Goal: Task Accomplishment & Management: Manage account settings

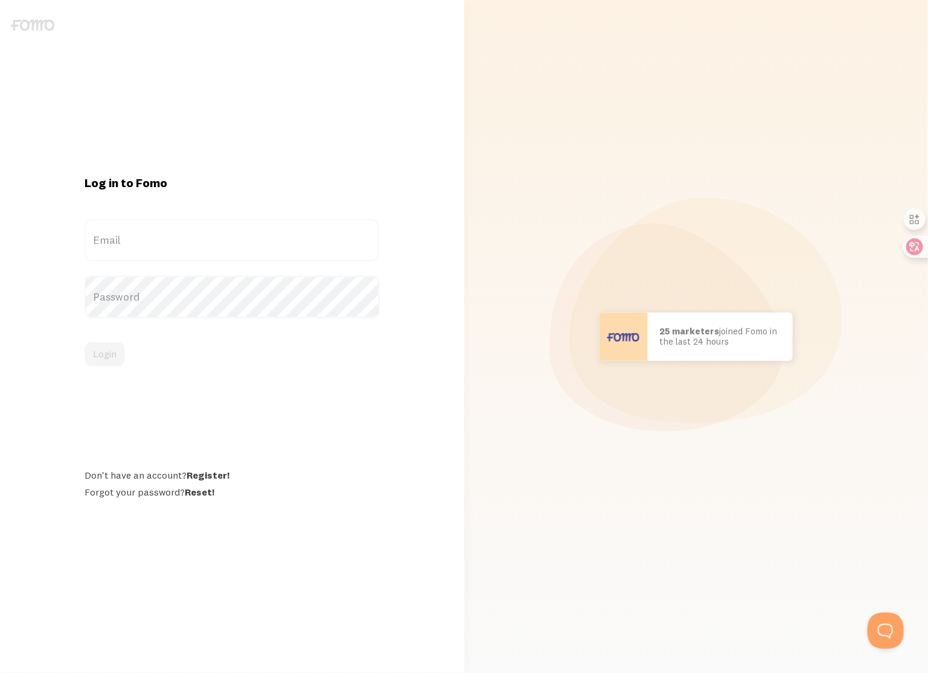
click at [188, 246] on label "Email" at bounding box center [232, 240] width 295 height 42
click at [188, 246] on input "Email" at bounding box center [232, 240] width 295 height 42
click at [190, 246] on label "Email" at bounding box center [232, 240] width 295 height 42
click at [190, 246] on input "Email" at bounding box center [232, 240] width 295 height 42
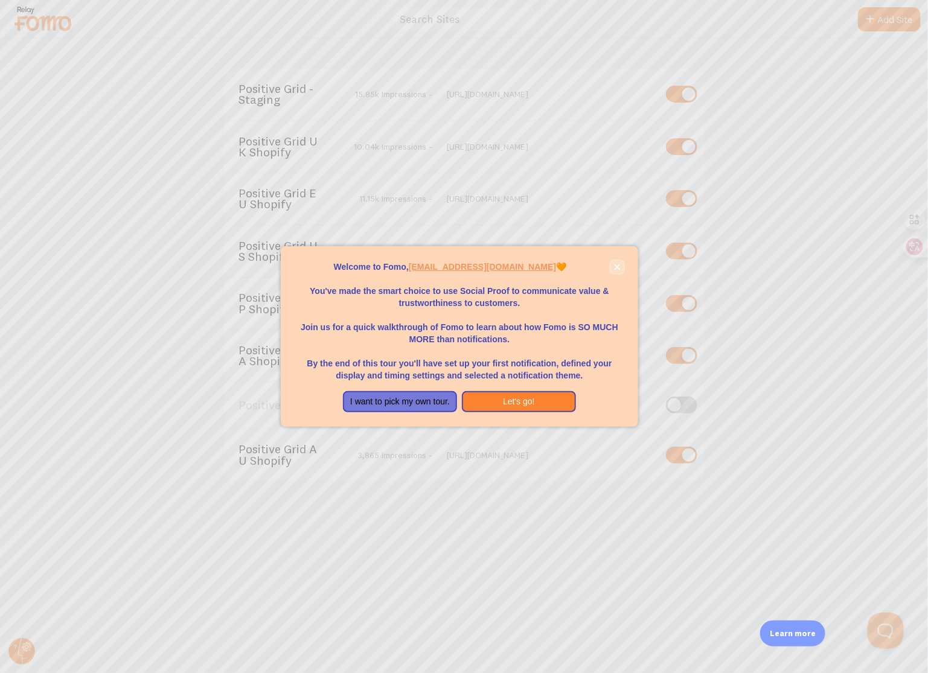
click at [621, 261] on button "close," at bounding box center [617, 267] width 13 height 13
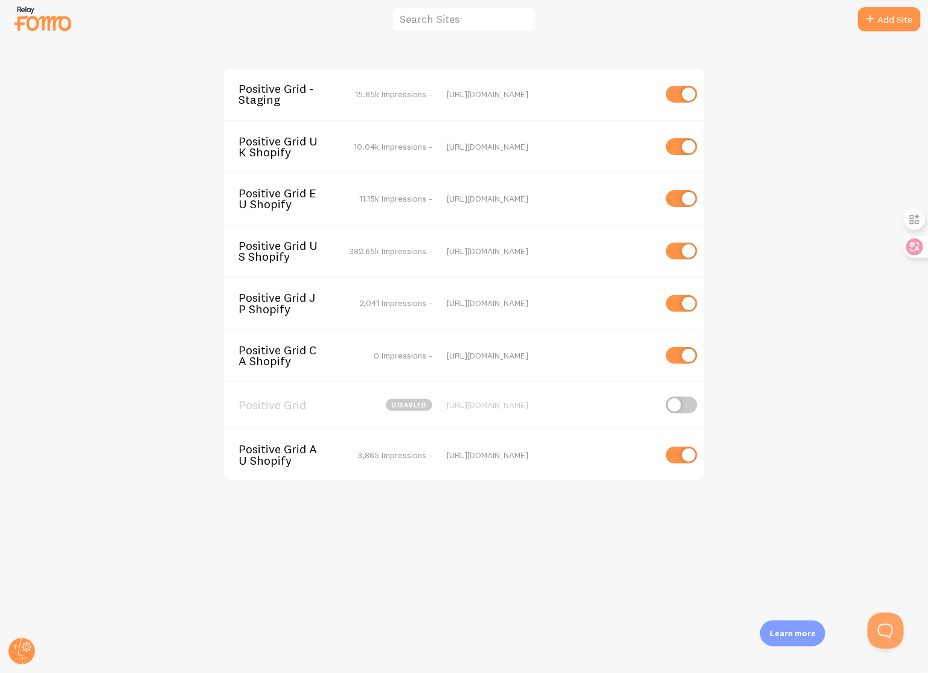
click at [138, 255] on div "Positive Grid - Staging 15.85k Impressions - https://staging.positivegrid.com P…" at bounding box center [464, 356] width 927 height 635
click at [290, 88] on span "Positive Grid - Staging" at bounding box center [287, 94] width 97 height 22
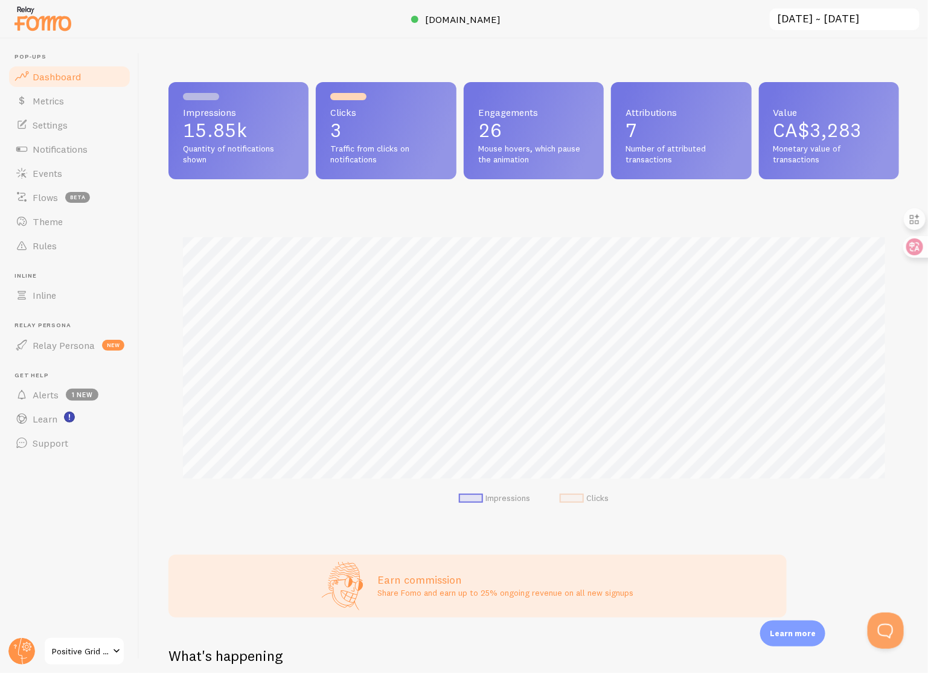
scroll to position [317, 731]
click at [74, 127] on link "Settings" at bounding box center [69, 125] width 124 height 24
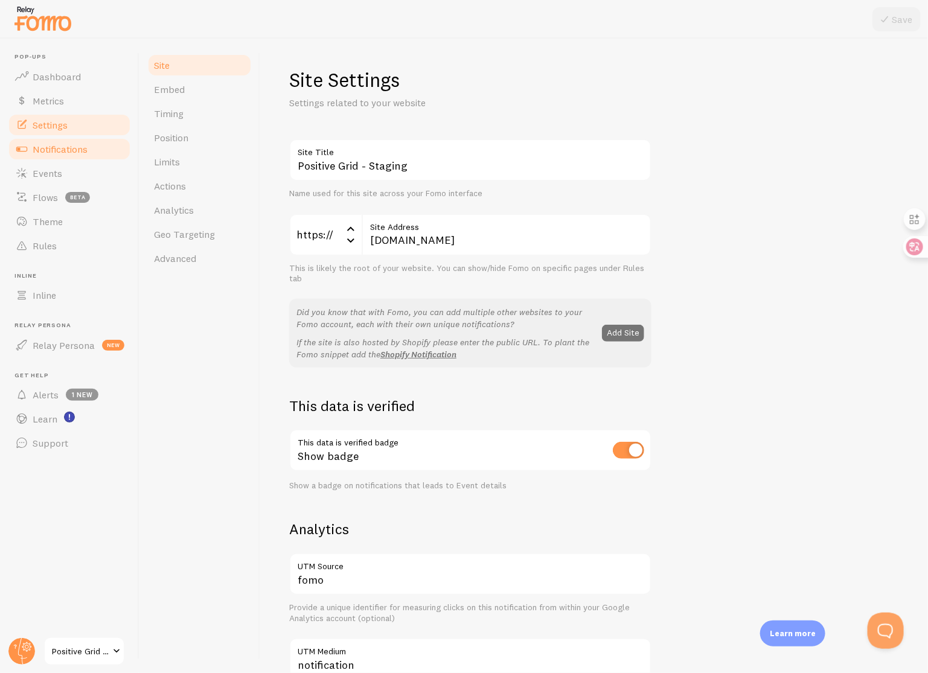
click at [80, 147] on span "Notifications" at bounding box center [60, 149] width 55 height 12
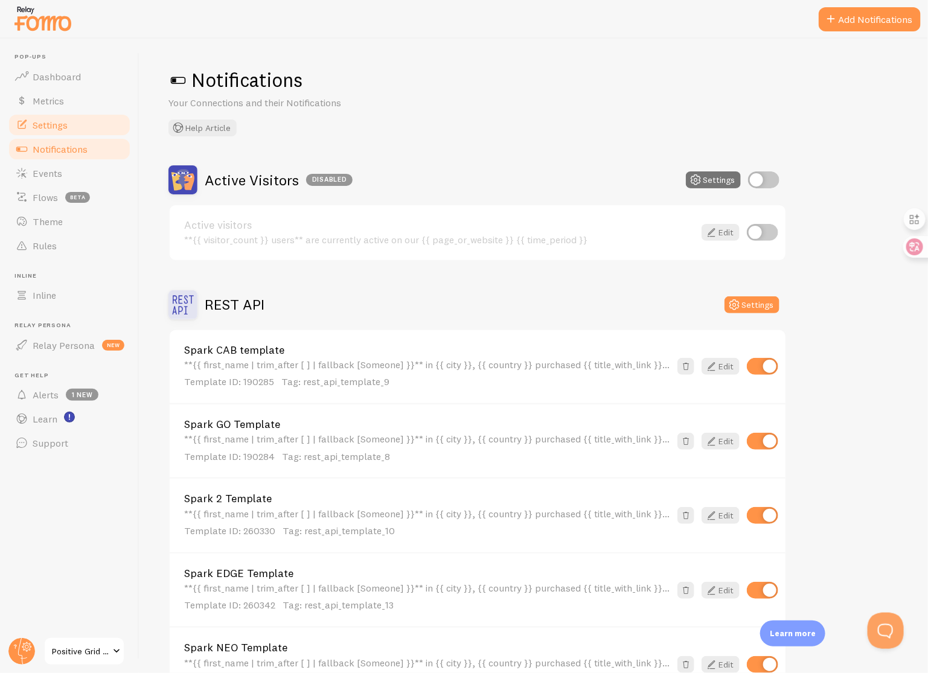
click at [59, 123] on span "Settings" at bounding box center [50, 125] width 35 height 12
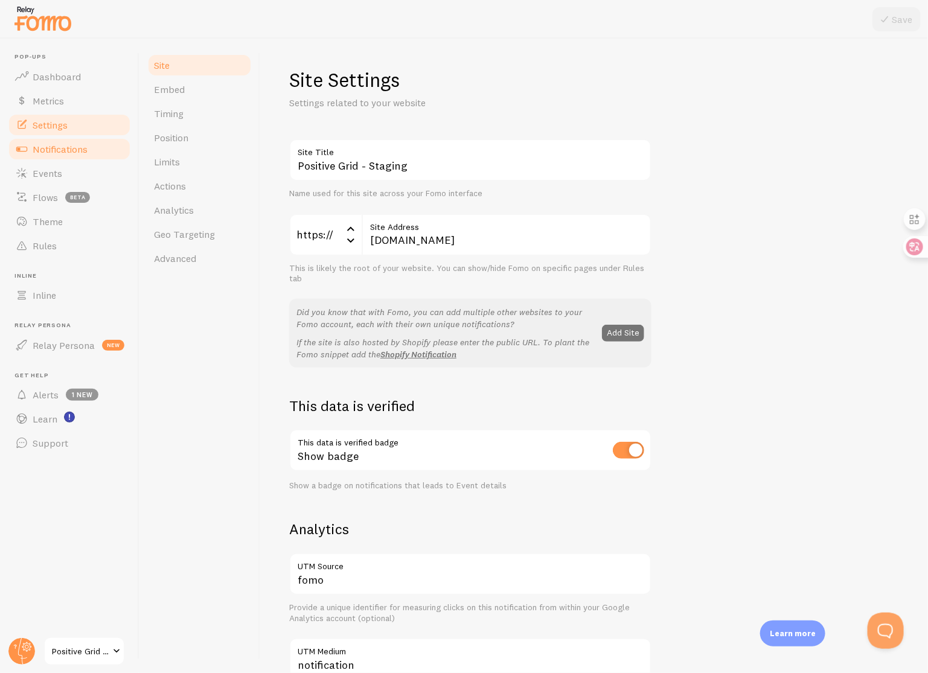
click at [60, 149] on span "Notifications" at bounding box center [60, 149] width 55 height 12
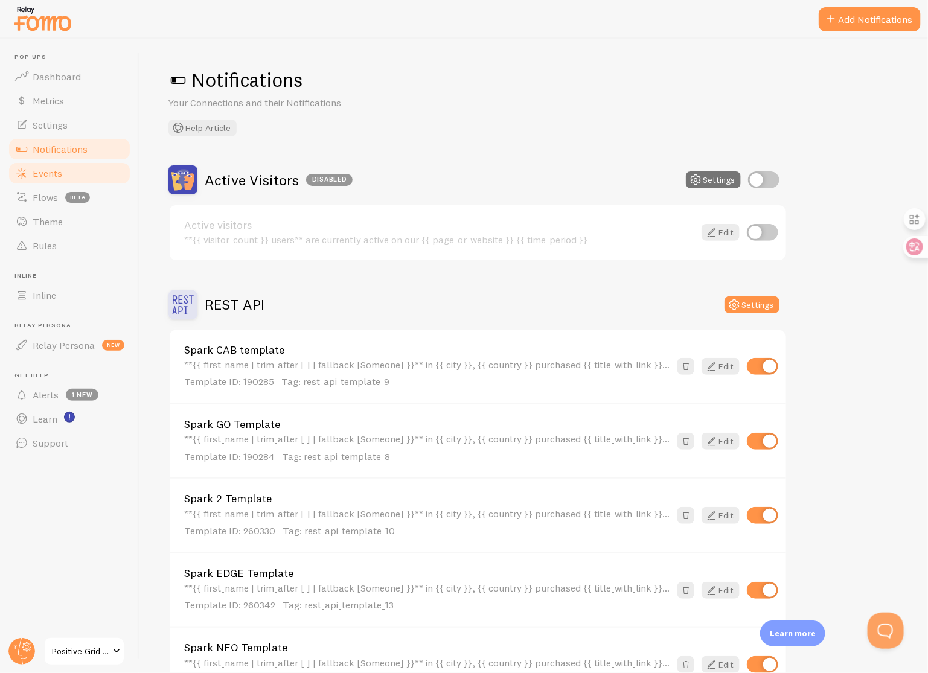
click at [59, 176] on span "Events" at bounding box center [48, 173] width 30 height 12
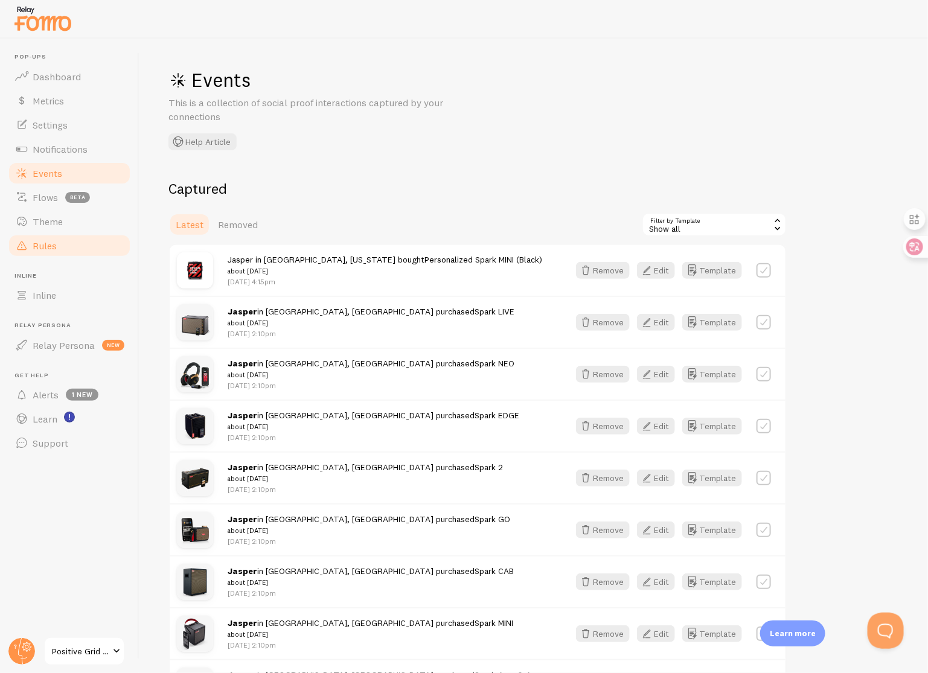
click at [56, 245] on span "Rules" at bounding box center [45, 246] width 24 height 12
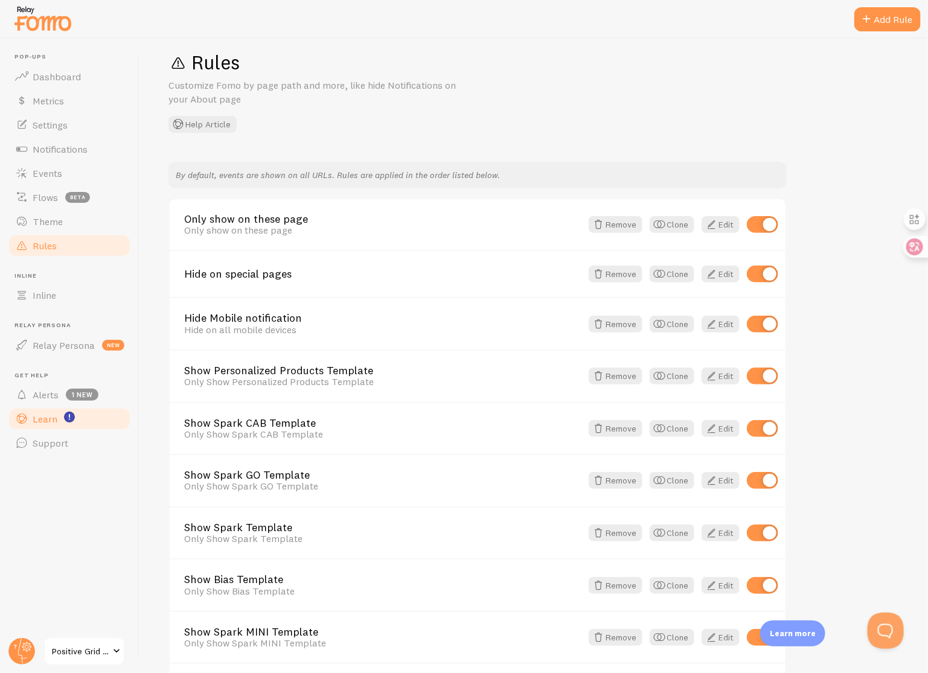
scroll to position [13, 0]
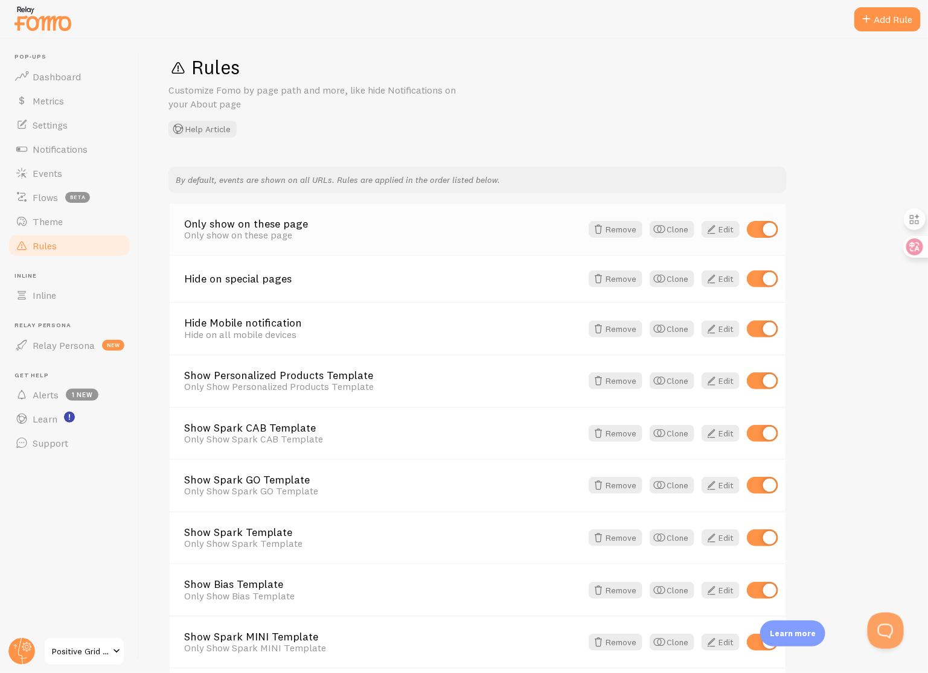
click at [286, 221] on link "Only show on these page" at bounding box center [382, 224] width 397 height 11
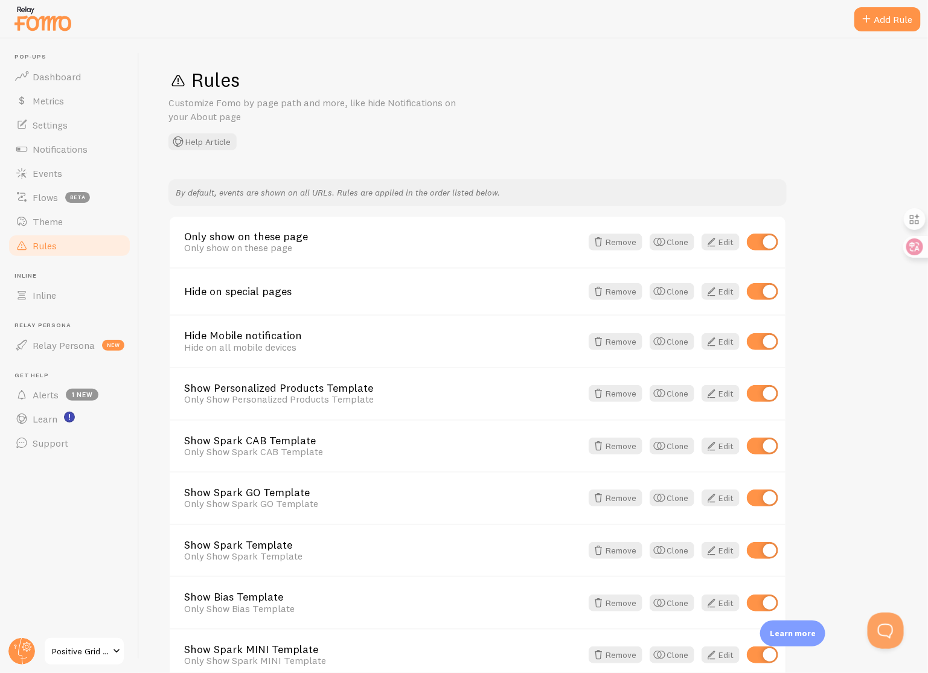
click at [81, 645] on span "Positive Grid - Staging" at bounding box center [80, 651] width 57 height 14
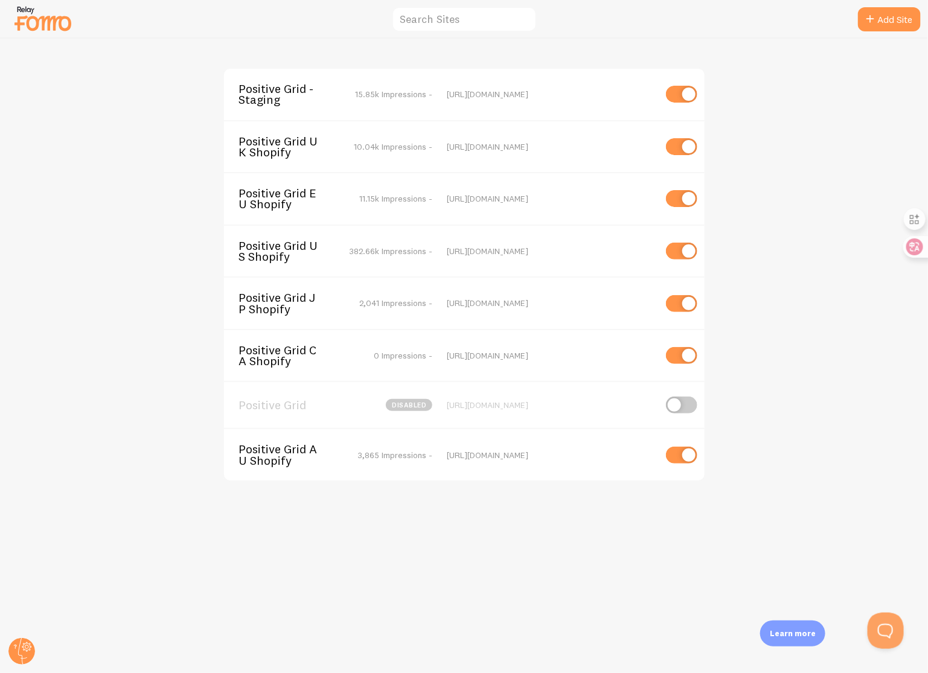
click at [289, 248] on span "Positive Grid US Shopify" at bounding box center [287, 251] width 97 height 22
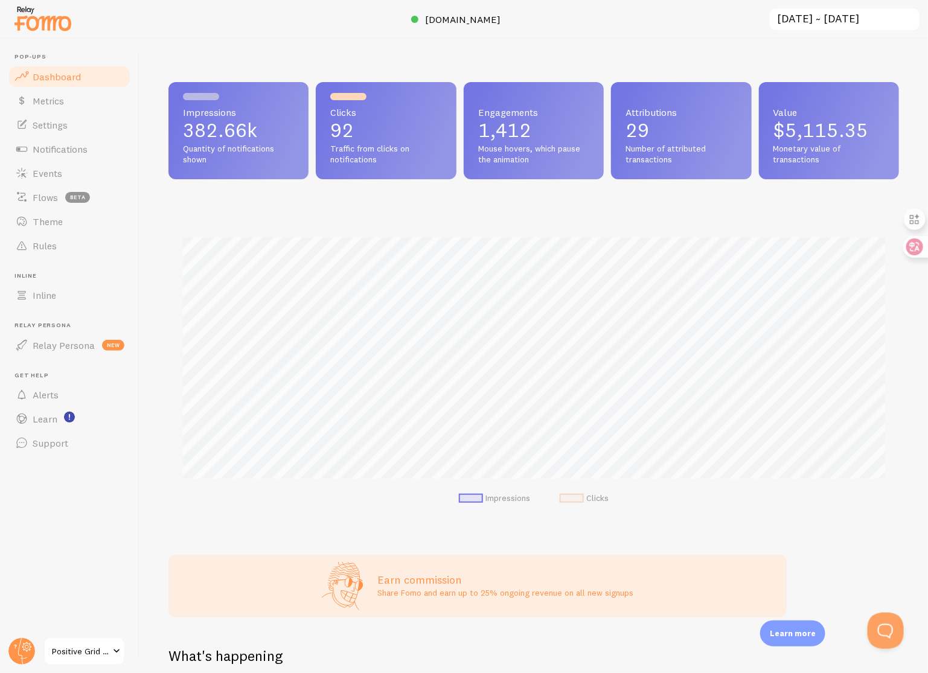
scroll to position [317, 731]
click at [77, 240] on link "Rules" at bounding box center [69, 246] width 124 height 24
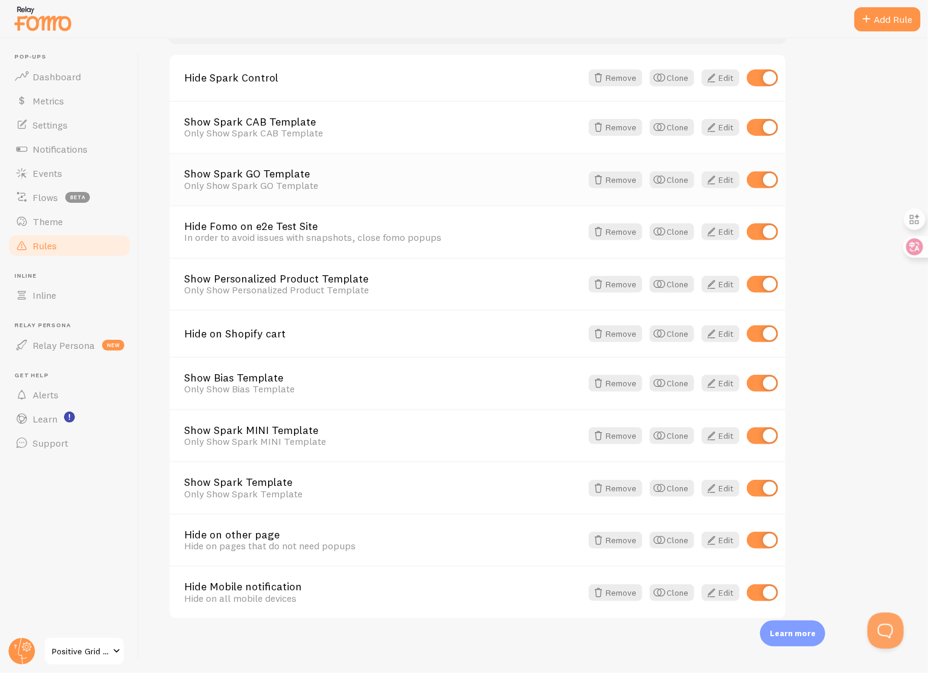
scroll to position [165, 0]
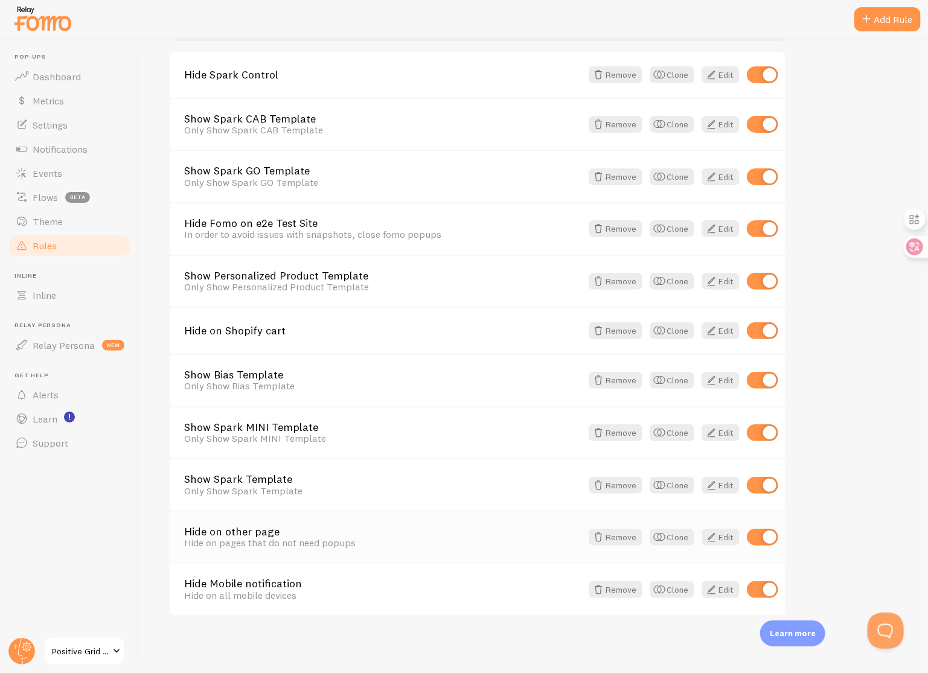
click at [263, 531] on link "Hide on other page" at bounding box center [382, 532] width 397 height 11
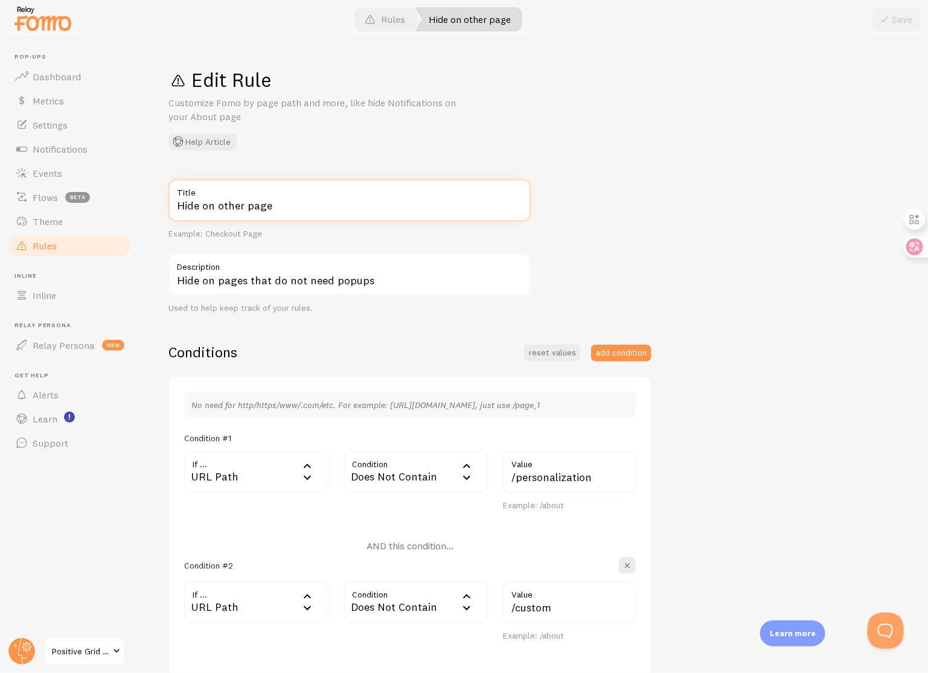
click at [290, 206] on input "Hide on other page" at bounding box center [349, 200] width 362 height 42
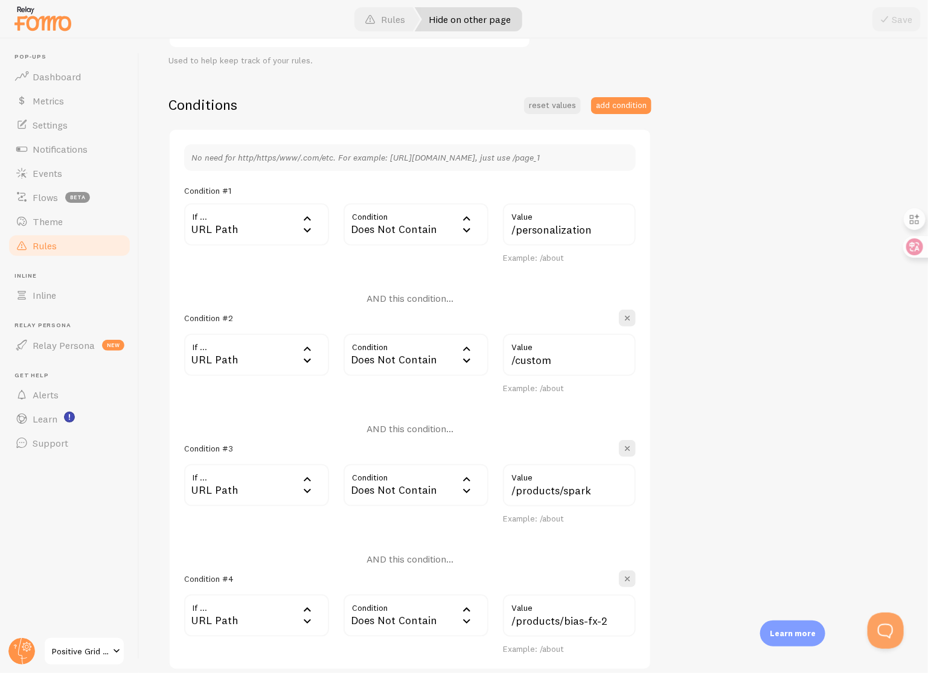
scroll to position [479, 0]
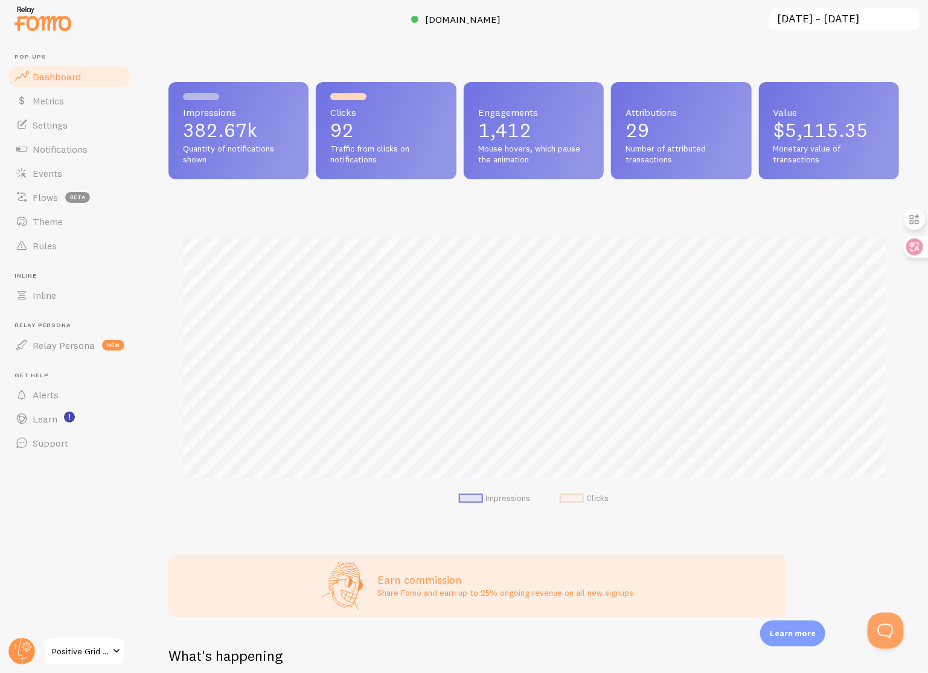
scroll to position [317, 731]
click at [71, 650] on span "Positive Grid US Shopify" at bounding box center [80, 651] width 57 height 14
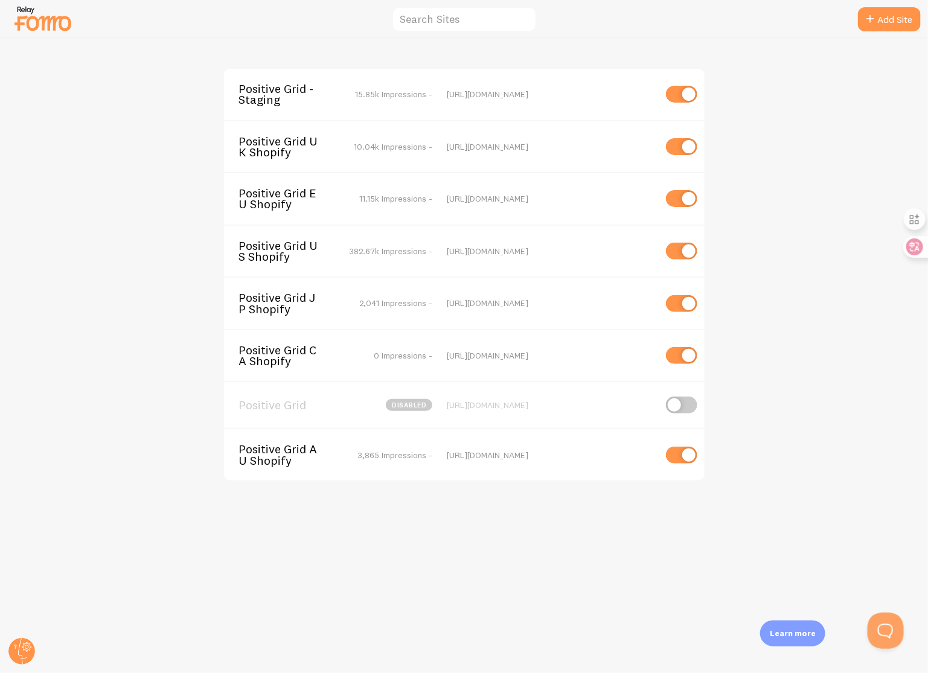
click at [308, 106] on div "Positive Grid - Staging 15.85k Impressions - https://staging.positivegrid.com" at bounding box center [464, 94] width 481 height 51
click at [305, 94] on span "Positive Grid - Staging" at bounding box center [287, 94] width 97 height 22
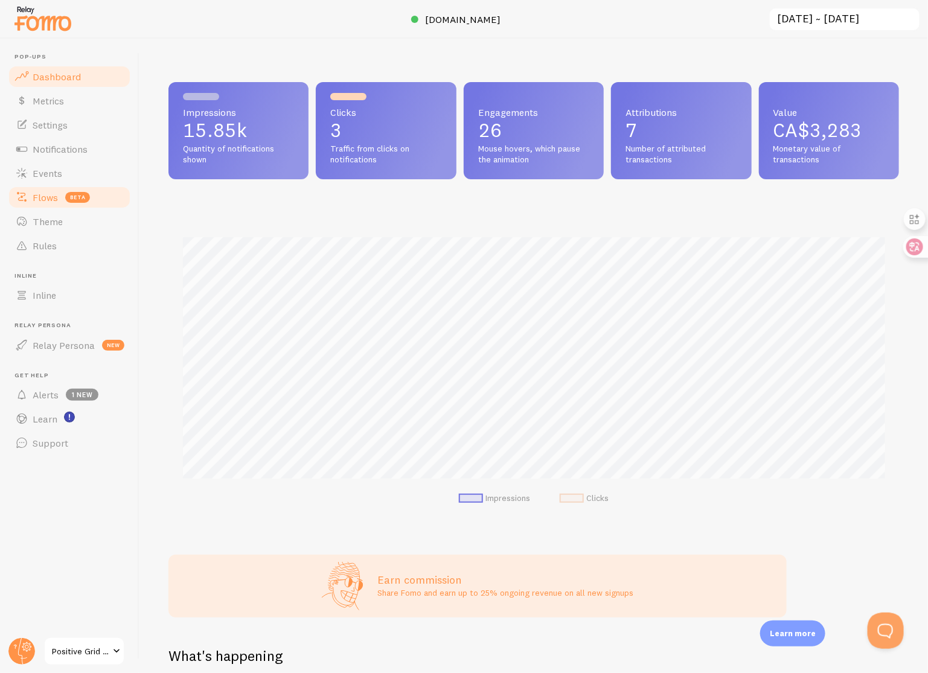
scroll to position [317, 731]
click at [45, 259] on ul "Pop-ups Dashboard Metrics Settings Notifications Events Flows beta Theme Rules …" at bounding box center [69, 254] width 124 height 402
click at [46, 250] on span "Rules" at bounding box center [45, 246] width 24 height 12
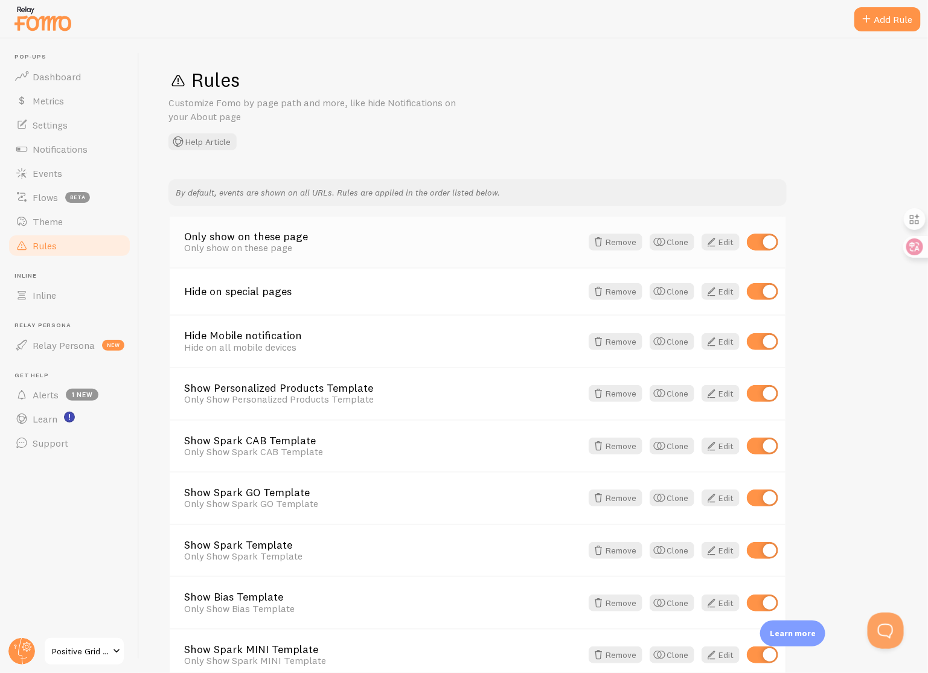
click at [269, 242] on div "Only show on these page" at bounding box center [382, 247] width 397 height 11
click at [272, 238] on link "Only show on these page" at bounding box center [382, 236] width 397 height 11
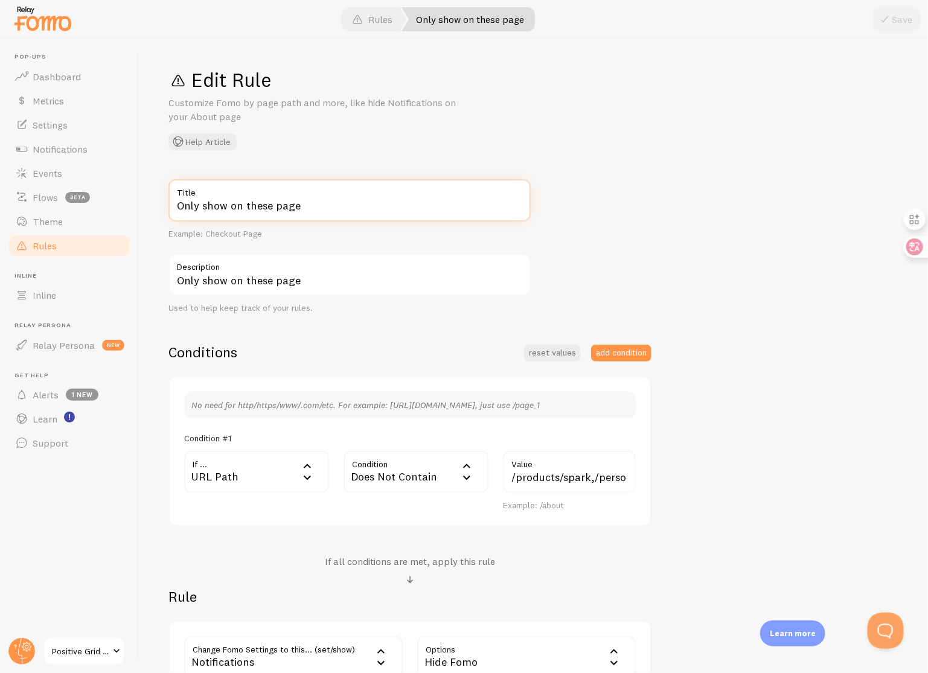
click at [317, 207] on input "Only show on these page" at bounding box center [349, 200] width 362 height 42
paste input "Hide on other"
type input "Hide on other page"
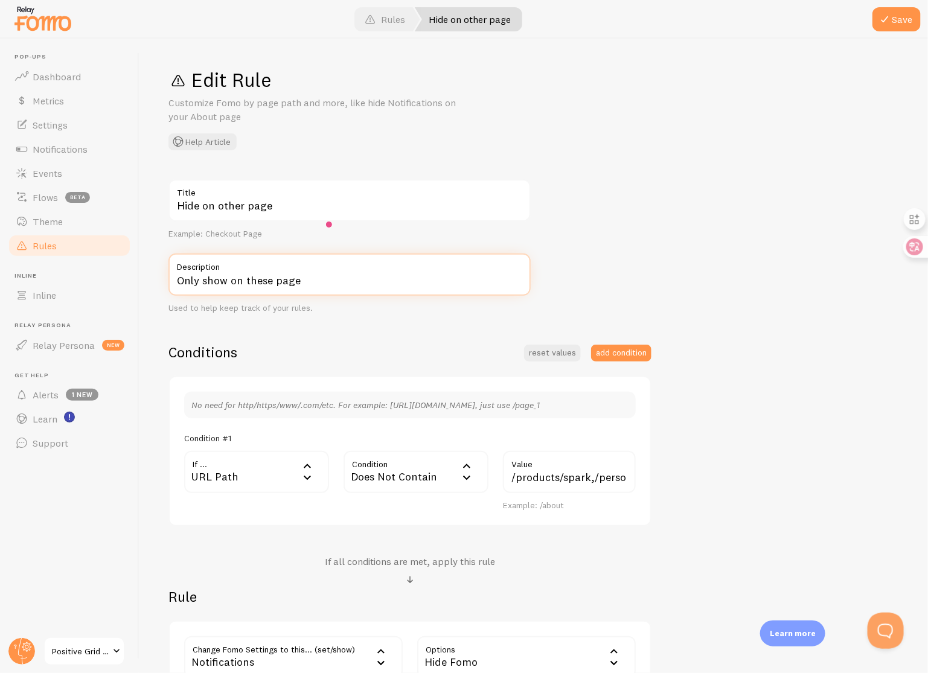
click at [304, 277] on input "Only show on these page" at bounding box center [349, 275] width 362 height 42
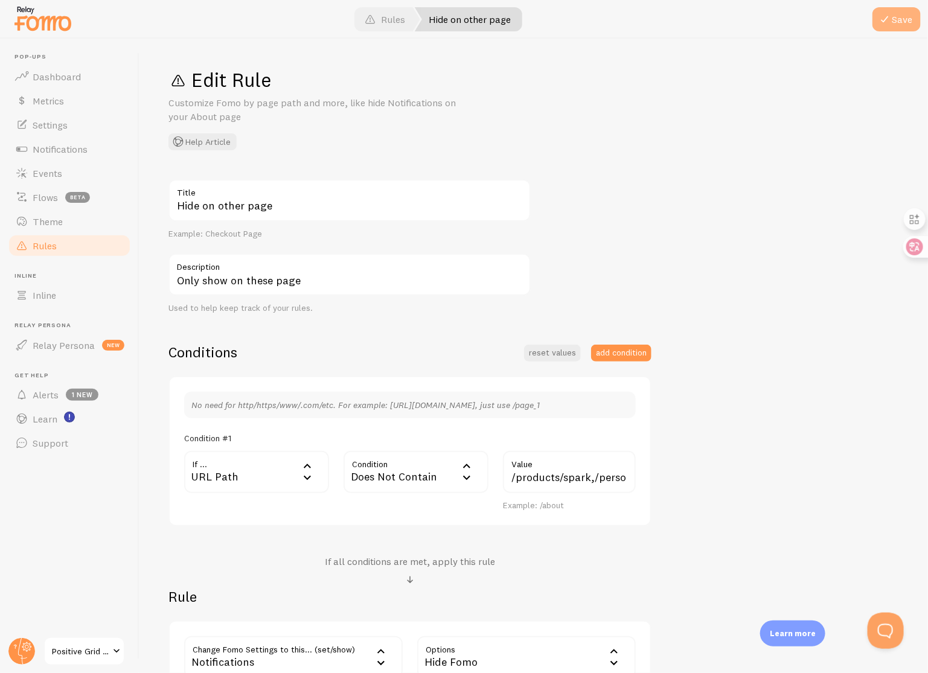
click at [911, 22] on button "Save" at bounding box center [897, 19] width 48 height 24
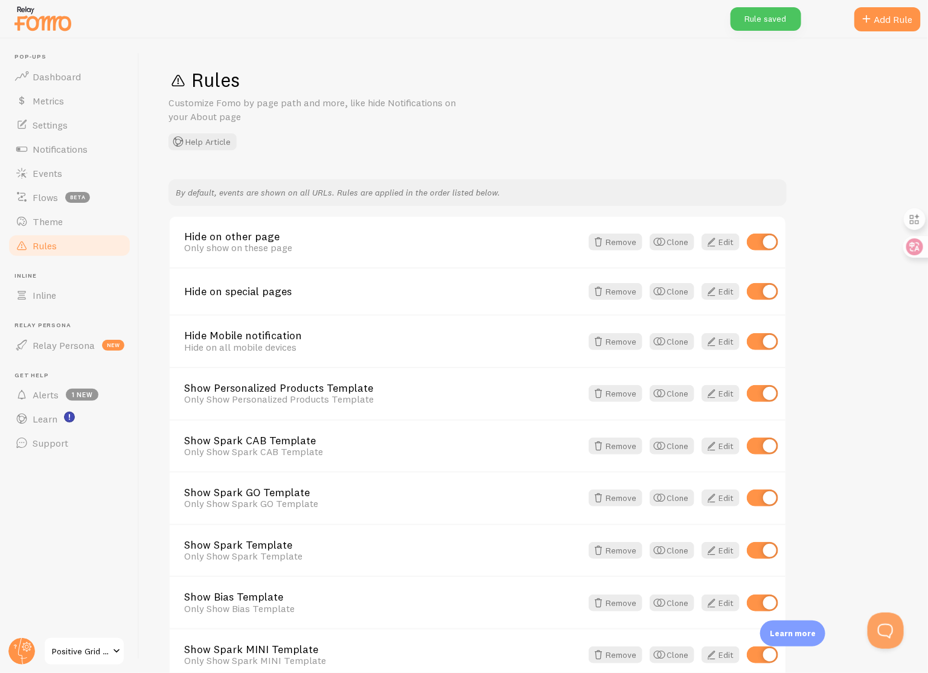
click at [75, 650] on span "Positive Grid - Staging" at bounding box center [80, 651] width 57 height 14
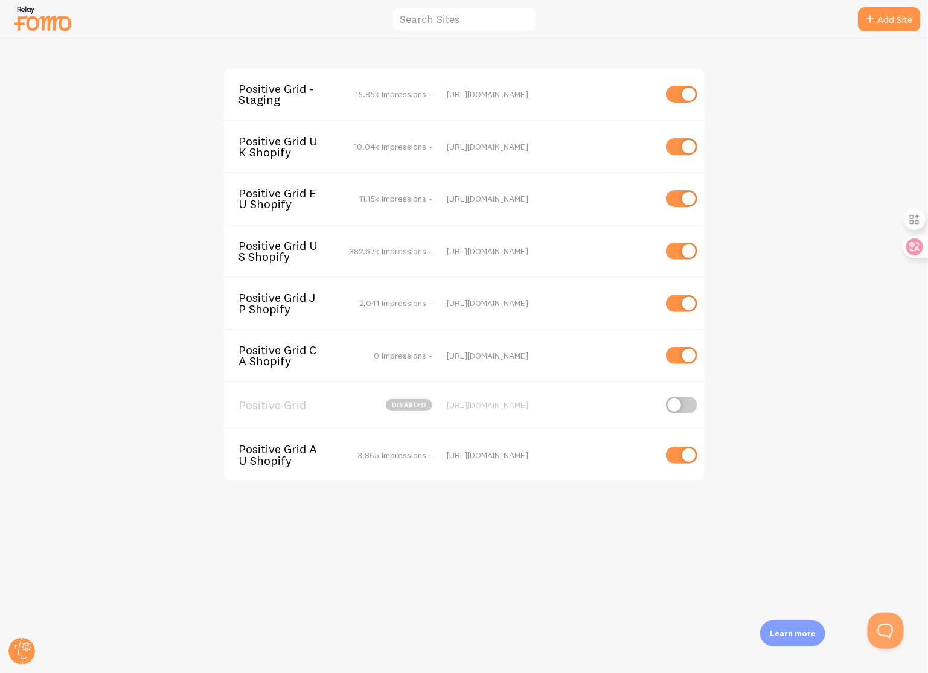
click at [289, 242] on span "Positive Grid US Shopify" at bounding box center [287, 251] width 97 height 22
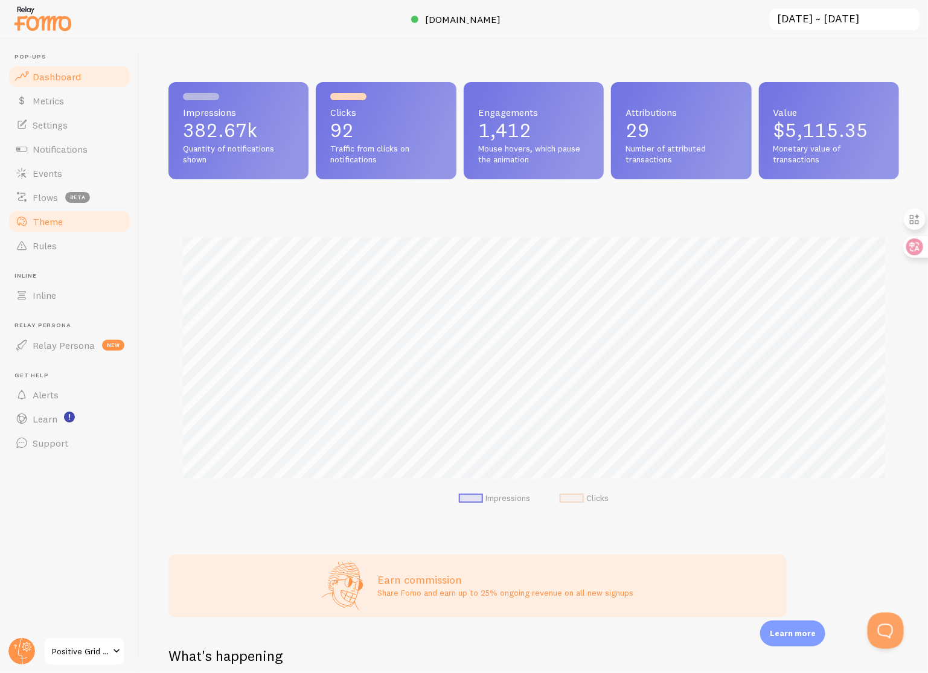
scroll to position [317, 731]
click at [74, 257] on link "Rules" at bounding box center [69, 246] width 124 height 24
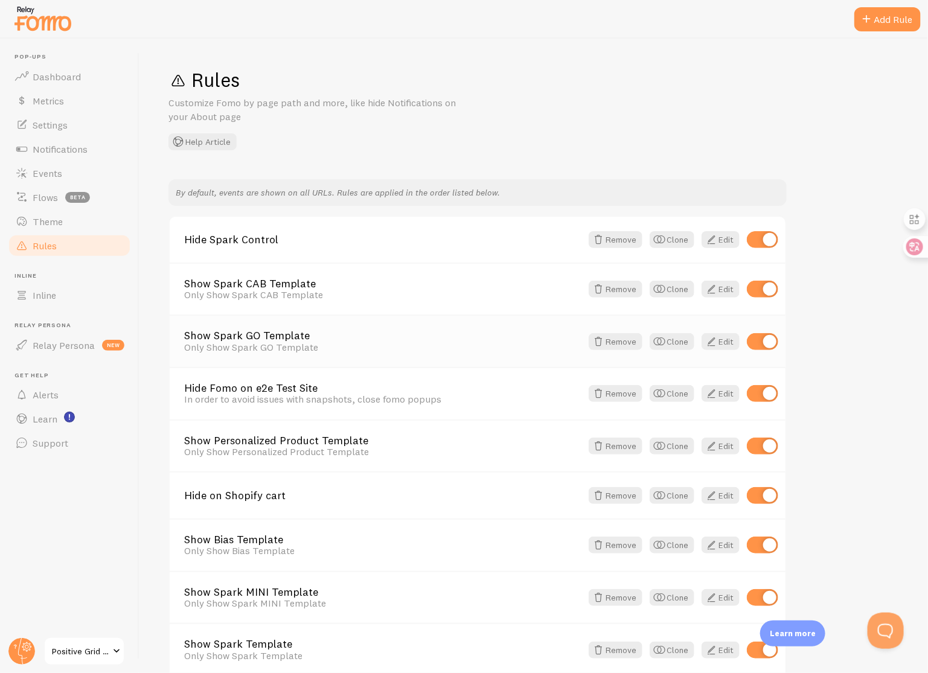
scroll to position [165, 0]
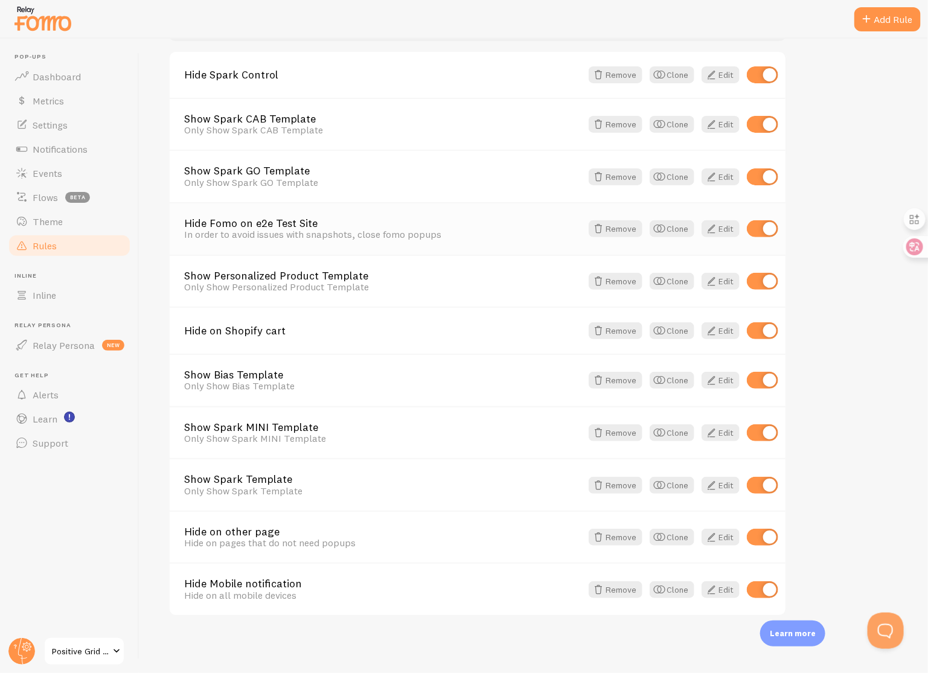
click at [285, 225] on link "Hide Fomo on e2e Test Site" at bounding box center [382, 223] width 397 height 11
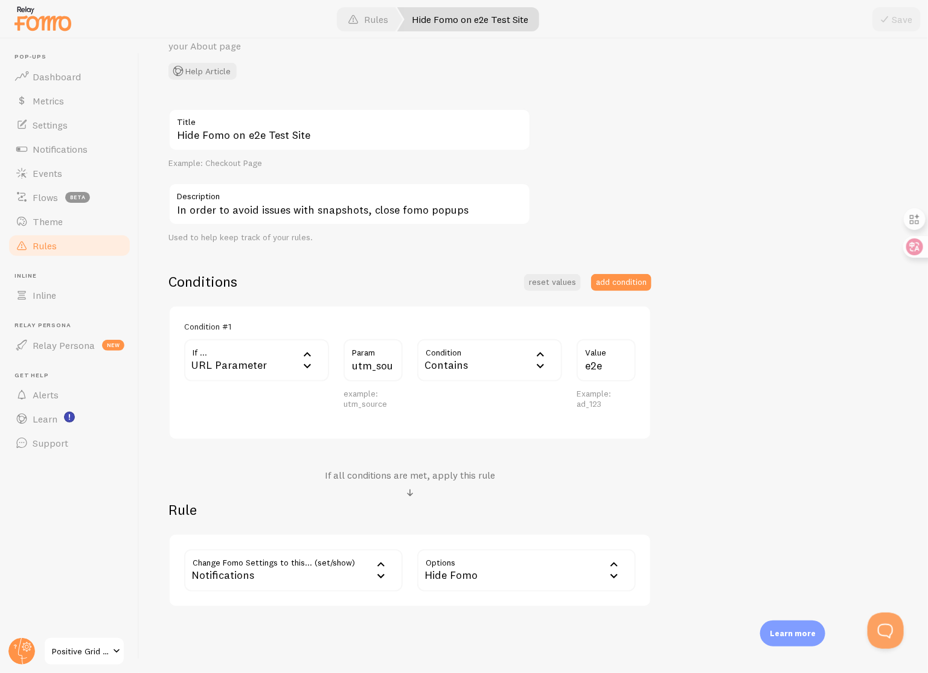
scroll to position [110, 0]
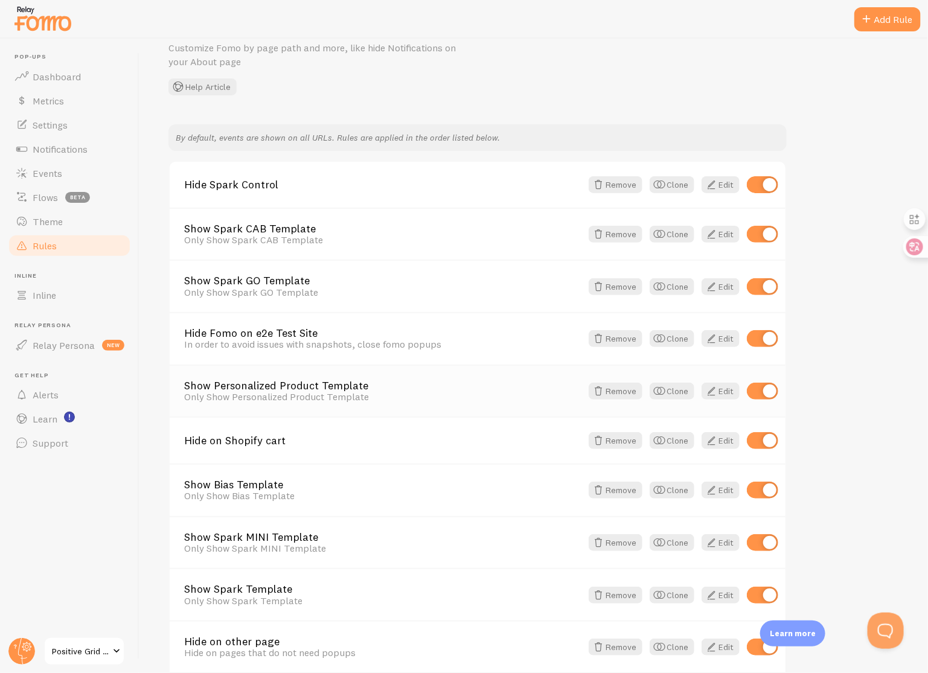
scroll to position [165, 0]
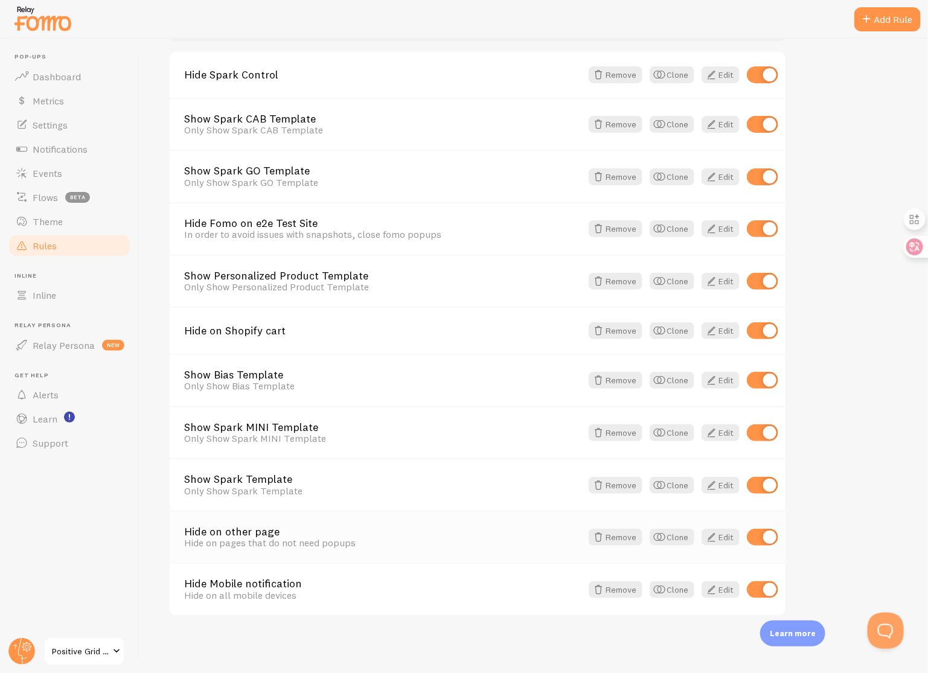
click at [261, 532] on link "Hide on other page" at bounding box center [382, 532] width 397 height 11
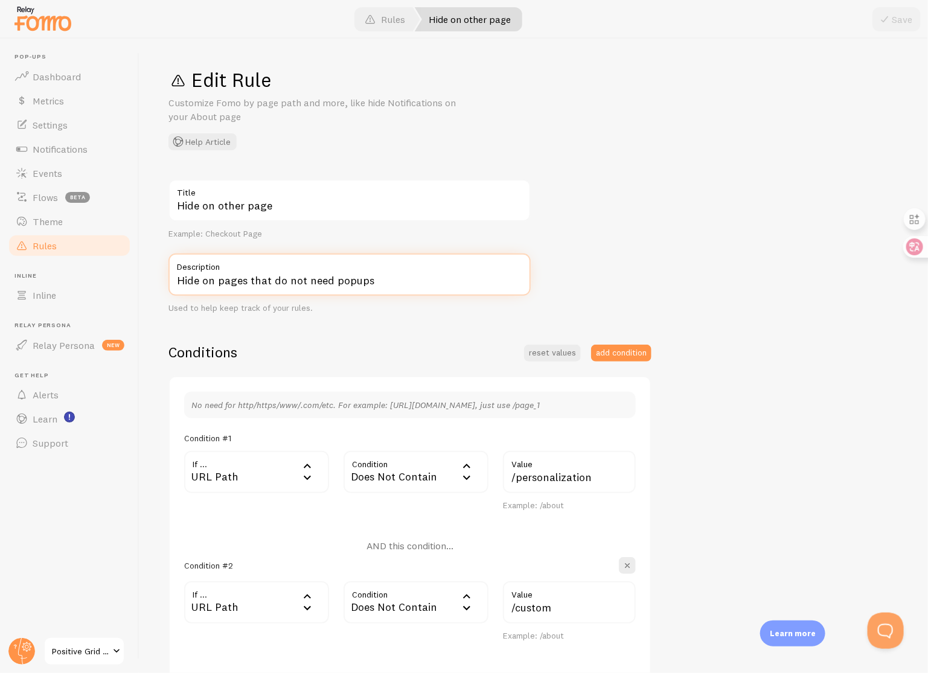
click at [324, 280] on input "Hide on pages that do not need popups" at bounding box center [349, 275] width 362 height 42
click at [65, 653] on span "Positive Grid US Shopify" at bounding box center [80, 651] width 57 height 14
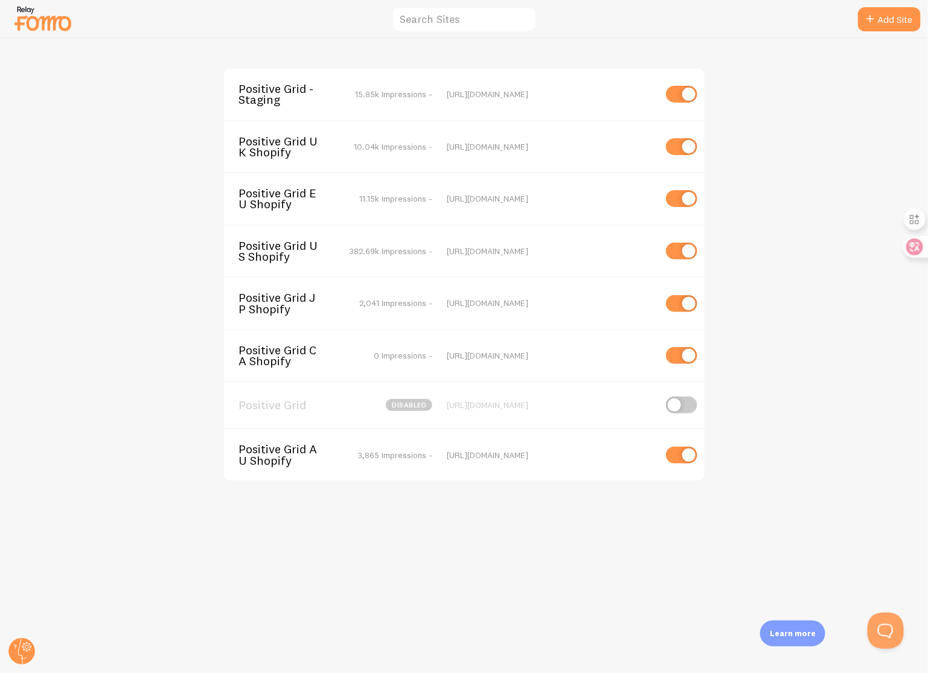
click at [292, 98] on span "Positive Grid - Staging" at bounding box center [287, 94] width 97 height 22
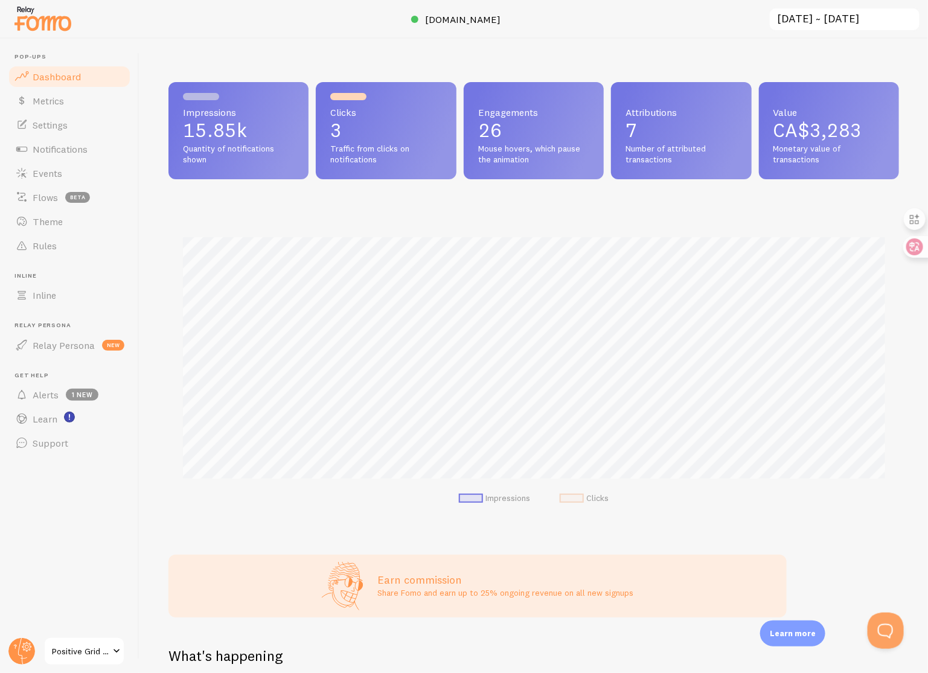
scroll to position [317, 731]
click at [74, 245] on link "Rules" at bounding box center [69, 246] width 124 height 24
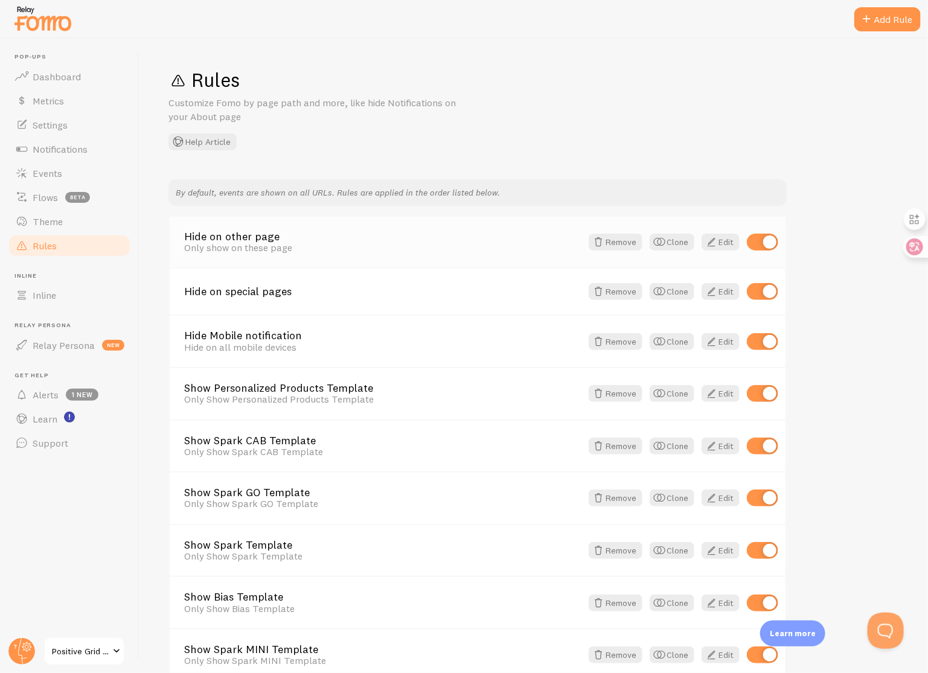
click at [267, 237] on link "Hide on other page" at bounding box center [382, 236] width 397 height 11
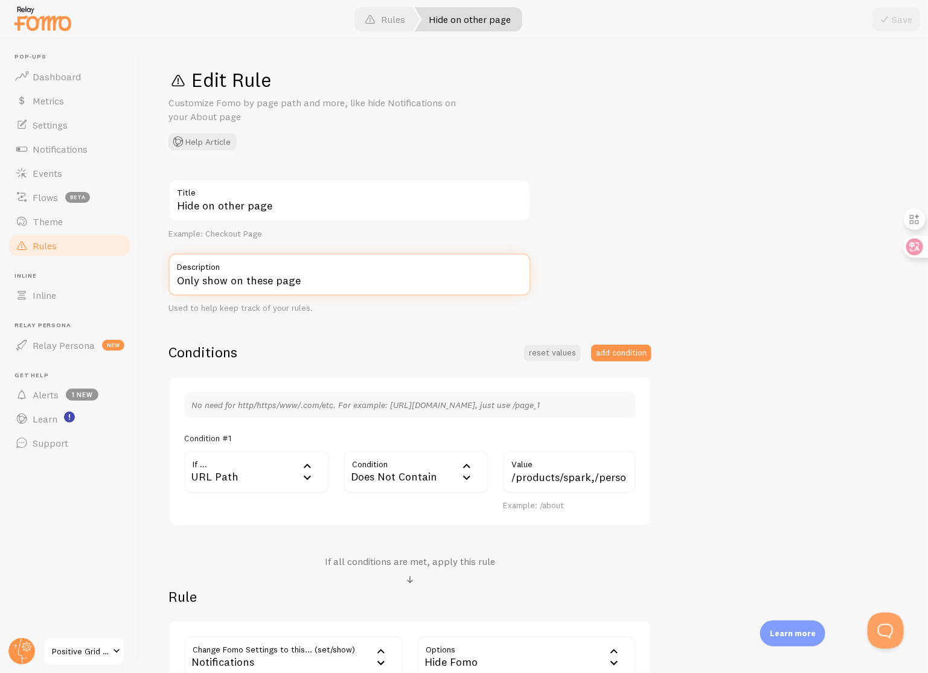
click at [321, 279] on input "Only show on these page" at bounding box center [349, 275] width 362 height 42
paste input "Hide on pages that do not need popups"
type input "Hide on pages that do not need popups"
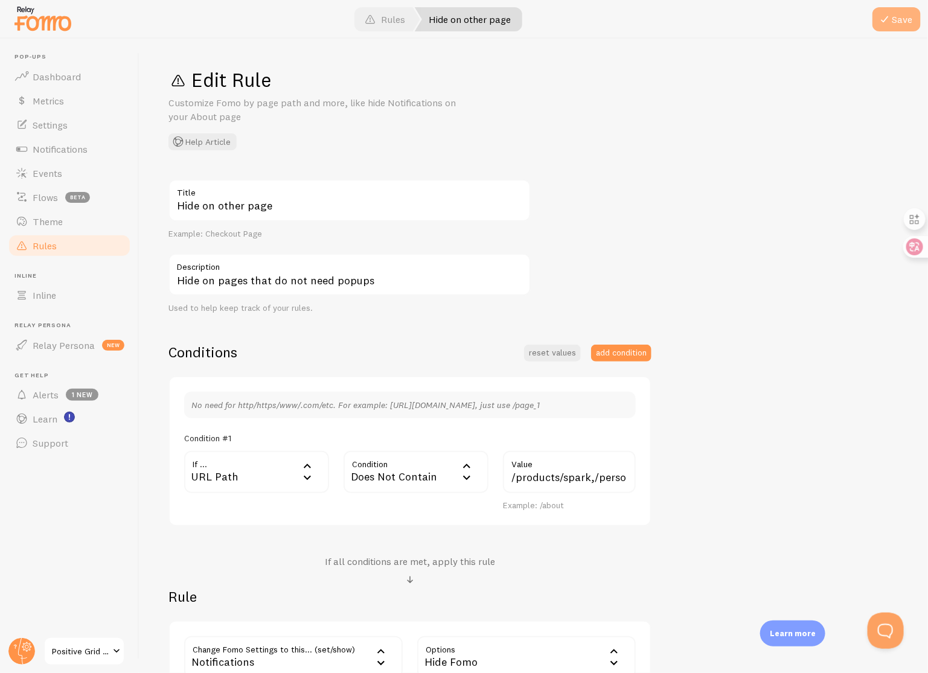
click at [900, 23] on button "Save" at bounding box center [897, 19] width 48 height 24
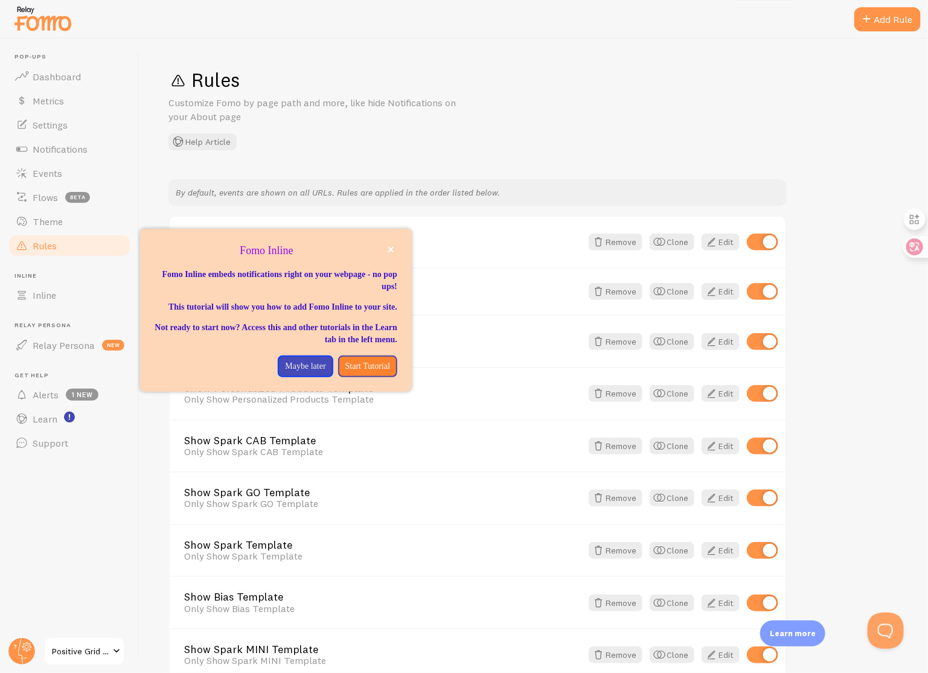
click at [382, 246] on p "Fomo Inline" at bounding box center [276, 251] width 243 height 16
click at [383, 246] on p "Fomo Inline" at bounding box center [276, 251] width 243 height 16
click at [385, 247] on button "close," at bounding box center [391, 249] width 13 height 13
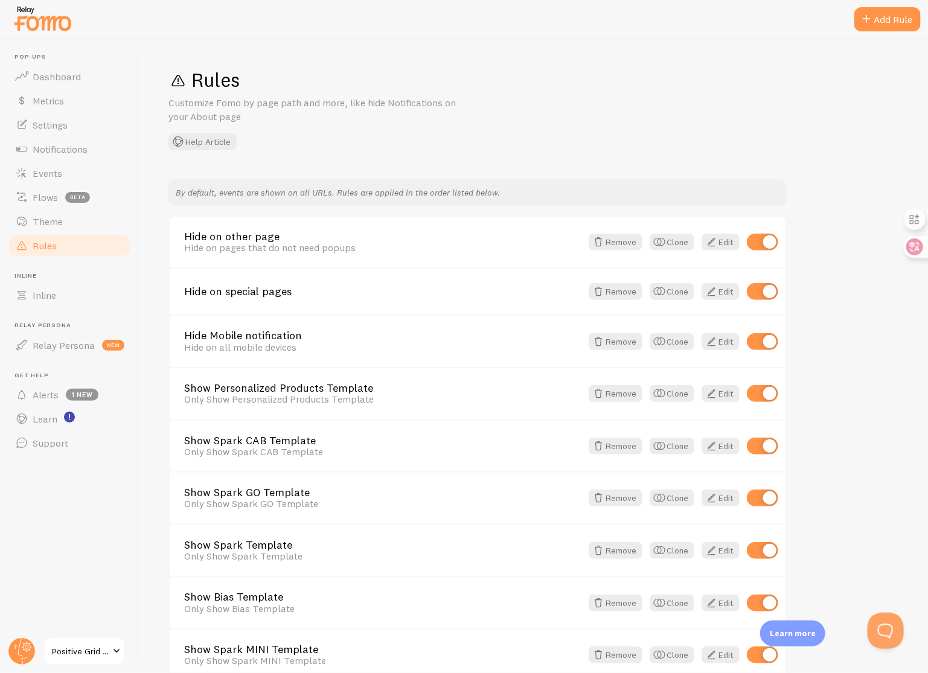
click at [95, 639] on link "Positive Grid - Staging" at bounding box center [84, 651] width 82 height 29
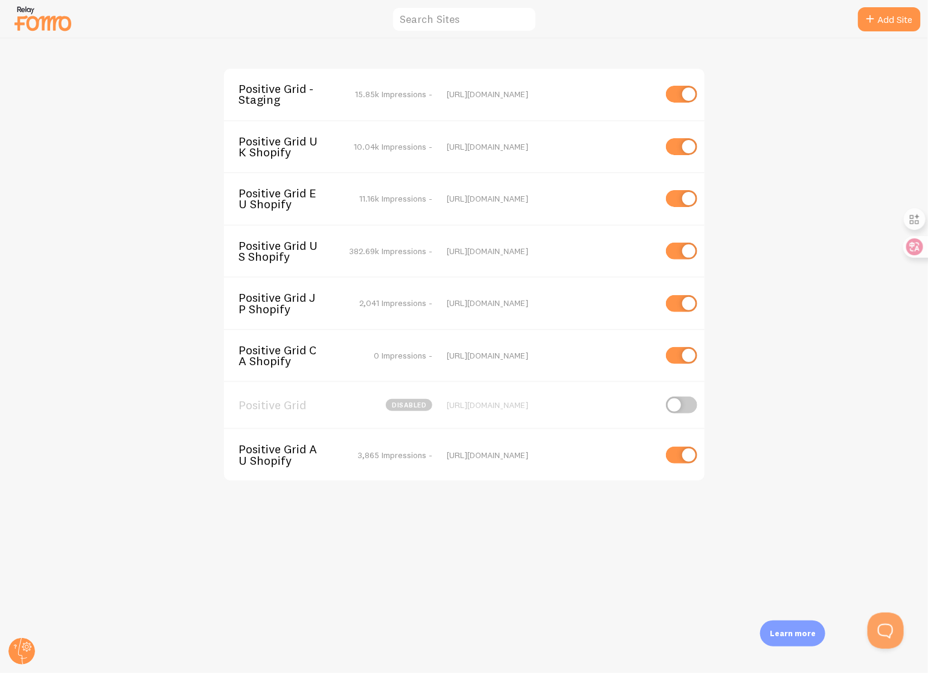
click at [286, 252] on span "Positive Grid US Shopify" at bounding box center [287, 251] width 97 height 22
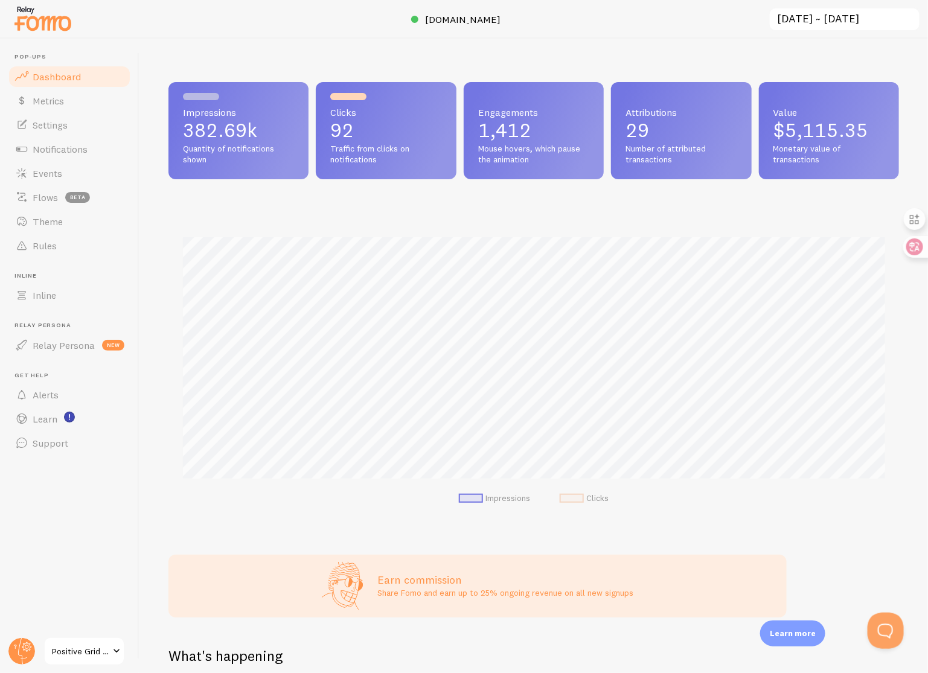
scroll to position [317, 731]
click at [54, 246] on span "Rules" at bounding box center [45, 246] width 24 height 12
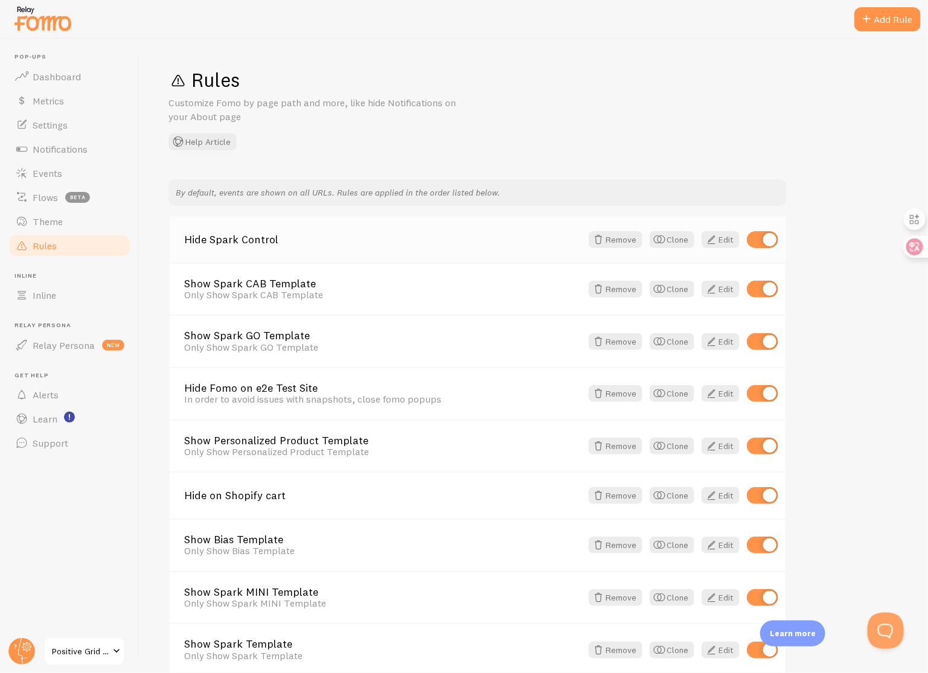
click at [267, 240] on link "Hide Spark Control" at bounding box center [382, 239] width 397 height 11
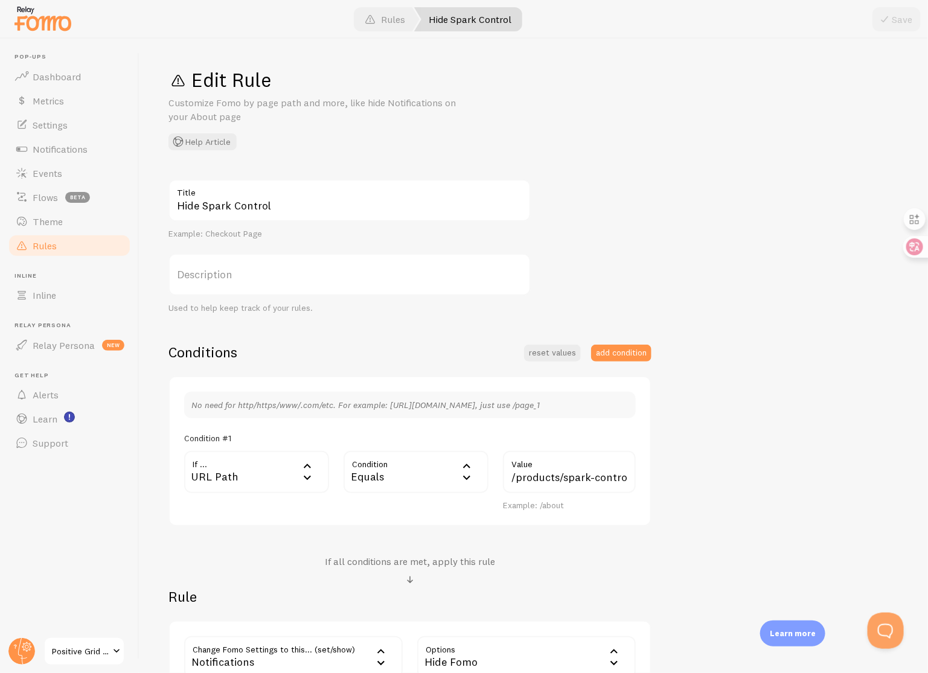
scroll to position [126, 0]
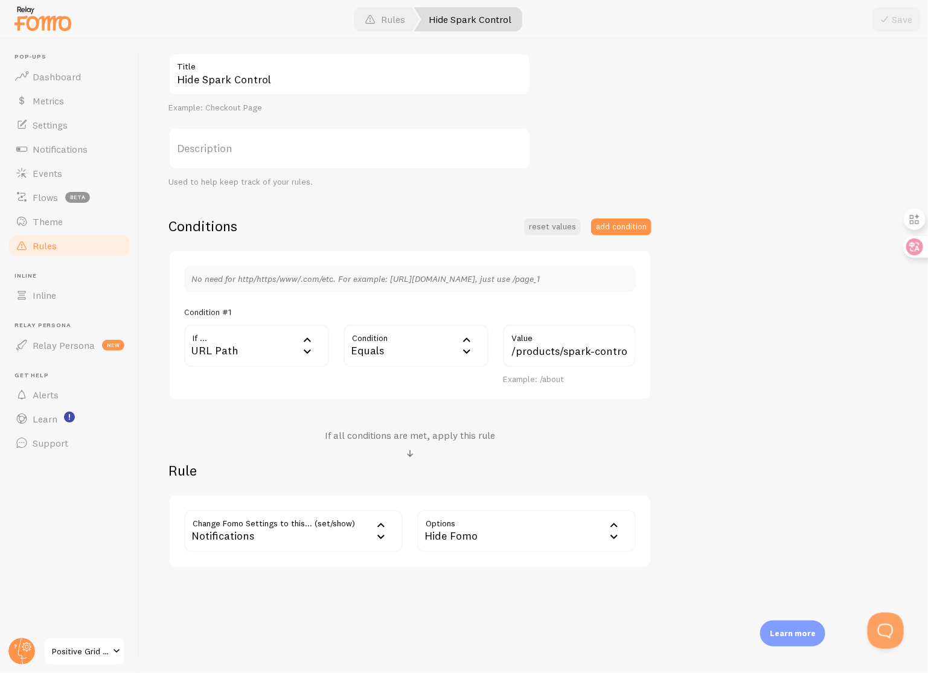
click at [97, 655] on span "Positive Grid US Shopify" at bounding box center [80, 651] width 57 height 14
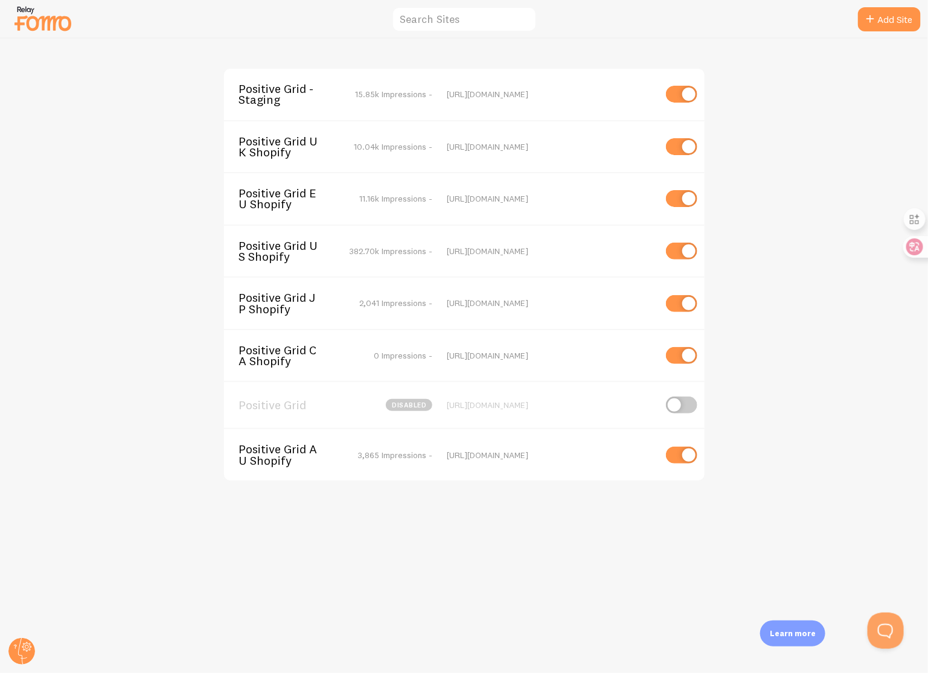
click at [289, 95] on span "Positive Grid - Staging" at bounding box center [287, 94] width 97 height 22
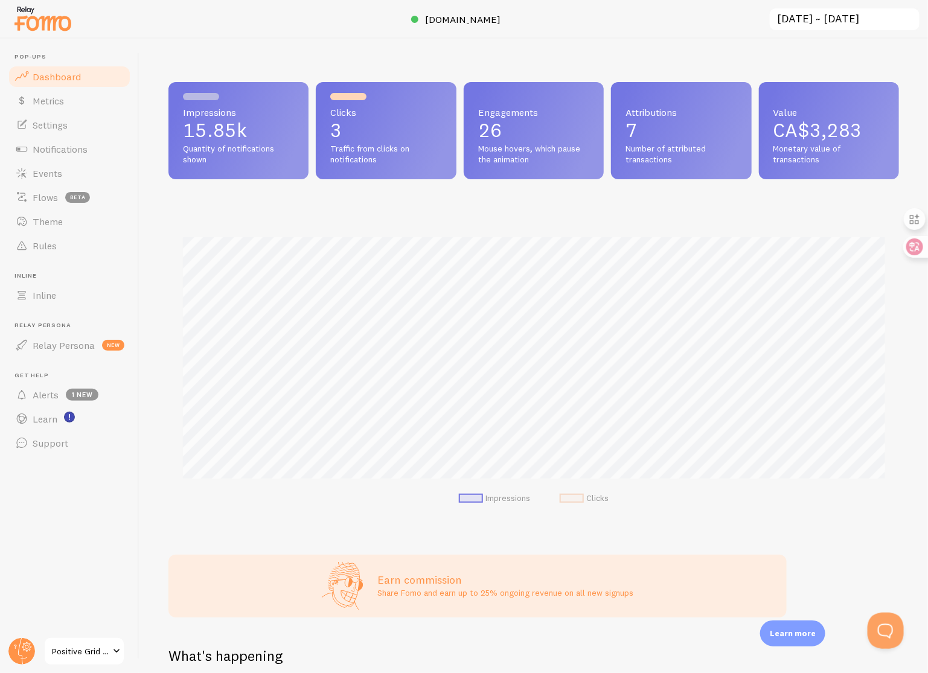
scroll to position [317, 731]
click at [56, 254] on link "Rules" at bounding box center [69, 246] width 124 height 24
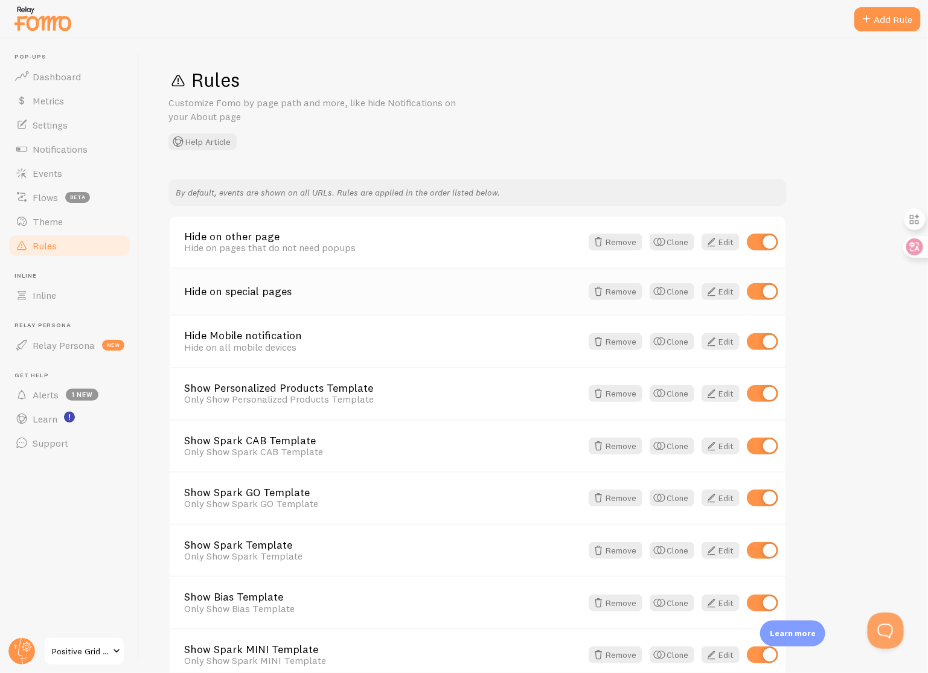
click at [274, 296] on link "Hide on special pages" at bounding box center [382, 291] width 397 height 11
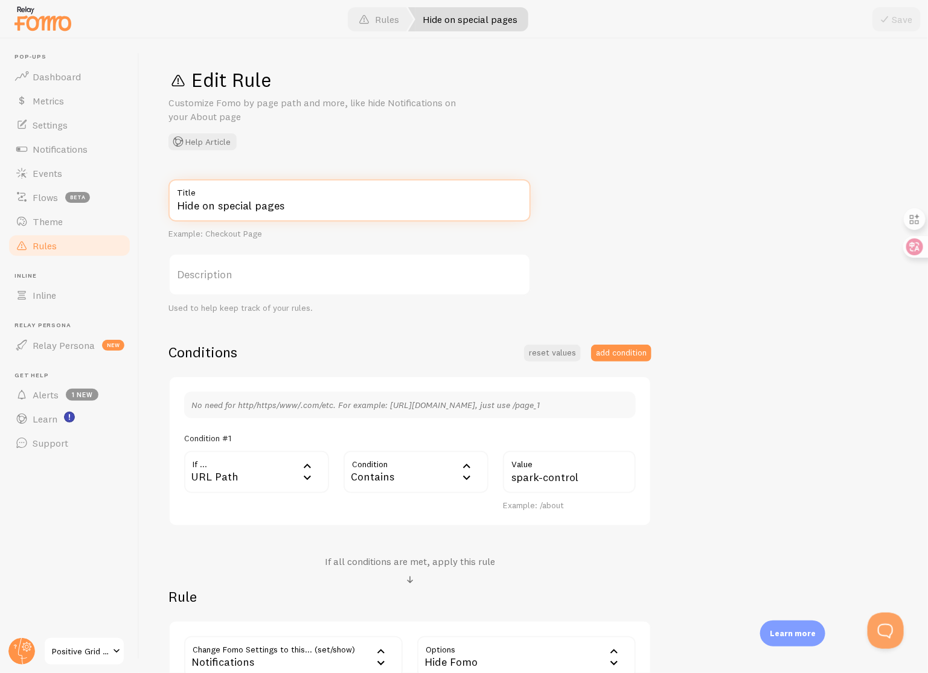
click at [320, 209] on input "Hide on special pages" at bounding box center [349, 200] width 362 height 42
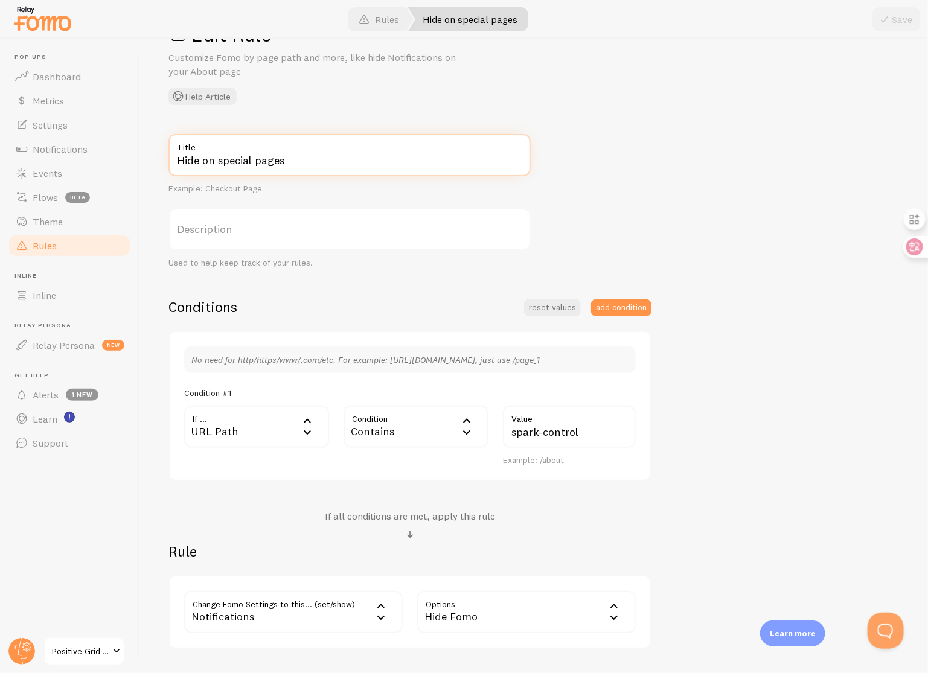
scroll to position [44, 0]
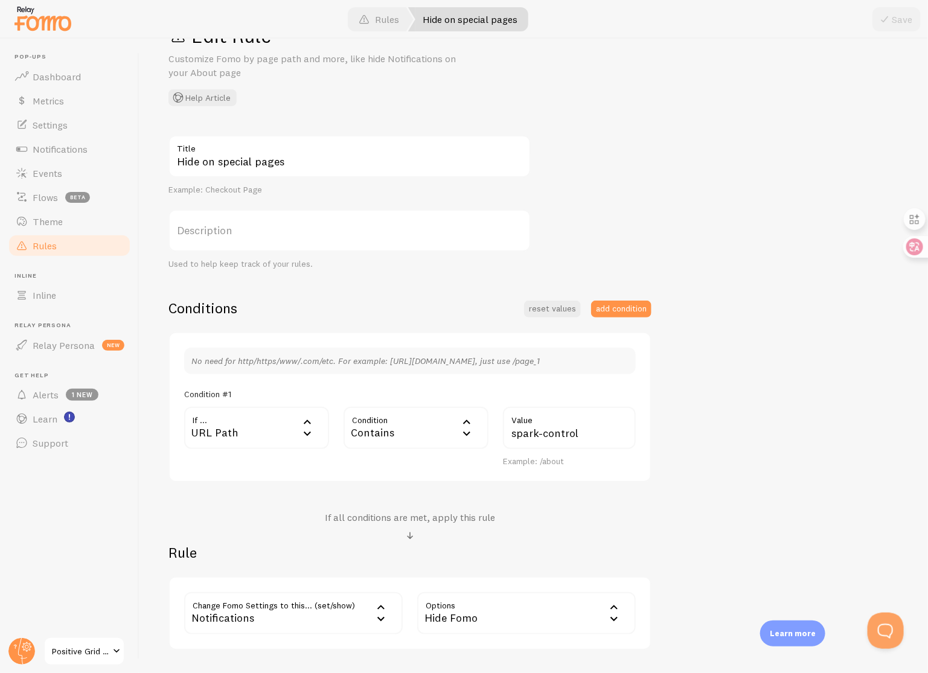
click at [63, 648] on span "Positive Grid - Staging" at bounding box center [80, 651] width 57 height 14
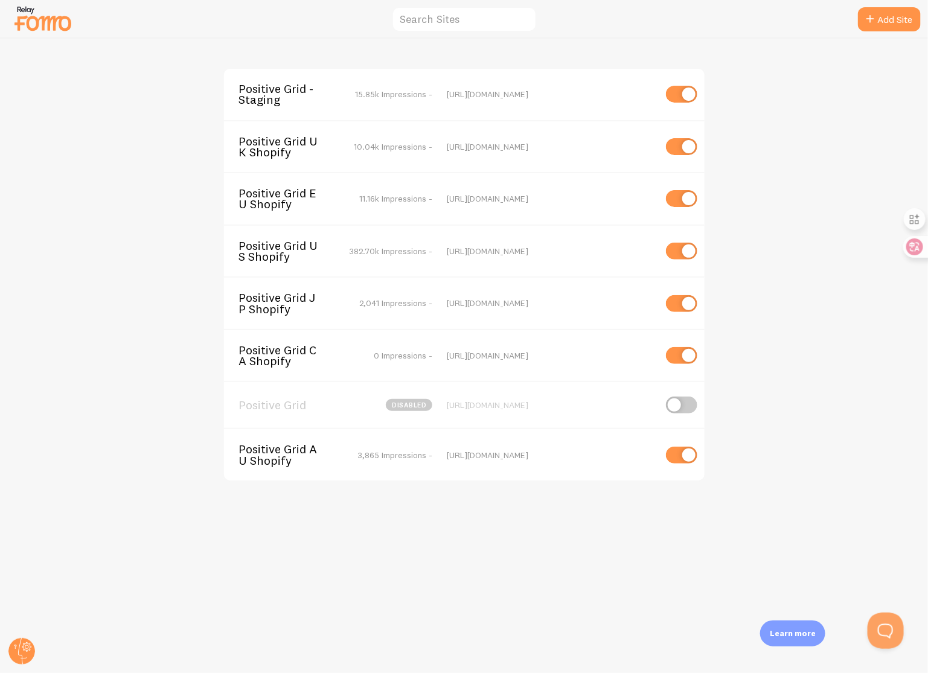
click at [283, 249] on span "Positive Grid US Shopify" at bounding box center [287, 251] width 97 height 22
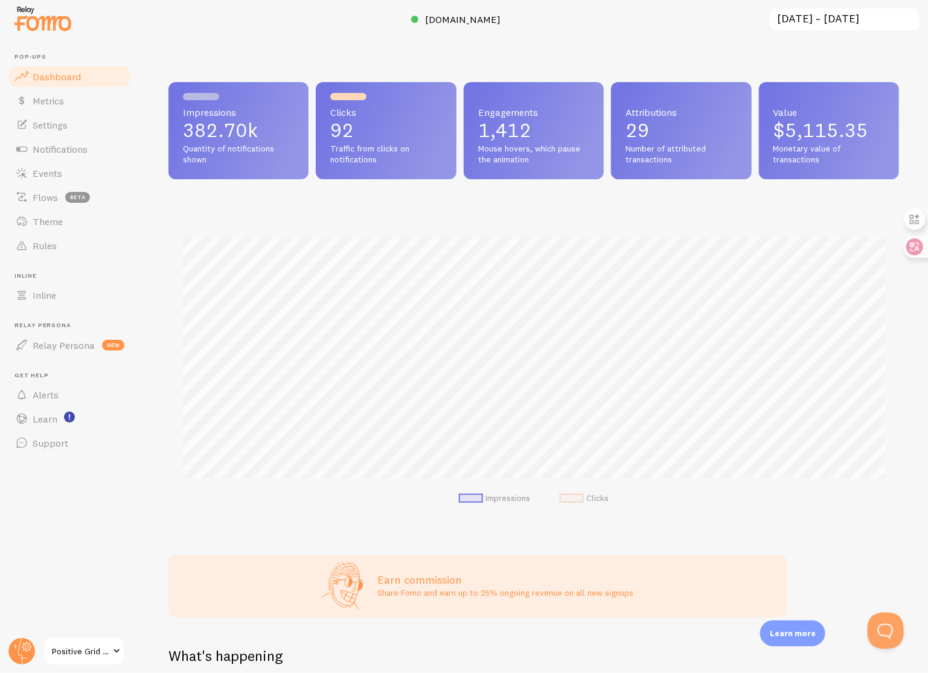
scroll to position [317, 731]
click at [65, 248] on link "Rules" at bounding box center [69, 246] width 124 height 24
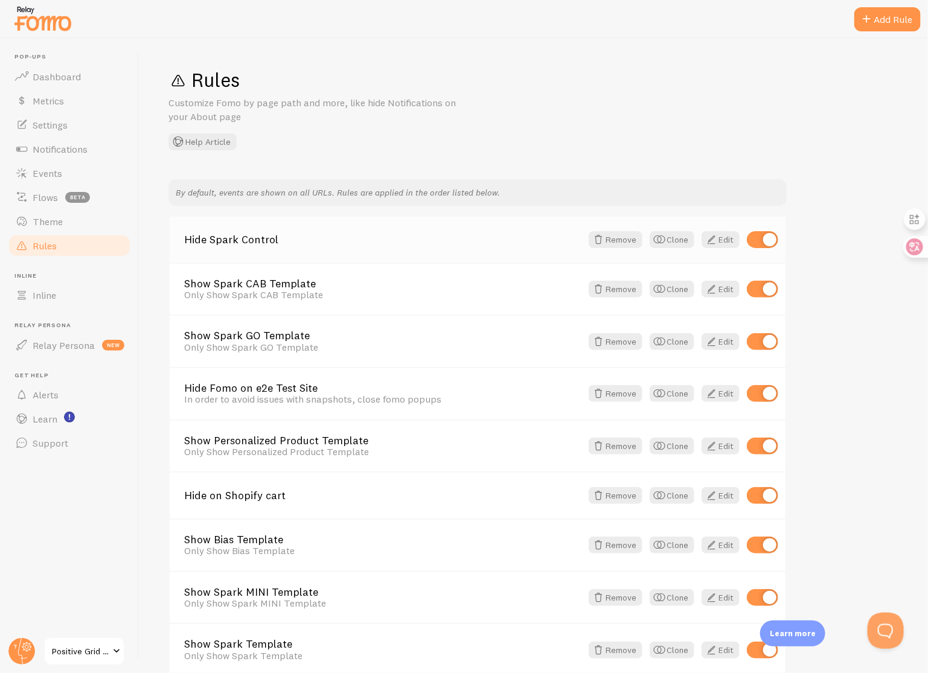
click at [258, 245] on link "Hide Spark Control" at bounding box center [382, 239] width 397 height 11
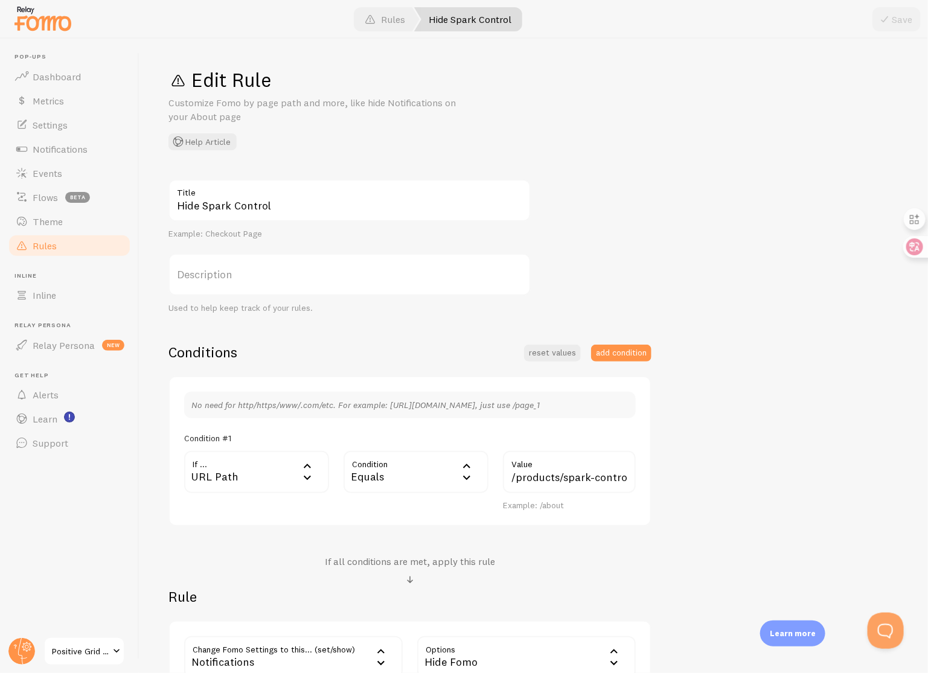
scroll to position [28, 0]
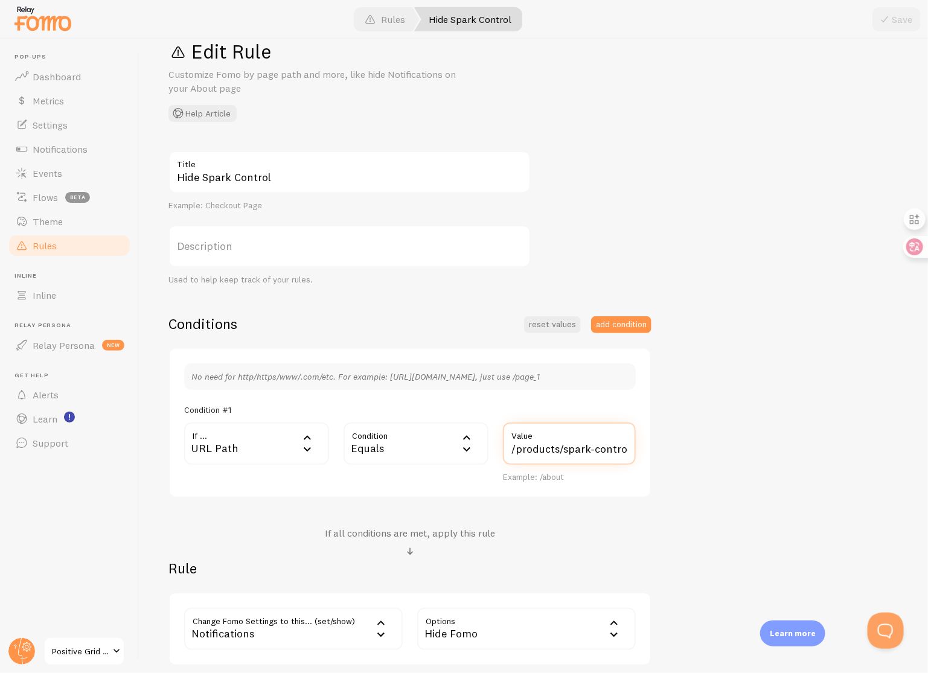
click at [522, 451] on input "/products/spark-control" at bounding box center [569, 444] width 133 height 42
click at [69, 652] on span "Positive Grid US Shopify" at bounding box center [80, 651] width 57 height 14
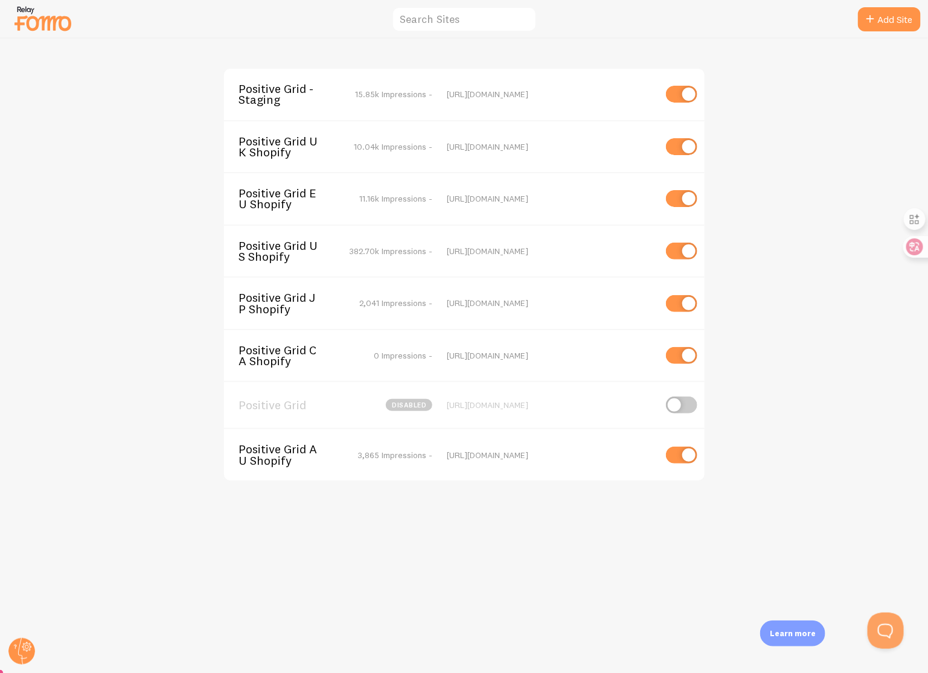
click at [277, 92] on span "Positive Grid - Staging" at bounding box center [287, 94] width 97 height 22
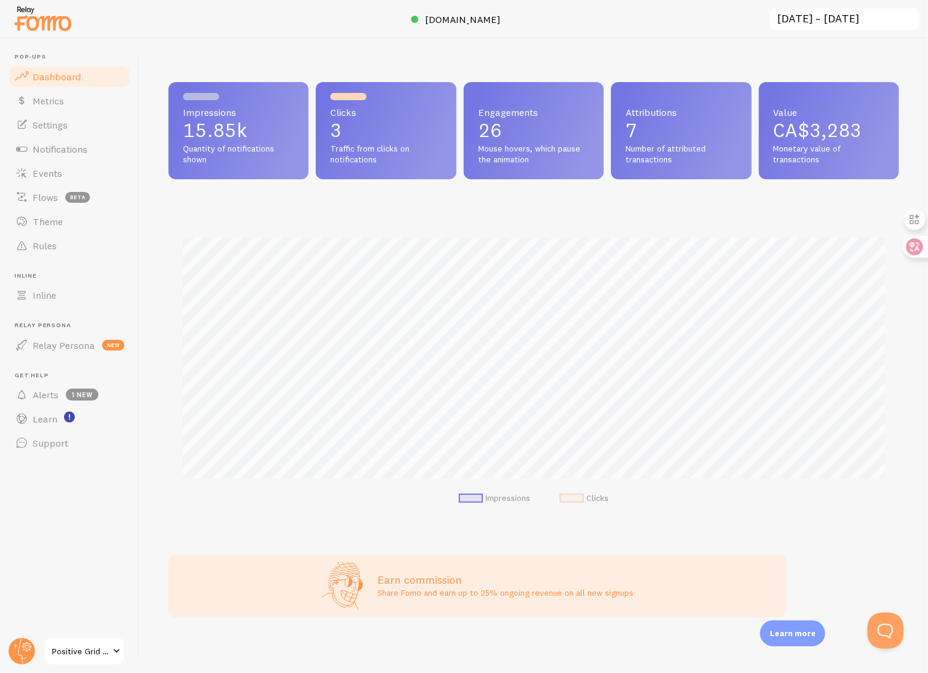
scroll to position [317, 731]
click at [84, 249] on link "Rules" at bounding box center [69, 246] width 124 height 24
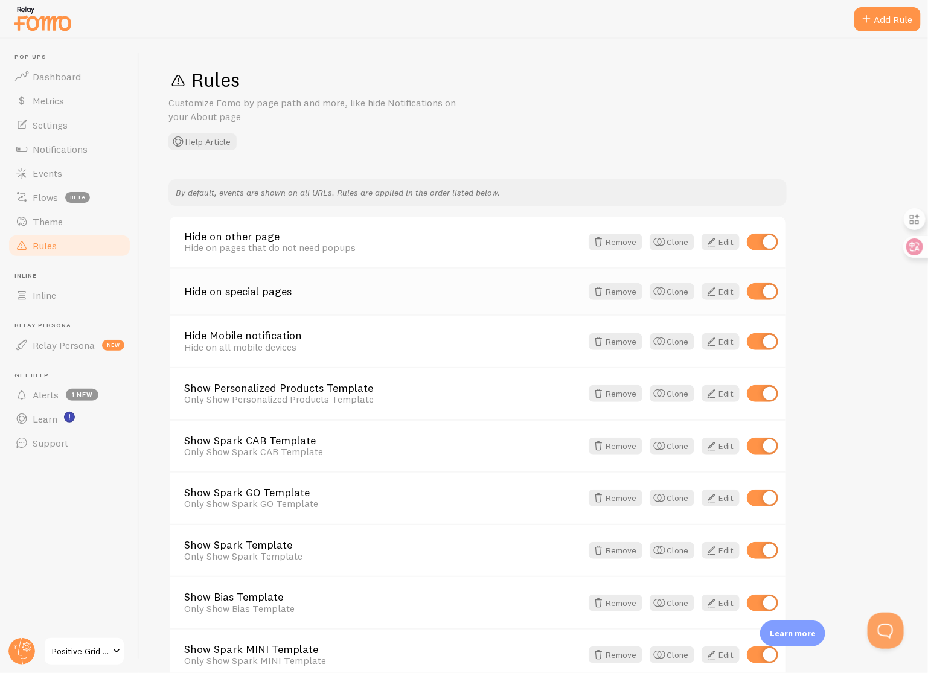
click at [264, 293] on link "Hide on special pages" at bounding box center [382, 291] width 397 height 11
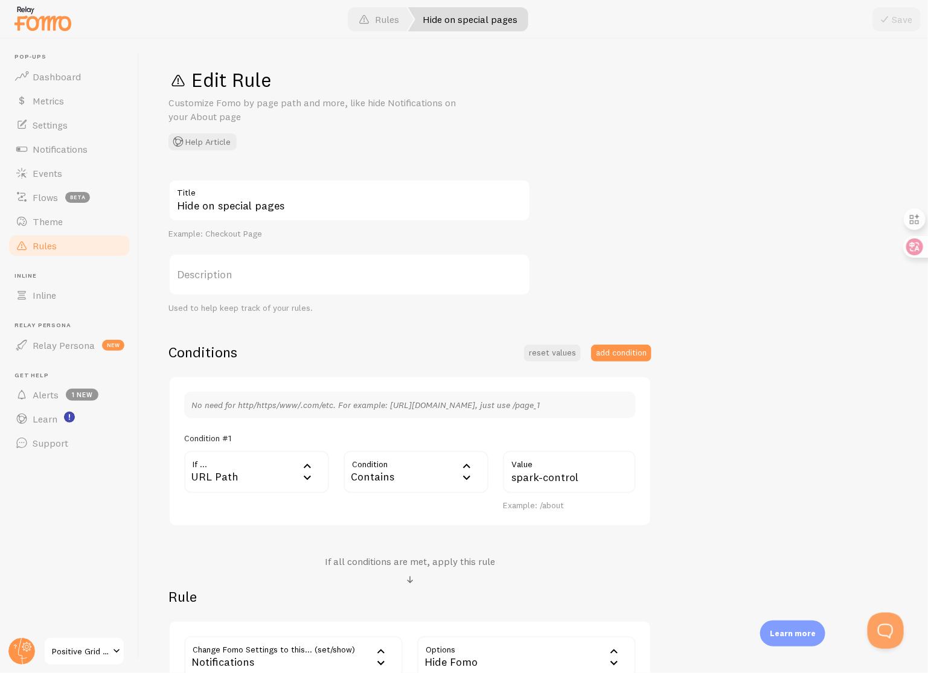
click at [380, 473] on div "Contains" at bounding box center [416, 472] width 145 height 42
click at [388, 512] on li "Equals" at bounding box center [416, 511] width 142 height 21
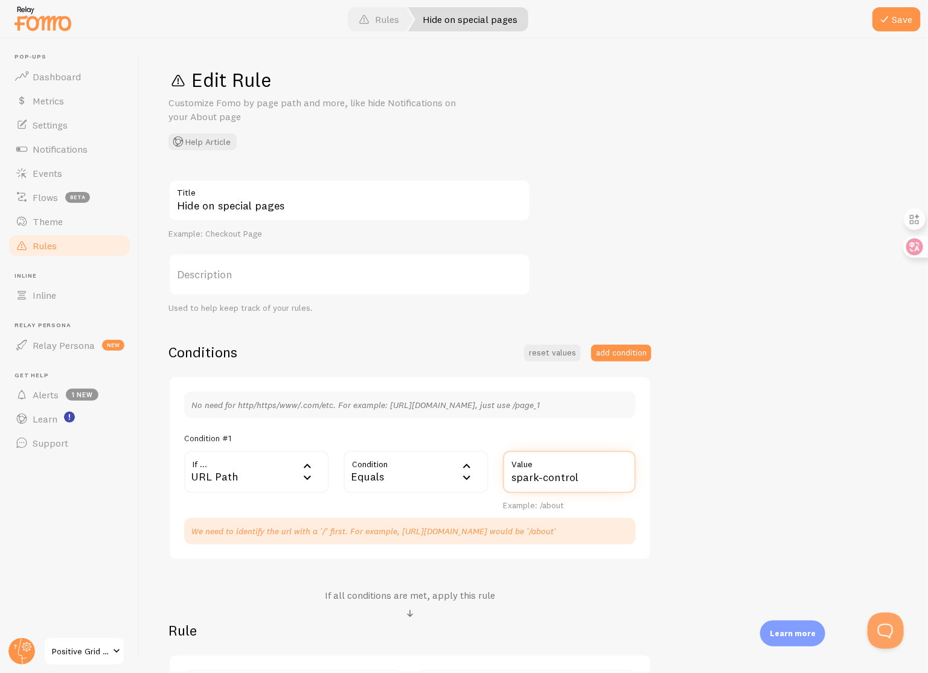
click at [570, 478] on input "spark-control" at bounding box center [569, 472] width 133 height 42
paste input "/products/"
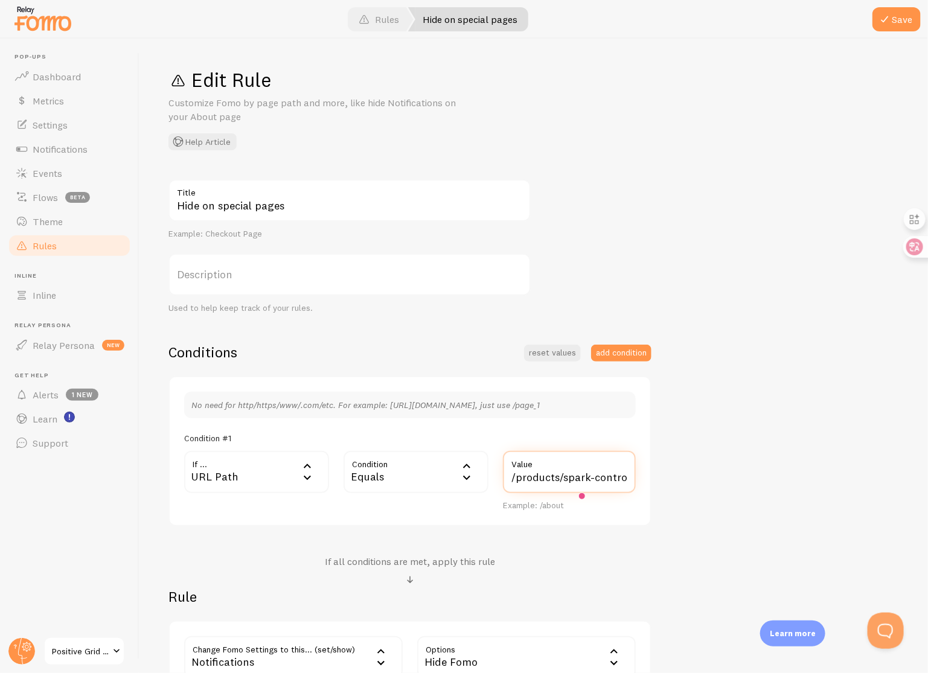
type input "/products/spark-control"
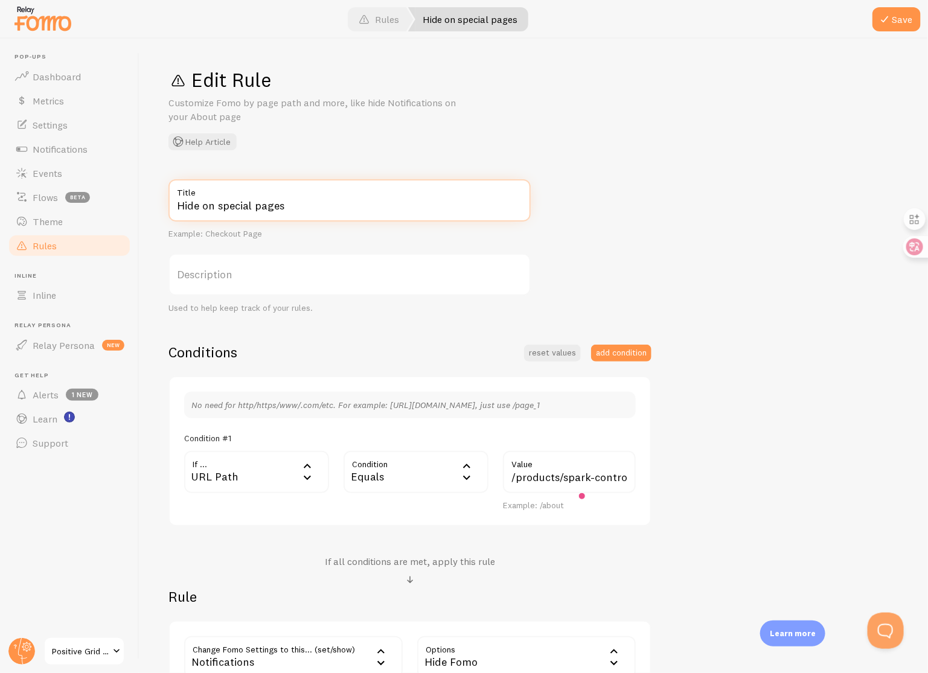
click at [376, 204] on input "Hide on special pages" at bounding box center [349, 200] width 362 height 42
click at [202, 207] on input "Hide on special pages" at bounding box center [349, 200] width 362 height 42
click at [217, 208] on input "Hide on special pages" at bounding box center [349, 200] width 362 height 42
click at [311, 208] on input "Hide on special pages" at bounding box center [349, 200] width 362 height 42
type input "Hide on Spark Control"
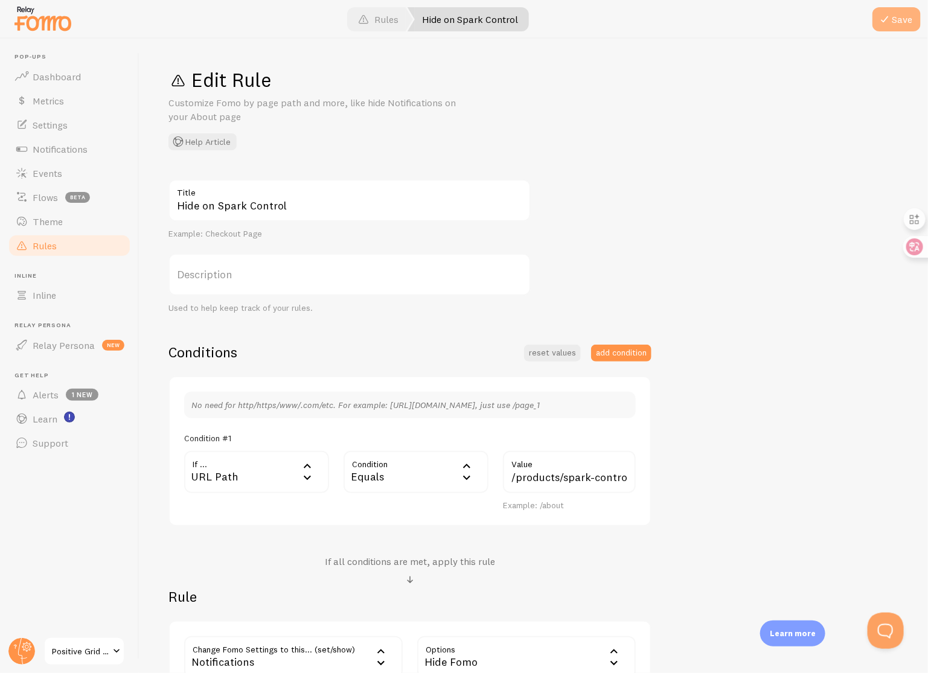
click at [898, 25] on button "Save" at bounding box center [897, 19] width 48 height 24
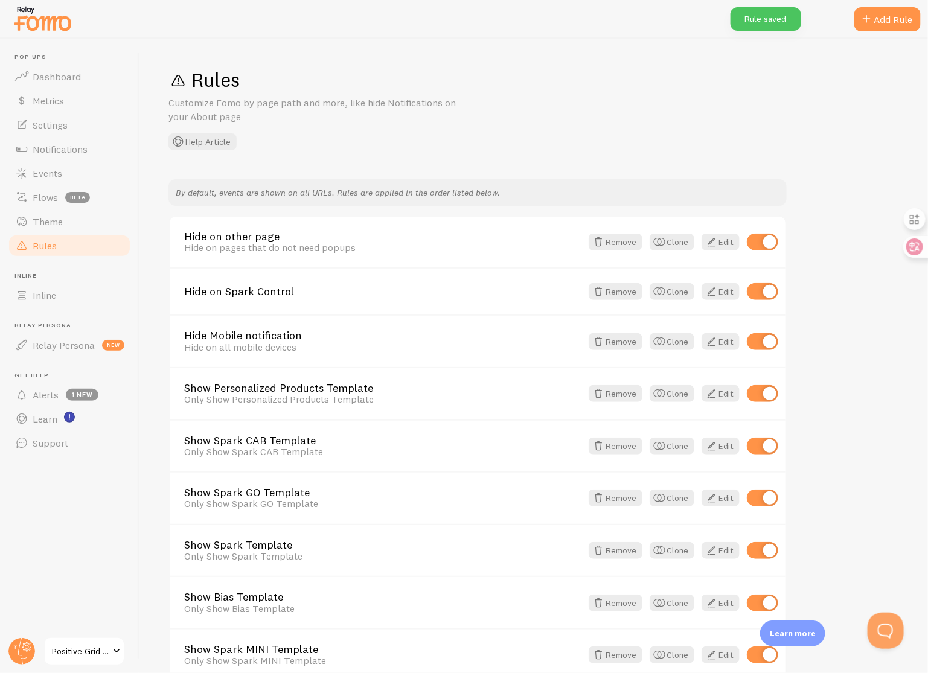
click at [111, 656] on span at bounding box center [116, 651] width 14 height 14
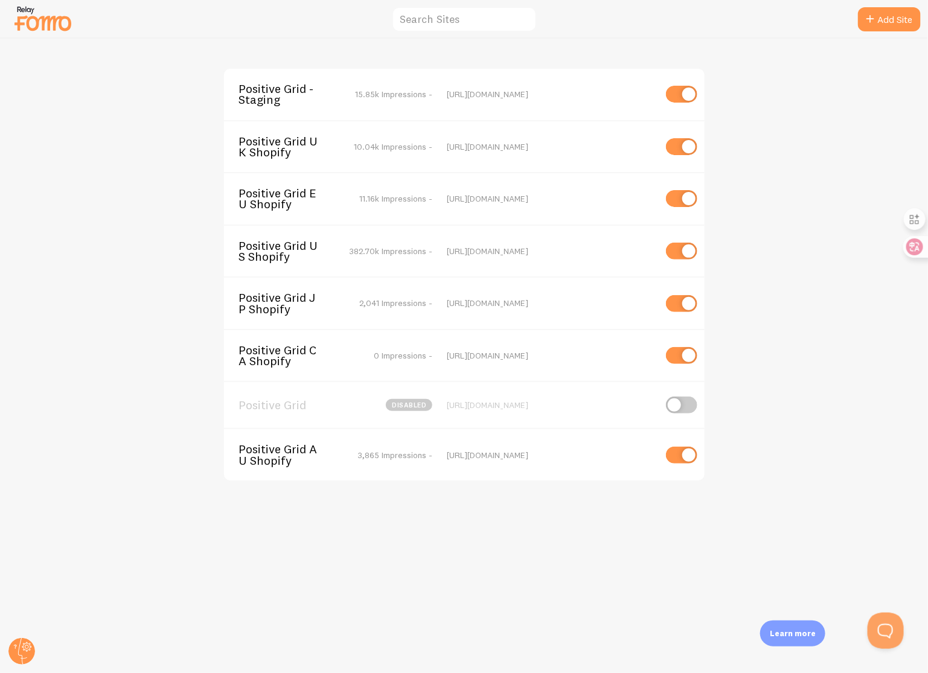
click at [286, 249] on span "Positive Grid US Shopify" at bounding box center [287, 251] width 97 height 22
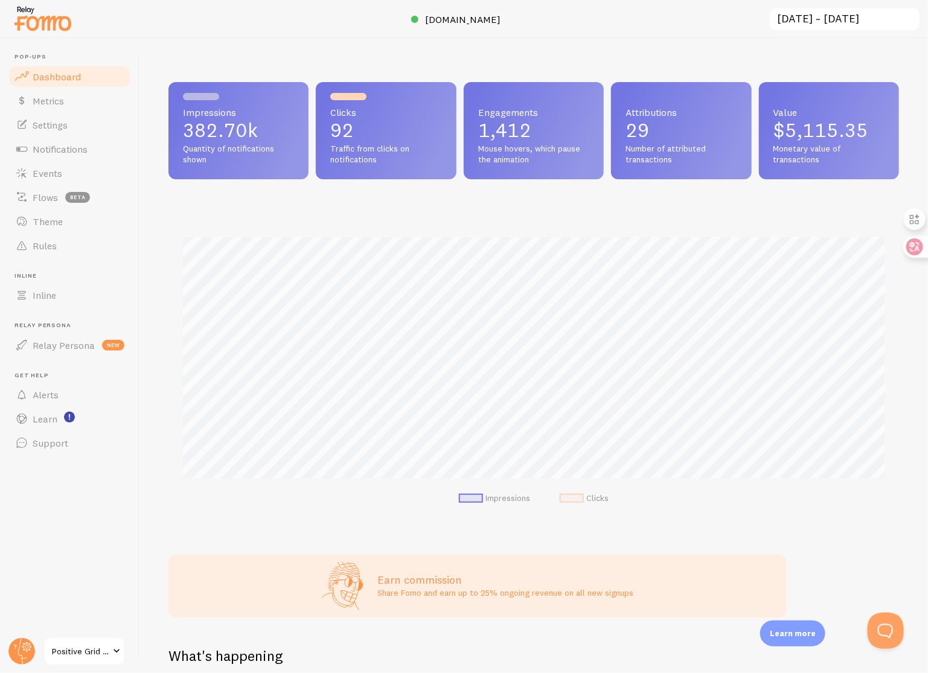
scroll to position [317, 731]
click at [103, 248] on link "Rules" at bounding box center [69, 246] width 124 height 24
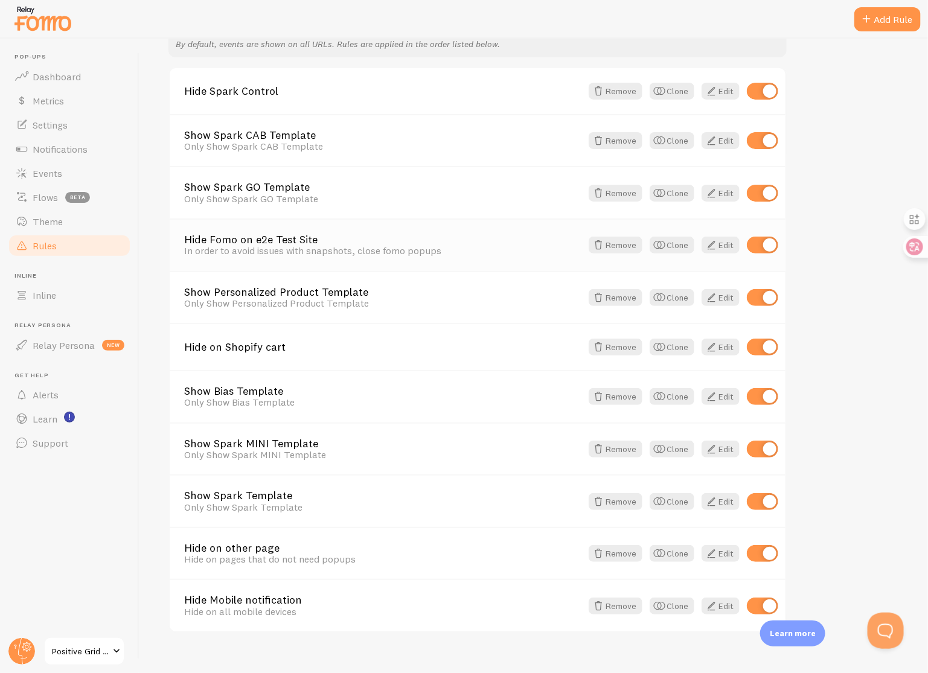
scroll to position [165, 0]
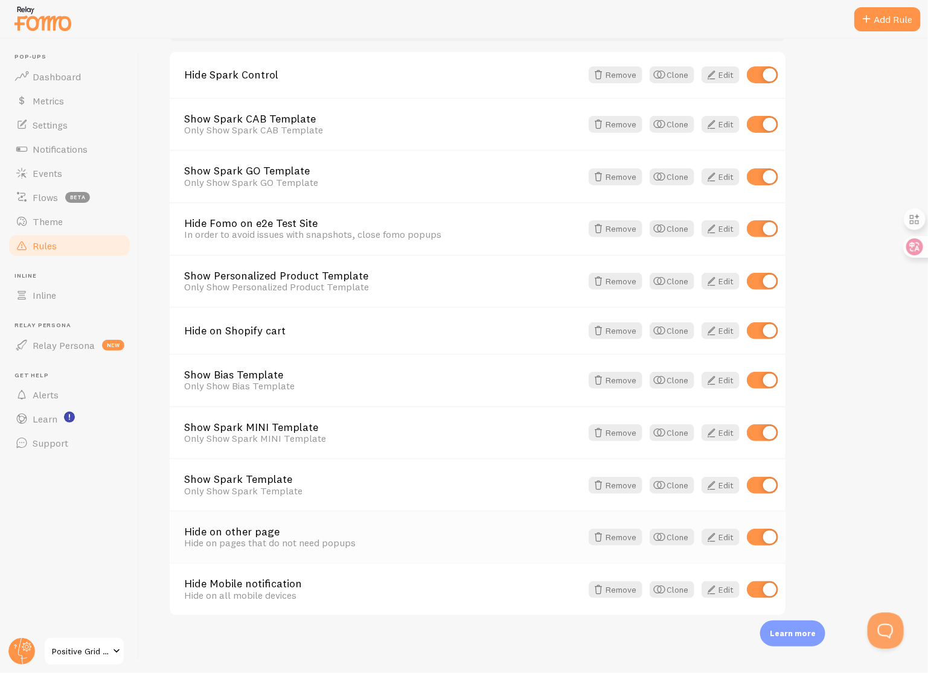
click at [261, 531] on link "Hide on other page" at bounding box center [382, 532] width 397 height 11
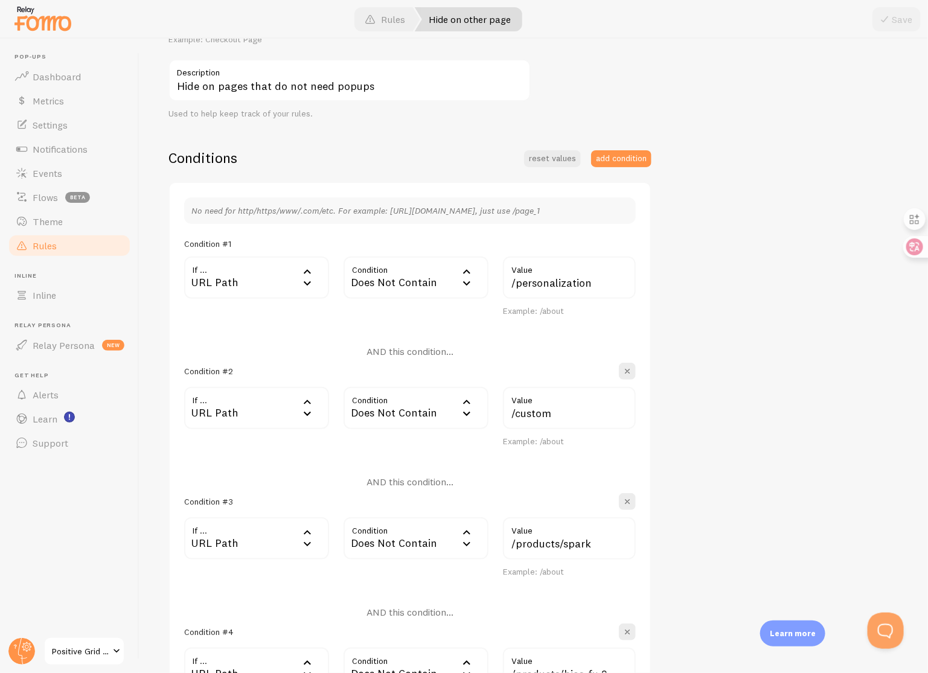
scroll to position [144, 0]
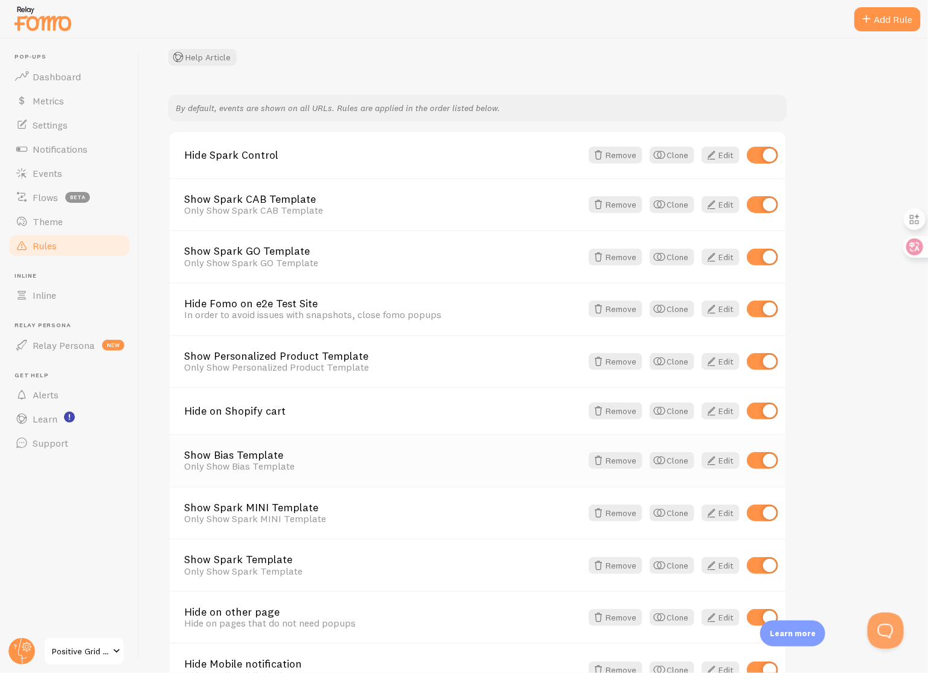
scroll to position [165, 0]
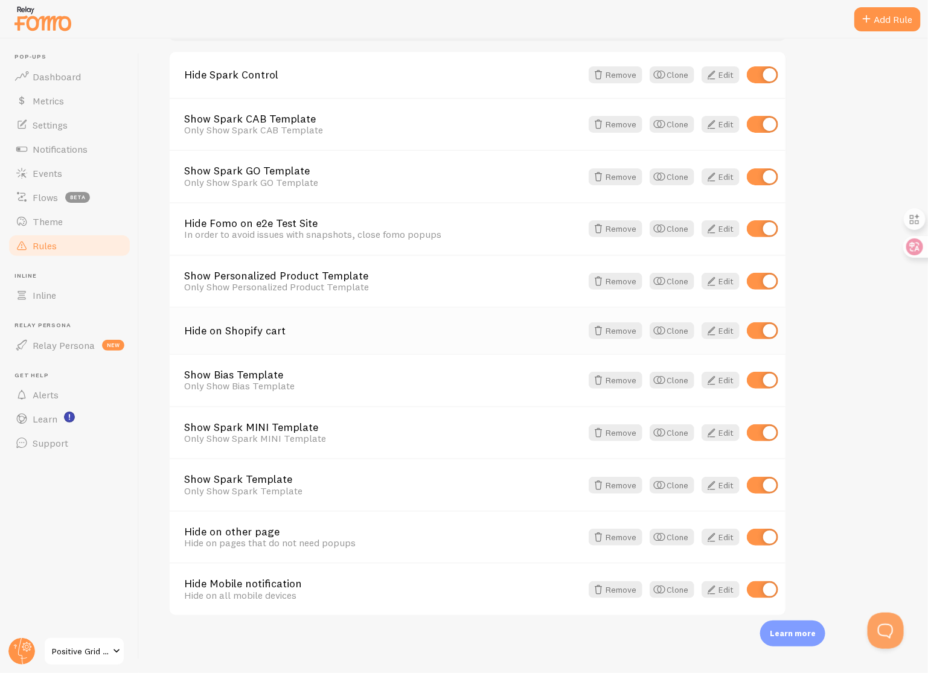
click at [760, 331] on input "checkbox" at bounding box center [762, 330] width 31 height 17
checkbox input "false"
click at [87, 649] on span "Positive Grid US Shopify" at bounding box center [80, 651] width 57 height 14
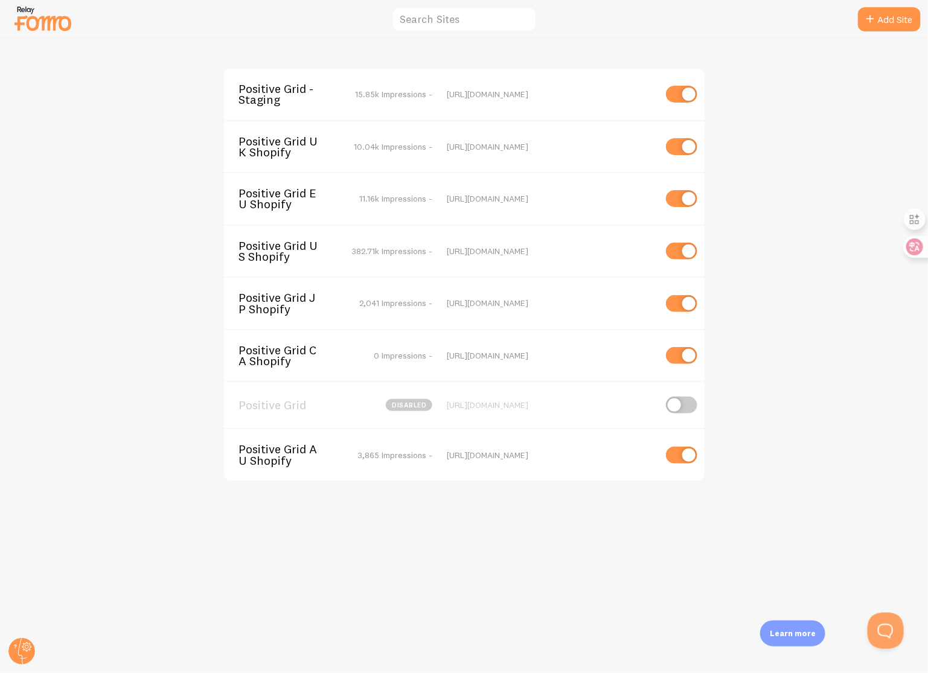
click at [306, 93] on span "Positive Grid - Staging" at bounding box center [287, 94] width 97 height 22
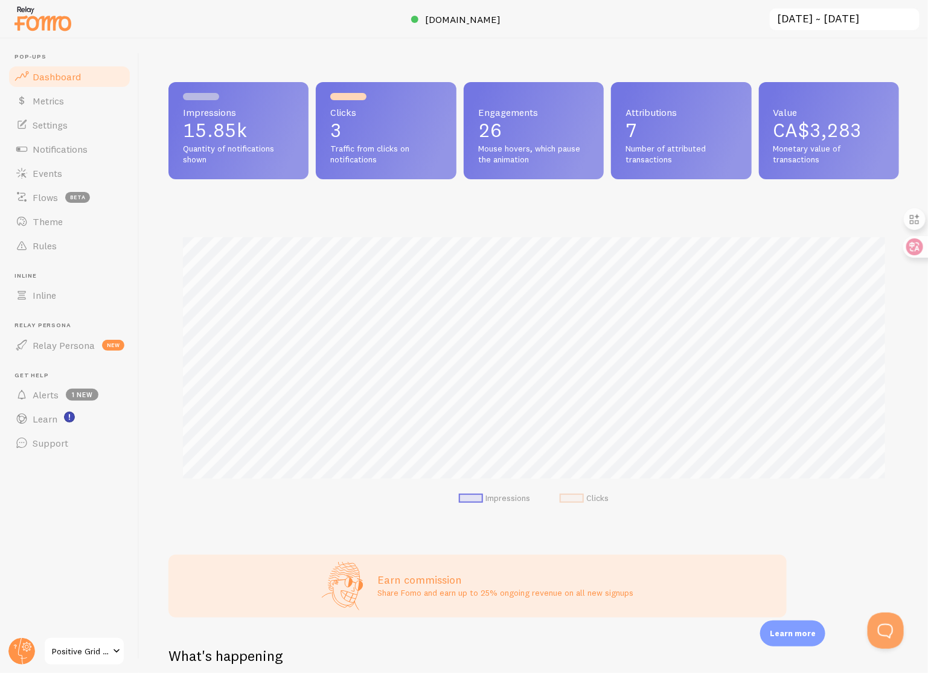
scroll to position [317, 731]
click at [85, 247] on link "Rules" at bounding box center [69, 246] width 124 height 24
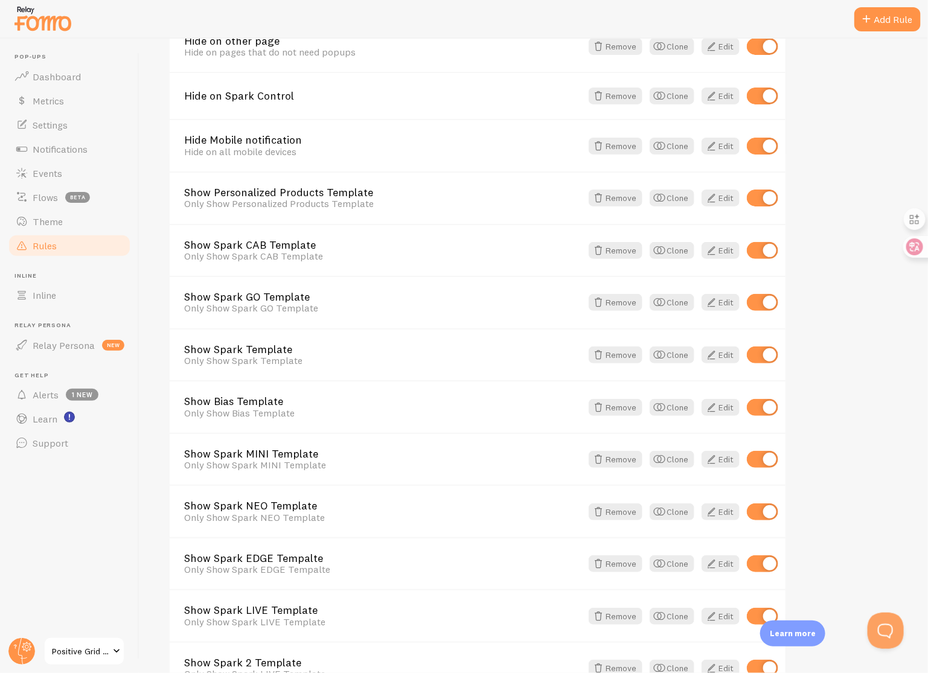
scroll to position [207, 0]
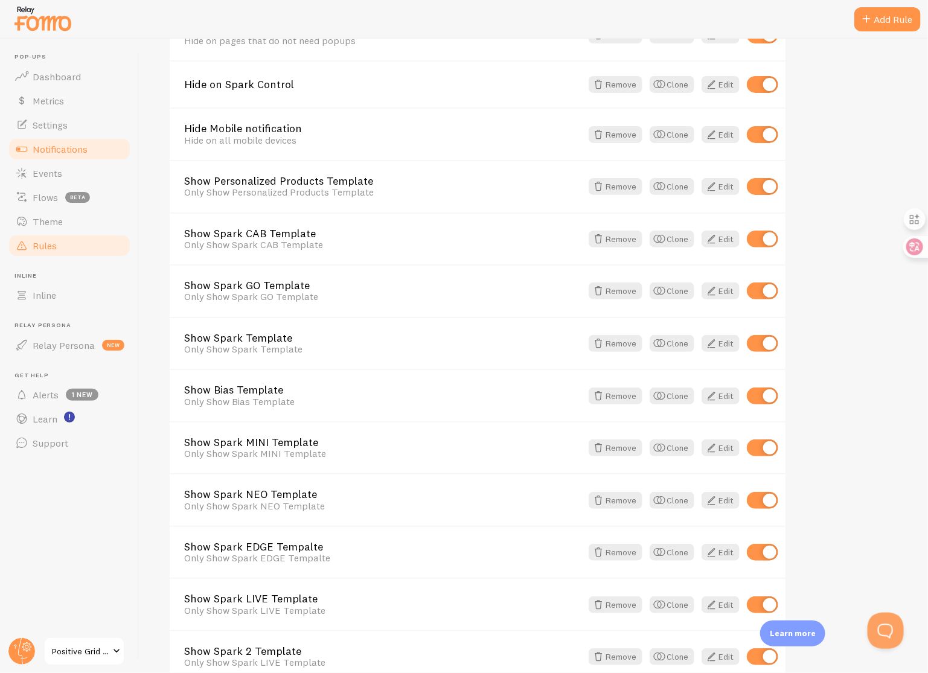
click at [87, 146] on span "Notifications" at bounding box center [60, 149] width 55 height 12
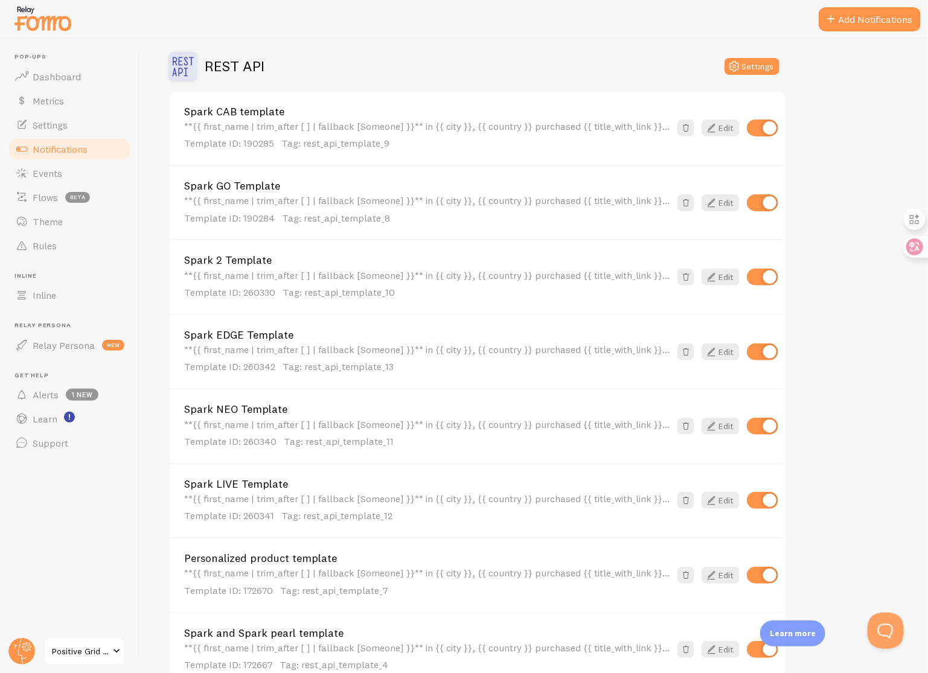
scroll to position [271, 0]
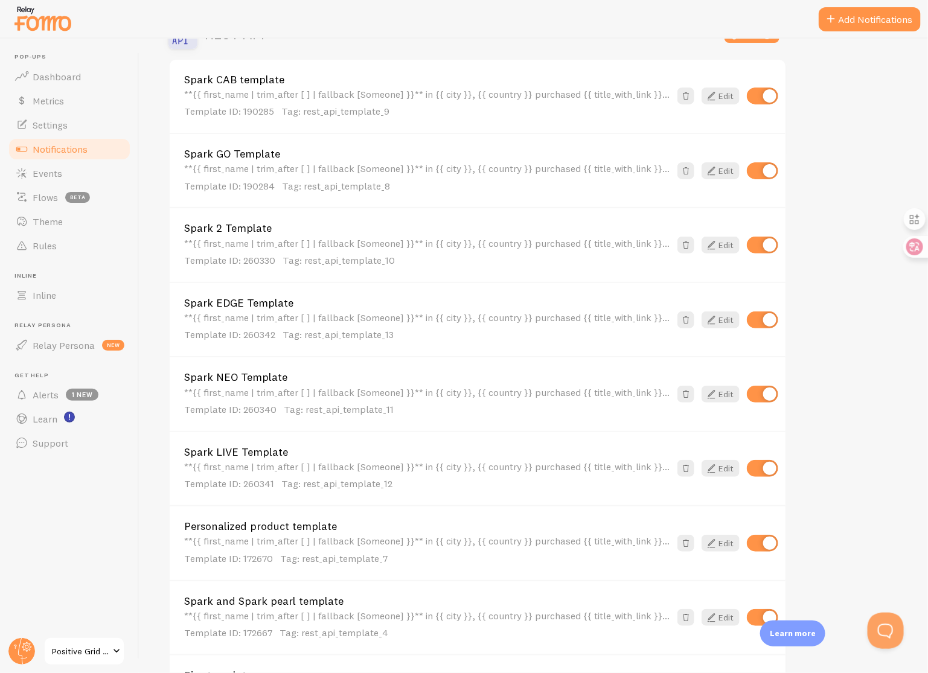
click at [265, 376] on link "Spark NEO Template" at bounding box center [427, 377] width 486 height 11
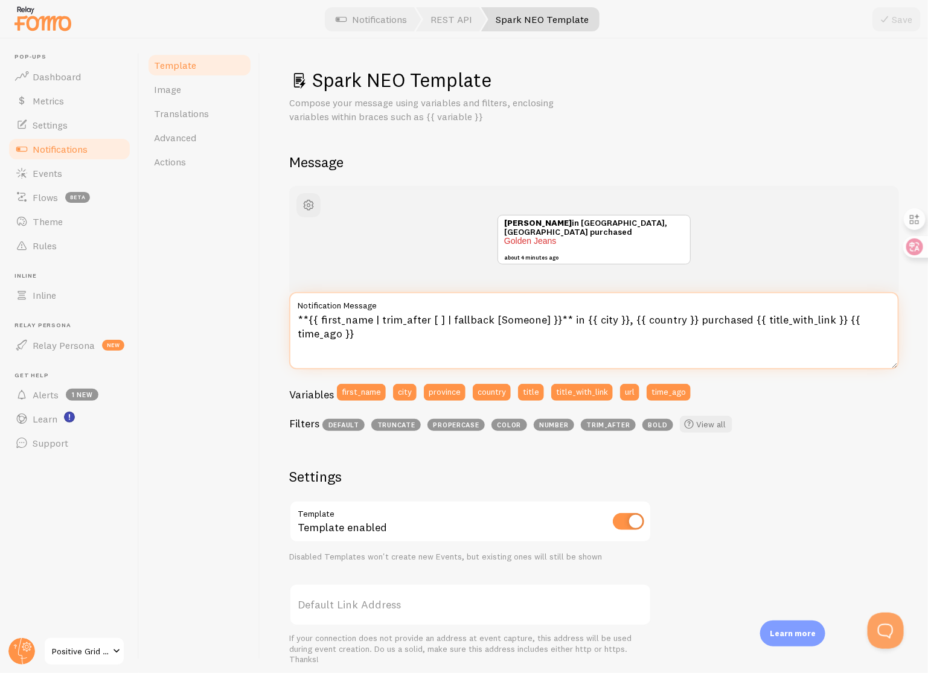
click at [427, 347] on textarea "**{{ first_name | trim_after [ ] | fallback [Someone] }}** in {{ city }}, {{ co…" at bounding box center [594, 330] width 610 height 77
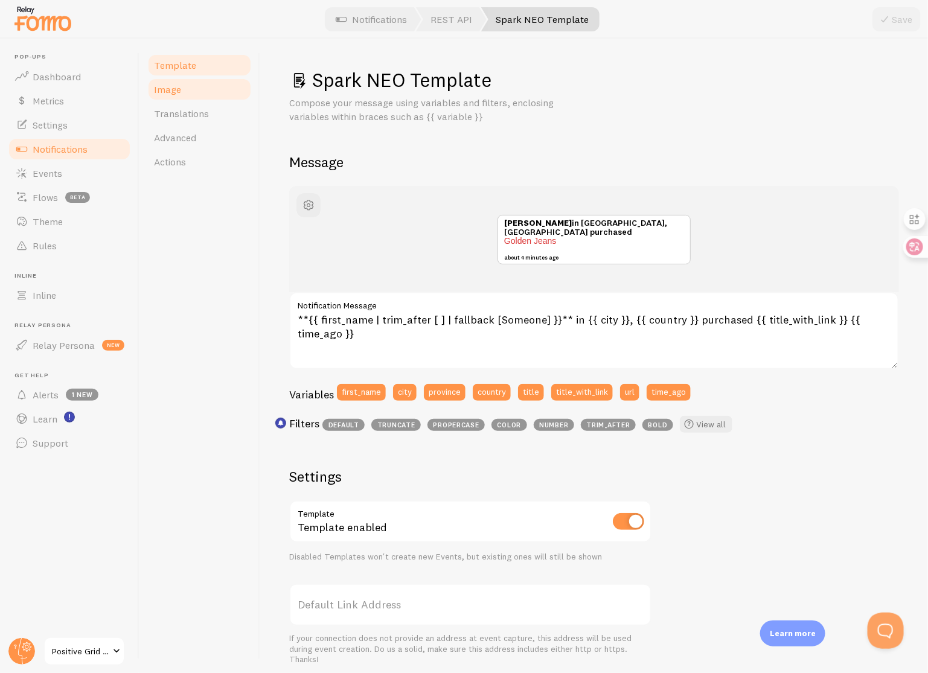
click at [200, 91] on link "Image" at bounding box center [200, 89] width 106 height 24
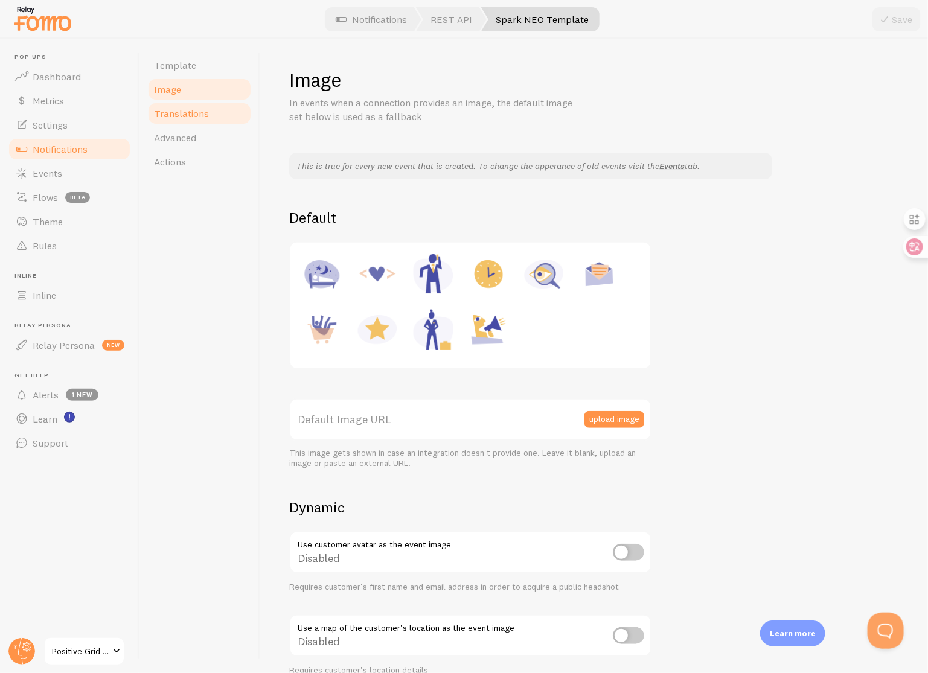
click at [210, 115] on link "Translations" at bounding box center [200, 113] width 106 height 24
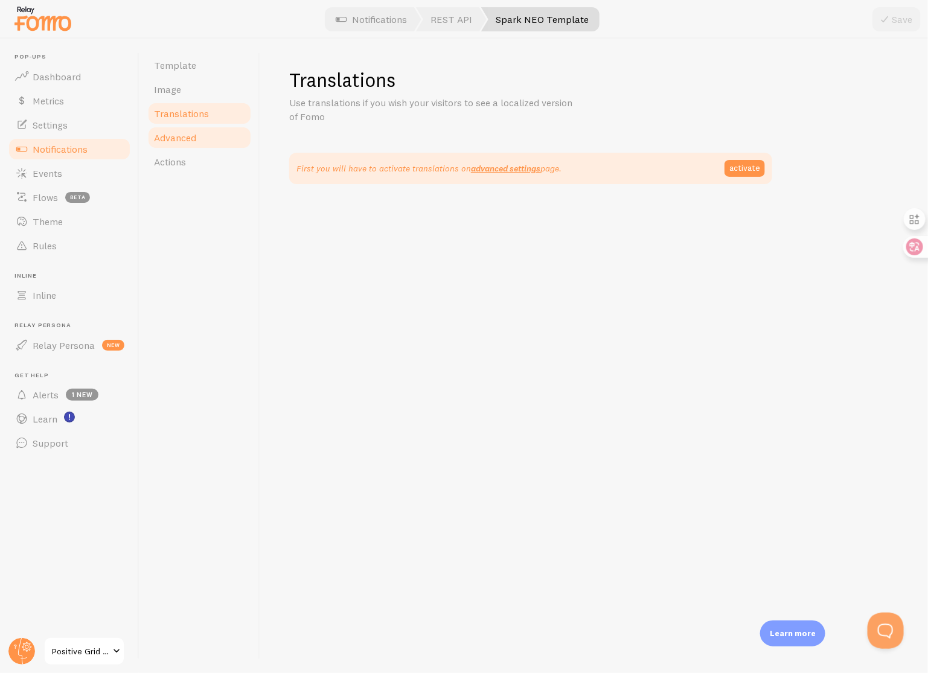
click at [210, 142] on link "Advanced" at bounding box center [200, 138] width 106 height 24
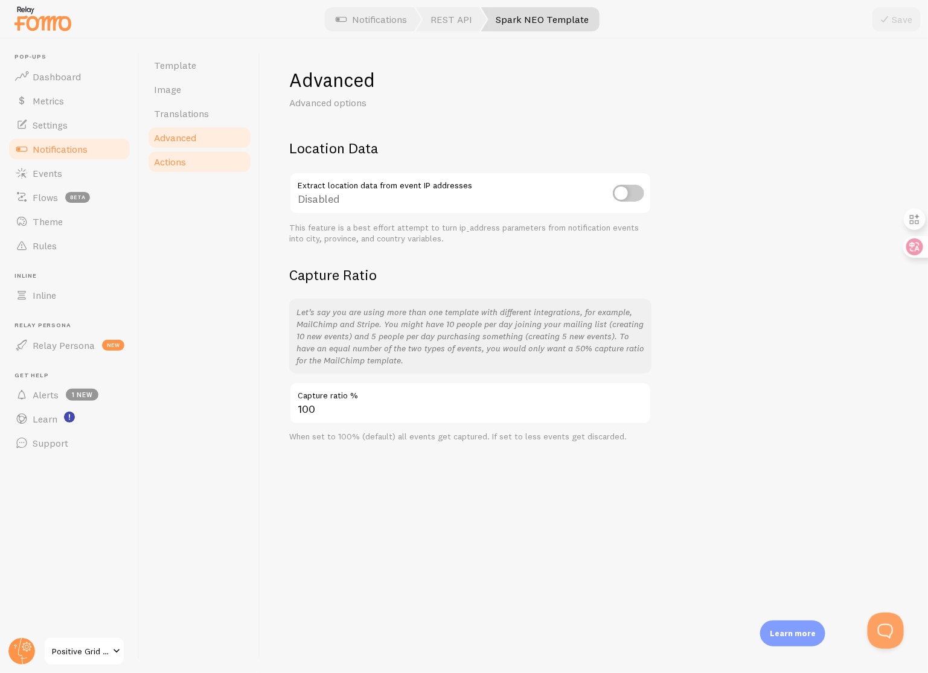
click at [206, 159] on link "Actions" at bounding box center [200, 162] width 106 height 24
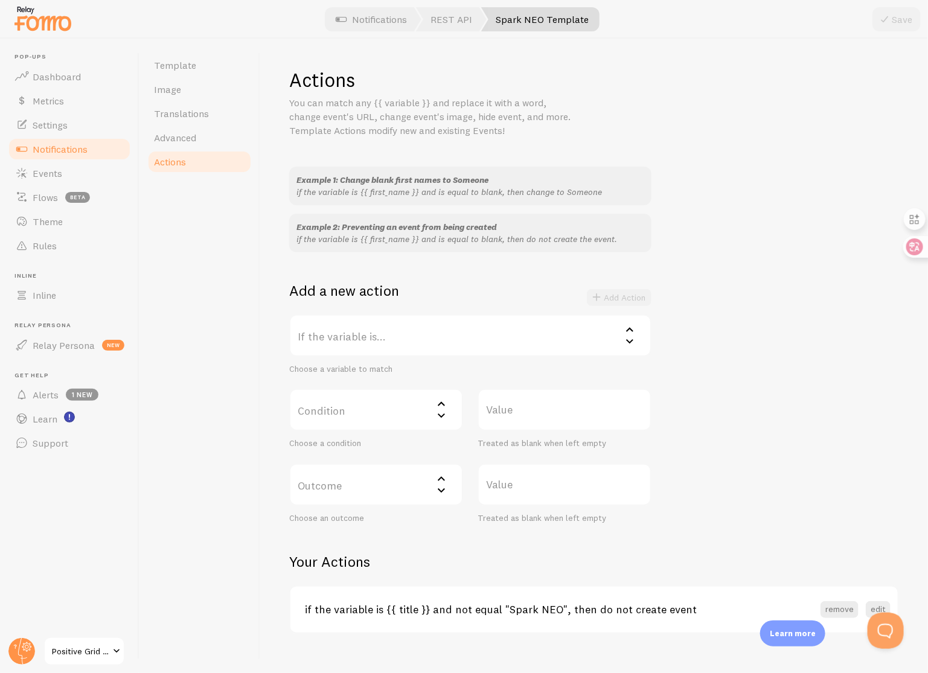
scroll to position [18, 0]
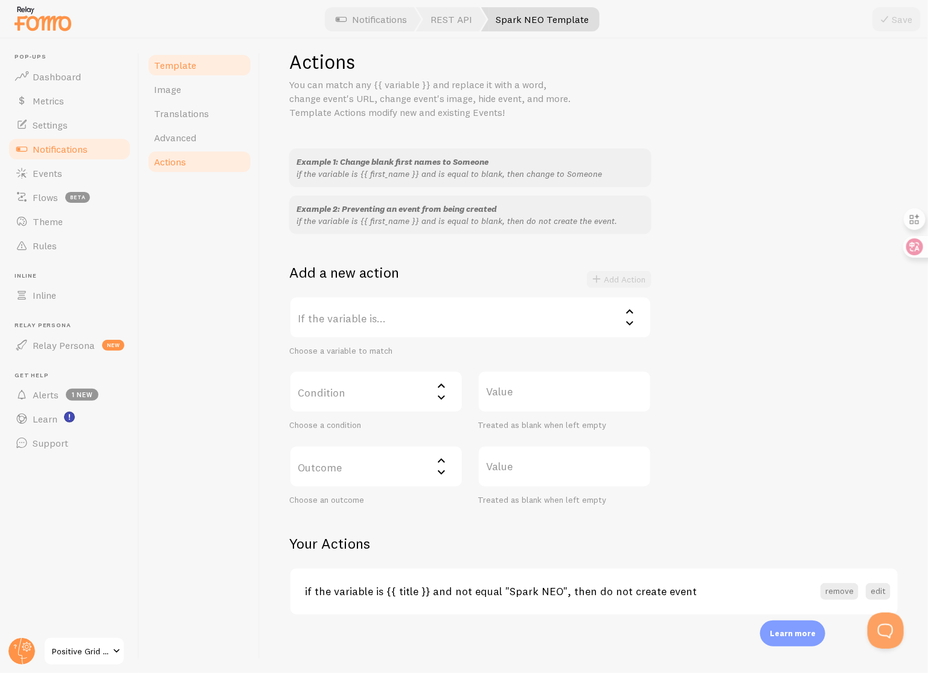
click at [175, 70] on span "Template" at bounding box center [175, 65] width 42 height 12
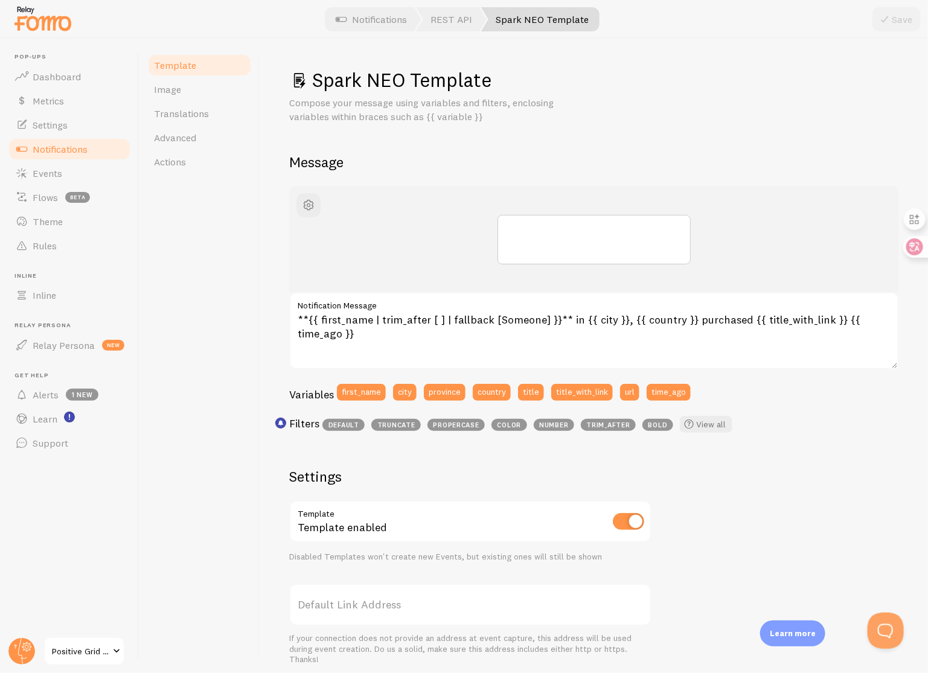
click at [394, 74] on h1 "Spark NEO Template" at bounding box center [594, 80] width 610 height 25
drag, startPoint x: 312, startPoint y: 84, endPoint x: 496, endPoint y: 83, distance: 184.2
click at [496, 83] on h1 "Spark NEO Template" at bounding box center [594, 80] width 610 height 25
copy h1 "Spark NEO Template"
drag, startPoint x: 485, startPoint y: 80, endPoint x: 316, endPoint y: 77, distance: 169.1
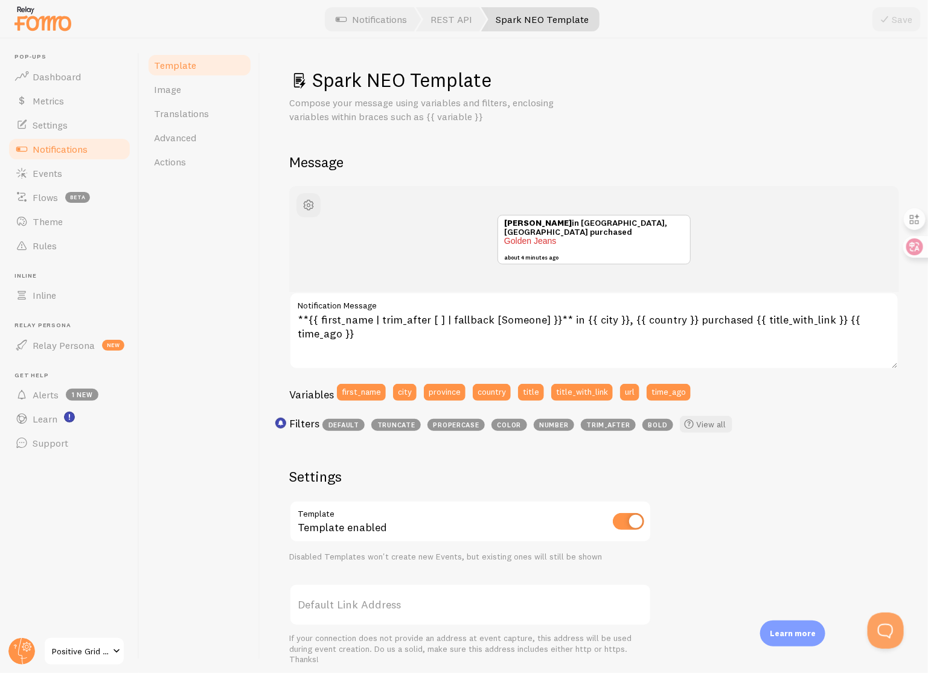
click at [316, 77] on h1 "Spark NEO Template" at bounding box center [594, 80] width 610 height 25
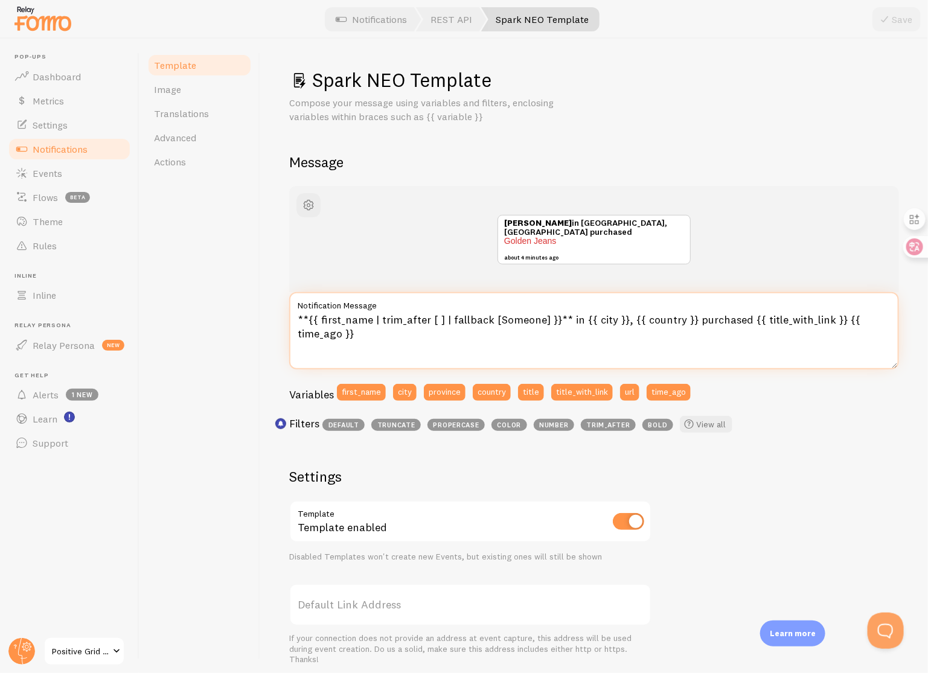
click at [446, 332] on textarea "**{{ first_name | trim_after [ ] | fallback [Someone] }}** in {{ city }}, {{ co…" at bounding box center [594, 330] width 610 height 77
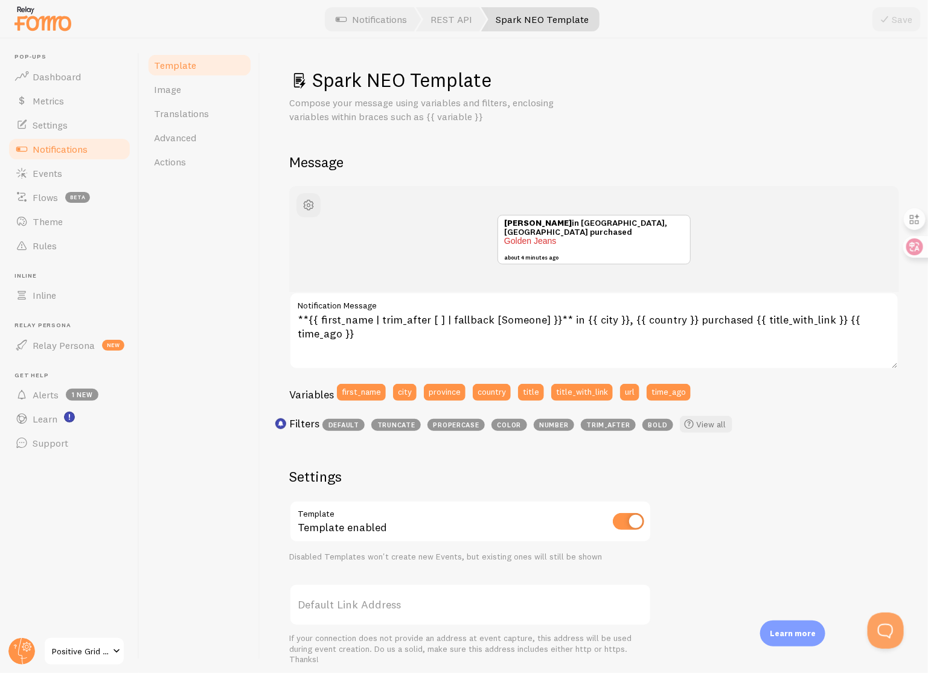
click at [192, 64] on span "Template" at bounding box center [175, 65] width 42 height 12
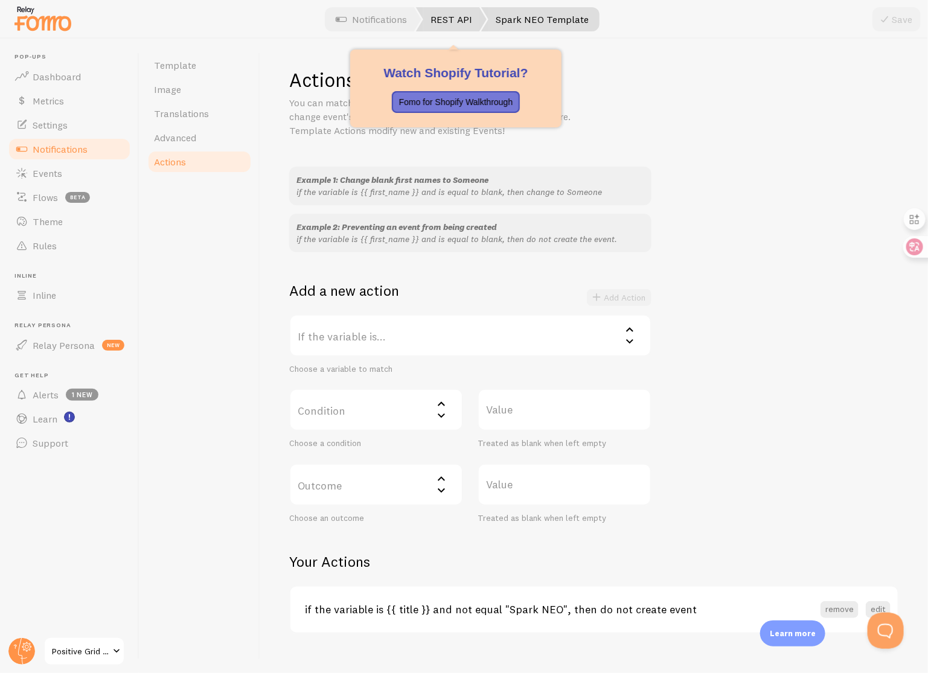
click at [451, 21] on link "REST API" at bounding box center [451, 19] width 71 height 24
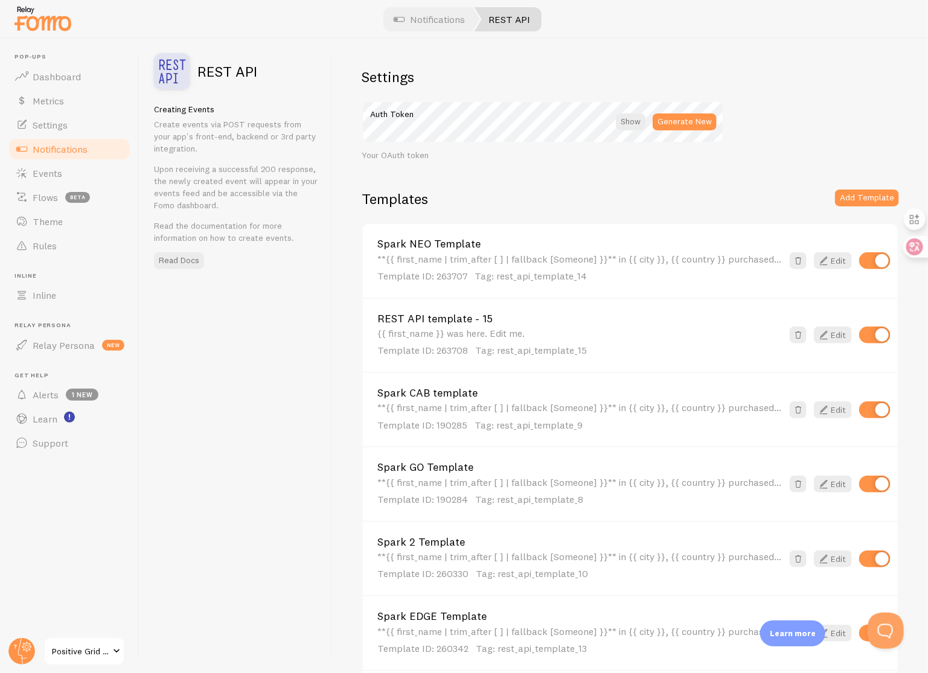
click at [472, 319] on link "REST API template - 15" at bounding box center [579, 318] width 405 height 11
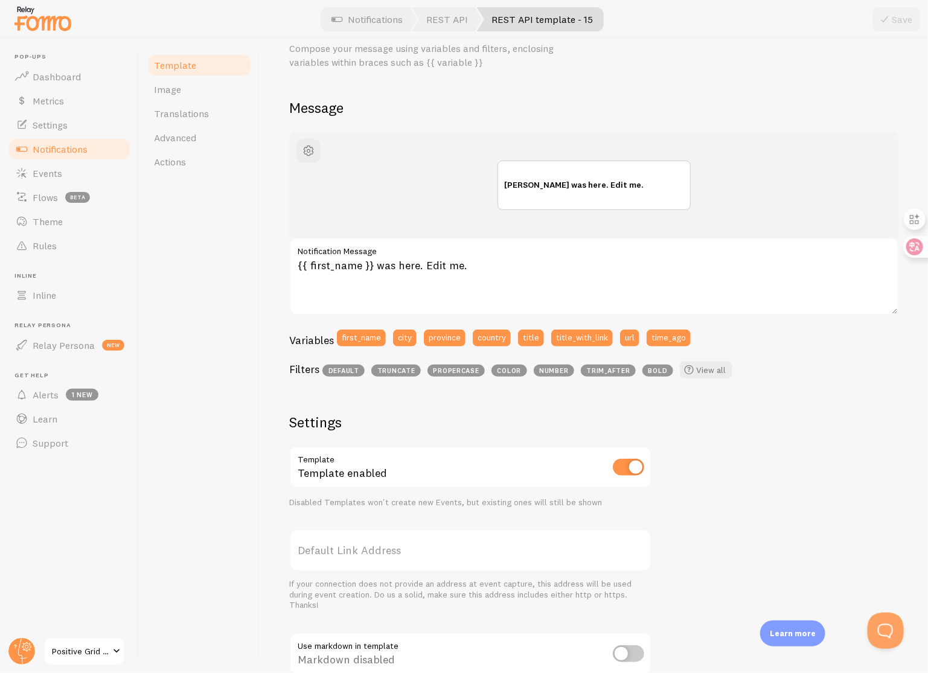
scroll to position [55, 0]
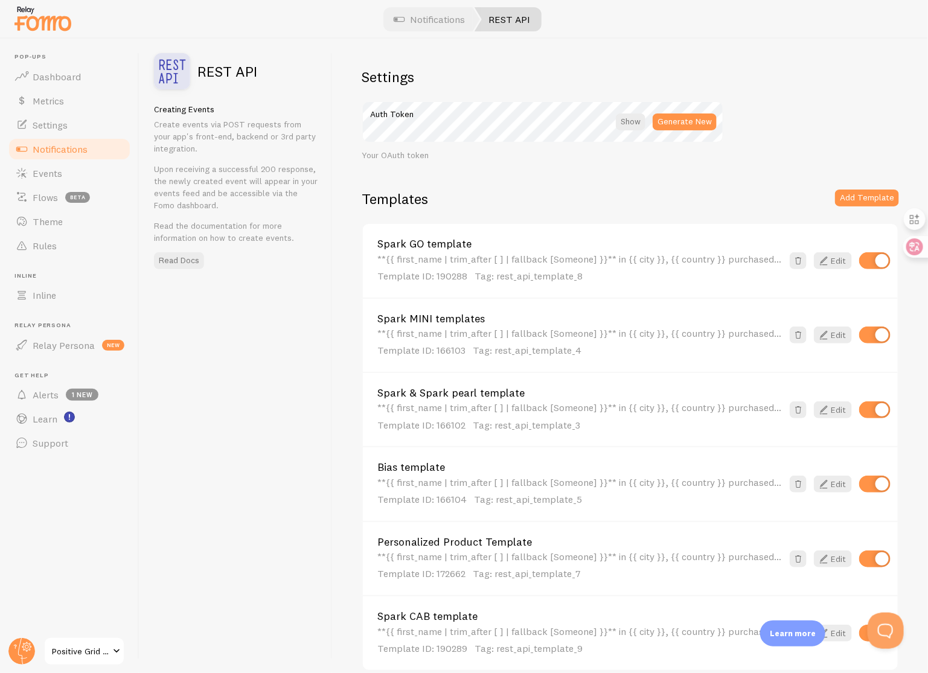
drag, startPoint x: 803, startPoint y: 333, endPoint x: 719, endPoint y: 193, distance: 162.8
click at [719, 193] on div "Templates Add Template Spark GO template **{{ first_name | trim_after [ ] | fal…" at bounding box center [630, 430] width 537 height 481
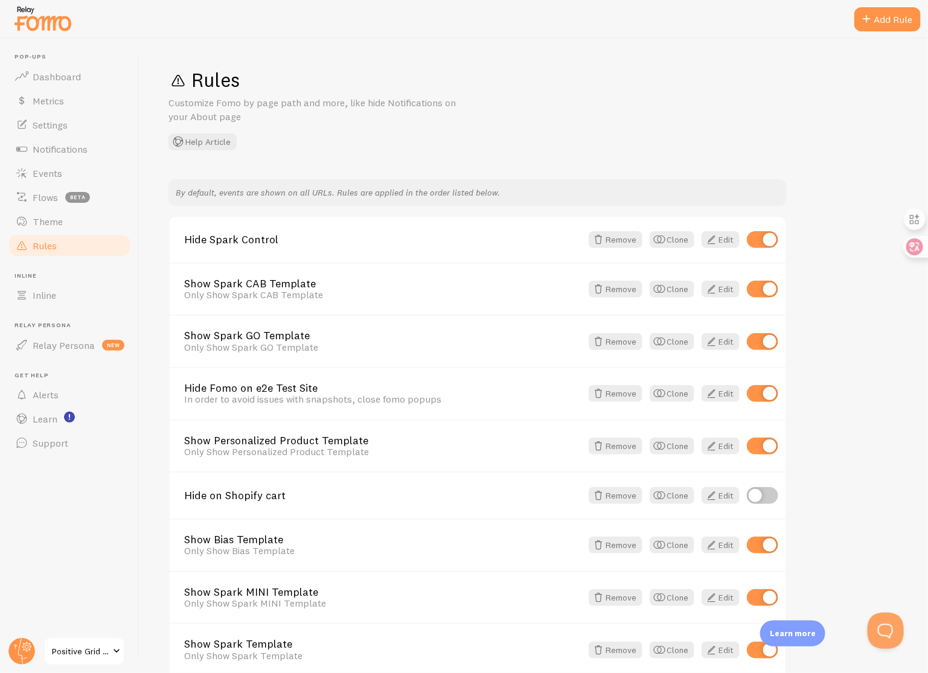
click at [65, 245] on link "Rules" at bounding box center [69, 246] width 124 height 24
click at [74, 242] on link "Rules" at bounding box center [69, 246] width 124 height 24
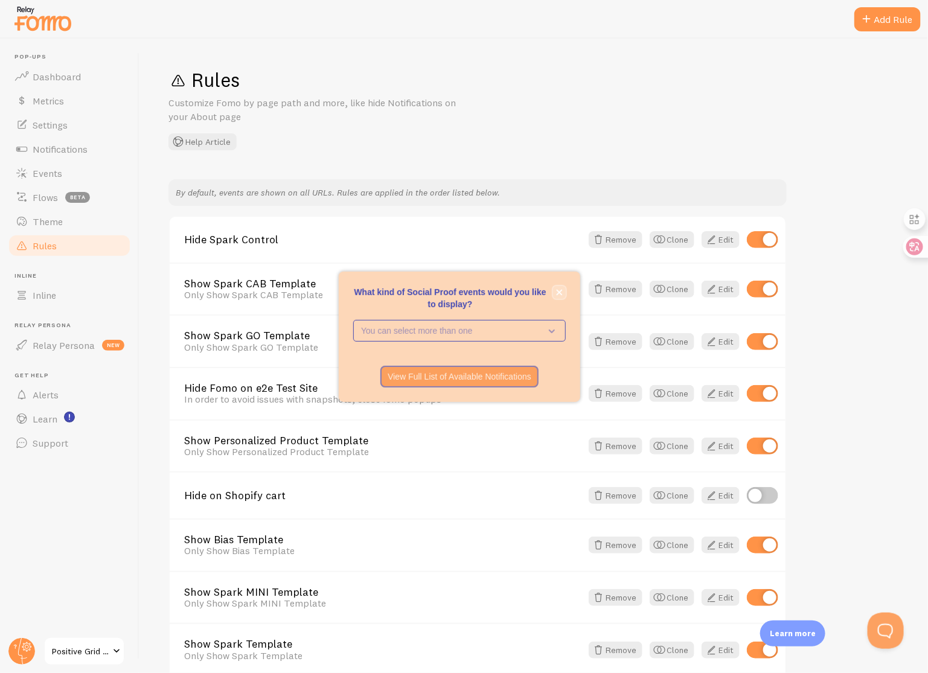
click at [562, 293] on icon "close," at bounding box center [559, 292] width 7 height 7
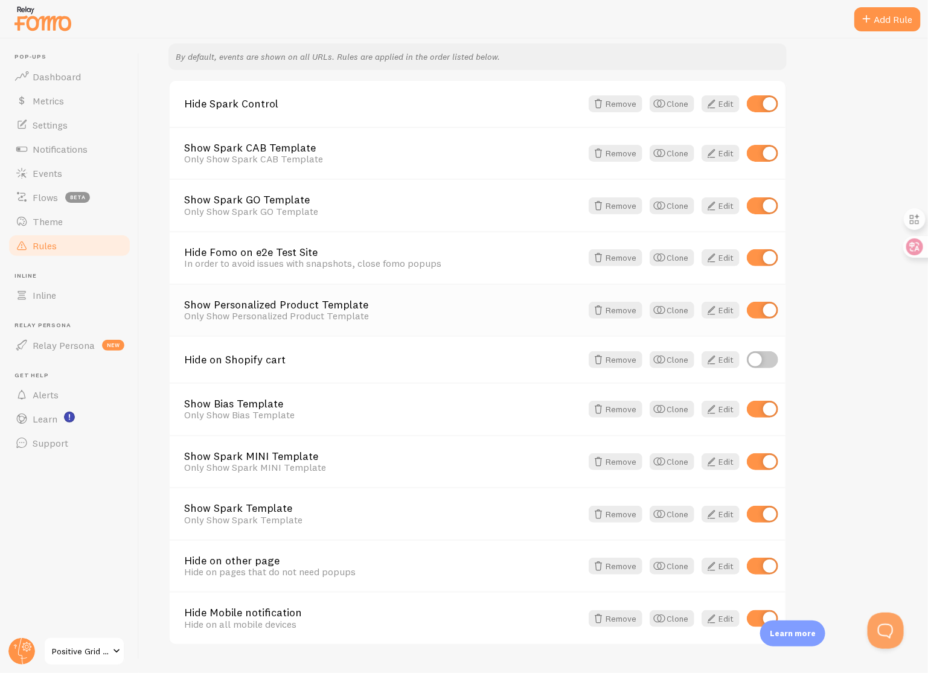
scroll to position [165, 0]
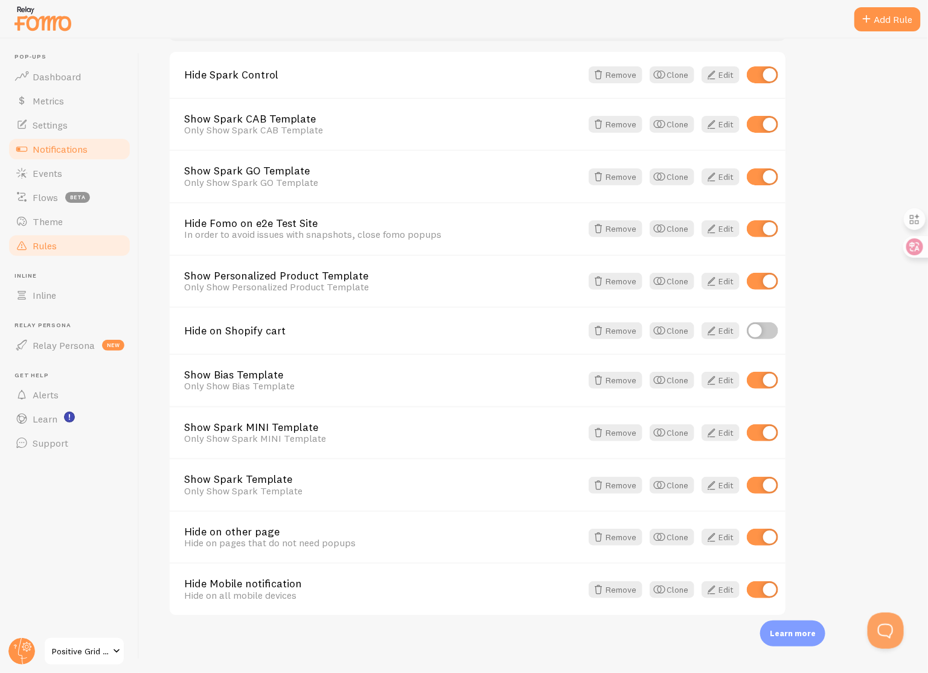
click at [75, 142] on link "Notifications" at bounding box center [69, 149] width 124 height 24
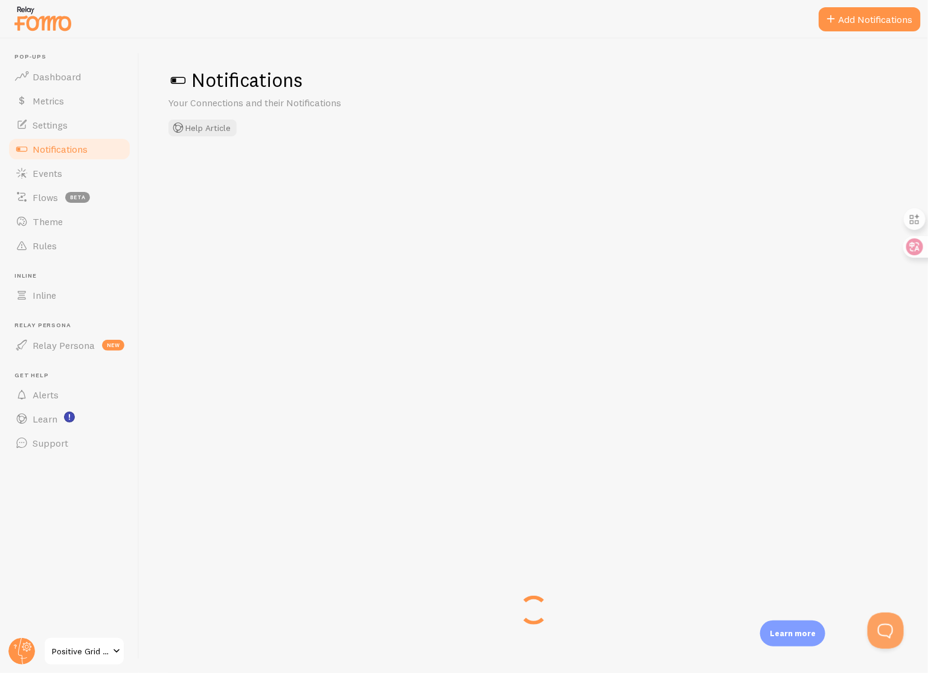
checkbox input "false"
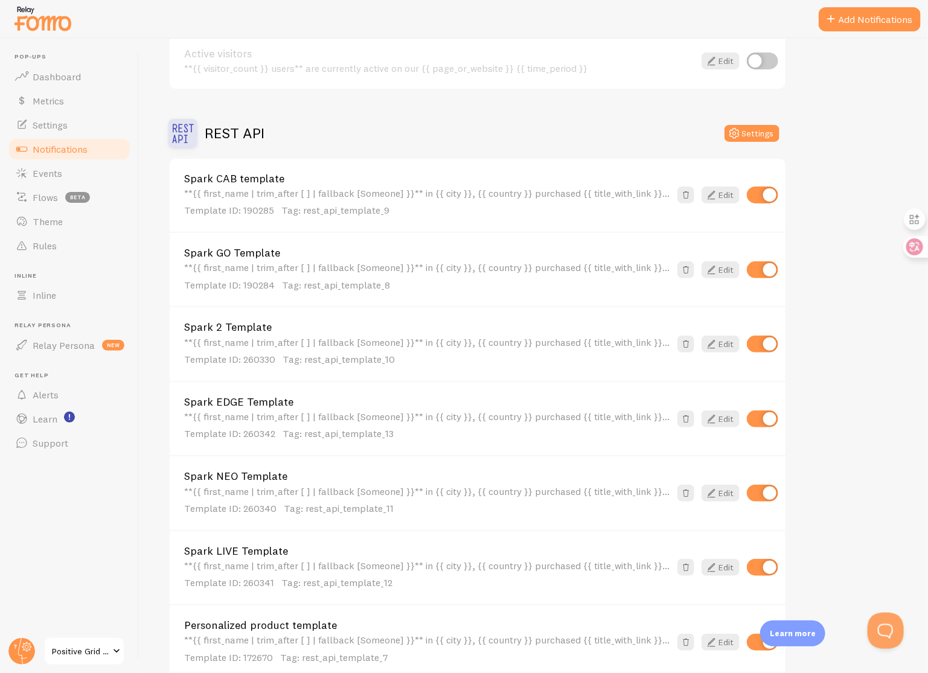
scroll to position [136, 0]
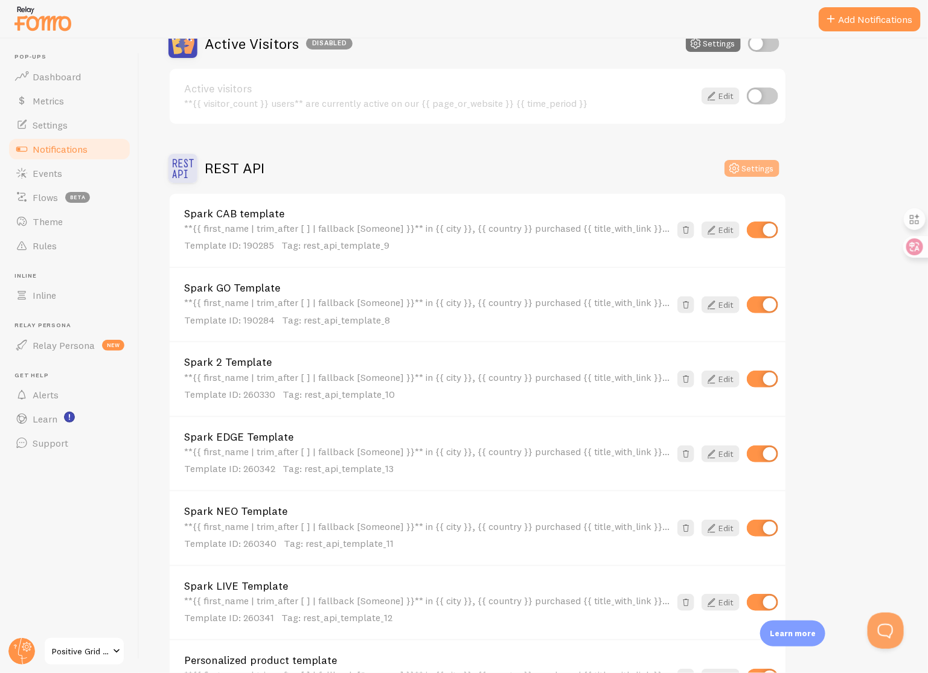
click at [742, 173] on button "Settings" at bounding box center [752, 168] width 55 height 17
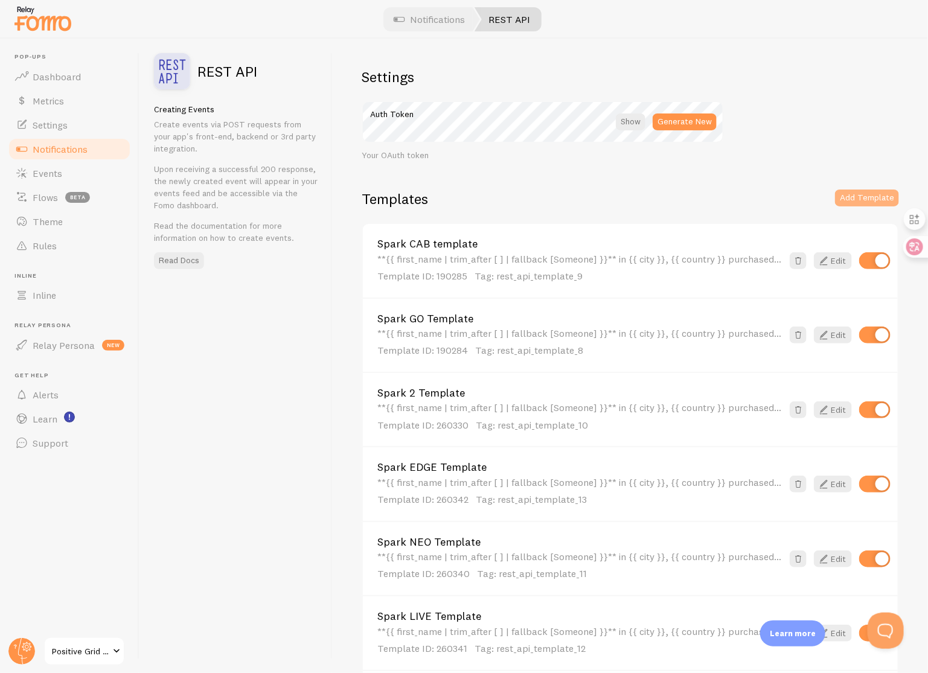
click at [742, 198] on button "Add Template" at bounding box center [867, 198] width 64 height 17
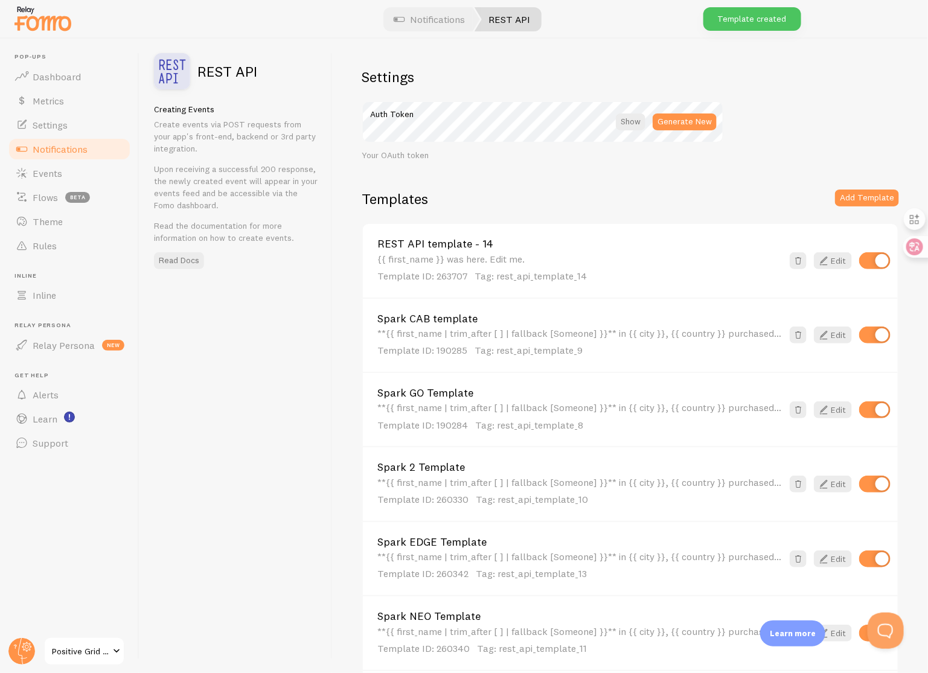
click at [475, 245] on link "REST API template - 14" at bounding box center [579, 244] width 405 height 11
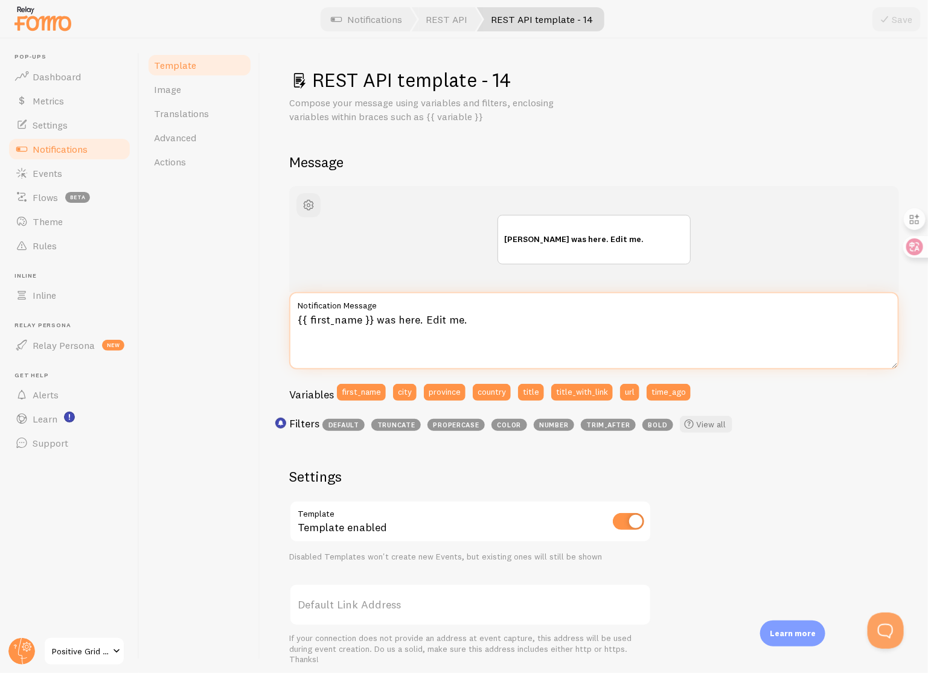
click at [471, 318] on textarea "{{ first_name }} was here. Edit me." at bounding box center [594, 330] width 610 height 77
paste textarea "**{{ first_name | trim_after [ ] | fallback [Someone] }}** in {{ city }}, {{ co…"
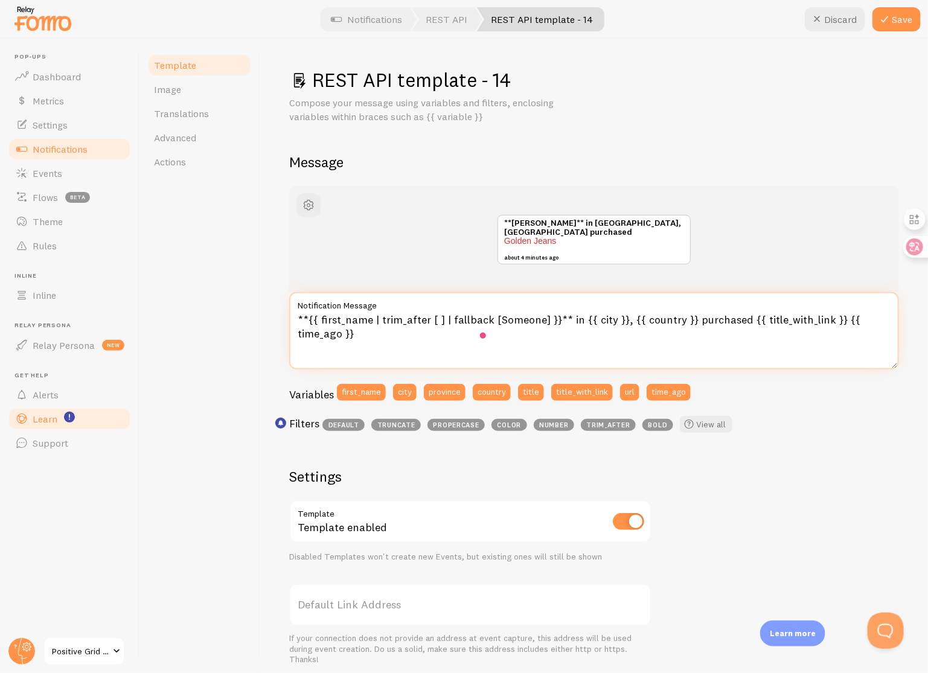
type textarea "**{{ first_name | trim_after [ ] | fallback [Someone] }}** in {{ city }}, {{ co…"
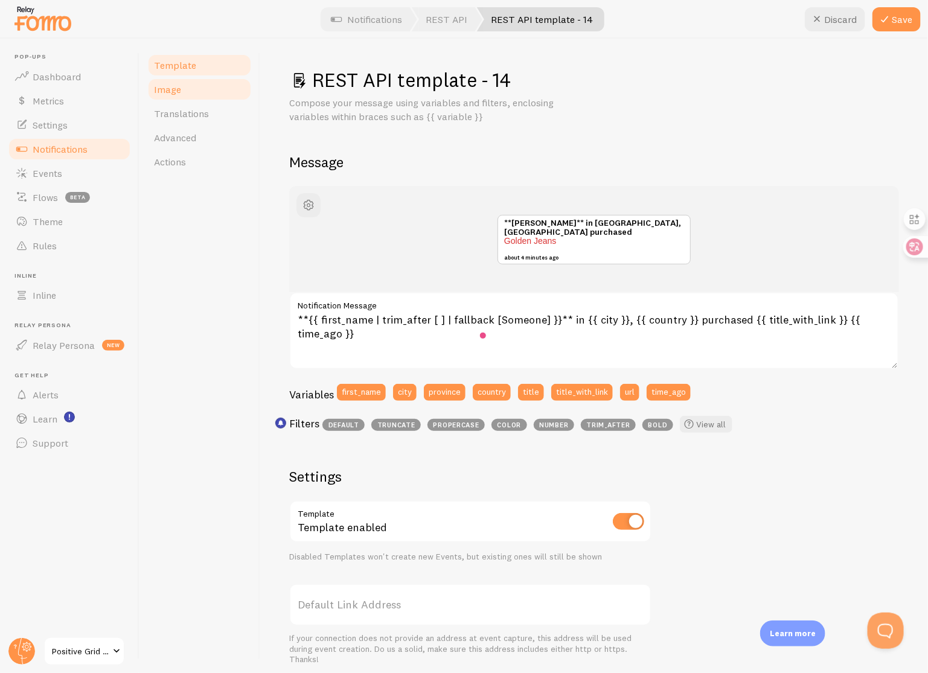
click at [213, 82] on link "Image" at bounding box center [200, 89] width 106 height 24
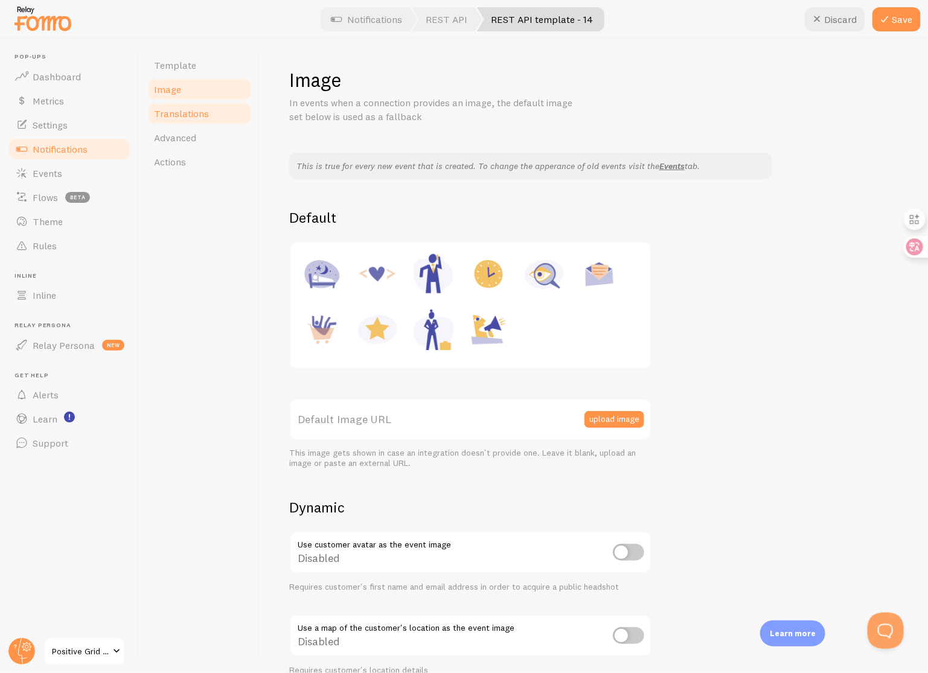
click at [213, 114] on link "Translations" at bounding box center [200, 113] width 106 height 24
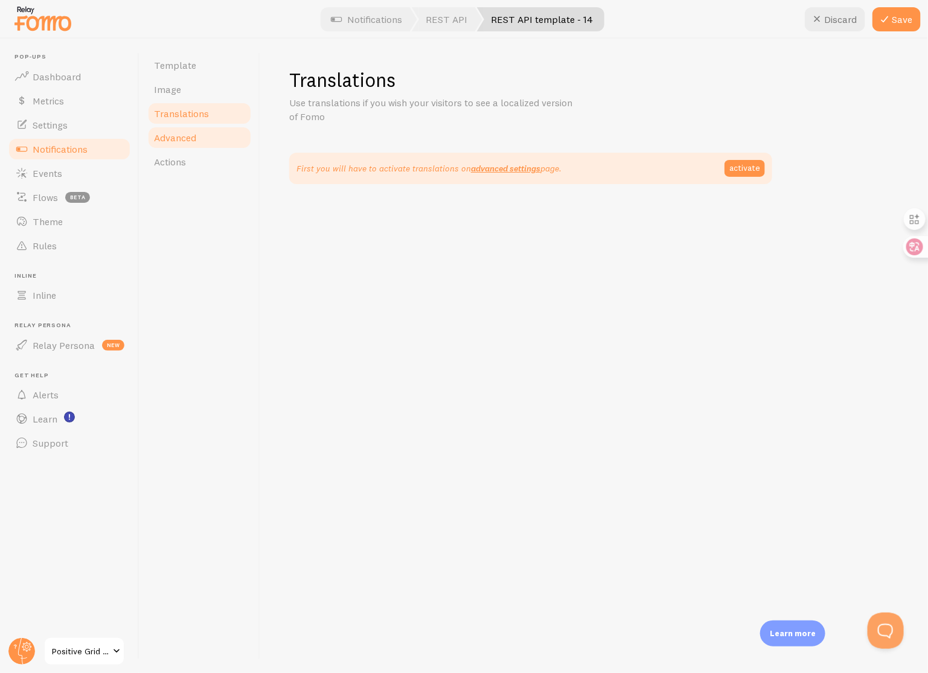
click at [210, 141] on link "Advanced" at bounding box center [200, 138] width 106 height 24
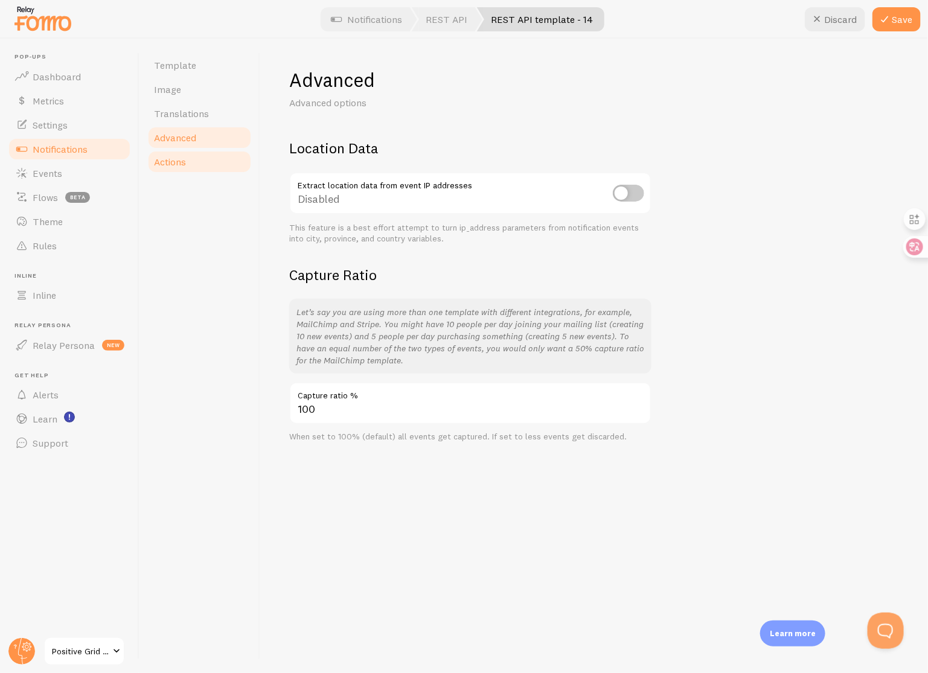
click at [210, 164] on link "Actions" at bounding box center [200, 162] width 106 height 24
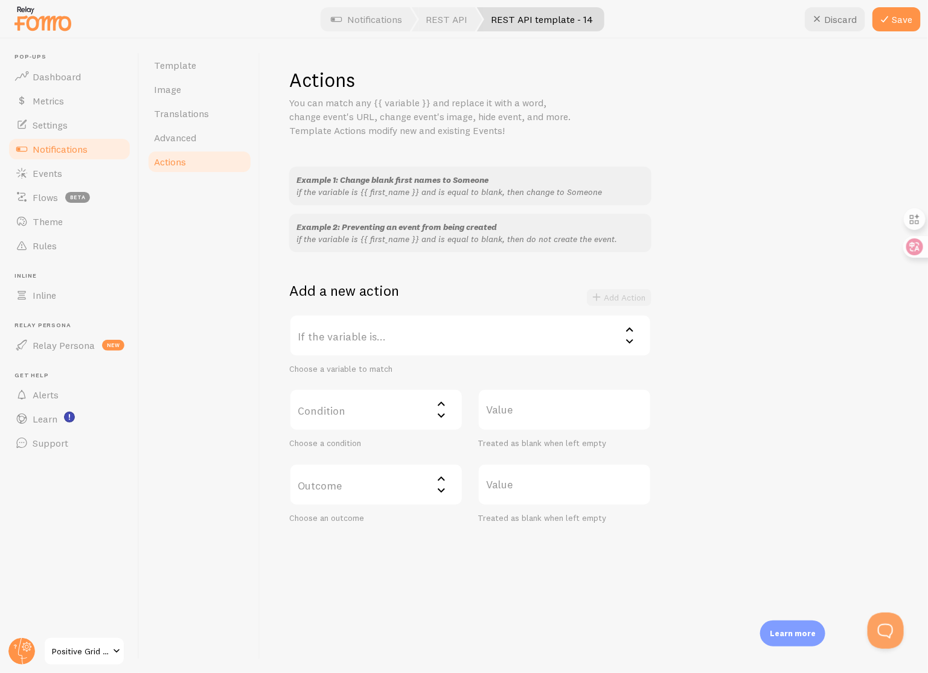
click at [338, 344] on label "If the variable is..." at bounding box center [470, 336] width 362 height 42
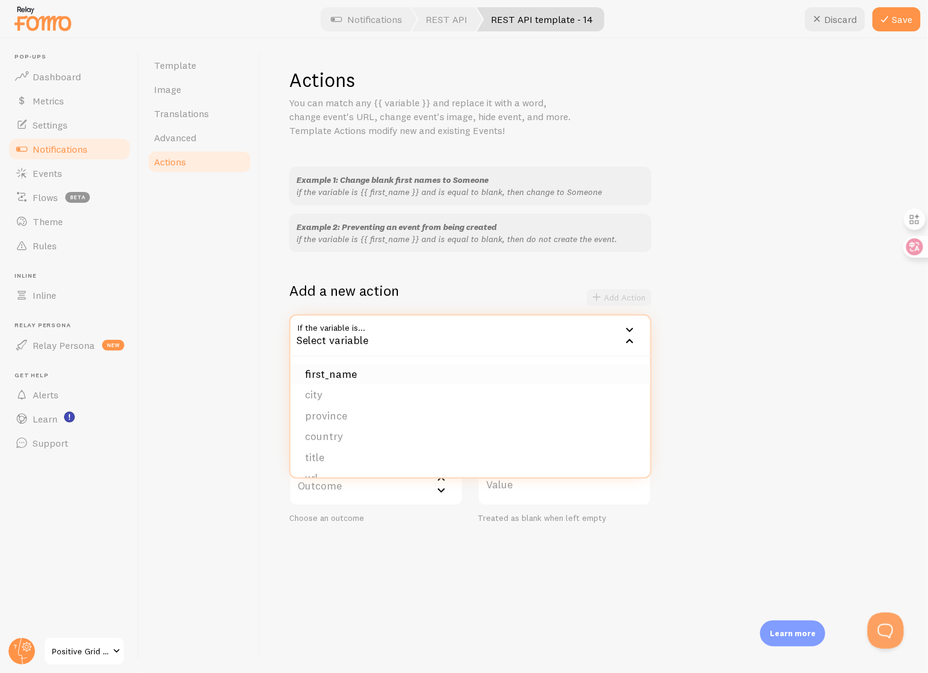
click at [345, 371] on li "first_name" at bounding box center [470, 374] width 360 height 21
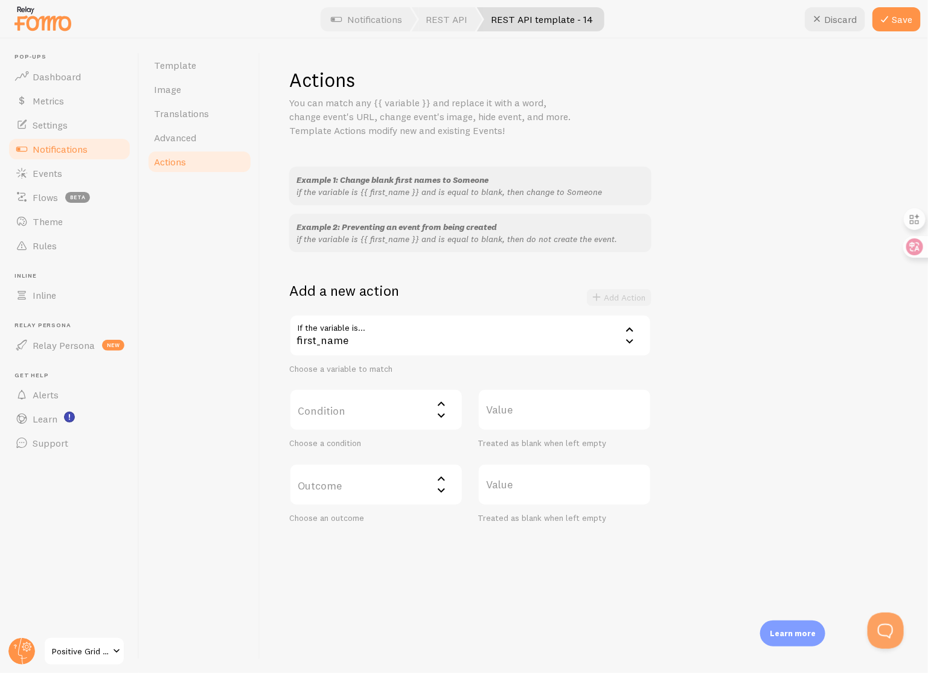
click at [352, 333] on div "first_name" at bounding box center [470, 336] width 362 height 42
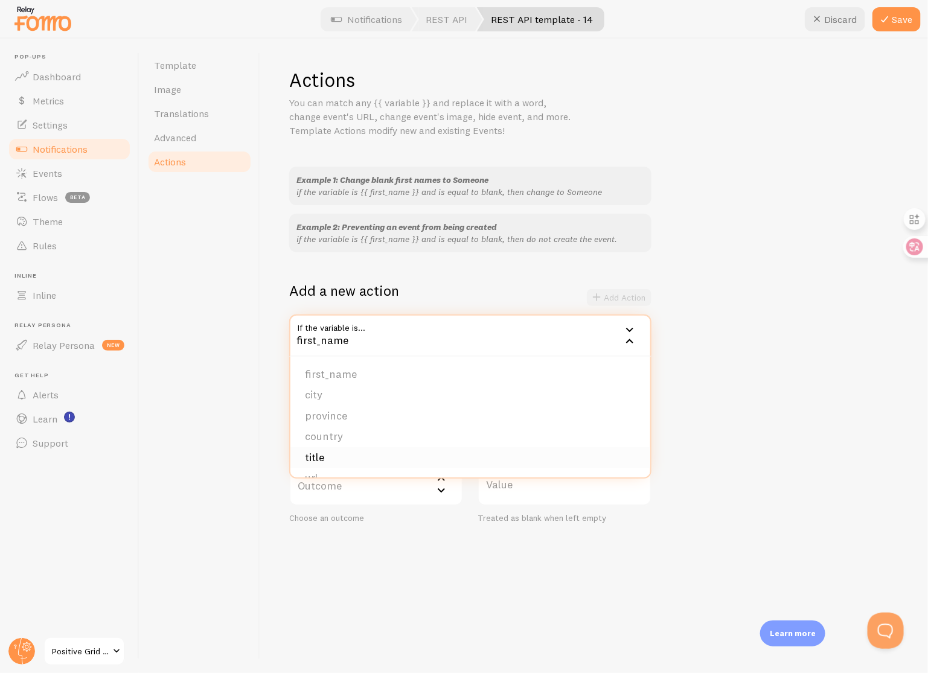
click at [337, 453] on li "title" at bounding box center [470, 457] width 360 height 21
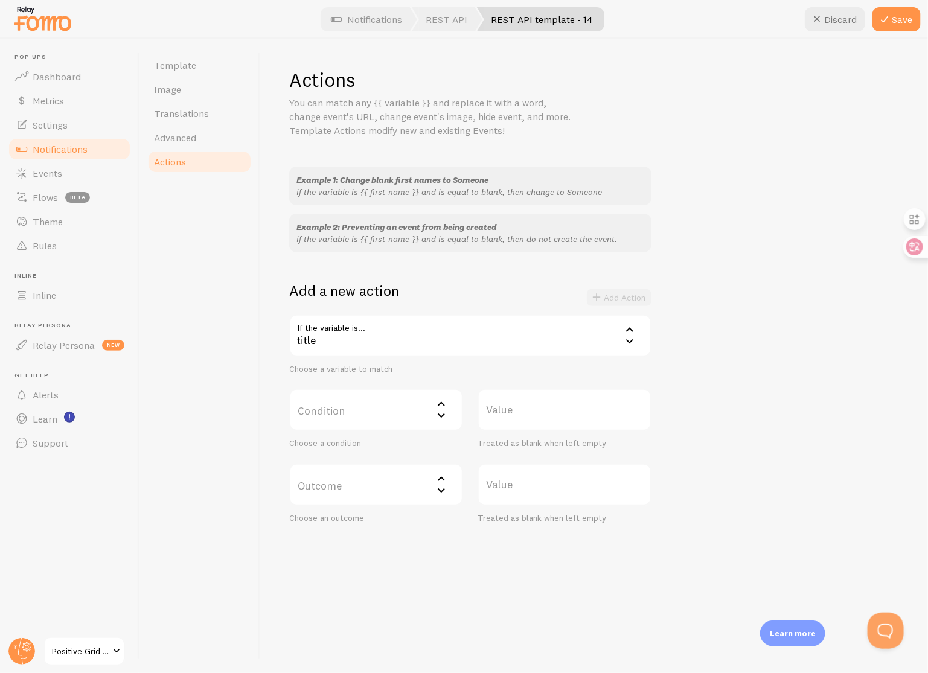
click at [370, 417] on label "Condition" at bounding box center [376, 410] width 174 height 42
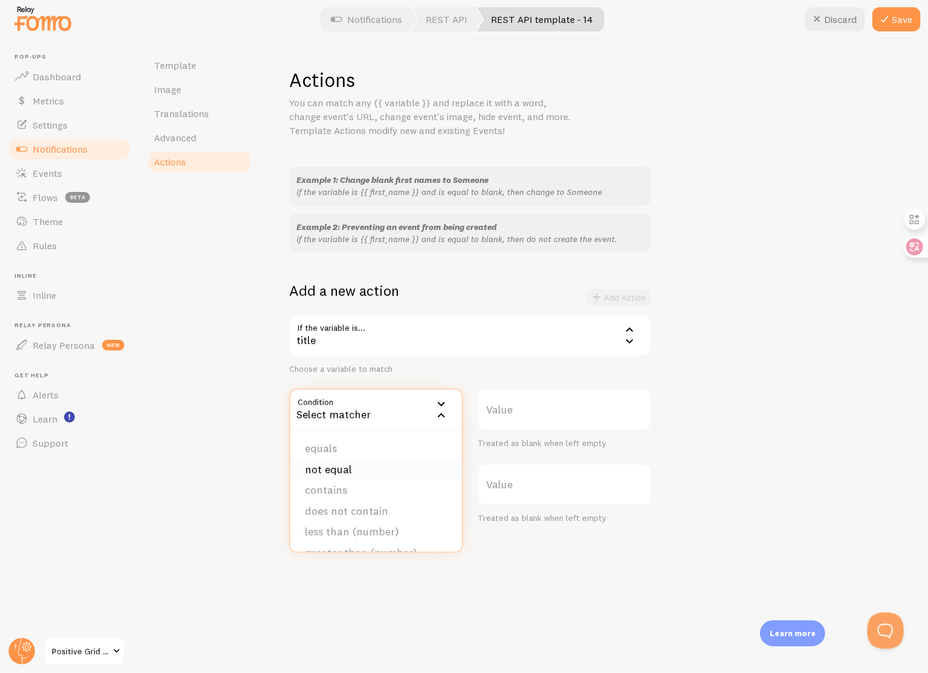
click at [367, 471] on li "not equal" at bounding box center [375, 470] width 171 height 21
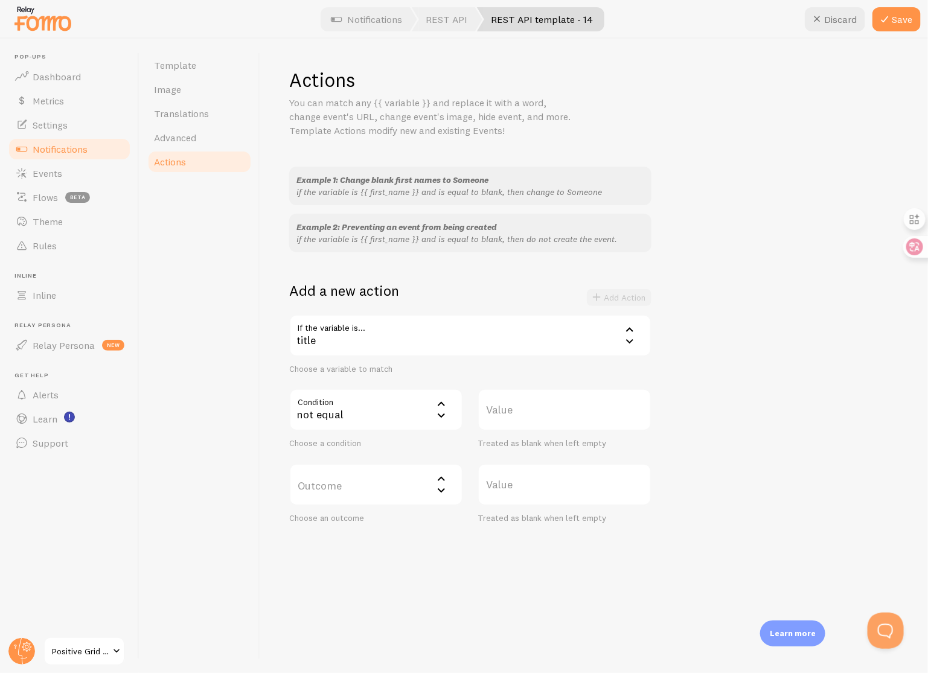
click at [547, 408] on label "Value" at bounding box center [565, 410] width 174 height 42
click at [547, 408] on input "Value" at bounding box center [565, 410] width 174 height 42
type input "Spark NEO"
click at [357, 489] on label "Outcome" at bounding box center [376, 485] width 174 height 42
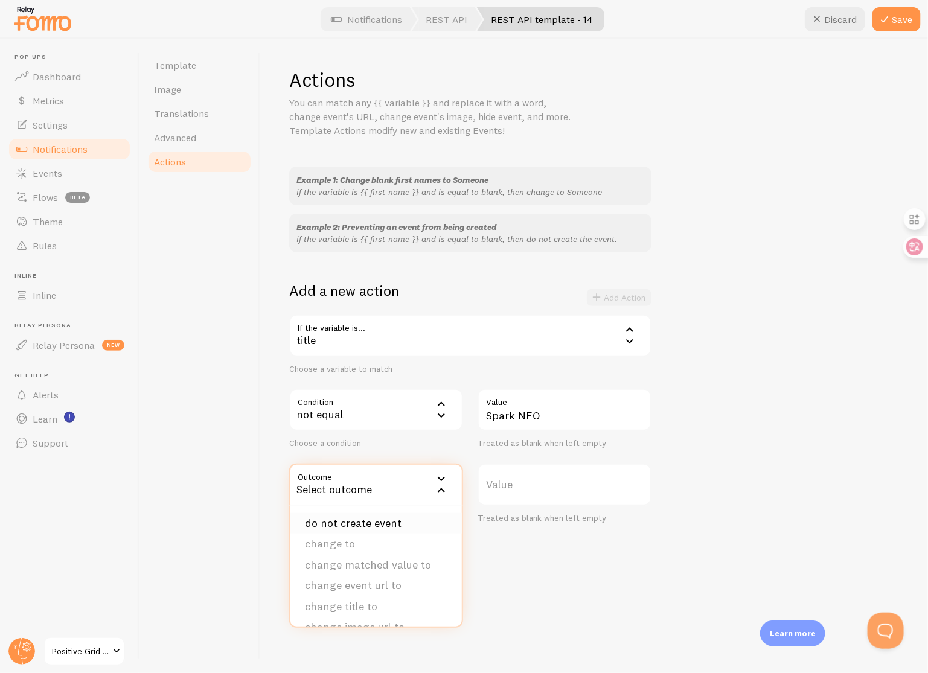
click at [383, 532] on li "do not create event" at bounding box center [375, 523] width 171 height 21
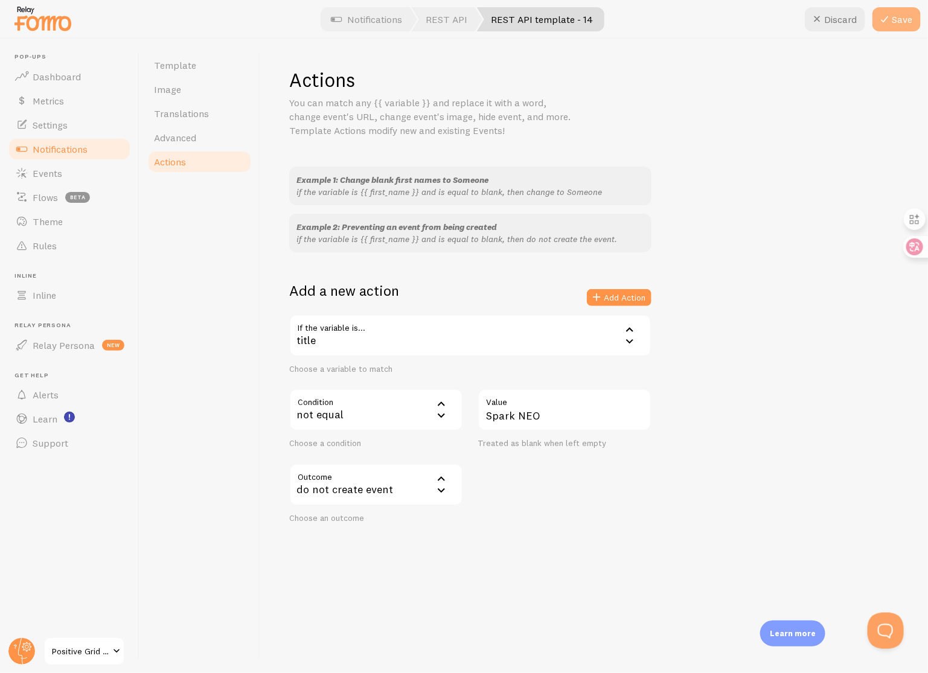
click at [742, 24] on button "Save" at bounding box center [897, 19] width 48 height 24
click at [530, 12] on link "REST API template - 14" at bounding box center [540, 19] width 127 height 24
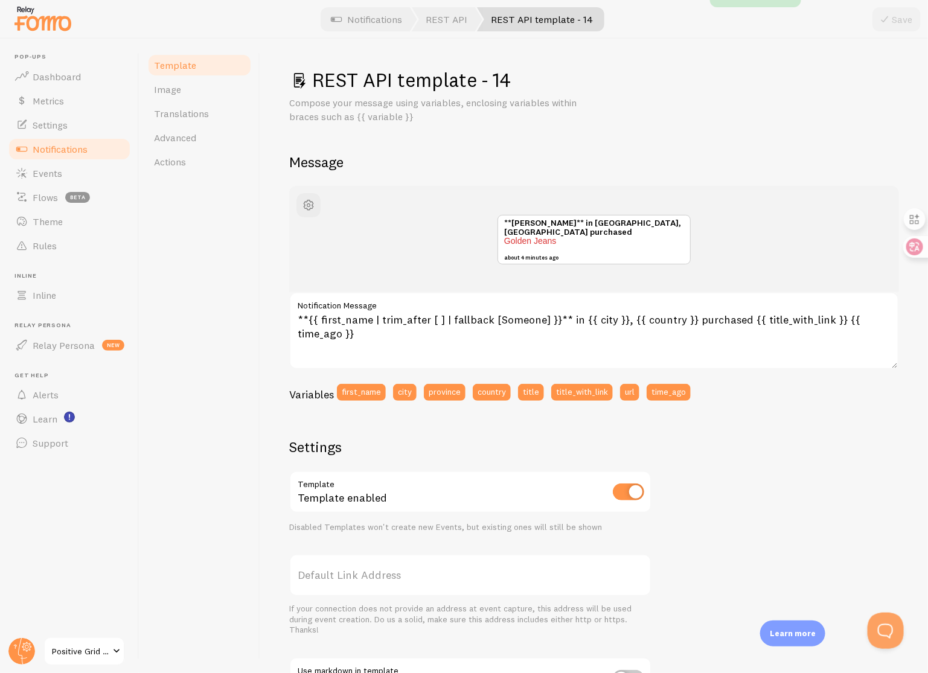
click at [476, 85] on h1 "REST API template - 14" at bounding box center [594, 80] width 610 height 25
click at [486, 73] on h1 "REST API template - 14" at bounding box center [594, 80] width 610 height 25
click at [507, 77] on h1 "REST API template - 14" at bounding box center [594, 80] width 610 height 25
click at [385, 85] on h1 "REST API template - 14" at bounding box center [594, 80] width 610 height 25
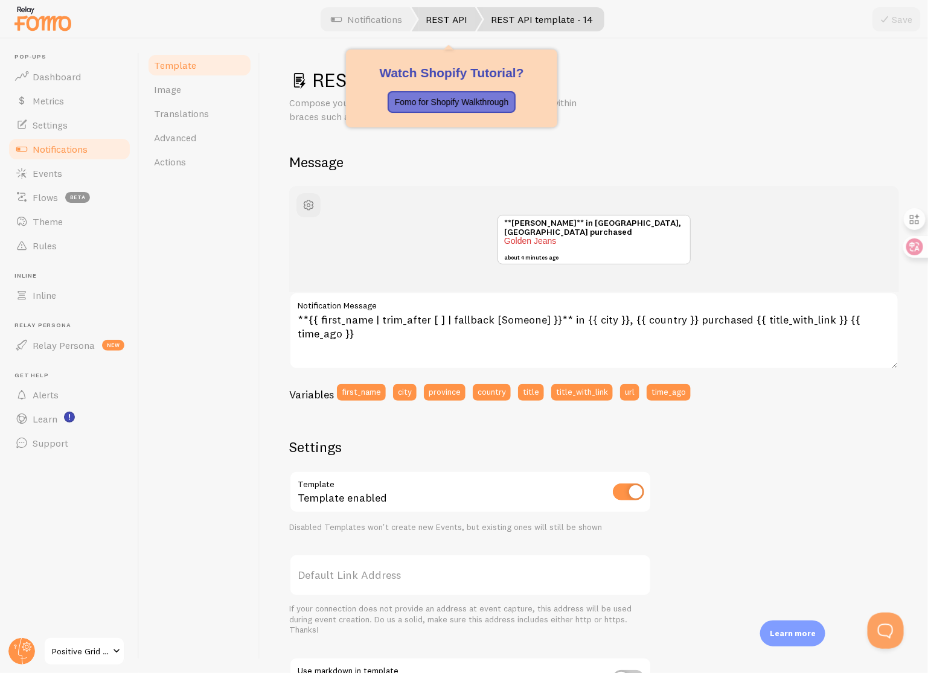
click at [450, 13] on link "REST API" at bounding box center [447, 19] width 71 height 24
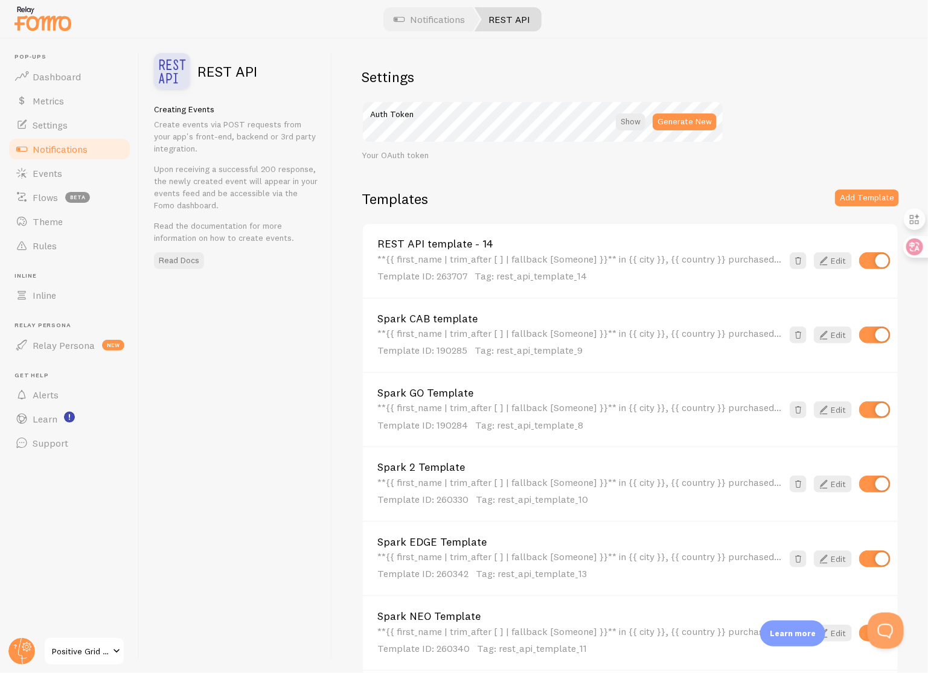
click at [492, 251] on div "REST API template - 14 **{{ first_name | trim_after [ ] | fallback [Someone] }}…" at bounding box center [579, 261] width 405 height 44
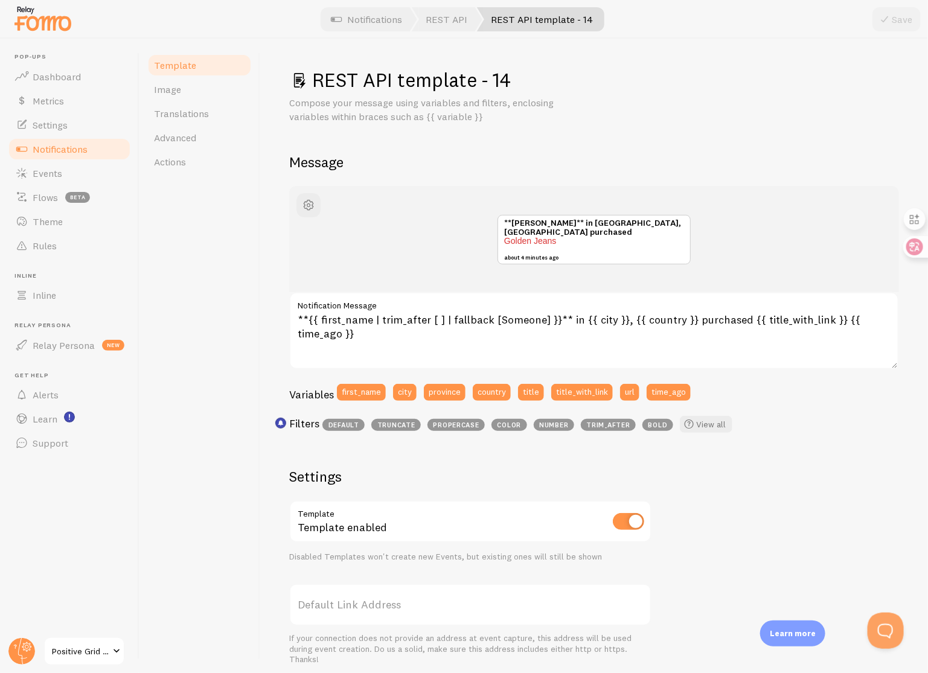
click at [470, 82] on h1 "REST API template - 14" at bounding box center [594, 80] width 610 height 25
click at [299, 80] on span at bounding box center [298, 80] width 19 height 19
click at [513, 83] on h1 "REST API template - 14" at bounding box center [594, 80] width 610 height 25
click at [510, 83] on h1 "REST API template - 14" at bounding box center [594, 80] width 610 height 25
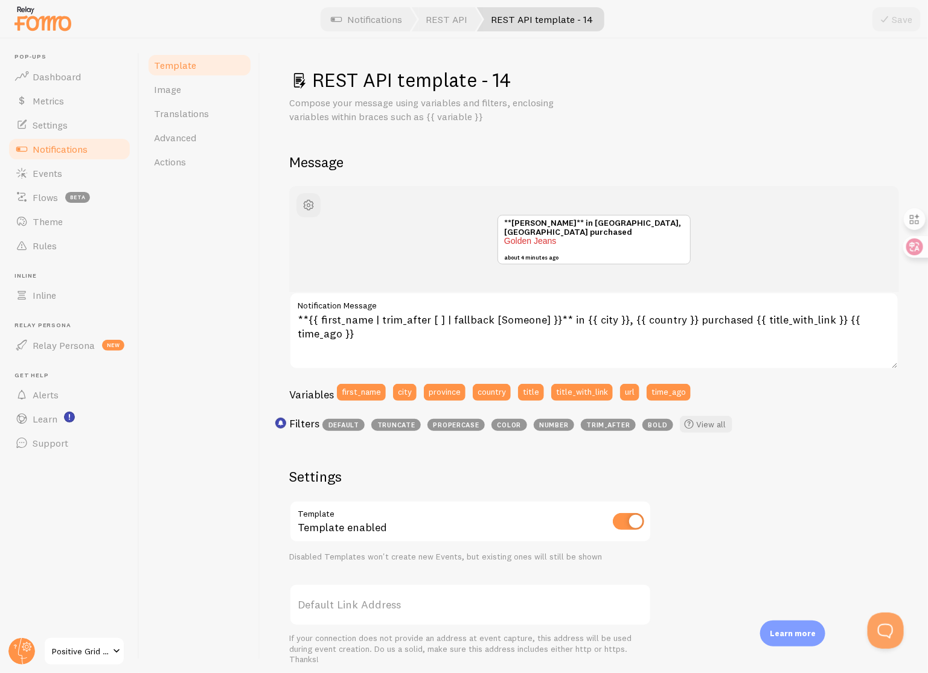
click at [507, 83] on h1 "REST API template - 14" at bounding box center [594, 80] width 610 height 25
drag, startPoint x: 490, startPoint y: 75, endPoint x: 409, endPoint y: 86, distance: 81.6
click at [409, 86] on h1 "REST API template - 14" at bounding box center [594, 80] width 610 height 25
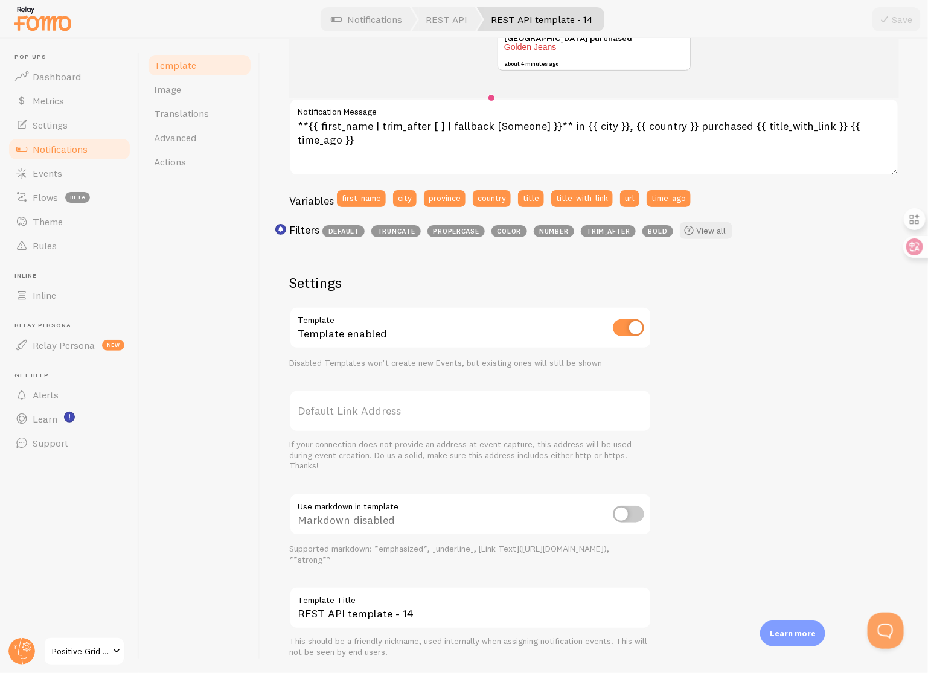
scroll to position [229, 0]
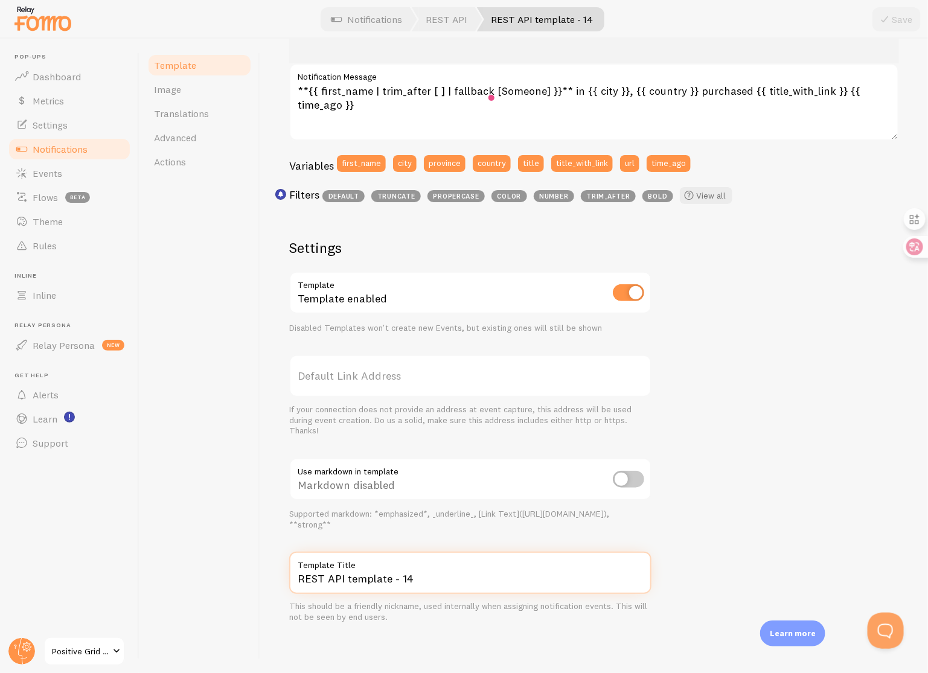
click at [434, 538] on input "REST API template - 14" at bounding box center [470, 573] width 362 height 42
paste input "Spark NEO Template"
type input "Spark NEO Template"
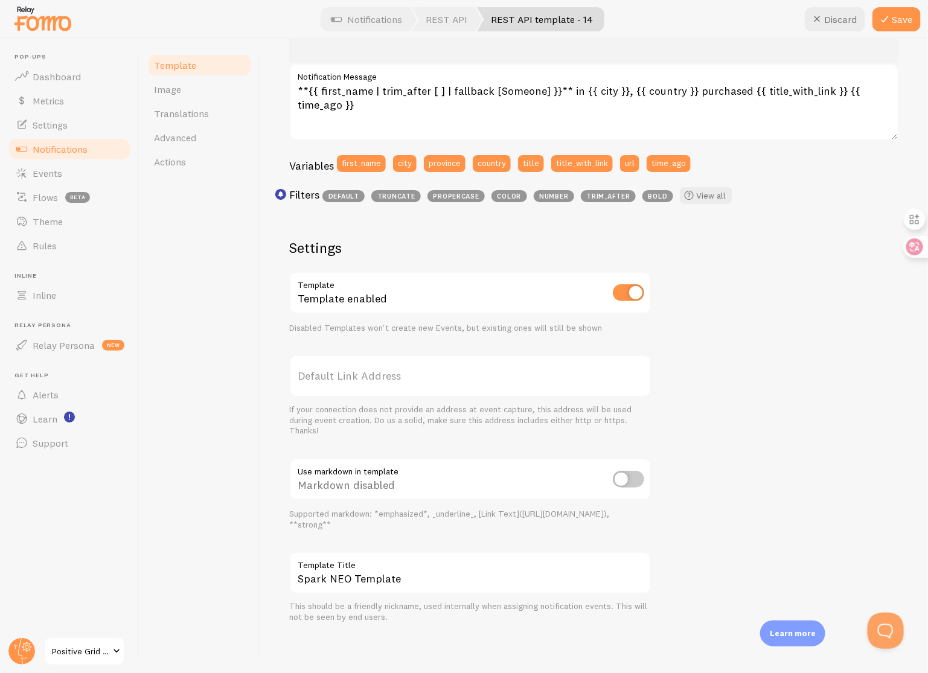
click at [616, 478] on input "checkbox" at bounding box center [628, 479] width 31 height 17
checkbox input "true"
click at [742, 24] on icon at bounding box center [884, 19] width 14 height 14
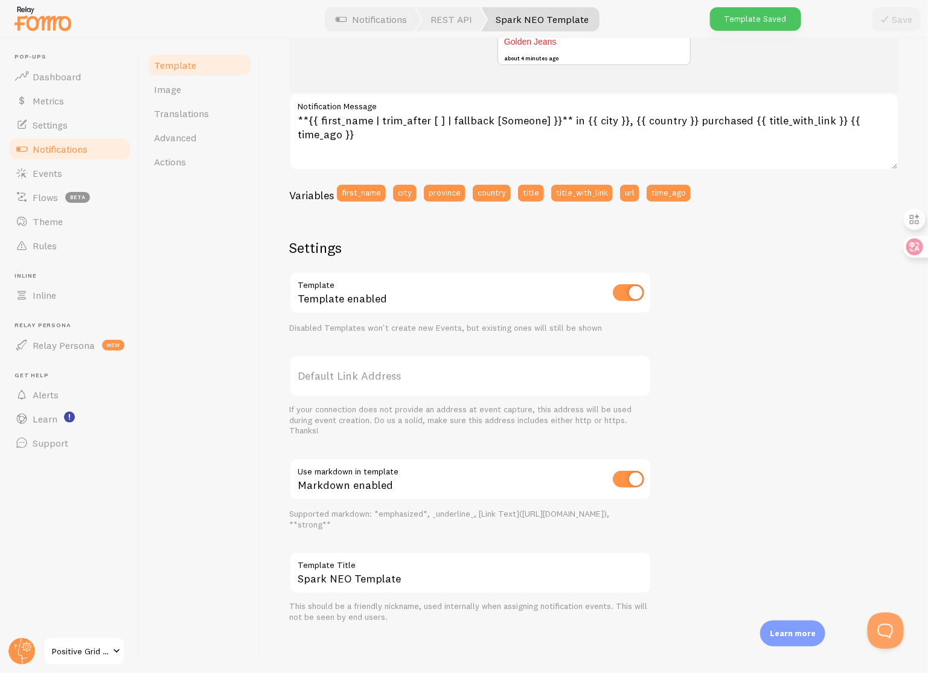
click at [202, 63] on link "Template" at bounding box center [200, 65] width 106 height 24
click at [211, 69] on link "Template" at bounding box center [200, 65] width 106 height 24
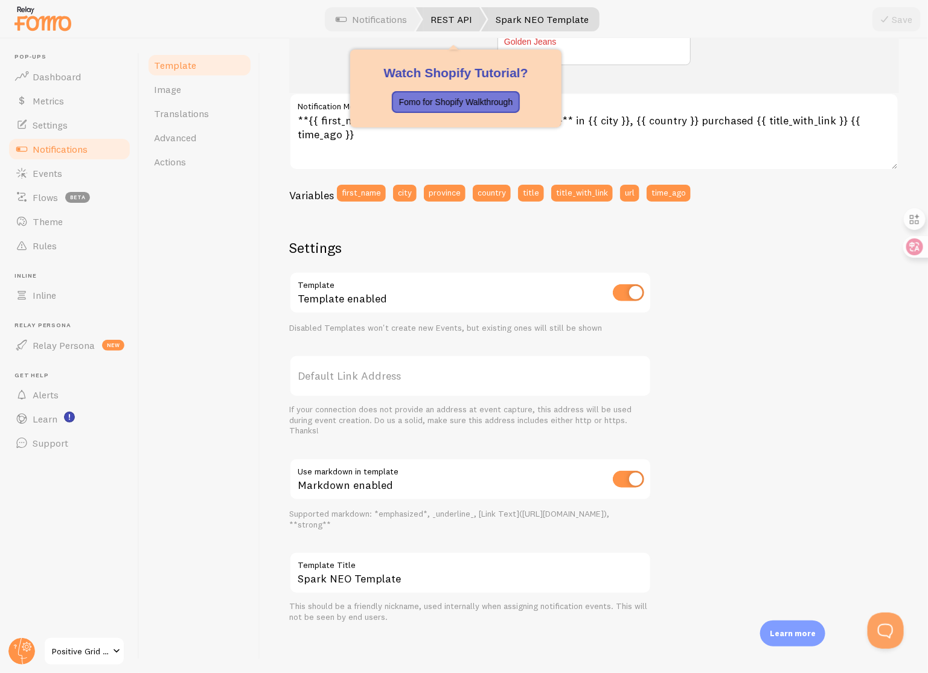
click at [455, 11] on link "REST API" at bounding box center [451, 19] width 71 height 24
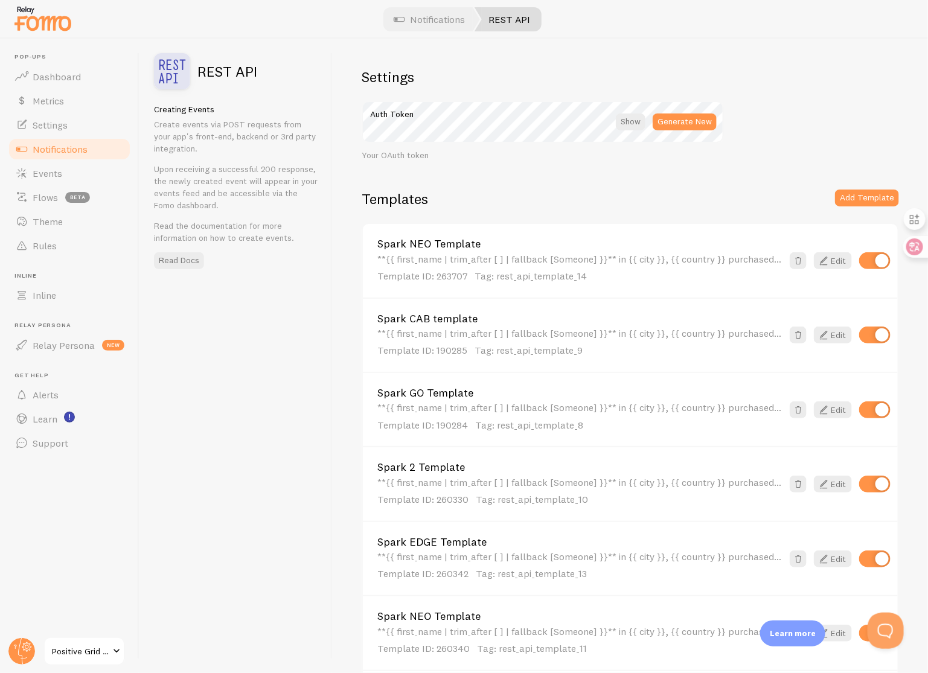
click at [444, 317] on link "Spark CAB template" at bounding box center [579, 318] width 405 height 11
click at [742, 196] on button "Add Template" at bounding box center [867, 198] width 64 height 17
click at [107, 652] on span "Positive Grid - Staging" at bounding box center [80, 651] width 57 height 14
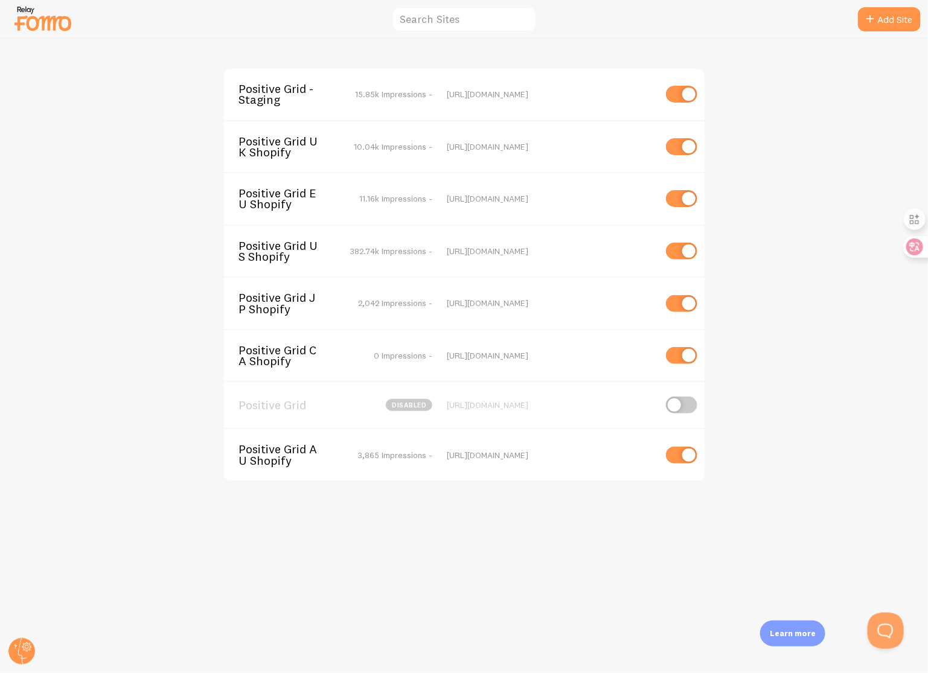
click at [293, 253] on span "Positive Grid US Shopify" at bounding box center [287, 251] width 97 height 22
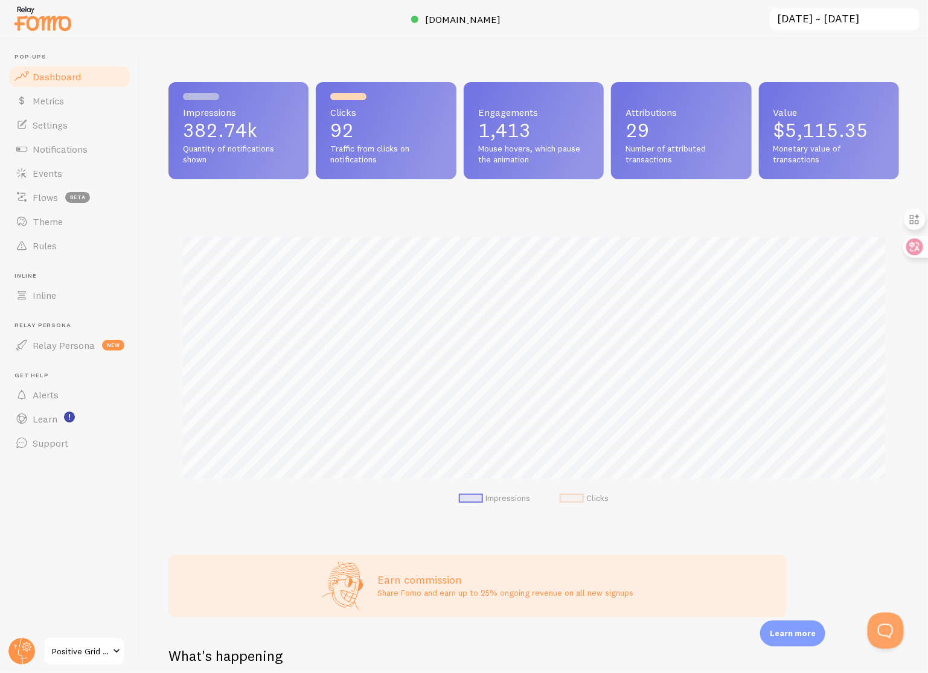
scroll to position [317, 731]
click at [89, 139] on link "Notifications" at bounding box center [69, 149] width 124 height 24
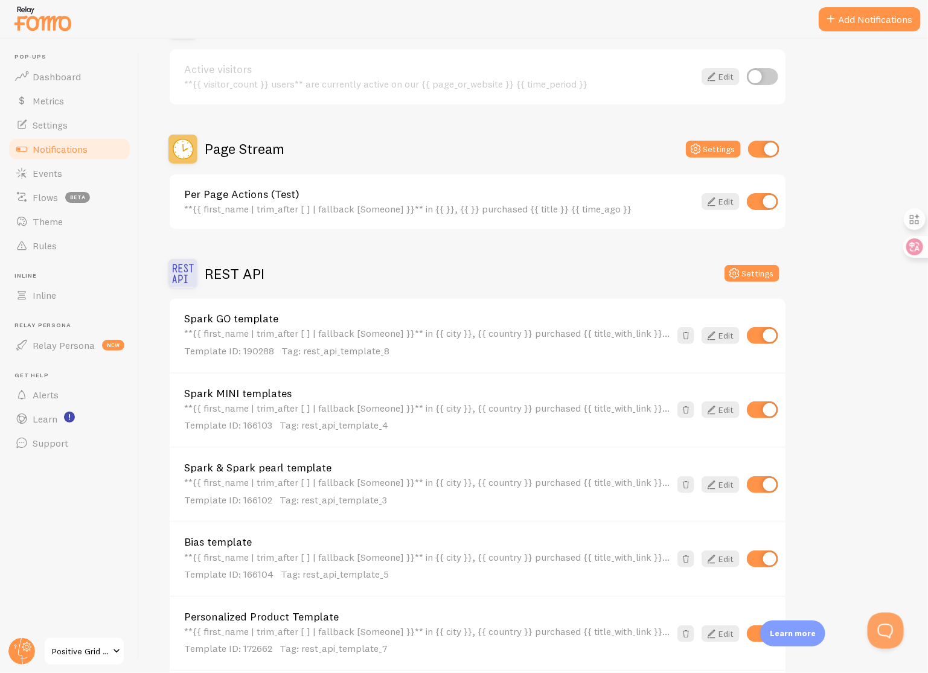
scroll to position [141, 0]
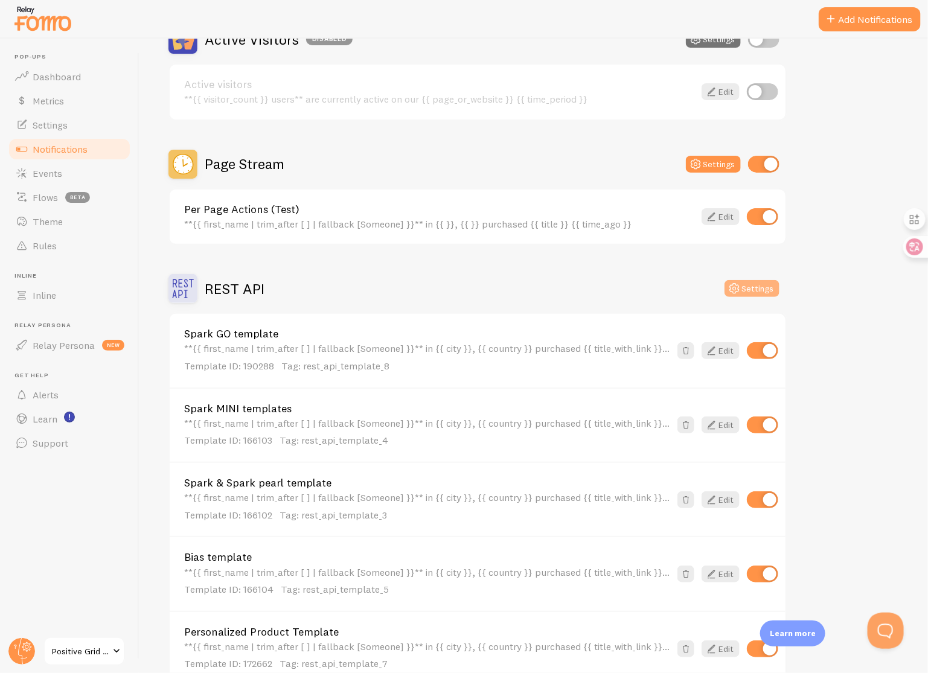
click at [754, 292] on button "Settings" at bounding box center [752, 288] width 55 height 17
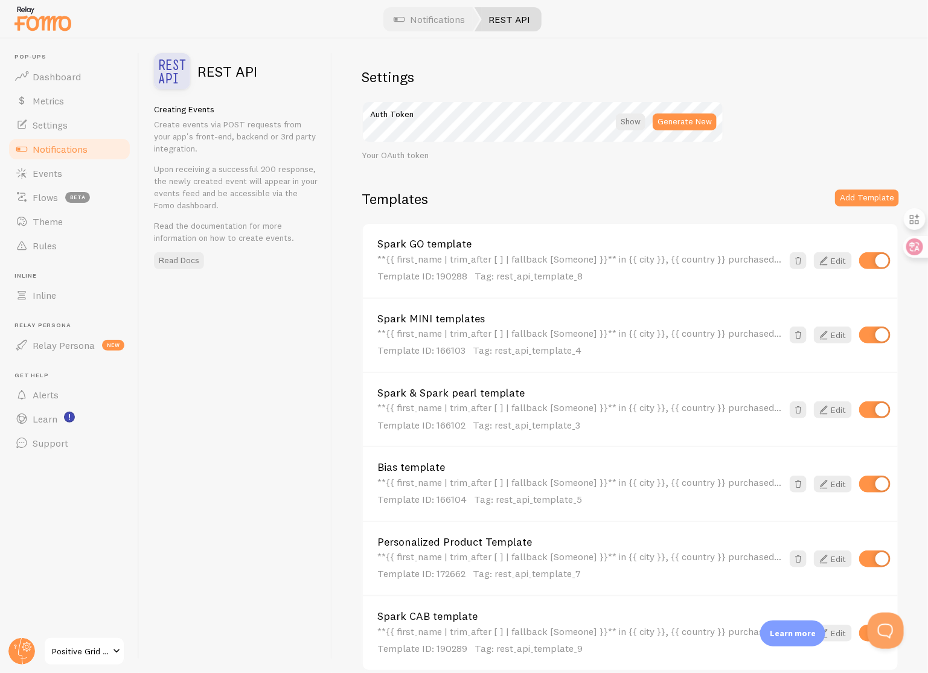
scroll to position [55, 0]
click at [74, 248] on link "Rules" at bounding box center [69, 246] width 124 height 24
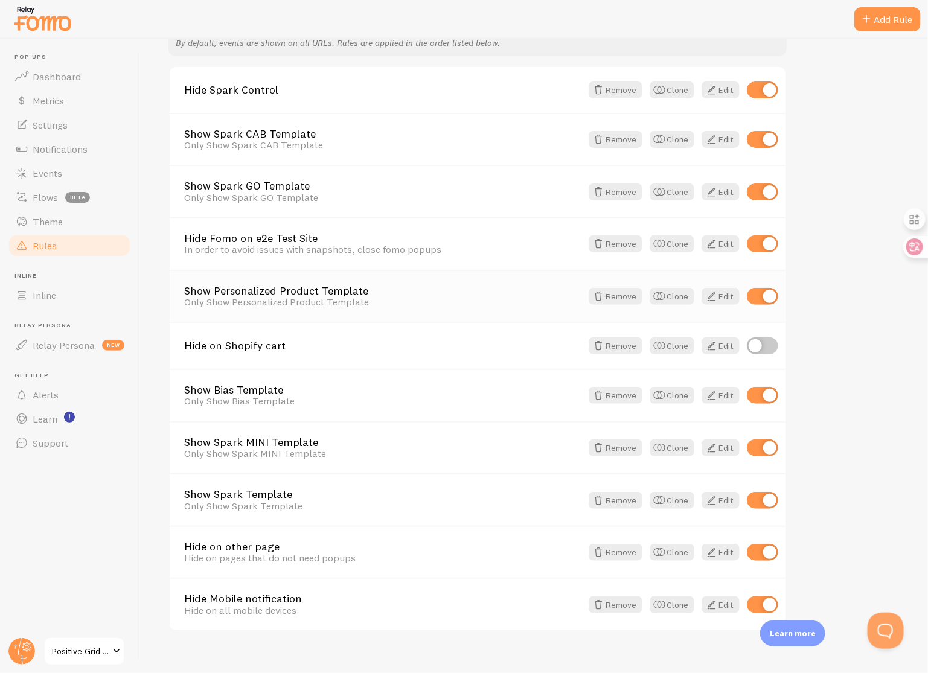
scroll to position [150, 0]
click at [77, 147] on span "Notifications" at bounding box center [60, 149] width 55 height 12
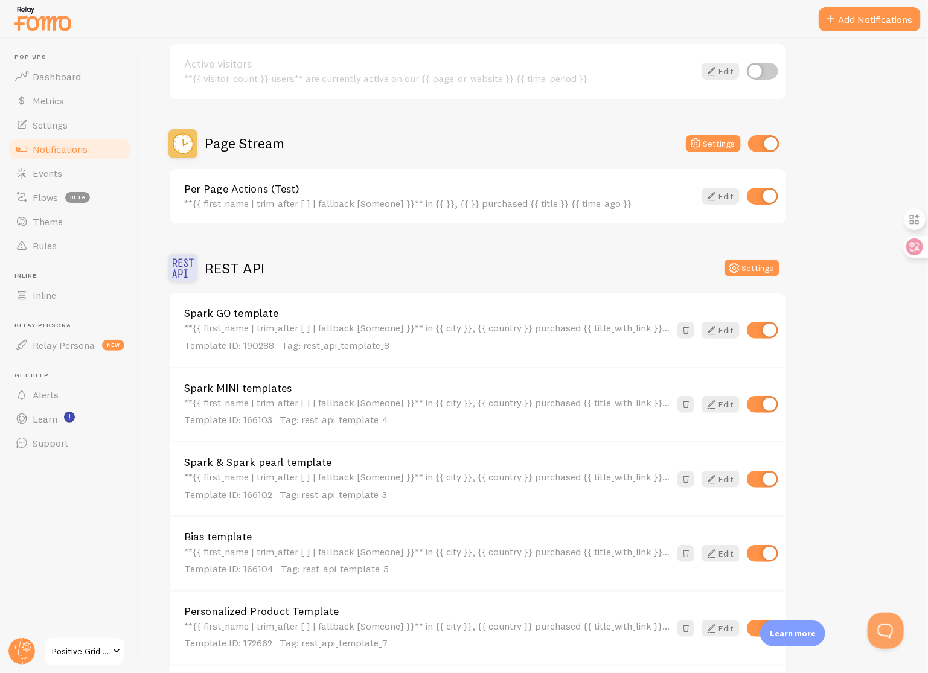
scroll to position [129, 0]
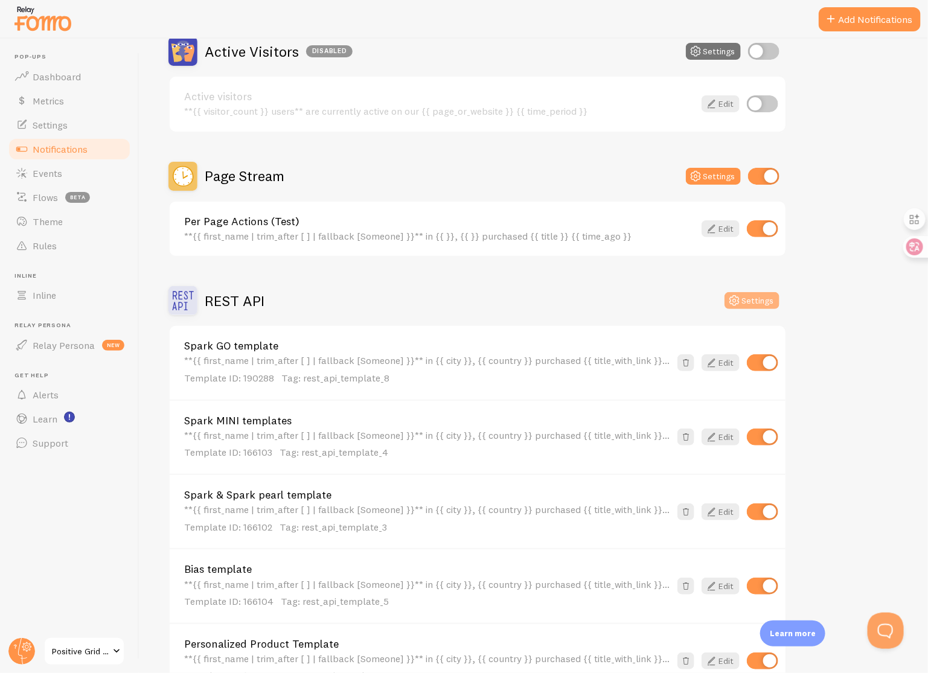
click at [749, 295] on button "Settings" at bounding box center [752, 300] width 55 height 17
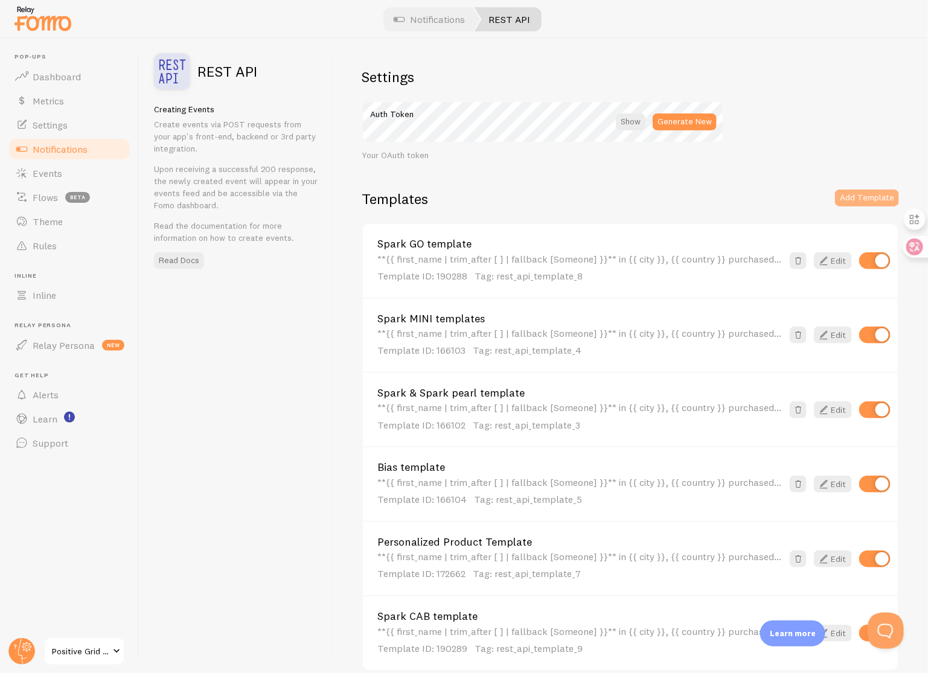
click at [861, 193] on button "Add Template" at bounding box center [867, 198] width 64 height 17
click at [854, 199] on button "Add Template" at bounding box center [867, 198] width 64 height 17
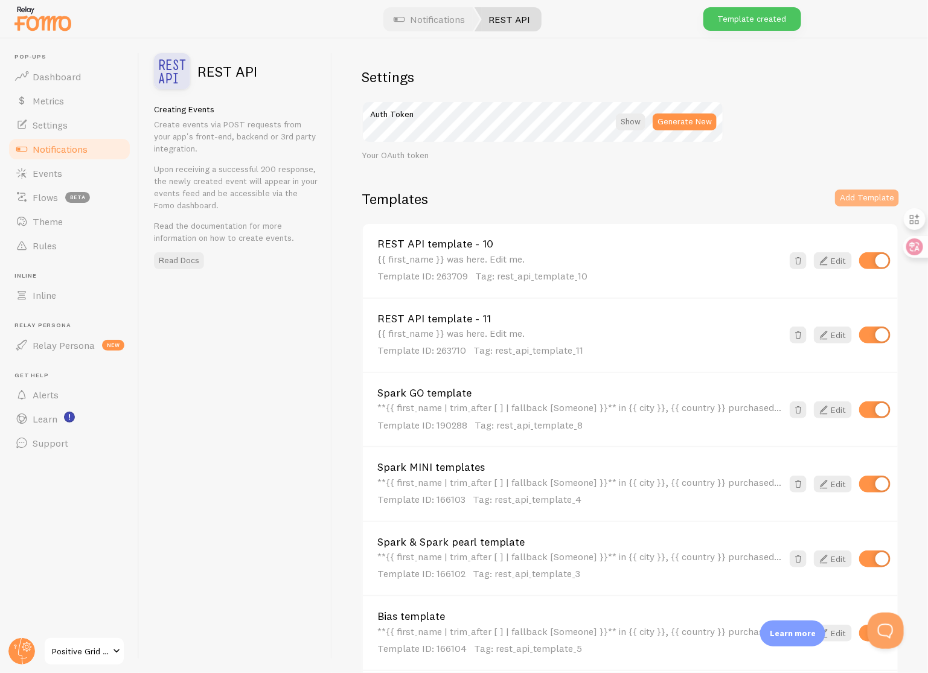
click at [854, 199] on button "Add Template" at bounding box center [867, 198] width 64 height 17
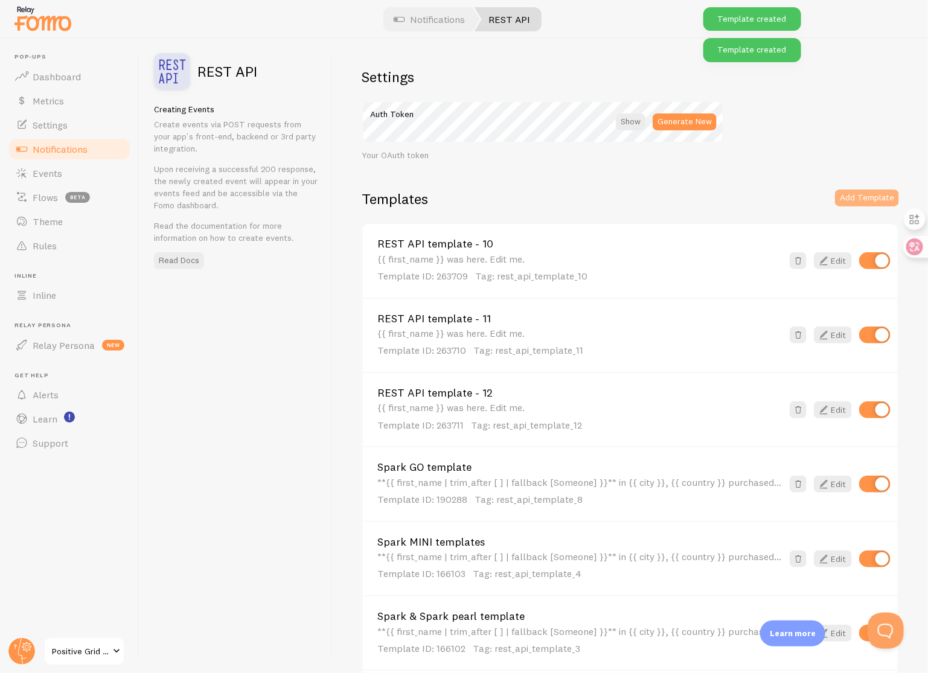
click at [854, 199] on button "Add Template" at bounding box center [867, 198] width 64 height 17
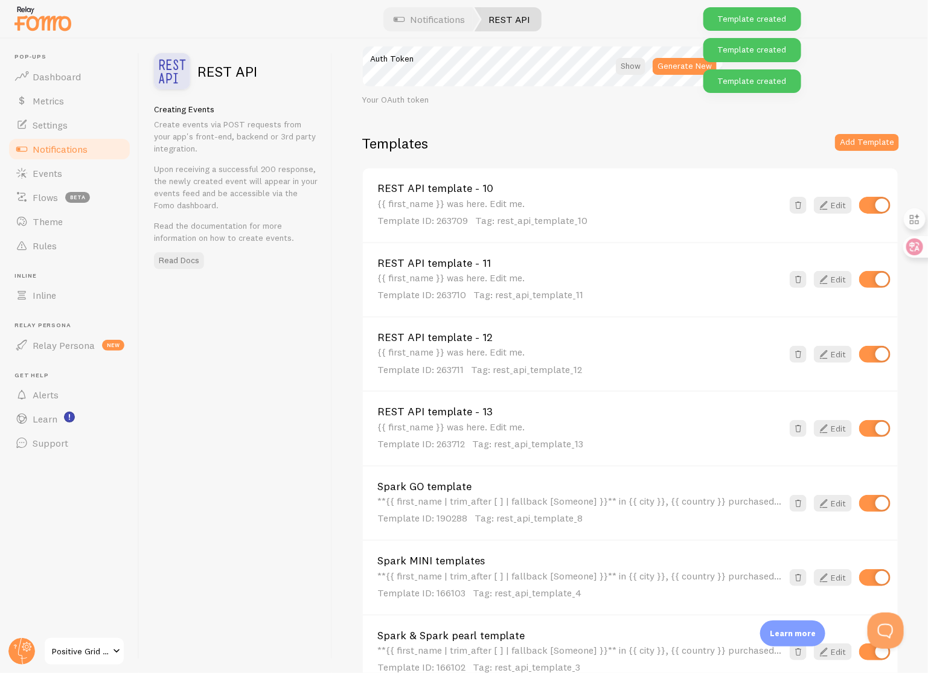
scroll to position [71, 0]
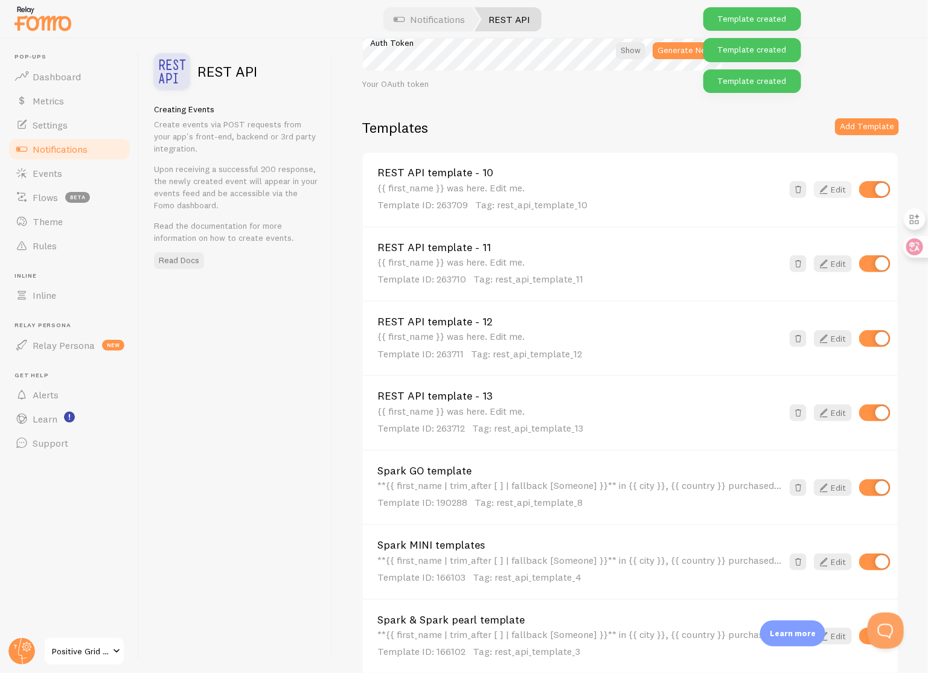
click at [831, 191] on link "Edit" at bounding box center [833, 189] width 38 height 17
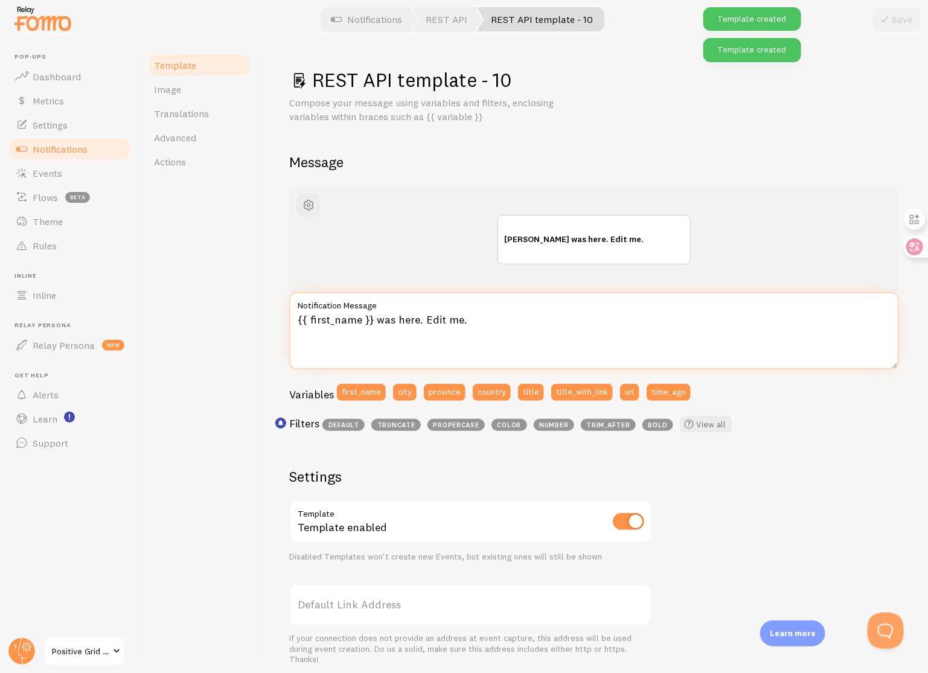
click at [554, 325] on textarea "{{ first_name }} was here. Edit me." at bounding box center [594, 330] width 610 height 77
paste textarea "**{{ first_name | trim_after [ ] | fallback [Someone] }}** in {{ city }}, {{ co…"
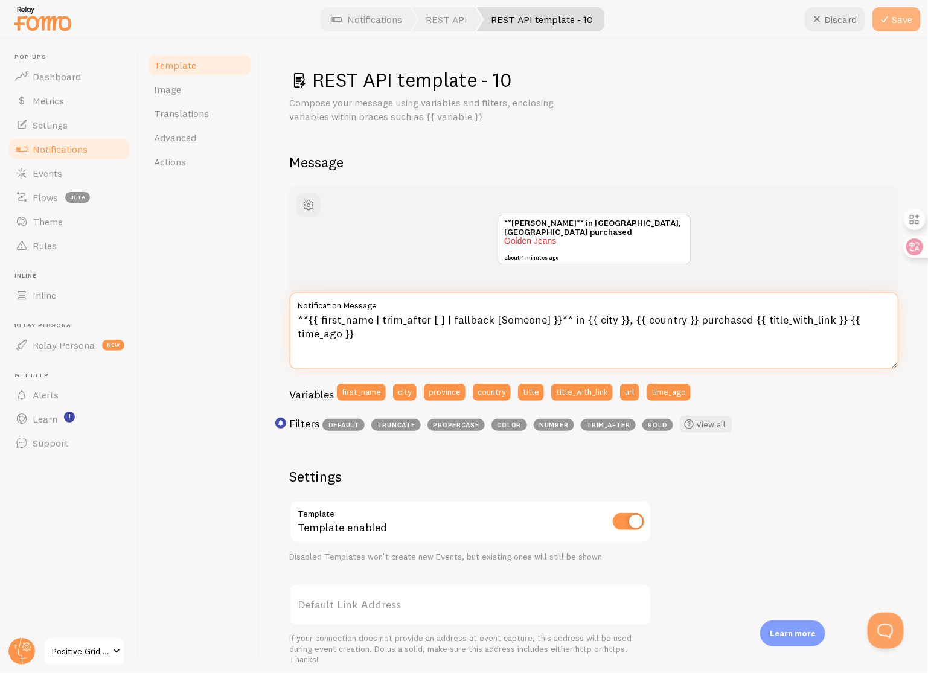
type textarea "**{{ first_name | trim_after [ ] | fallback [Someone] }}** in {{ city }}, {{ co…"
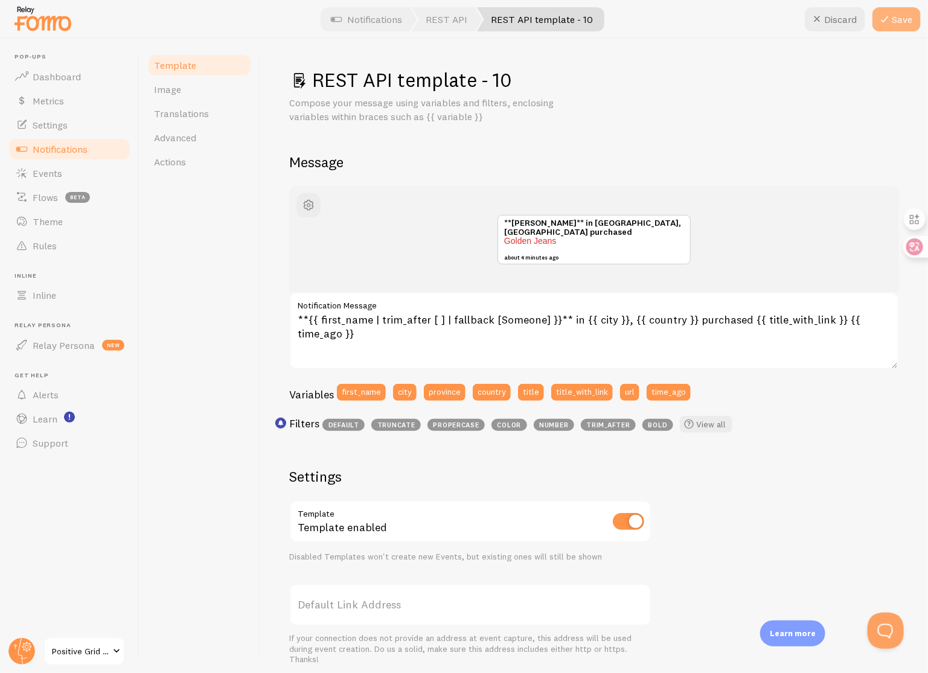
click at [890, 22] on icon at bounding box center [884, 19] width 14 height 14
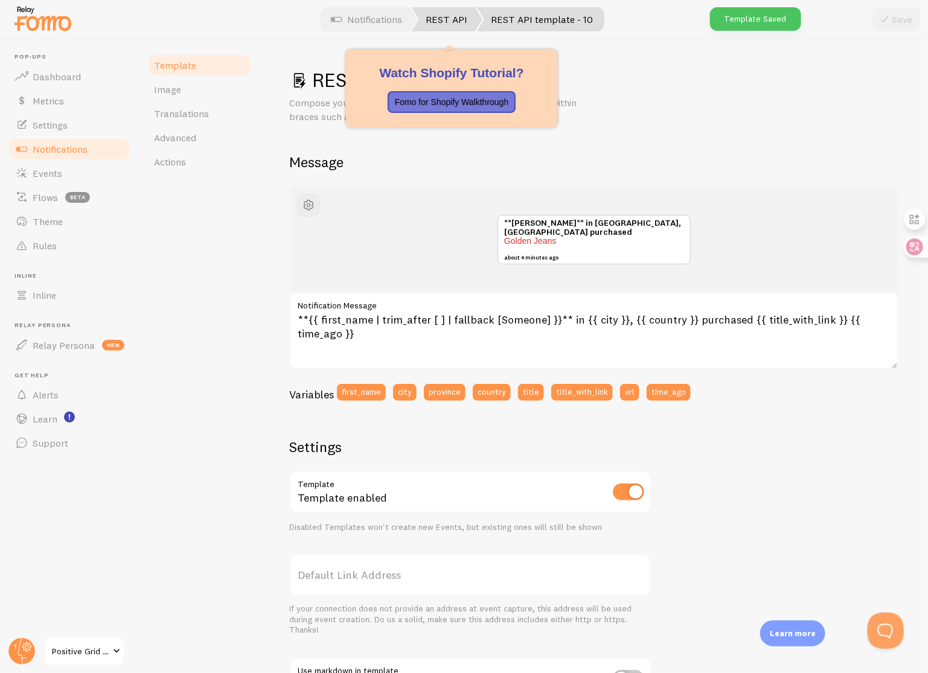
click at [446, 18] on link "REST API" at bounding box center [447, 19] width 71 height 24
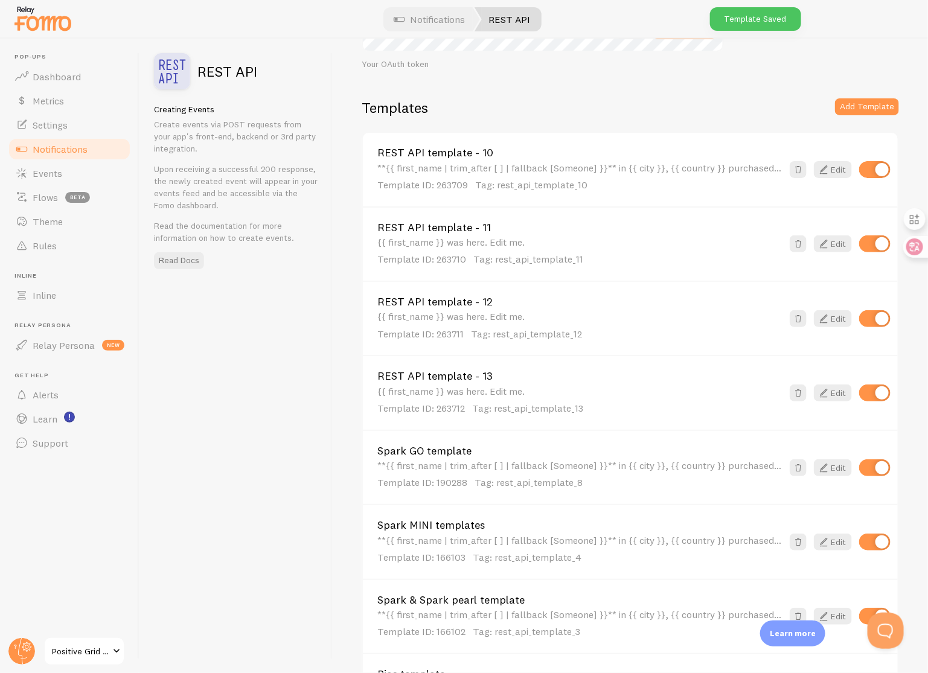
scroll to position [116, 0]
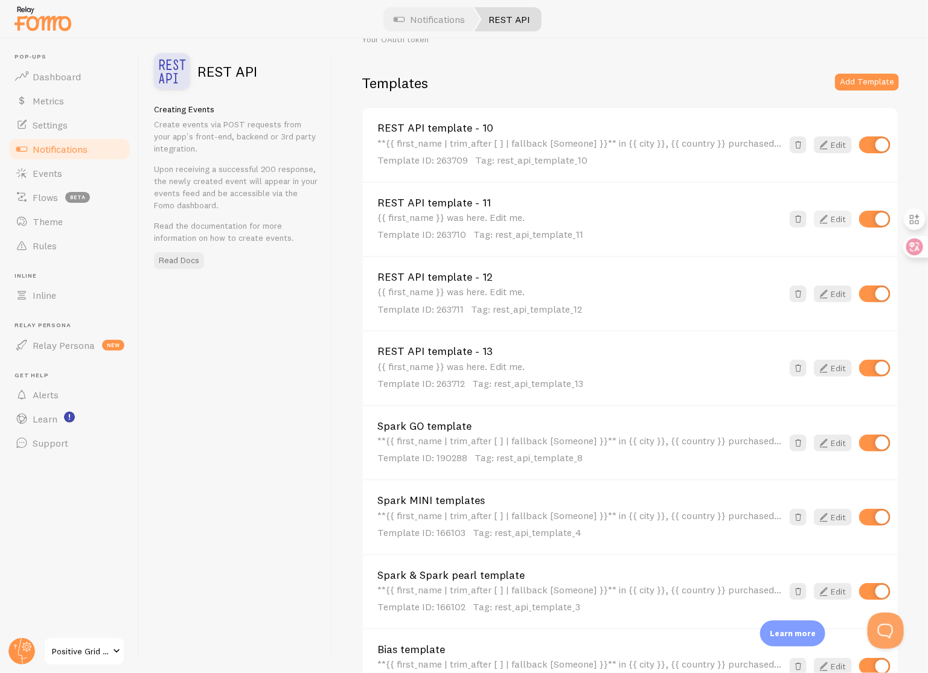
click at [826, 220] on icon at bounding box center [823, 219] width 14 height 14
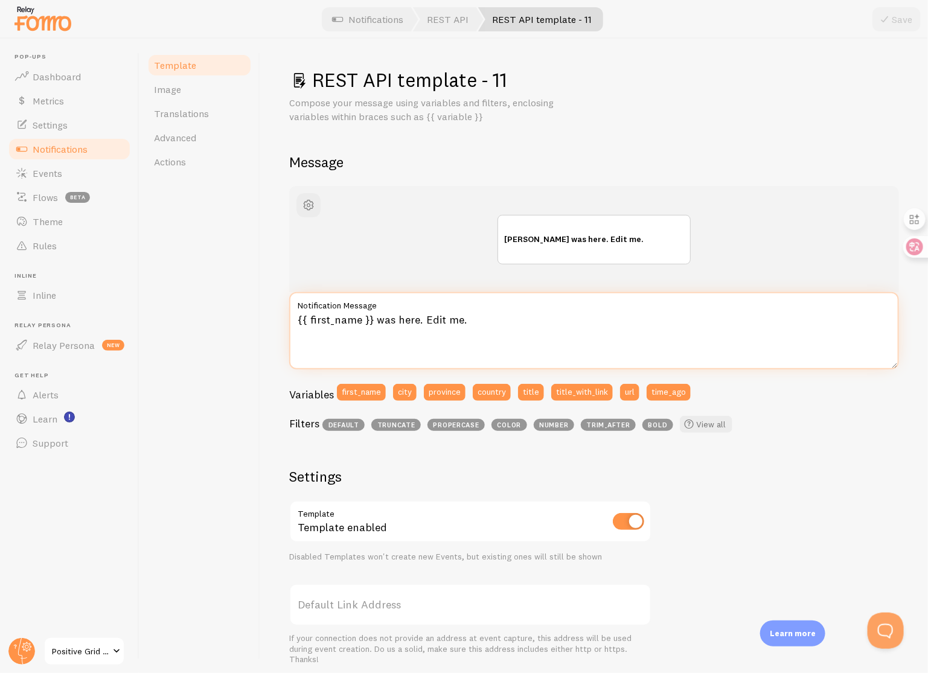
click at [549, 336] on textarea "{{ first_name }} was here. Edit me." at bounding box center [594, 330] width 610 height 77
paste textarea "**{{ first_name | trim_after [ ] | fallback [Someone] }}** in {{ city }}, {{ co…"
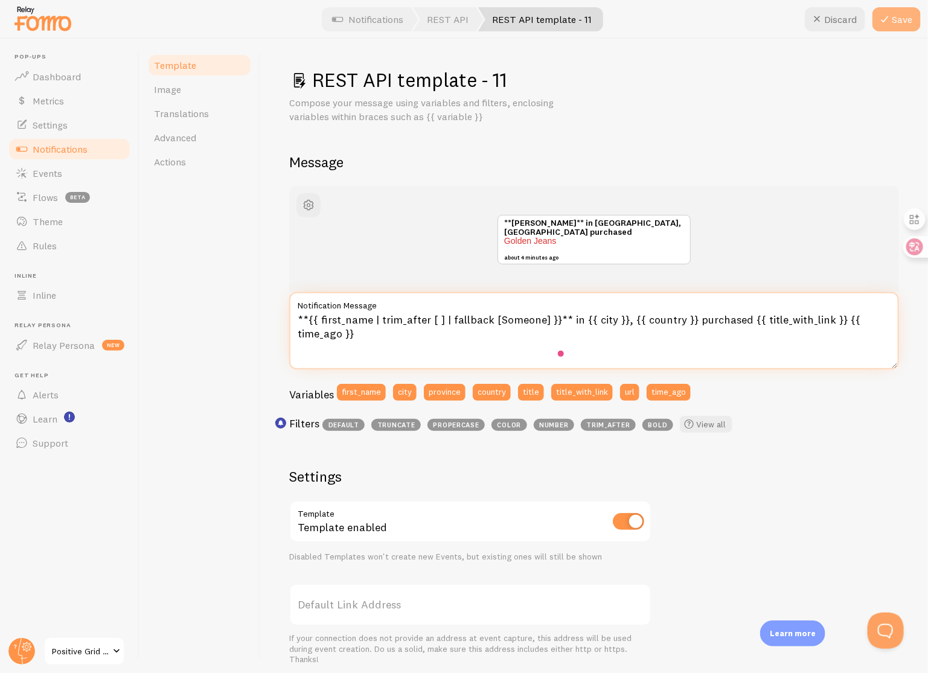
type textarea "**{{ first_name | trim_after [ ] | fallback [Someone] }}** in {{ city }}, {{ co…"
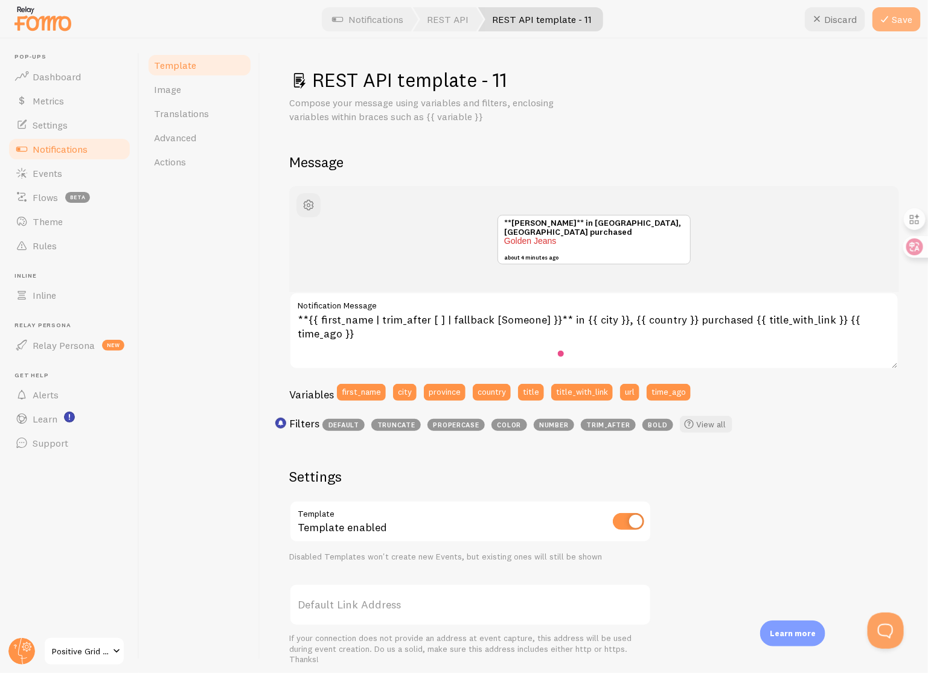
click at [889, 22] on icon at bounding box center [884, 19] width 14 height 14
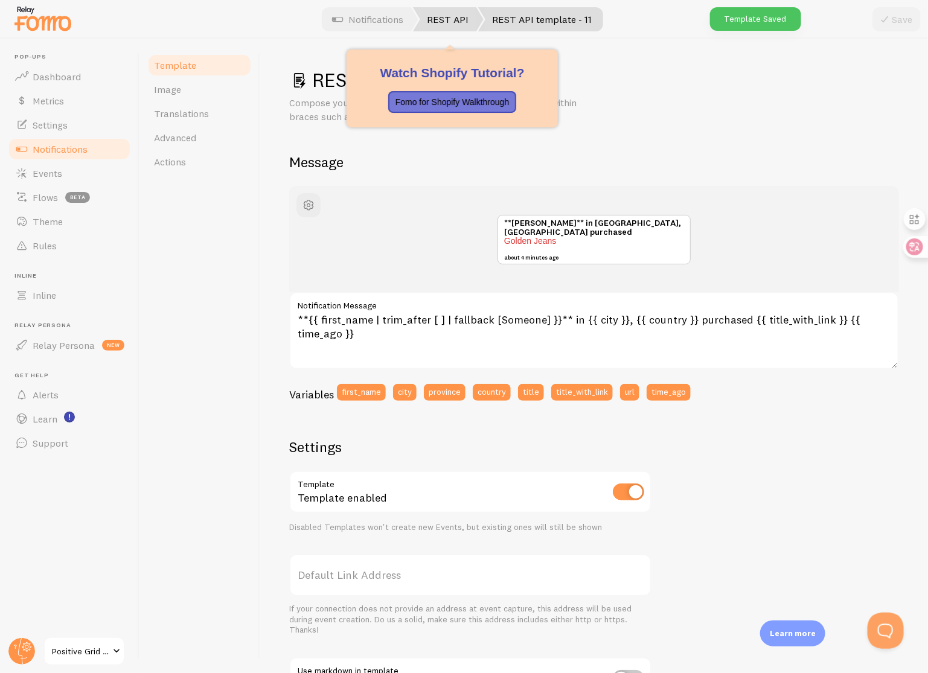
click at [453, 24] on link "REST API" at bounding box center [448, 19] width 71 height 24
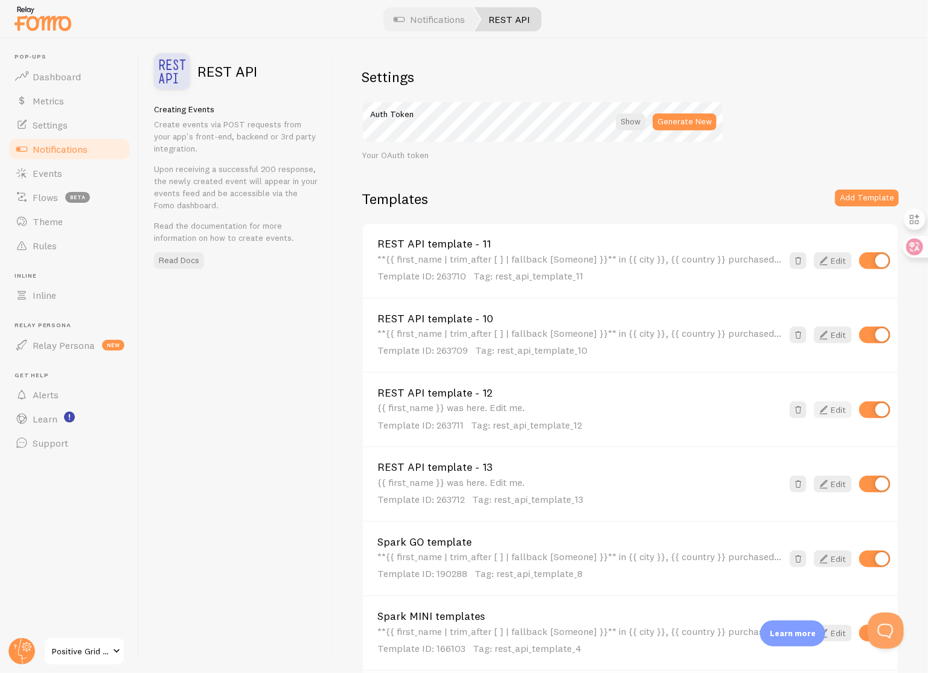
click at [835, 409] on link "Edit" at bounding box center [833, 410] width 38 height 17
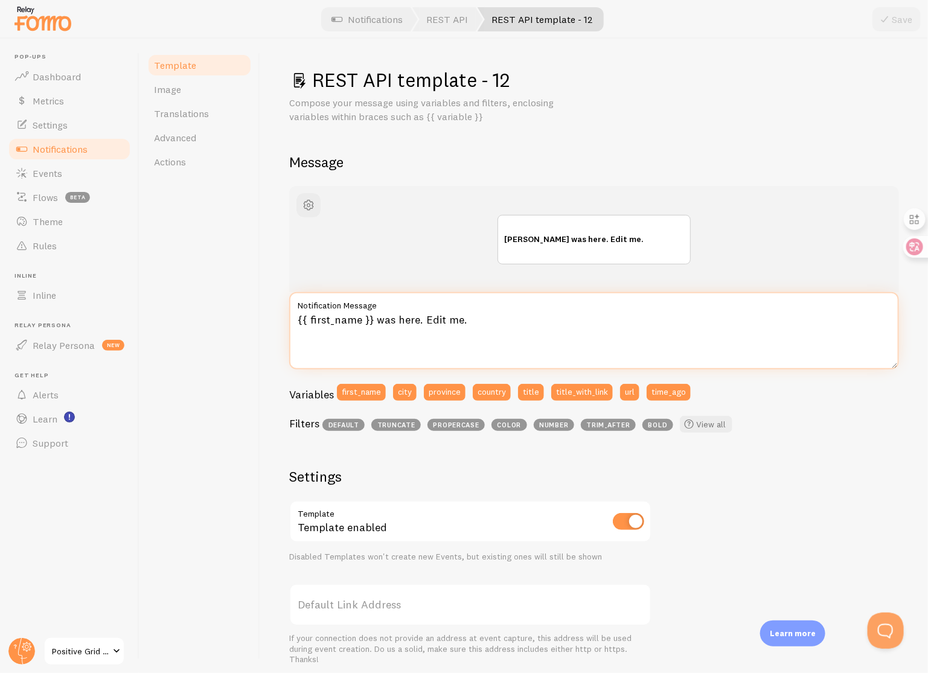
click at [645, 339] on textarea "{{ first_name }} was here. Edit me." at bounding box center [594, 330] width 610 height 77
paste textarea "**{{ first_name | trim_after [ ] | fallback [Someone] }}** in {{ city }}, {{ co…"
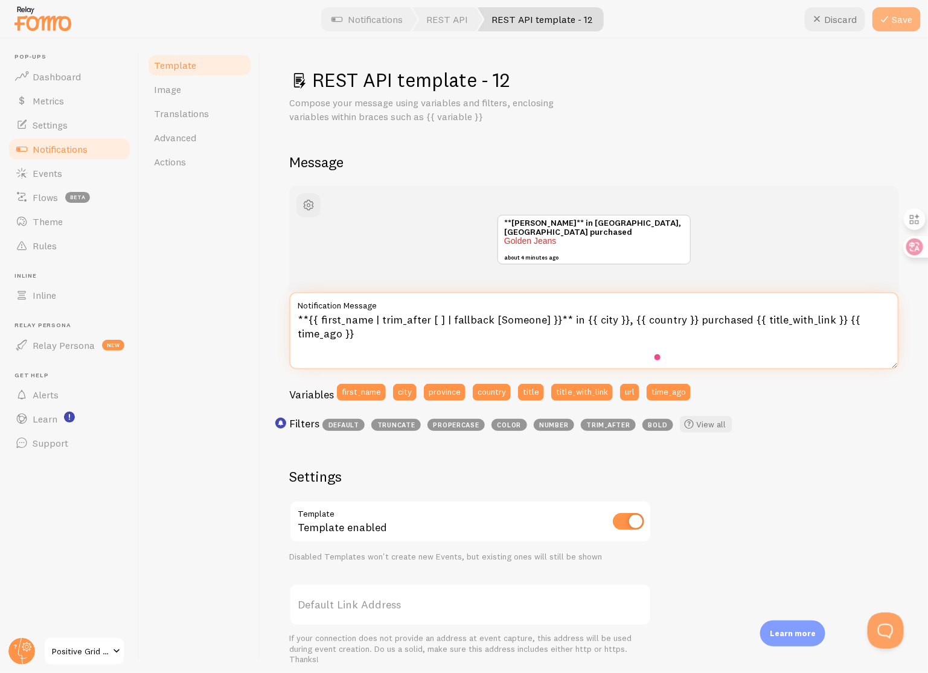
type textarea "**{{ first_name | trim_after [ ] | fallback [Someone] }}** in {{ city }}, {{ co…"
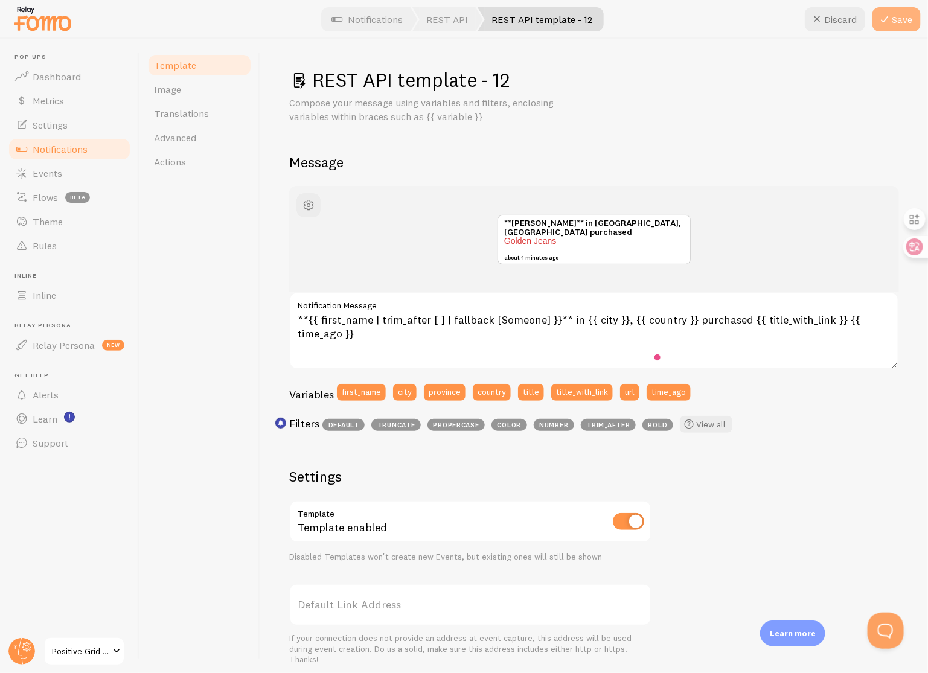
click at [883, 22] on icon at bounding box center [884, 19] width 14 height 14
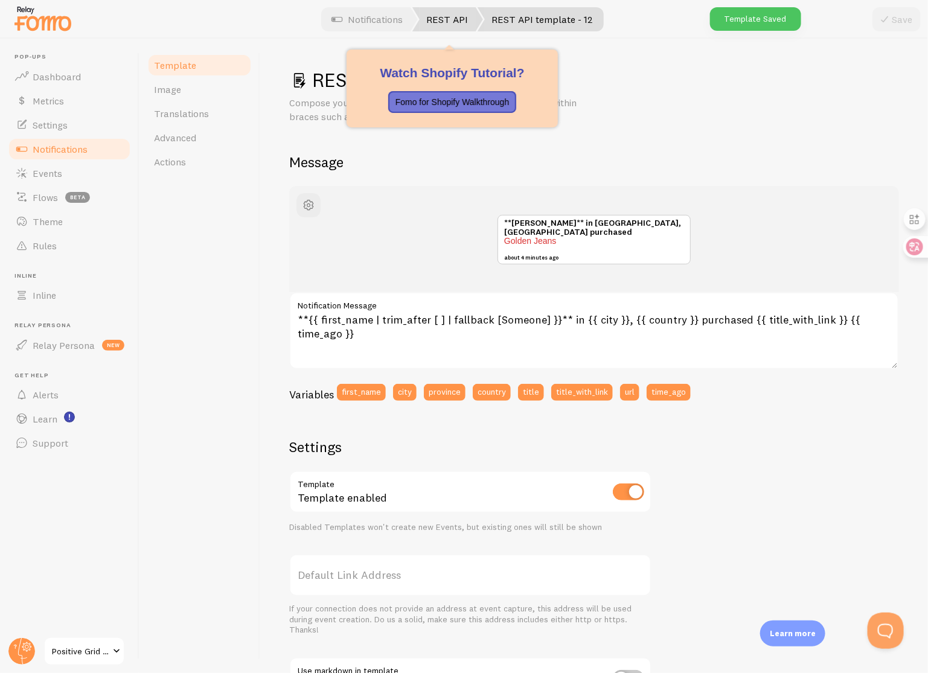
click at [444, 18] on link "REST API" at bounding box center [447, 19] width 71 height 24
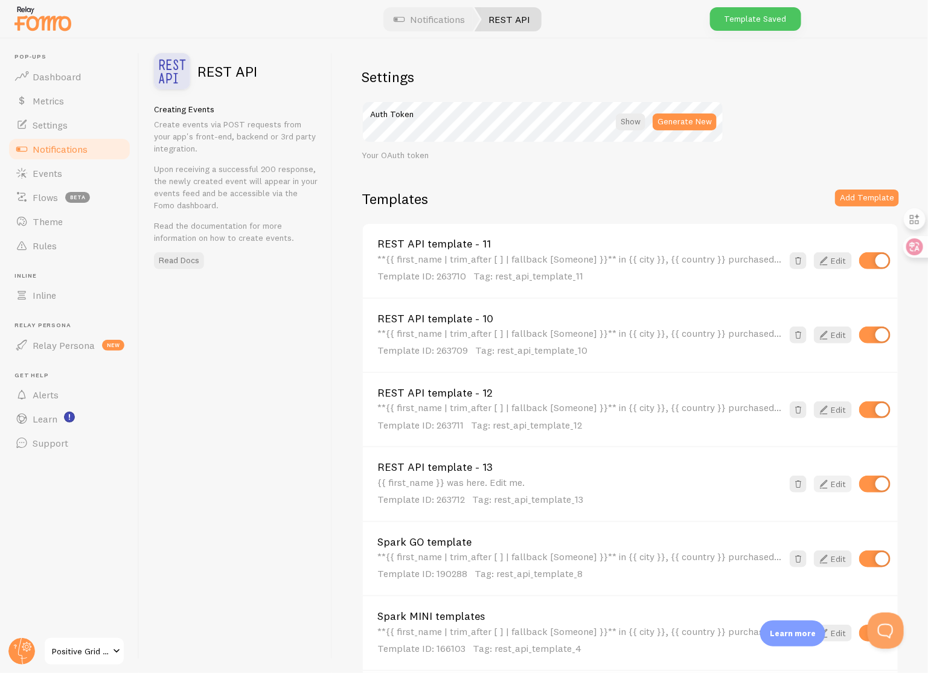
click at [828, 484] on icon at bounding box center [823, 484] width 14 height 14
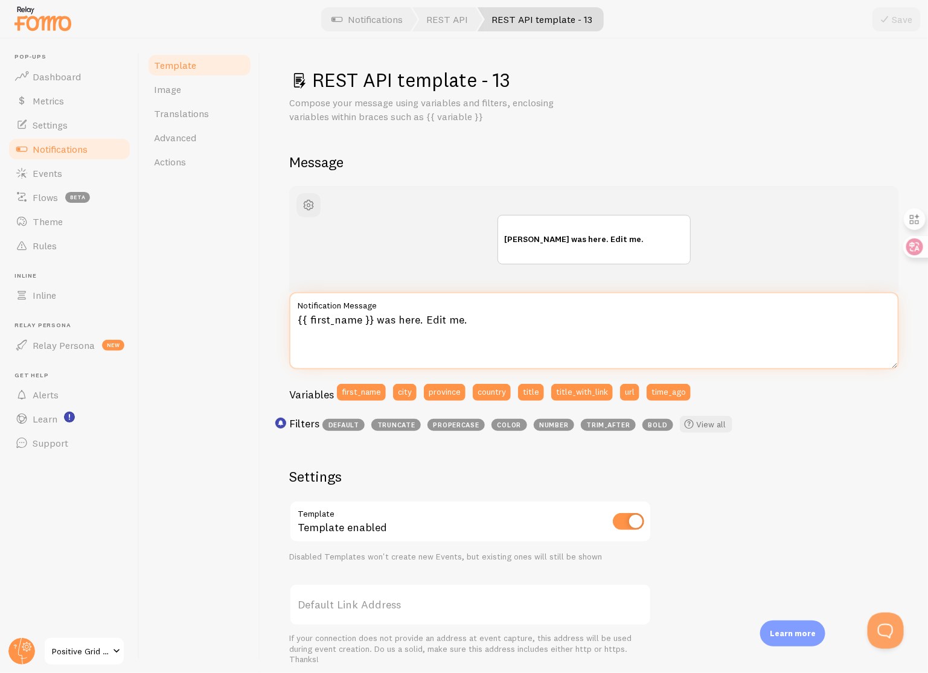
click at [550, 341] on textarea "{{ first_name }} was here. Edit me." at bounding box center [594, 330] width 610 height 77
paste textarea "**{{ first_name | trim_after [ ] | fallback [Someone] }}** in {{ city }}, {{ co…"
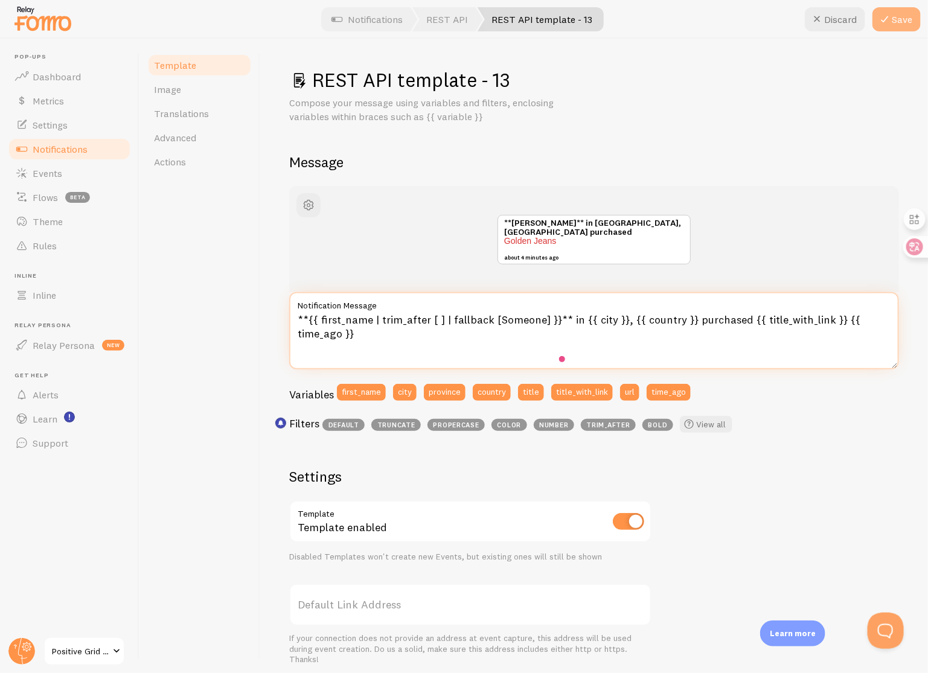
type textarea "**{{ first_name | trim_after [ ] | fallback [Someone] }}** in {{ city }}, {{ co…"
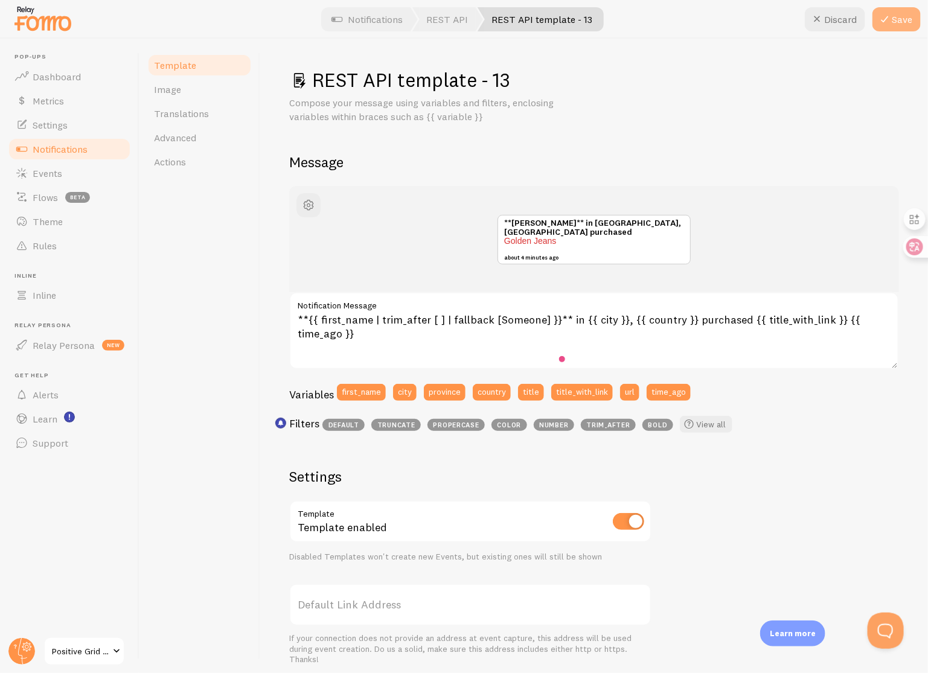
click at [886, 28] on button "Save" at bounding box center [897, 19] width 48 height 24
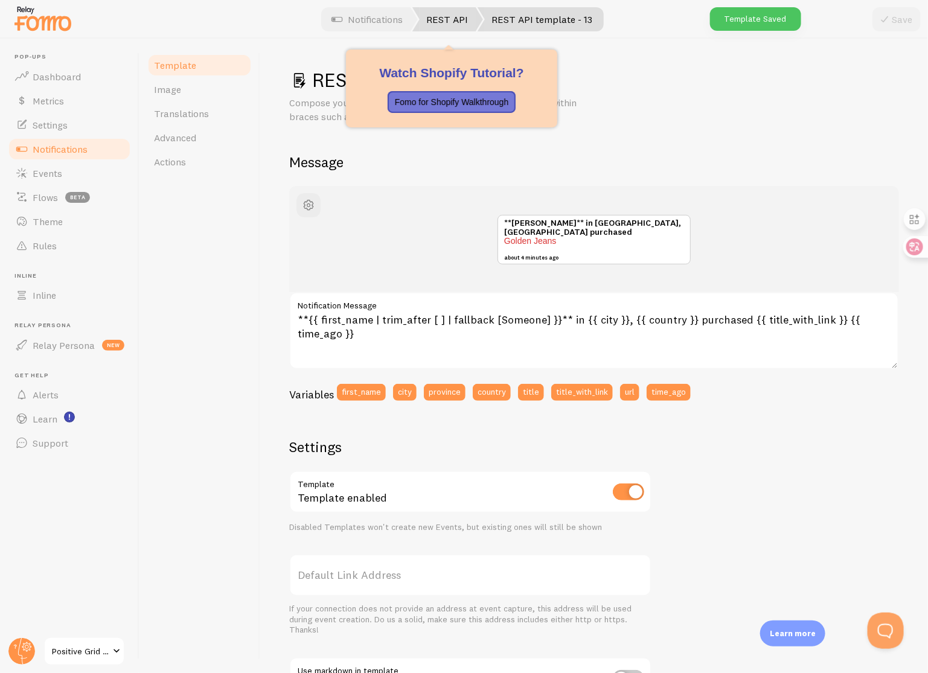
click at [449, 23] on link "REST API" at bounding box center [447, 19] width 71 height 24
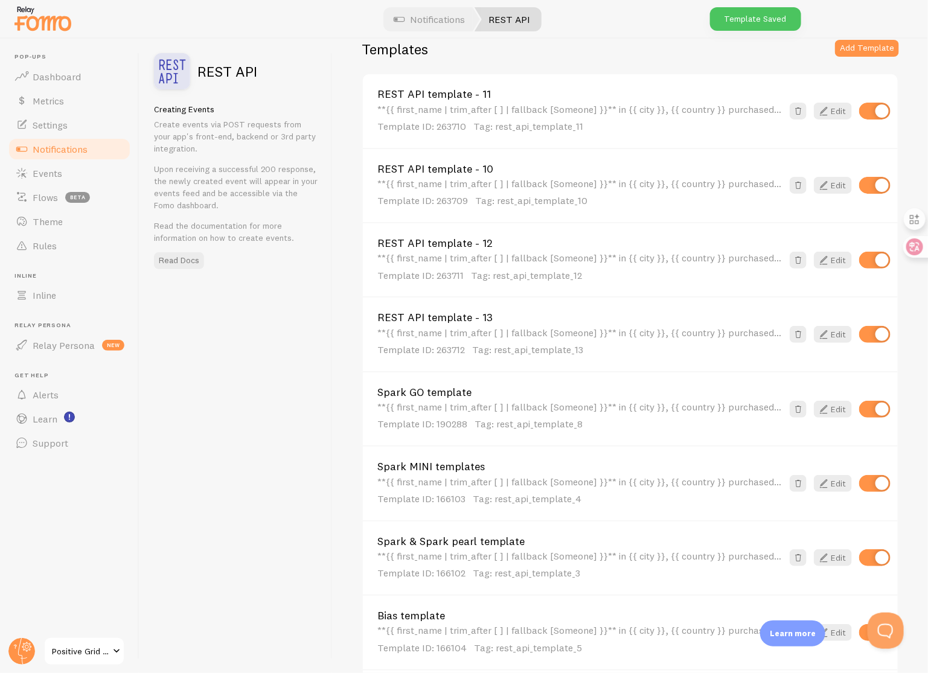
scroll to position [29, 0]
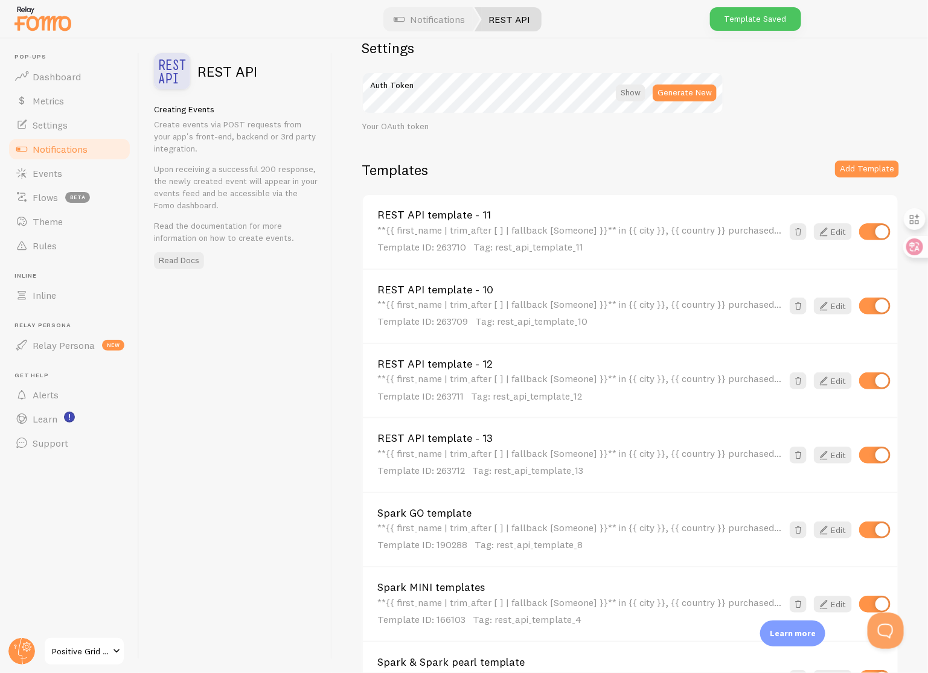
click at [461, 225] on div "**{{ first_name | trim_after [ ] | fallback [Someone] }}** in {{ city }}, {{ co…" at bounding box center [579, 240] width 405 height 30
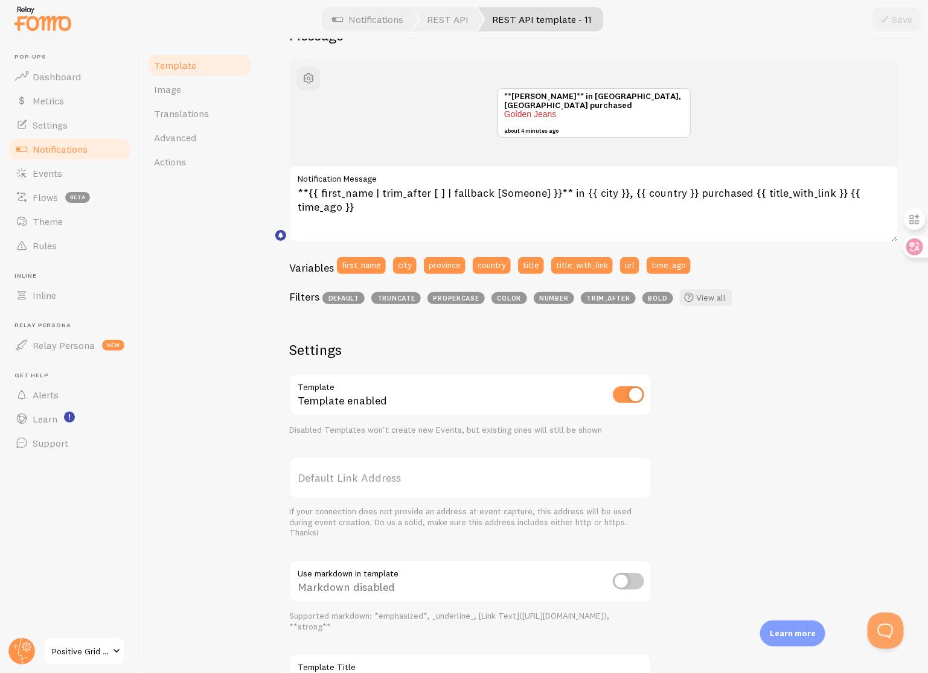
scroll to position [229, 0]
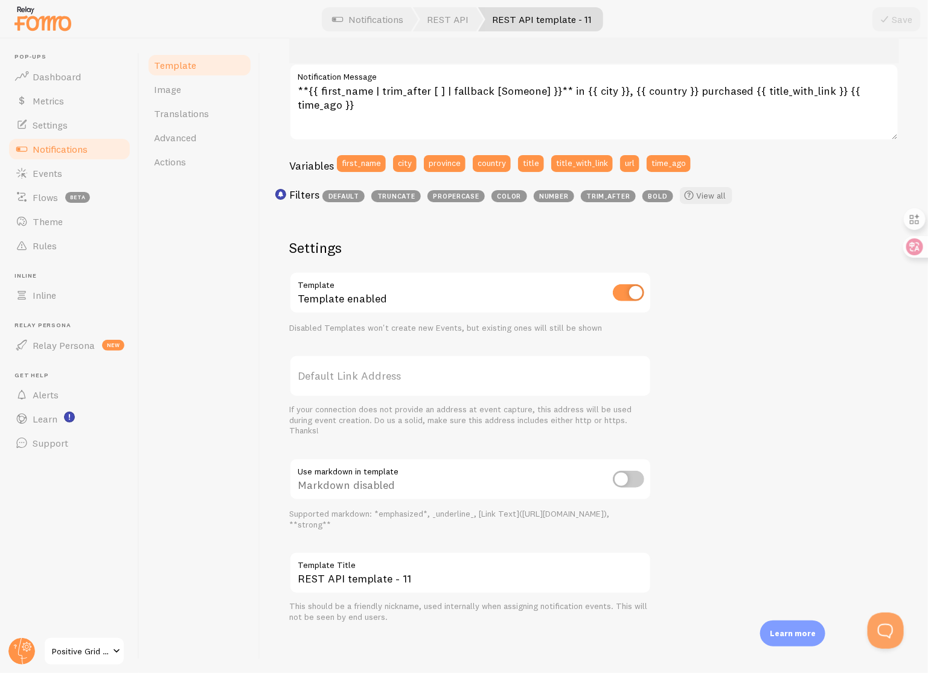
click at [628, 475] on input "checkbox" at bounding box center [628, 479] width 31 height 17
checkbox input "true"
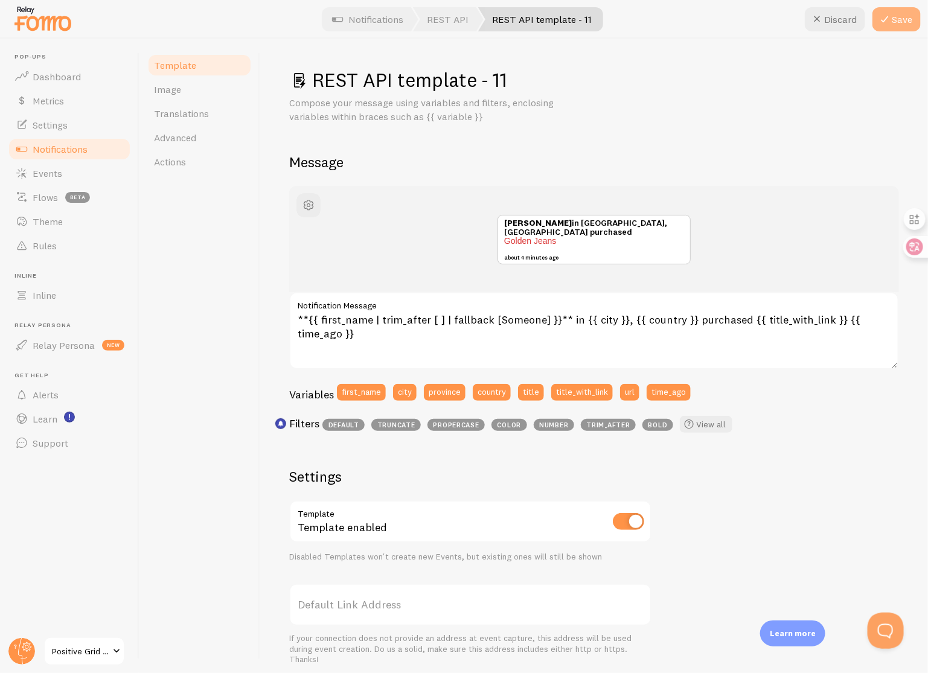
click at [897, 20] on button "Save" at bounding box center [897, 19] width 48 height 24
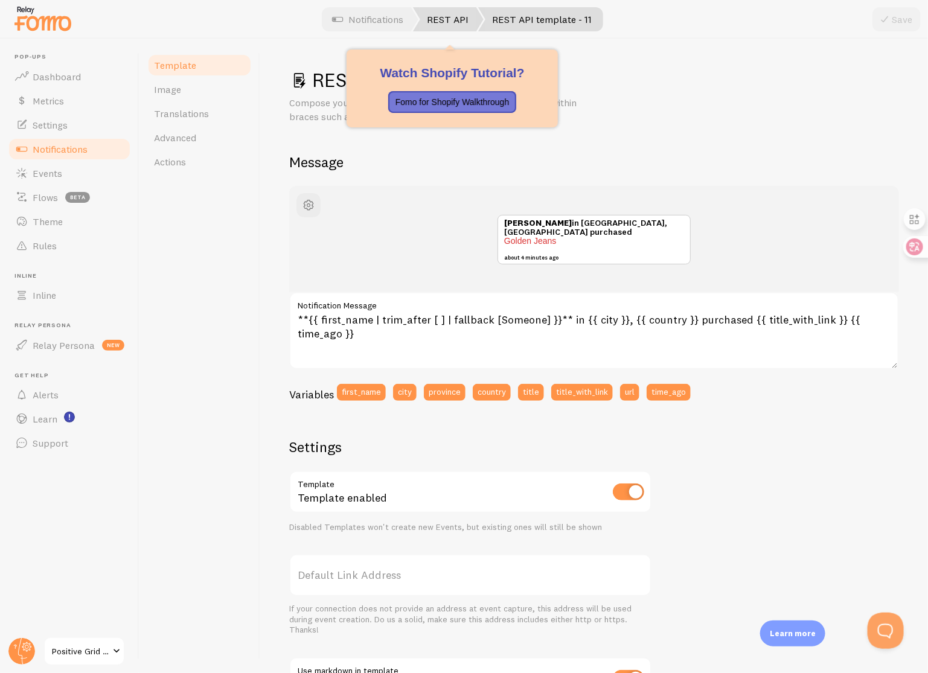
click at [464, 28] on link "REST API" at bounding box center [448, 19] width 71 height 24
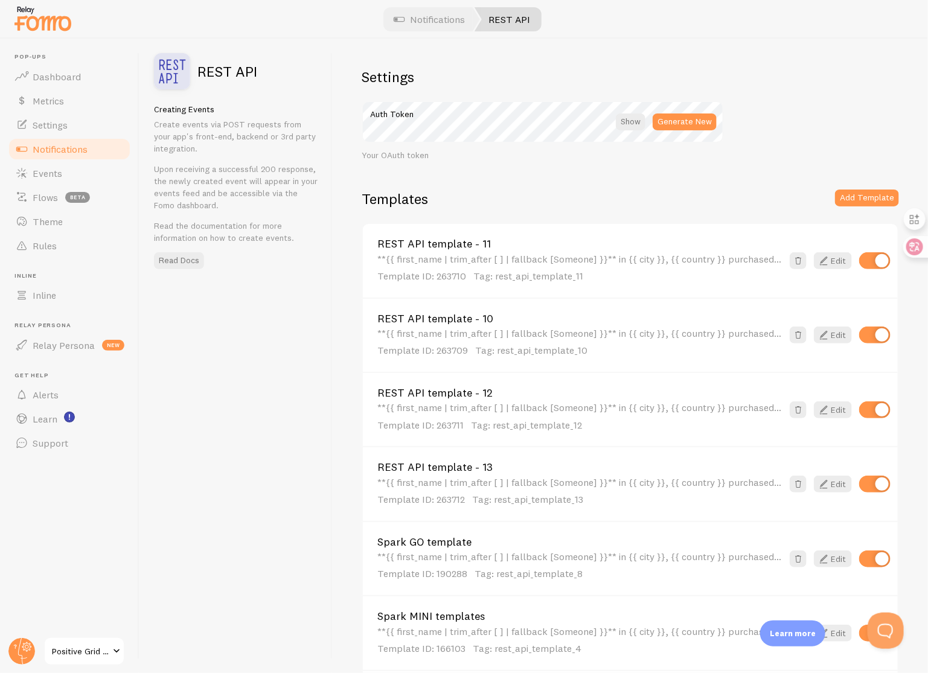
click at [566, 333] on div "**{{ first_name | trim_after [ ] | fallback [Someone] }}** in {{ city }}, {{ co…" at bounding box center [579, 343] width 405 height 30
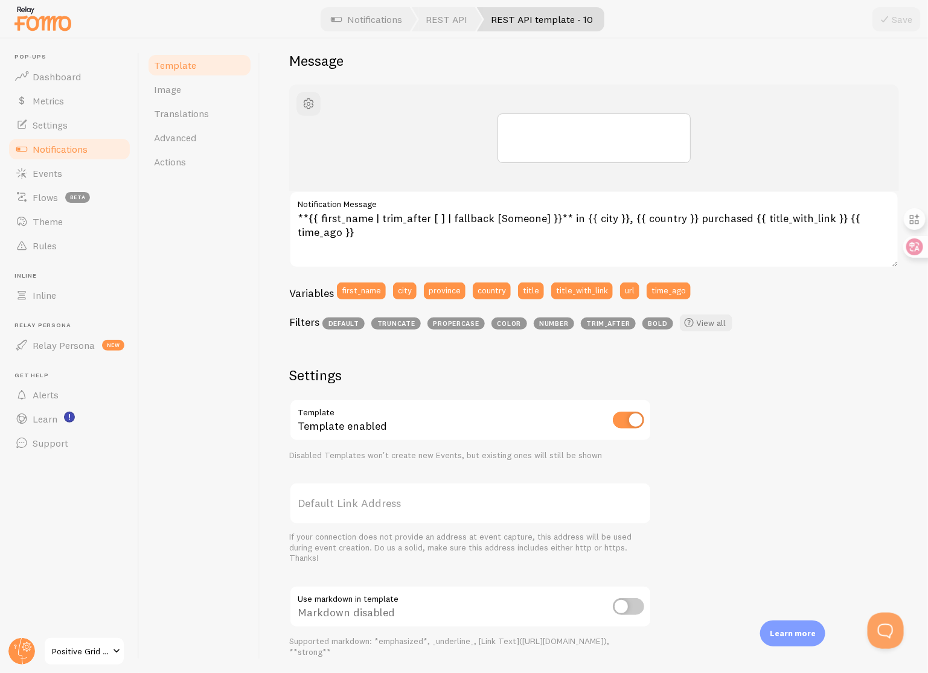
scroll to position [229, 0]
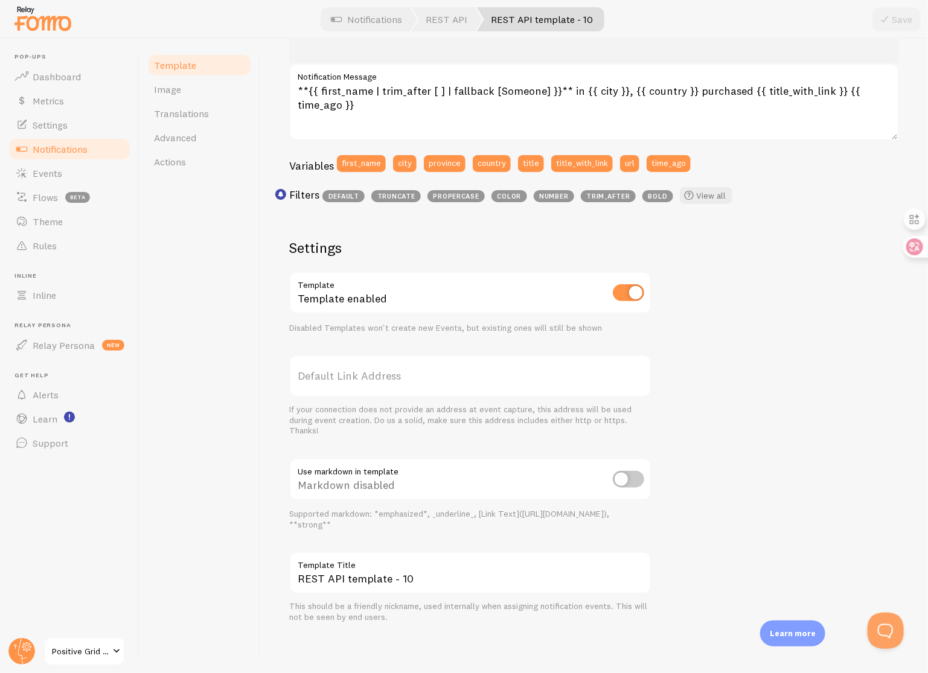
click at [629, 478] on input "checkbox" at bounding box center [628, 479] width 31 height 17
checkbox input "true"
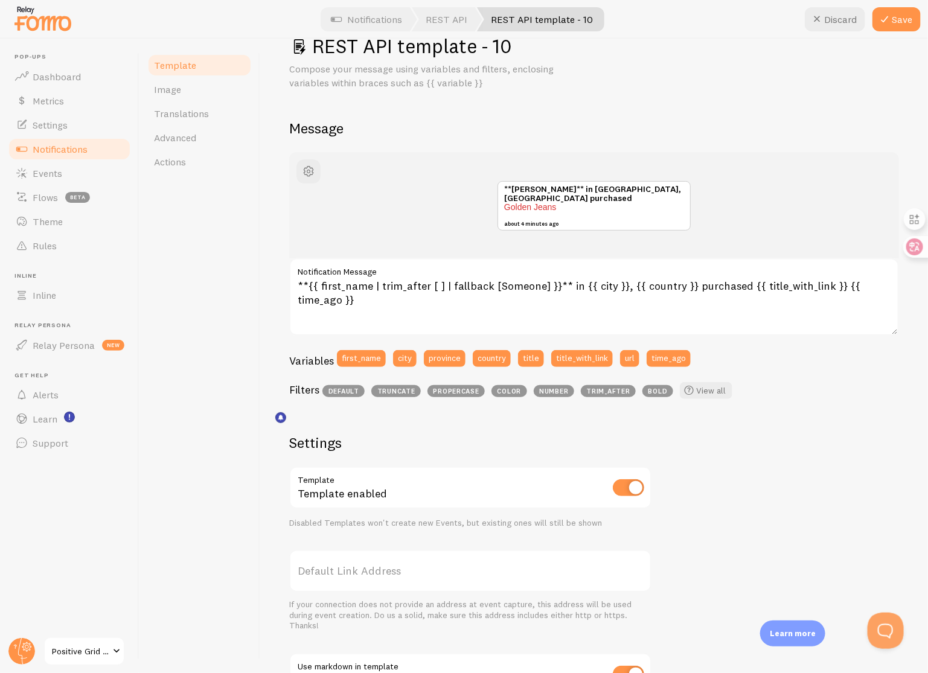
scroll to position [0, 0]
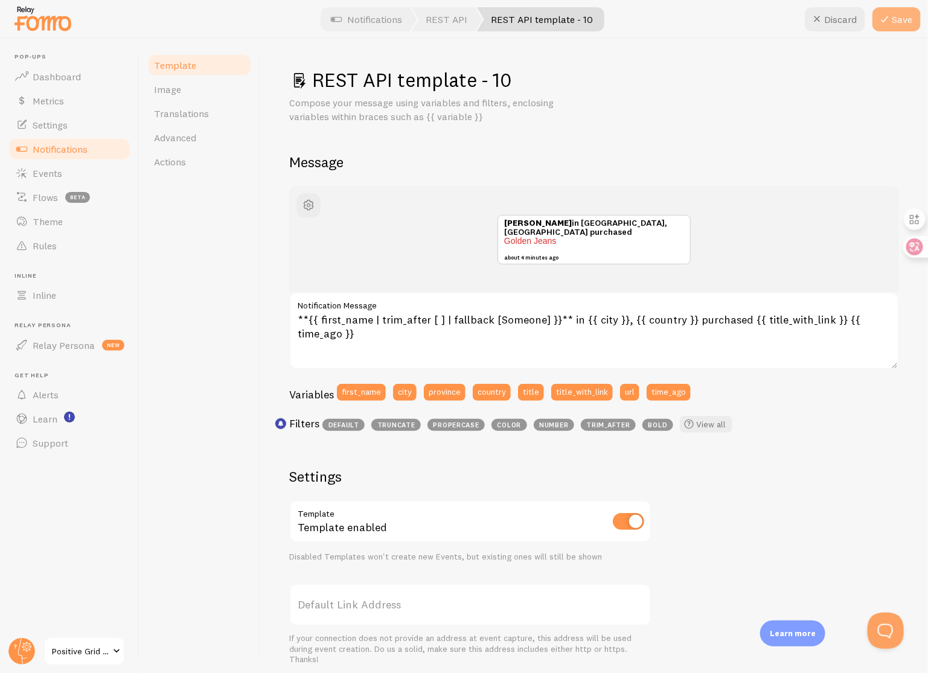
click at [897, 13] on button "Save" at bounding box center [897, 19] width 48 height 24
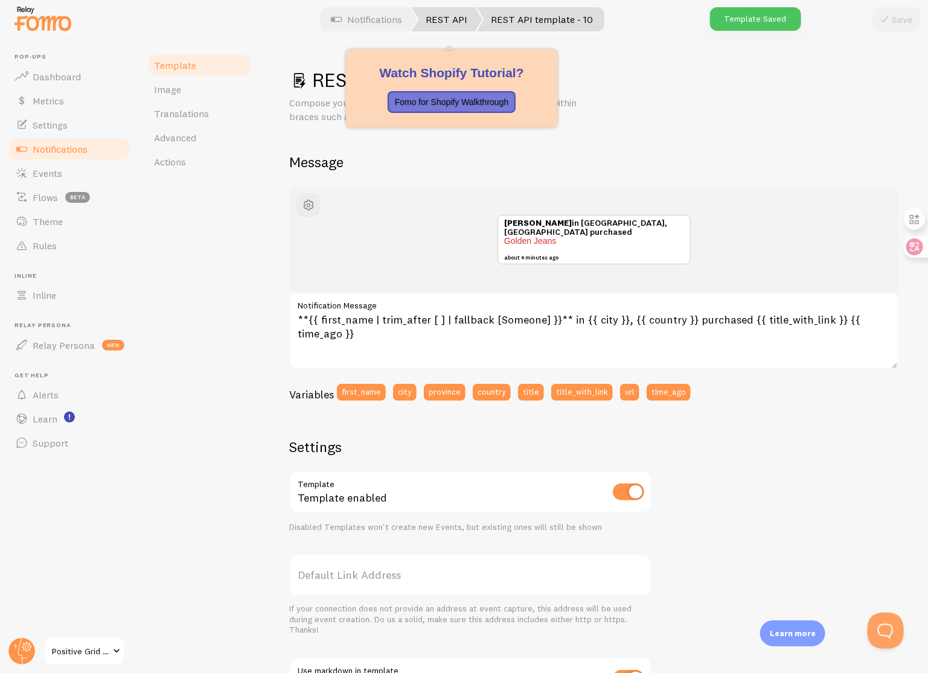
click at [466, 9] on link "REST API" at bounding box center [447, 19] width 71 height 24
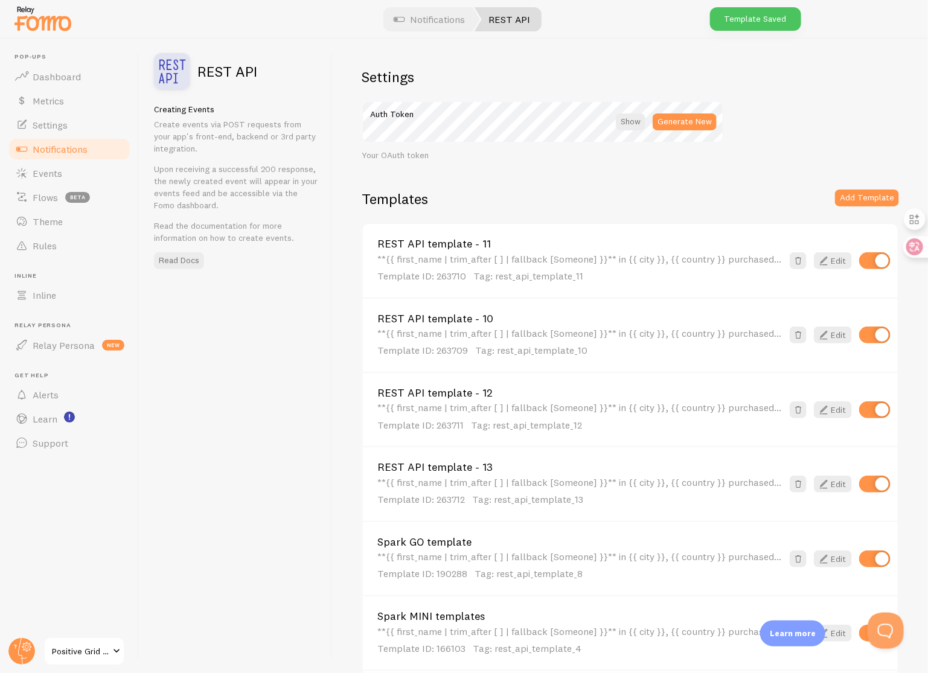
click at [522, 401] on div "REST API template - 12 **{{ first_name | trim_after [ ] | fallback [Someone] }}…" at bounding box center [579, 410] width 405 height 44
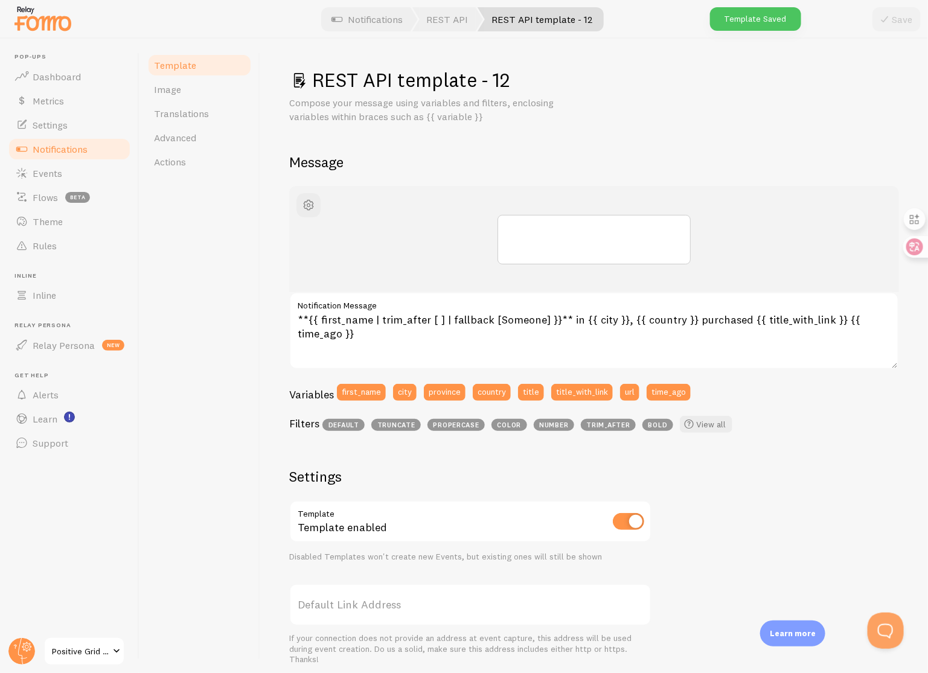
scroll to position [229, 0]
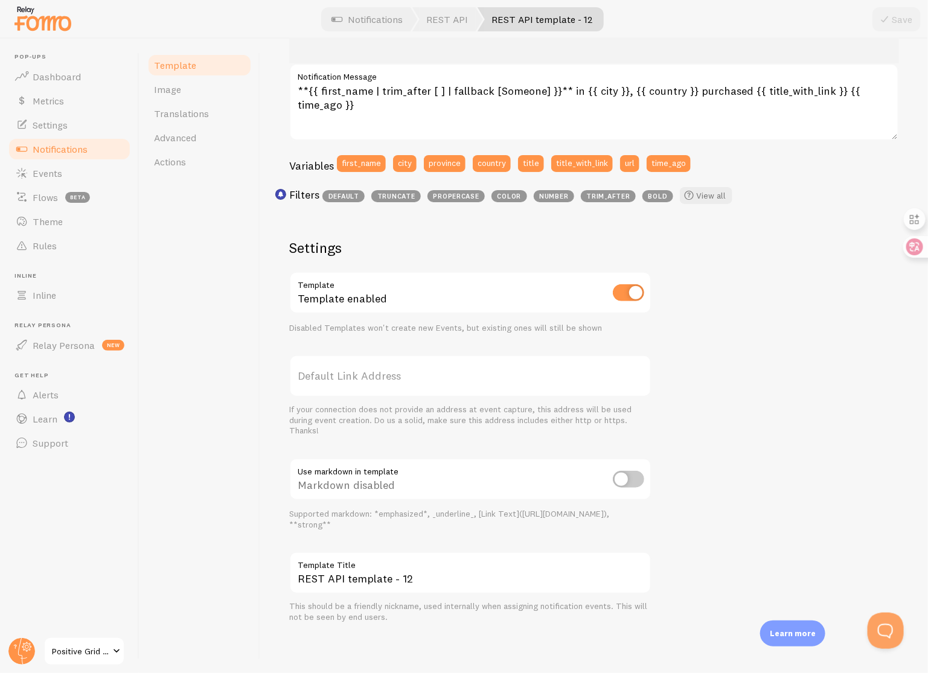
click at [629, 475] on input "checkbox" at bounding box center [628, 479] width 31 height 17
checkbox input "true"
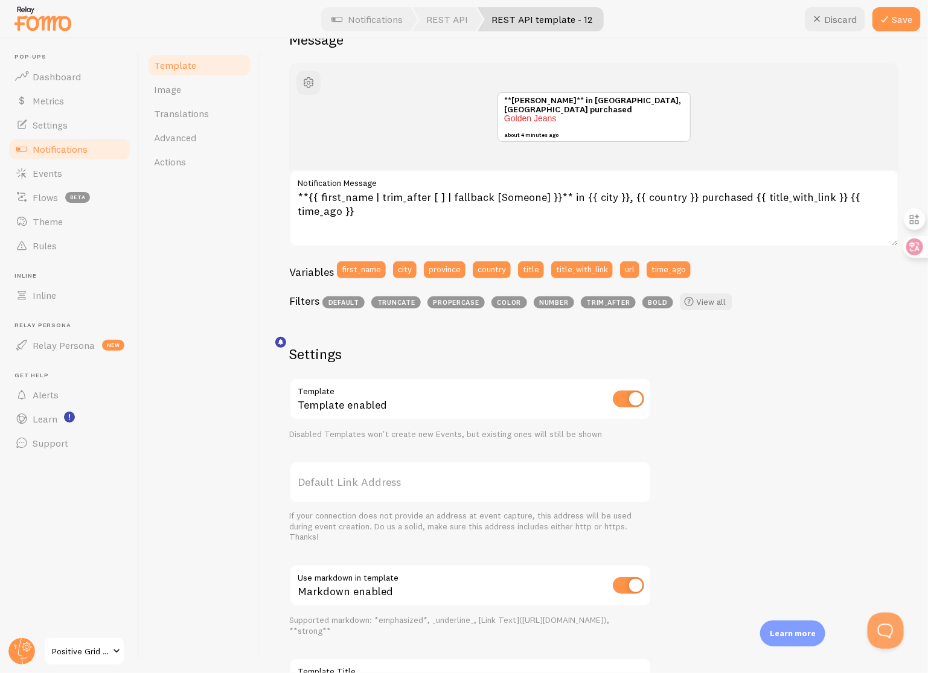
scroll to position [0, 0]
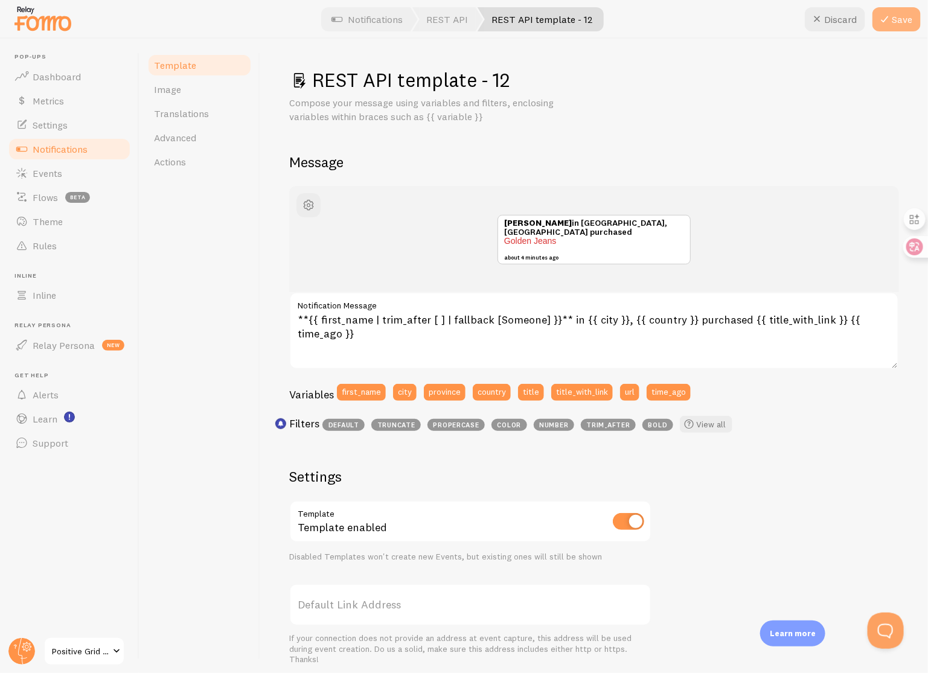
click at [897, 22] on button "Save" at bounding box center [897, 19] width 48 height 24
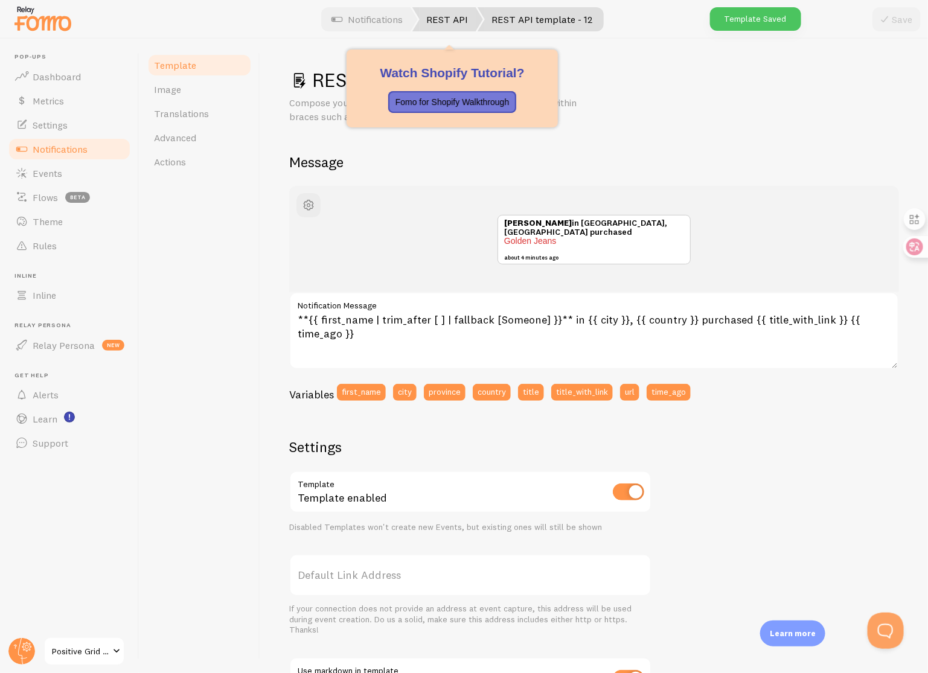
click at [455, 24] on link "REST API" at bounding box center [447, 19] width 71 height 24
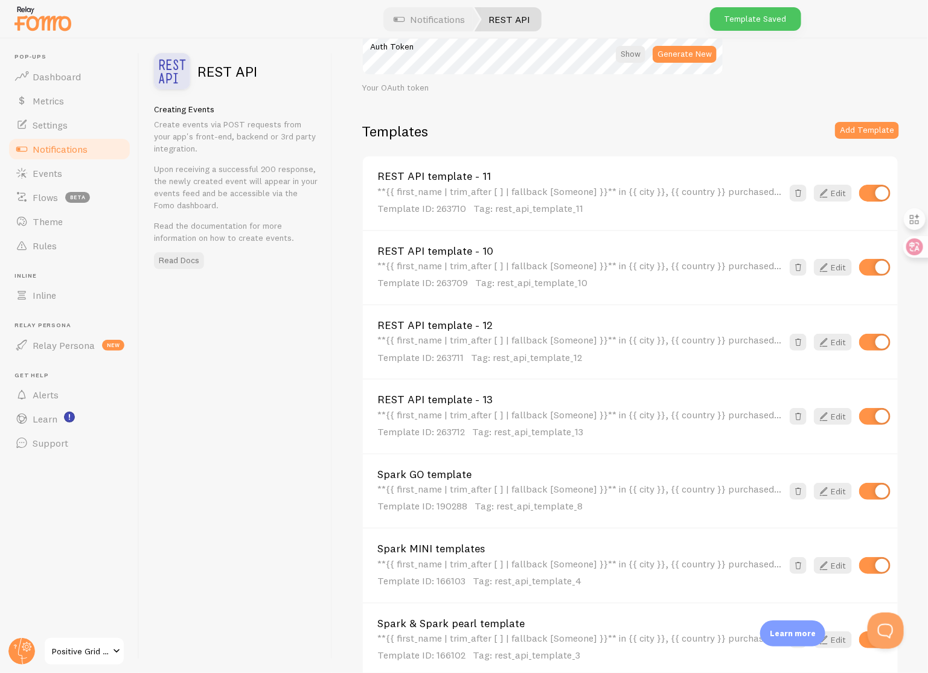
scroll to position [170, 0]
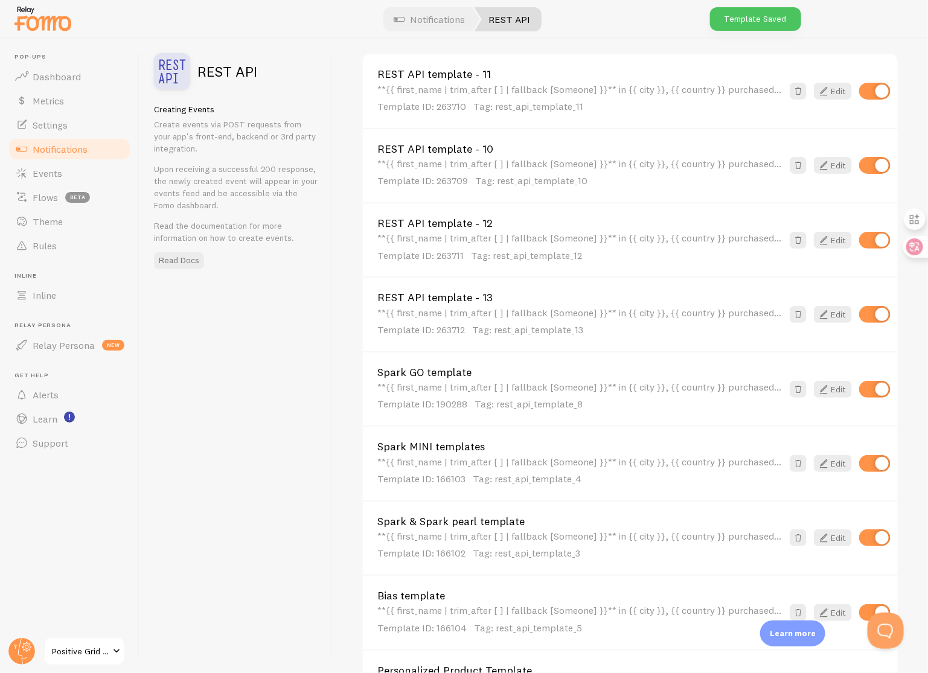
click at [515, 307] on div "**{{ first_name | trim_after [ ] | fallback [Someone] }}** in {{ city }}, {{ co…" at bounding box center [579, 322] width 405 height 30
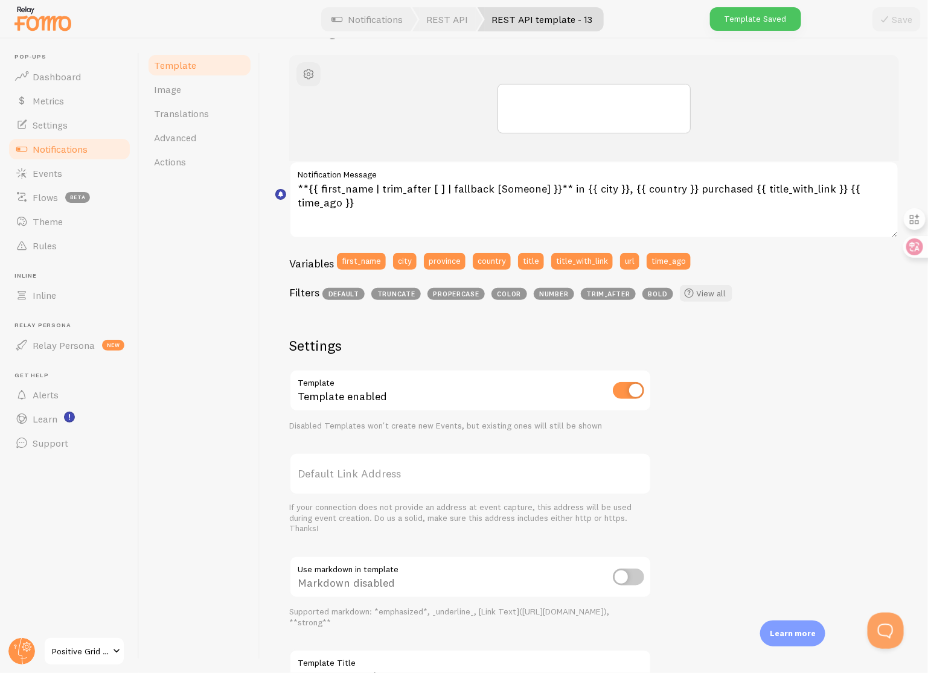
scroll to position [229, 0]
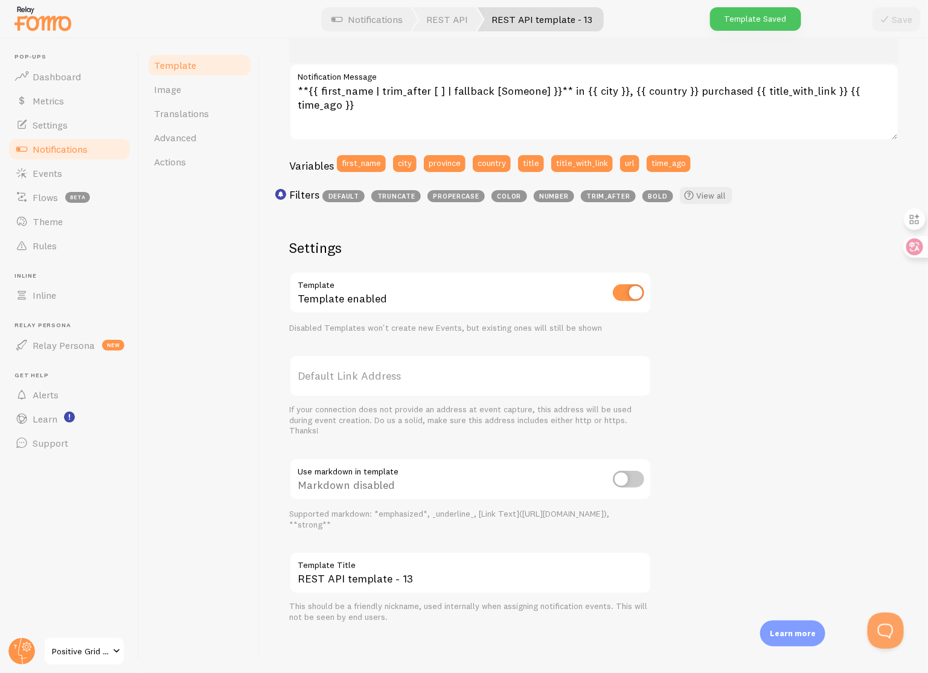
click at [623, 479] on input "checkbox" at bounding box center [628, 479] width 31 height 17
checkbox input "true"
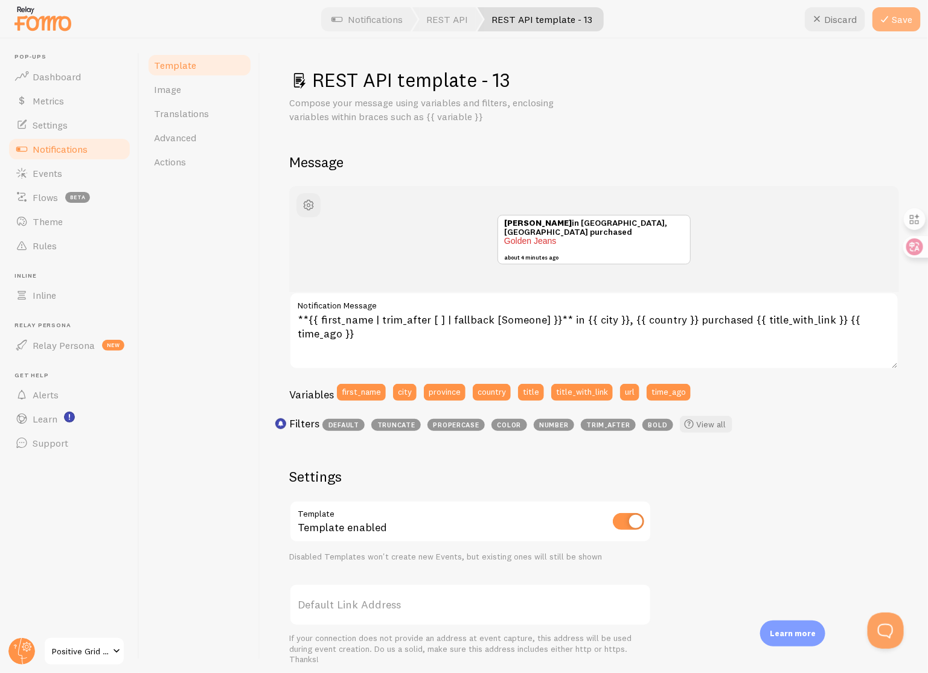
click at [885, 19] on icon at bounding box center [884, 19] width 14 height 14
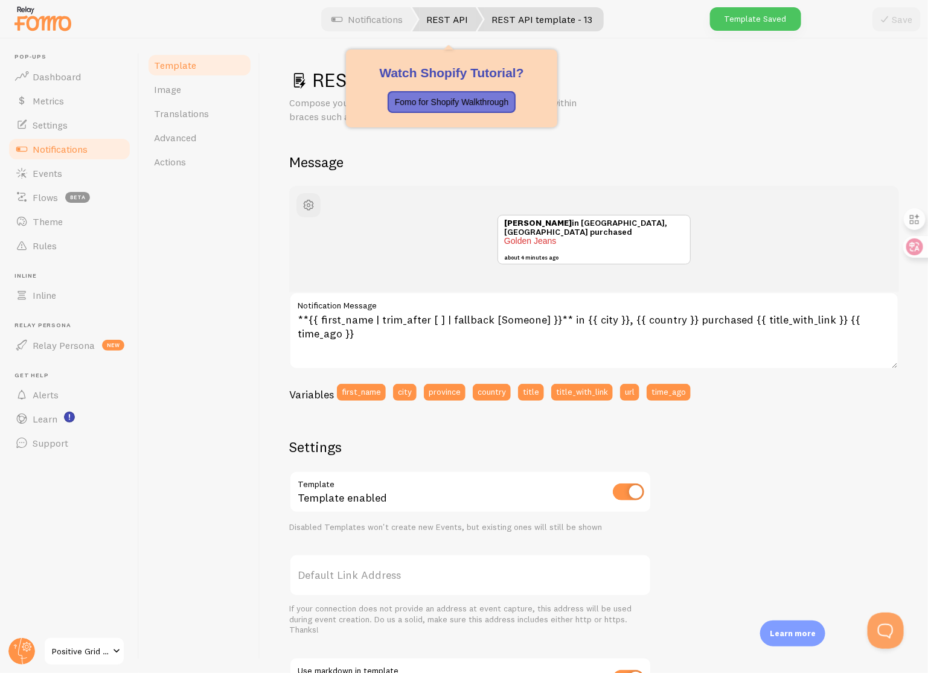
click at [453, 14] on link "REST API" at bounding box center [447, 19] width 71 height 24
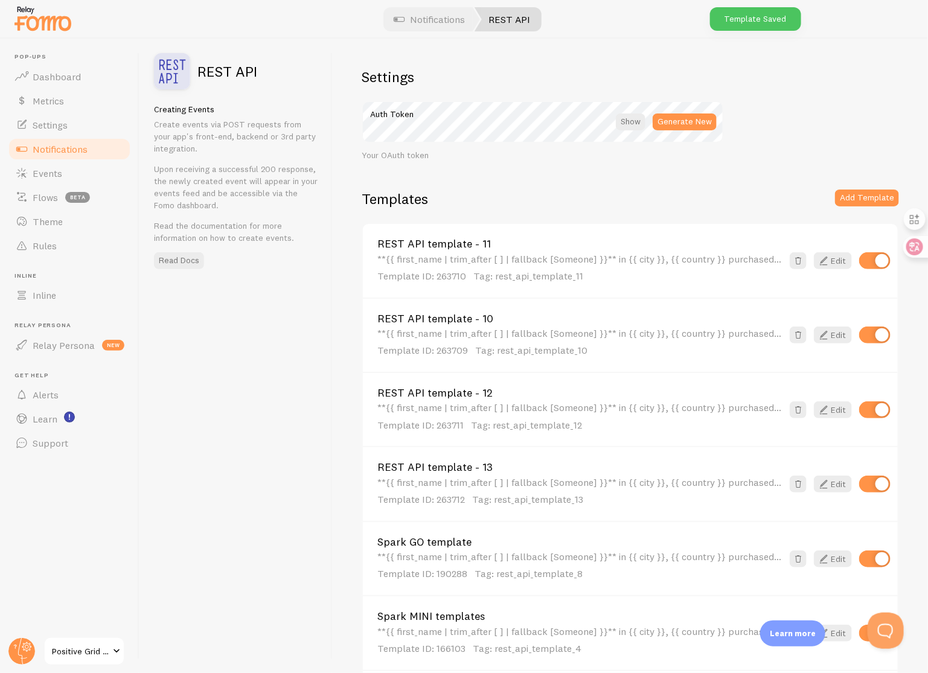
click at [524, 344] on span "Tag: rest_api_template_10" at bounding box center [531, 350] width 112 height 12
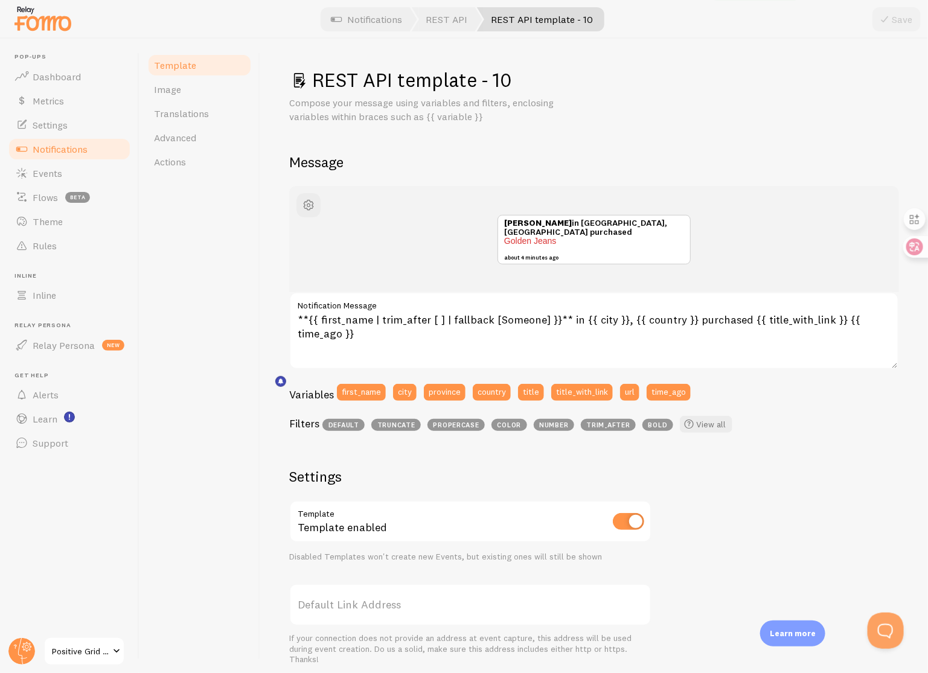
scroll to position [229, 0]
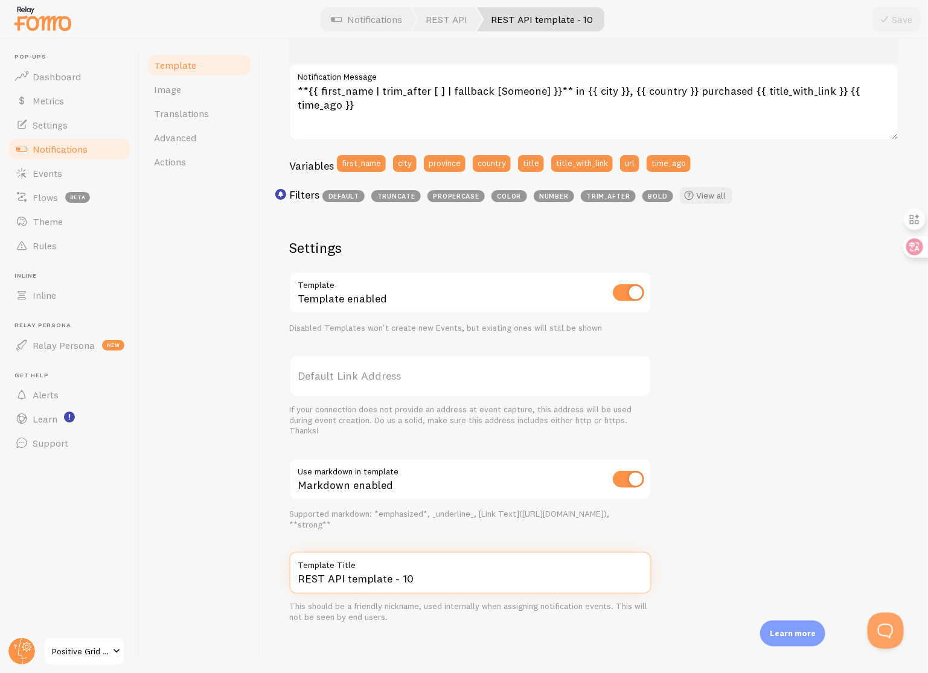
click at [450, 573] on input "REST API template - 10" at bounding box center [470, 573] width 362 height 42
type input "Spark NEO"
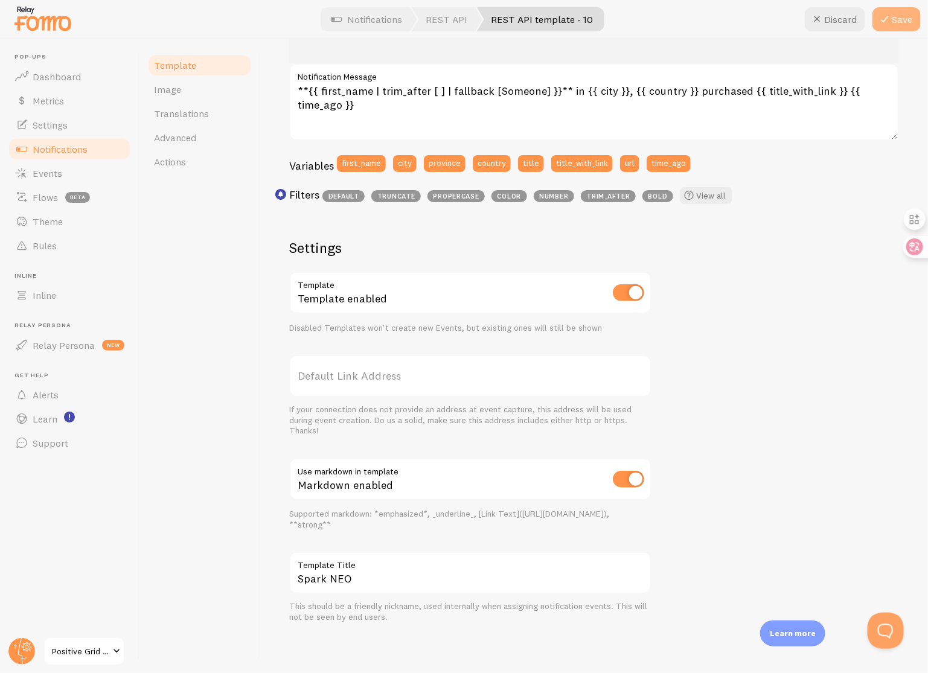
click at [901, 20] on button "Save" at bounding box center [897, 19] width 48 height 24
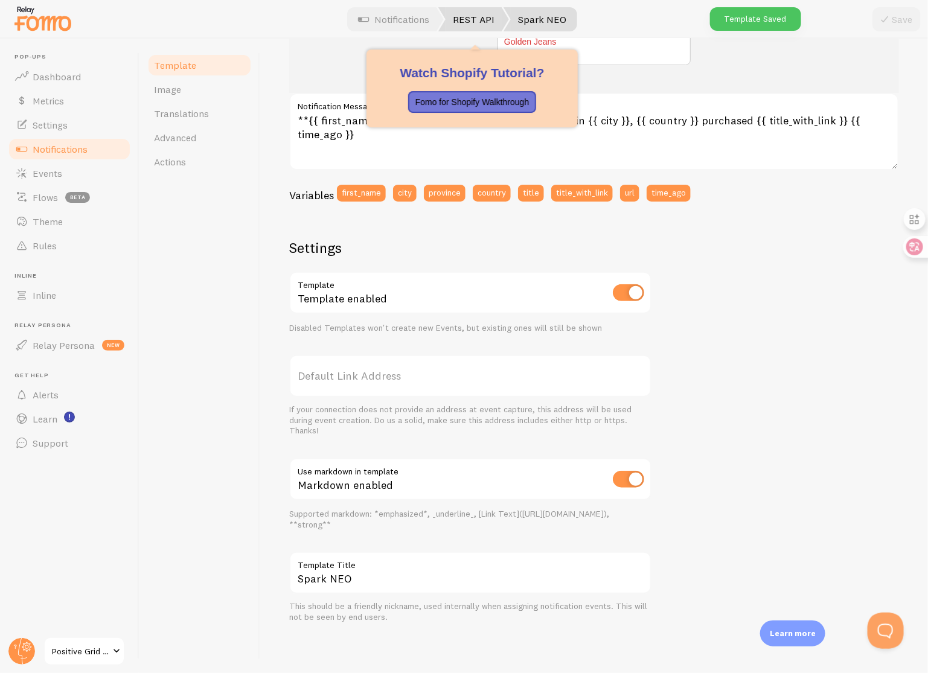
click at [474, 18] on link "REST API" at bounding box center [473, 19] width 71 height 24
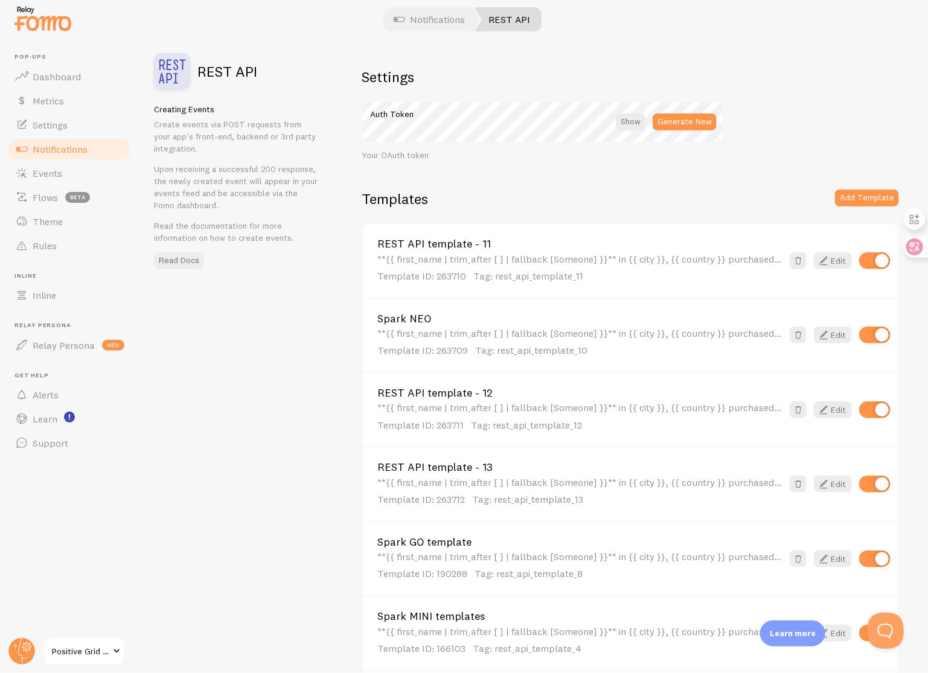
click at [420, 317] on link "Spark NEO" at bounding box center [579, 318] width 405 height 11
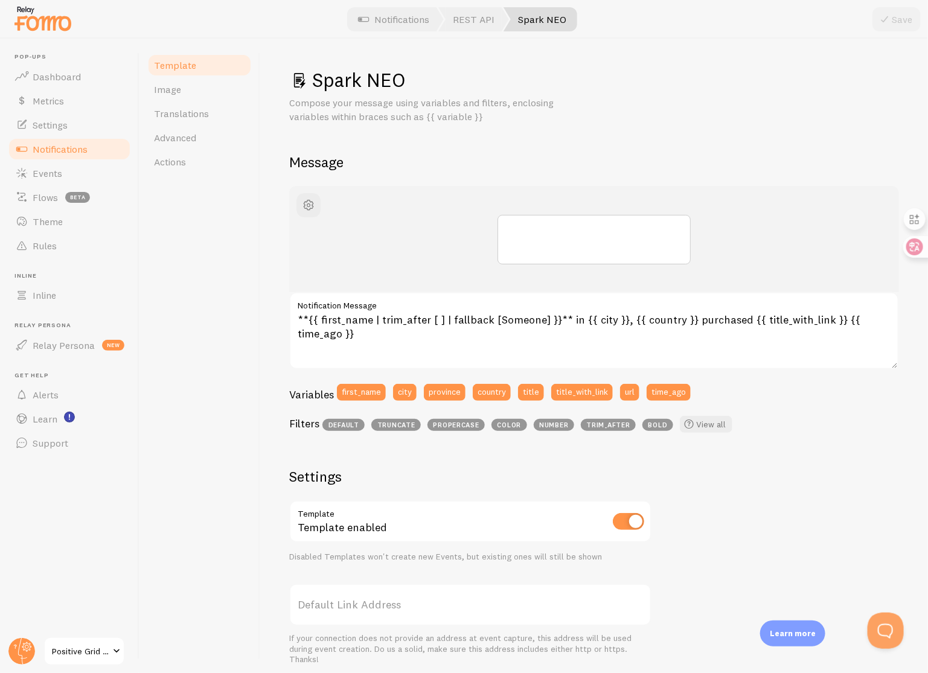
scroll to position [229, 0]
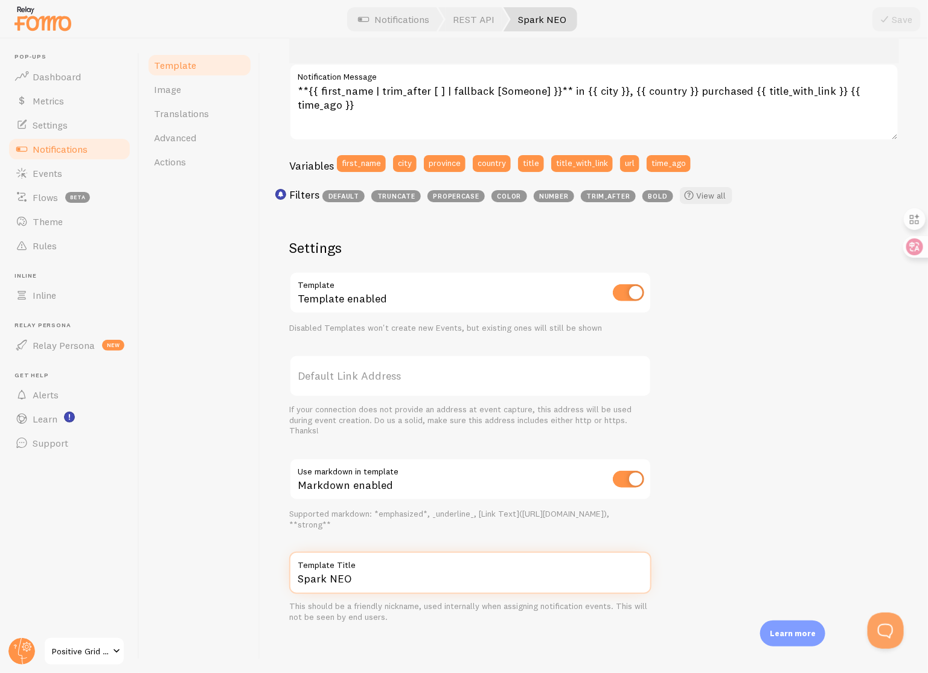
click at [411, 577] on input "Spark NEO" at bounding box center [470, 573] width 362 height 42
click at [360, 577] on input "Spark NEO Template" at bounding box center [470, 573] width 362 height 42
type input "Spark NEO template"
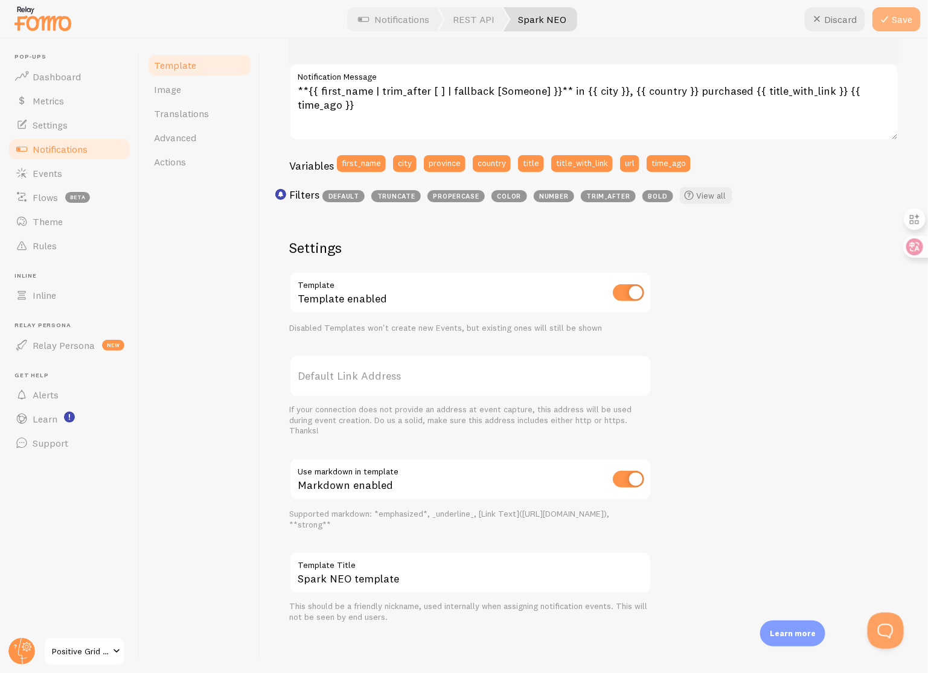
click at [896, 21] on button "Save" at bounding box center [897, 19] width 48 height 24
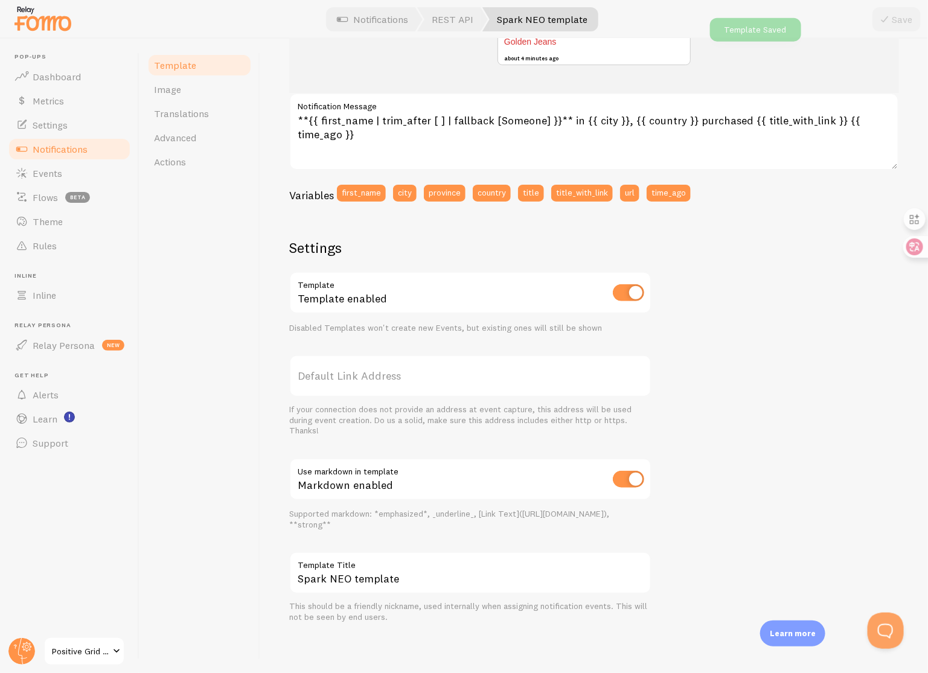
scroll to position [199, 0]
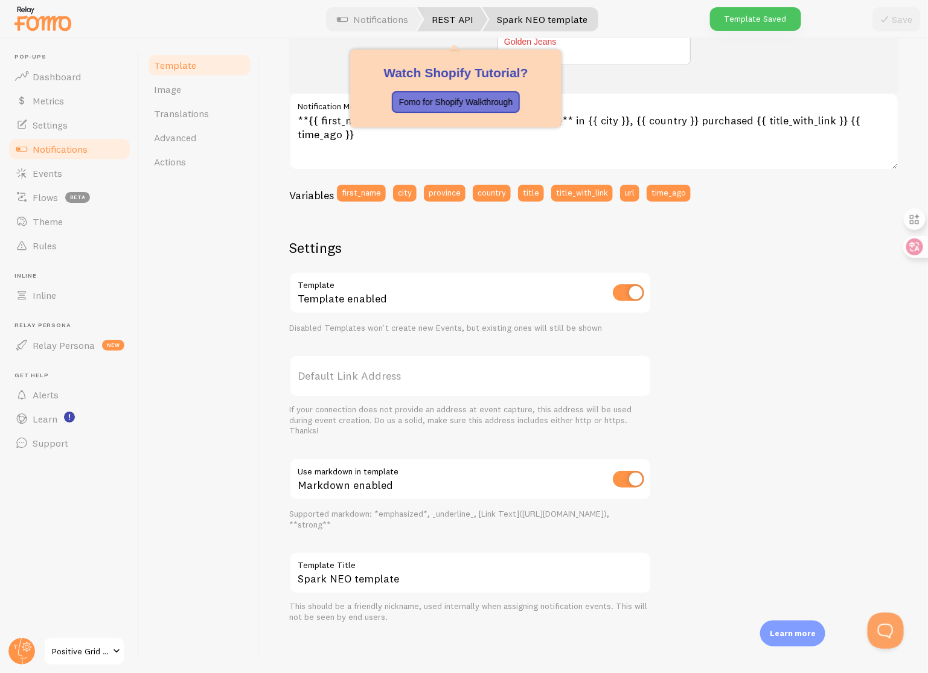
click at [446, 21] on link "REST API" at bounding box center [452, 19] width 71 height 24
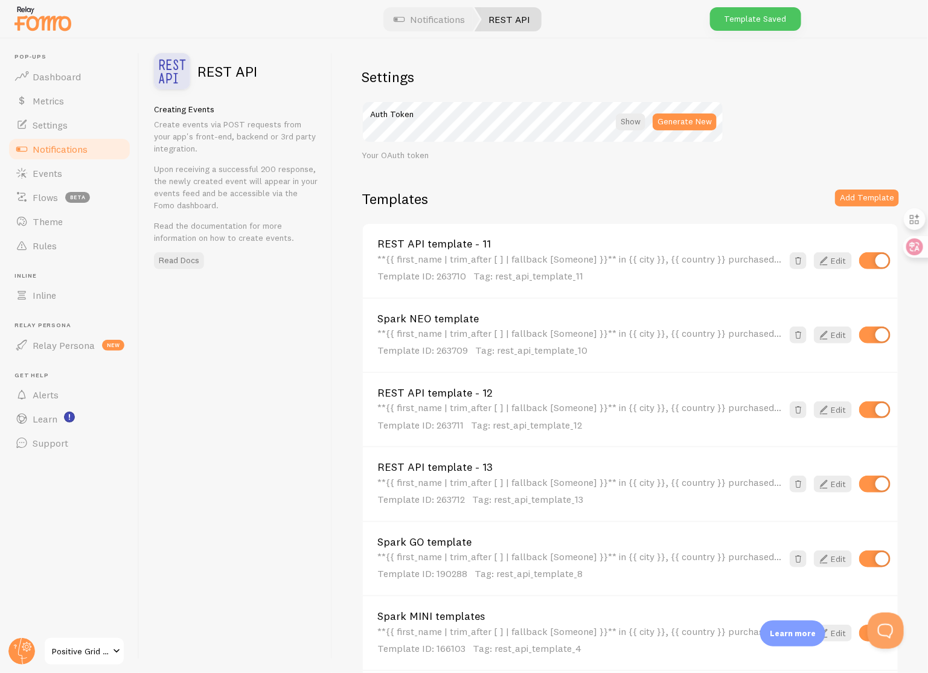
click at [463, 245] on link "REST API template - 11" at bounding box center [579, 244] width 405 height 11
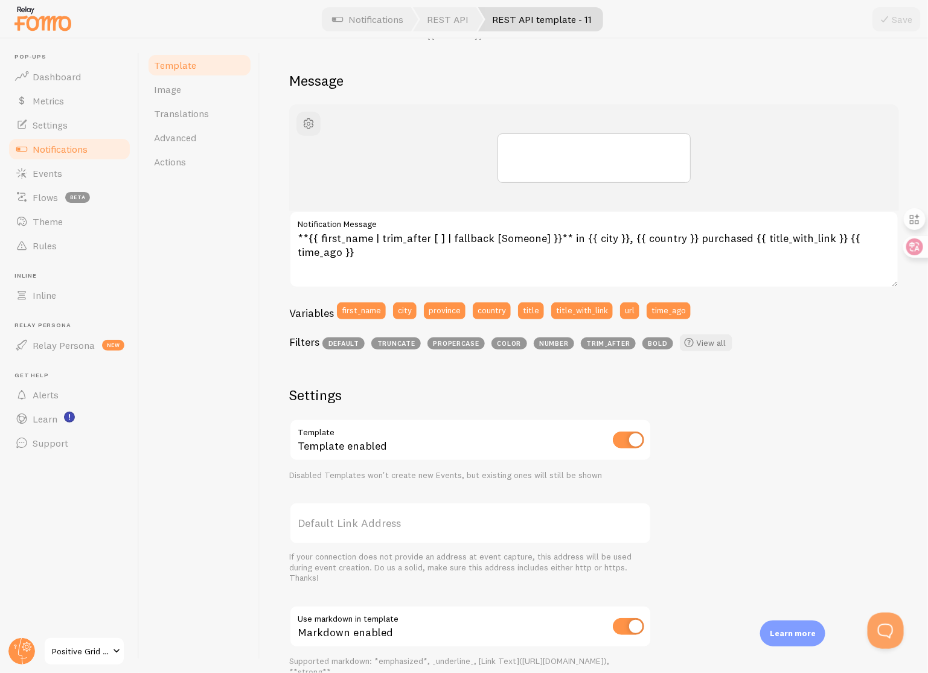
scroll to position [229, 0]
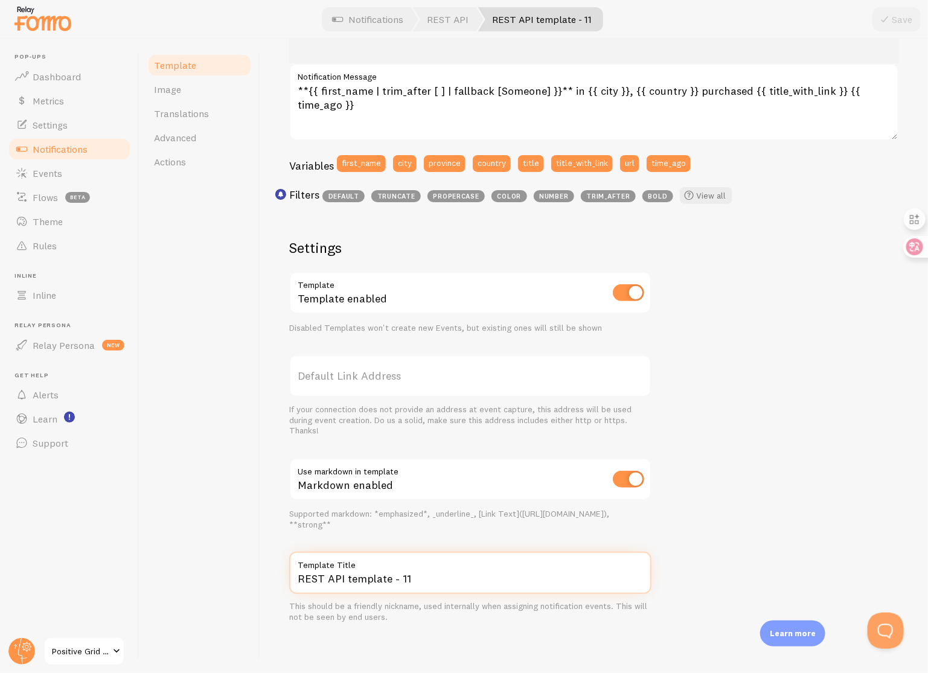
click at [426, 582] on input "REST API template - 11" at bounding box center [470, 573] width 362 height 42
type input "Spark LIVE template"
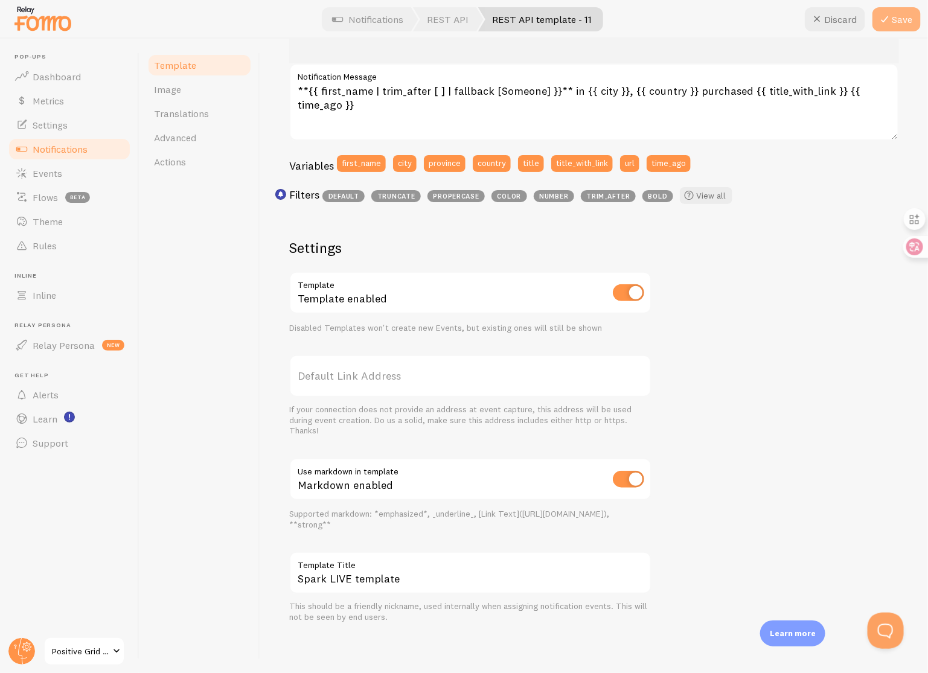
click at [911, 15] on button "Save" at bounding box center [897, 19] width 48 height 24
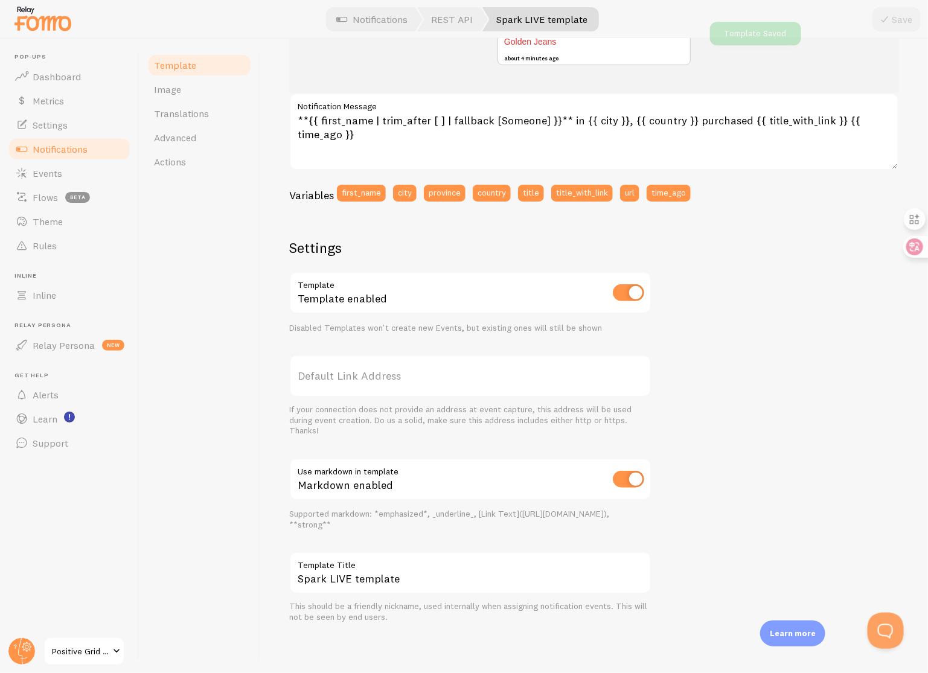
scroll to position [199, 0]
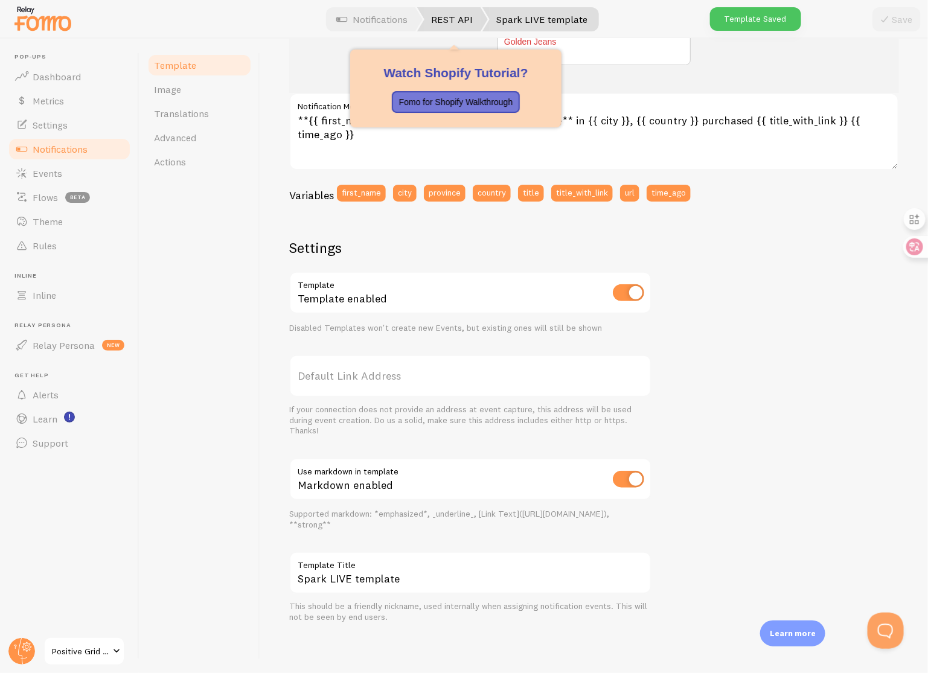
click at [459, 16] on link "REST API" at bounding box center [452, 19] width 71 height 24
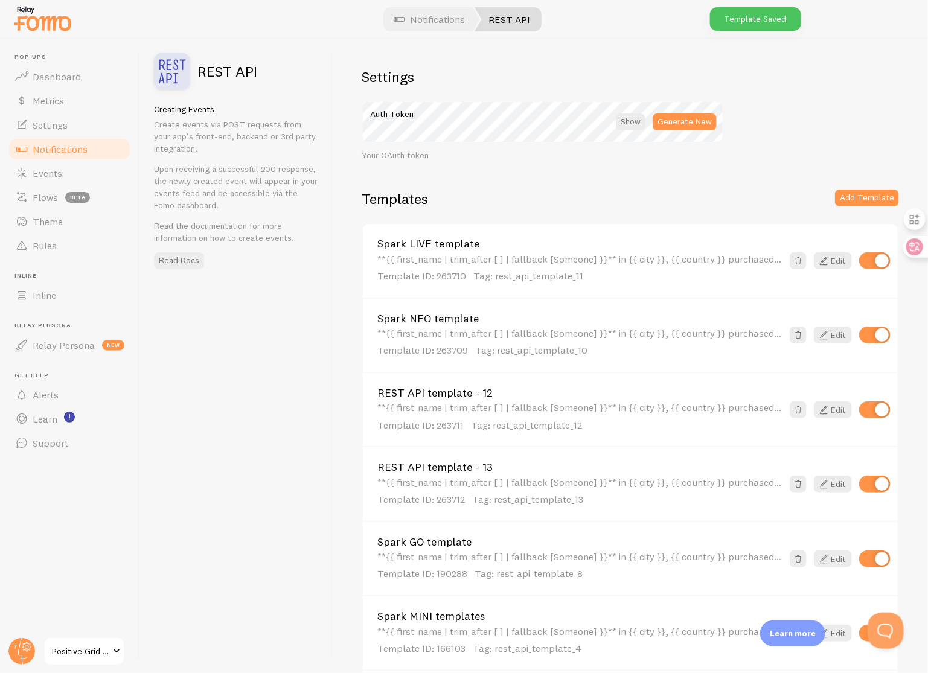
click at [488, 396] on link "REST API template - 12" at bounding box center [579, 393] width 405 height 11
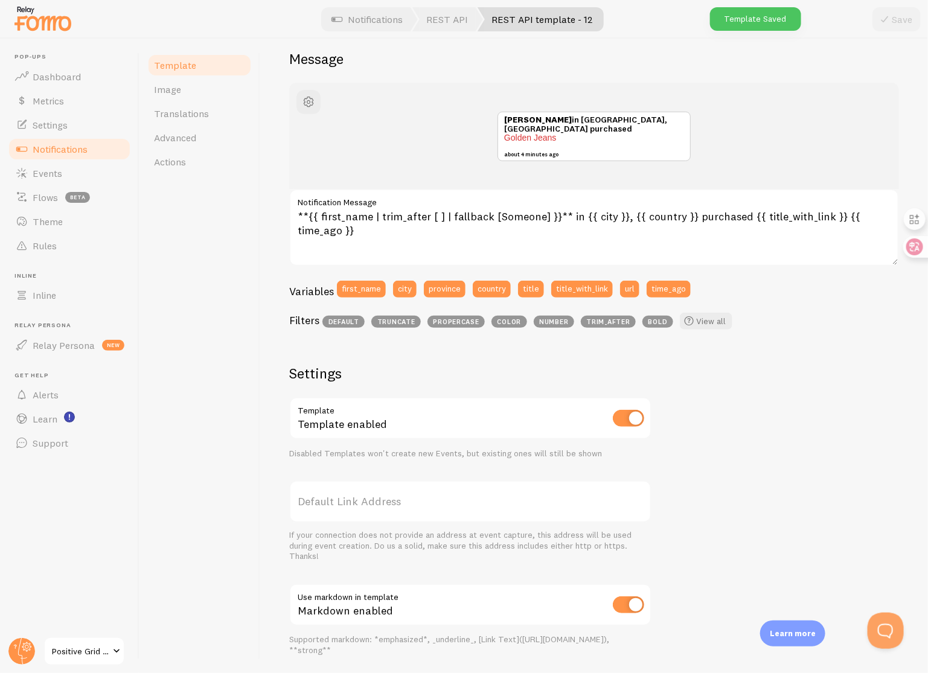
scroll to position [229, 0]
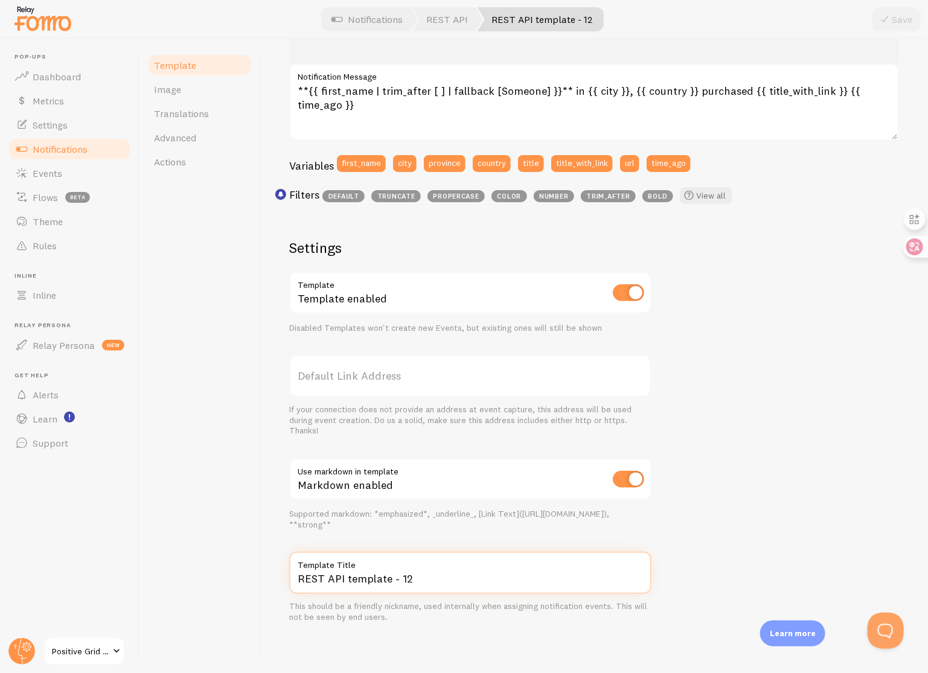
click at [428, 572] on input "REST API template - 12" at bounding box center [470, 573] width 362 height 42
type input "Spark EDGE template"
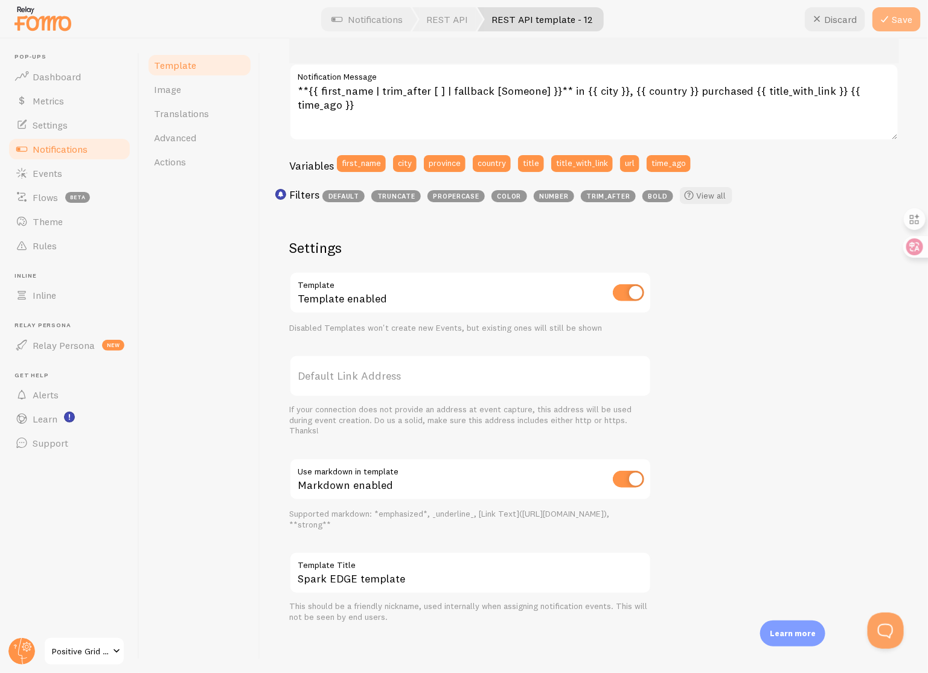
click at [886, 23] on icon at bounding box center [884, 19] width 14 height 14
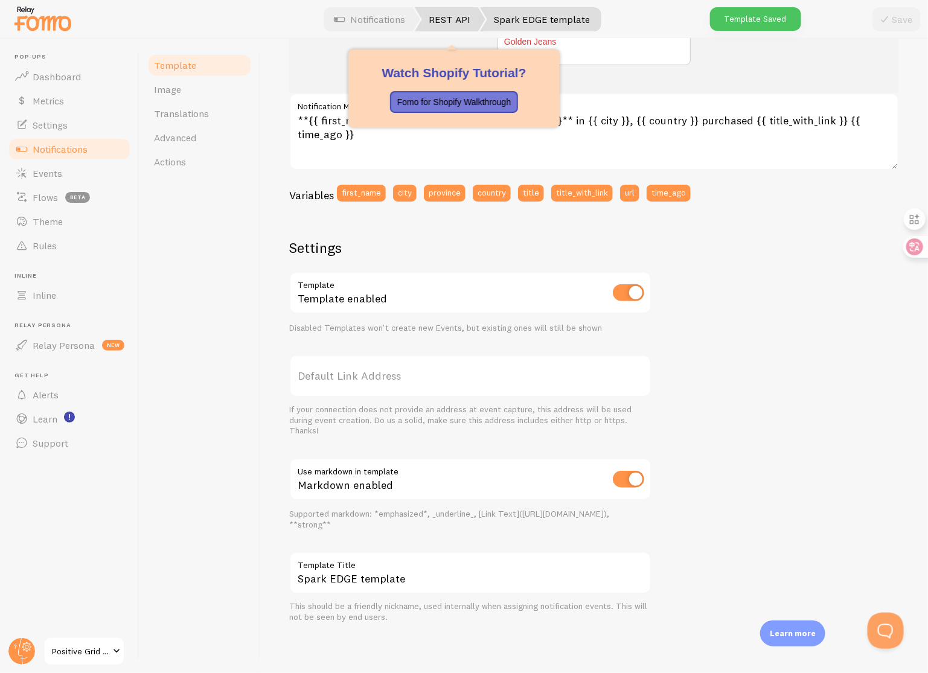
click at [441, 24] on link "REST API" at bounding box center [450, 19] width 71 height 24
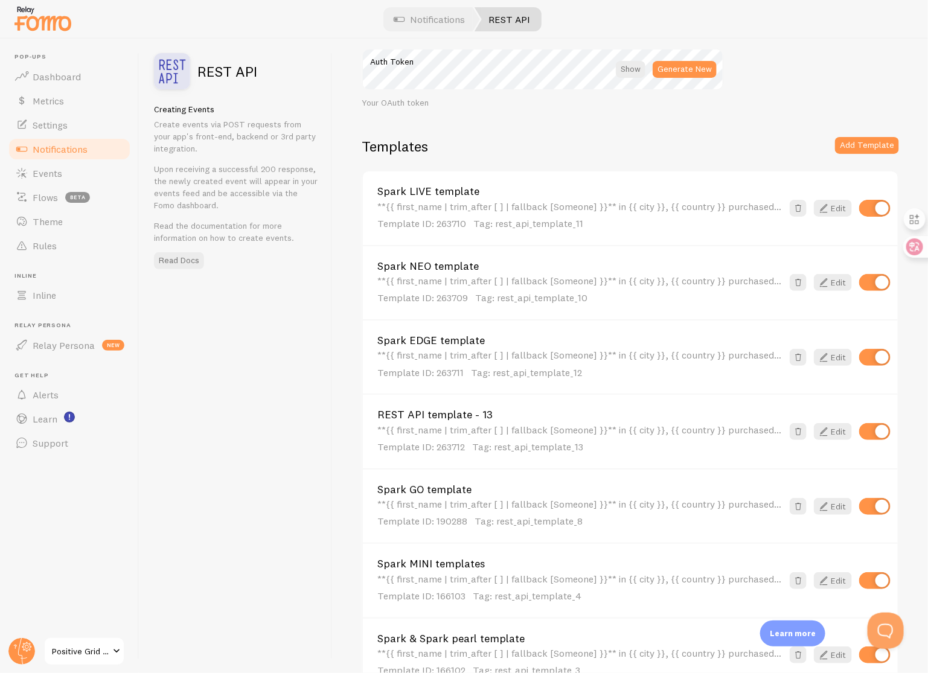
scroll to position [55, 0]
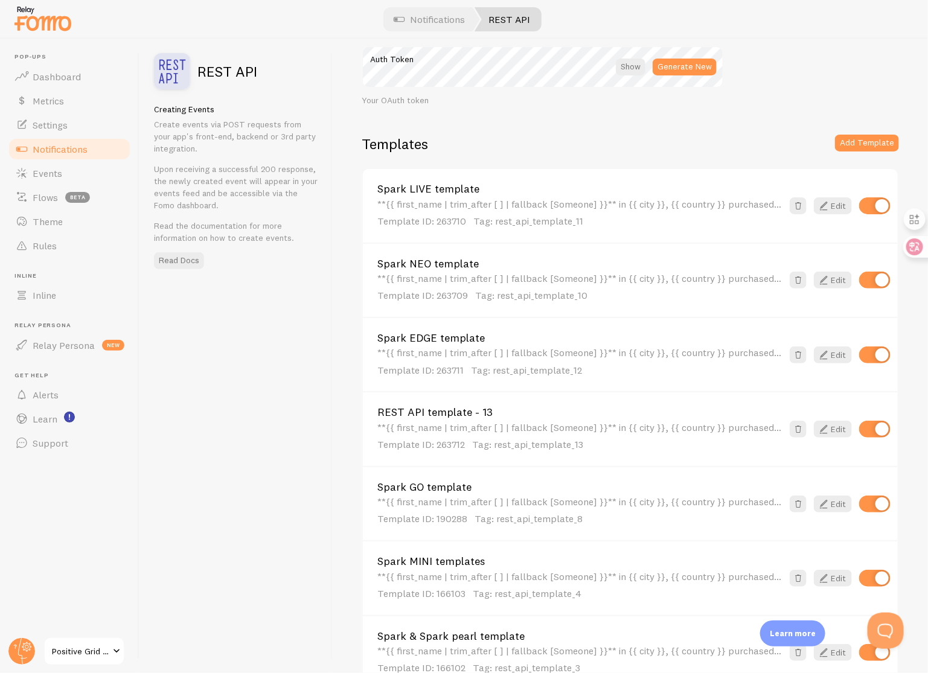
click at [477, 412] on link "REST API template - 13" at bounding box center [579, 412] width 405 height 11
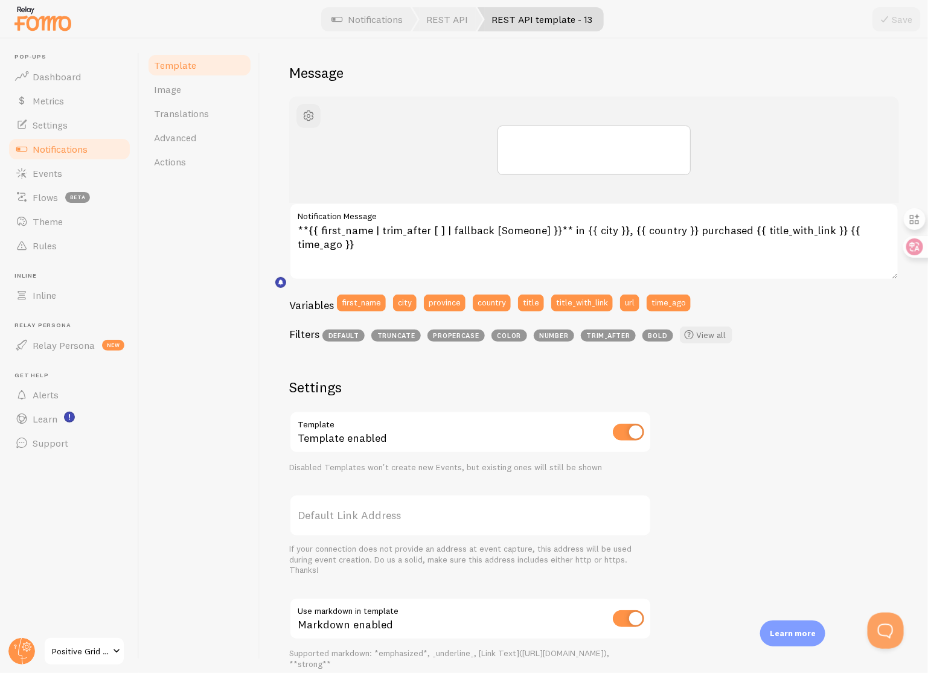
scroll to position [229, 0]
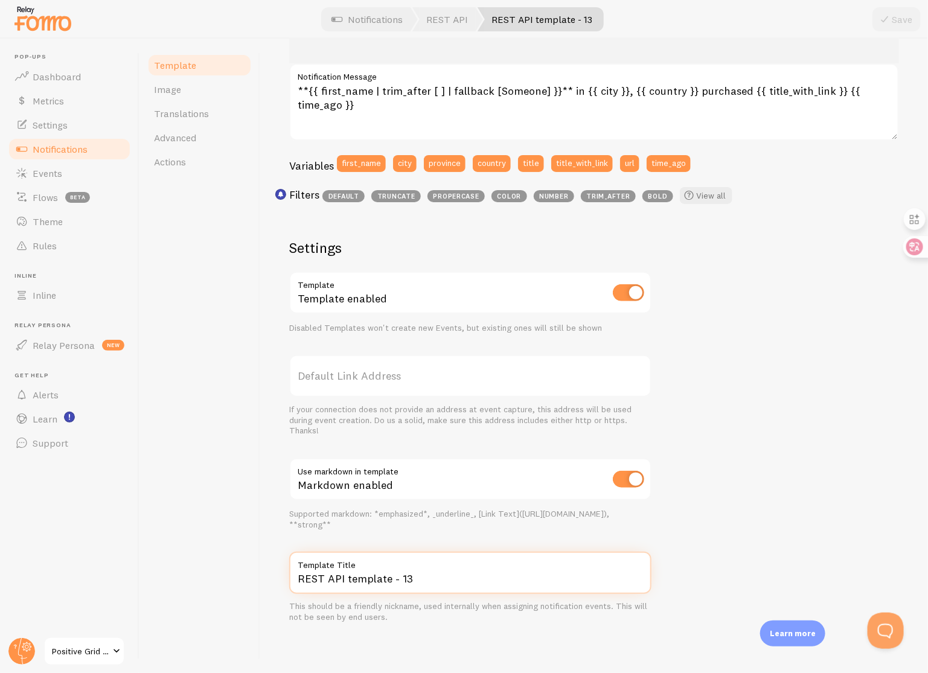
click at [437, 578] on input "REST API template - 13" at bounding box center [470, 573] width 362 height 42
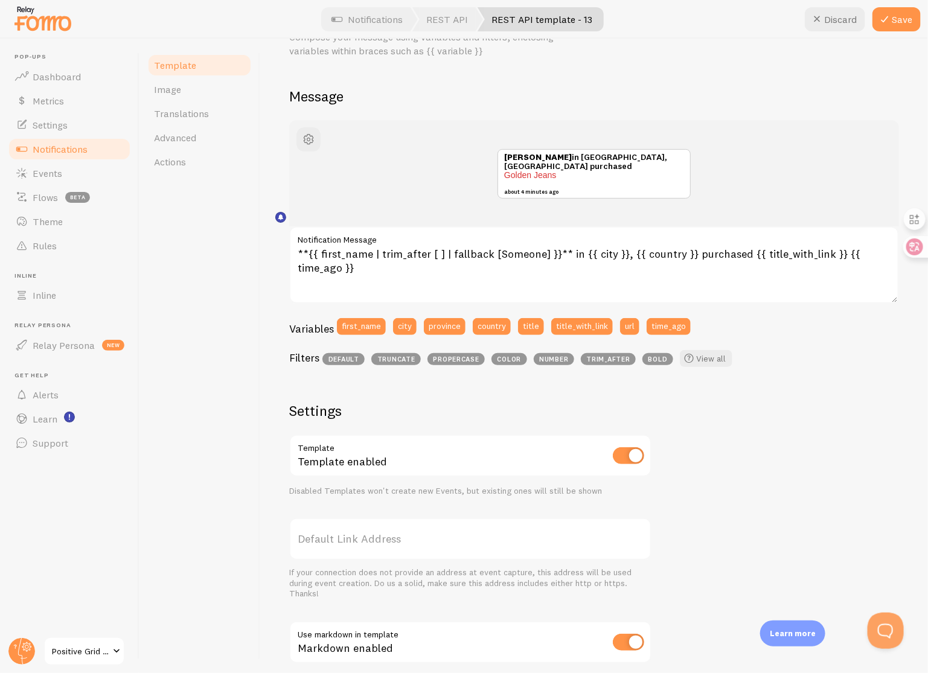
scroll to position [0, 0]
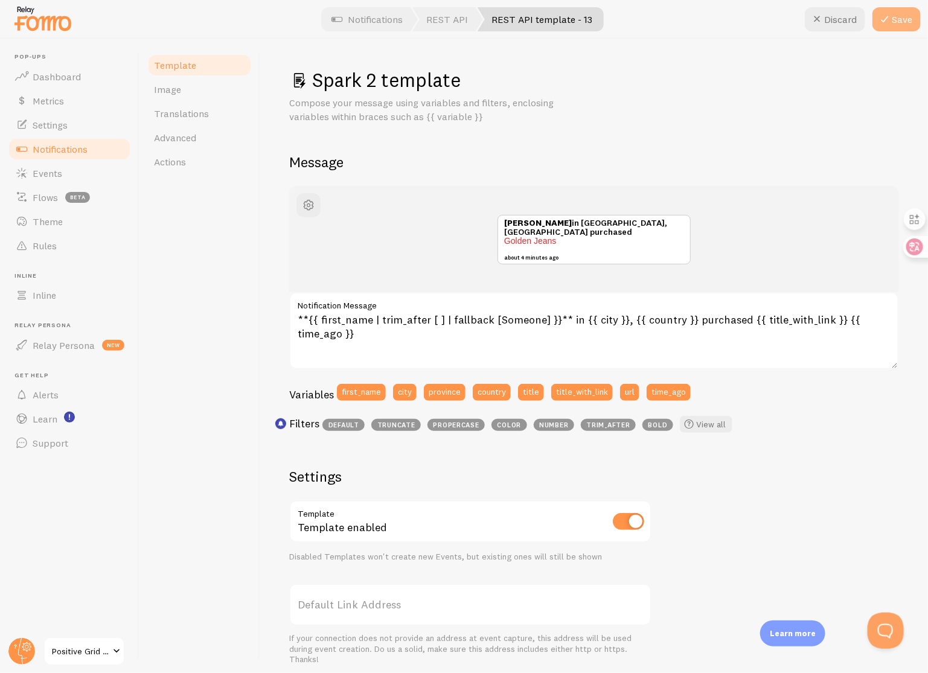
type input "Spark 2 template"
click at [883, 24] on icon at bounding box center [884, 19] width 14 height 14
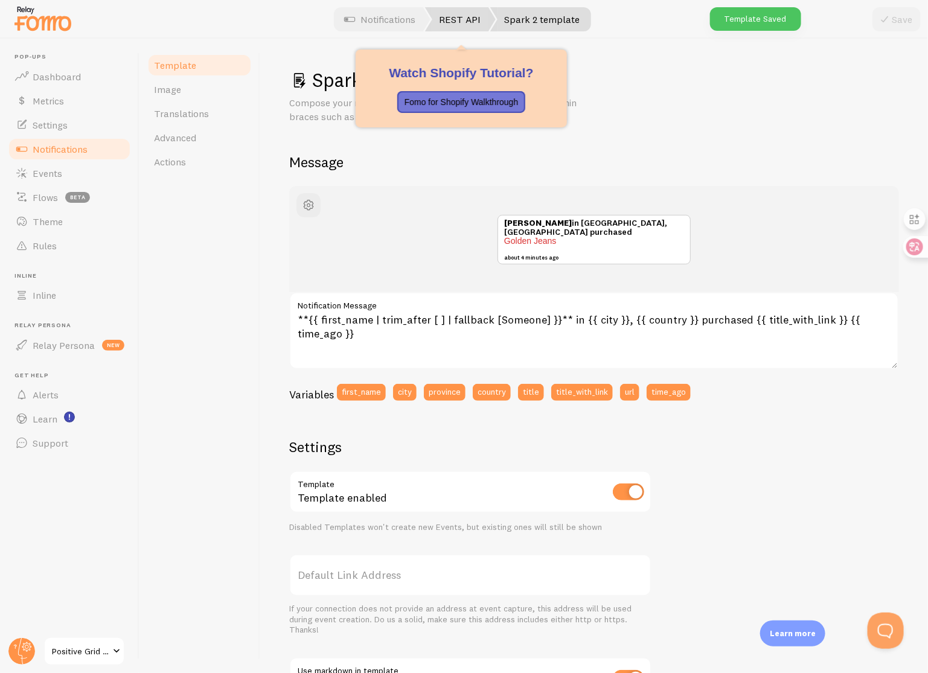
click at [453, 23] on link "REST API" at bounding box center [460, 19] width 71 height 24
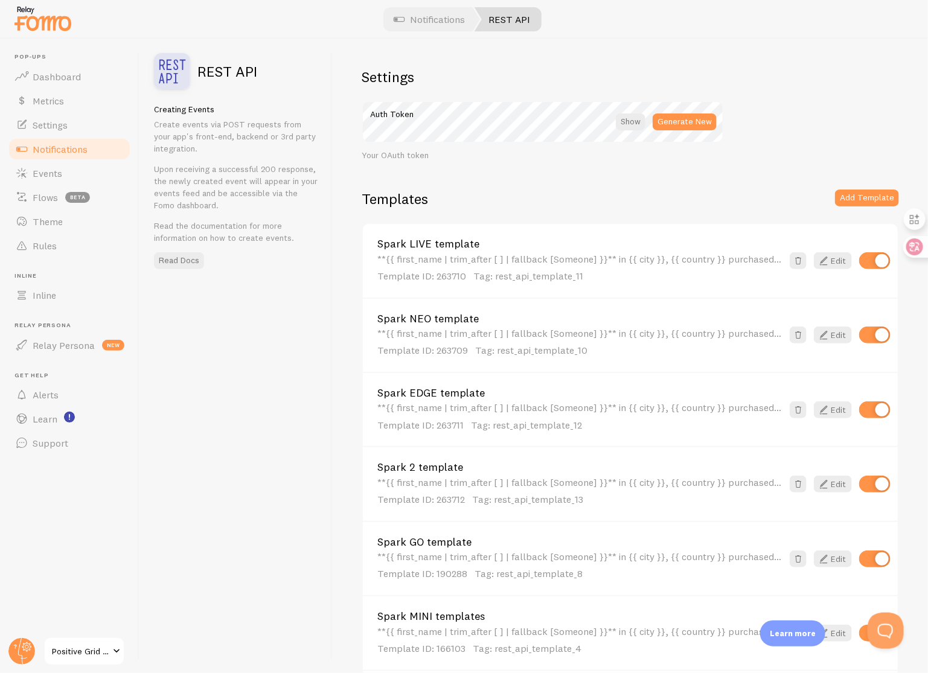
click at [444, 246] on link "Spark LIVE template" at bounding box center [579, 244] width 405 height 11
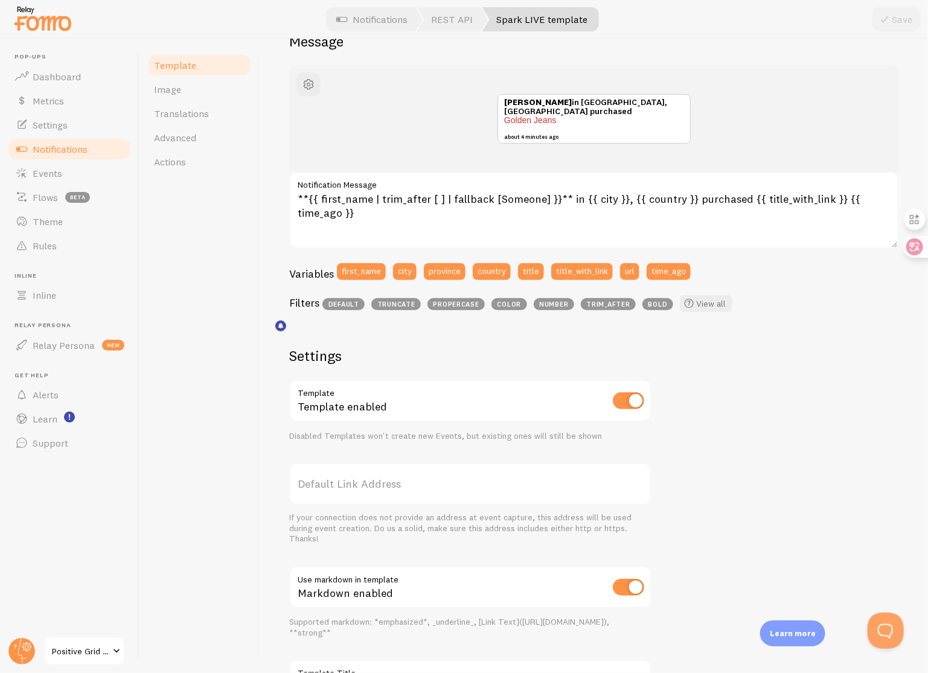
scroll to position [229, 0]
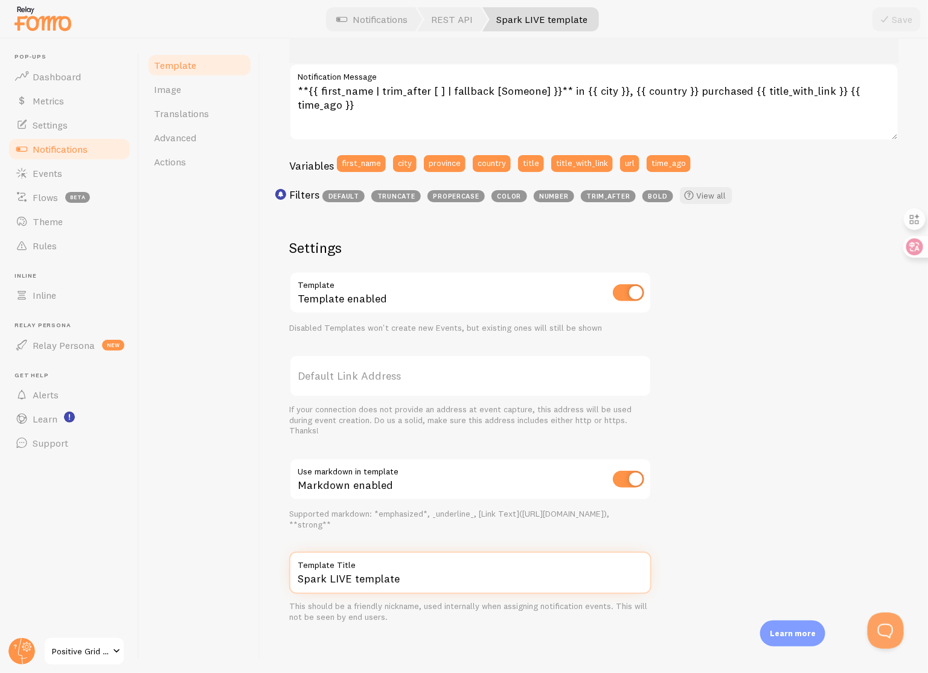
click at [349, 577] on input "Spark LIVE template" at bounding box center [470, 573] width 362 height 42
drag, startPoint x: 349, startPoint y: 577, endPoint x: 283, endPoint y: 578, distance: 65.8
click at [283, 578] on div "Spark LIVE template Compose your message using variables and filters, enclosing…" at bounding box center [594, 356] width 668 height 635
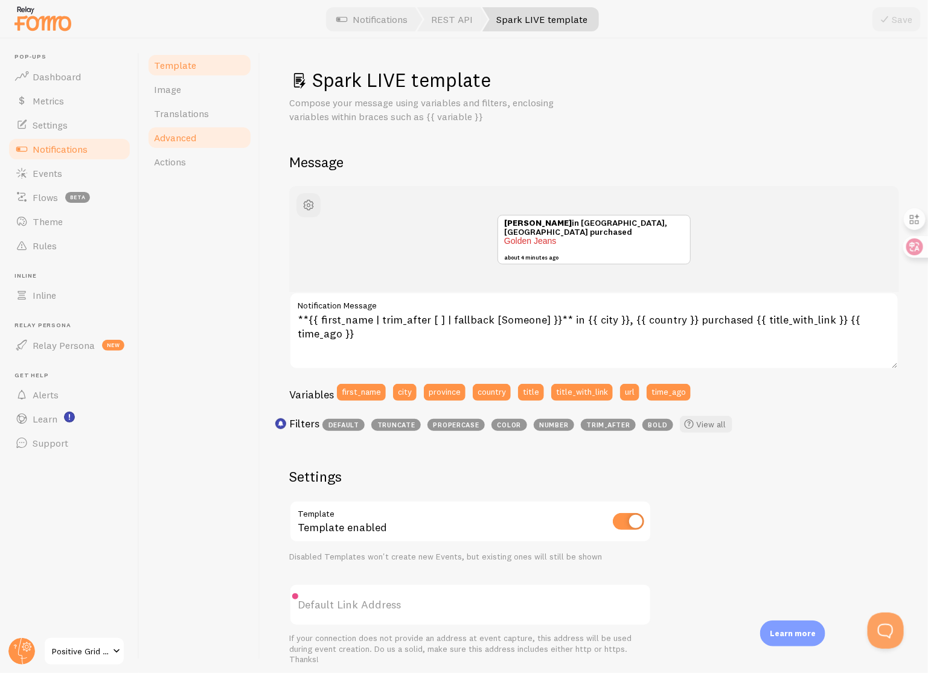
click at [202, 135] on link "Advanced" at bounding box center [200, 138] width 106 height 24
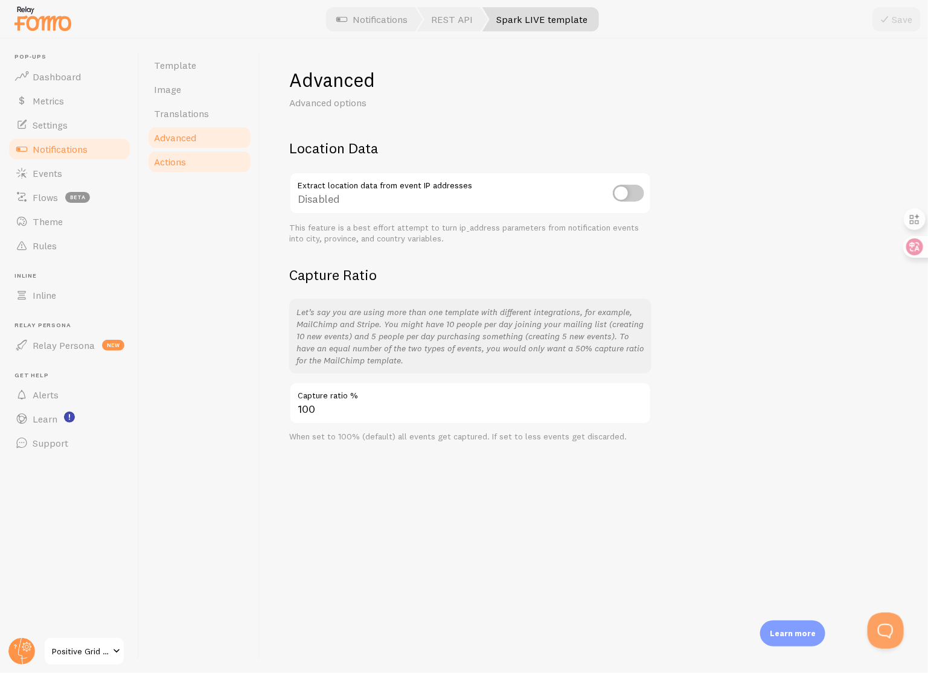
click at [201, 166] on link "Actions" at bounding box center [200, 162] width 106 height 24
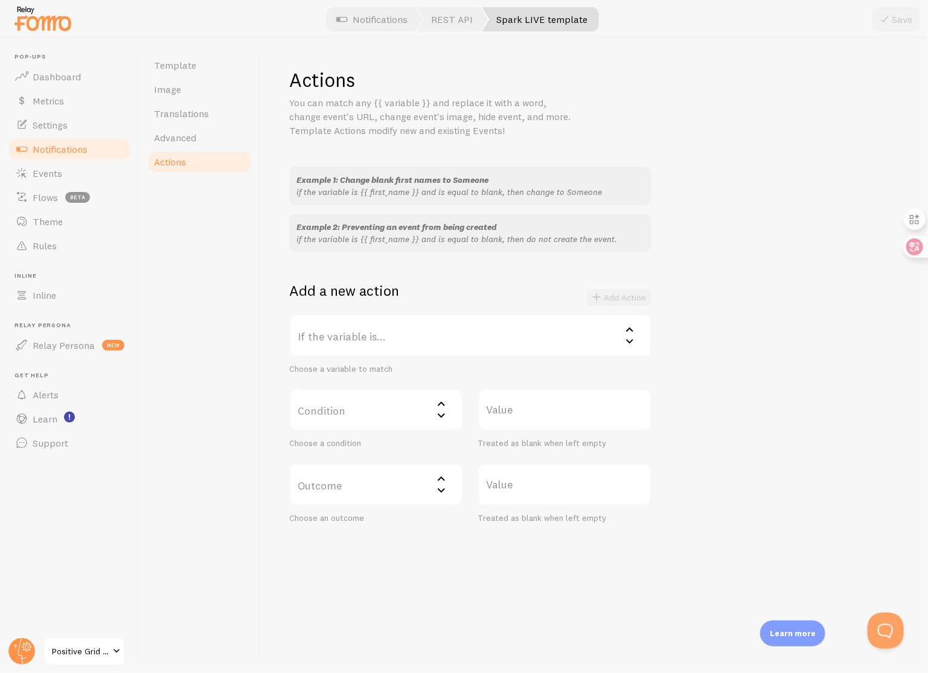
click at [455, 337] on label "If the variable is..." at bounding box center [470, 336] width 362 height 42
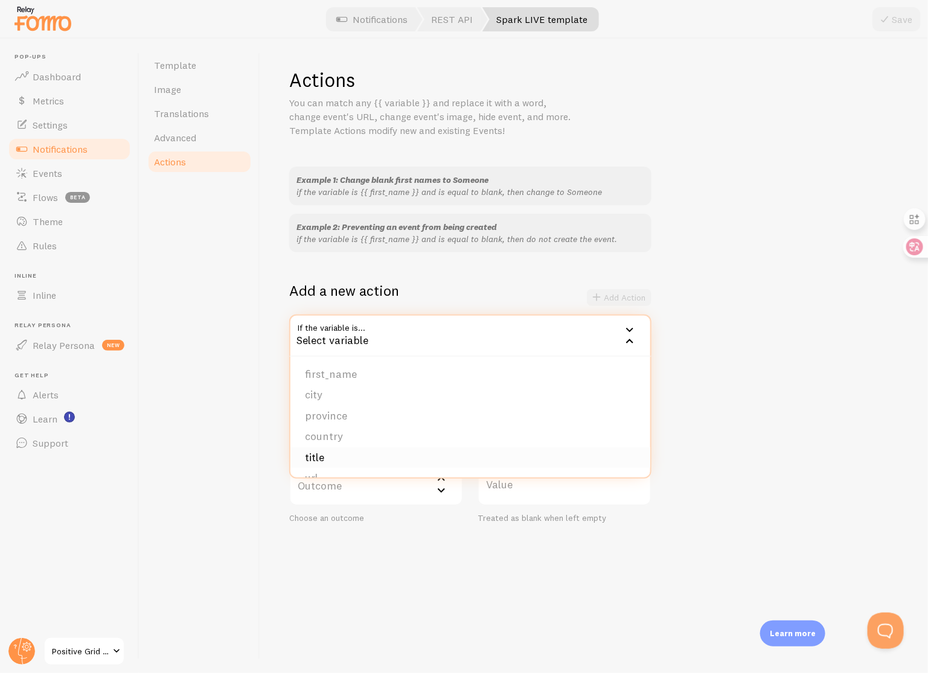
click at [368, 453] on li "title" at bounding box center [470, 457] width 360 height 21
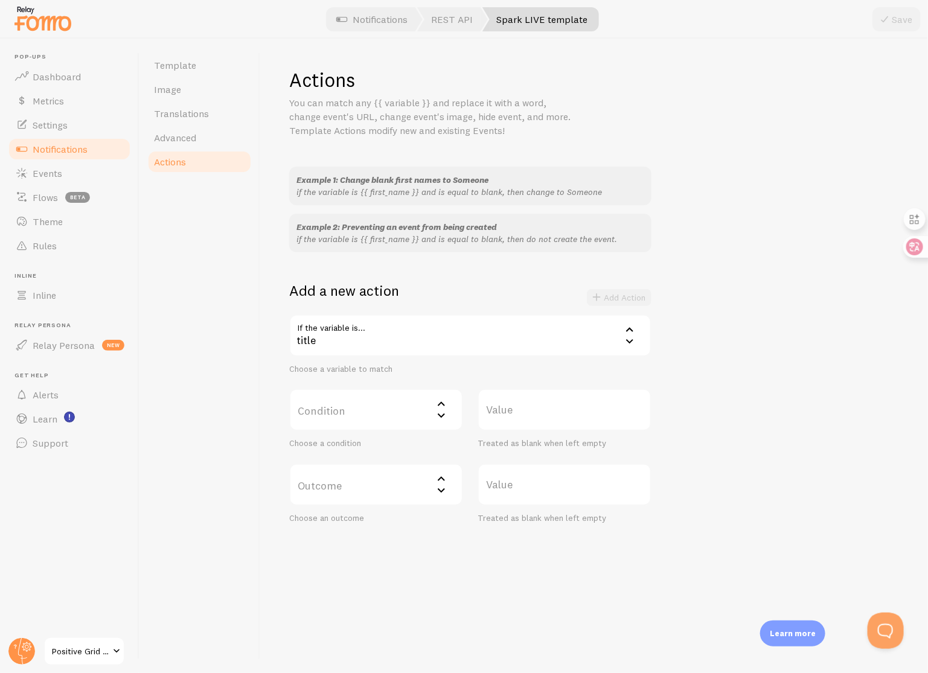
click at [378, 420] on label "Condition" at bounding box center [376, 410] width 174 height 42
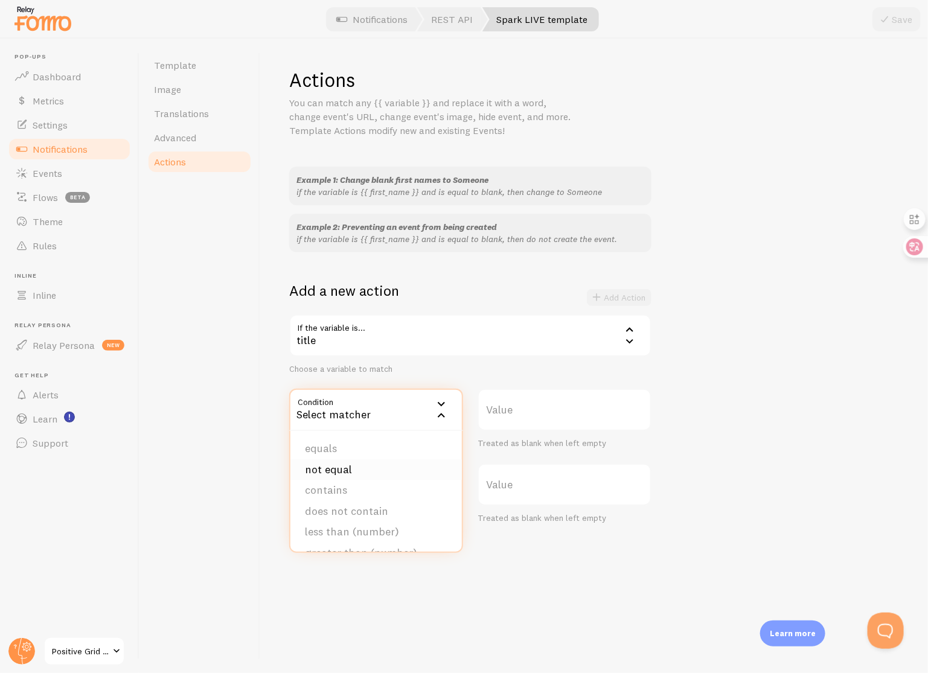
click at [377, 469] on li "not equal" at bounding box center [375, 470] width 171 height 21
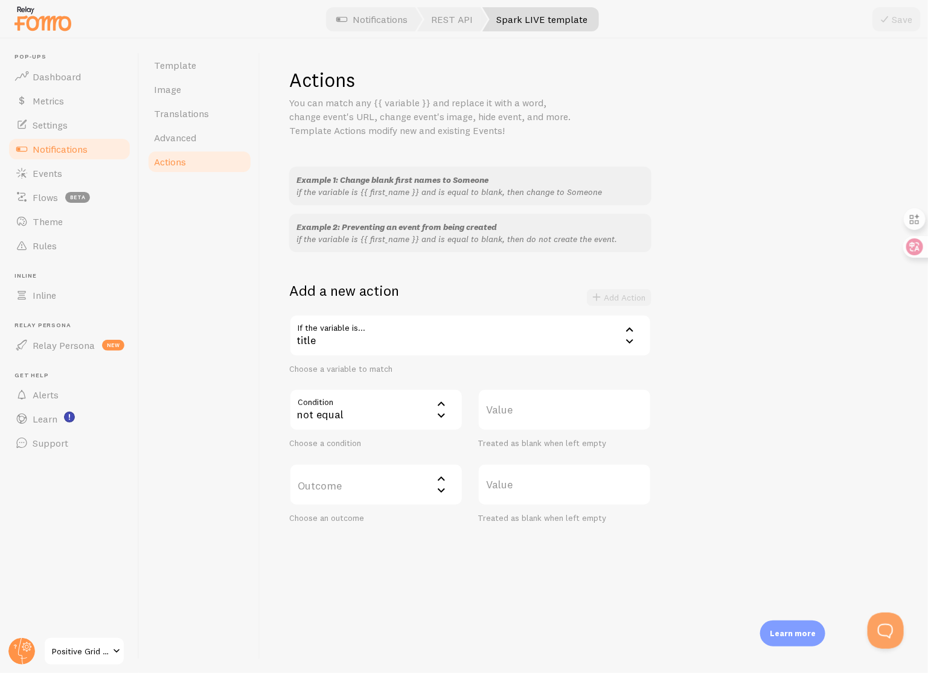
click at [536, 417] on label "Value" at bounding box center [565, 410] width 174 height 42
click at [536, 417] on input "Value" at bounding box center [565, 410] width 174 height 42
paste input "Spark LIVE"
type input "Spark LIVE"
click at [374, 486] on label "Outcome" at bounding box center [376, 485] width 174 height 42
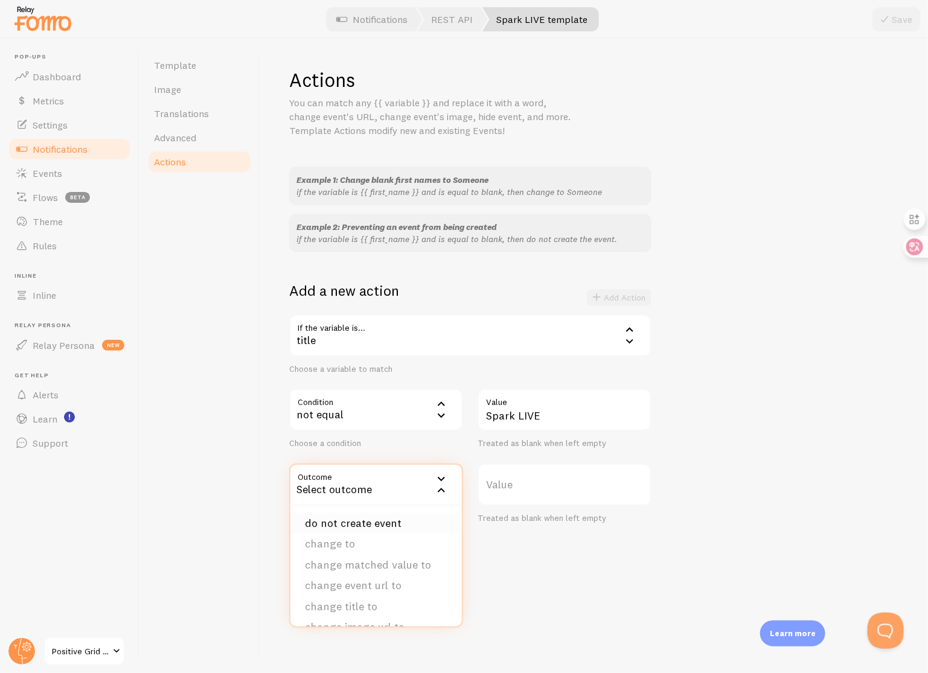
click at [377, 522] on li "do not create event" at bounding box center [375, 523] width 171 height 21
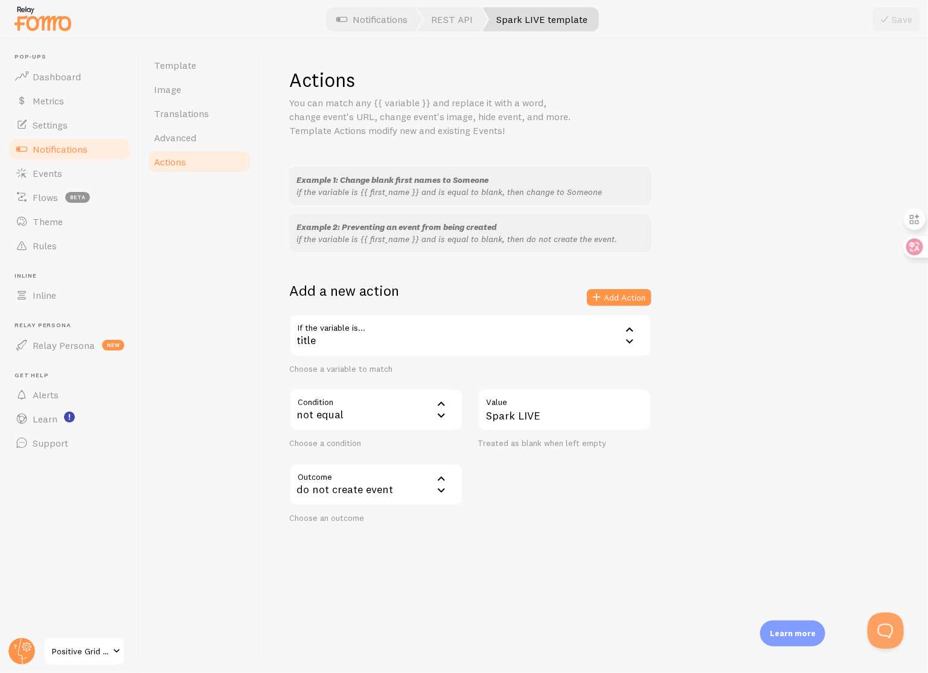
click at [688, 277] on div "Example 1: Change blank first names to Someone if the variable is {{ first_name…" at bounding box center [594, 345] width 610 height 357
click at [182, 138] on span "Advanced" at bounding box center [175, 138] width 42 height 12
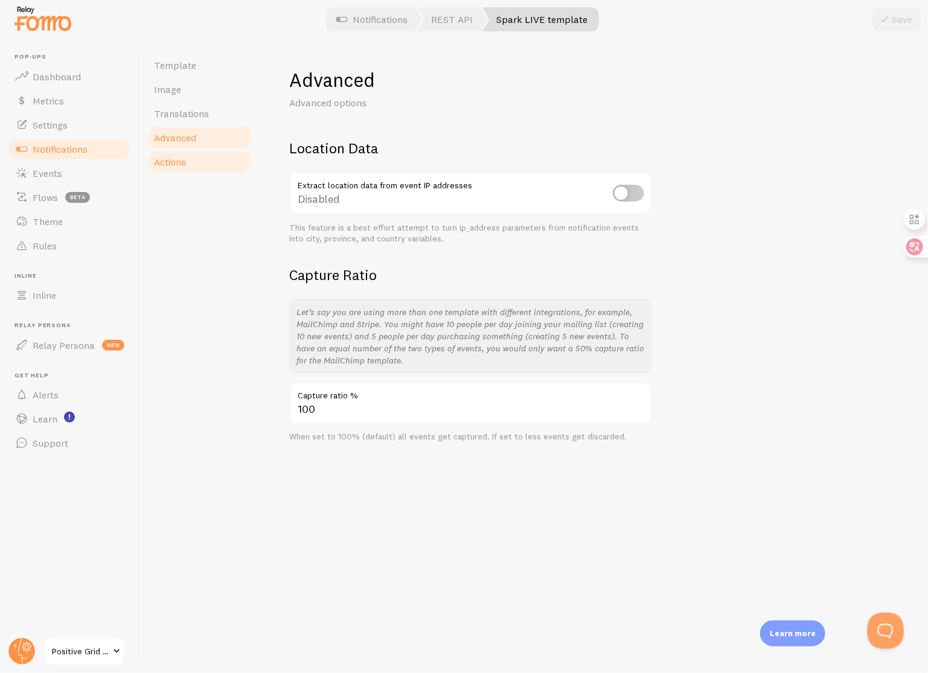
click at [182, 156] on span "Actions" at bounding box center [170, 162] width 32 height 12
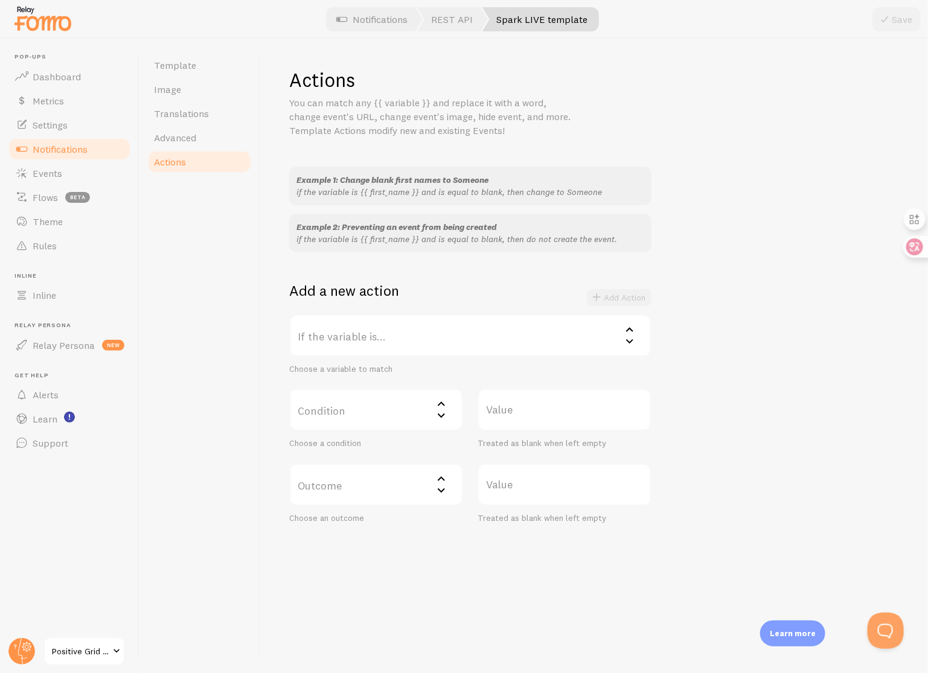
click at [388, 341] on label "If the variable is..." at bounding box center [470, 336] width 362 height 42
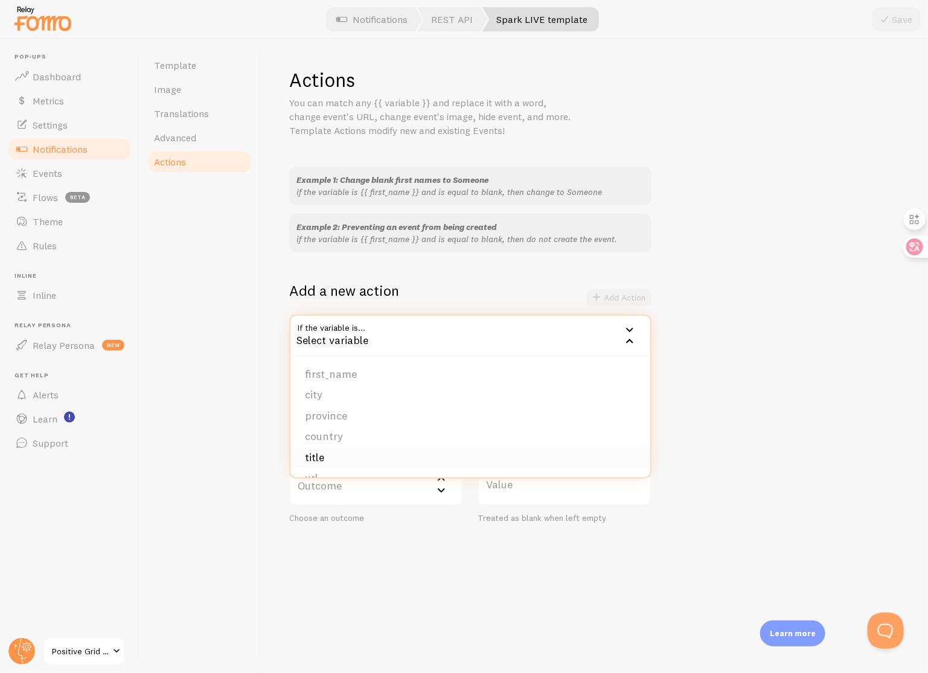
click at [351, 452] on li "title" at bounding box center [470, 457] width 360 height 21
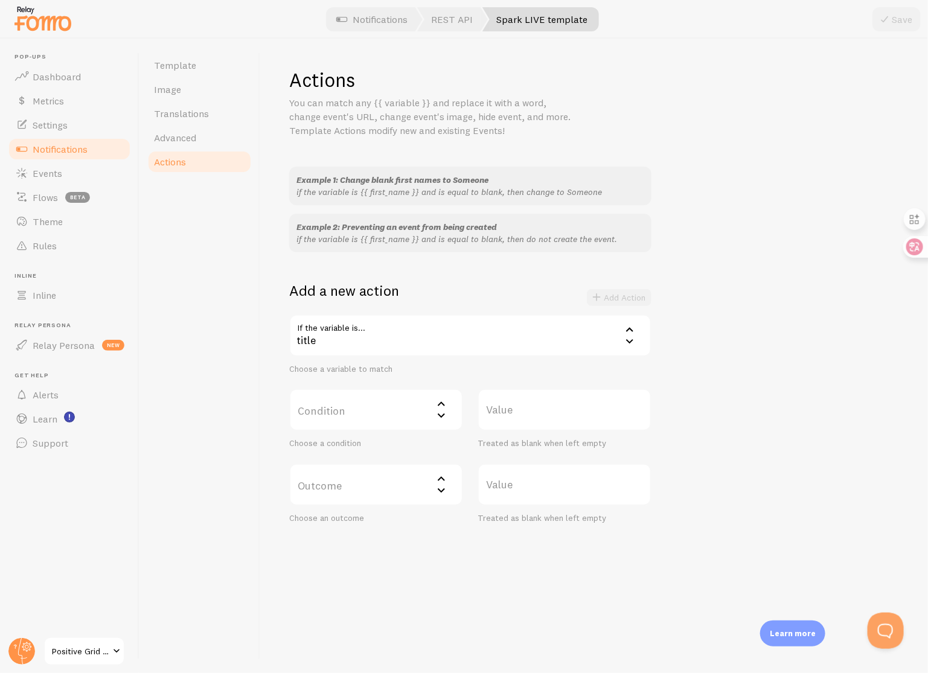
click at [380, 415] on label "Condition" at bounding box center [376, 410] width 174 height 42
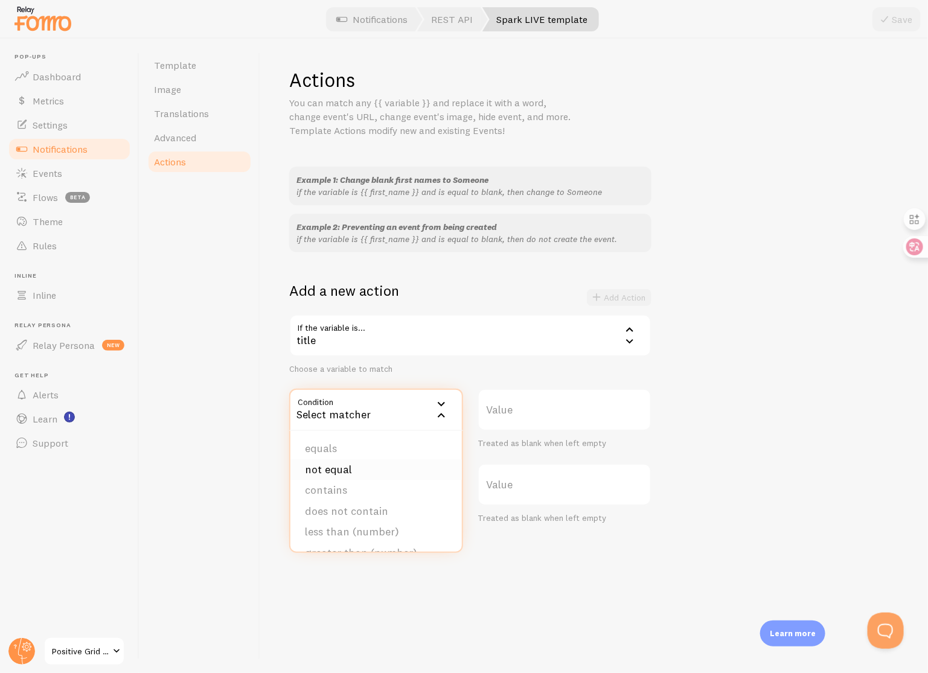
click at [368, 469] on li "not equal" at bounding box center [375, 470] width 171 height 21
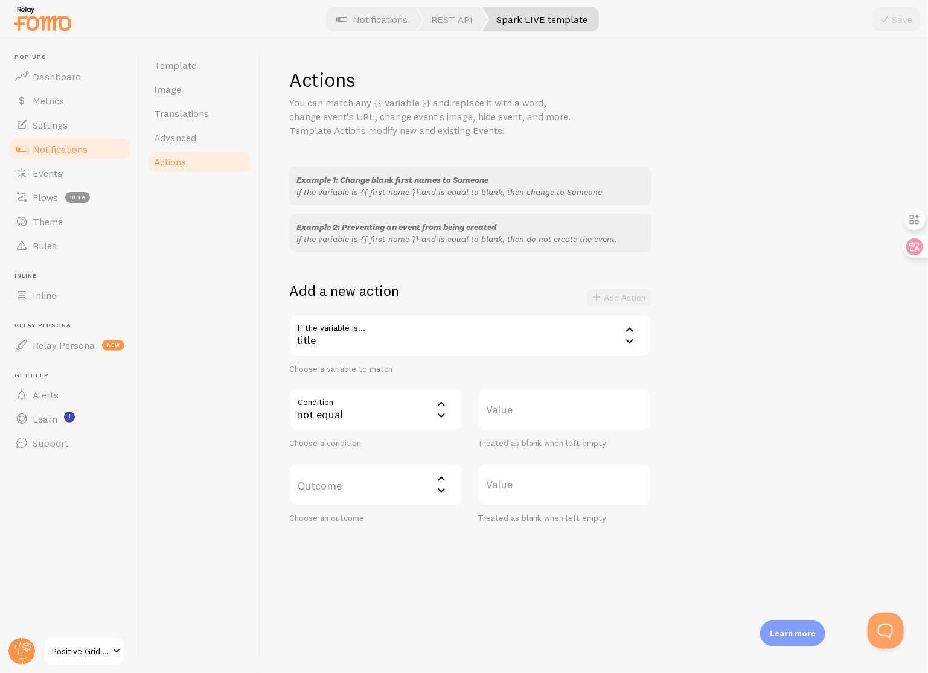
click at [526, 417] on label "Value" at bounding box center [565, 410] width 174 height 42
click at [526, 417] on input "Value" at bounding box center [565, 410] width 174 height 42
paste input "Spark LIVE"
type input "Spark LIVE"
click at [352, 478] on label "Outcome" at bounding box center [376, 485] width 174 height 42
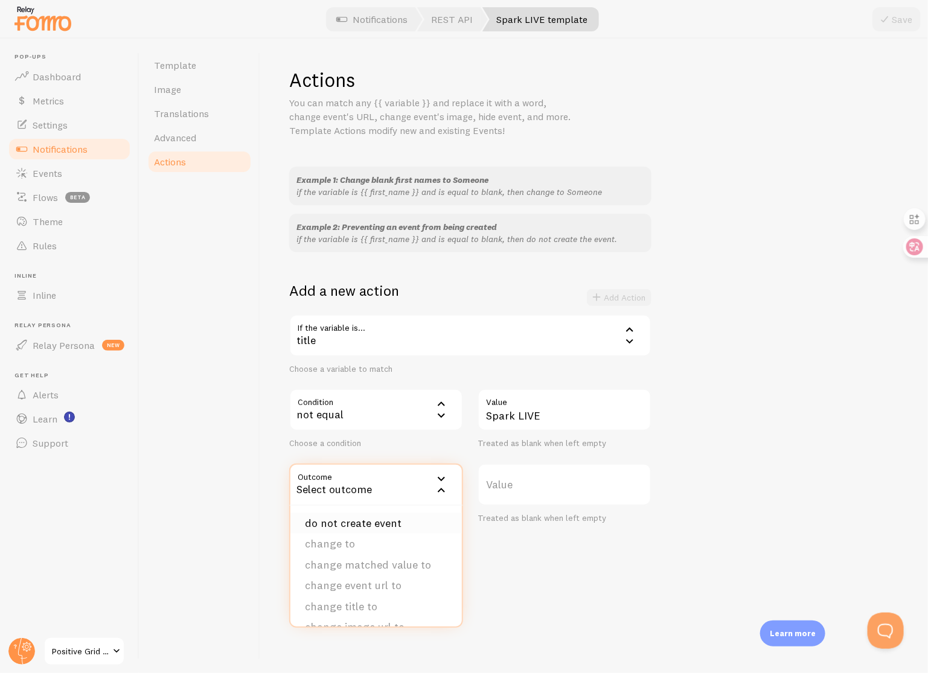
click at [369, 522] on li "do not create event" at bounding box center [375, 523] width 171 height 21
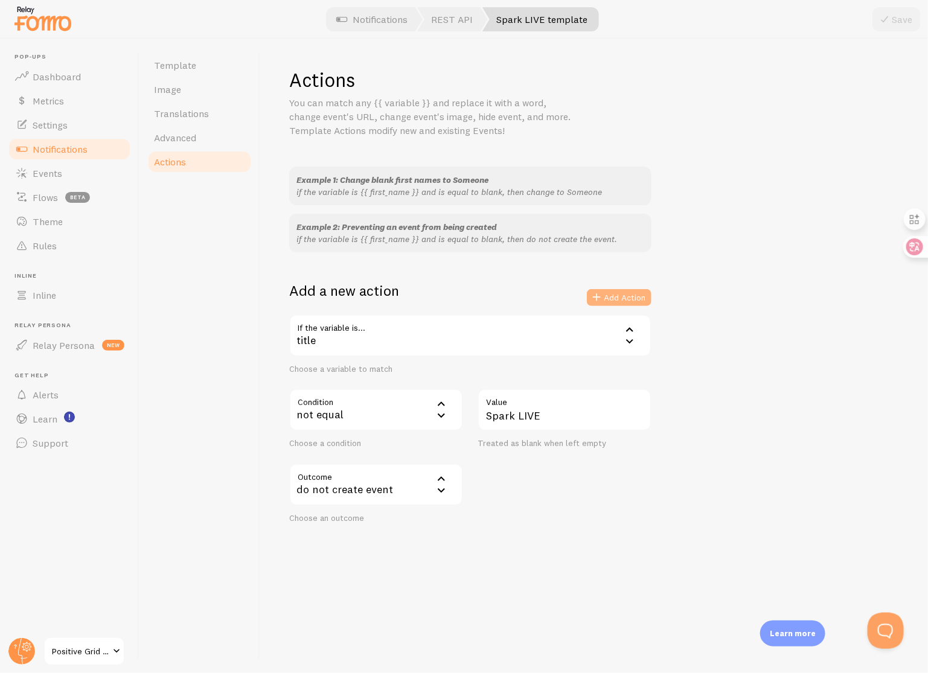
click at [630, 300] on button "Add Action" at bounding box center [619, 297] width 65 height 17
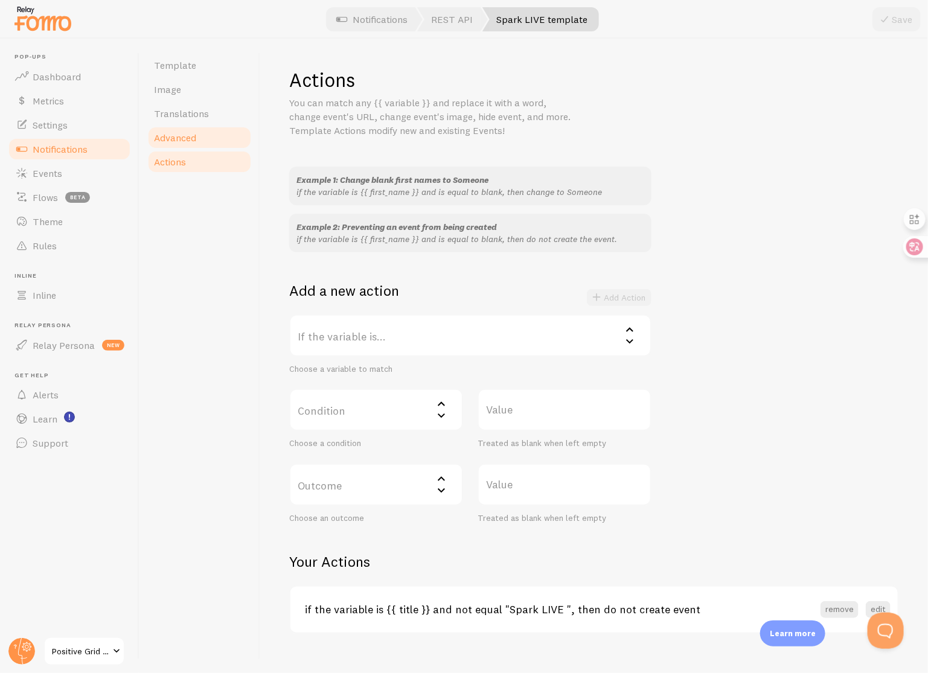
click at [197, 126] on link "Advanced" at bounding box center [200, 138] width 106 height 24
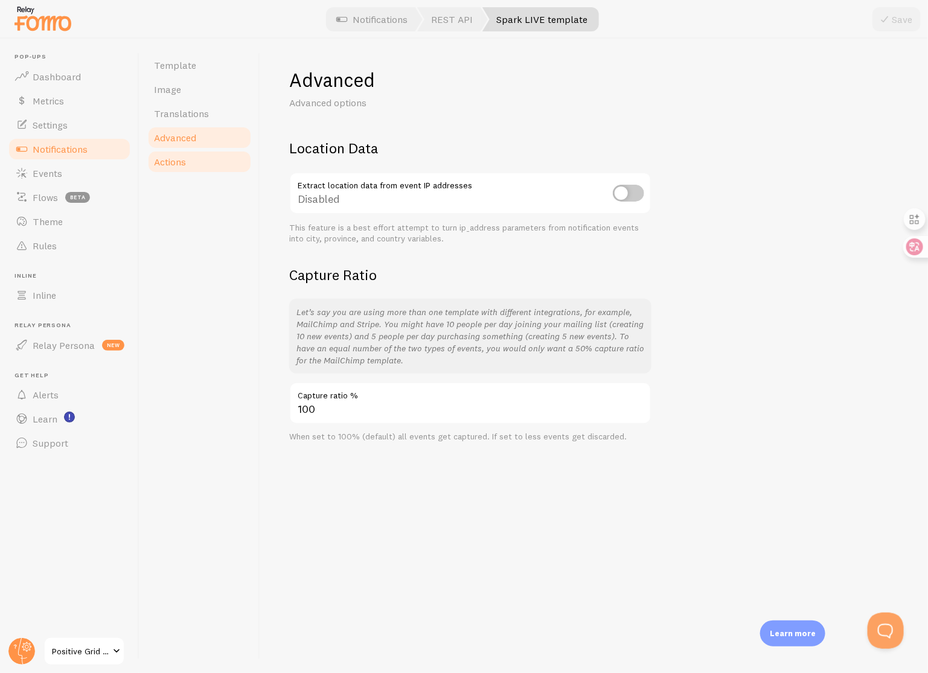
click at [194, 162] on link "Actions" at bounding box center [200, 162] width 106 height 24
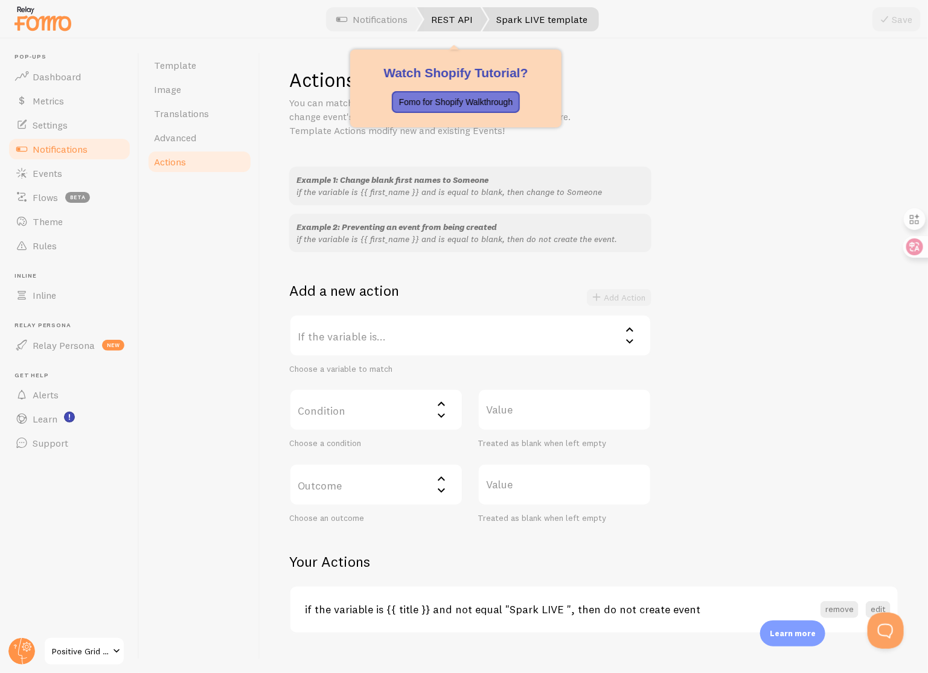
click at [438, 21] on link "REST API" at bounding box center [452, 19] width 71 height 24
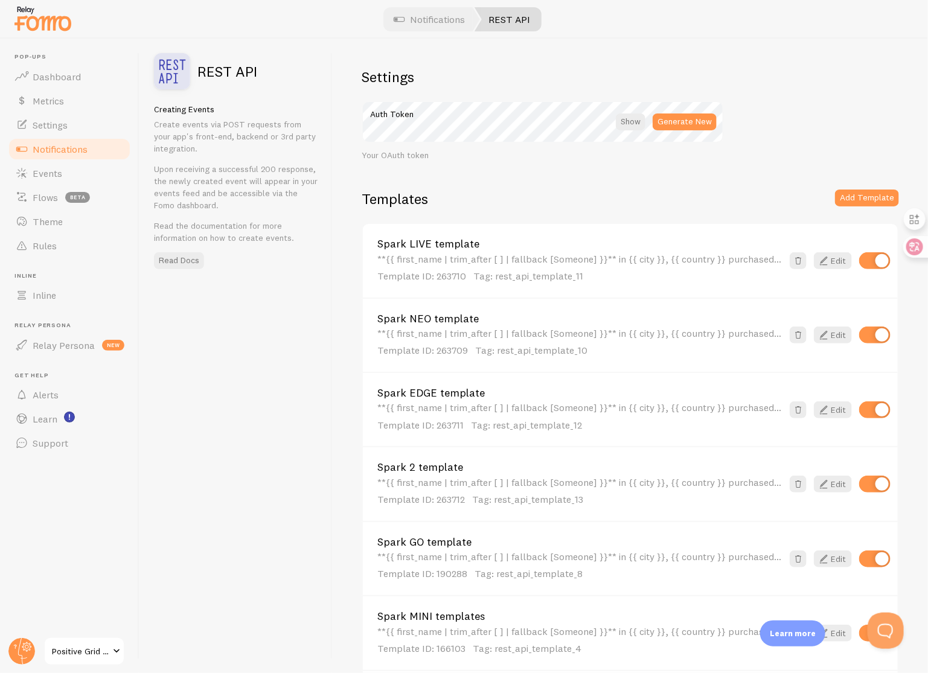
click at [454, 316] on link "Spark NEO template" at bounding box center [579, 318] width 405 height 11
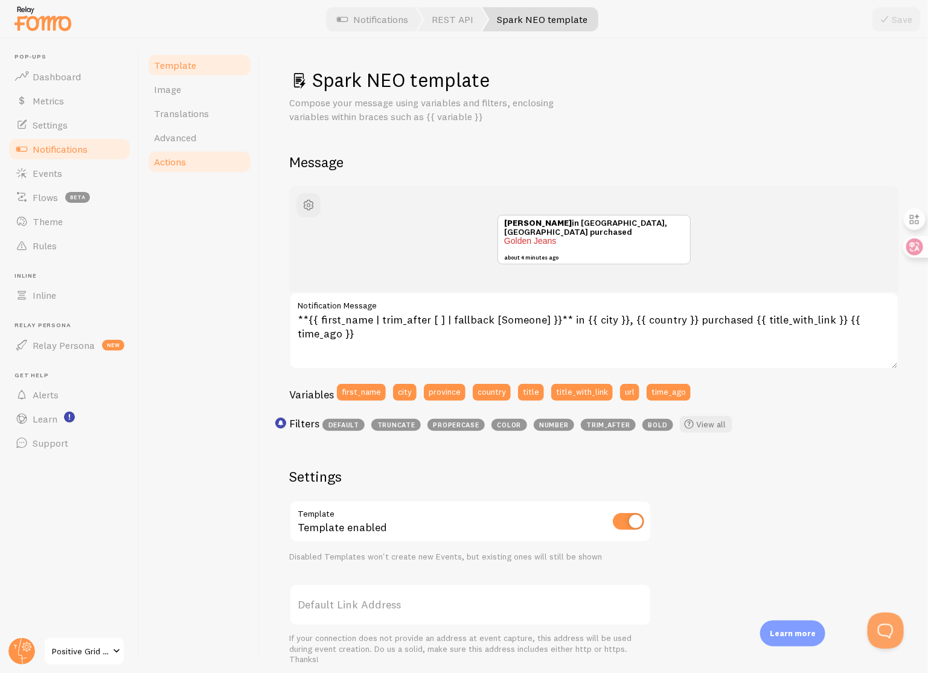
click at [198, 159] on link "Actions" at bounding box center [200, 162] width 106 height 24
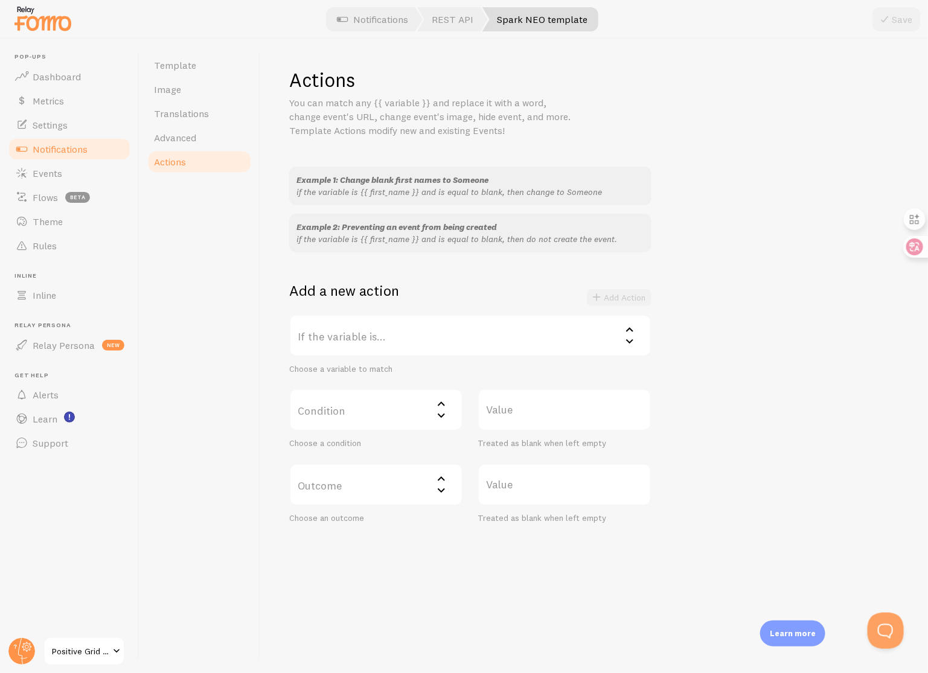
click at [385, 400] on label "Condition" at bounding box center [376, 410] width 174 height 42
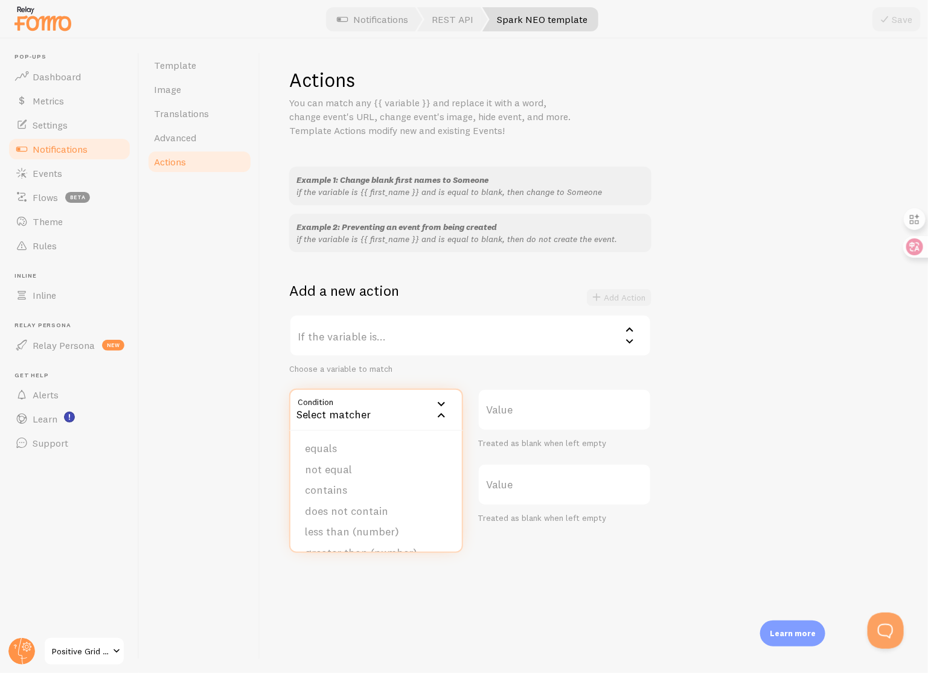
click at [385, 331] on label "If the variable is..." at bounding box center [470, 336] width 362 height 42
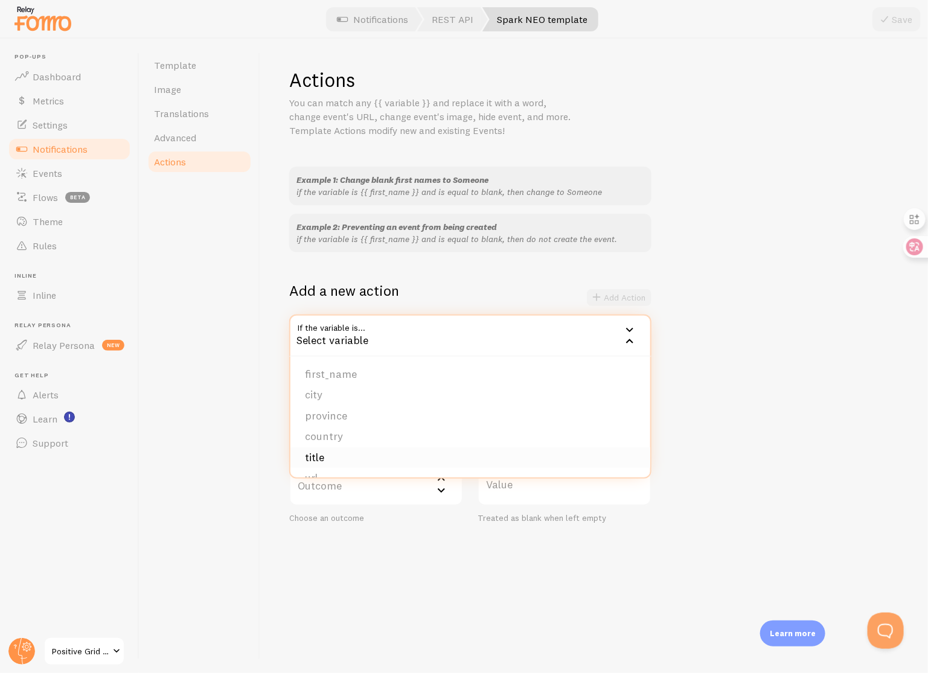
click at [339, 456] on li "title" at bounding box center [470, 457] width 360 height 21
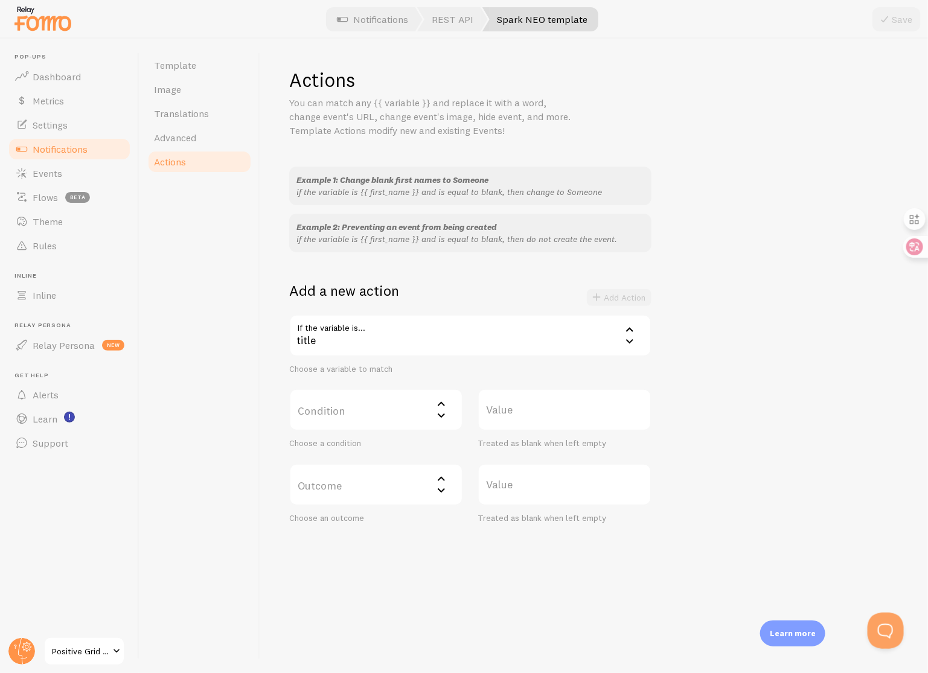
click at [374, 414] on label "Condition" at bounding box center [376, 410] width 174 height 42
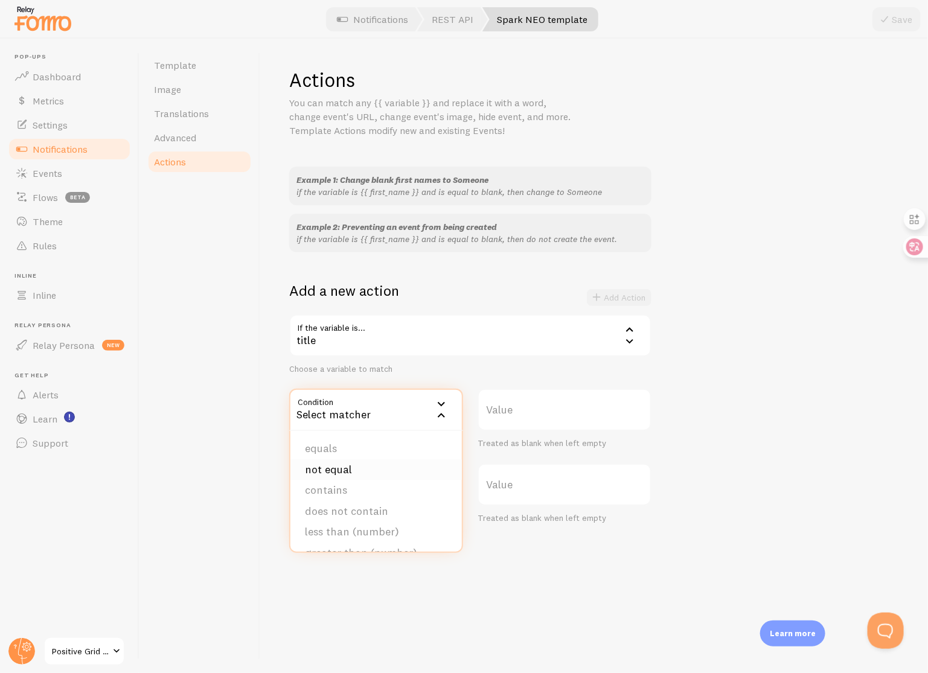
click at [371, 465] on li "not equal" at bounding box center [375, 470] width 171 height 21
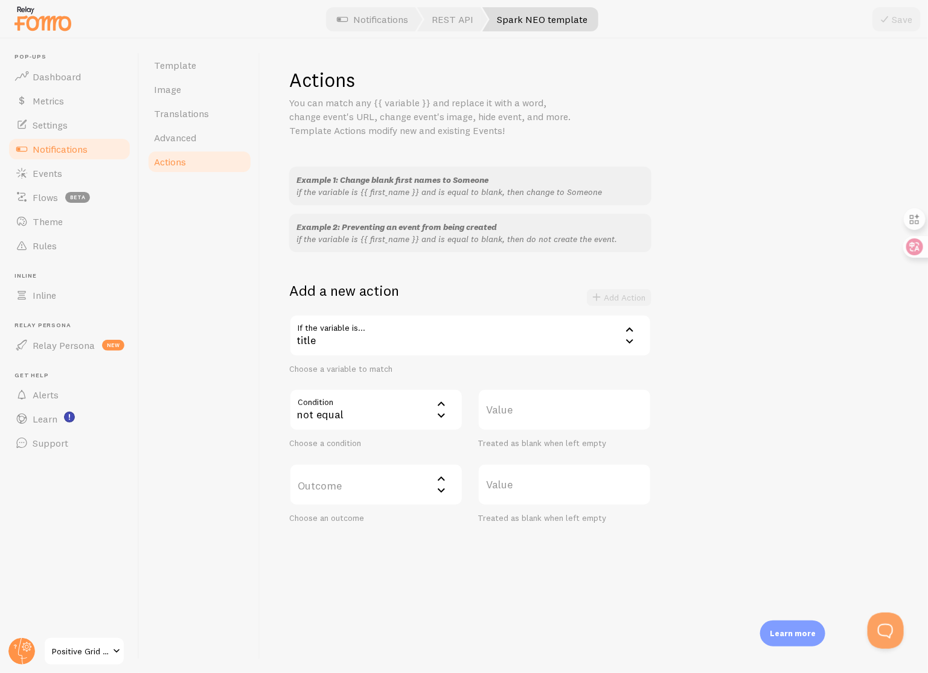
click at [556, 414] on label "Value" at bounding box center [565, 410] width 174 height 42
click at [556, 414] on input "Value" at bounding box center [565, 410] width 174 height 42
type input "Spark NEO"
click at [391, 480] on label "Outcome" at bounding box center [376, 485] width 174 height 42
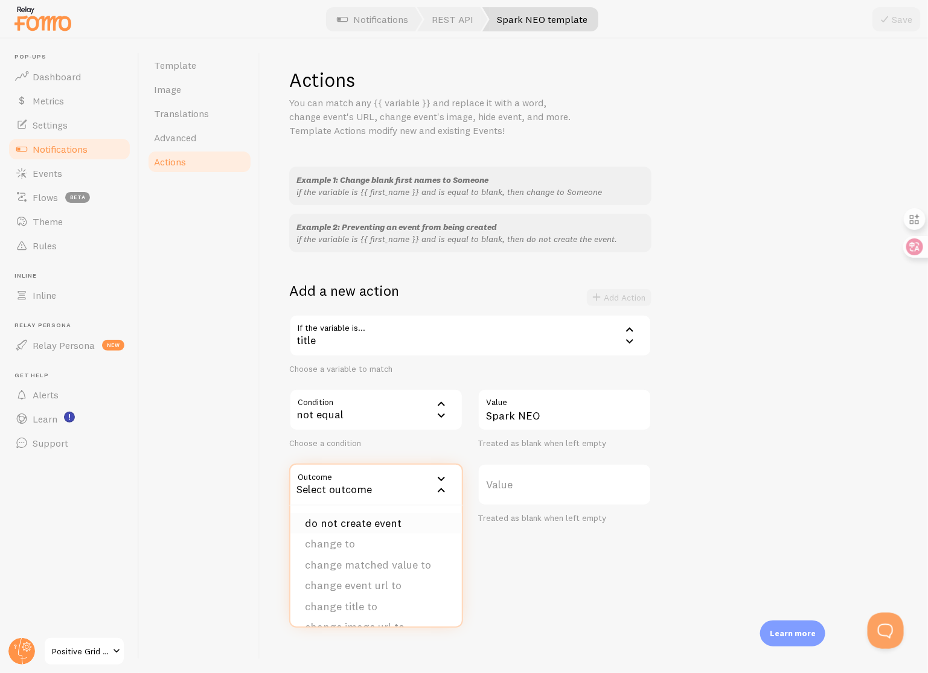
click at [383, 524] on li "do not create event" at bounding box center [375, 523] width 171 height 21
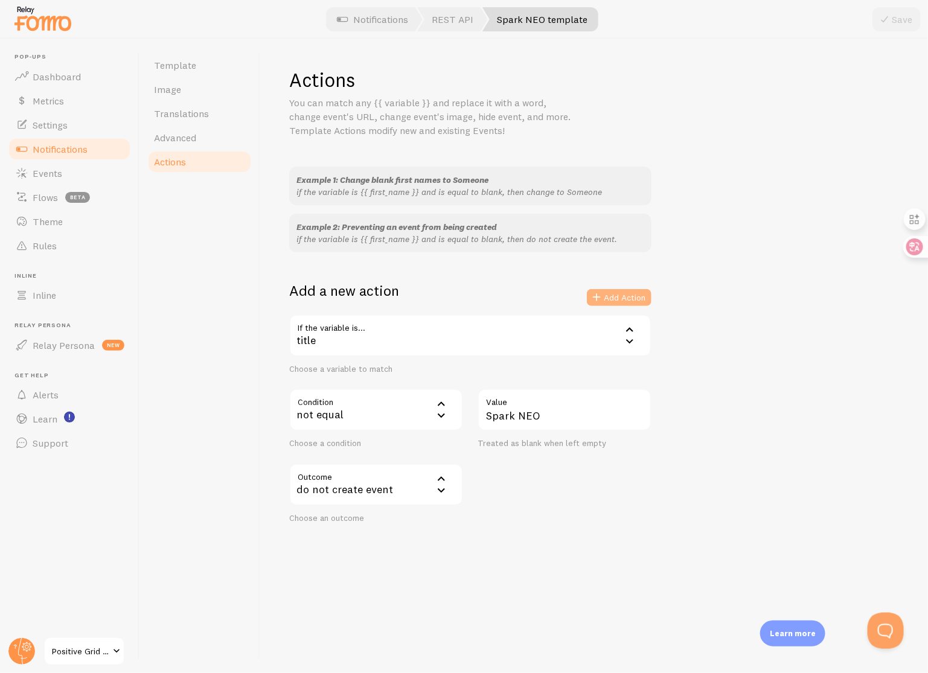
click at [622, 296] on button "Add Action" at bounding box center [619, 297] width 65 height 17
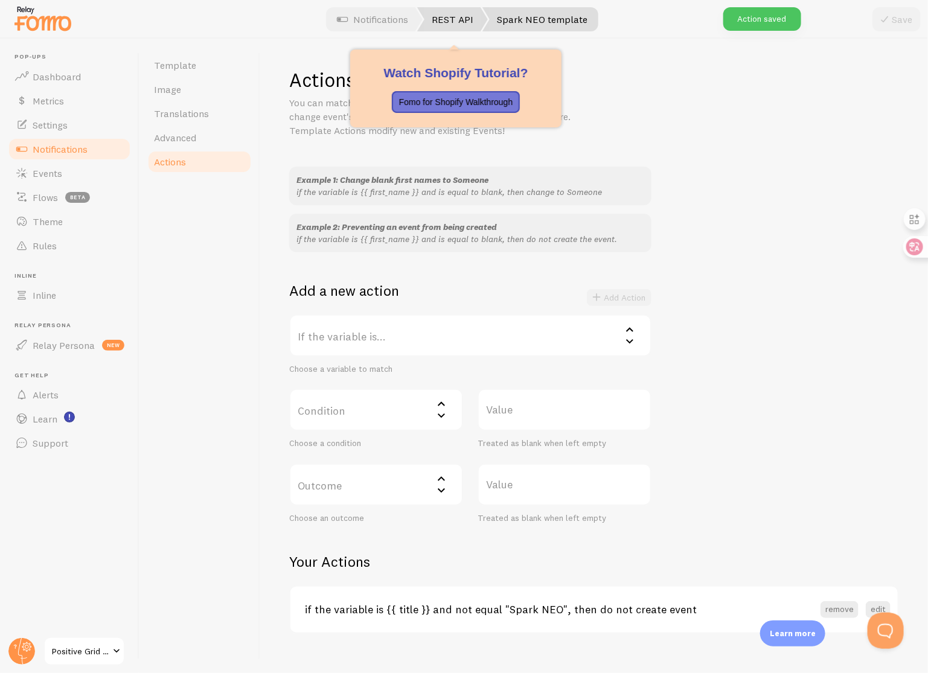
click at [445, 29] on link "REST API" at bounding box center [452, 19] width 71 height 24
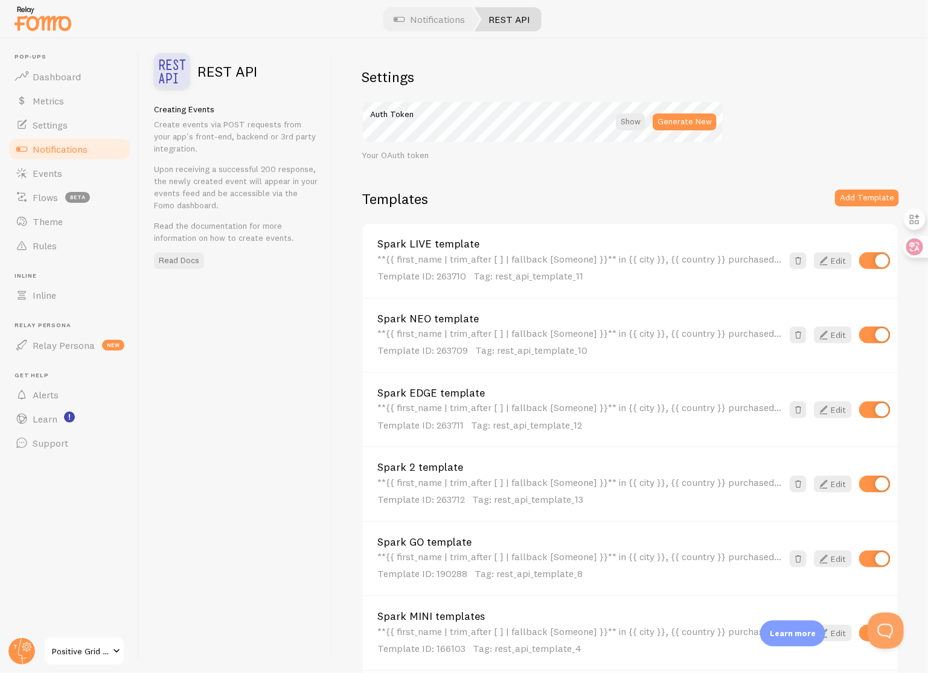
click at [459, 393] on link "Spark EDGE template" at bounding box center [579, 393] width 405 height 11
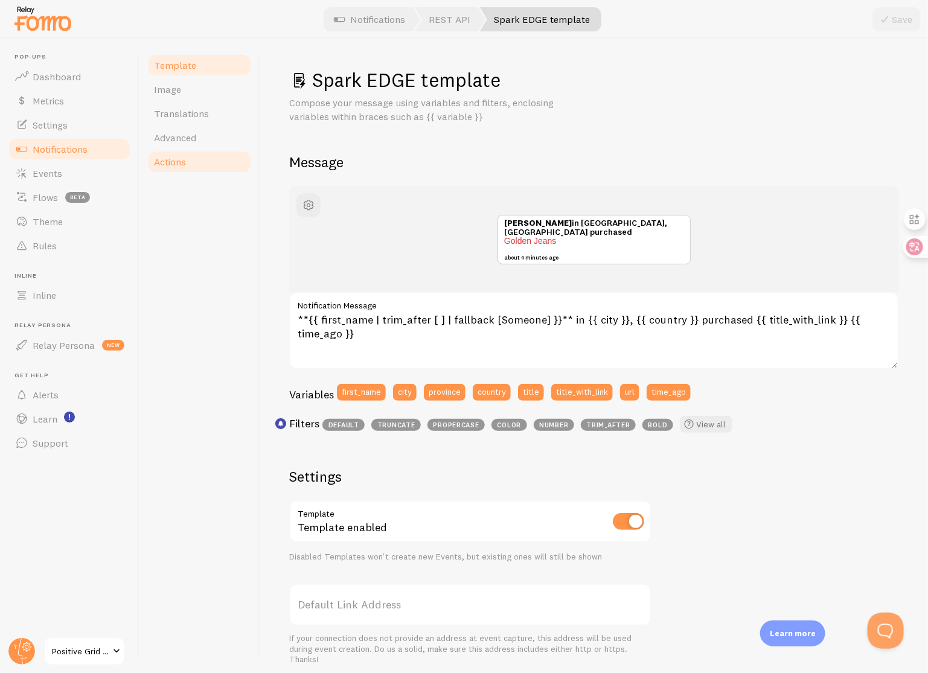
click at [178, 161] on span "Actions" at bounding box center [170, 162] width 32 height 12
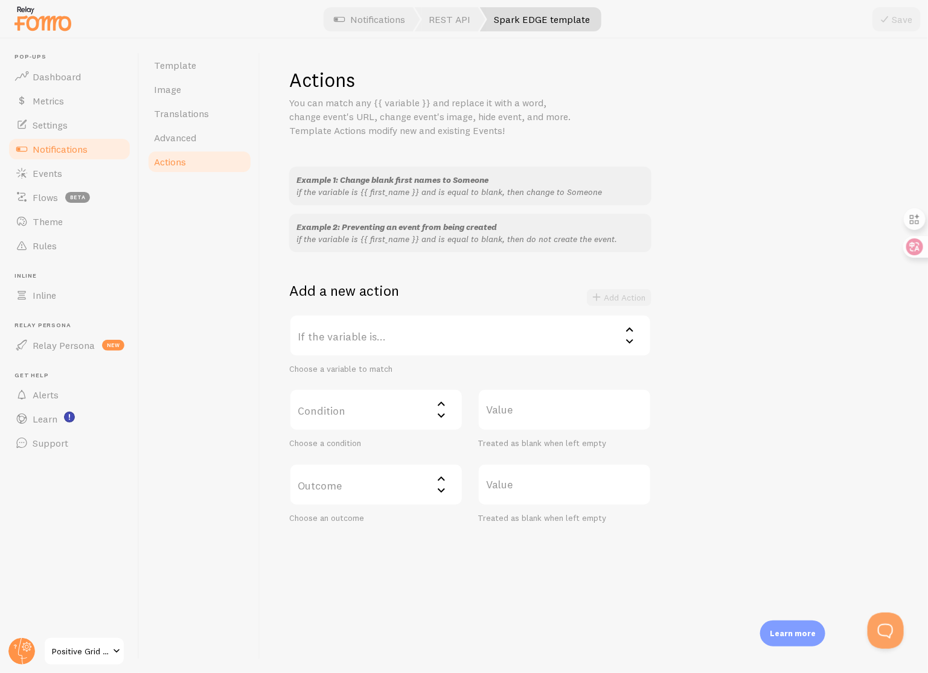
click at [370, 353] on label "If the variable is..." at bounding box center [470, 336] width 362 height 42
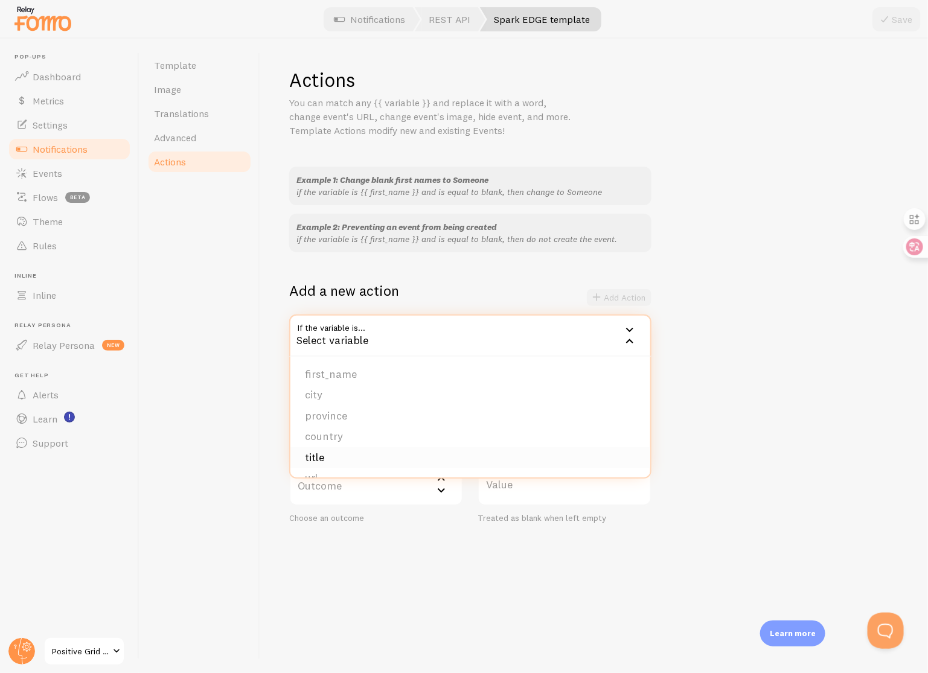
click at [336, 454] on li "title" at bounding box center [470, 457] width 360 height 21
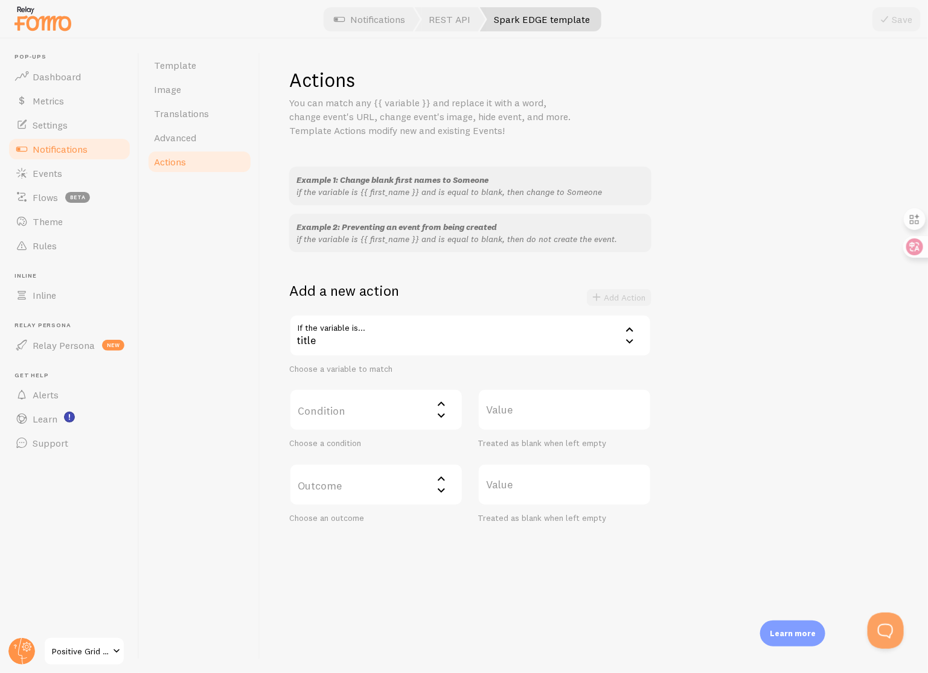
click at [364, 418] on label "Condition" at bounding box center [376, 410] width 174 height 42
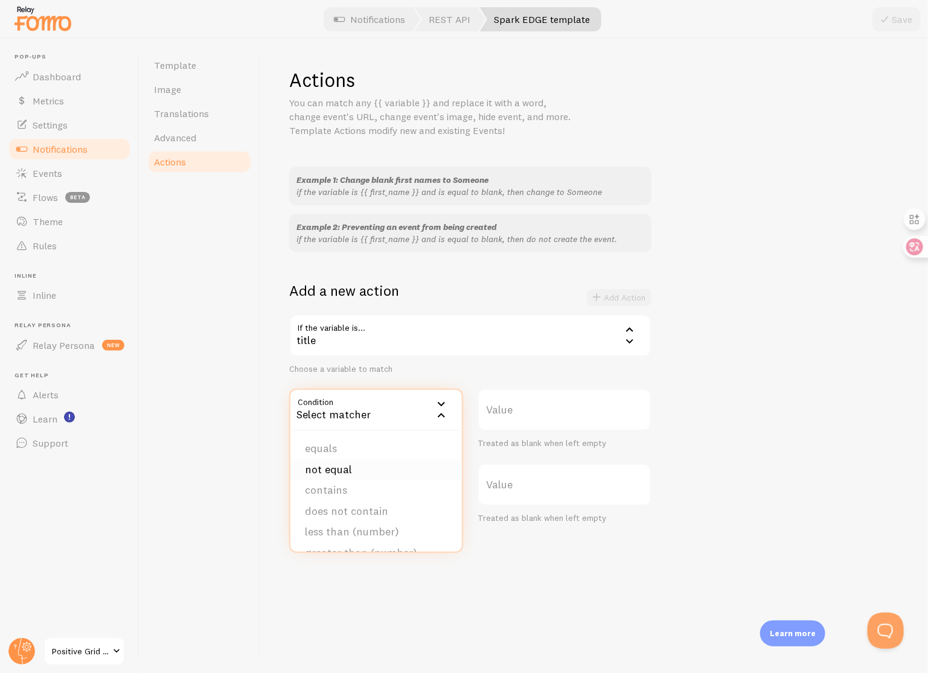
click at [364, 466] on li "not equal" at bounding box center [375, 470] width 171 height 21
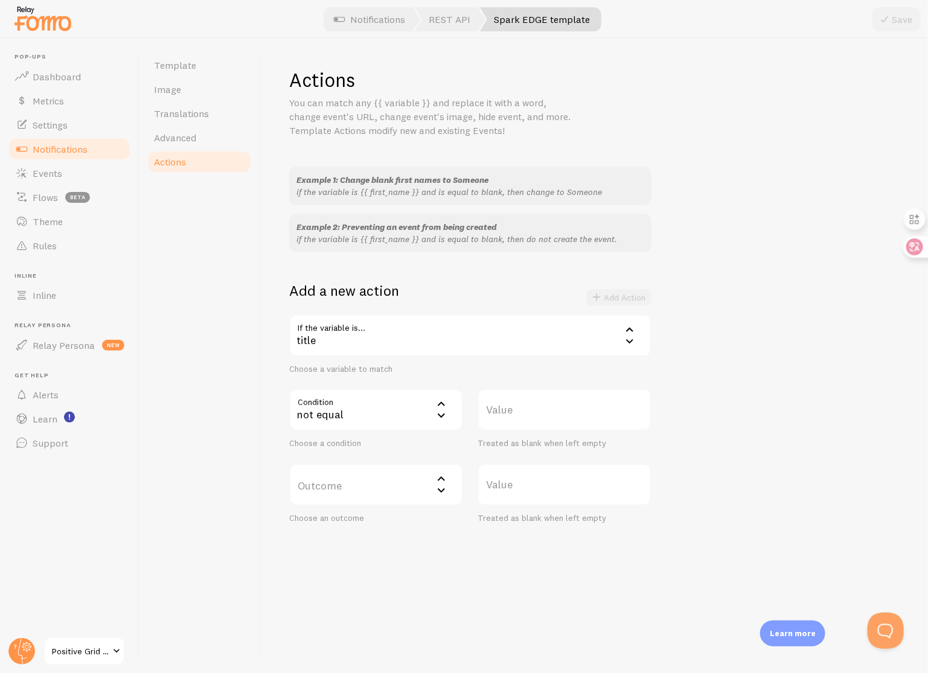
click at [554, 408] on label "Value" at bounding box center [565, 410] width 174 height 42
click at [554, 408] on input "Value" at bounding box center [565, 410] width 174 height 42
type input "Spark EDGE"
click at [371, 485] on label "Outcome" at bounding box center [376, 485] width 174 height 42
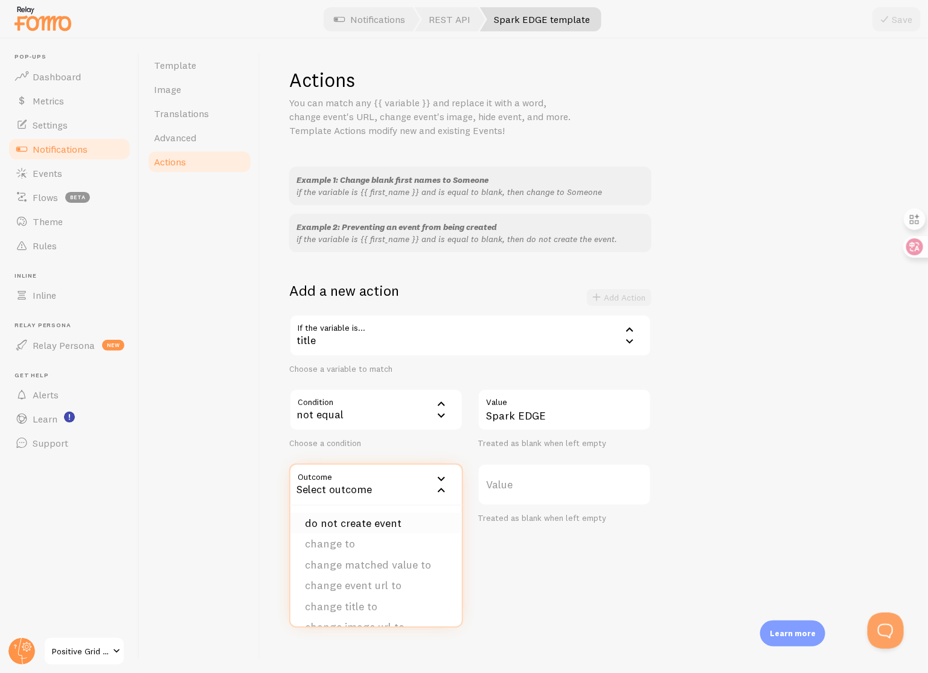
click at [376, 522] on li "do not create event" at bounding box center [375, 523] width 171 height 21
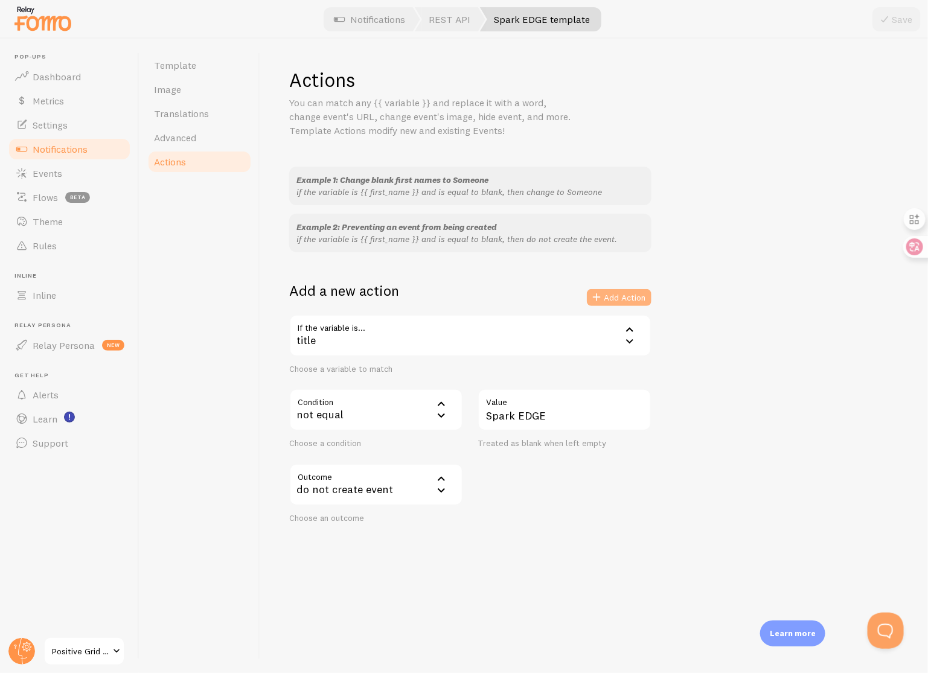
click at [612, 298] on button "Add Action" at bounding box center [619, 297] width 65 height 17
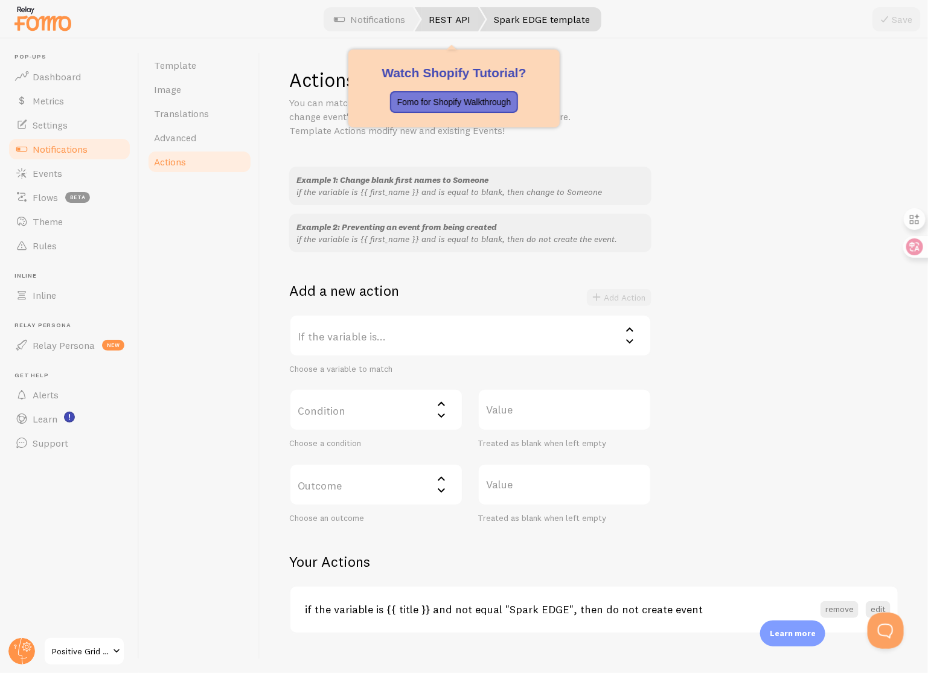
click at [455, 26] on link "REST API" at bounding box center [450, 19] width 71 height 24
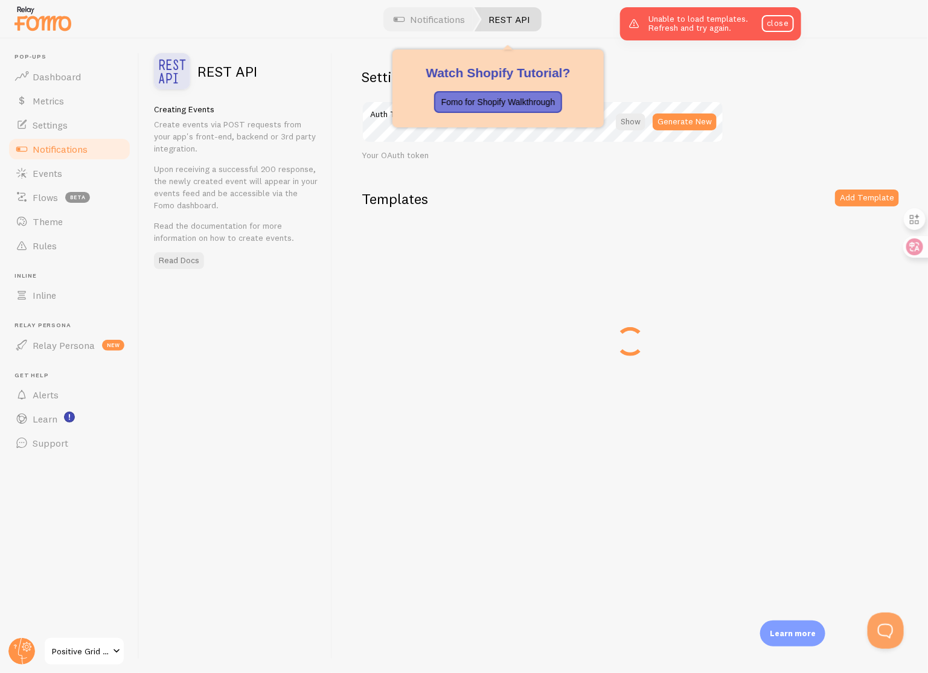
click at [489, 21] on link "REST API" at bounding box center [508, 19] width 67 height 24
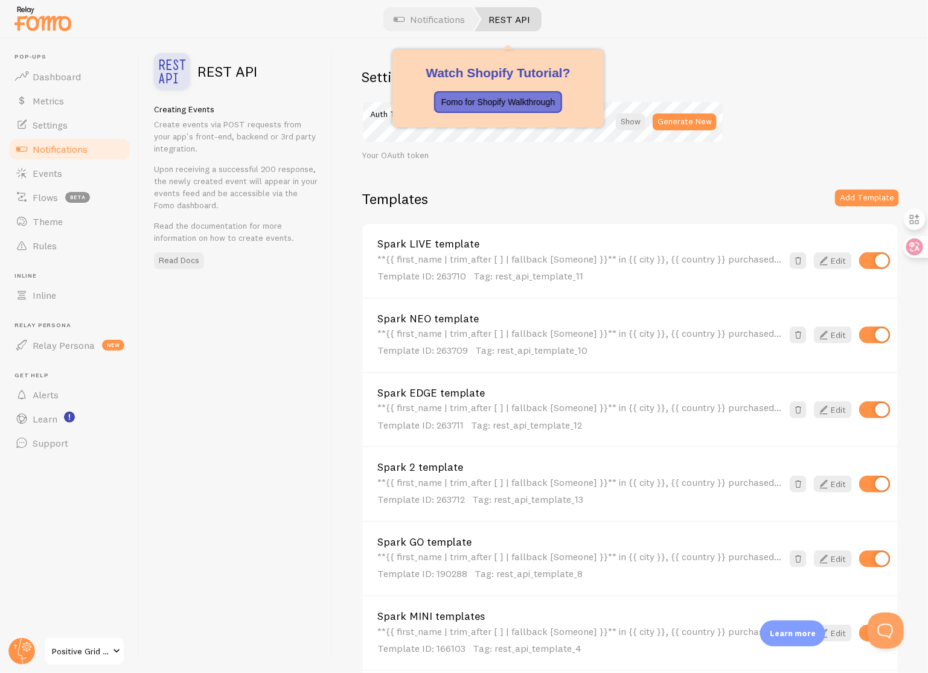
click at [490, 21] on link "REST API" at bounding box center [508, 19] width 67 height 24
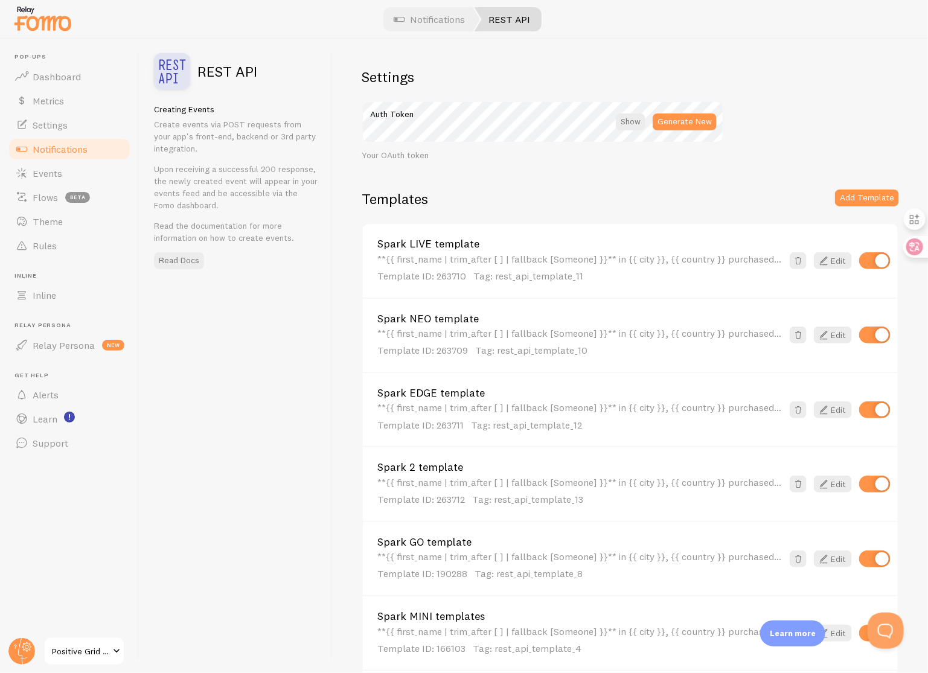
click at [444, 470] on link "Spark 2 template" at bounding box center [579, 467] width 405 height 11
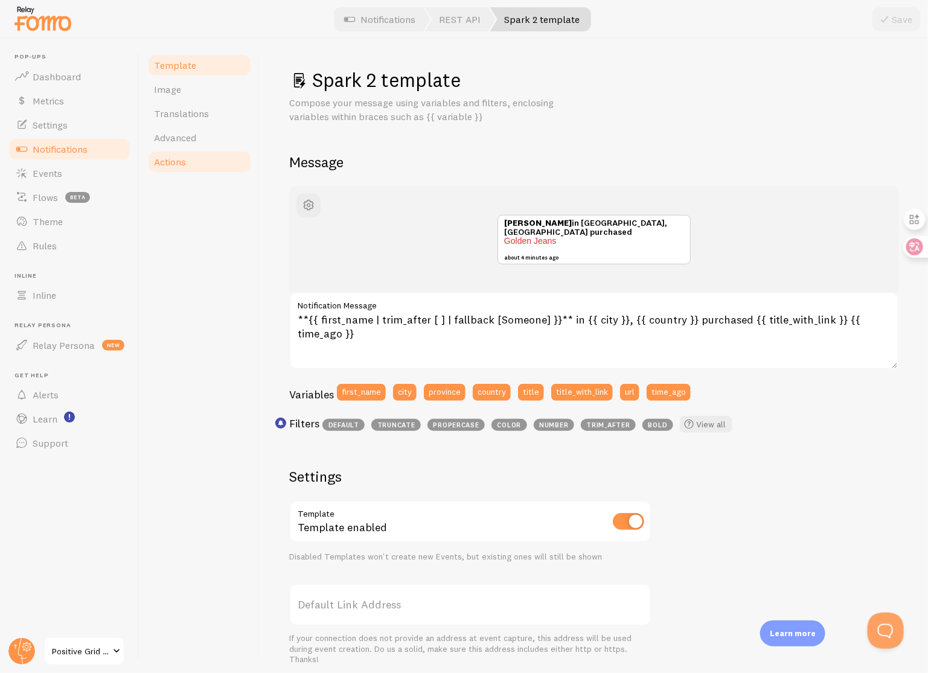
click at [196, 168] on link "Actions" at bounding box center [200, 162] width 106 height 24
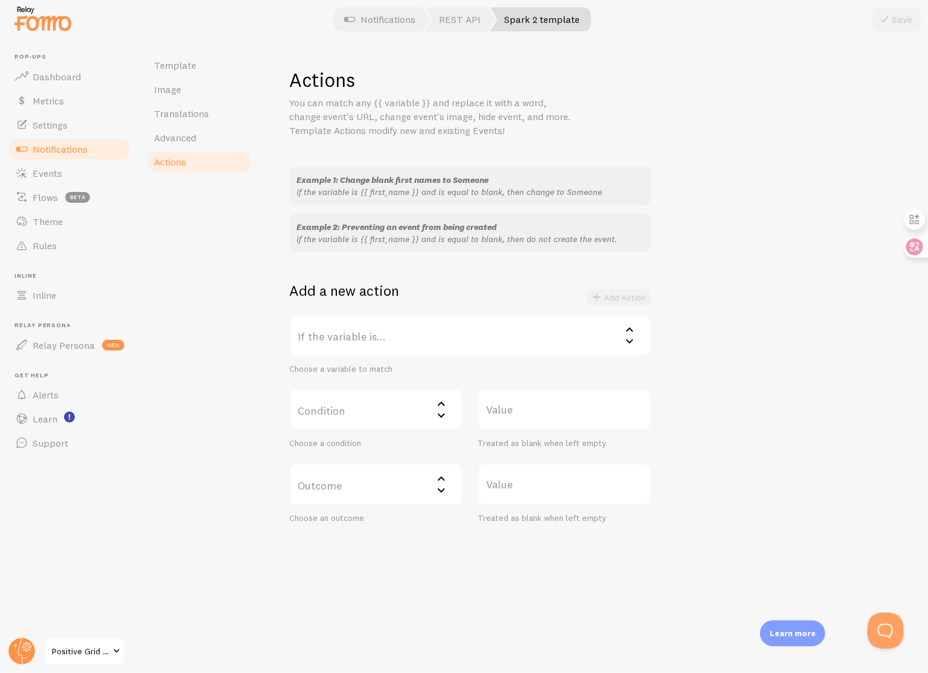
click at [367, 340] on label "If the variable is..." at bounding box center [470, 336] width 362 height 42
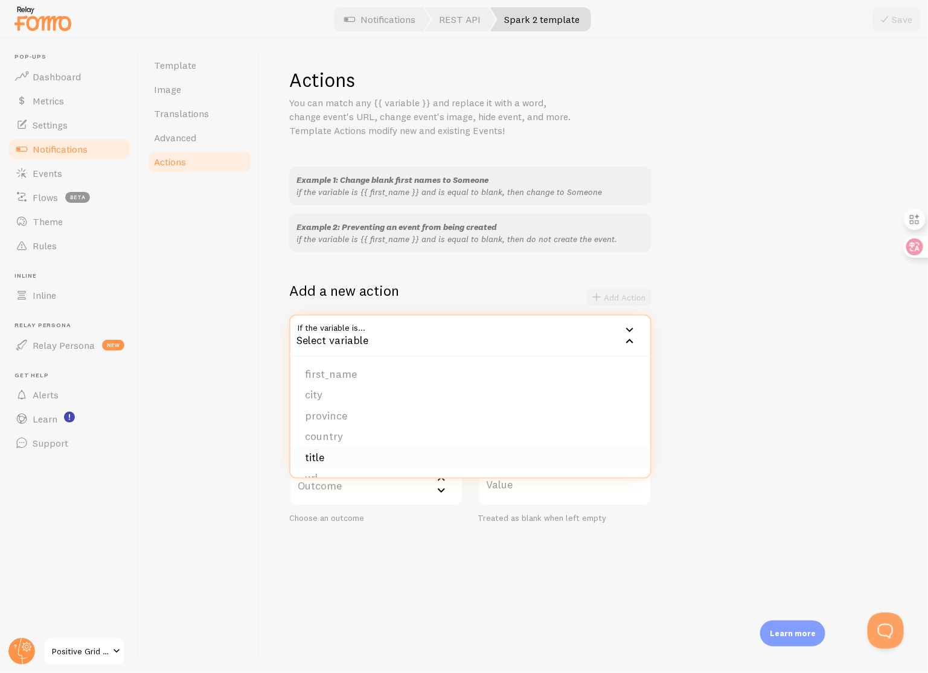
click at [364, 453] on li "title" at bounding box center [470, 457] width 360 height 21
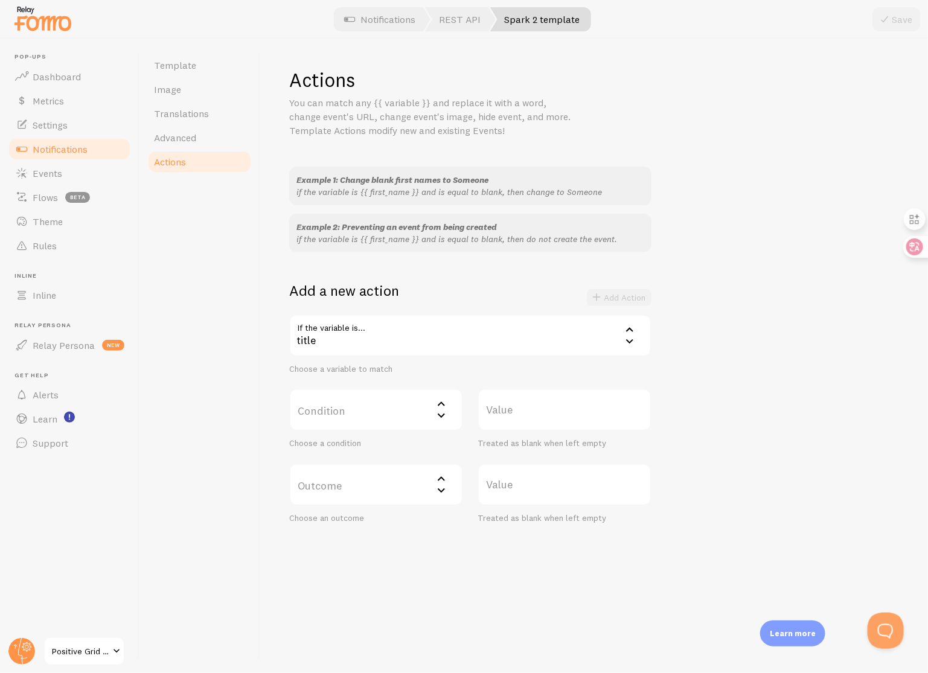
click at [389, 412] on label "Condition" at bounding box center [376, 410] width 174 height 42
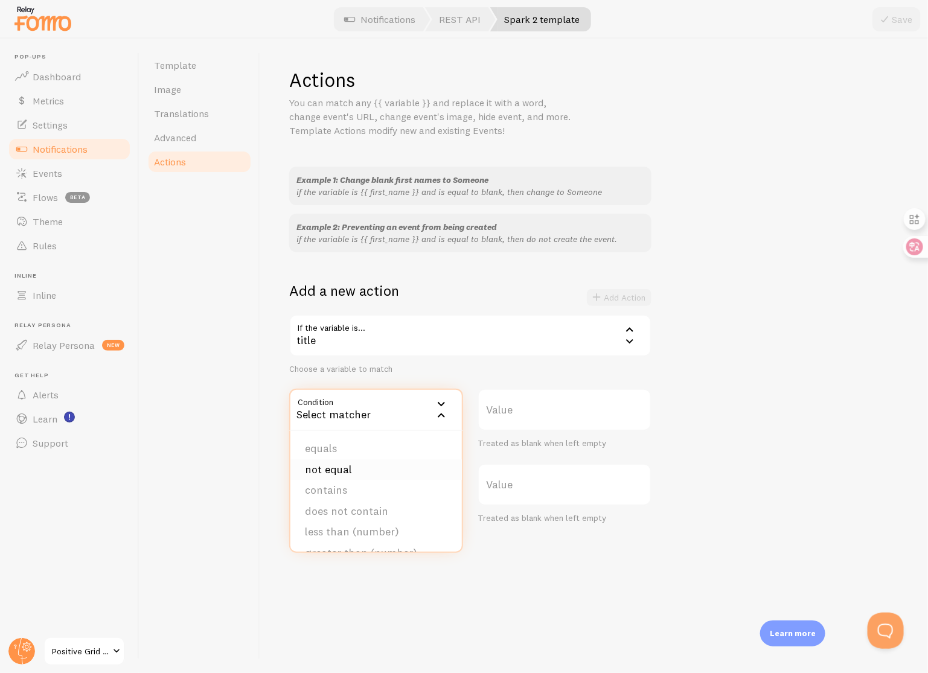
click at [383, 471] on li "not equal" at bounding box center [375, 470] width 171 height 21
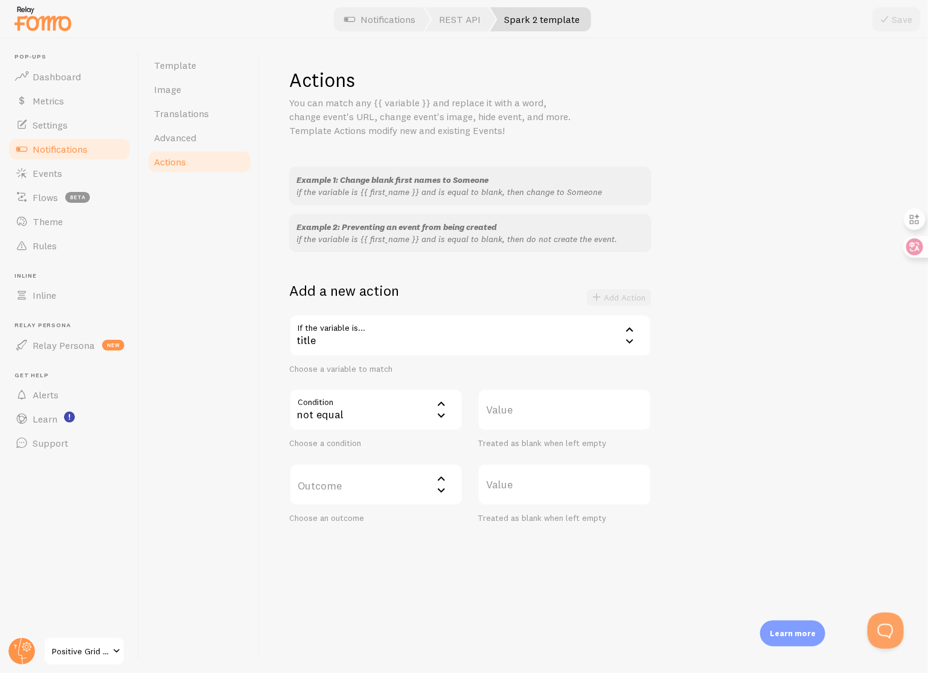
click at [561, 418] on label "Value" at bounding box center [565, 410] width 174 height 42
click at [561, 418] on input "Value" at bounding box center [565, 410] width 174 height 42
click at [561, 418] on label "Value" at bounding box center [565, 410] width 174 height 42
click at [561, 418] on input "Value" at bounding box center [565, 410] width 174 height 42
type input "Spark 2"
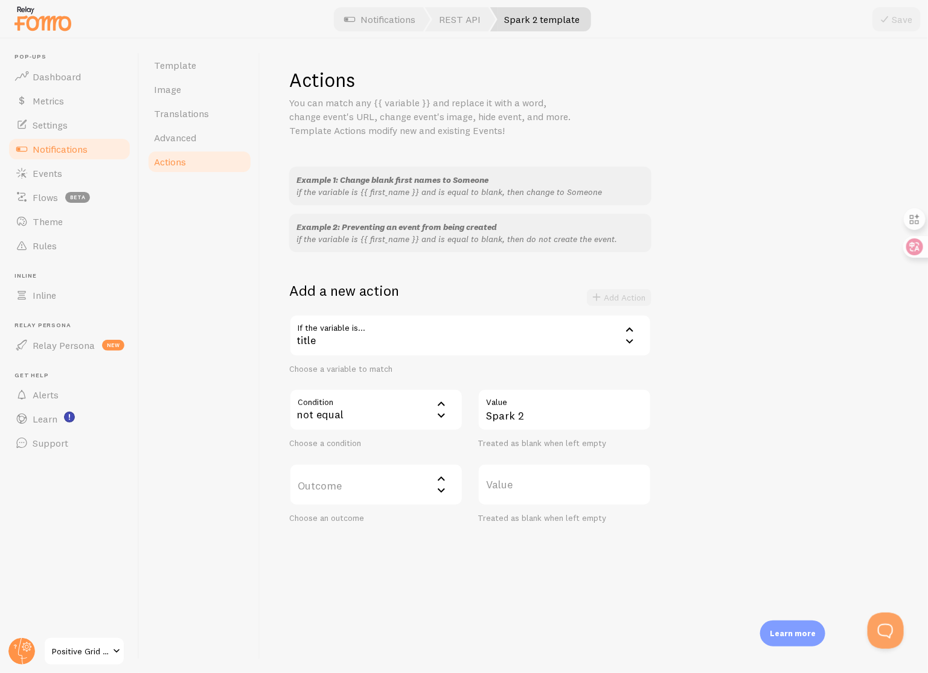
click at [377, 478] on label "Outcome" at bounding box center [376, 485] width 174 height 42
click at [384, 521] on li "do not create event" at bounding box center [375, 523] width 171 height 21
click at [634, 290] on button "Add Action" at bounding box center [619, 297] width 65 height 17
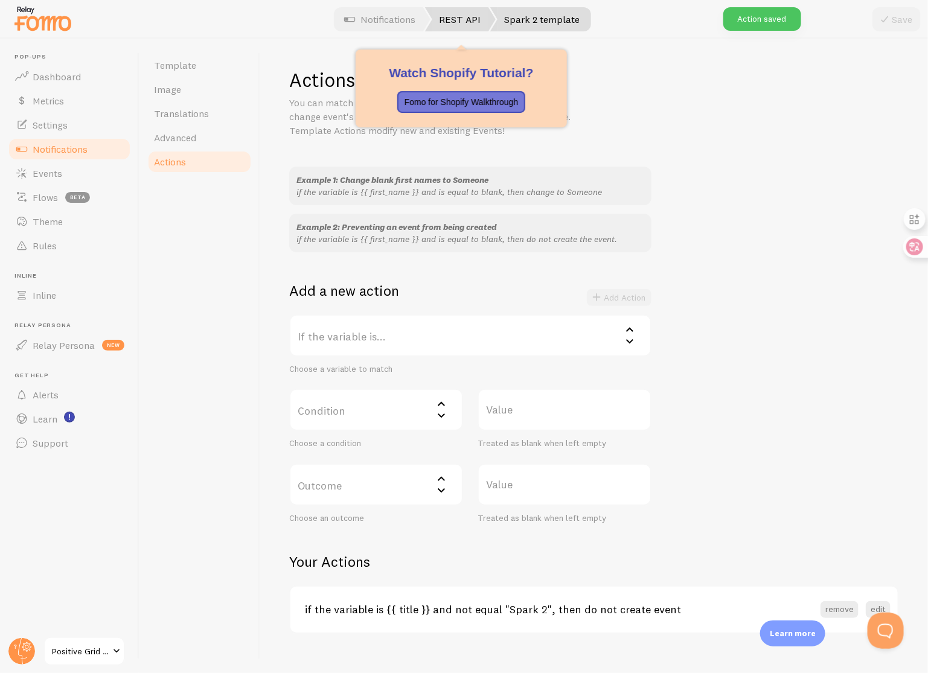
click at [466, 16] on link "REST API" at bounding box center [460, 19] width 71 height 24
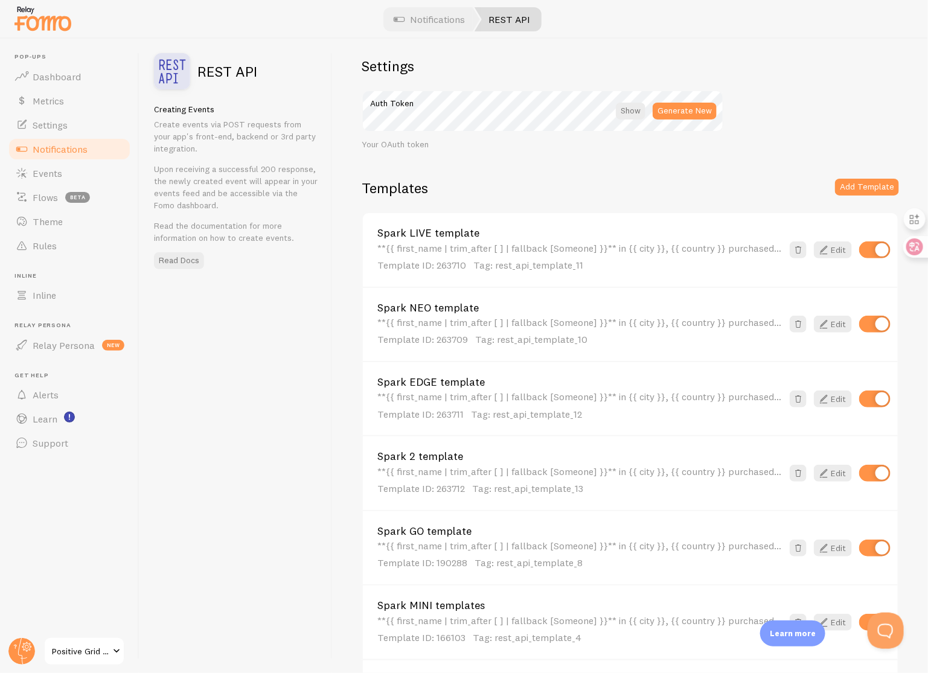
scroll to position [10, 0]
click at [75, 147] on span "Notifications" at bounding box center [60, 149] width 55 height 12
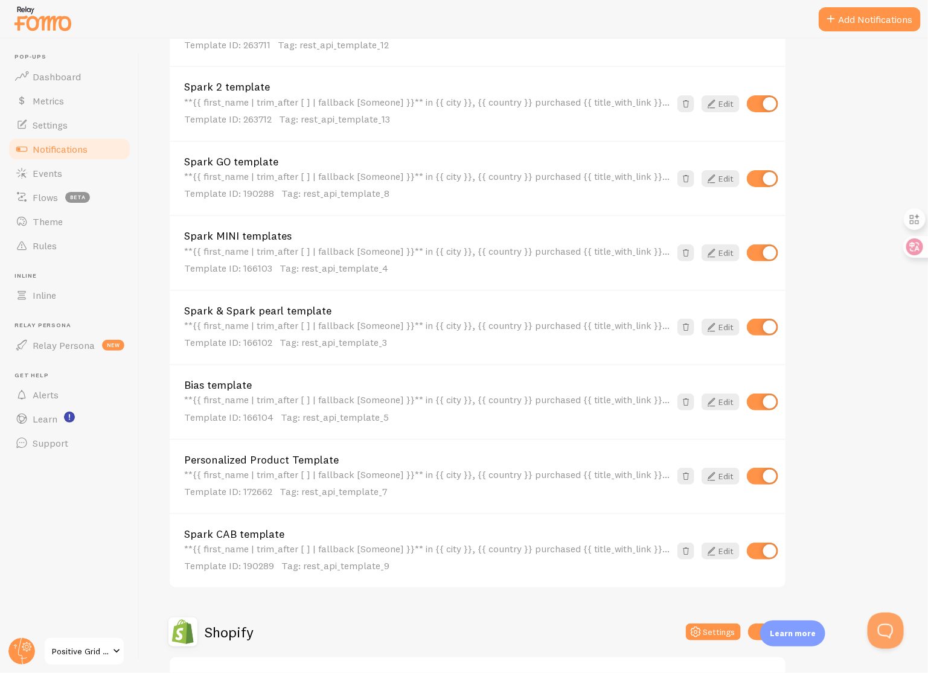
scroll to position [707, 0]
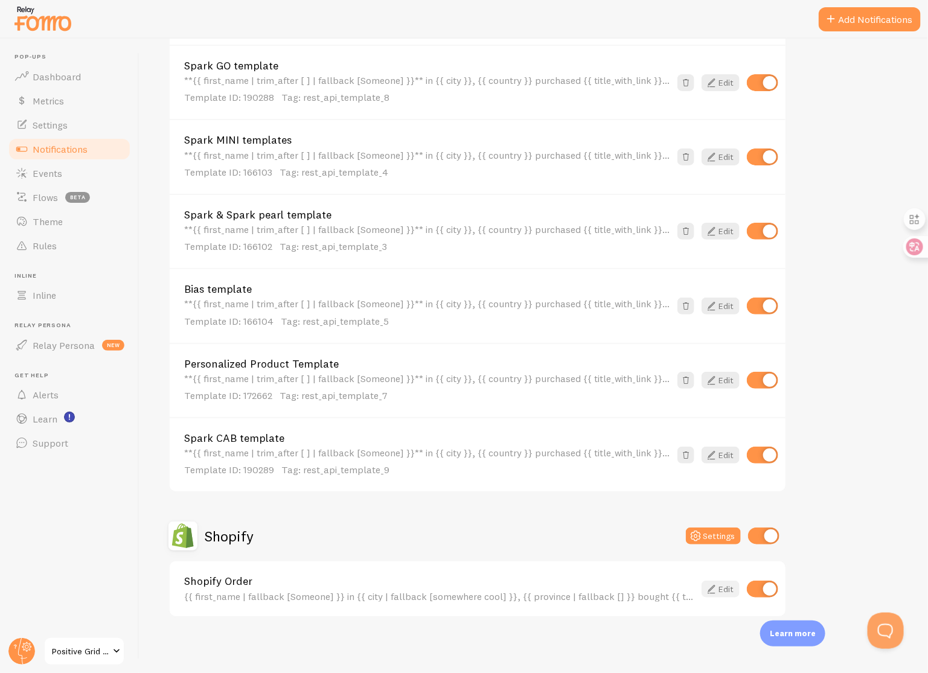
click at [721, 587] on link "Edit" at bounding box center [721, 589] width 38 height 17
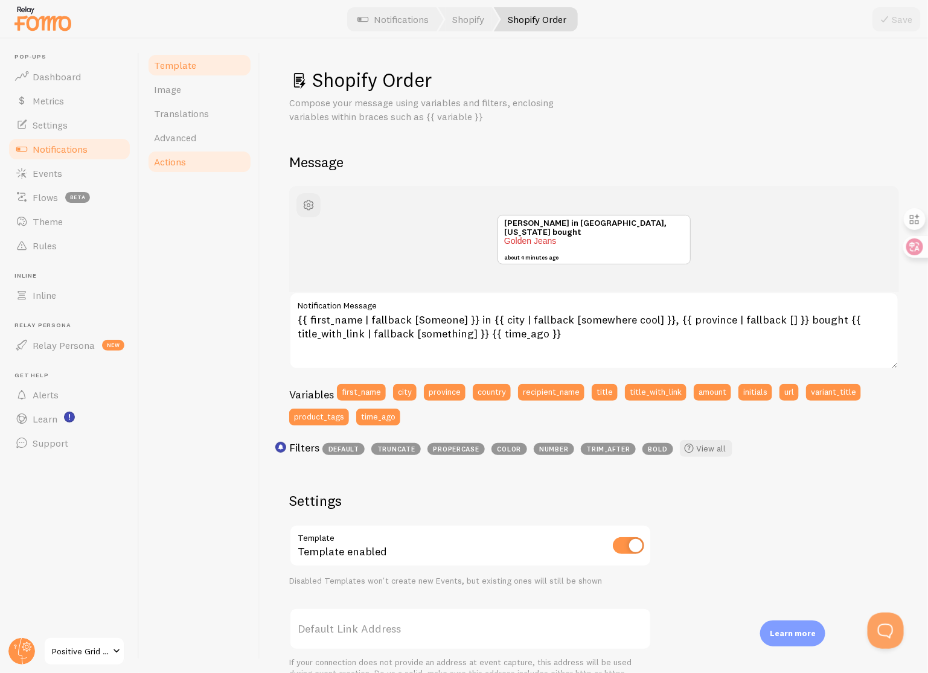
click at [210, 162] on link "Actions" at bounding box center [200, 162] width 106 height 24
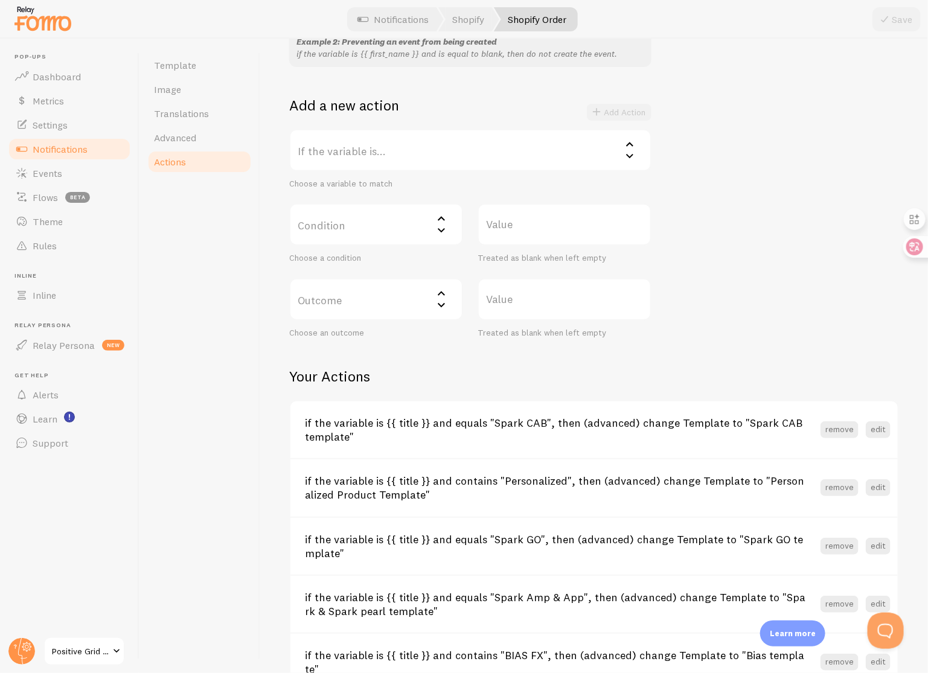
scroll to position [179, 0]
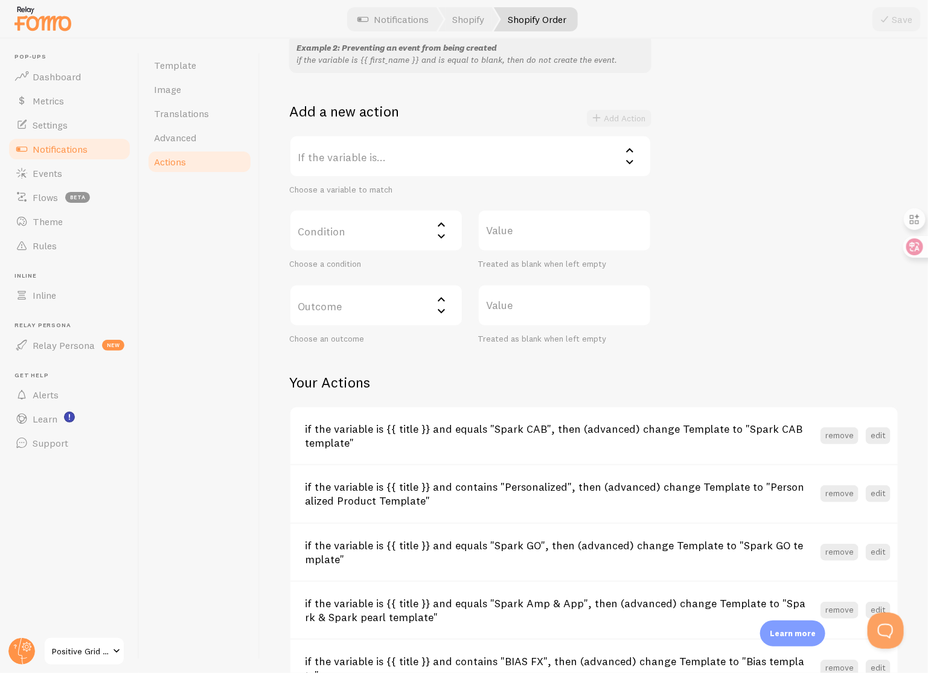
click at [401, 158] on label "If the variable is..." at bounding box center [470, 156] width 362 height 42
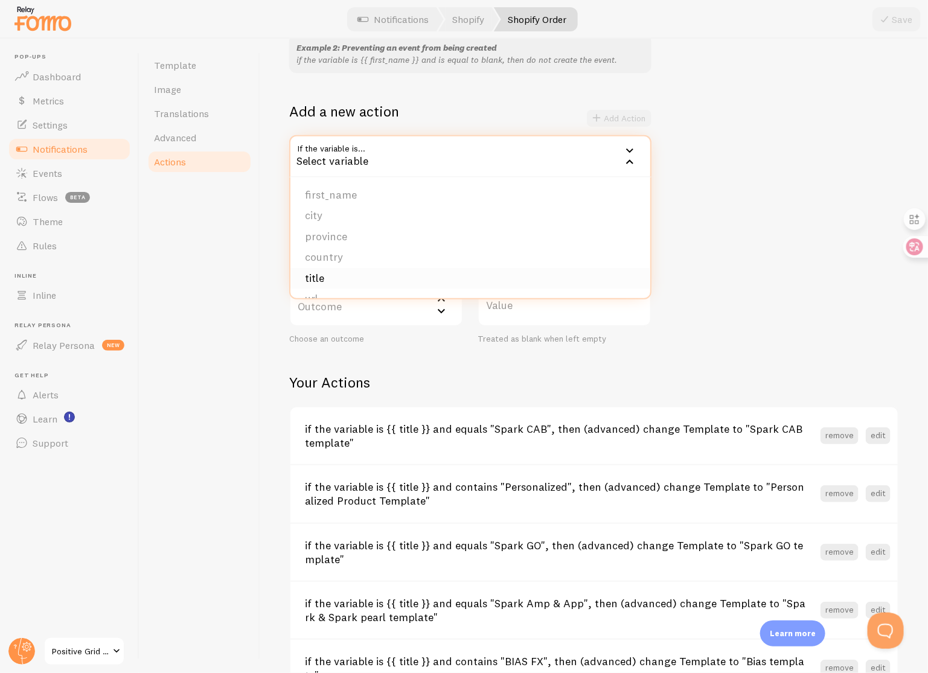
click at [377, 280] on li "title" at bounding box center [470, 278] width 360 height 21
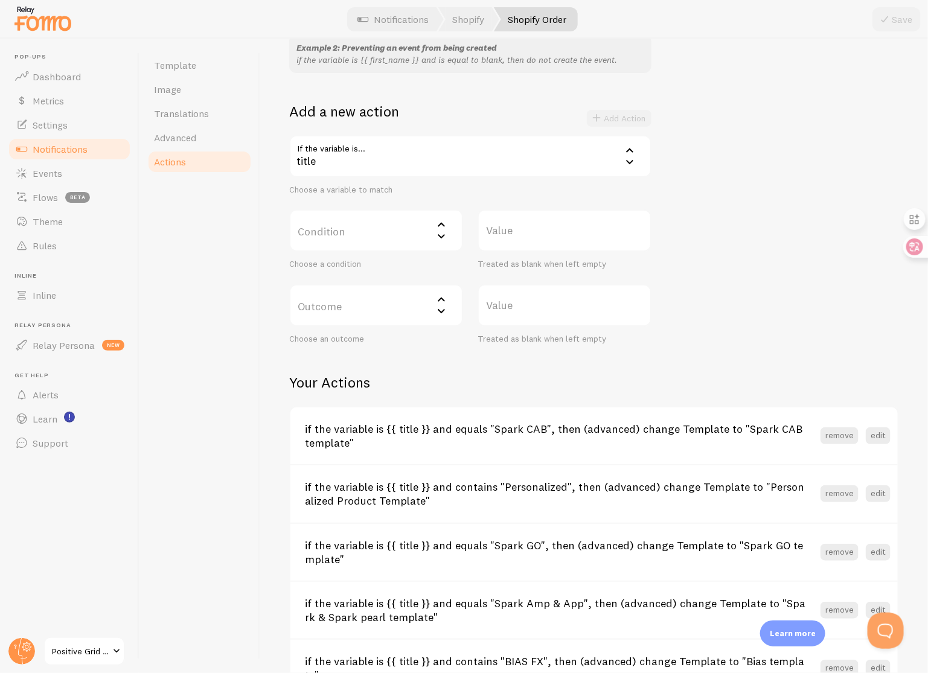
click at [377, 228] on label "Condition" at bounding box center [376, 231] width 174 height 42
click at [378, 266] on li "equals" at bounding box center [375, 269] width 171 height 21
click at [553, 227] on label "Value" at bounding box center [565, 231] width 174 height 42
click at [553, 227] on input "Value" at bounding box center [565, 231] width 174 height 42
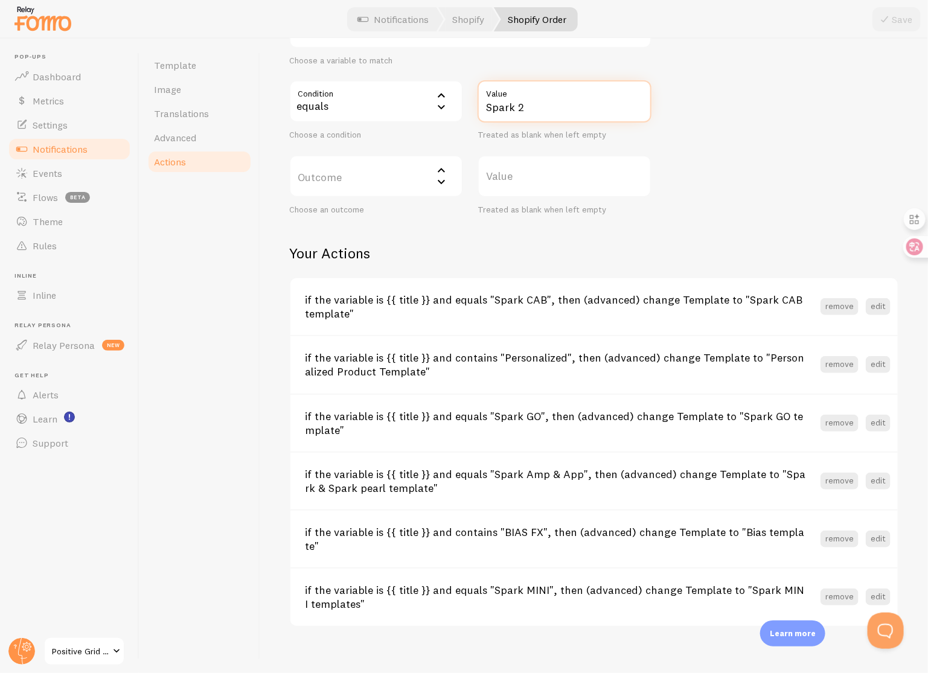
scroll to position [240, 0]
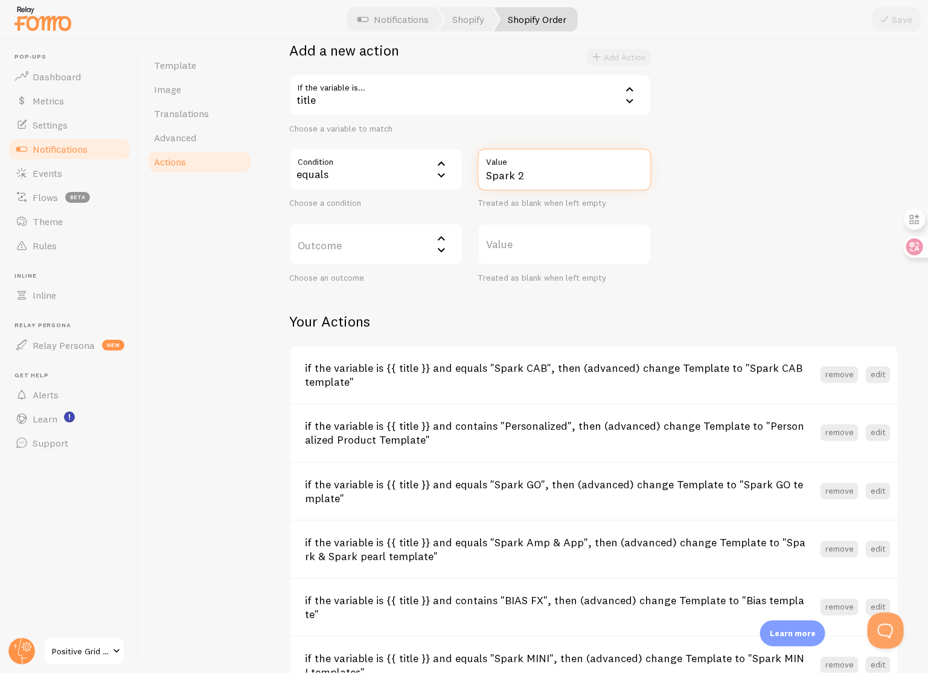
type input "Spark 2"
click at [400, 237] on label "Outcome" at bounding box center [376, 244] width 174 height 42
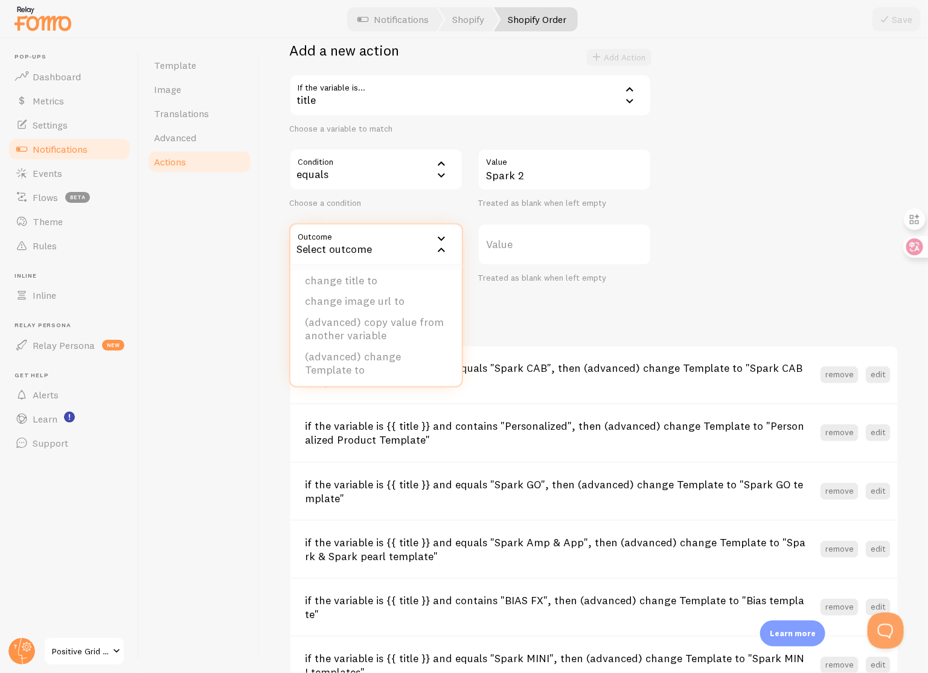
scroll to position [121, 0]
click at [543, 301] on div "Actions You can match any {{ variable }} and replace it with a word, change eve…" at bounding box center [594, 261] width 610 height 868
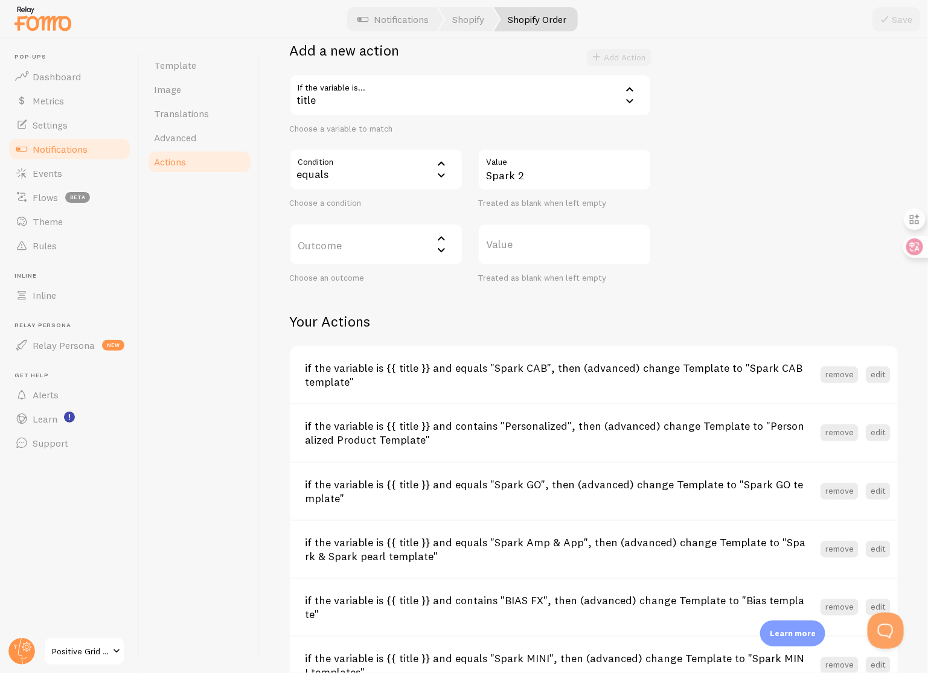
click at [415, 248] on label "Outcome" at bounding box center [376, 244] width 174 height 42
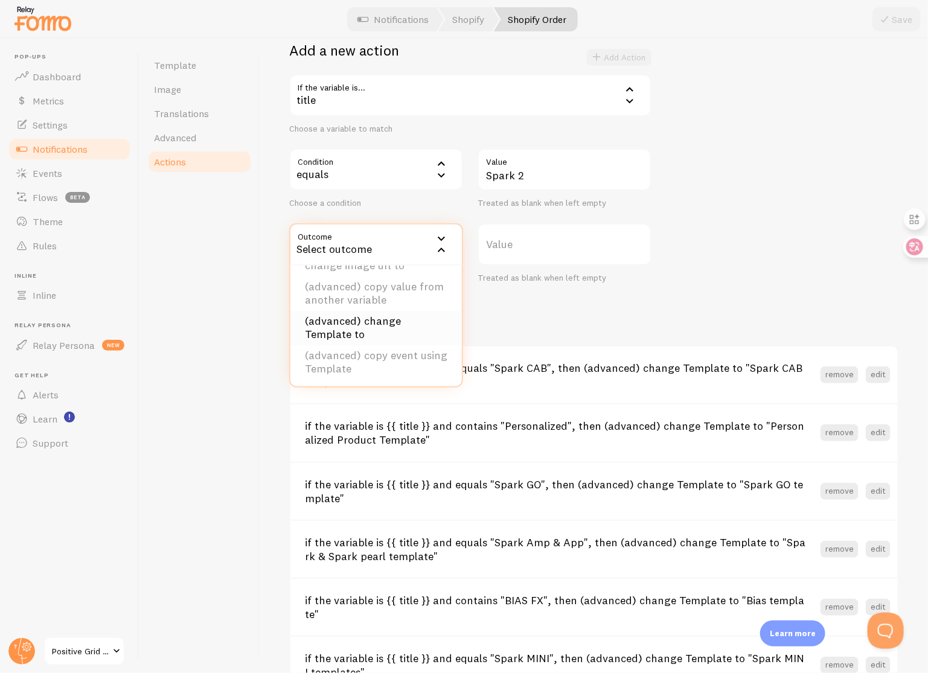
scroll to position [0, 0]
click at [401, 299] on li "change to" at bounding box center [375, 303] width 171 height 21
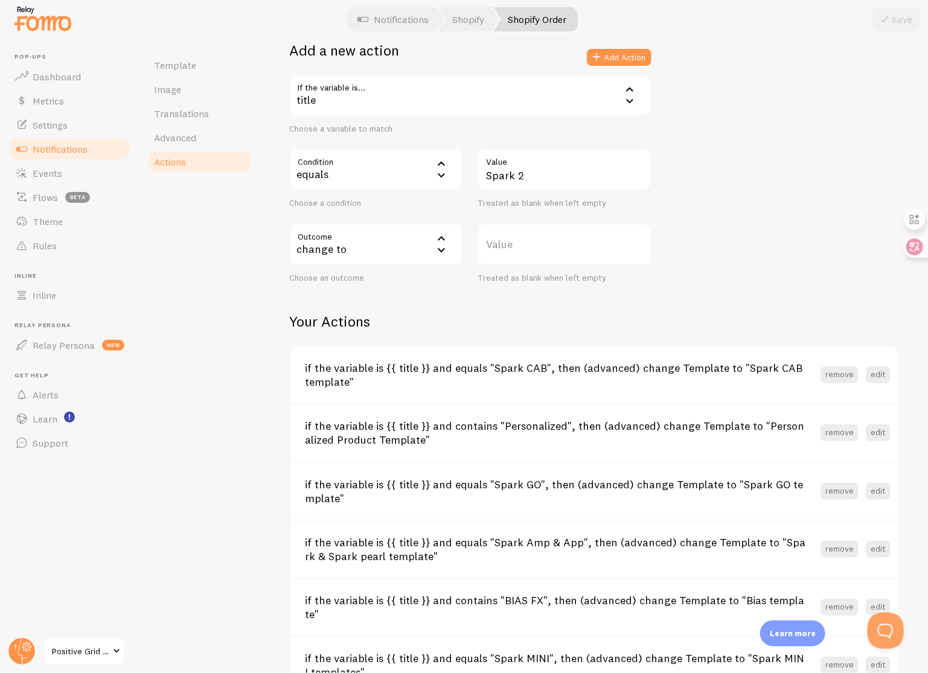
click at [542, 249] on label "Value" at bounding box center [565, 244] width 174 height 42
click at [542, 249] on input "Value" at bounding box center [565, 244] width 174 height 42
click at [419, 245] on div "change to" at bounding box center [376, 244] width 174 height 42
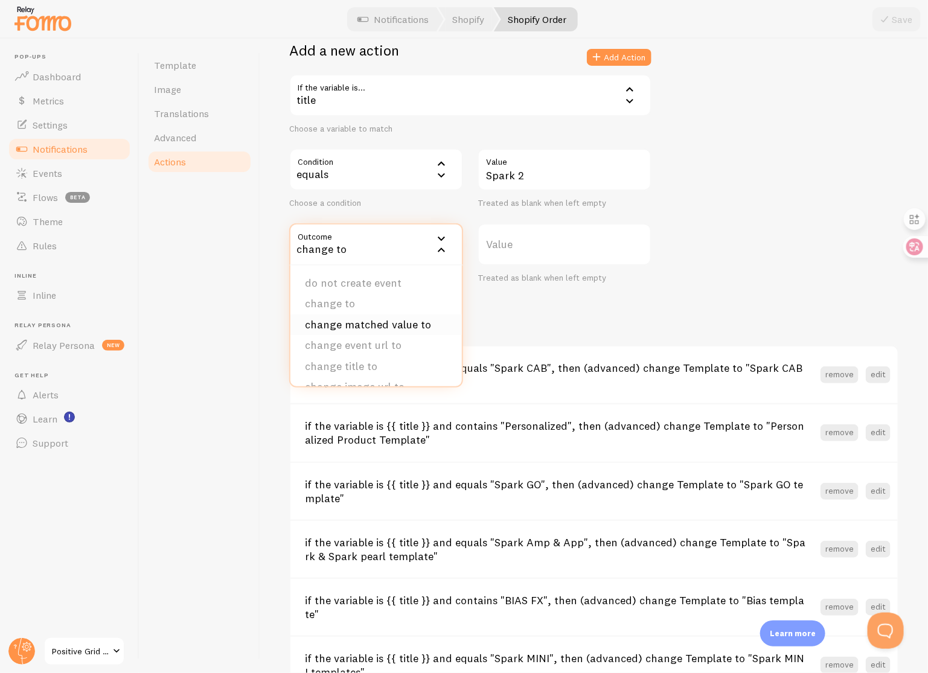
click at [412, 325] on li "change matched value to" at bounding box center [375, 325] width 171 height 21
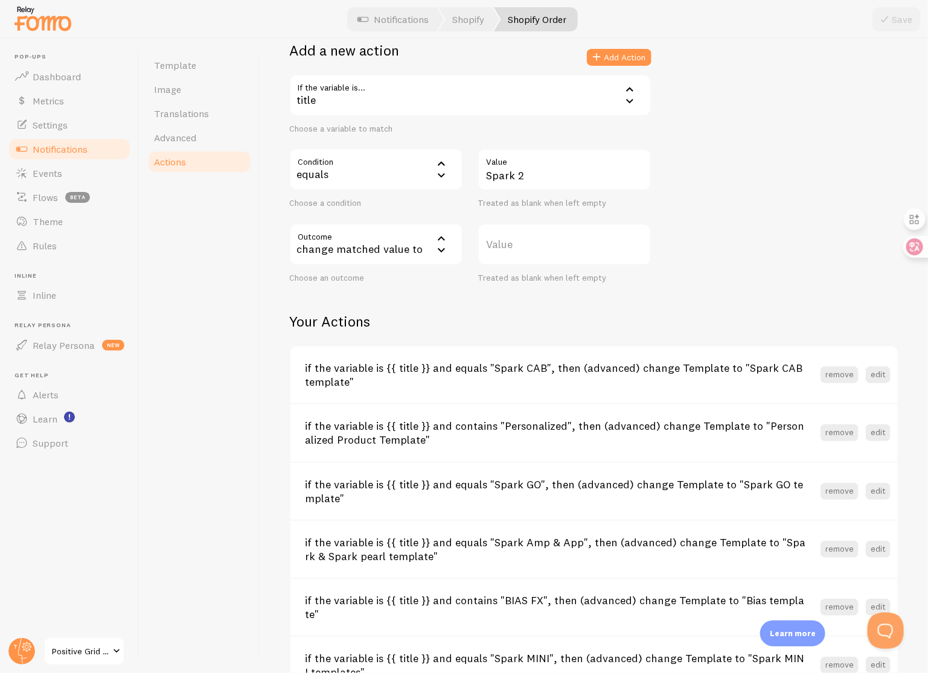
click at [429, 251] on div "change matched value to" at bounding box center [376, 244] width 174 height 42
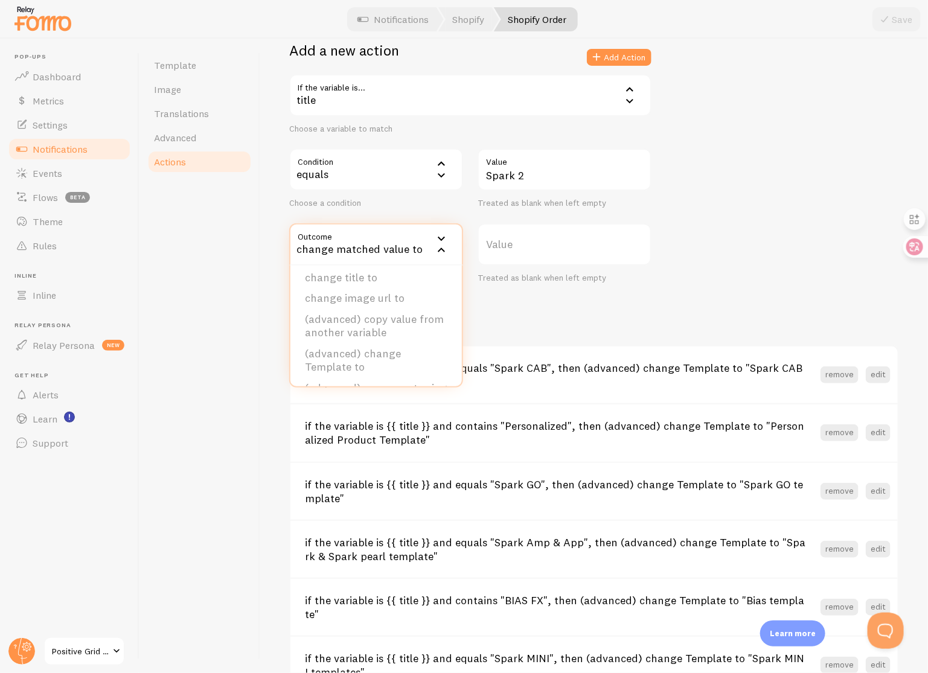
scroll to position [114, 0]
click at [403, 326] on li "(advanced) change Template to" at bounding box center [375, 336] width 171 height 34
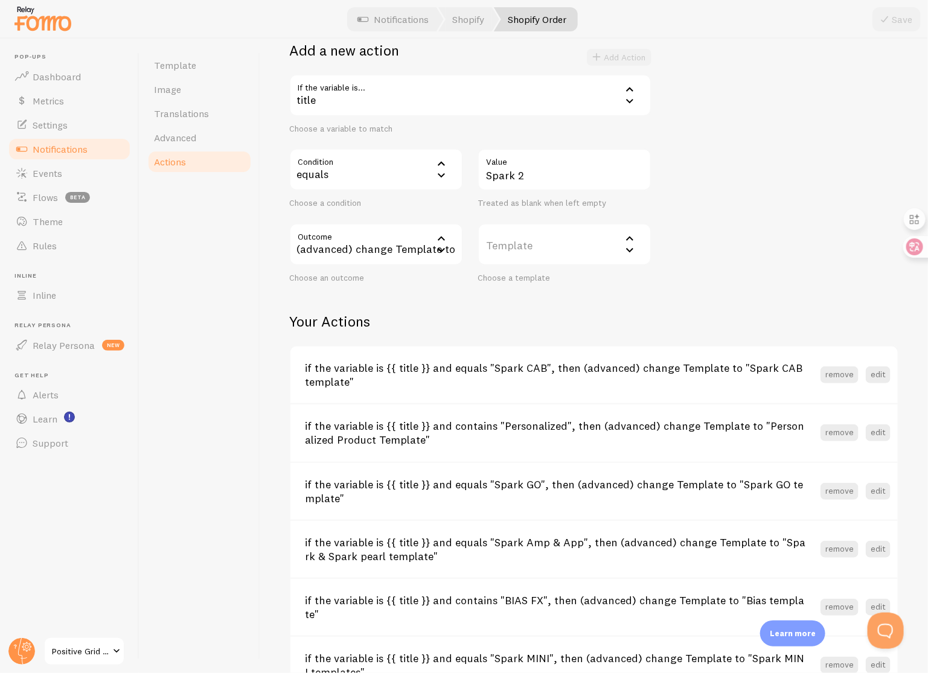
click at [556, 236] on label "Template" at bounding box center [565, 244] width 174 height 42
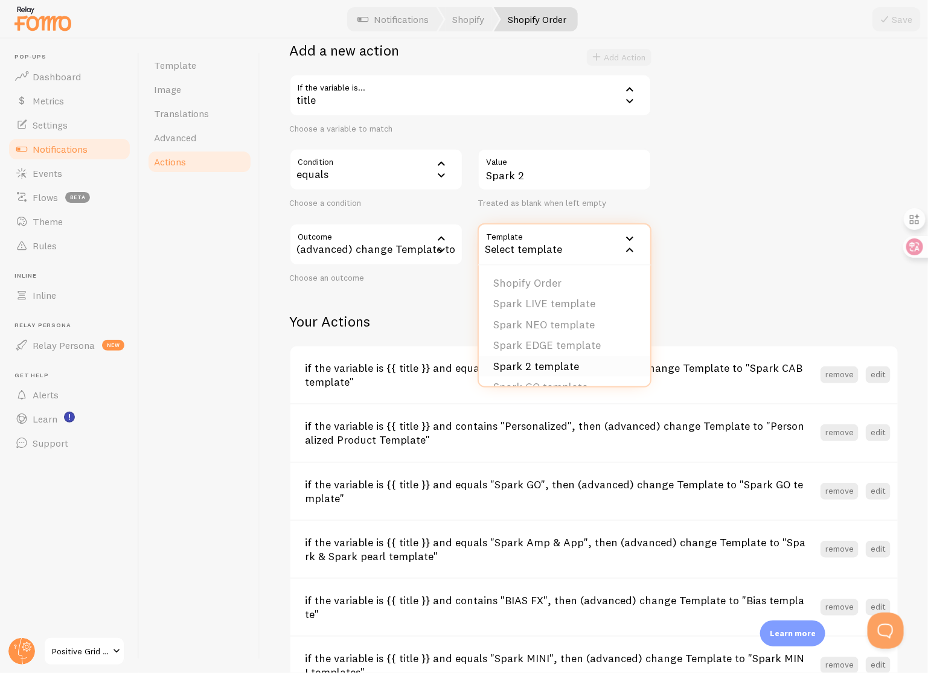
click at [560, 360] on li "Spark 2 template" at bounding box center [564, 366] width 171 height 21
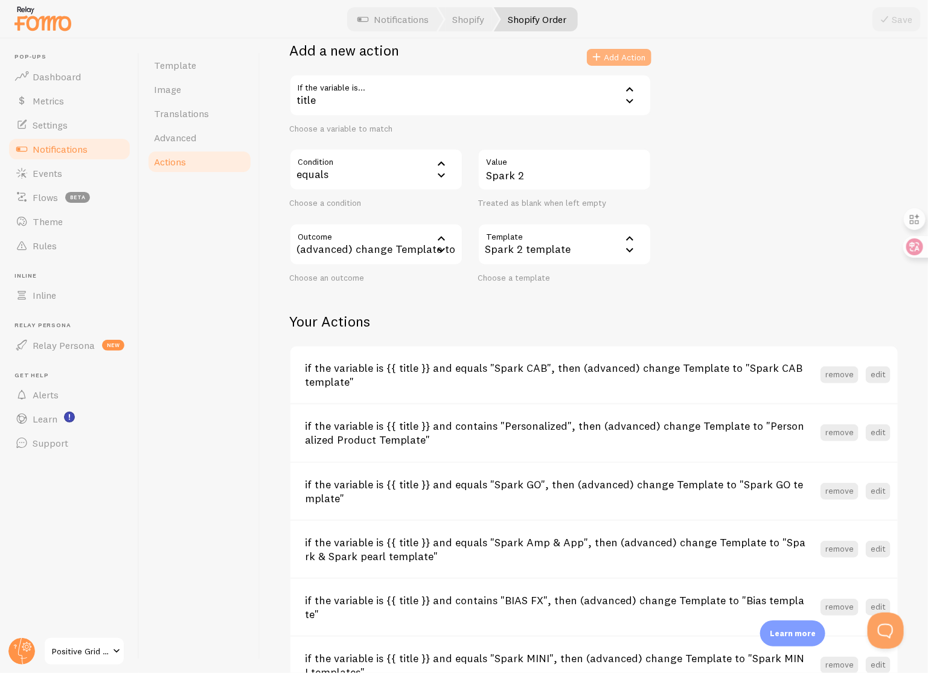
click at [621, 56] on button "Add Action" at bounding box center [619, 57] width 65 height 17
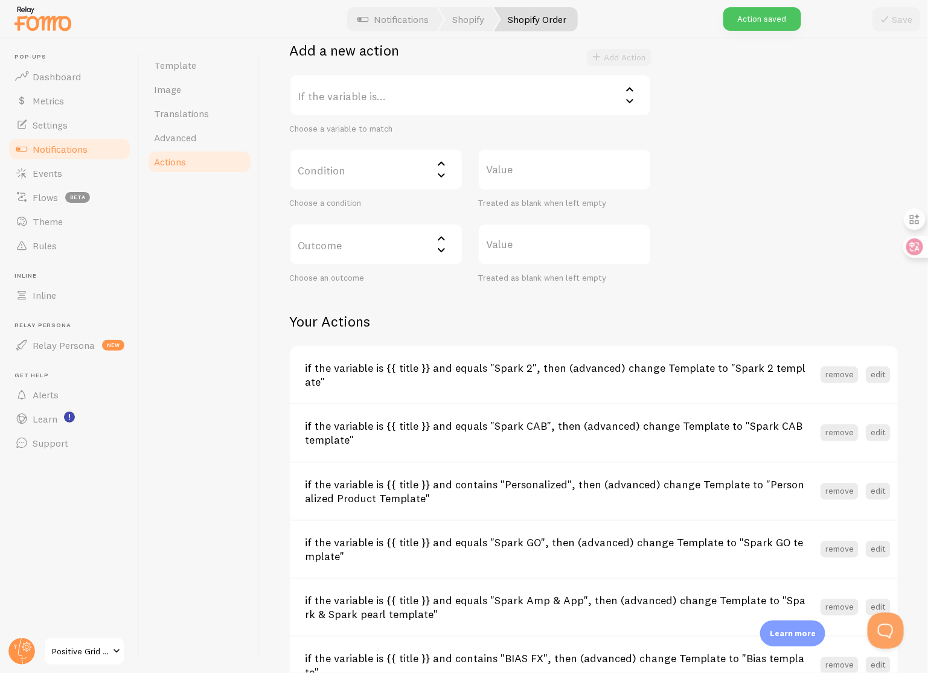
click at [456, 107] on label "If the variable is..." at bounding box center [470, 95] width 362 height 42
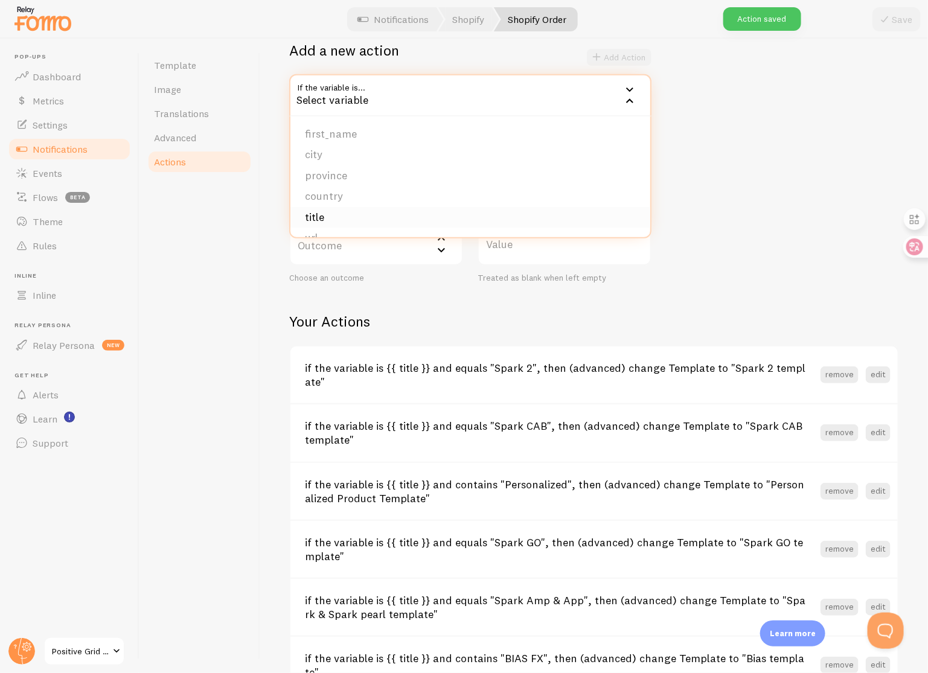
click at [386, 217] on li "title" at bounding box center [470, 217] width 360 height 21
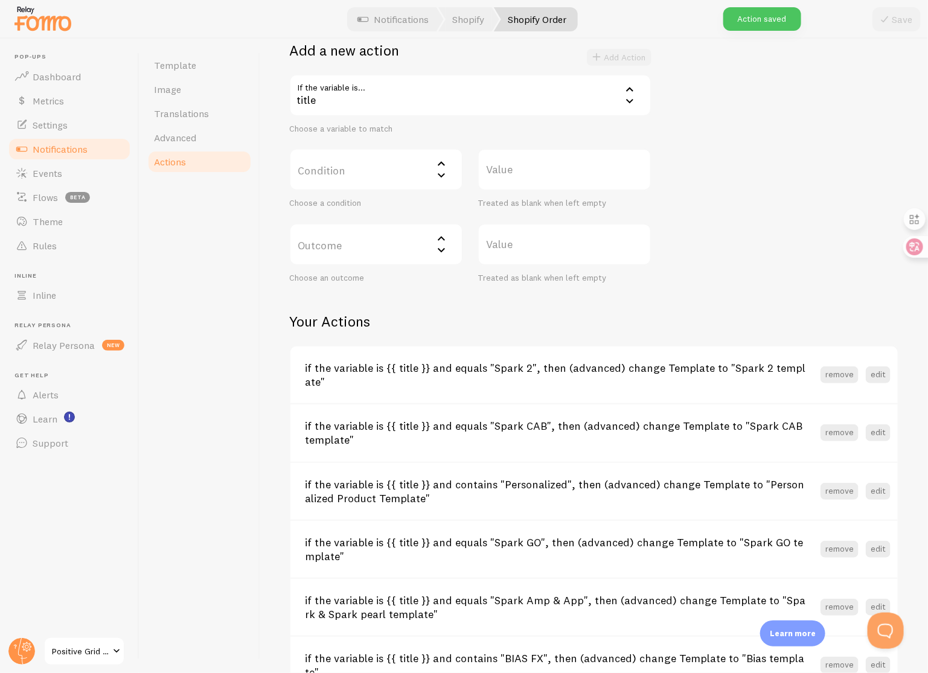
click at [390, 166] on label "Condition" at bounding box center [376, 170] width 174 height 42
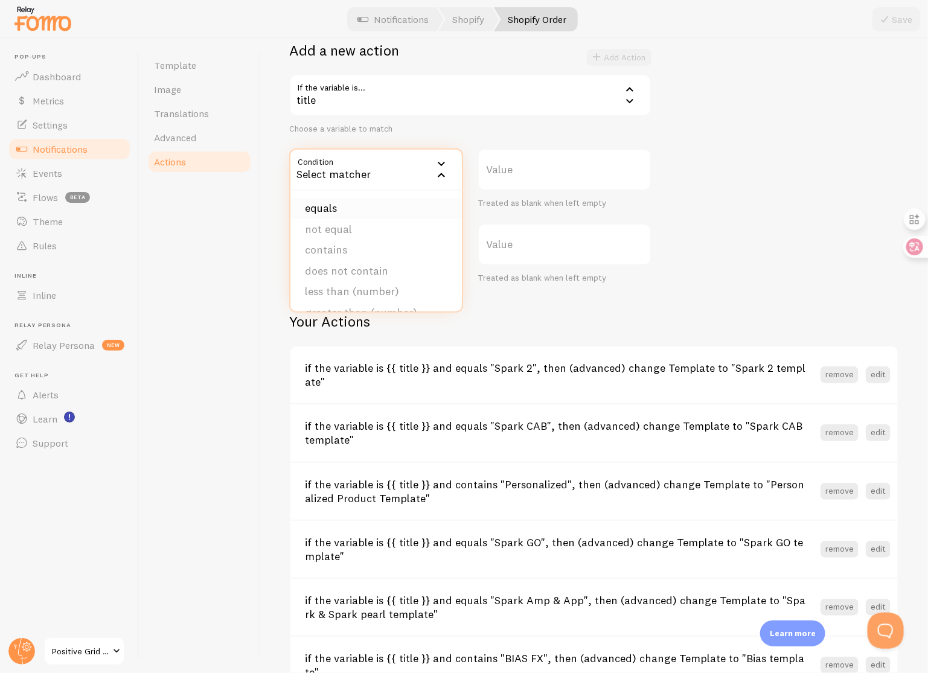
click at [394, 202] on li "equals" at bounding box center [375, 208] width 171 height 21
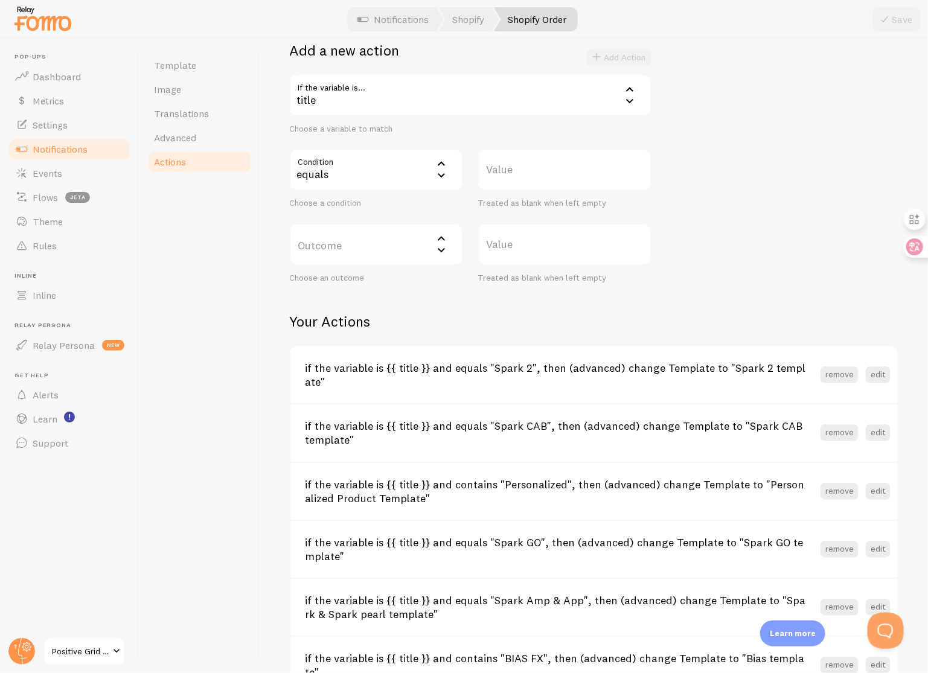
click at [539, 172] on label "Value" at bounding box center [565, 170] width 174 height 42
click at [539, 172] on input "Value" at bounding box center [565, 170] width 174 height 42
type input "Spark NEO"
click at [396, 245] on label "Outcome" at bounding box center [376, 244] width 174 height 42
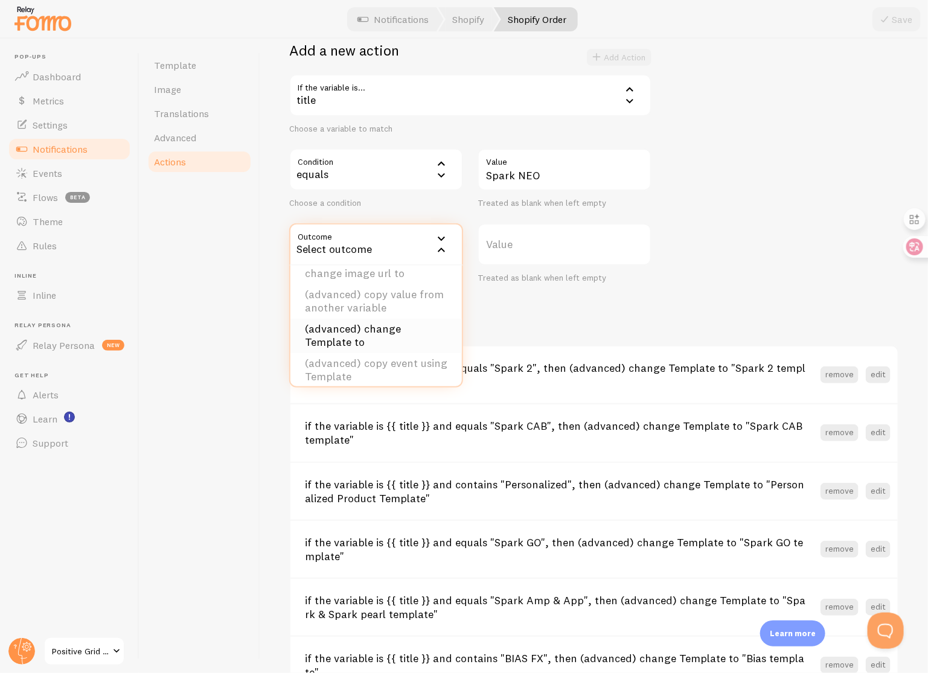
scroll to position [121, 0]
click at [400, 327] on li "(advanced) change Template to" at bounding box center [375, 328] width 171 height 34
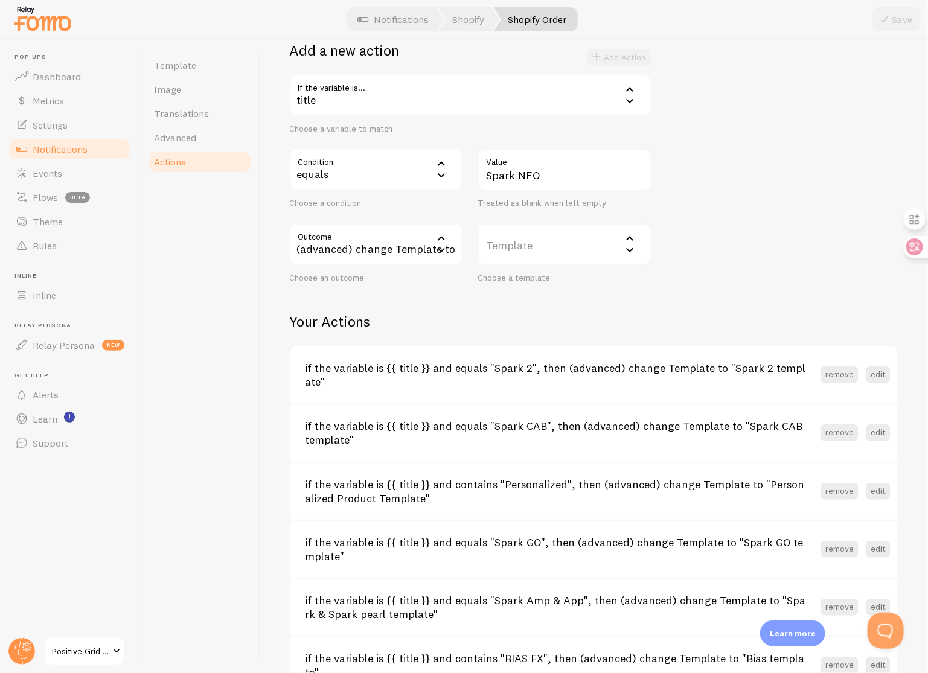
click at [559, 248] on label "Template" at bounding box center [565, 244] width 174 height 42
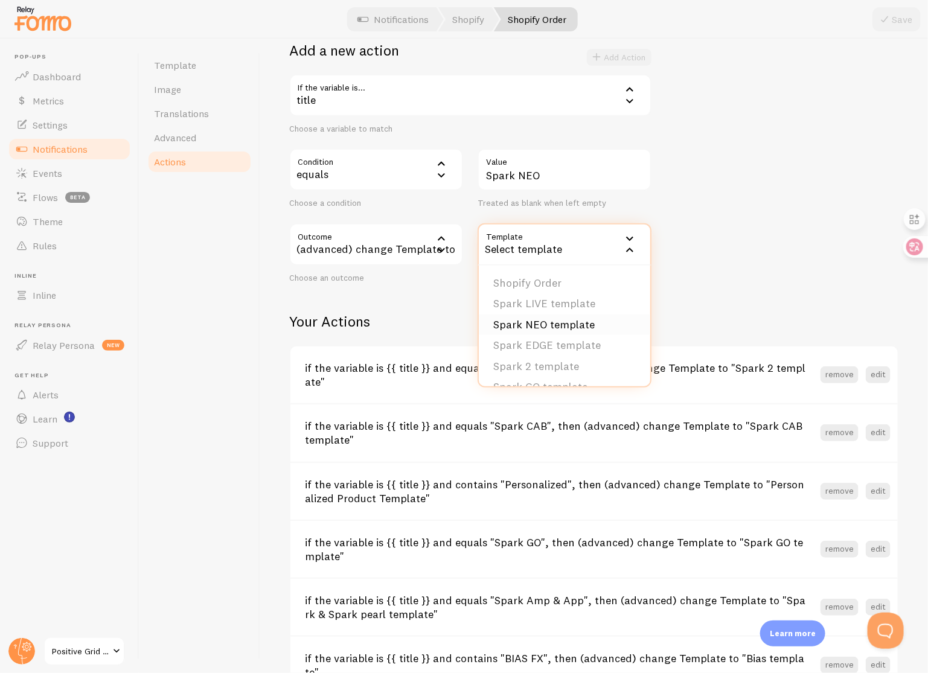
click at [574, 326] on li "Spark NEO template" at bounding box center [564, 325] width 171 height 21
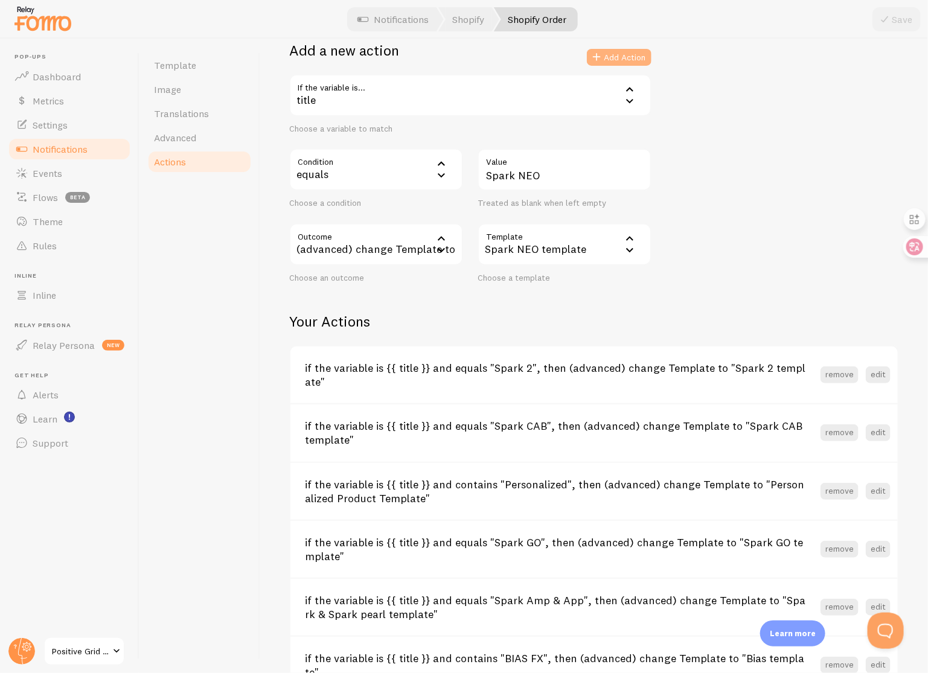
click at [635, 53] on button "Add Action" at bounding box center [619, 57] width 65 height 17
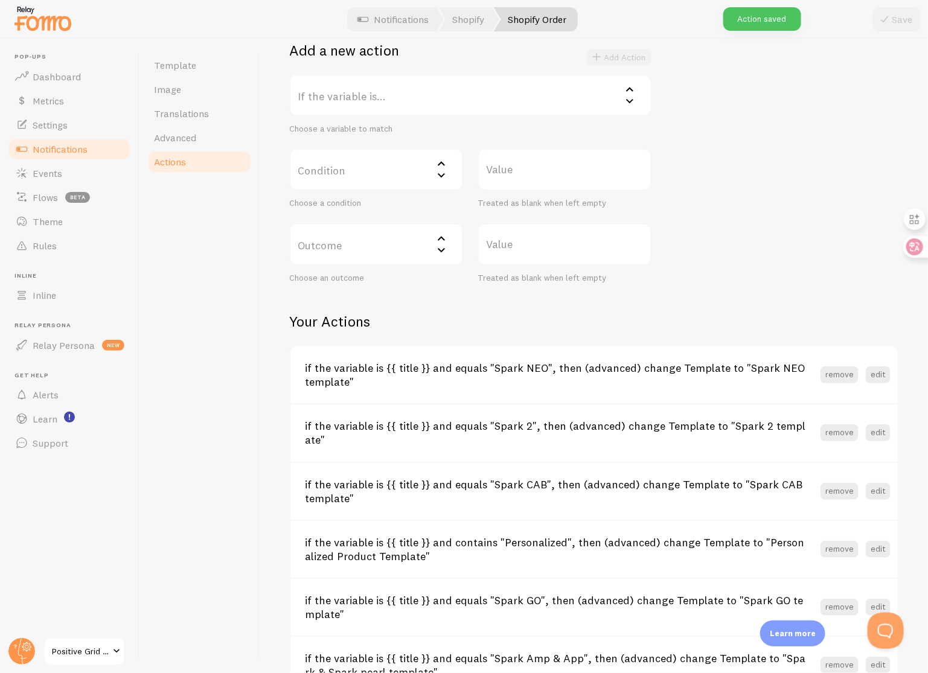
click at [391, 89] on label "If the variable is..." at bounding box center [470, 95] width 362 height 42
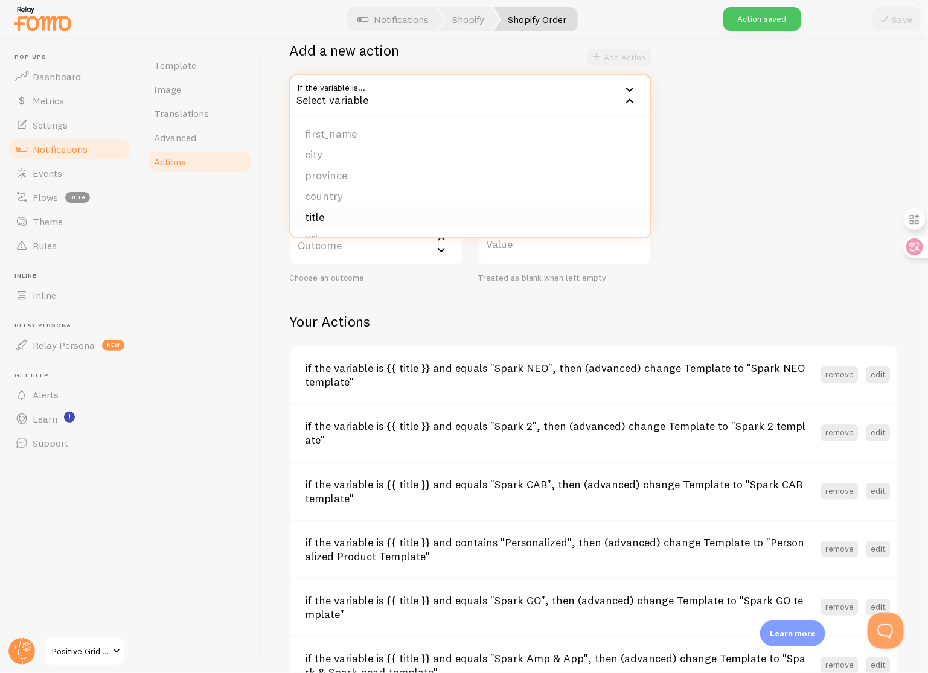
click at [341, 216] on li "title" at bounding box center [470, 217] width 360 height 21
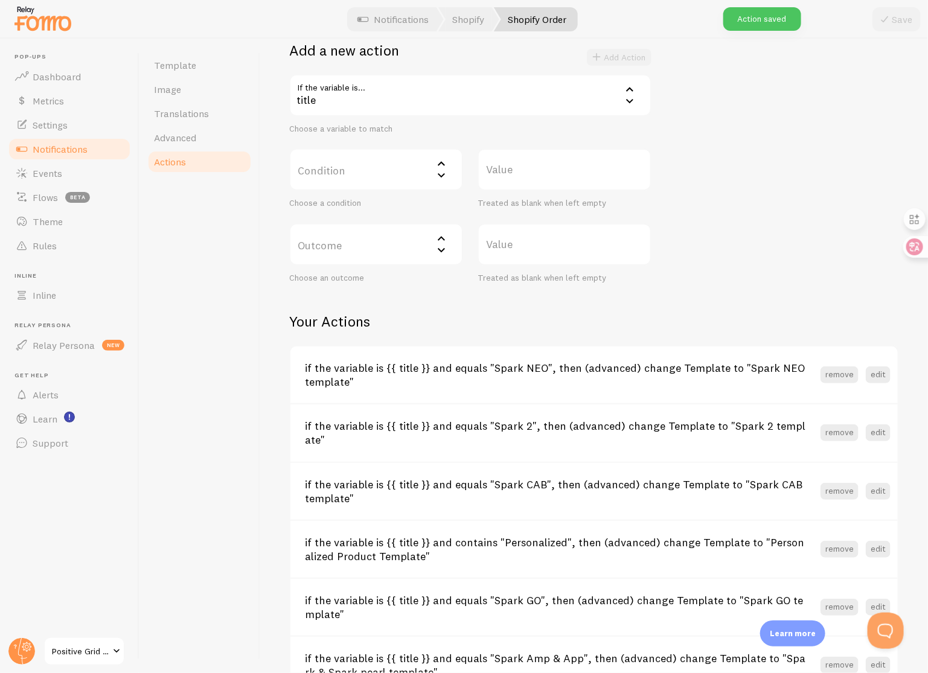
click at [363, 168] on label "Condition" at bounding box center [376, 170] width 174 height 42
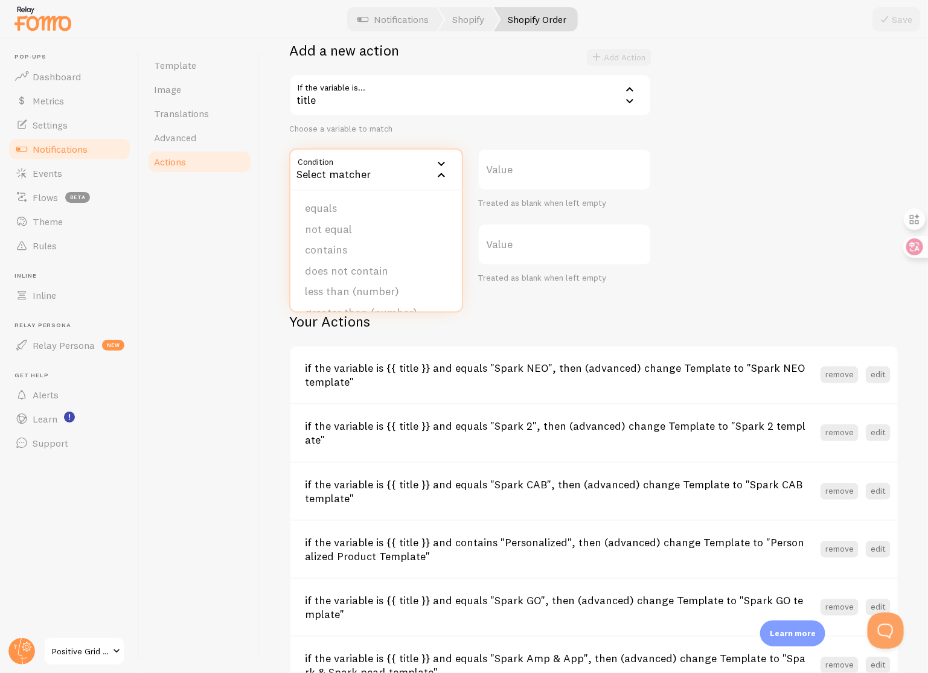
click at [513, 178] on label "Value" at bounding box center [565, 170] width 174 height 42
click at [513, 178] on input "Value" at bounding box center [565, 170] width 174 height 42
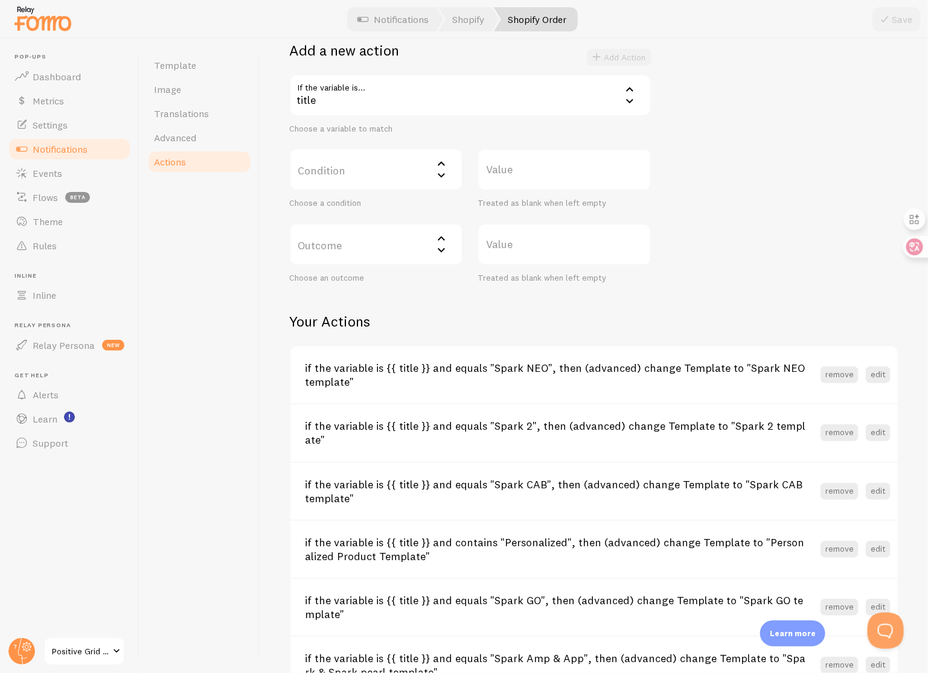
click at [394, 167] on label "Condition" at bounding box center [376, 170] width 174 height 42
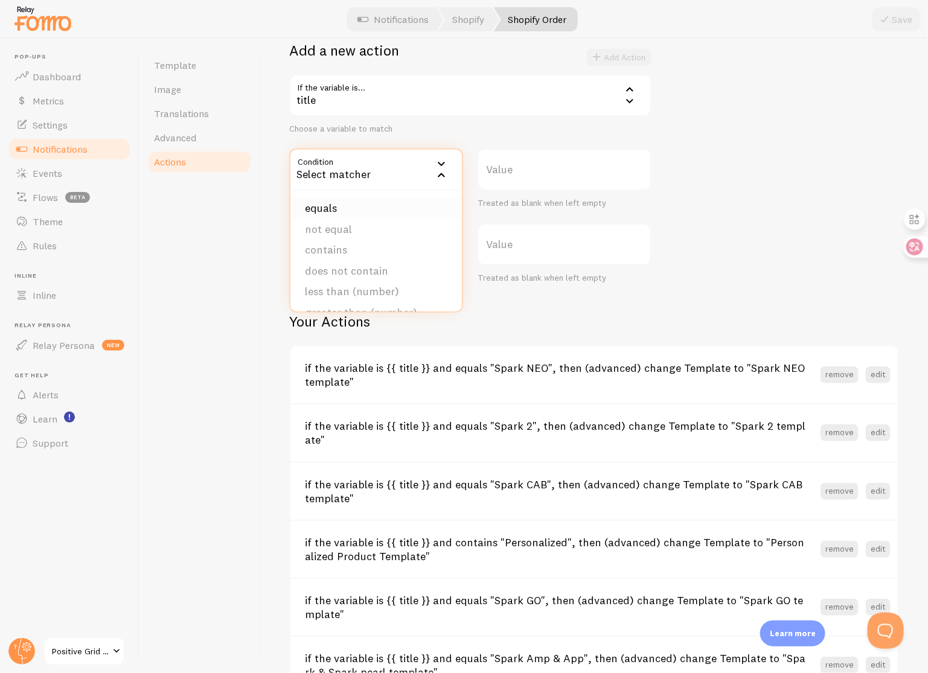
click at [344, 205] on li "equals" at bounding box center [375, 208] width 171 height 21
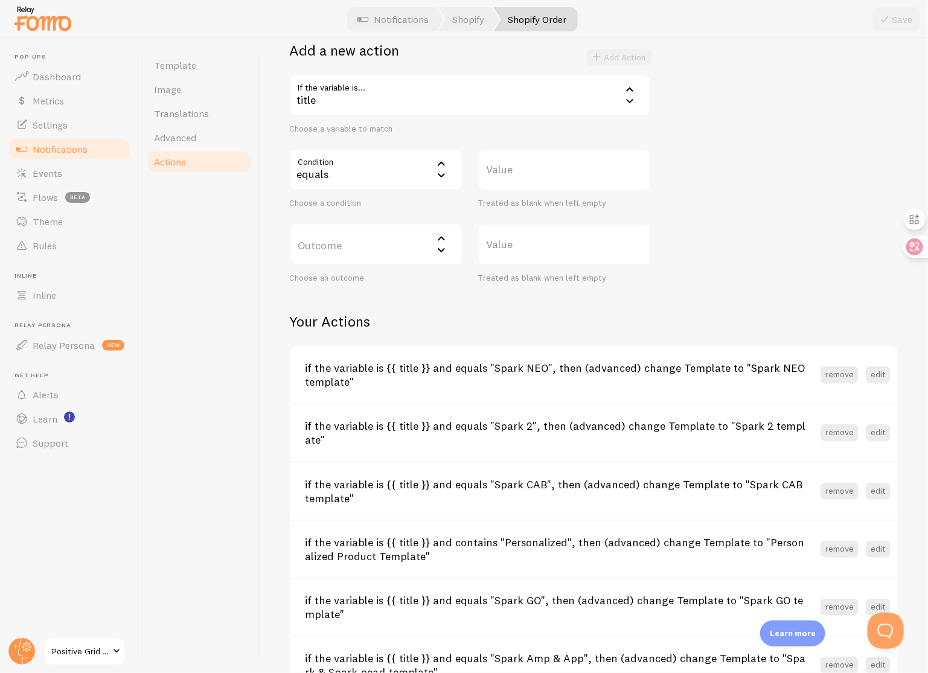
click at [501, 188] on label "Value" at bounding box center [565, 170] width 174 height 42
click at [501, 188] on input "Value" at bounding box center [565, 170] width 174 height 42
type input "Spark LIVE"
click at [399, 250] on label "Outcome" at bounding box center [376, 244] width 174 height 42
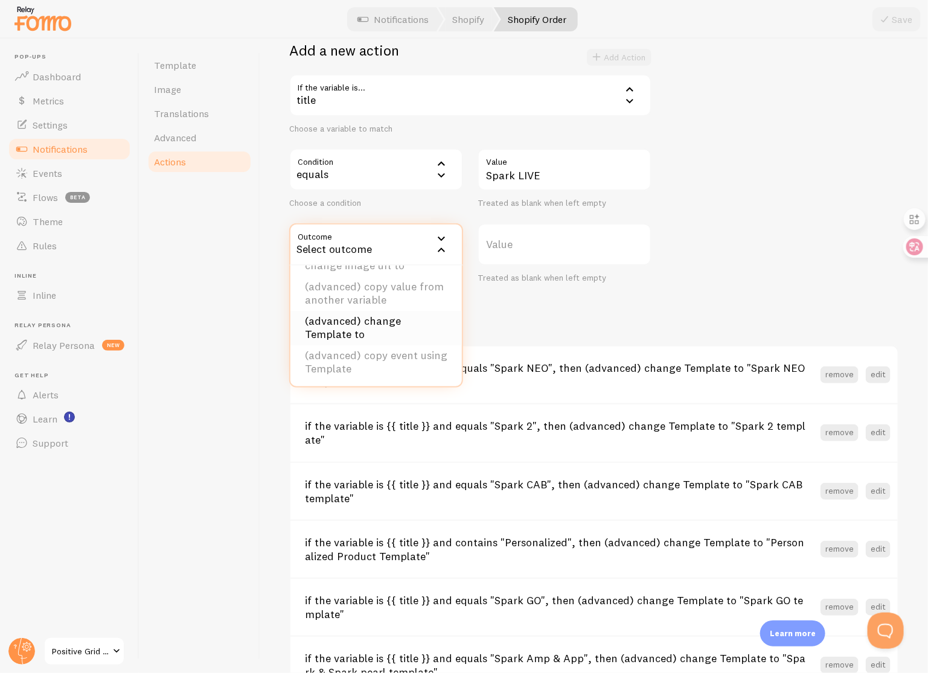
click at [418, 321] on li "(advanced) change Template to" at bounding box center [375, 328] width 171 height 34
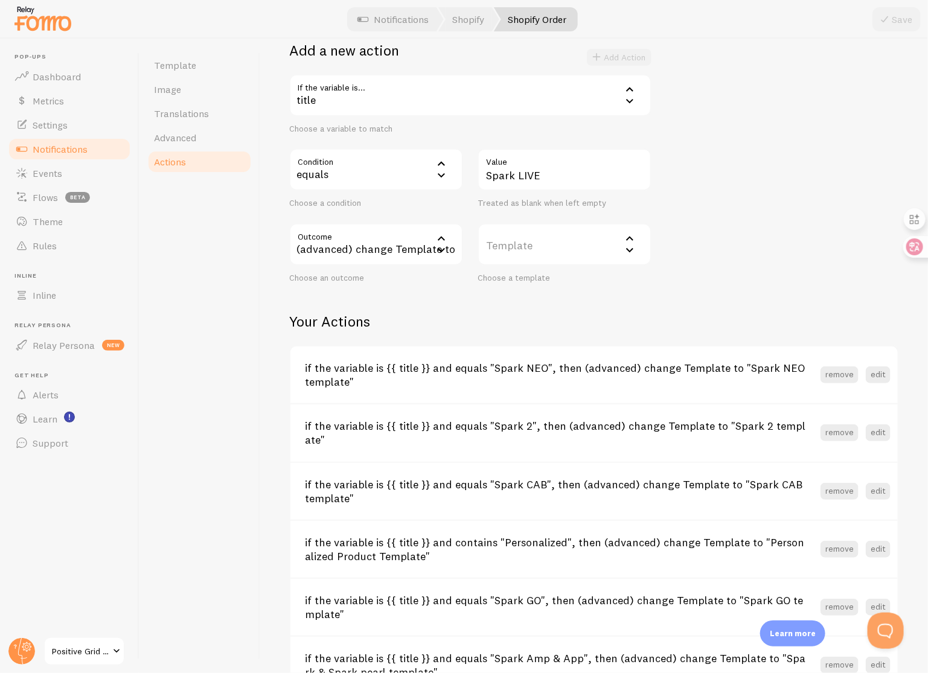
click at [559, 243] on label "Template" at bounding box center [565, 244] width 174 height 42
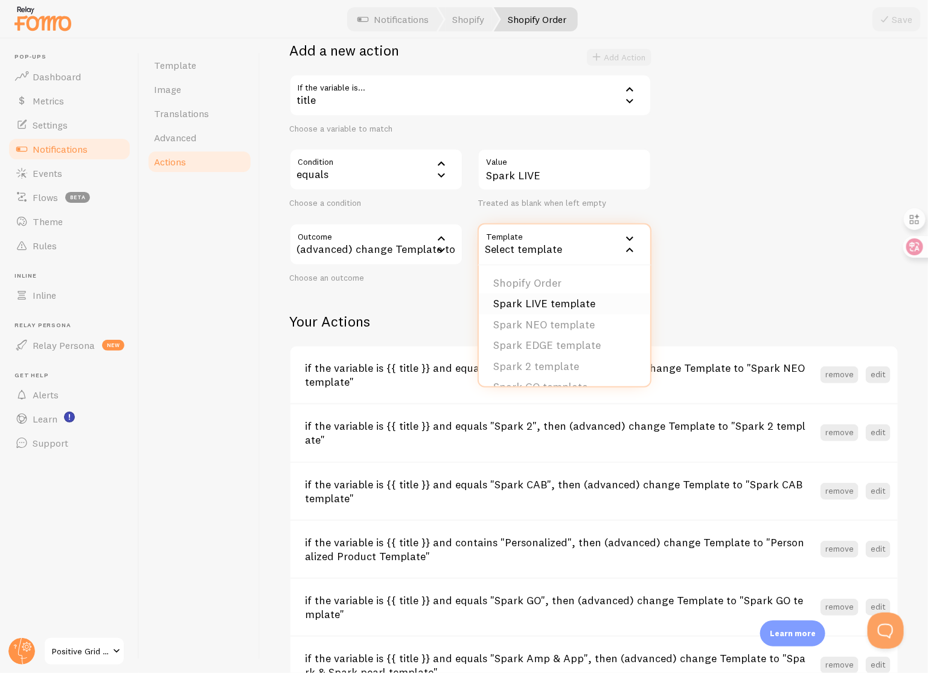
click at [574, 303] on li "Spark LIVE template" at bounding box center [564, 303] width 171 height 21
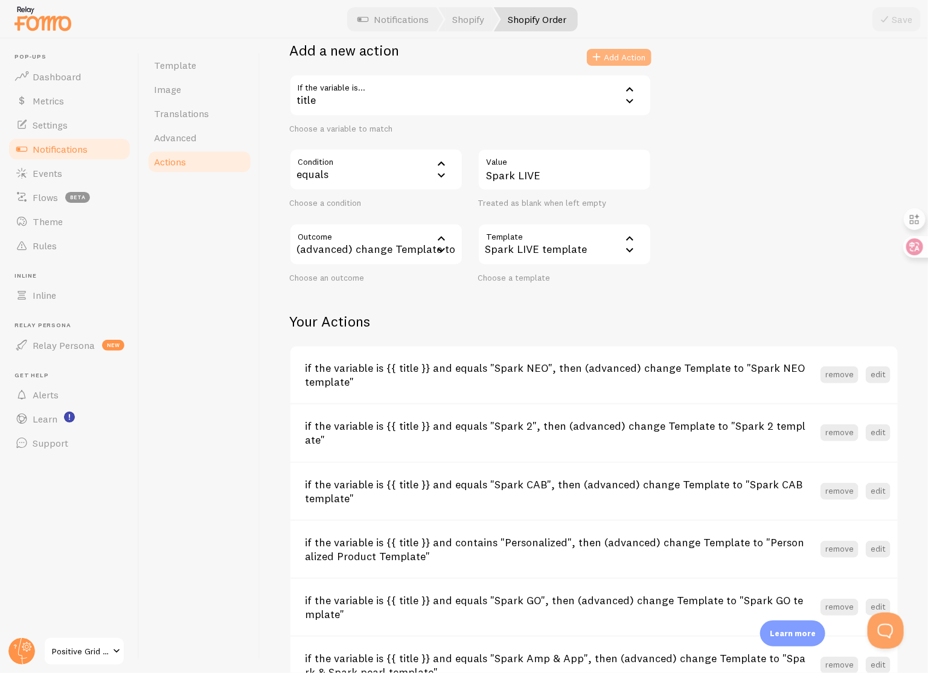
click at [626, 59] on button "Add Action" at bounding box center [619, 57] width 65 height 17
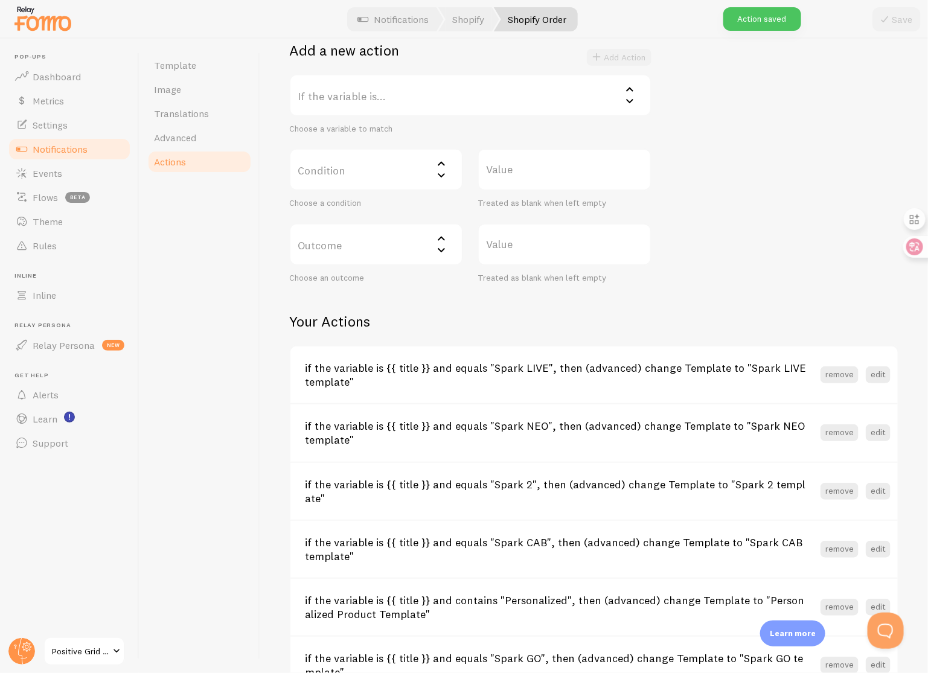
click at [421, 95] on label "If the variable is..." at bounding box center [470, 95] width 362 height 42
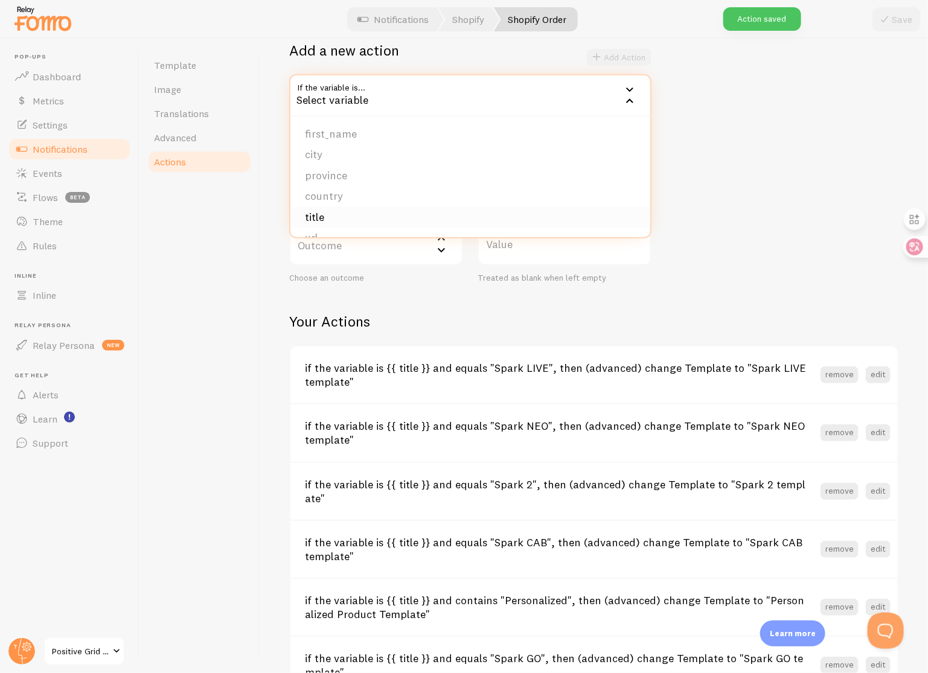
click at [390, 208] on li "title" at bounding box center [470, 217] width 360 height 21
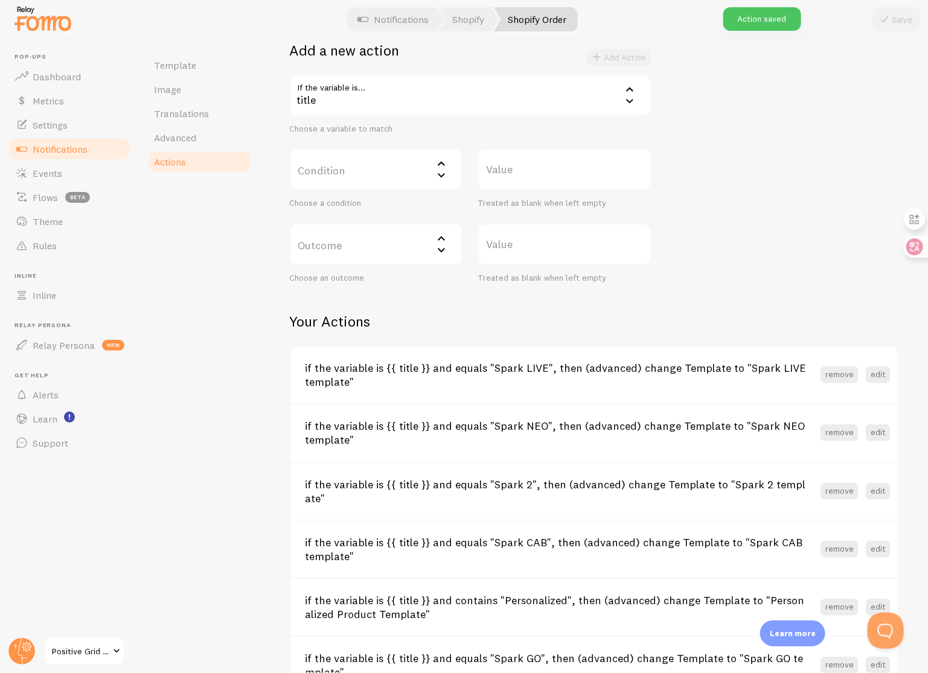
click at [388, 164] on label "Condition" at bounding box center [376, 170] width 174 height 42
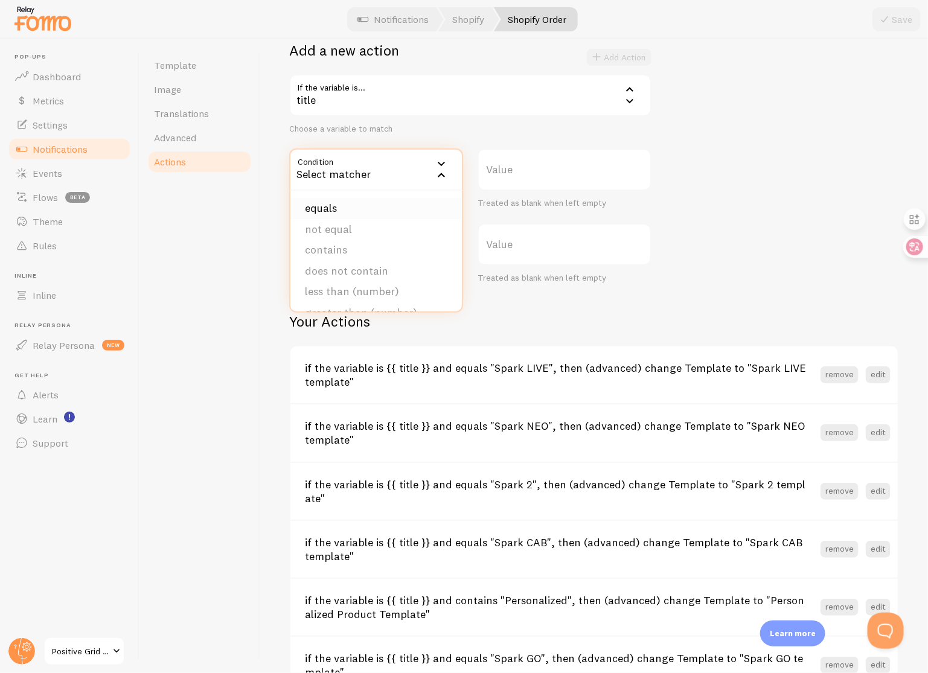
click at [377, 206] on li "equals" at bounding box center [375, 208] width 171 height 21
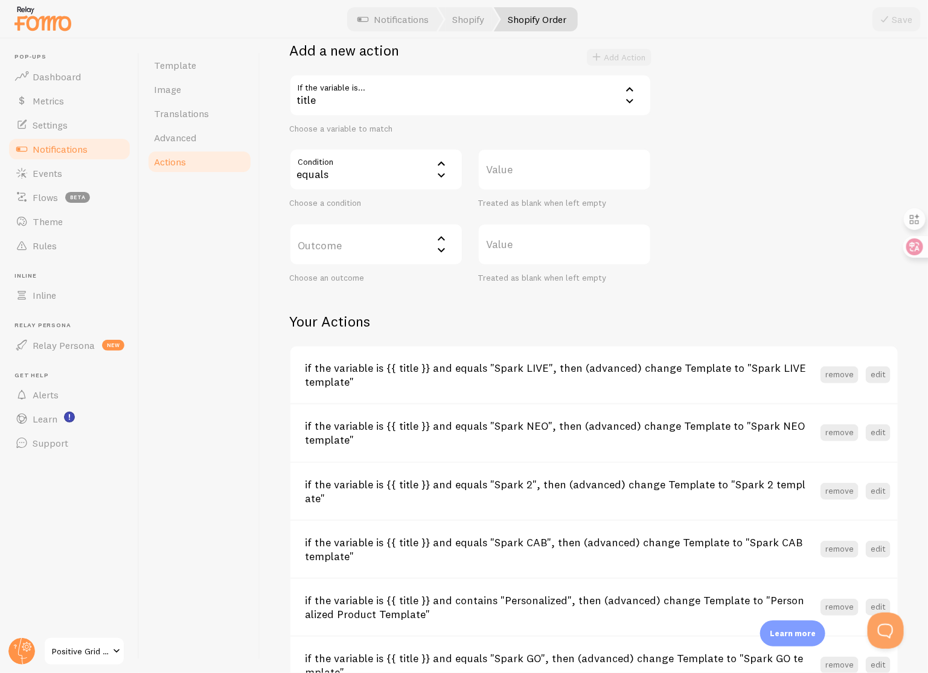
click at [534, 175] on label "Value" at bounding box center [565, 170] width 174 height 42
click at [534, 175] on input "Value" at bounding box center [565, 170] width 174 height 42
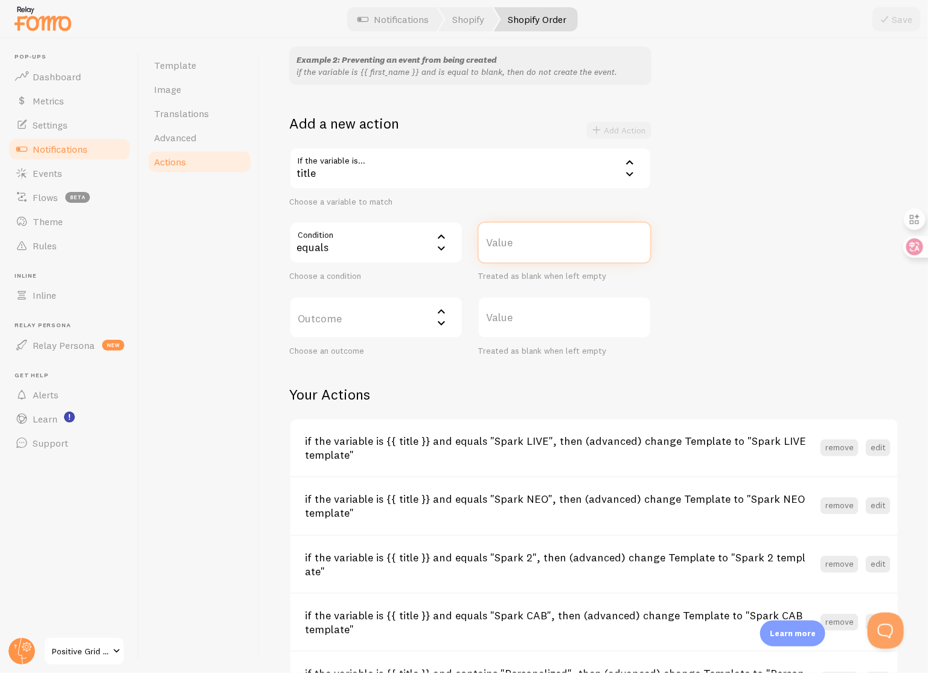
scroll to position [95, 0]
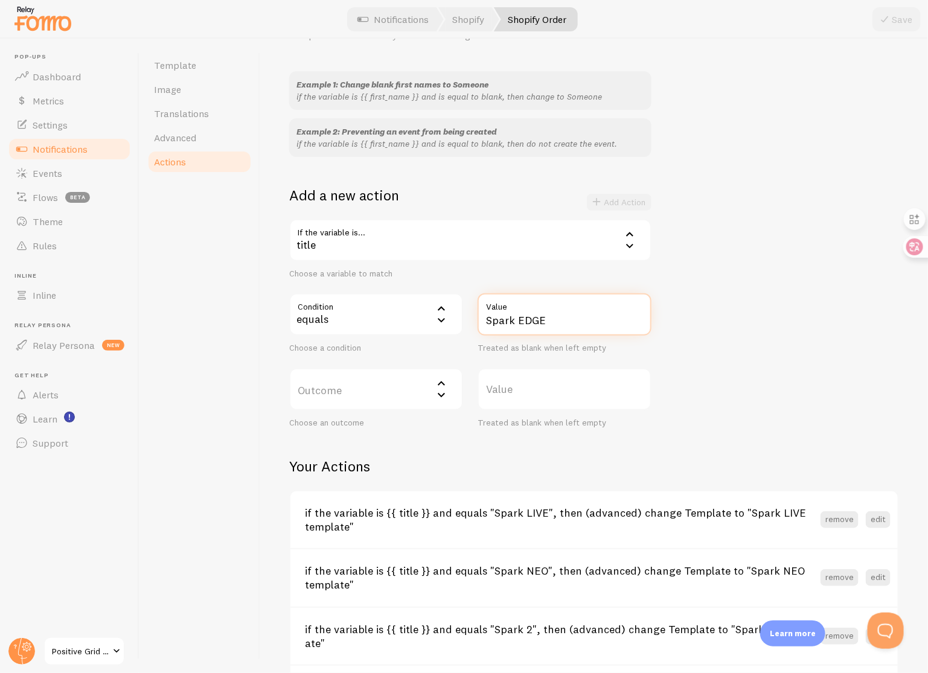
type input "Spark EDGE"
click at [389, 382] on label "Outcome" at bounding box center [376, 389] width 174 height 42
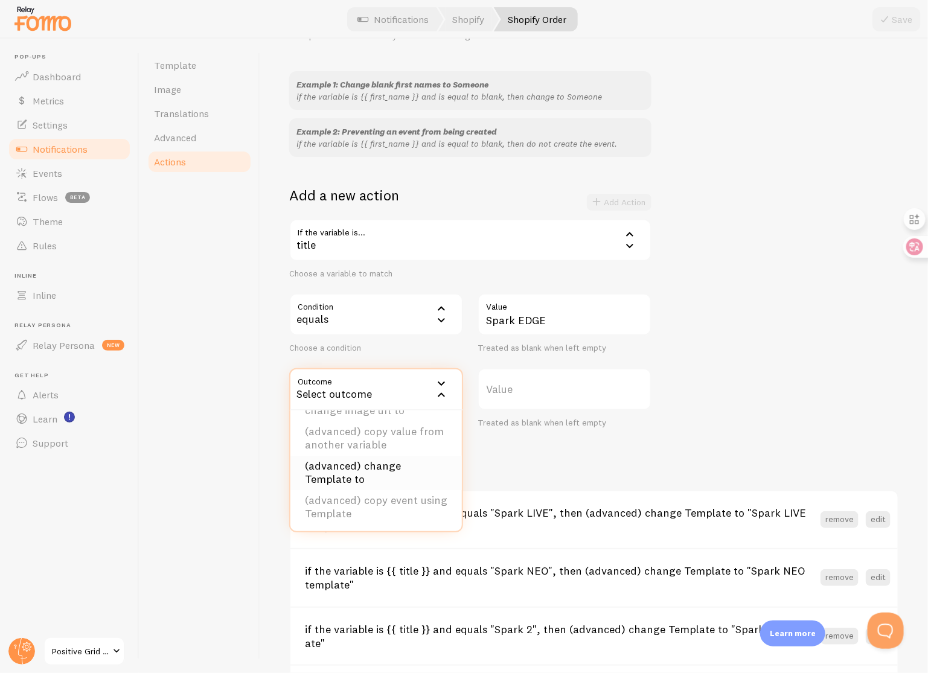
click at [409, 468] on li "(advanced) change Template to" at bounding box center [375, 473] width 171 height 34
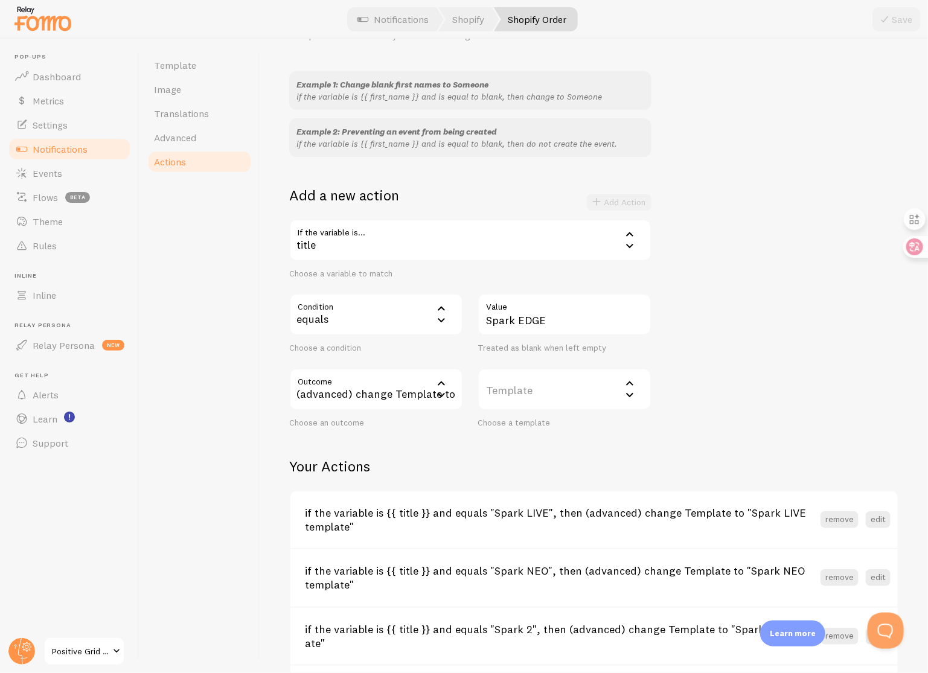
click at [556, 383] on label "Template" at bounding box center [565, 389] width 174 height 42
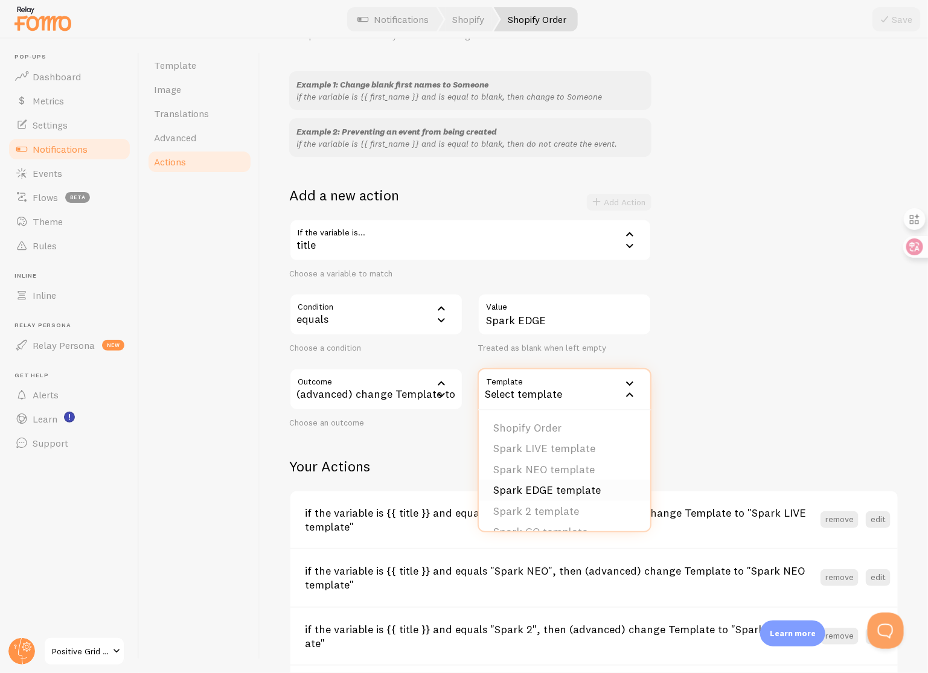
click at [565, 490] on li "Spark EDGE template" at bounding box center [564, 490] width 171 height 21
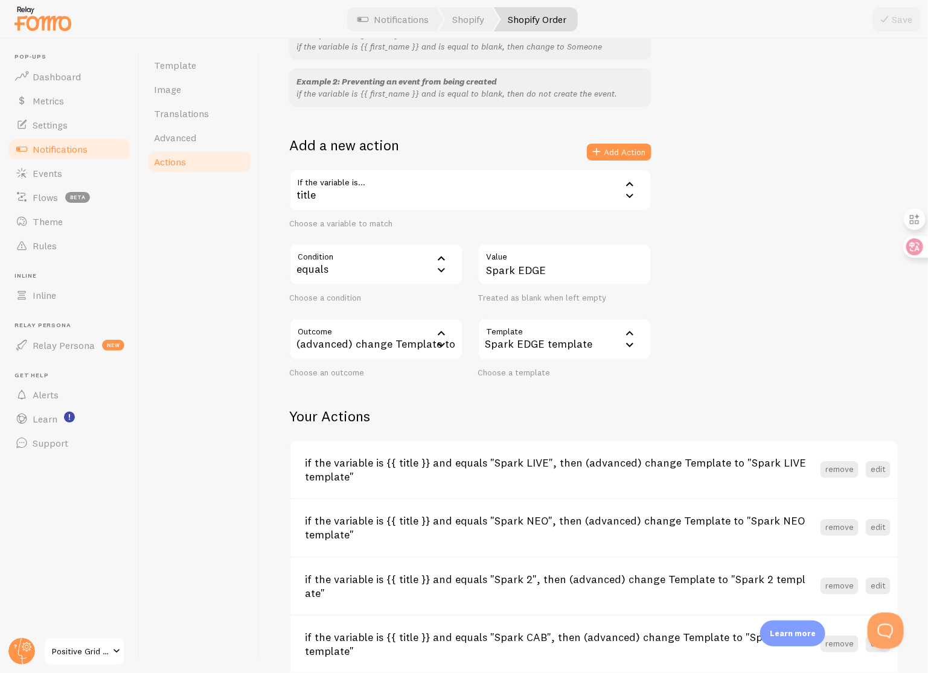
scroll to position [109, 0]
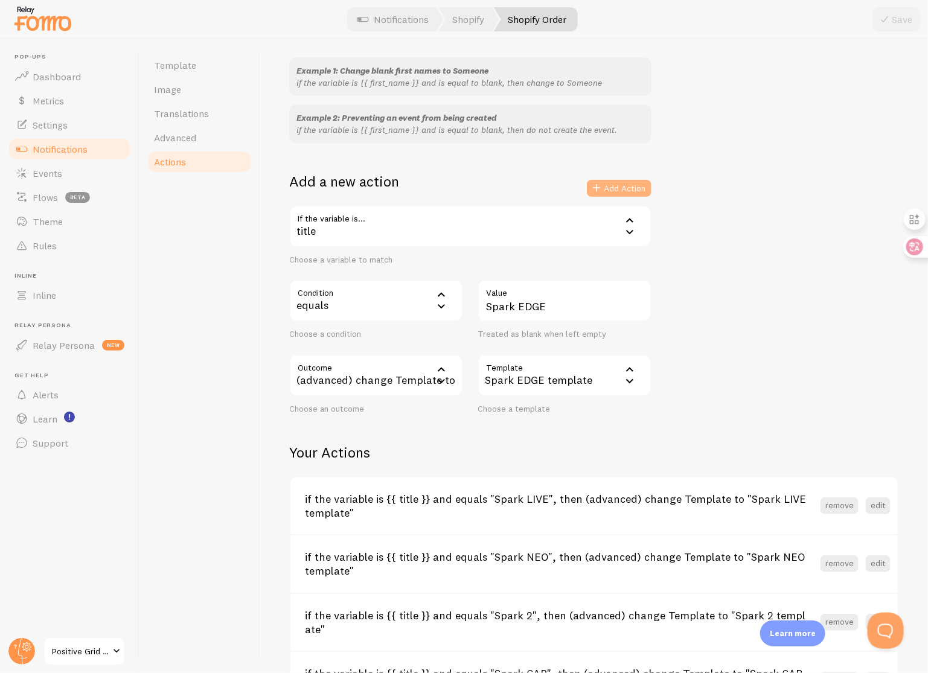
click at [626, 191] on button "Add Action" at bounding box center [619, 188] width 65 height 17
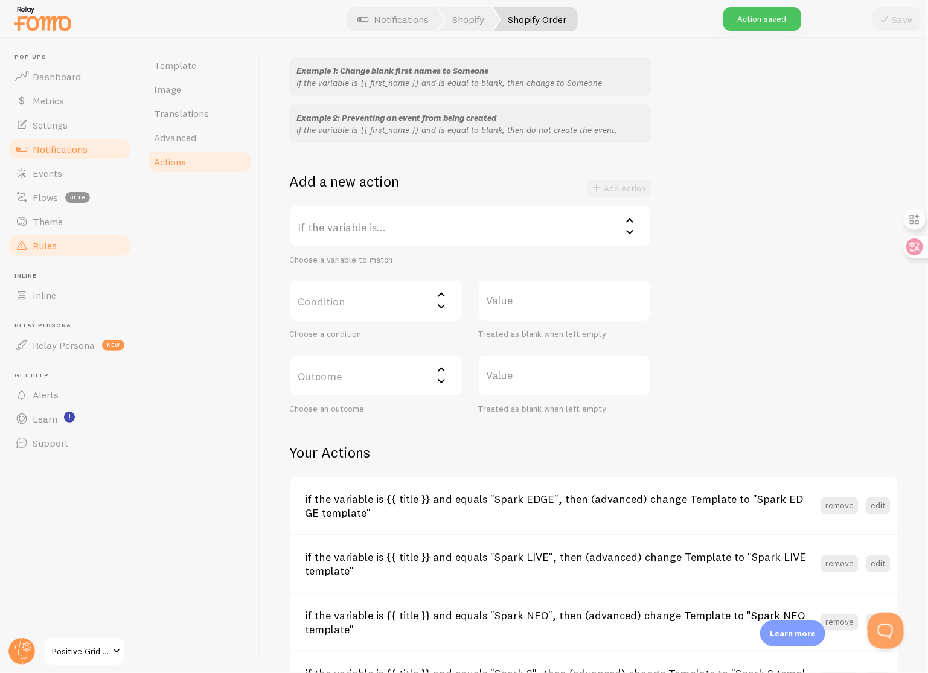
click at [49, 246] on span "Rules" at bounding box center [45, 246] width 24 height 12
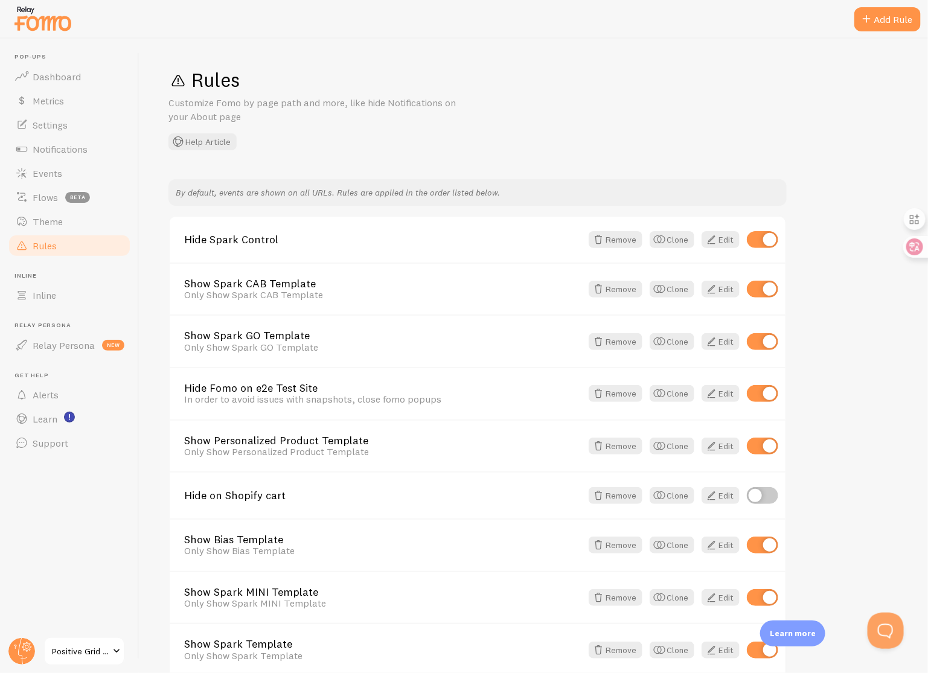
scroll to position [165, 0]
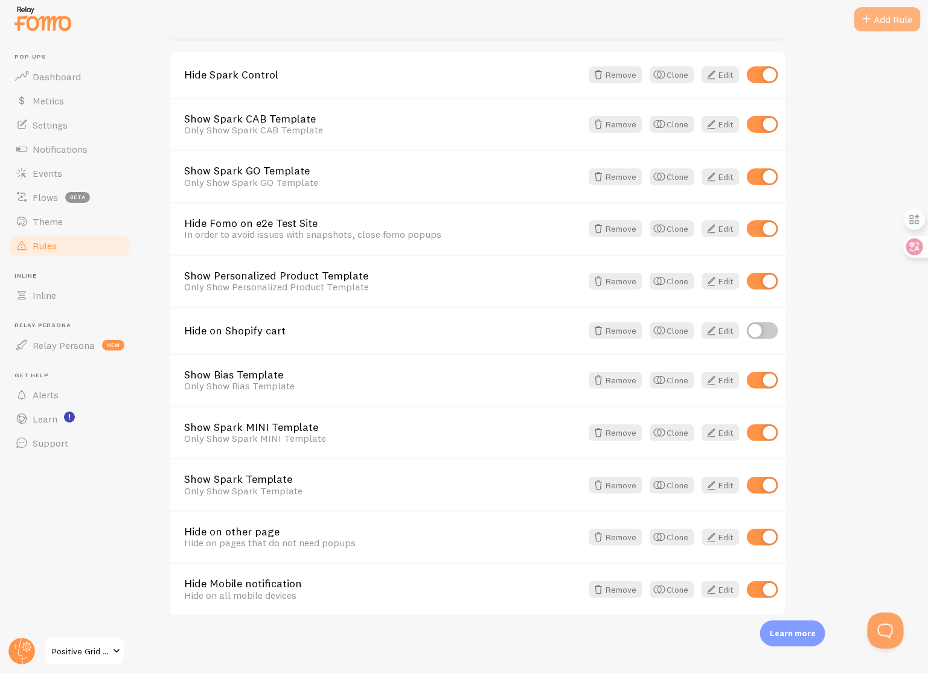
click at [884, 21] on div "Add Rule" at bounding box center [887, 19] width 66 height 24
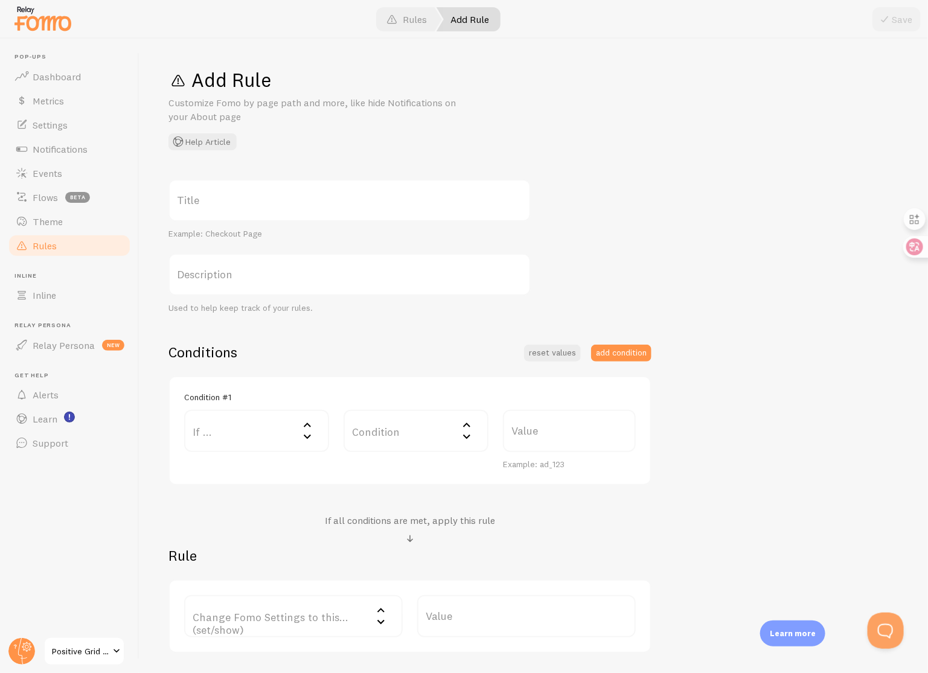
click at [391, 190] on label "Title" at bounding box center [349, 200] width 362 height 42
click at [391, 190] on input "Title" at bounding box center [349, 200] width 362 height 42
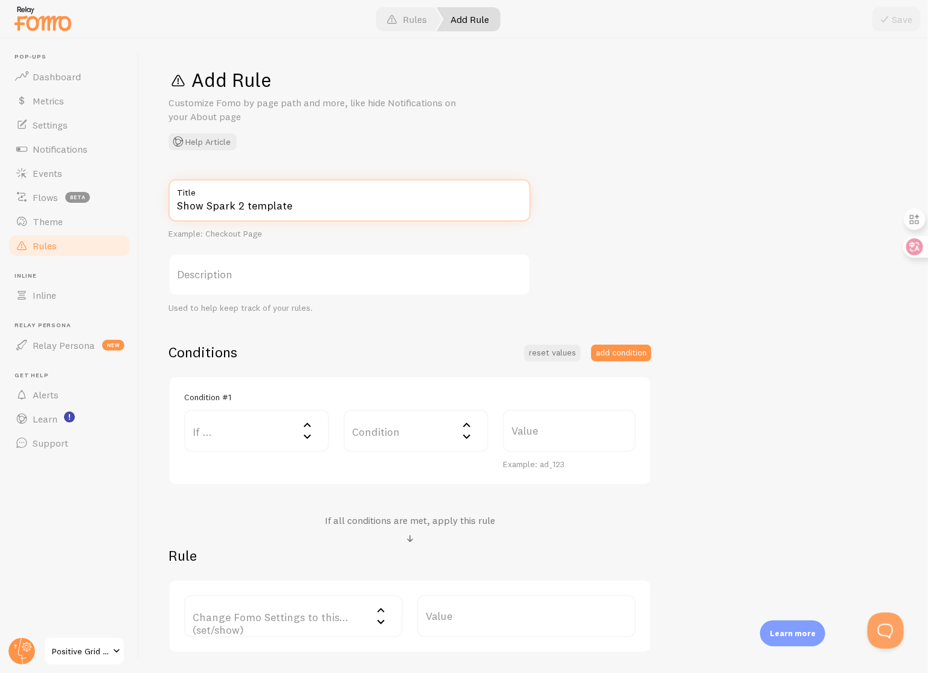
scroll to position [85, 0]
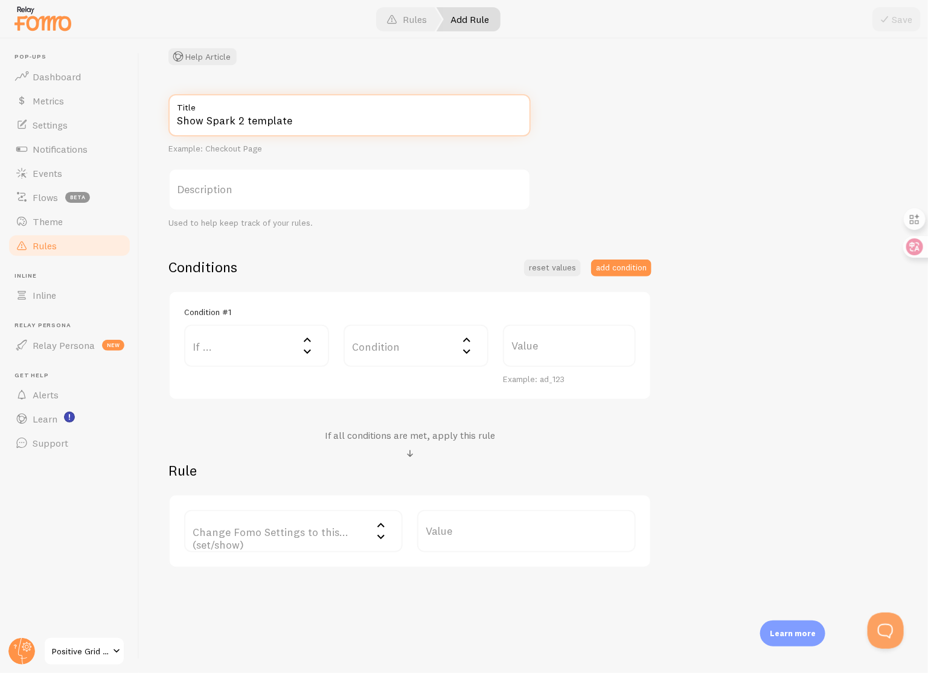
type input "Show Spark 2 template"
click at [282, 345] on label "If ..." at bounding box center [256, 346] width 145 height 42
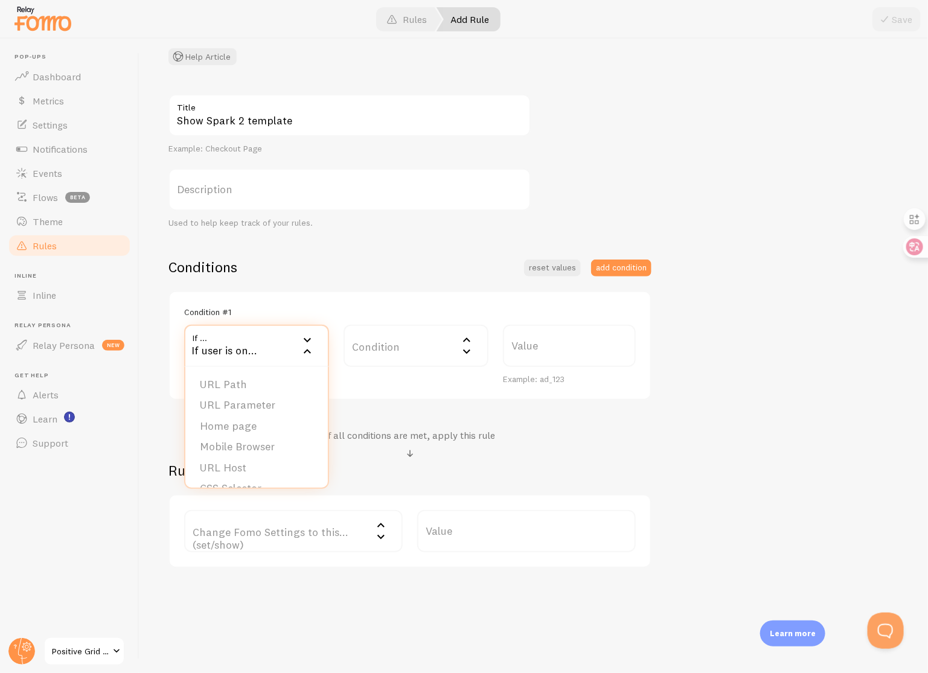
click at [342, 252] on div "Show Spark 2 template Title Example: Checkout Page Description Used to help kee…" at bounding box center [533, 331] width 731 height 474
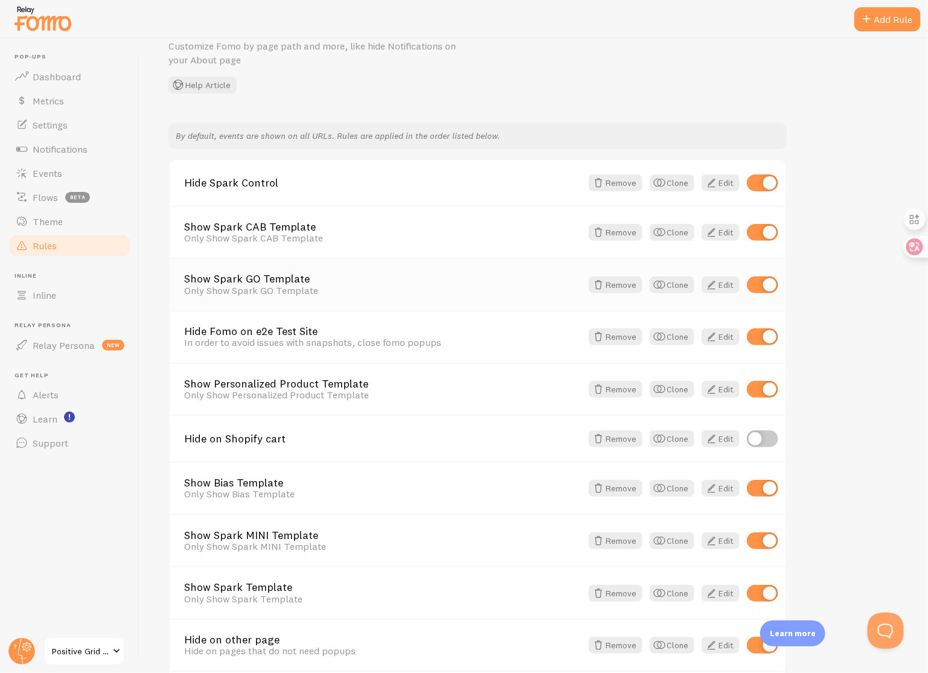
scroll to position [41, 0]
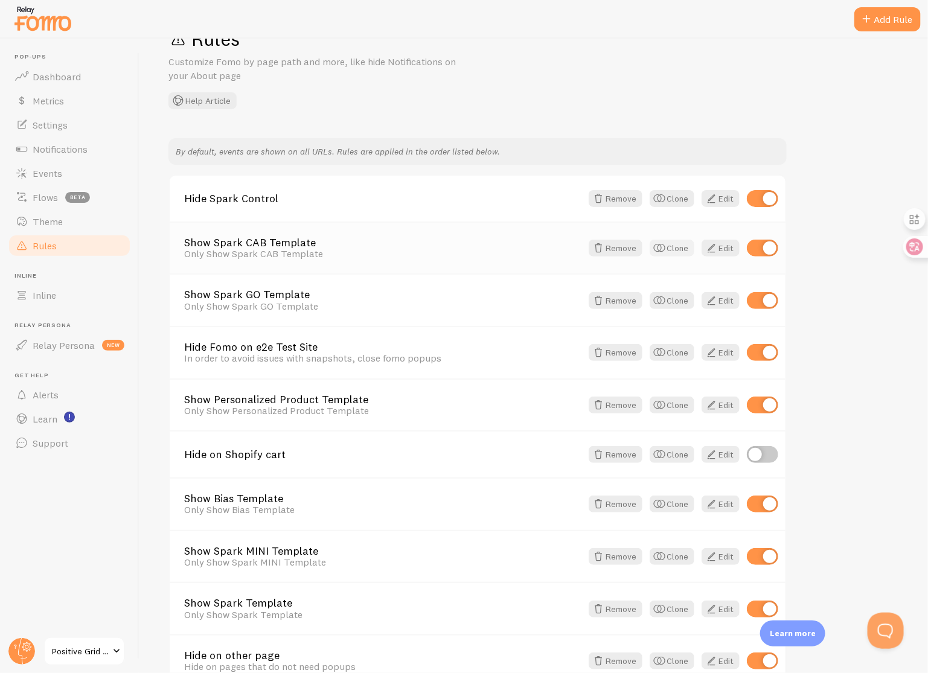
click at [682, 251] on button "Clone" at bounding box center [672, 248] width 45 height 17
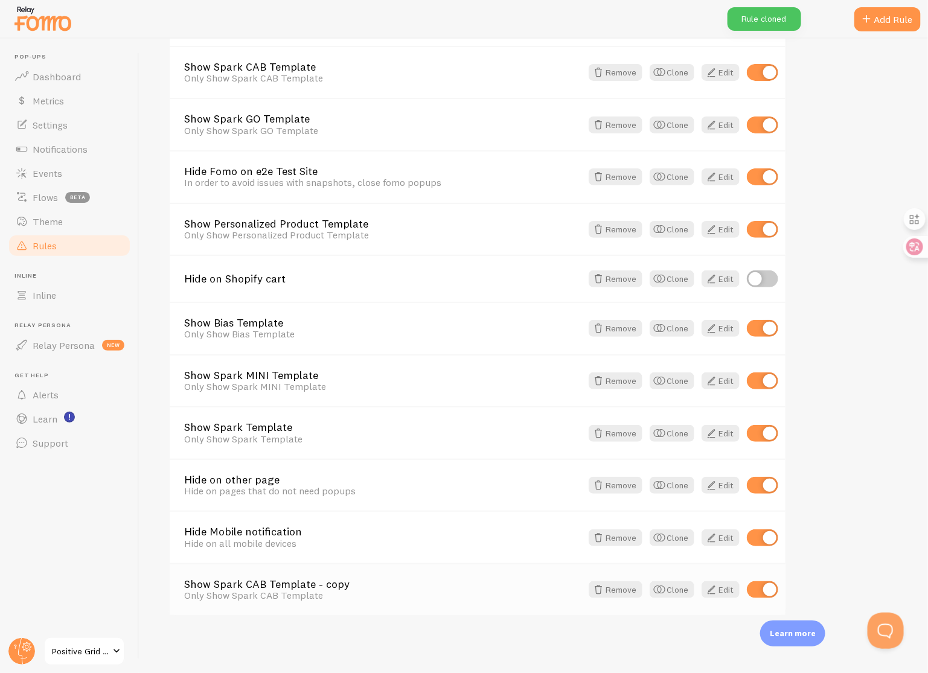
click at [306, 580] on link "Show Spark CAB Template - copy" at bounding box center [382, 584] width 397 height 11
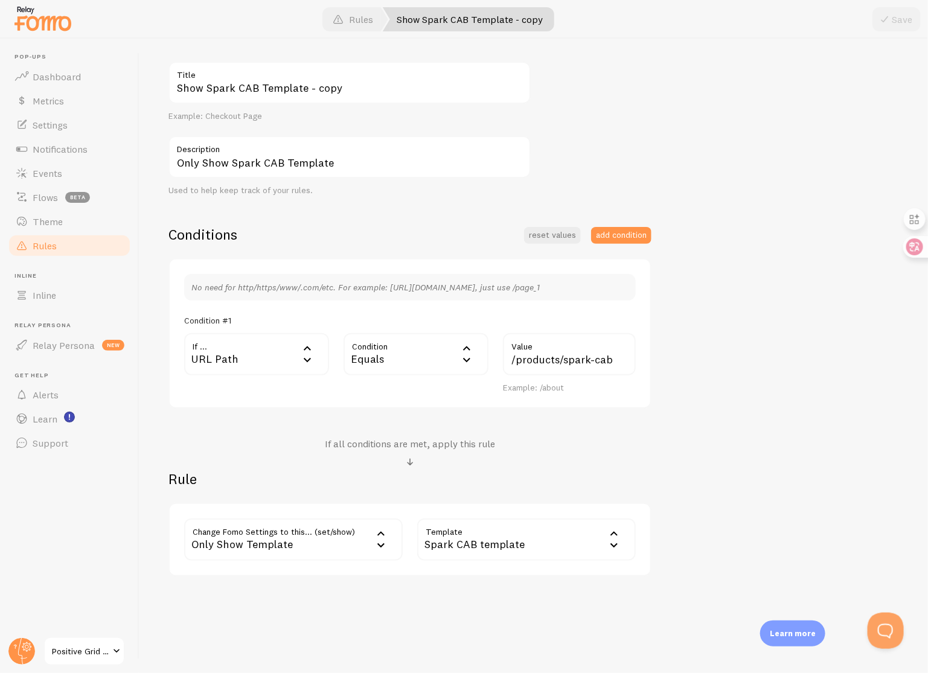
scroll to position [126, 0]
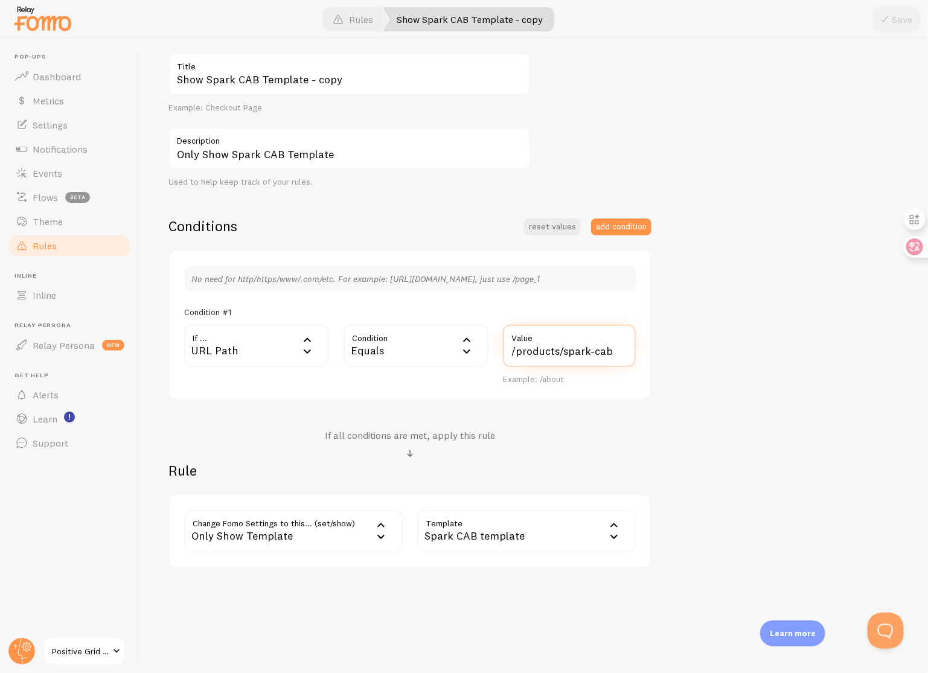
click at [620, 351] on input "/products/spark-cab" at bounding box center [569, 346] width 133 height 42
type input "/products/spark-2"
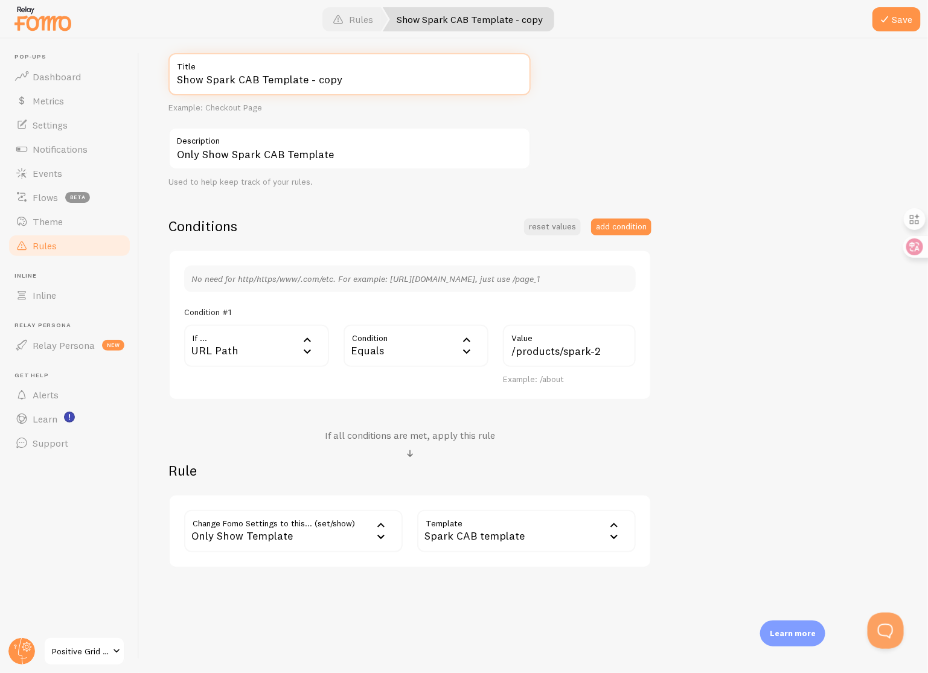
click at [236, 78] on input "Show Spark CAB Template - copy" at bounding box center [349, 74] width 362 height 42
click at [255, 78] on input "Show Spark CAB Template - copy" at bounding box center [349, 74] width 362 height 42
click at [366, 78] on input "Show Spark 2 Template - copy" at bounding box center [349, 74] width 362 height 42
type input "Show Spark 2 Template"
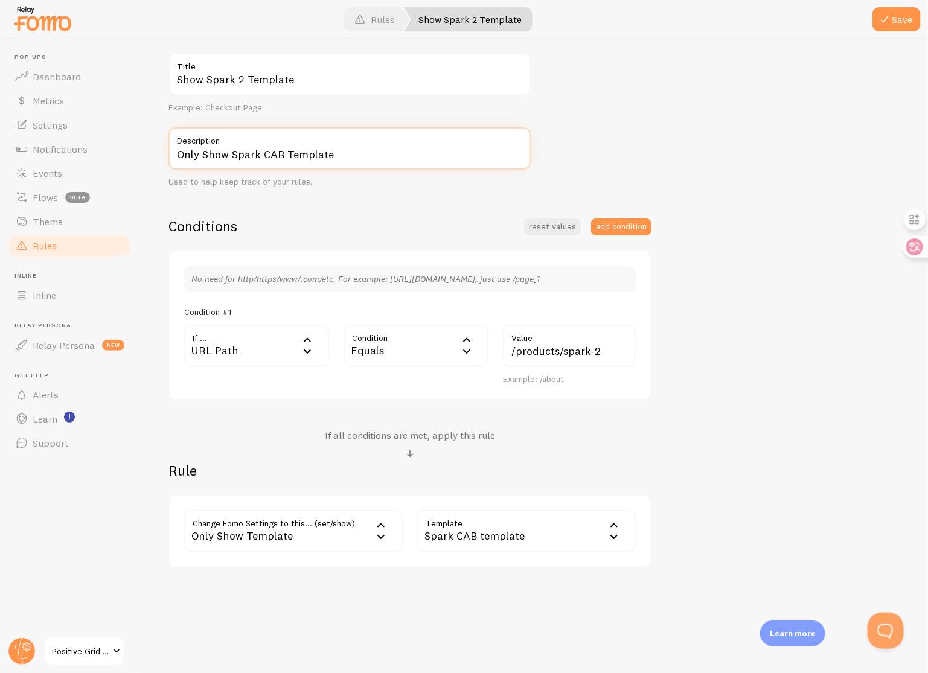
click at [280, 153] on input "Only Show Spark CAB Template" at bounding box center [349, 148] width 362 height 42
type input "Only Show Spark 2 Template"
click at [497, 528] on div "Spark CAB template" at bounding box center [526, 531] width 219 height 42
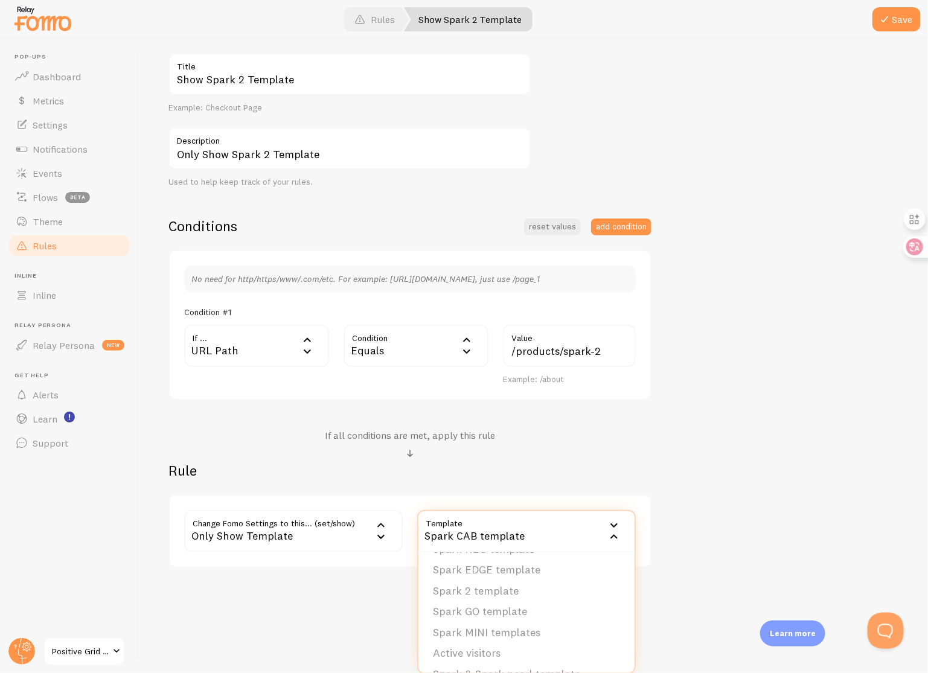
scroll to position [71, 0]
click at [511, 581] on li "Spark 2 template" at bounding box center [526, 582] width 216 height 21
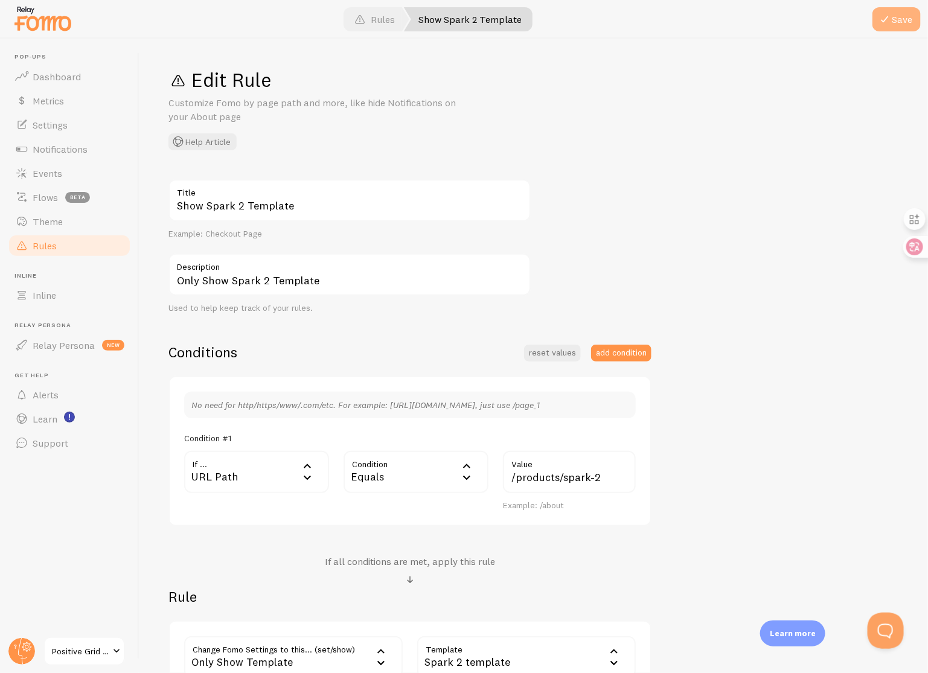
click at [890, 23] on span at bounding box center [884, 19] width 14 height 14
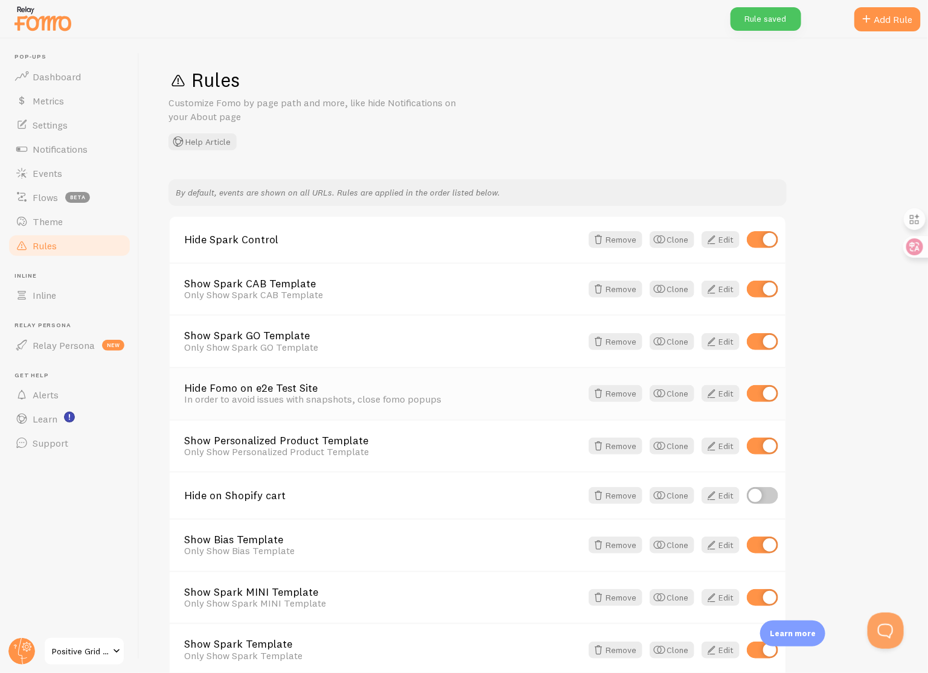
scroll to position [217, 0]
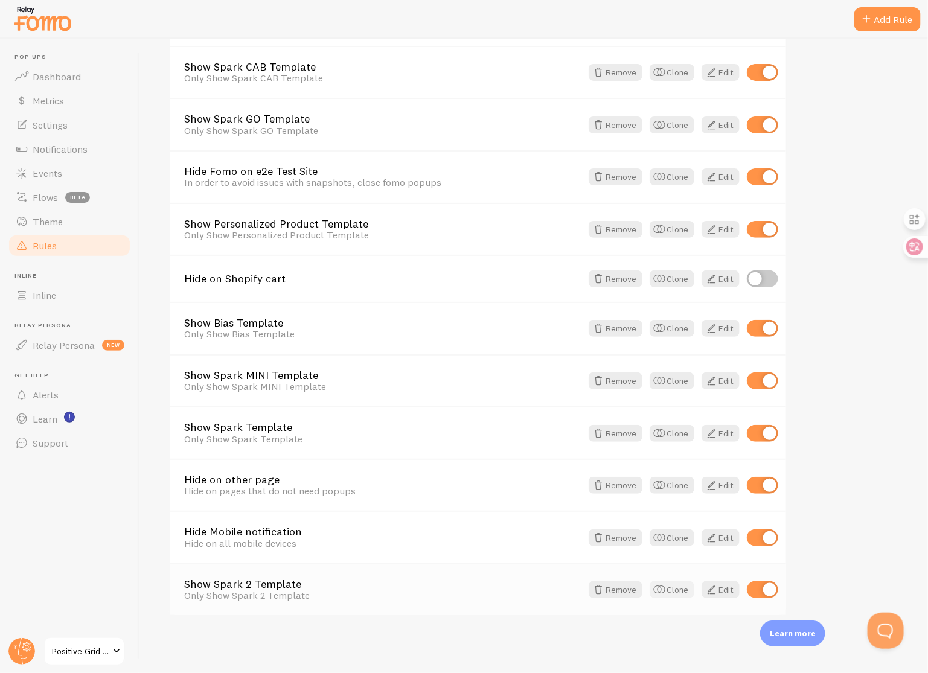
click at [674, 589] on button "Clone" at bounding box center [672, 589] width 45 height 17
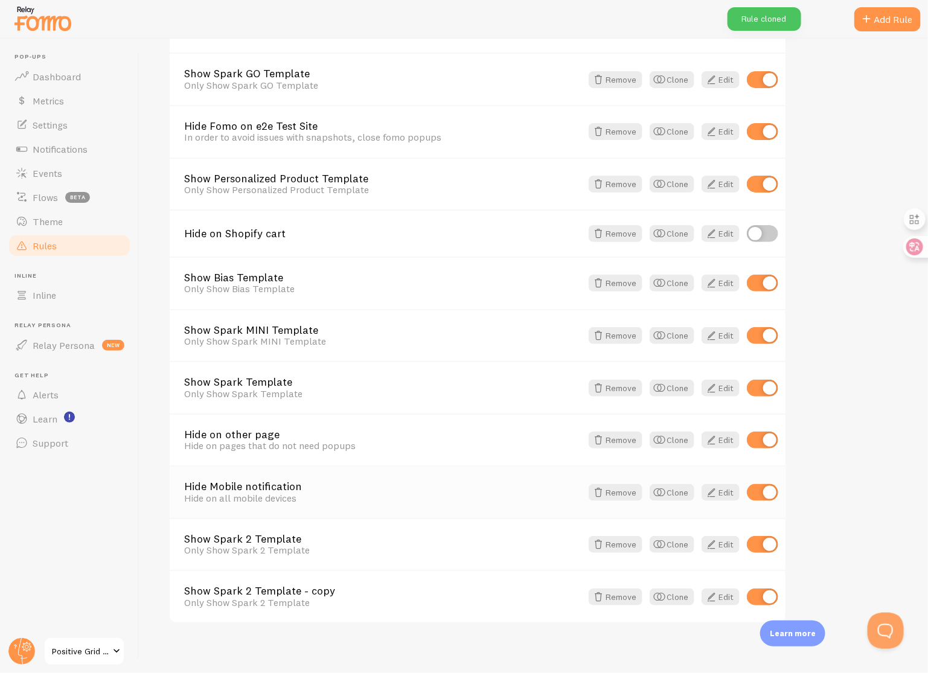
scroll to position [269, 0]
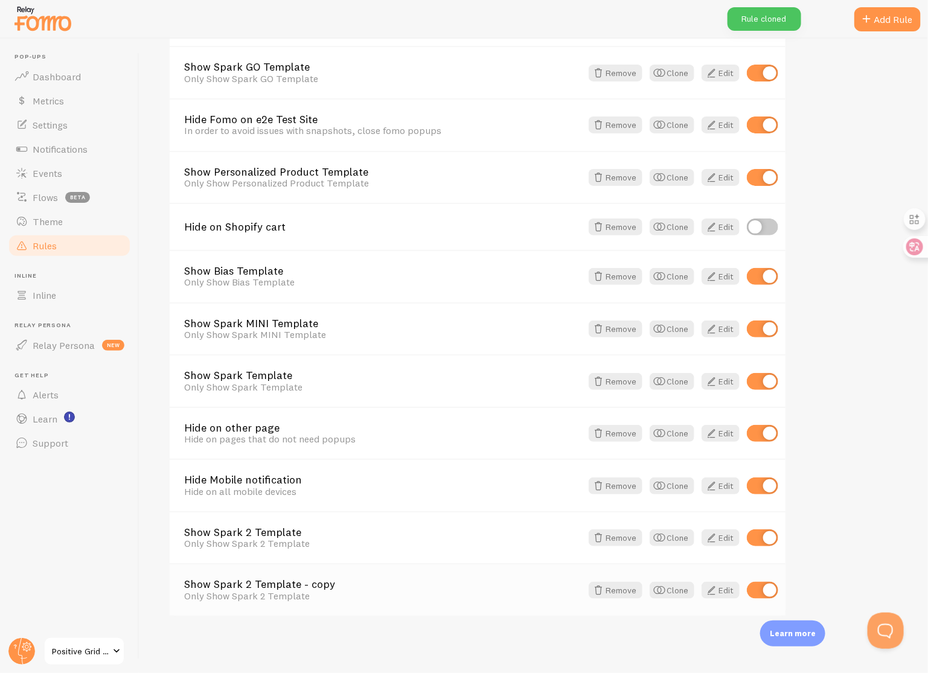
click at [299, 586] on link "Show Spark 2 Template - copy" at bounding box center [382, 584] width 397 height 11
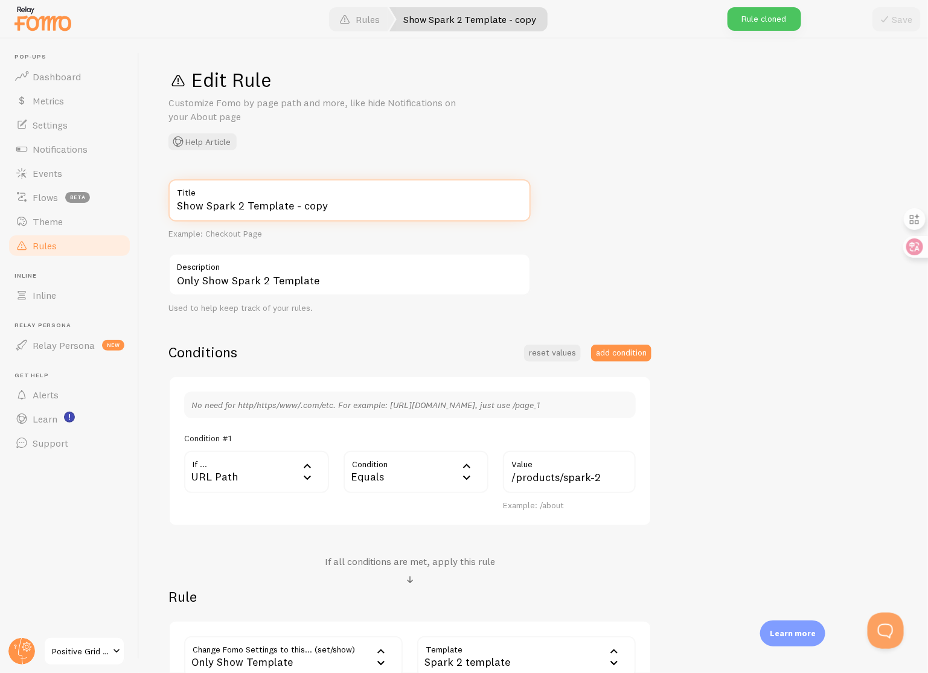
click at [242, 209] on input "Show Spark 2 Template - copy" at bounding box center [349, 200] width 362 height 42
click at [350, 208] on input "Show Spark LIVE Template - copy" at bounding box center [349, 200] width 362 height 42
type input "Show Spark LIVE Template"
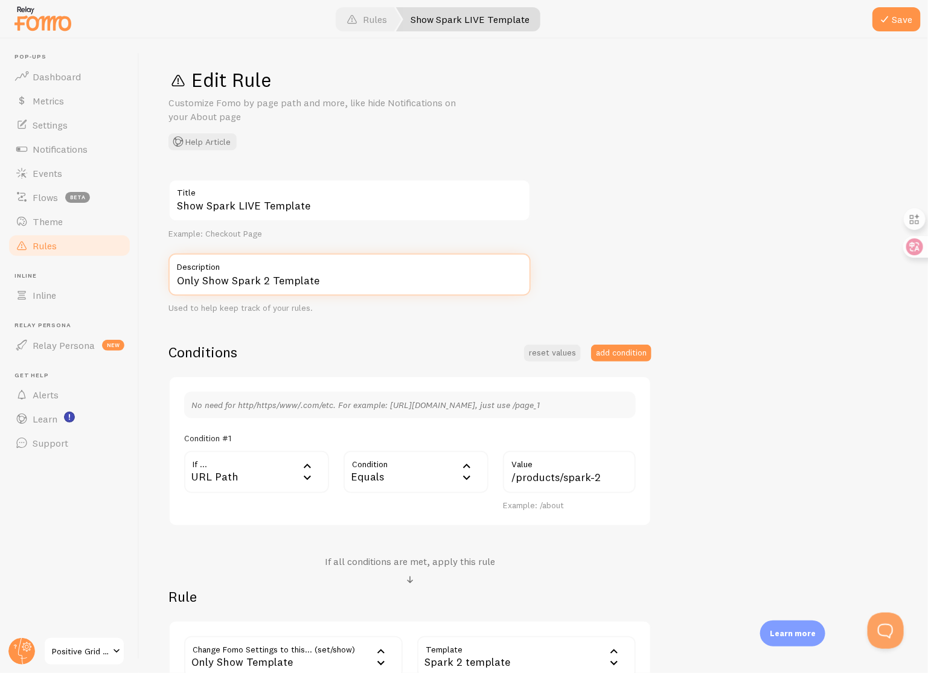
click at [266, 277] on input "Only Show Spark 2 Template" at bounding box center [349, 275] width 362 height 42
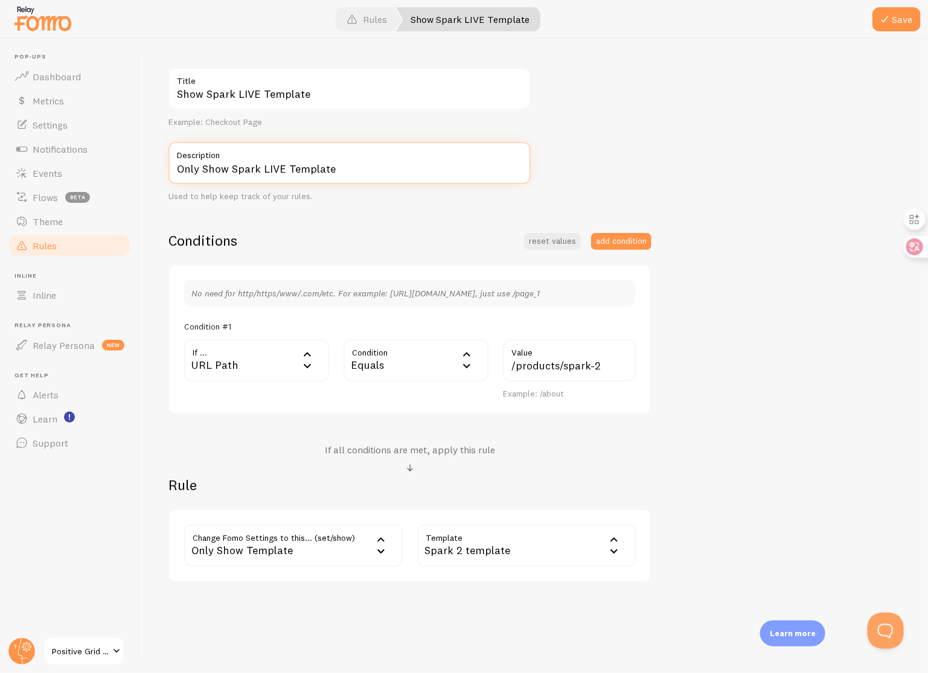
scroll to position [126, 0]
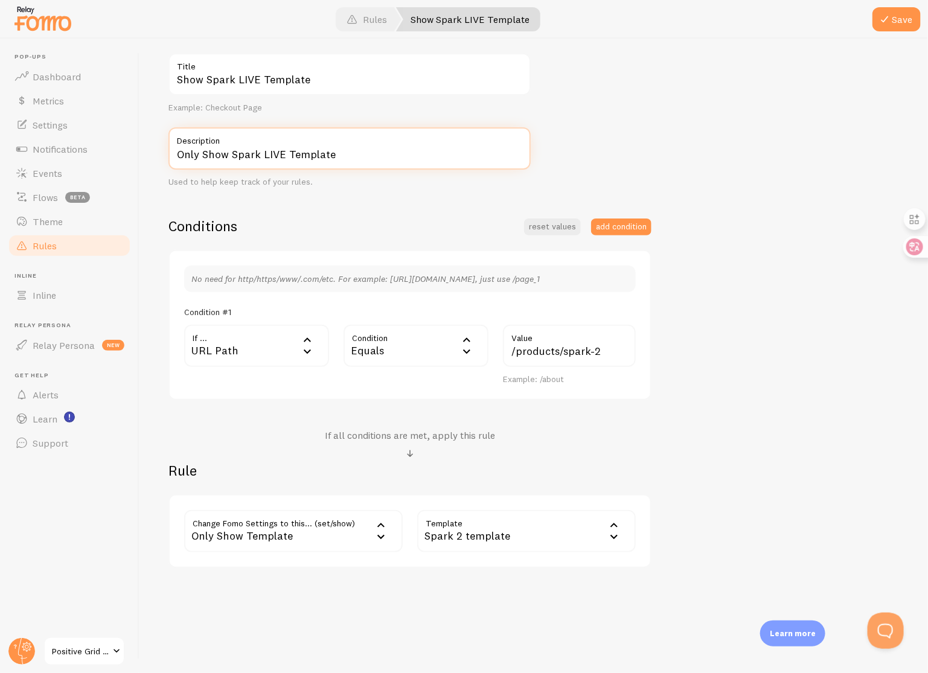
type input "Only Show Spark LIVE Template"
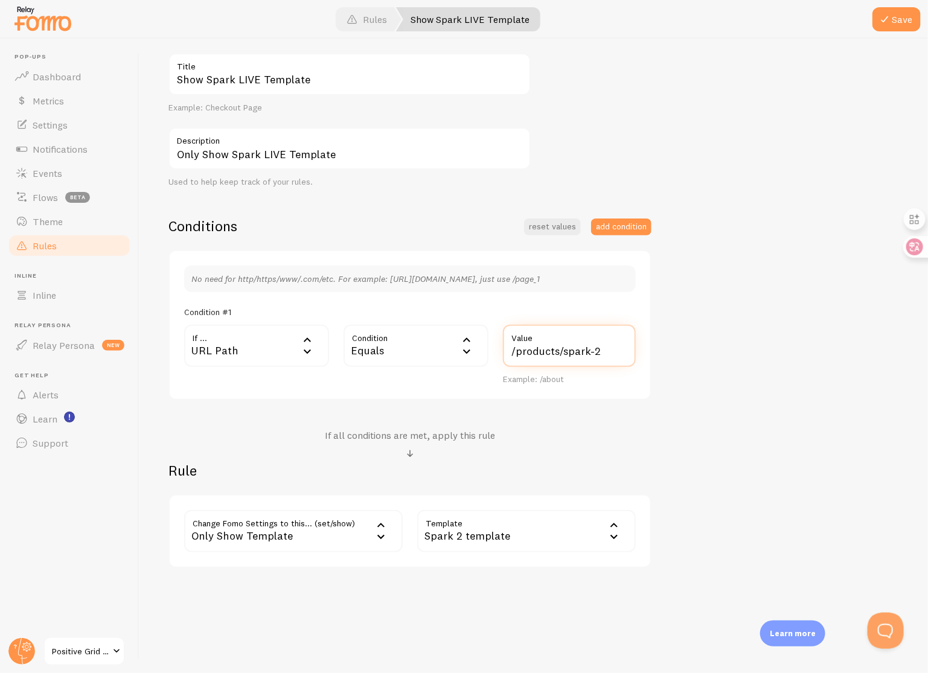
click at [602, 345] on input "/products/spark-2" at bounding box center [569, 346] width 133 height 42
type input "/products/spark-live"
click at [545, 521] on div "Spark 2 template" at bounding box center [526, 531] width 219 height 42
click at [539, 584] on li "Spark LIVE template" at bounding box center [526, 590] width 216 height 21
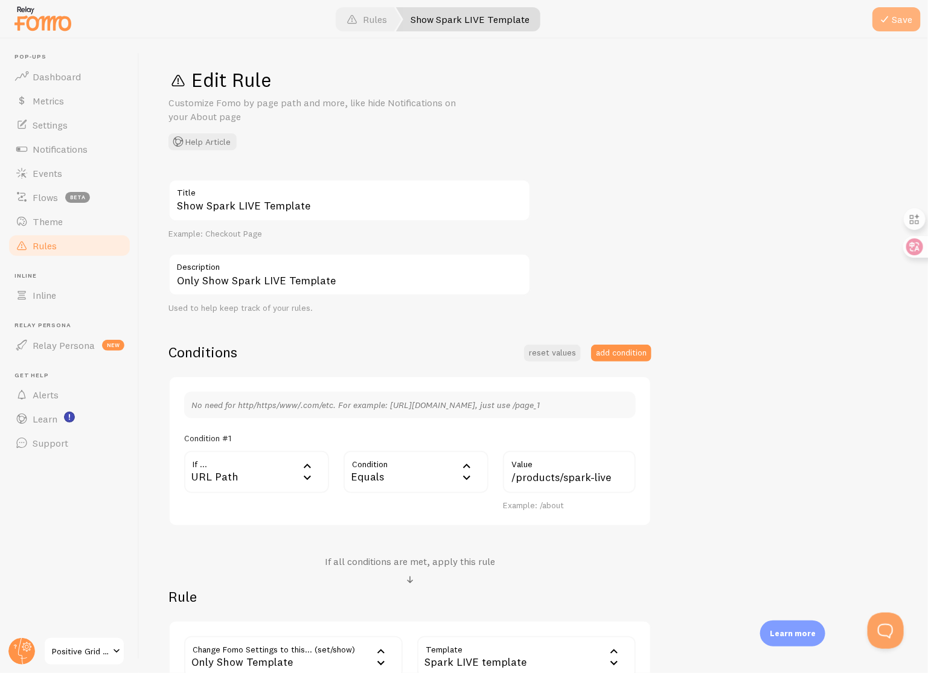
click at [888, 22] on span at bounding box center [884, 19] width 14 height 14
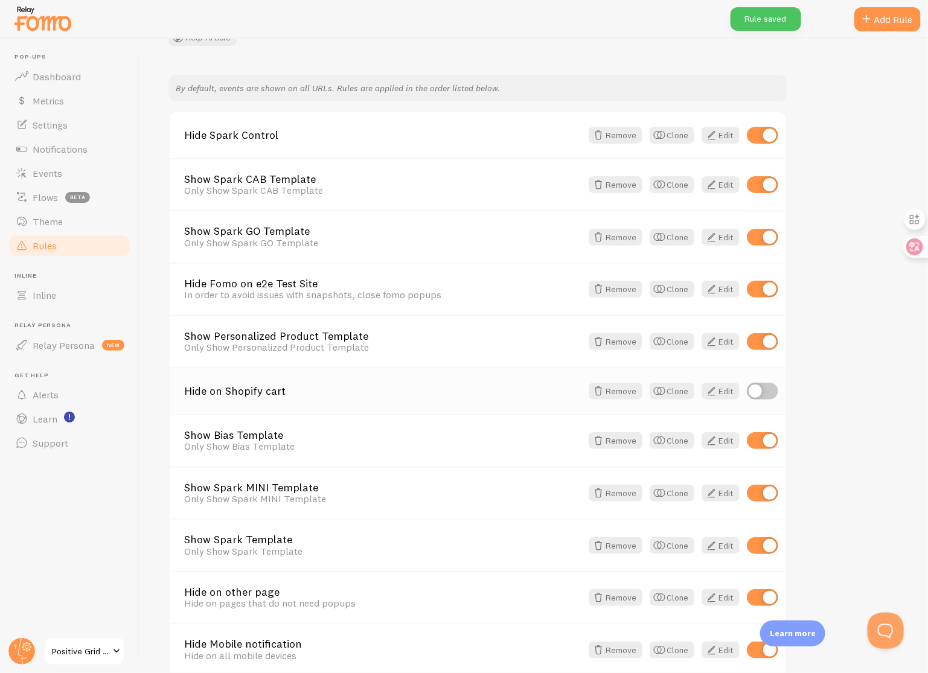
scroll to position [269, 0]
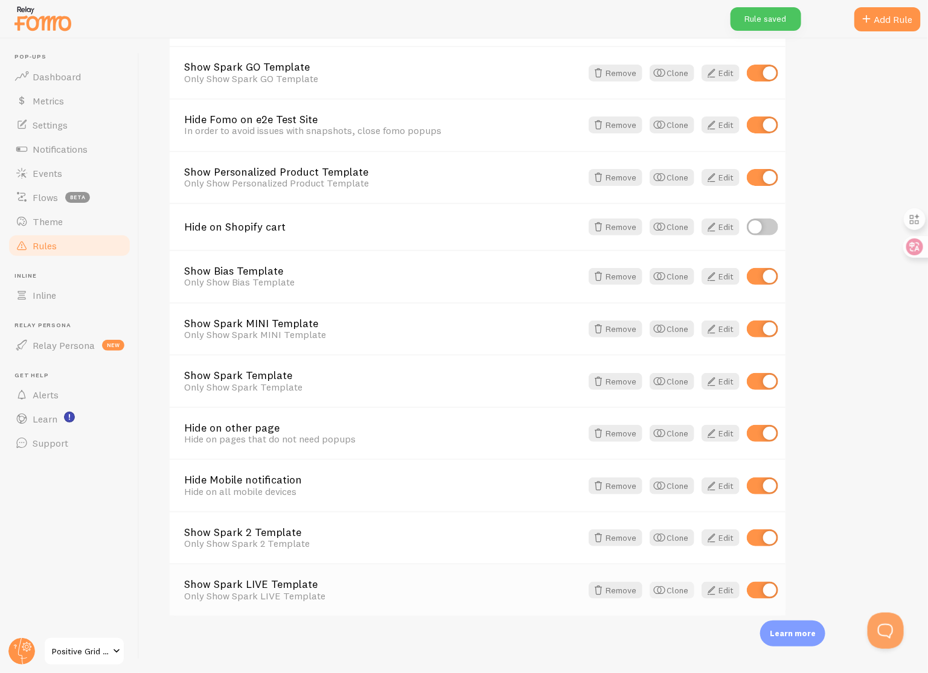
click at [672, 591] on button "Clone" at bounding box center [672, 590] width 45 height 17
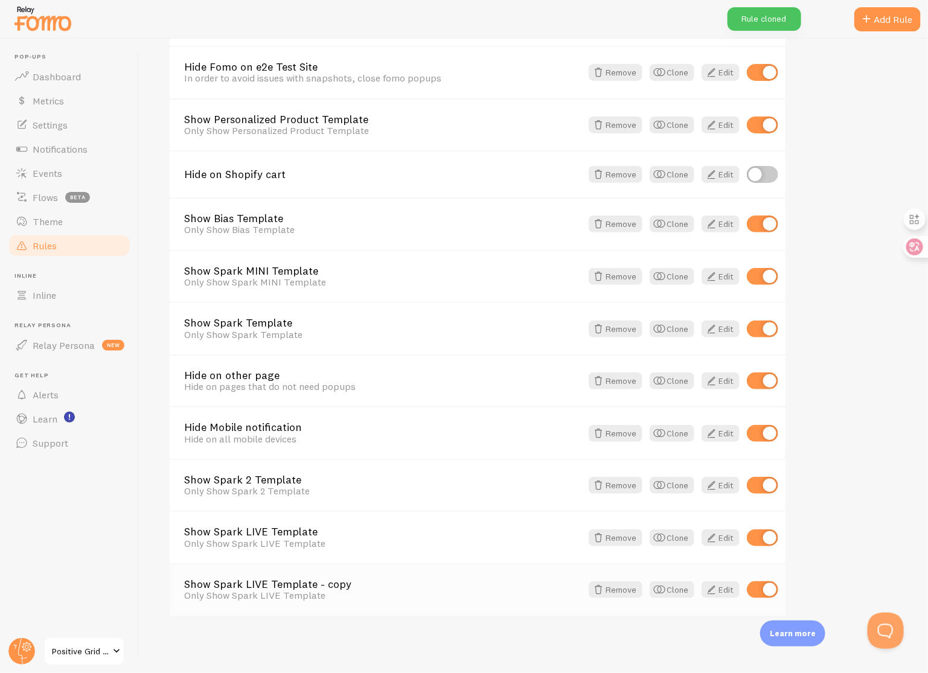
click at [331, 583] on link "Show Spark LIVE Template - copy" at bounding box center [382, 584] width 397 height 11
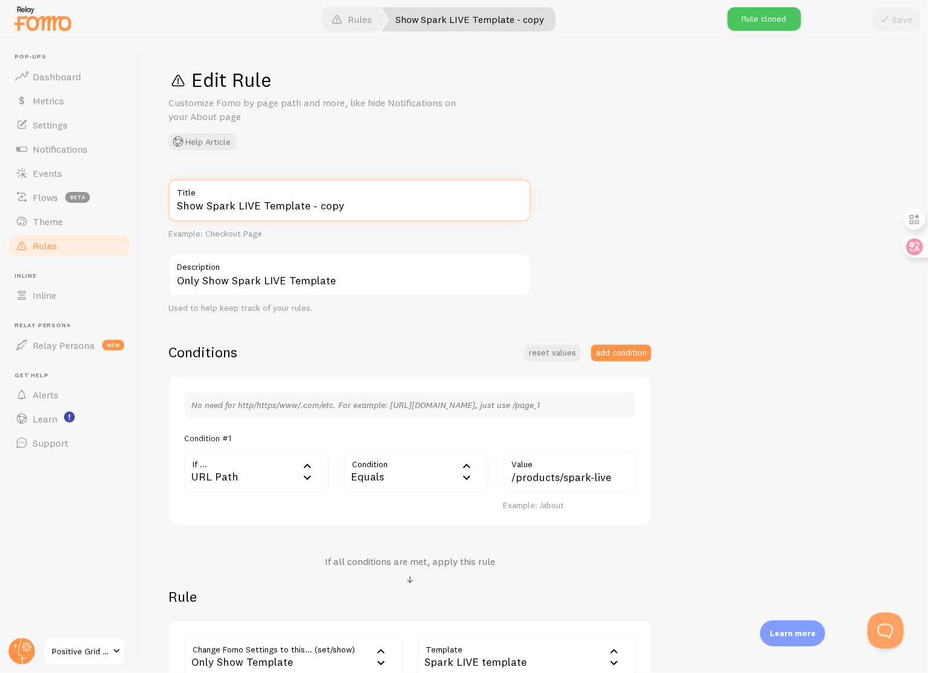
click at [257, 210] on input "Show Spark LIVE Template - copy" at bounding box center [349, 200] width 362 height 42
click at [348, 210] on input "Show Spark EDGE Template - copy" at bounding box center [349, 200] width 362 height 42
type input "Show Spark EDGE Template"
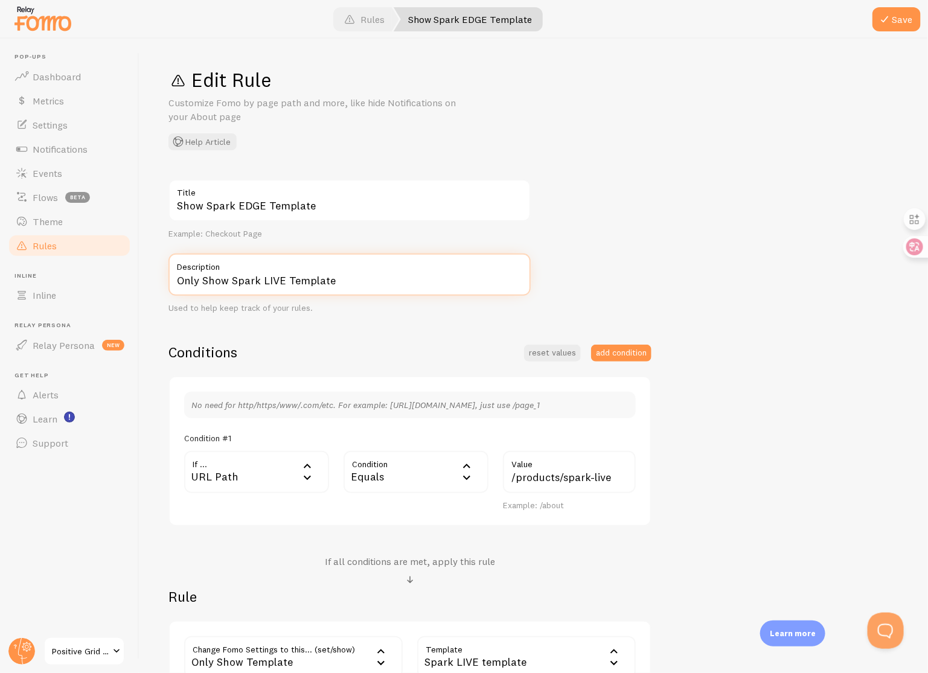
click at [282, 278] on input "Only Show Spark LIVE Template" at bounding box center [349, 275] width 362 height 42
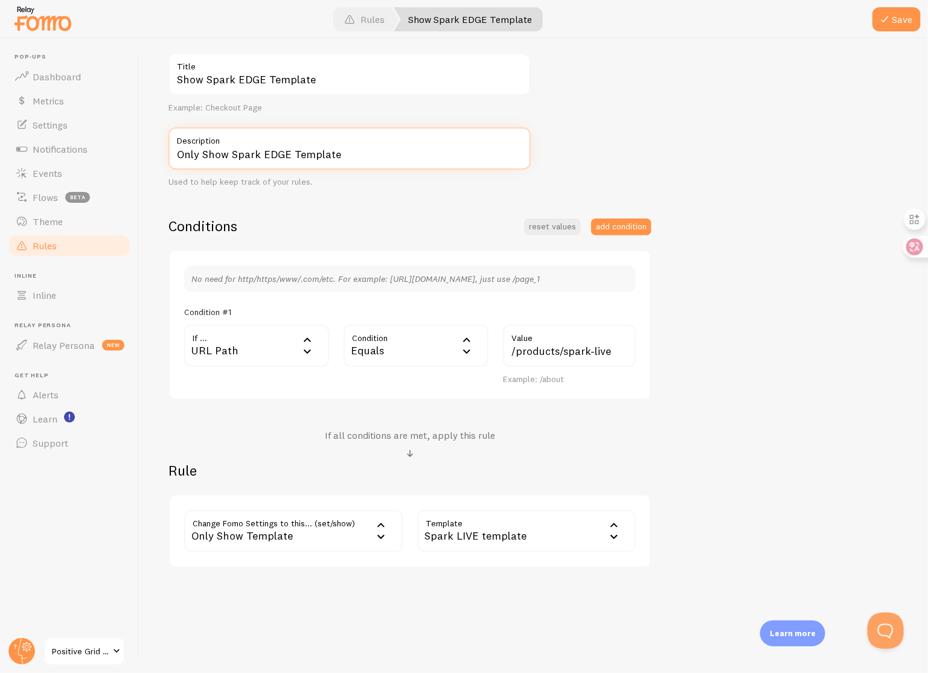
type input "Only Show Spark EDGE Template"
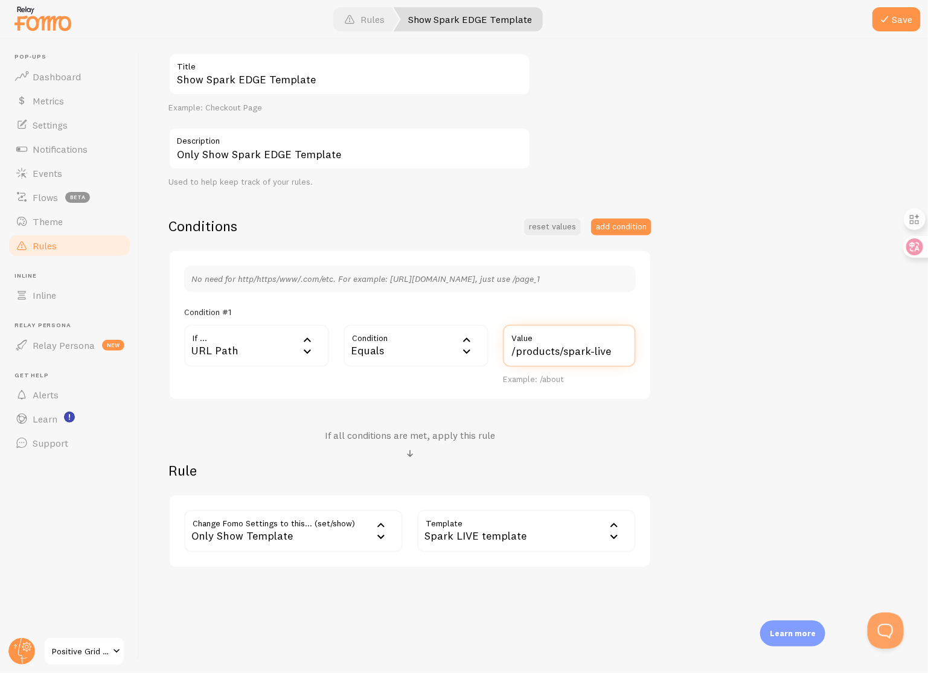
click at [612, 351] on input "/products/spark-live" at bounding box center [569, 346] width 133 height 42
type input "/products/spark-edge"
click at [533, 540] on div "Spark LIVE template" at bounding box center [526, 531] width 219 height 42
click at [529, 612] on li "Spark EDGE template" at bounding box center [526, 612] width 216 height 21
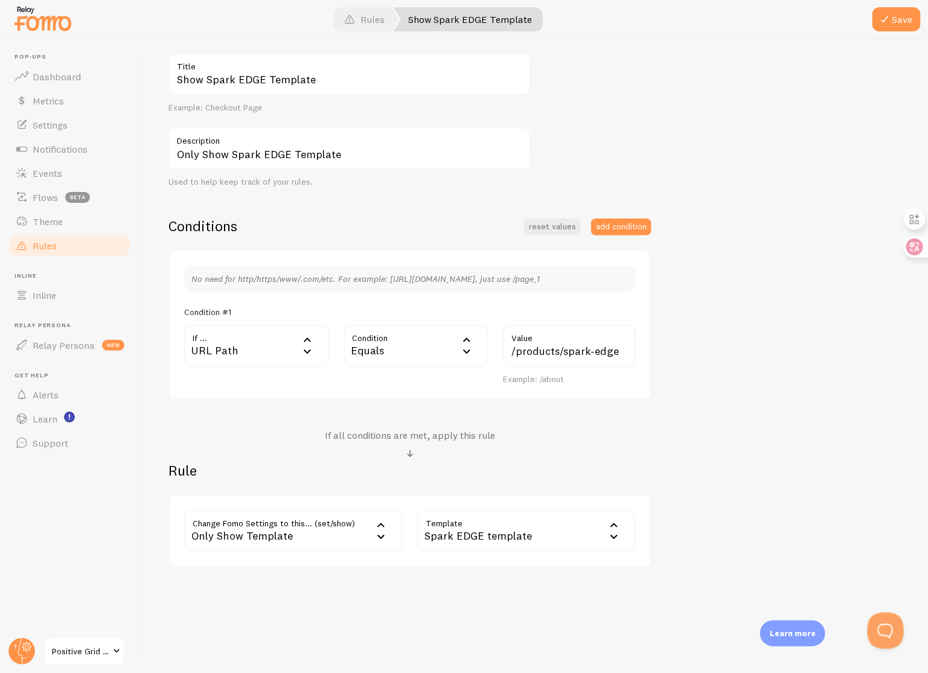
scroll to position [0, 0]
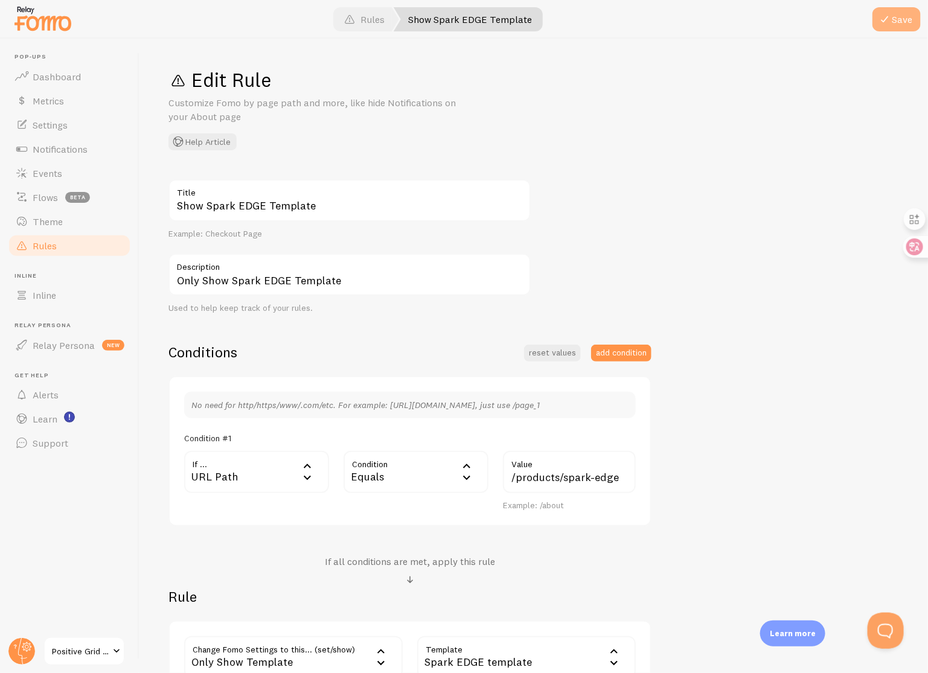
click at [892, 21] on span at bounding box center [884, 19] width 14 height 14
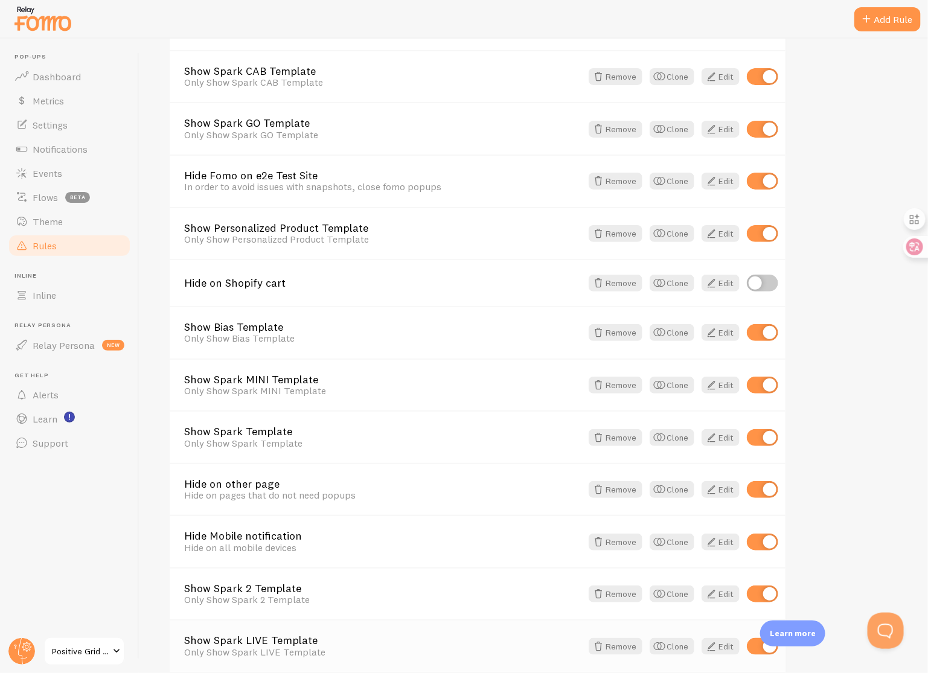
scroll to position [321, 0]
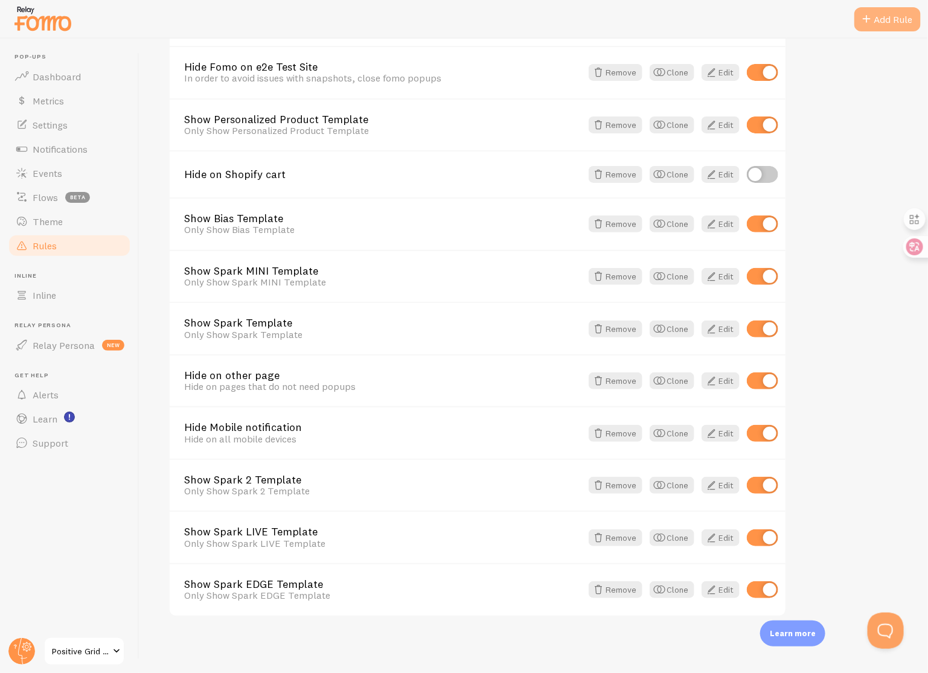
click at [885, 18] on div "Add Rule" at bounding box center [887, 19] width 66 height 24
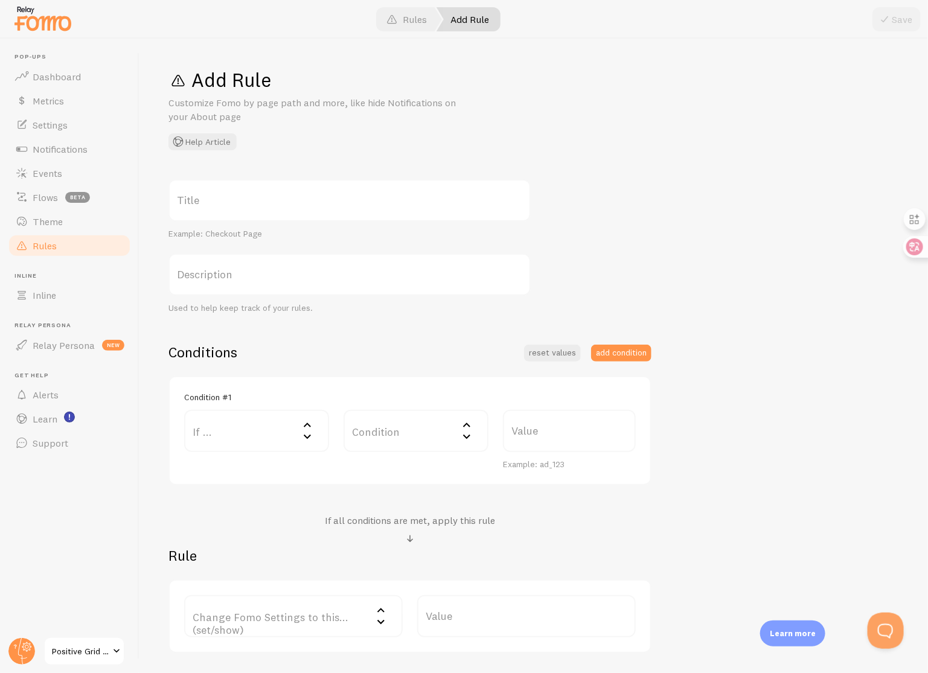
click at [338, 195] on label "Title" at bounding box center [349, 200] width 362 height 42
click at [338, 195] on input "Title" at bounding box center [349, 200] width 362 height 42
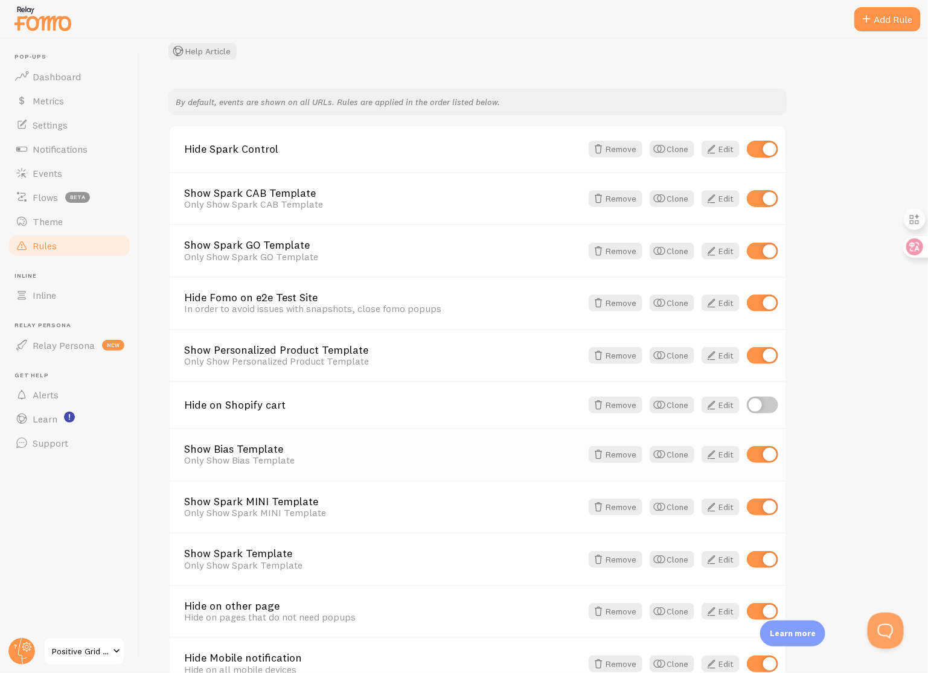
scroll to position [321, 0]
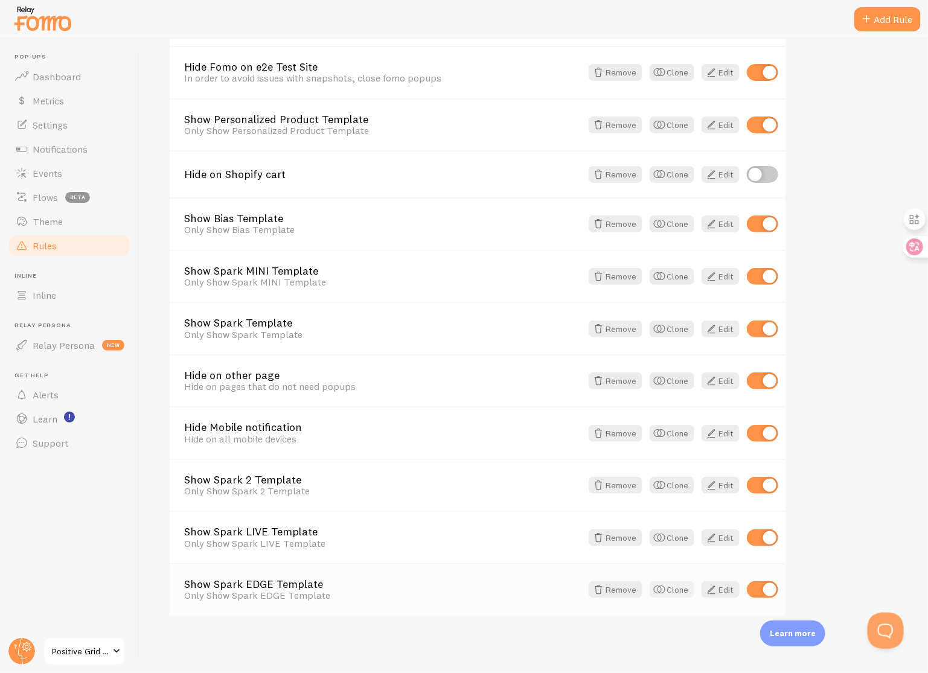
click at [676, 590] on button "Clone" at bounding box center [672, 589] width 45 height 17
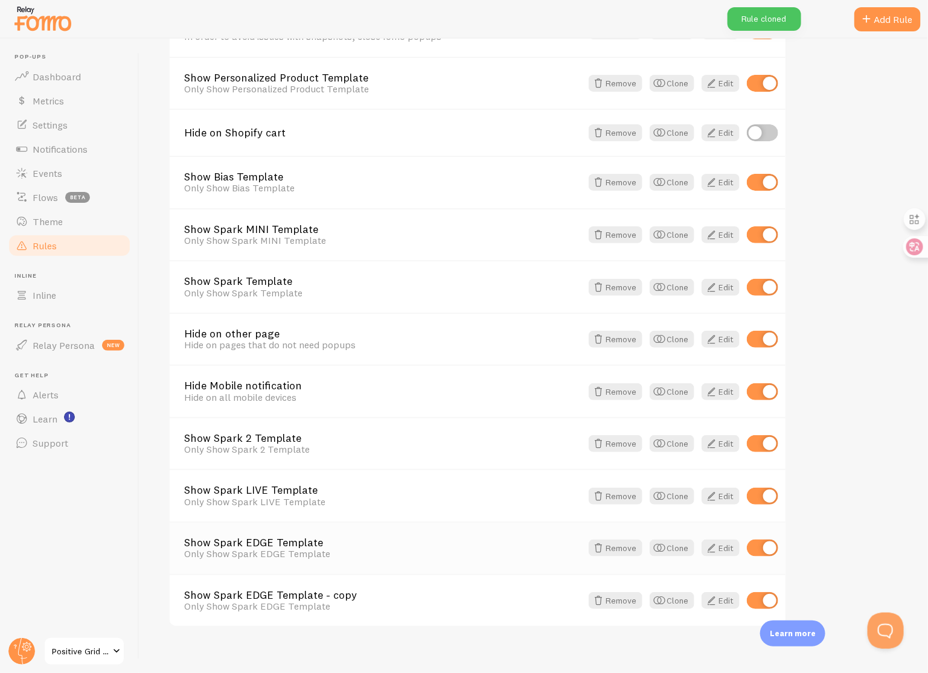
scroll to position [373, 0]
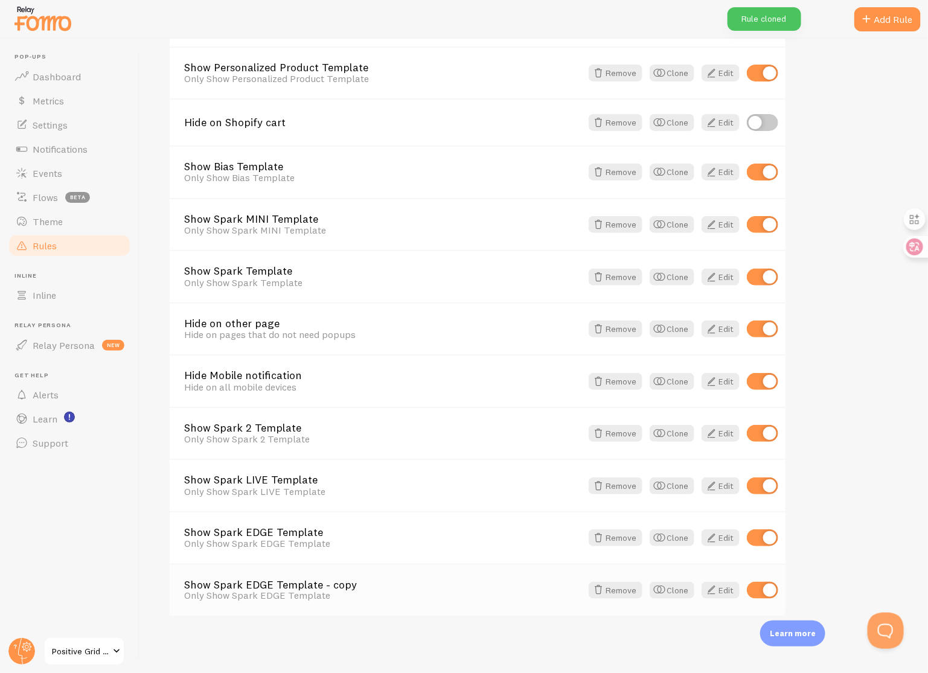
click at [319, 582] on link "Show Spark EDGE Template - copy" at bounding box center [382, 585] width 397 height 11
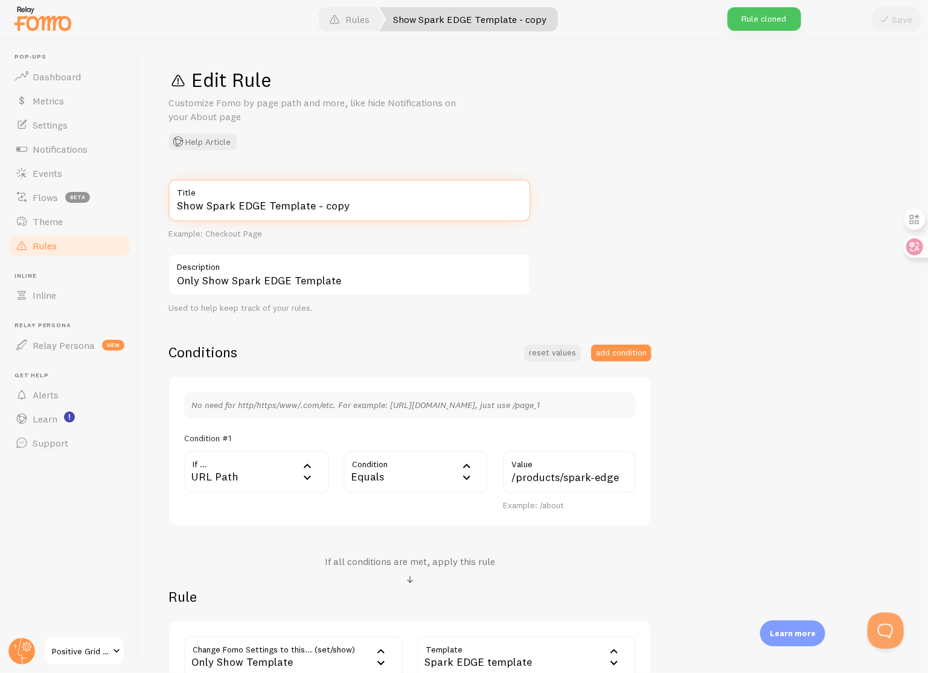
click at [263, 209] on input "Show Spark EDGE Template - copy" at bounding box center [349, 200] width 362 height 42
click at [347, 202] on input "Show Spark NEO Template - copy" at bounding box center [349, 200] width 362 height 42
type input "Show Spark NEO Template"
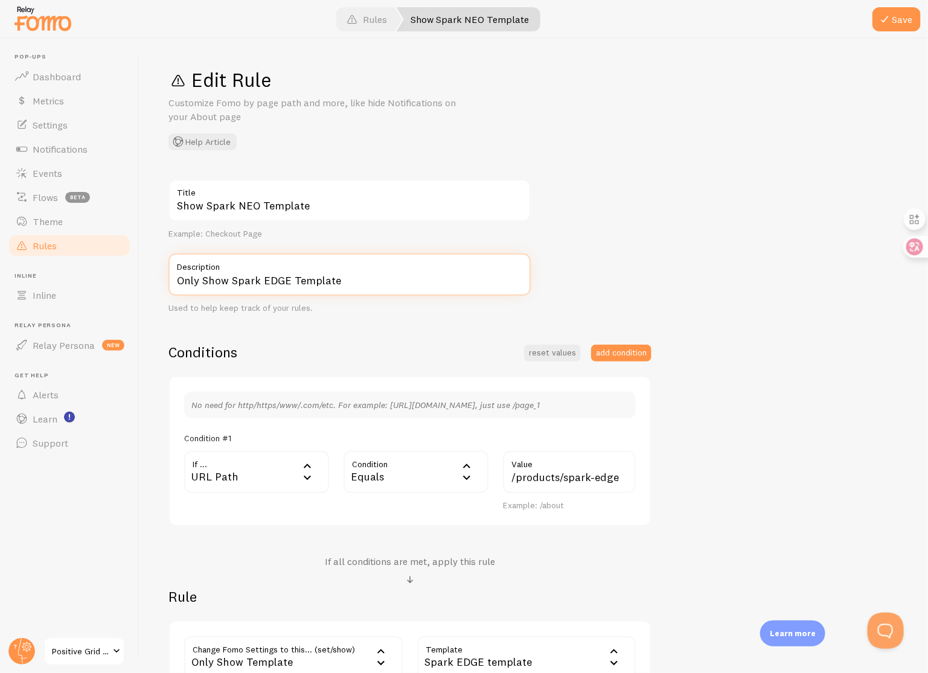
click at [287, 283] on input "Only Show Spark EDGE Template" at bounding box center [349, 275] width 362 height 42
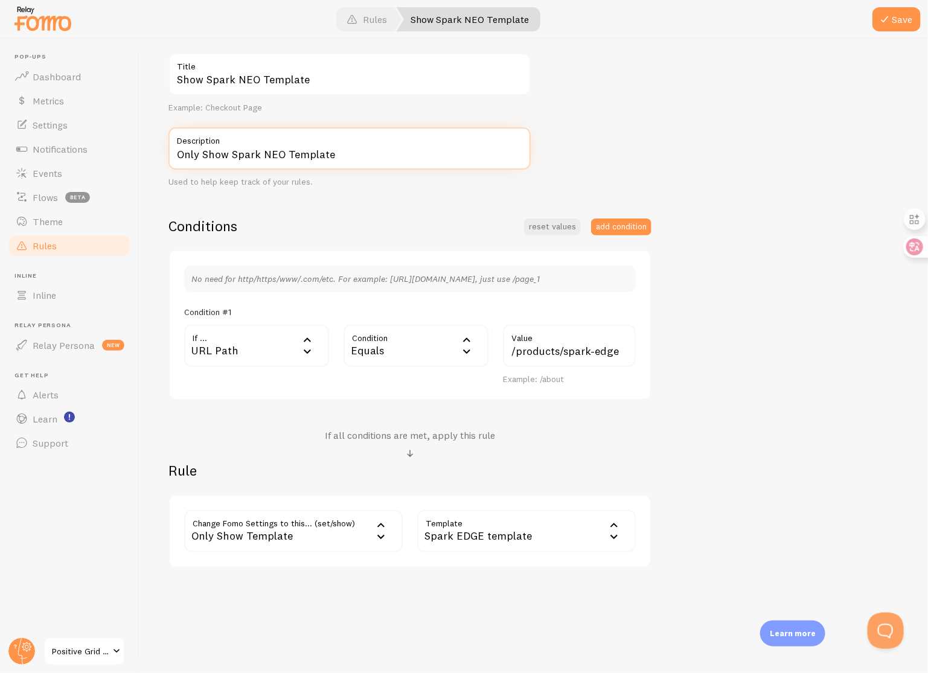
type input "Only Show Spark NEO Template"
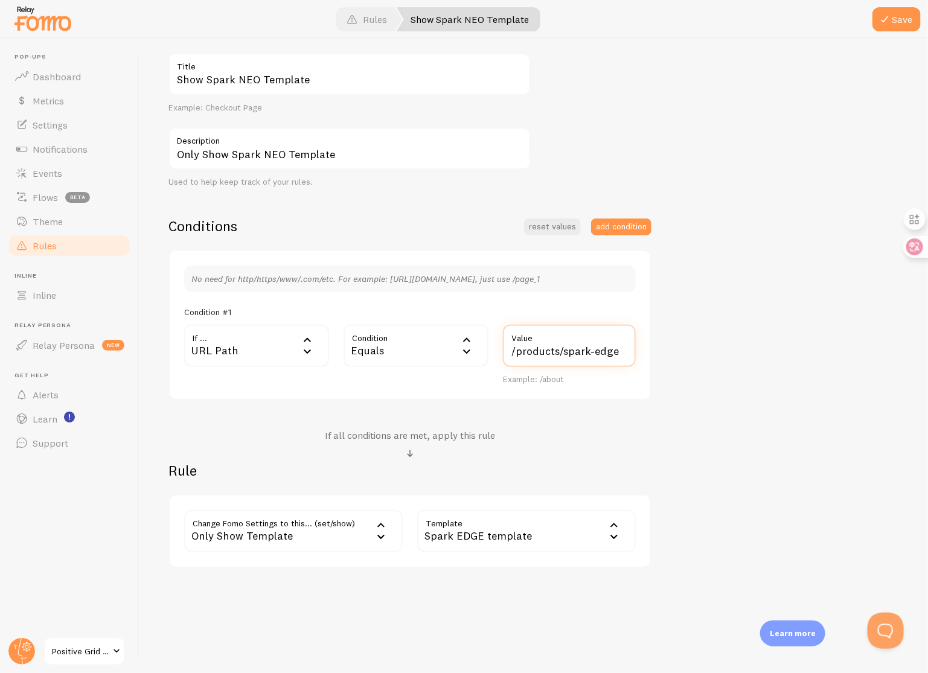
click at [618, 350] on input "/products/spark-edge" at bounding box center [569, 346] width 133 height 42
type input "/products/spark-neo"
click at [579, 539] on div "Spark EDGE template" at bounding box center [526, 531] width 219 height 42
click at [527, 571] on li "Spark NEO template" at bounding box center [526, 574] width 216 height 21
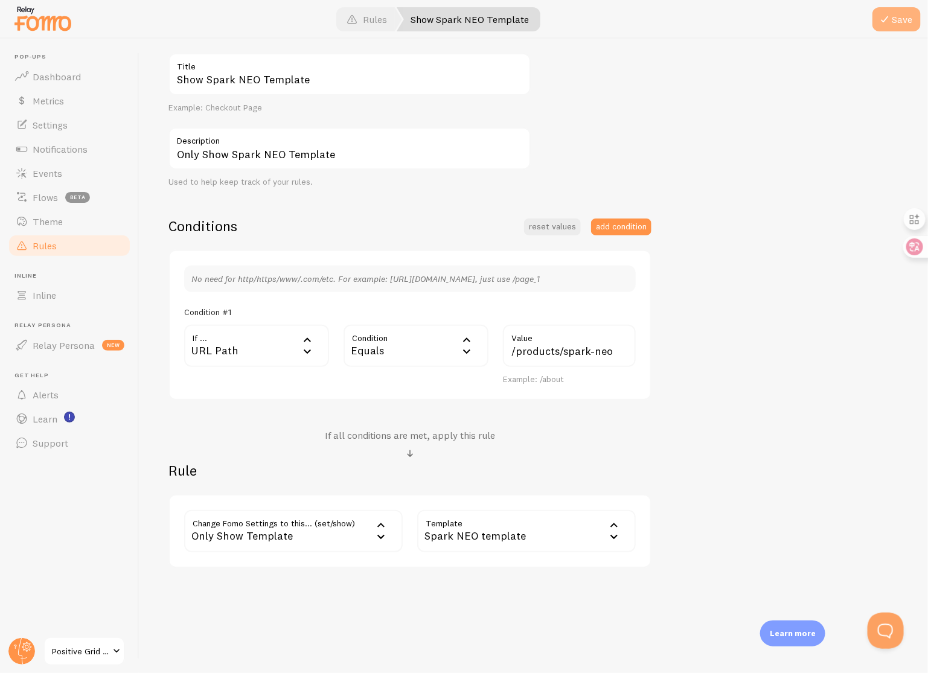
click at [895, 25] on button "Save" at bounding box center [897, 19] width 48 height 24
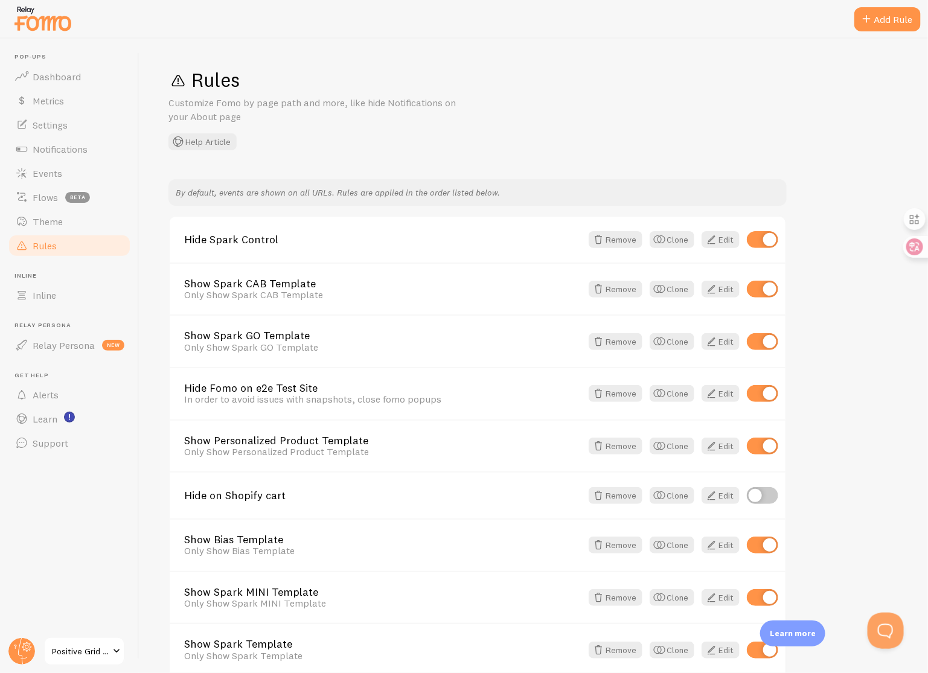
click at [842, 284] on div "By default, events are shown on all URLs. Rules are applied in the order listed…" at bounding box center [533, 584] width 731 height 811
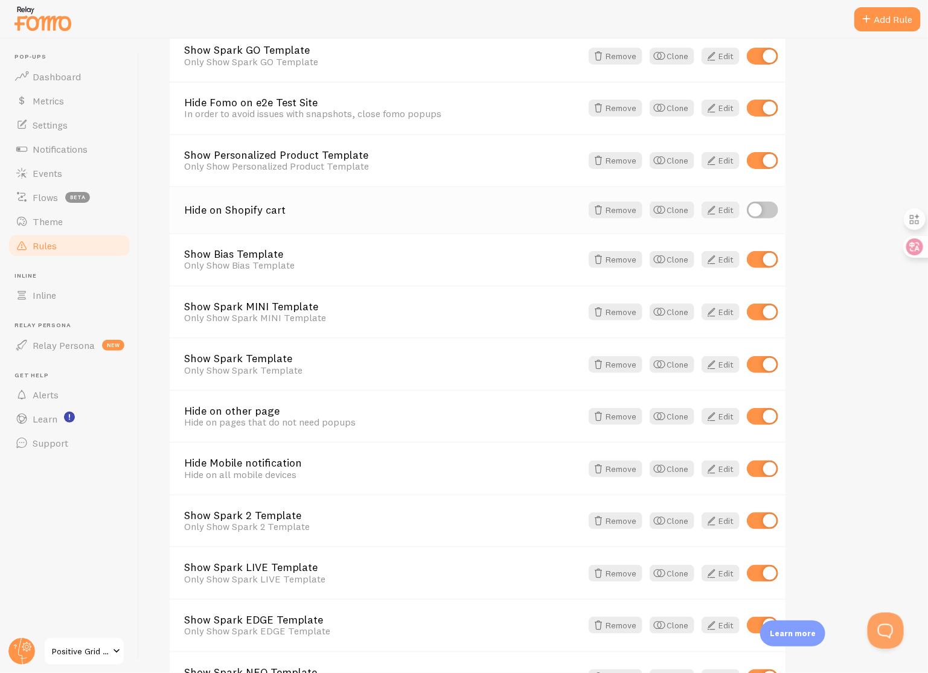
scroll to position [373, 0]
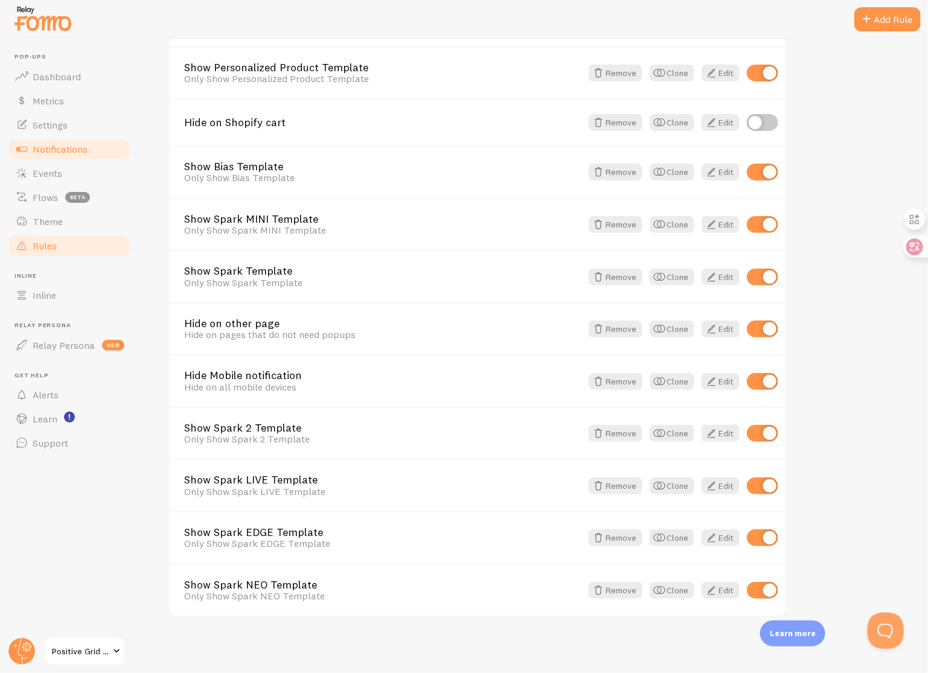
click at [73, 146] on span "Notifications" at bounding box center [60, 149] width 55 height 12
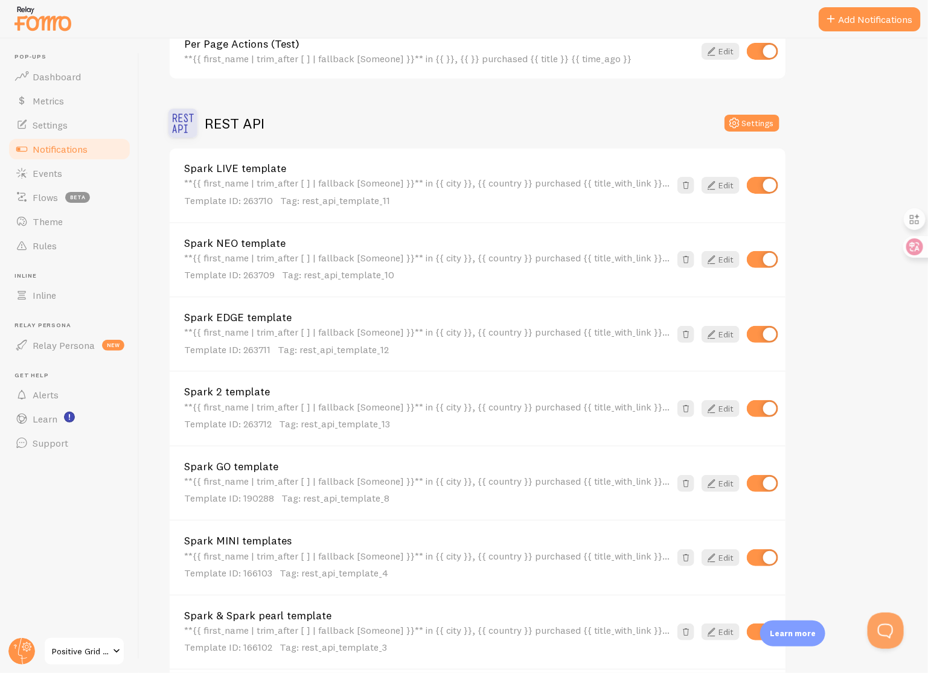
scroll to position [230, 0]
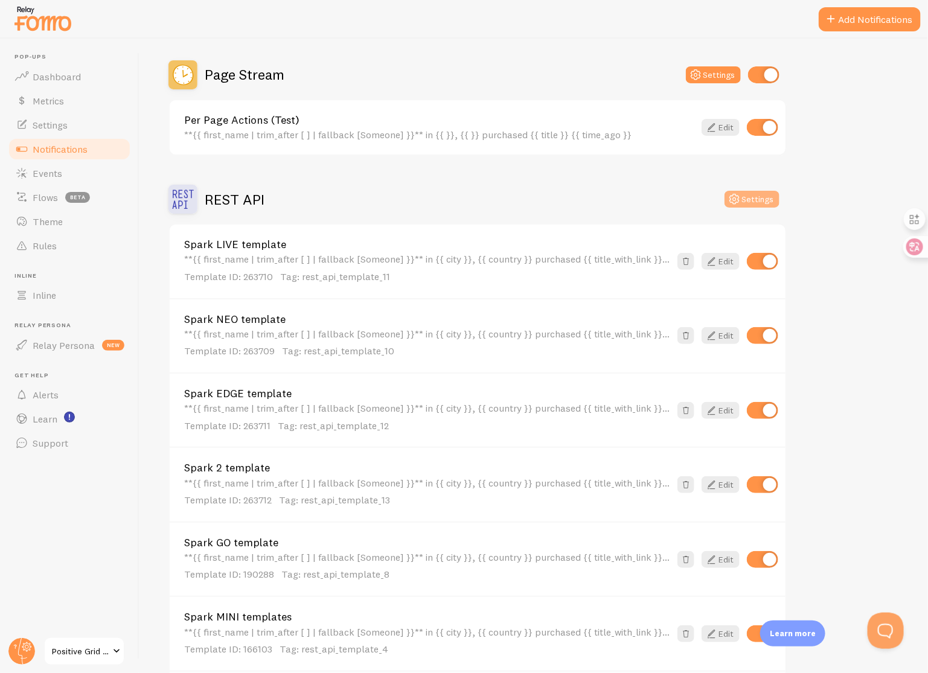
click at [743, 200] on button "Settings" at bounding box center [752, 199] width 55 height 17
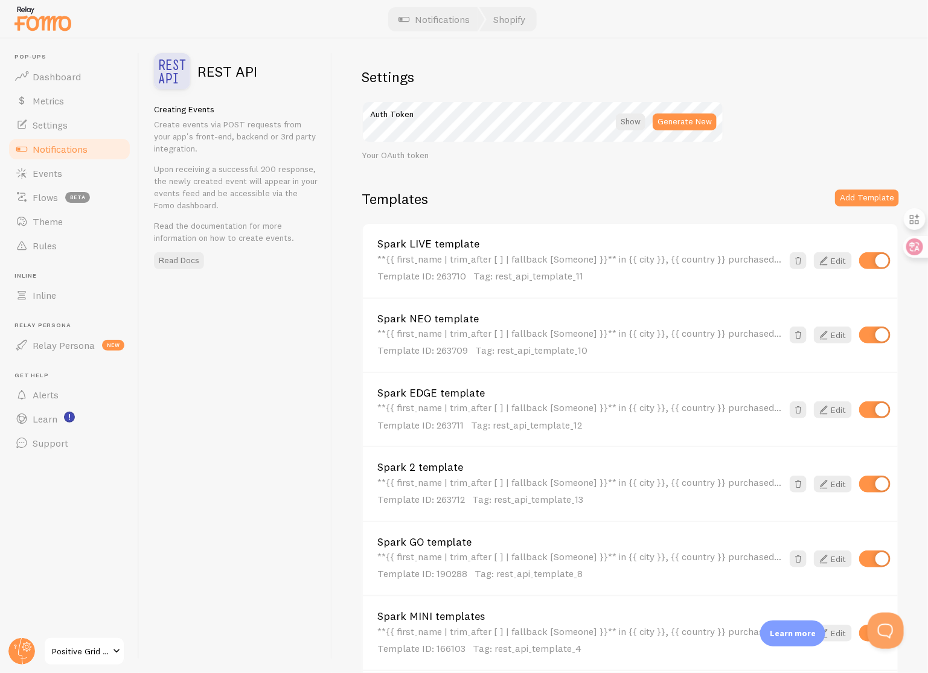
click at [463, 240] on link "Spark LIVE template" at bounding box center [579, 244] width 405 height 11
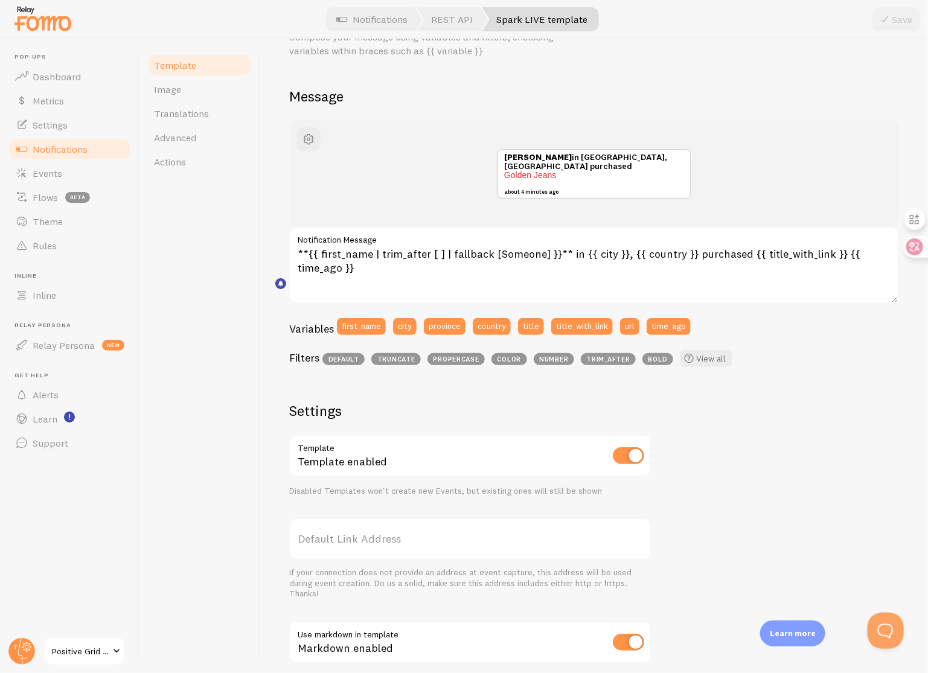
scroll to position [41, 0]
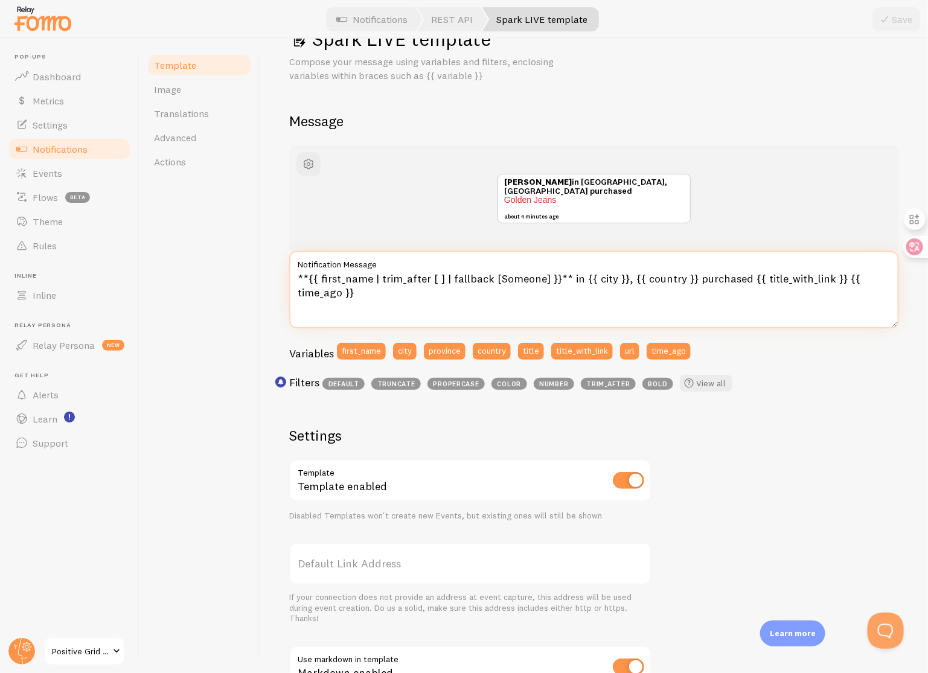
click at [453, 291] on textarea "**{{ first_name | trim_after [ ] | fallback [Someone] }}** in {{ city }}, {{ co…" at bounding box center [594, 289] width 610 height 77
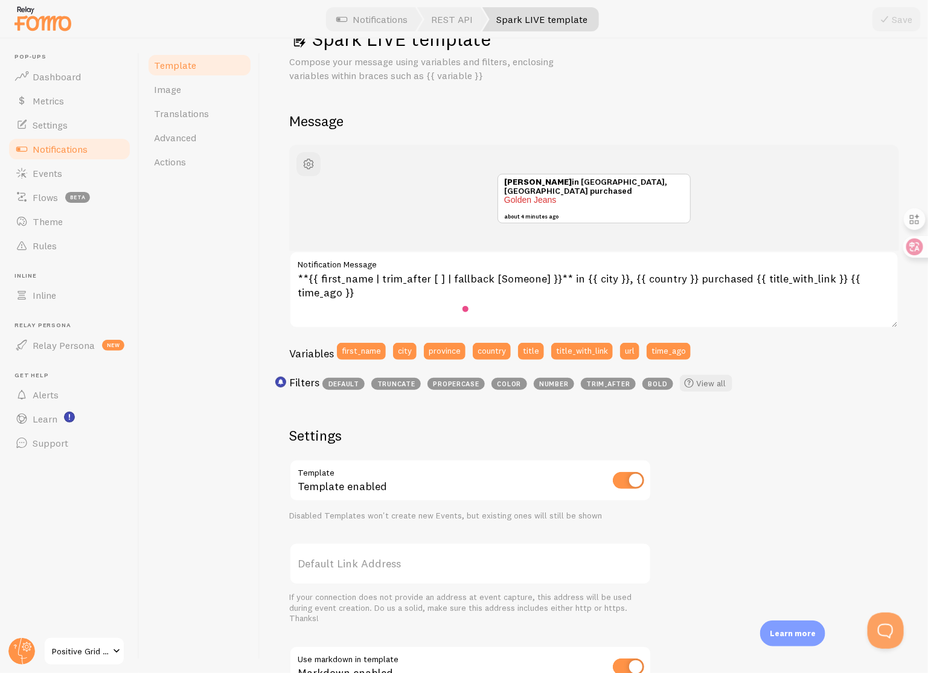
click at [94, 653] on span "Positive Grid US Shopify" at bounding box center [80, 651] width 57 height 14
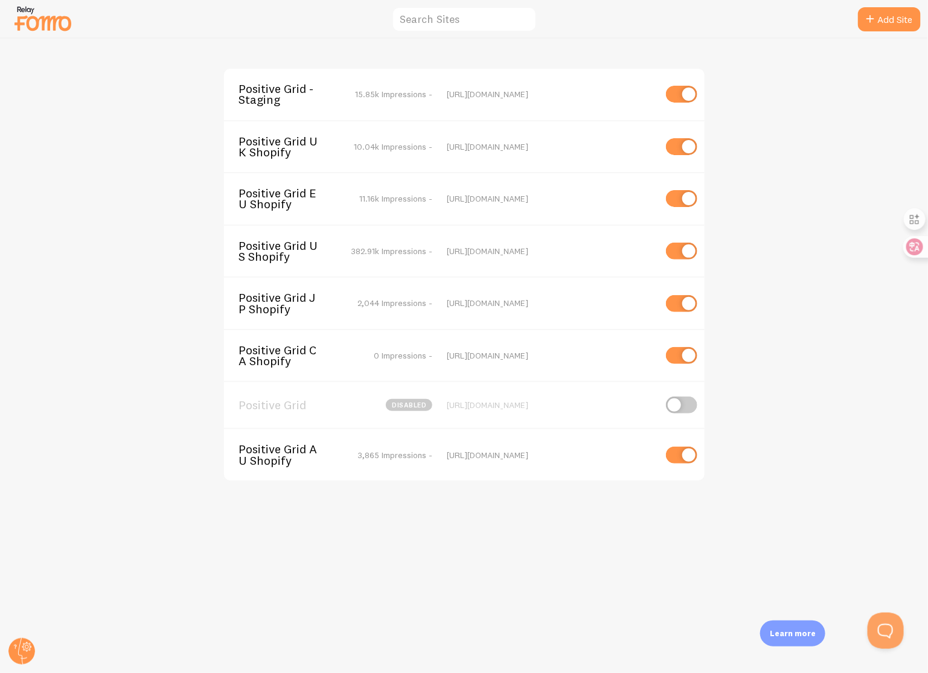
click at [309, 345] on span "Positive Grid CA Shopify" at bounding box center [287, 356] width 97 height 22
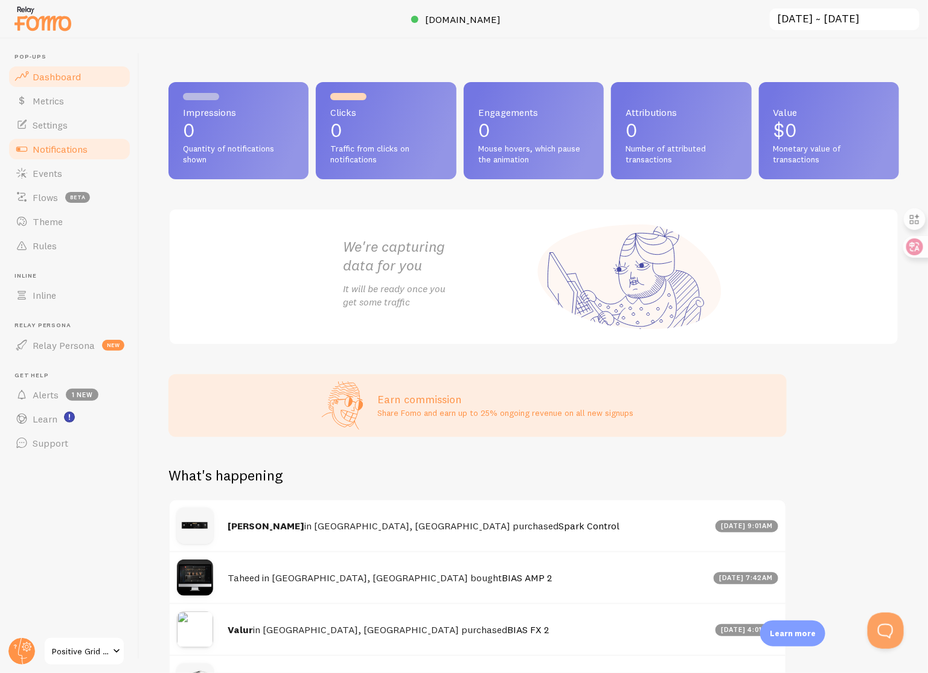
click at [91, 140] on link "Notifications" at bounding box center [69, 149] width 124 height 24
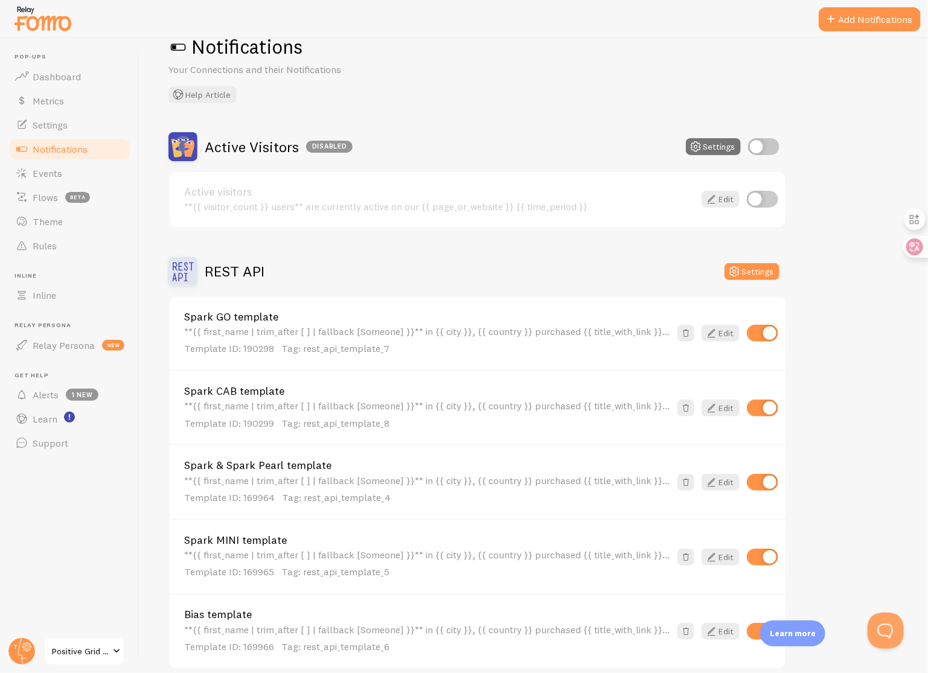
scroll to position [19, 0]
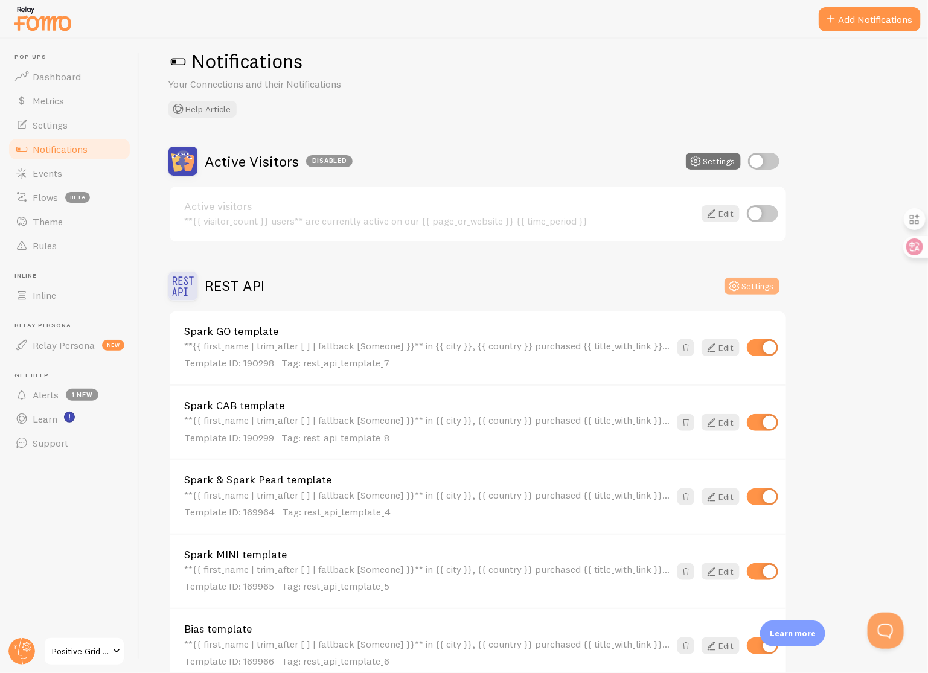
click at [759, 286] on button "Settings" at bounding box center [752, 286] width 55 height 17
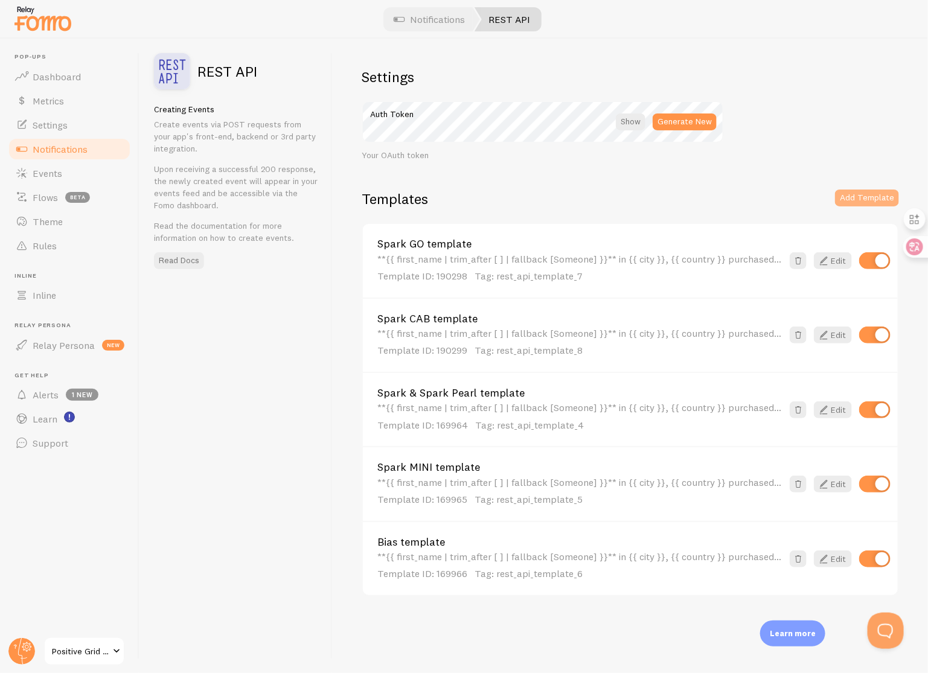
click at [873, 198] on button "Add Template" at bounding box center [867, 198] width 64 height 17
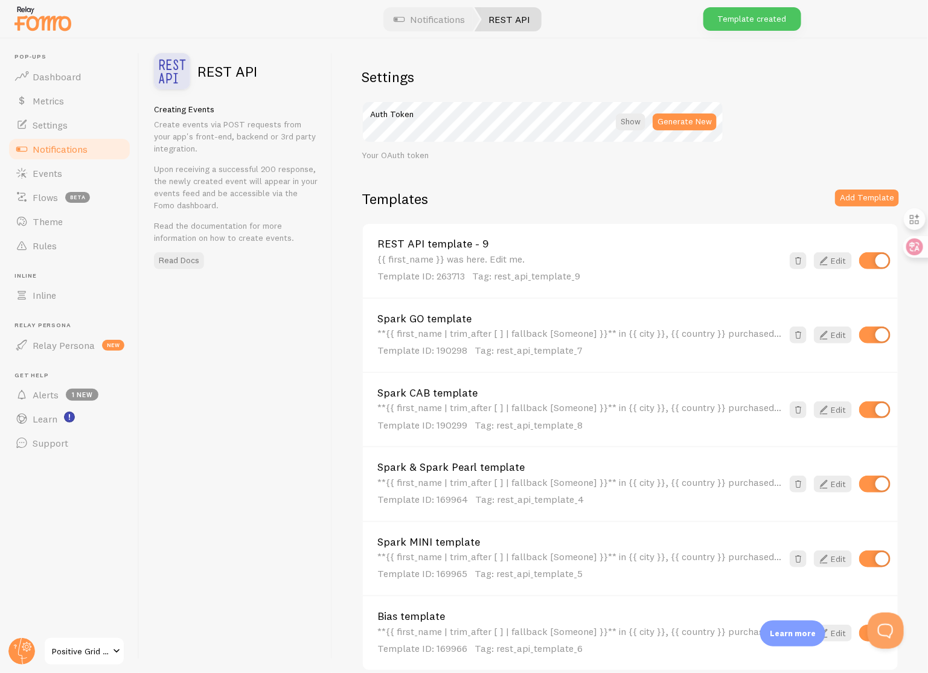
click at [530, 248] on link "REST API template - 9" at bounding box center [579, 244] width 405 height 11
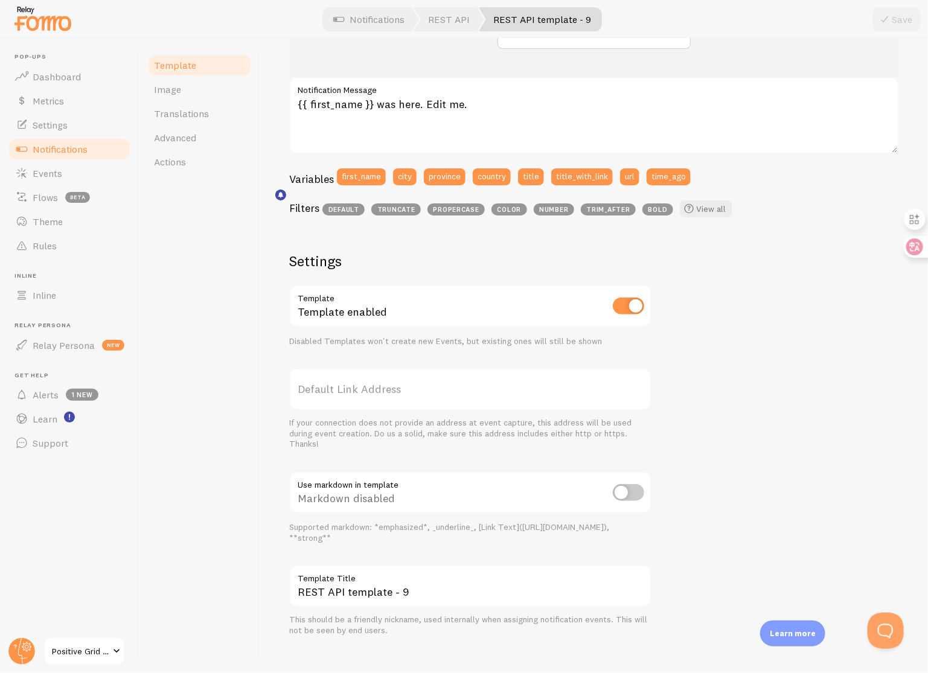
scroll to position [229, 0]
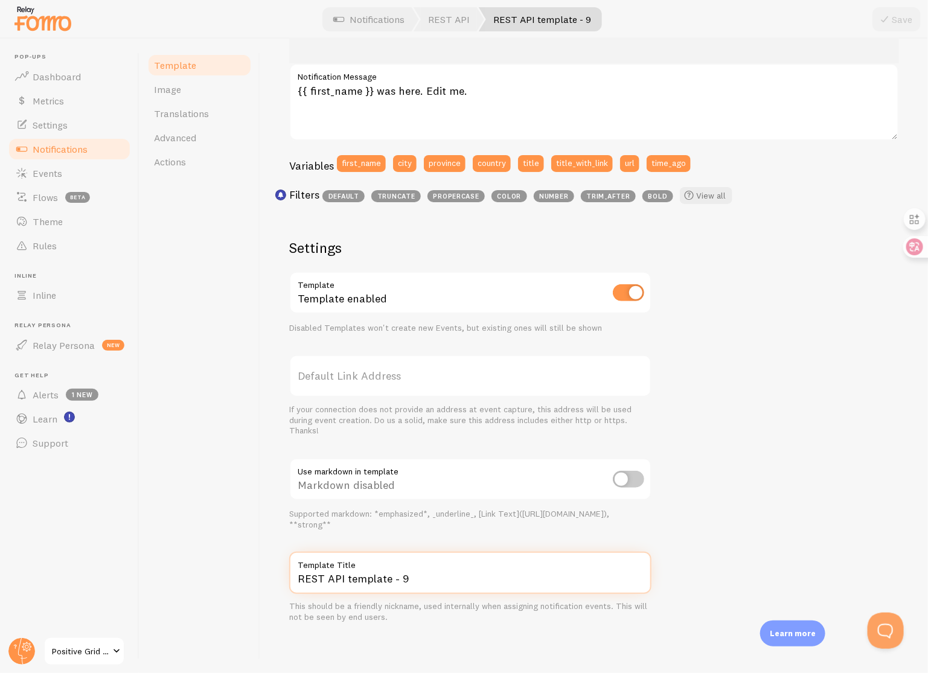
click at [425, 575] on input "REST API template - 9" at bounding box center [470, 573] width 362 height 42
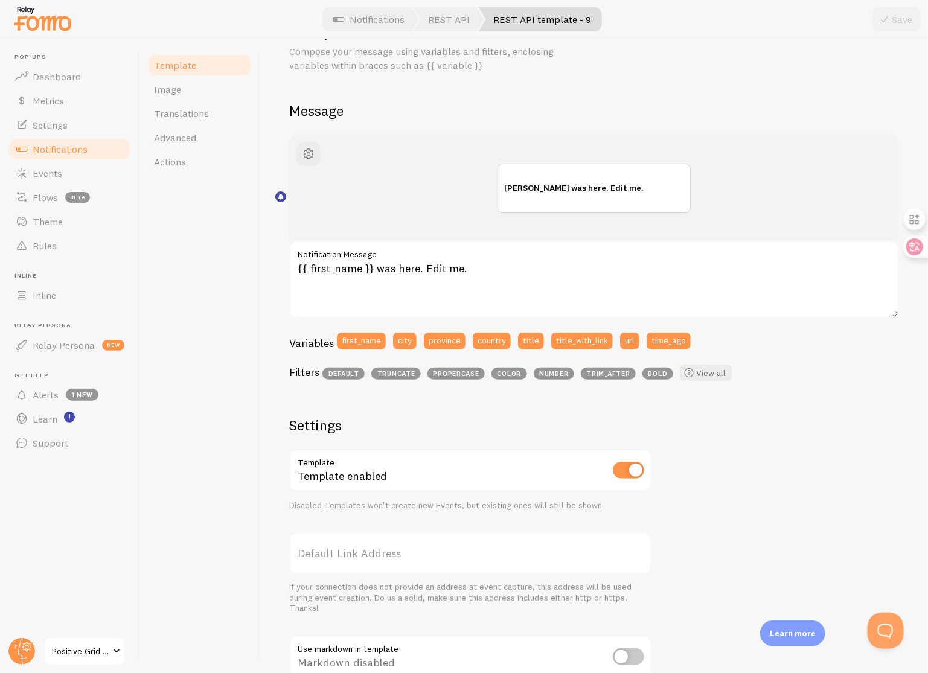
scroll to position [0, 0]
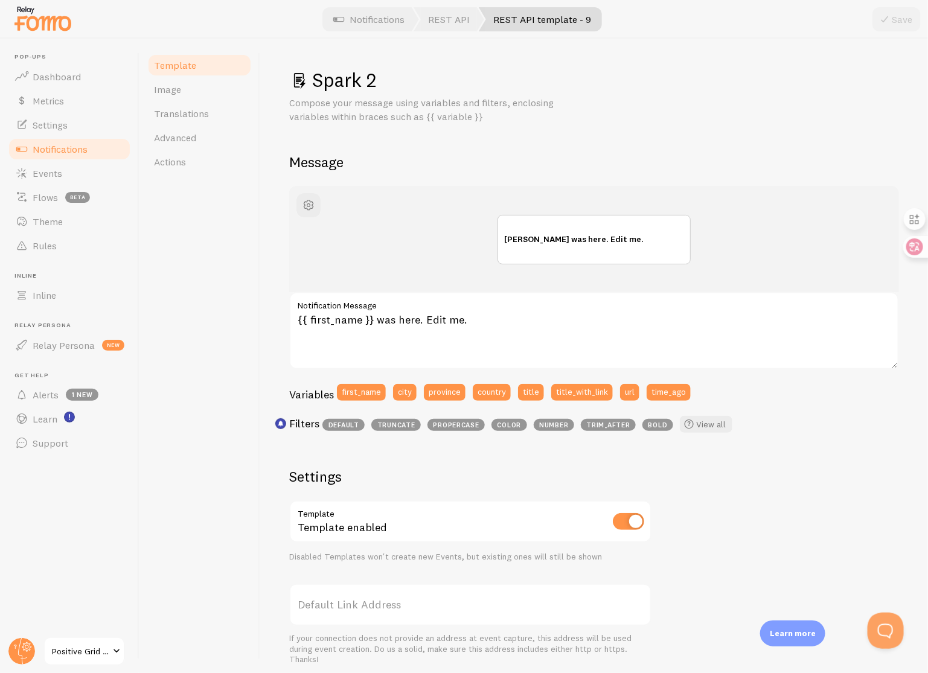
type input "Spark 2"
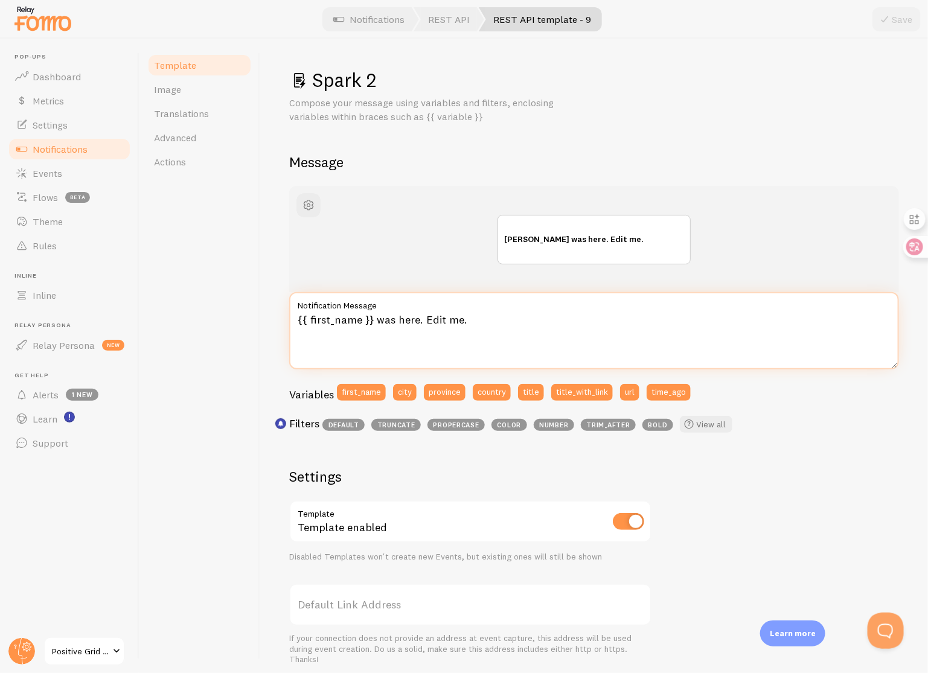
click at [476, 318] on textarea "{{ first_name }} was here. Edit me." at bounding box center [594, 330] width 610 height 77
paste textarea "**{{ first_name | trim_after [ ] | fallback [Someone] }}** in {{ city }}, {{ co…"
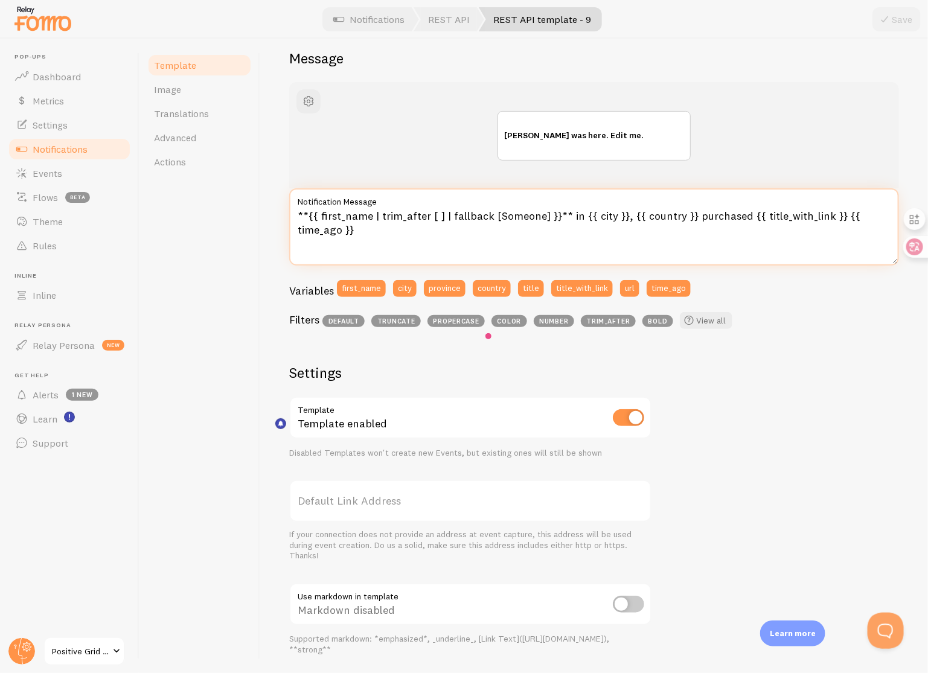
scroll to position [229, 0]
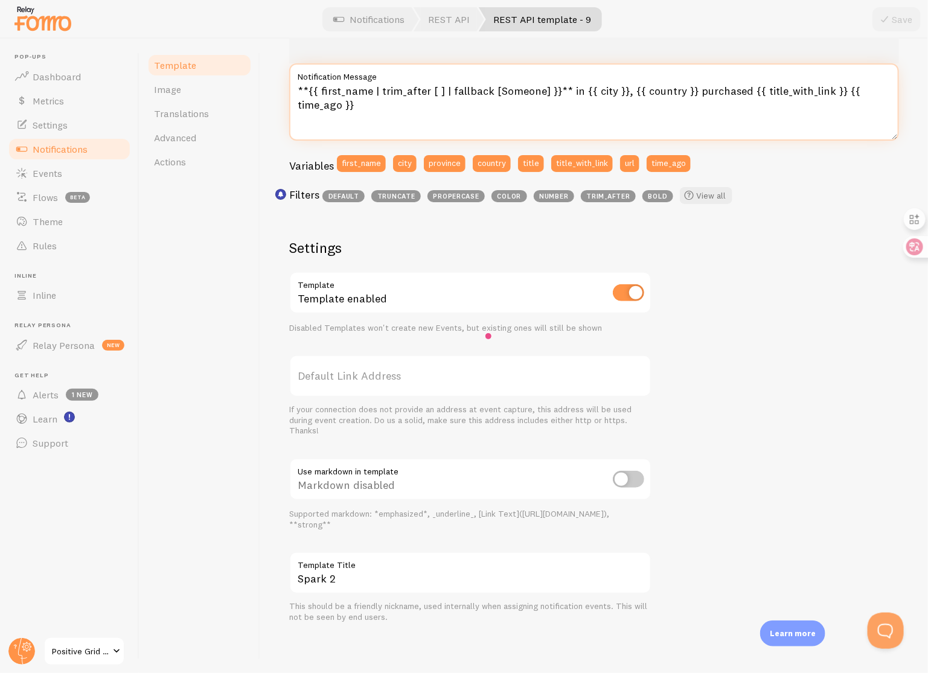
type textarea "**{{ first_name | trim_after [ ] | fallback [Someone] }}** in {{ city }}, {{ co…"
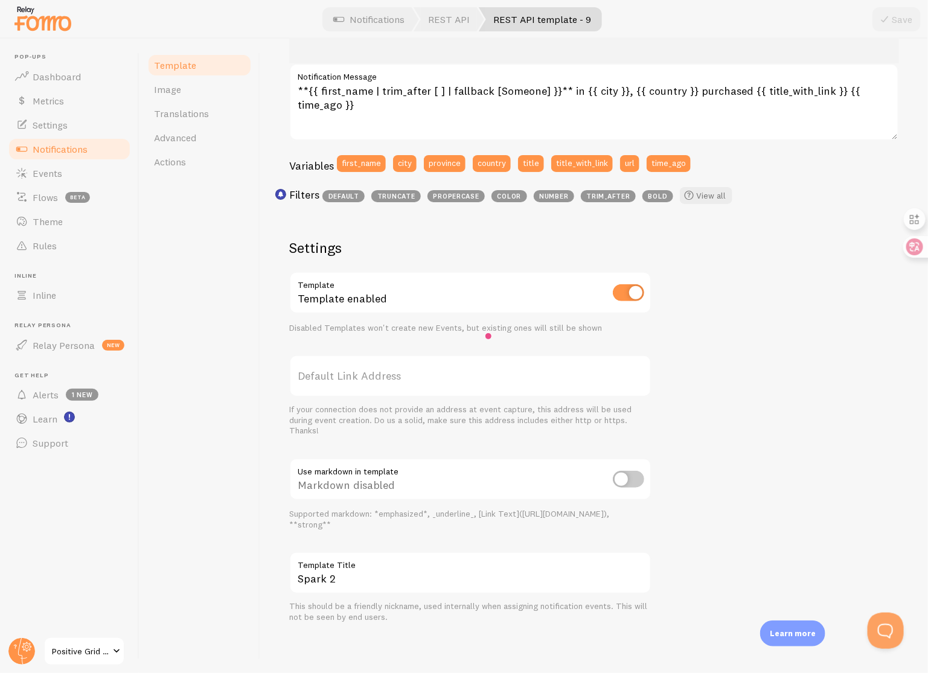
click at [625, 481] on input "checkbox" at bounding box center [628, 479] width 31 height 17
checkbox input "true"
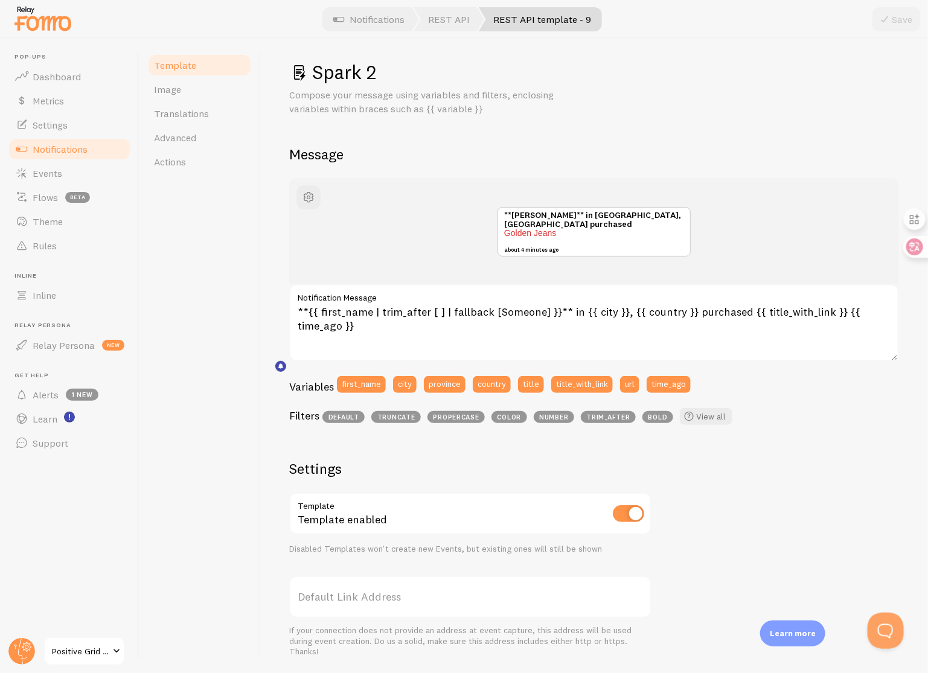
scroll to position [0, 0]
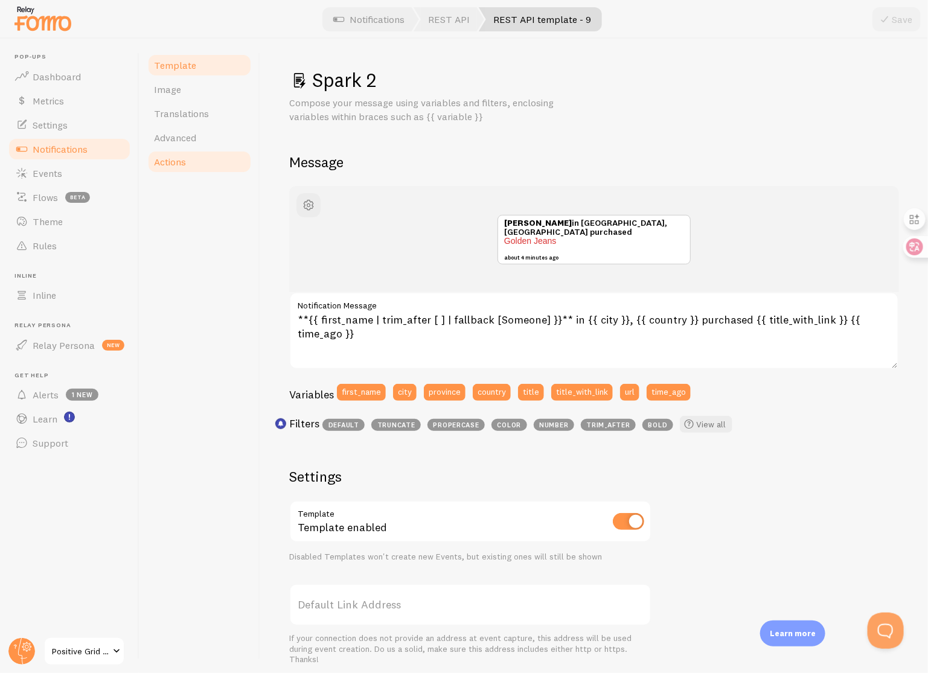
click at [187, 158] on link "Actions" at bounding box center [200, 162] width 106 height 24
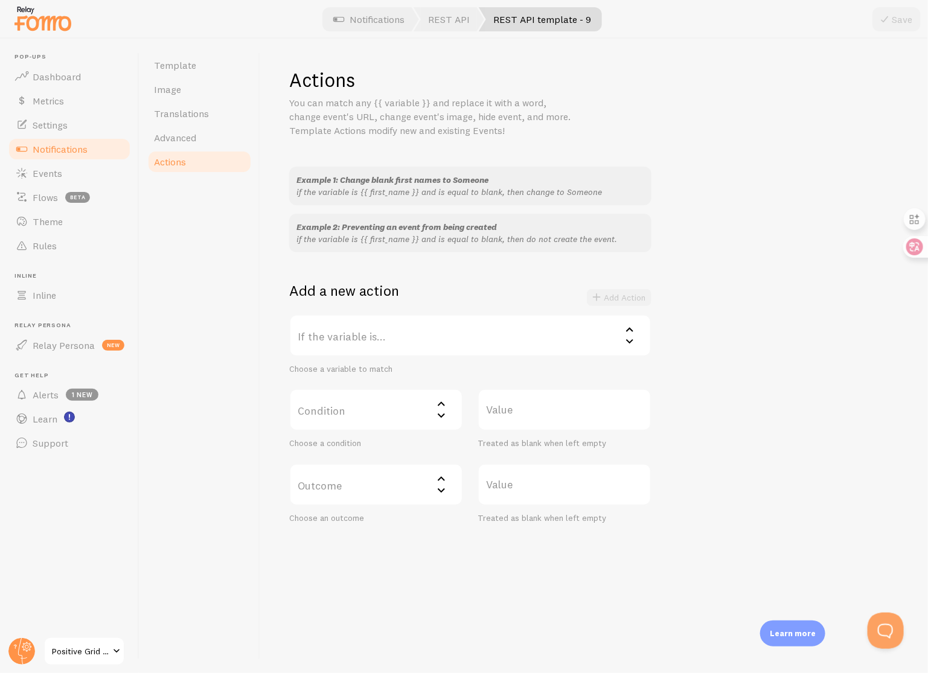
click at [408, 332] on label "If the variable is..." at bounding box center [470, 336] width 362 height 42
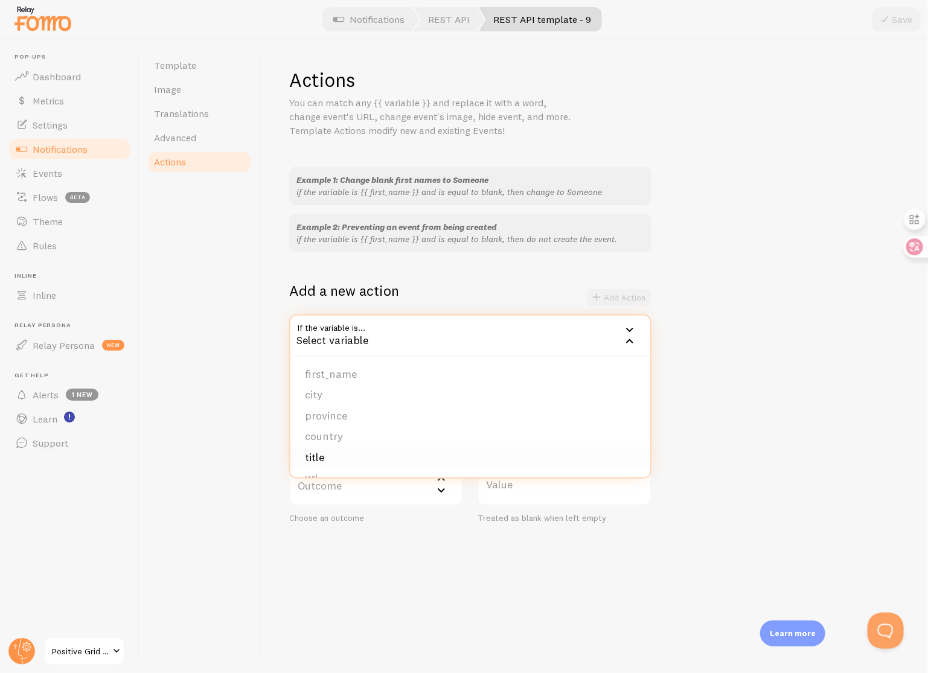
click at [366, 450] on li "title" at bounding box center [470, 457] width 360 height 21
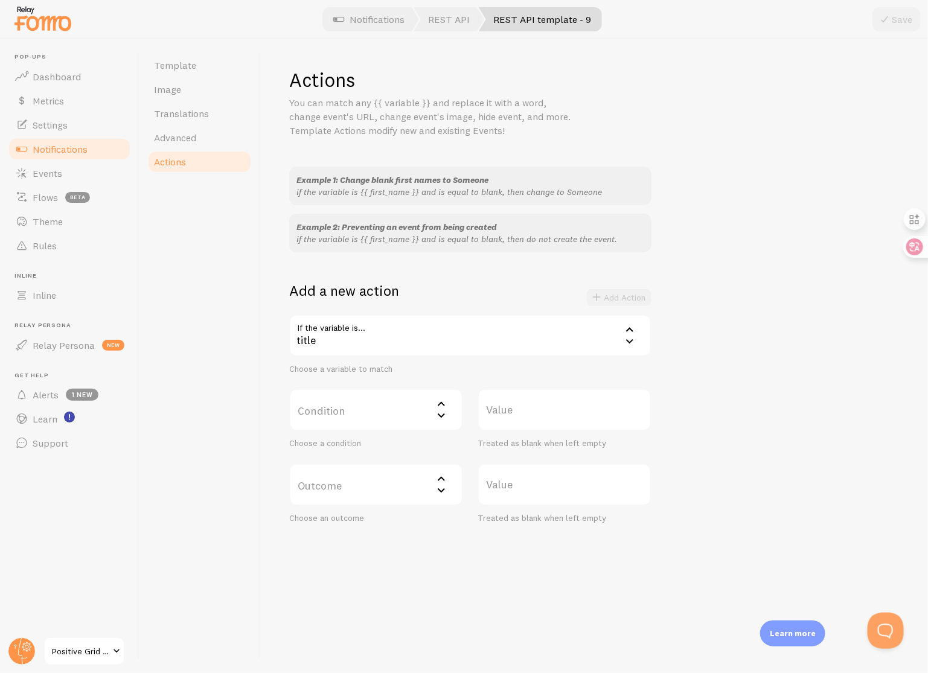
click at [367, 415] on label "Condition" at bounding box center [376, 410] width 174 height 42
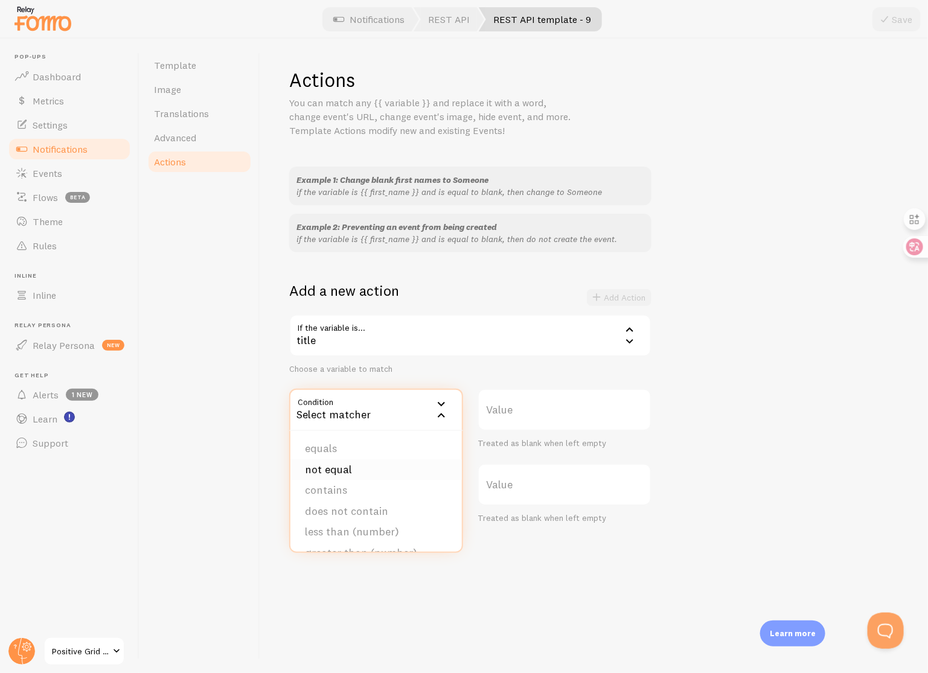
click at [367, 467] on li "not equal" at bounding box center [375, 470] width 171 height 21
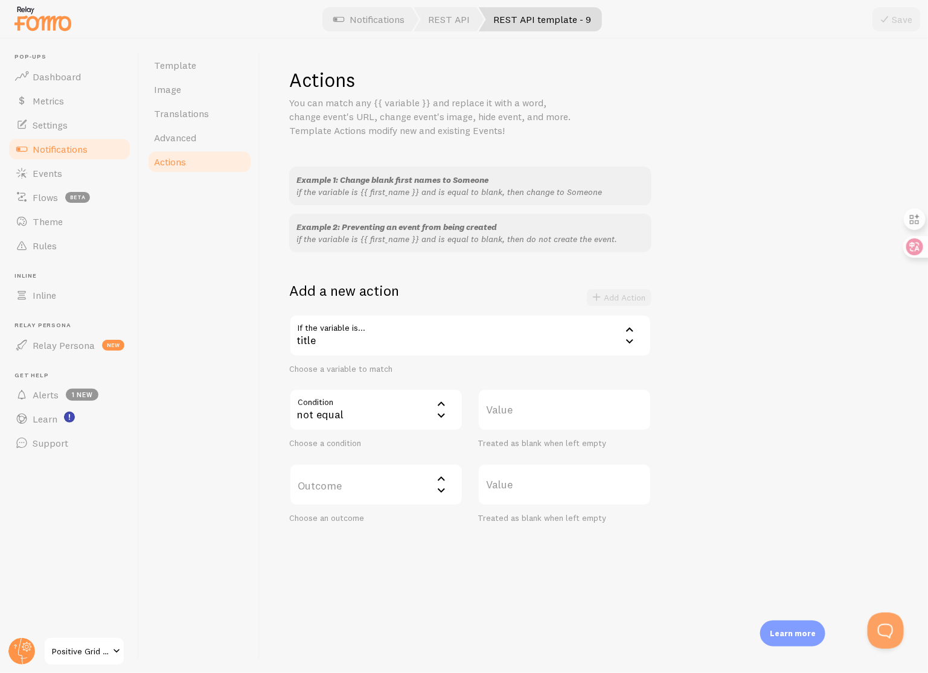
click at [548, 420] on label "Value" at bounding box center [565, 410] width 174 height 42
click at [548, 420] on input "Value" at bounding box center [565, 410] width 174 height 42
type input "Spark 2"
click at [328, 492] on label "Outcome" at bounding box center [376, 485] width 174 height 42
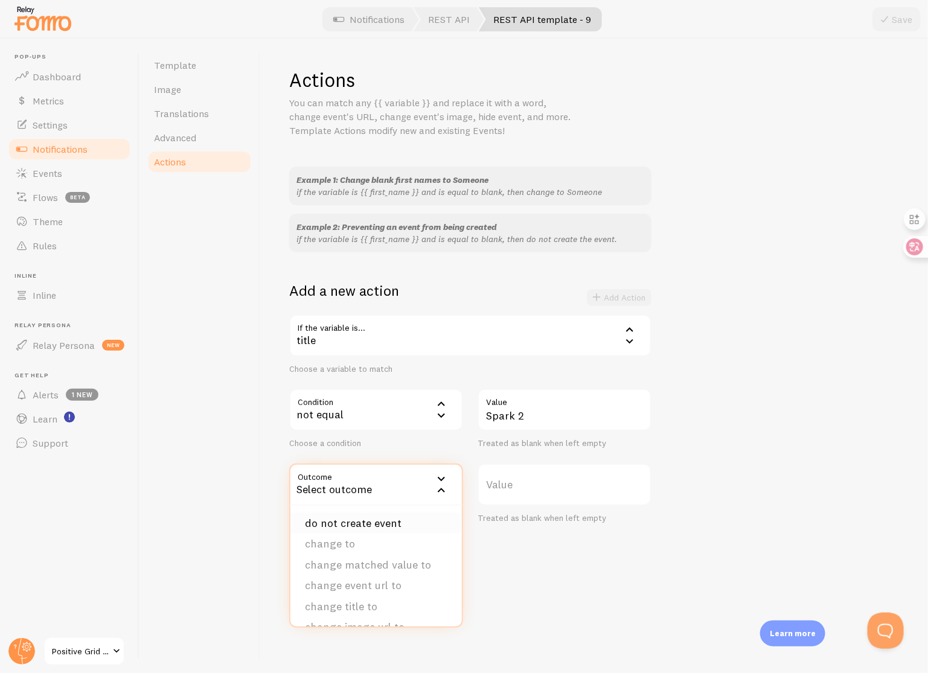
click at [384, 521] on li "do not create event" at bounding box center [375, 523] width 171 height 21
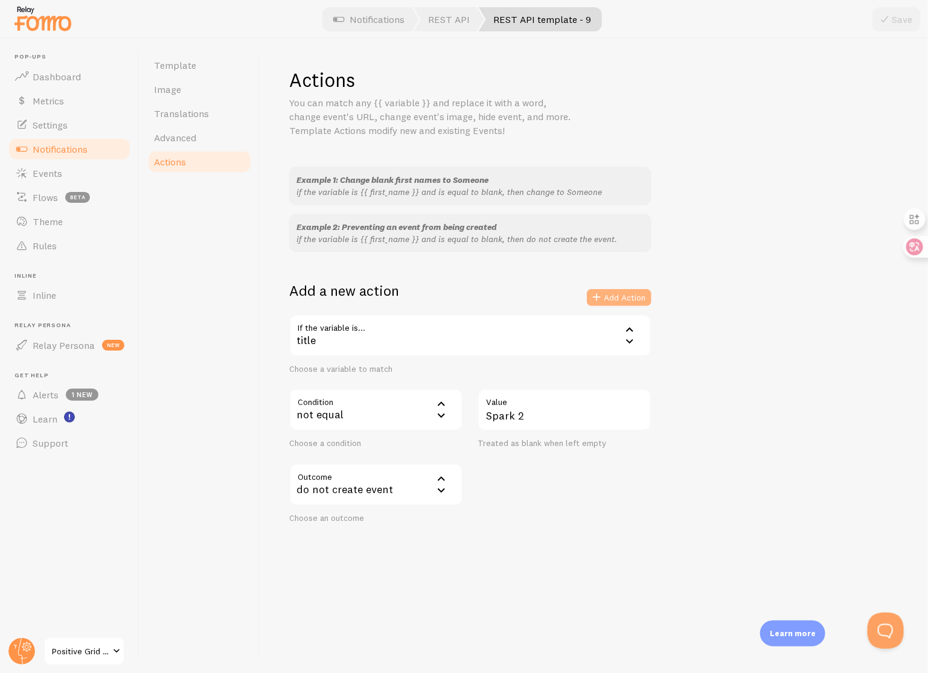
click at [632, 295] on button "Add Action" at bounding box center [619, 297] width 65 height 17
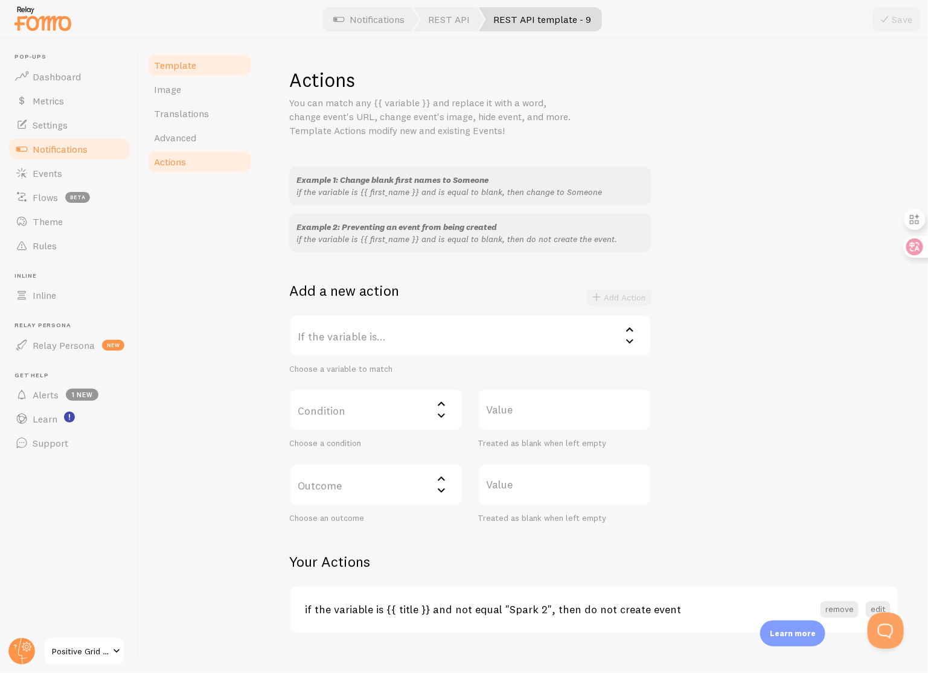
click at [203, 61] on link "Template" at bounding box center [200, 65] width 106 height 24
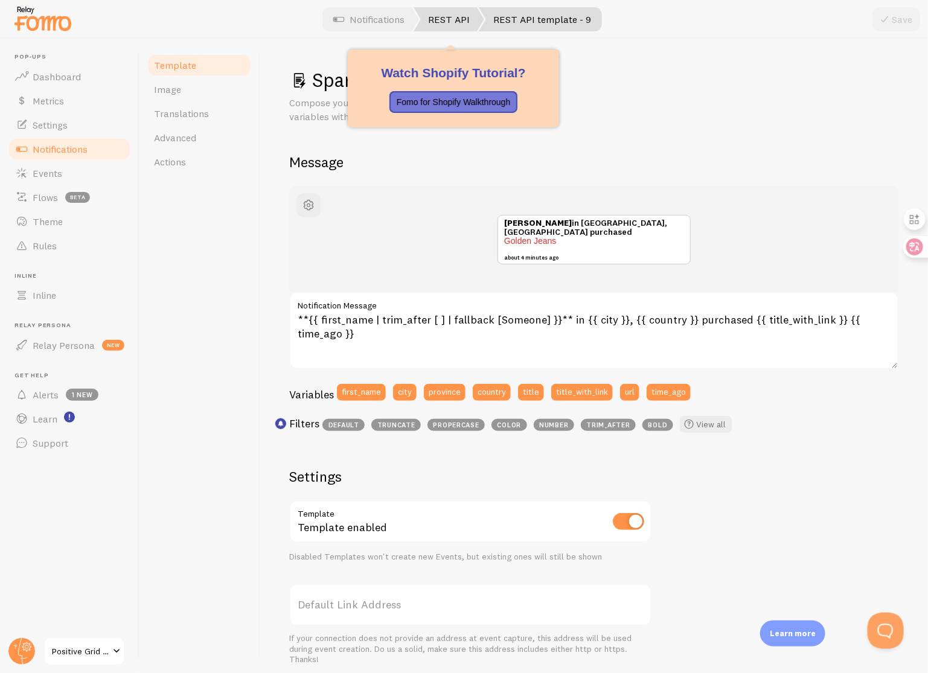
click at [449, 24] on link "REST API" at bounding box center [449, 19] width 71 height 24
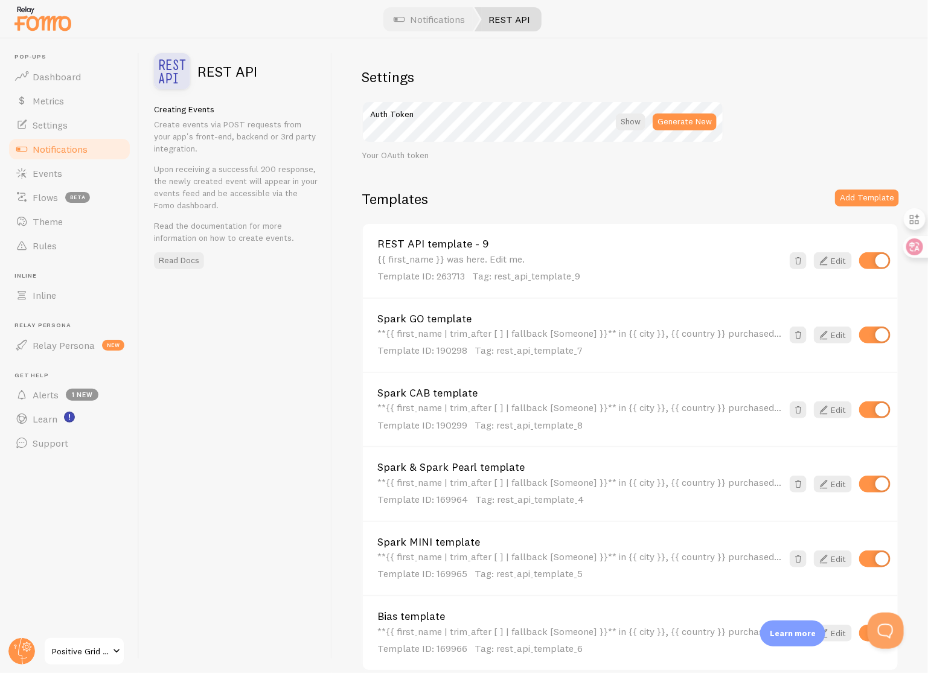
click at [498, 242] on link "REST API template - 9" at bounding box center [579, 244] width 405 height 11
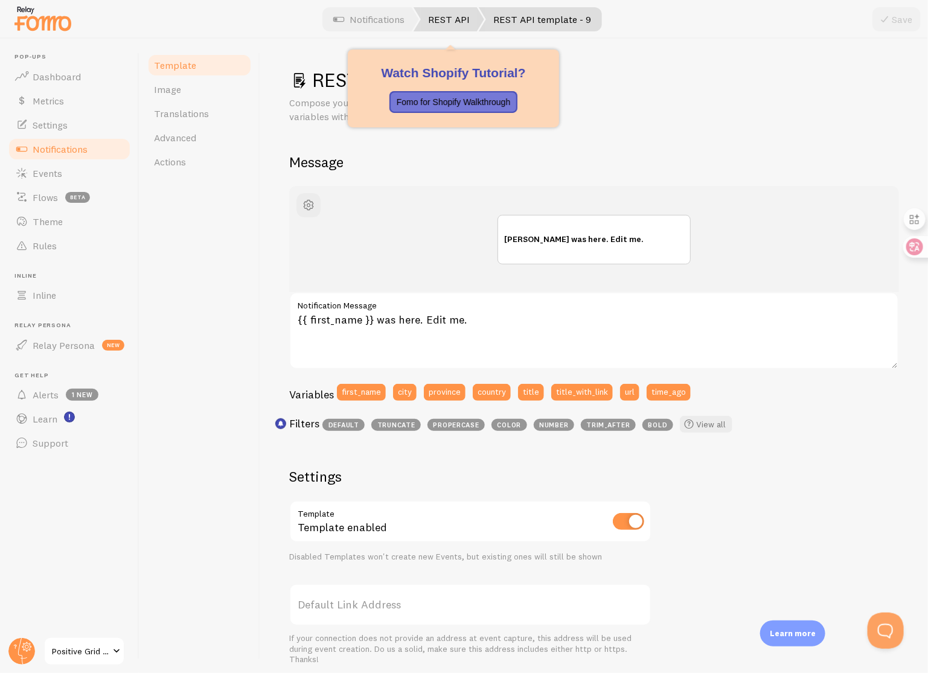
click at [462, 19] on link "REST API" at bounding box center [449, 19] width 71 height 24
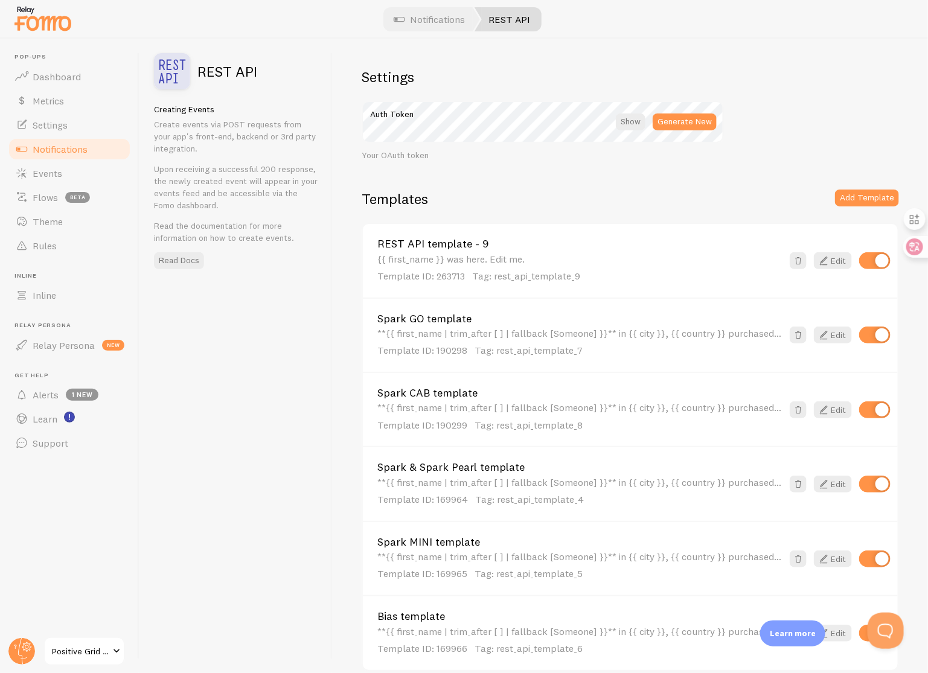
scroll to position [55, 0]
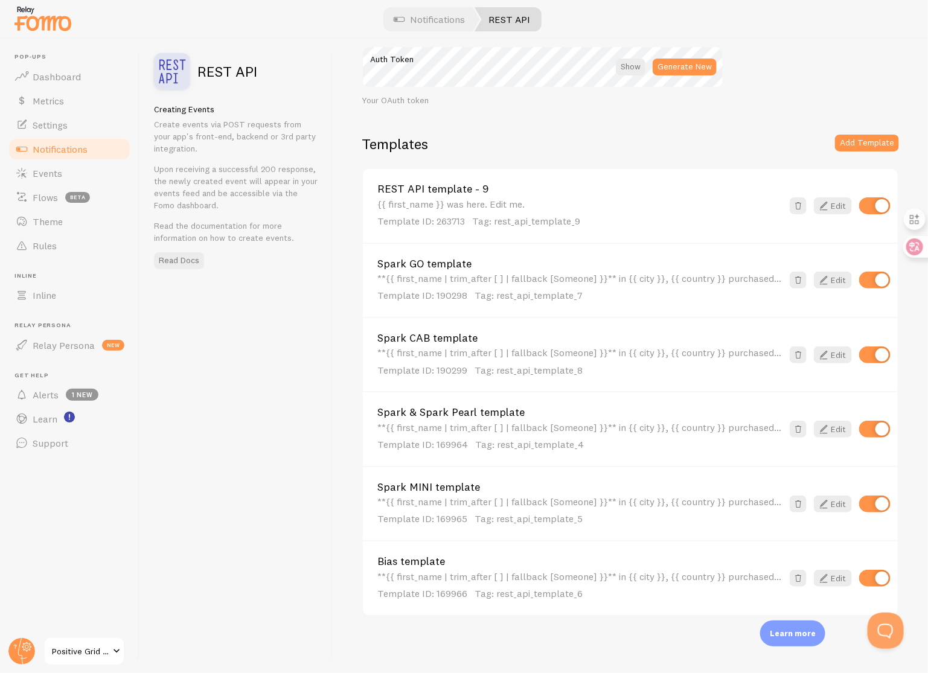
click at [472, 189] on link "REST API template - 9" at bounding box center [579, 189] width 405 height 11
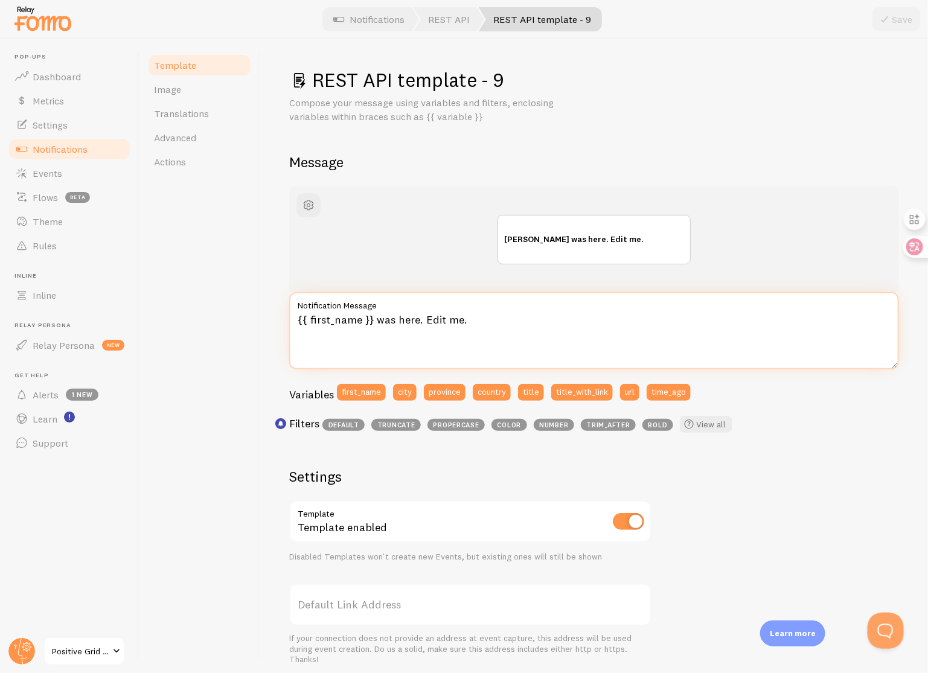
click at [458, 338] on textarea "{{ first_name }} was here. Edit me." at bounding box center [594, 330] width 610 height 77
paste textarea "**{{ first_name | trim_after [ ] | fallback [Someone] }}** in {{ city }}, {{ co…"
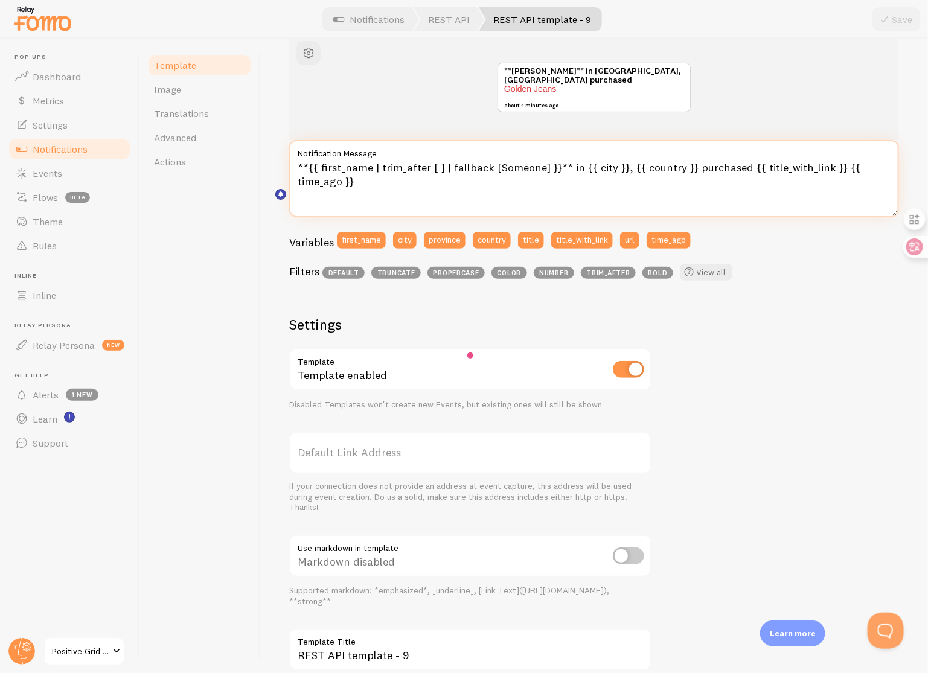
scroll to position [229, 0]
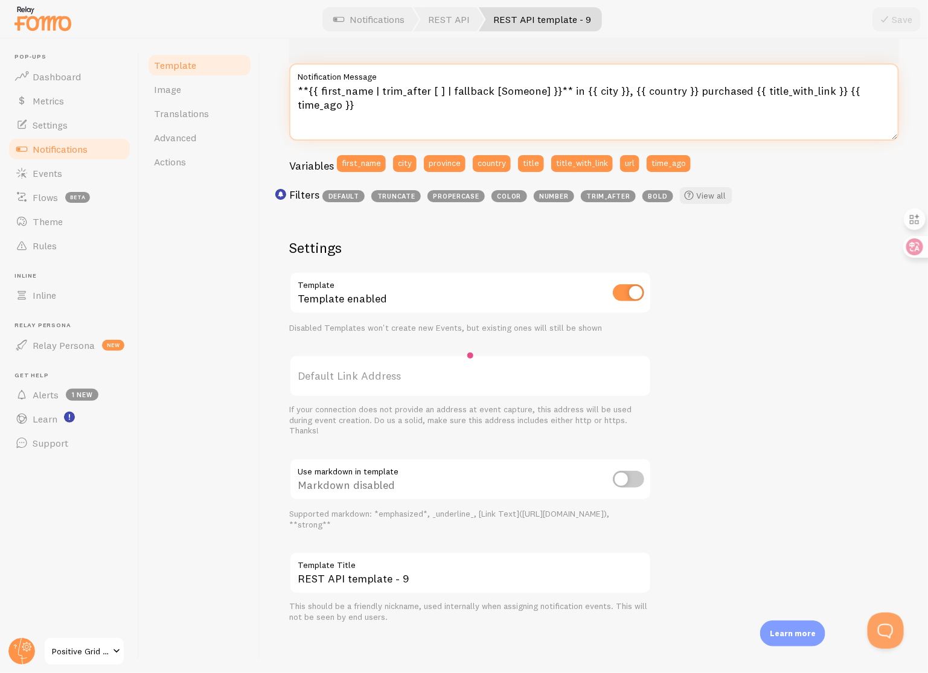
type textarea "**{{ first_name | trim_after [ ] | fallback [Someone] }}** in {{ city }}, {{ co…"
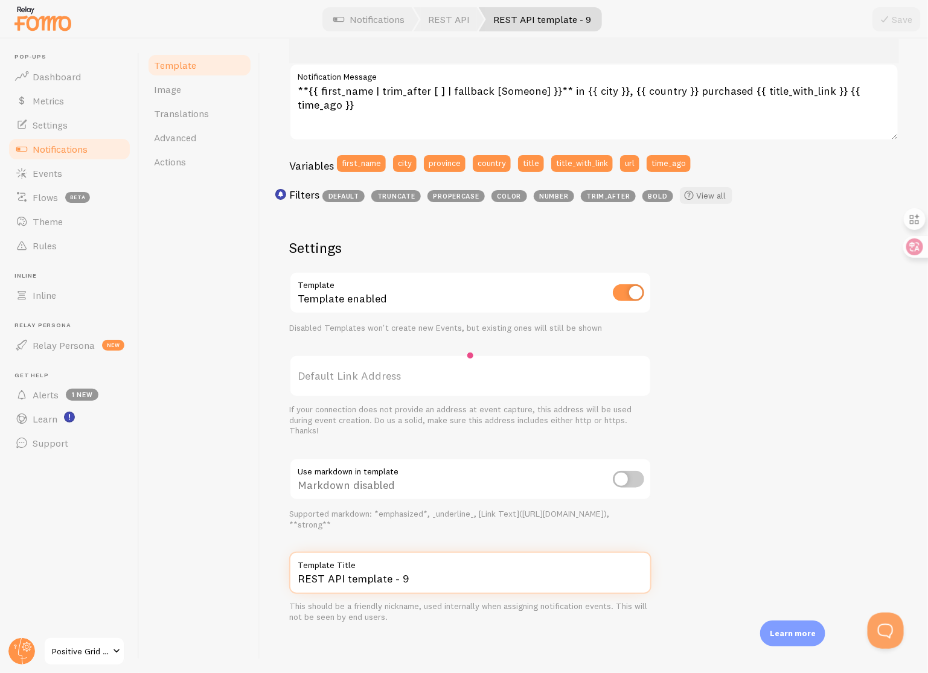
click at [421, 575] on input "REST API template - 9" at bounding box center [470, 573] width 362 height 42
type input "Spark 2 template"
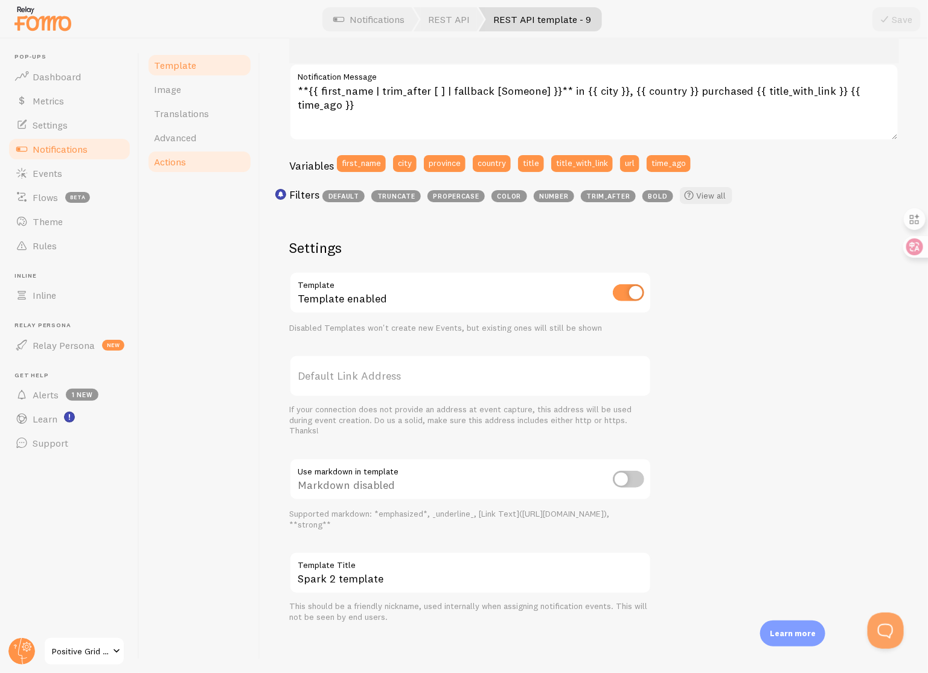
click at [175, 159] on span "Actions" at bounding box center [170, 162] width 32 height 12
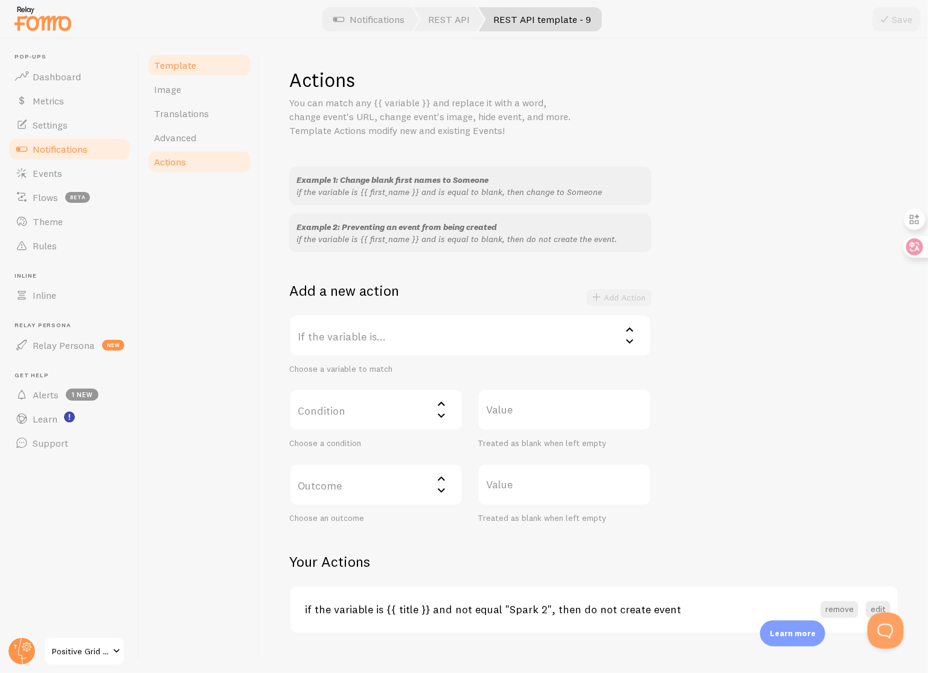
click at [198, 69] on link "Template" at bounding box center [200, 65] width 106 height 24
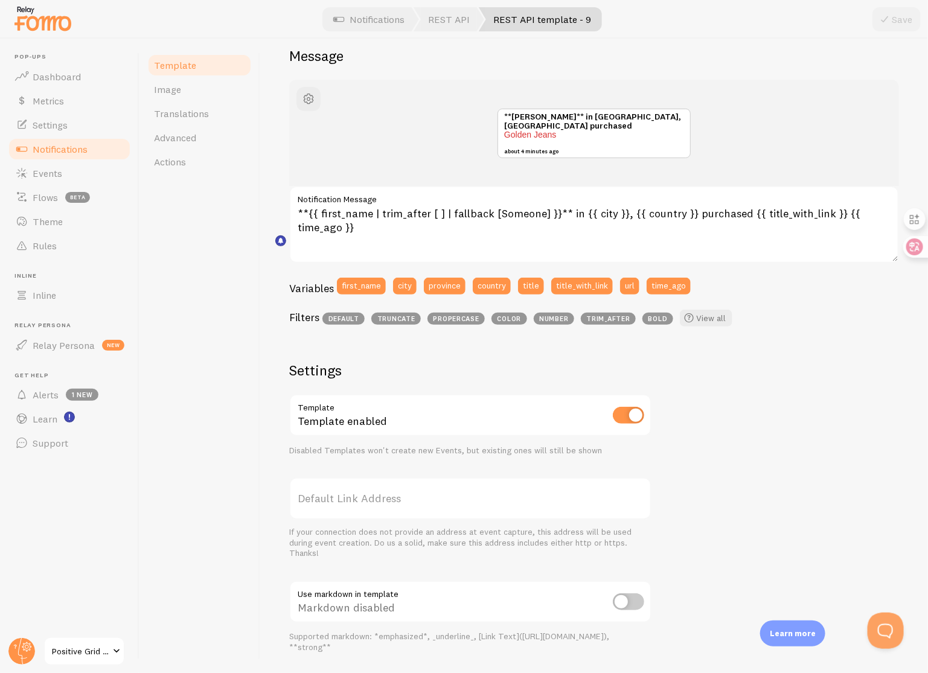
scroll to position [229, 0]
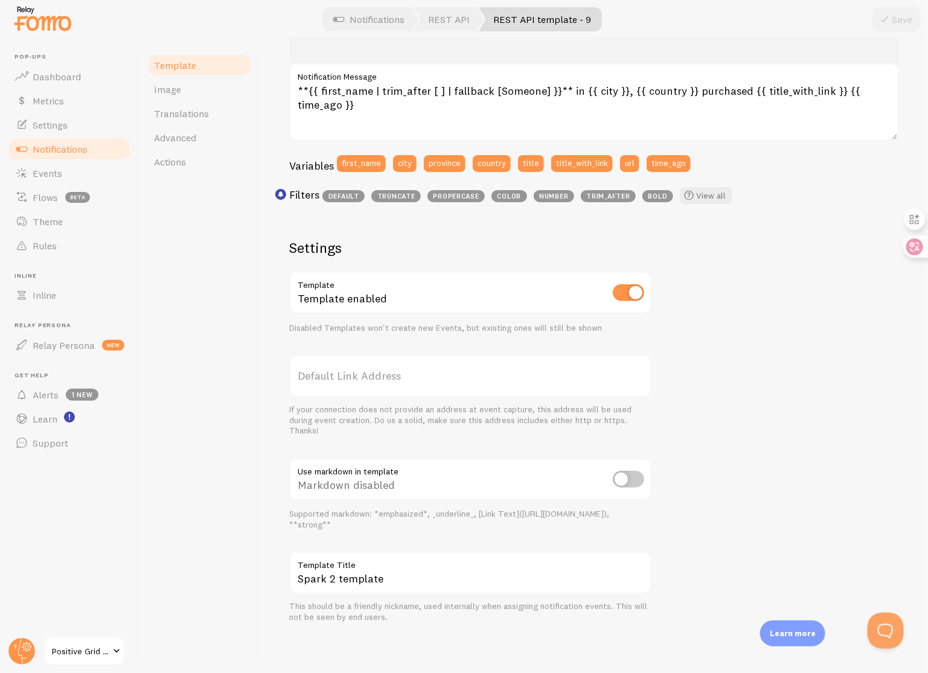
click at [624, 479] on input "checkbox" at bounding box center [628, 479] width 31 height 17
checkbox input "true"
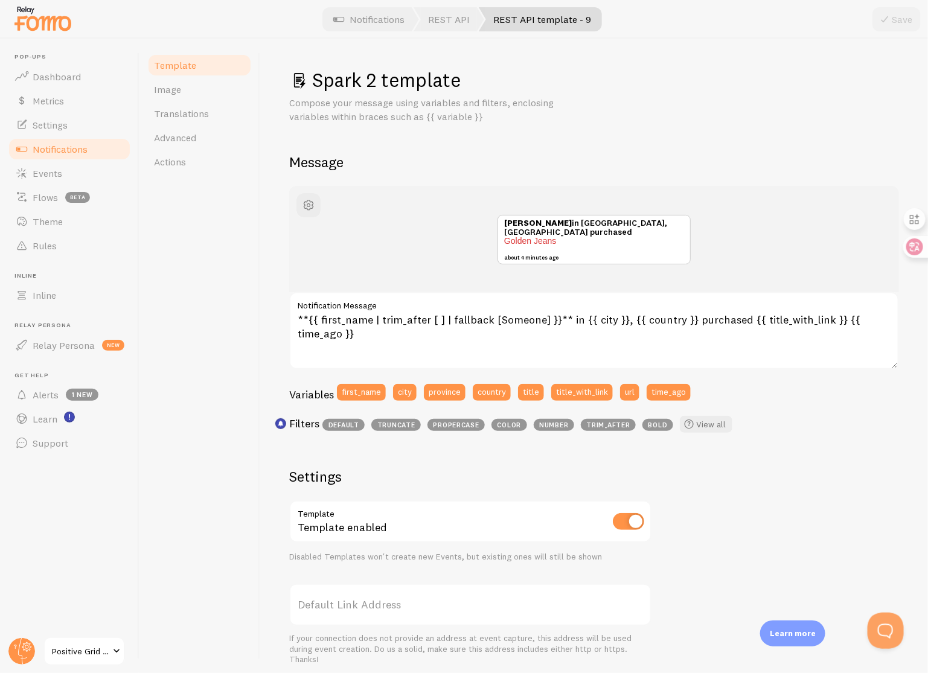
click at [745, 129] on div "Spark 2 template Compose your message using variables and filters, enclosing va…" at bounding box center [594, 460] width 610 height 784
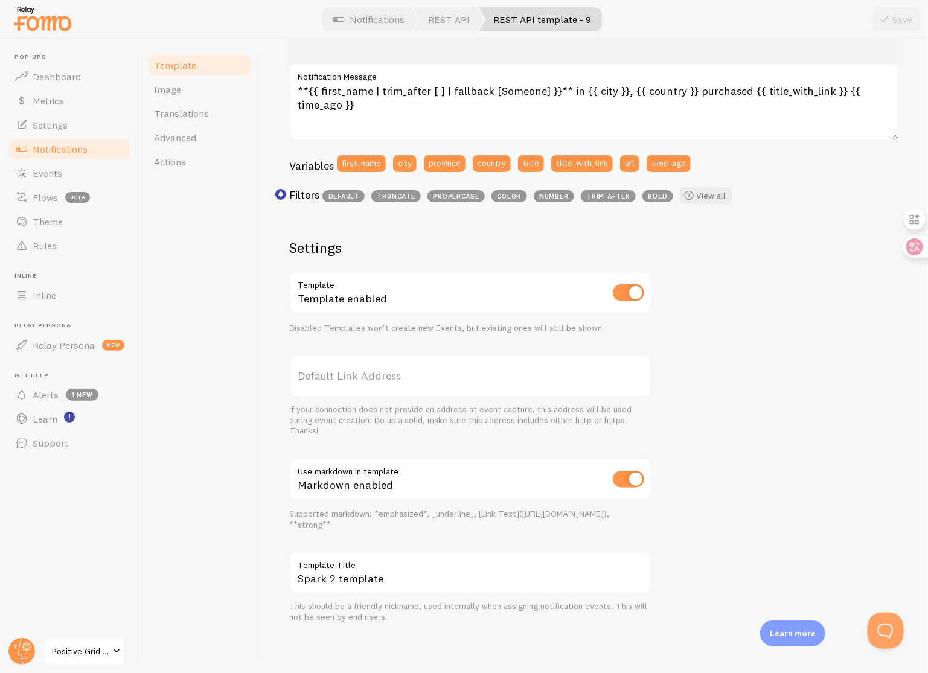
click at [676, 471] on div "John in San Francisco, United States purchased Golden Jeans about 4 minutes ago…" at bounding box center [594, 290] width 610 height 666
click at [515, 574] on input "Spark 2 template" at bounding box center [470, 573] width 362 height 42
click at [811, 467] on div "John in San Francisco, United States purchased Golden Jeans about 4 minutes ago…" at bounding box center [594, 290] width 610 height 666
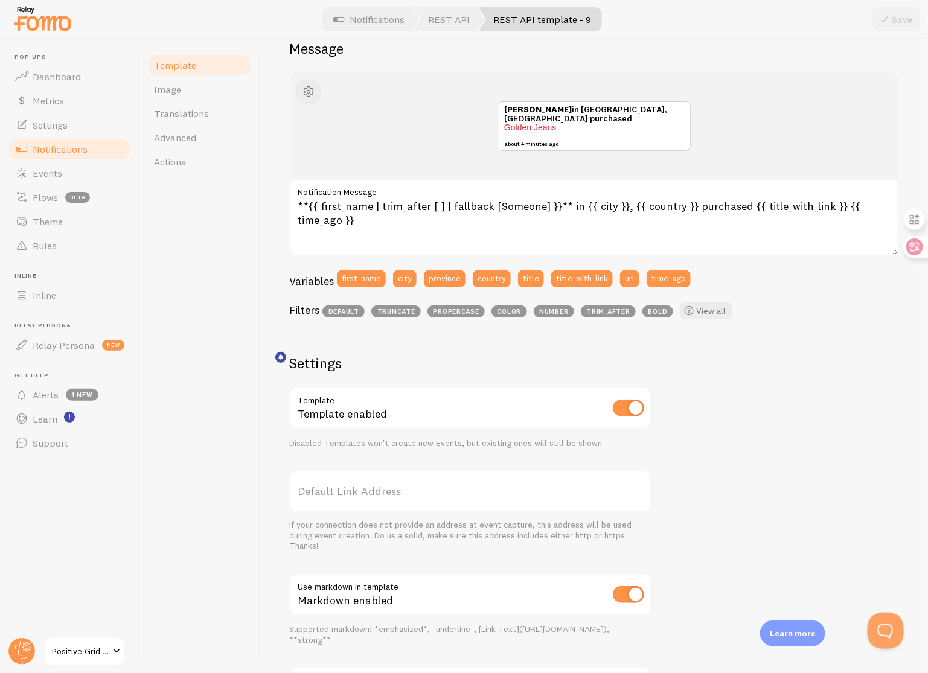
scroll to position [0, 0]
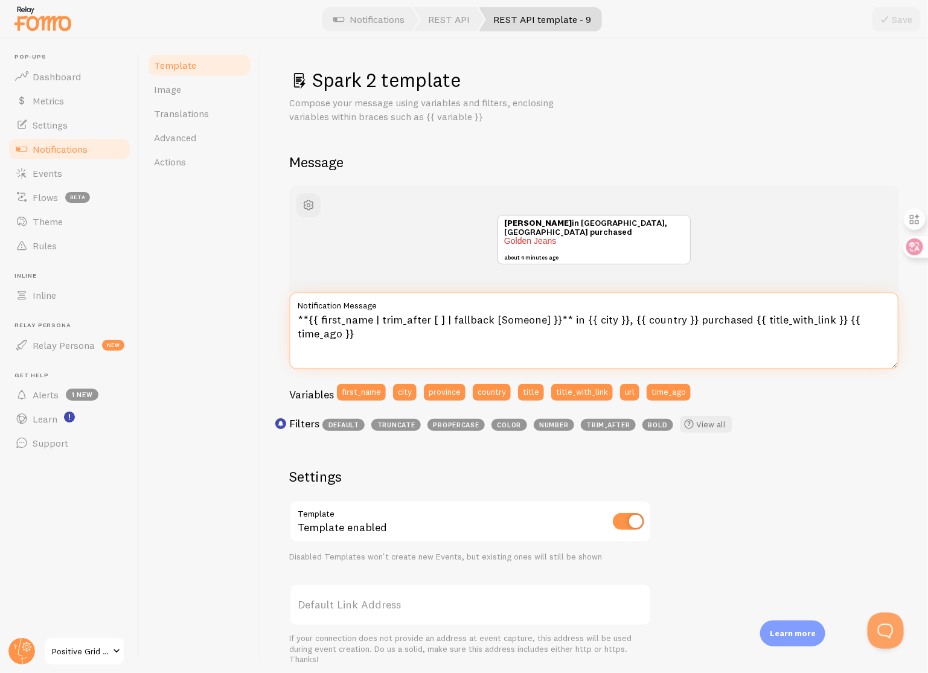
click at [611, 316] on textarea "**{{ first_name | trim_after [ ] | fallback [Someone] }}** in {{ city }}, {{ co…" at bounding box center [594, 330] width 610 height 77
click at [610, 340] on textarea "**{{ first_name | trim_after [ ] | fallback [Someone] }}** in {{ city }}, {{ co…" at bounding box center [594, 330] width 610 height 77
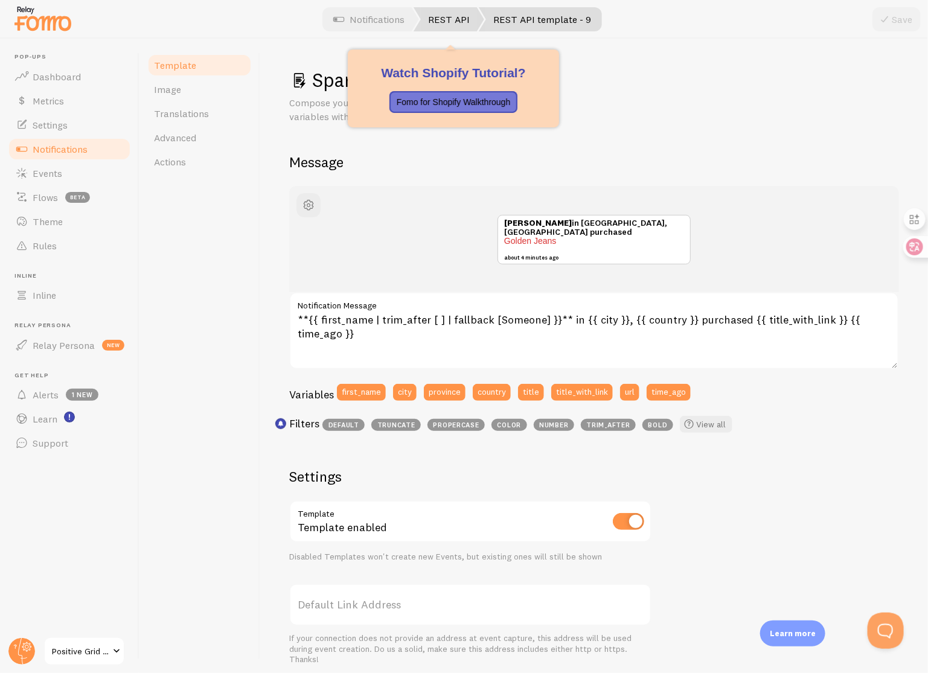
click at [464, 24] on link "REST API" at bounding box center [449, 19] width 71 height 24
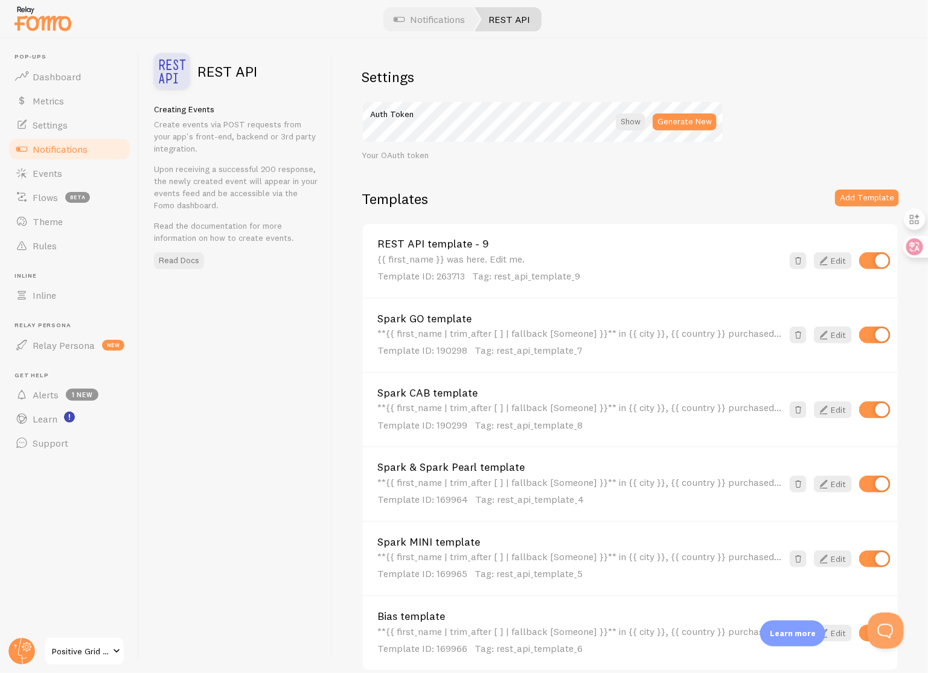
click at [548, 246] on link "REST API template - 9" at bounding box center [579, 244] width 405 height 11
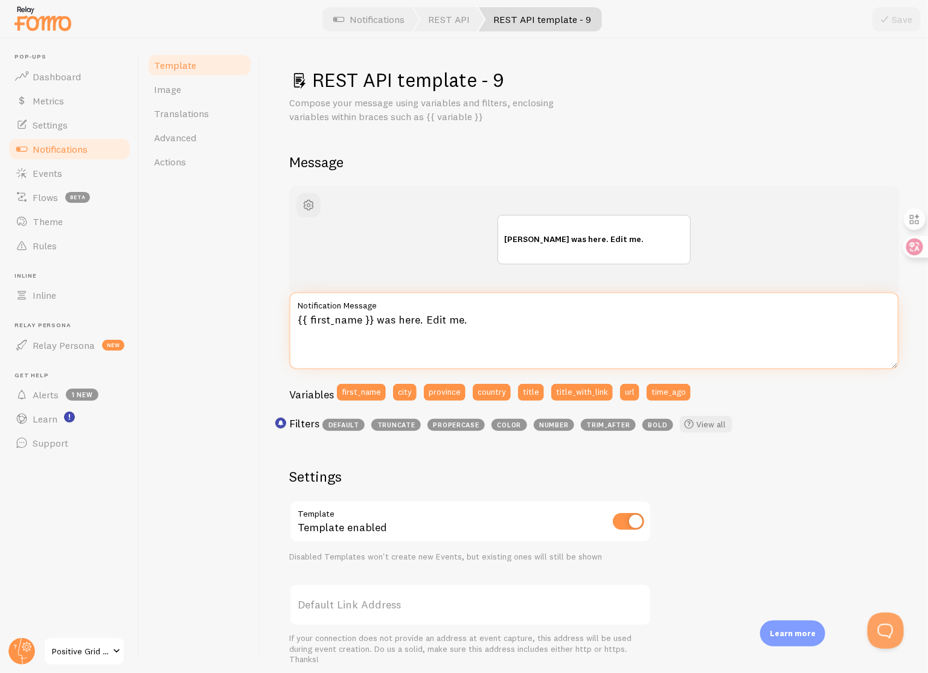
click at [535, 323] on textarea "{{ first_name }} was here. Edit me." at bounding box center [594, 330] width 610 height 77
paste textarea "**{{ first_name | trim_after [ ] | fallback [Someone] }}** in {{ city }}, {{ co…"
type textarea "**{{ first_name | trim_after [ ] | fallback [Someone] }}** in {{ city }}, {{ co…"
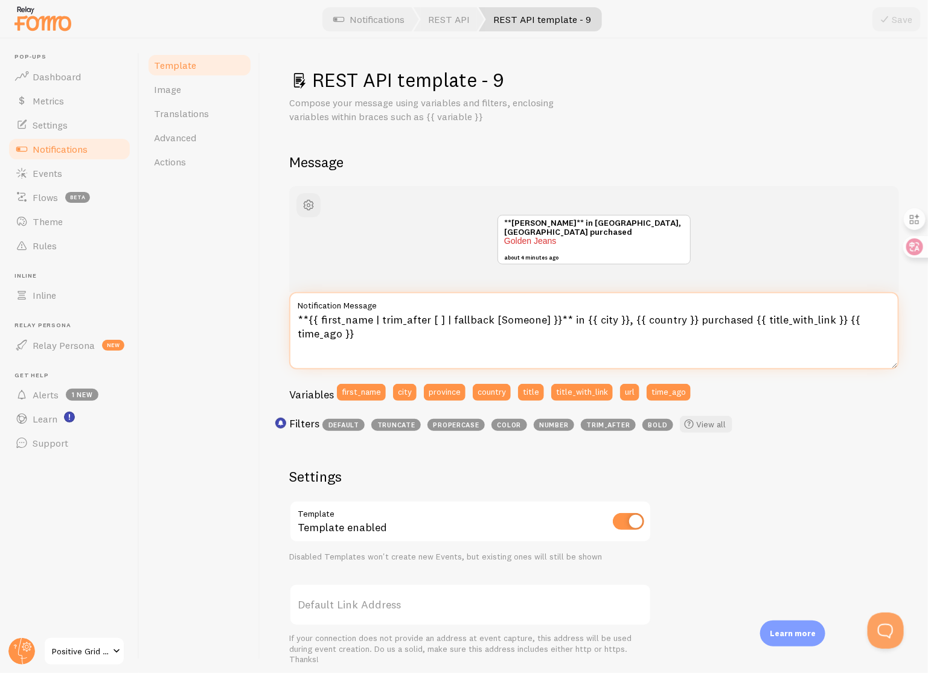
click at [534, 333] on textarea "**{{ first_name | trim_after [ ] | fallback [Someone] }}** in {{ city }}, {{ co…" at bounding box center [594, 330] width 610 height 77
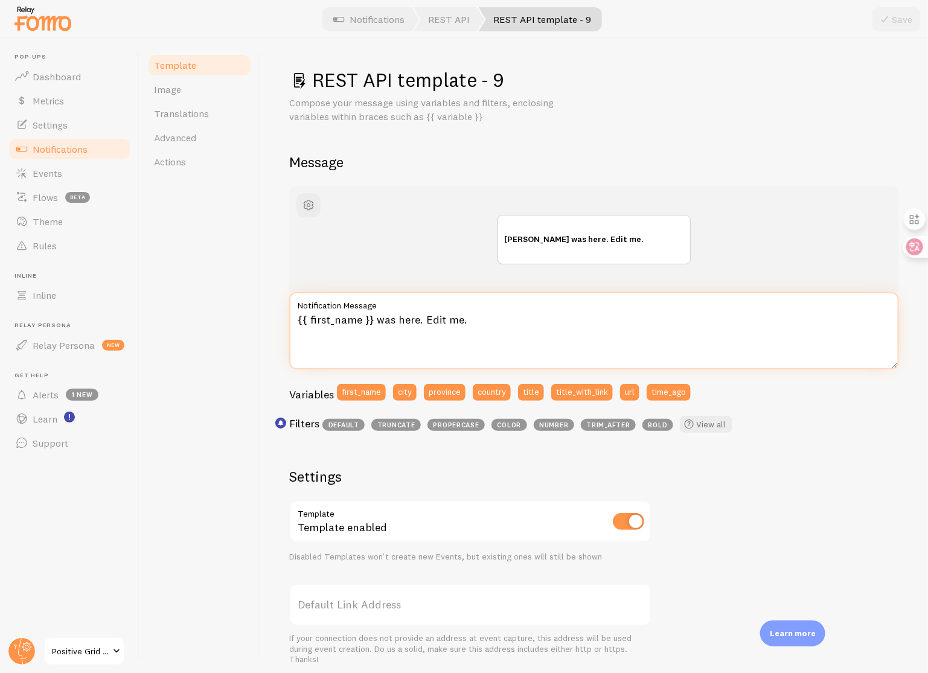
click at [535, 333] on textarea "{{ first_name }} was here. Edit me." at bounding box center [594, 330] width 610 height 77
paste textarea "**{{ first_name | trim_after [ ] | fallback [Someone] }}** in {{ city }}, {{ co…"
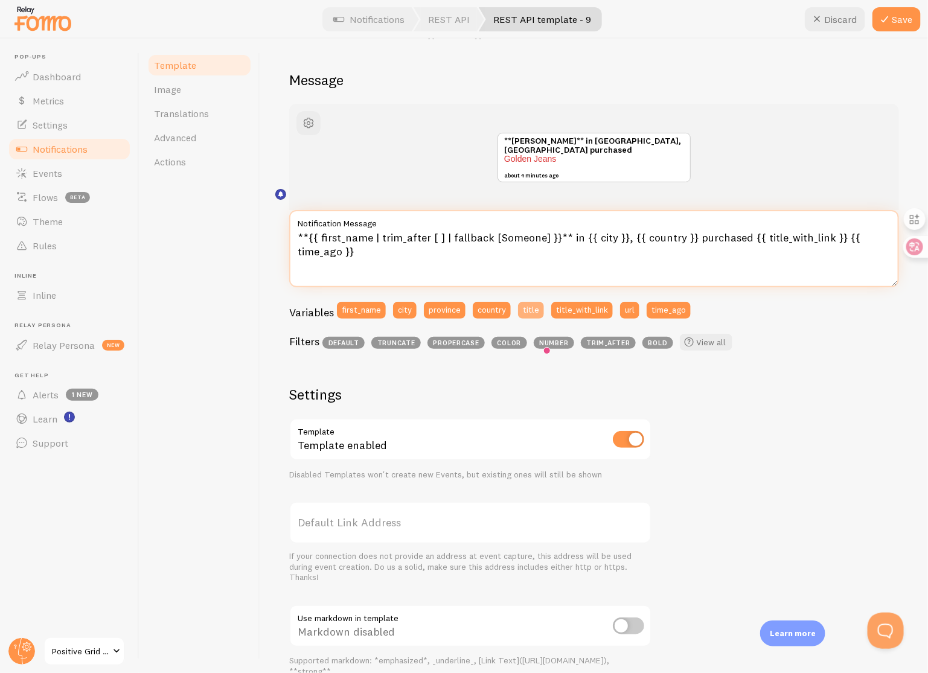
scroll to position [229, 0]
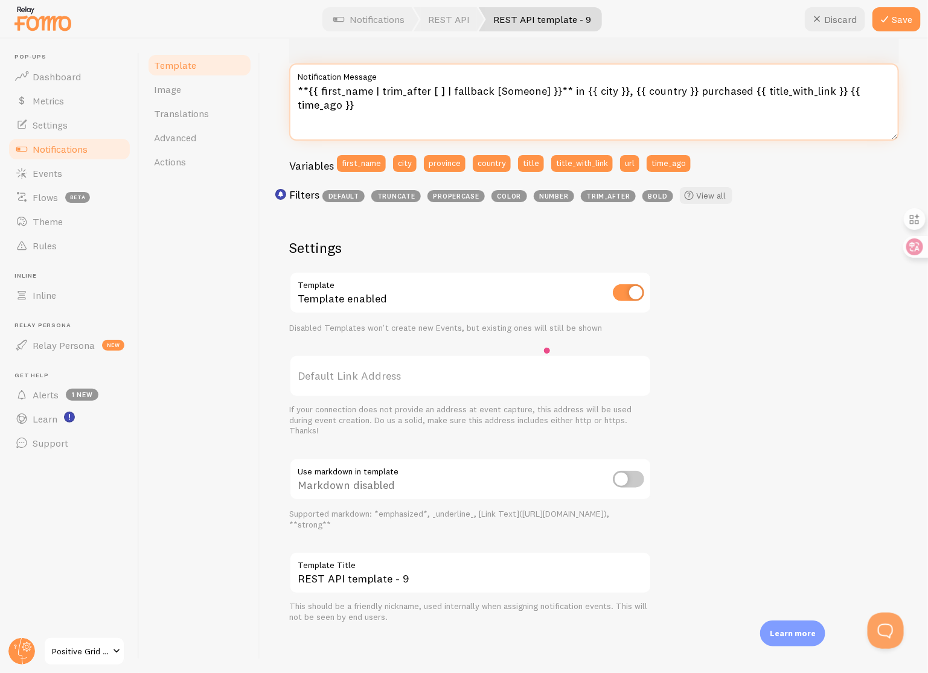
type textarea "**{{ first_name | trim_after [ ] | fallback [Someone] }}** in {{ city }}, {{ co…"
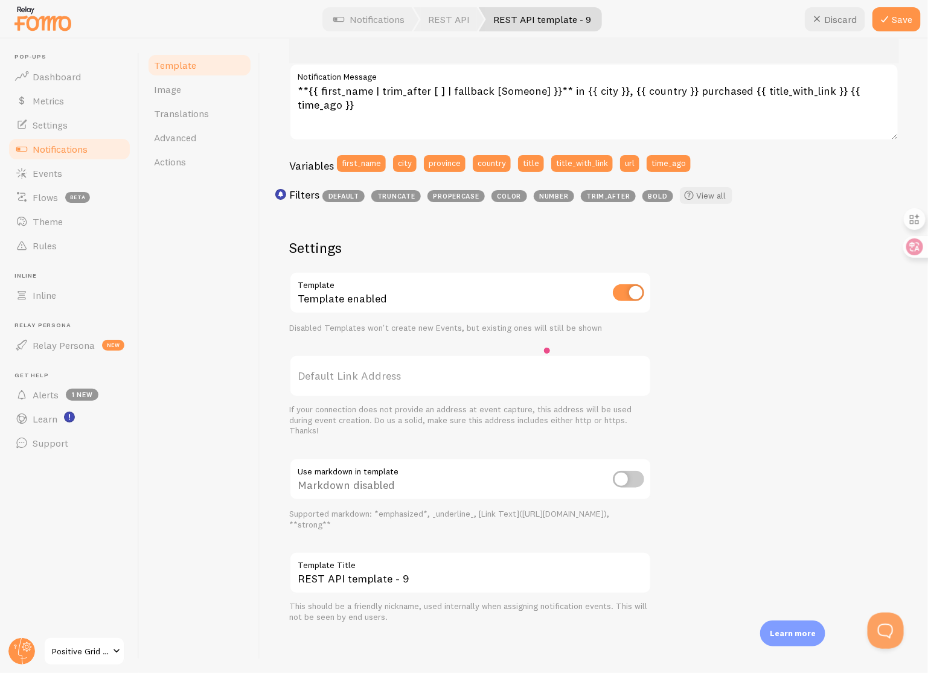
click at [623, 482] on input "checkbox" at bounding box center [628, 479] width 31 height 17
checkbox input "true"
click at [469, 582] on input "REST API template - 9" at bounding box center [470, 573] width 362 height 42
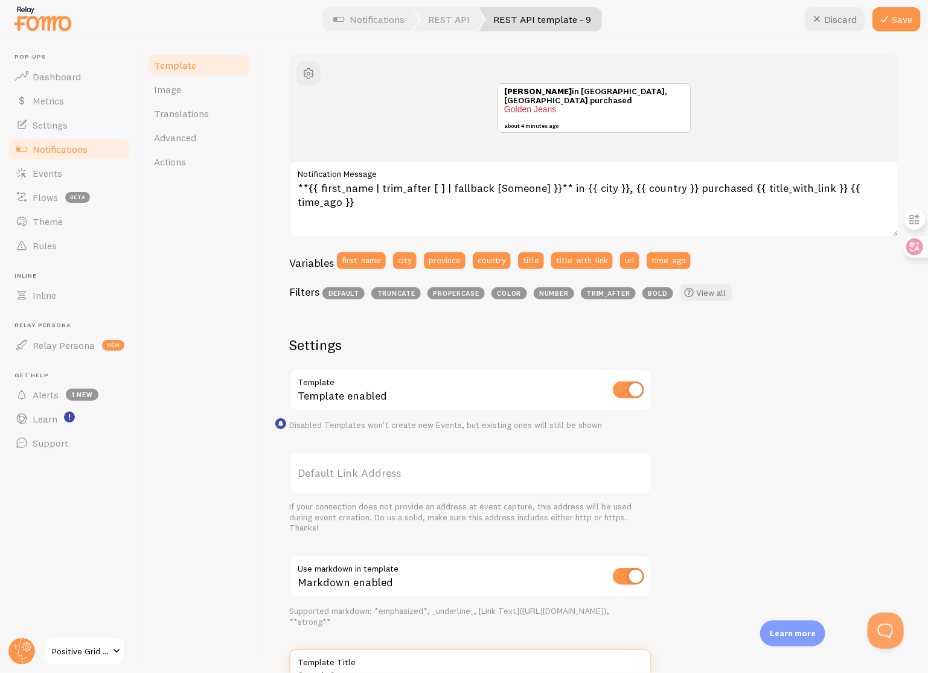
scroll to position [0, 0]
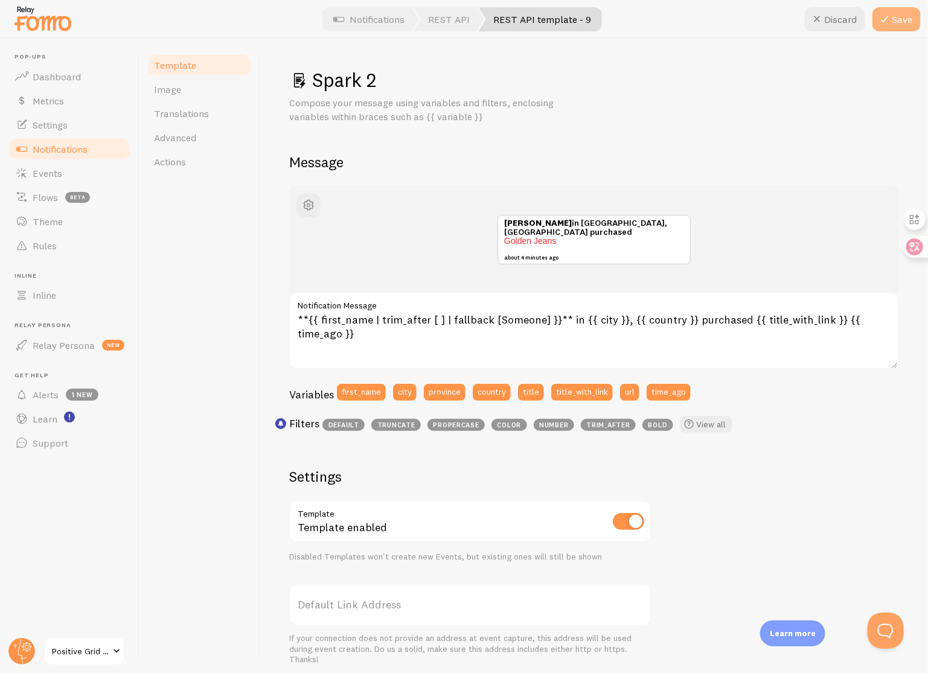
type input "Spark 2"
click at [916, 15] on button "Save" at bounding box center [897, 19] width 48 height 24
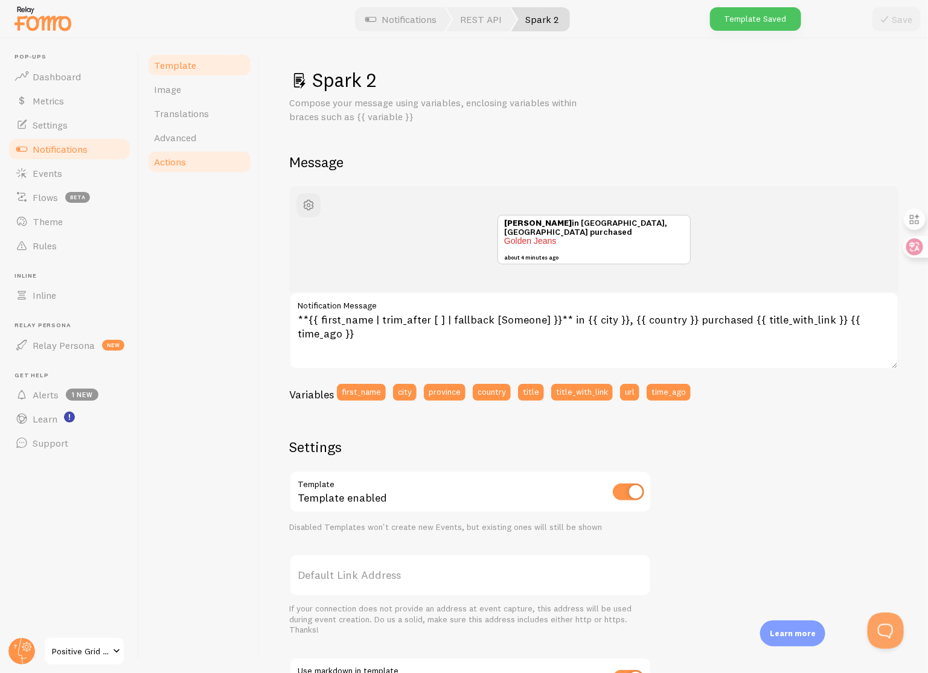
click at [190, 163] on link "Actions" at bounding box center [200, 162] width 106 height 24
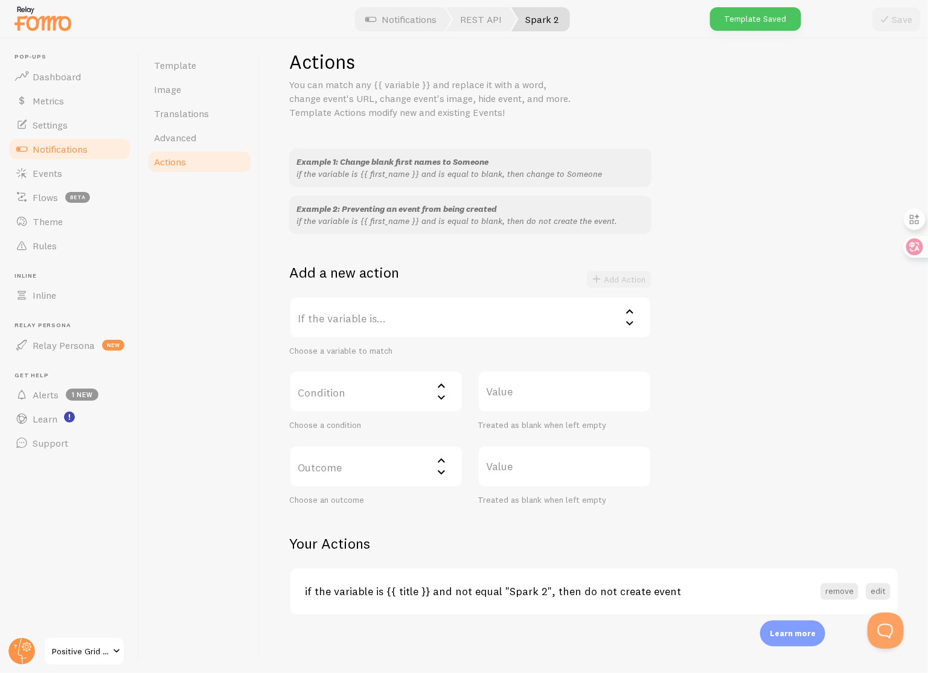
scroll to position [2, 0]
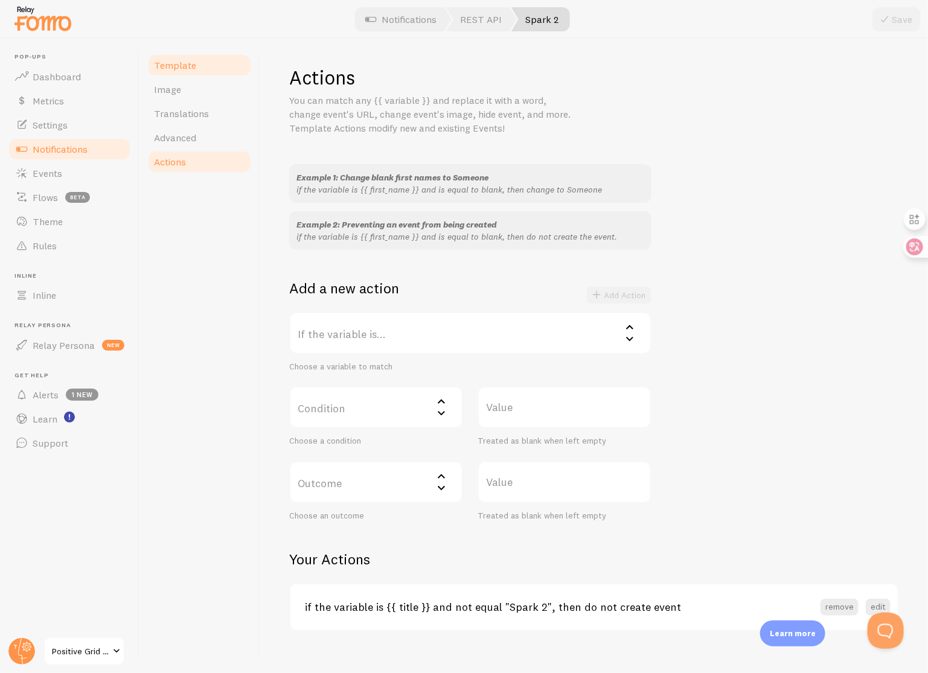
click at [164, 60] on span "Template" at bounding box center [175, 65] width 42 height 12
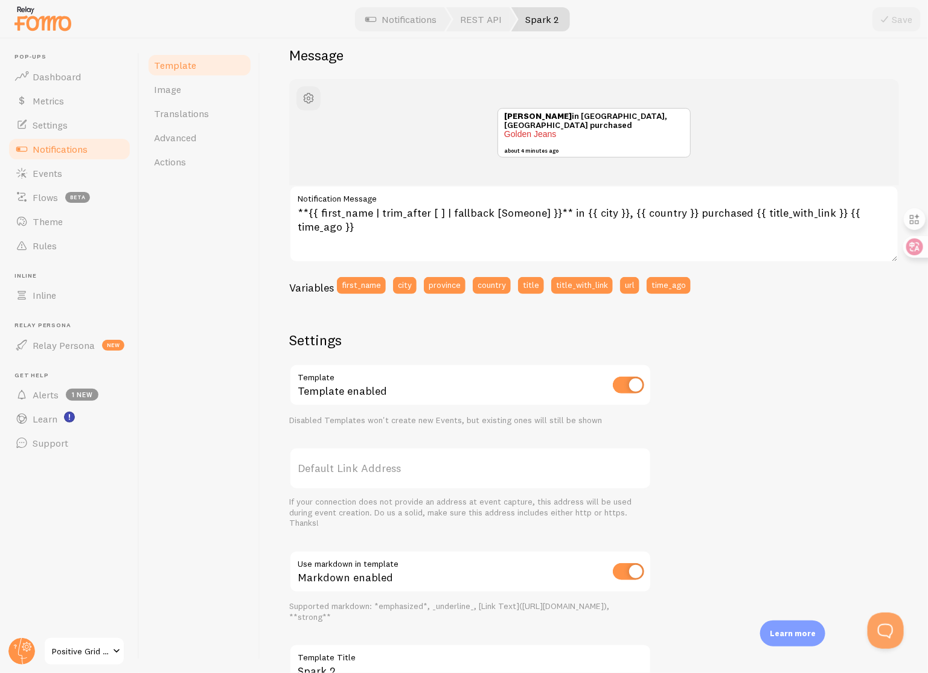
scroll to position [199, 0]
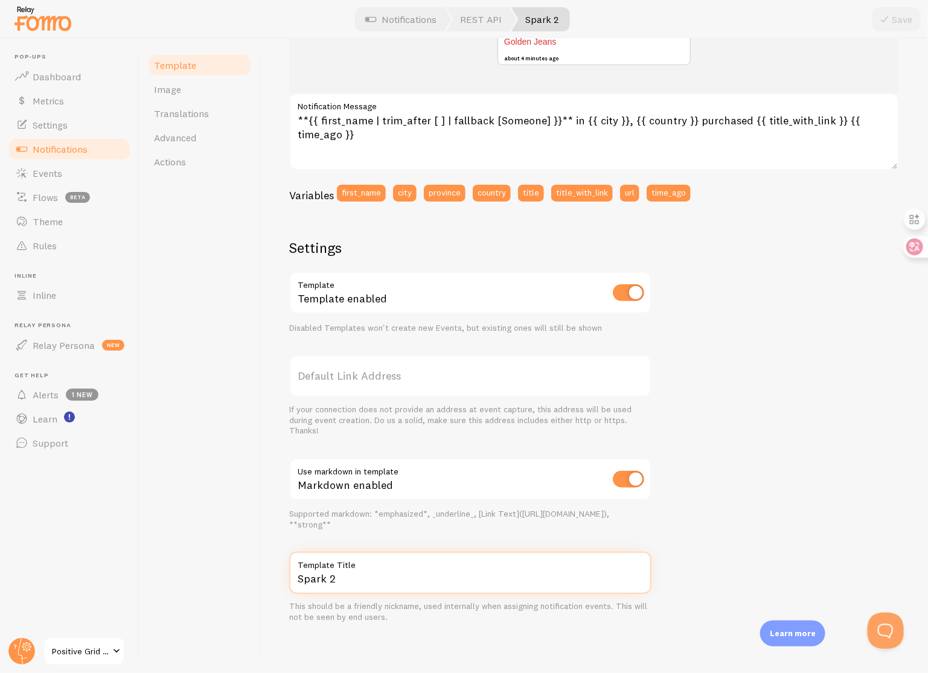
click at [429, 577] on input "Spark 2" at bounding box center [470, 573] width 362 height 42
type input "Spark 2 template"
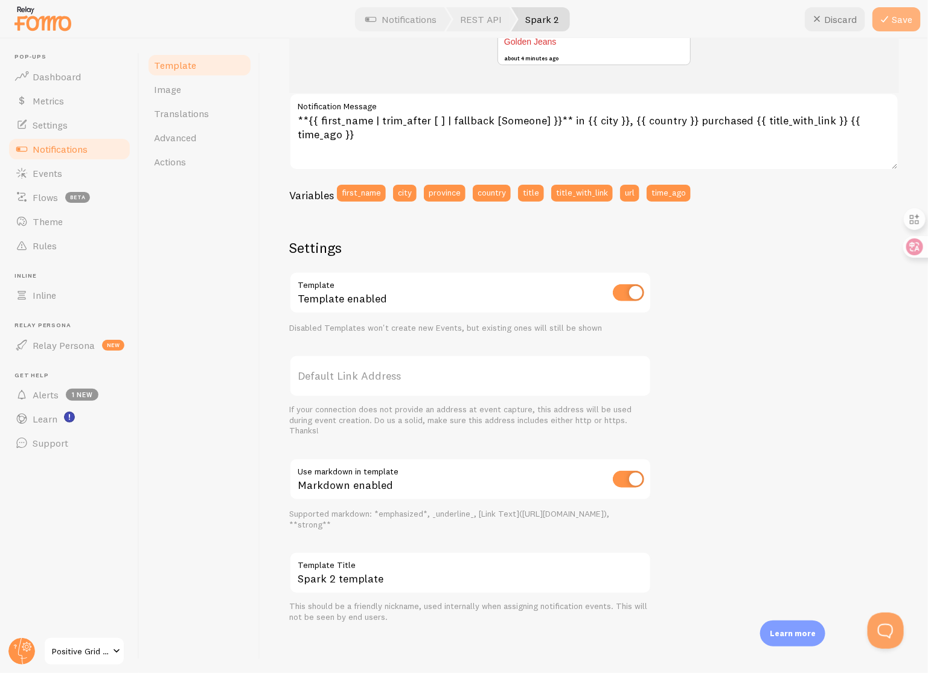
click at [886, 18] on icon at bounding box center [884, 19] width 14 height 14
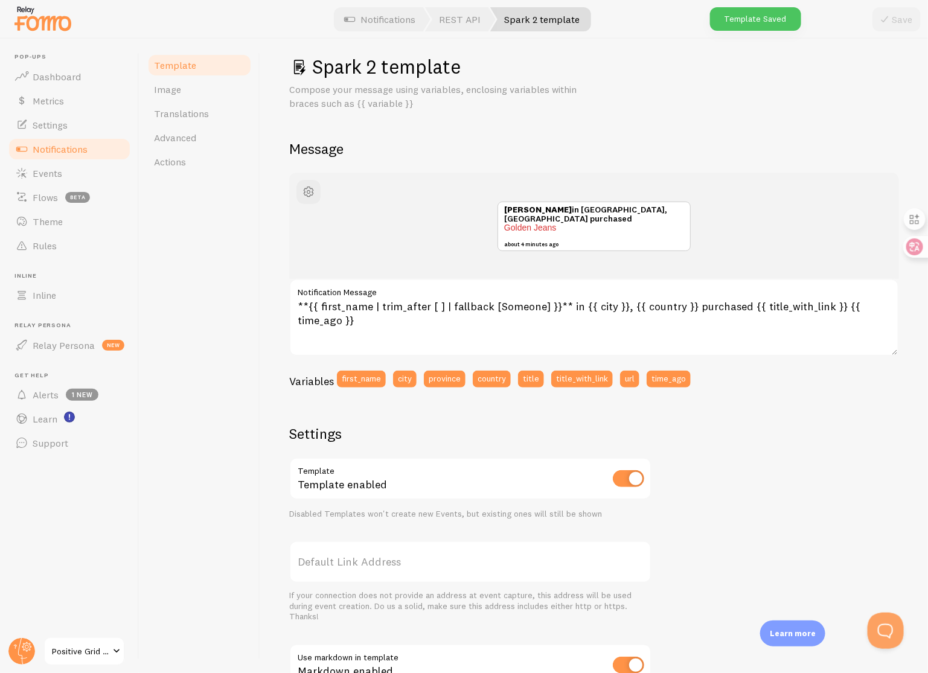
scroll to position [0, 0]
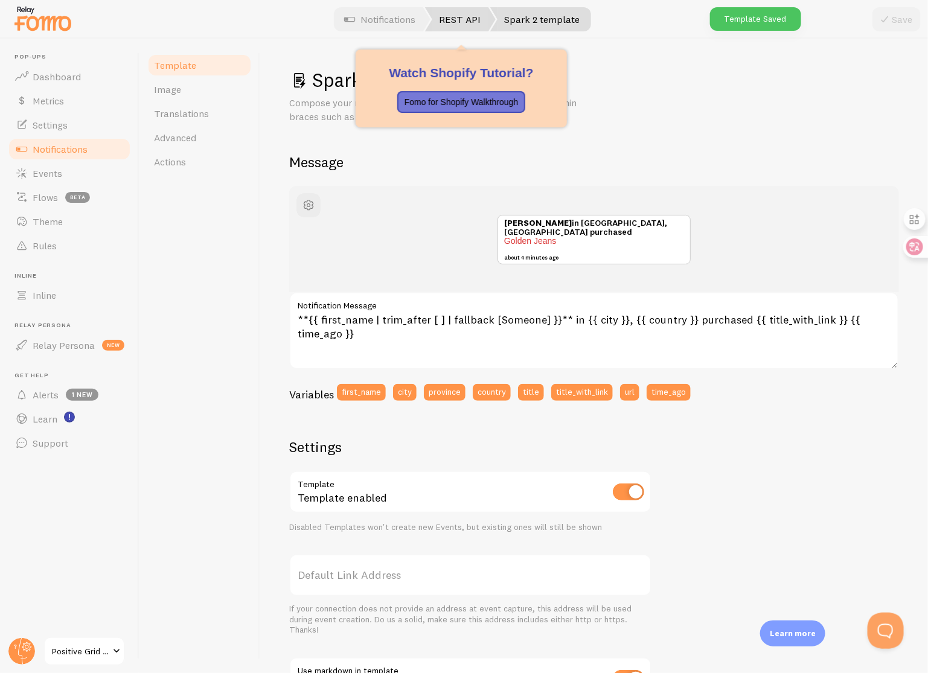
click at [456, 23] on link "REST API" at bounding box center [460, 19] width 71 height 24
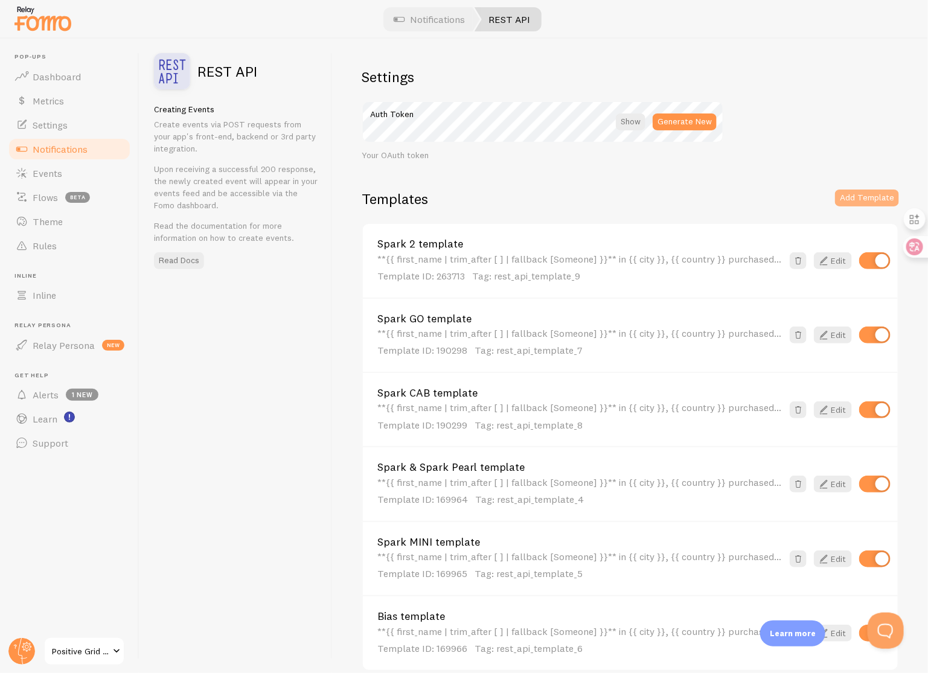
click at [868, 202] on button "Add Template" at bounding box center [867, 198] width 64 height 17
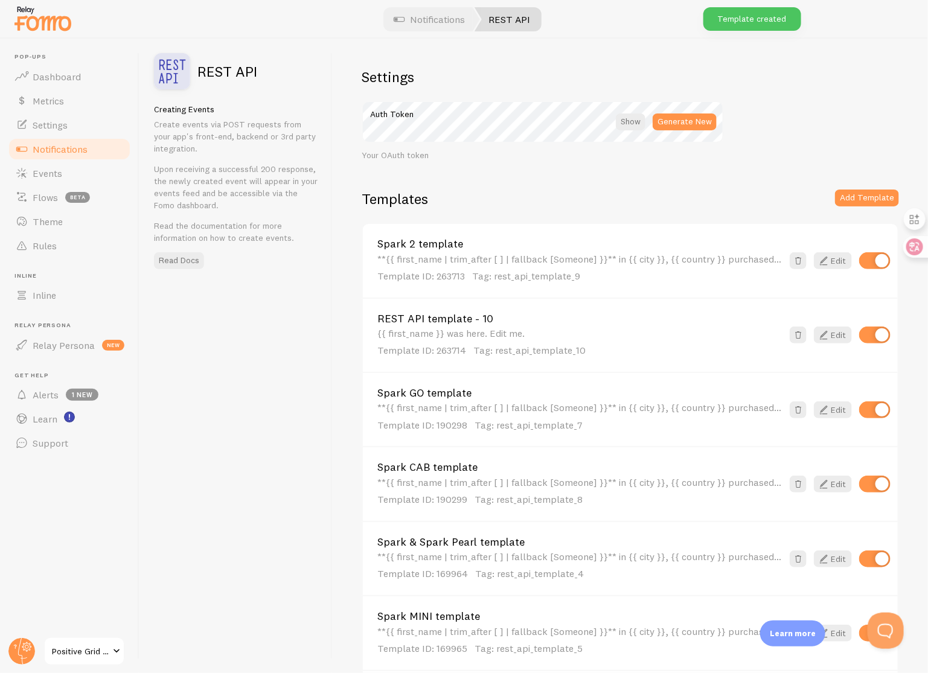
click at [482, 316] on link "REST API template - 10" at bounding box center [579, 318] width 405 height 11
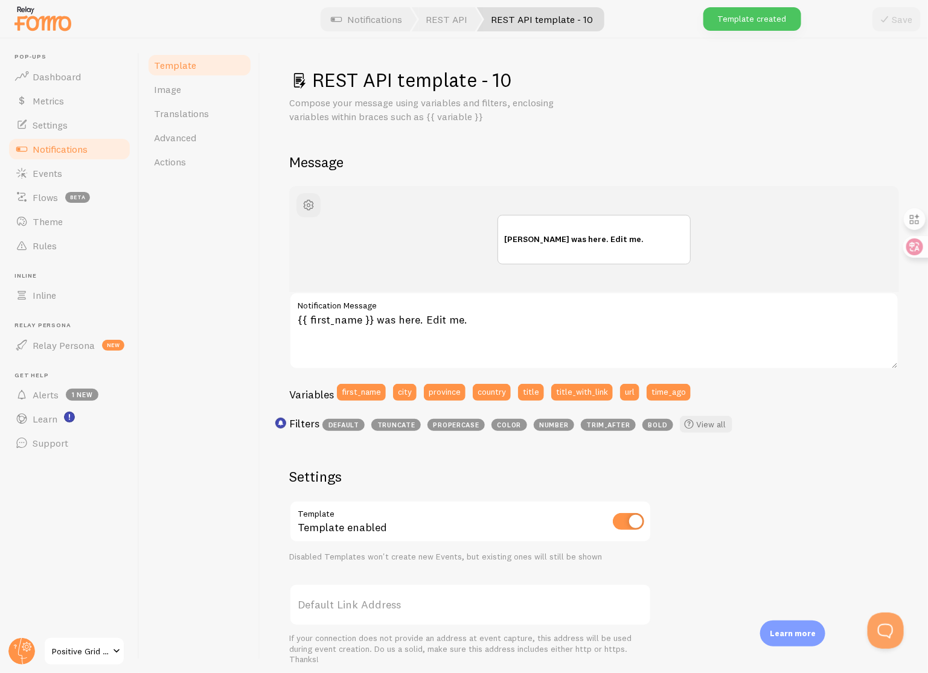
click at [501, 80] on h1 "REST API template - 10" at bounding box center [594, 80] width 610 height 25
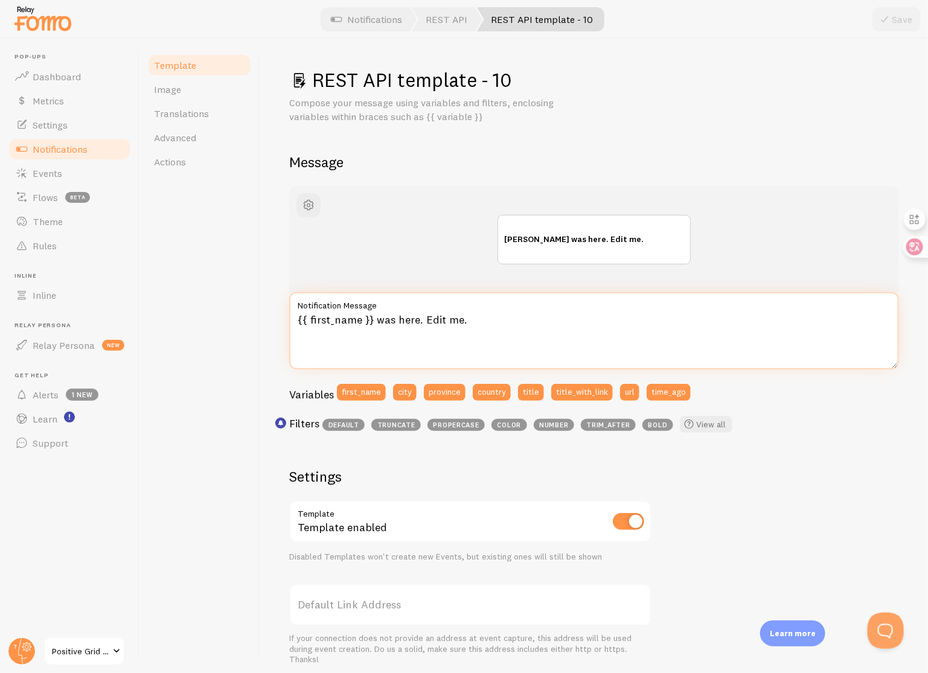
click at [442, 338] on textarea "{{ first_name }} was here. Edit me." at bounding box center [594, 330] width 610 height 77
paste textarea "**{{ first_name | trim_after [ ] | fallback [Someone] }}** in {{ city }}, {{ co…"
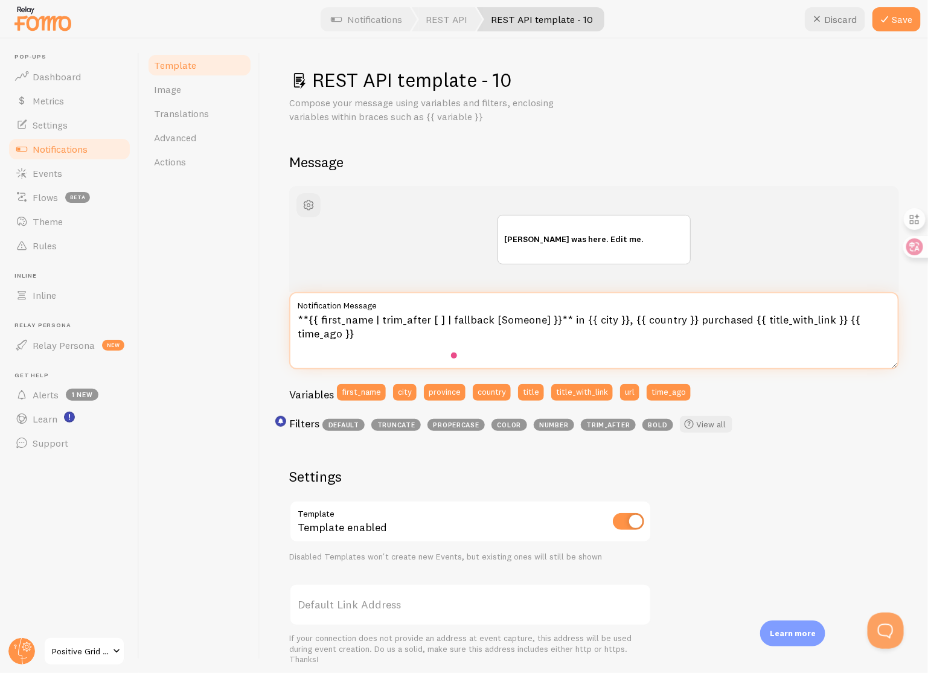
scroll to position [229, 0]
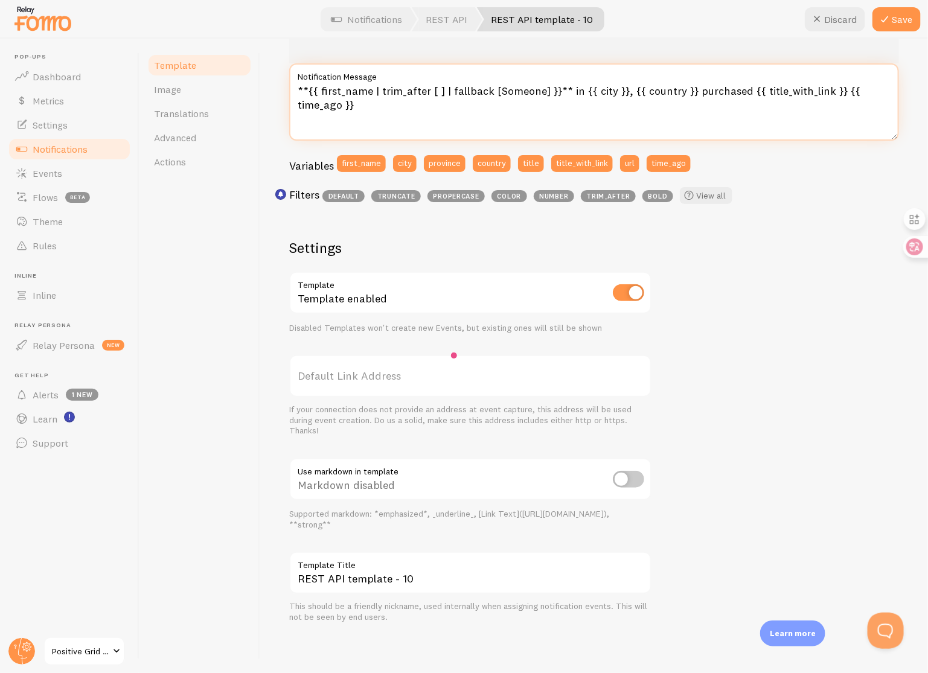
type textarea "**{{ first_name | trim_after [ ] | fallback [Someone] }}** in {{ city }}, {{ co…"
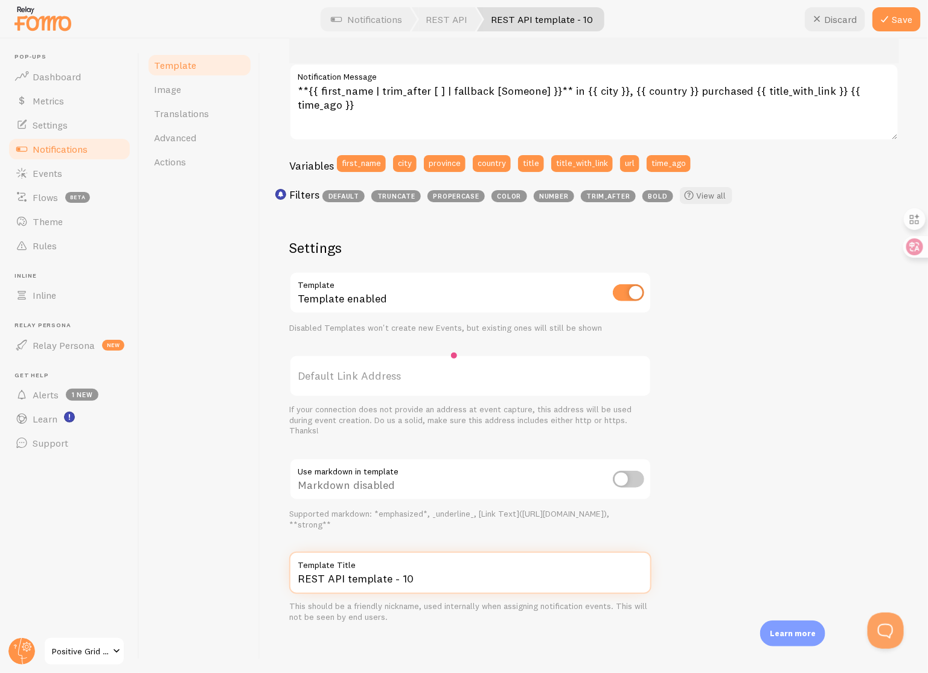
click at [426, 583] on input "REST API template - 10" at bounding box center [470, 573] width 362 height 42
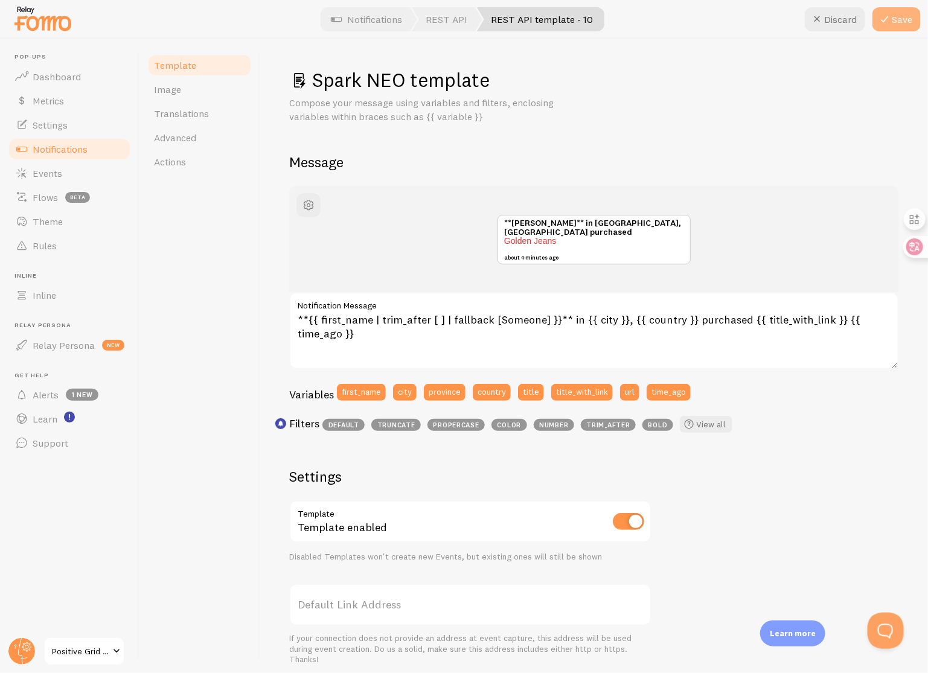
type input "Spark NEO template"
click at [911, 25] on button "Save" at bounding box center [897, 19] width 48 height 24
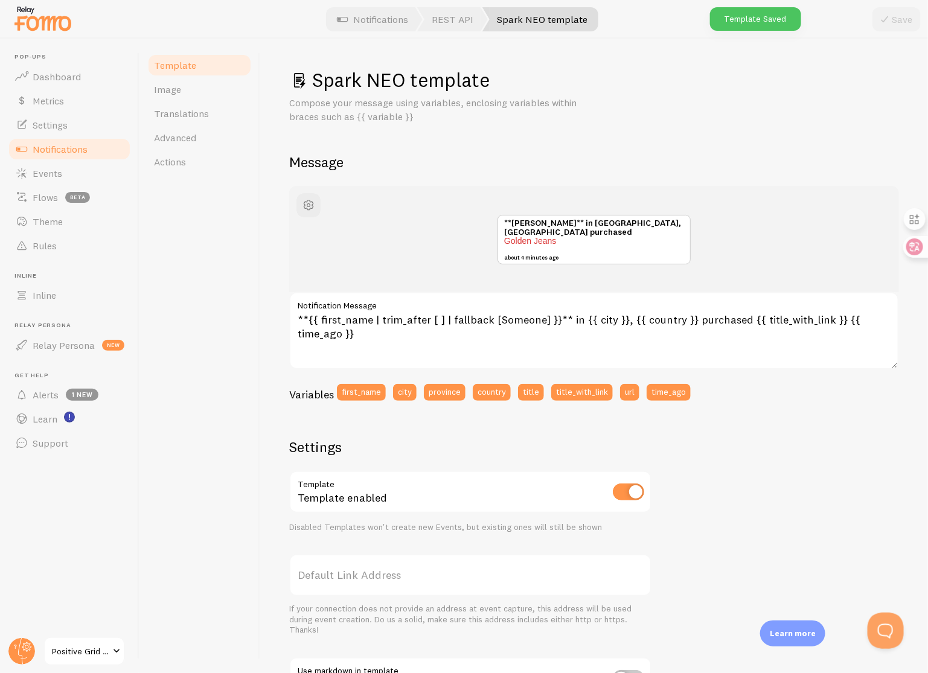
scroll to position [199, 0]
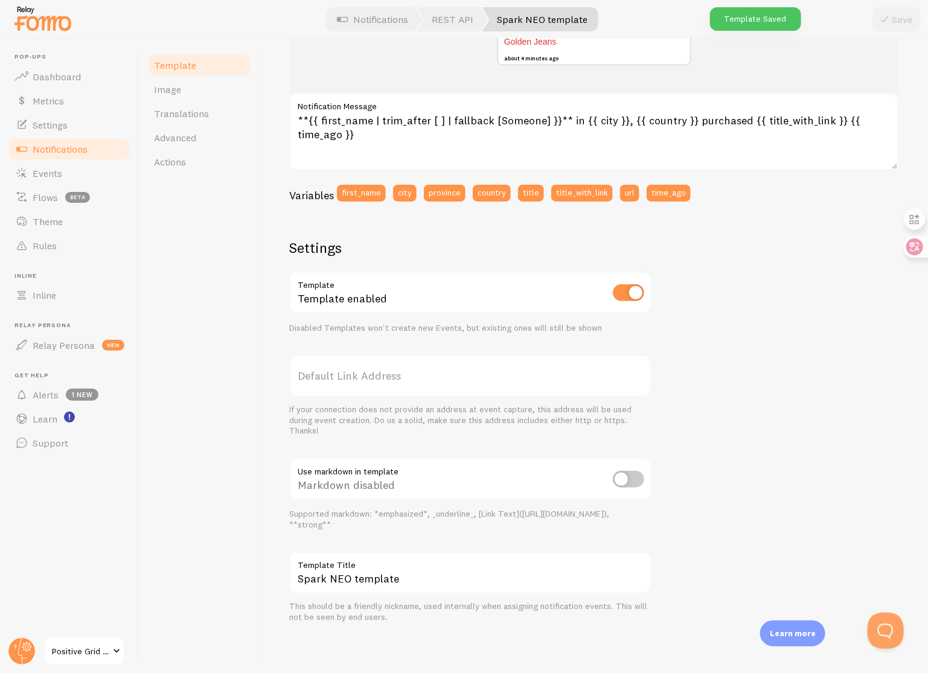
click at [628, 476] on input "checkbox" at bounding box center [628, 479] width 31 height 17
checkbox input "true"
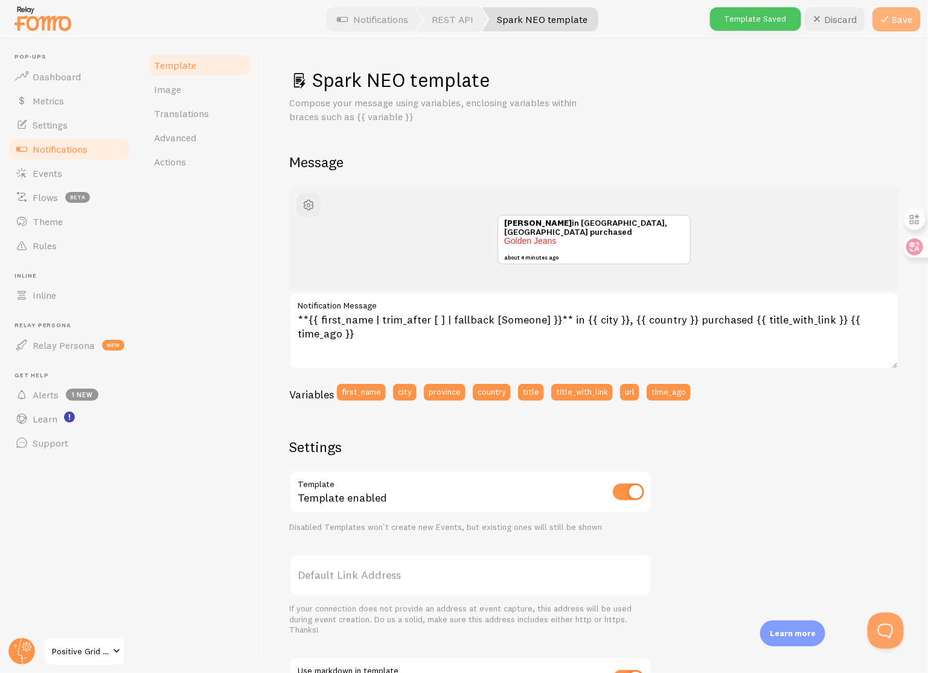
click at [904, 28] on button "Save" at bounding box center [897, 19] width 48 height 24
click at [183, 156] on span "Actions" at bounding box center [170, 162] width 32 height 12
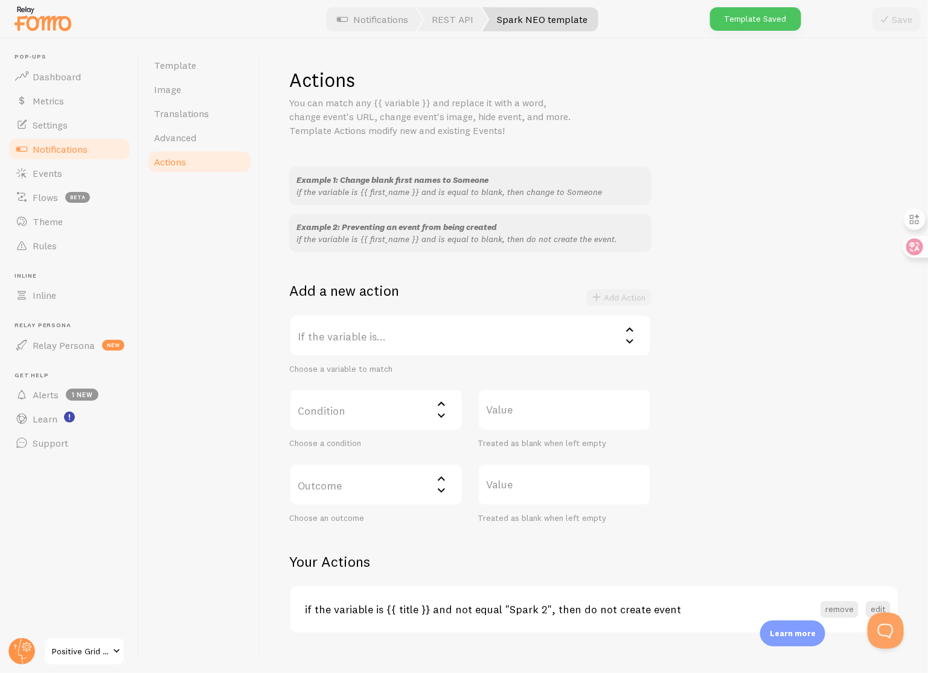
click at [439, 321] on label "If the variable is..." at bounding box center [470, 336] width 362 height 42
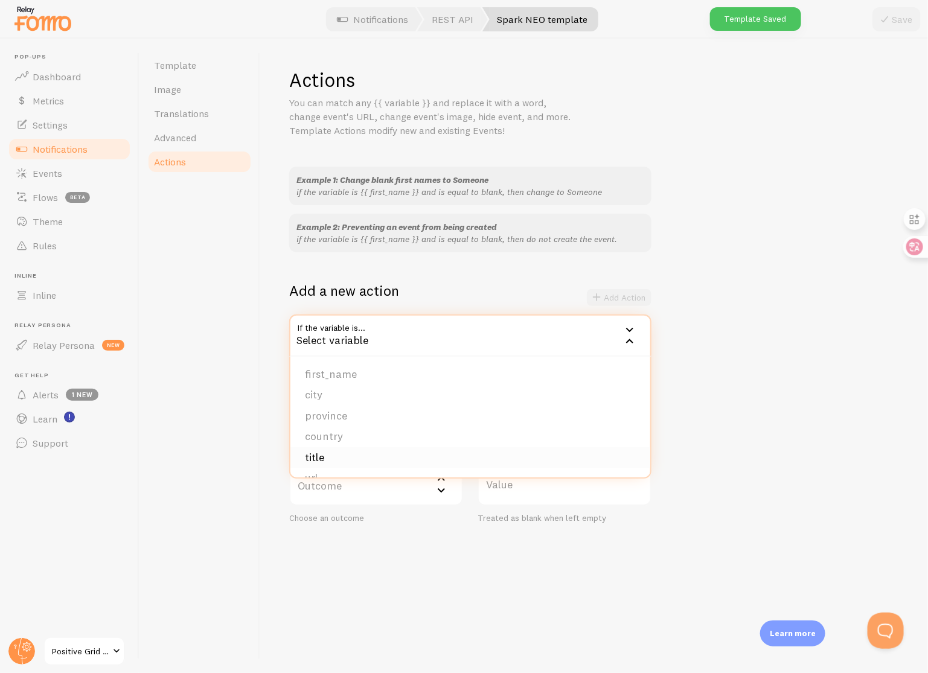
click at [383, 459] on li "title" at bounding box center [470, 457] width 360 height 21
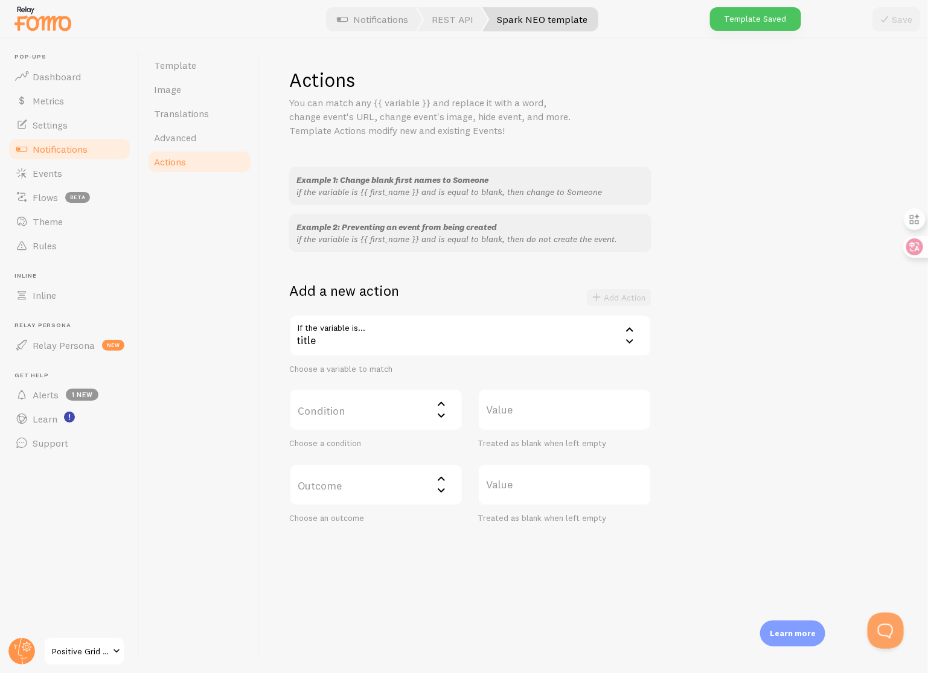
click at [388, 407] on label "Condition" at bounding box center [376, 410] width 174 height 42
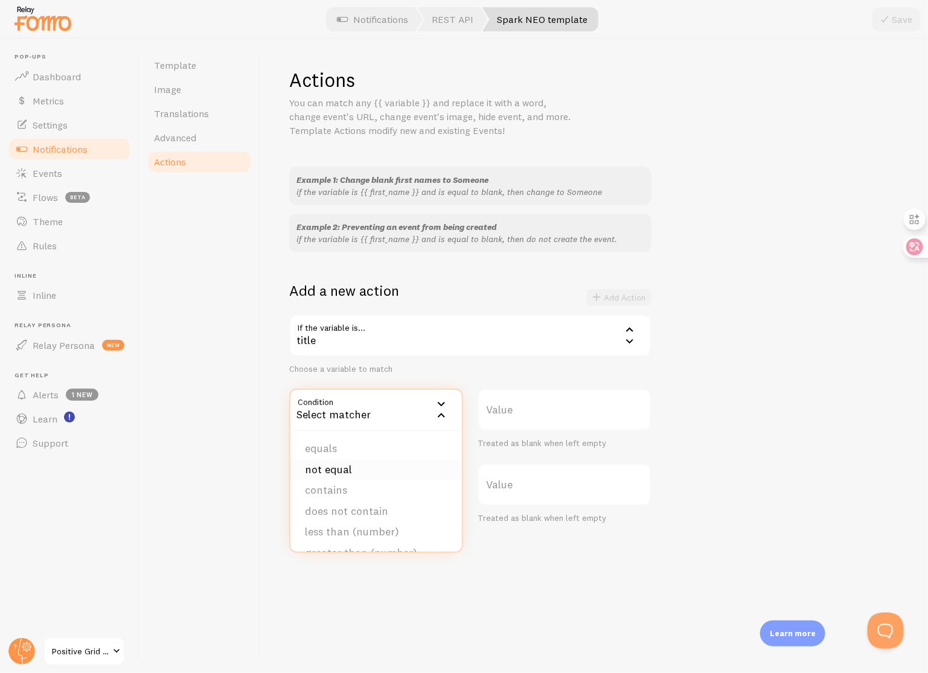
click at [382, 470] on li "not equal" at bounding box center [375, 470] width 171 height 21
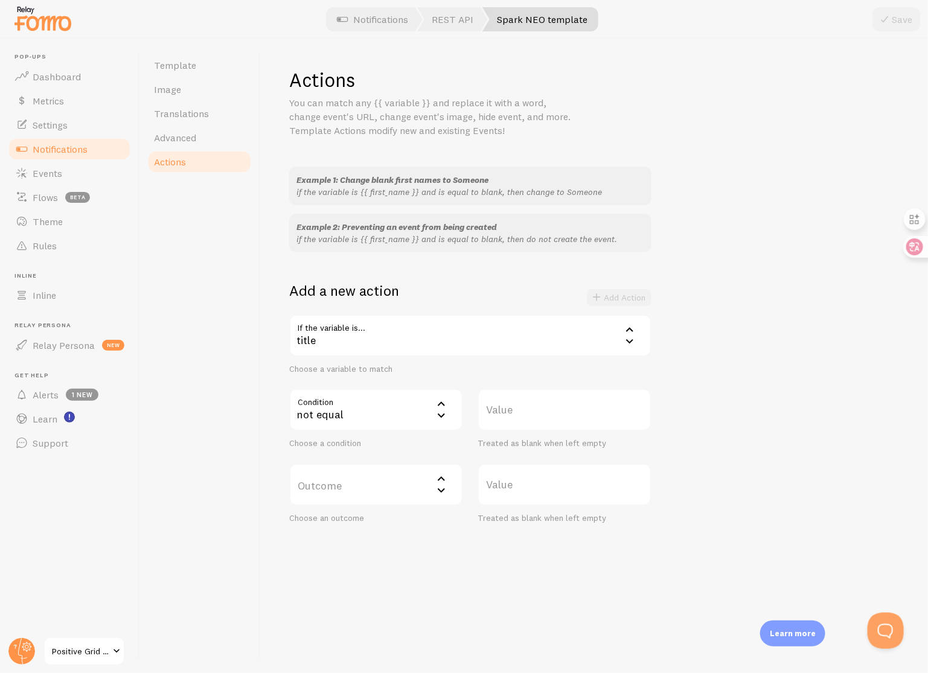
click at [534, 414] on label "Value" at bounding box center [565, 410] width 174 height 42
click at [534, 414] on input "Value" at bounding box center [565, 410] width 174 height 42
click at [530, 405] on label "Value" at bounding box center [565, 410] width 174 height 42
click at [530, 405] on input "Value" at bounding box center [565, 410] width 174 height 42
type input "Spark NEO"
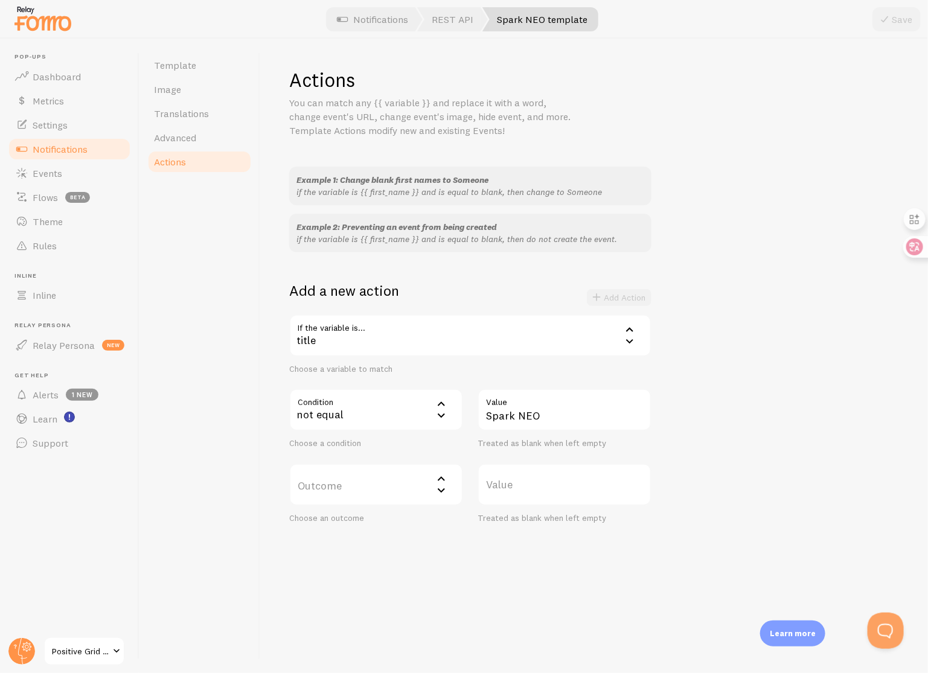
click at [392, 481] on label "Outcome" at bounding box center [376, 485] width 174 height 42
click at [394, 523] on li "do not create event" at bounding box center [375, 523] width 171 height 21
click at [639, 292] on button "Add Action" at bounding box center [619, 297] width 65 height 17
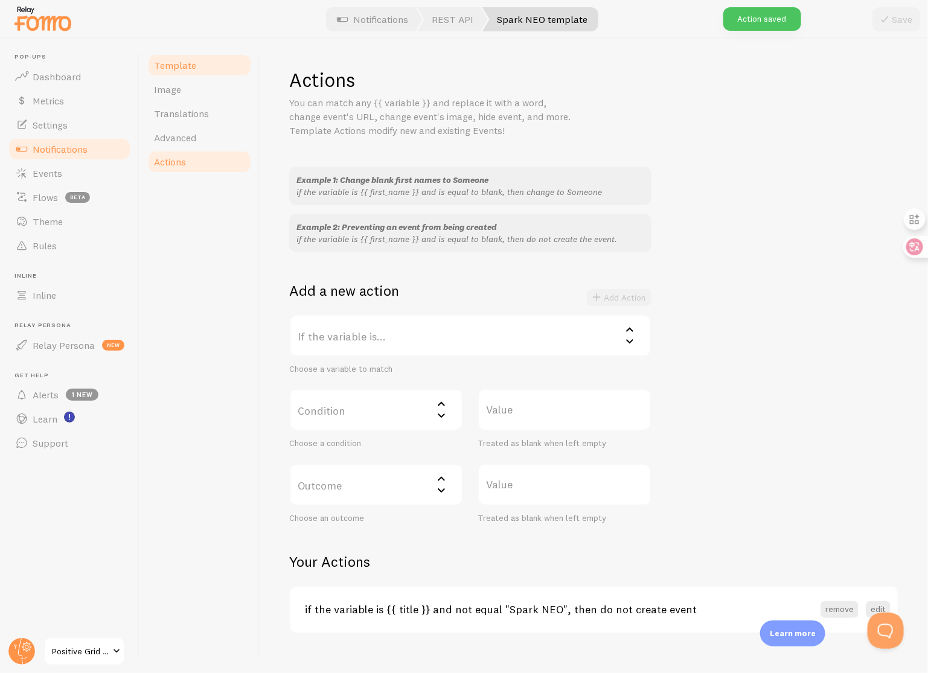
click at [194, 67] on span "Template" at bounding box center [175, 65] width 42 height 12
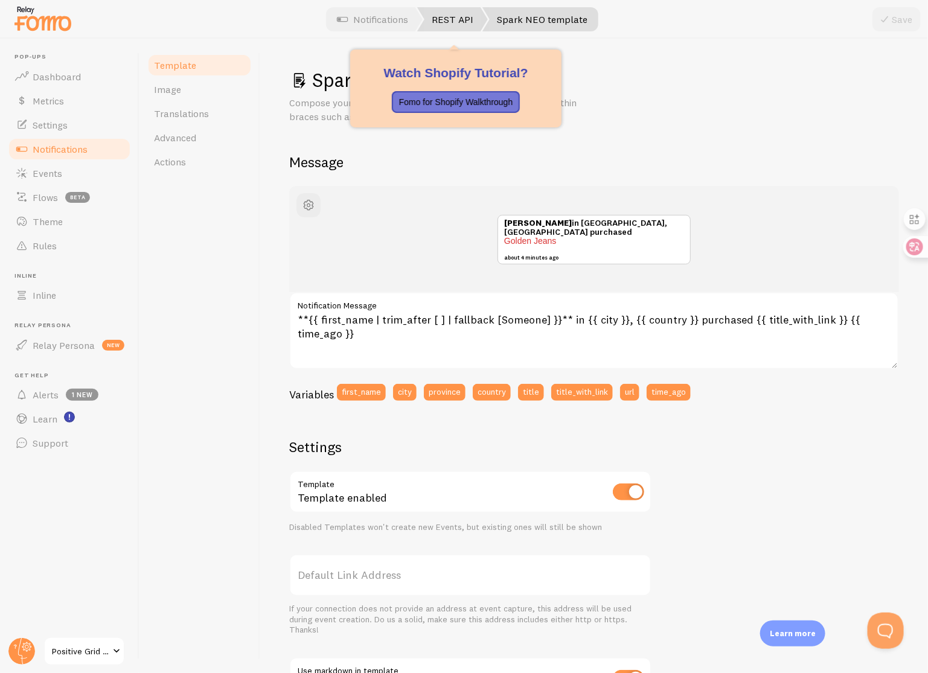
click at [458, 8] on link "REST API" at bounding box center [452, 19] width 71 height 24
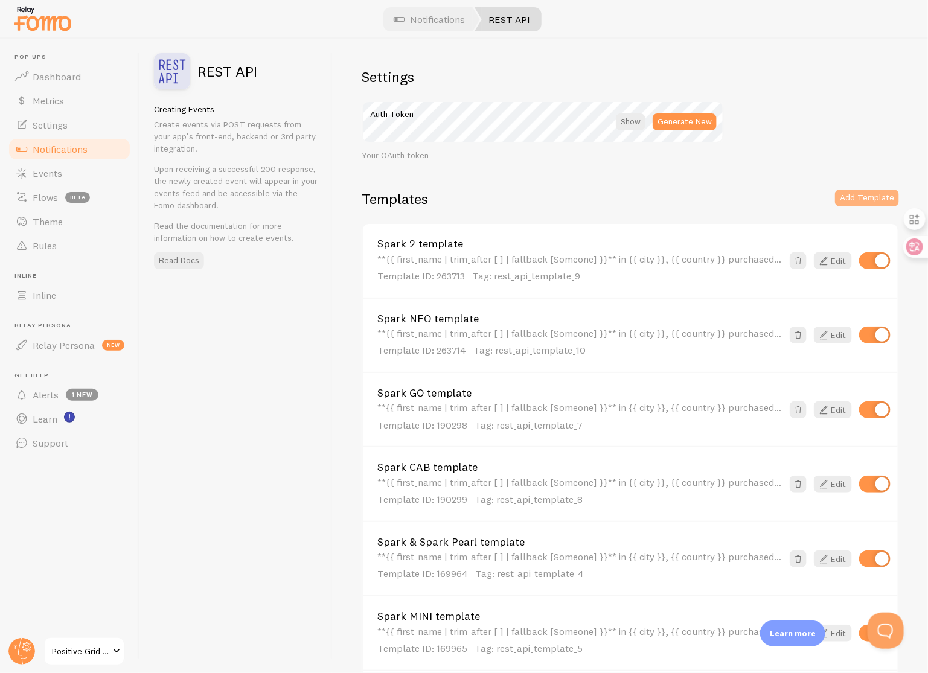
click at [863, 199] on button "Add Template" at bounding box center [867, 198] width 64 height 17
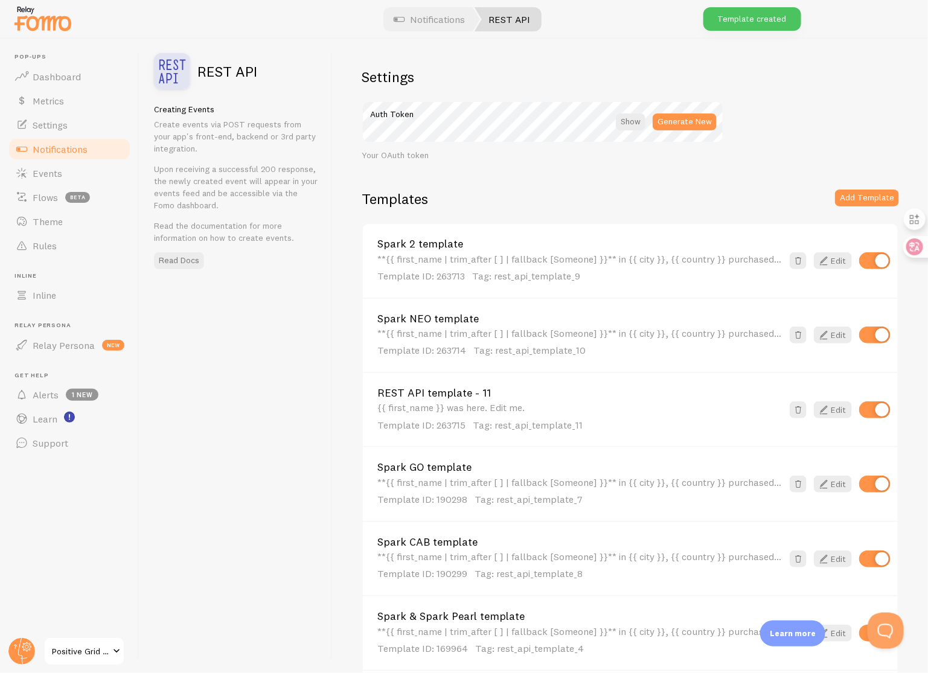
click at [474, 392] on link "REST API template - 11" at bounding box center [579, 393] width 405 height 11
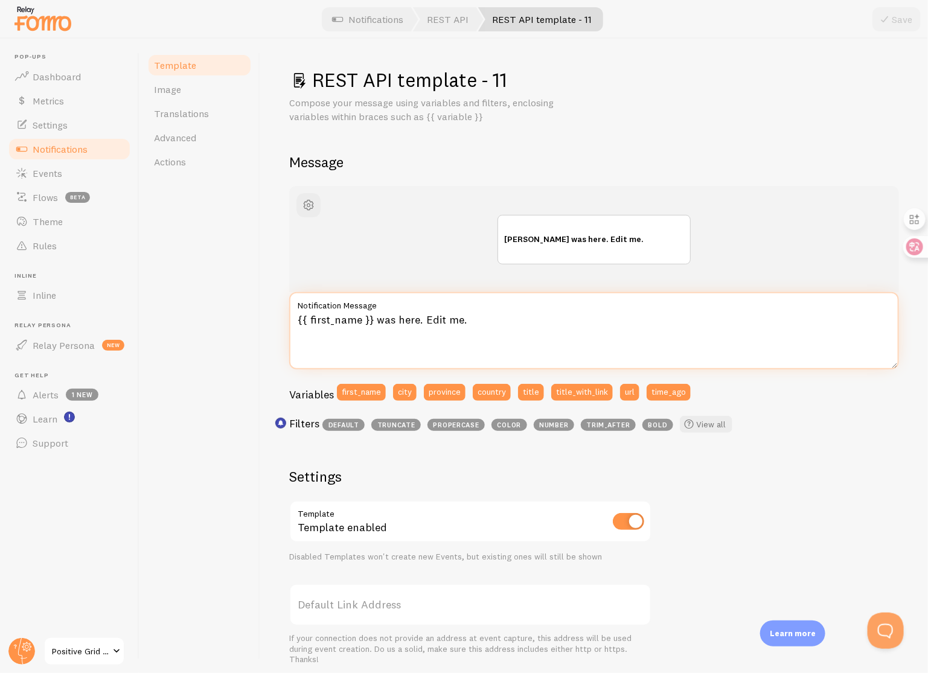
click at [523, 318] on textarea "{{ first_name }} was here. Edit me." at bounding box center [594, 330] width 610 height 77
paste textarea "**{{ first_name | trim_after [ ] | fallback [Someone] }}** in {{ city }}, {{ co…"
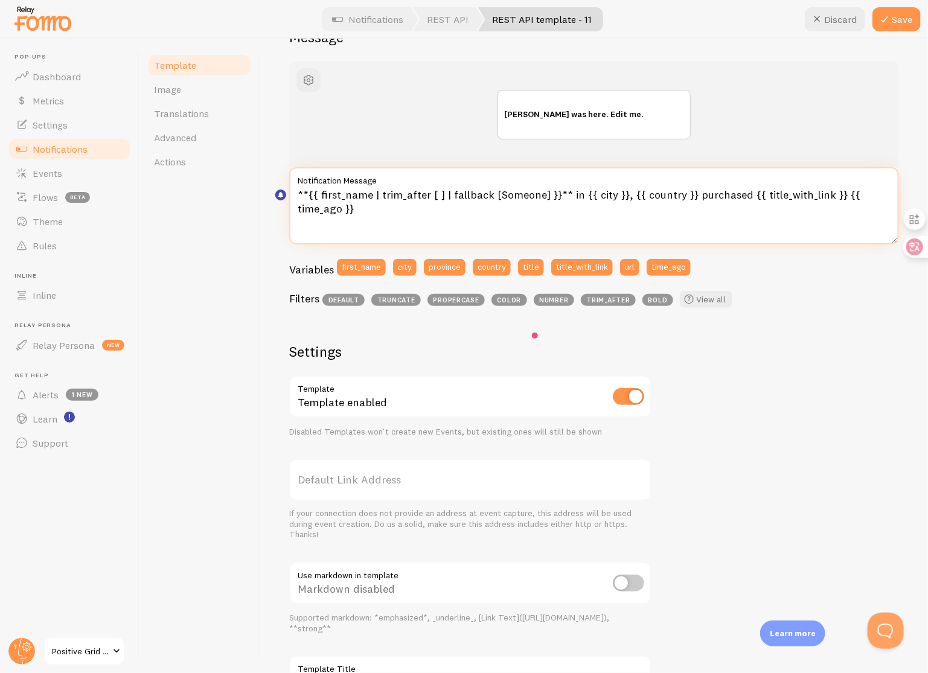
scroll to position [229, 0]
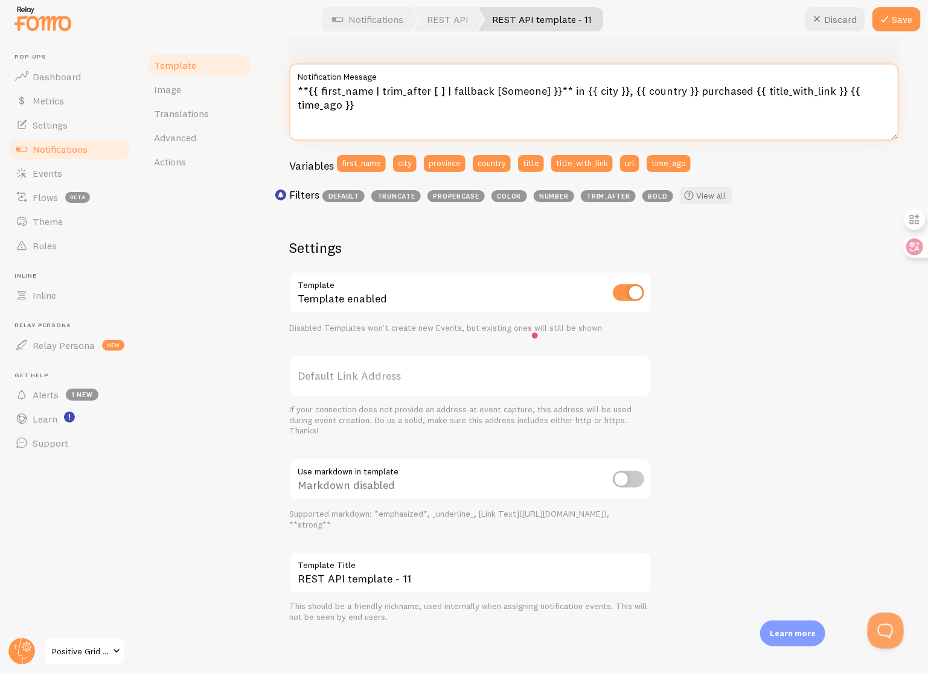
type textarea "**{{ first_name | trim_after [ ] | fallback [Someone] }}** in {{ city }}, {{ co…"
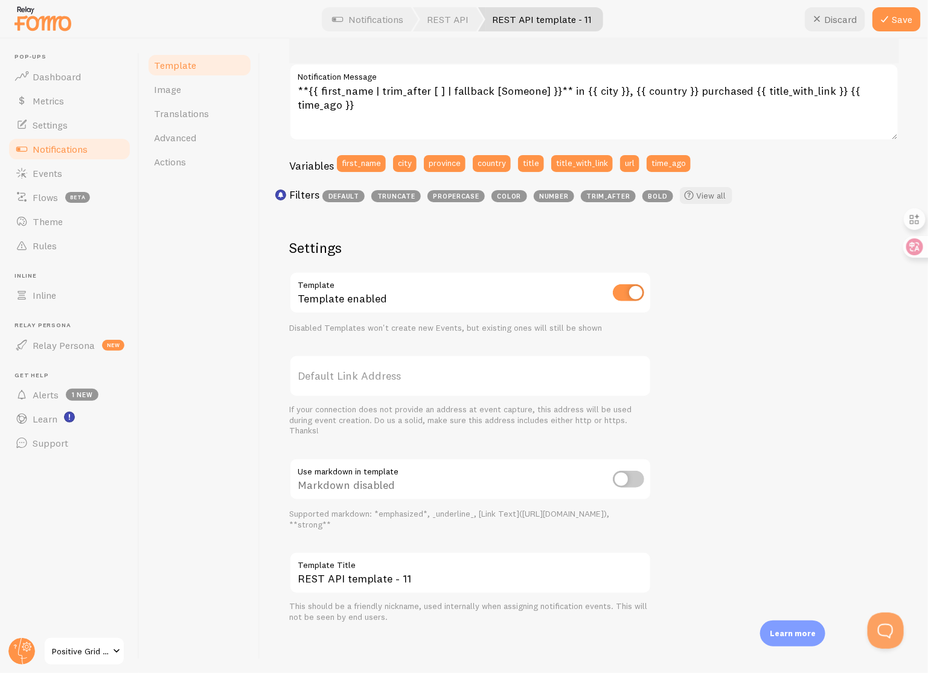
click at [626, 472] on input "checkbox" at bounding box center [628, 479] width 31 height 17
checkbox input "true"
click at [441, 576] on input "REST API template - 11" at bounding box center [470, 573] width 362 height 42
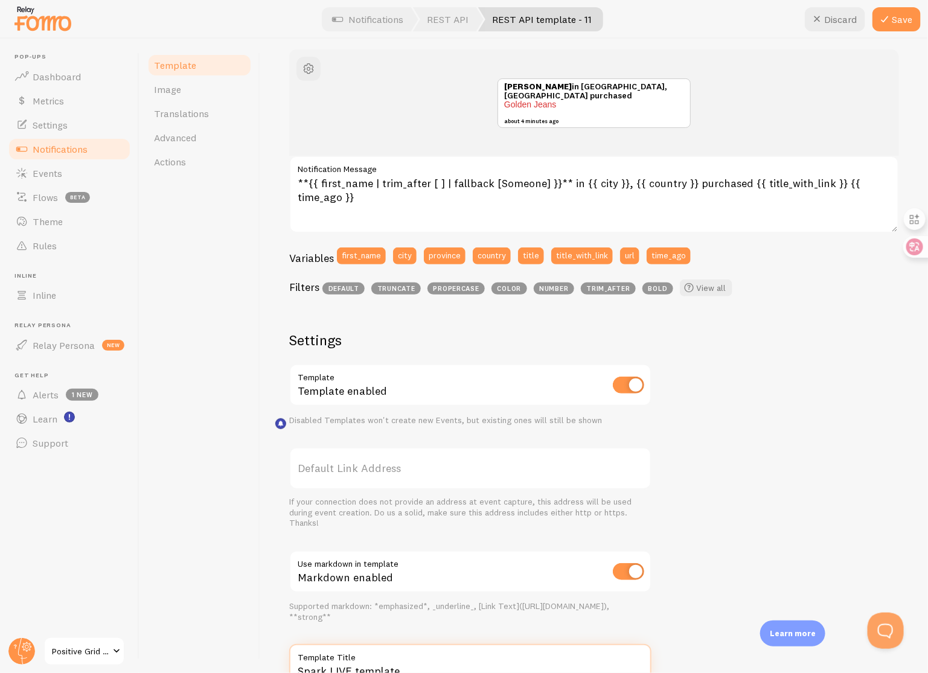
scroll to position [0, 0]
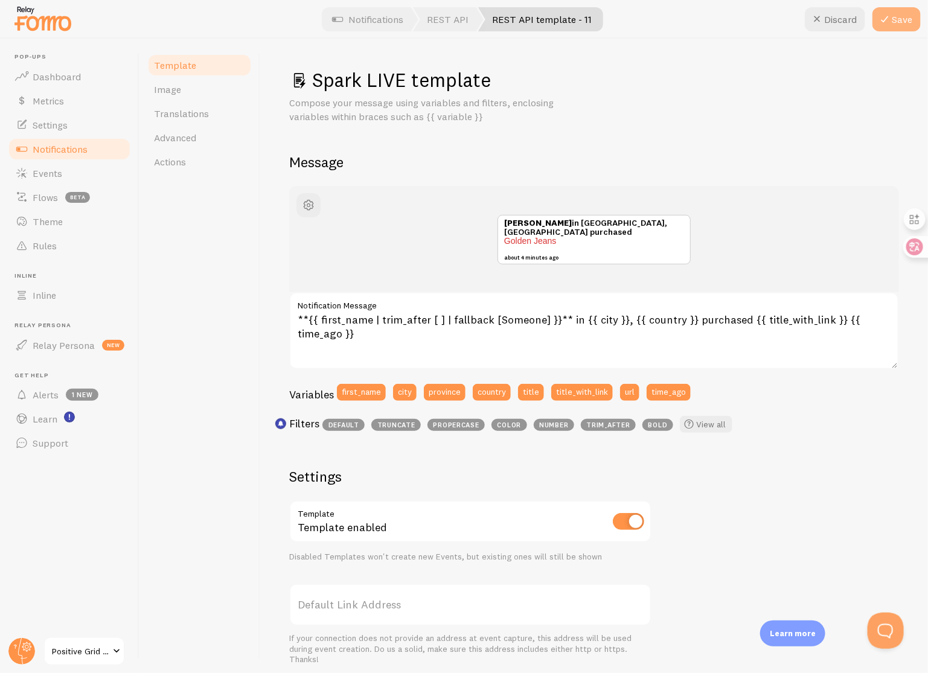
type input "Spark LIVE template"
click at [899, 25] on button "Save" at bounding box center [897, 19] width 48 height 24
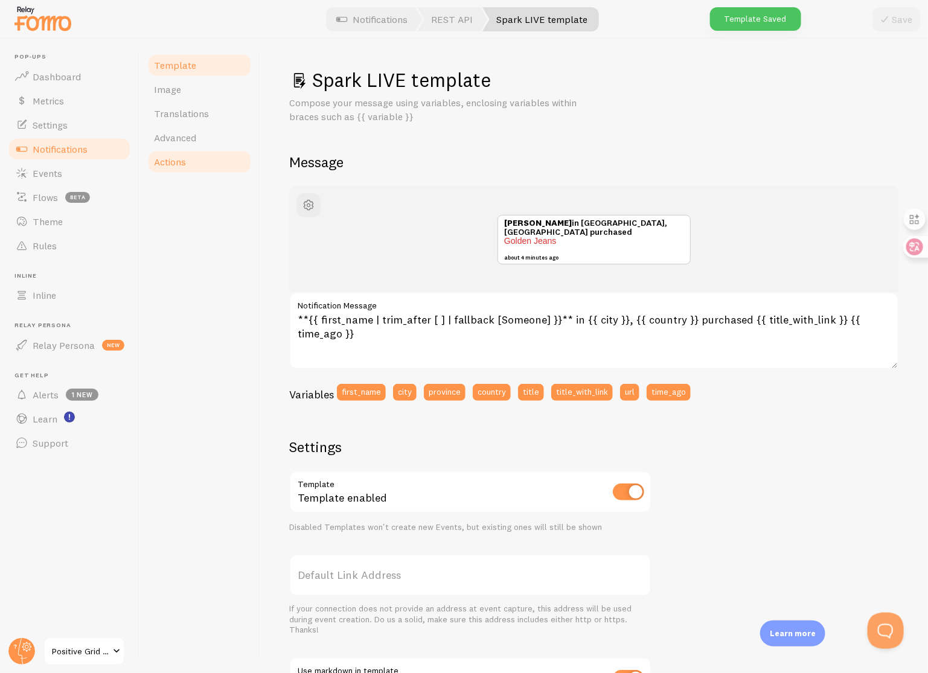
click at [185, 165] on span "Actions" at bounding box center [170, 162] width 32 height 12
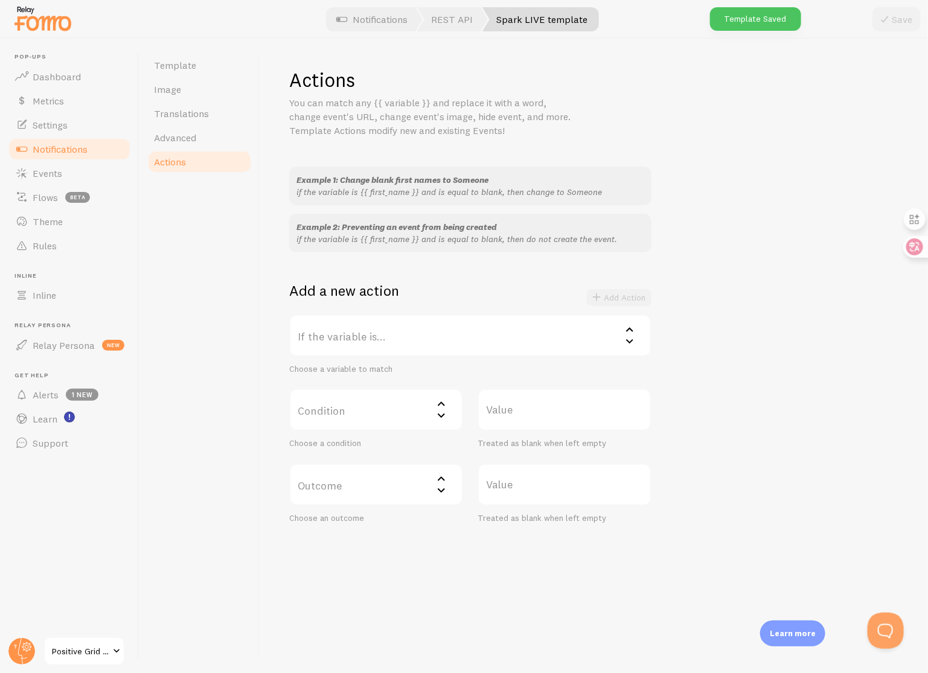
click at [399, 335] on label "If the variable is..." at bounding box center [470, 336] width 362 height 42
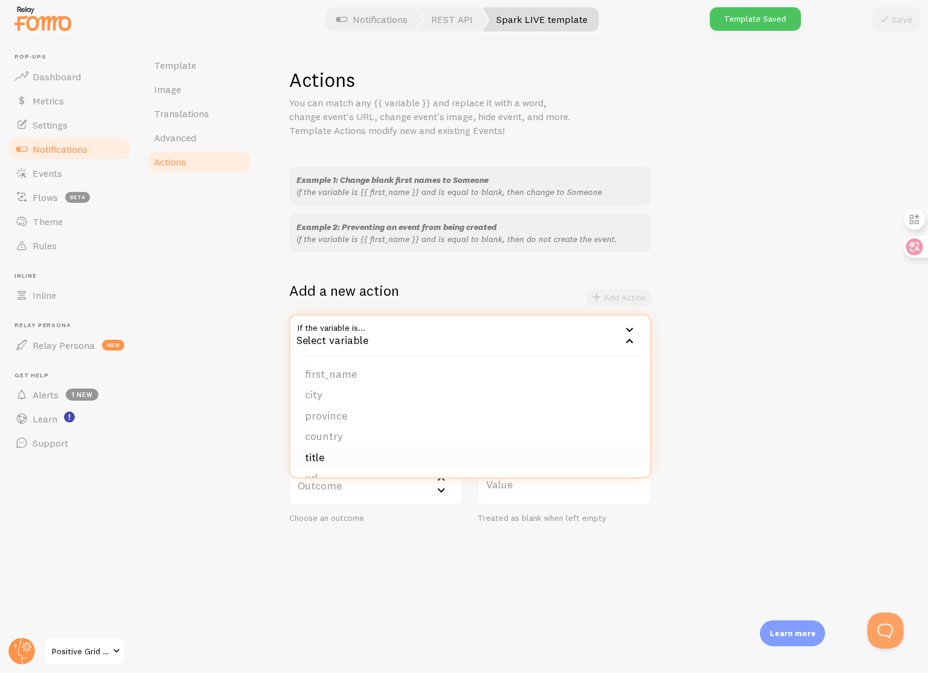
click at [365, 458] on li "title" at bounding box center [470, 457] width 360 height 21
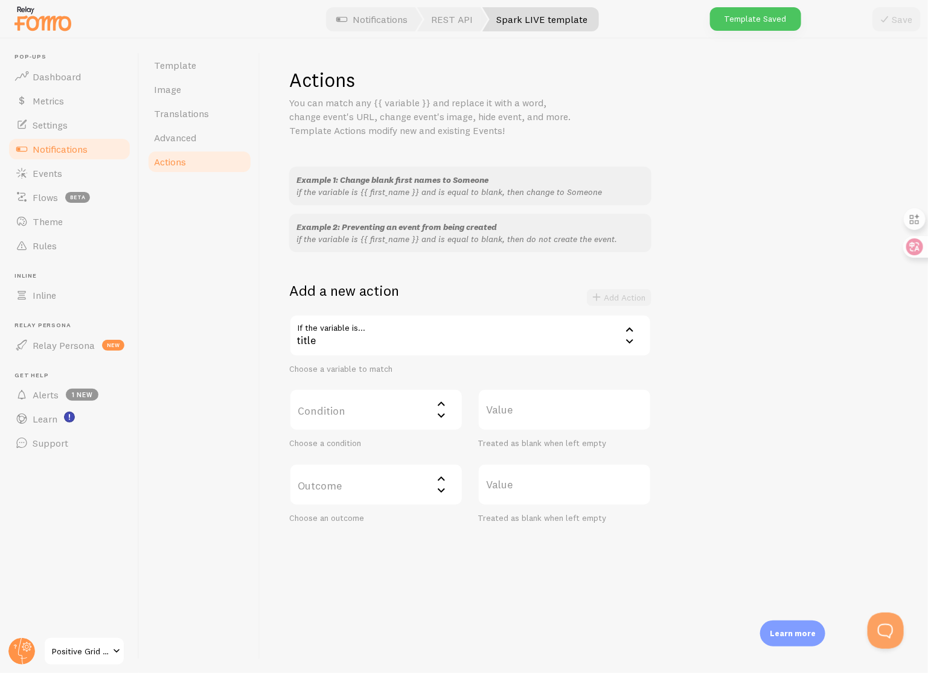
click at [383, 417] on label "Condition" at bounding box center [376, 410] width 174 height 42
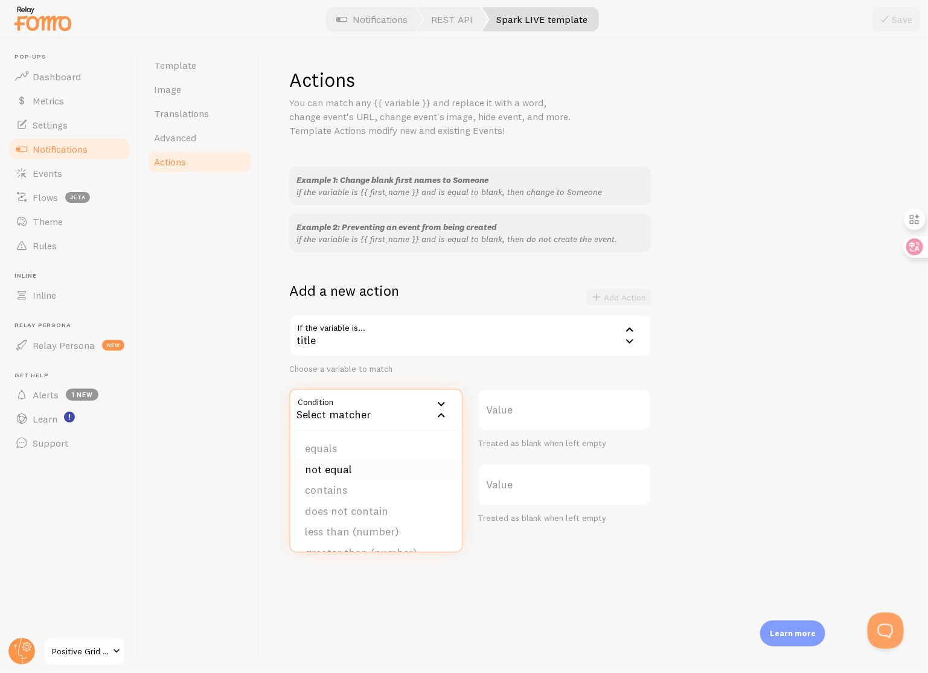
click at [386, 468] on li "not equal" at bounding box center [375, 470] width 171 height 21
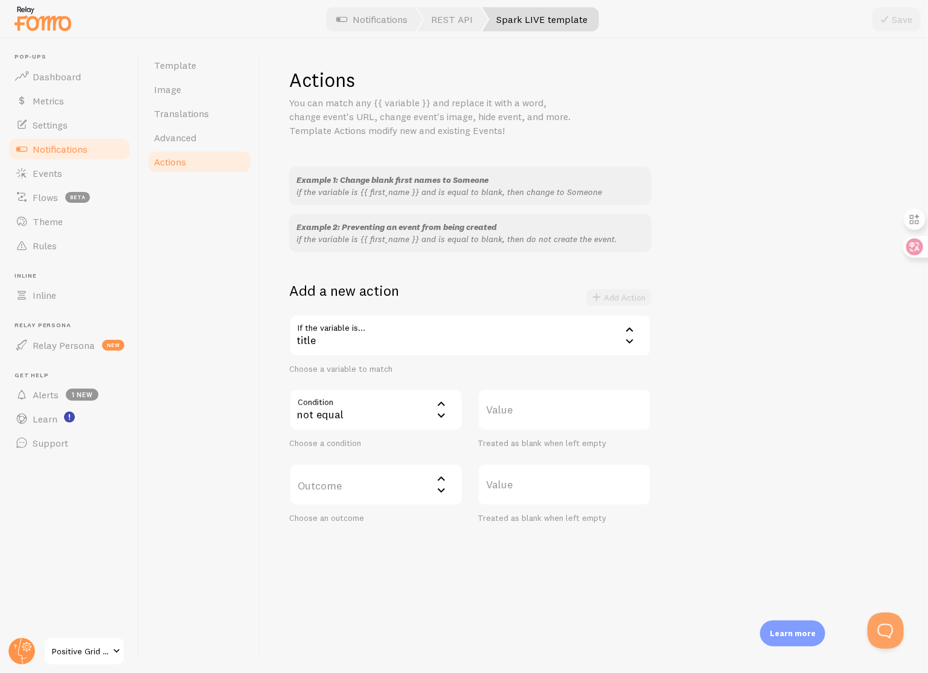
click at [546, 416] on label "Value" at bounding box center [565, 410] width 174 height 42
click at [546, 416] on input "Value" at bounding box center [565, 410] width 174 height 42
type input "Spark LIVE"
click at [390, 487] on label "Outcome" at bounding box center [376, 485] width 174 height 42
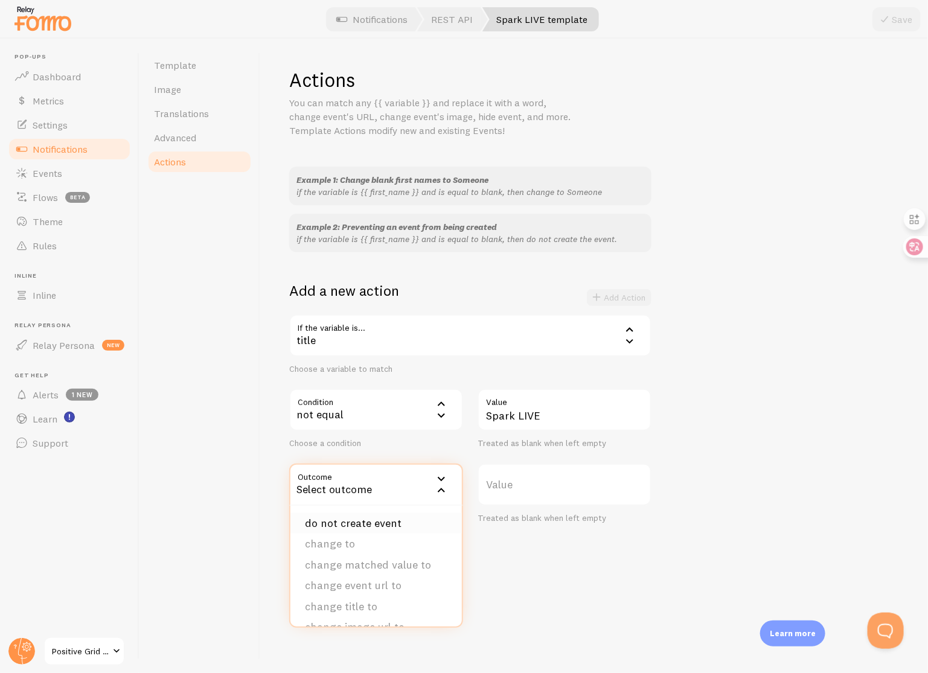
click at [386, 526] on li "do not create event" at bounding box center [375, 523] width 171 height 21
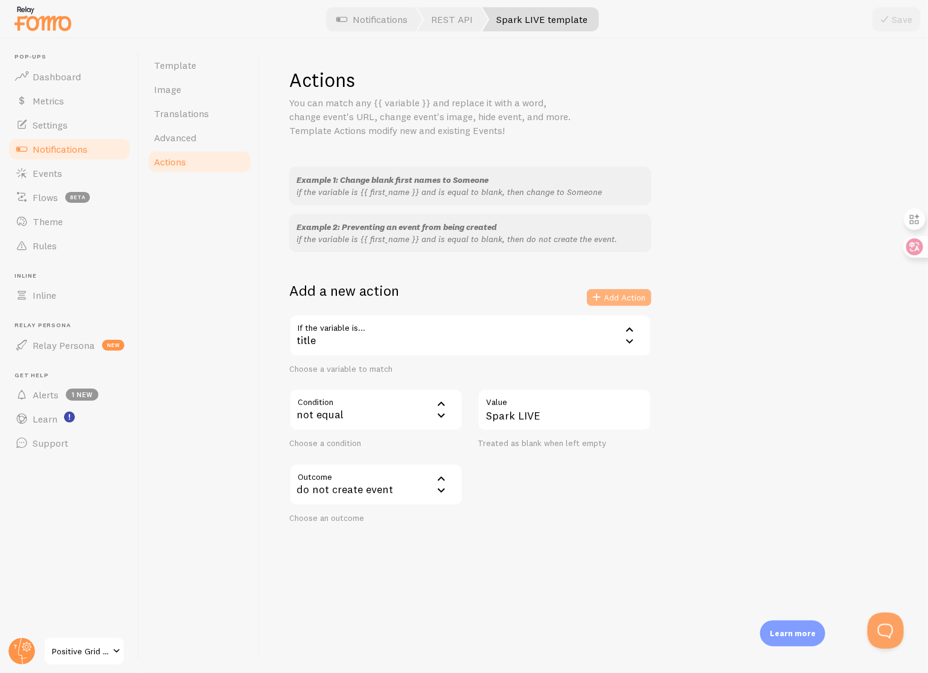
click at [630, 301] on button "Add Action" at bounding box center [619, 297] width 65 height 17
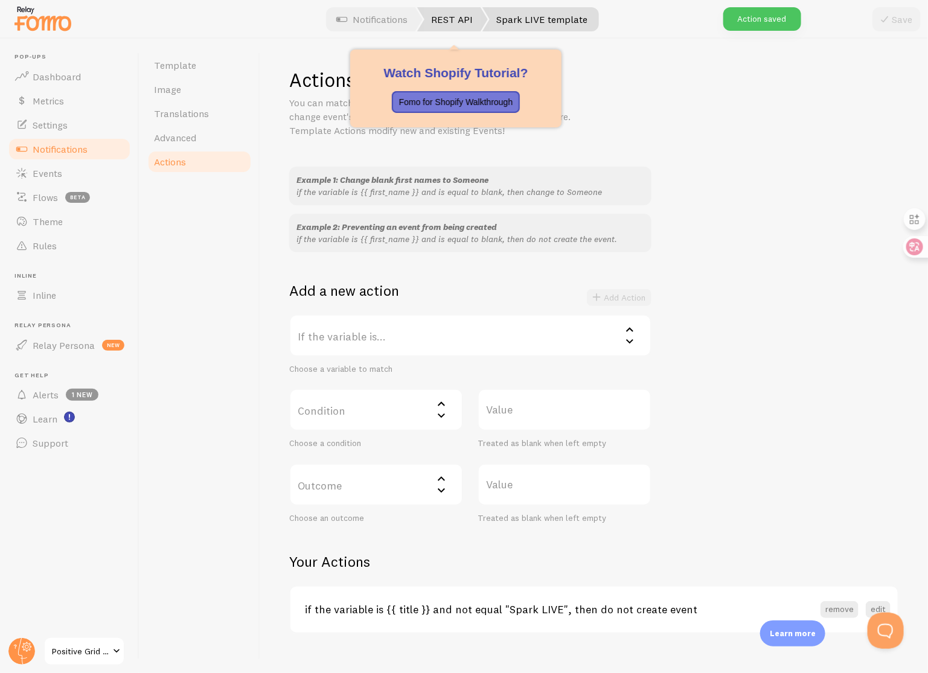
click at [448, 25] on link "REST API" at bounding box center [452, 19] width 71 height 24
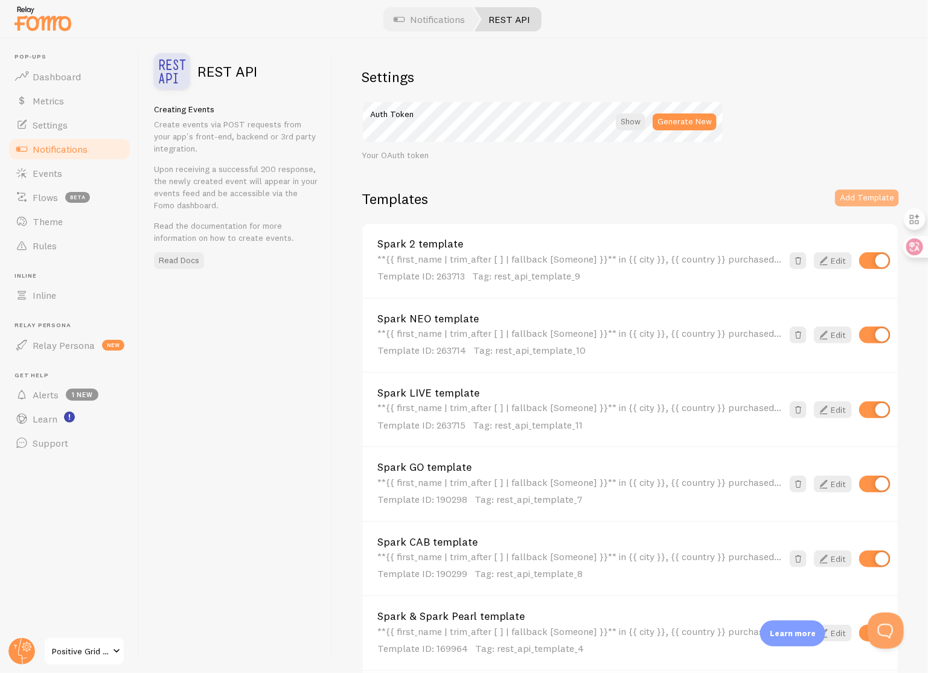
click at [859, 196] on button "Add Template" at bounding box center [867, 198] width 64 height 17
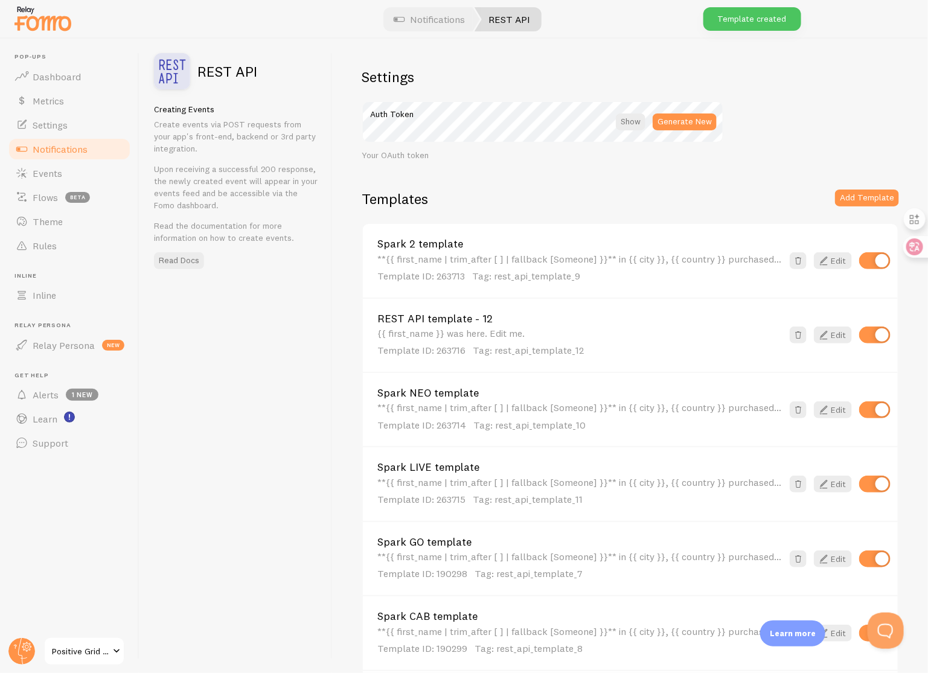
click at [478, 325] on div "REST API template - 12 {{ first_name }} was here. Edit me. Template ID: 263716 …" at bounding box center [579, 335] width 405 height 44
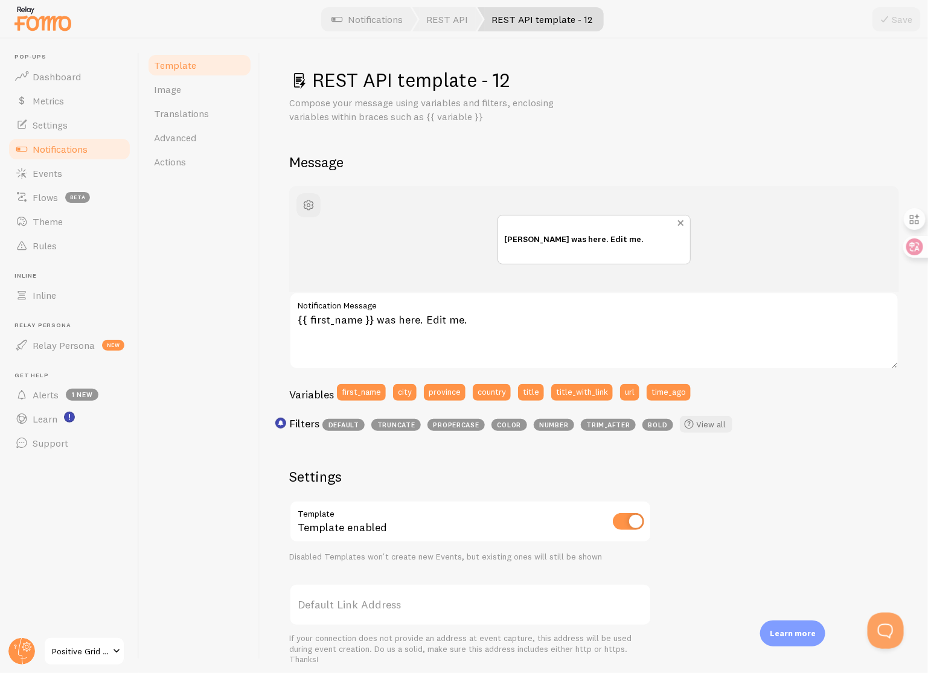
click at [548, 248] on div "[PERSON_NAME] was here. Edit me." at bounding box center [594, 240] width 192 height 48
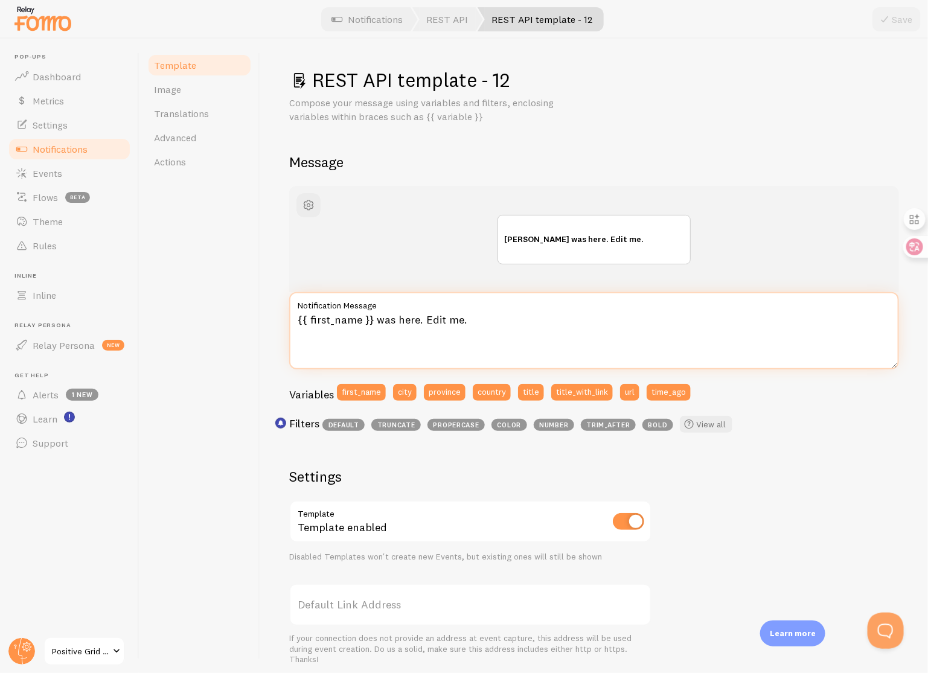
click at [498, 332] on textarea "{{ first_name }} was here. Edit me." at bounding box center [594, 330] width 610 height 77
paste textarea "**{{ first_name | trim_after [ ] | fallback [Someone] }}** in {{ city }}, {{ co…"
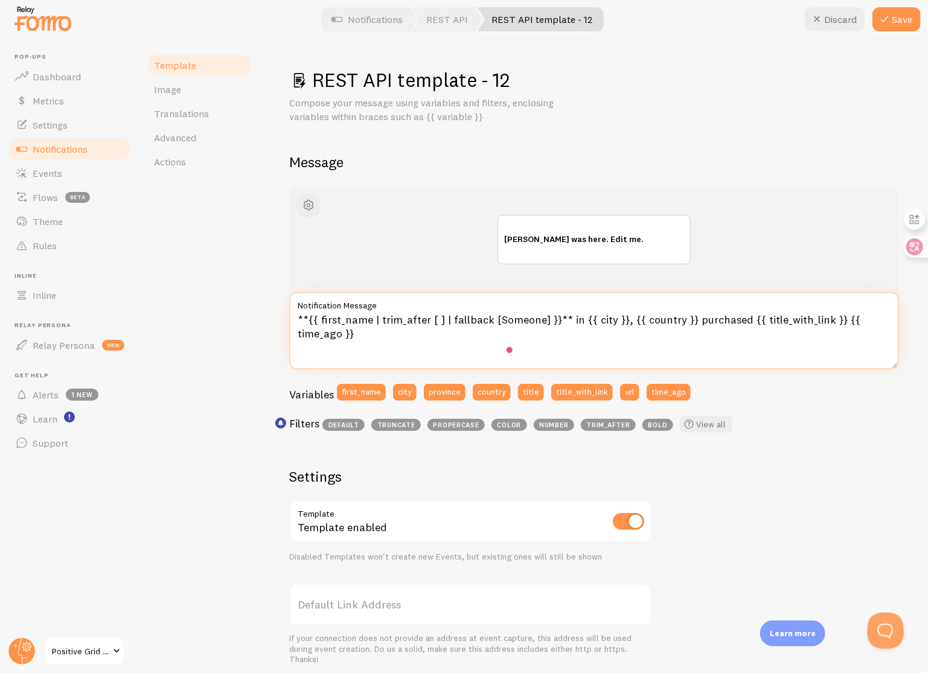
scroll to position [229, 0]
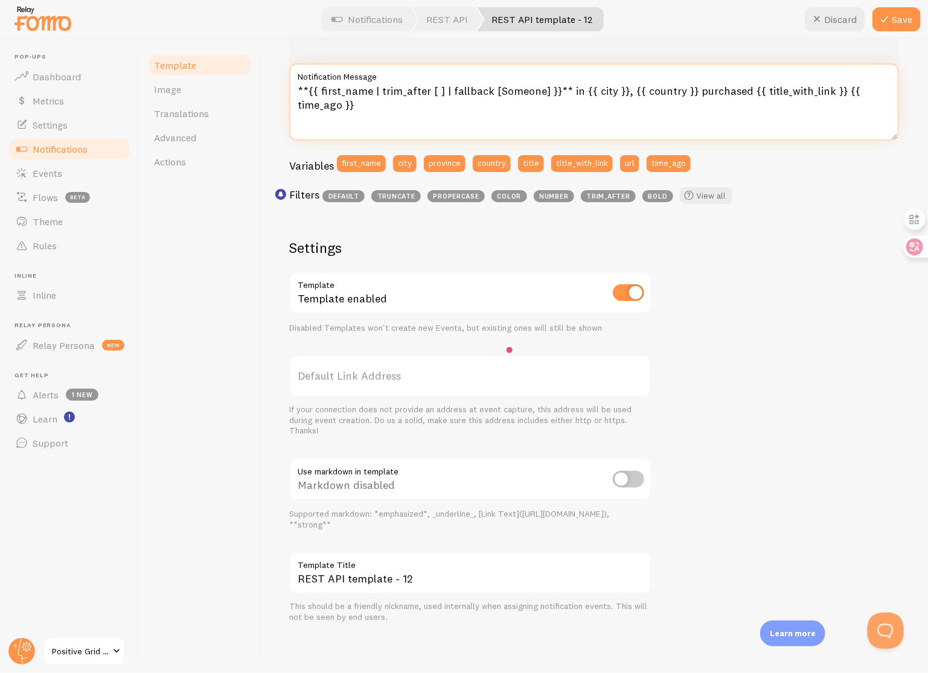
type textarea "**{{ first_name | trim_after [ ] | fallback [Someone] }}** in {{ city }}, {{ co…"
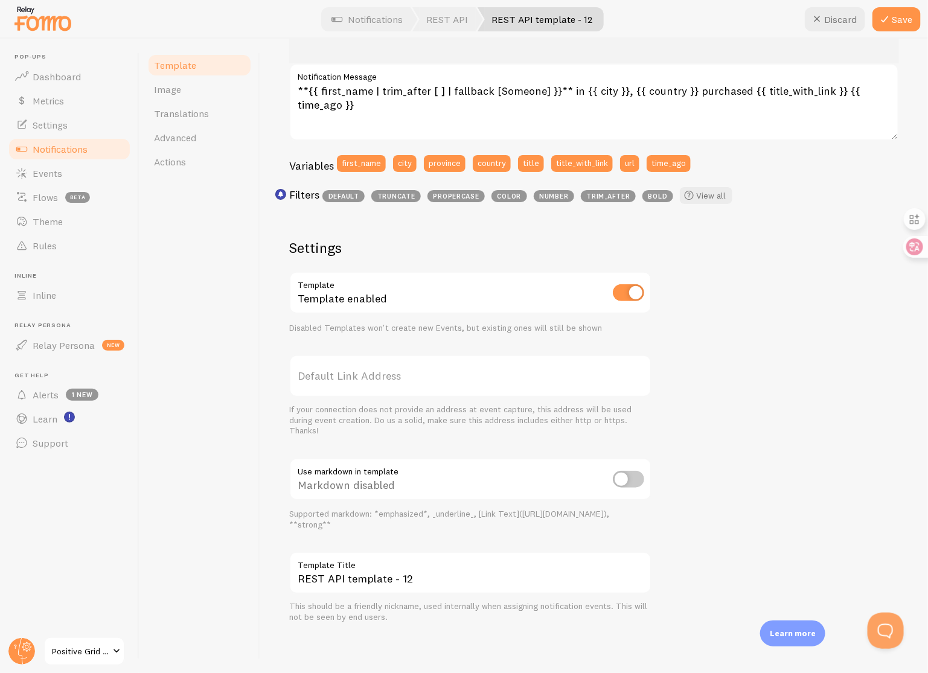
click at [623, 477] on input "checkbox" at bounding box center [628, 479] width 31 height 17
checkbox input "true"
click at [484, 572] on input "REST API template - 12" at bounding box center [470, 573] width 362 height 42
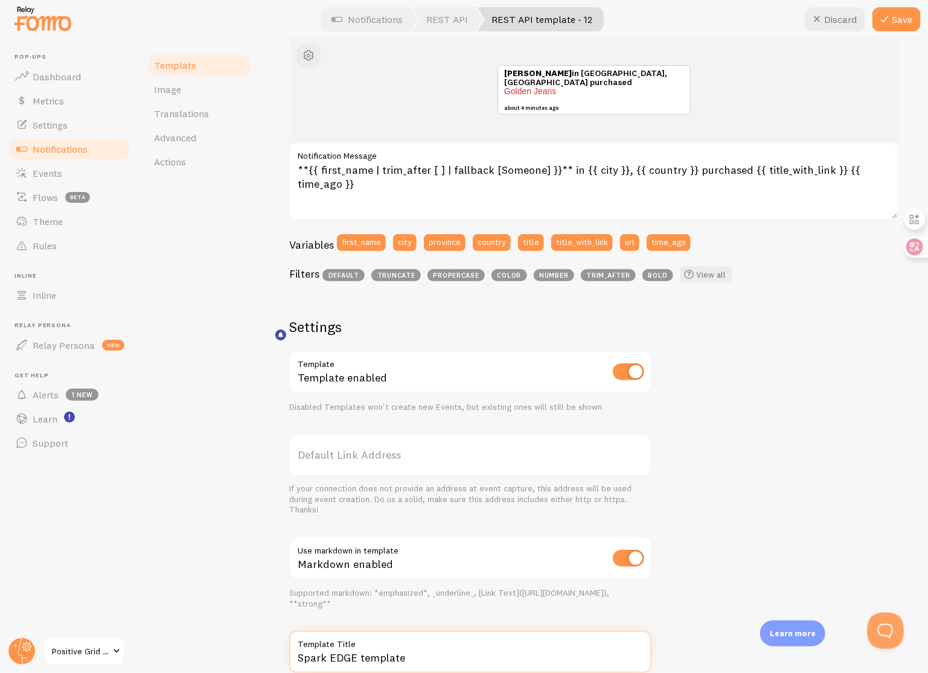
scroll to position [0, 0]
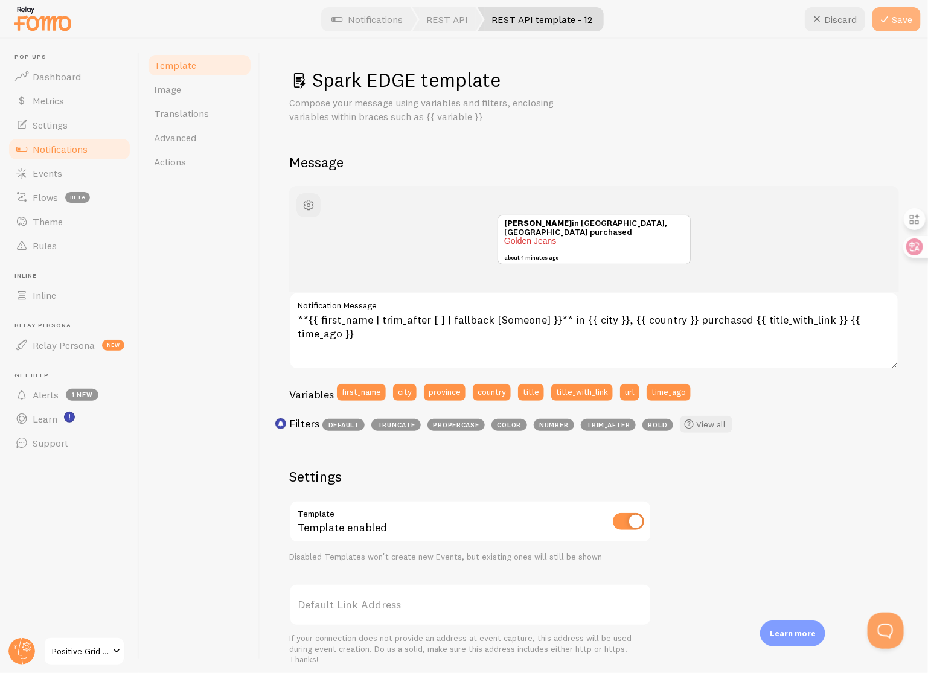
type input "Spark EDGE template"
click at [883, 19] on icon at bounding box center [884, 19] width 14 height 14
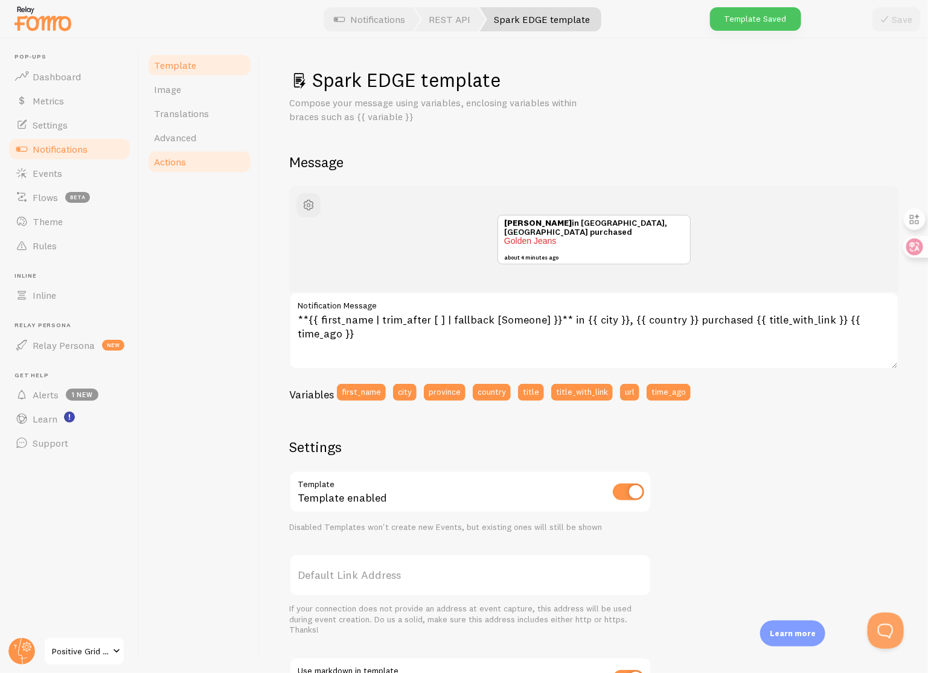
click at [177, 161] on span "Actions" at bounding box center [170, 162] width 32 height 12
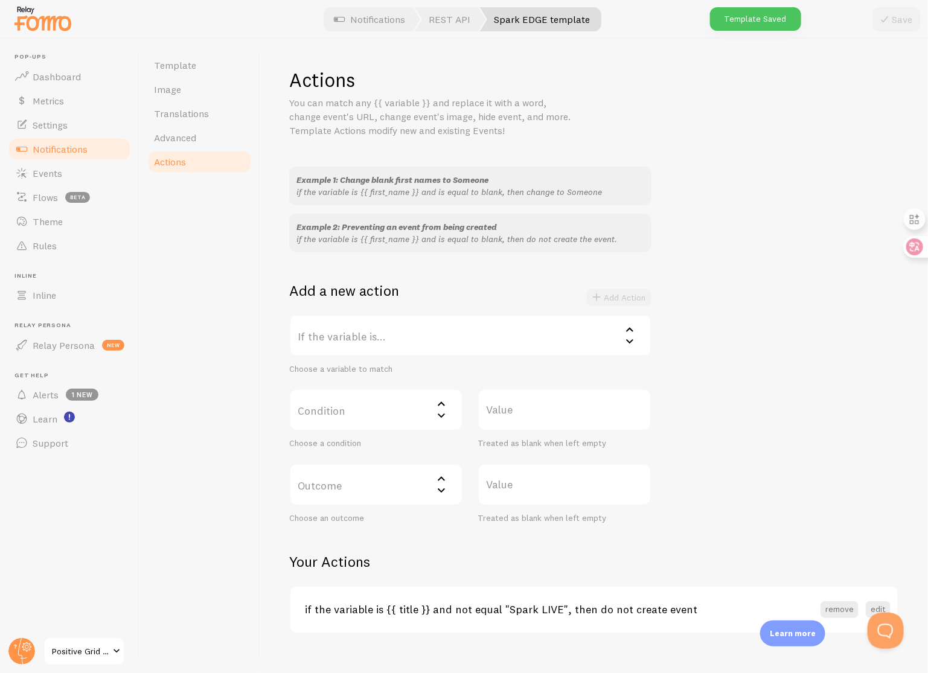
click at [399, 335] on label "If the variable is..." at bounding box center [470, 336] width 362 height 42
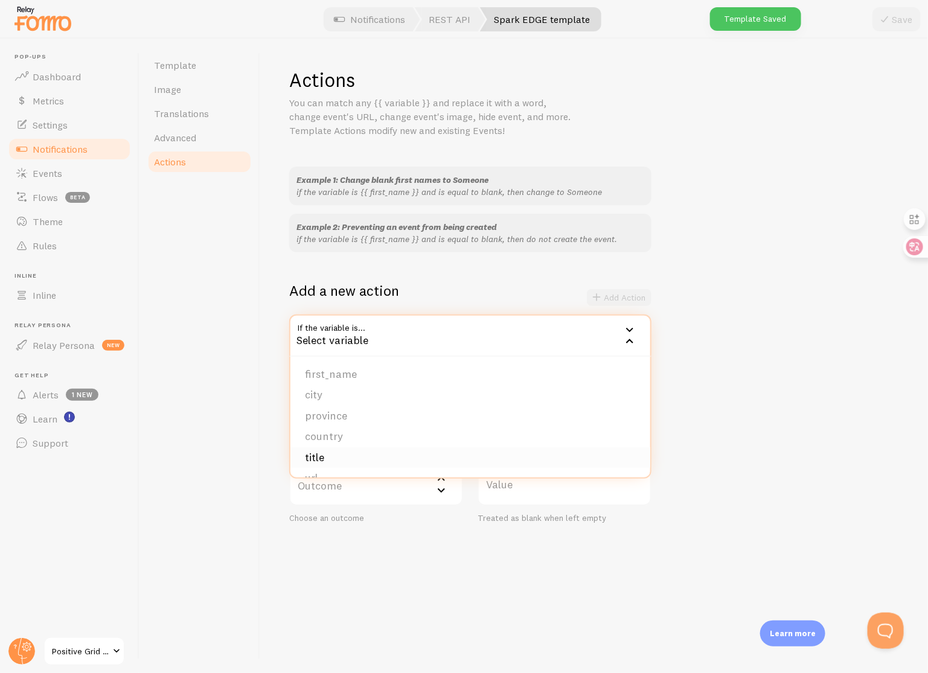
click at [352, 460] on li "title" at bounding box center [470, 457] width 360 height 21
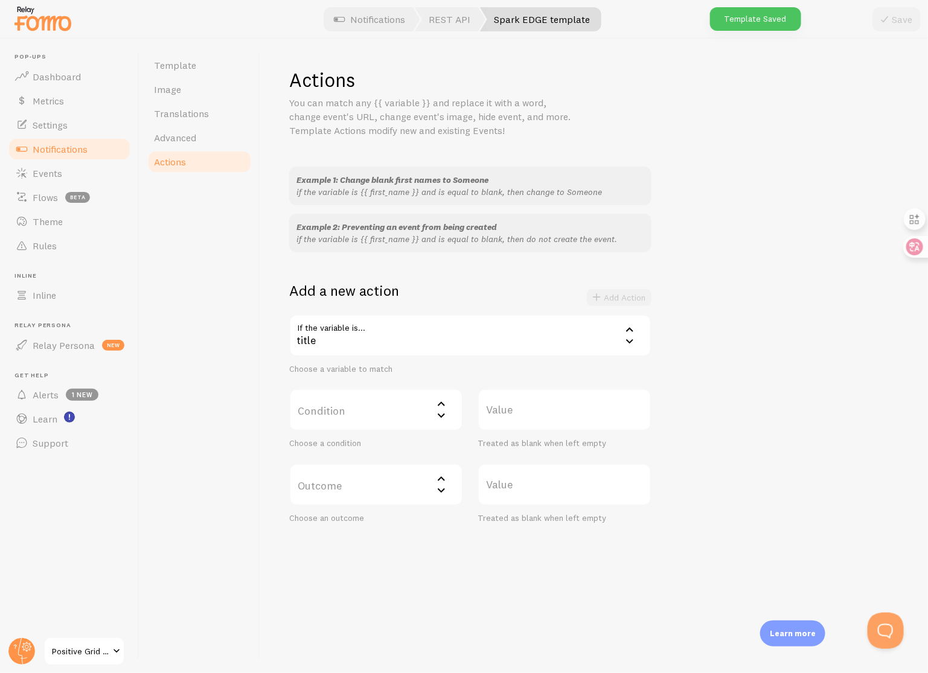
click at [382, 413] on label "Condition" at bounding box center [376, 410] width 174 height 42
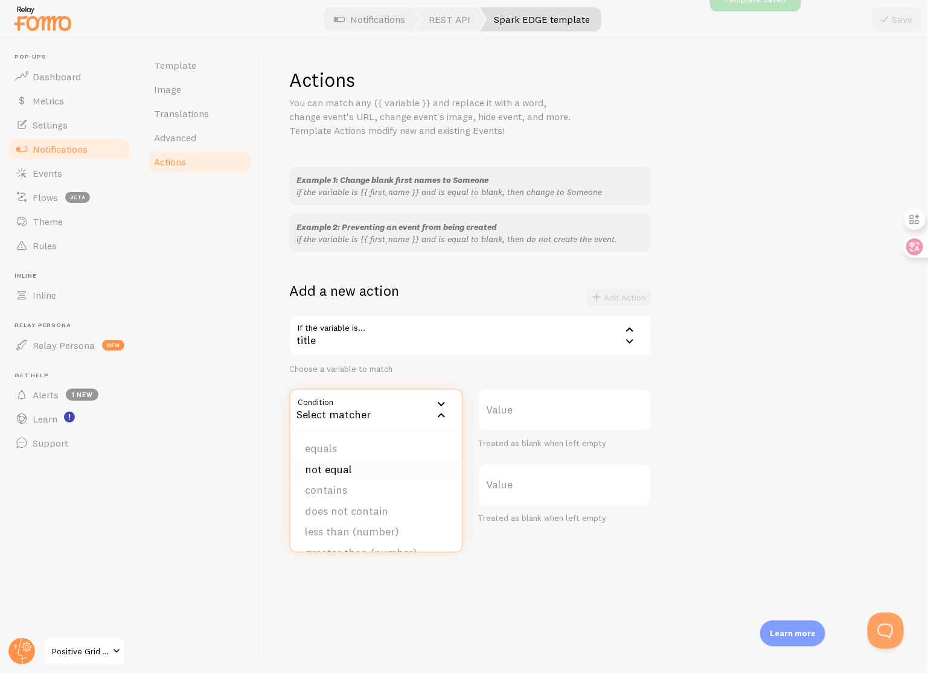
click at [379, 471] on li "not equal" at bounding box center [375, 470] width 171 height 21
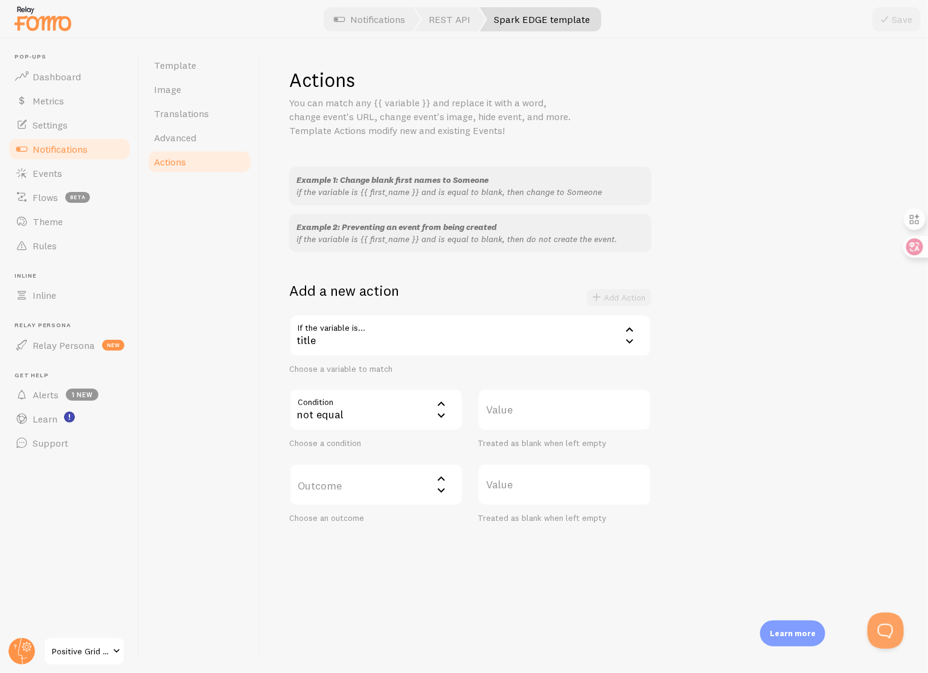
click at [552, 423] on label "Value" at bounding box center [565, 410] width 174 height 42
click at [552, 423] on input "Value" at bounding box center [565, 410] width 174 height 42
click at [552, 412] on label "Value" at bounding box center [565, 410] width 174 height 42
click at [552, 412] on input "Value" at bounding box center [565, 410] width 174 height 42
type input "Spark EDGE"
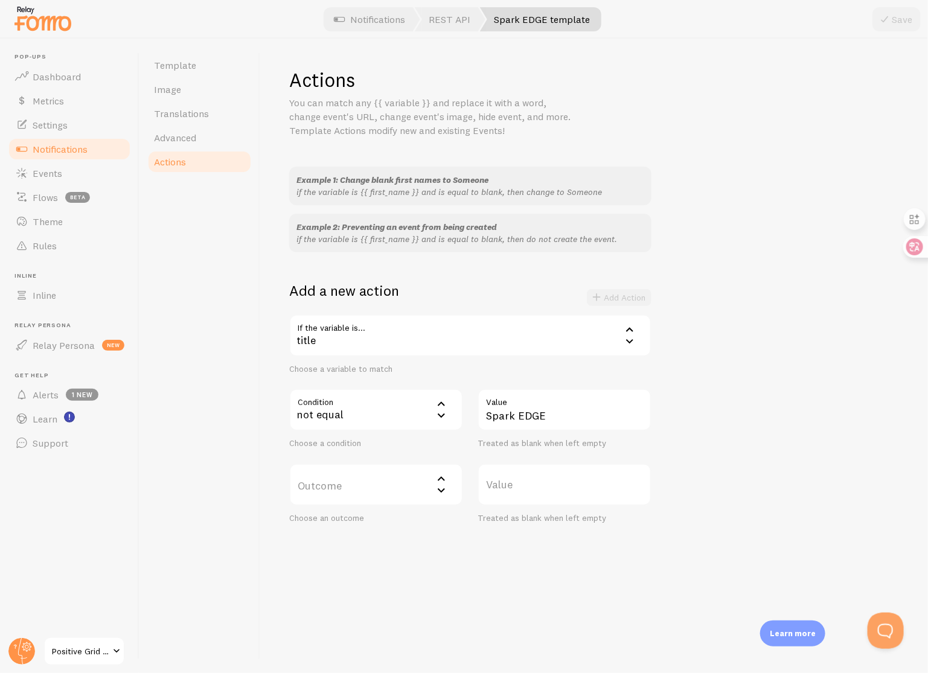
click at [375, 493] on label "Outcome" at bounding box center [376, 485] width 174 height 42
click at [382, 520] on li "do not create event" at bounding box center [375, 523] width 171 height 21
click at [615, 299] on button "Add Action" at bounding box center [619, 297] width 65 height 17
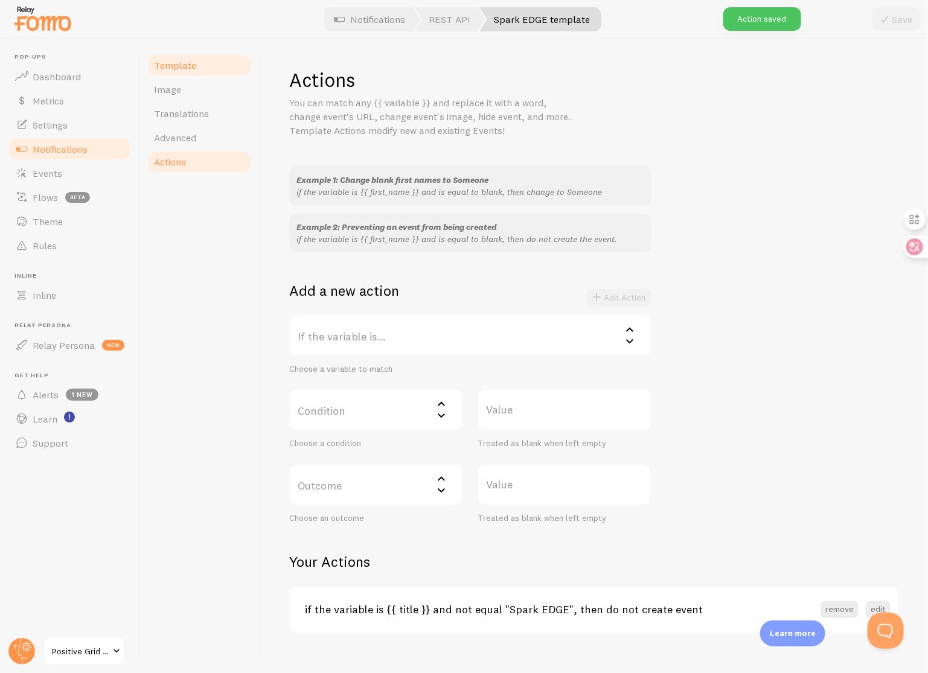
click at [184, 60] on span "Template" at bounding box center [175, 65] width 42 height 12
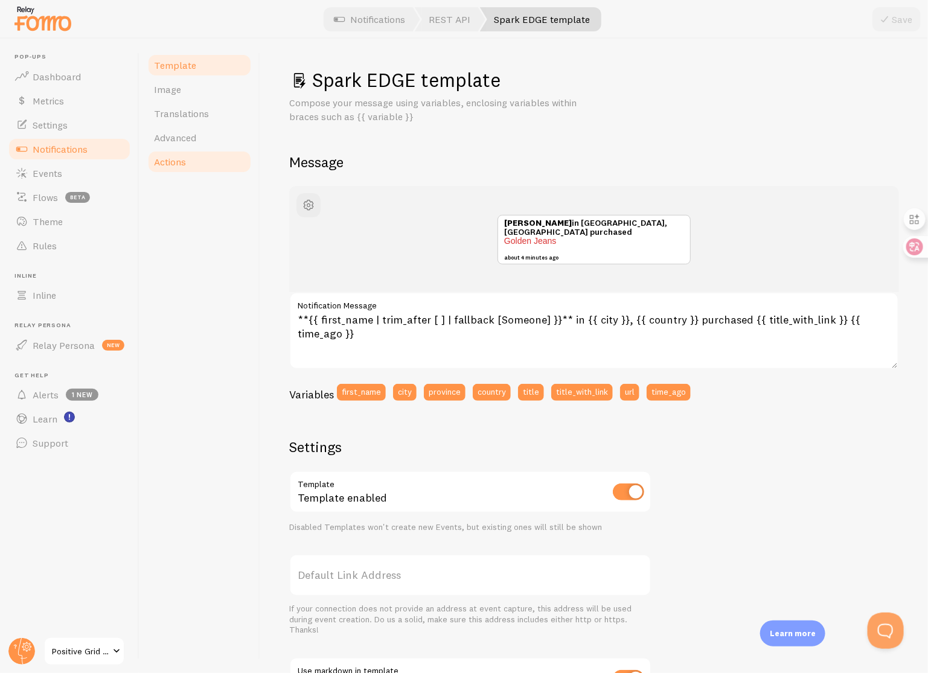
click at [222, 160] on link "Actions" at bounding box center [200, 162] width 106 height 24
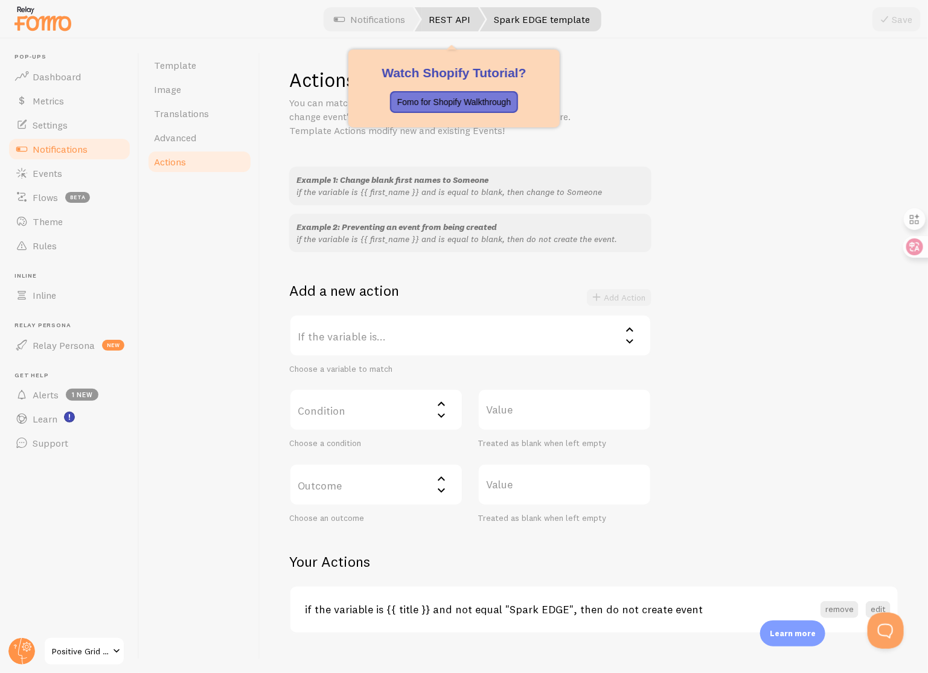
click at [455, 13] on link "REST API" at bounding box center [450, 19] width 71 height 24
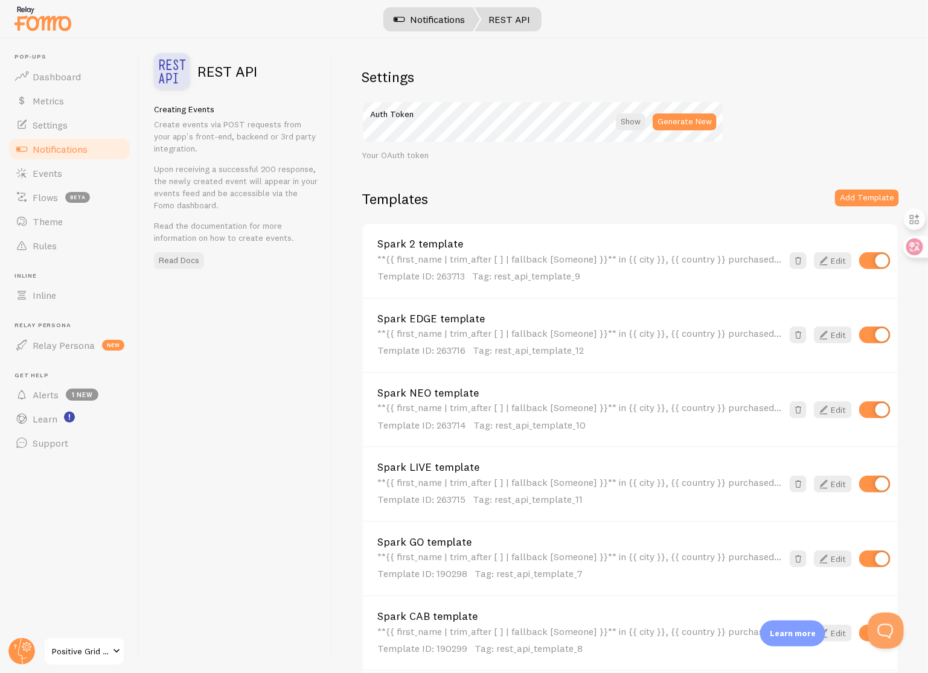
click at [411, 22] on link "Notifications" at bounding box center [430, 19] width 100 height 24
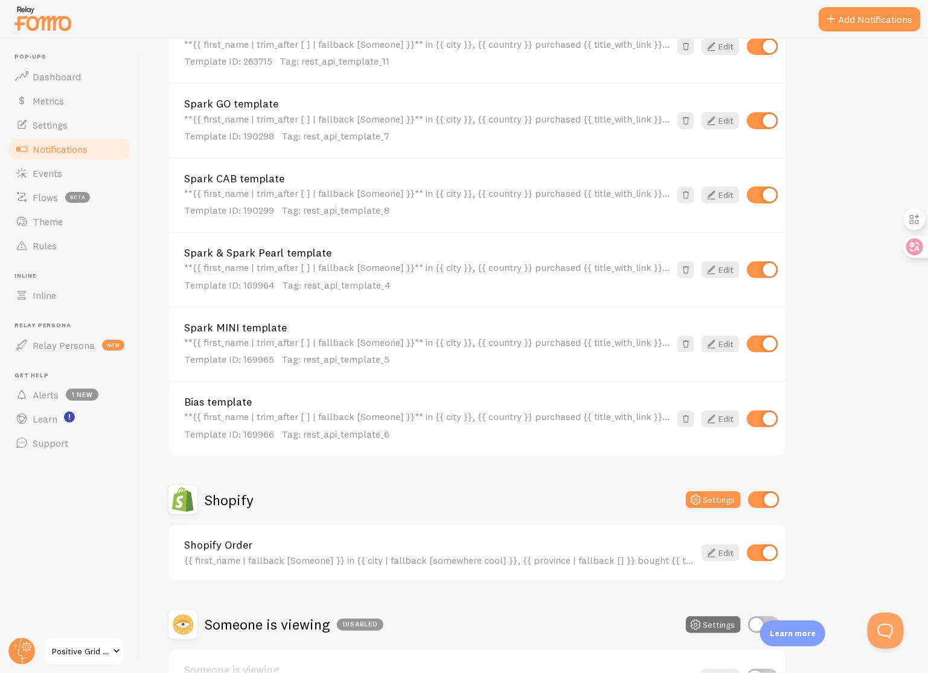
scroll to position [633, 0]
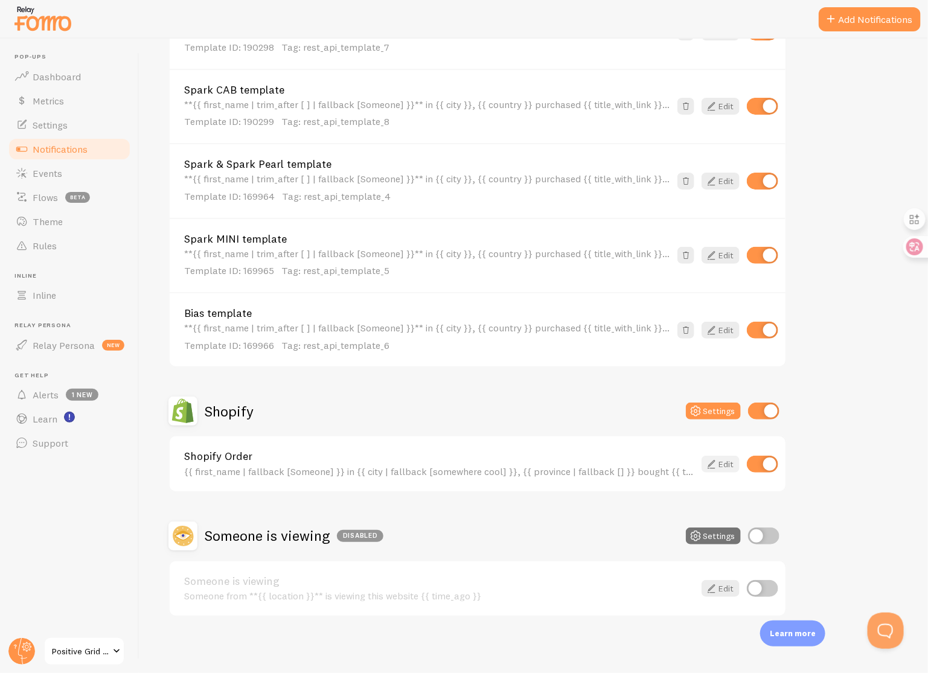
click at [717, 462] on icon at bounding box center [711, 464] width 14 height 14
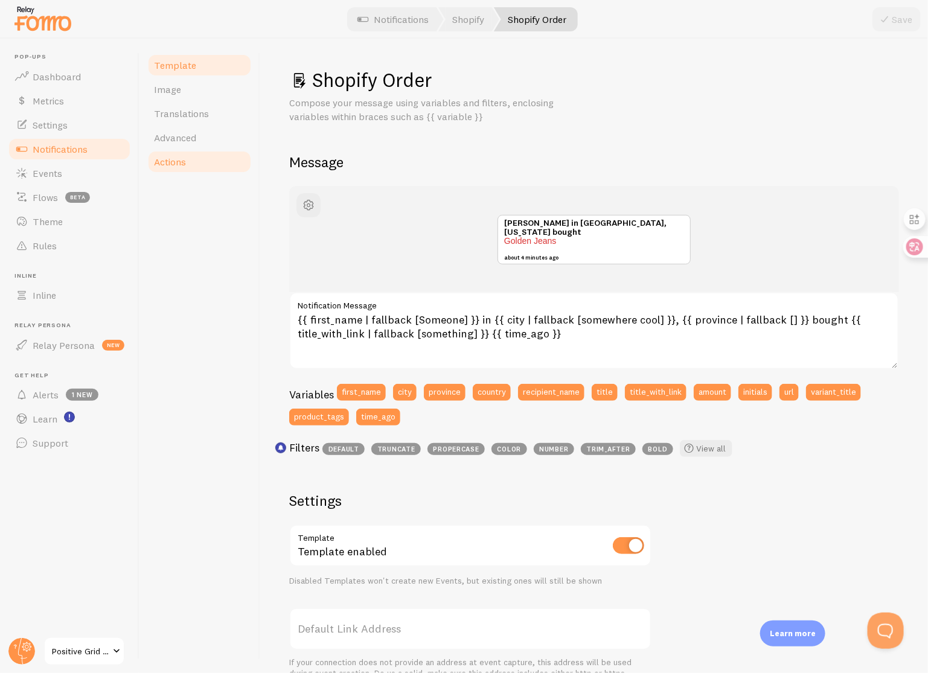
click at [170, 157] on span "Actions" at bounding box center [170, 162] width 32 height 12
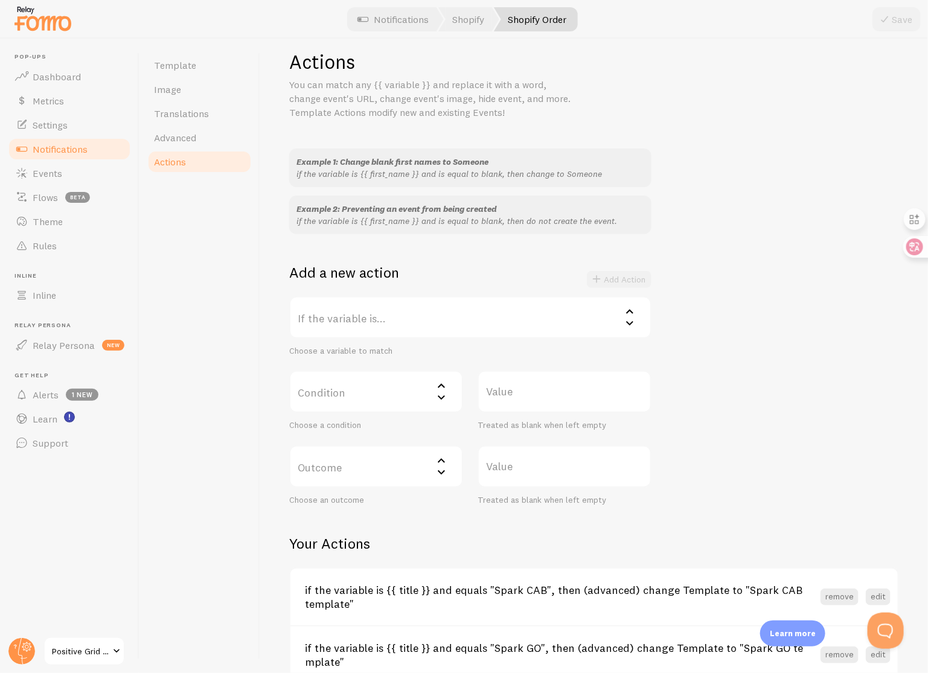
scroll to position [251, 0]
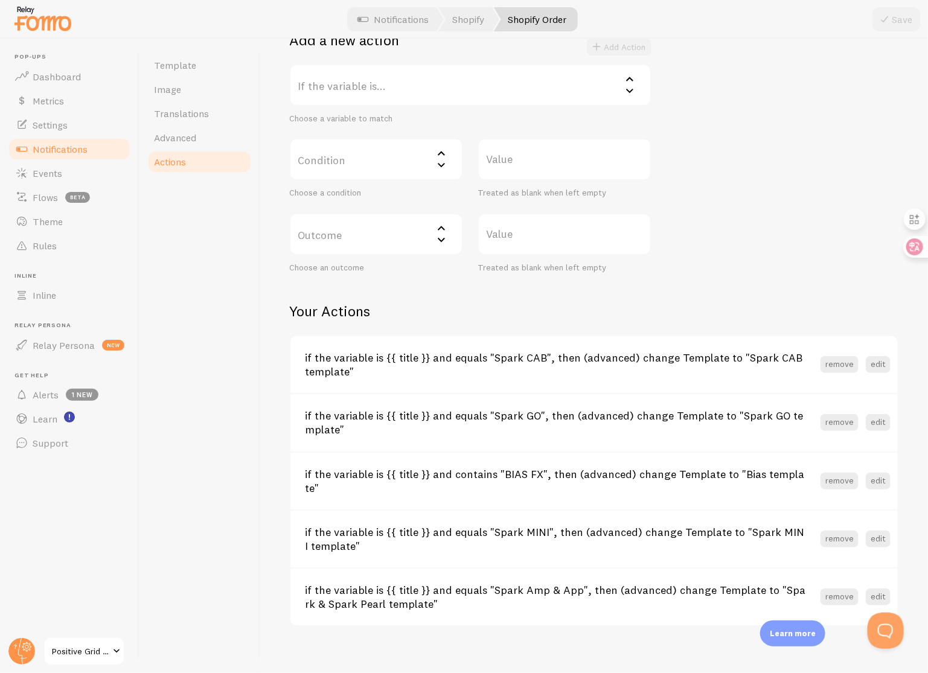
click at [729, 299] on div "Actions You can match any {{ variable }} and replace it with a word, change eve…" at bounding box center [594, 222] width 610 height 810
click at [730, 300] on div "Actions You can match any {{ variable }} and replace it with a word, change eve…" at bounding box center [594, 222] width 610 height 810
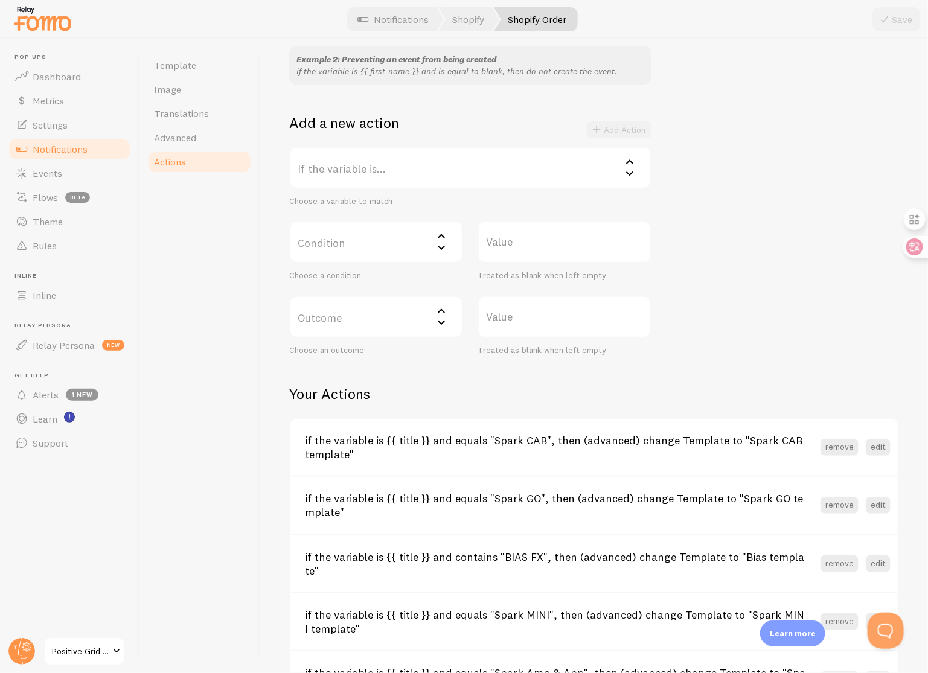
scroll to position [0, 0]
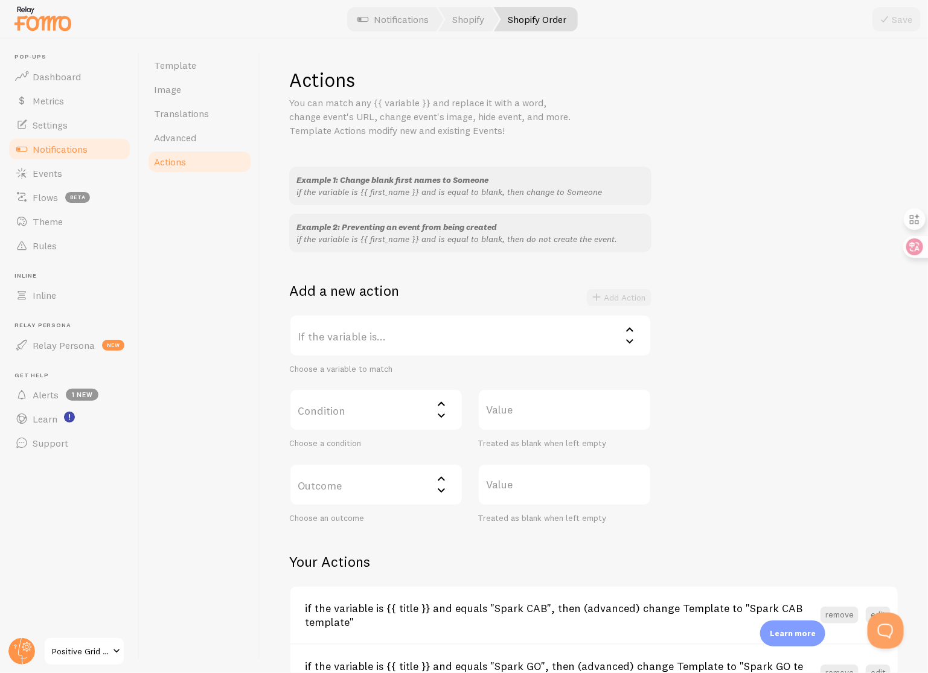
click at [459, 330] on label "If the variable is..." at bounding box center [470, 336] width 362 height 42
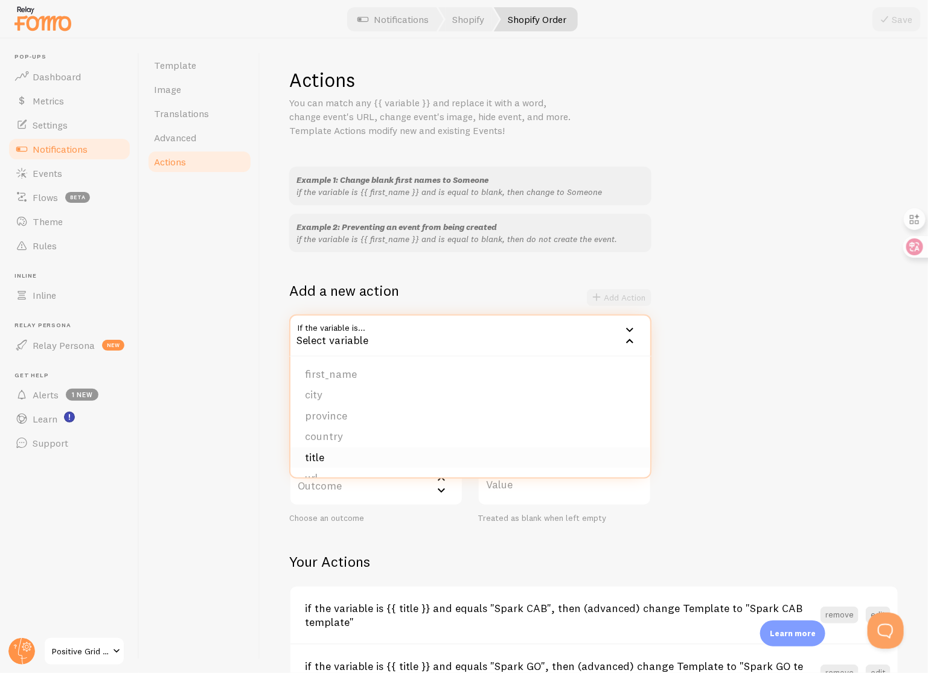
click at [428, 464] on li "title" at bounding box center [470, 457] width 360 height 21
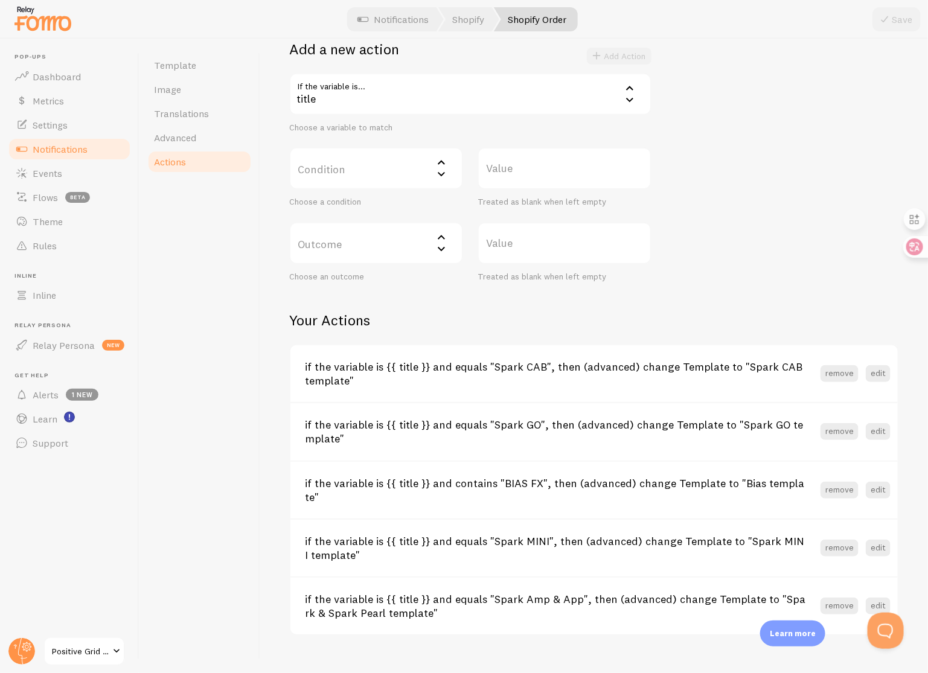
scroll to position [251, 0]
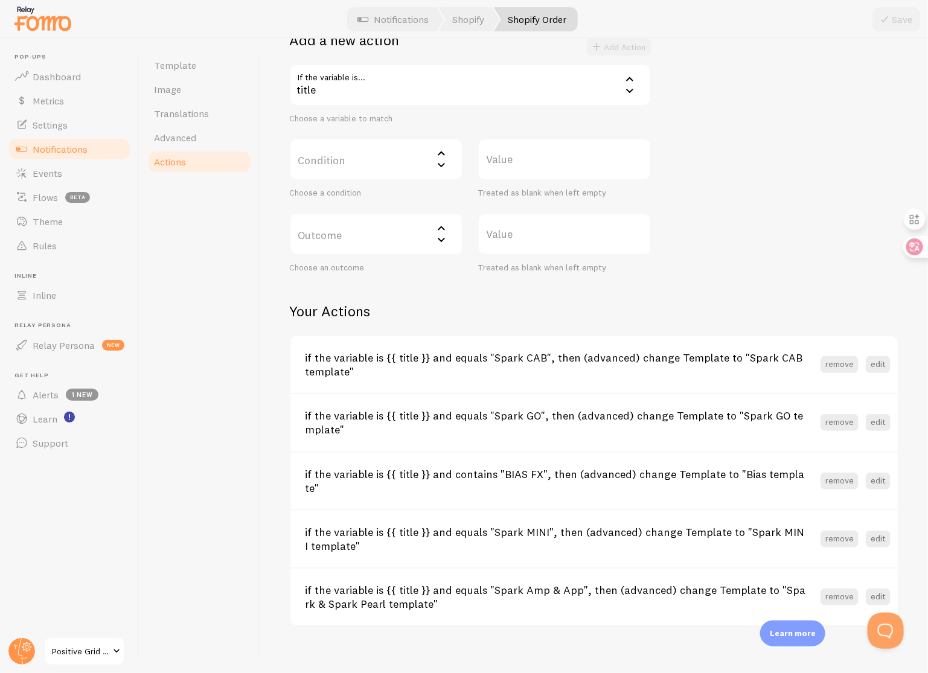
click at [400, 155] on label "Condition" at bounding box center [376, 159] width 174 height 42
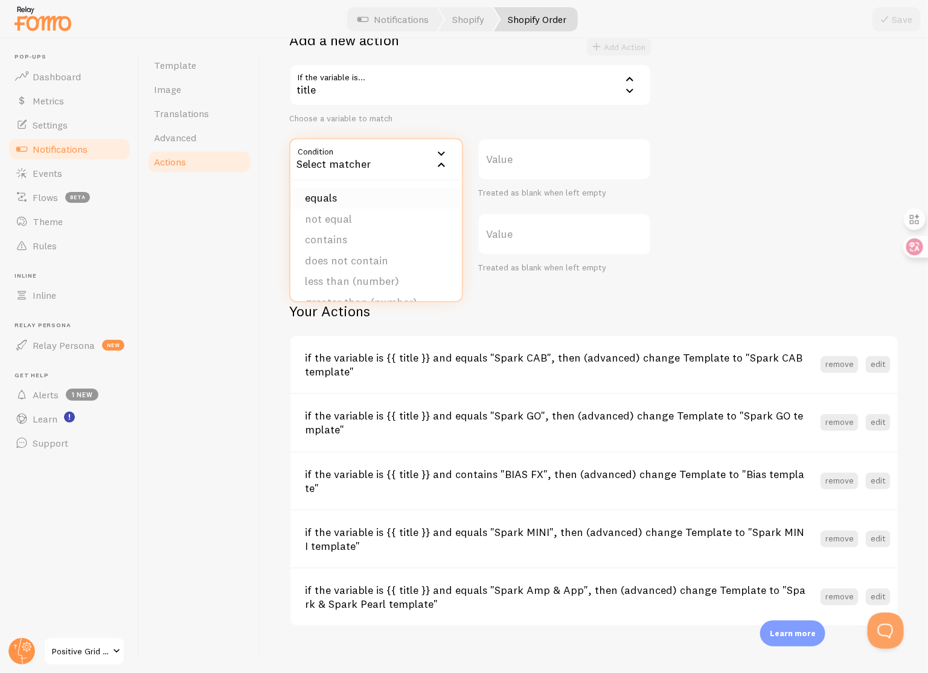
click at [376, 196] on li "equals" at bounding box center [375, 198] width 171 height 21
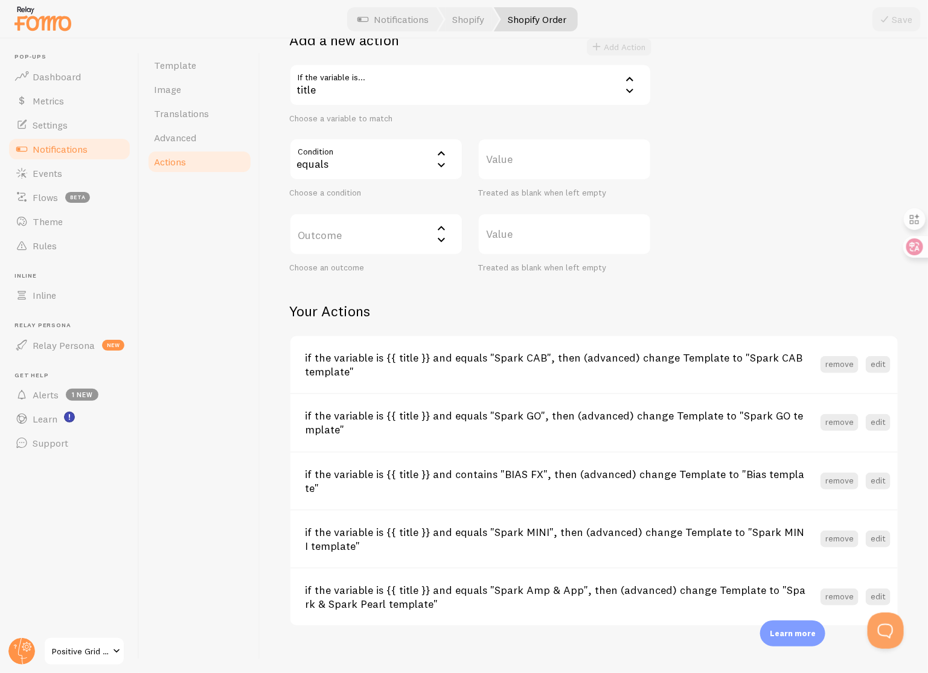
click at [540, 159] on label "Value" at bounding box center [565, 159] width 174 height 42
click at [540, 159] on input "Value" at bounding box center [565, 159] width 174 height 42
type input "Spark 2"
click at [392, 238] on label "Outcome" at bounding box center [376, 234] width 174 height 42
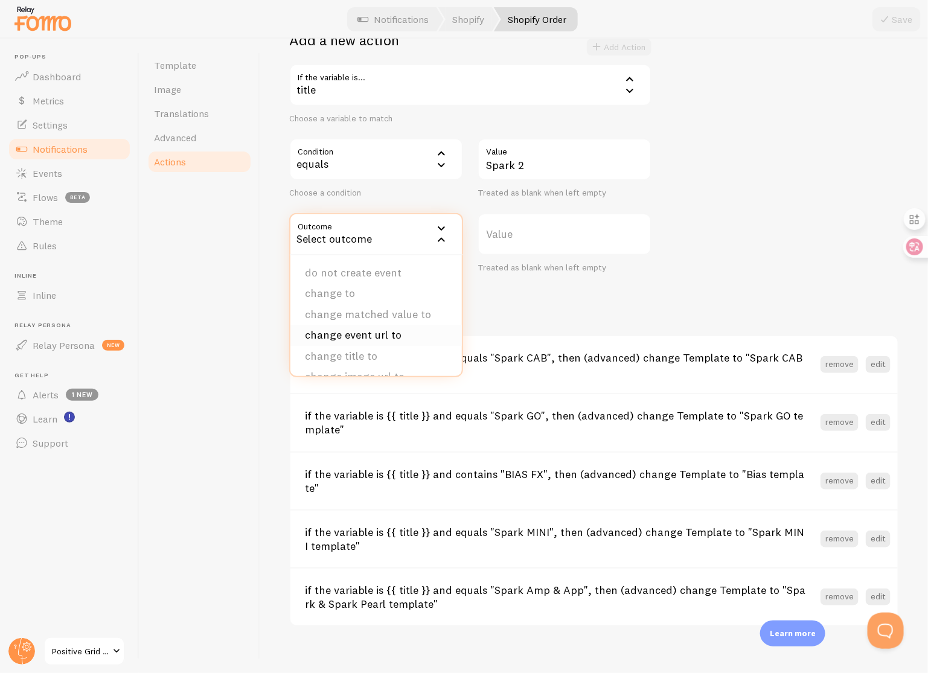
scroll to position [121, 0]
click at [393, 314] on li "(advanced) change Template to" at bounding box center [375, 318] width 171 height 34
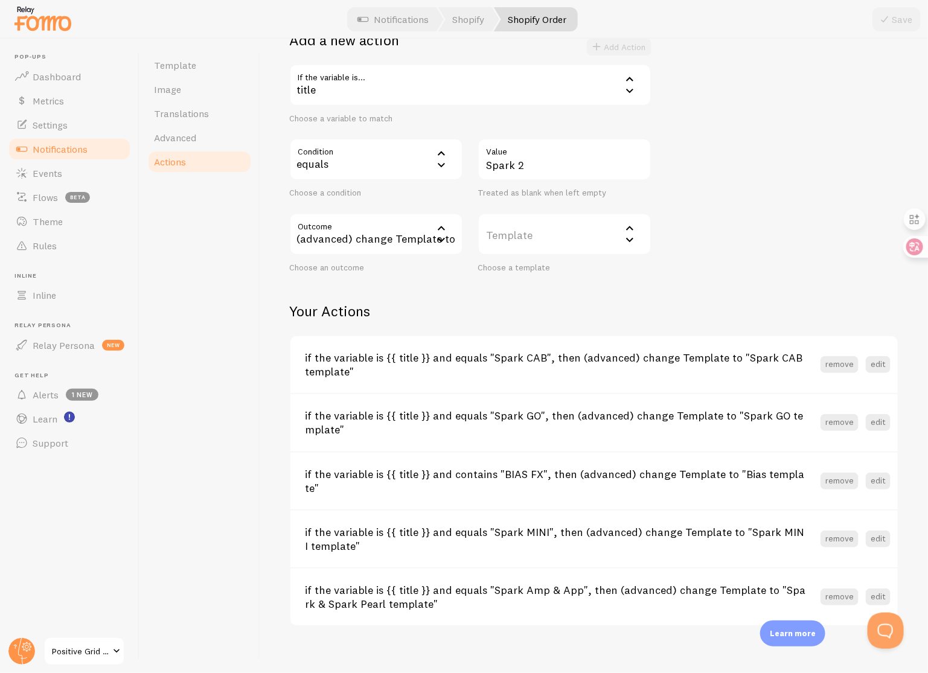
click at [565, 236] on label "Template" at bounding box center [565, 234] width 174 height 42
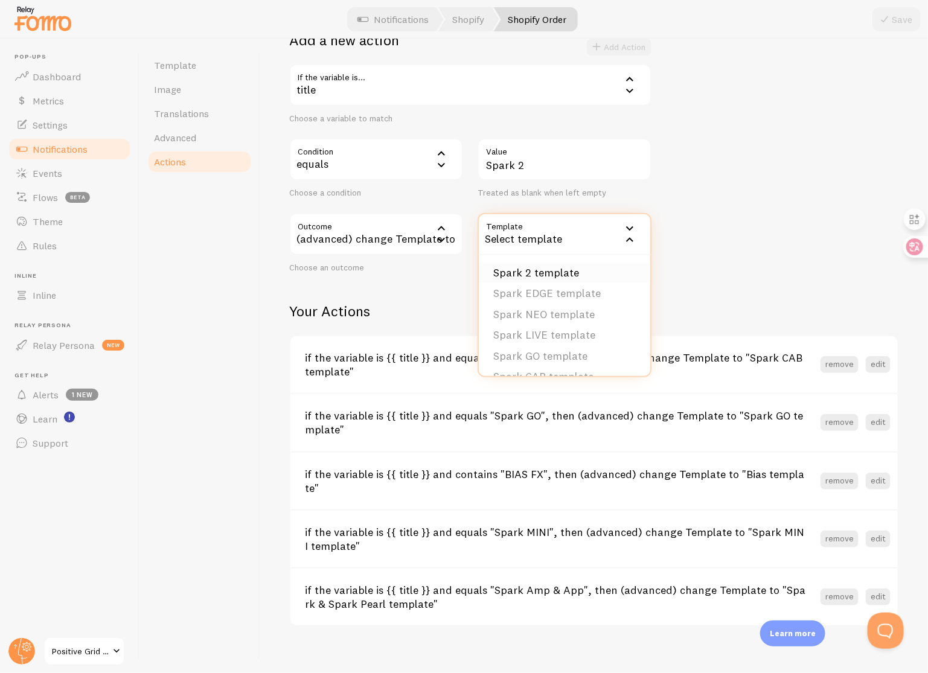
click at [576, 266] on li "Spark 2 template" at bounding box center [564, 273] width 171 height 21
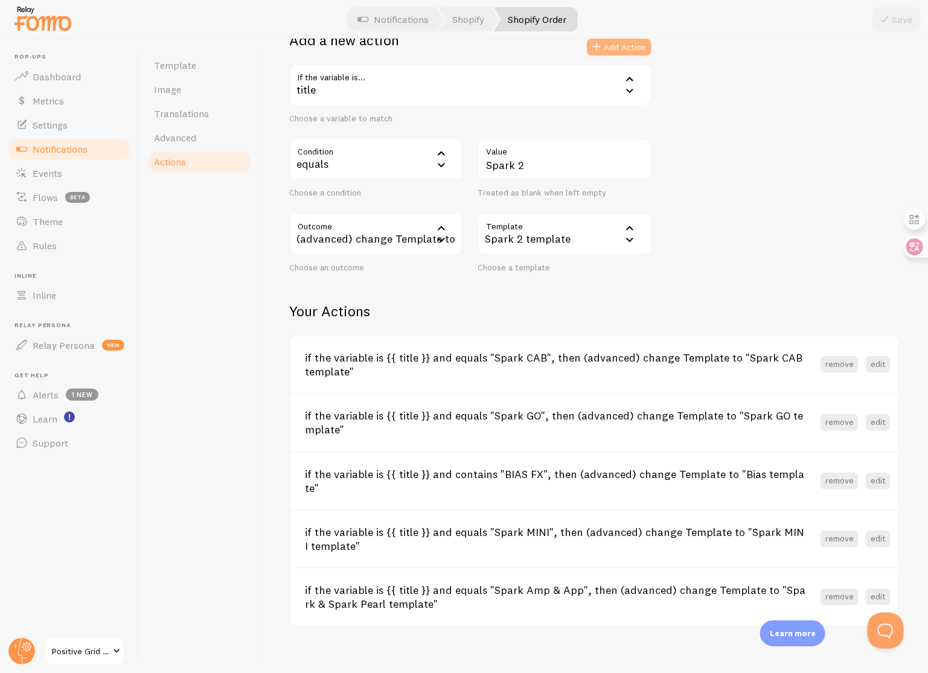
click at [623, 46] on button "Add Action" at bounding box center [619, 47] width 65 height 17
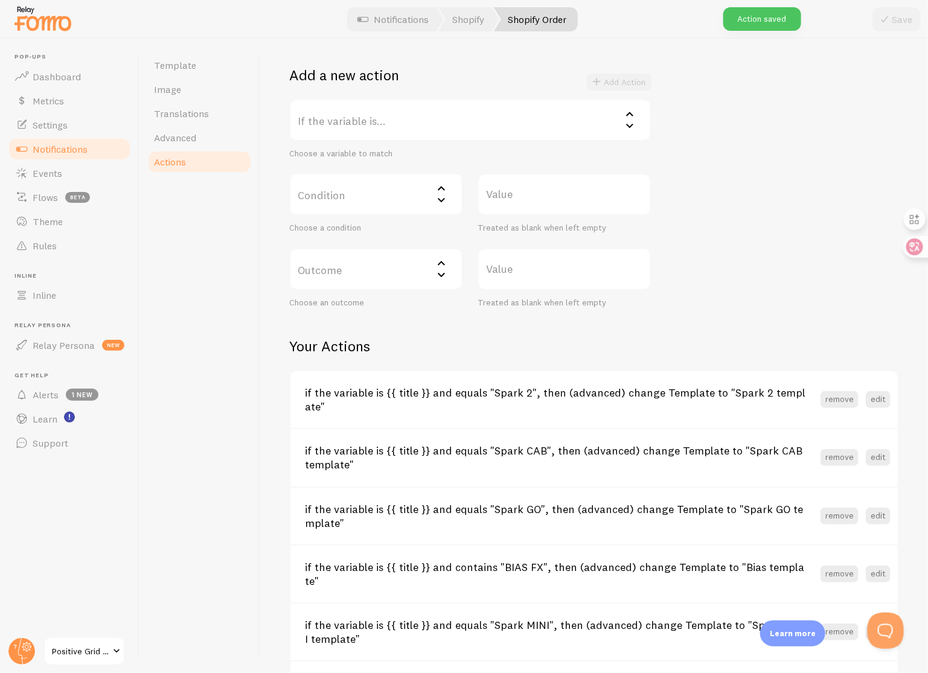
scroll to position [210, 0]
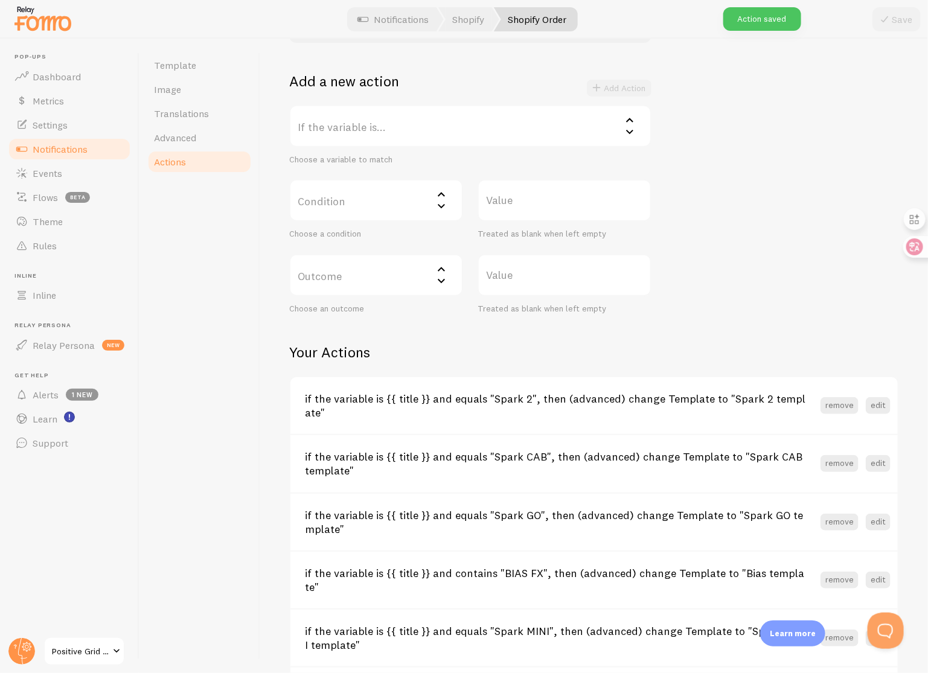
click at [446, 126] on label "If the variable is..." at bounding box center [470, 126] width 362 height 42
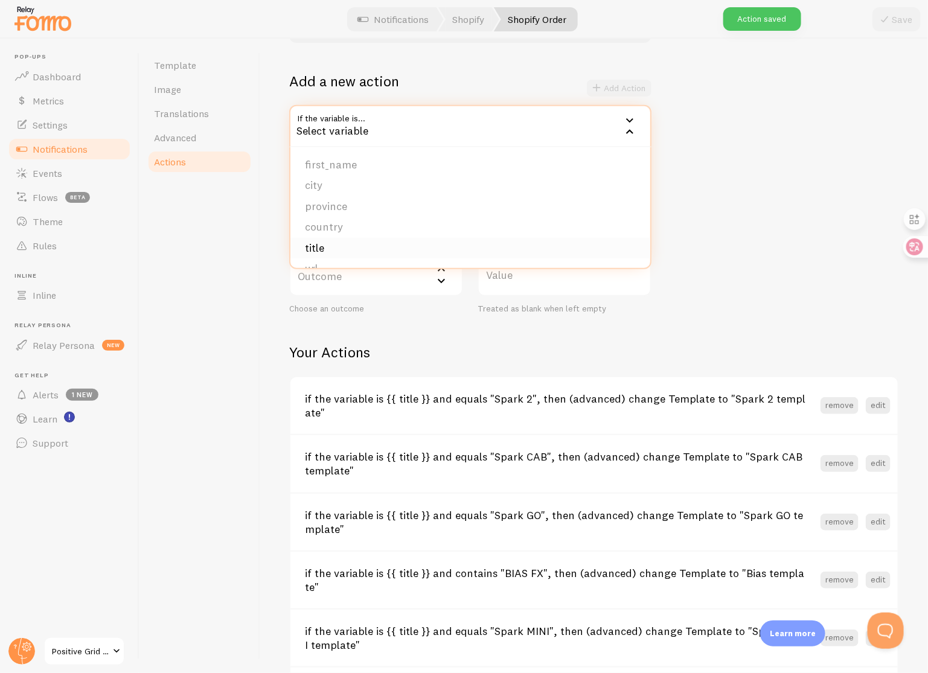
click at [360, 252] on li "title" at bounding box center [470, 248] width 360 height 21
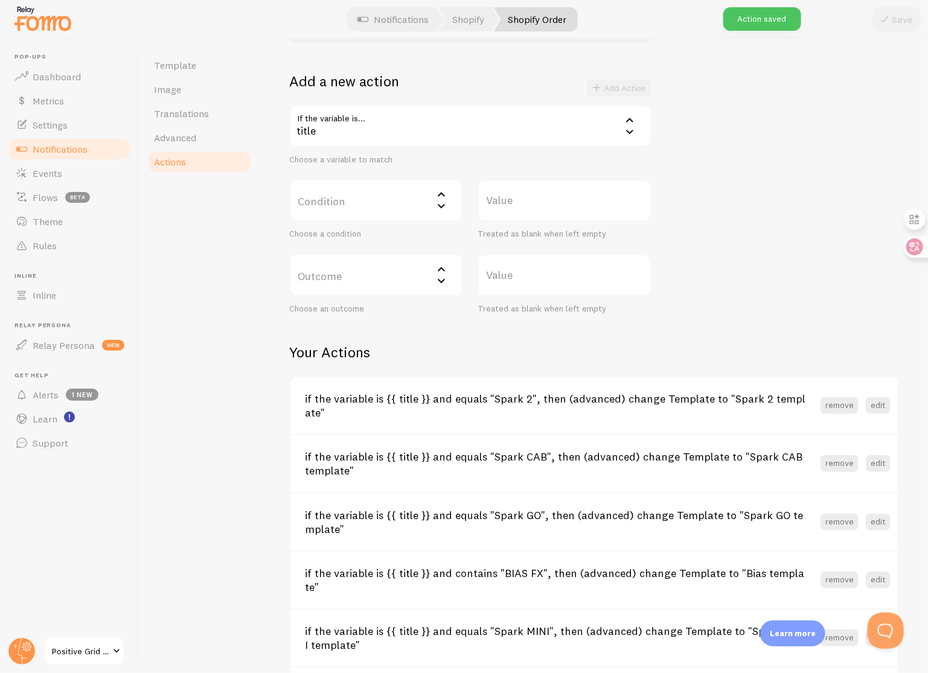
click at [376, 206] on label "Condition" at bounding box center [376, 200] width 174 height 42
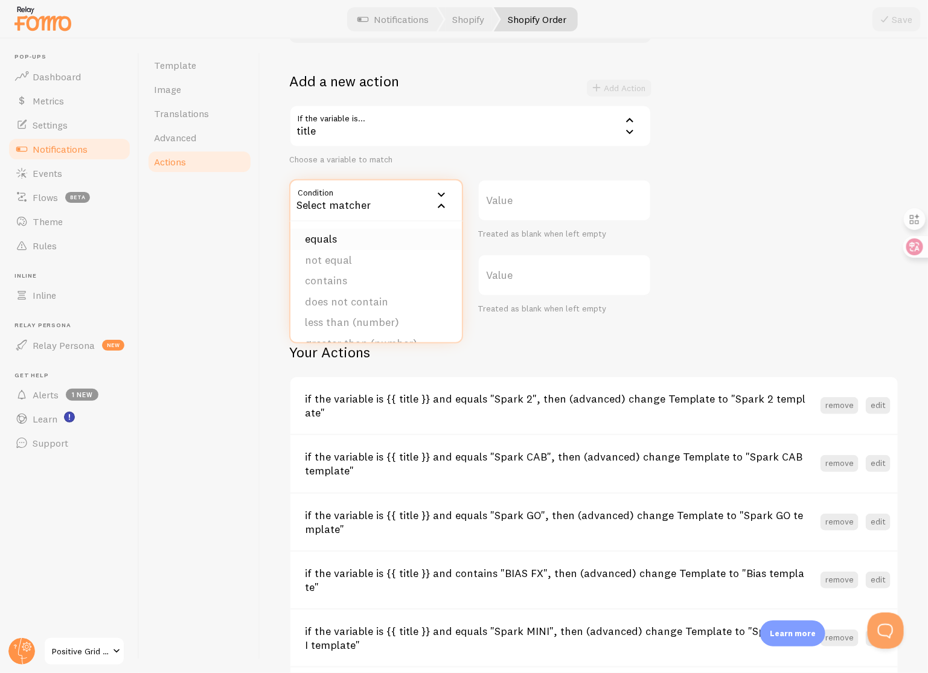
click at [373, 236] on li "equals" at bounding box center [375, 239] width 171 height 21
click at [532, 205] on label "Value" at bounding box center [565, 200] width 174 height 42
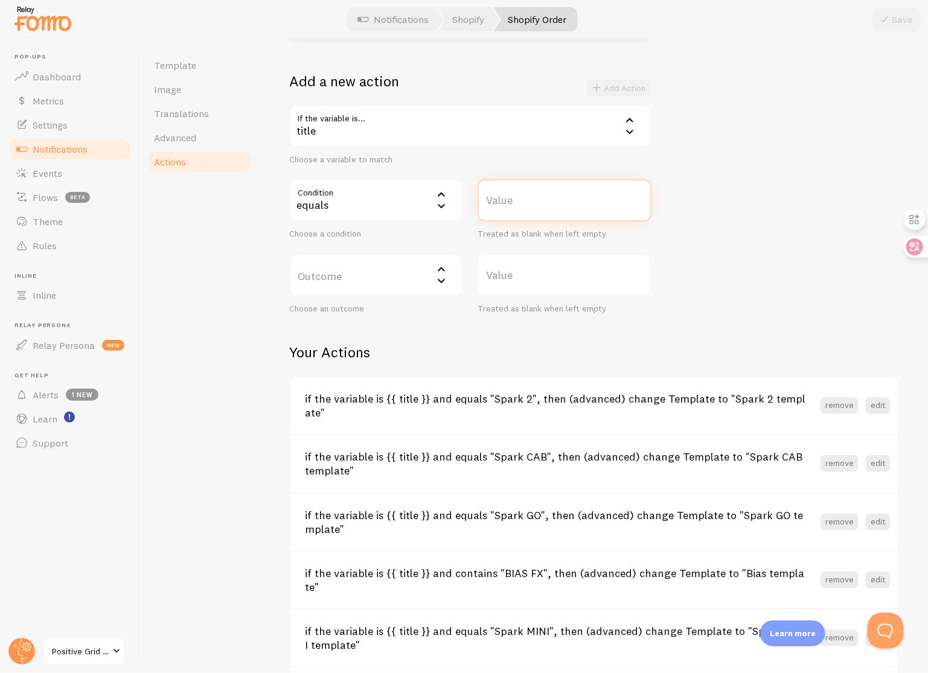
click at [532, 205] on input "Value" at bounding box center [565, 200] width 174 height 42
type input "Spark NEO"
click at [364, 284] on label "Outcome" at bounding box center [376, 275] width 174 height 42
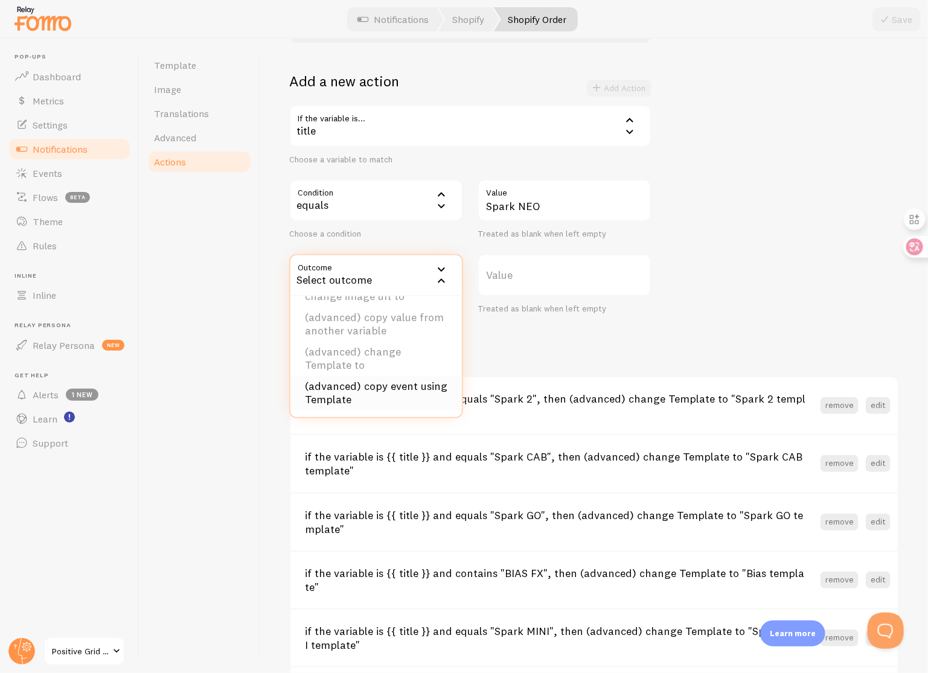
scroll to position [309, 0]
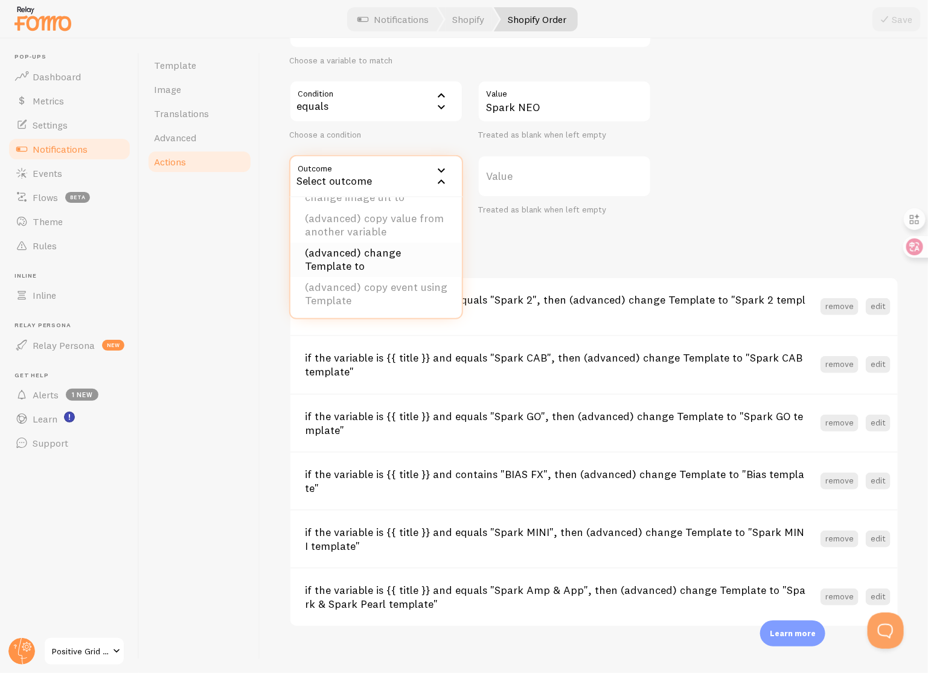
click at [390, 265] on li "(advanced) change Template to" at bounding box center [375, 260] width 171 height 34
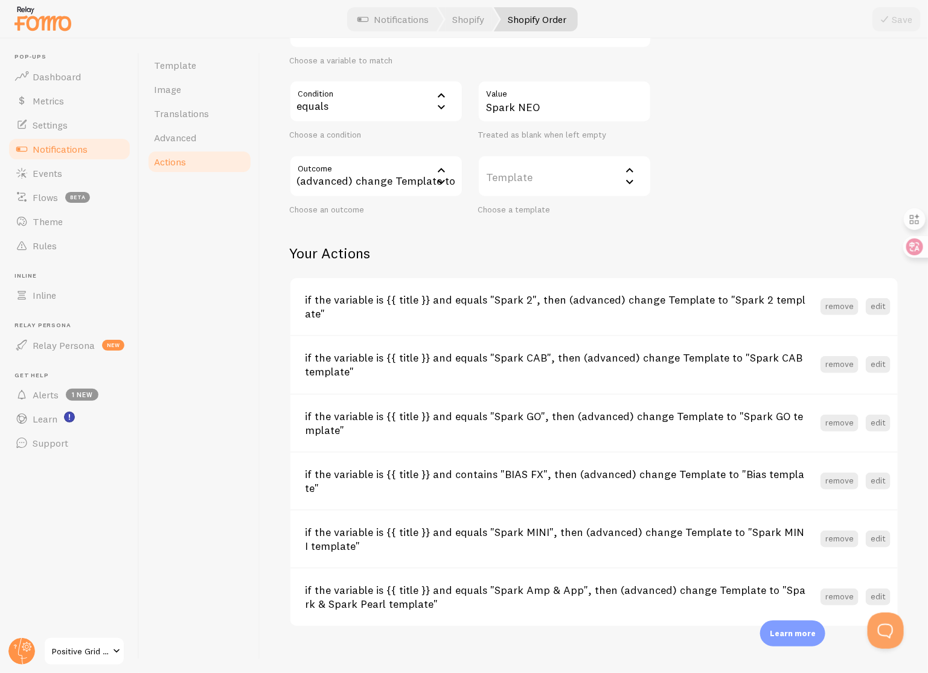
click at [559, 167] on label "Template" at bounding box center [565, 176] width 174 height 42
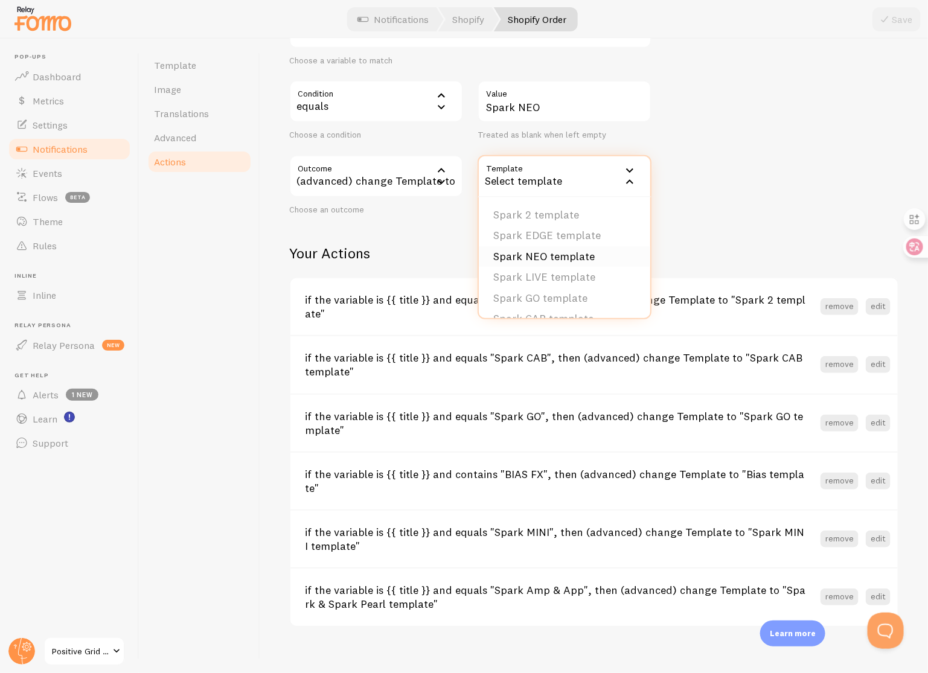
click at [575, 252] on li "Spark NEO template" at bounding box center [564, 256] width 171 height 21
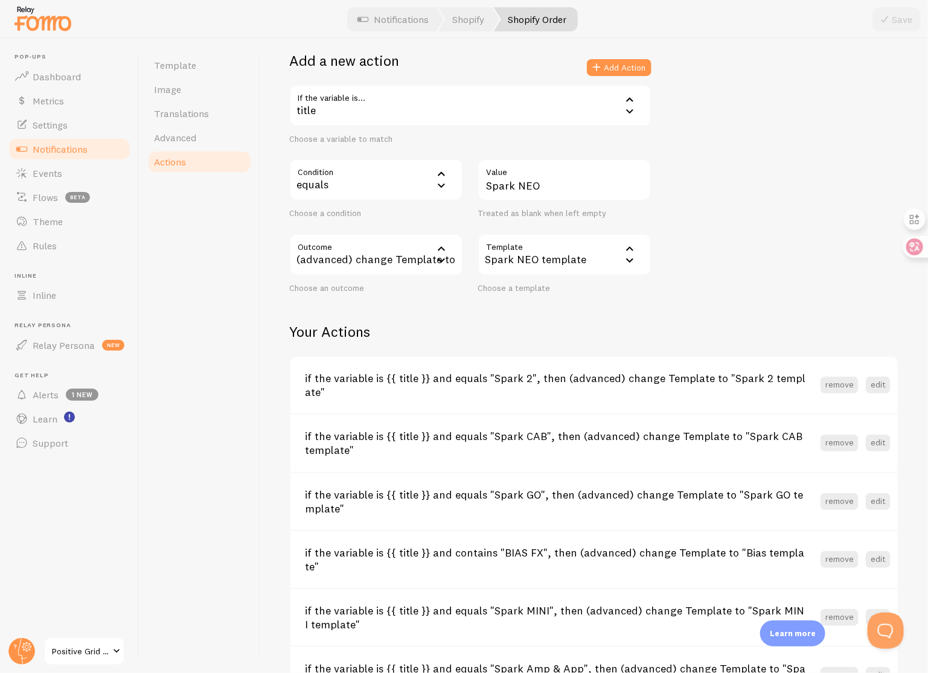
scroll to position [142, 0]
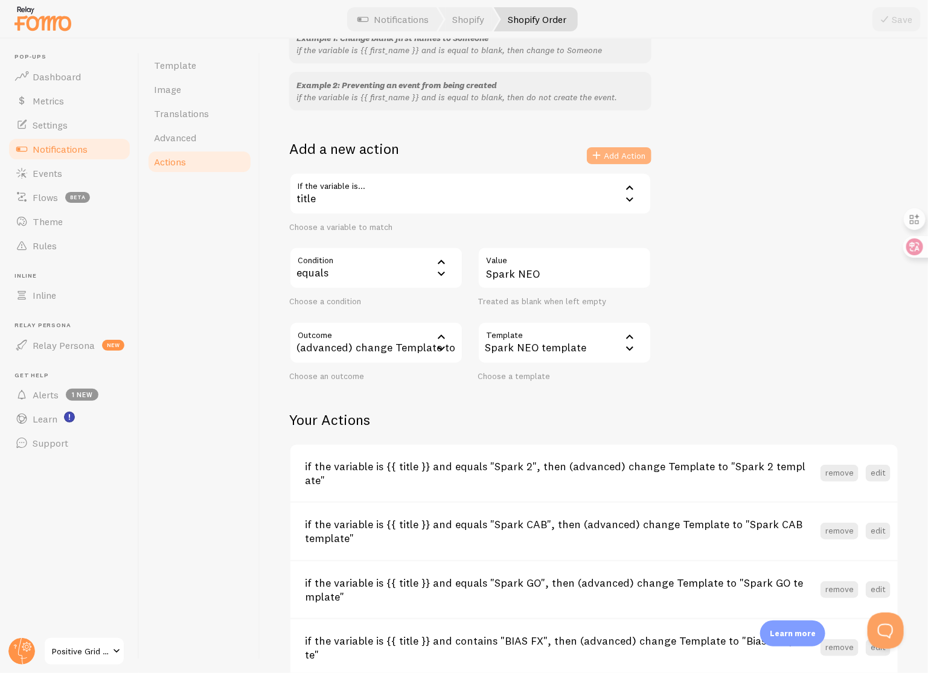
click at [614, 157] on button "Add Action" at bounding box center [619, 155] width 65 height 17
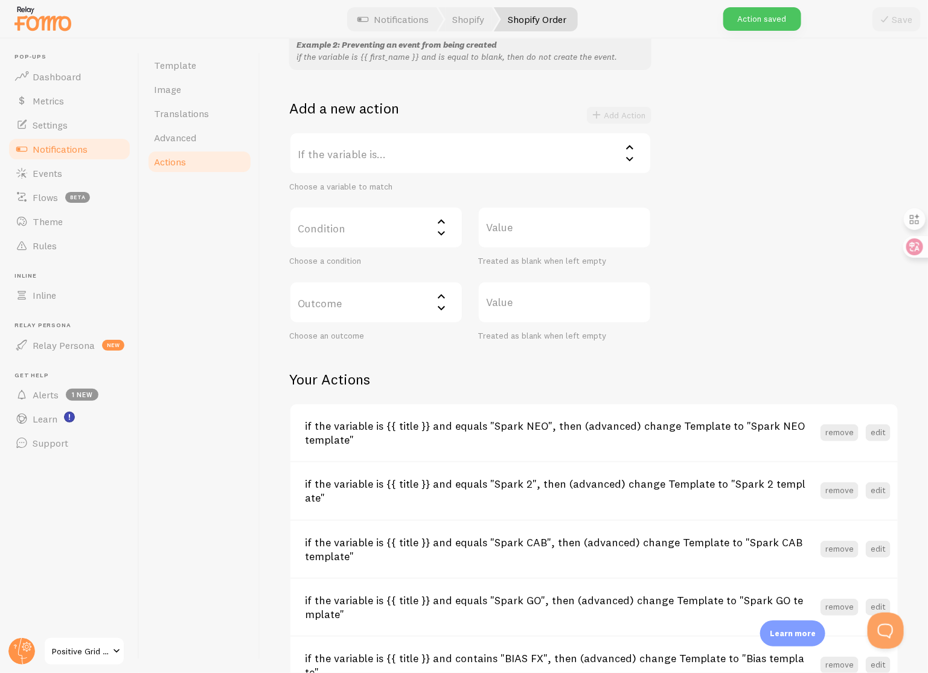
scroll to position [183, 0]
click at [357, 161] on label "If the variable is..." at bounding box center [470, 153] width 362 height 42
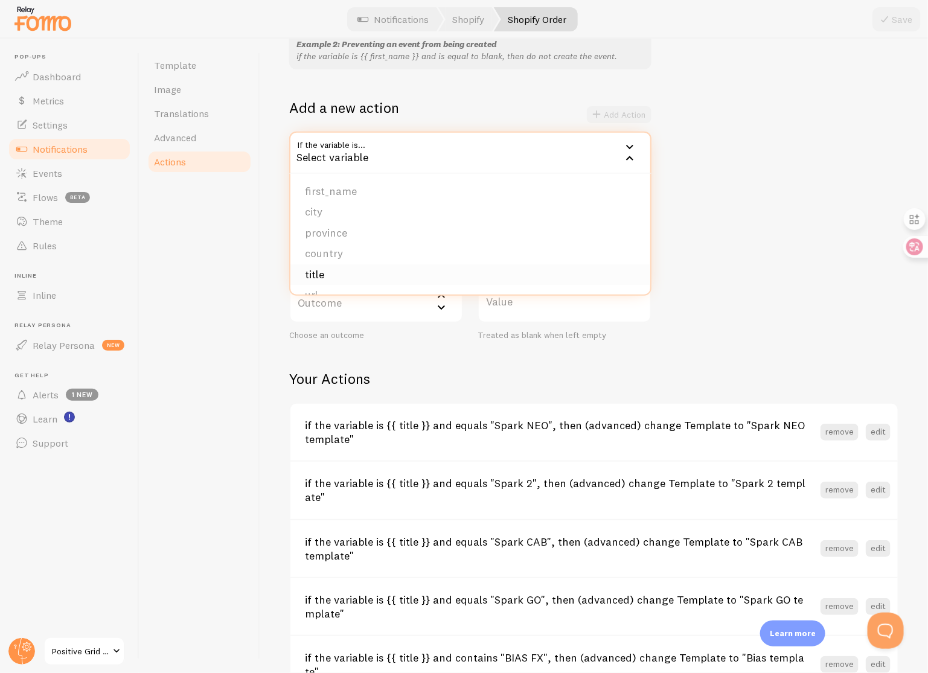
click at [357, 272] on li "title" at bounding box center [470, 274] width 360 height 21
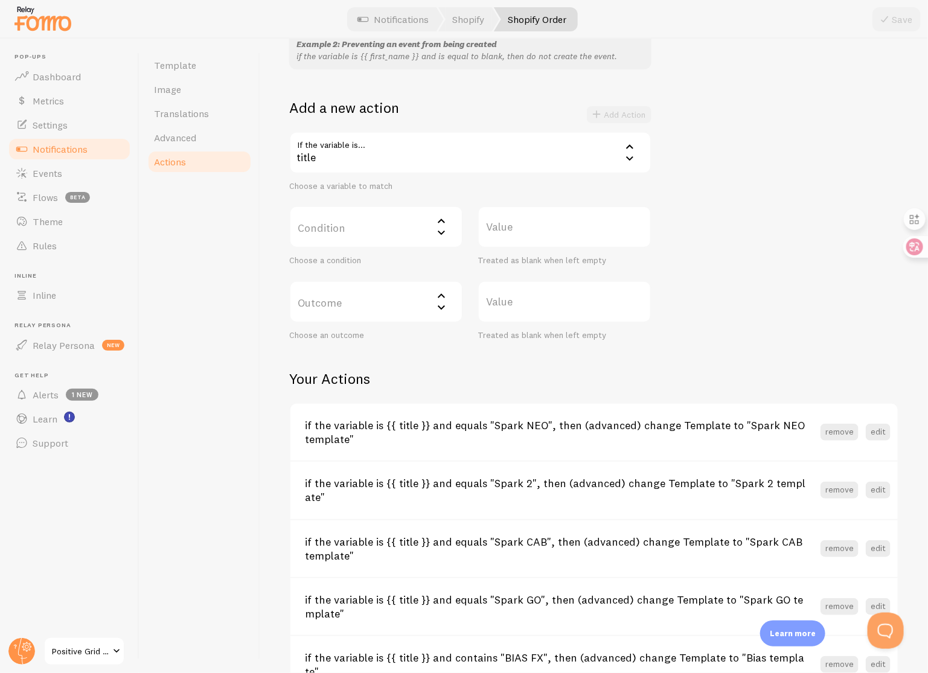
click at [399, 233] on label "Condition" at bounding box center [376, 227] width 174 height 42
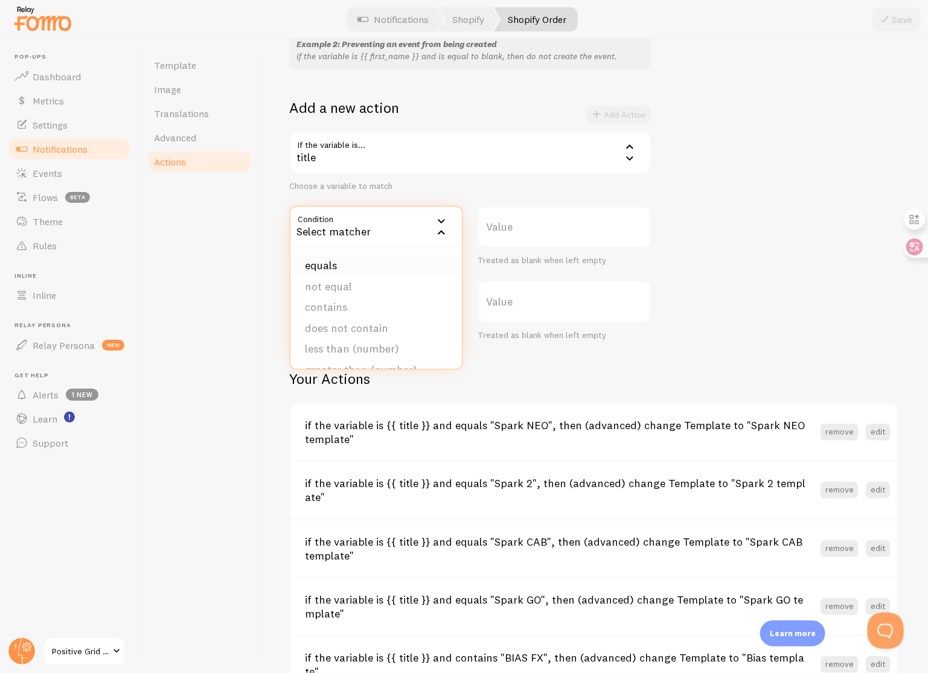
click at [391, 263] on li "equals" at bounding box center [375, 265] width 171 height 21
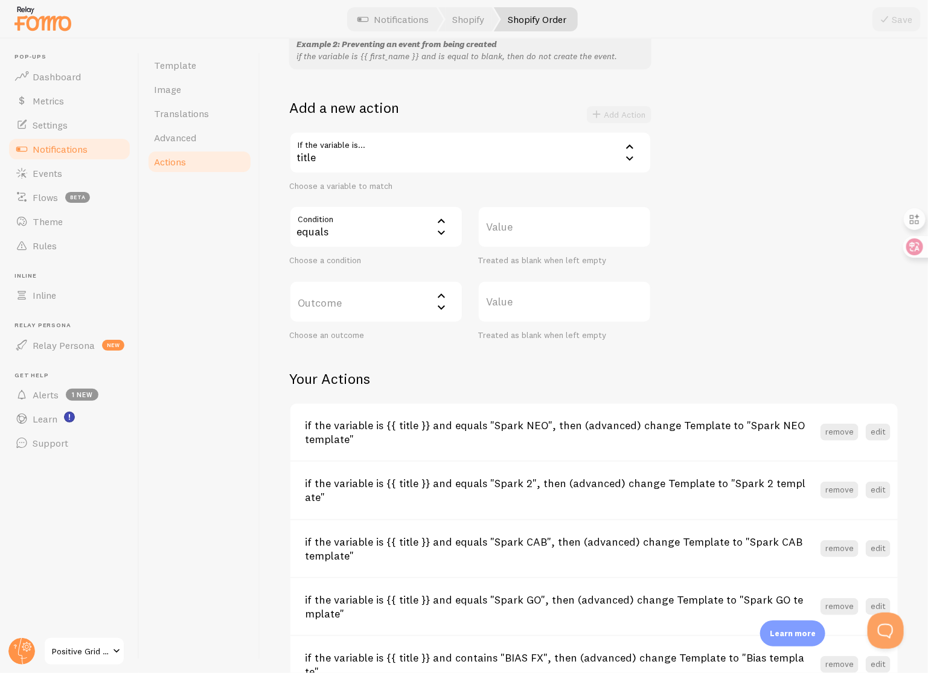
click at [537, 237] on label "Value" at bounding box center [565, 227] width 174 height 42
click at [537, 237] on input "Value" at bounding box center [565, 227] width 174 height 42
type input "Spark LIVE"
click at [352, 310] on label "Outcome" at bounding box center [376, 302] width 174 height 42
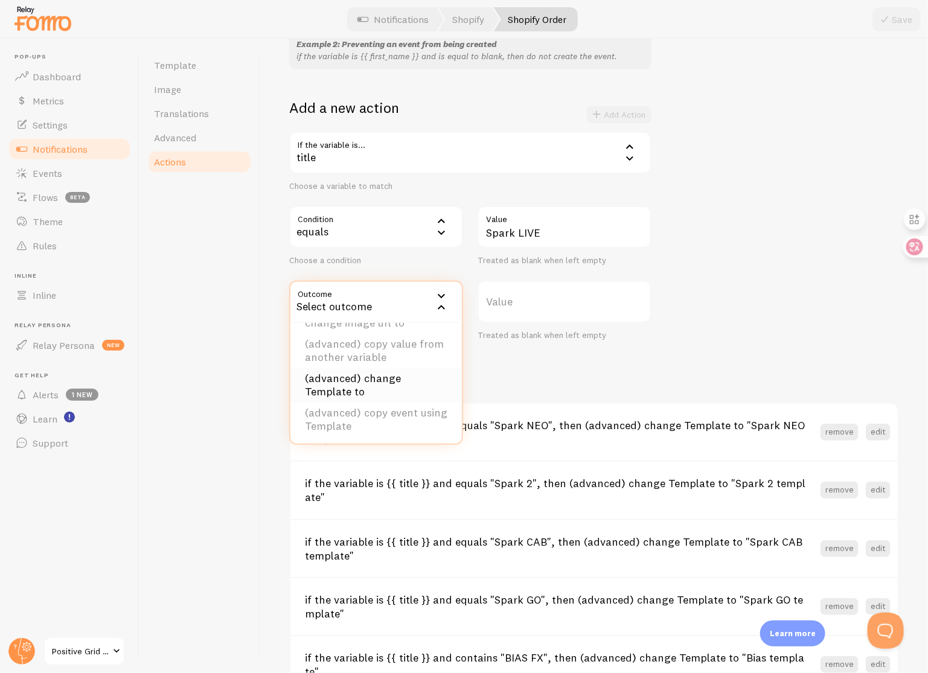
click at [377, 387] on li "(advanced) change Template to" at bounding box center [375, 385] width 171 height 34
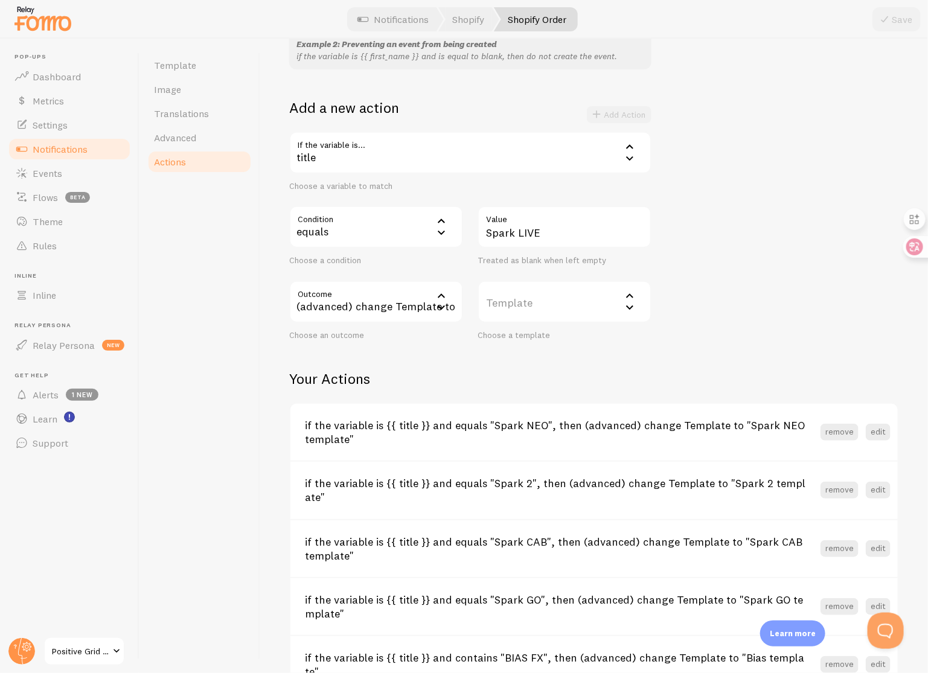
click at [560, 310] on label "Template" at bounding box center [565, 302] width 174 height 42
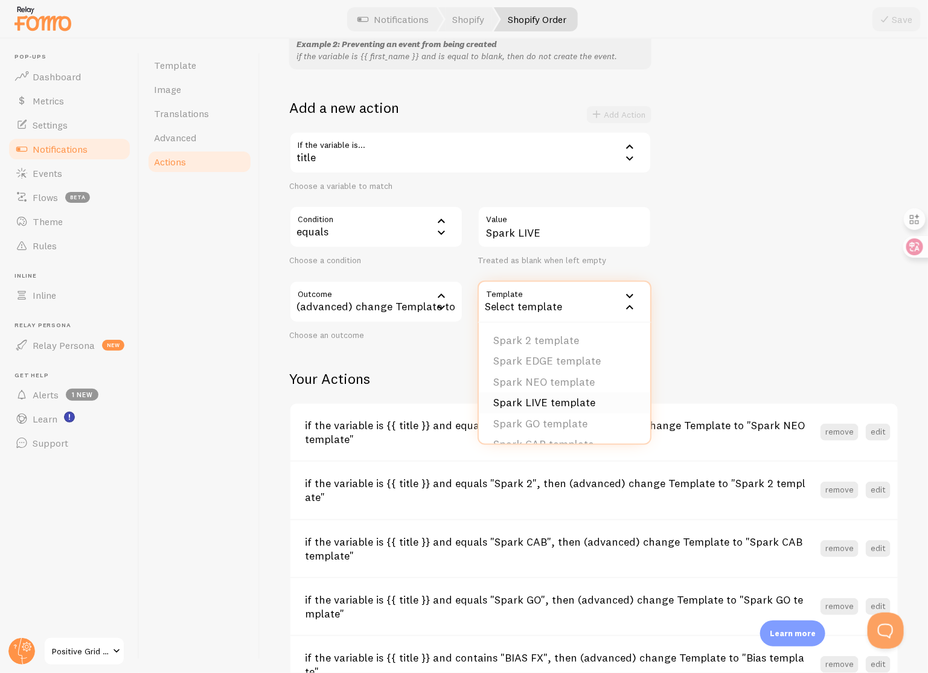
click at [564, 403] on li "Spark LIVE template" at bounding box center [564, 402] width 171 height 21
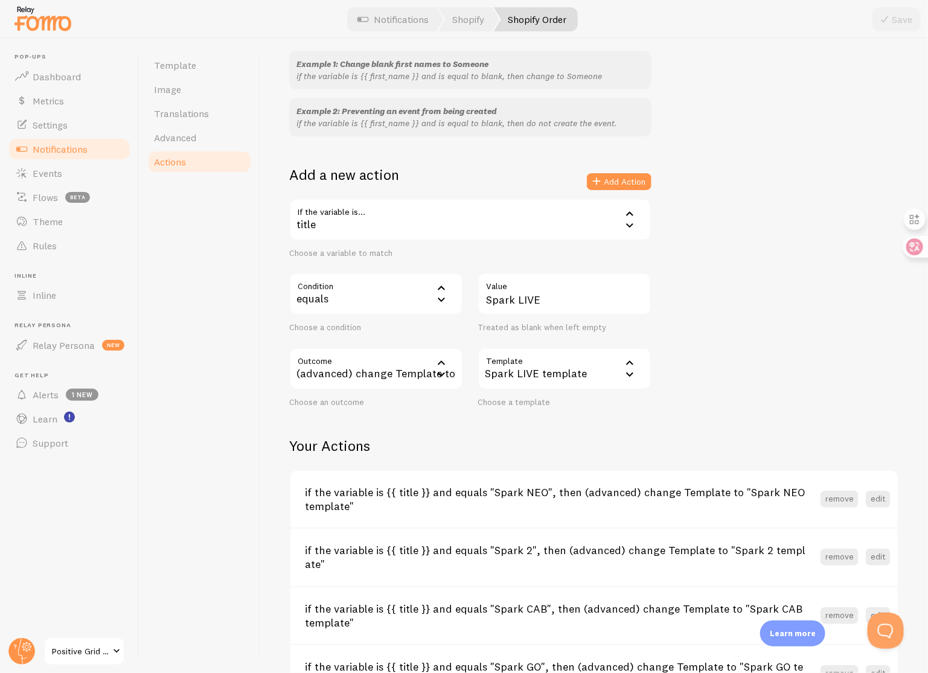
scroll to position [88, 0]
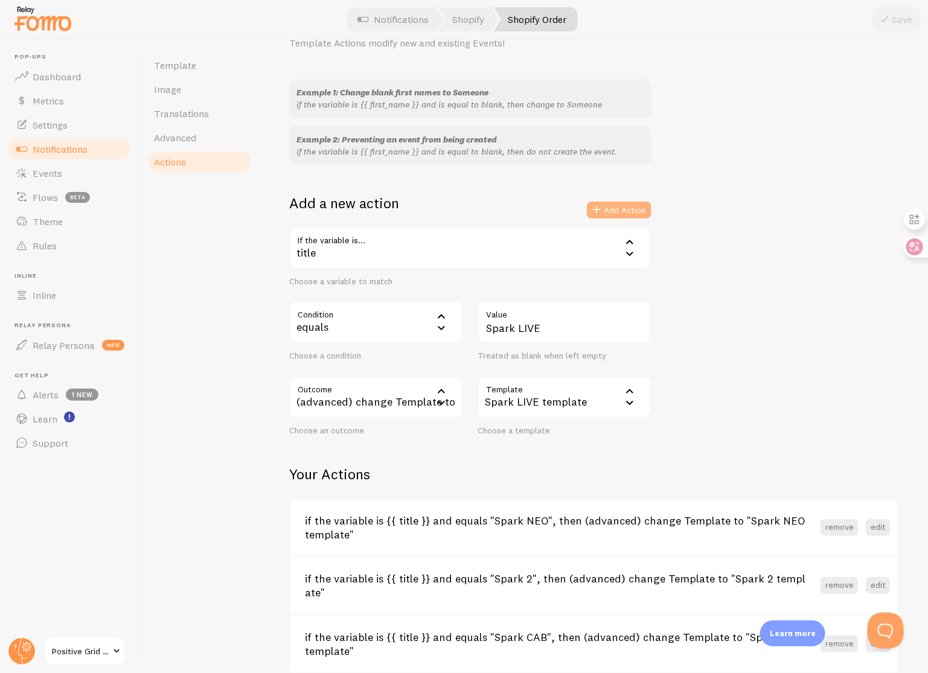
click at [617, 209] on button "Add Action" at bounding box center [619, 210] width 65 height 17
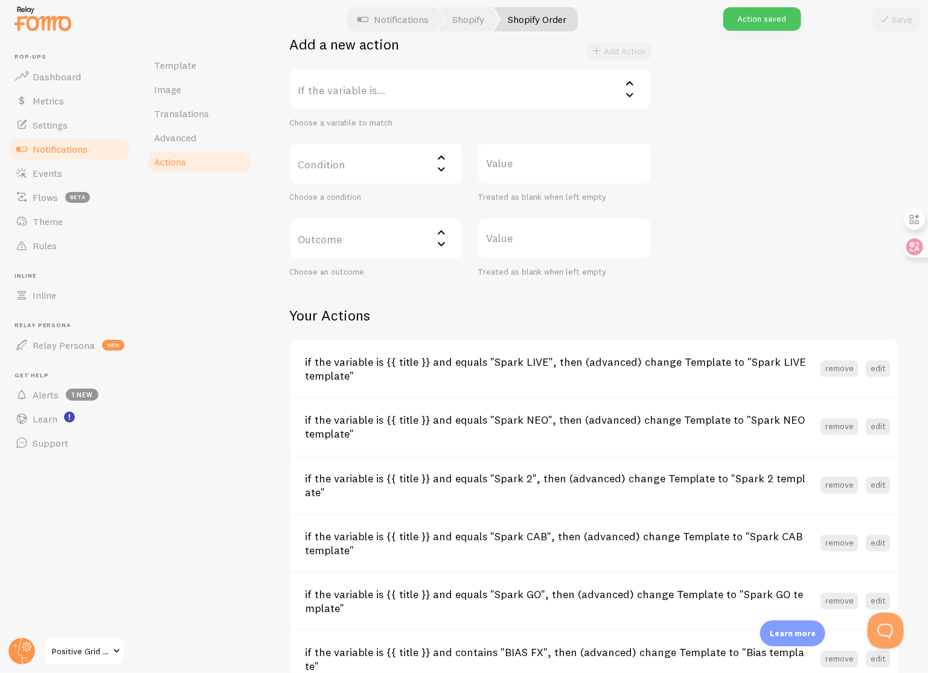
scroll to position [185, 0]
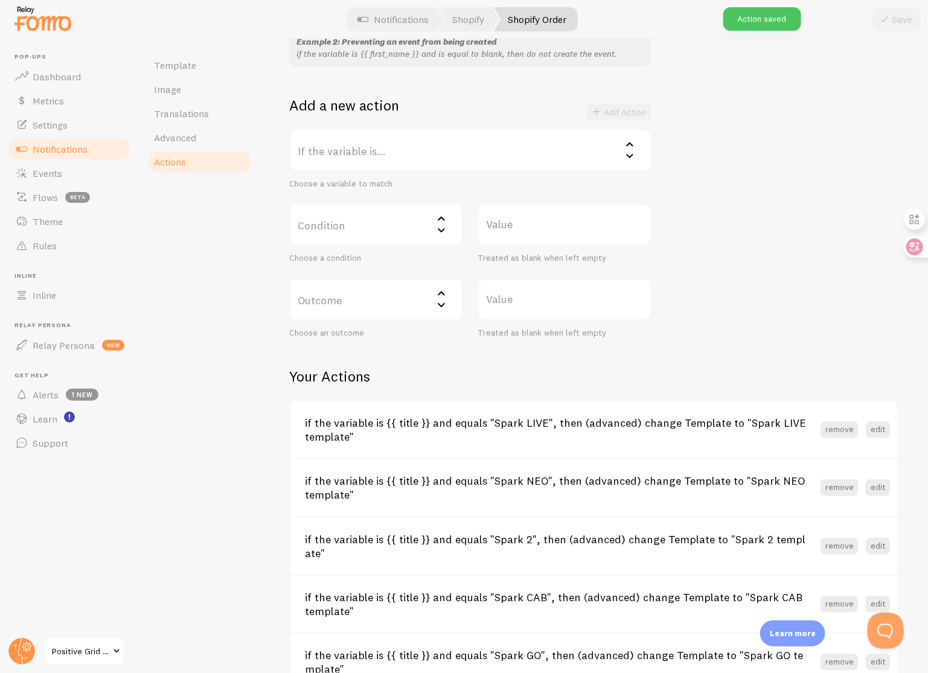
click at [495, 151] on label "If the variable is..." at bounding box center [470, 150] width 362 height 42
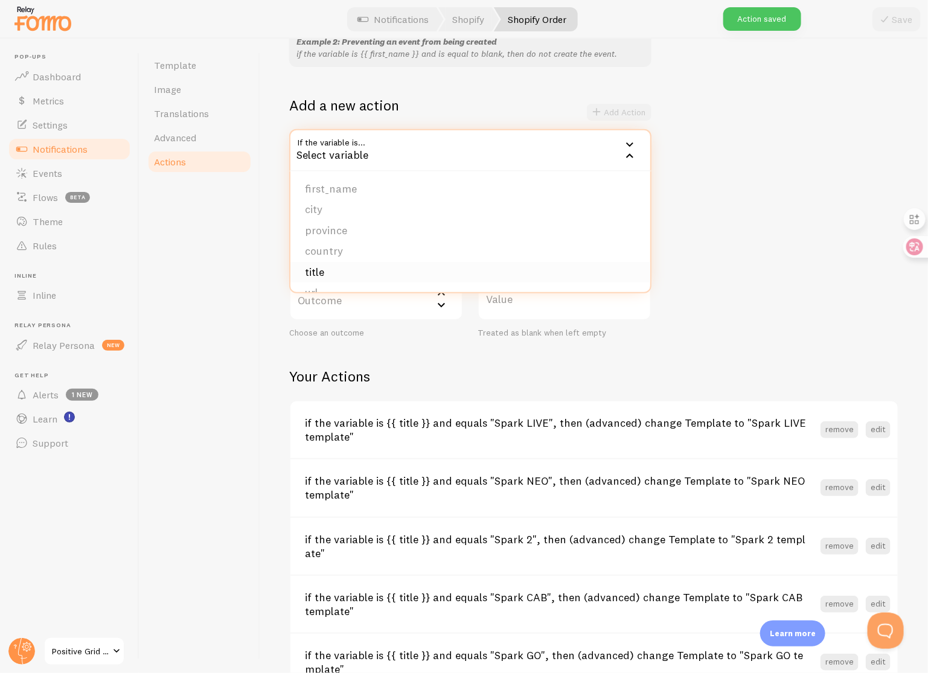
click at [452, 266] on li "title" at bounding box center [470, 272] width 360 height 21
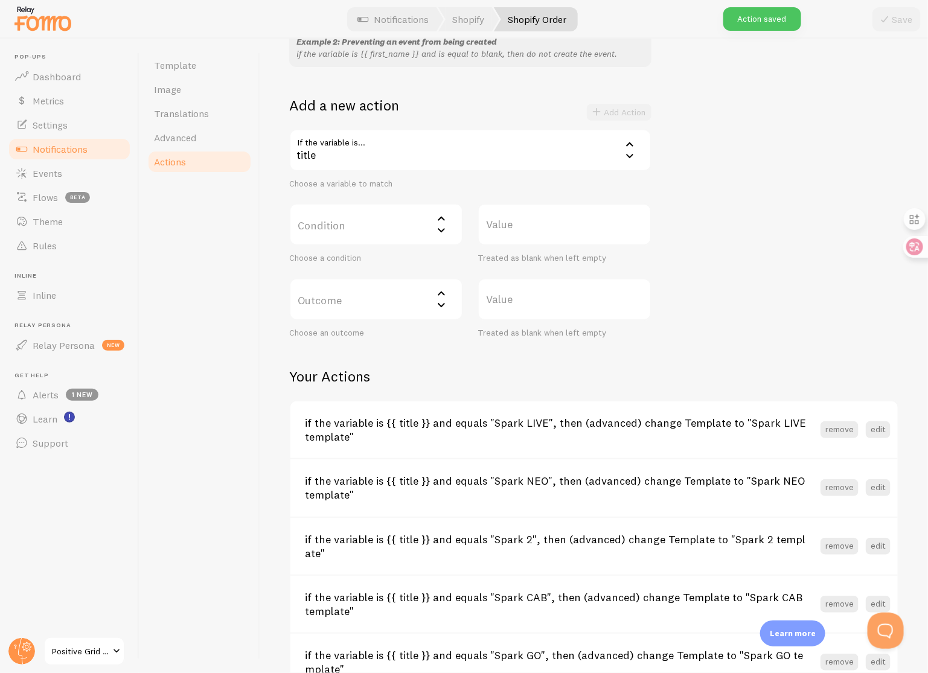
click at [403, 222] on label "Condition" at bounding box center [376, 224] width 174 height 42
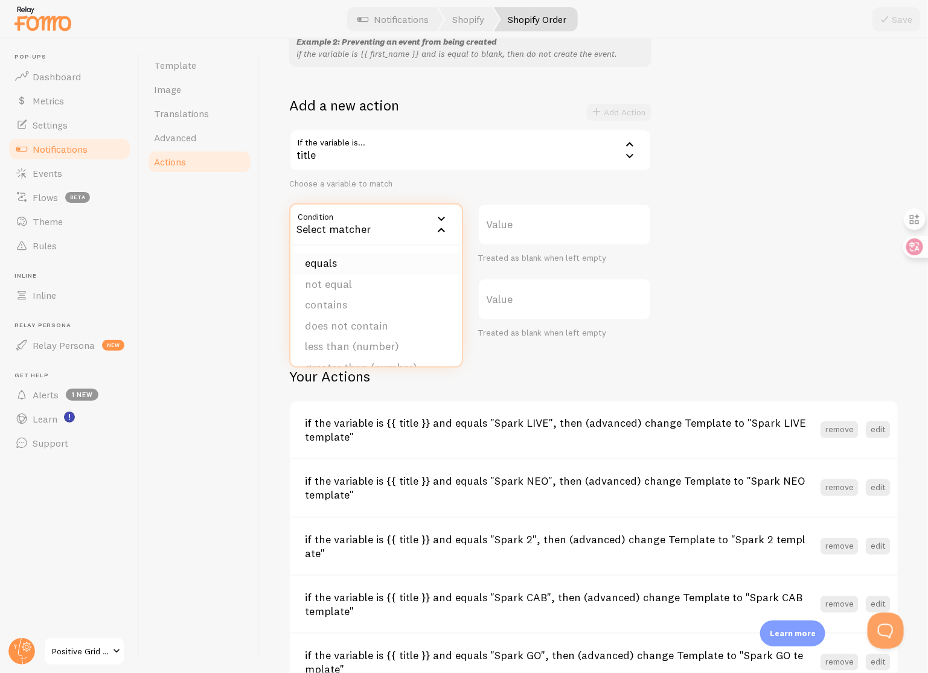
click at [402, 266] on li "equals" at bounding box center [375, 263] width 171 height 21
click at [551, 231] on label "Value" at bounding box center [565, 224] width 174 height 42
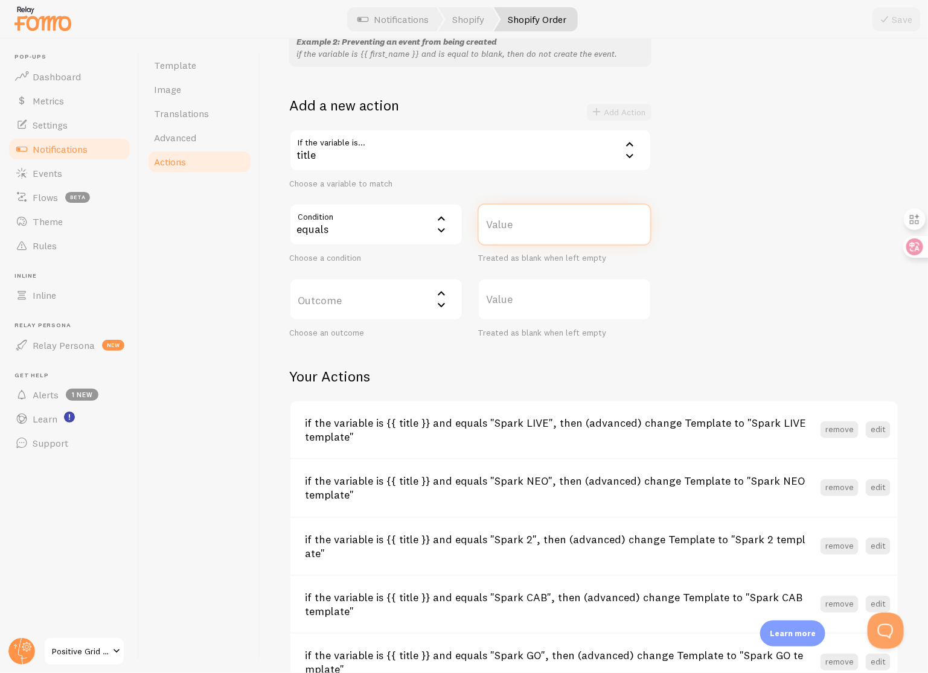
click at [551, 231] on input "Value" at bounding box center [565, 224] width 174 height 42
type input "Spark EDGE"
click at [403, 312] on label "Outcome" at bounding box center [376, 299] width 174 height 42
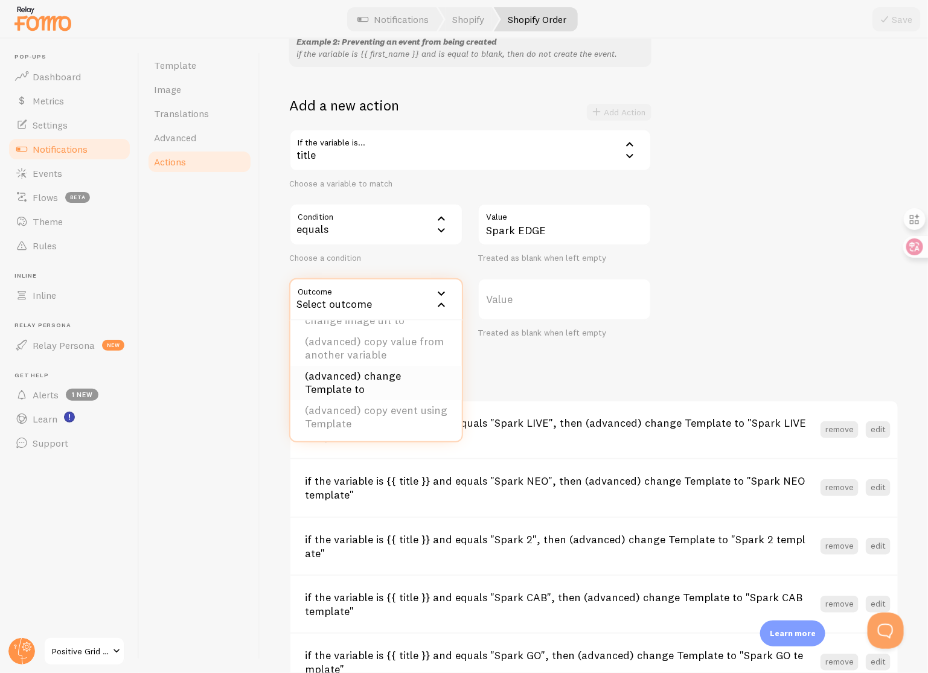
click at [406, 383] on li "(advanced) change Template to" at bounding box center [375, 383] width 171 height 34
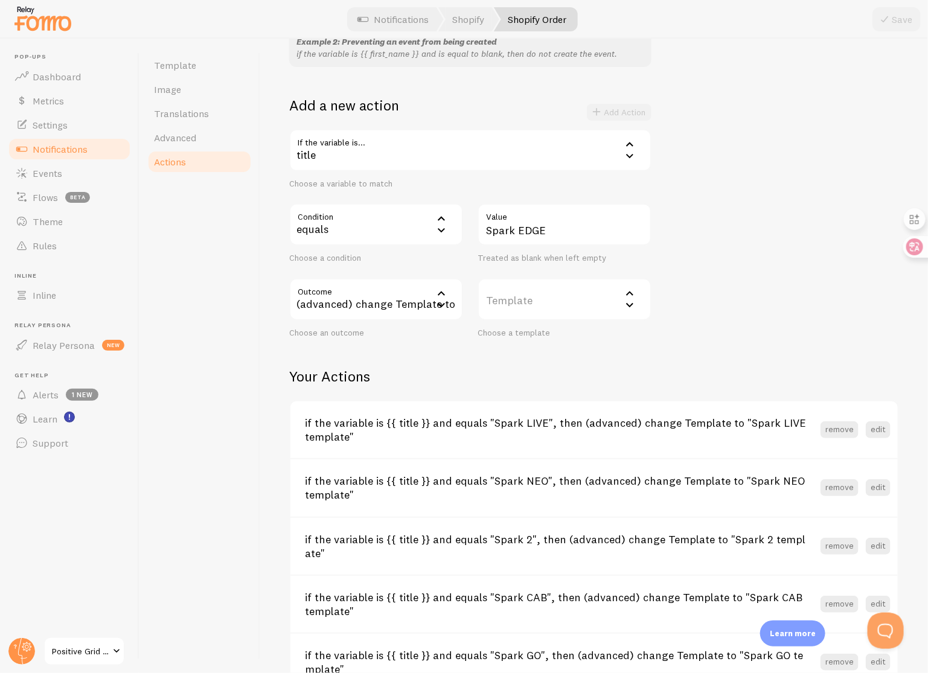
click at [551, 309] on label "Template" at bounding box center [565, 299] width 174 height 42
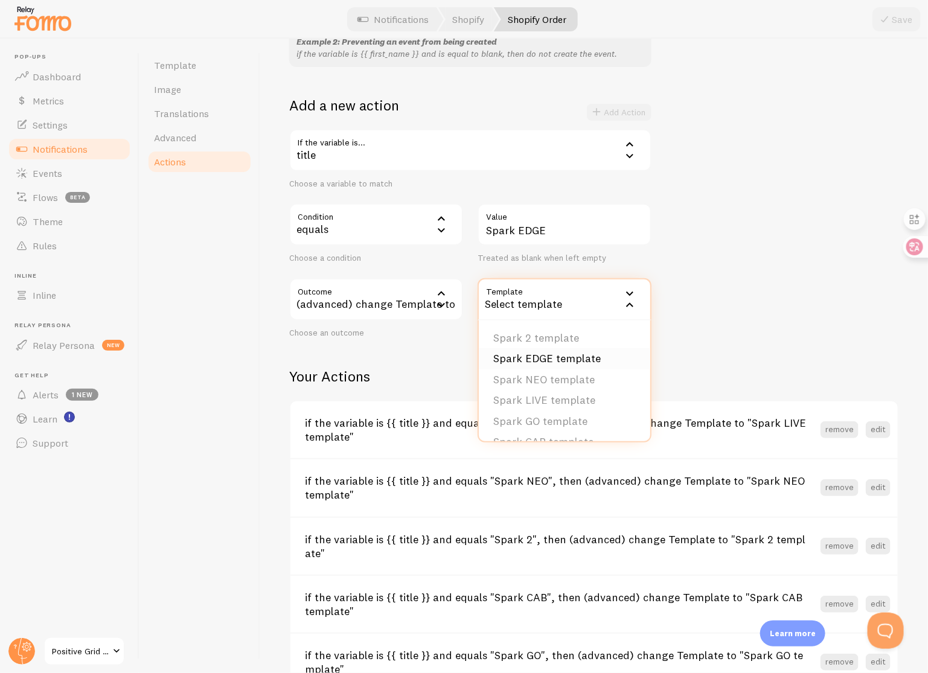
click at [571, 359] on li "Spark EDGE template" at bounding box center [564, 358] width 171 height 21
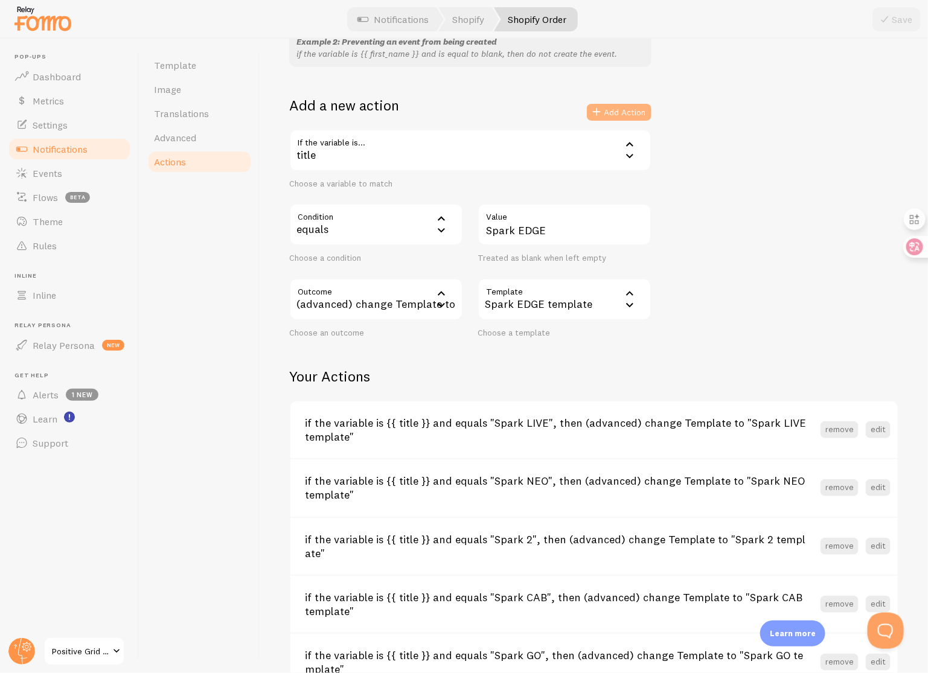
click at [630, 111] on button "Add Action" at bounding box center [619, 112] width 65 height 17
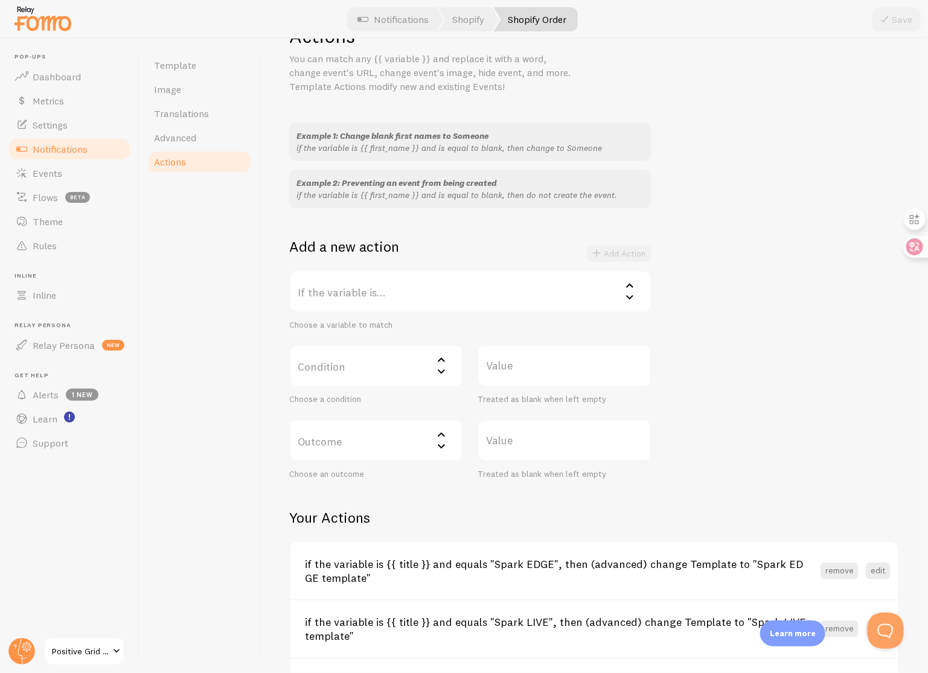
scroll to position [42, 0]
click at [78, 243] on link "Rules" at bounding box center [69, 246] width 124 height 24
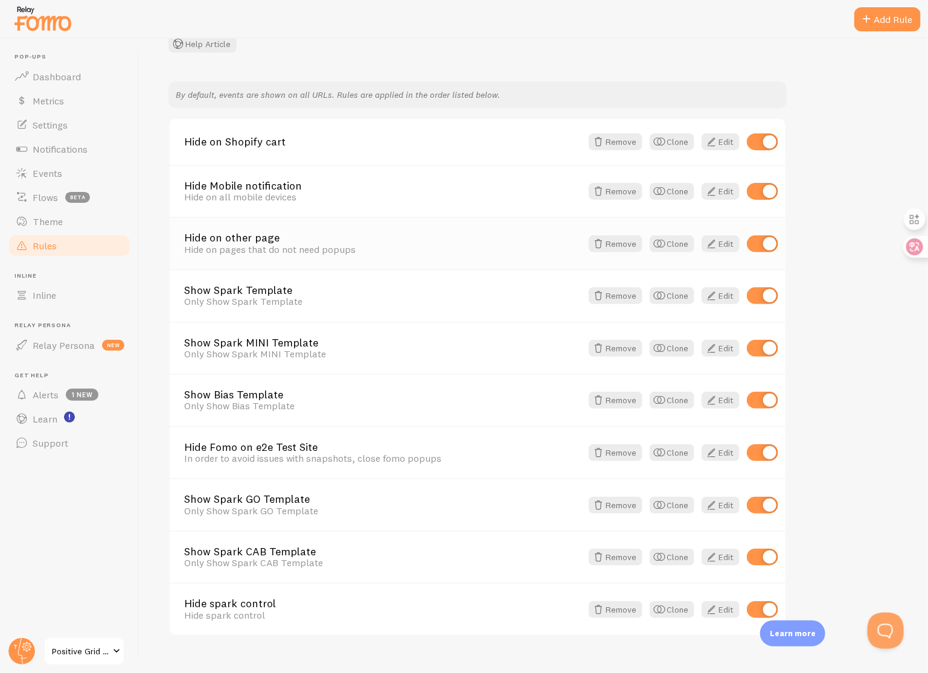
scroll to position [118, 0]
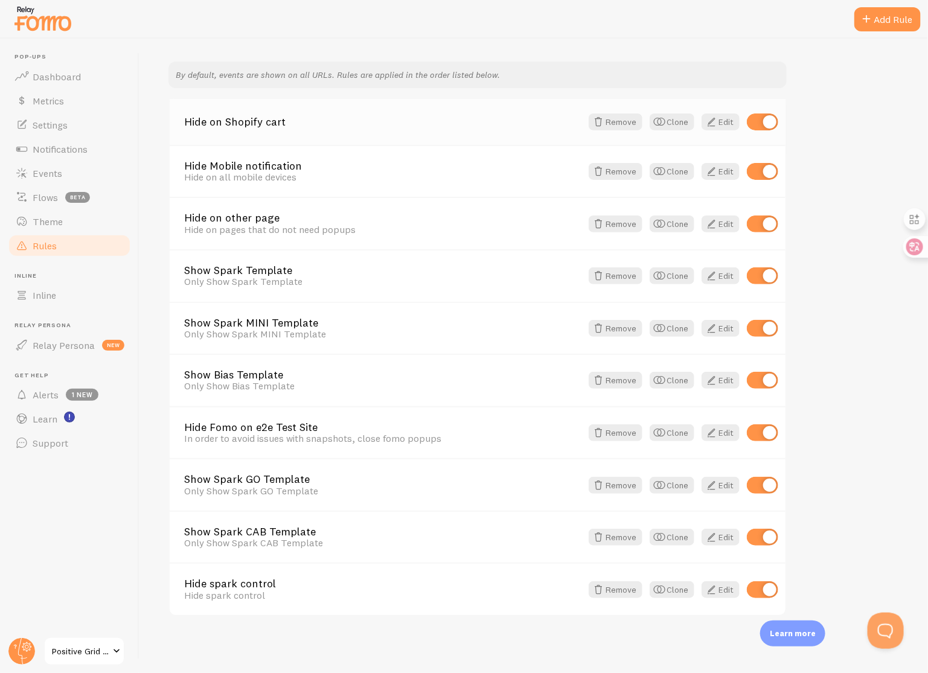
click at [760, 122] on input "checkbox" at bounding box center [762, 122] width 31 height 17
checkbox input "false"
click at [683, 484] on button "Clone" at bounding box center [672, 485] width 45 height 17
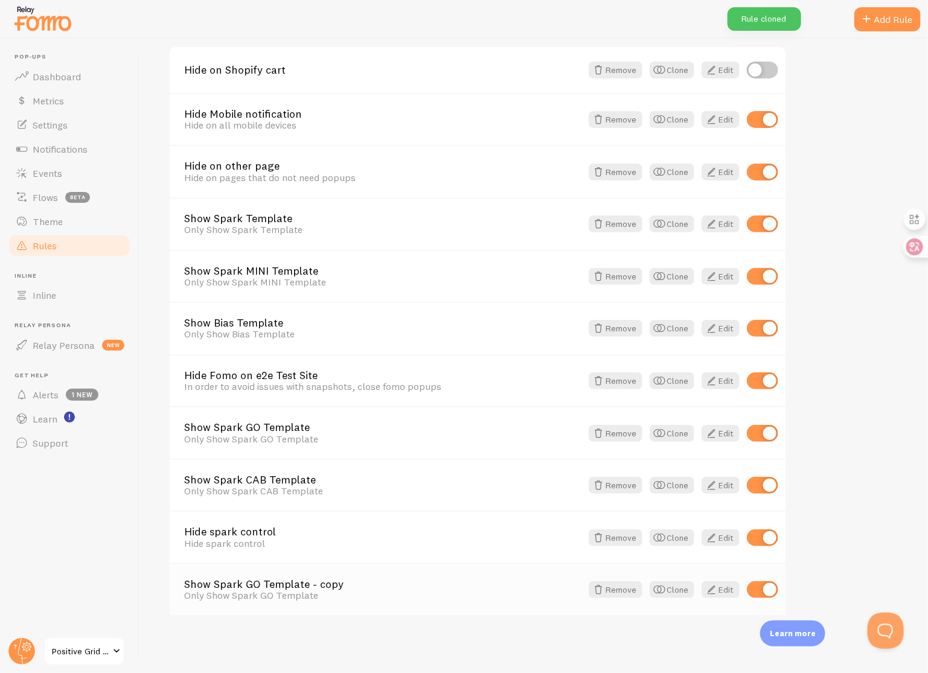
click at [319, 581] on link "Show Spark GO Template - copy" at bounding box center [382, 584] width 397 height 11
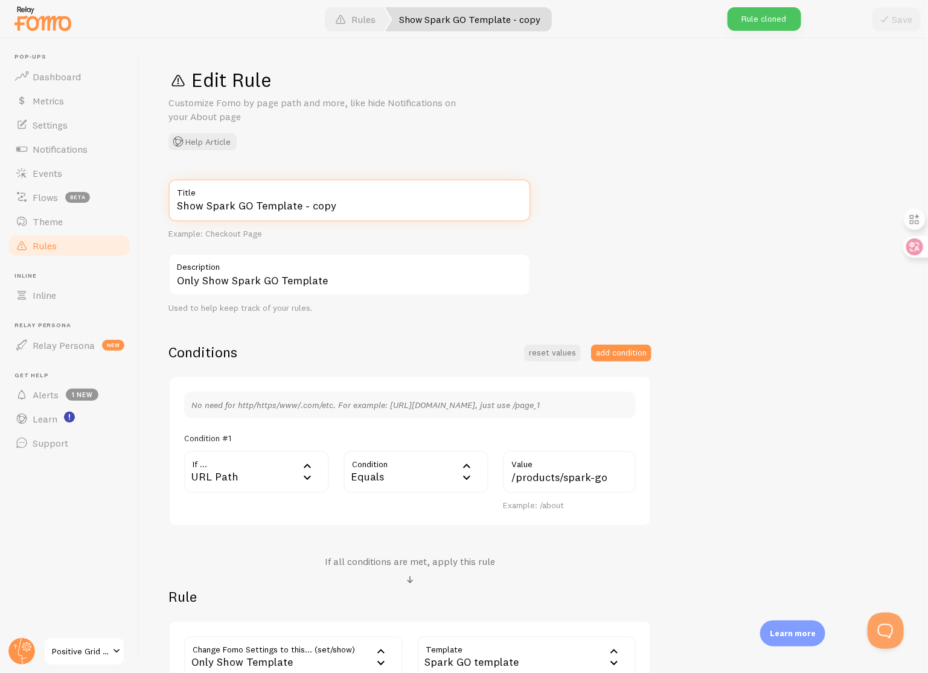
click at [341, 208] on input "Show Spark GO Template - copy" at bounding box center [349, 200] width 362 height 42
click at [249, 209] on input "Show Spark GO Template" at bounding box center [349, 200] width 362 height 42
type input "Show Spark 2 Template"
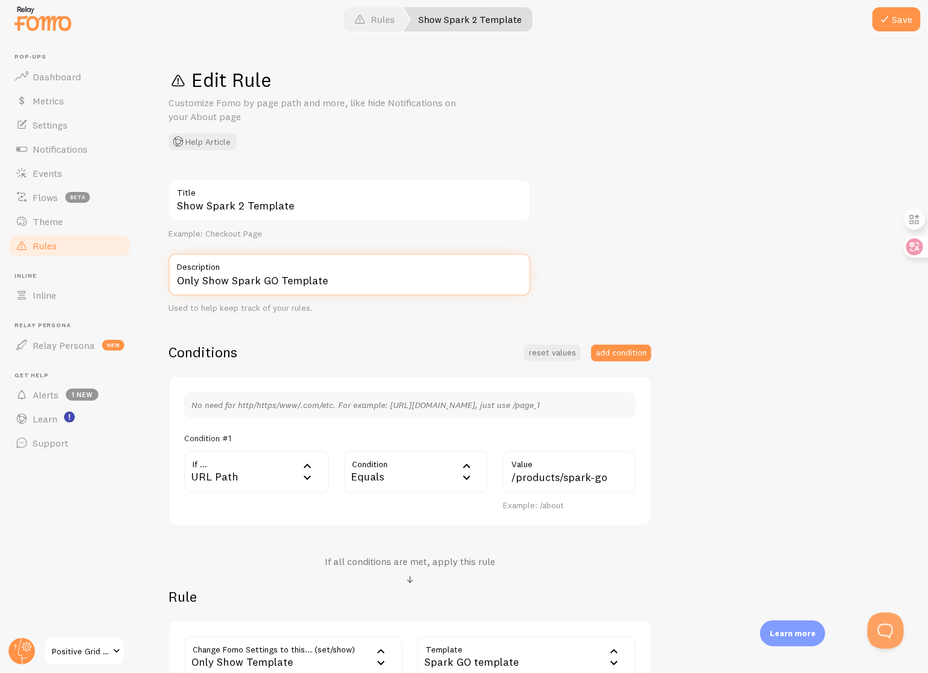
click at [274, 280] on input "Only Show Spark GO Template" at bounding box center [349, 275] width 362 height 42
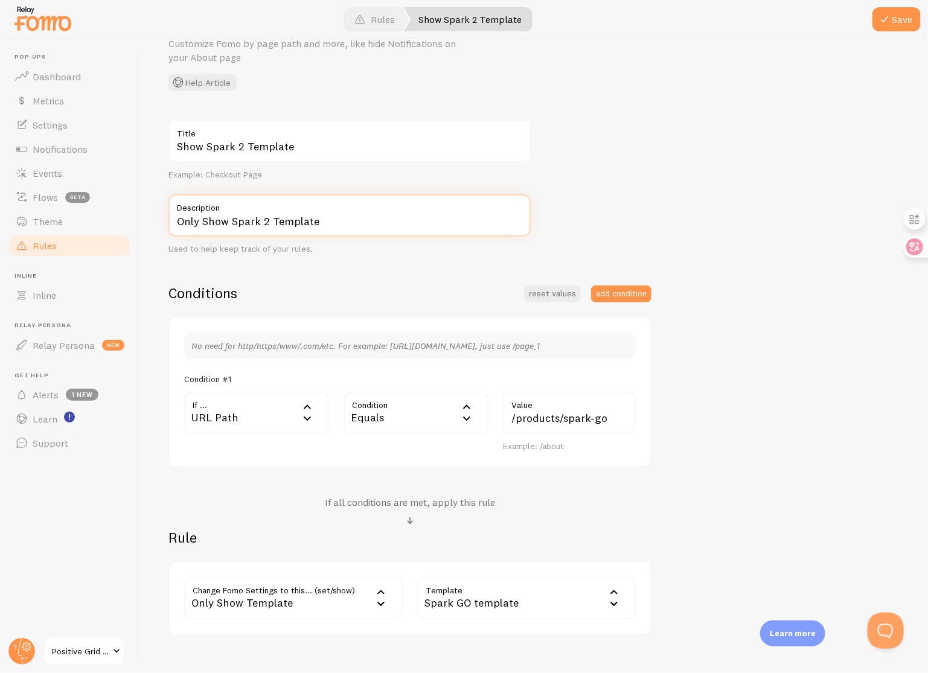
scroll to position [126, 0]
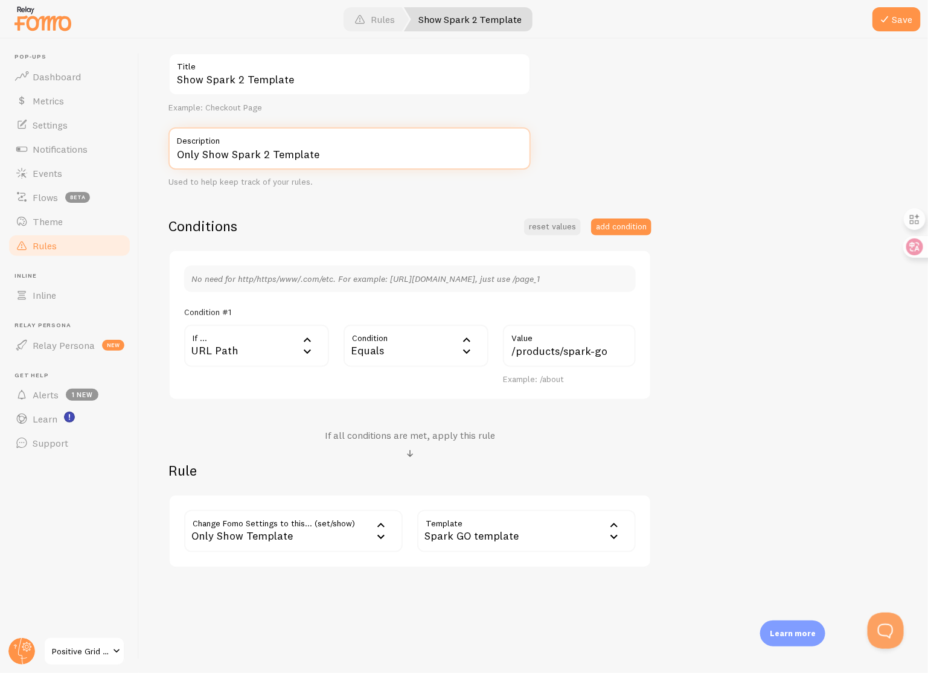
type input "Only Show Spark 2 Template"
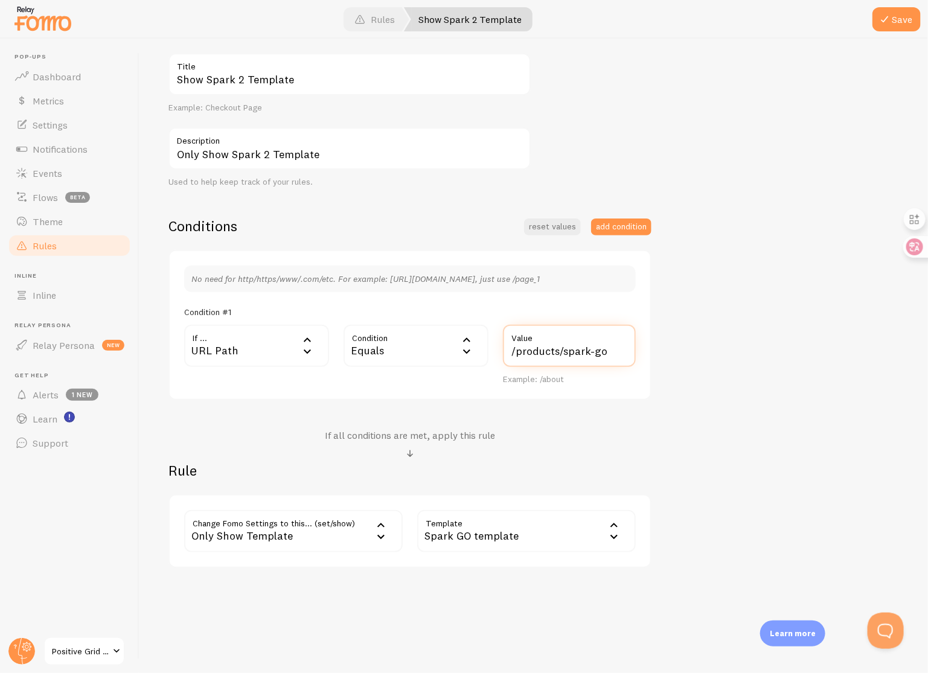
click at [614, 352] on input "/products/spark-go" at bounding box center [569, 346] width 133 height 42
type input "/products/spark-2"
click at [561, 519] on div "Spark GO template" at bounding box center [526, 531] width 219 height 42
click at [528, 568] on li "Spark 2 template" at bounding box center [526, 570] width 216 height 21
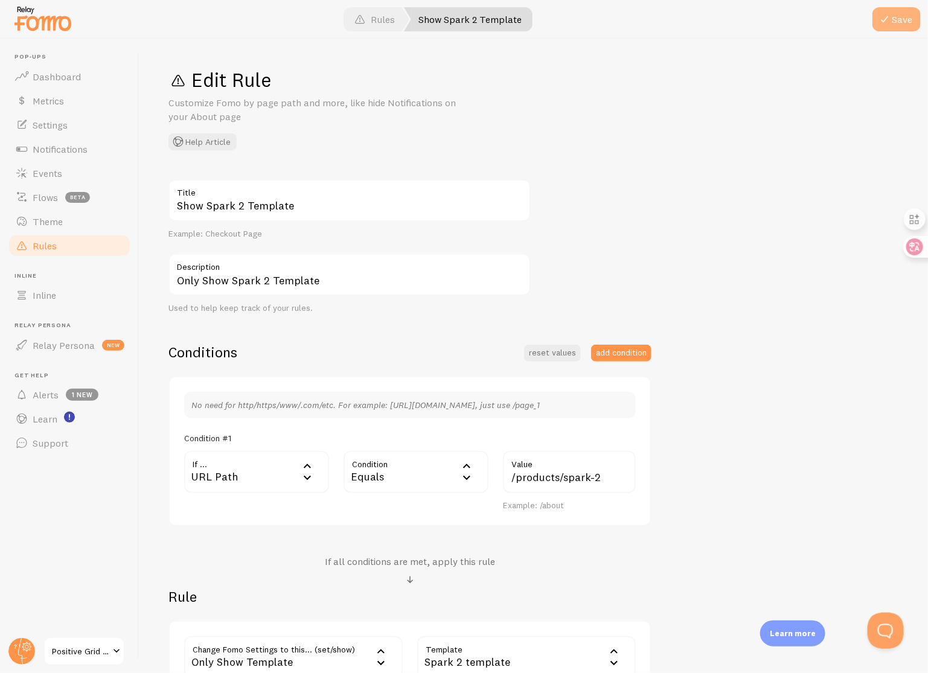
click at [886, 17] on span at bounding box center [884, 19] width 14 height 14
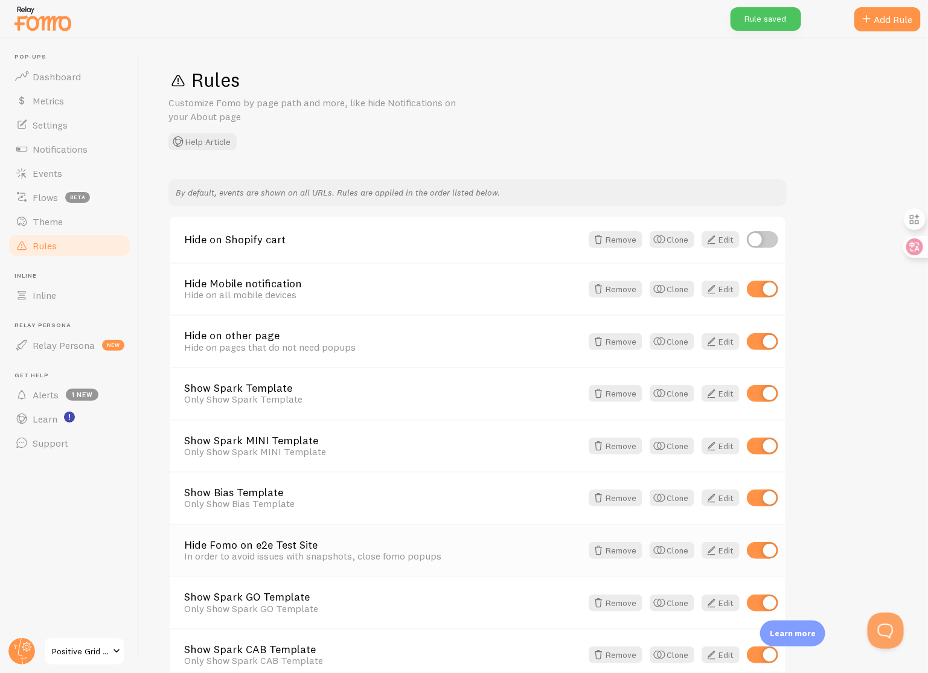
scroll to position [170, 0]
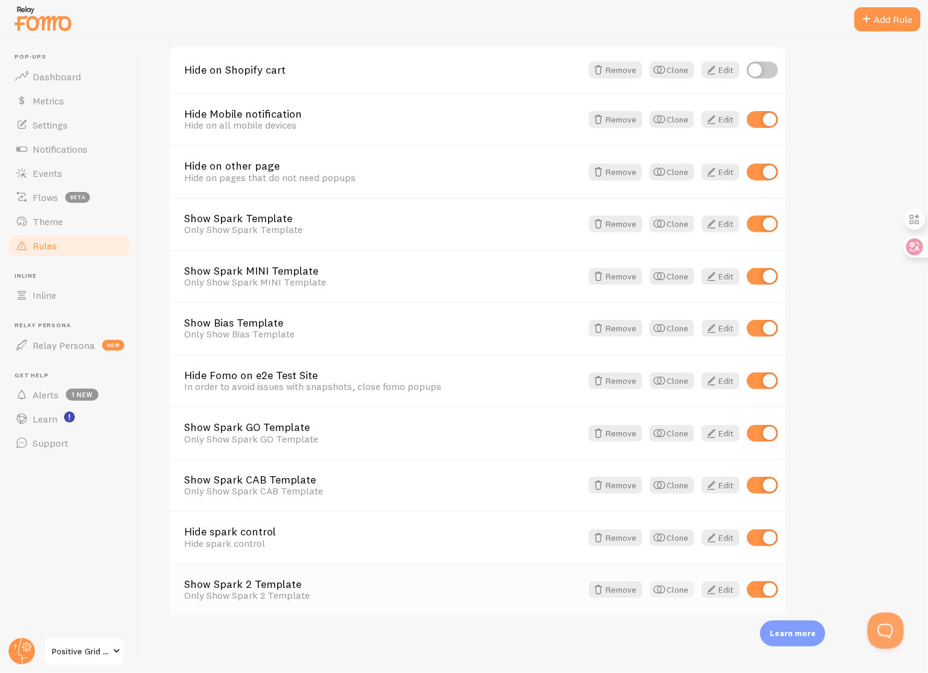
click at [673, 594] on button "Clone" at bounding box center [672, 589] width 45 height 17
click at [321, 643] on div "Only Show Spark 2 Template" at bounding box center [382, 647] width 397 height 11
click at [321, 638] on link "Show Spark 2 Template - copy" at bounding box center [382, 636] width 397 height 11
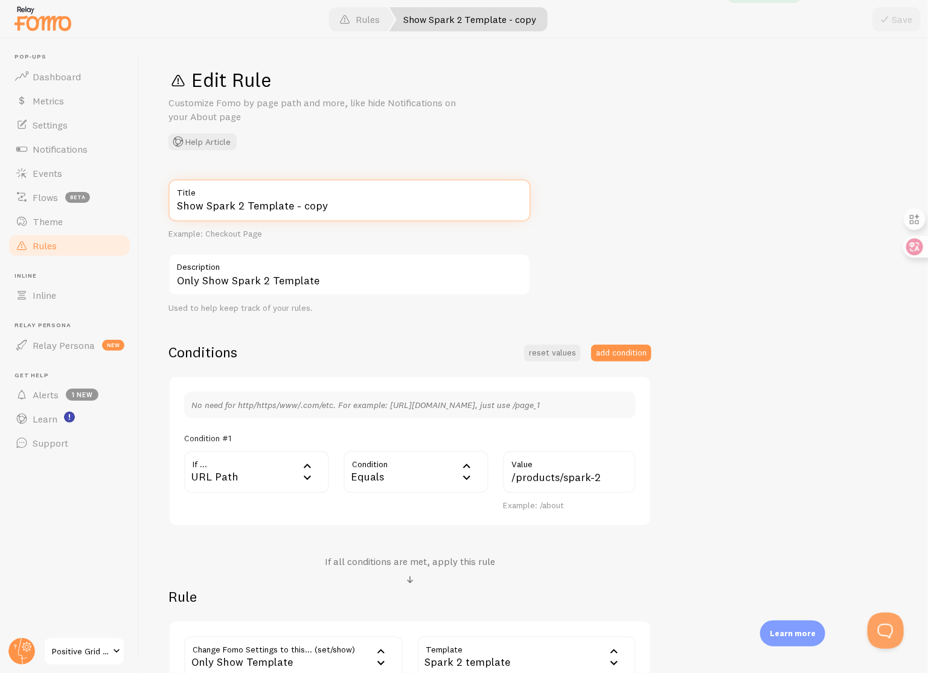
click at [242, 208] on input "Show Spark 2 Template - copy" at bounding box center [349, 200] width 362 height 42
type input "Show Spark NEO Template"
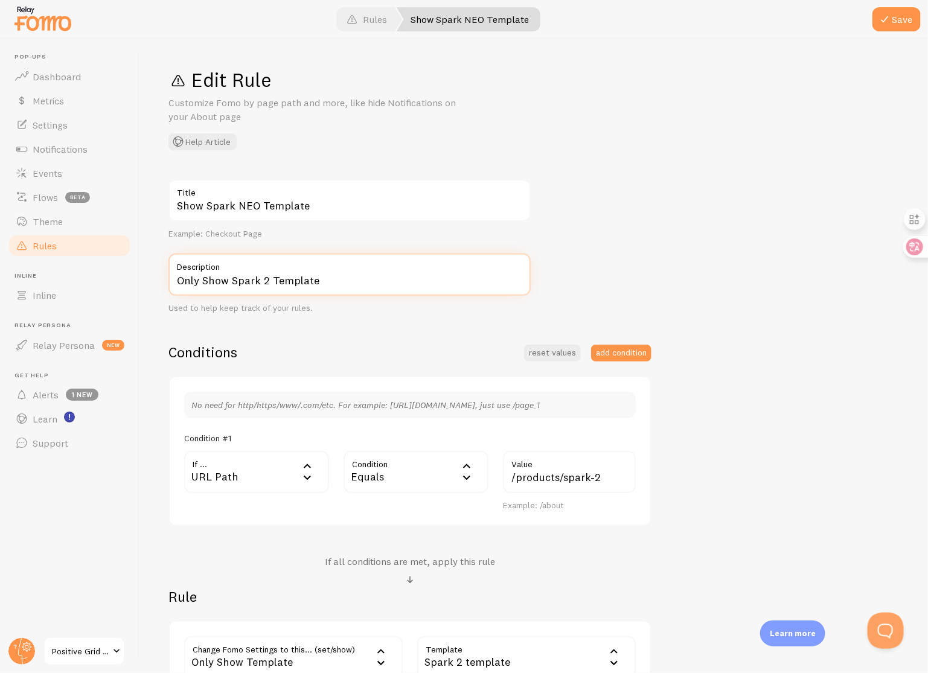
click at [266, 285] on input "Only Show Spark 2 Template" at bounding box center [349, 275] width 362 height 42
type input "Only Show Spark NEO Template"
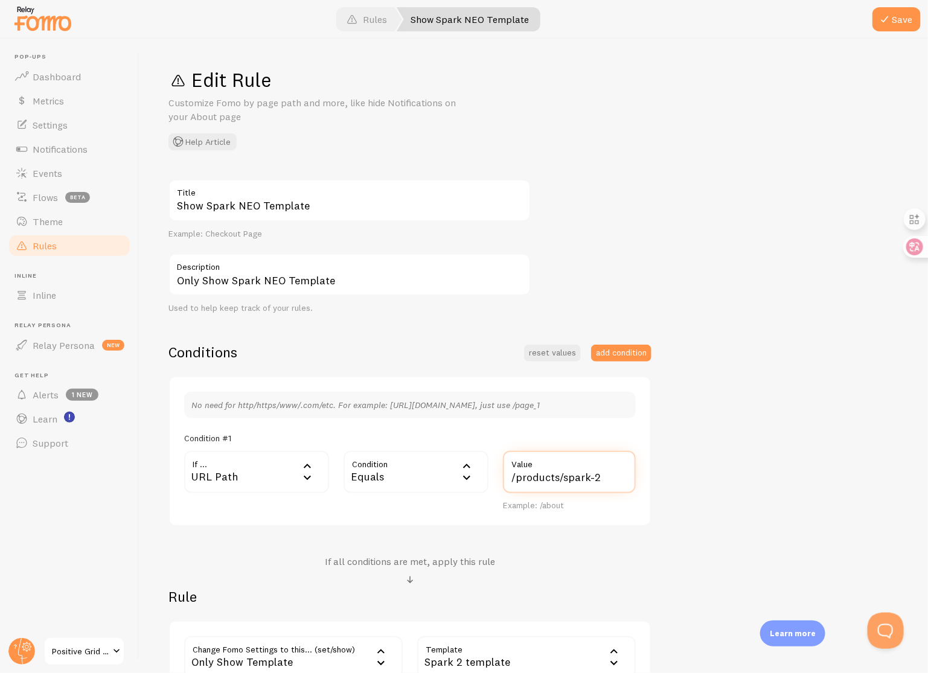
click at [603, 481] on input "/products/spark-2" at bounding box center [569, 472] width 133 height 42
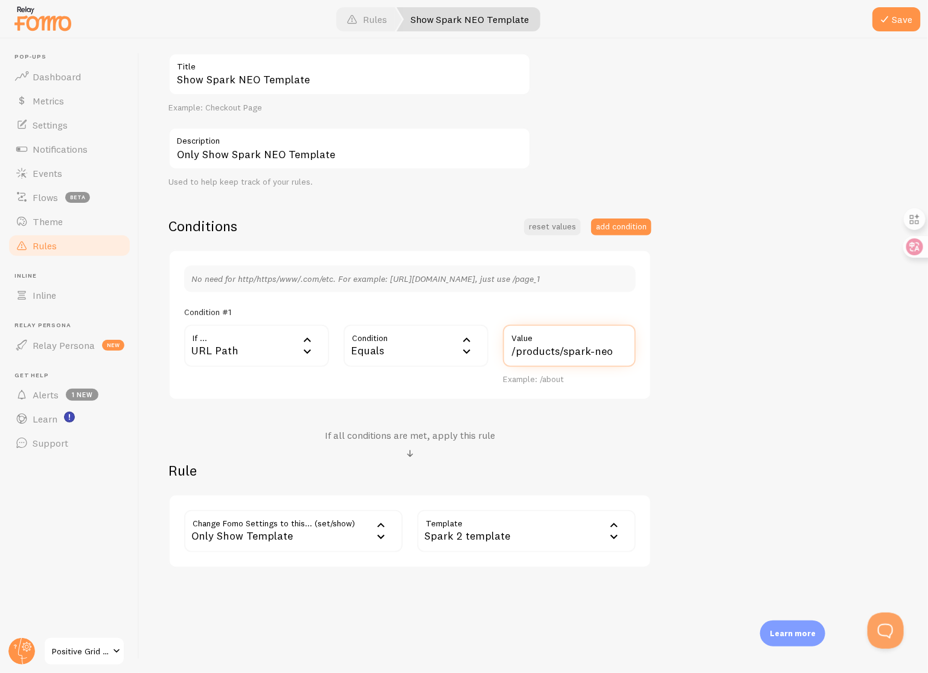
type input "/products/spark-neo"
click at [559, 537] on div "Spark 2 template" at bounding box center [526, 531] width 219 height 42
click at [529, 609] on li "Spark NEO template" at bounding box center [526, 611] width 216 height 21
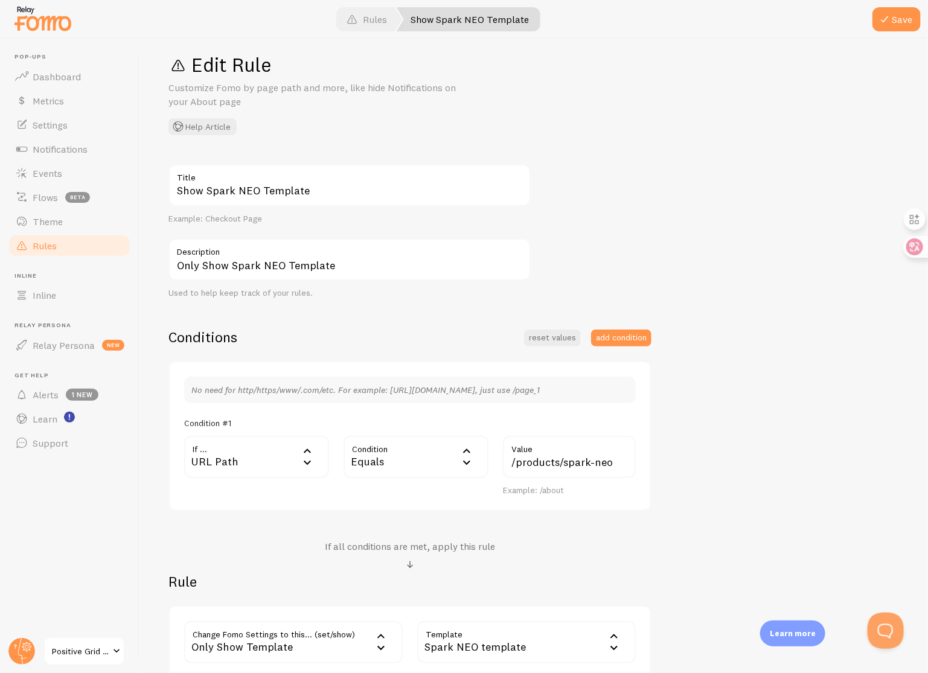
scroll to position [0, 0]
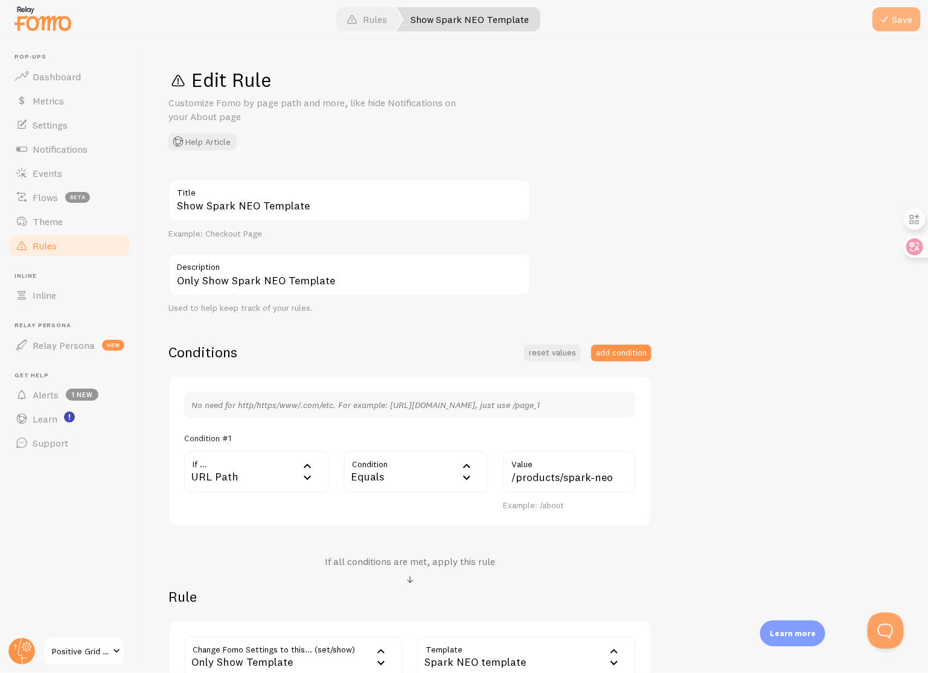
click at [886, 21] on span at bounding box center [884, 19] width 14 height 14
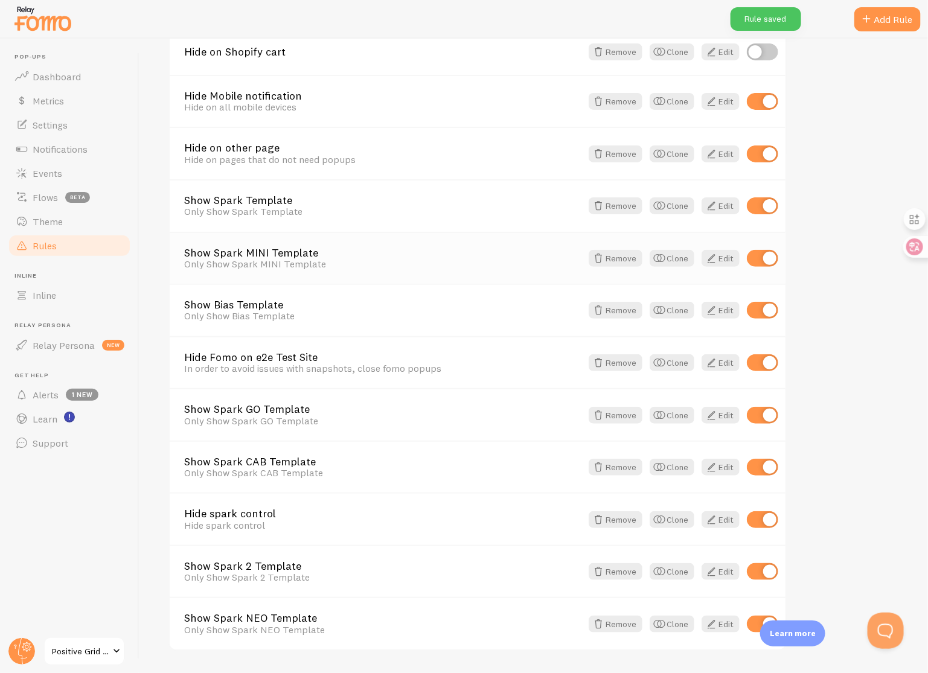
scroll to position [222, 0]
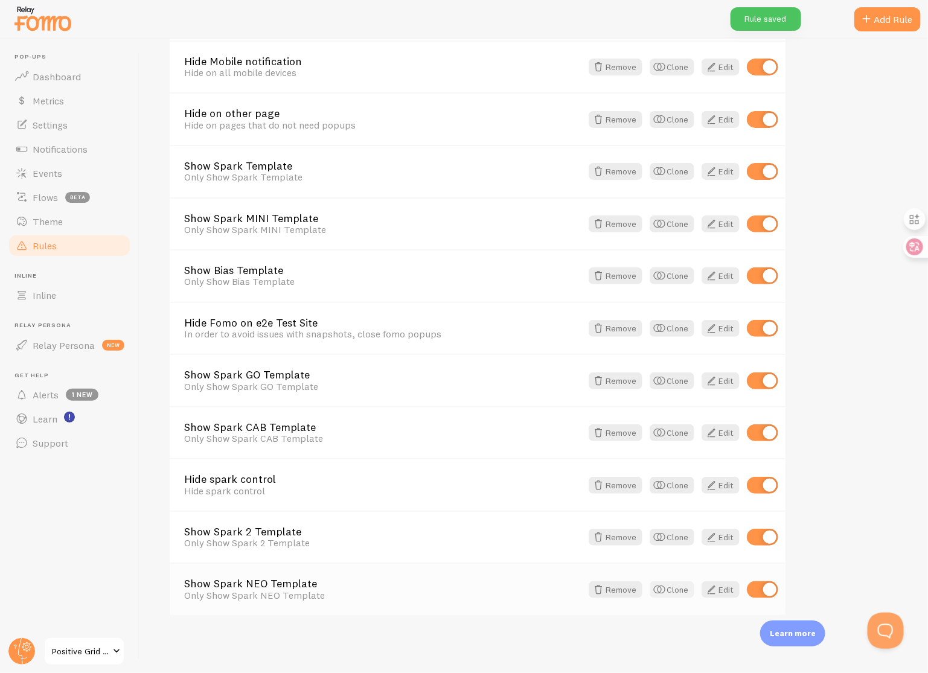
click at [670, 588] on button "Clone" at bounding box center [672, 589] width 45 height 17
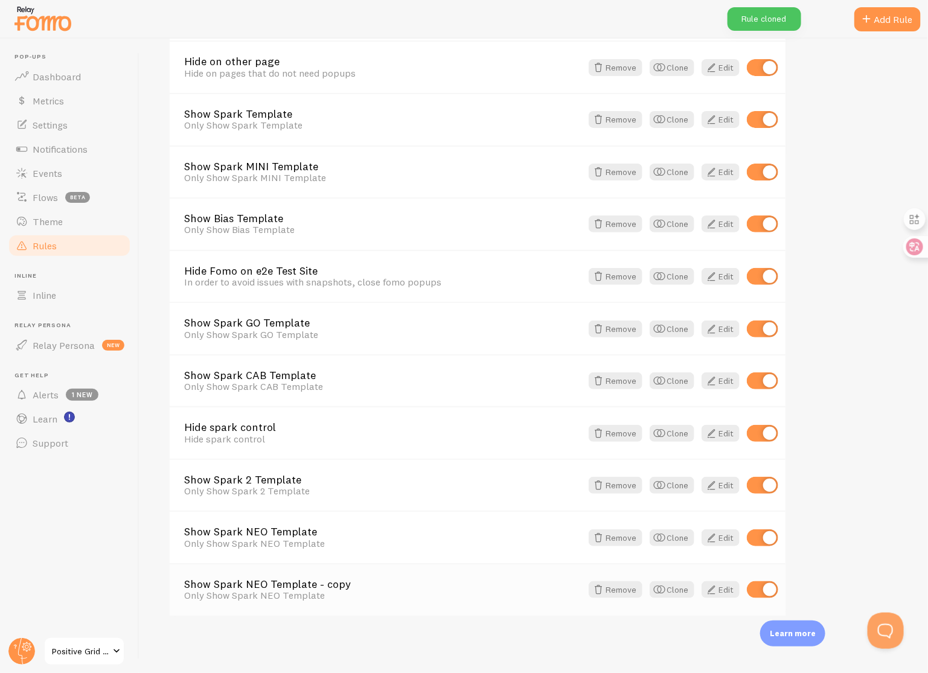
click at [319, 583] on link "Show Spark NEO Template - copy" at bounding box center [382, 584] width 397 height 11
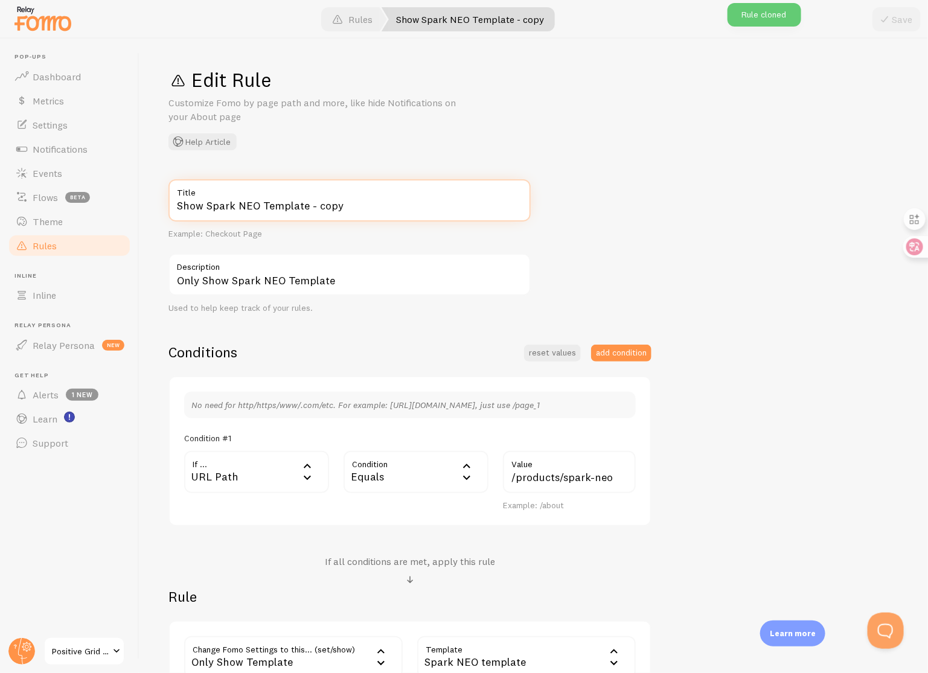
click at [341, 203] on input "Show Spark NEO Template - copy" at bounding box center [349, 200] width 362 height 42
click at [255, 208] on input "Show Spark NEO Template" at bounding box center [349, 200] width 362 height 42
type input "Show Spark LIVE Template"
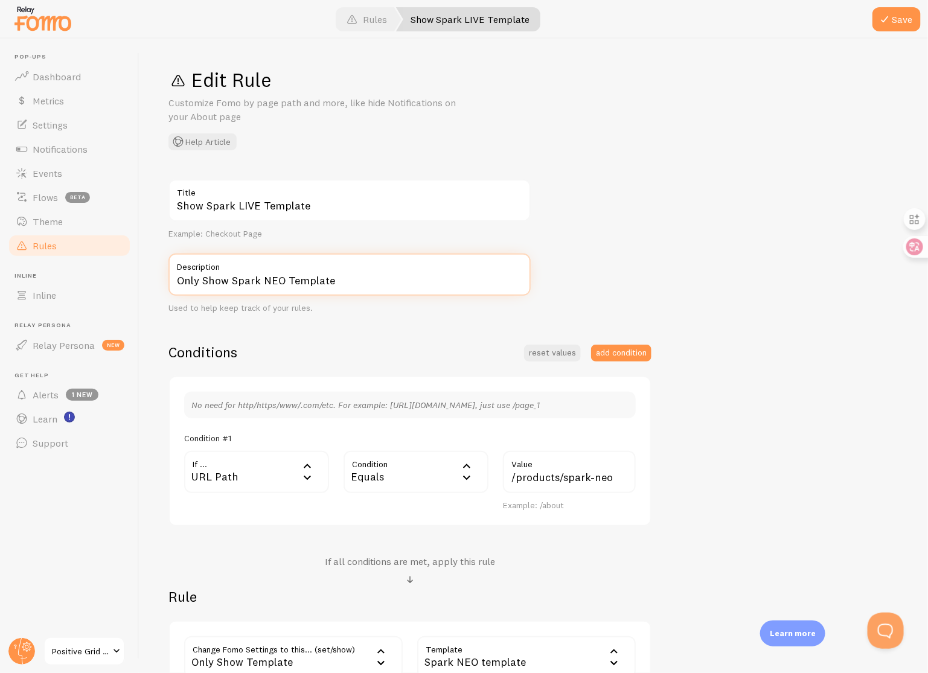
click at [278, 281] on input "Only Show Spark NEO Template" at bounding box center [349, 275] width 362 height 42
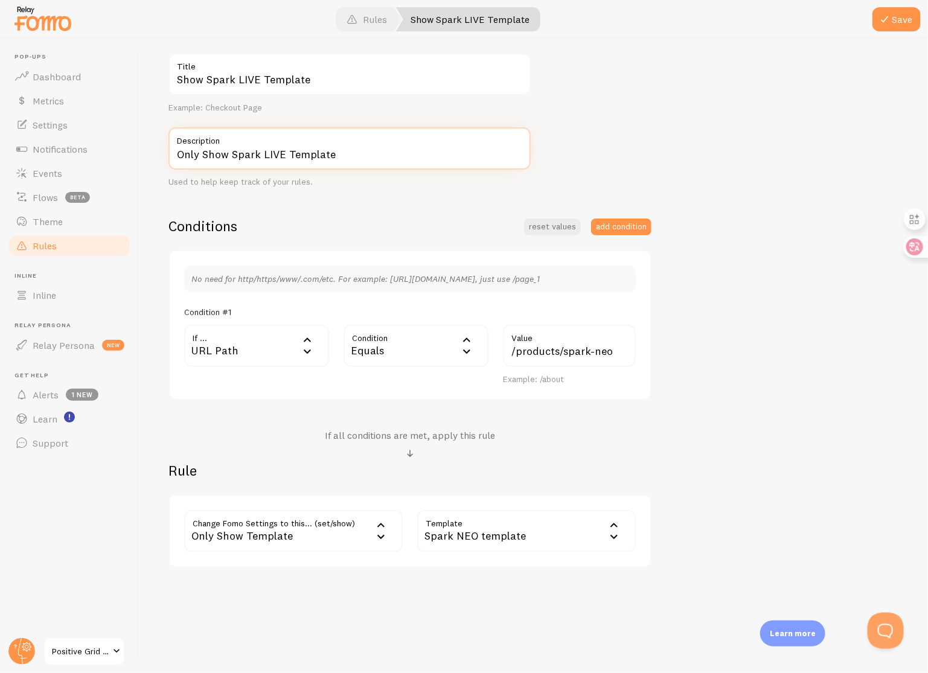
type input "Only Show Spark LIVE Template"
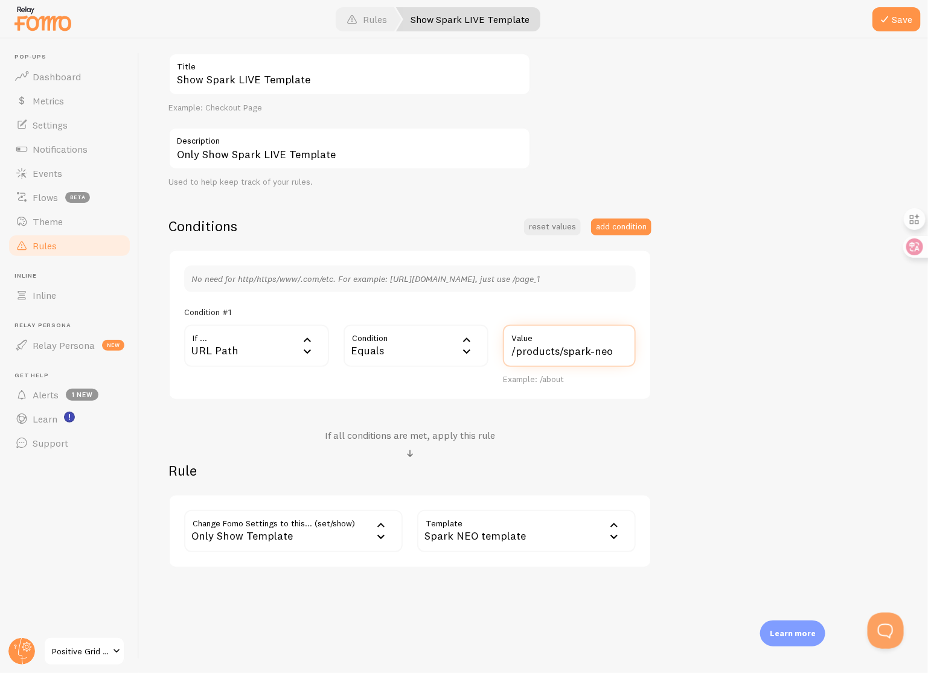
click at [613, 356] on input "/products/spark-neo" at bounding box center [569, 346] width 133 height 42
type input "/products/spark-live"
click at [572, 532] on div "Spark NEO template" at bounding box center [526, 531] width 219 height 42
click at [541, 627] on li "Spark LIVE template" at bounding box center [526, 632] width 216 height 21
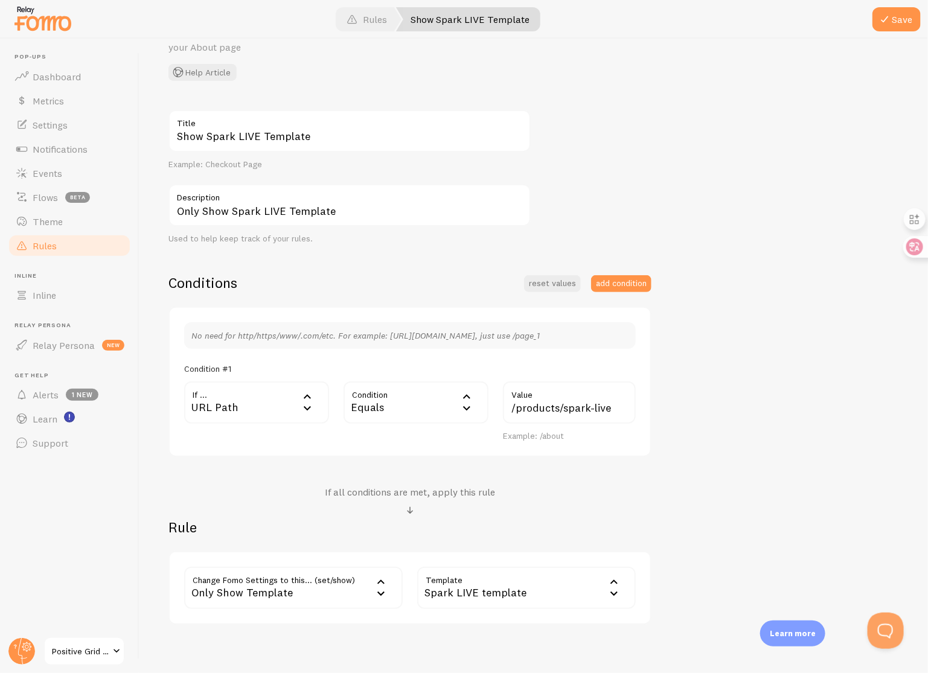
scroll to position [0, 0]
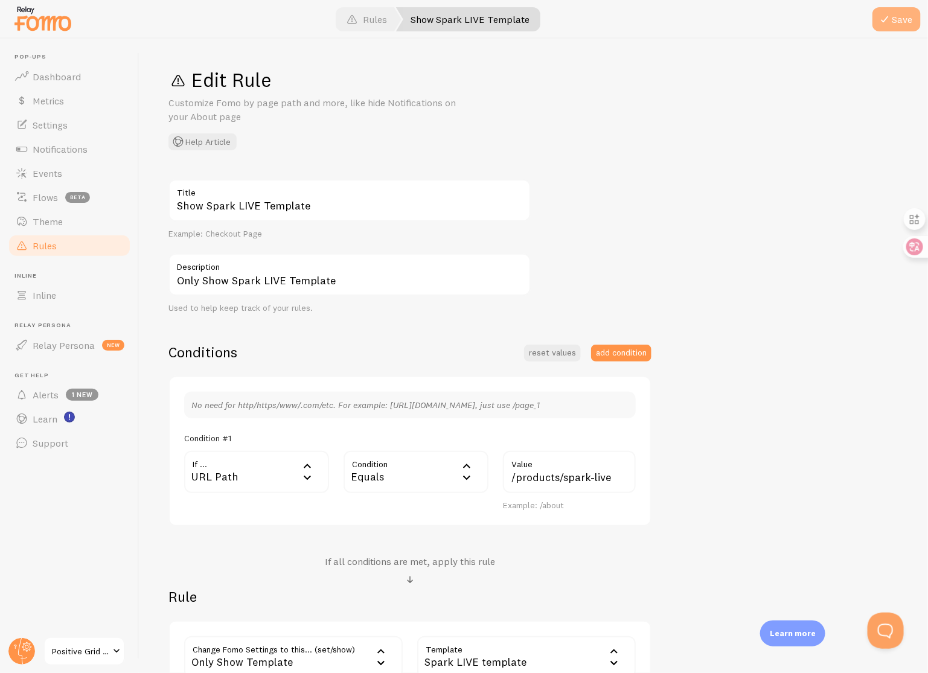
click at [901, 18] on button "Save" at bounding box center [897, 19] width 48 height 24
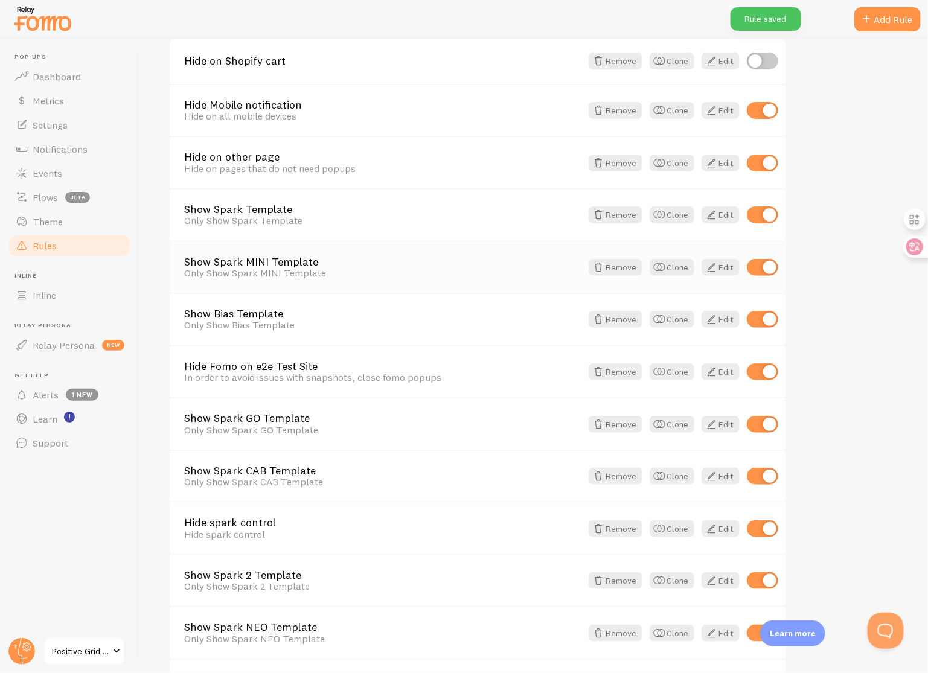
scroll to position [274, 0]
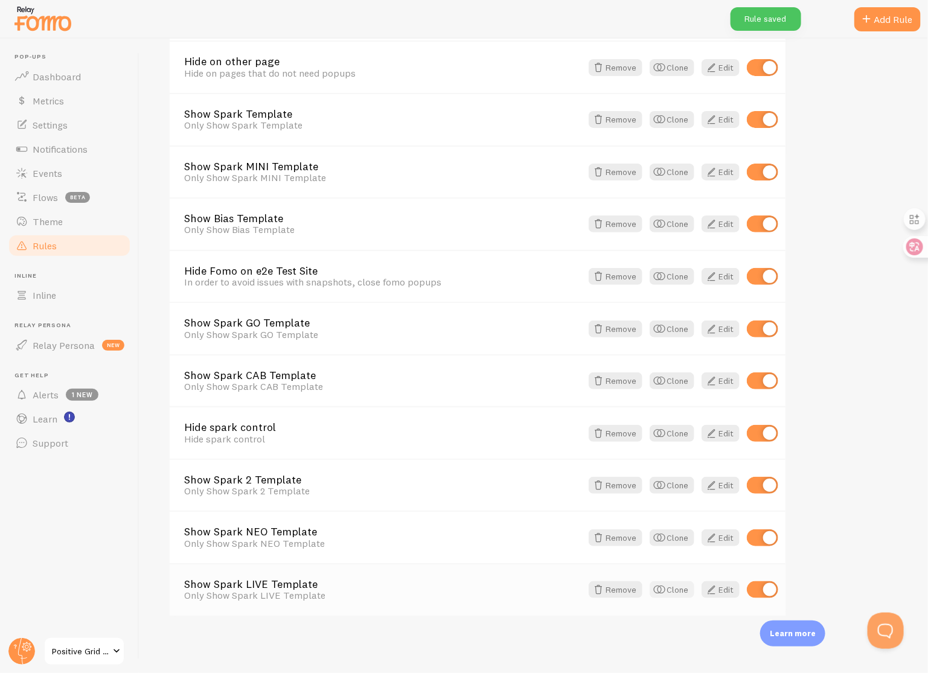
click at [675, 590] on button "Clone" at bounding box center [672, 589] width 45 height 17
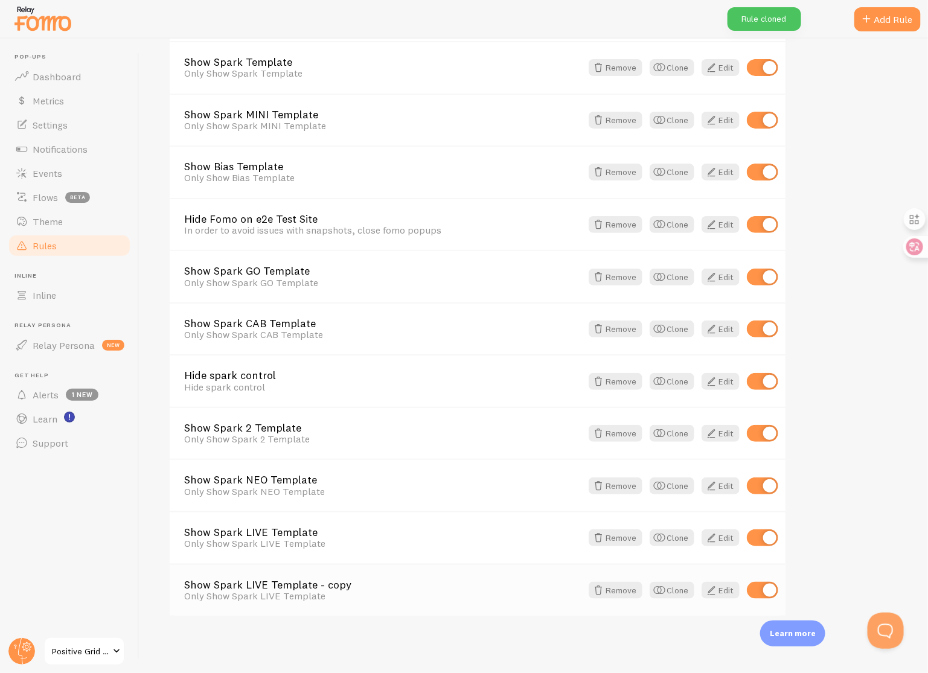
click at [322, 586] on link "Show Spark LIVE Template - copy" at bounding box center [382, 585] width 397 height 11
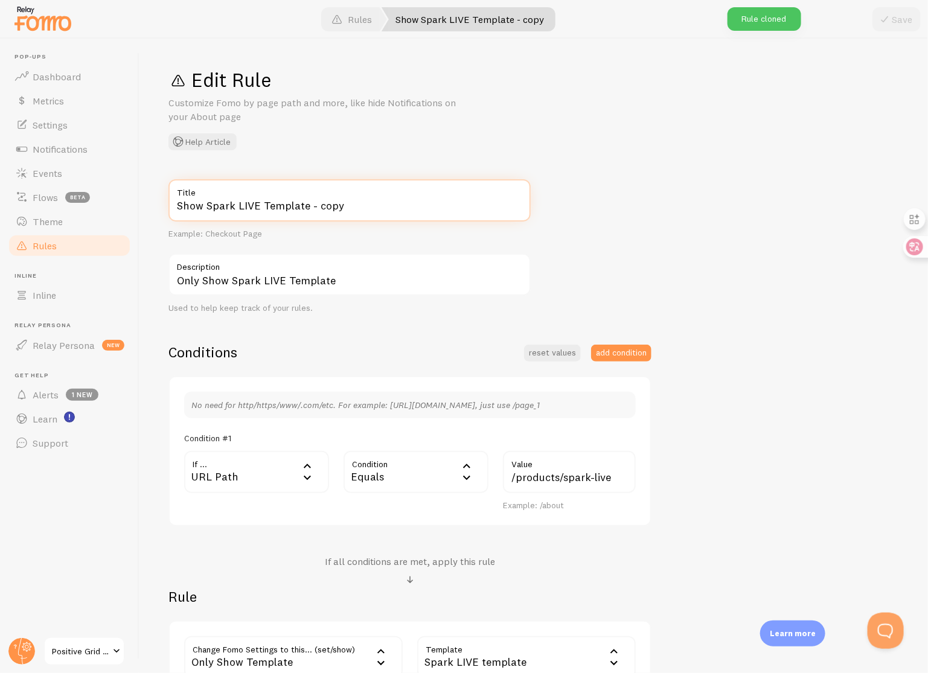
click at [367, 214] on input "Show Spark LIVE Template - copy" at bounding box center [349, 200] width 362 height 42
click at [258, 205] on input "Show Spark LIVE Template" at bounding box center [349, 200] width 362 height 42
type input "Show Spark EDGE Template"
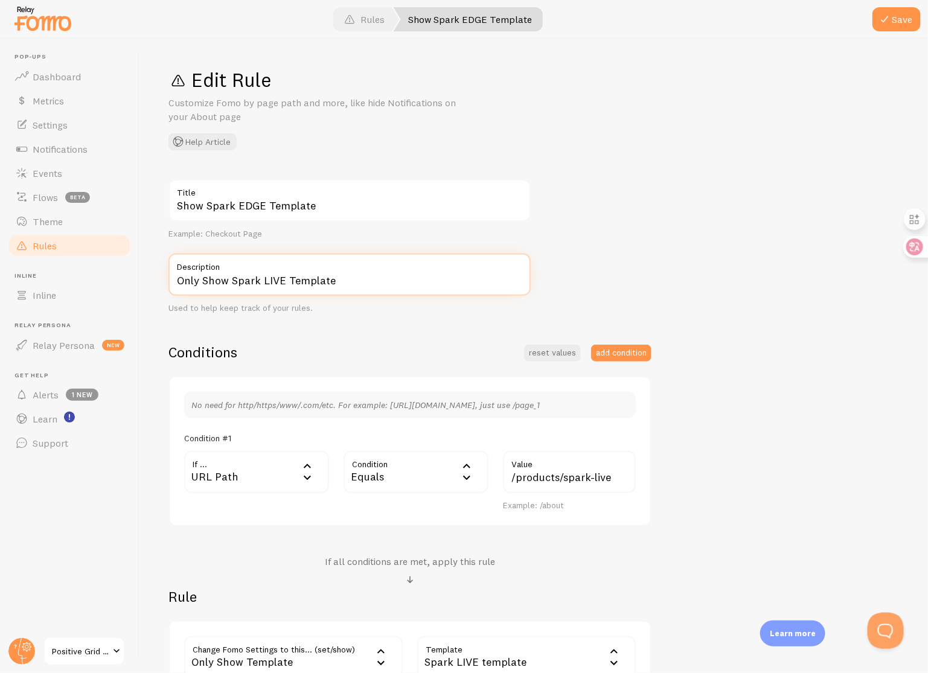
click at [280, 286] on input "Only Show Spark LIVE Template" at bounding box center [349, 275] width 362 height 42
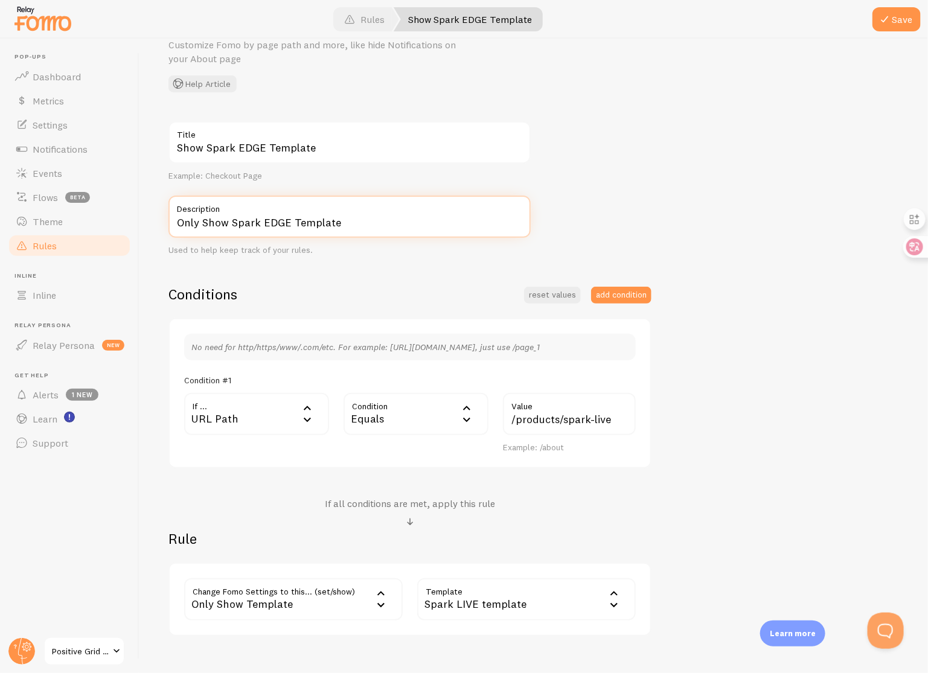
scroll to position [126, 0]
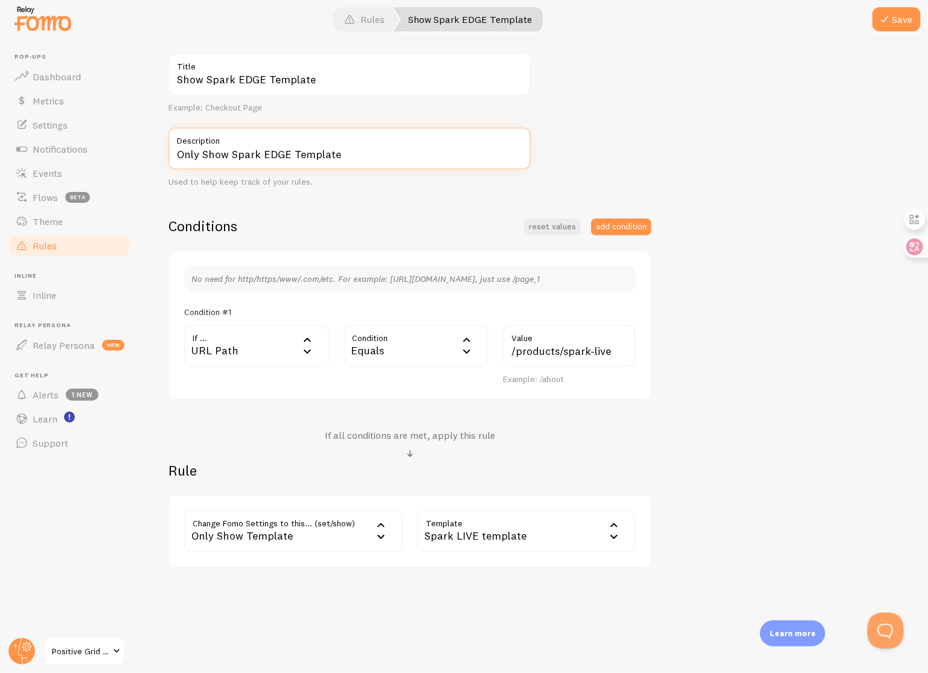
type input "Only Show Spark EDGE Template"
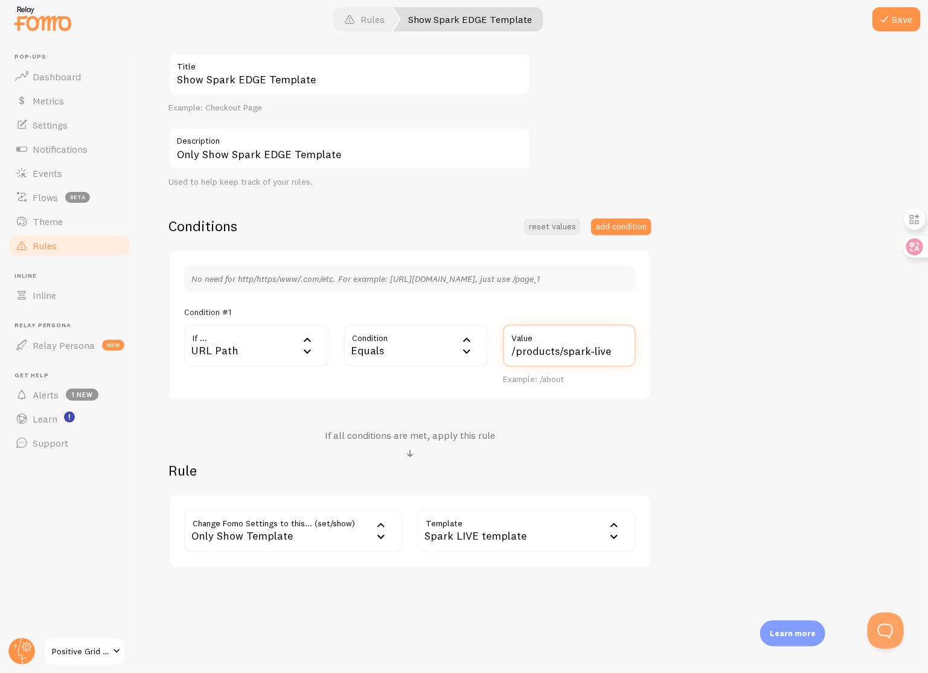
click at [624, 355] on input "/products/spark-live" at bounding box center [569, 346] width 133 height 42
type input "/products/spark-edge"
click at [543, 540] on div "Spark LIVE template" at bounding box center [526, 531] width 219 height 42
click at [542, 591] on li "Spark EDGE template" at bounding box center [526, 590] width 216 height 21
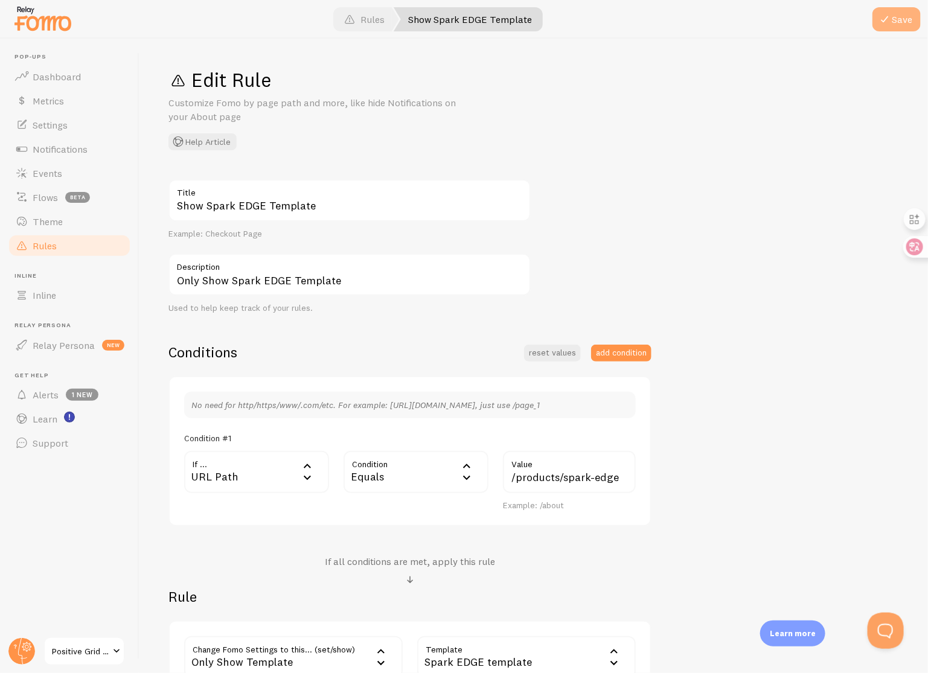
click at [888, 24] on span at bounding box center [884, 19] width 14 height 14
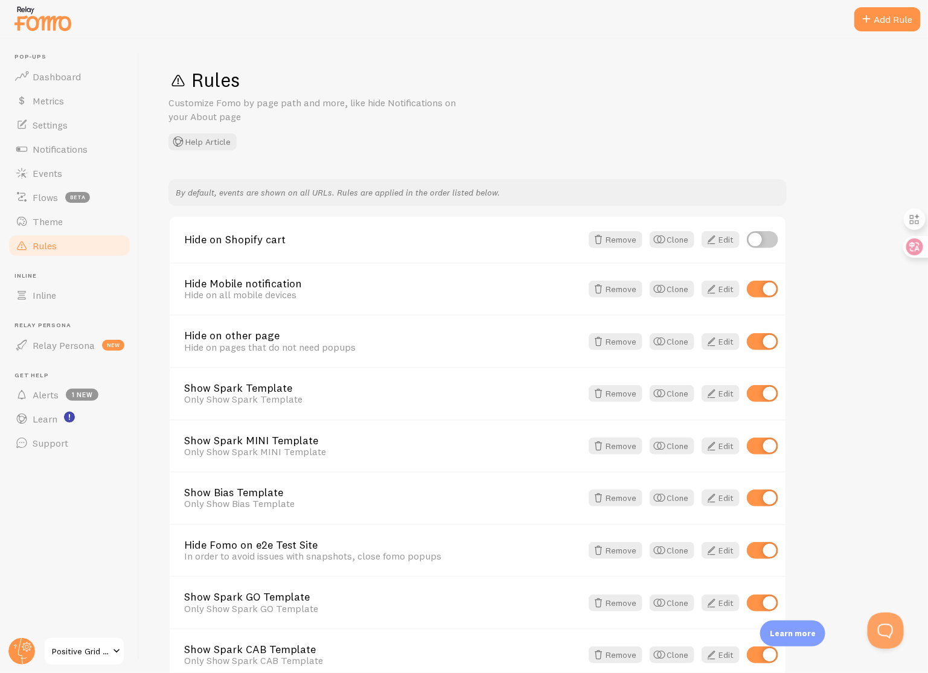
click at [103, 645] on span "Positive Grid CA Shopify" at bounding box center [80, 651] width 57 height 14
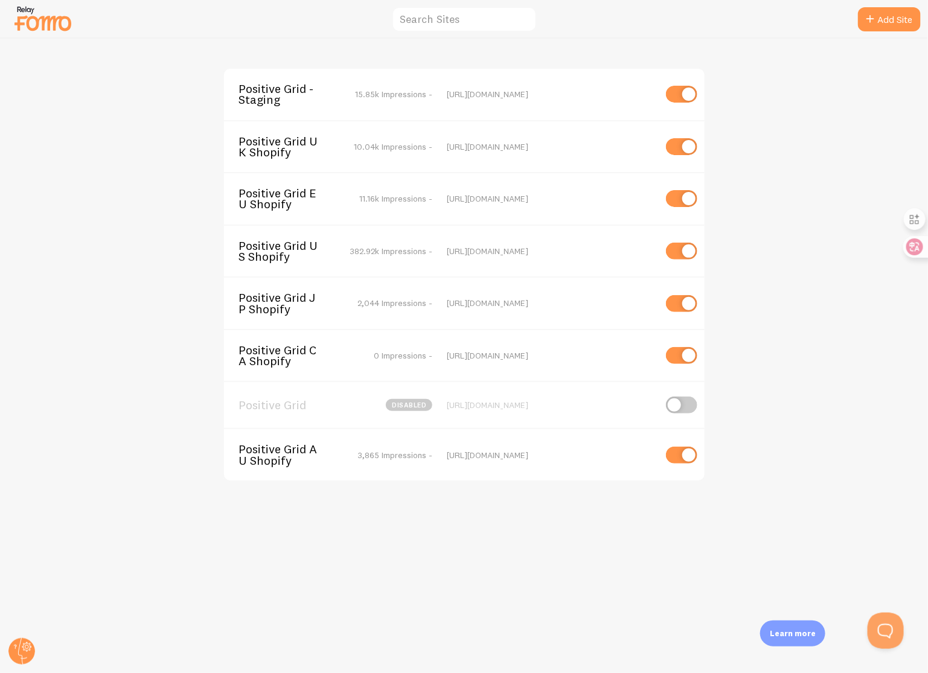
click at [305, 447] on span "Positive Grid AU Shopify" at bounding box center [287, 455] width 97 height 22
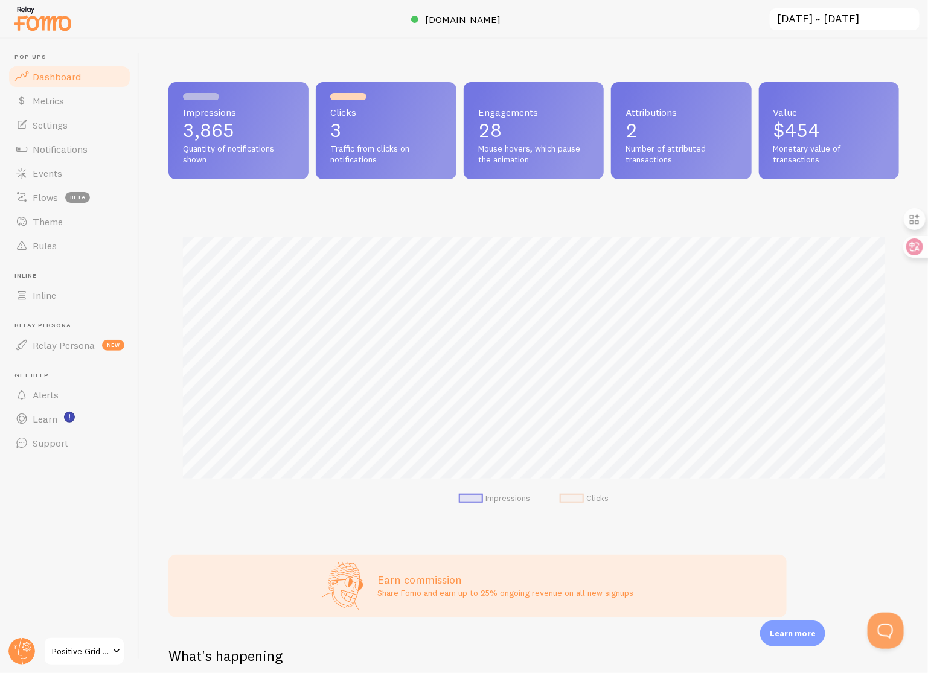
scroll to position [317, 731]
click at [98, 158] on link "Notifications" at bounding box center [69, 149] width 124 height 24
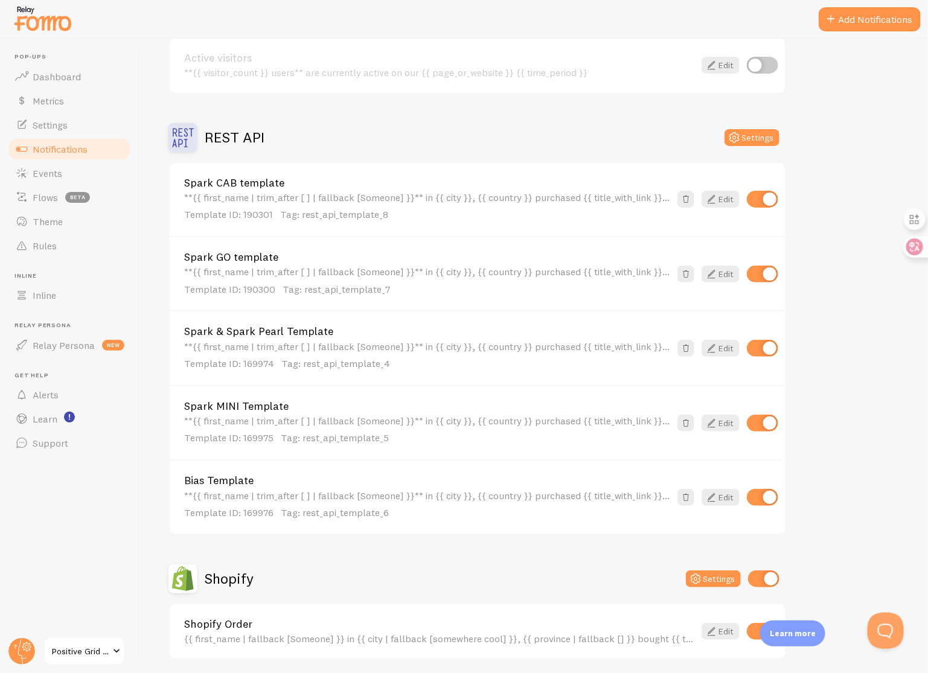
scroll to position [161, 0]
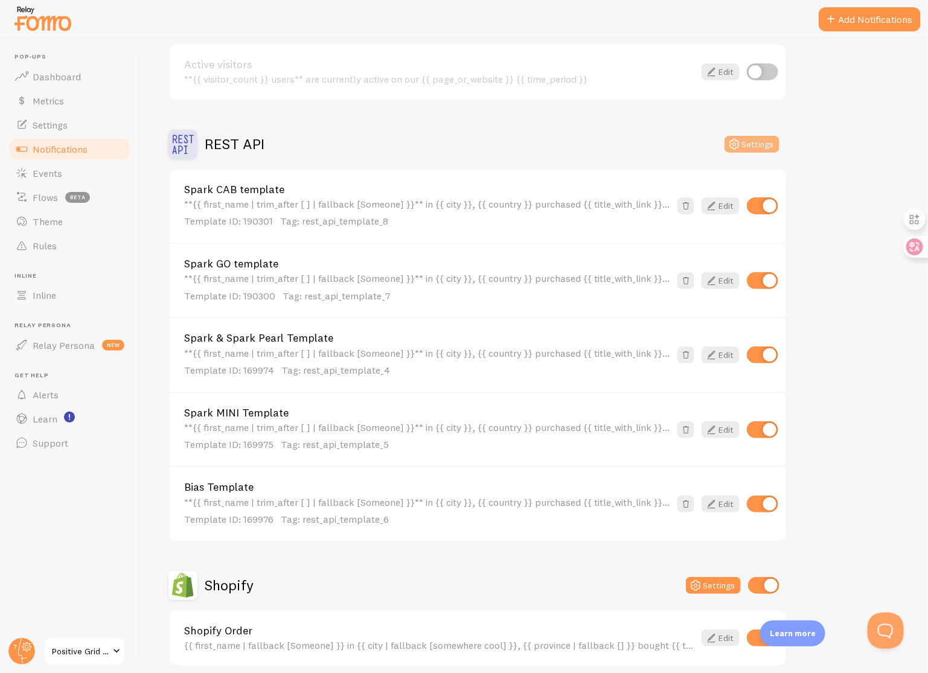
click at [745, 146] on button "Settings" at bounding box center [752, 144] width 55 height 17
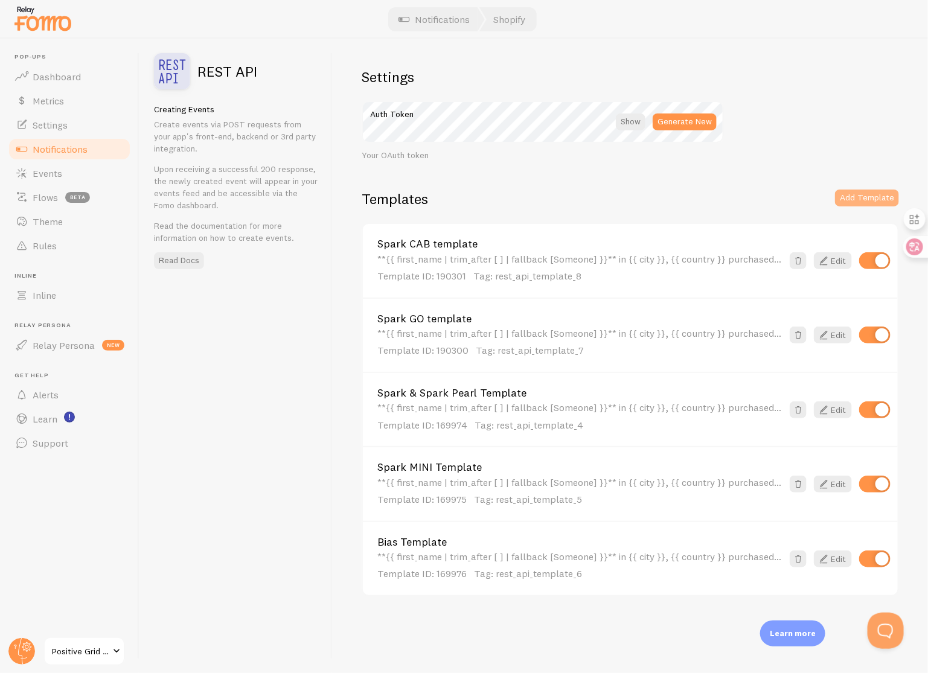
click at [848, 199] on button "Add Template" at bounding box center [867, 198] width 64 height 17
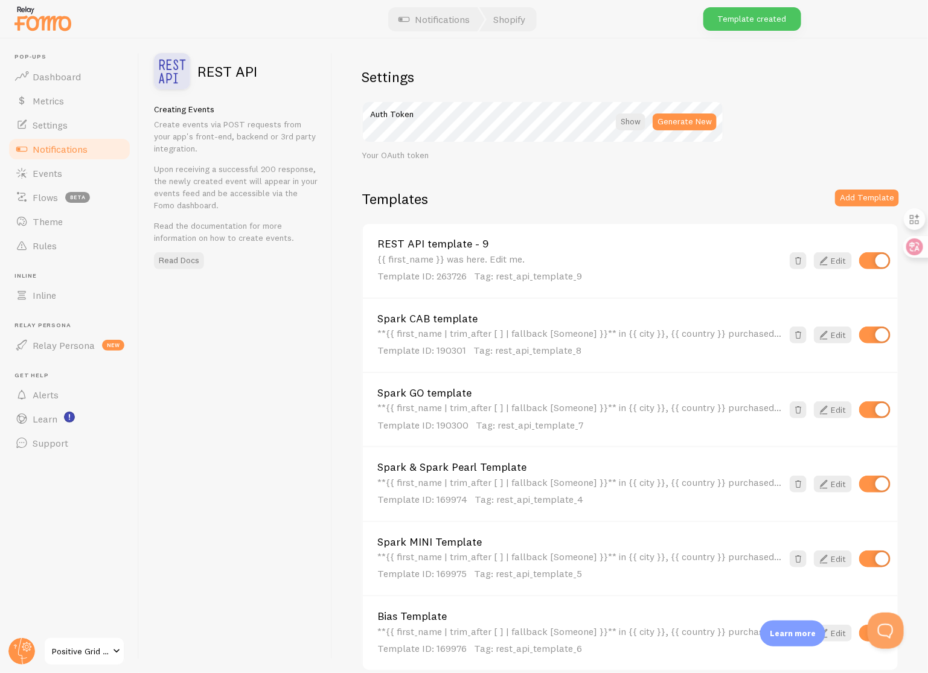
click at [557, 260] on div "{{ first_name }} was here. Edit me. Template ID: 263726 Tag: rest_api_template_9" at bounding box center [579, 269] width 405 height 30
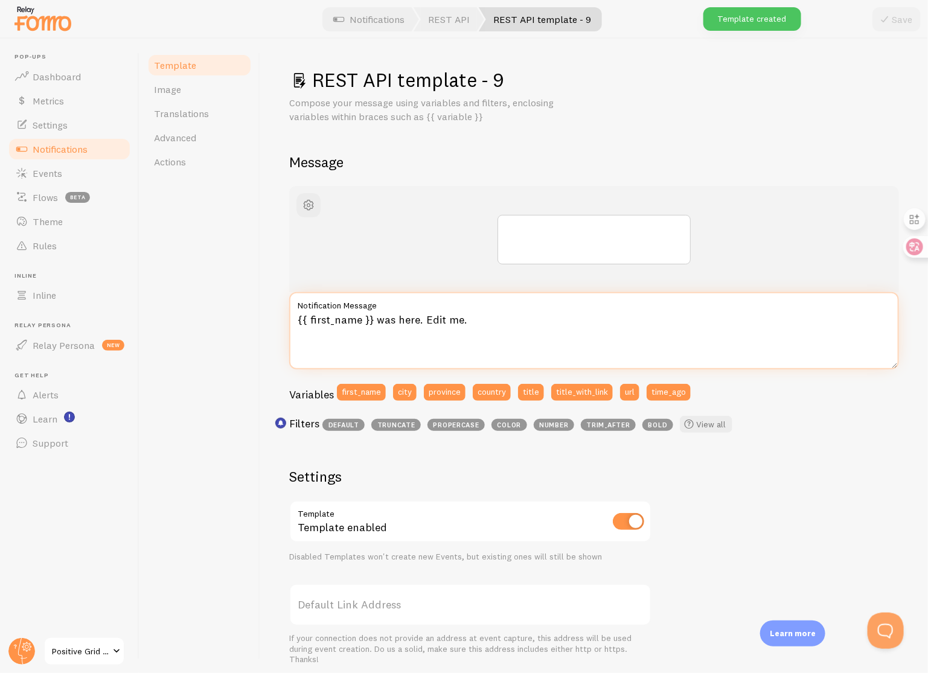
click at [516, 357] on textarea "{{ first_name }} was here. Edit me." at bounding box center [594, 330] width 610 height 77
paste textarea "**{{ first_name | trim_after [ ] | fallback [Someone] }}** in {{ city }}, {{ co…"
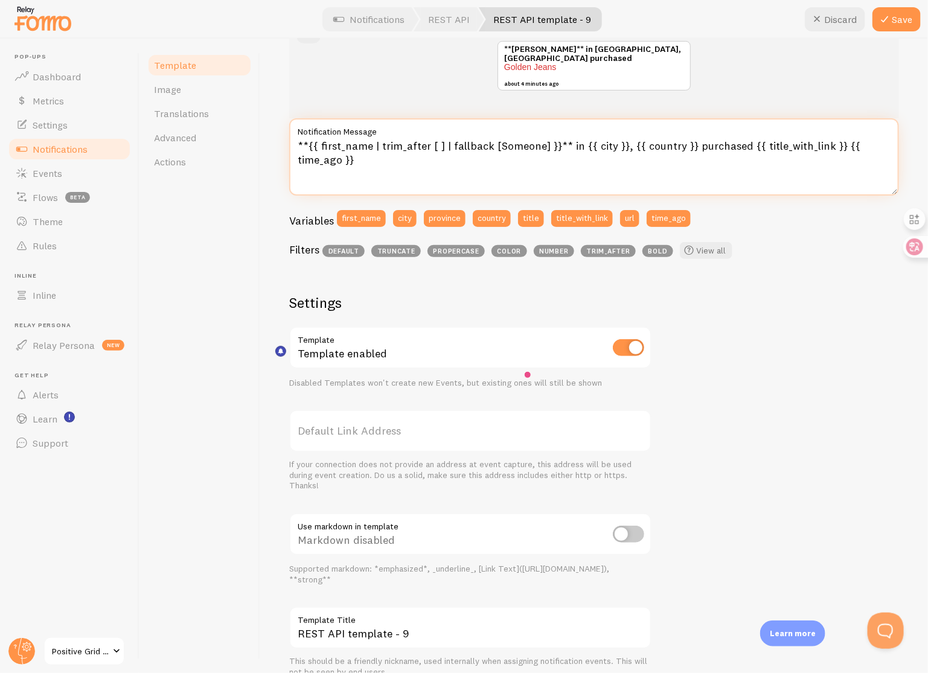
scroll to position [229, 0]
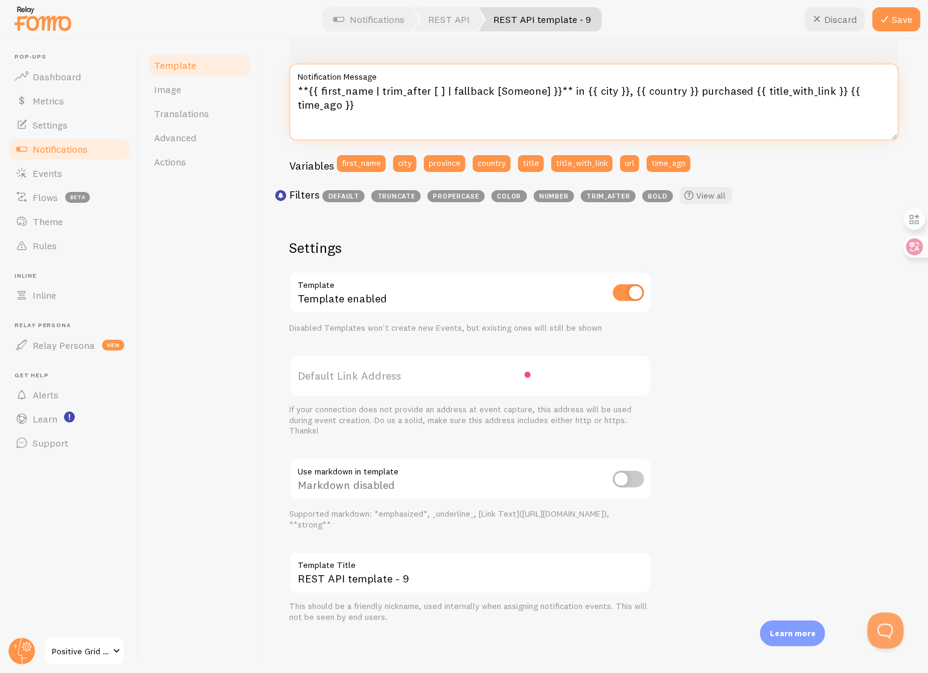
type textarea "**{{ first_name | trim_after [ ] | fallback [Someone] }}** in {{ city }}, {{ co…"
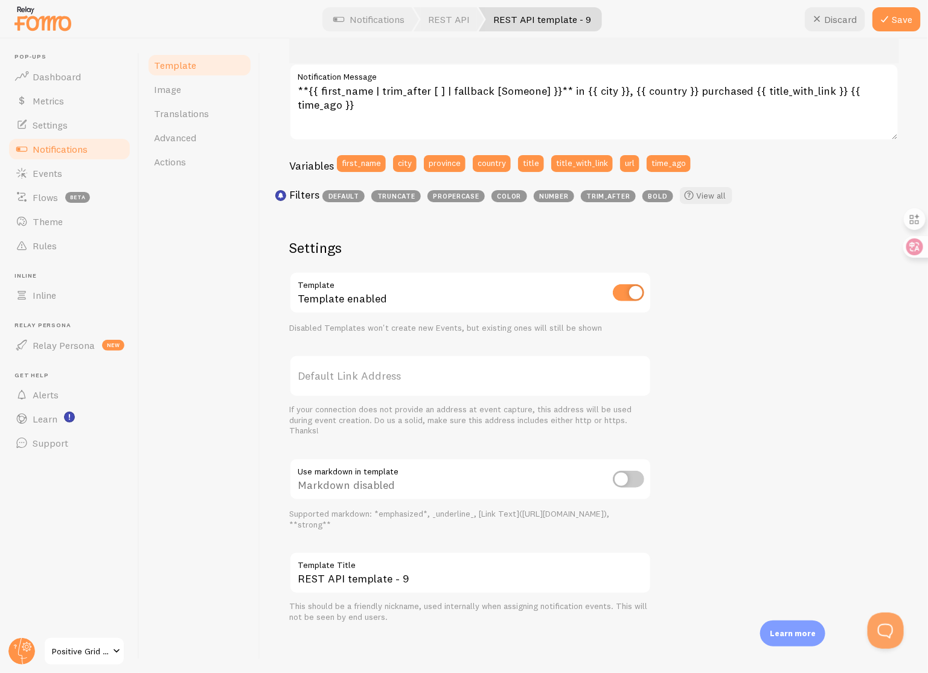
click at [635, 482] on input "checkbox" at bounding box center [628, 479] width 31 height 17
checkbox input "true"
click at [426, 586] on input "REST API template - 9" at bounding box center [470, 573] width 362 height 42
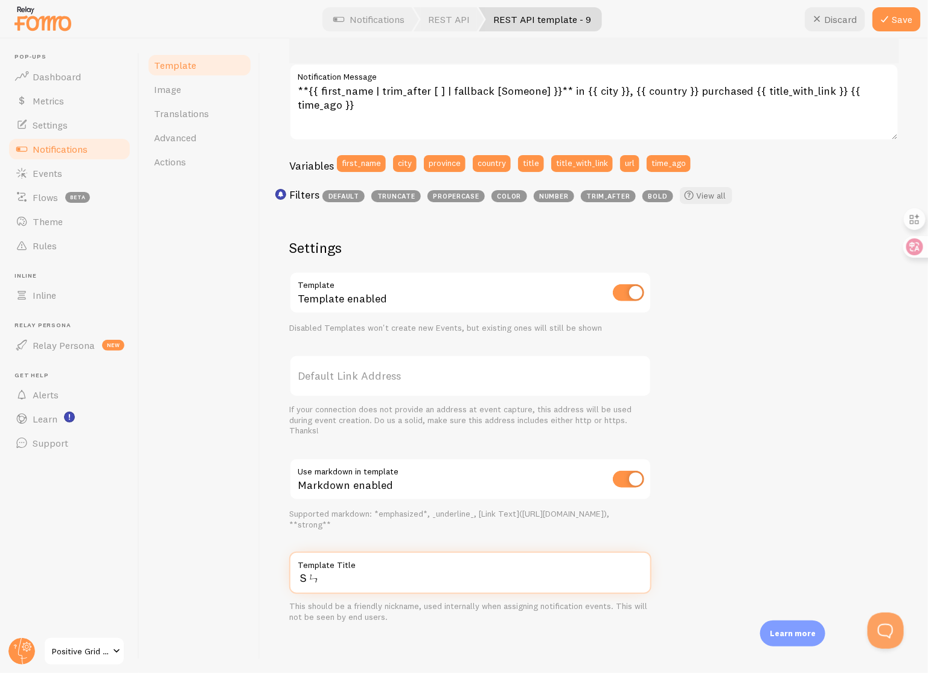
type input "Ｓ"
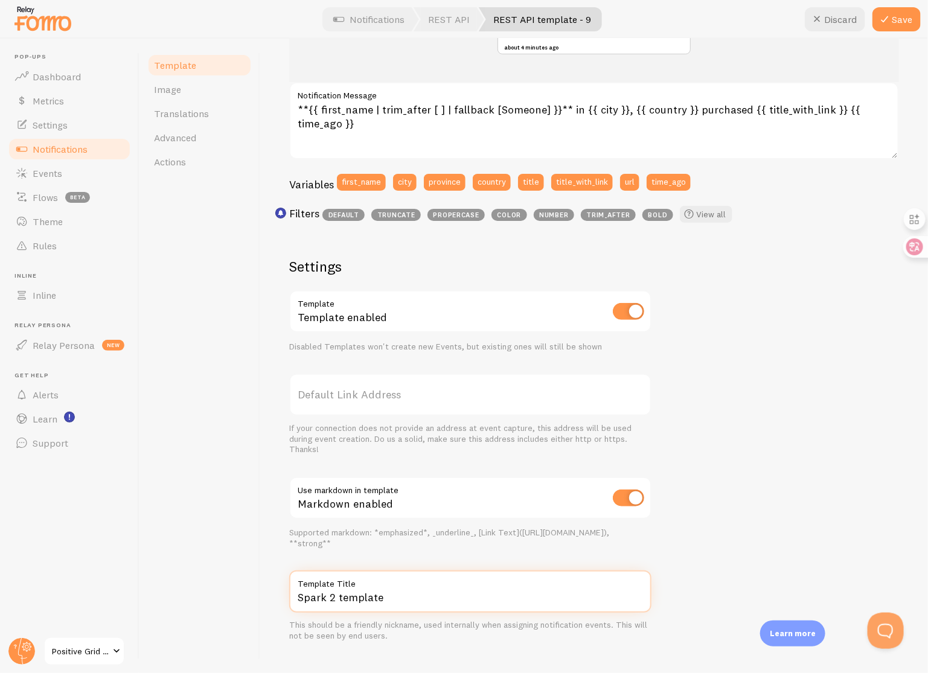
scroll to position [0, 0]
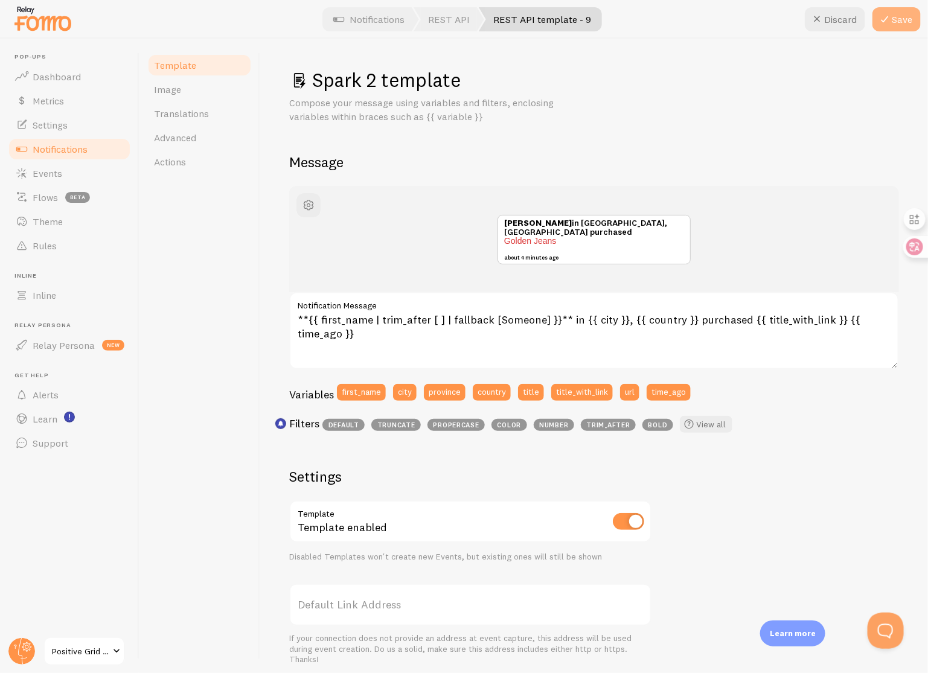
type input "Spark 2 template"
click at [892, 21] on button "Save" at bounding box center [897, 19] width 48 height 24
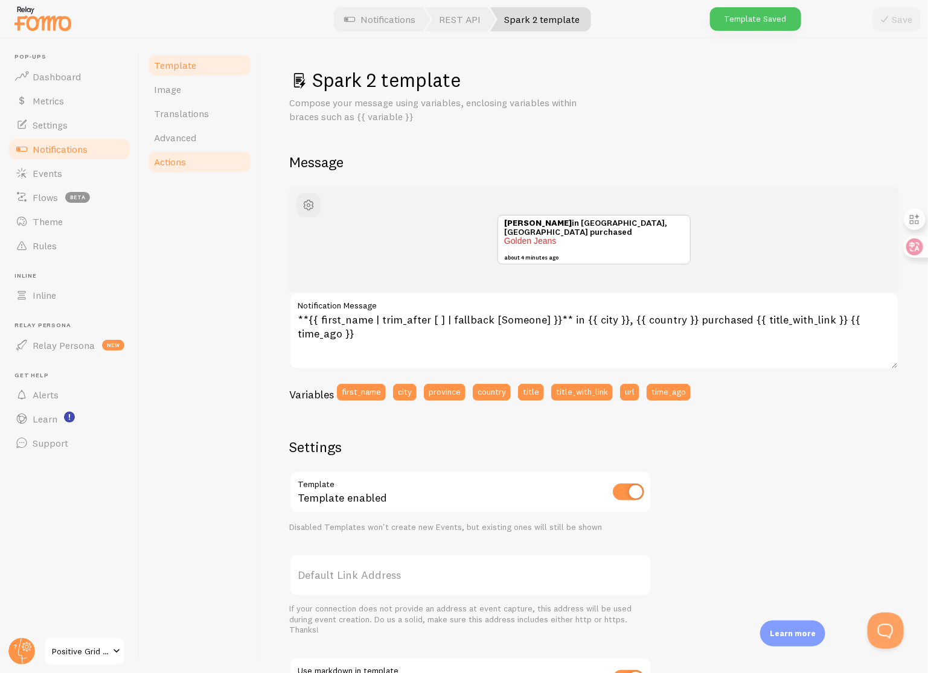
click at [203, 158] on link "Actions" at bounding box center [200, 162] width 106 height 24
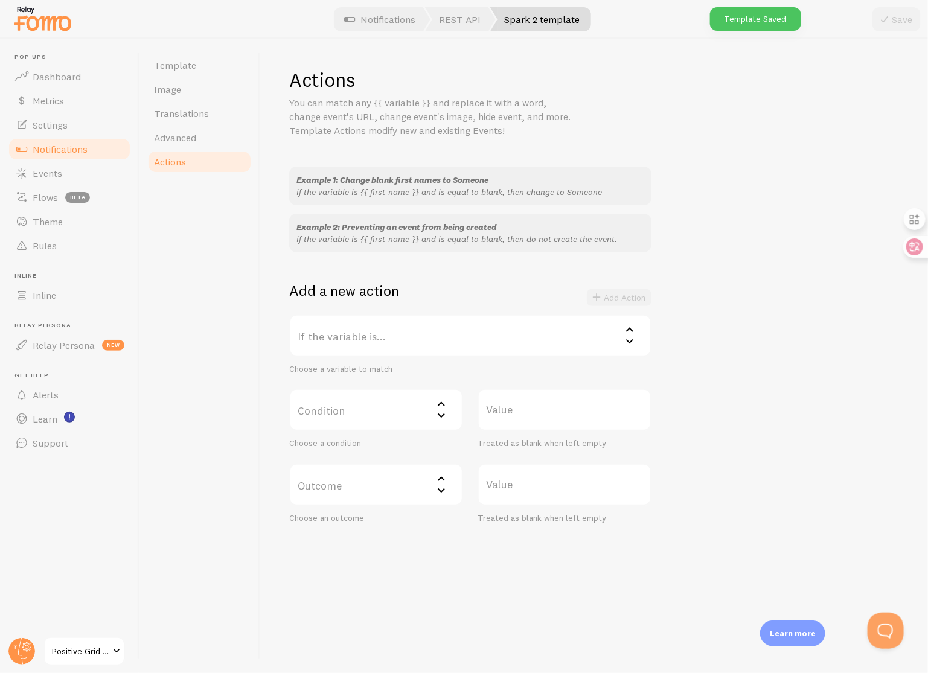
click at [477, 325] on label "If the variable is..." at bounding box center [470, 336] width 362 height 42
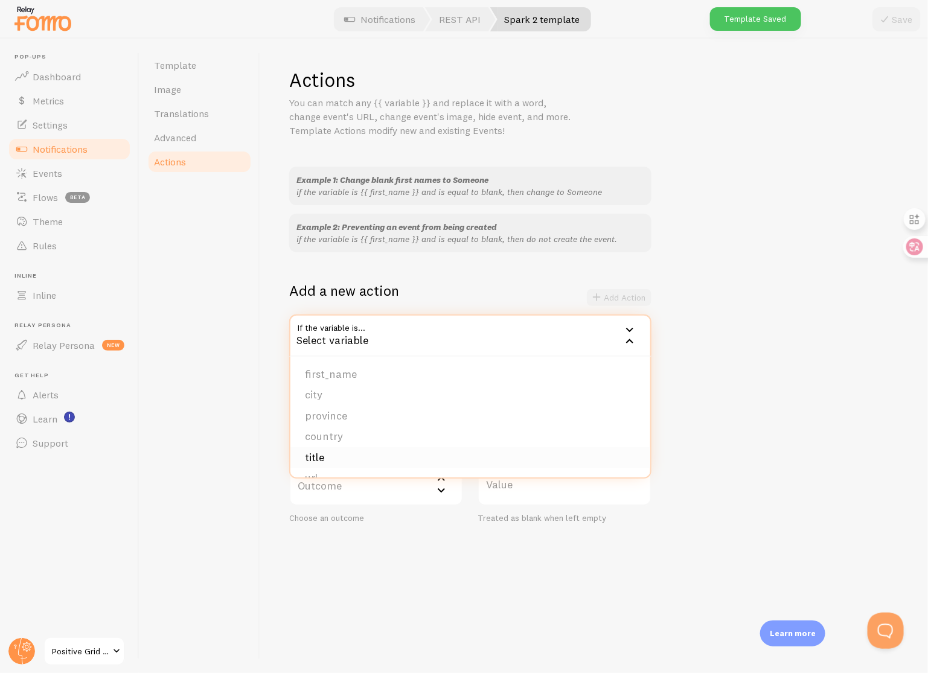
click at [373, 457] on li "title" at bounding box center [470, 457] width 360 height 21
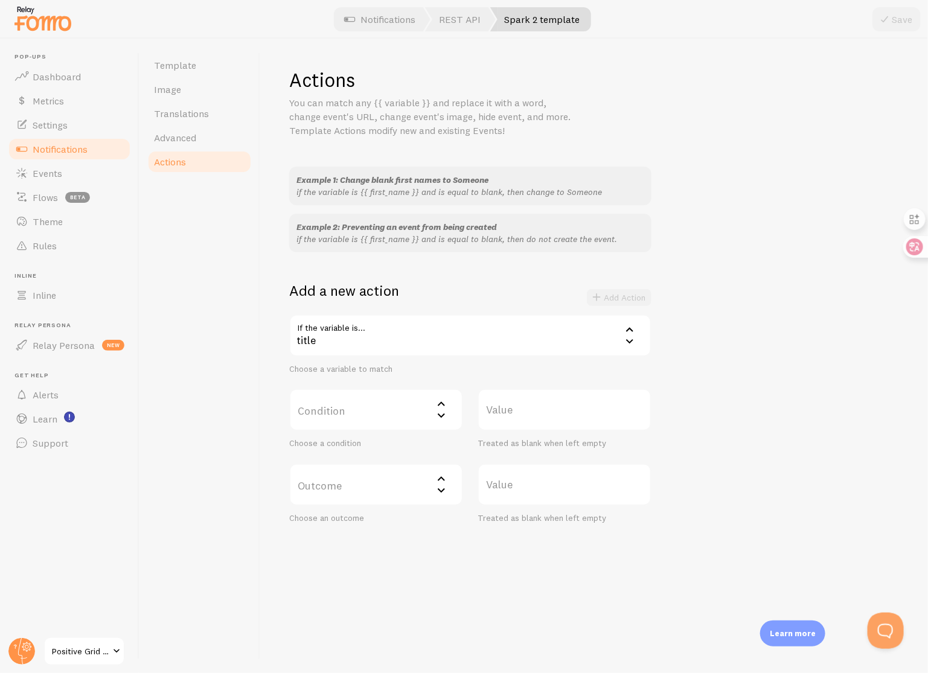
click at [393, 414] on label "Condition" at bounding box center [376, 410] width 174 height 42
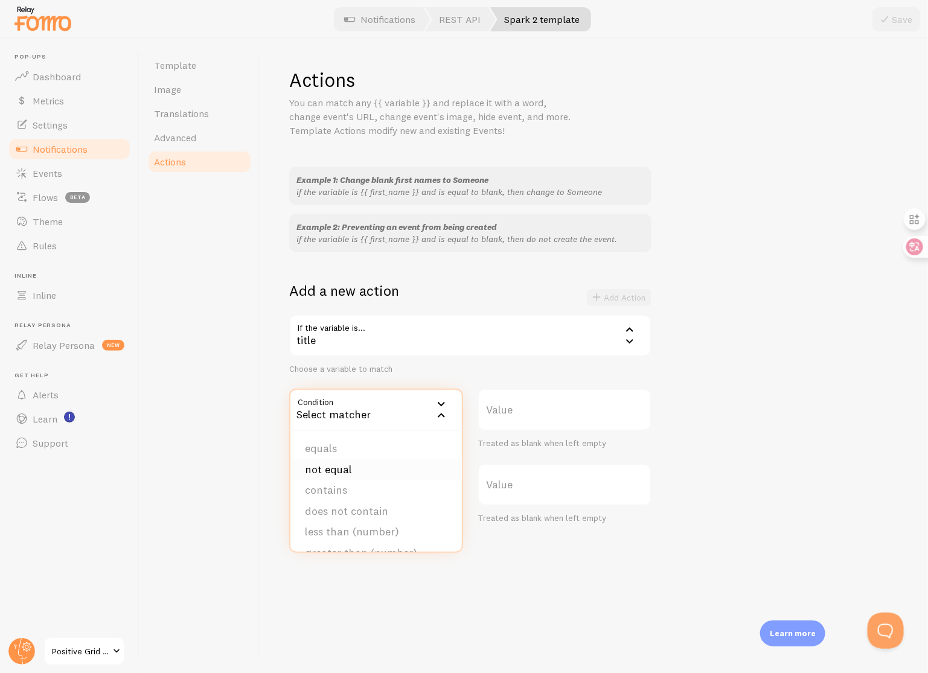
click at [390, 469] on li "not equal" at bounding box center [375, 470] width 171 height 21
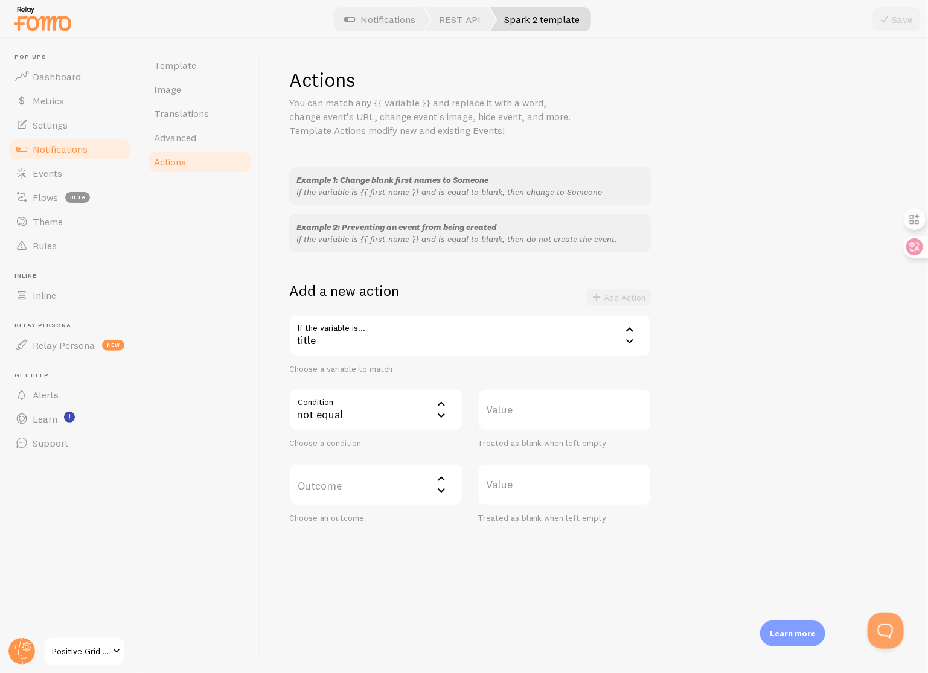
click at [552, 401] on label "Value" at bounding box center [565, 410] width 174 height 42
click at [552, 401] on input "Value" at bounding box center [565, 410] width 174 height 42
type input "Spark 2"
click at [373, 489] on label "Outcome" at bounding box center [376, 485] width 174 height 42
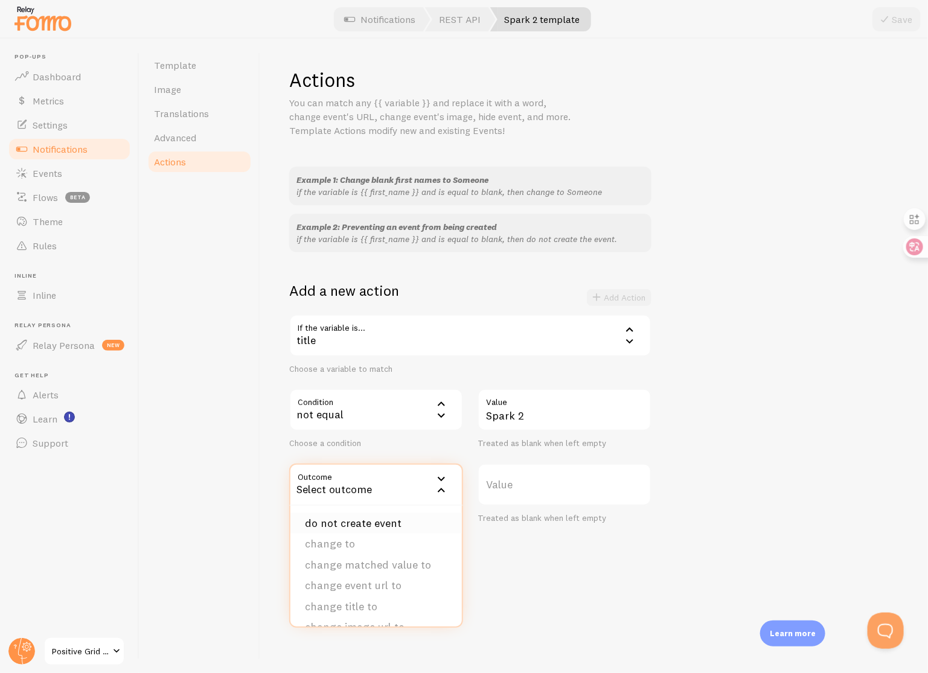
click at [385, 519] on li "do not create event" at bounding box center [375, 523] width 171 height 21
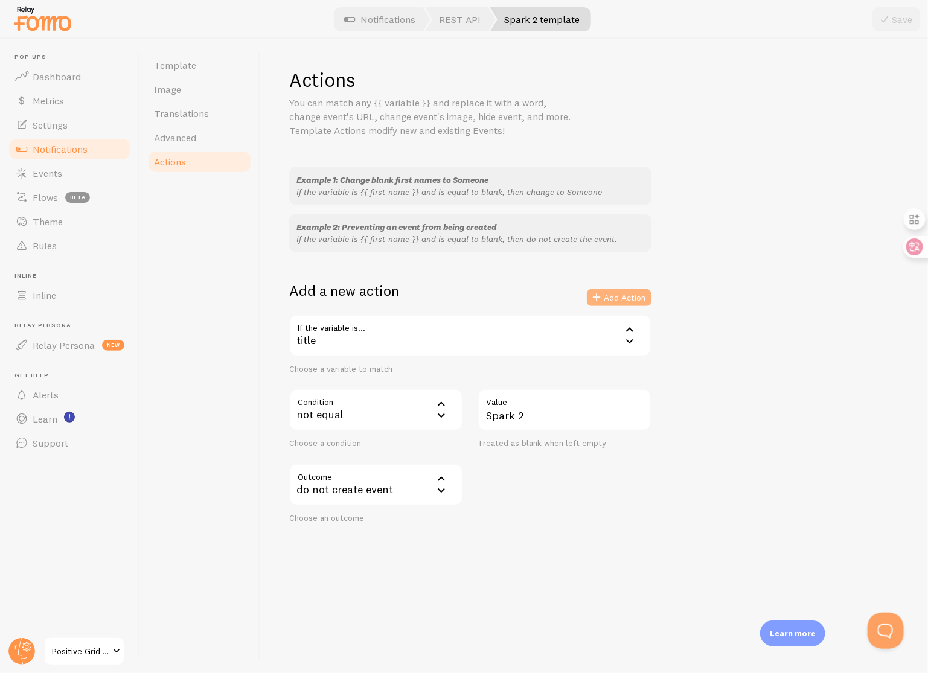
click at [632, 298] on button "Add Action" at bounding box center [619, 297] width 65 height 17
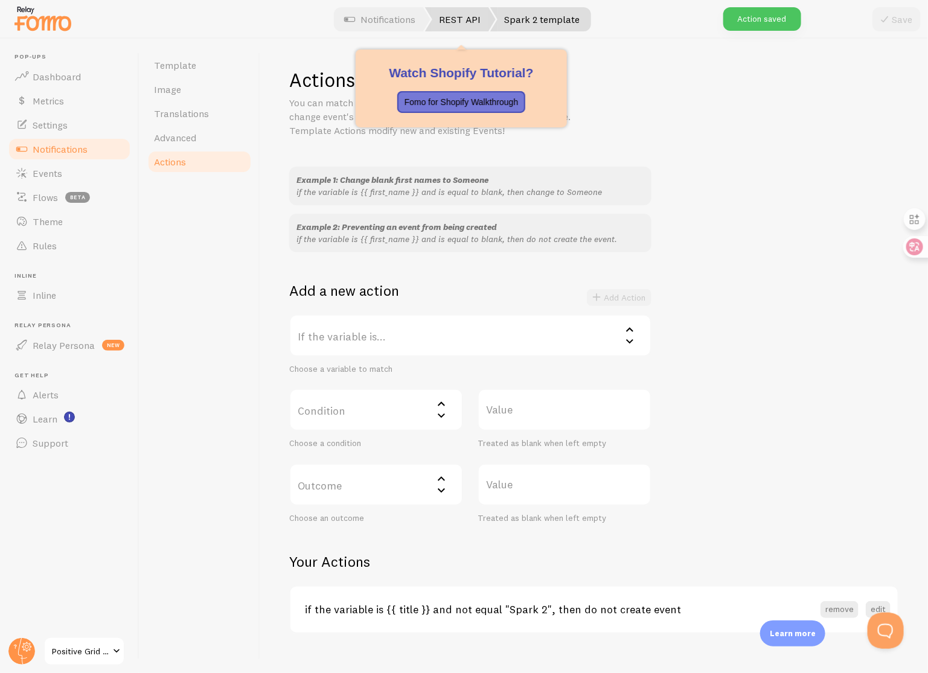
click at [460, 18] on link "REST API" at bounding box center [460, 19] width 71 height 24
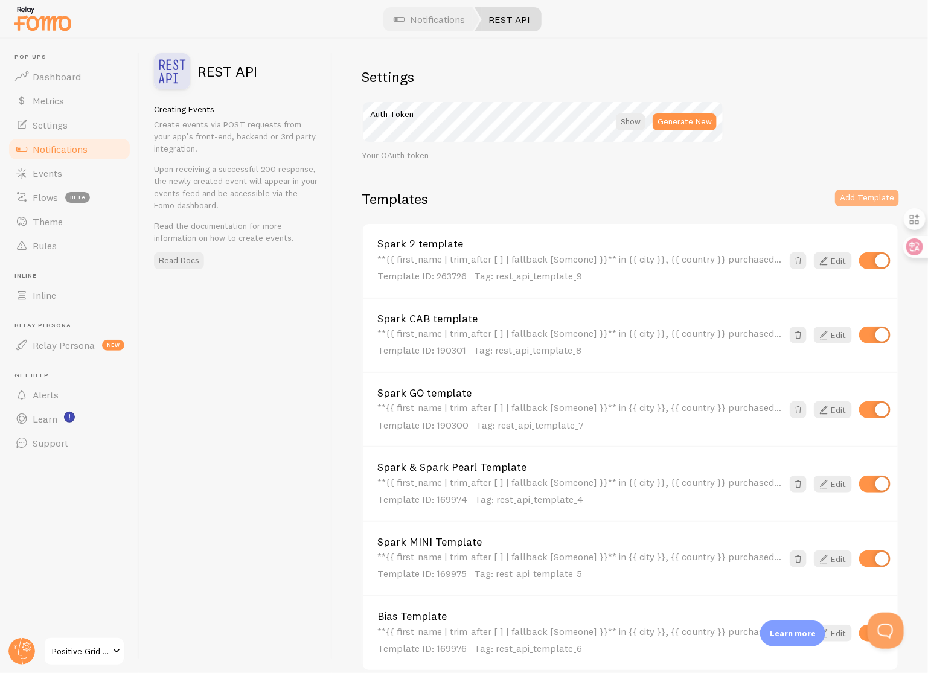
click at [864, 196] on button "Add Template" at bounding box center [867, 198] width 64 height 17
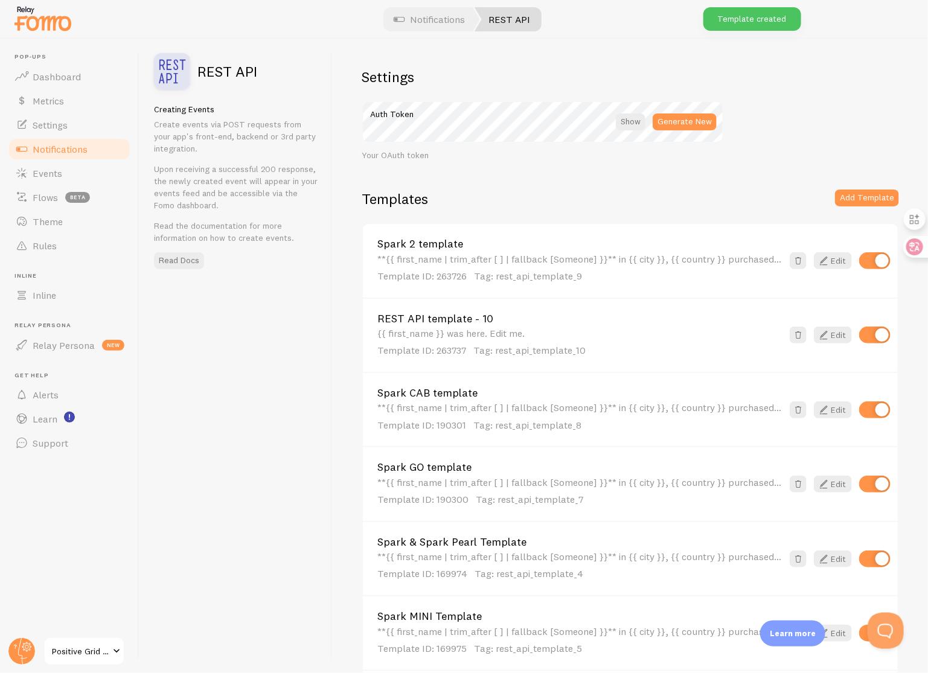
click at [494, 313] on link "REST API template - 10" at bounding box center [579, 318] width 405 height 11
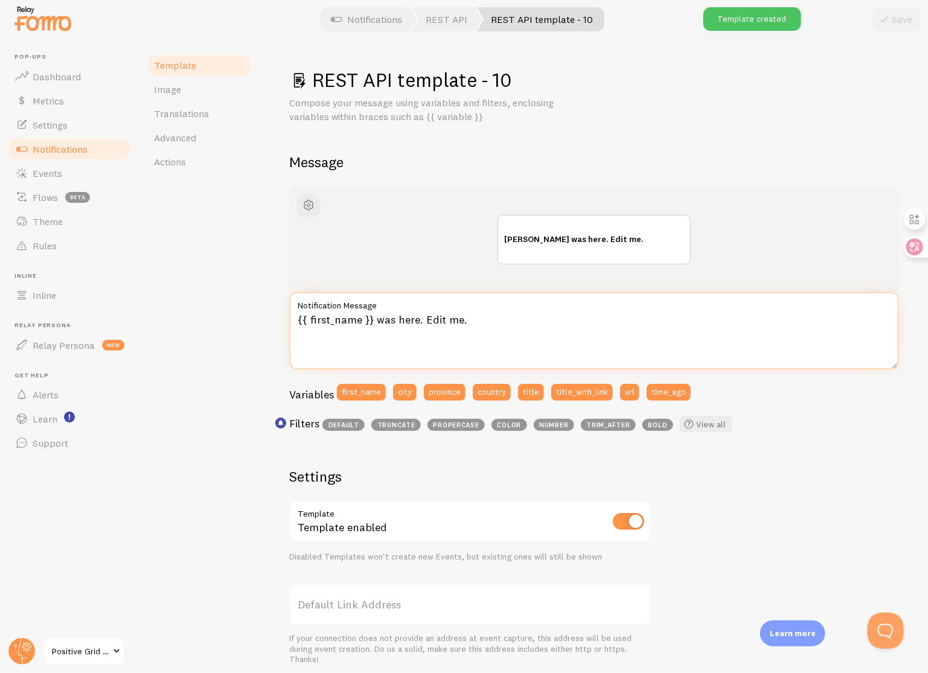
click at [463, 359] on textarea "{{ first_name }} was here. Edit me." at bounding box center [594, 330] width 610 height 77
paste textarea "**{{ first_name | trim_after [ ] | fallback [Someone] }}** in {{ city }}, {{ co…"
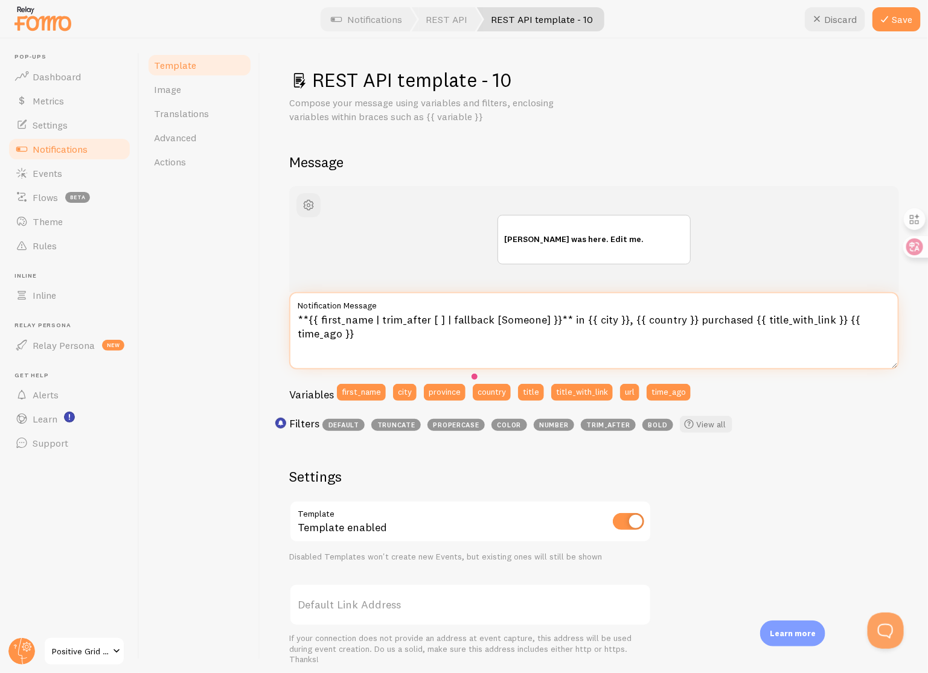
scroll to position [229, 0]
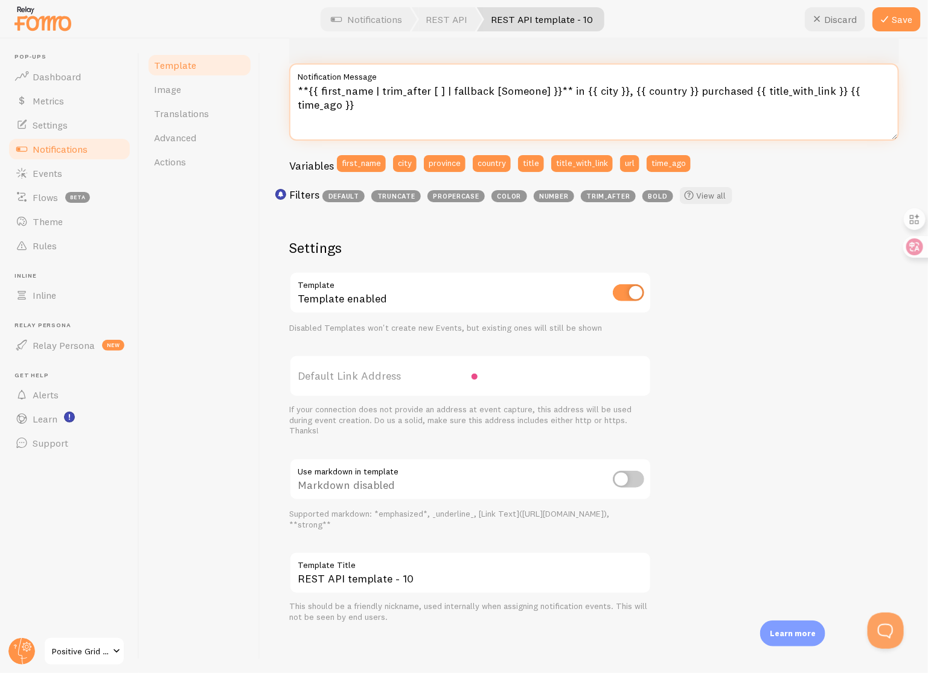
type textarea "**{{ first_name | trim_after [ ] | fallback [Someone] }}** in {{ city }}, {{ co…"
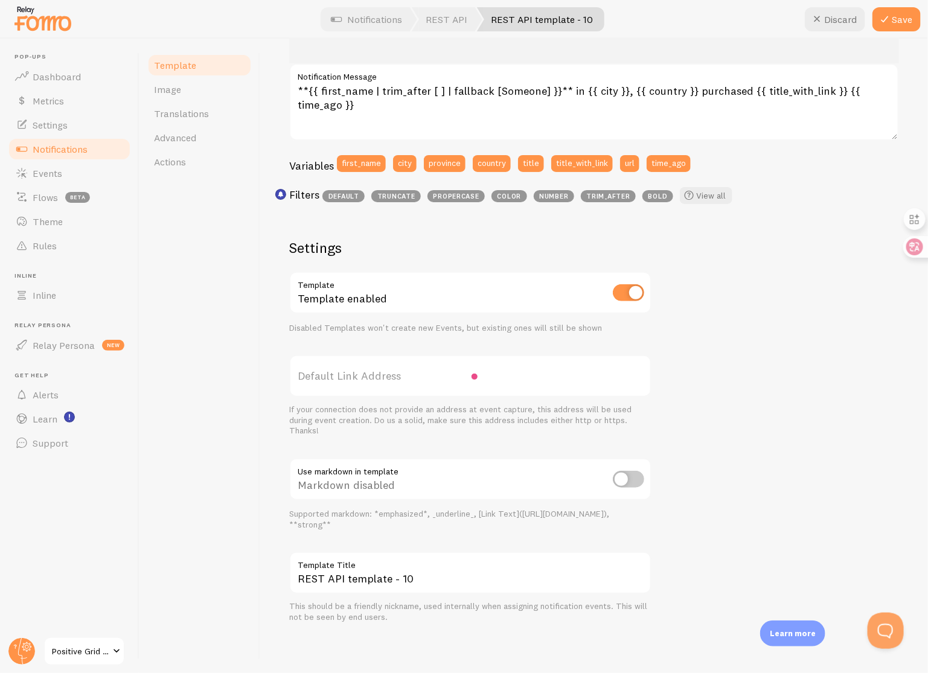
click at [636, 479] on input "checkbox" at bounding box center [628, 479] width 31 height 17
checkbox input "true"
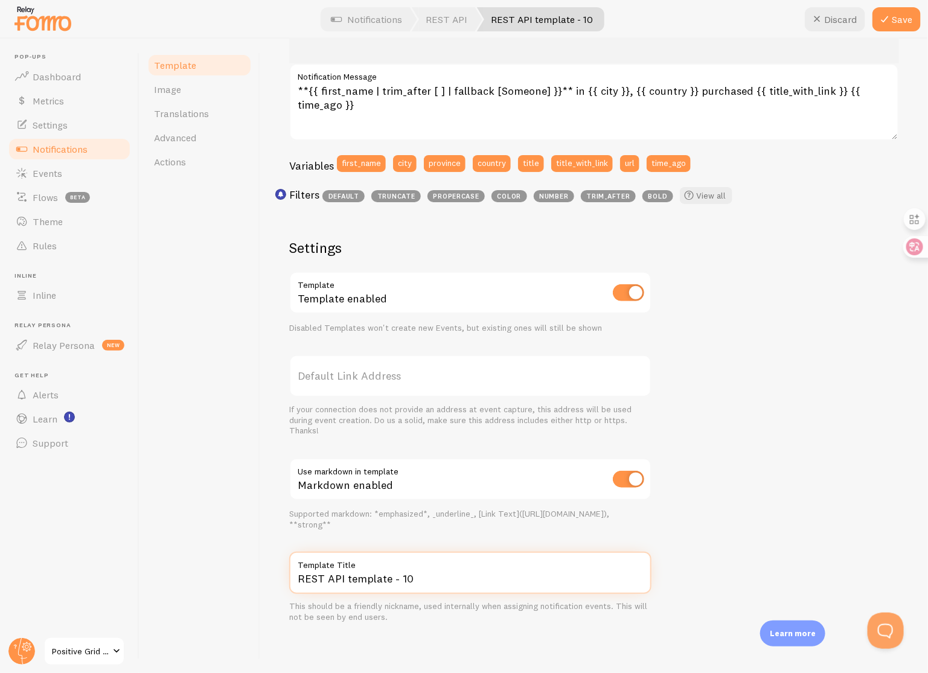
click at [451, 587] on input "REST API template - 10" at bounding box center [470, 573] width 362 height 42
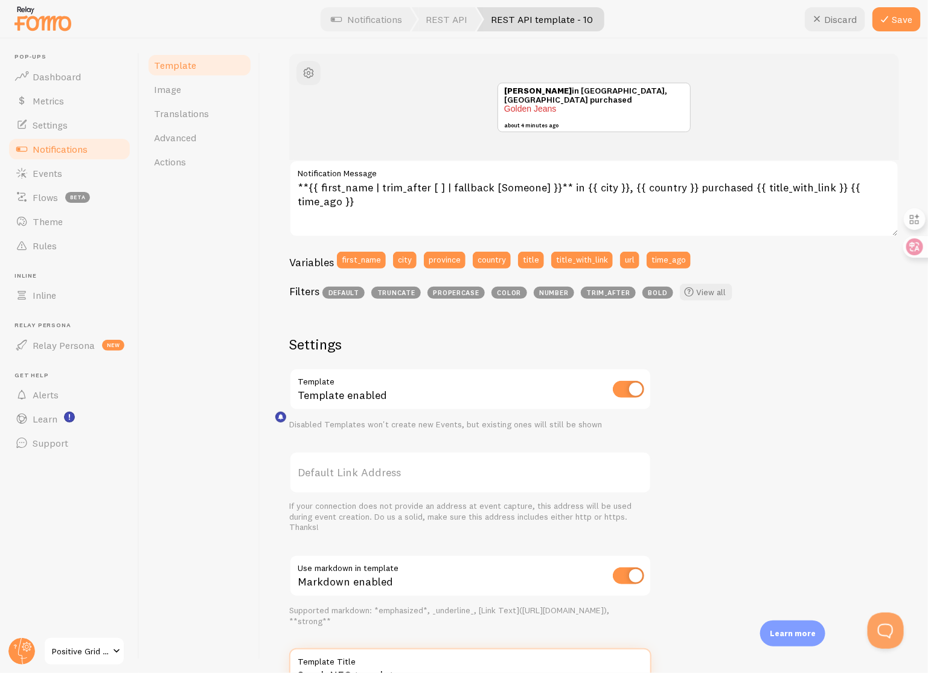
scroll to position [0, 0]
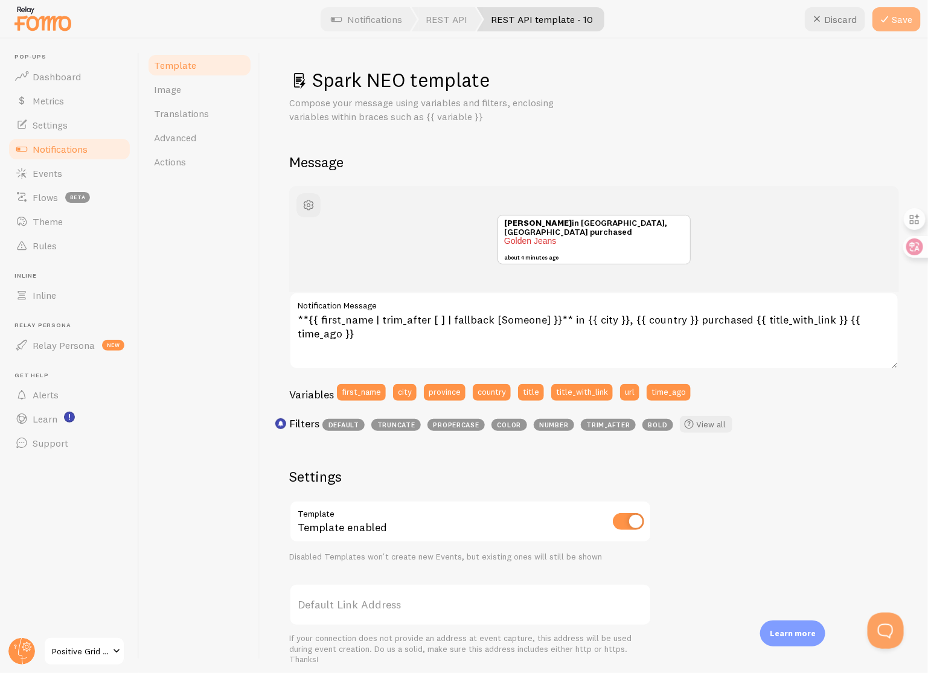
type input "Spark NEO template"
click at [880, 25] on icon at bounding box center [884, 19] width 14 height 14
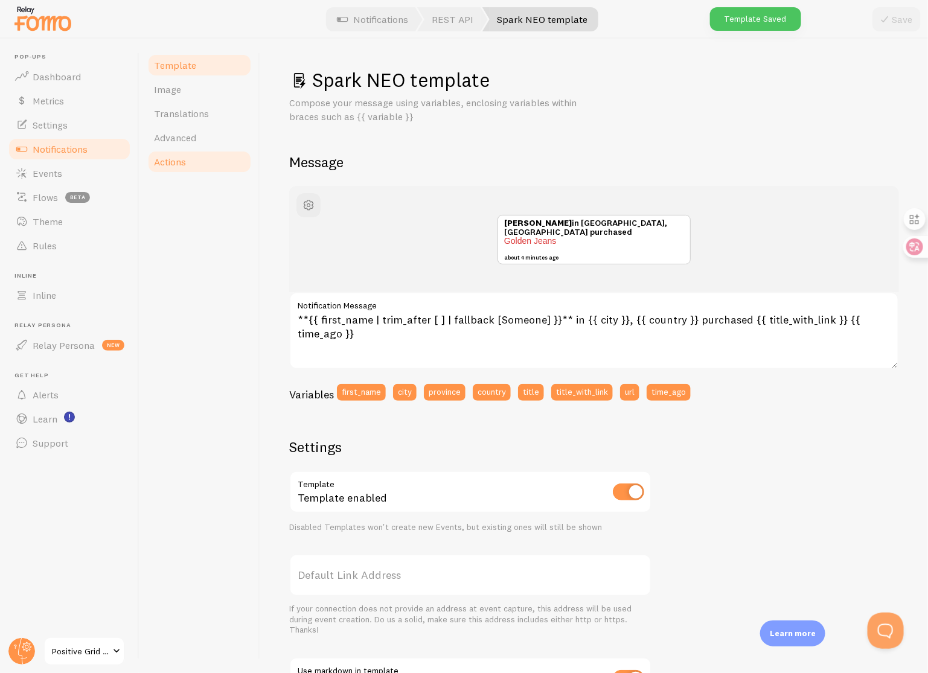
click at [168, 168] on link "Actions" at bounding box center [200, 162] width 106 height 24
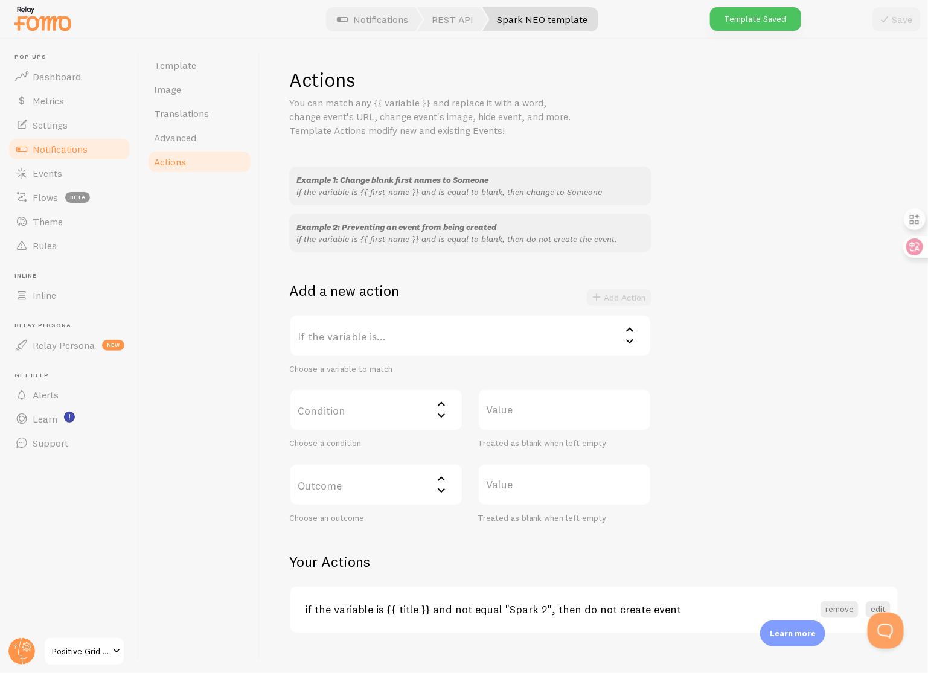
click at [414, 345] on label "If the variable is..." at bounding box center [470, 336] width 362 height 42
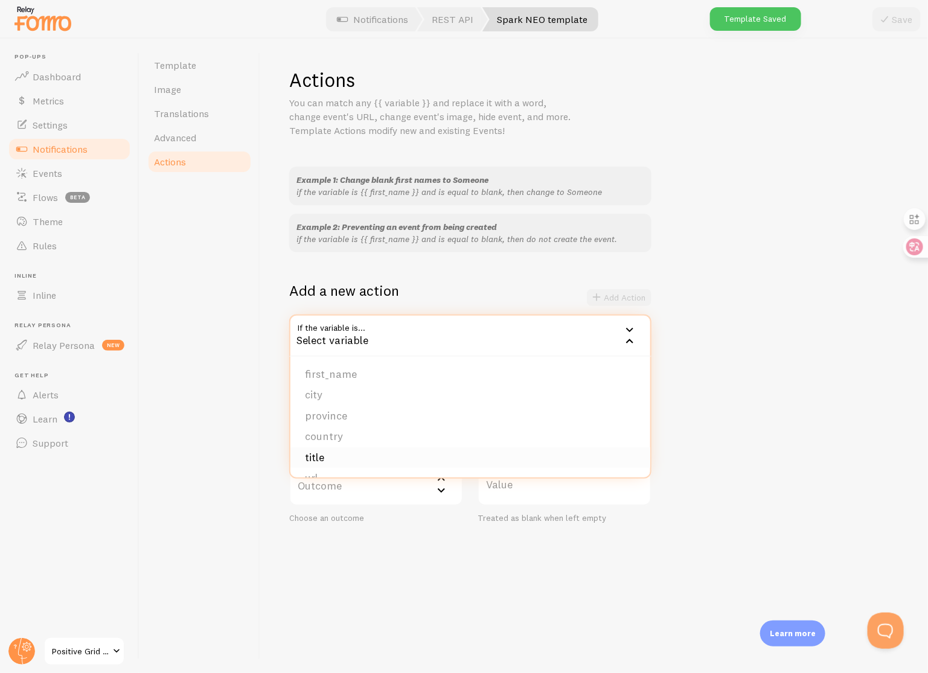
click at [361, 460] on li "title" at bounding box center [470, 457] width 360 height 21
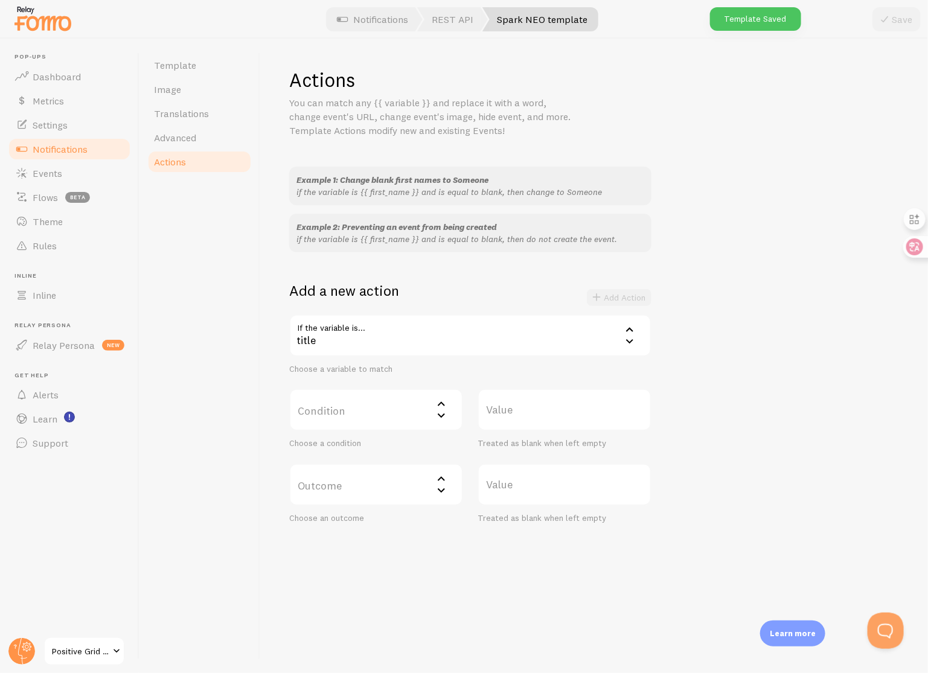
click at [381, 406] on label "Condition" at bounding box center [376, 410] width 174 height 42
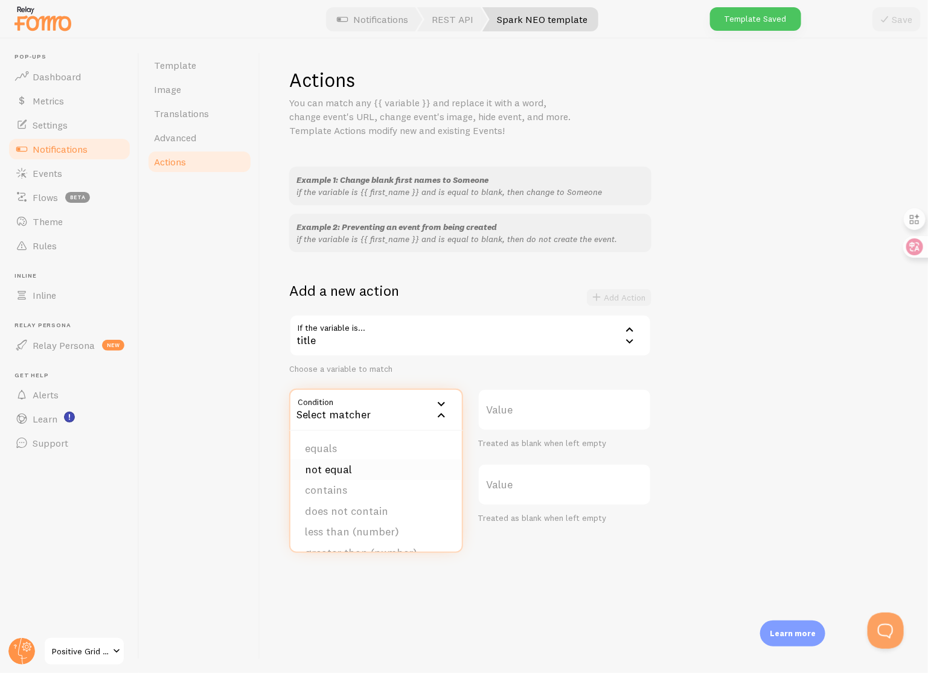
click at [378, 469] on li "not equal" at bounding box center [375, 470] width 171 height 21
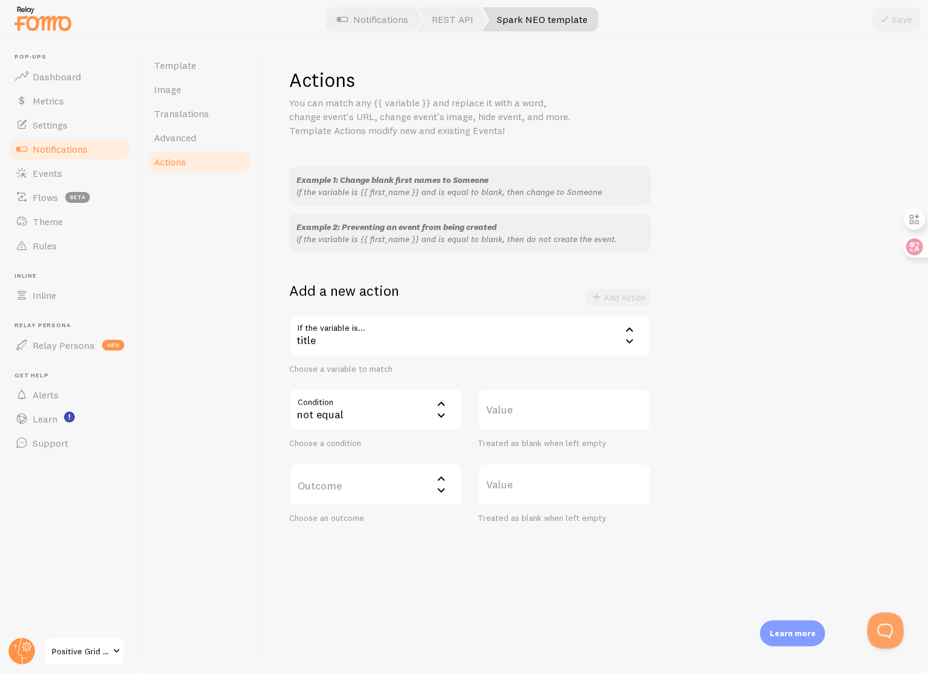
click at [550, 412] on label "Value" at bounding box center [565, 410] width 174 height 42
click at [550, 412] on input "Value" at bounding box center [565, 410] width 174 height 42
type input "Spark NEO"
click at [388, 491] on label "Outcome" at bounding box center [376, 485] width 174 height 42
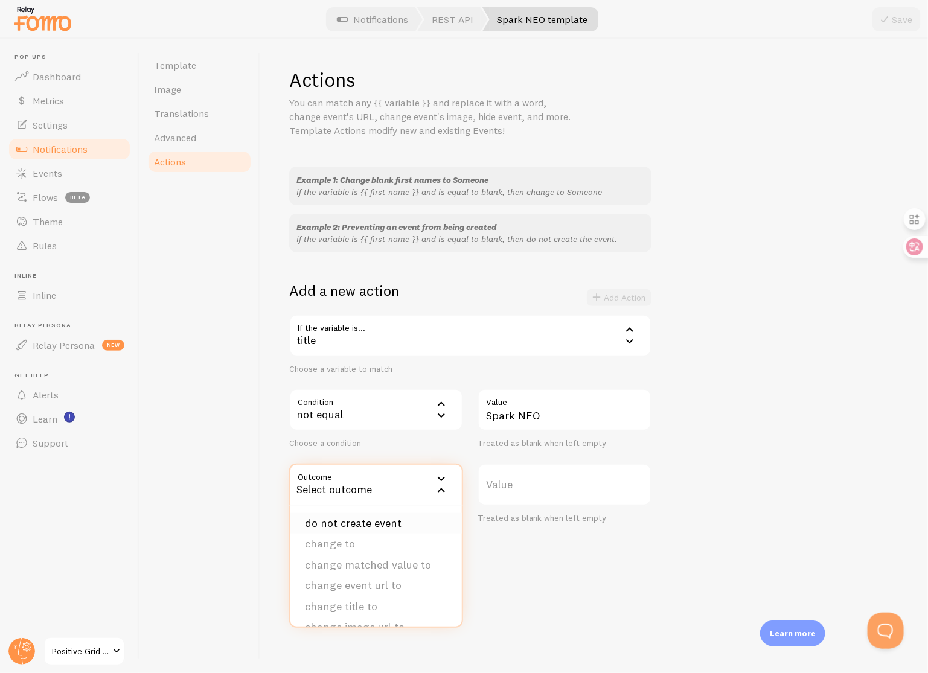
click at [393, 521] on li "do not create event" at bounding box center [375, 523] width 171 height 21
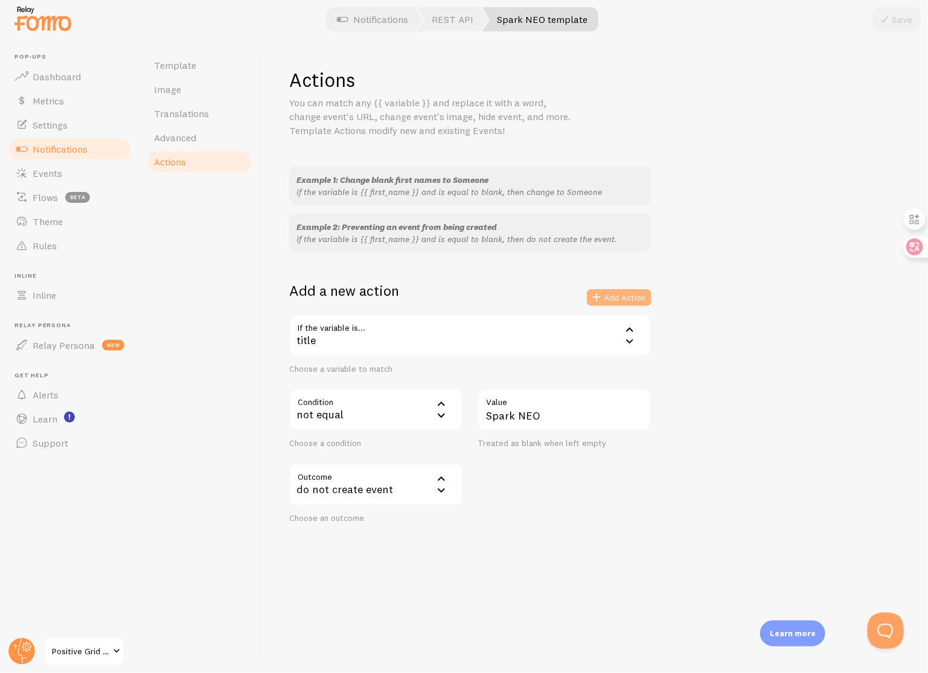
click at [639, 290] on button "Add Action" at bounding box center [619, 297] width 65 height 17
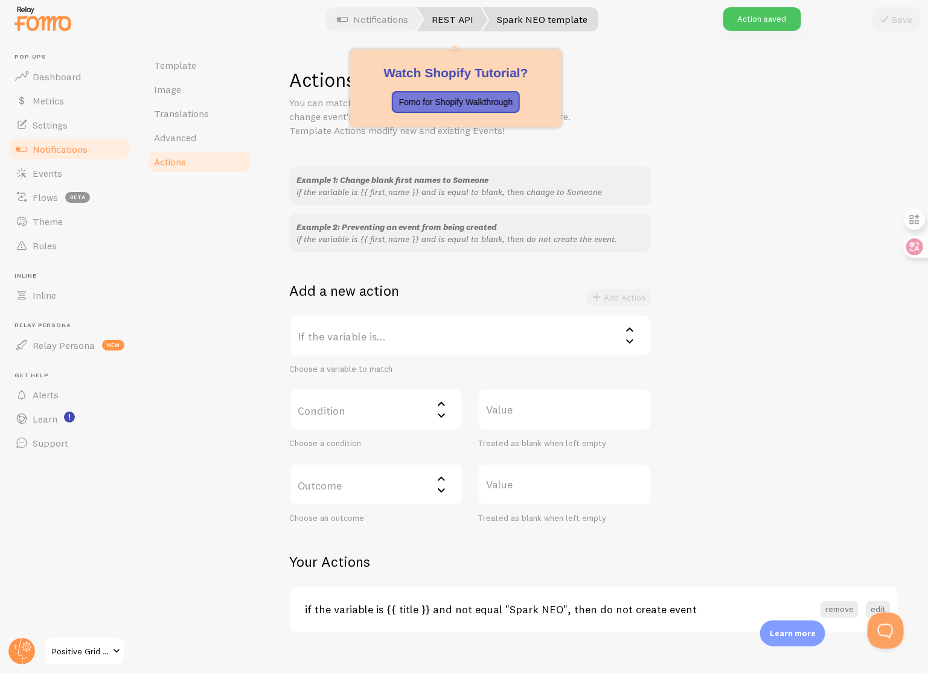
click at [435, 25] on link "REST API" at bounding box center [452, 19] width 71 height 24
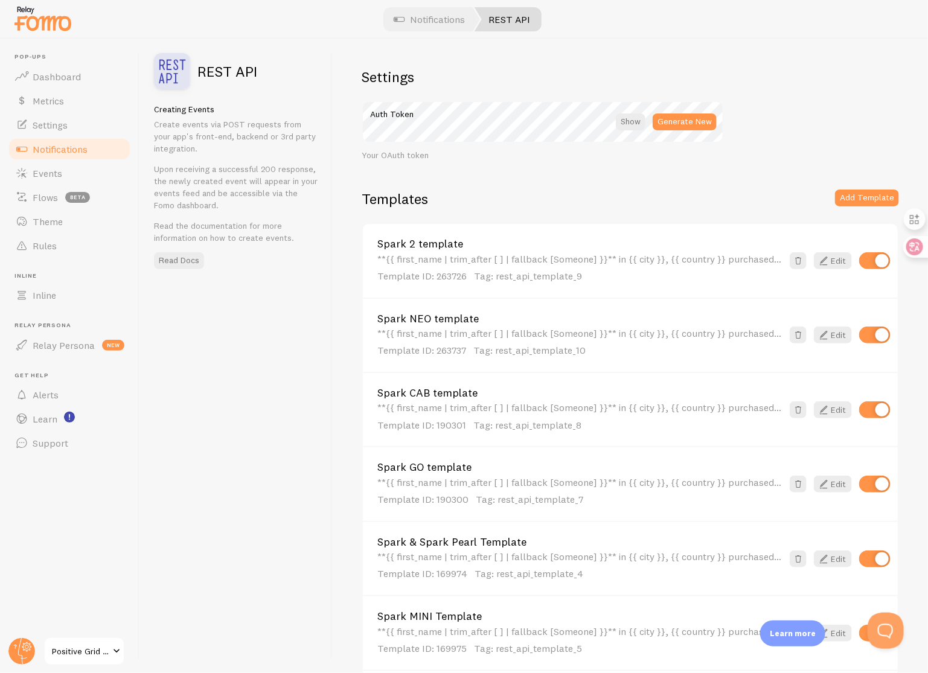
click at [458, 246] on link "Spark 2 template" at bounding box center [579, 244] width 405 height 11
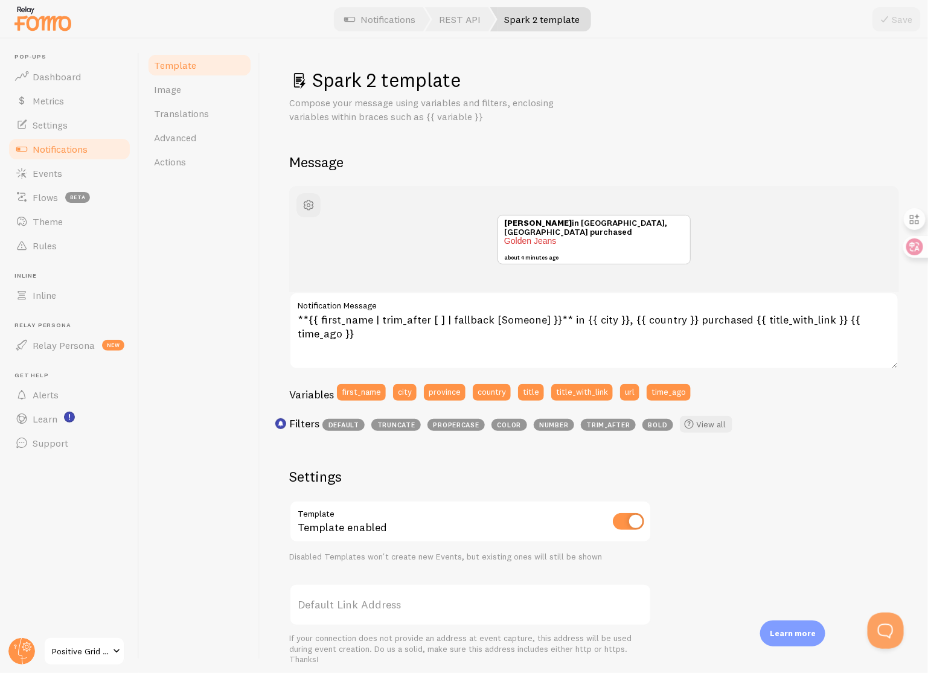
click at [207, 62] on link "Template" at bounding box center [200, 65] width 106 height 24
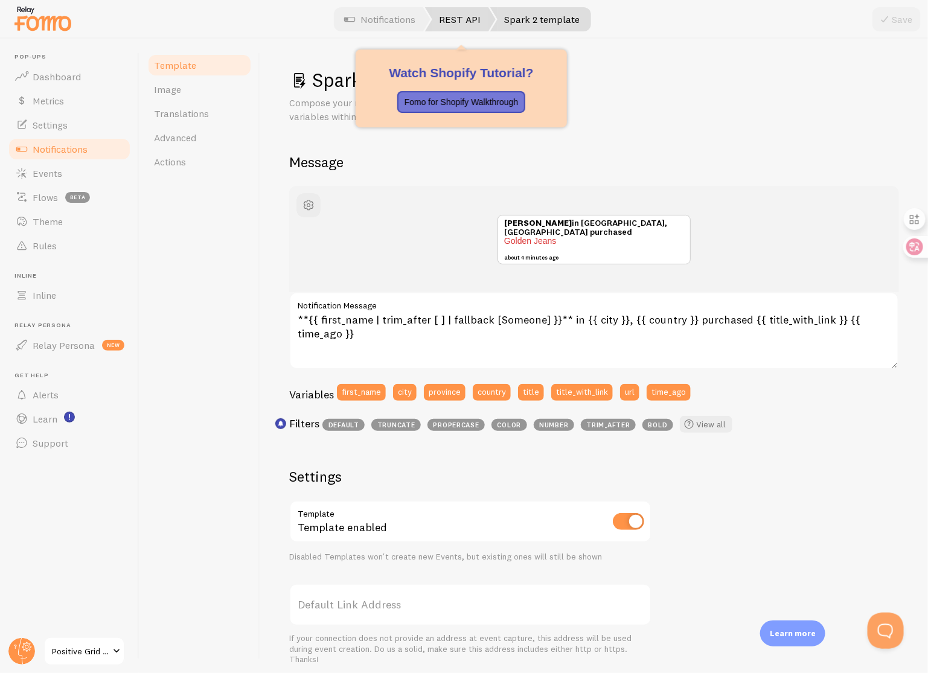
click at [444, 15] on link "REST API" at bounding box center [460, 19] width 71 height 24
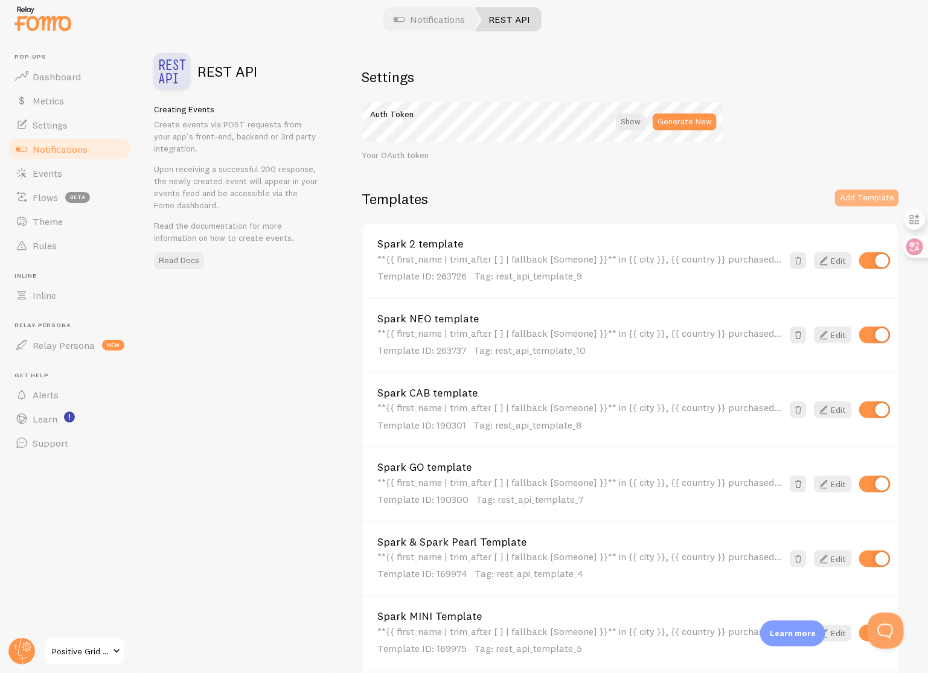
click at [857, 199] on button "Add Template" at bounding box center [867, 198] width 64 height 17
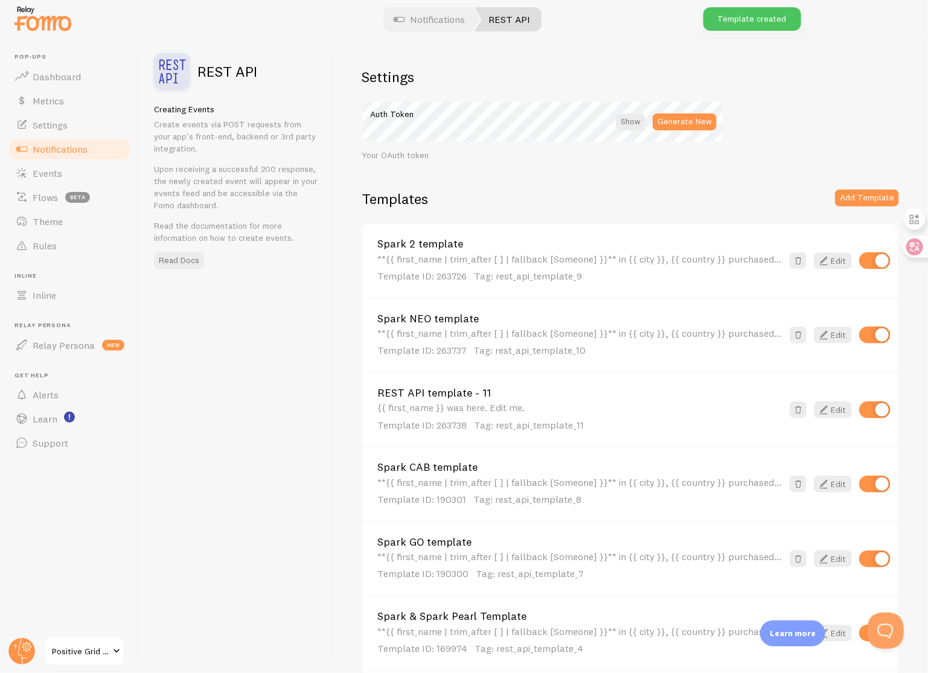
click at [494, 386] on div "REST API template - 11 {{ first_name }} was here. Edit me. Template ID: 263738 …" at bounding box center [630, 409] width 535 height 74
click at [475, 388] on link "REST API template - 11" at bounding box center [579, 393] width 405 height 11
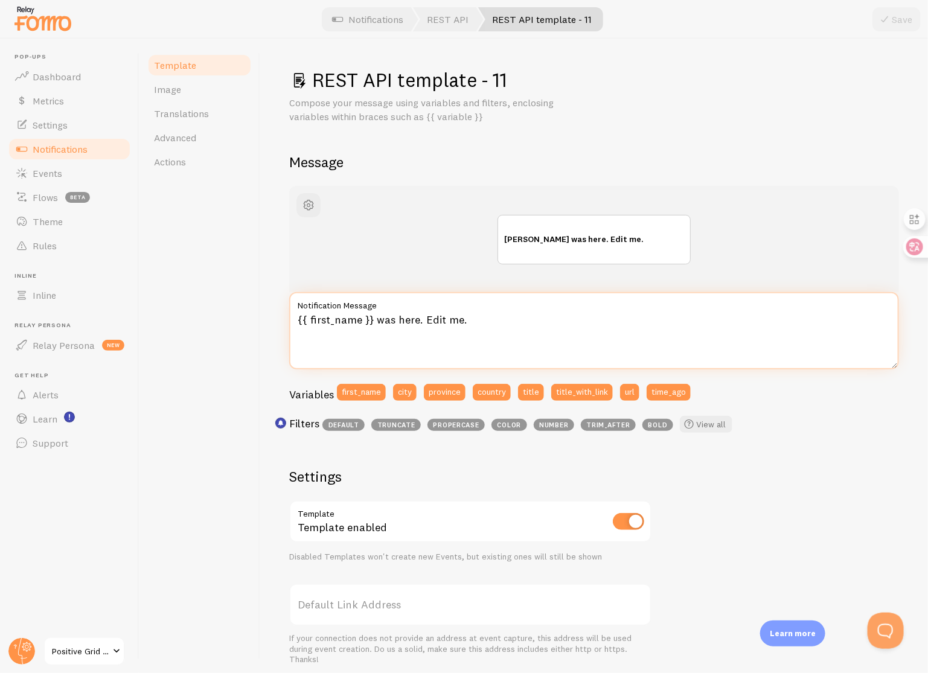
click at [463, 322] on textarea "{{ first_name }} was here. Edit me." at bounding box center [594, 330] width 610 height 77
paste textarea "**{{ first_name | trim_after [ ] | fallback [Someone] }}** in {{ city }}, {{ co…"
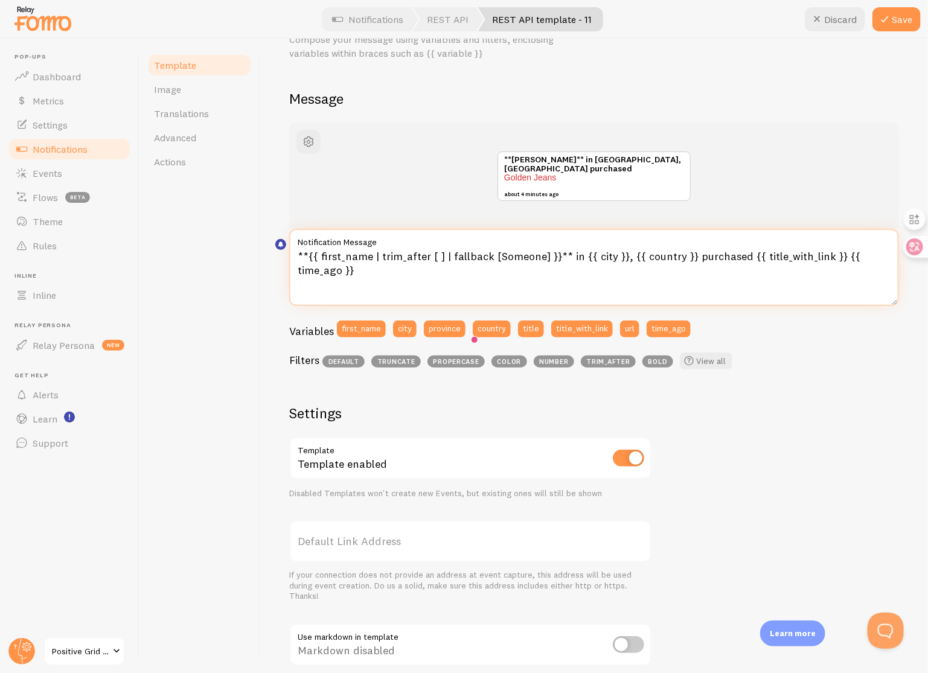
scroll to position [229, 0]
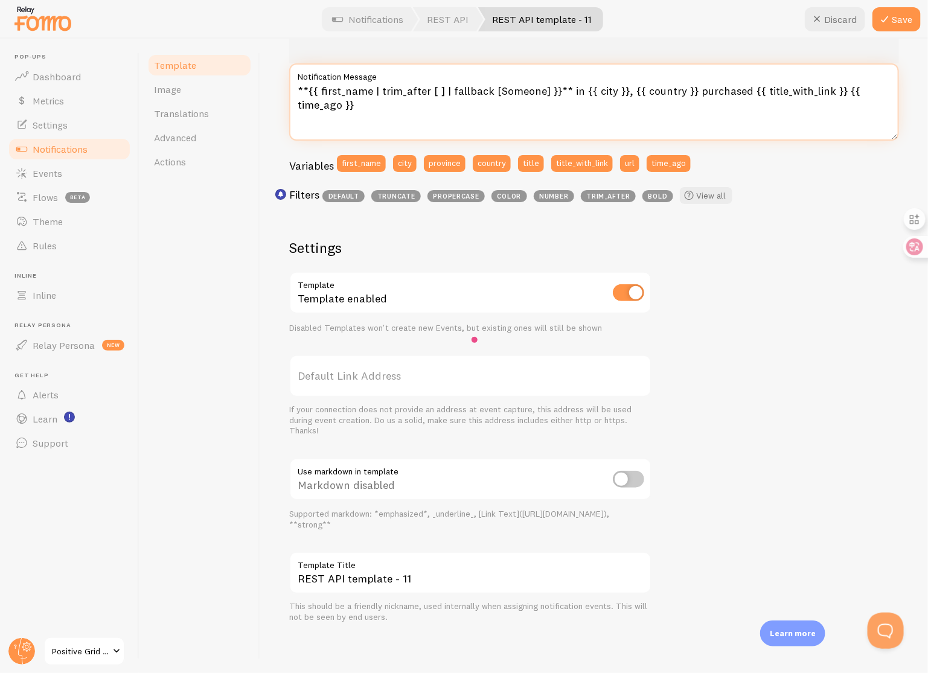
type textarea "**{{ first_name | trim_after [ ] | fallback [Someone] }}** in {{ city }}, {{ co…"
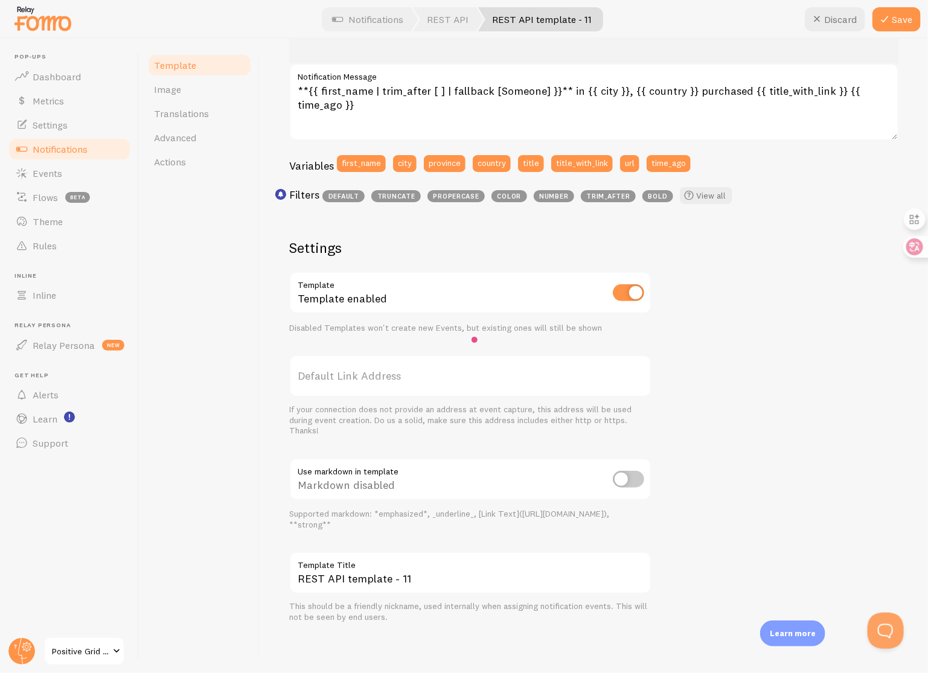
click at [624, 477] on input "checkbox" at bounding box center [628, 479] width 31 height 17
checkbox input "true"
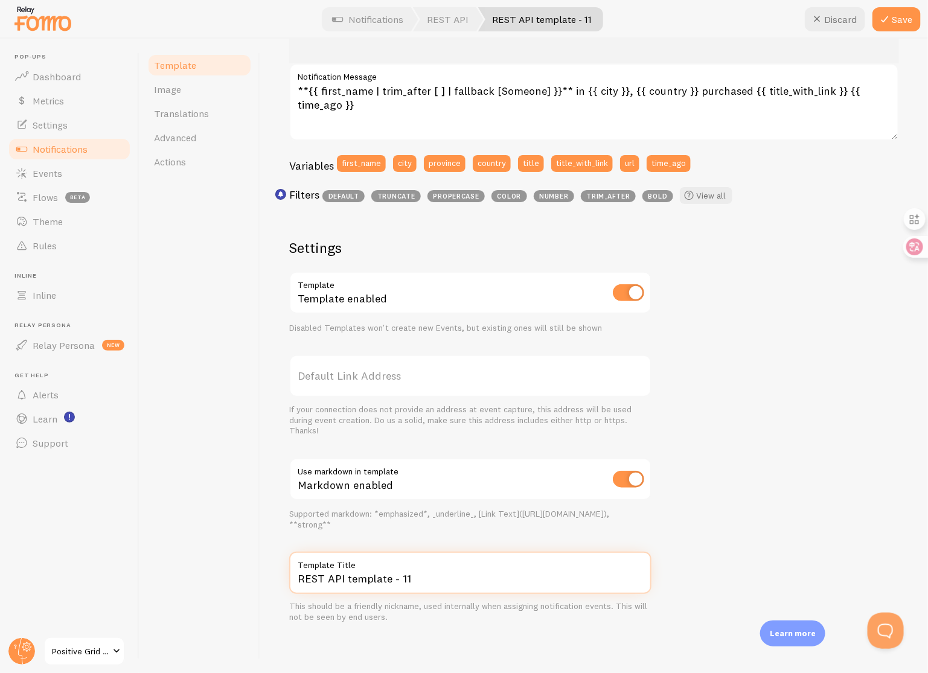
click at [446, 576] on input "REST API template - 11" at bounding box center [470, 573] width 362 height 42
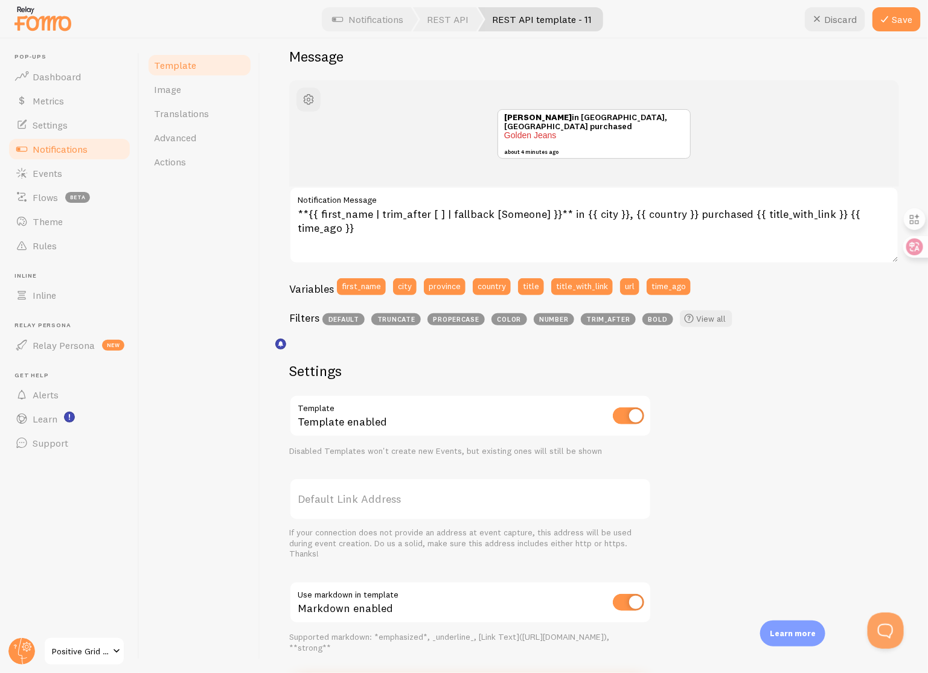
scroll to position [0, 0]
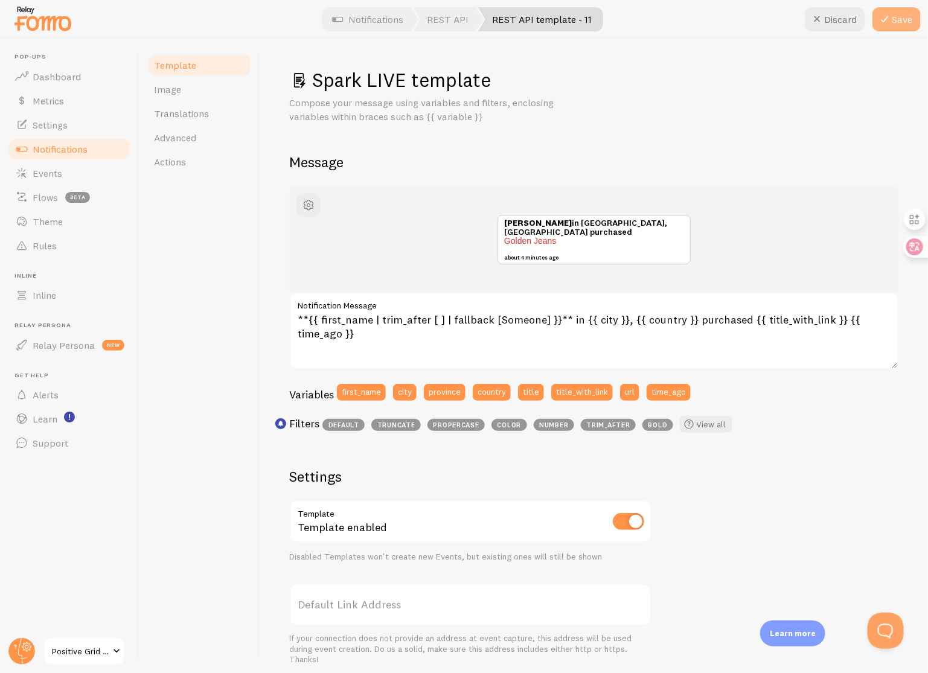
type input "Spark LIVE template"
click at [892, 25] on icon at bounding box center [884, 19] width 14 height 14
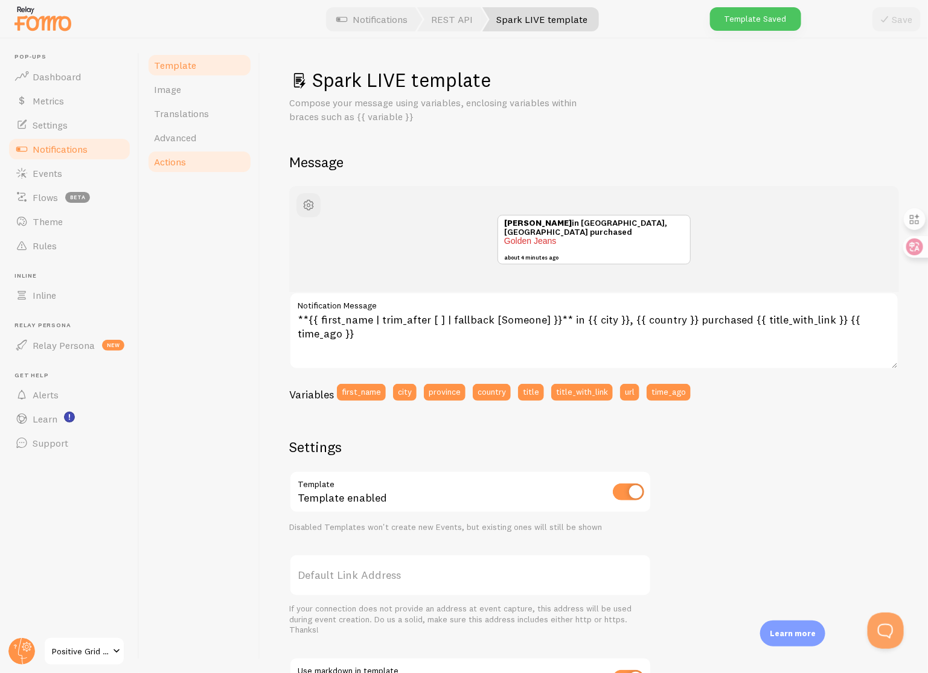
click at [181, 165] on span "Actions" at bounding box center [170, 162] width 32 height 12
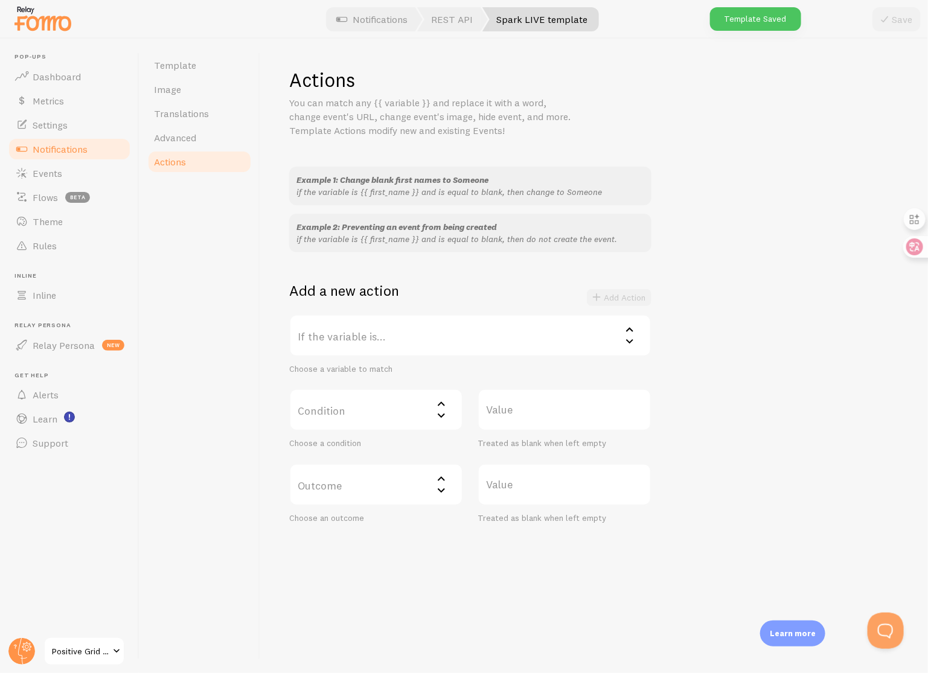
click at [438, 326] on label "If the variable is..." at bounding box center [470, 336] width 362 height 42
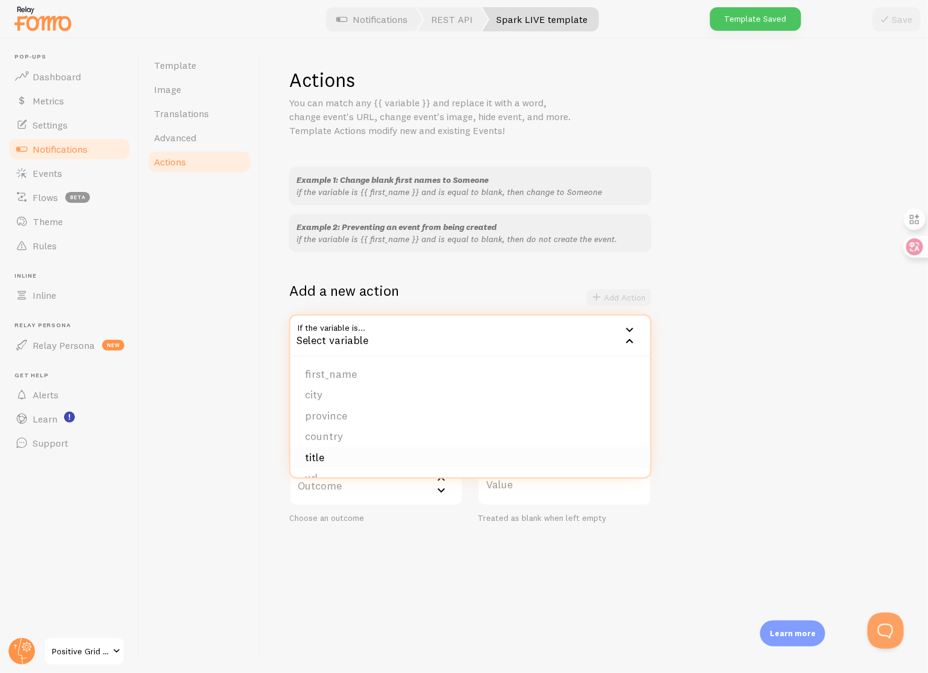
click at [381, 455] on li "title" at bounding box center [470, 457] width 360 height 21
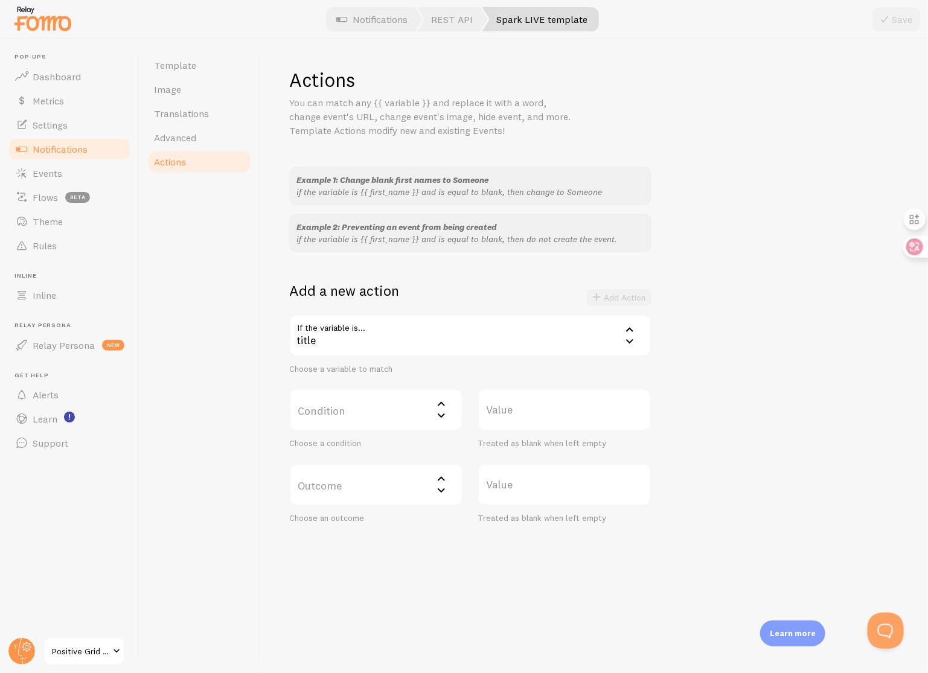
click at [394, 427] on label "Condition" at bounding box center [376, 410] width 174 height 42
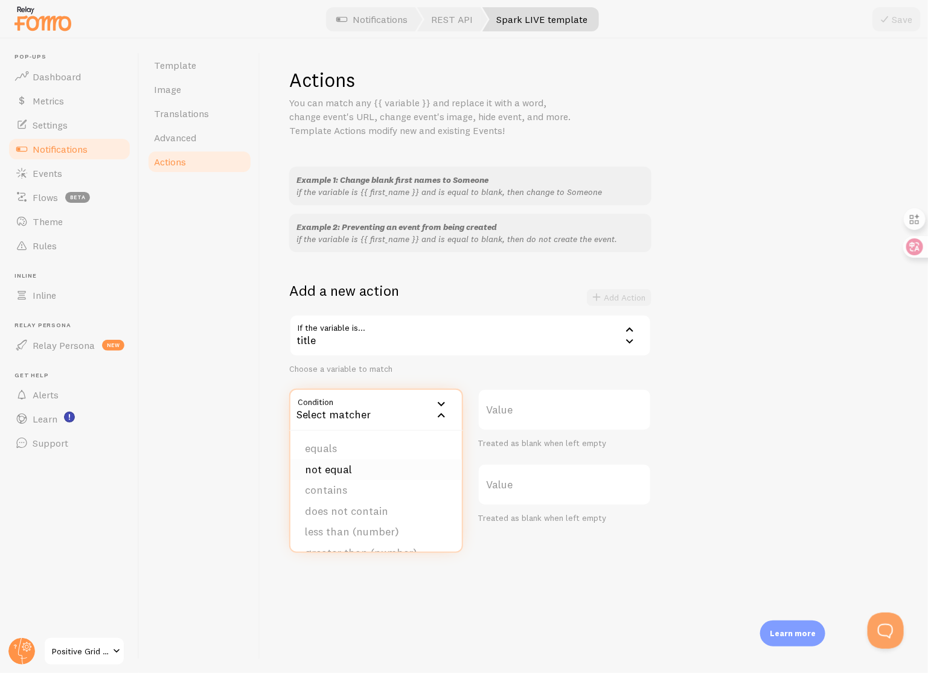
click at [382, 467] on li "not equal" at bounding box center [375, 470] width 171 height 21
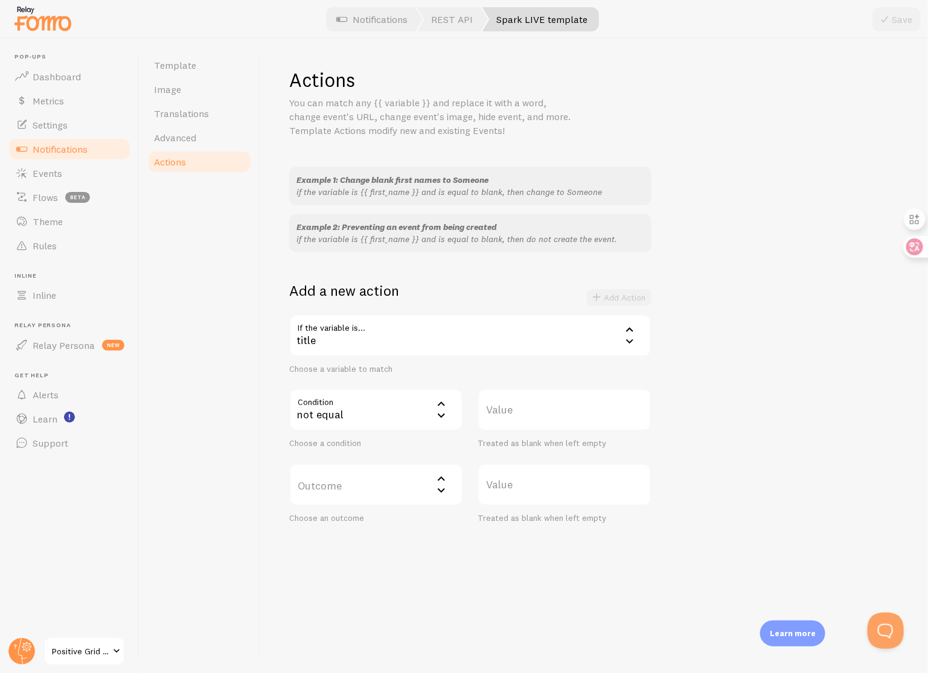
click at [571, 418] on label "Value" at bounding box center [565, 410] width 174 height 42
click at [571, 418] on input "Value" at bounding box center [565, 410] width 174 height 42
type input "Spark LIVE"
click at [386, 491] on label "Outcome" at bounding box center [376, 485] width 174 height 42
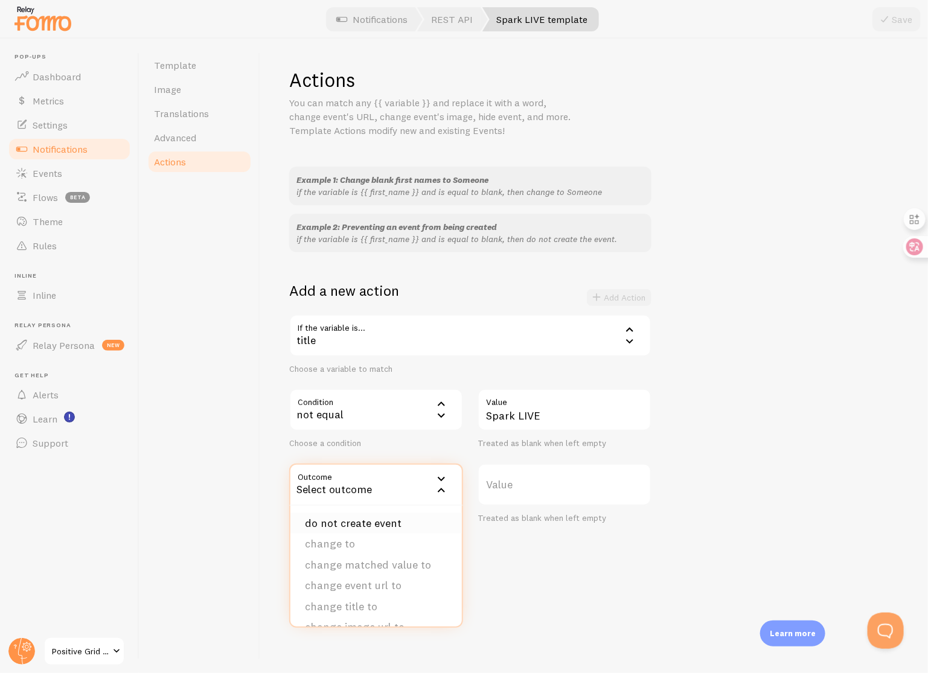
click at [390, 517] on li "do not create event" at bounding box center [375, 523] width 171 height 21
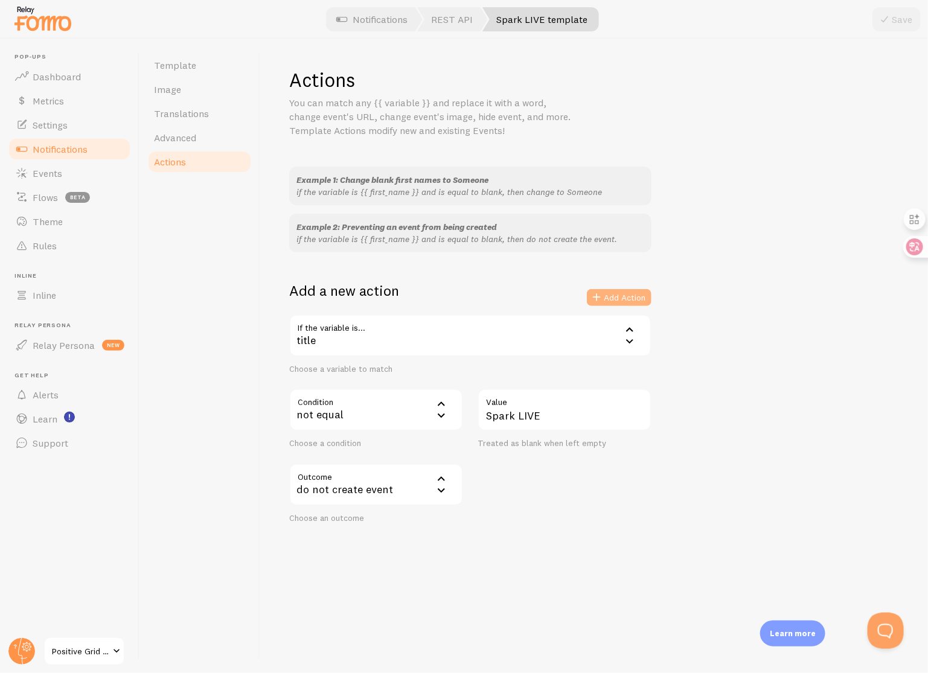
click at [631, 296] on button "Add Action" at bounding box center [619, 297] width 65 height 17
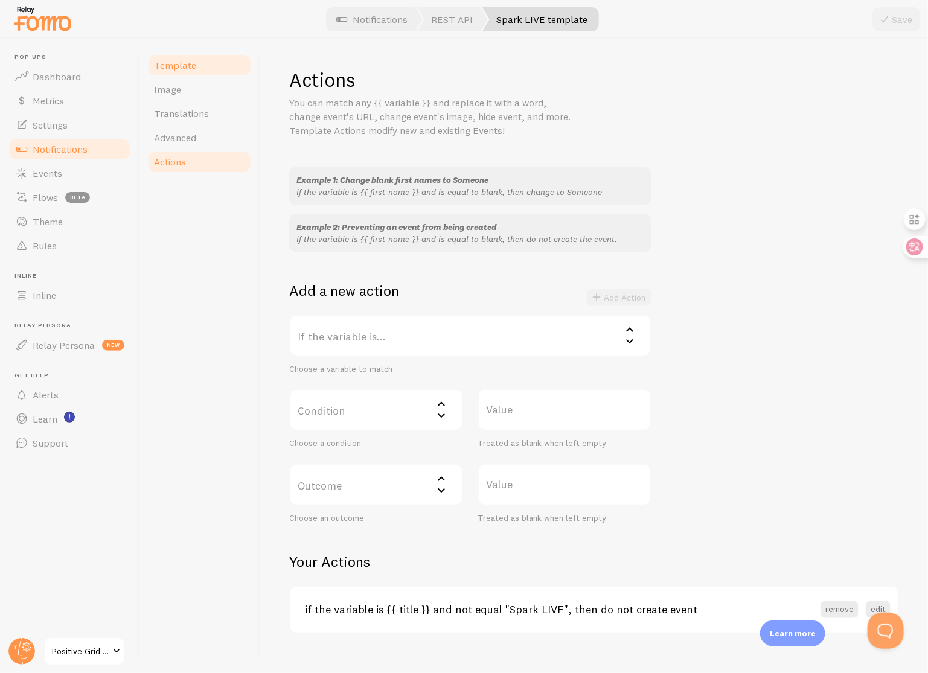
click at [203, 65] on link "Template" at bounding box center [200, 65] width 106 height 24
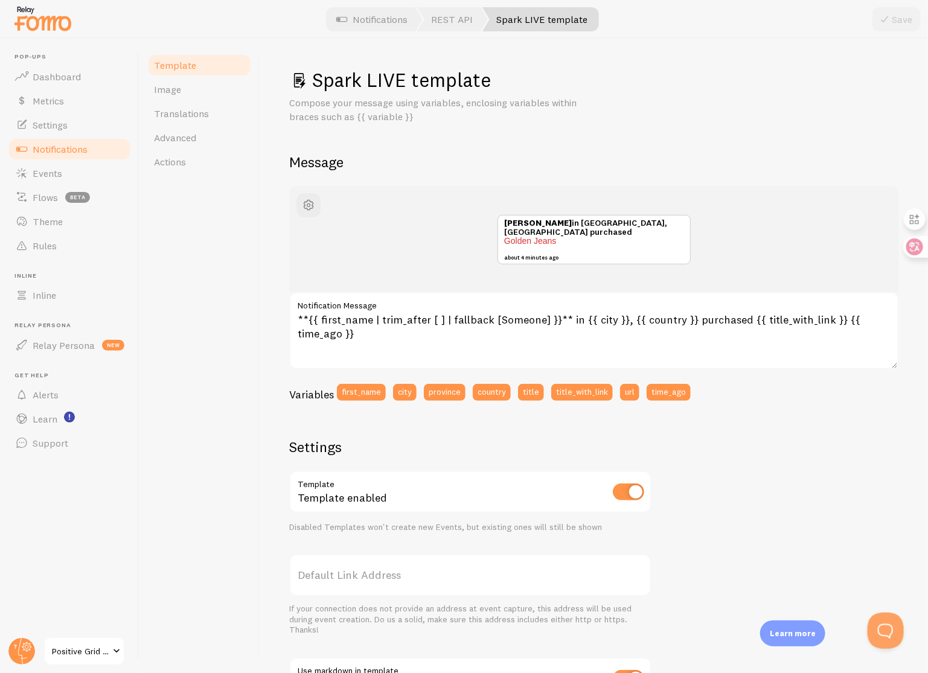
click at [112, 150] on link "Notifications" at bounding box center [69, 149] width 124 height 24
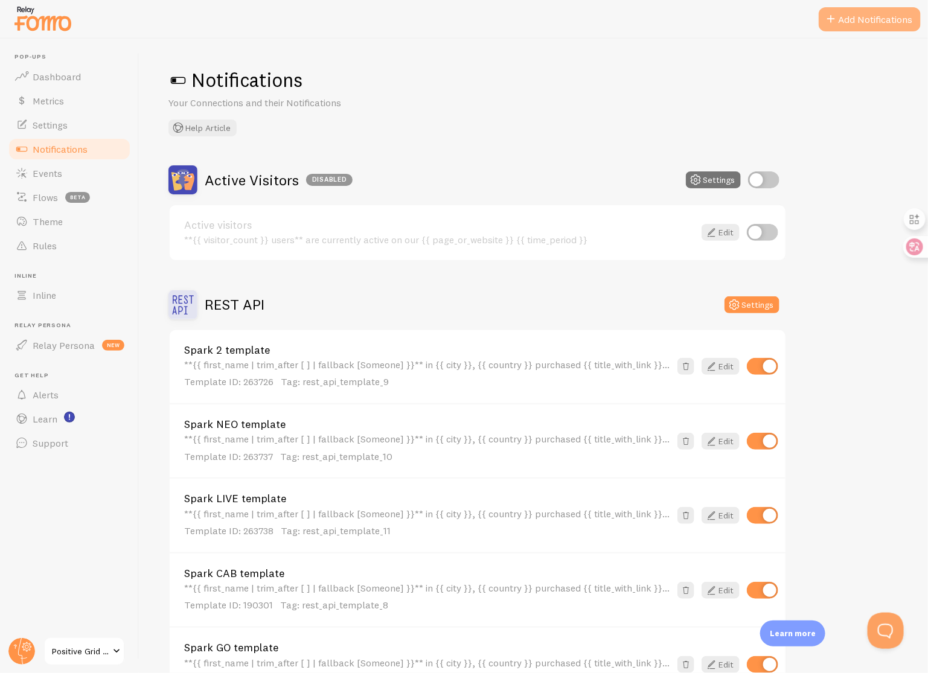
click at [863, 21] on button "Add Notifications" at bounding box center [870, 19] width 102 height 24
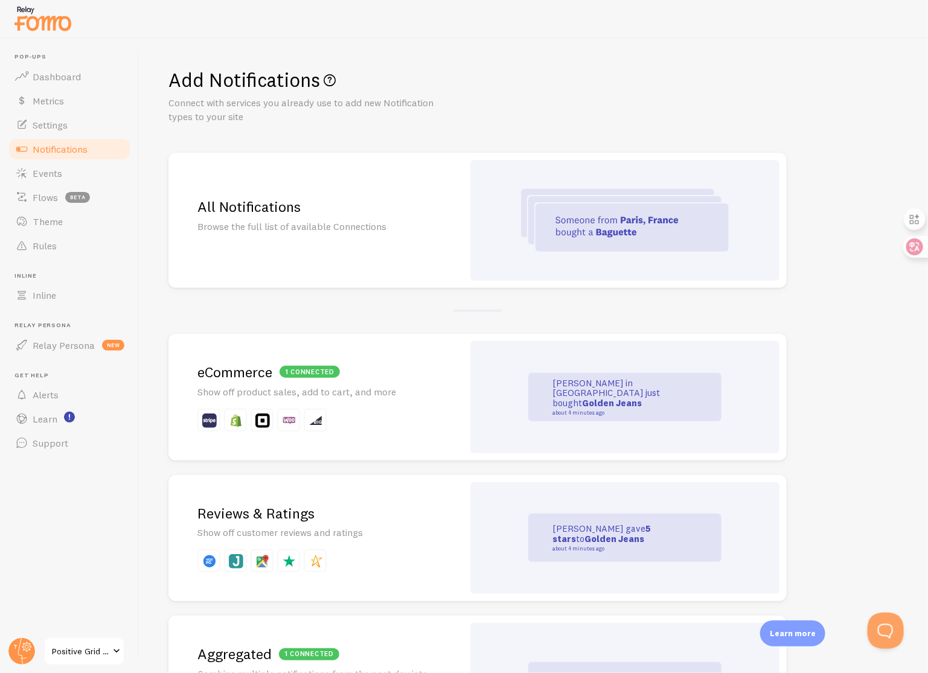
click at [94, 149] on link "Notifications" at bounding box center [69, 149] width 124 height 24
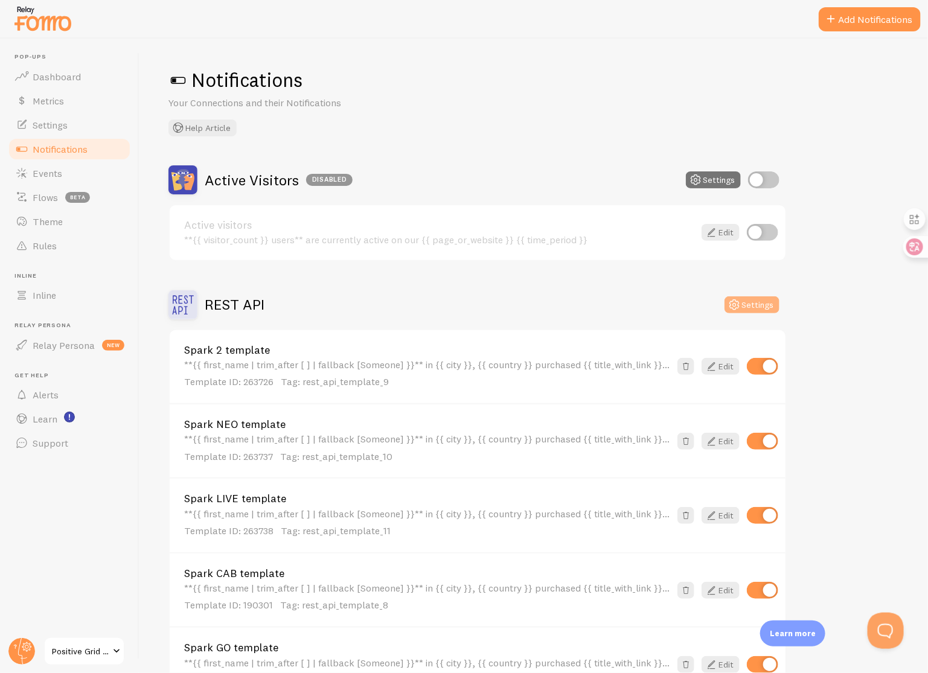
click at [756, 297] on button "Settings" at bounding box center [752, 304] width 55 height 17
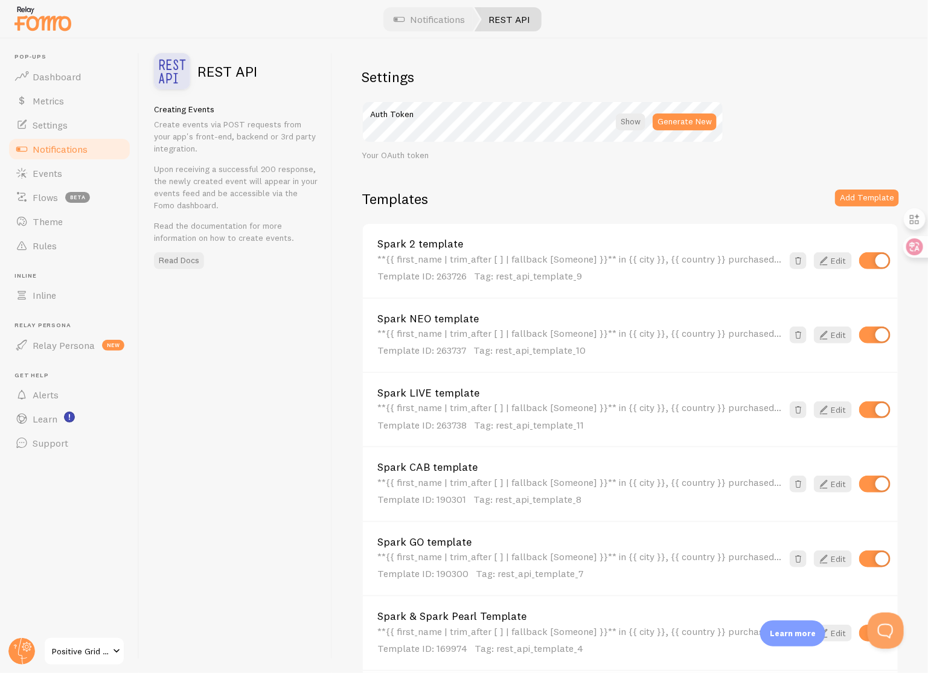
scroll to position [31, 0]
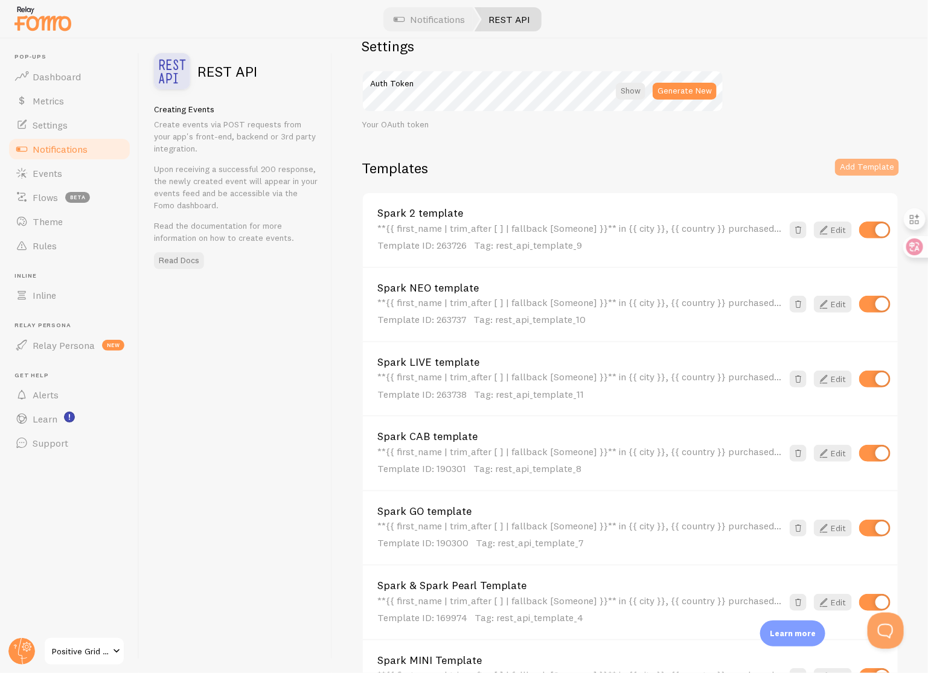
click at [873, 168] on button "Add Template" at bounding box center [867, 167] width 64 height 17
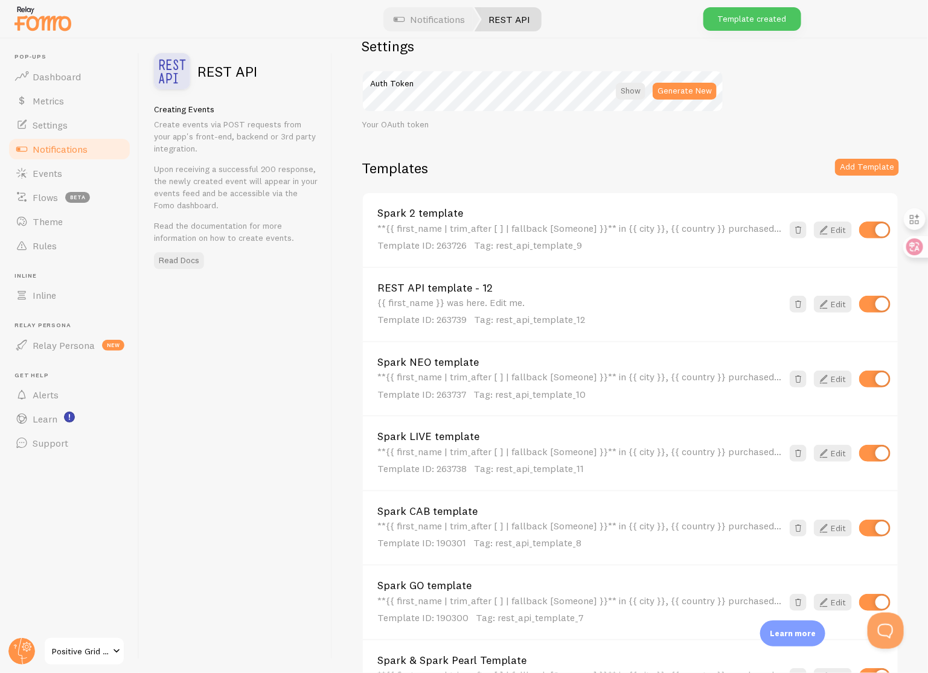
click at [536, 283] on link "REST API template - 12" at bounding box center [579, 288] width 405 height 11
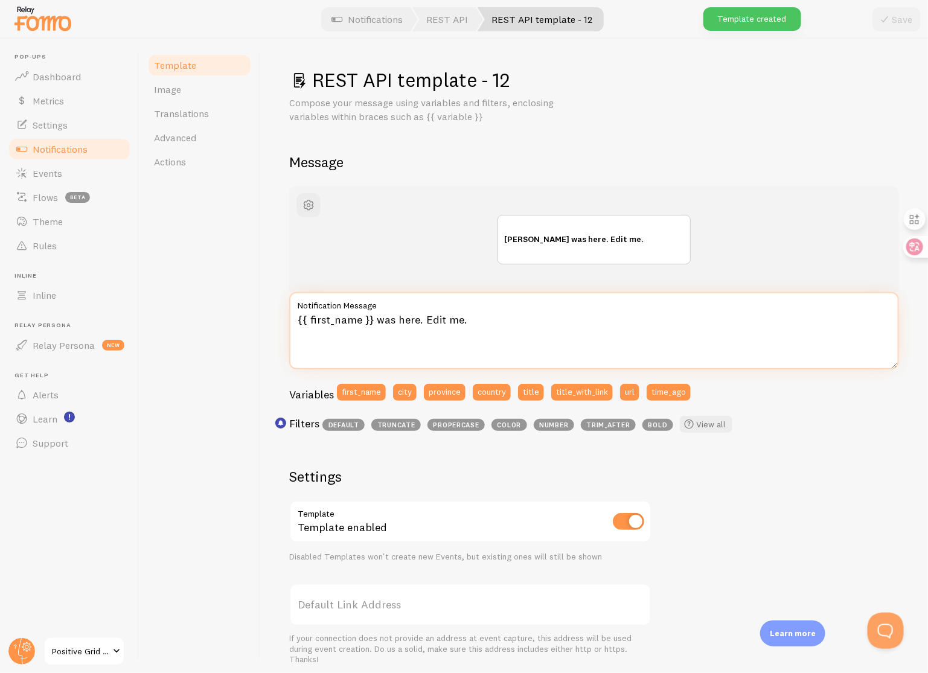
click at [470, 342] on textarea "{{ first_name }} was here. Edit me." at bounding box center [594, 330] width 610 height 77
paste textarea "**{{ first_name | trim_after [ ] | fallback [Someone] }}** in {{ city }}, {{ co…"
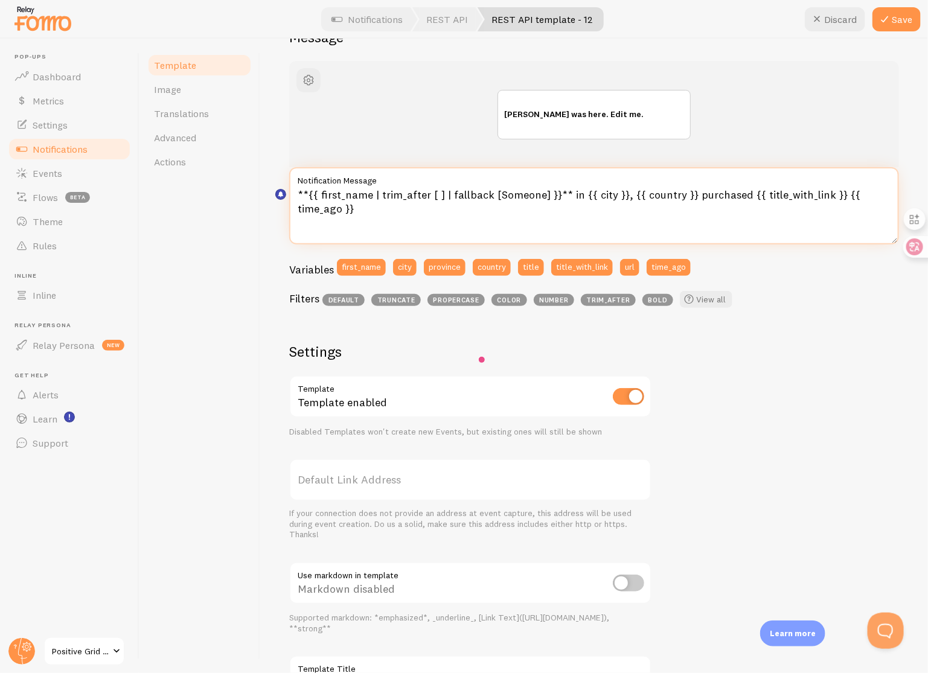
scroll to position [229, 0]
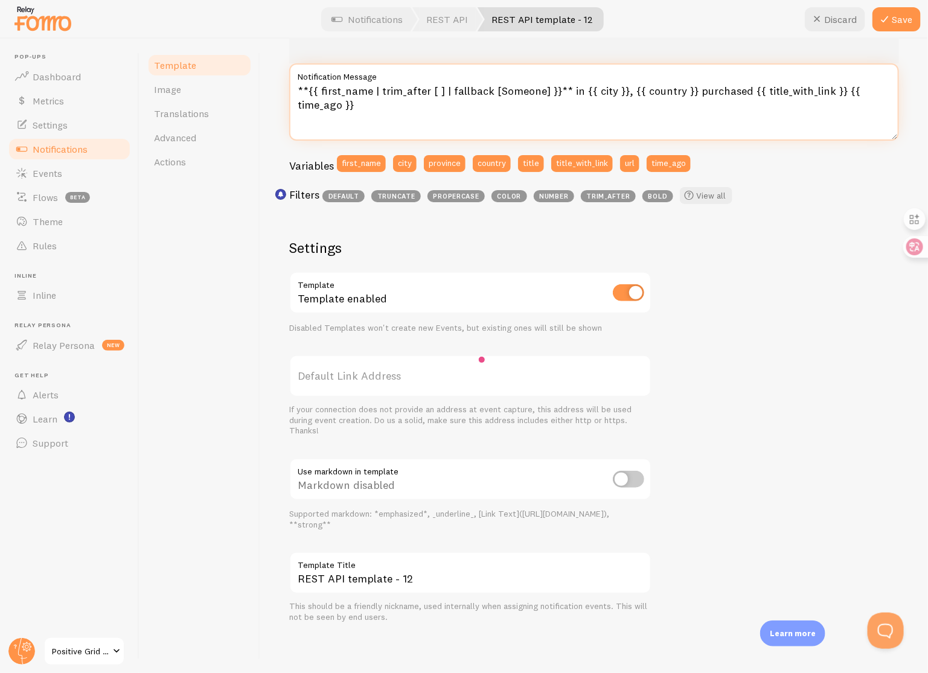
type textarea "**{{ first_name | trim_after [ ] | fallback [Someone] }}** in {{ city }}, {{ co…"
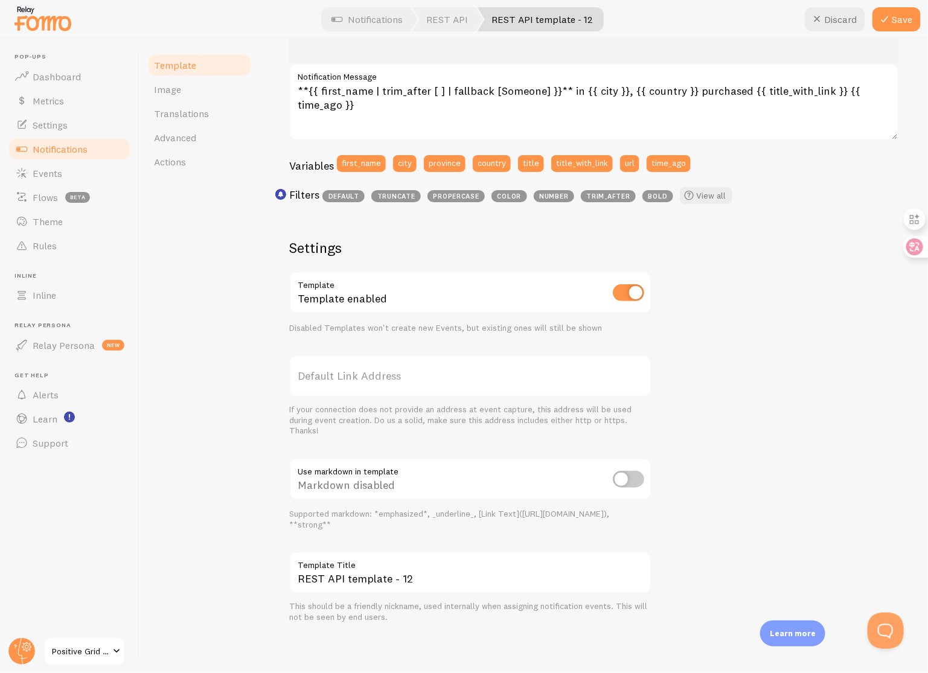
click at [624, 479] on input "checkbox" at bounding box center [628, 479] width 31 height 17
checkbox input "true"
click at [456, 581] on input "REST API template - 12" at bounding box center [470, 573] width 362 height 42
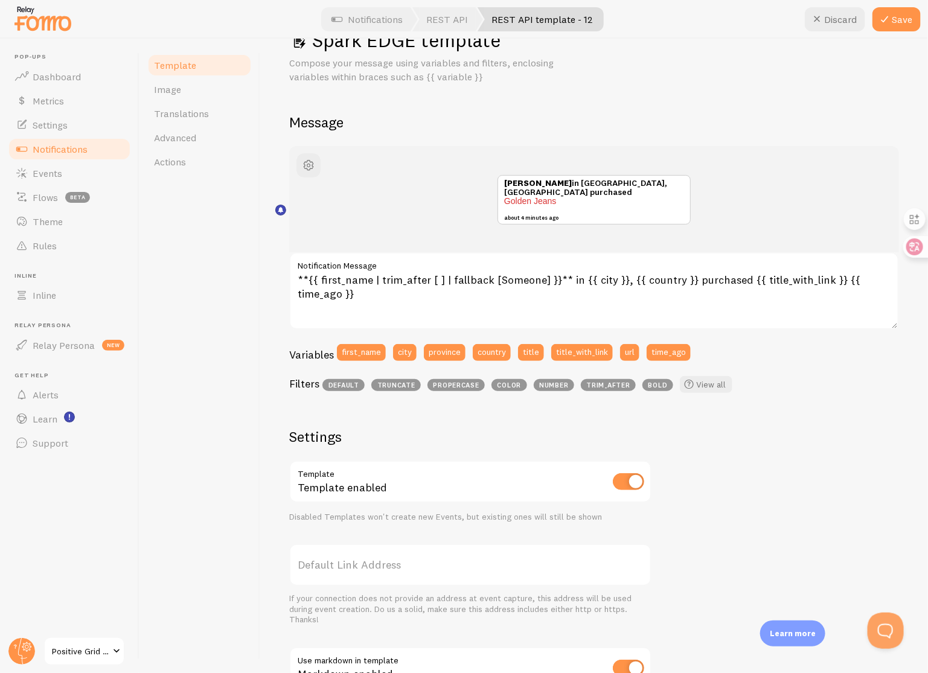
scroll to position [0, 0]
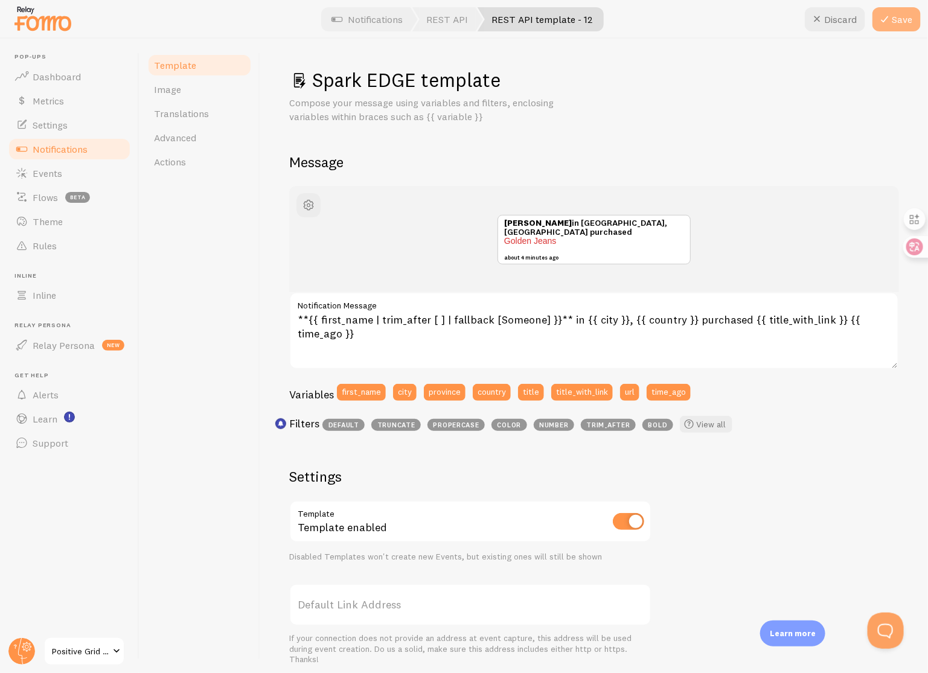
type input "Spark EDGE template"
click at [896, 22] on button "Save" at bounding box center [897, 19] width 48 height 24
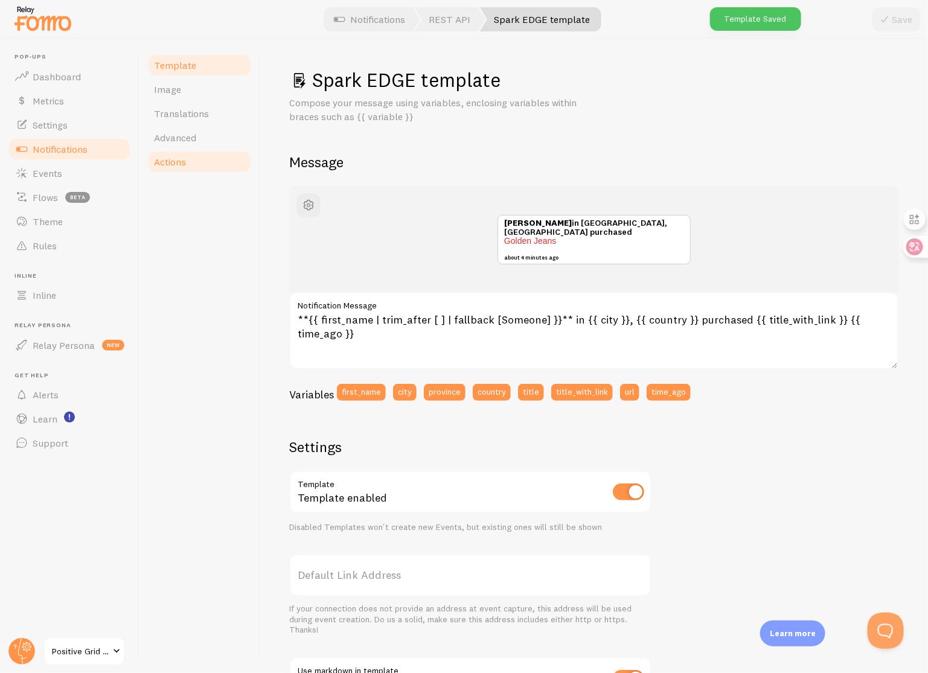
click at [184, 164] on span "Actions" at bounding box center [170, 162] width 32 height 12
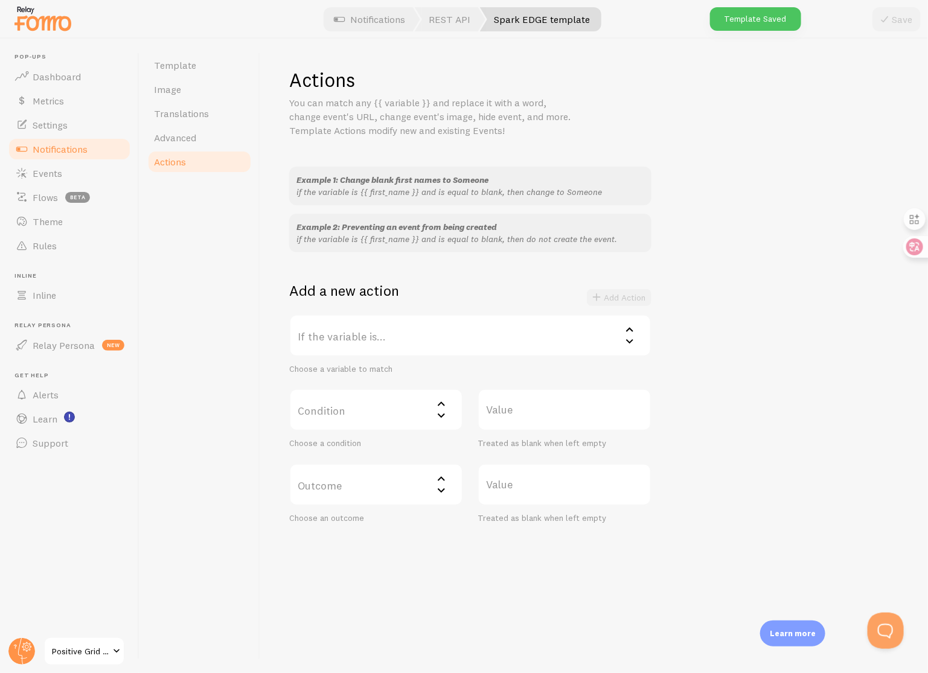
click at [418, 326] on label "If the variable is..." at bounding box center [470, 336] width 362 height 42
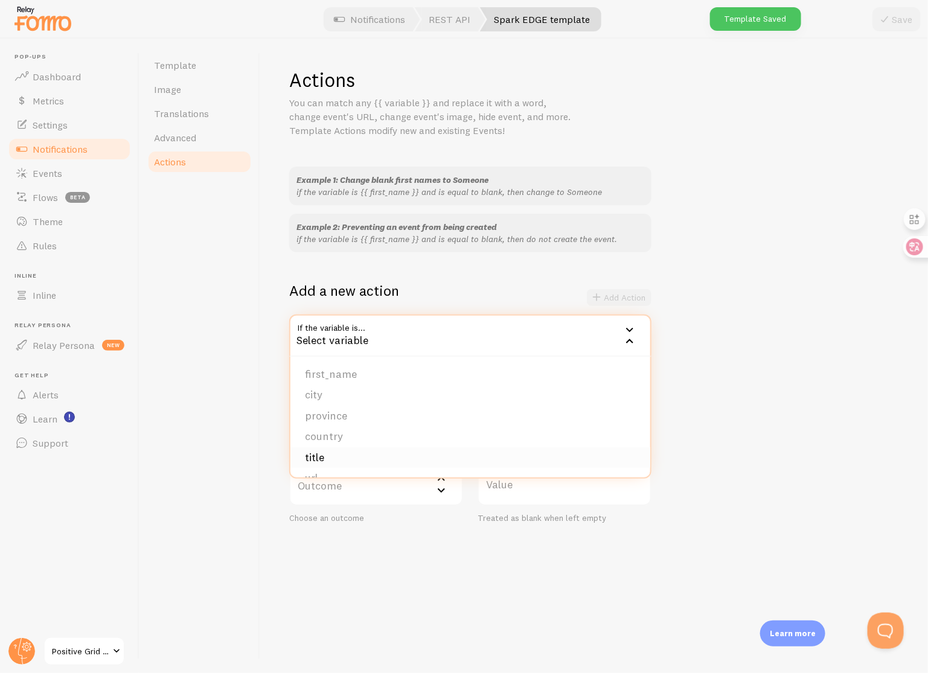
click at [373, 454] on li "title" at bounding box center [470, 457] width 360 height 21
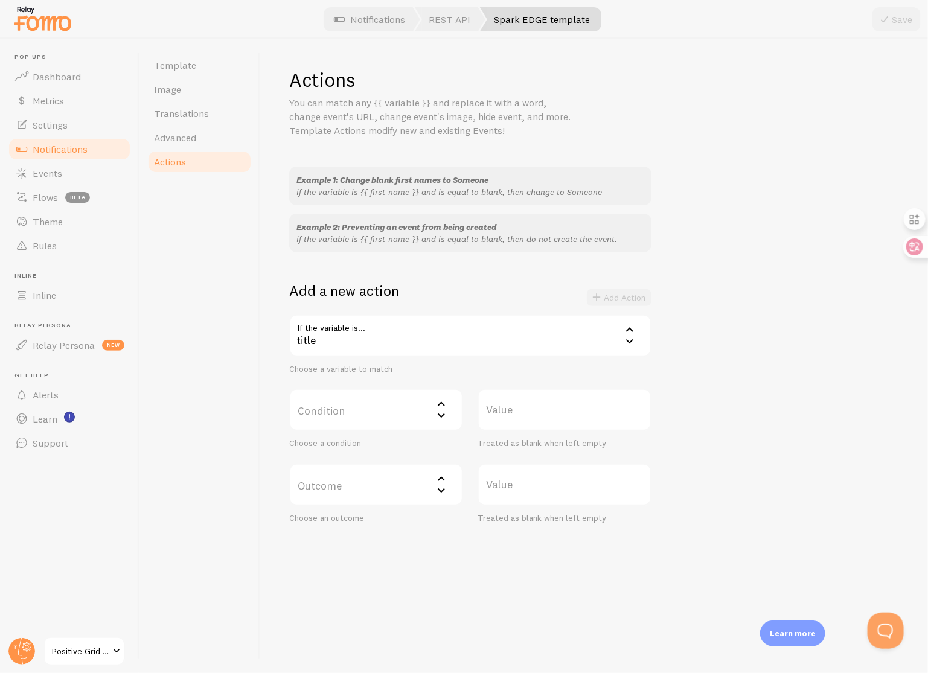
click at [386, 411] on label "Condition" at bounding box center [376, 410] width 174 height 42
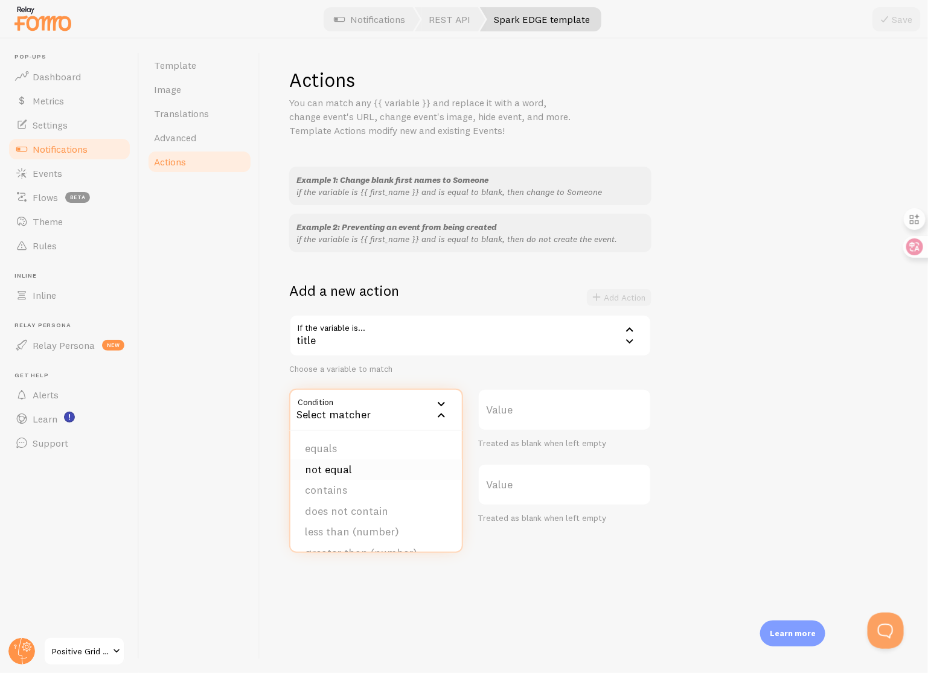
click at [381, 472] on li "not equal" at bounding box center [375, 470] width 171 height 21
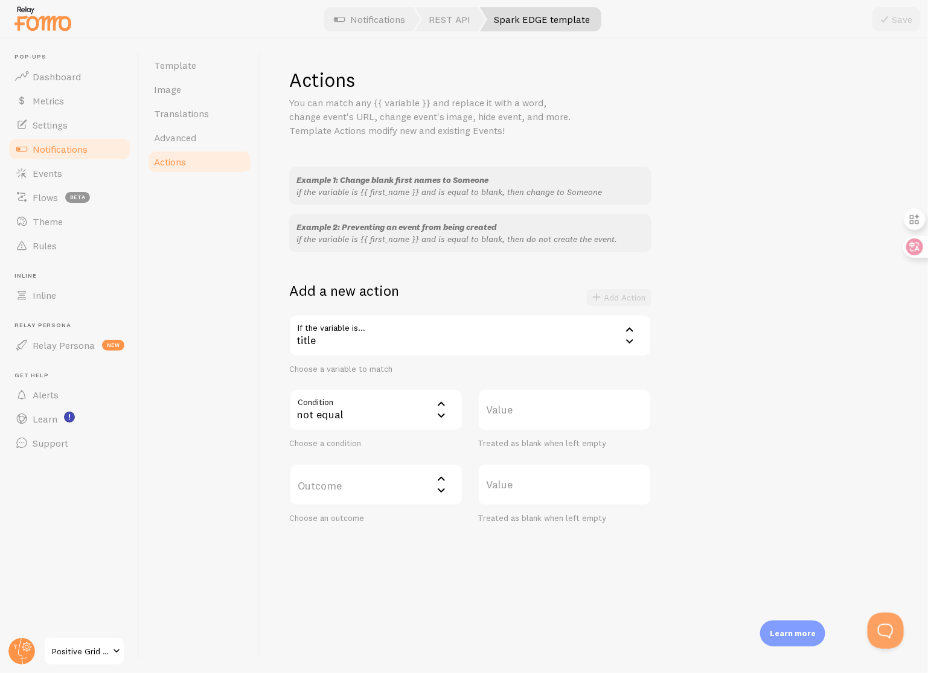
click at [543, 419] on label "Value" at bounding box center [565, 410] width 174 height 42
click at [543, 419] on input "Value" at bounding box center [565, 410] width 174 height 42
type input "Spark EDGE"
click at [402, 485] on label "Outcome" at bounding box center [376, 485] width 174 height 42
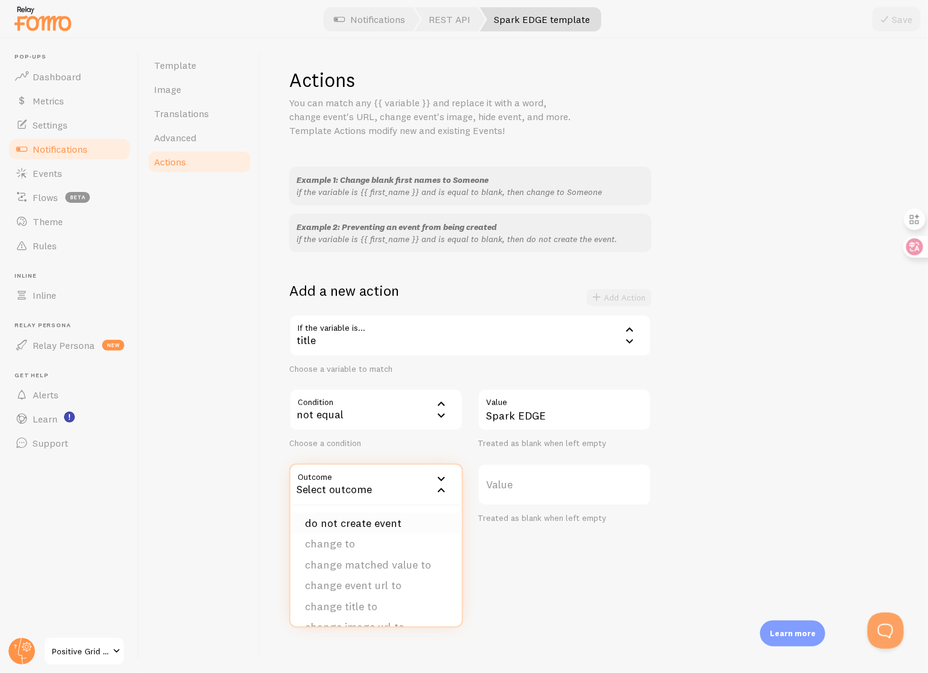
click at [391, 522] on li "do not create event" at bounding box center [375, 523] width 171 height 21
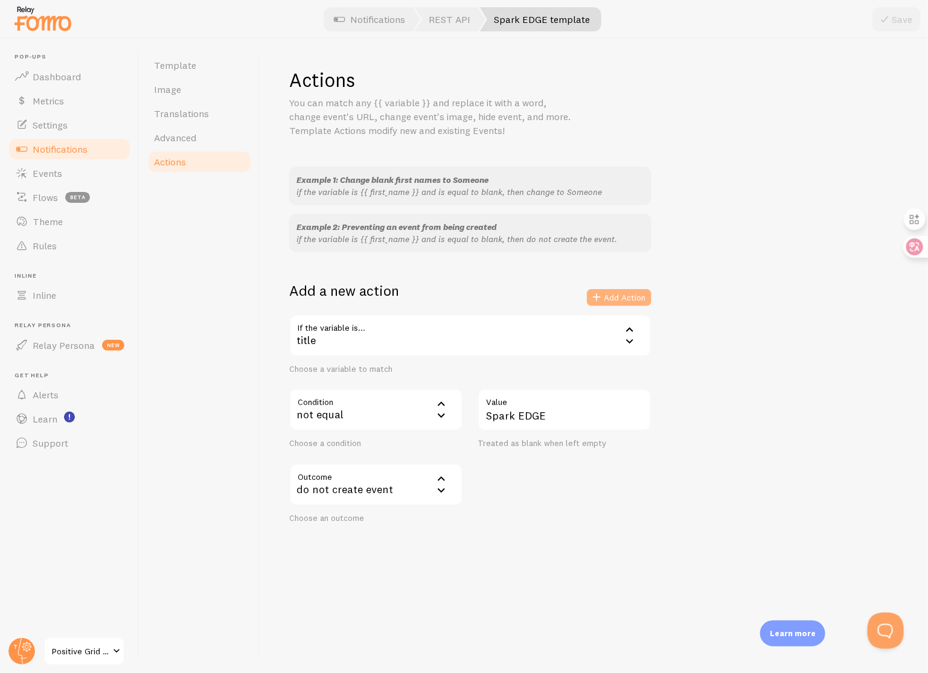
click at [635, 303] on button "Add Action" at bounding box center [619, 297] width 65 height 17
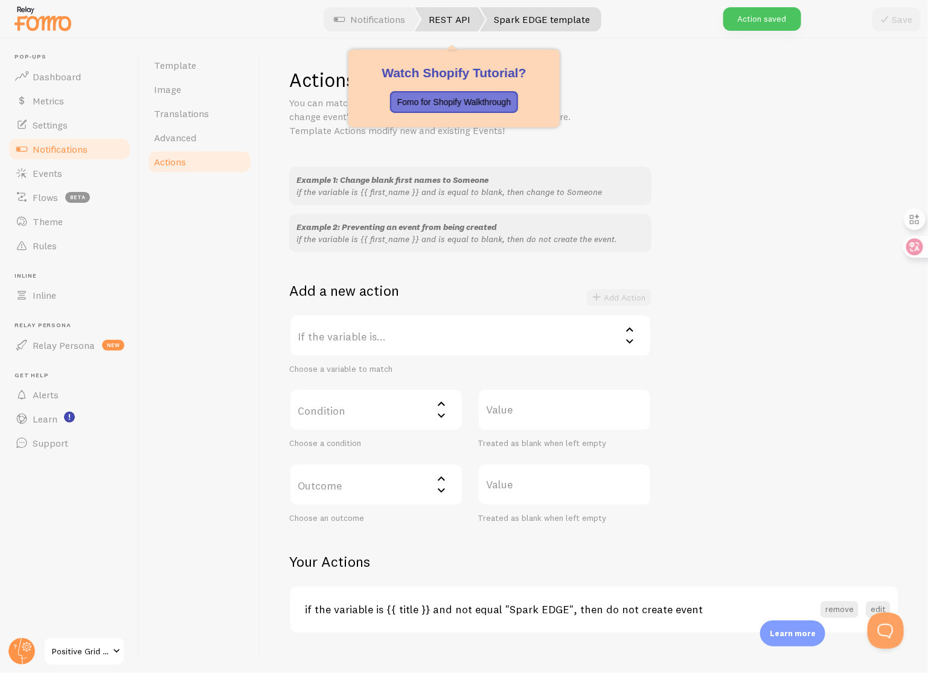
click at [450, 16] on link "REST API" at bounding box center [450, 19] width 71 height 24
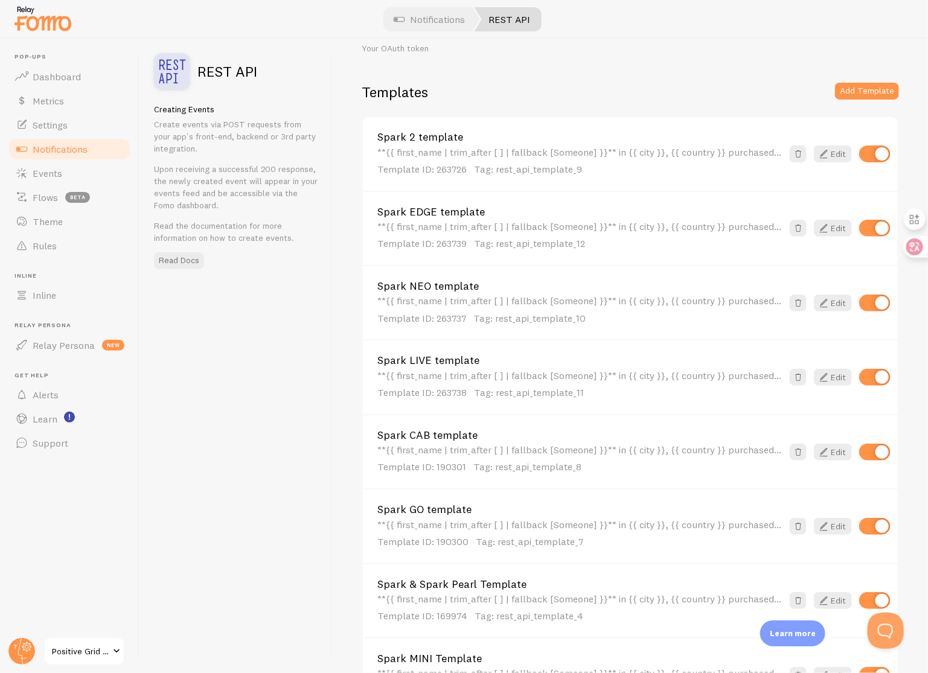
scroll to position [131, 0]
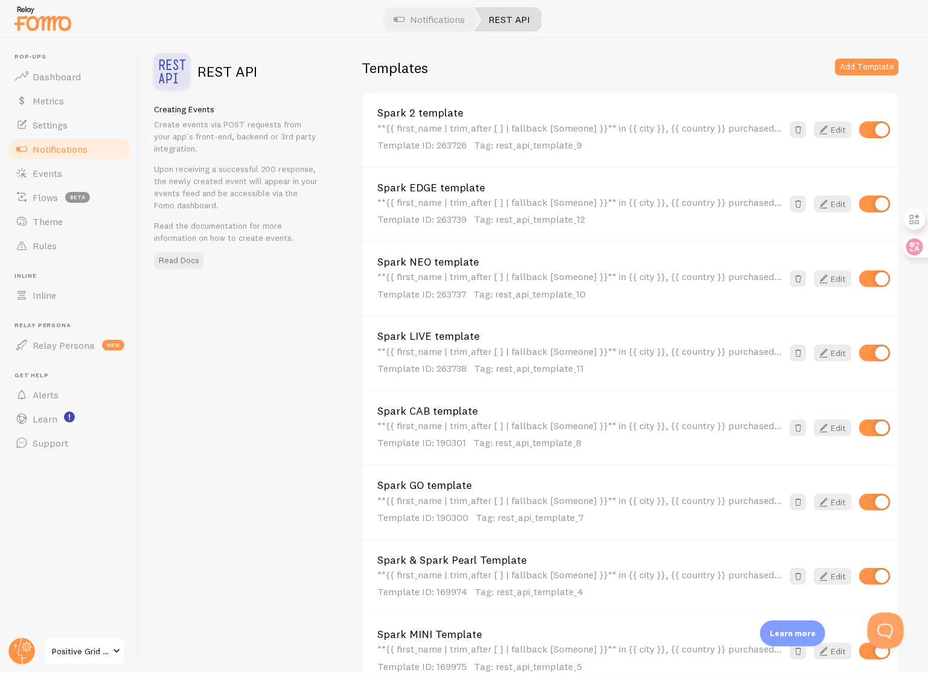
click at [479, 182] on link "Spark EDGE template" at bounding box center [579, 187] width 405 height 11
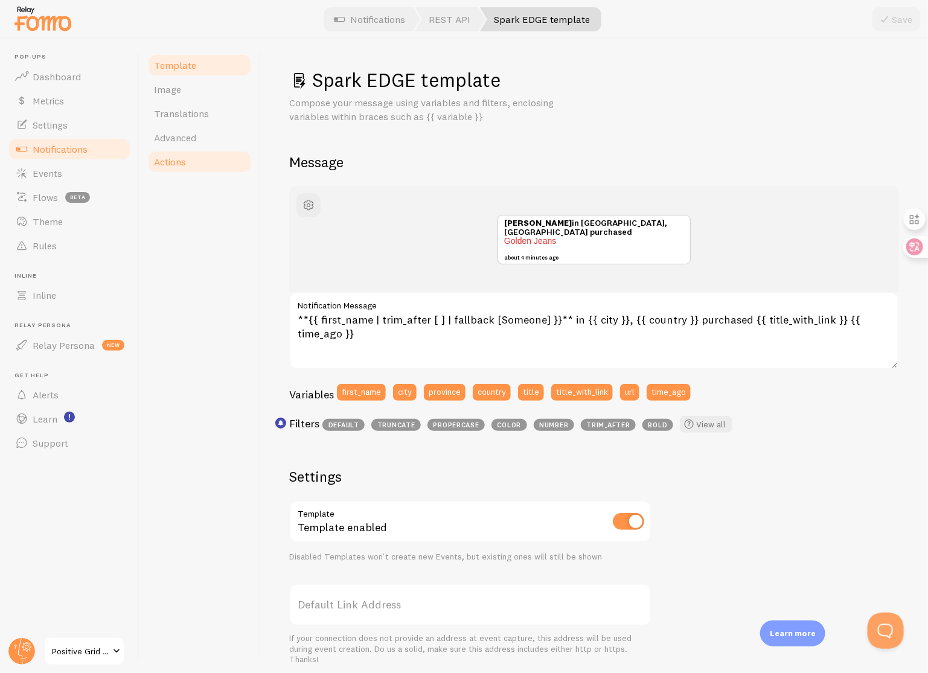
click at [208, 165] on link "Actions" at bounding box center [200, 162] width 106 height 24
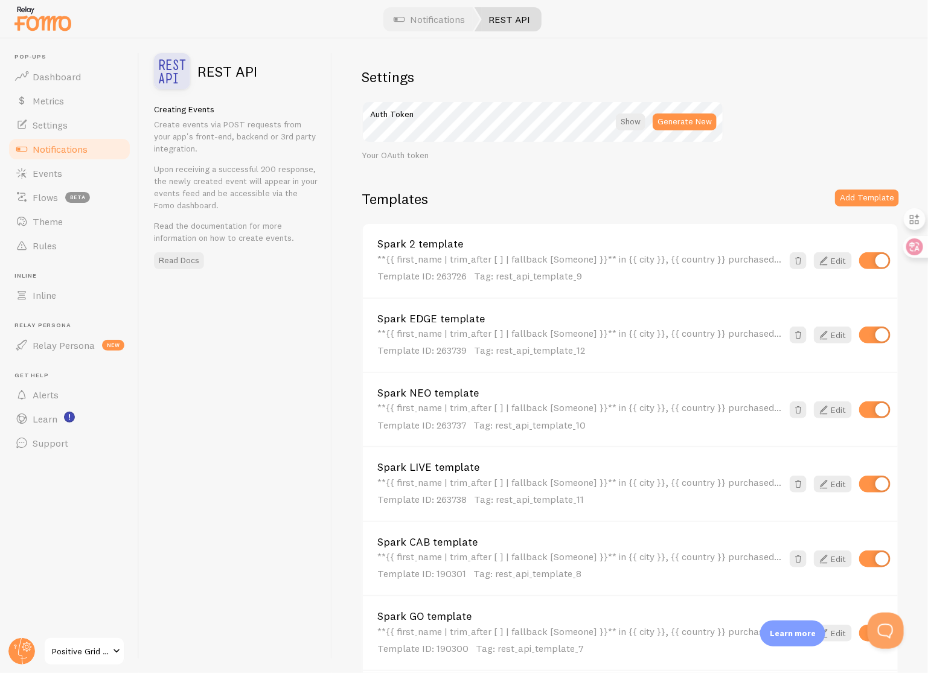
click at [440, 466] on link "Spark LIVE template" at bounding box center [579, 467] width 405 height 11
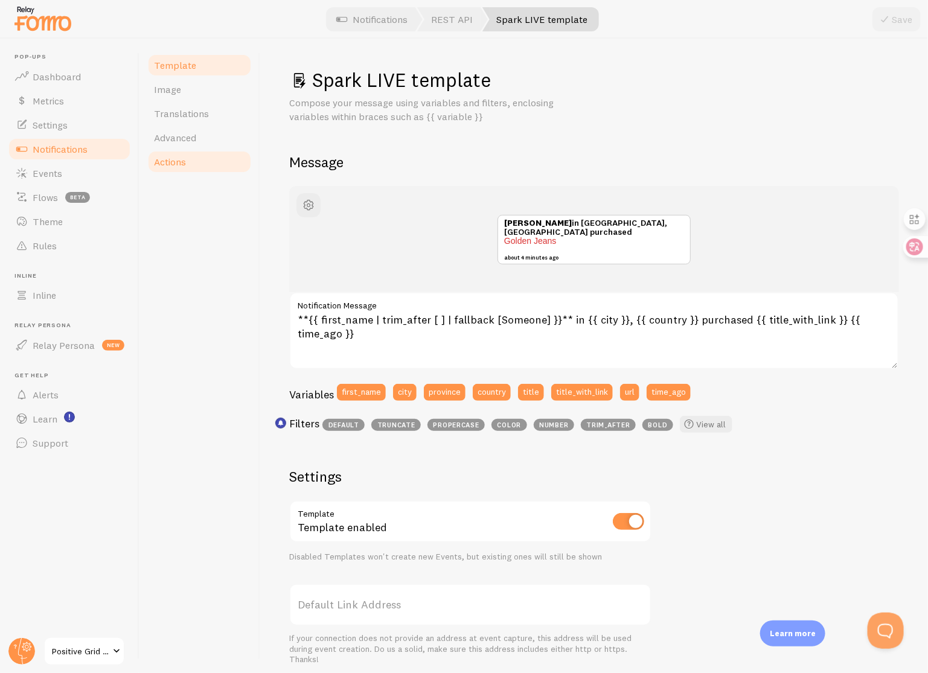
click at [181, 158] on span "Actions" at bounding box center [170, 162] width 32 height 12
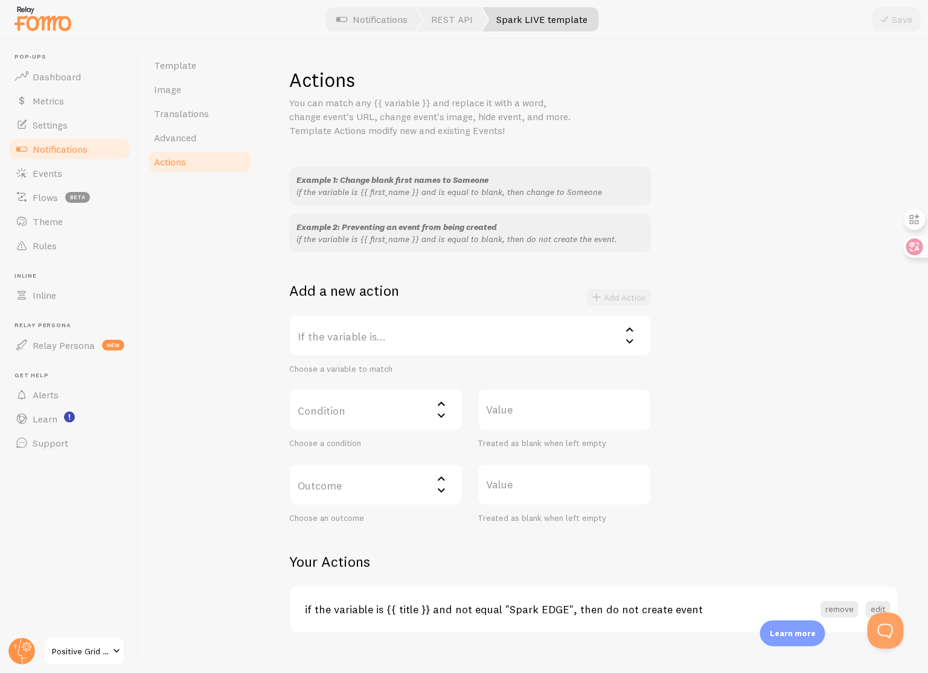
scroll to position [18, 0]
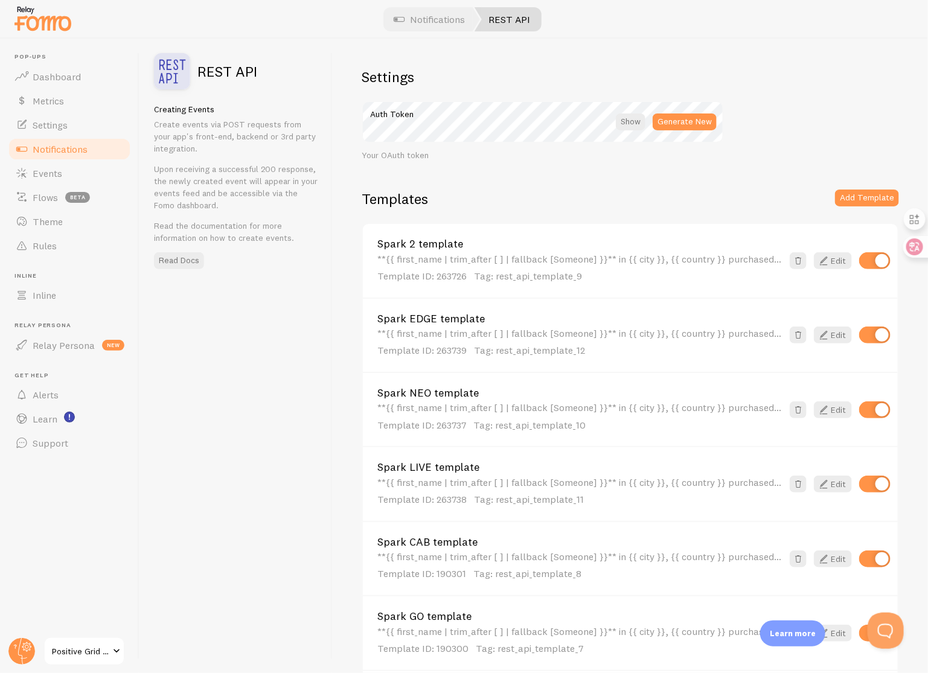
click at [60, 153] on span "Notifications" at bounding box center [60, 149] width 55 height 12
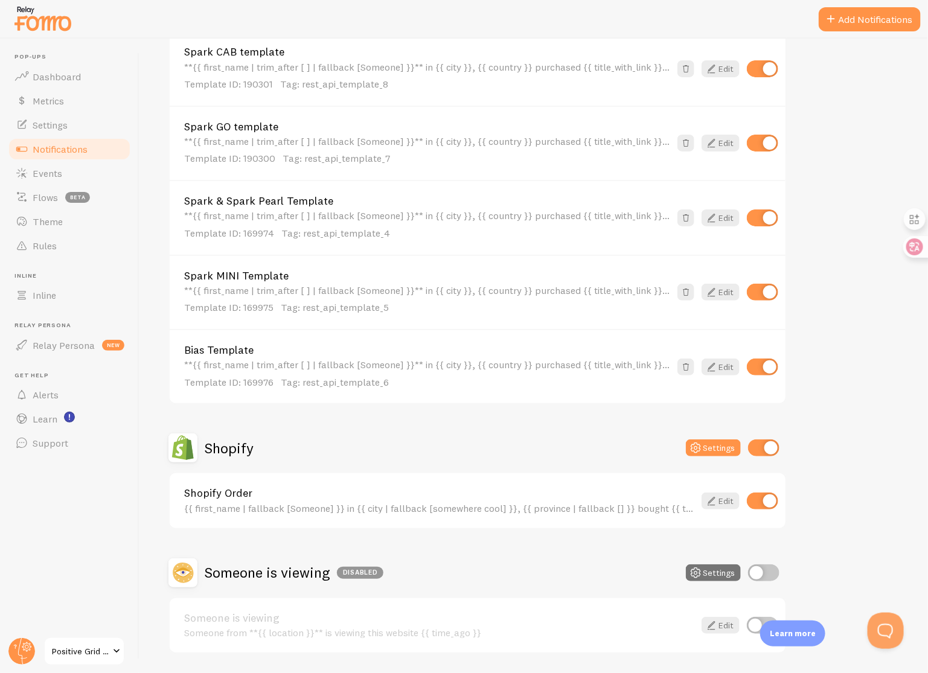
scroll to position [595, 0]
click at [707, 456] on button "Settings" at bounding box center [713, 449] width 55 height 17
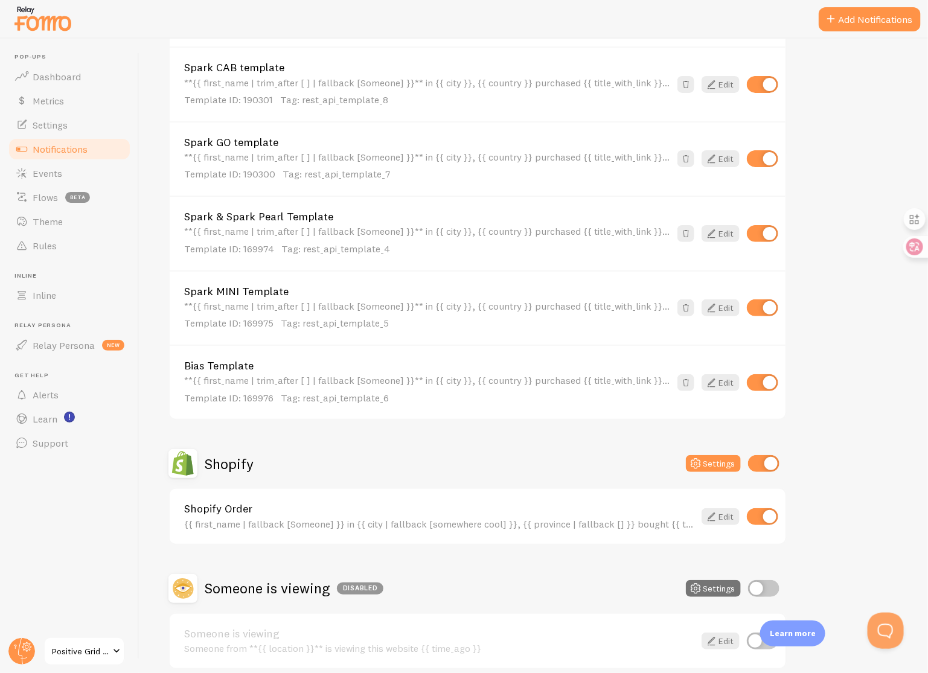
scroll to position [633, 0]
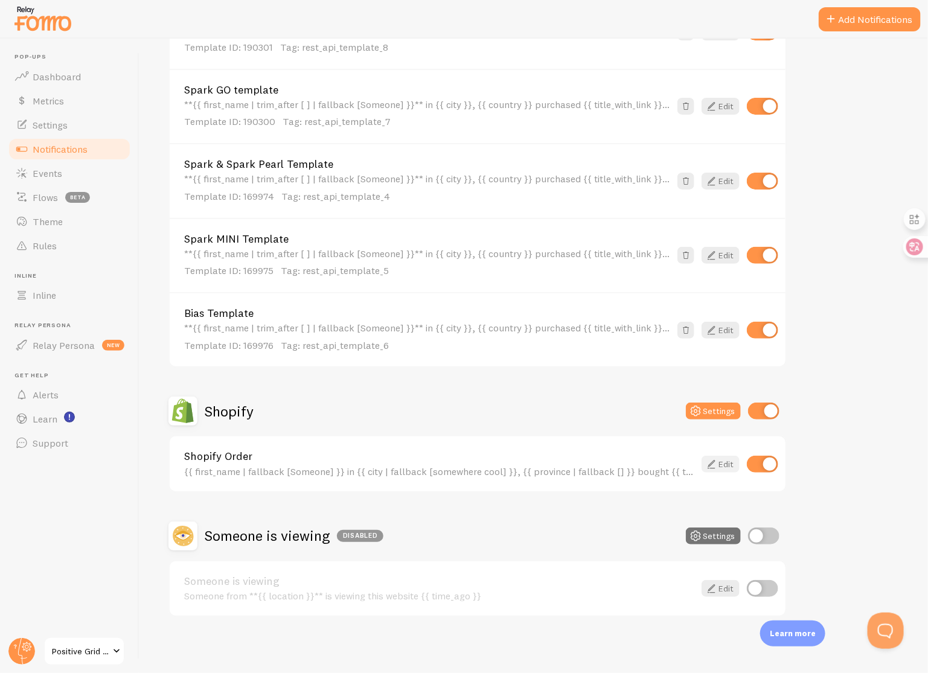
click at [709, 464] on icon at bounding box center [711, 464] width 14 height 14
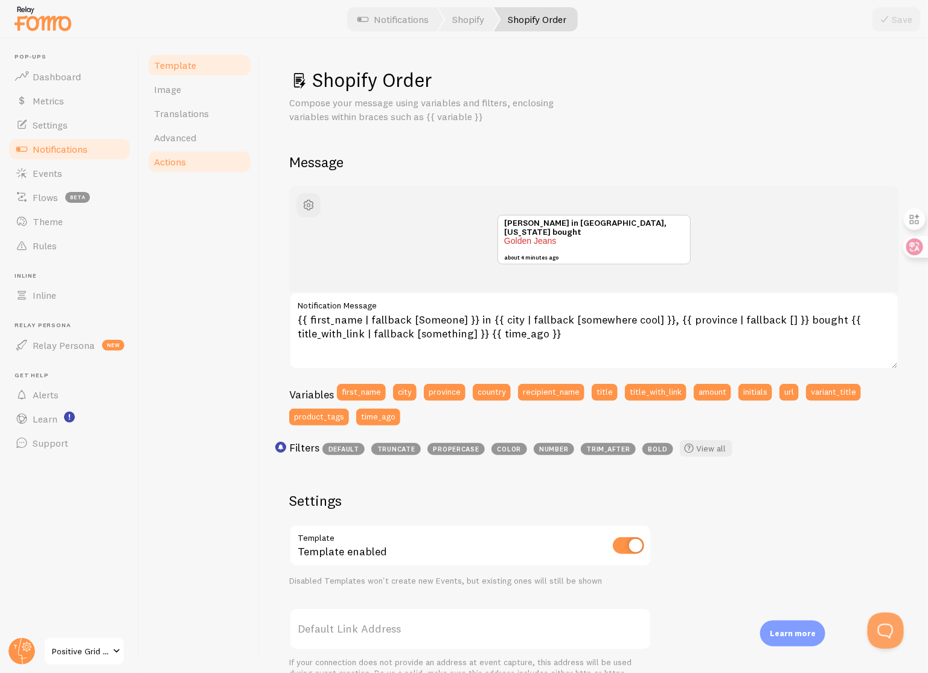
click at [197, 158] on link "Actions" at bounding box center [200, 162] width 106 height 24
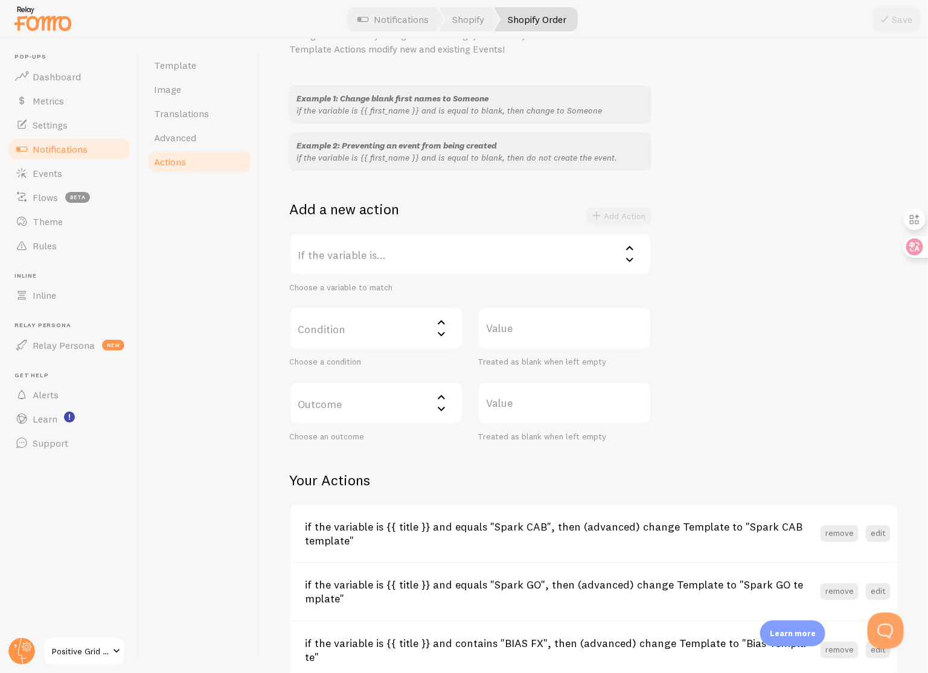
scroll to position [37, 0]
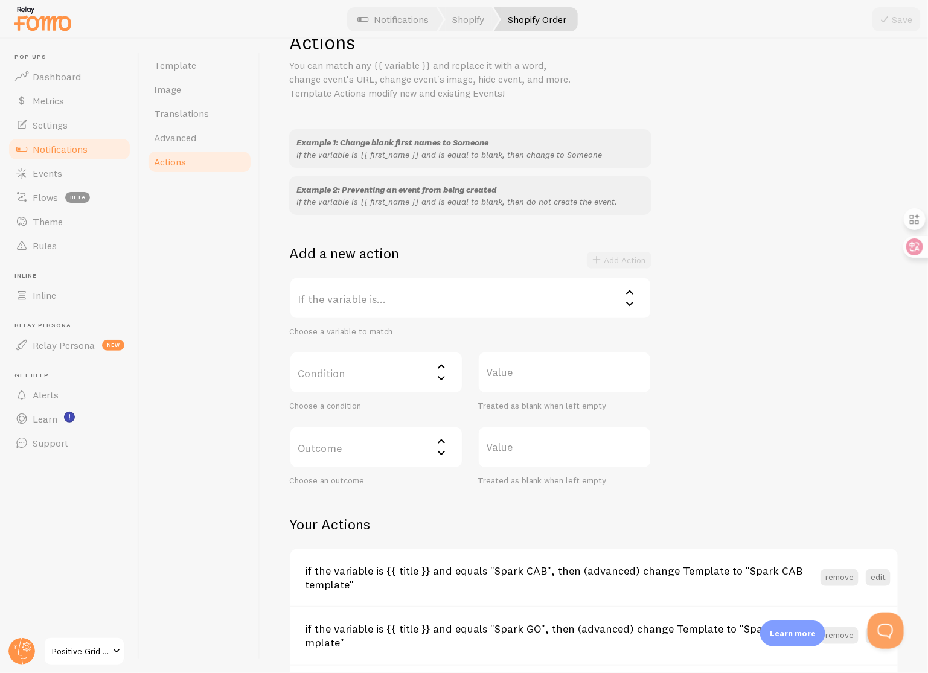
click at [437, 307] on label "If the variable is..." at bounding box center [470, 298] width 362 height 42
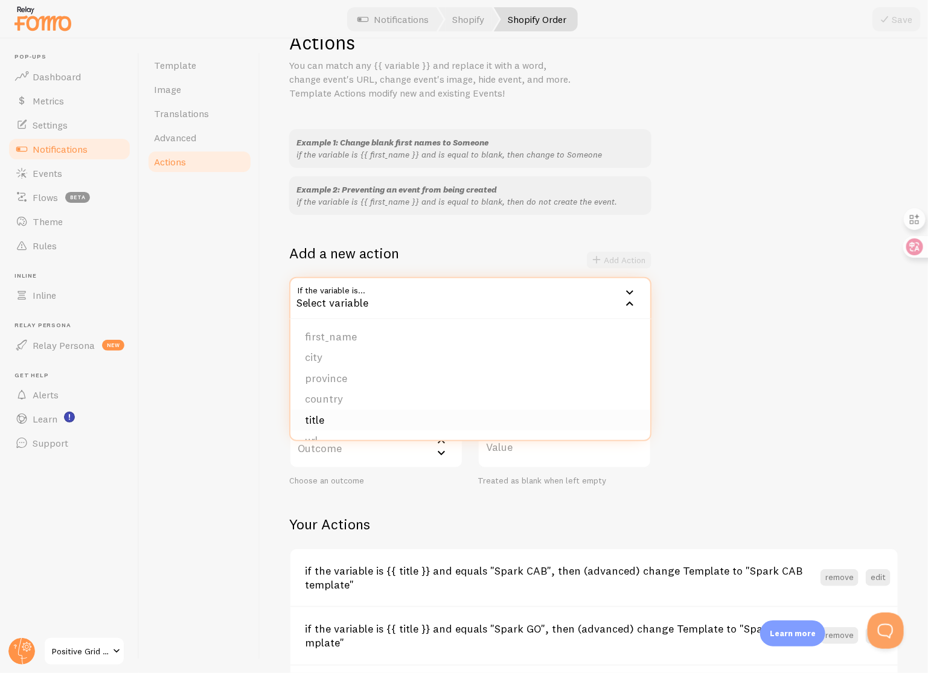
click at [386, 425] on li "title" at bounding box center [470, 420] width 360 height 21
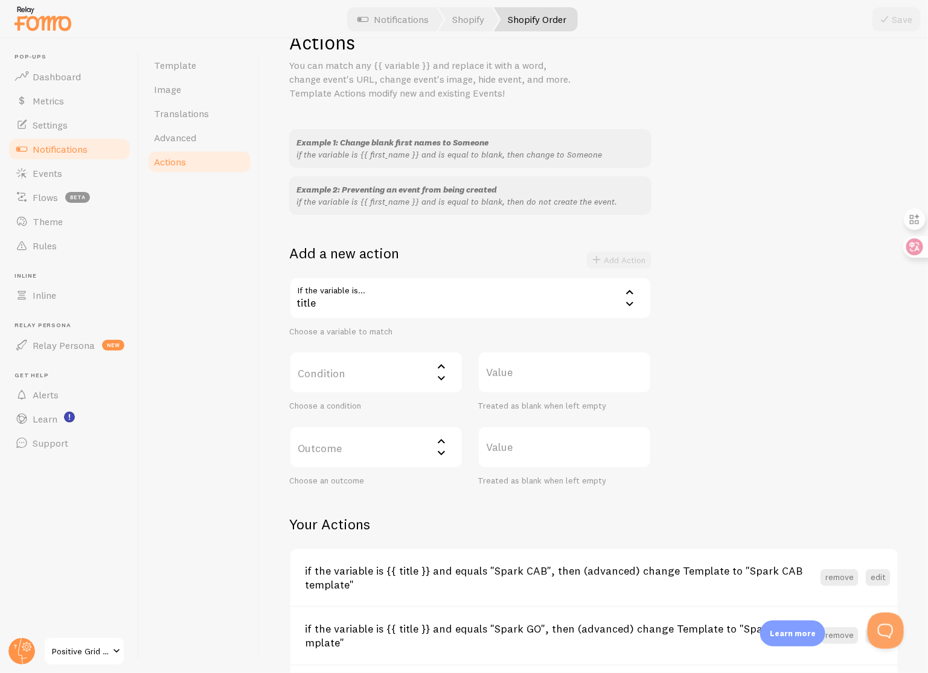
click at [386, 382] on label "Condition" at bounding box center [376, 372] width 174 height 42
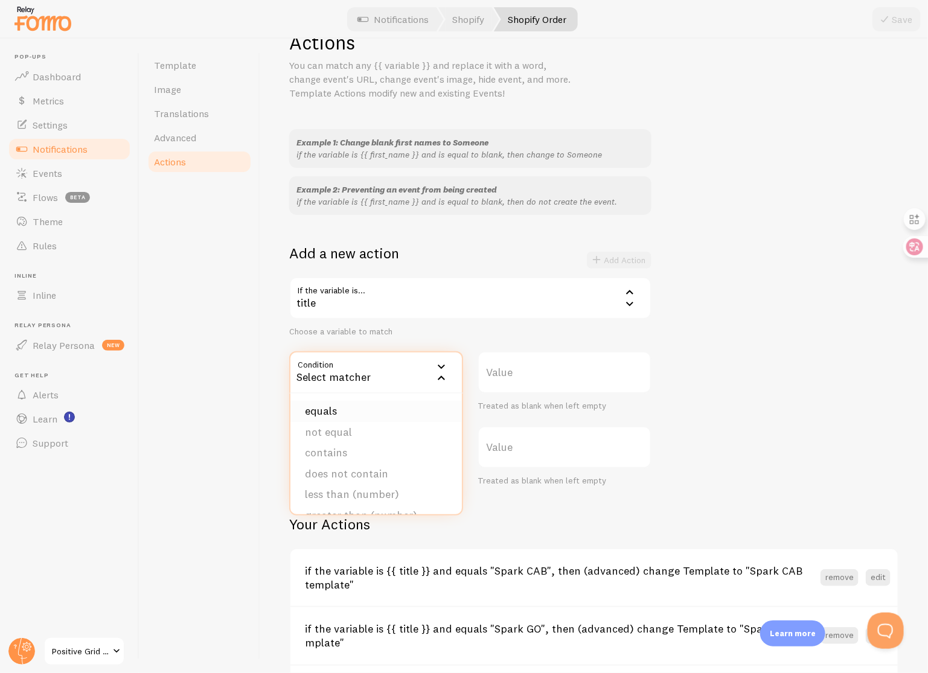
click at [381, 402] on li "equals" at bounding box center [375, 411] width 171 height 21
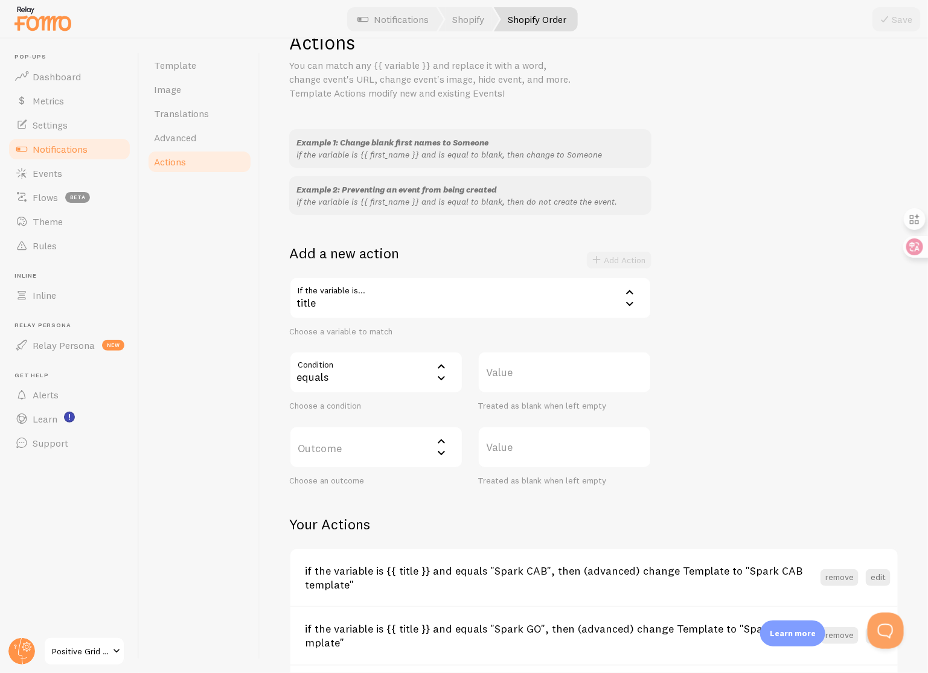
click at [533, 384] on label "Value" at bounding box center [565, 372] width 174 height 42
click at [533, 384] on input "Value" at bounding box center [565, 372] width 174 height 42
type input "Spark 2"
click at [386, 457] on label "Outcome" at bounding box center [376, 447] width 174 height 42
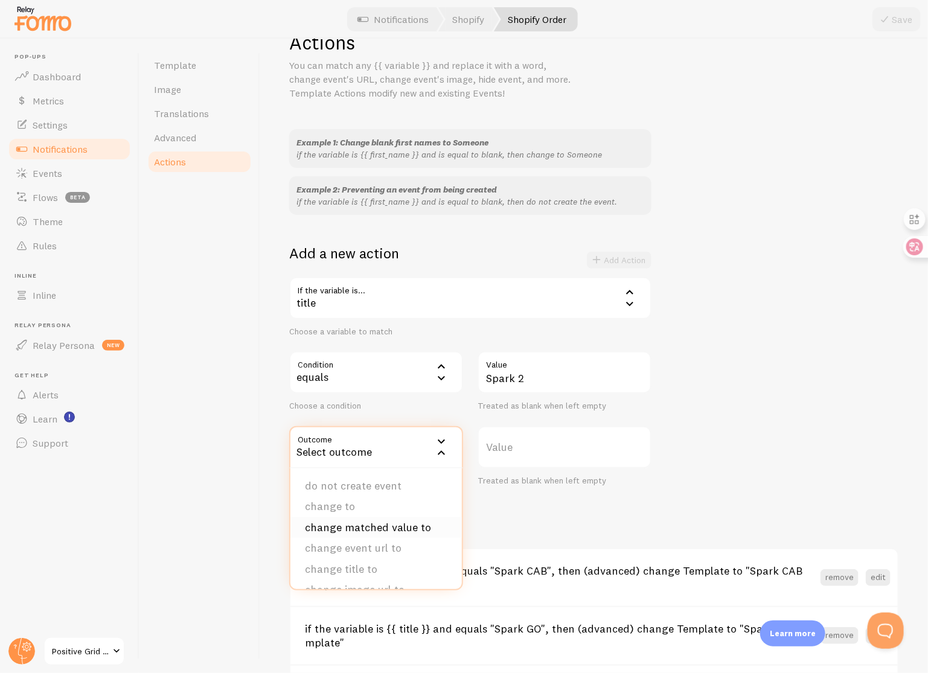
scroll to position [121, 0]
click at [389, 526] on li "(advanced) change Template to" at bounding box center [375, 531] width 171 height 34
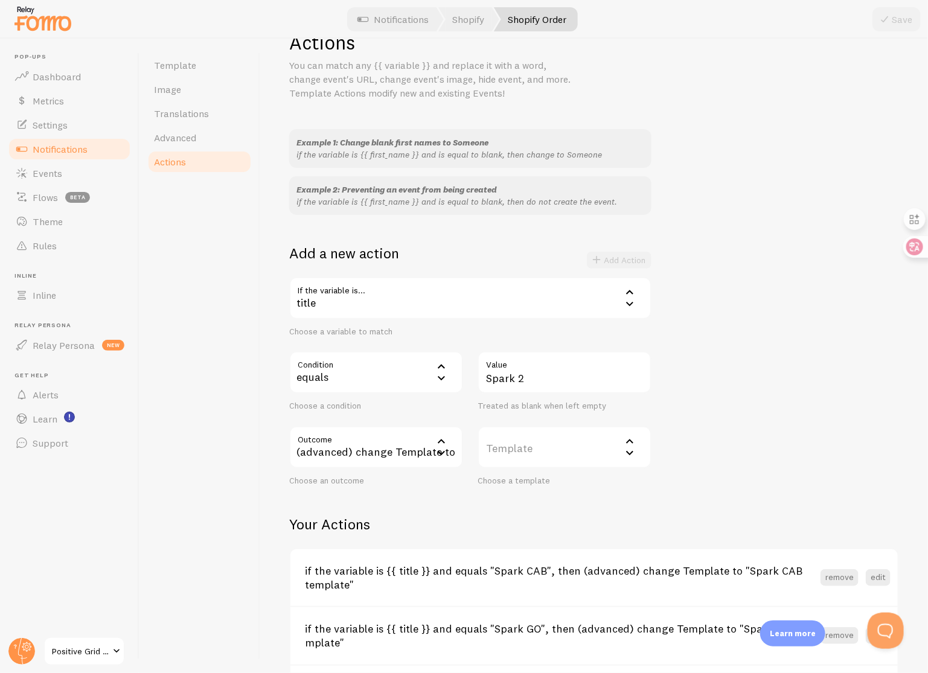
click at [568, 446] on label "Template" at bounding box center [565, 447] width 174 height 42
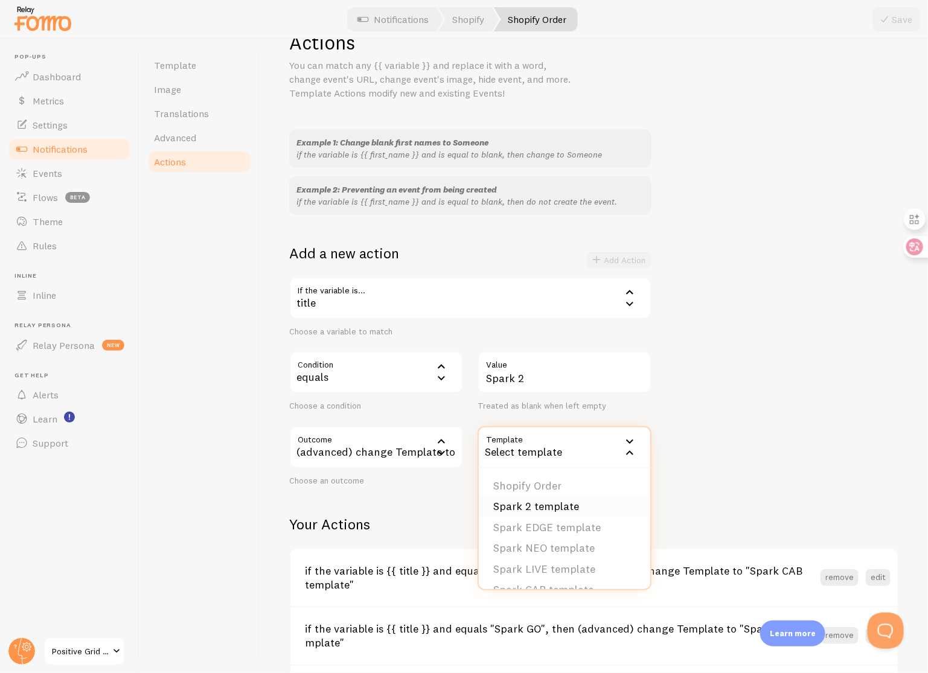
click at [567, 507] on li "Spark 2 template" at bounding box center [564, 506] width 171 height 21
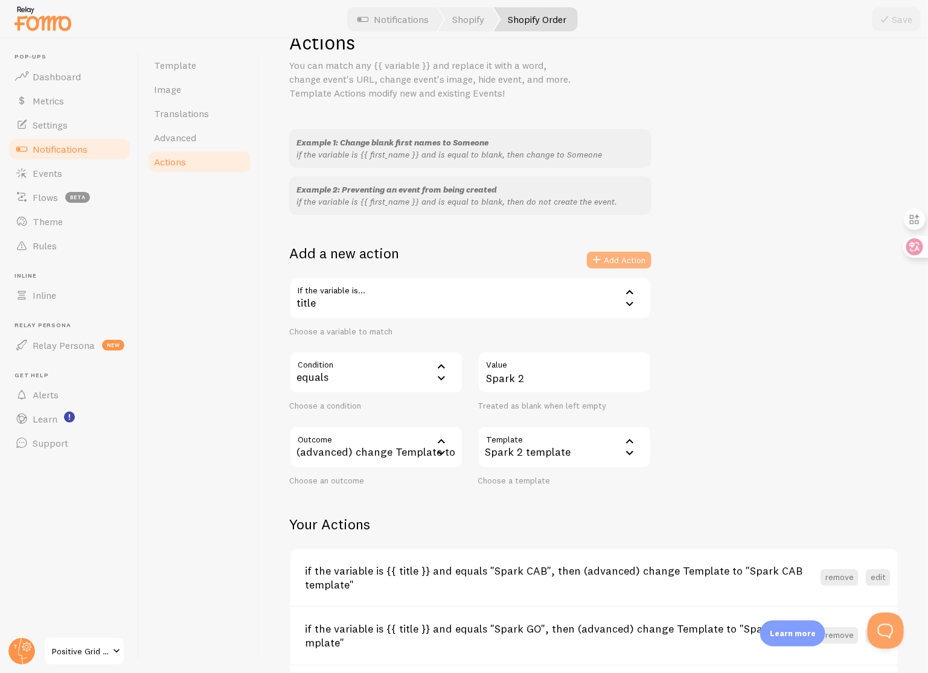
click at [628, 261] on button "Add Action" at bounding box center [619, 260] width 65 height 17
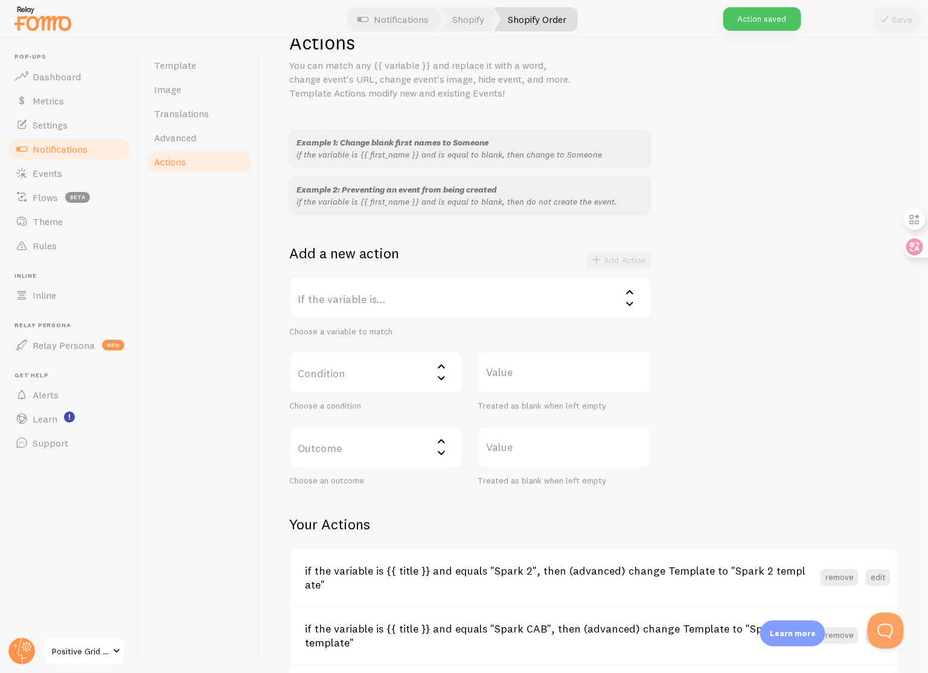
click at [409, 299] on label "If the variable is..." at bounding box center [470, 298] width 362 height 42
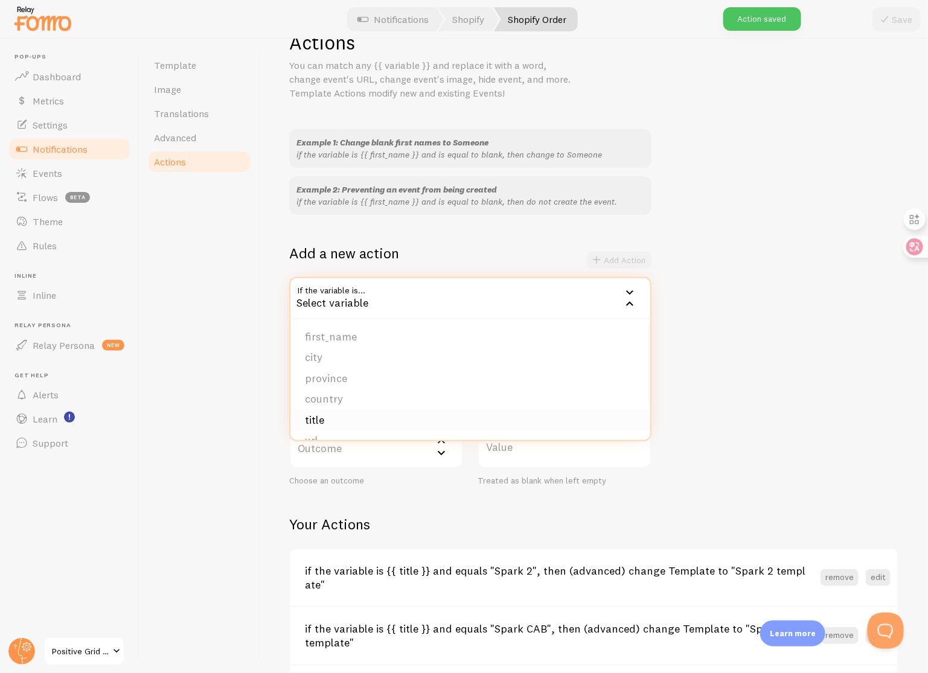
click at [363, 420] on li "title" at bounding box center [470, 420] width 360 height 21
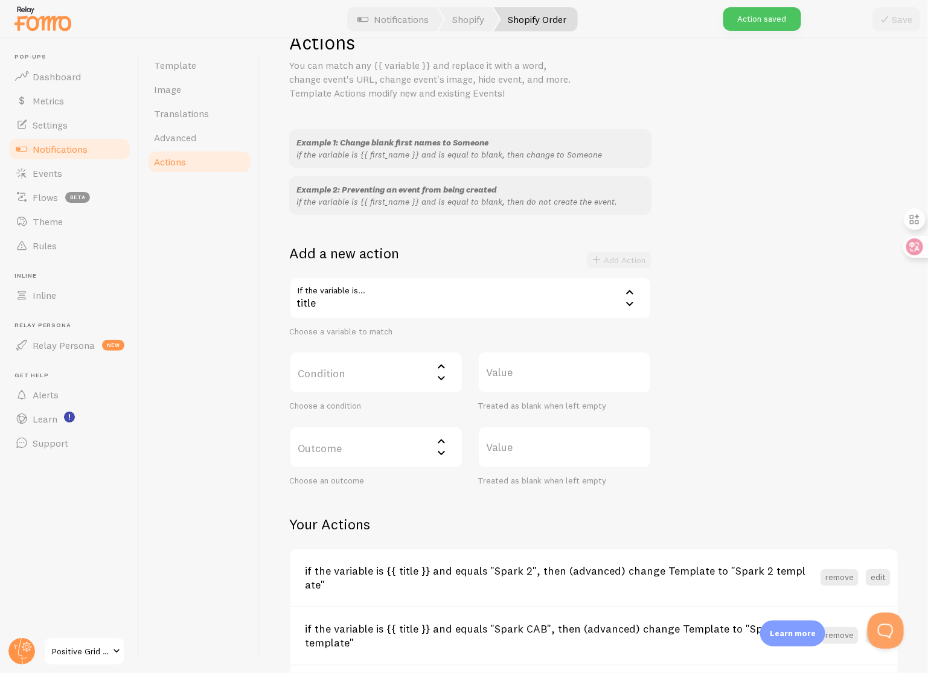
click at [374, 374] on label "Condition" at bounding box center [376, 372] width 174 height 42
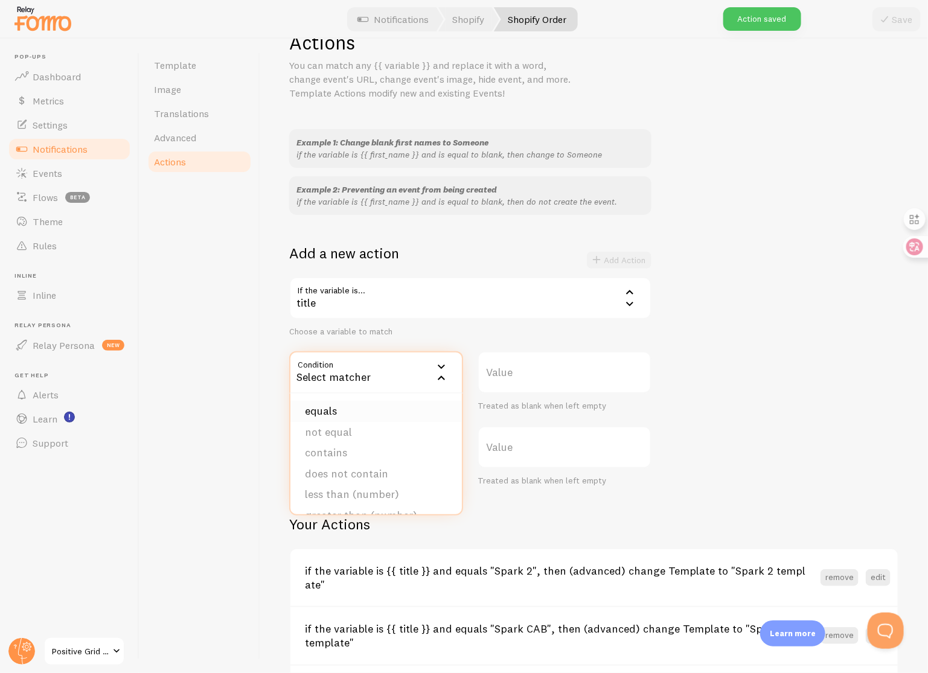
click at [372, 406] on li "equals" at bounding box center [375, 411] width 171 height 21
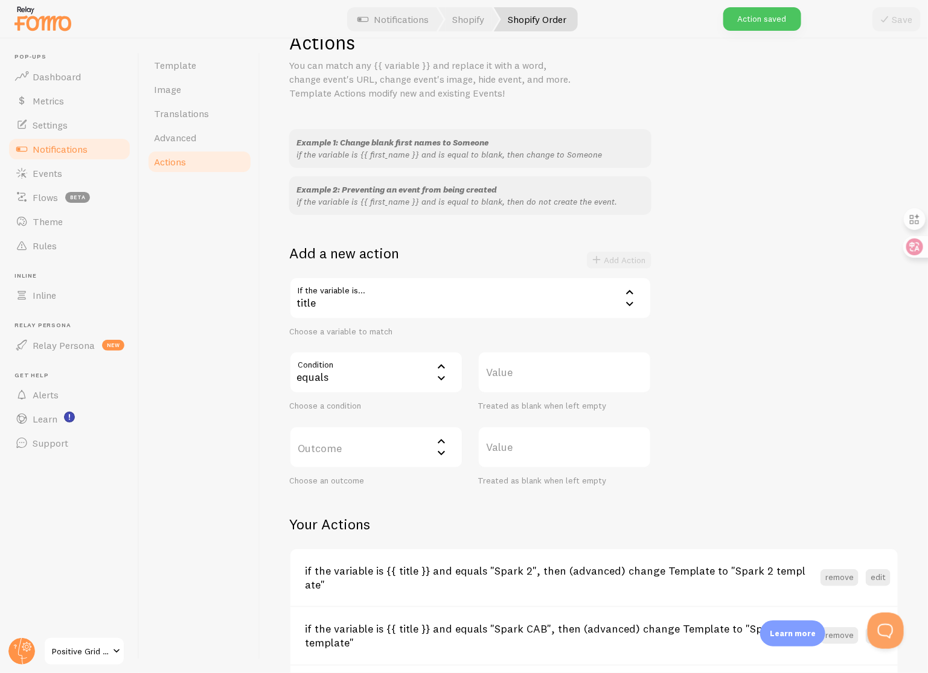
click at [547, 374] on label "Value" at bounding box center [565, 372] width 174 height 42
click at [547, 374] on input "Value" at bounding box center [565, 372] width 174 height 42
type input "Spark NEO"
click at [370, 451] on label "Outcome" at bounding box center [376, 447] width 174 height 42
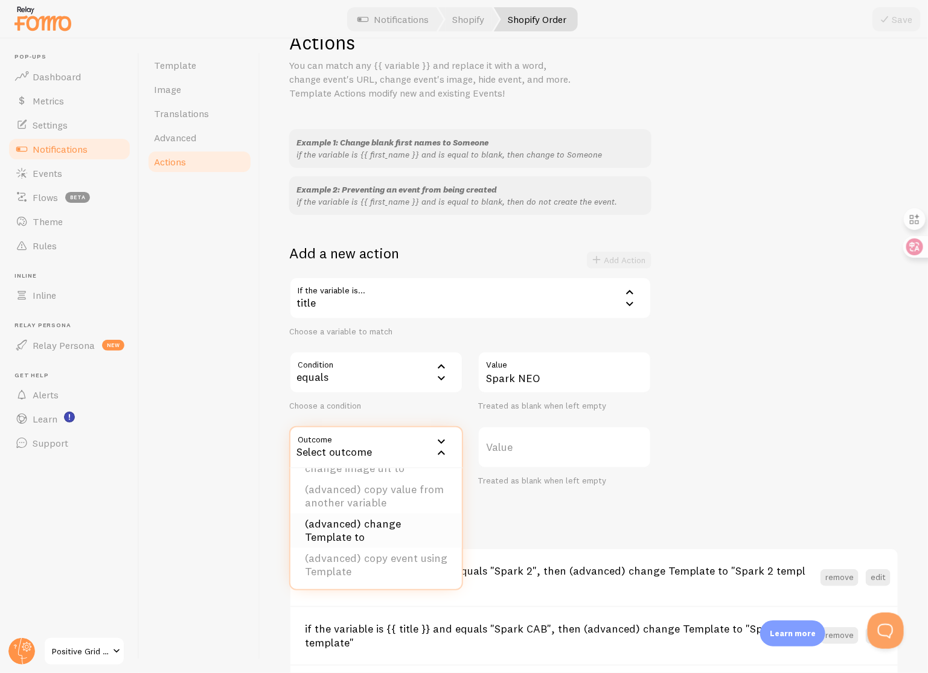
click at [385, 528] on li "(advanced) change Template to" at bounding box center [375, 531] width 171 height 34
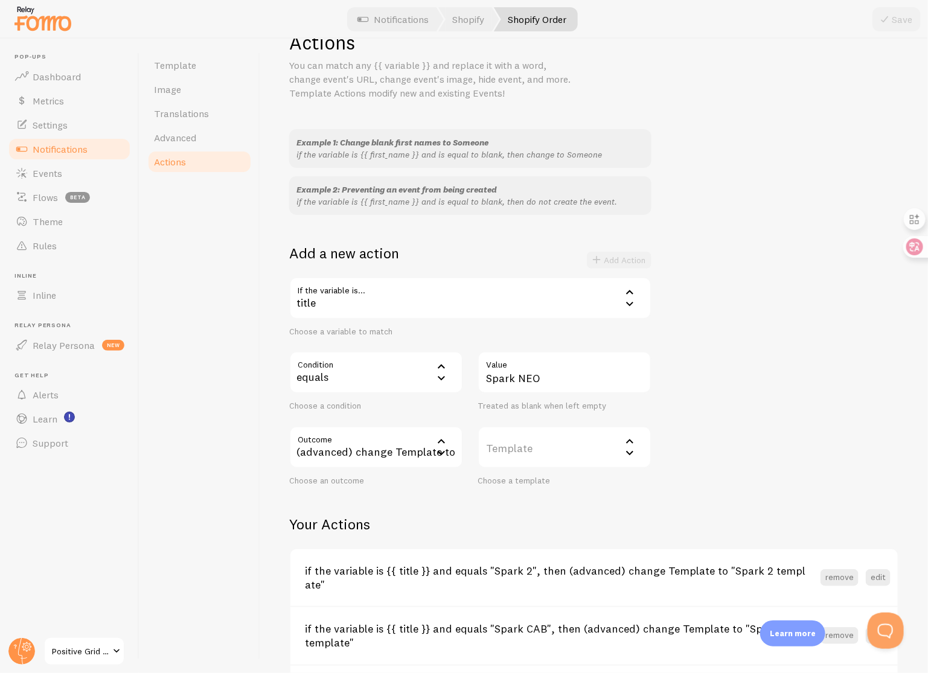
click at [555, 446] on label "Template" at bounding box center [565, 447] width 174 height 42
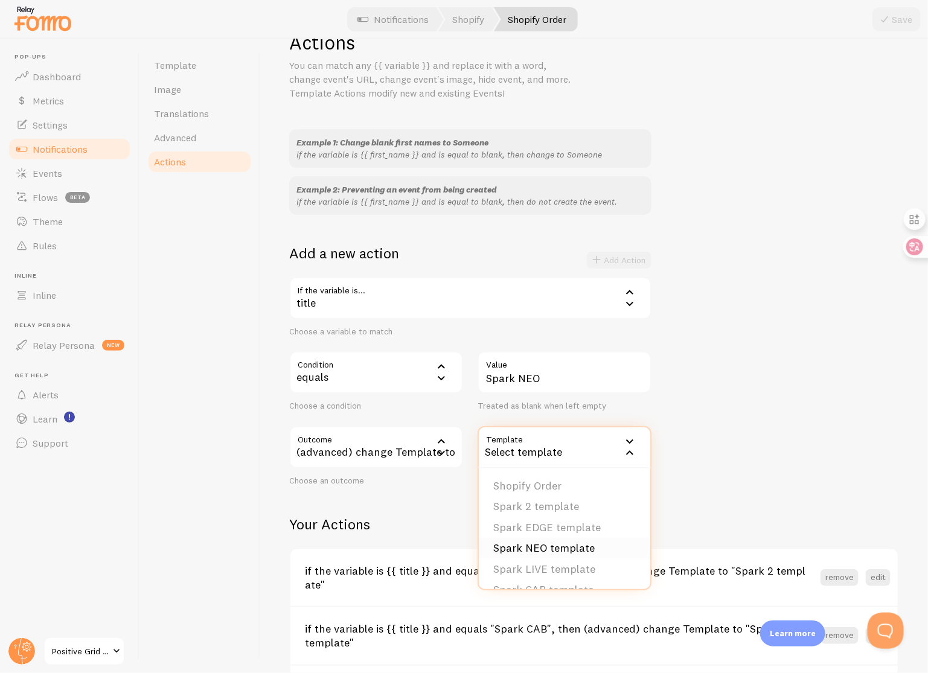
click at [576, 543] on li "Spark NEO template" at bounding box center [564, 548] width 171 height 21
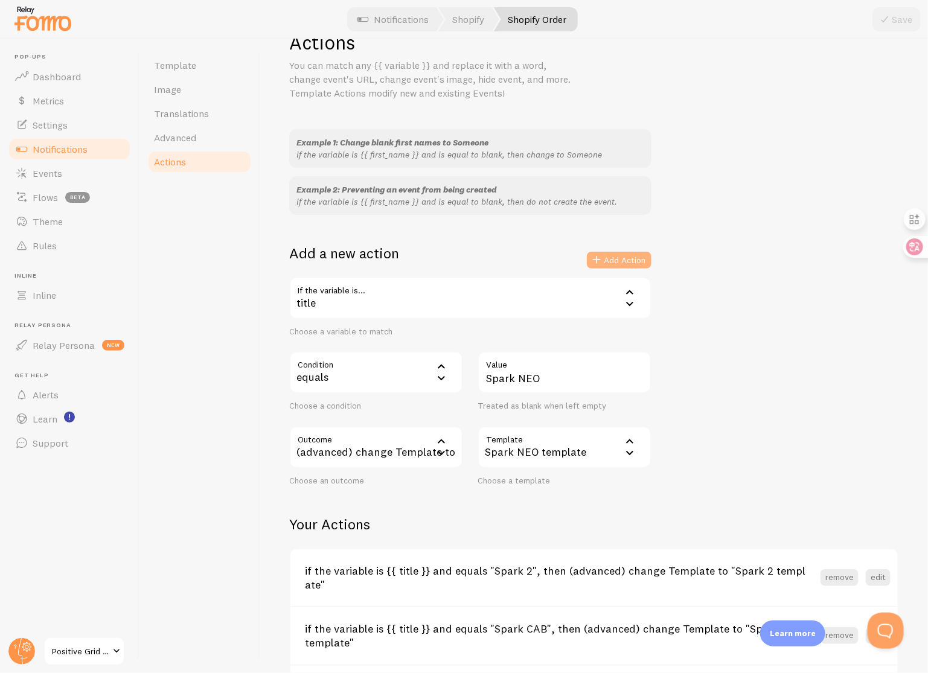
click at [622, 263] on button "Add Action" at bounding box center [619, 260] width 65 height 17
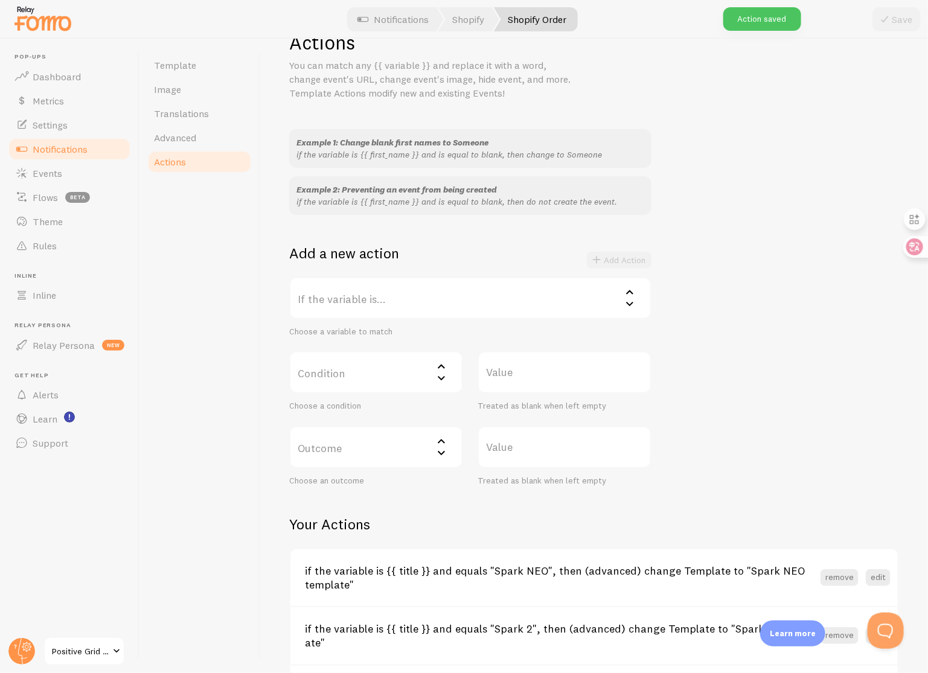
click at [448, 299] on label "If the variable is..." at bounding box center [470, 298] width 362 height 42
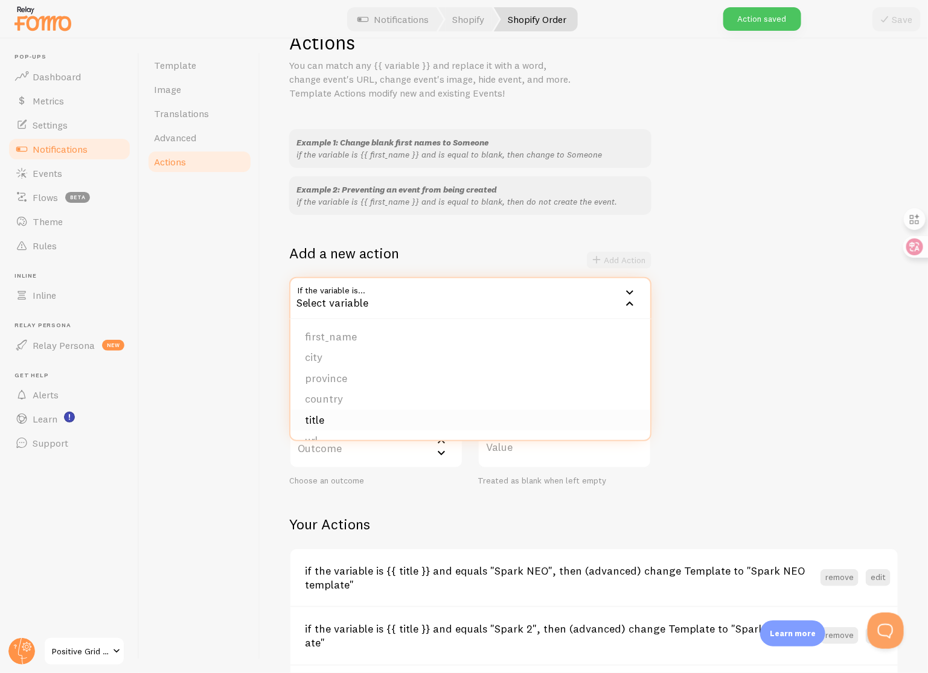
click at [358, 418] on li "title" at bounding box center [470, 420] width 360 height 21
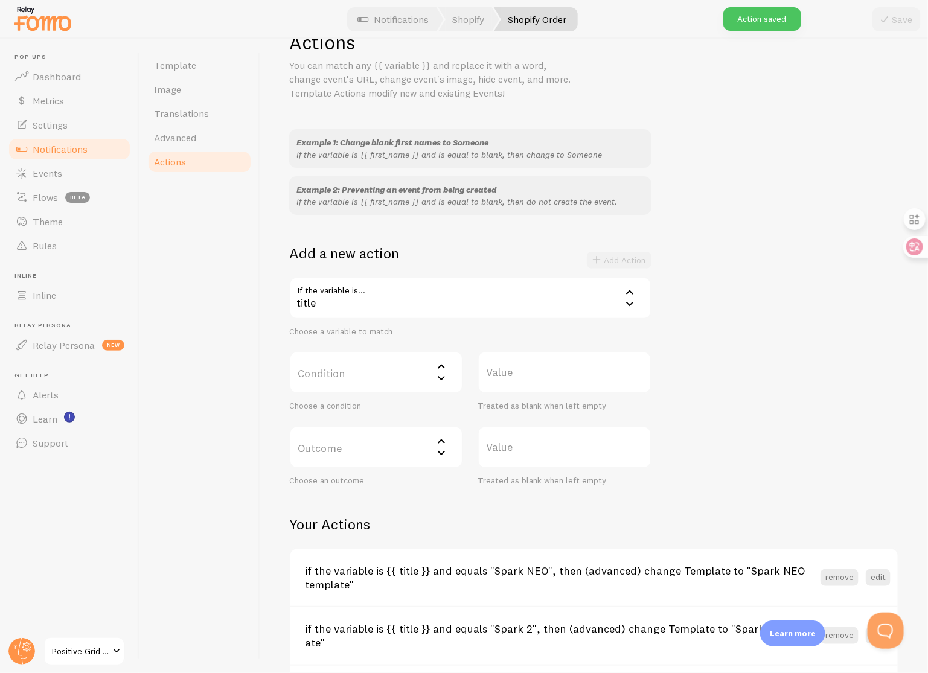
click at [365, 379] on label "Condition" at bounding box center [376, 372] width 174 height 42
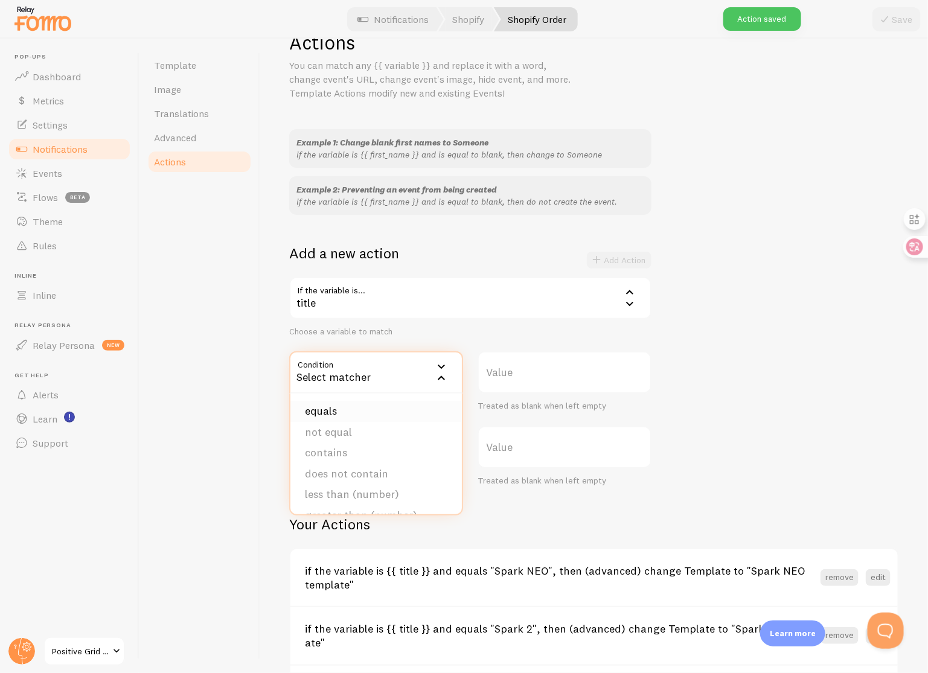
click at [365, 402] on li "equals" at bounding box center [375, 411] width 171 height 21
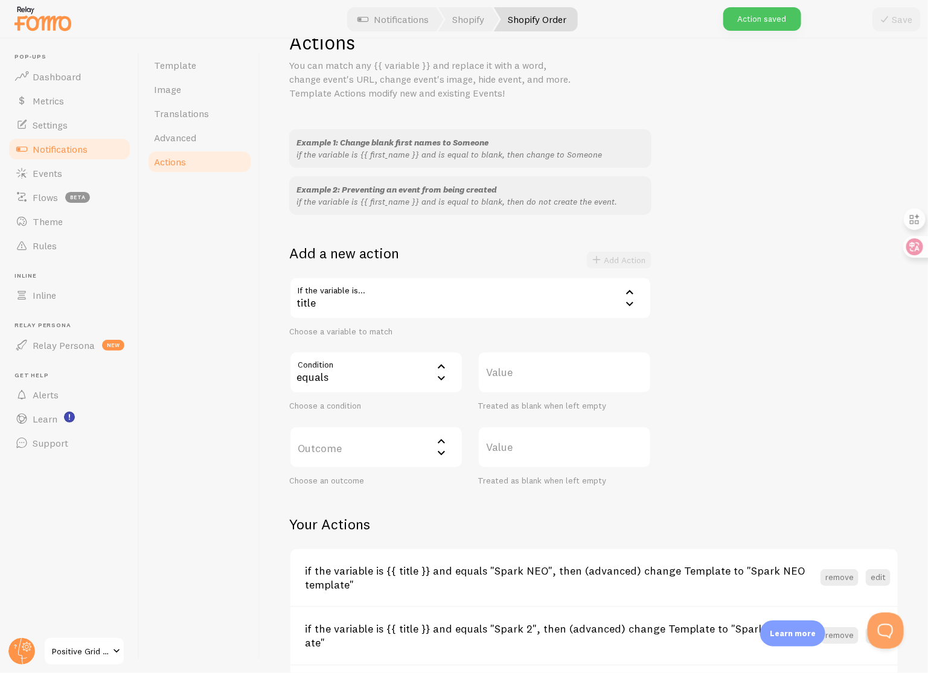
click at [540, 367] on label "Value" at bounding box center [565, 372] width 174 height 42
click at [540, 367] on input "Value" at bounding box center [565, 372] width 174 height 42
type input "Spark LIVE"
click at [367, 463] on label "Outcome" at bounding box center [376, 447] width 174 height 42
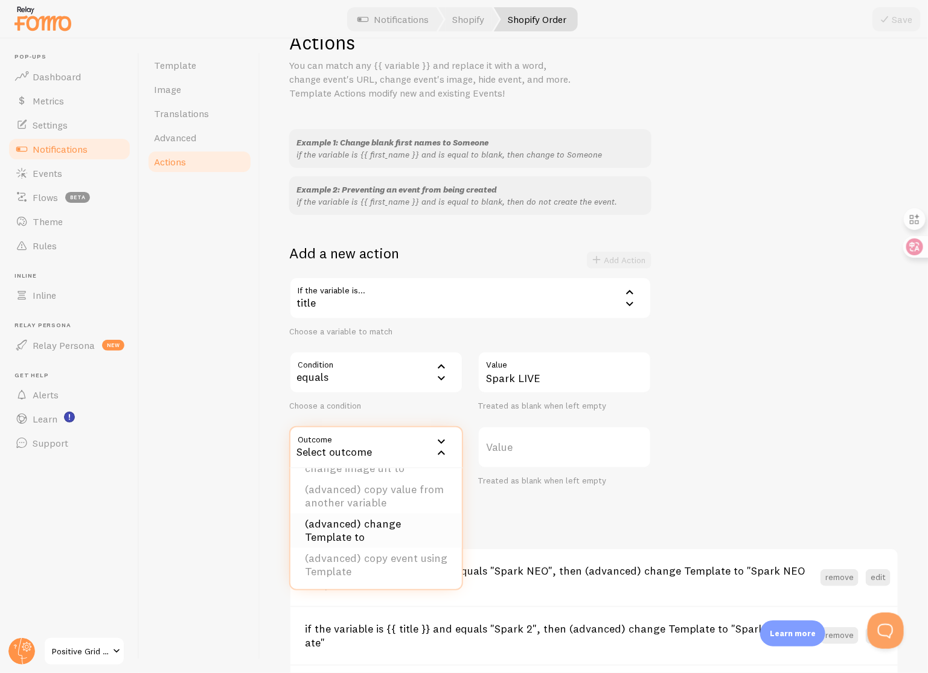
click at [393, 518] on li "(advanced) change Template to" at bounding box center [375, 531] width 171 height 34
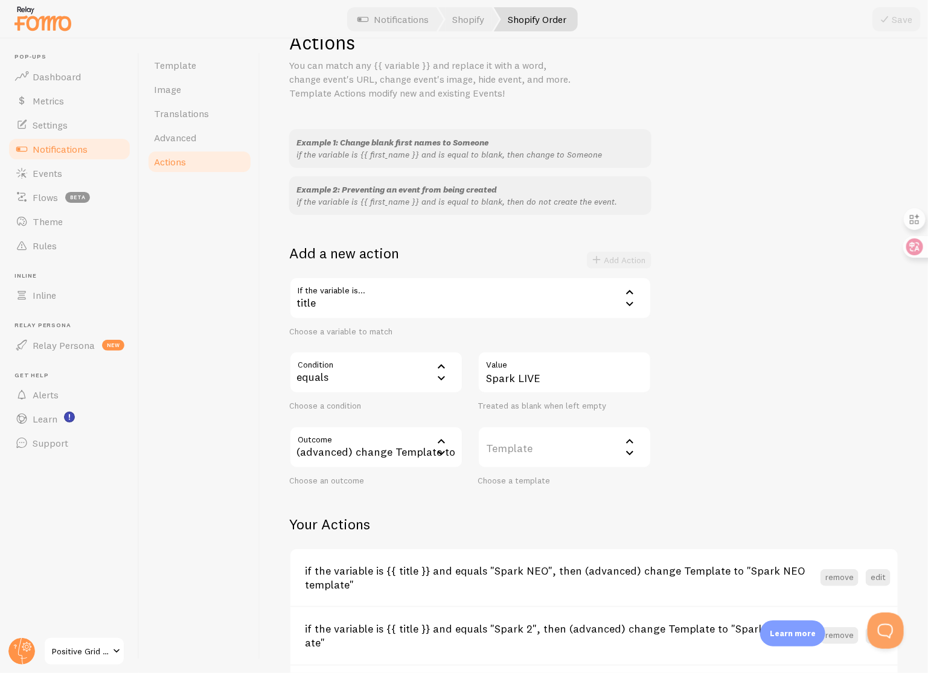
click at [537, 447] on label "Template" at bounding box center [565, 447] width 174 height 42
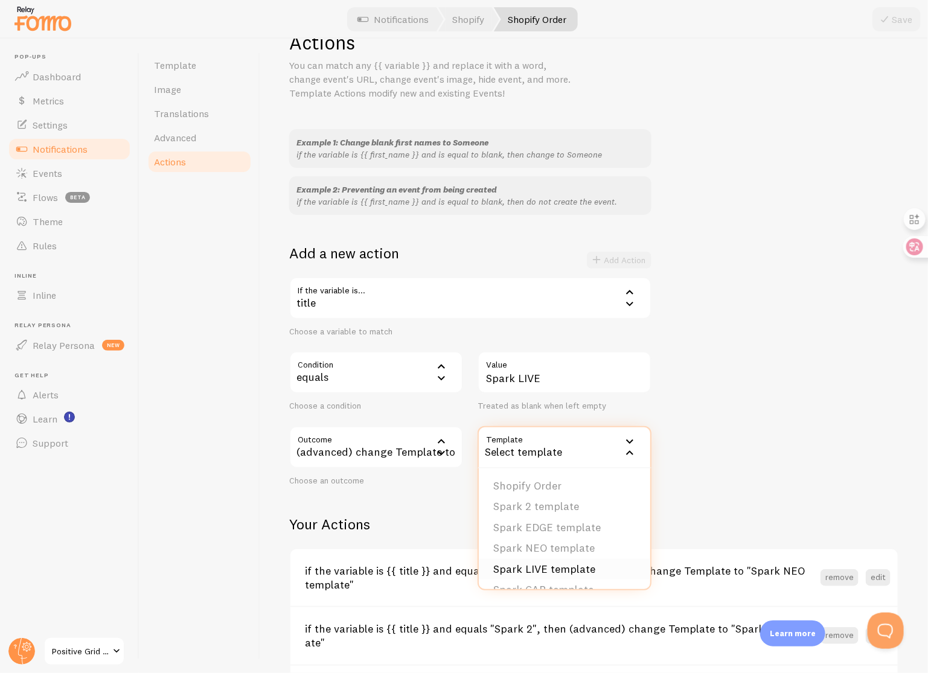
click at [563, 564] on li "Spark LIVE template" at bounding box center [564, 569] width 171 height 21
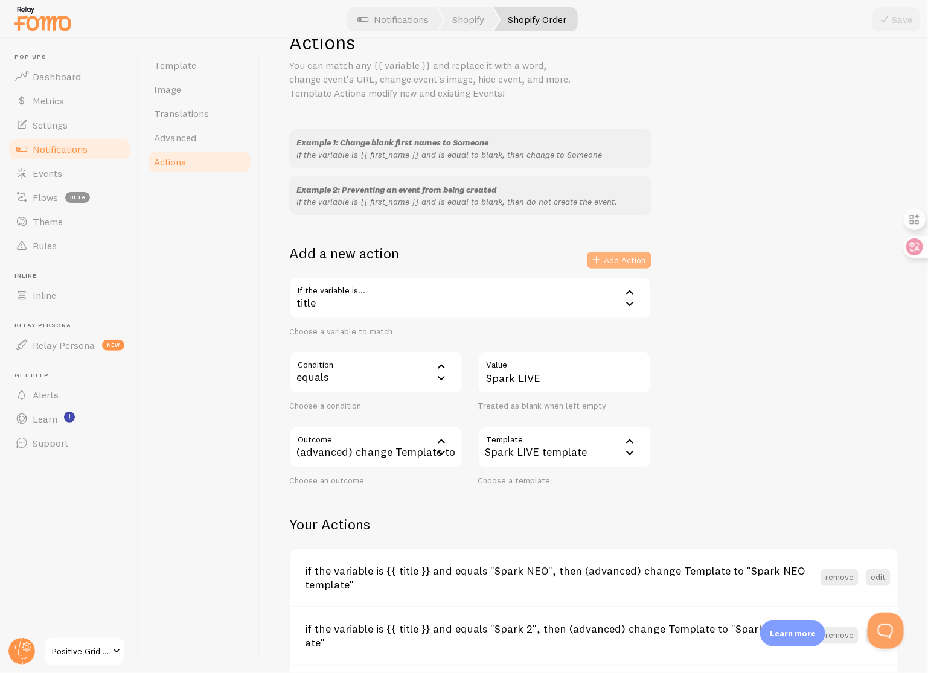
click at [621, 267] on button "Add Action" at bounding box center [619, 260] width 65 height 17
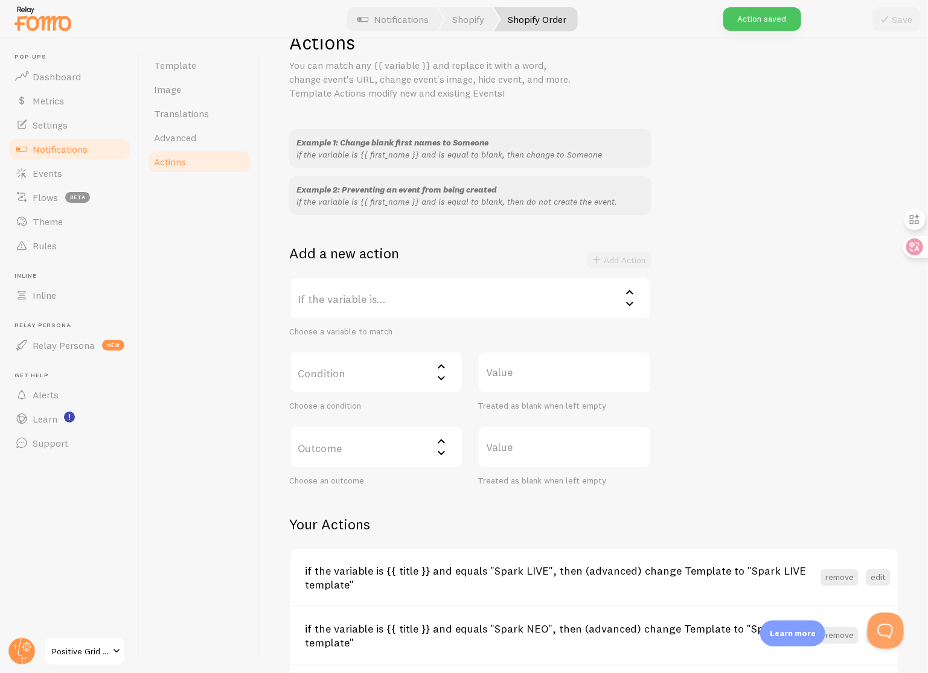
click at [404, 306] on label "If the variable is..." at bounding box center [470, 298] width 362 height 42
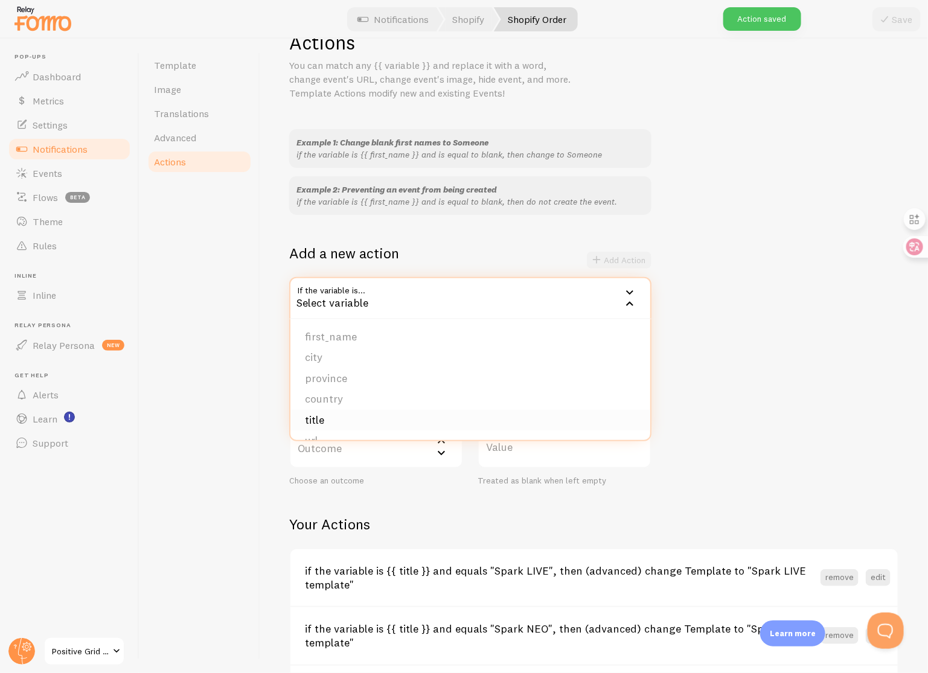
click at [360, 415] on li "title" at bounding box center [470, 420] width 360 height 21
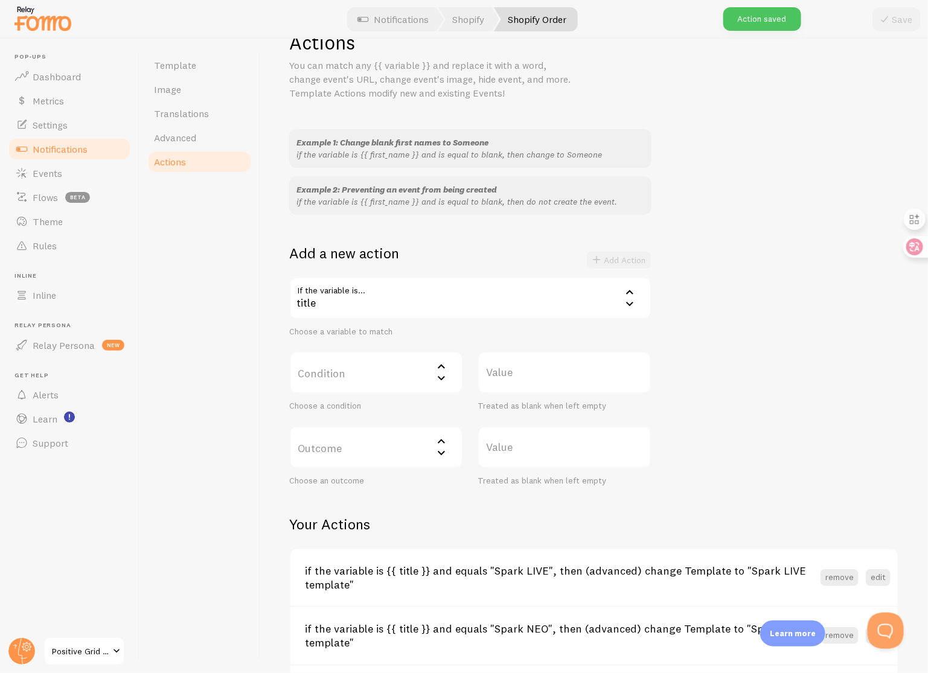
click at [366, 380] on label "Condition" at bounding box center [376, 372] width 174 height 42
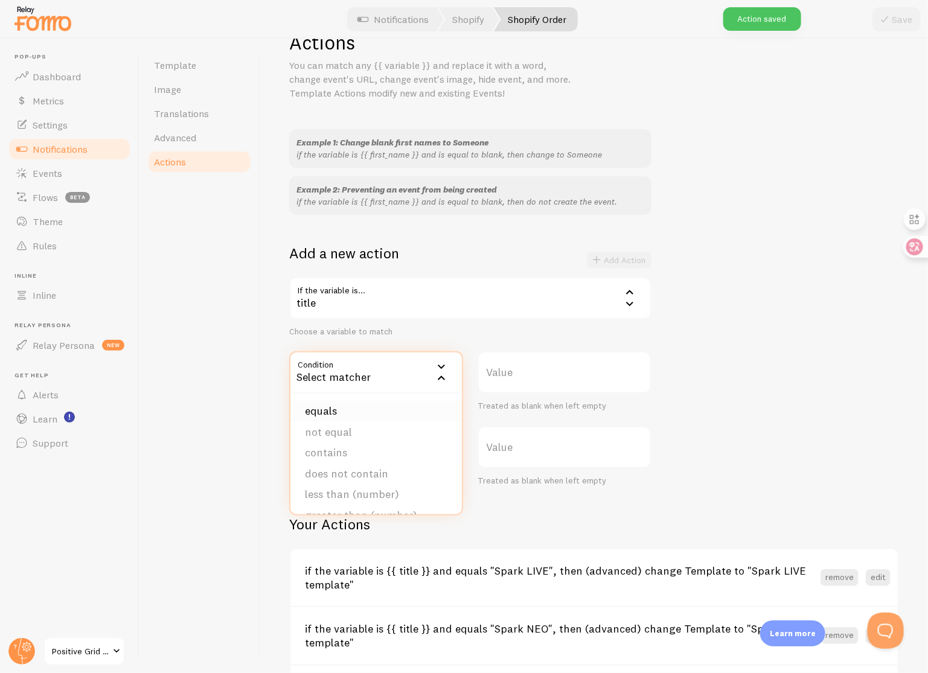
click at [367, 408] on li "equals" at bounding box center [375, 411] width 171 height 21
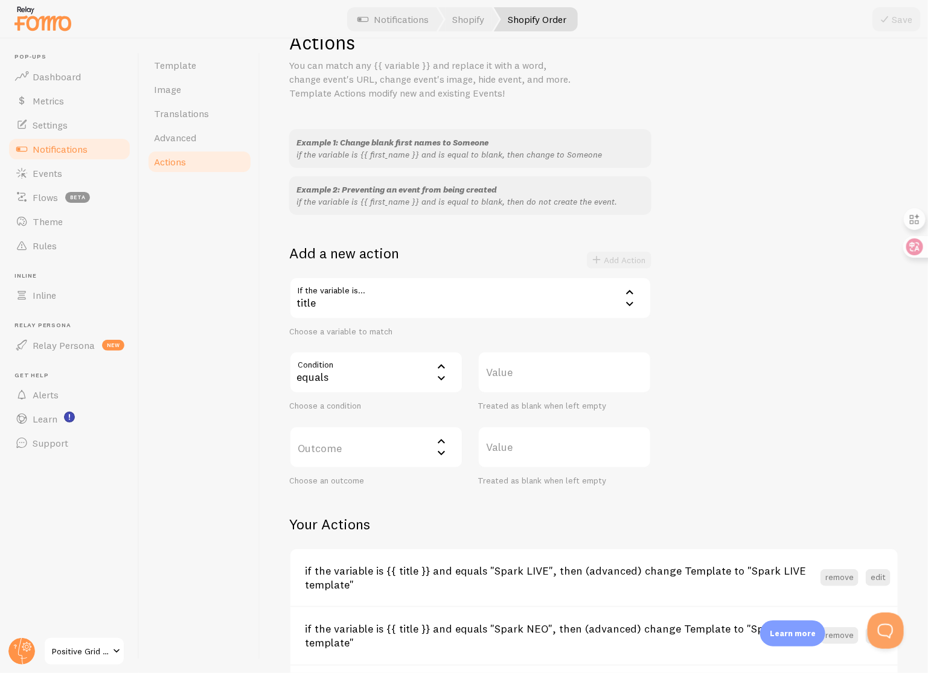
click at [528, 384] on label "Value" at bounding box center [565, 372] width 174 height 42
click at [528, 384] on input "Value" at bounding box center [565, 372] width 174 height 42
type input "Spark EDGE"
click at [387, 450] on label "Outcome" at bounding box center [376, 447] width 174 height 42
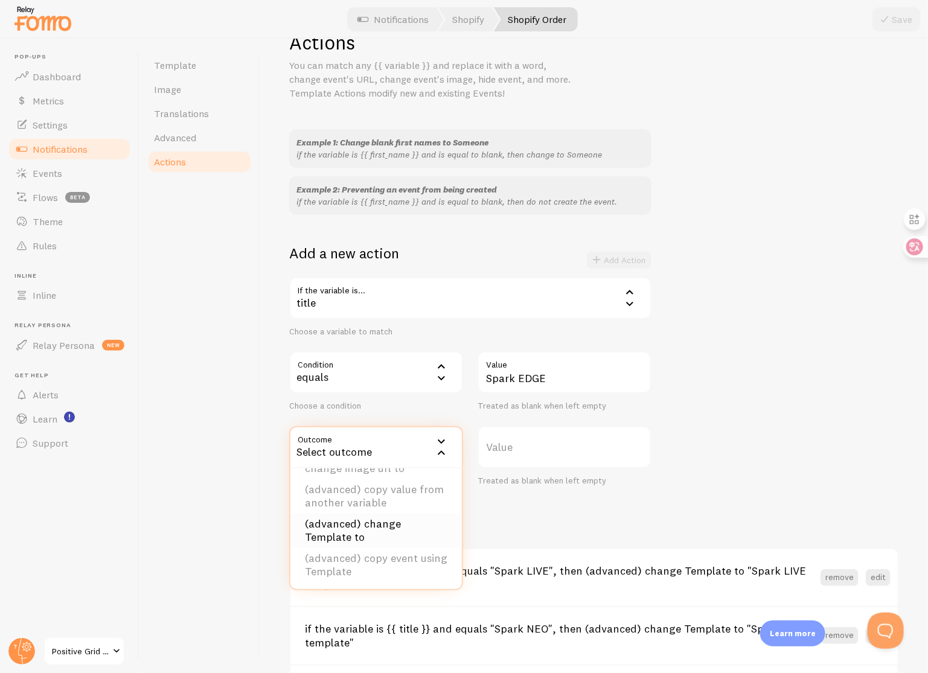
click at [383, 526] on li "(advanced) change Template to" at bounding box center [375, 531] width 171 height 34
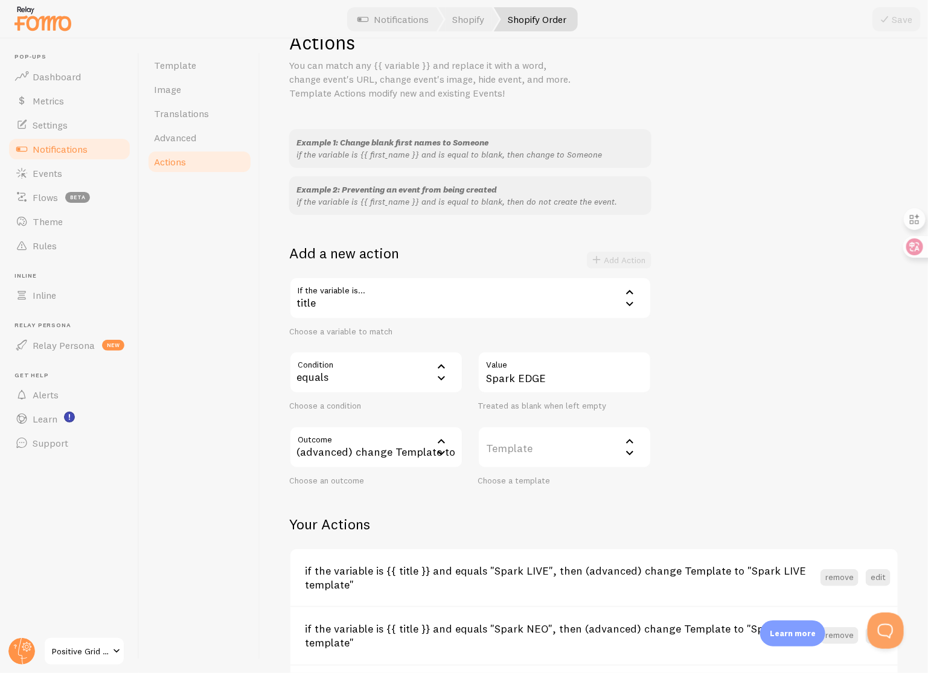
click at [536, 444] on label "Template" at bounding box center [565, 447] width 174 height 42
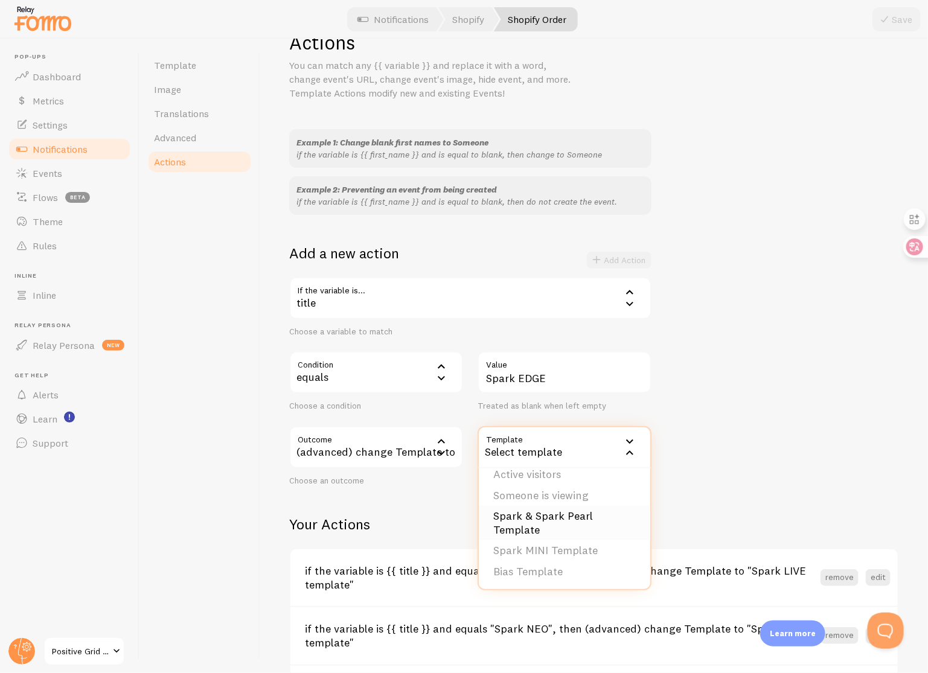
scroll to position [0, 0]
click at [572, 528] on li "Spark EDGE template" at bounding box center [564, 527] width 171 height 21
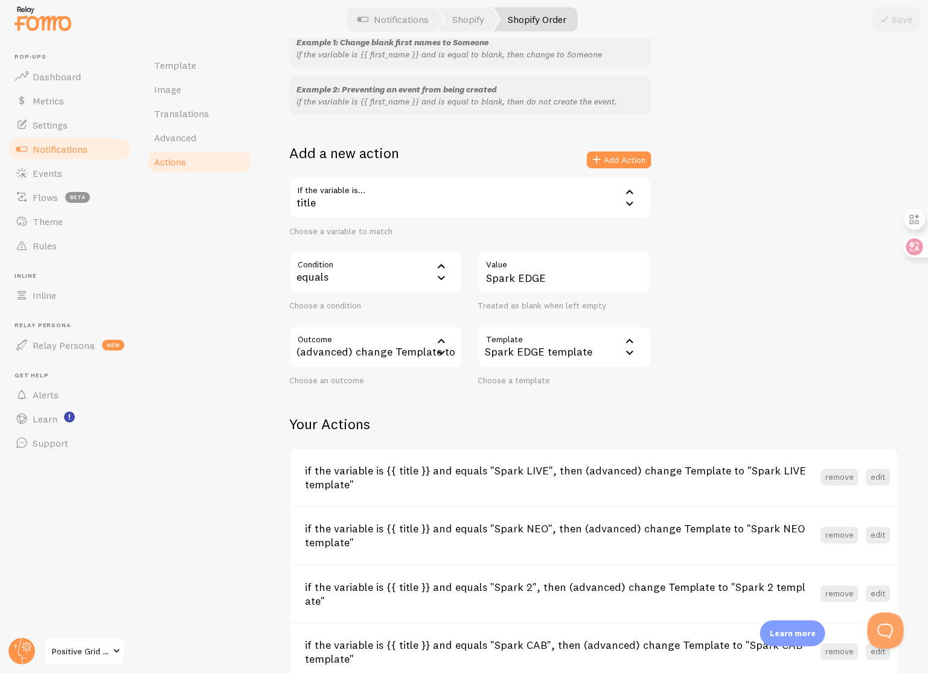
scroll to position [127, 0]
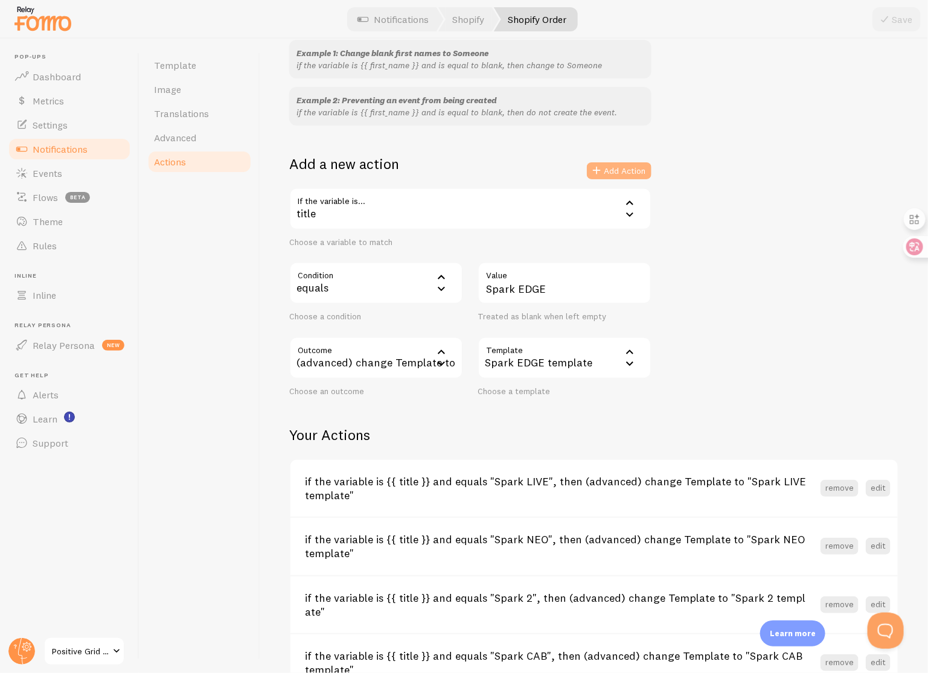
click at [607, 171] on button "Add Action" at bounding box center [619, 170] width 65 height 17
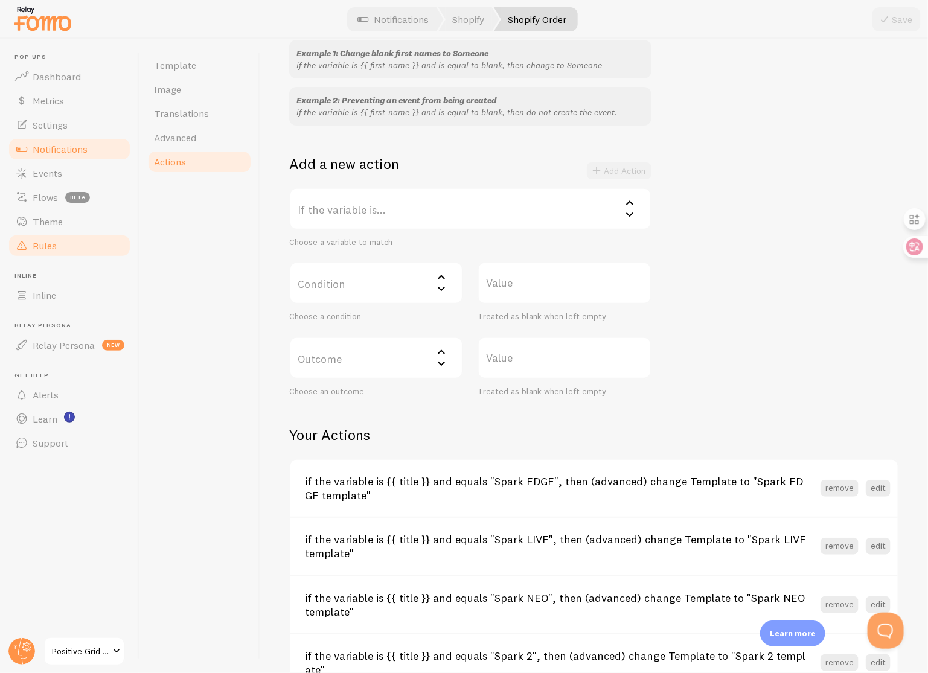
click at [77, 242] on link "Rules" at bounding box center [69, 246] width 124 height 24
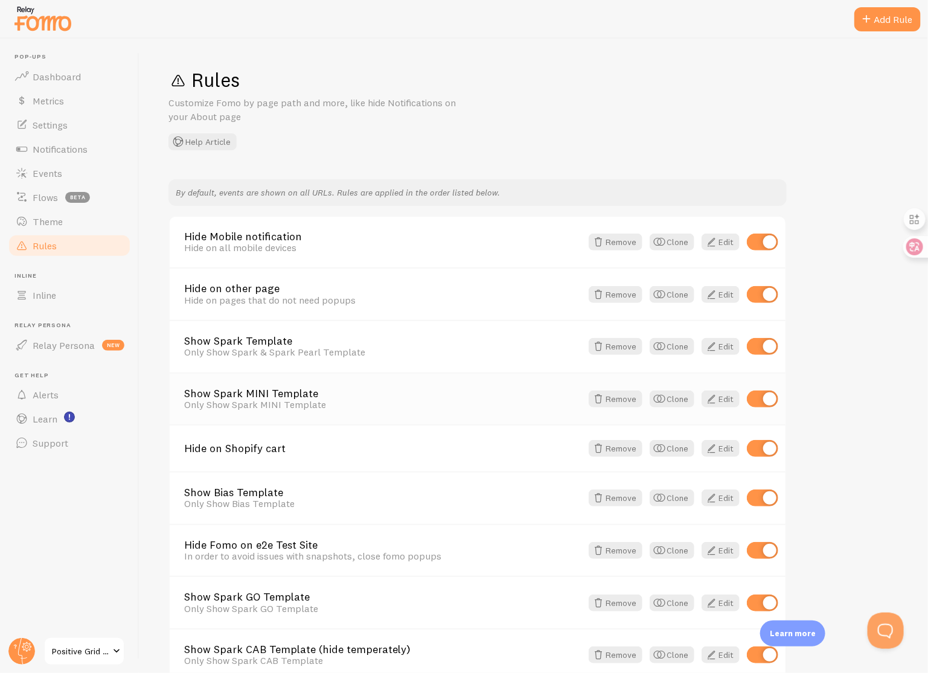
scroll to position [118, 0]
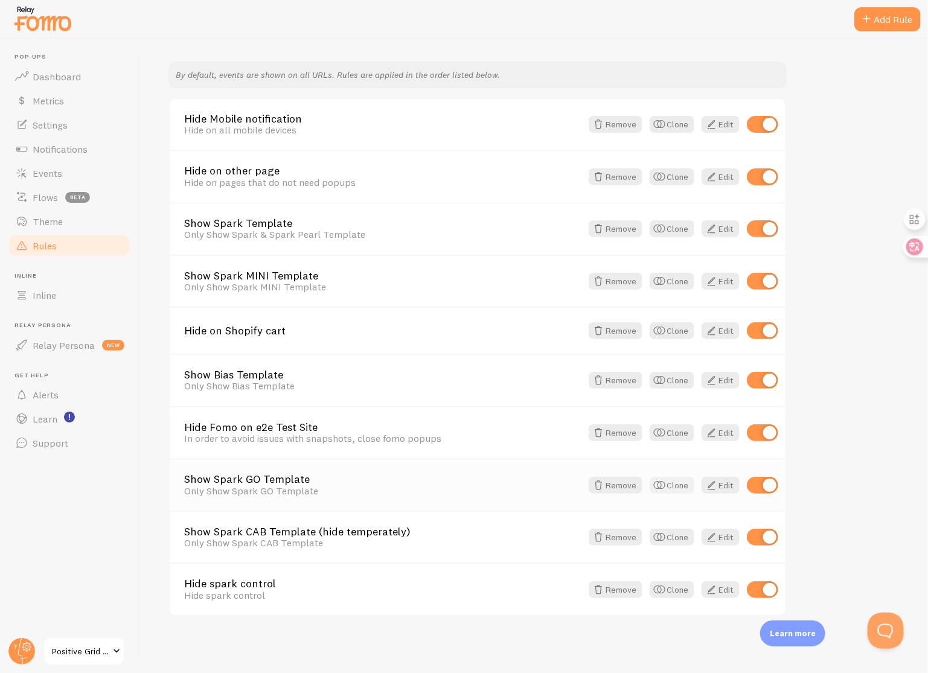
click at [674, 487] on button "Clone" at bounding box center [672, 485] width 45 height 17
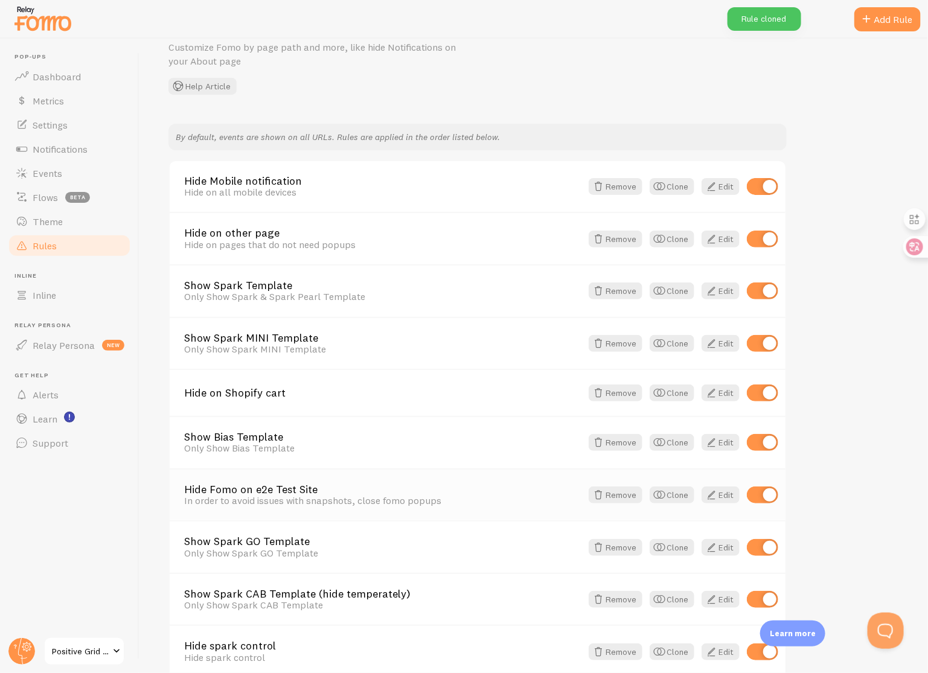
scroll to position [170, 0]
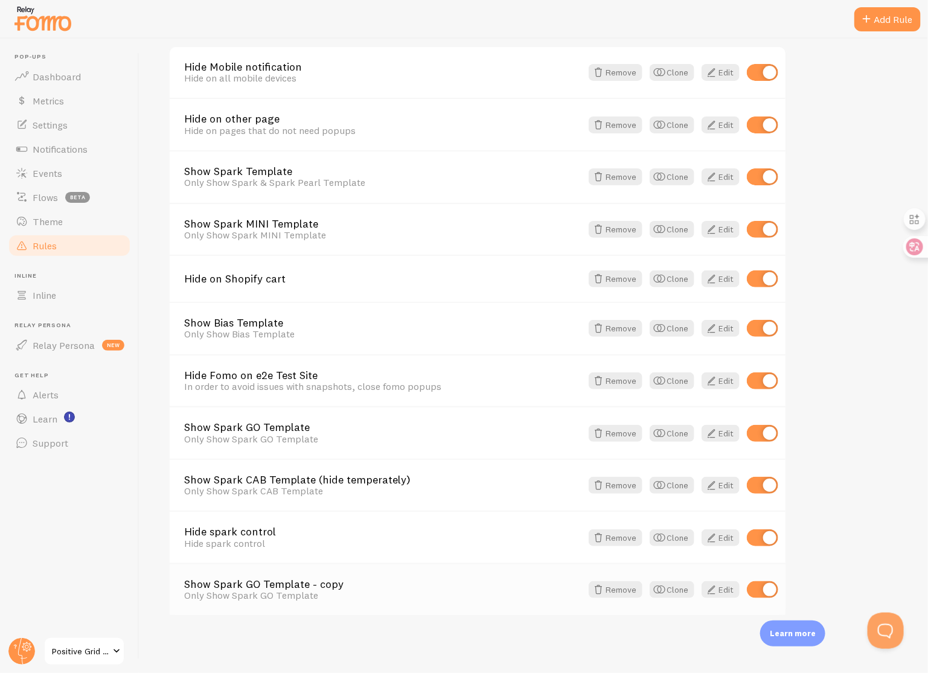
click at [312, 585] on link "Show Spark GO Template - copy" at bounding box center [382, 584] width 397 height 11
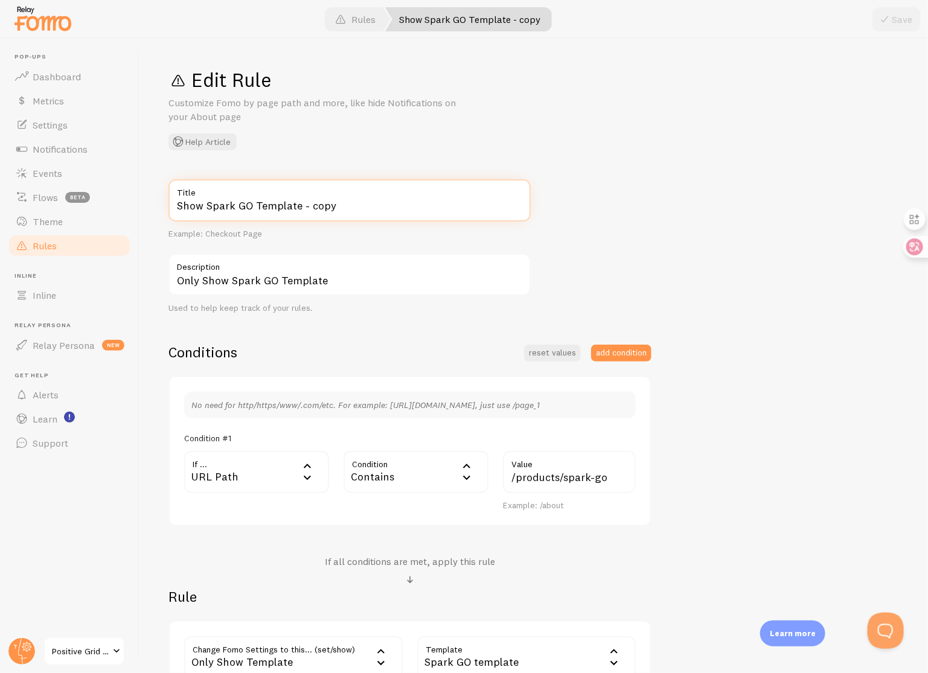
click at [349, 202] on input "Show Spark GO Template - copy" at bounding box center [349, 200] width 362 height 42
click at [250, 206] on input "Show Spark GO Template" at bounding box center [349, 200] width 362 height 42
type input "Show Spark 2 Template"
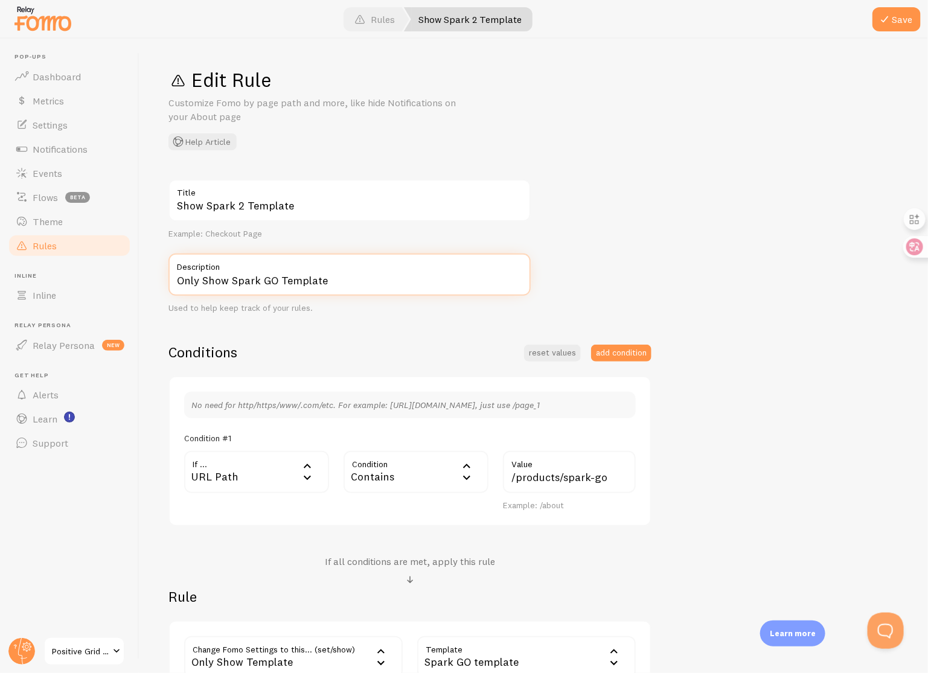
click at [277, 281] on input "Only Show Spark GO Template" at bounding box center [349, 275] width 362 height 42
type input "Only Show Spark 2 Template"
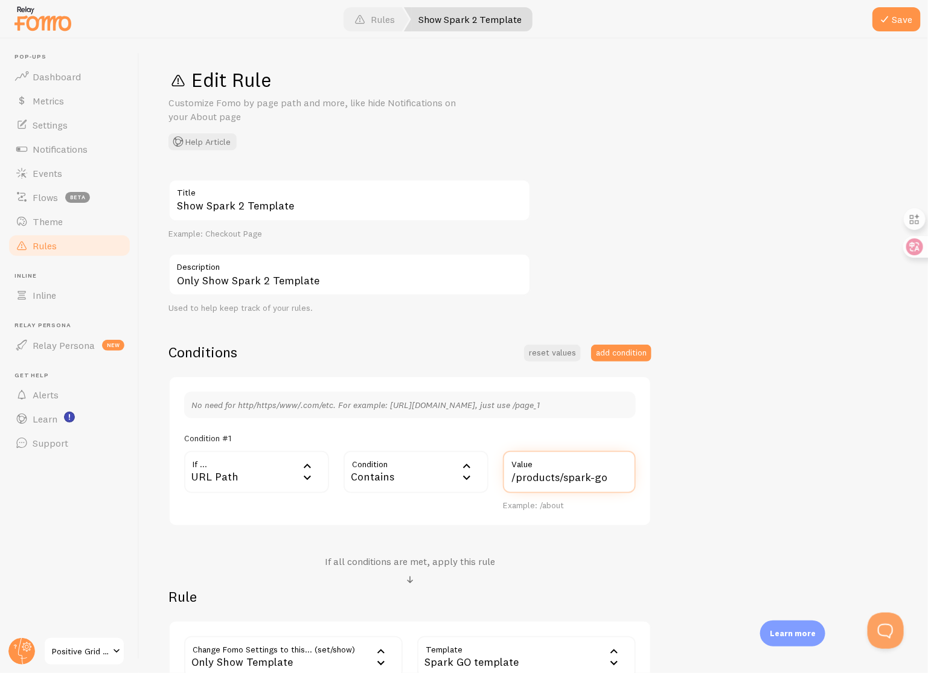
click at [615, 475] on input "/products/spark-go" at bounding box center [569, 472] width 133 height 42
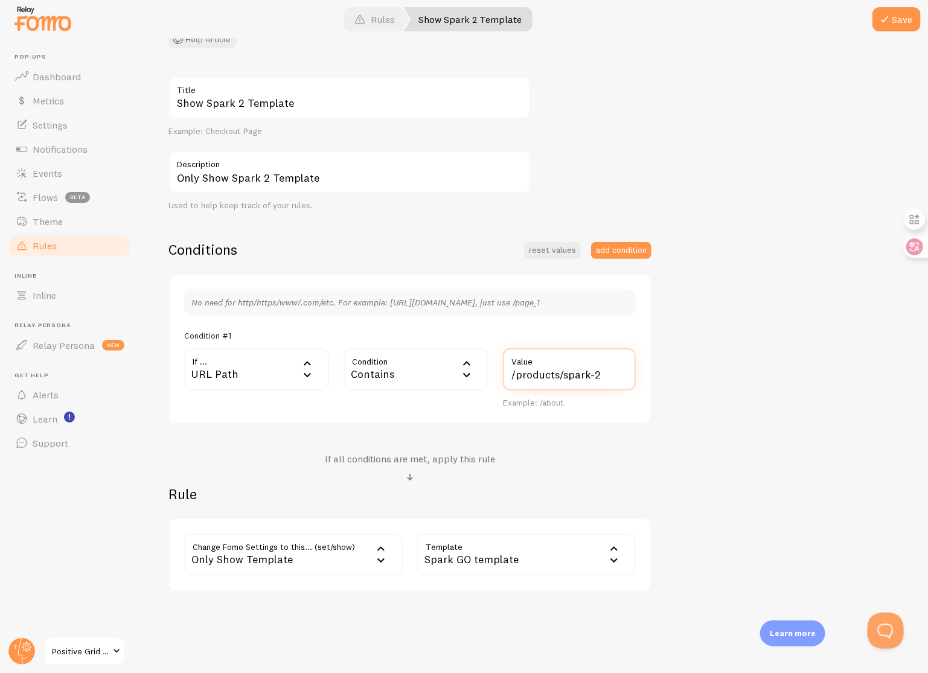
scroll to position [124, 0]
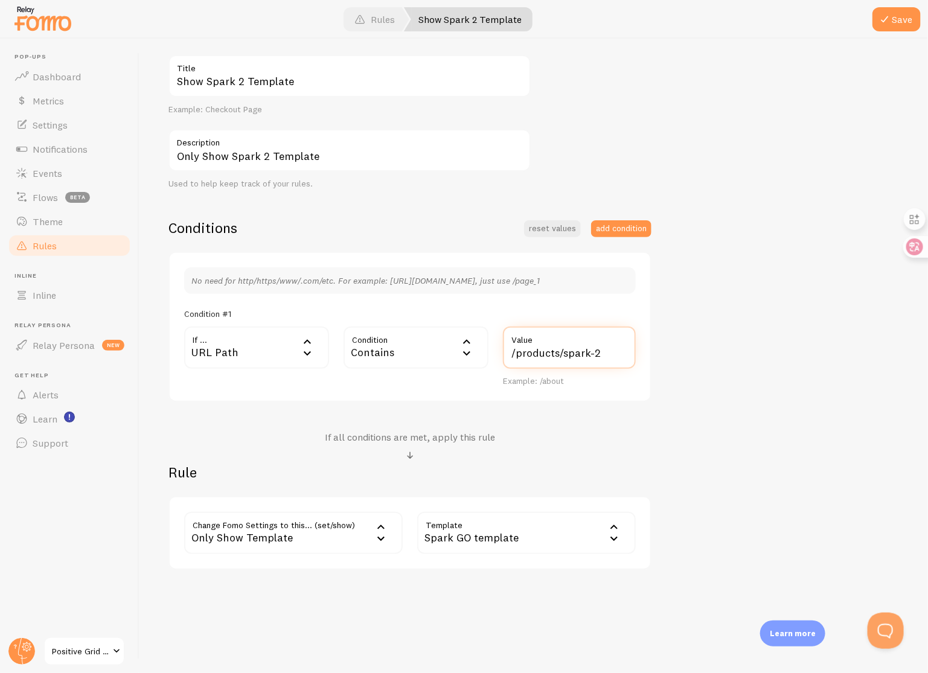
type input "/products/spark-2"
click at [531, 541] on div "Spark GO template" at bounding box center [526, 533] width 219 height 42
click at [527, 587] on li "Spark 2 template" at bounding box center [526, 592] width 216 height 21
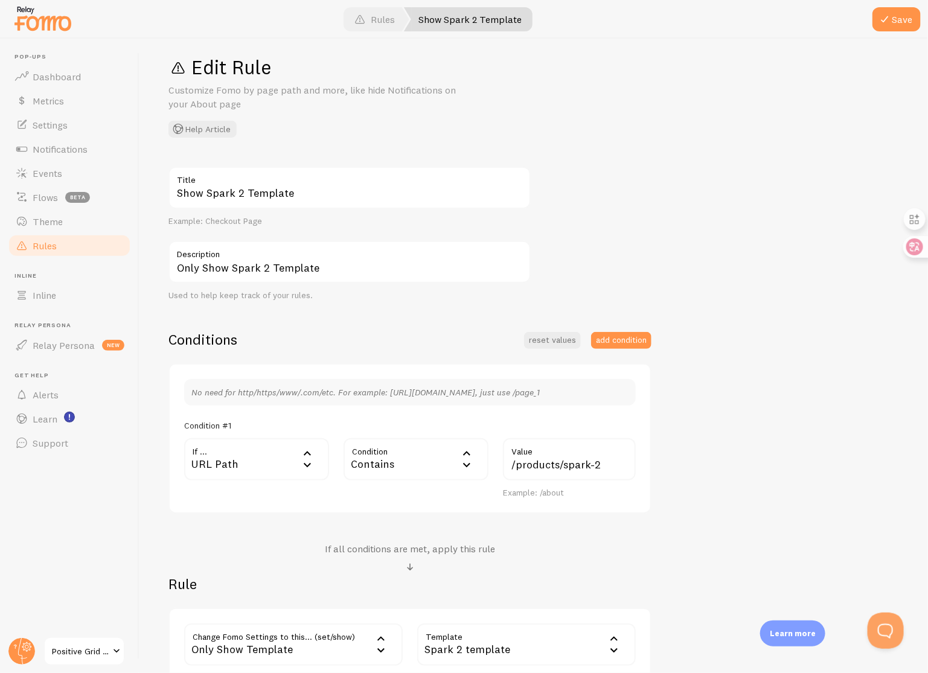
scroll to position [0, 0]
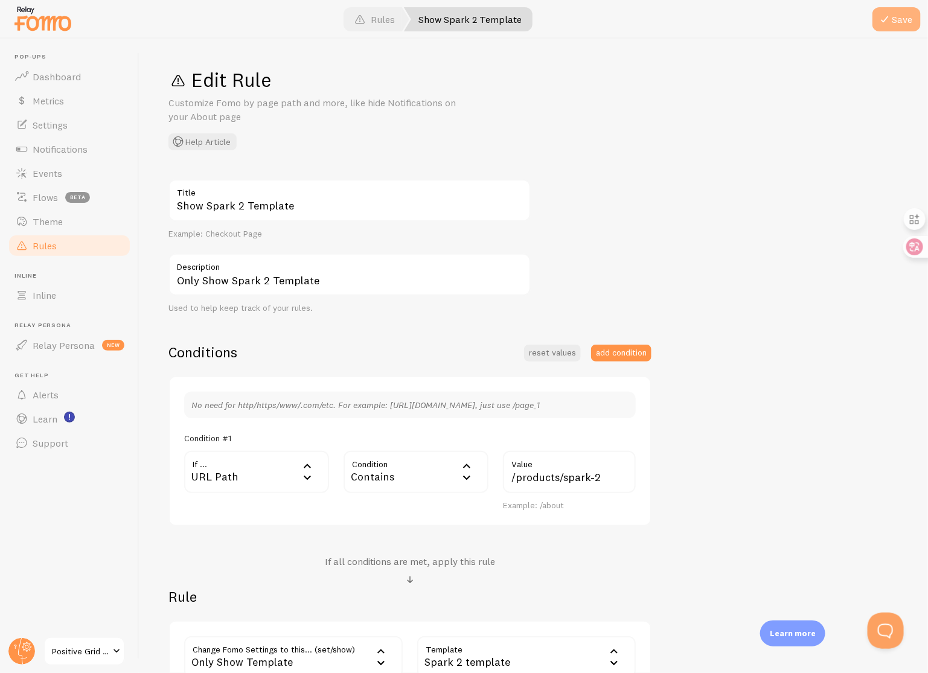
click at [885, 24] on span at bounding box center [884, 19] width 14 height 14
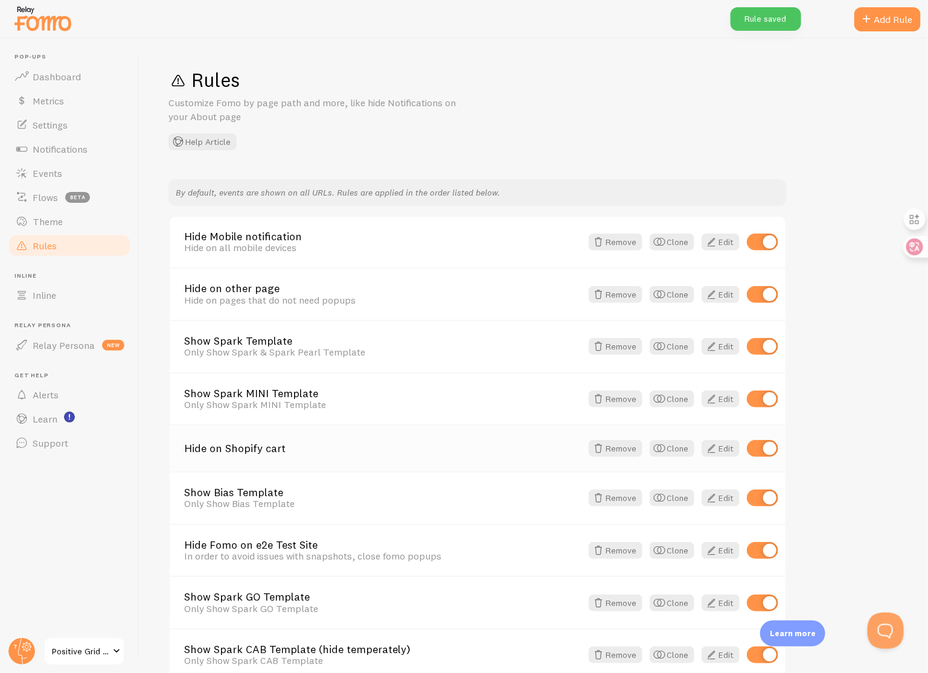
scroll to position [170, 0]
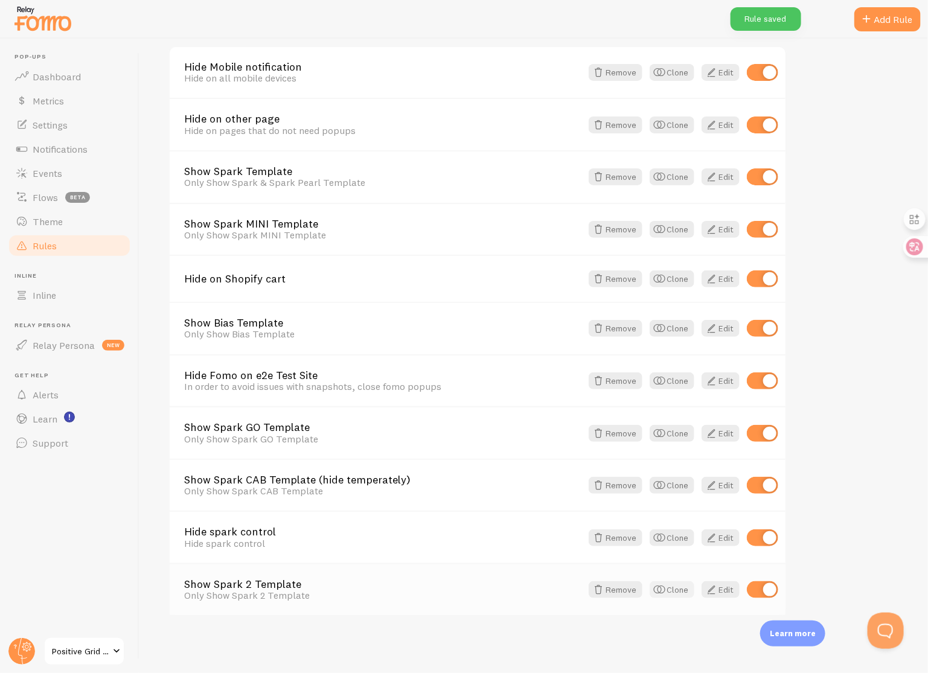
click at [668, 590] on button "Clone" at bounding box center [672, 589] width 45 height 17
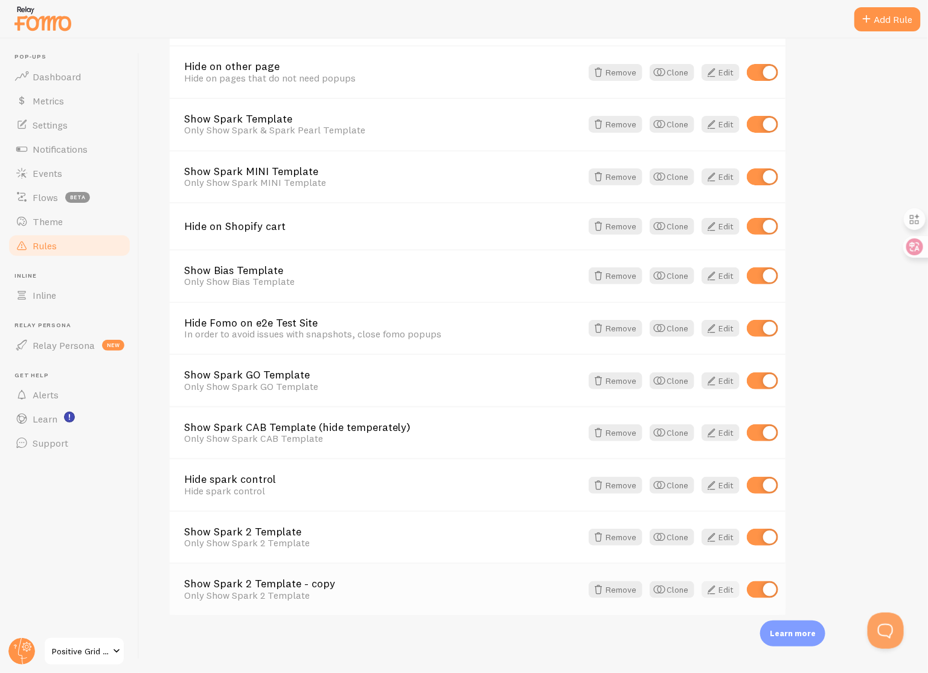
click at [726, 588] on link "Edit" at bounding box center [721, 589] width 38 height 17
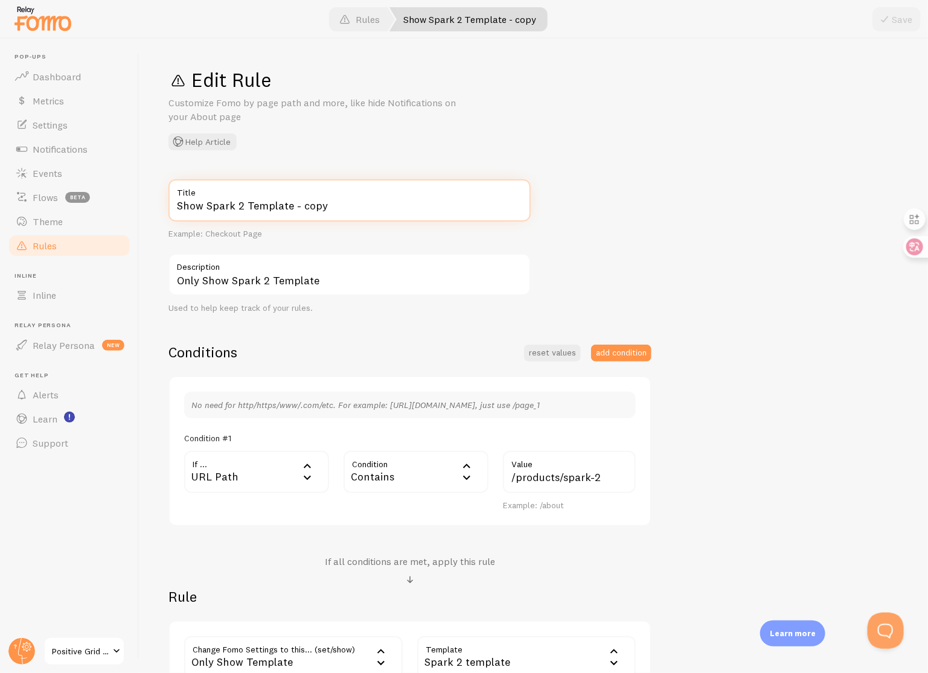
click at [391, 199] on input "Show Spark 2 Template - copy" at bounding box center [349, 200] width 362 height 42
click at [240, 211] on input "Show Spark 2 Template" at bounding box center [349, 200] width 362 height 42
type input "Show Spark NEO Template"
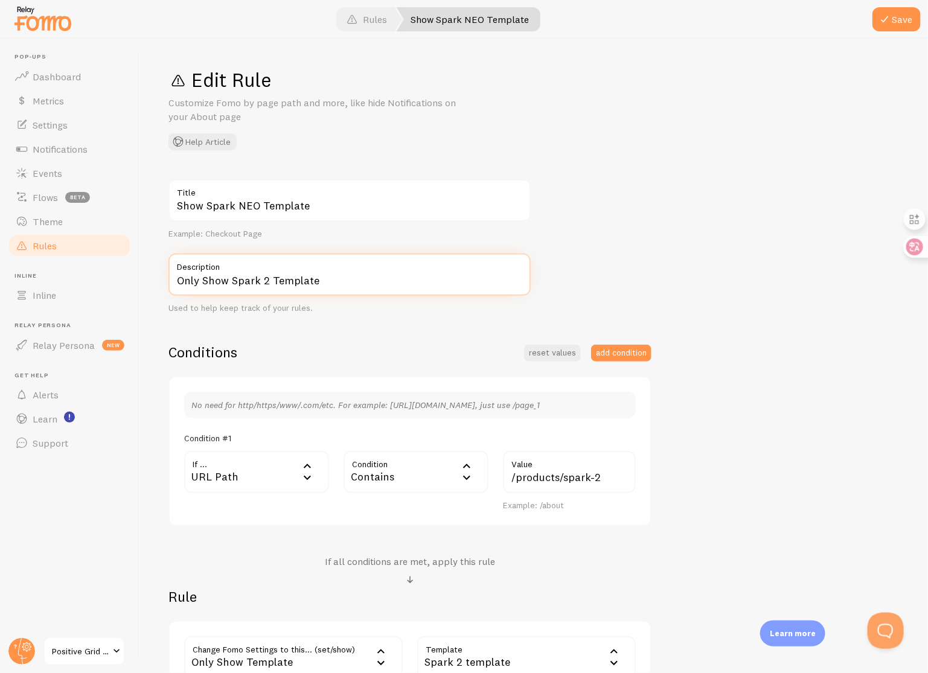
click at [266, 281] on input "Only Show Spark 2 Template" at bounding box center [349, 275] width 362 height 42
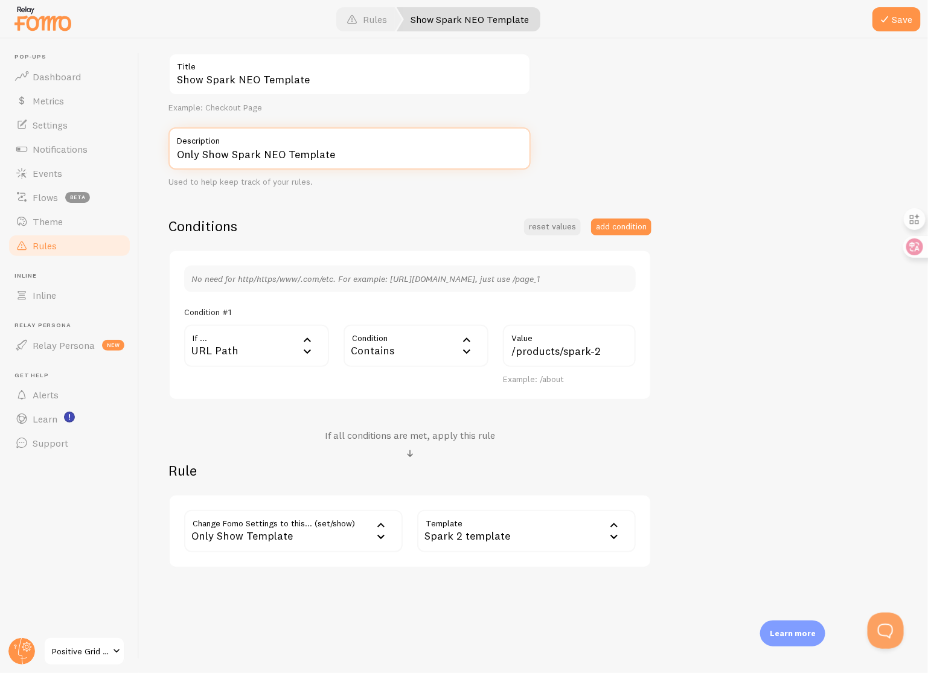
type input "Only Show Spark NEO Template"
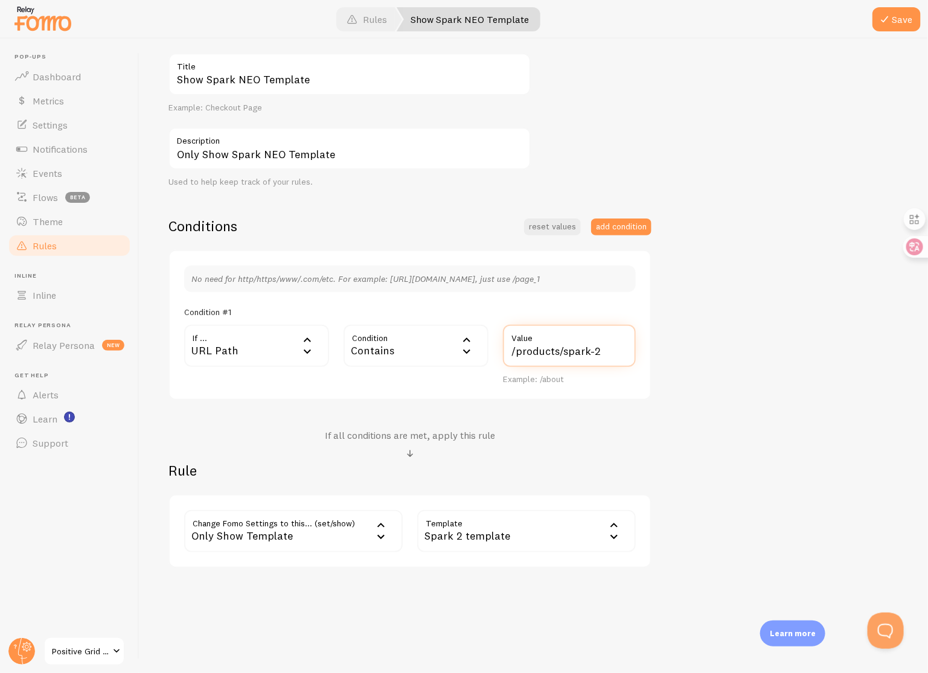
click at [605, 351] on input "/products/spark-2" at bounding box center [569, 346] width 133 height 42
type input "/products/spark-neo"
click at [559, 524] on div "Spark 2 template" at bounding box center [526, 531] width 219 height 42
click at [537, 577] on li "Spark NEO template" at bounding box center [526, 574] width 216 height 21
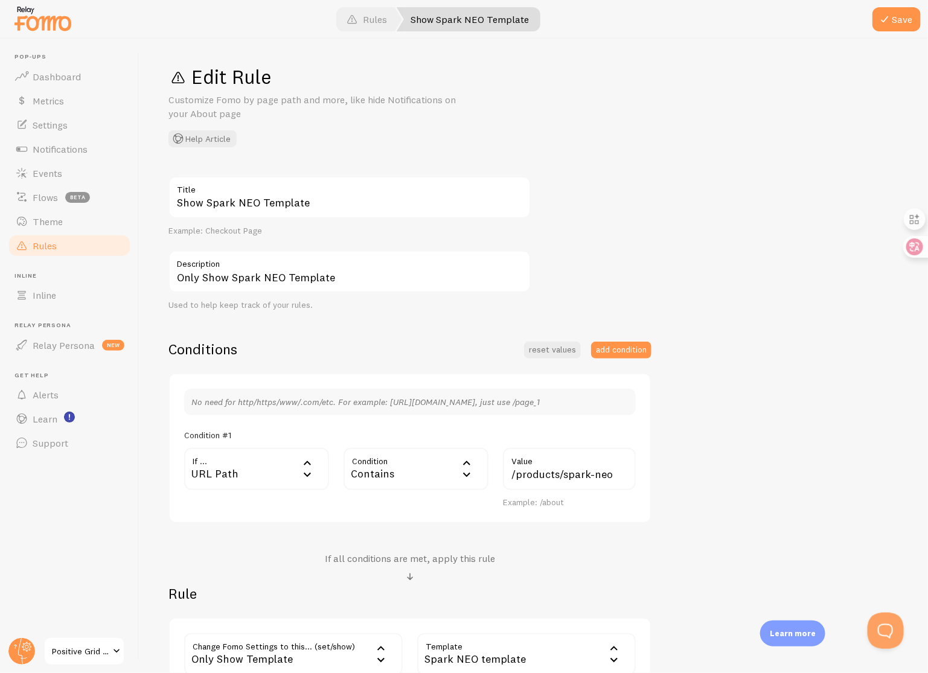
scroll to position [0, 0]
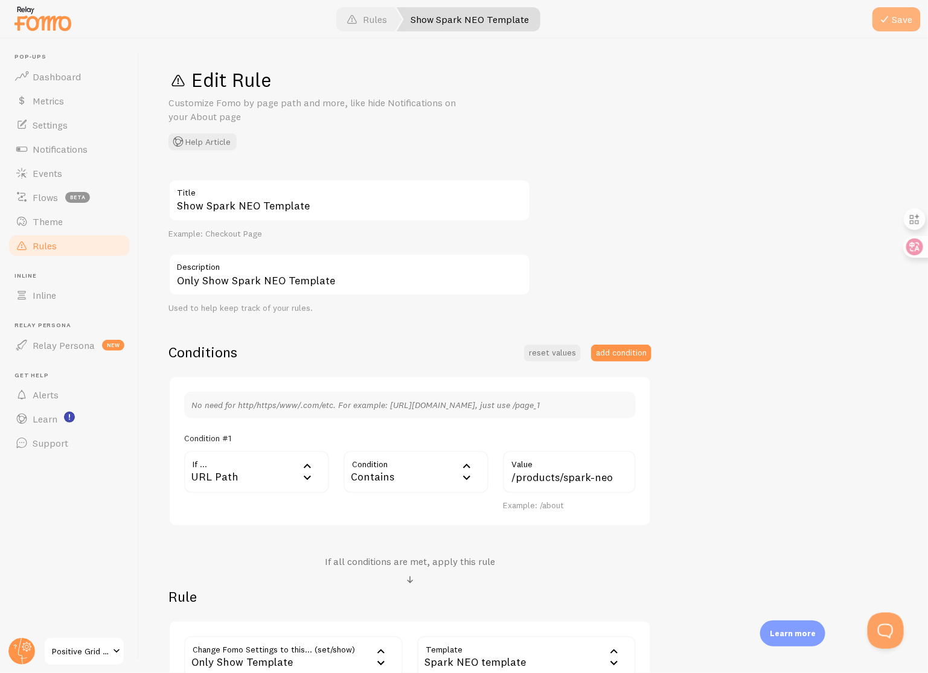
click at [892, 25] on button "Save" at bounding box center [897, 19] width 48 height 24
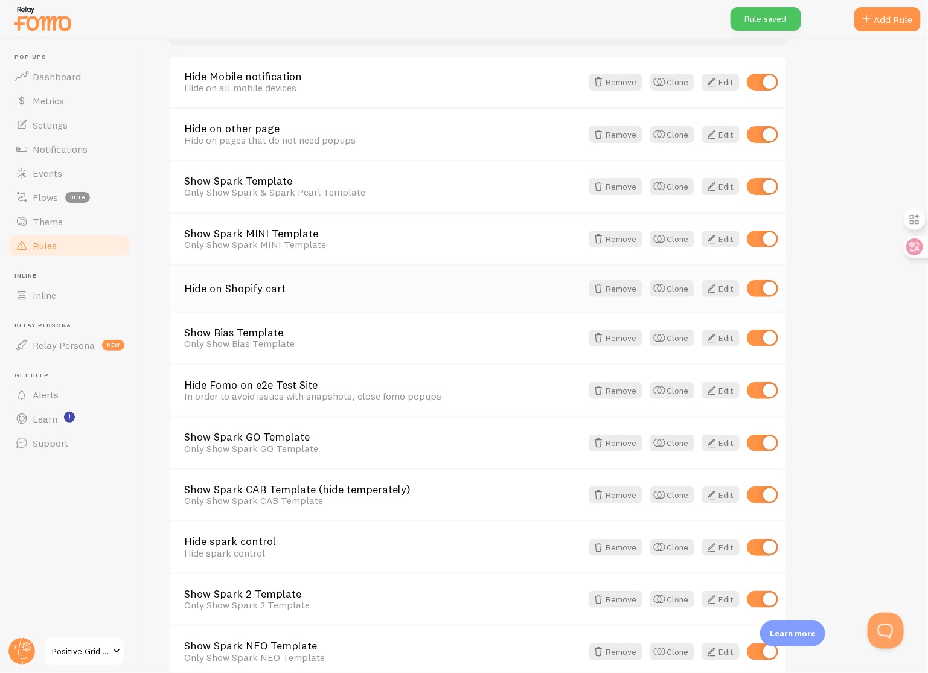
scroll to position [222, 0]
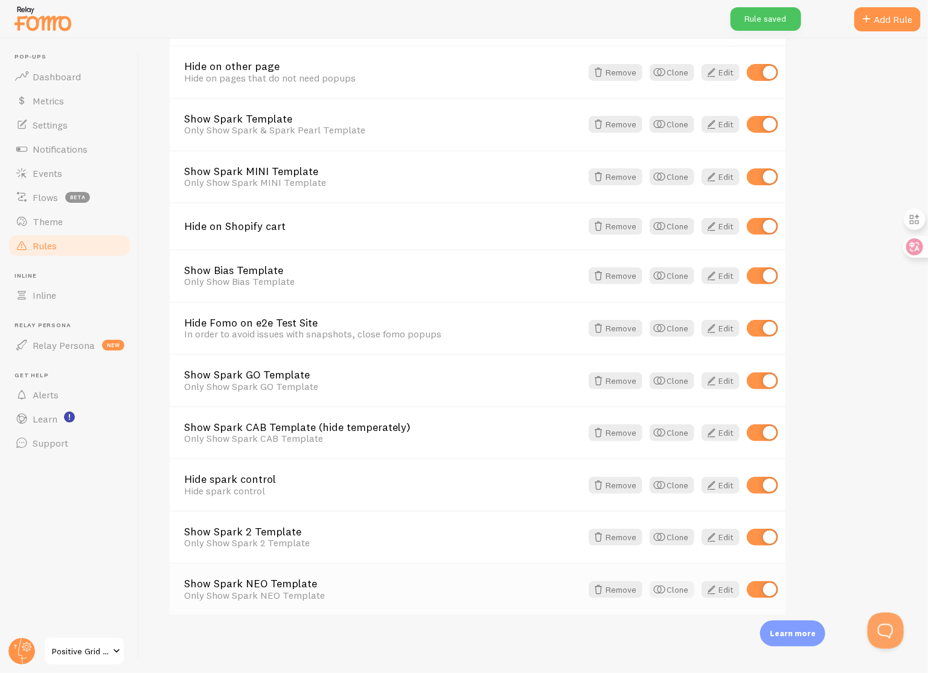
click at [667, 591] on button "Clone" at bounding box center [672, 589] width 45 height 17
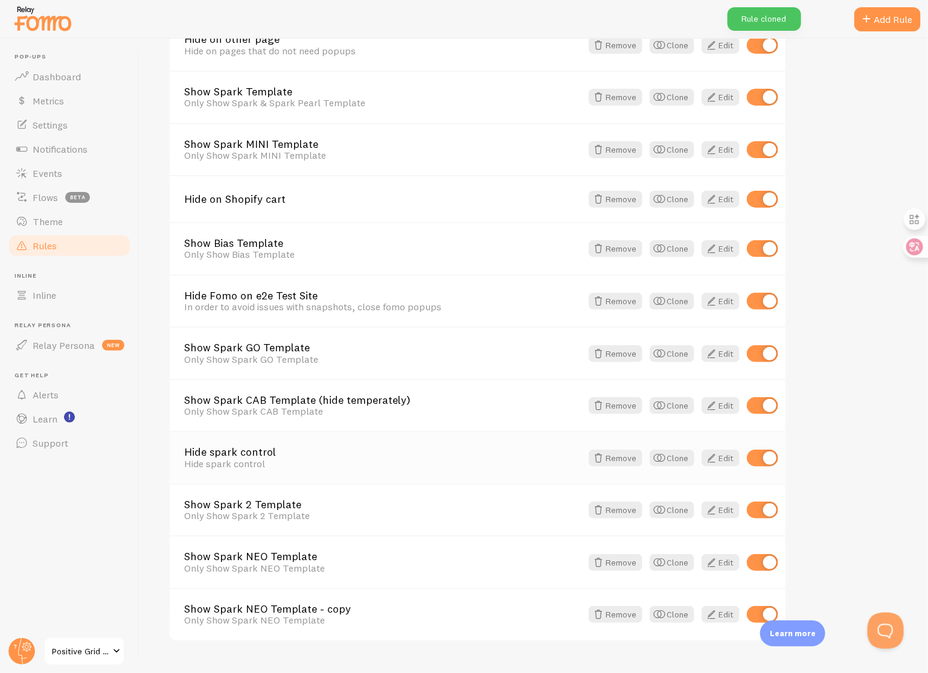
scroll to position [274, 0]
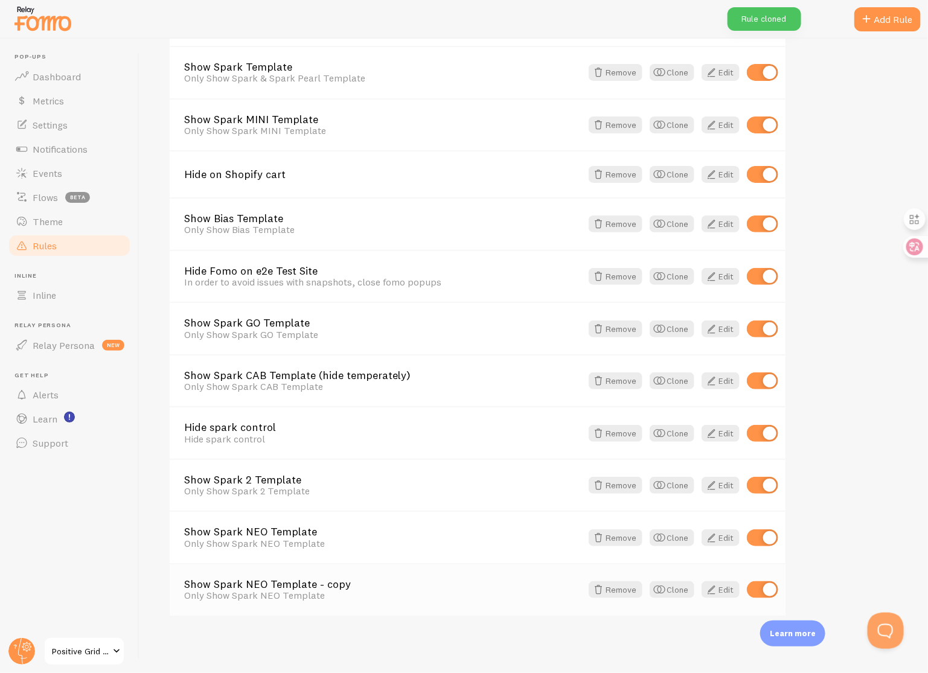
click at [333, 581] on link "Show Spark NEO Template - copy" at bounding box center [382, 584] width 397 height 11
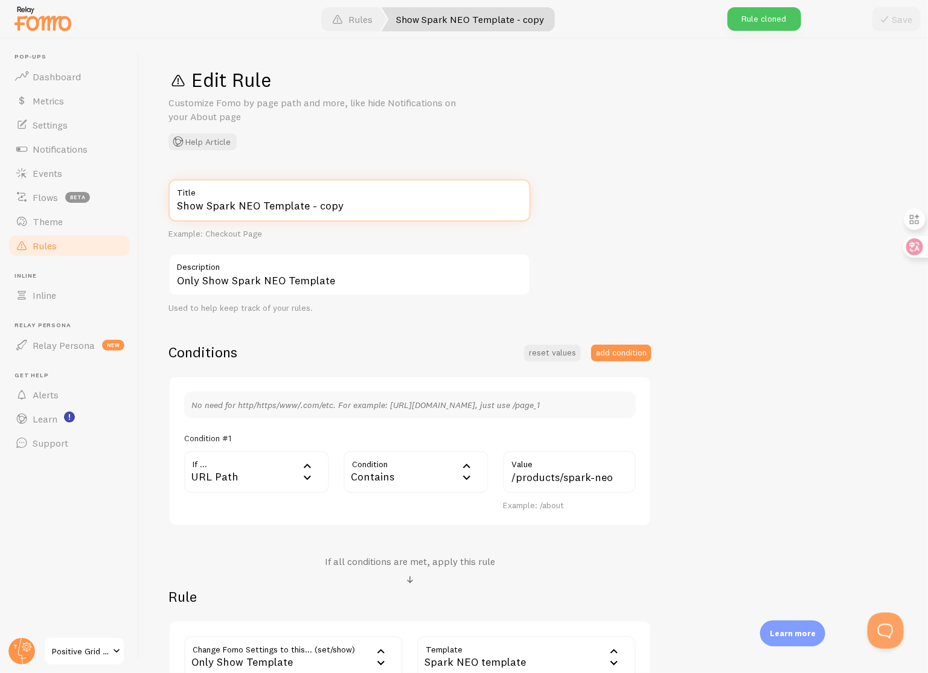
click at [379, 210] on input "Show Spark NEO Template - copy" at bounding box center [349, 200] width 362 height 42
drag, startPoint x: 379, startPoint y: 210, endPoint x: 314, endPoint y: 202, distance: 65.6
click at [314, 202] on input "Show Spark NEO Template" at bounding box center [349, 200] width 362 height 42
click at [256, 203] on input "Show Spark NEO Template" at bounding box center [349, 200] width 362 height 42
type input "Show Spark LIVE Template"
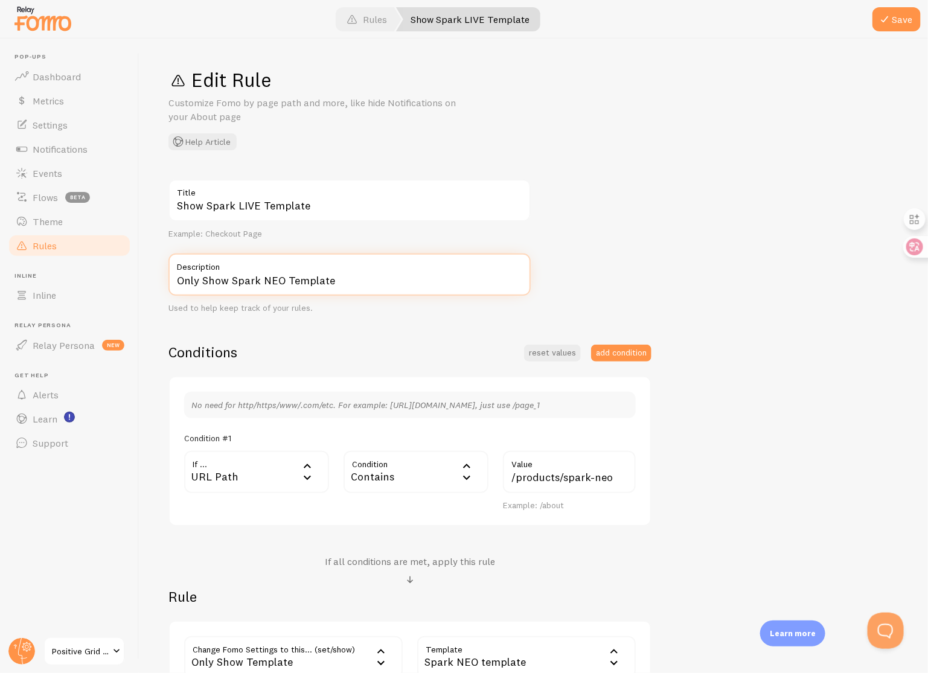
click at [281, 280] on input "Only Show Spark NEO Template" at bounding box center [349, 275] width 362 height 42
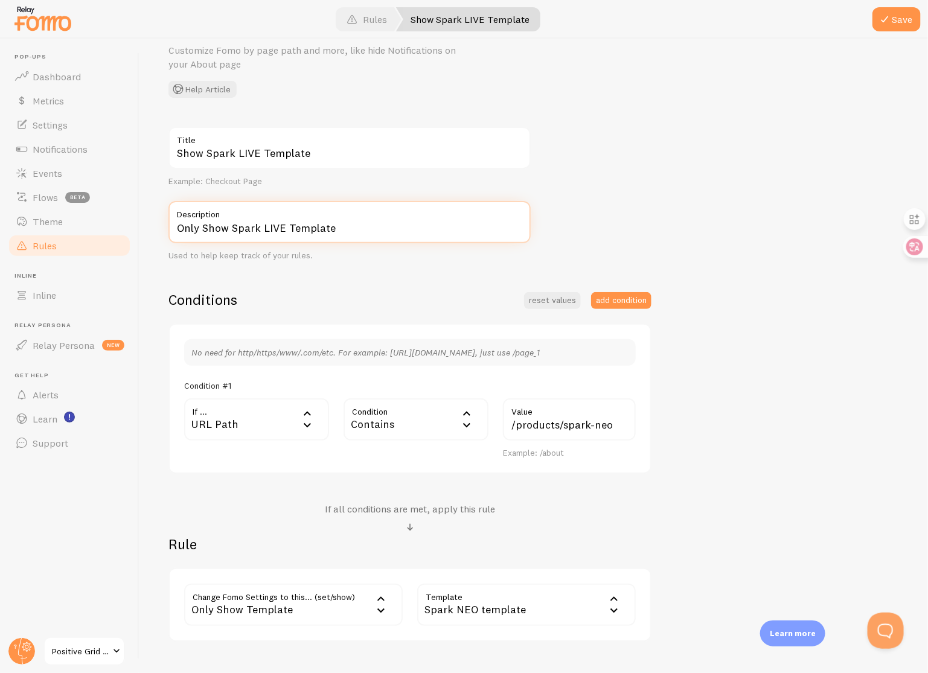
scroll to position [126, 0]
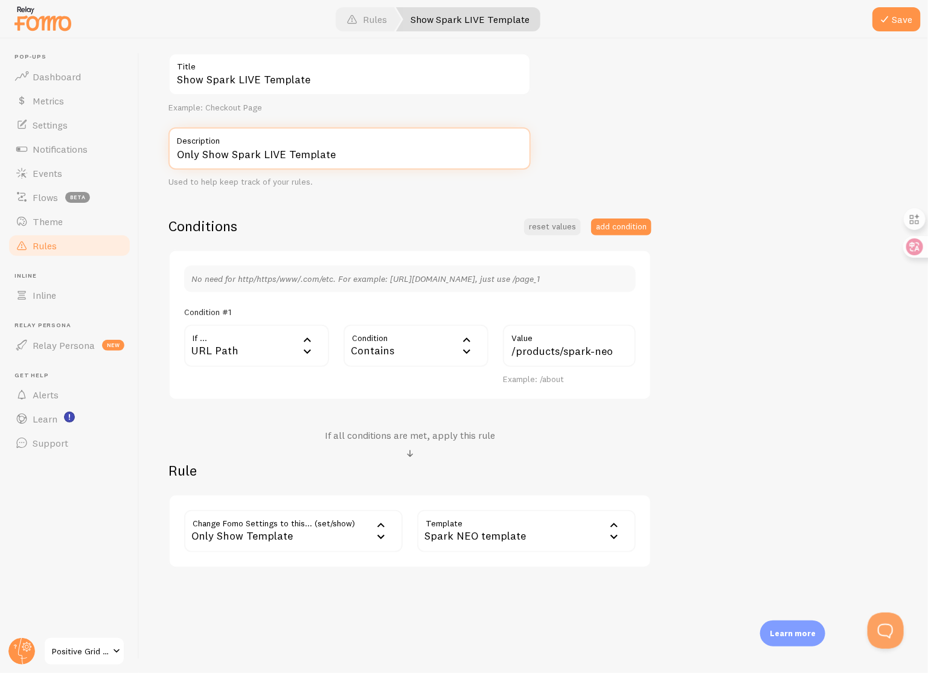
type input "Only Show Spark LIVE Template"
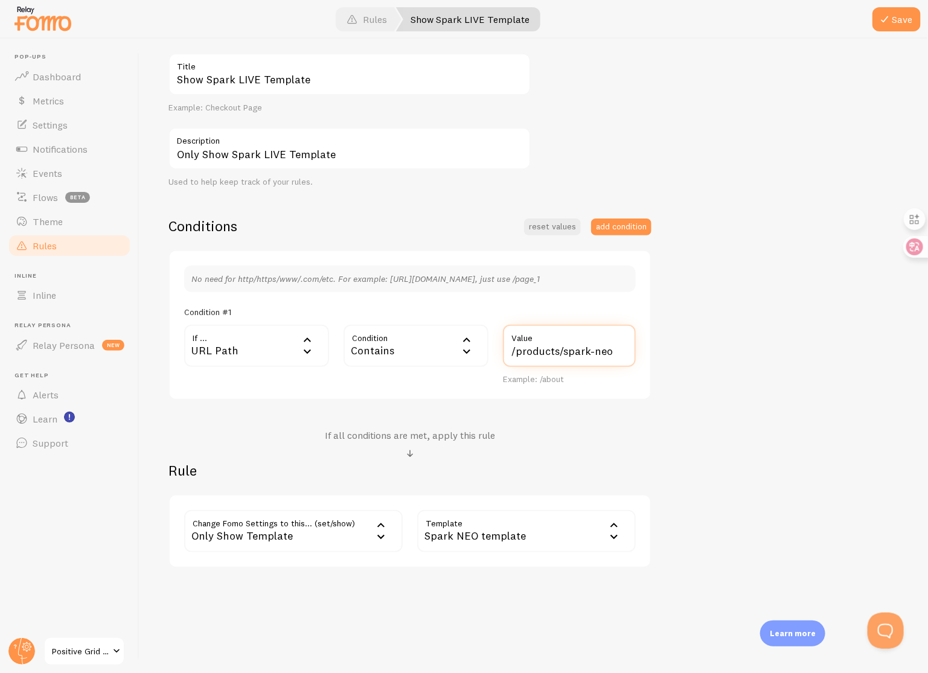
click at [610, 351] on input "/products/spark-neo" at bounding box center [569, 346] width 133 height 42
type input "/products/spark-live"
click at [554, 533] on div "Spark NEO template" at bounding box center [526, 531] width 219 height 42
click at [523, 652] on li "Spark LIVE template" at bounding box center [526, 653] width 216 height 21
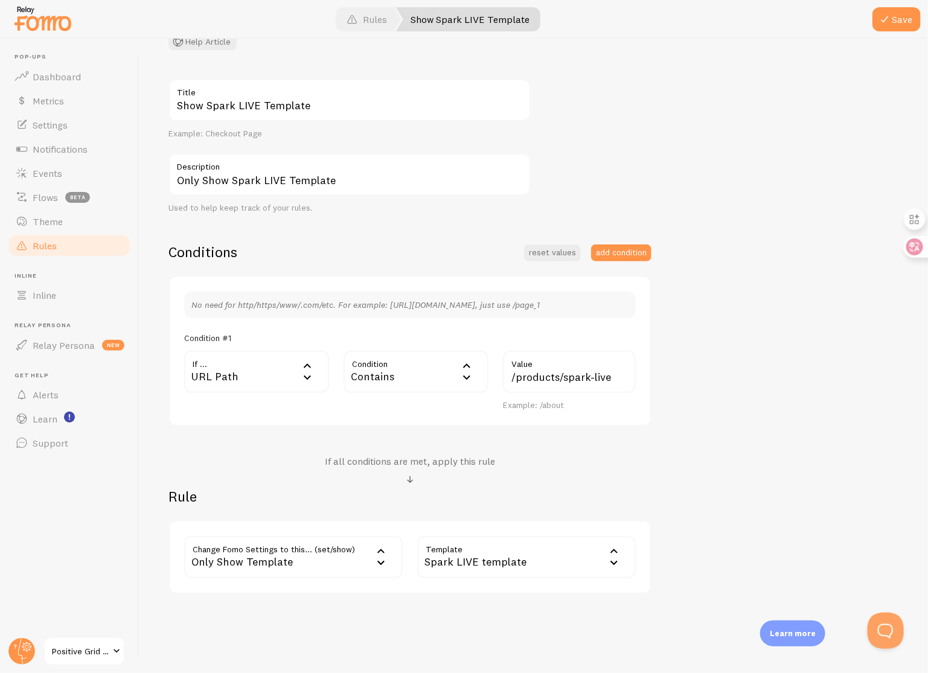
scroll to position [0, 0]
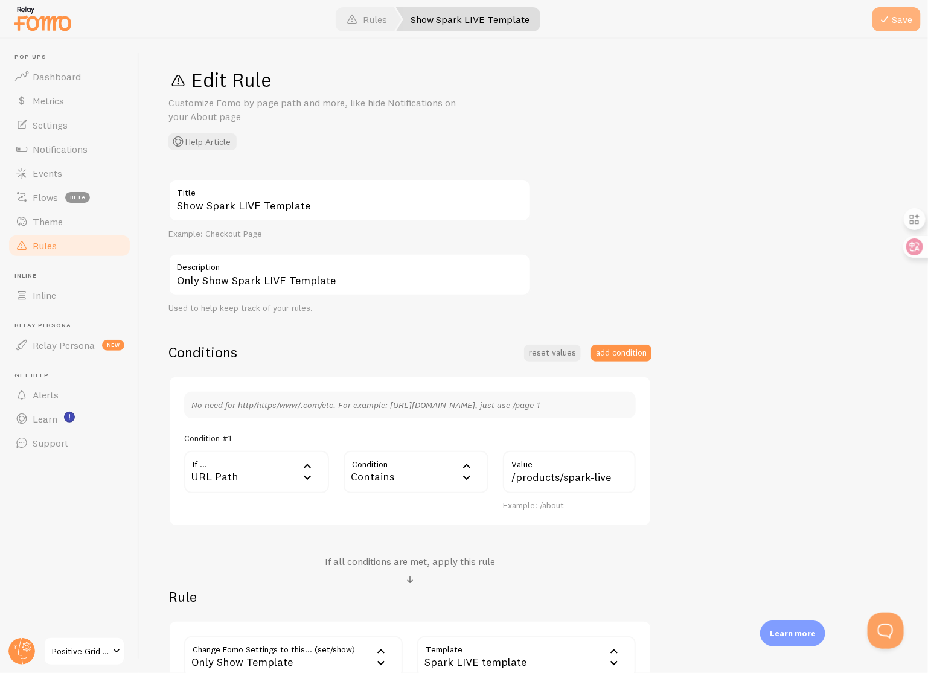
click at [894, 20] on button "Save" at bounding box center [897, 19] width 48 height 24
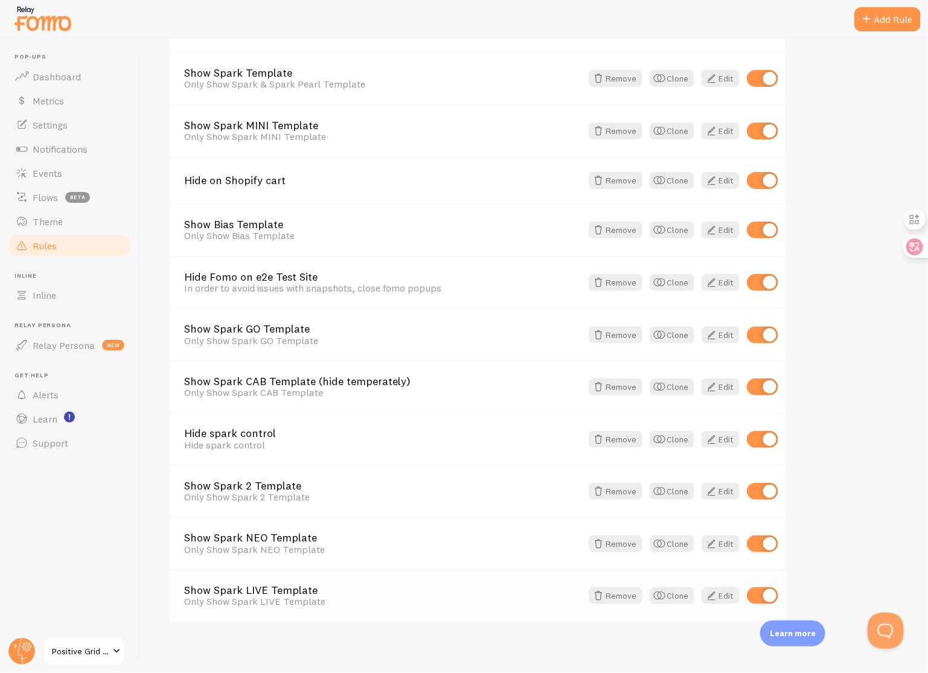
scroll to position [274, 0]
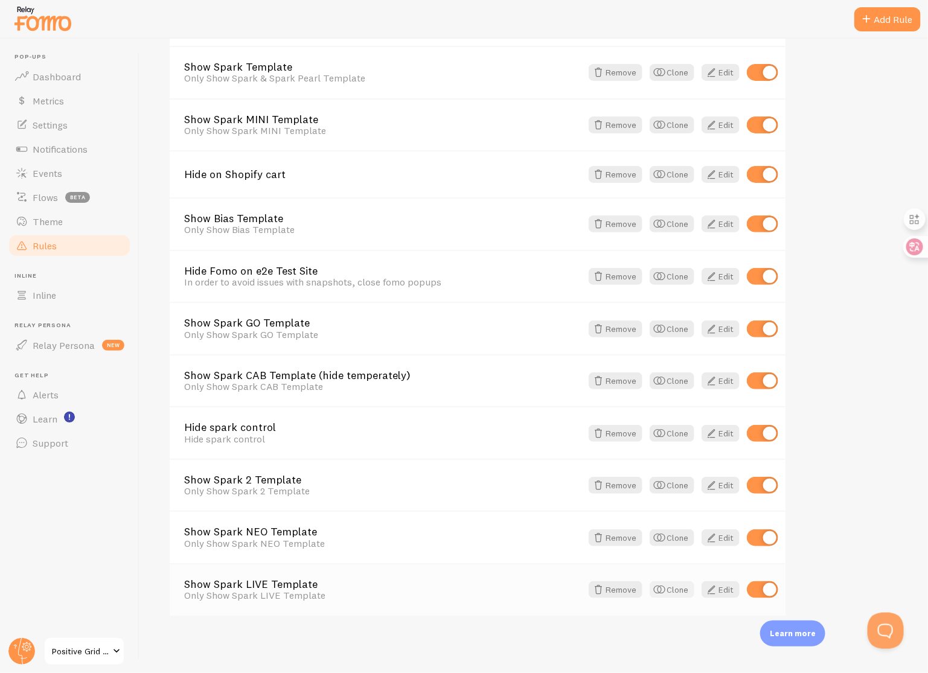
click at [676, 589] on button "Clone" at bounding box center [672, 589] width 45 height 17
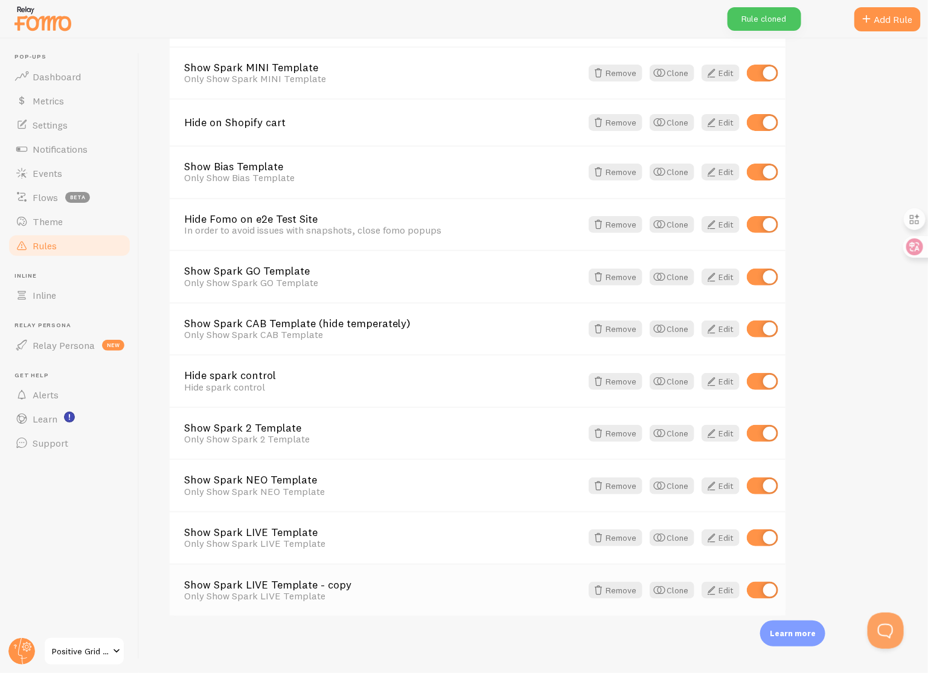
click at [315, 588] on link "Show Spark LIVE Template - copy" at bounding box center [382, 585] width 397 height 11
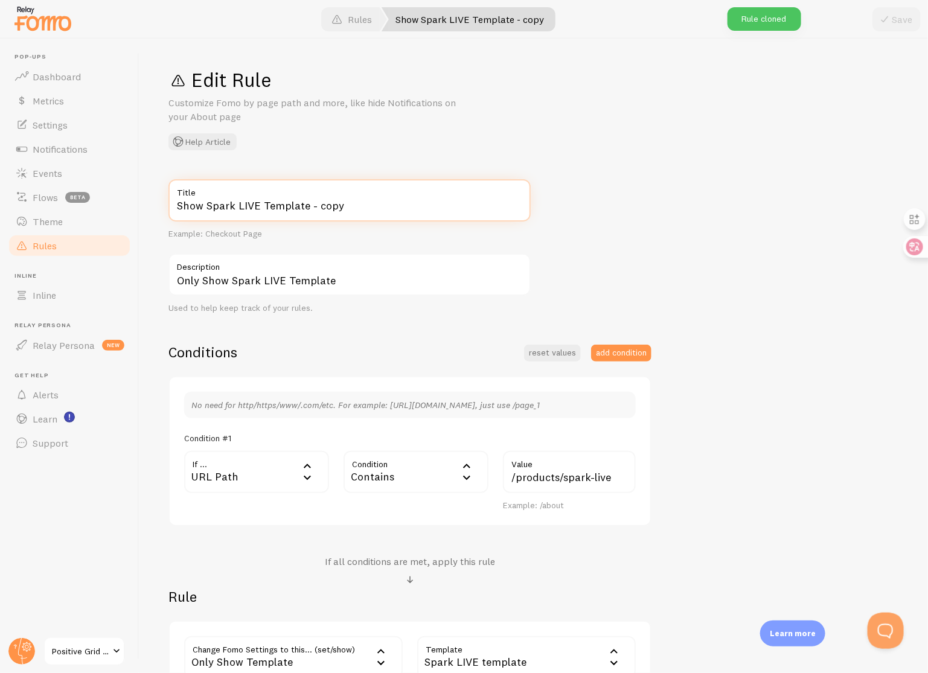
click at [257, 206] on input "Show Spark LIVE Template - copy" at bounding box center [349, 200] width 362 height 42
click at [377, 205] on input "Show Spark EDGE Template - copy" at bounding box center [349, 200] width 362 height 42
type input "Show Spark EDGE Template"
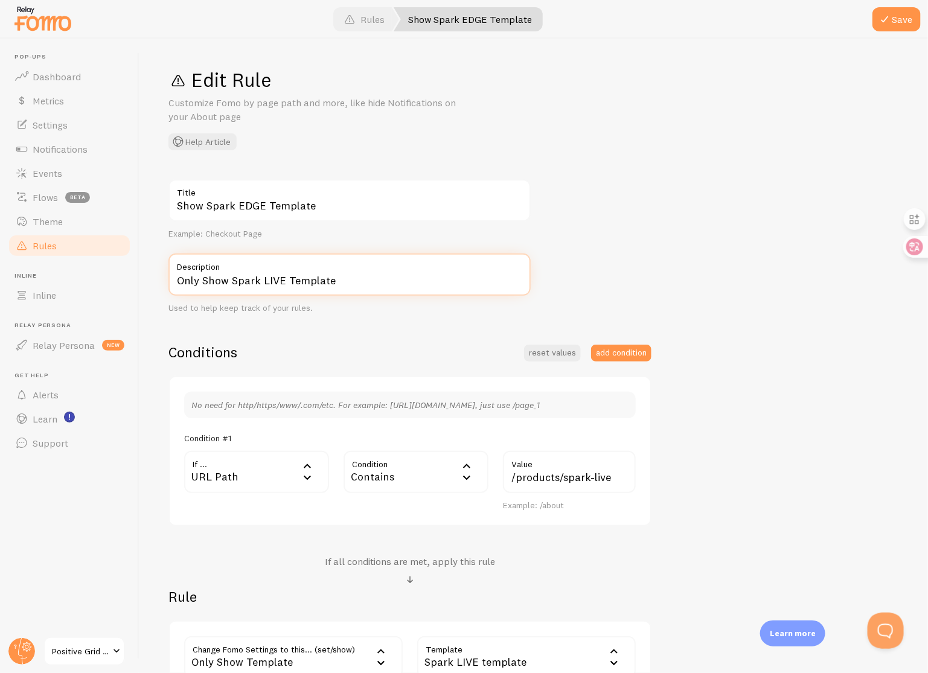
click at [283, 280] on input "Only Show Spark LIVE Template" at bounding box center [349, 275] width 362 height 42
type input "Only Show Spark EDGE Template"
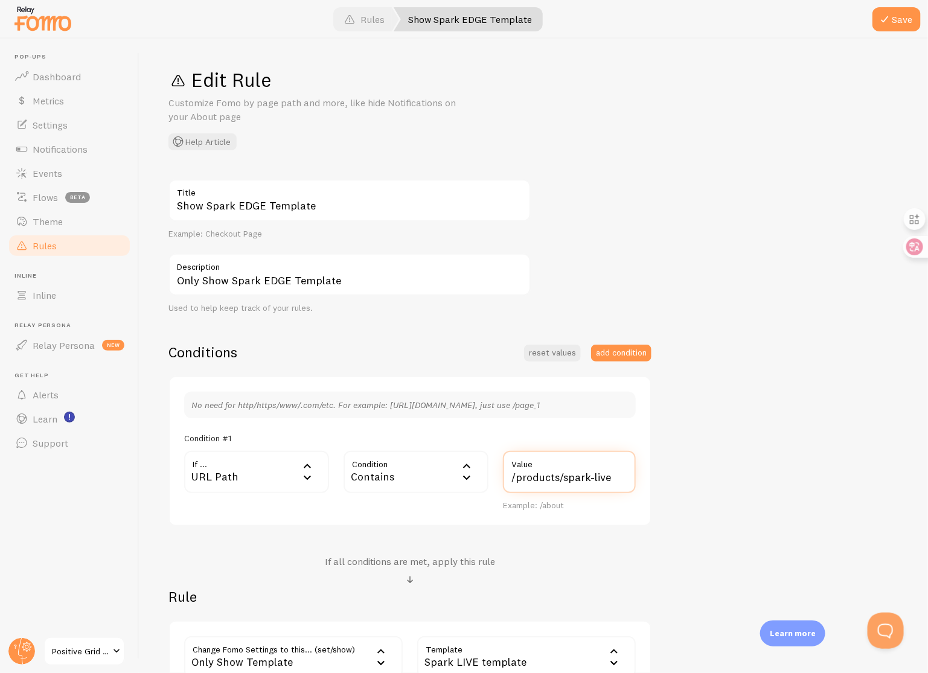
click at [615, 476] on input "/products/spark-live" at bounding box center [569, 472] width 133 height 42
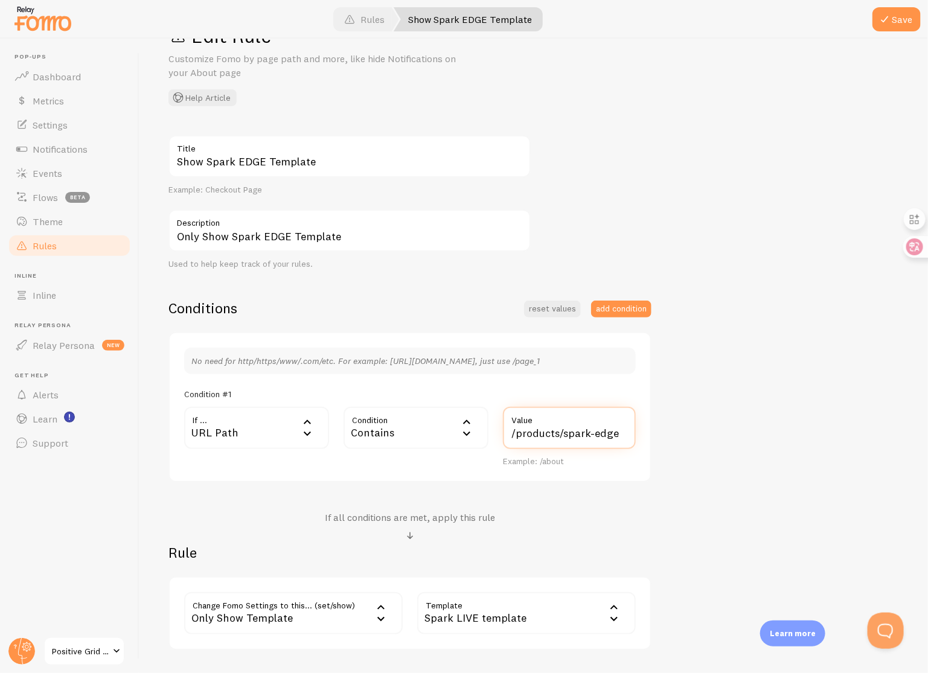
scroll to position [126, 0]
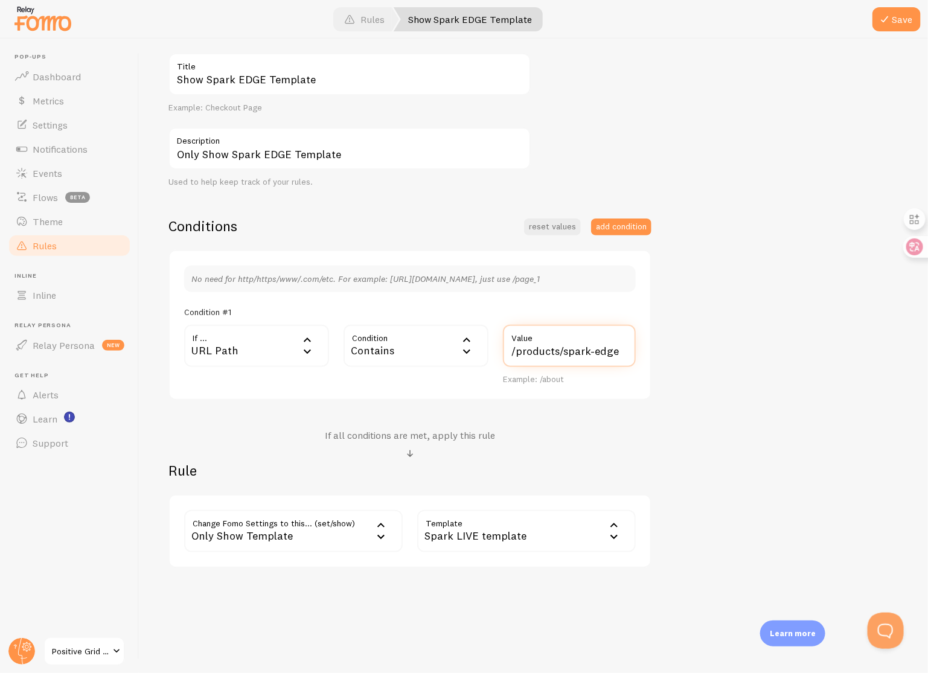
type input "/products/spark-edge"
click at [533, 533] on div "Spark LIVE template" at bounding box center [526, 531] width 219 height 42
click at [517, 609] on li "Spark EDGE template" at bounding box center [526, 611] width 216 height 21
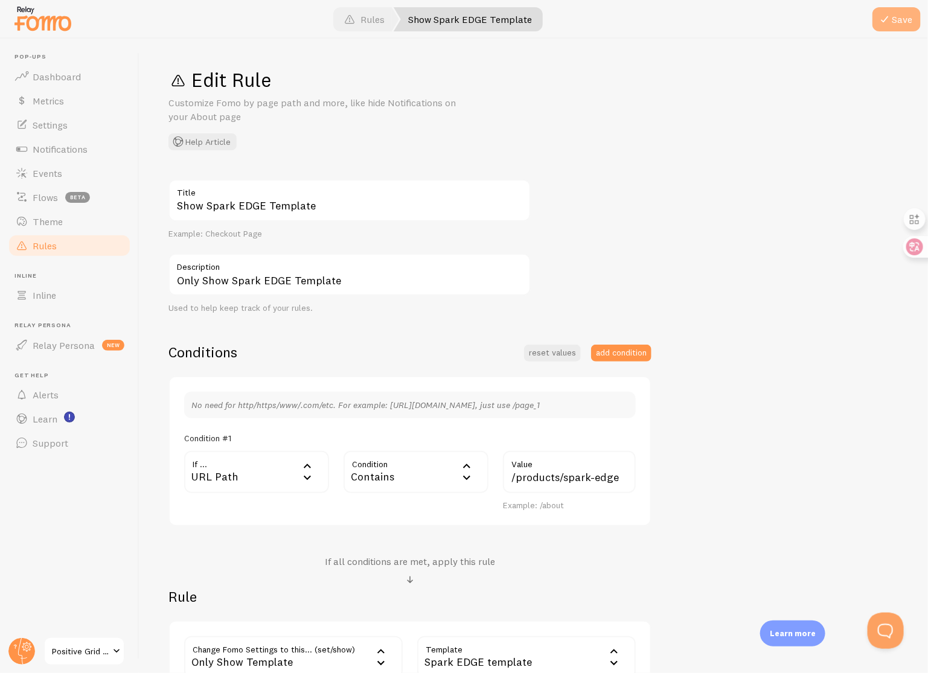
click at [889, 21] on span at bounding box center [884, 19] width 14 height 14
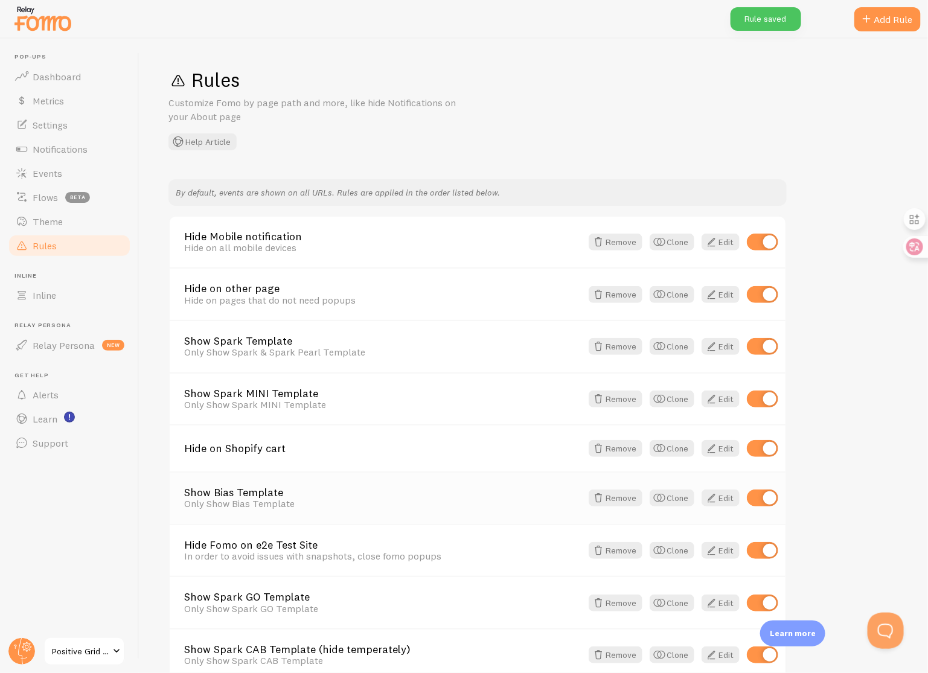
scroll to position [326, 0]
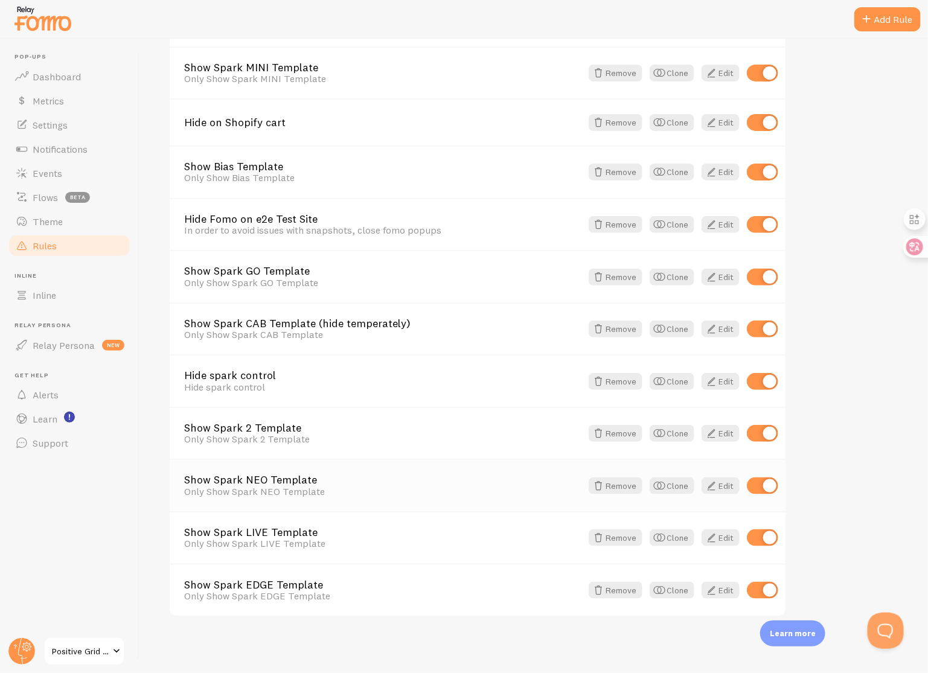
click at [289, 475] on link "Show Spark NEO Template" at bounding box center [382, 480] width 397 height 11
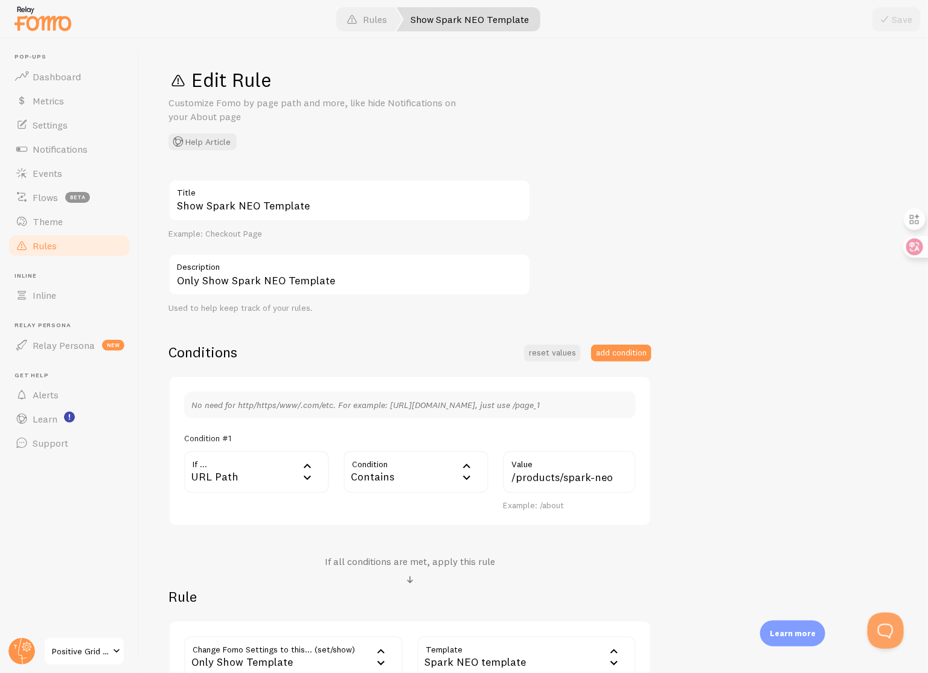
scroll to position [126, 0]
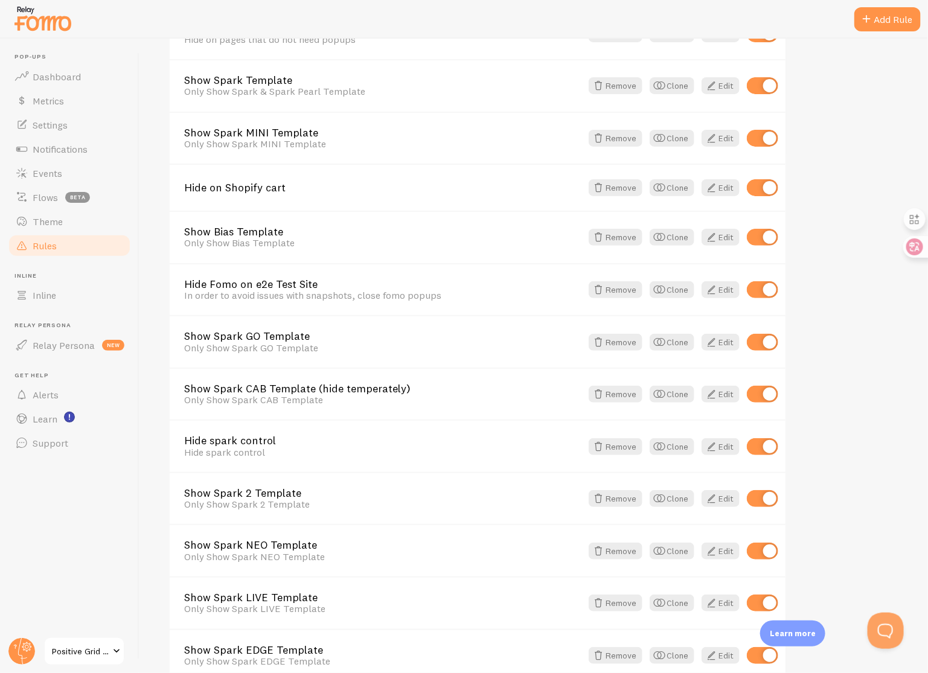
scroll to position [326, 0]
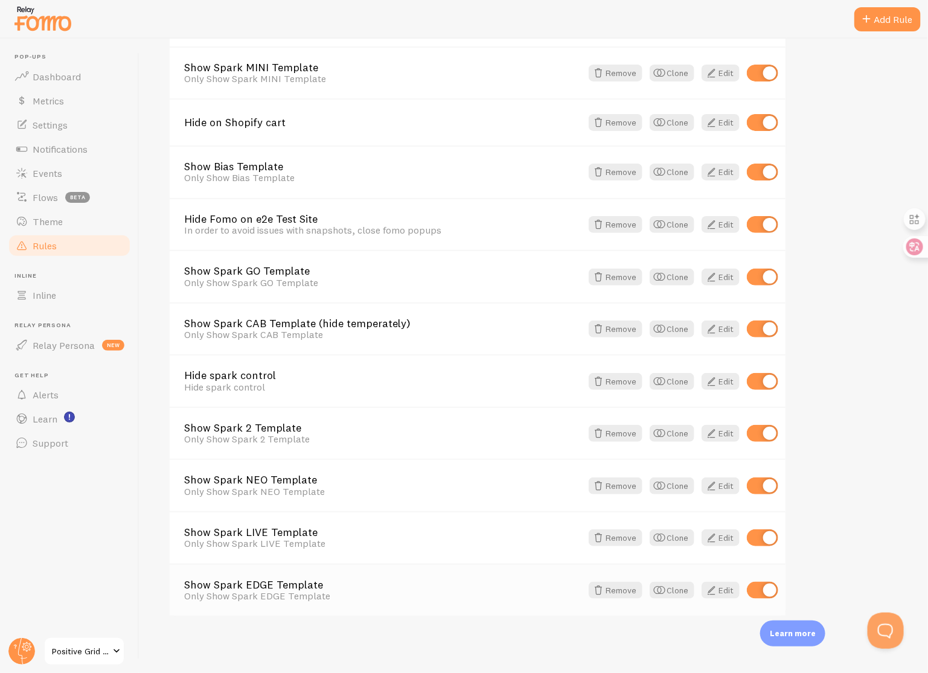
click at [295, 580] on link "Show Spark EDGE Template" at bounding box center [382, 585] width 397 height 11
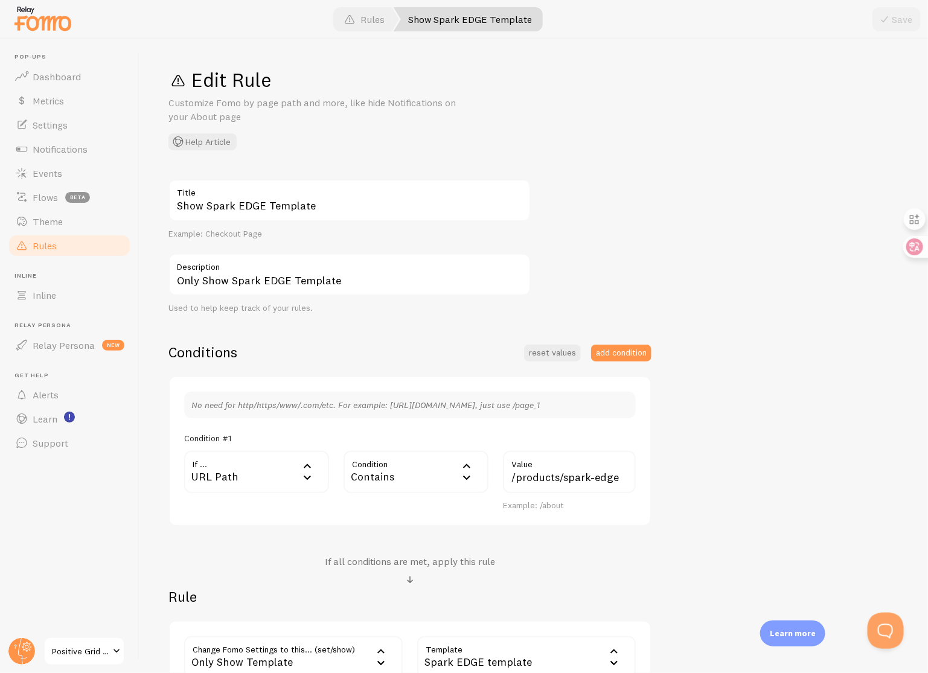
scroll to position [126, 0]
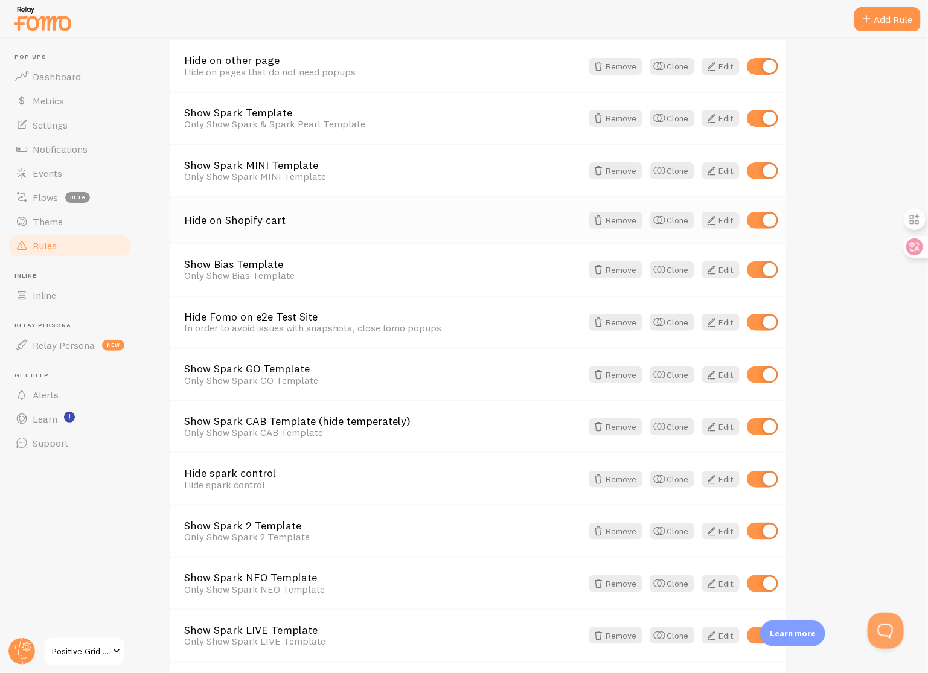
scroll to position [326, 0]
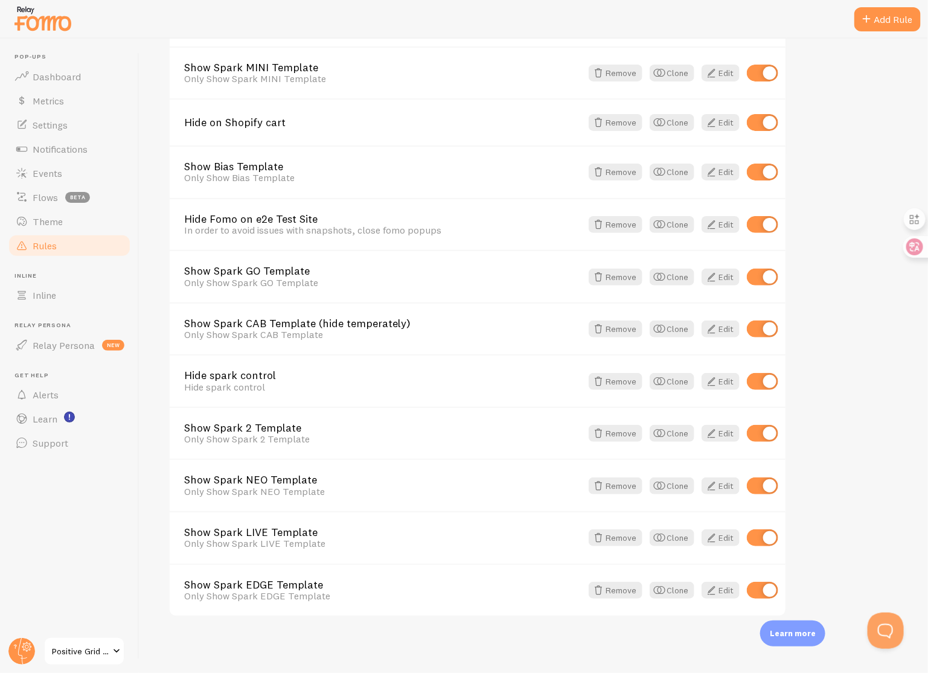
click at [98, 648] on span "Positive Grid AU Shopify" at bounding box center [80, 651] width 57 height 14
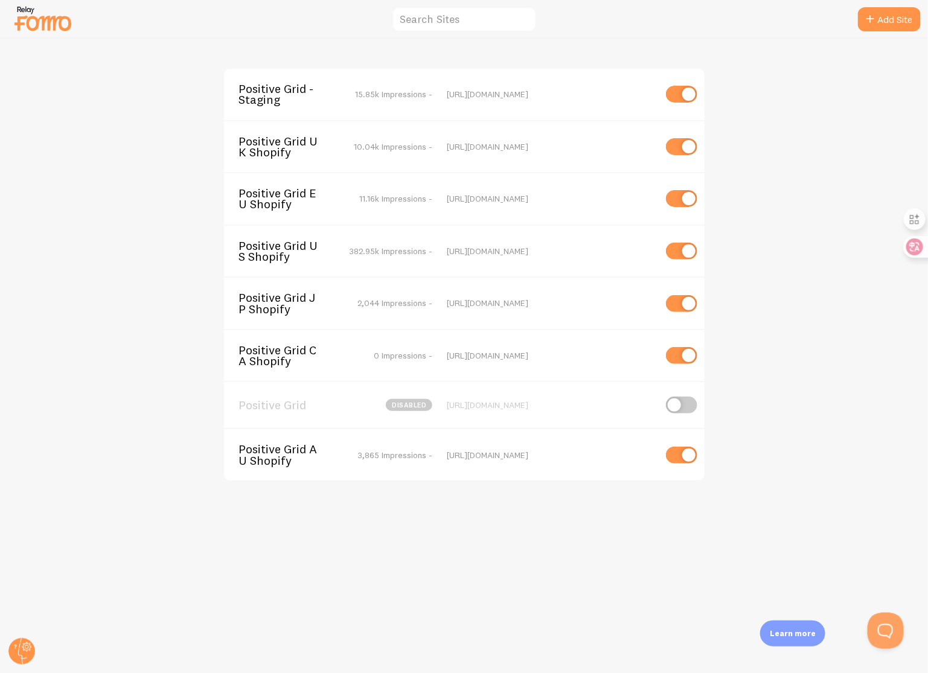
click at [300, 352] on span "Positive Grid CA Shopify" at bounding box center [287, 356] width 97 height 22
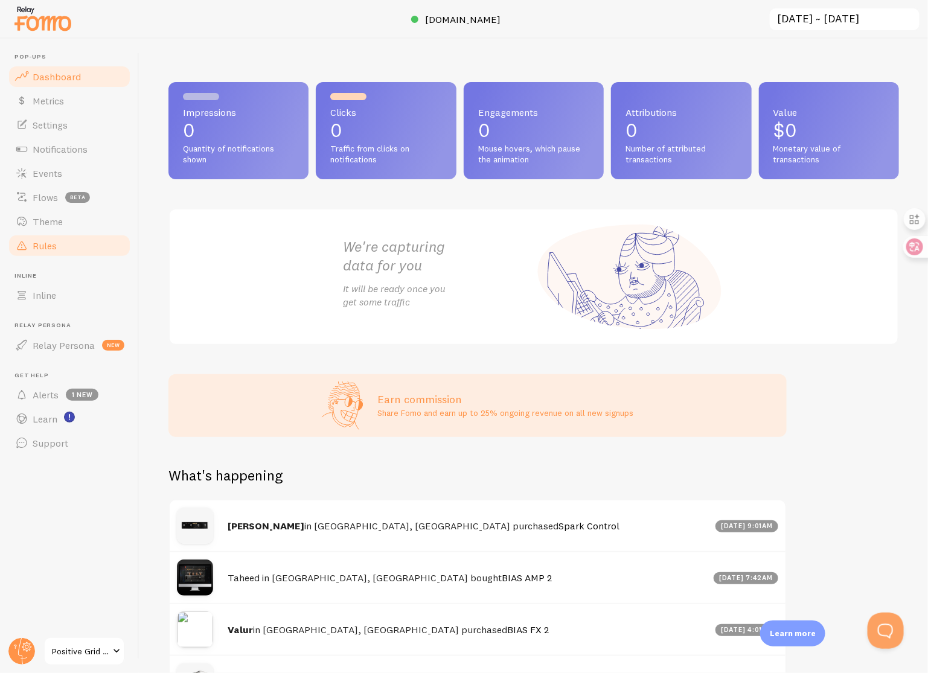
click at [71, 240] on link "Rules" at bounding box center [69, 246] width 124 height 24
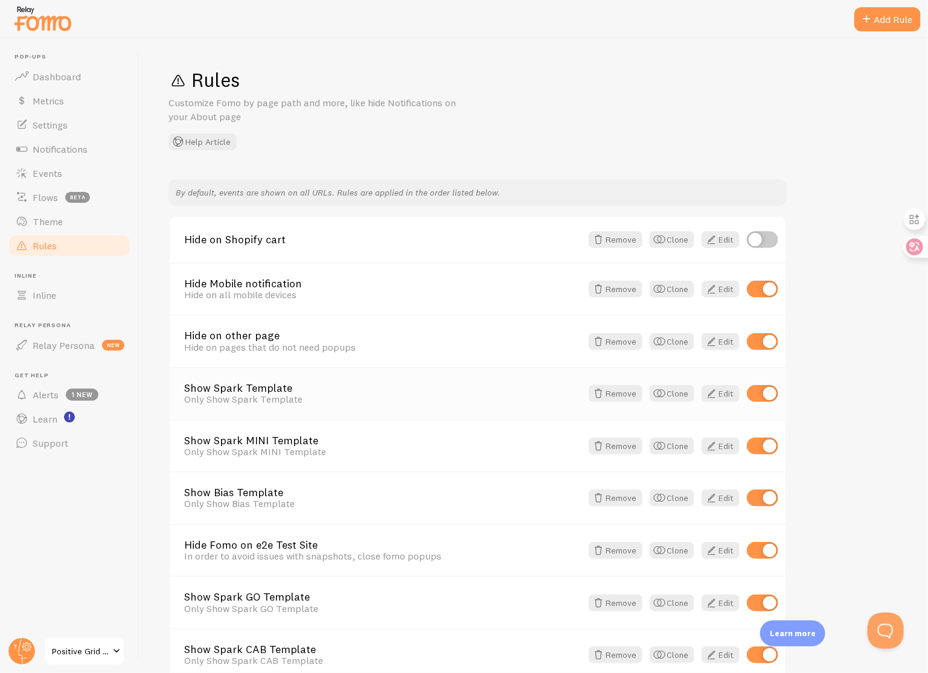
scroll to position [326, 0]
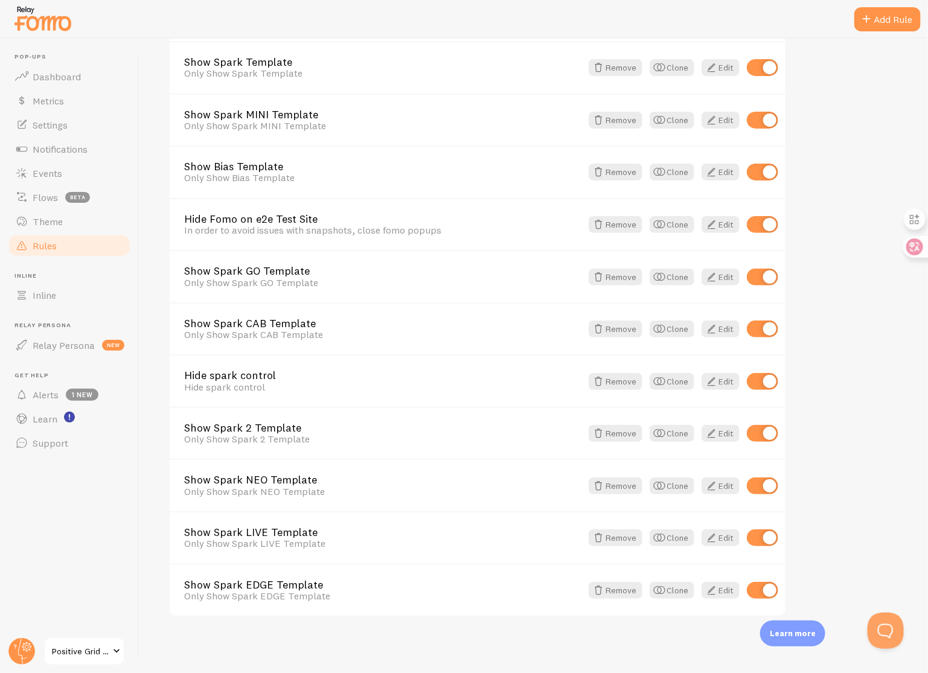
click at [95, 656] on span "Positive Grid CA Shopify" at bounding box center [80, 651] width 57 height 14
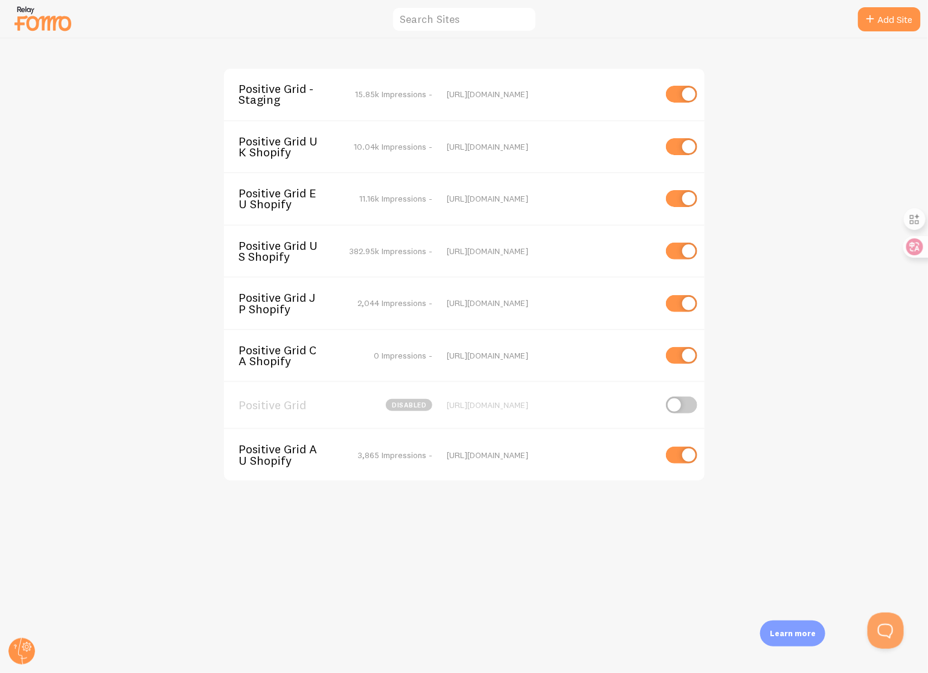
click at [316, 197] on span "Positive Grid EU Shopify" at bounding box center [287, 199] width 97 height 22
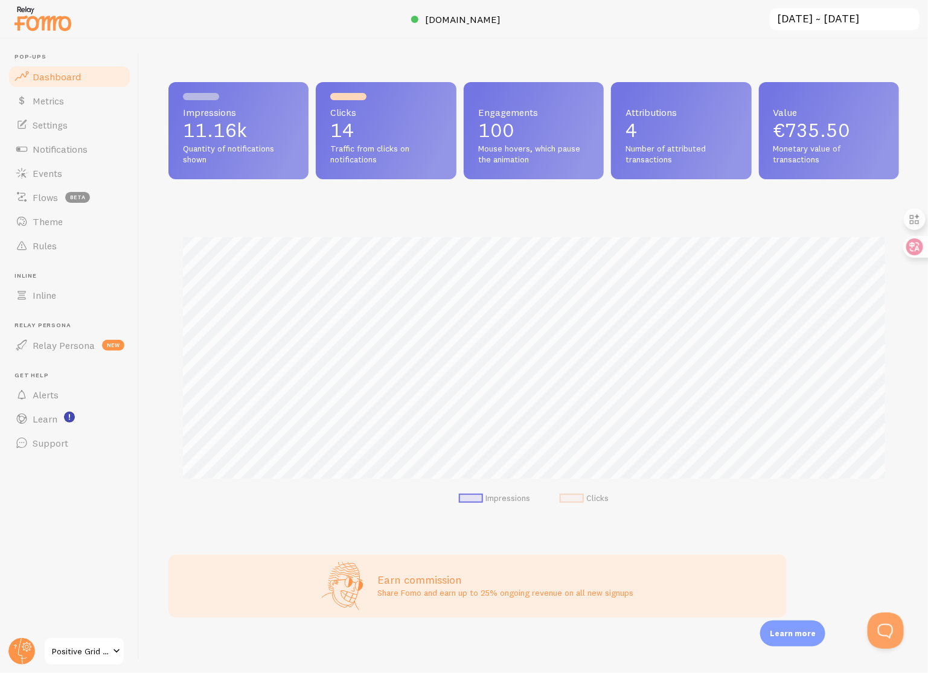
scroll to position [317, 731]
click at [59, 146] on span "Notifications" at bounding box center [60, 149] width 55 height 12
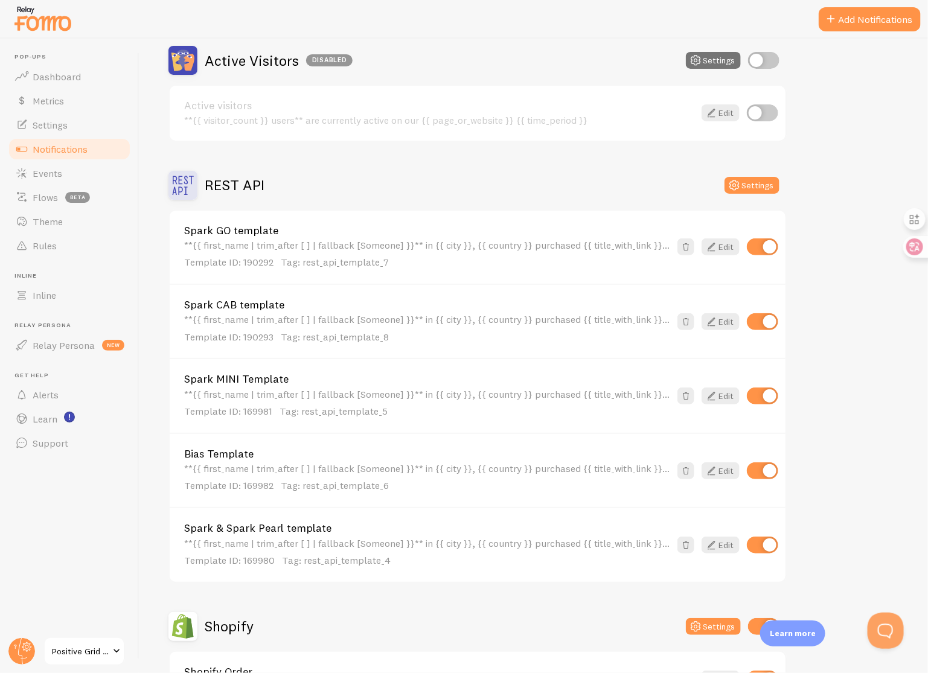
scroll to position [117, 0]
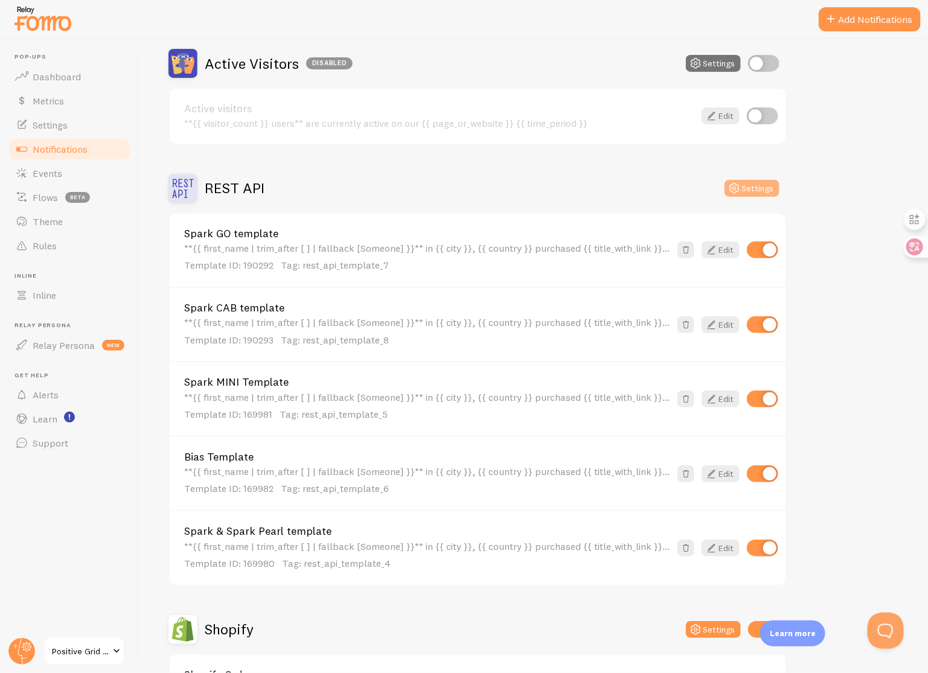
click at [752, 188] on button "Settings" at bounding box center [752, 188] width 55 height 17
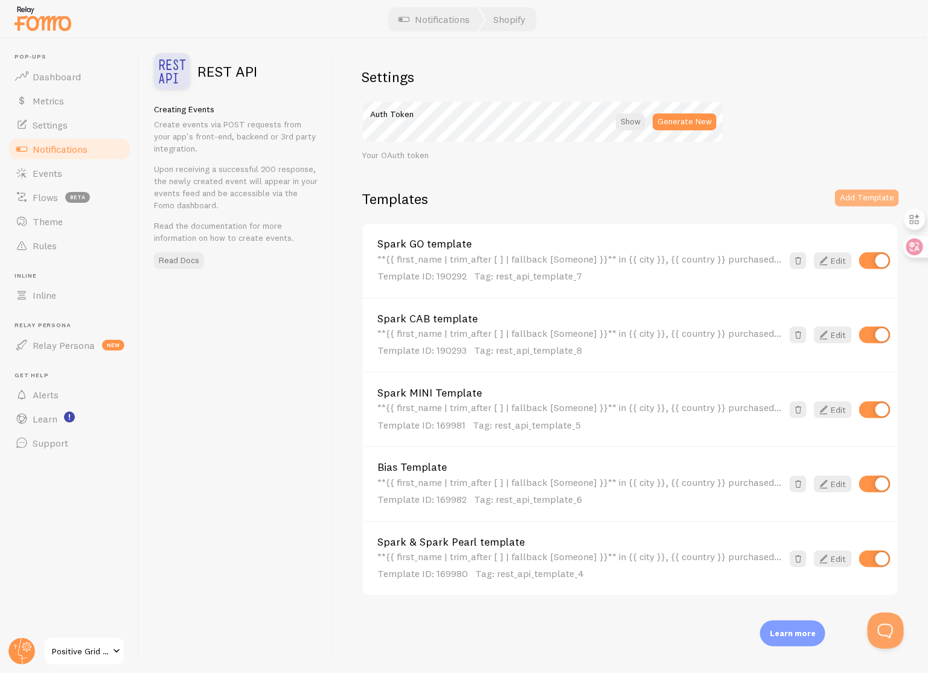
click at [860, 197] on button "Add Template" at bounding box center [867, 198] width 64 height 17
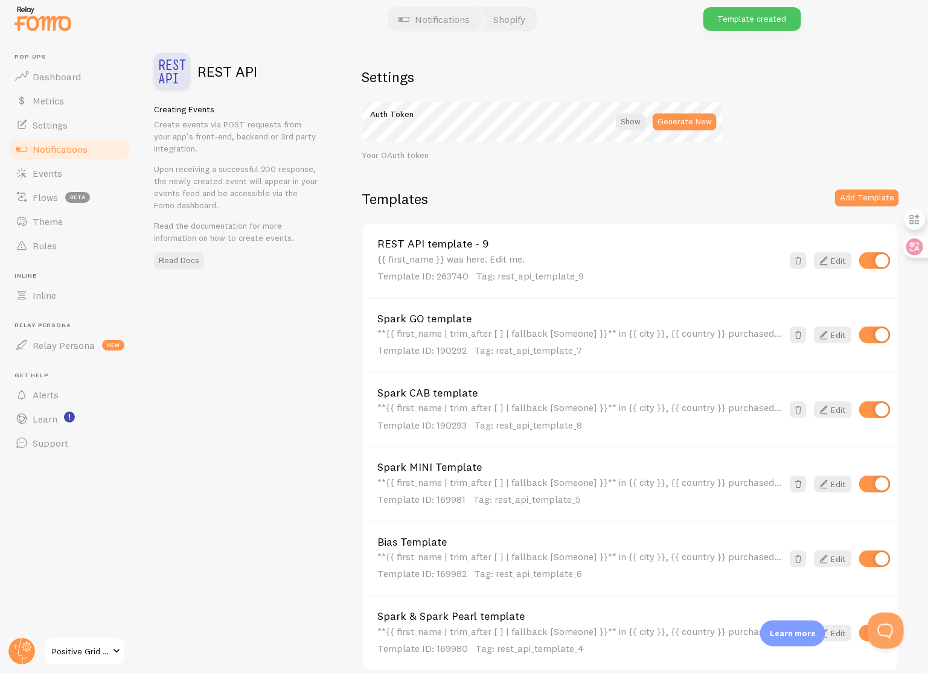
click at [528, 255] on div "{{ first_name }} was here. Edit me. Template ID: 263740 Tag: rest_api_template_9" at bounding box center [579, 269] width 405 height 30
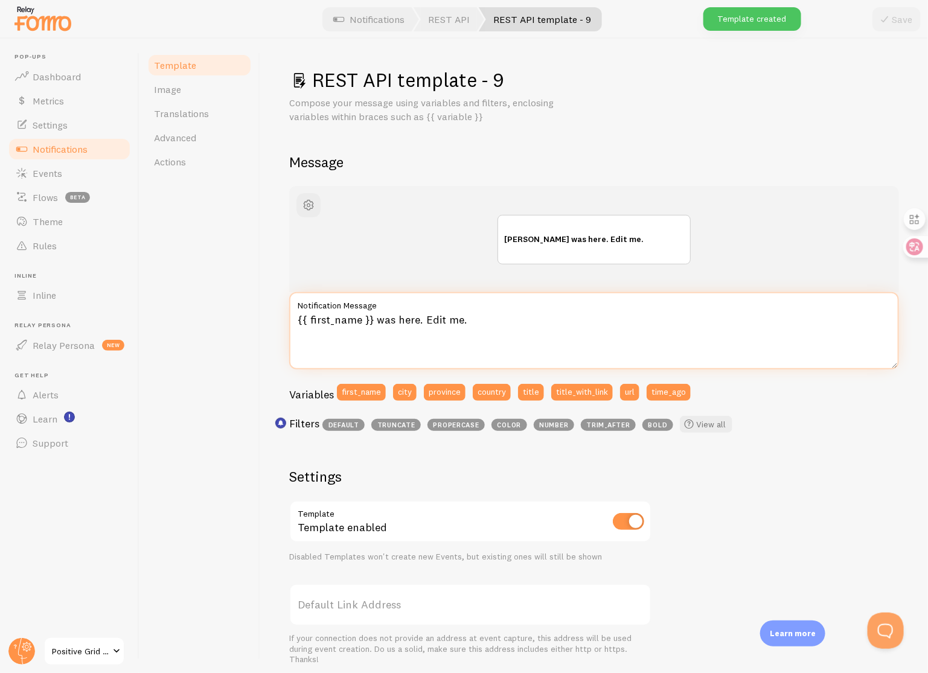
click at [472, 319] on textarea "{{ first_name }} was here. Edit me." at bounding box center [594, 330] width 610 height 77
paste textarea "**{{ first_name | trim_after [ ] | fallback [Someone] }}** in {{ city }}, {{ co…"
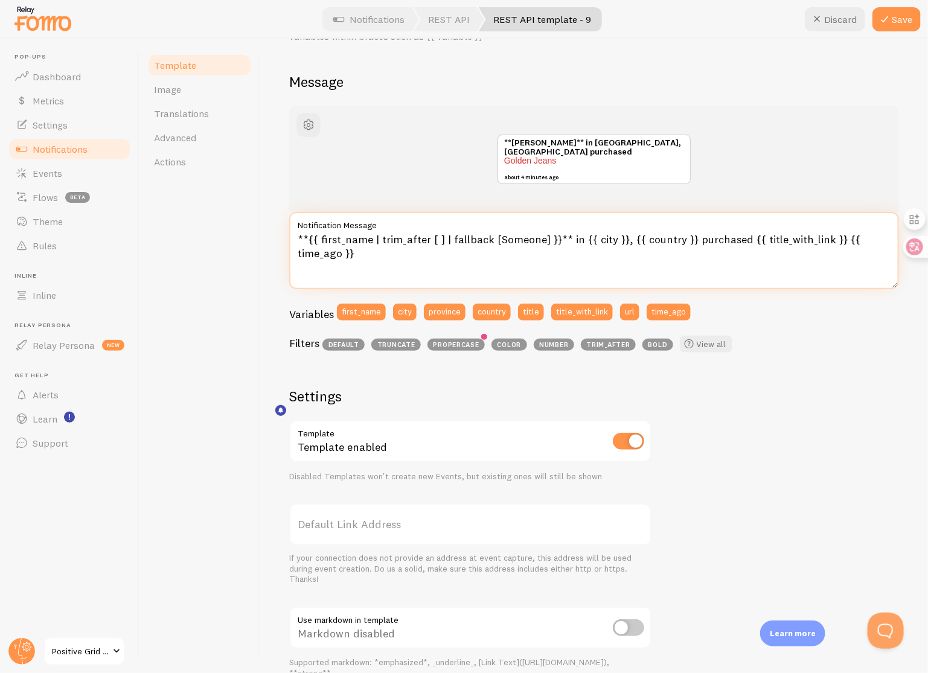
scroll to position [229, 0]
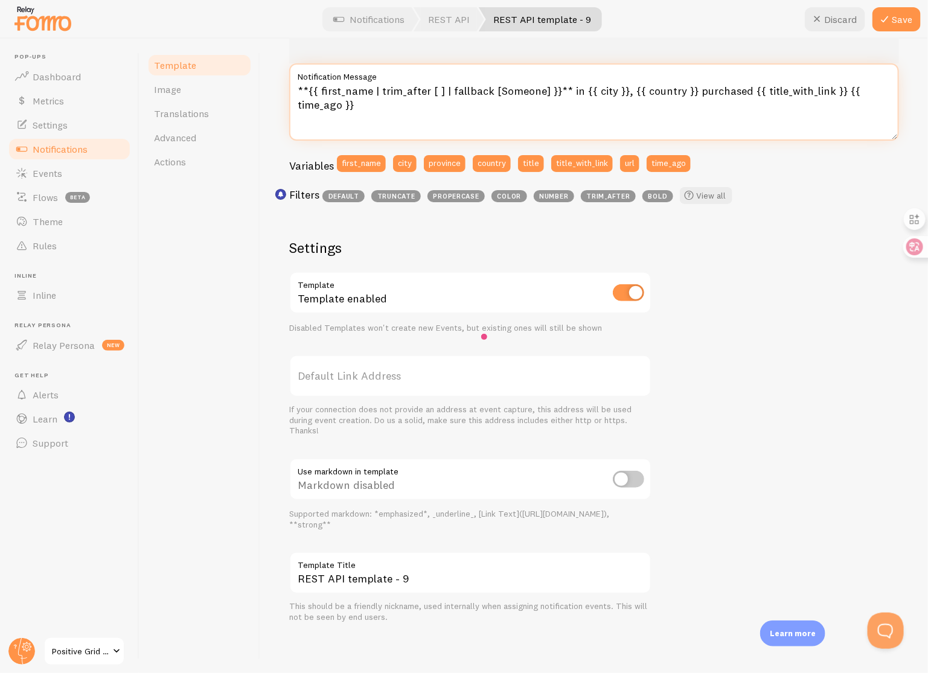
type textarea "**{{ first_name | trim_after [ ] | fallback [Someone] }}** in {{ city }}, {{ co…"
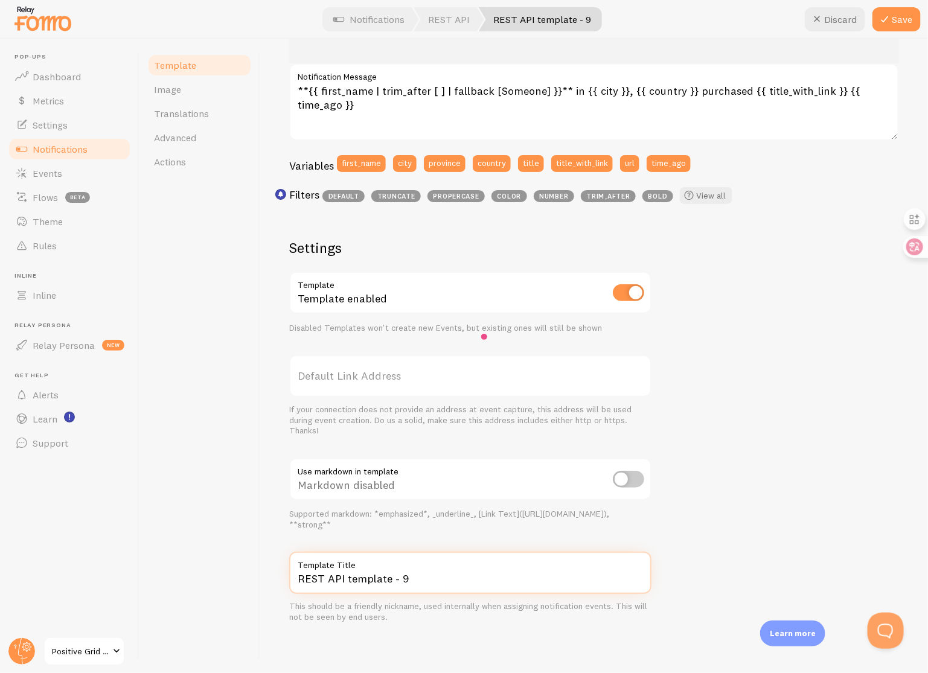
click at [431, 573] on input "REST API template - 9" at bounding box center [470, 573] width 362 height 42
type input "Spark 2 template"
click at [623, 484] on input "checkbox" at bounding box center [628, 479] width 31 height 17
checkbox input "true"
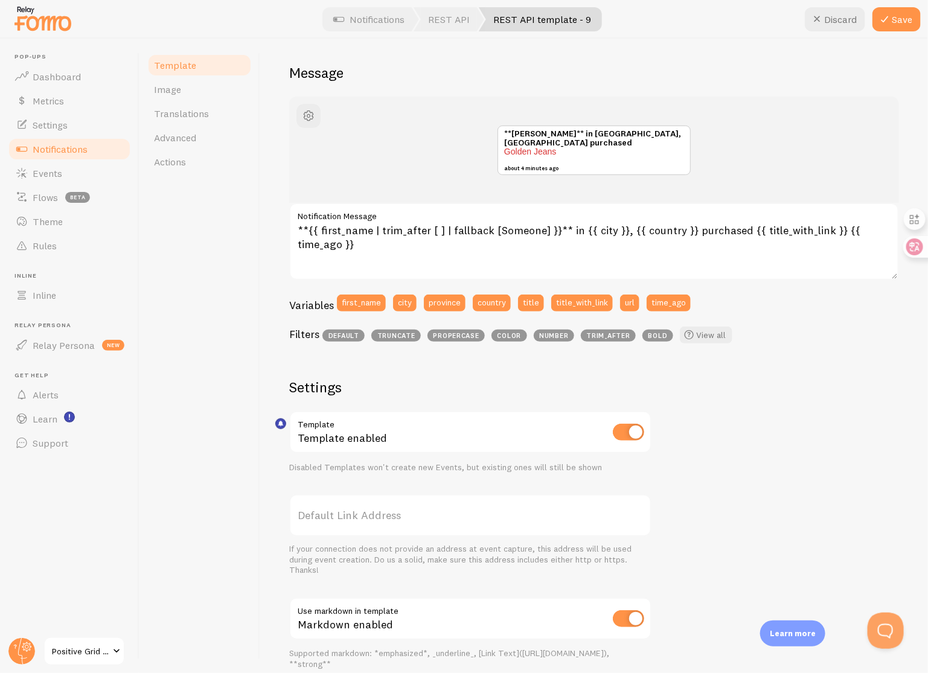
scroll to position [0, 0]
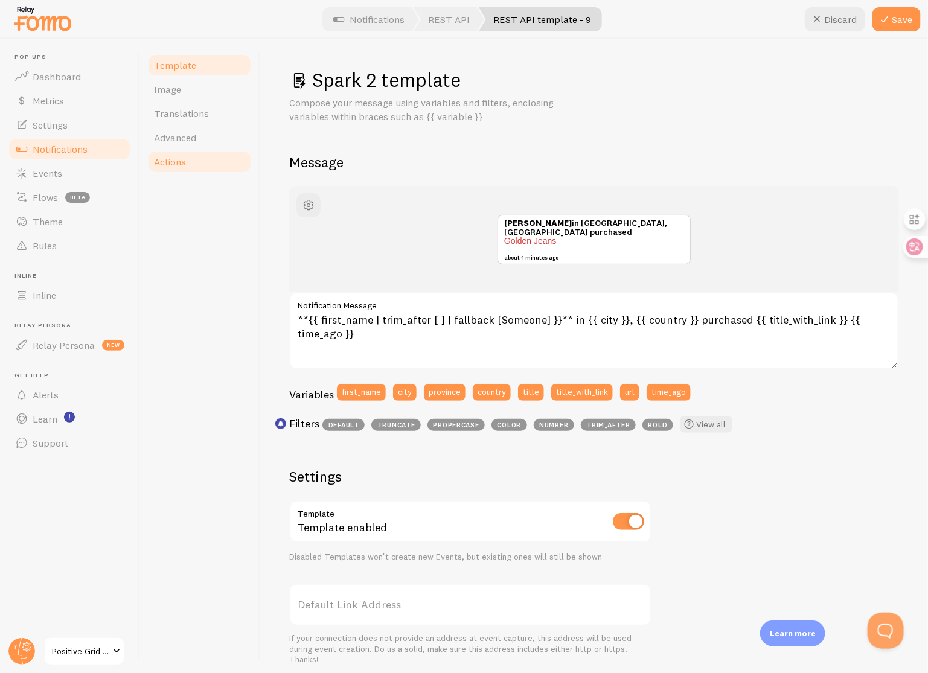
click at [176, 162] on span "Actions" at bounding box center [170, 162] width 32 height 12
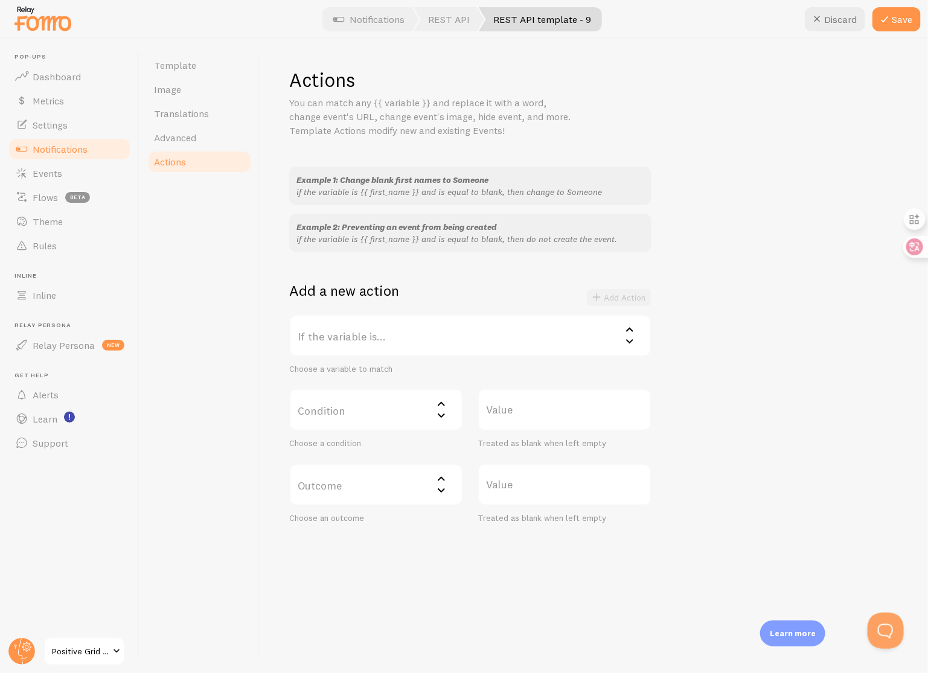
click at [434, 338] on label "If the variable is..." at bounding box center [470, 336] width 362 height 42
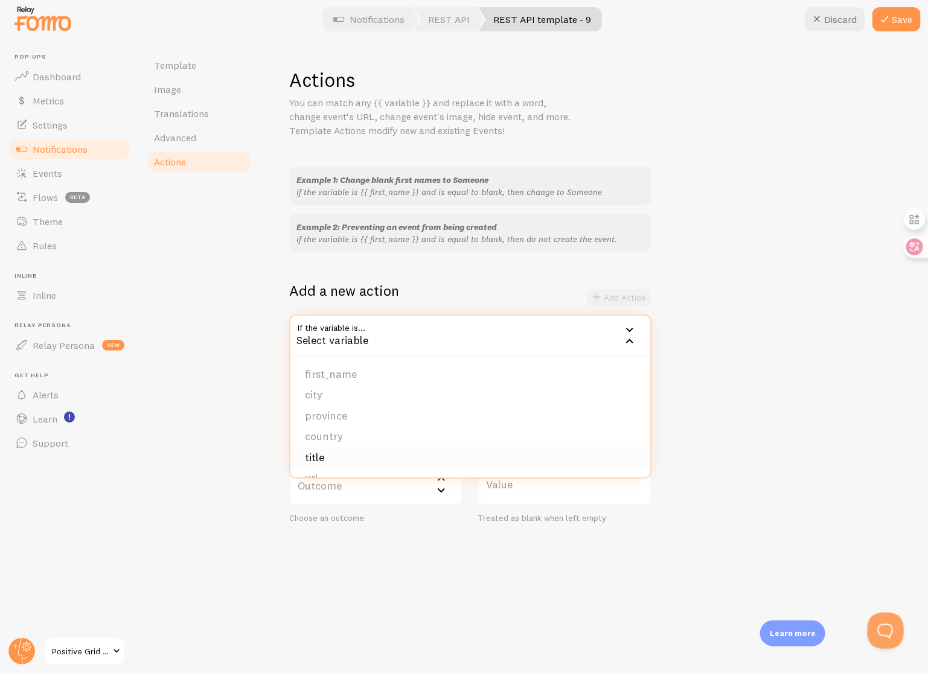
click at [400, 456] on li "title" at bounding box center [470, 457] width 360 height 21
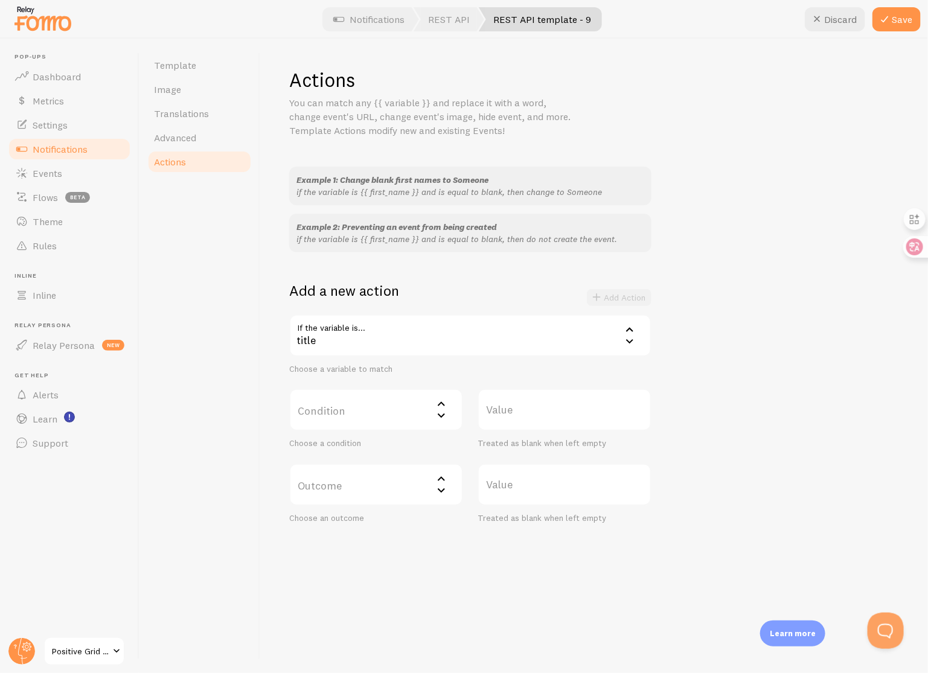
click at [402, 418] on label "Condition" at bounding box center [376, 410] width 174 height 42
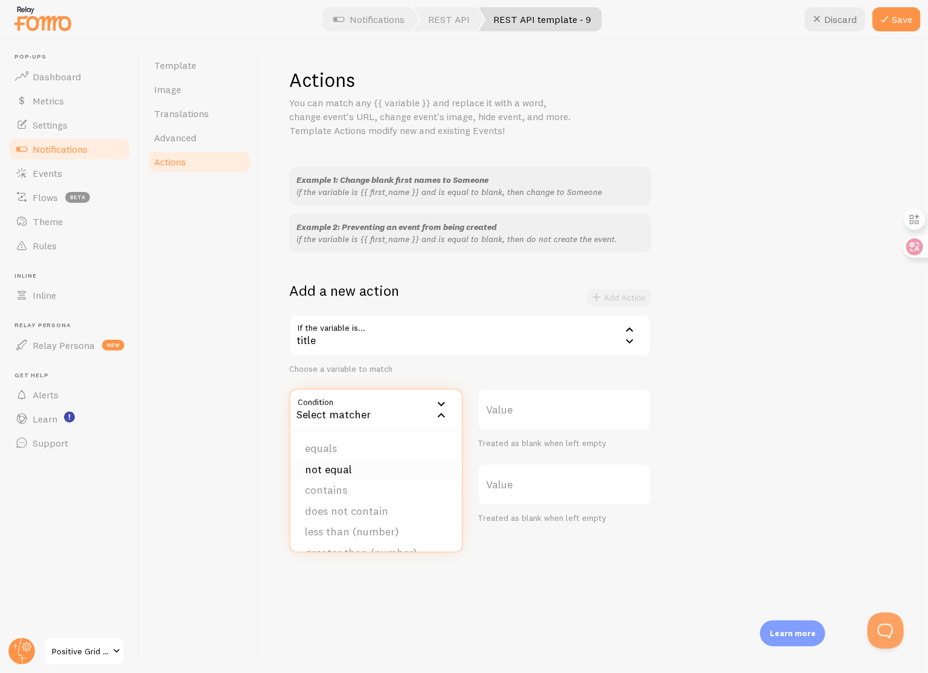
click at [403, 464] on li "not equal" at bounding box center [375, 470] width 171 height 21
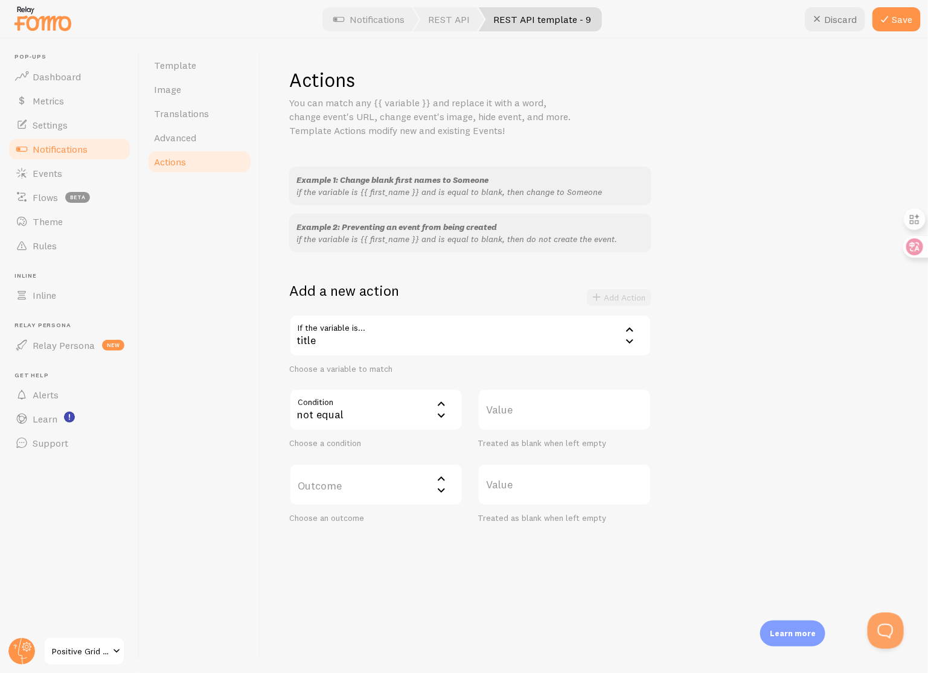
click at [527, 419] on label "Value" at bounding box center [565, 410] width 174 height 42
click at [527, 419] on input "Value" at bounding box center [565, 410] width 174 height 42
type input "Spark 2"
click at [368, 478] on label "Outcome" at bounding box center [376, 485] width 174 height 42
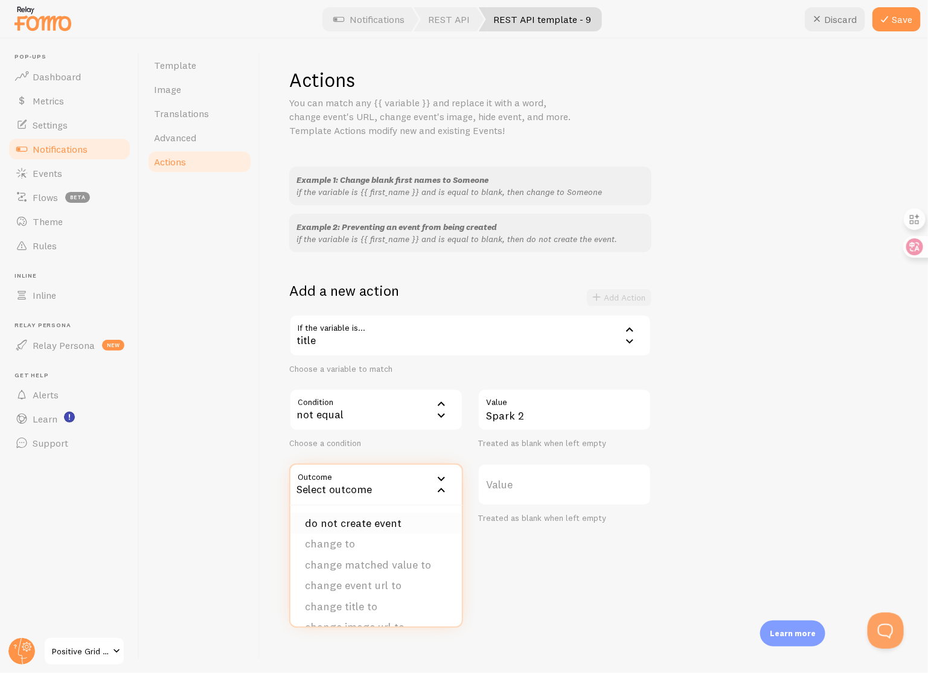
click at [391, 529] on li "do not create event" at bounding box center [375, 523] width 171 height 21
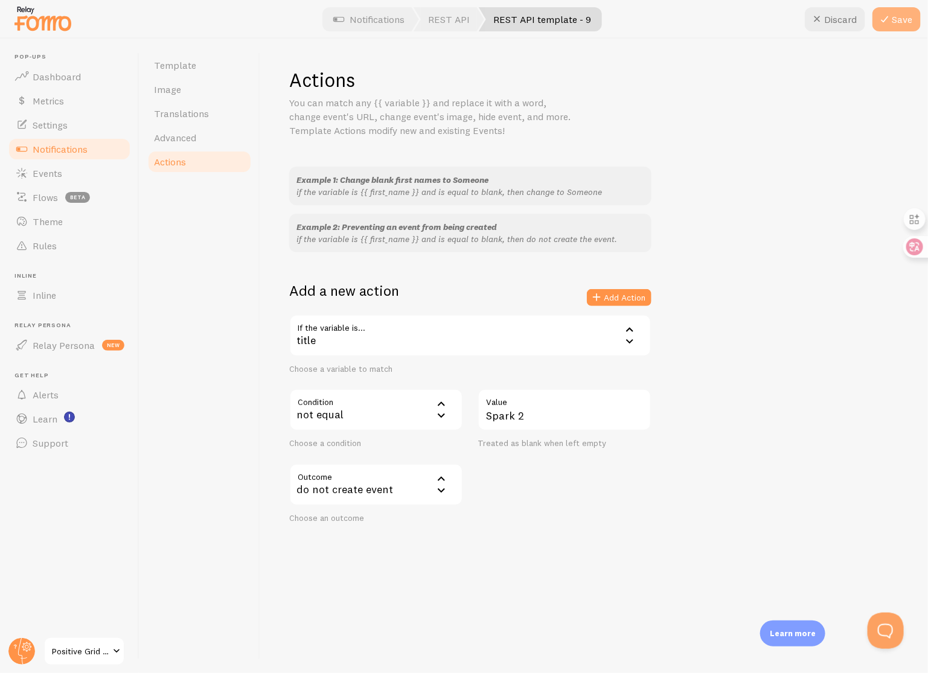
click at [900, 25] on button "Save" at bounding box center [897, 19] width 48 height 24
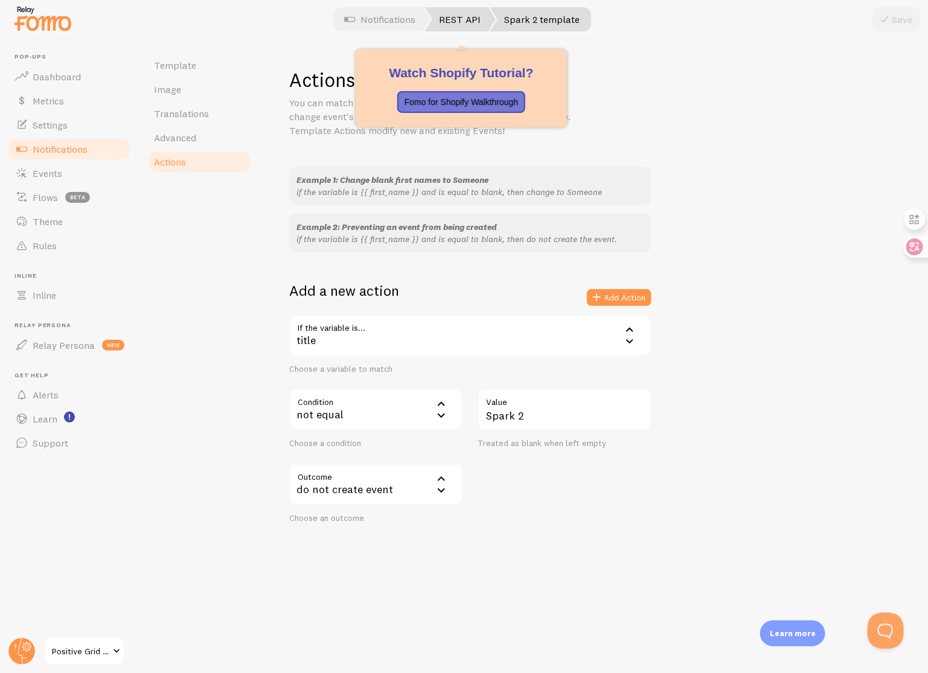
click at [463, 19] on link "REST API" at bounding box center [460, 19] width 71 height 24
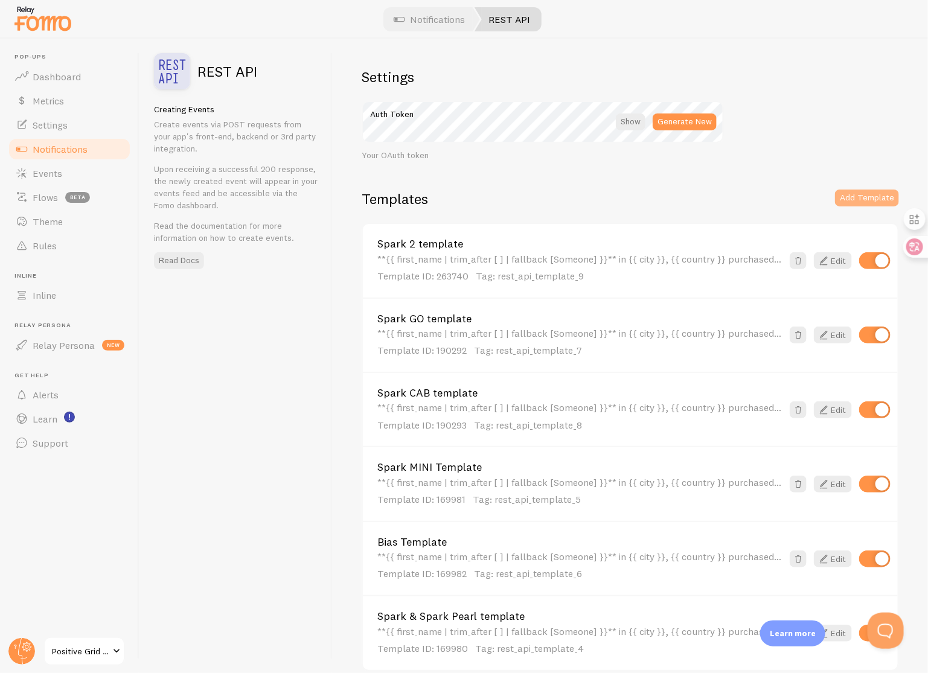
click at [854, 206] on button "Add Template" at bounding box center [867, 198] width 64 height 17
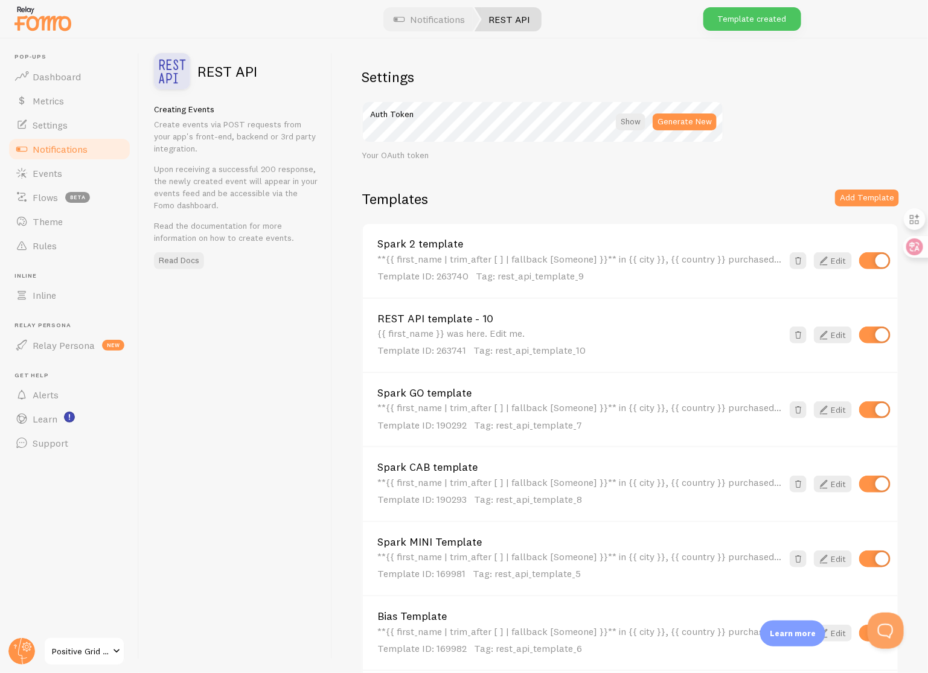
click at [513, 321] on link "REST API template - 10" at bounding box center [579, 318] width 405 height 11
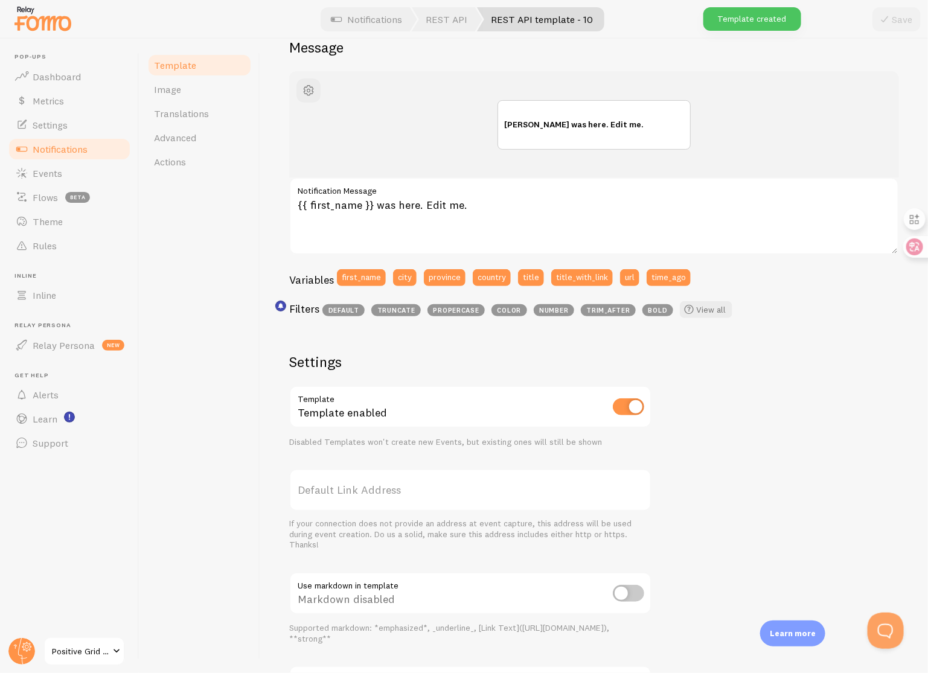
scroll to position [133, 0]
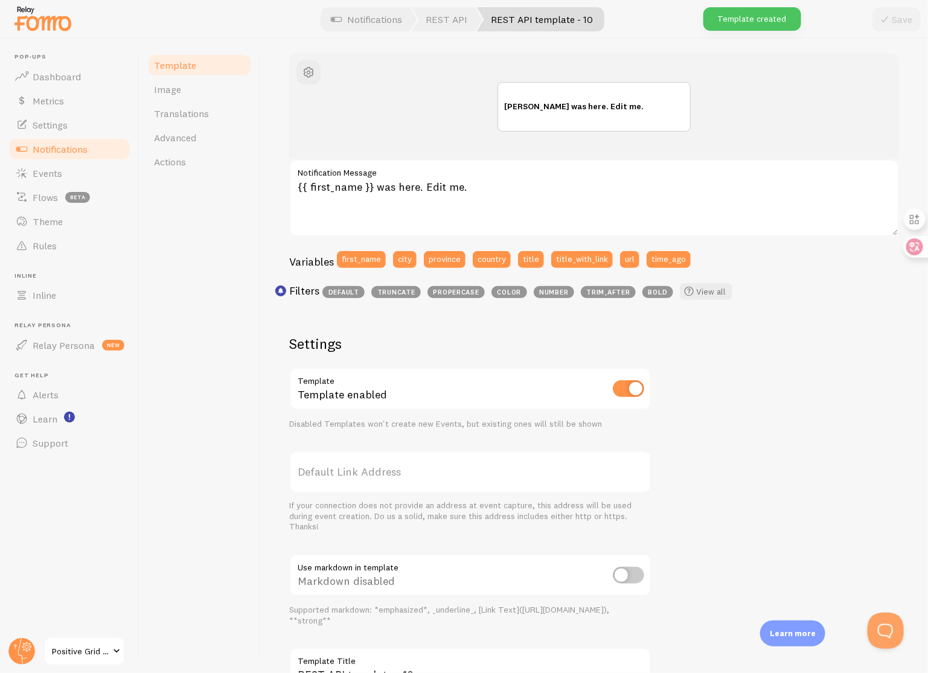
click at [513, 177] on label "Notification Message" at bounding box center [594, 169] width 610 height 21
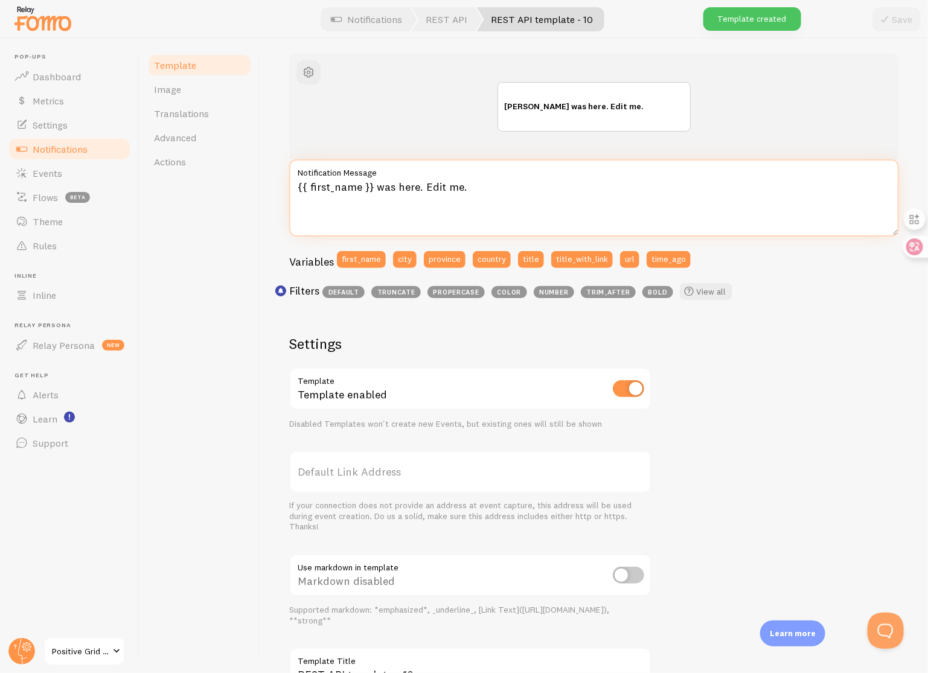
click at [513, 177] on textarea "{{ first_name }} was here. Edit me." at bounding box center [594, 197] width 610 height 77
click at [513, 191] on textarea "{{ first_name }} was here. Edit me." at bounding box center [594, 197] width 610 height 77
paste textarea "**{{ first_name | trim_after [ ] | fallback [Someone] }}** in {{ city }}, {{ co…"
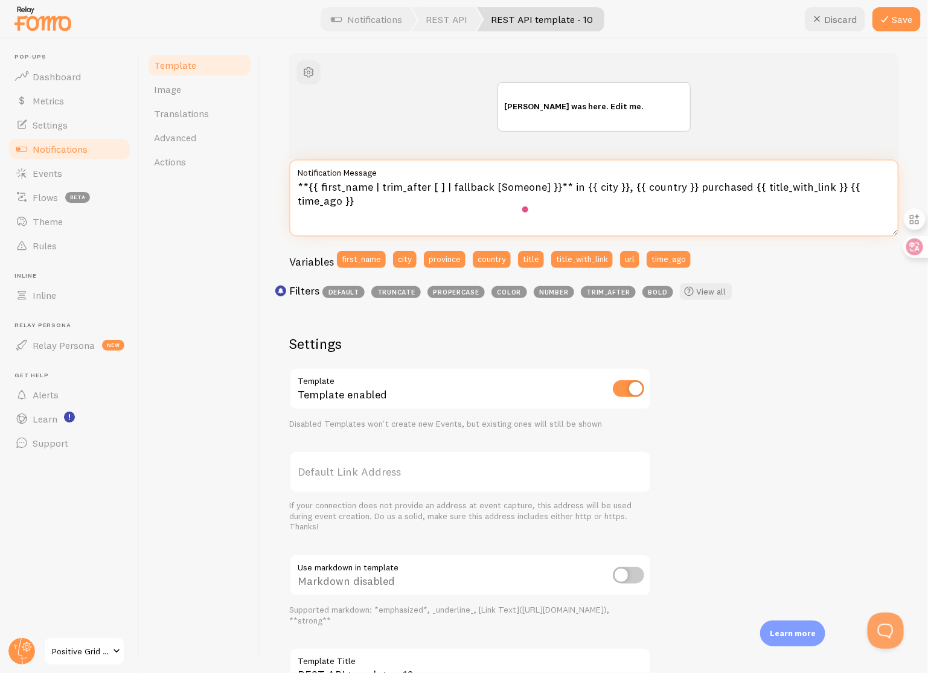
scroll to position [229, 0]
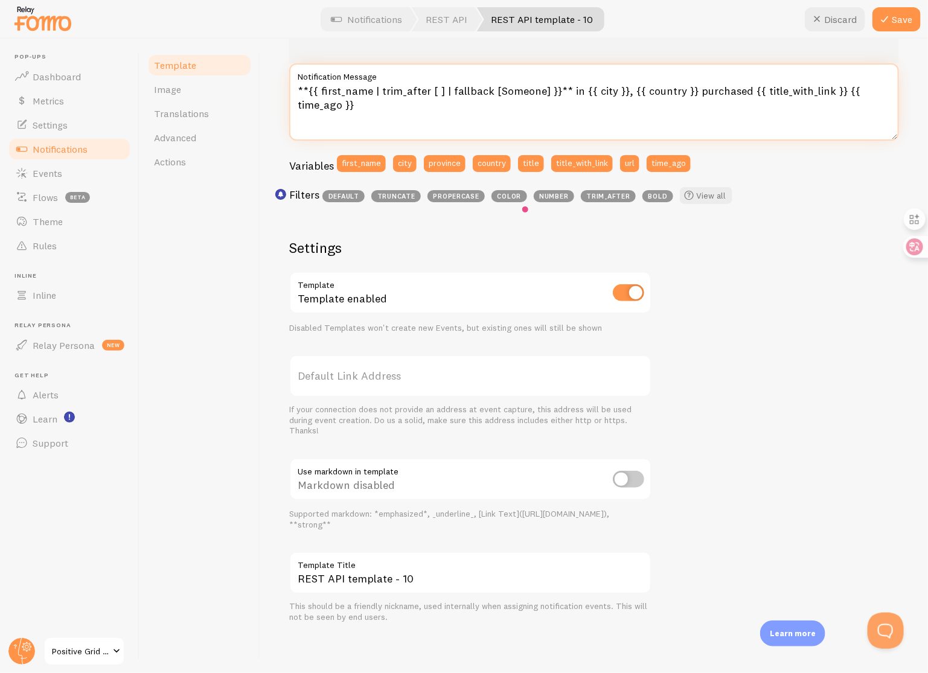
type textarea "**{{ first_name | trim_after [ ] | fallback [Someone] }}** in {{ city }}, {{ co…"
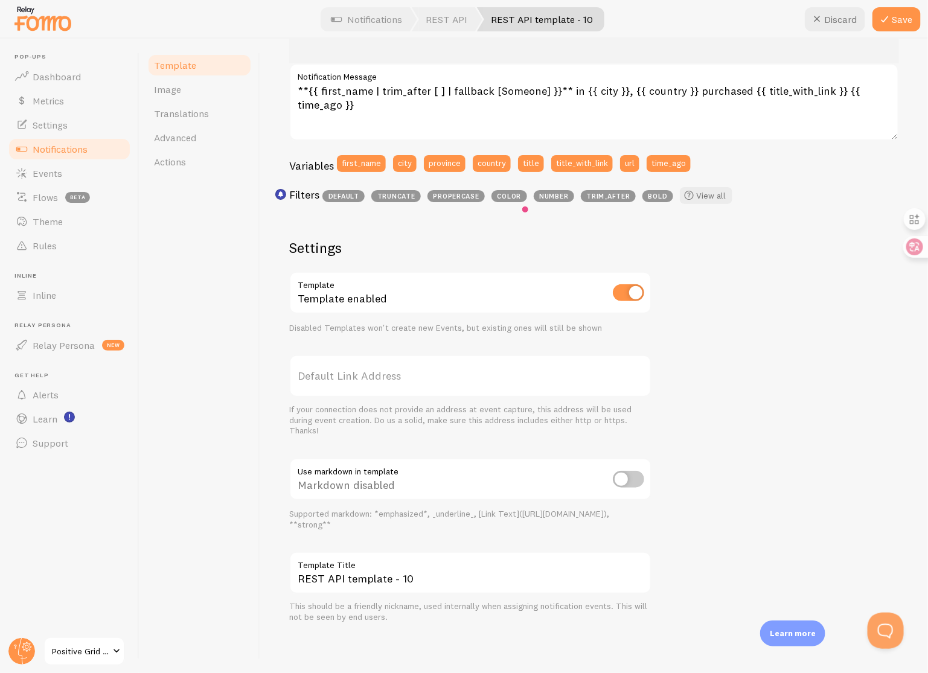
click at [633, 479] on input "checkbox" at bounding box center [628, 479] width 31 height 17
checkbox input "true"
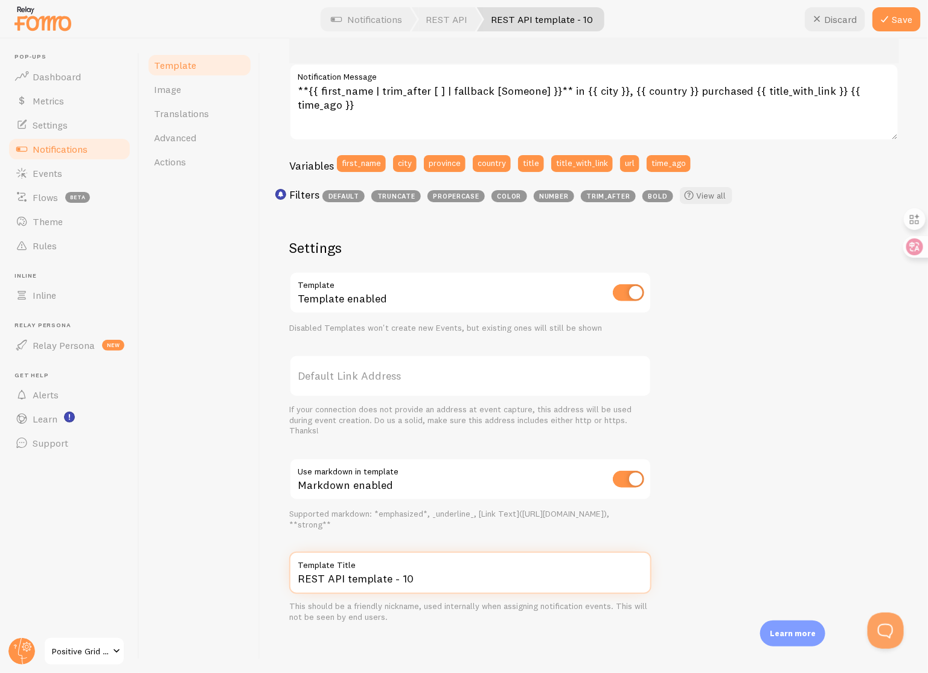
click at [460, 575] on input "REST API template - 10" at bounding box center [470, 573] width 362 height 42
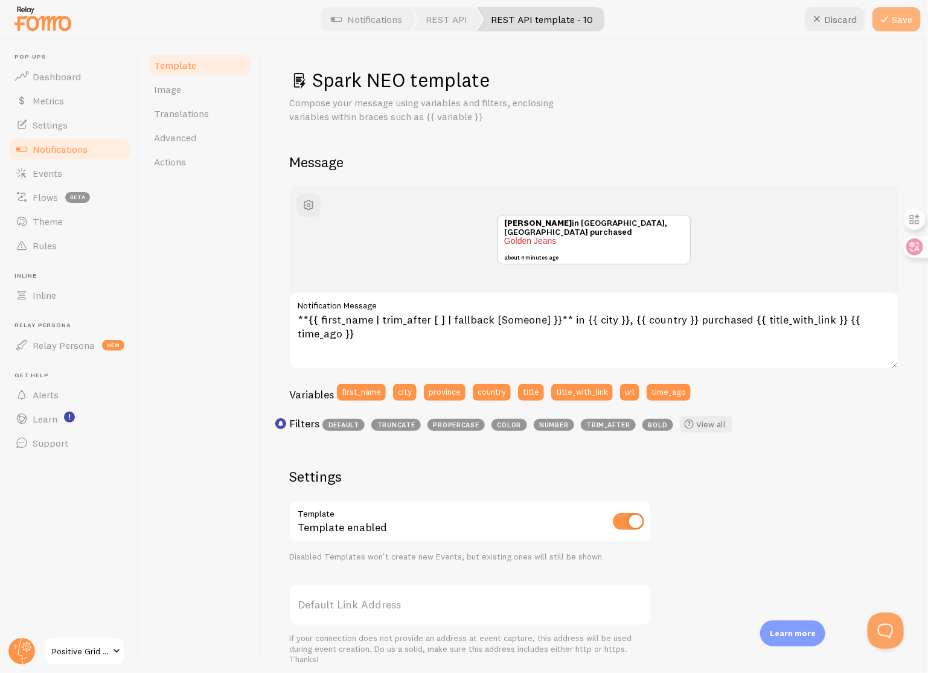
type input "Spark NEO template"
click at [901, 24] on button "Save" at bounding box center [897, 19] width 48 height 24
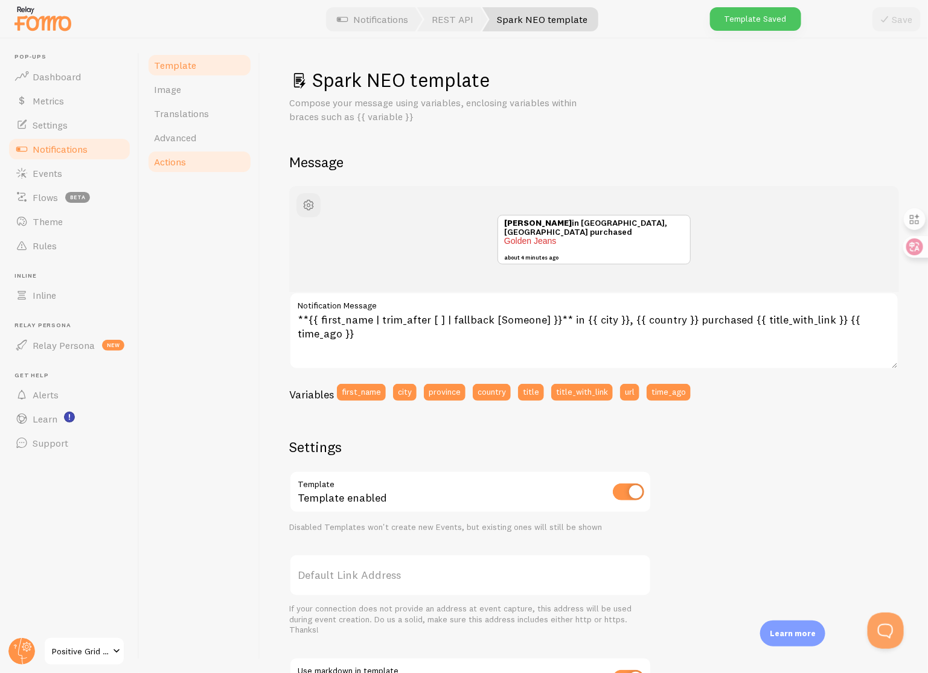
click at [164, 156] on span "Actions" at bounding box center [170, 162] width 32 height 12
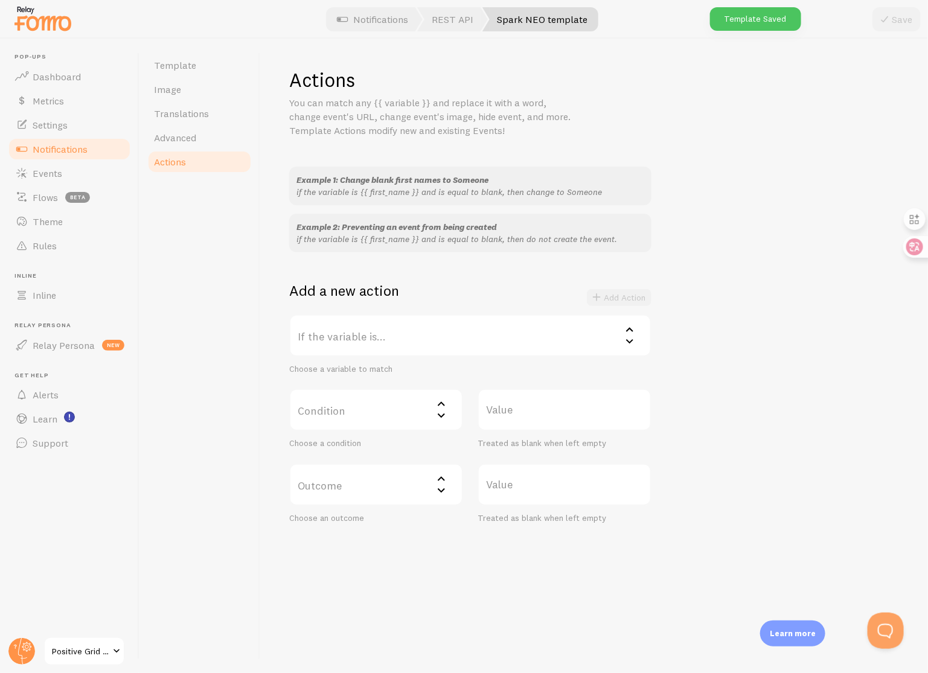
click at [453, 335] on label "If the variable is..." at bounding box center [470, 336] width 362 height 42
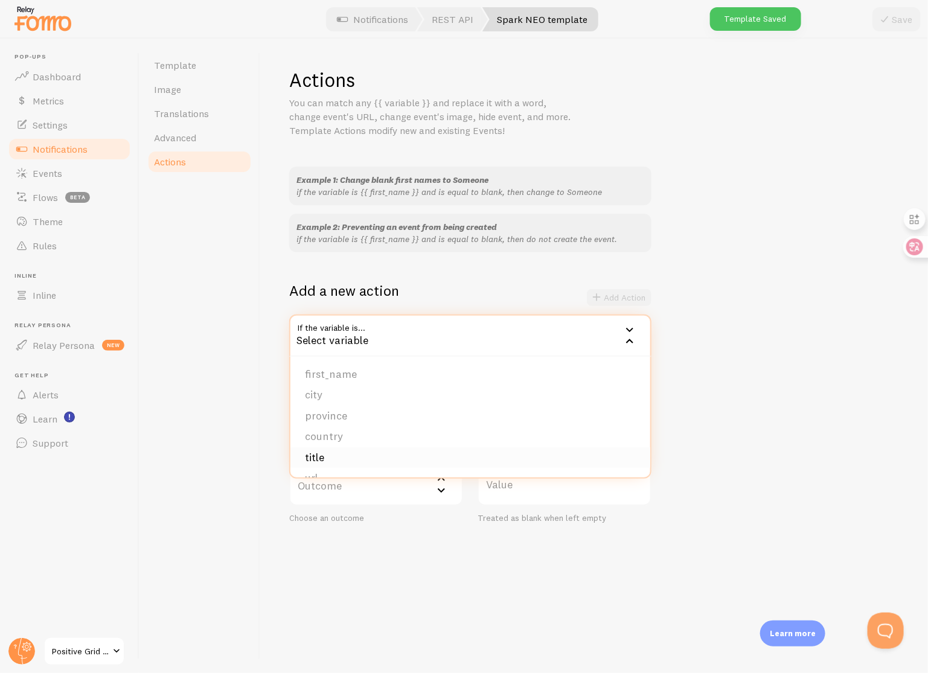
click at [389, 454] on li "title" at bounding box center [470, 457] width 360 height 21
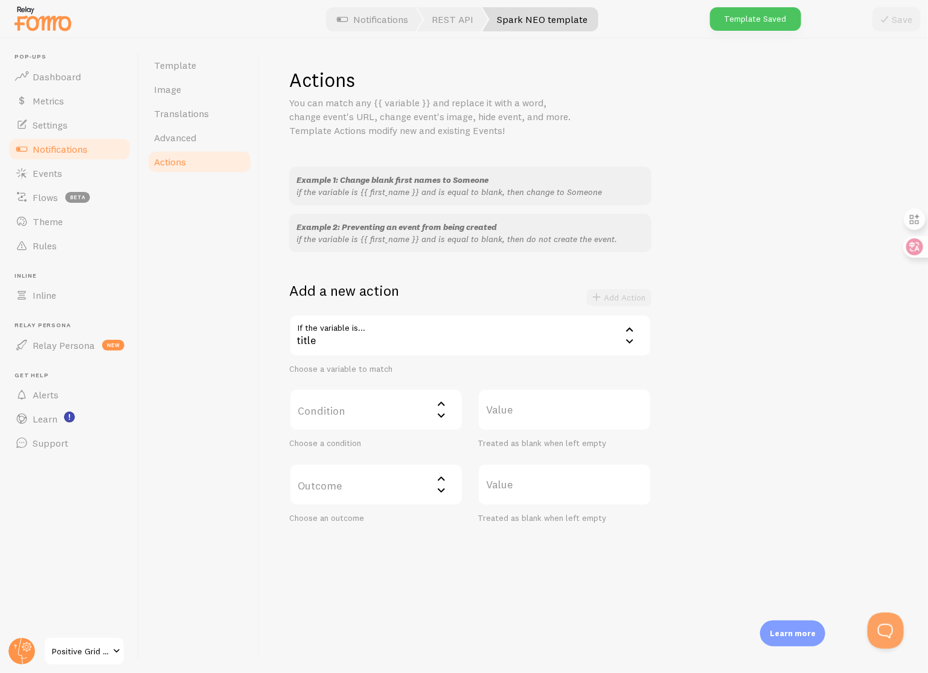
click at [389, 415] on label "Condition" at bounding box center [376, 410] width 174 height 42
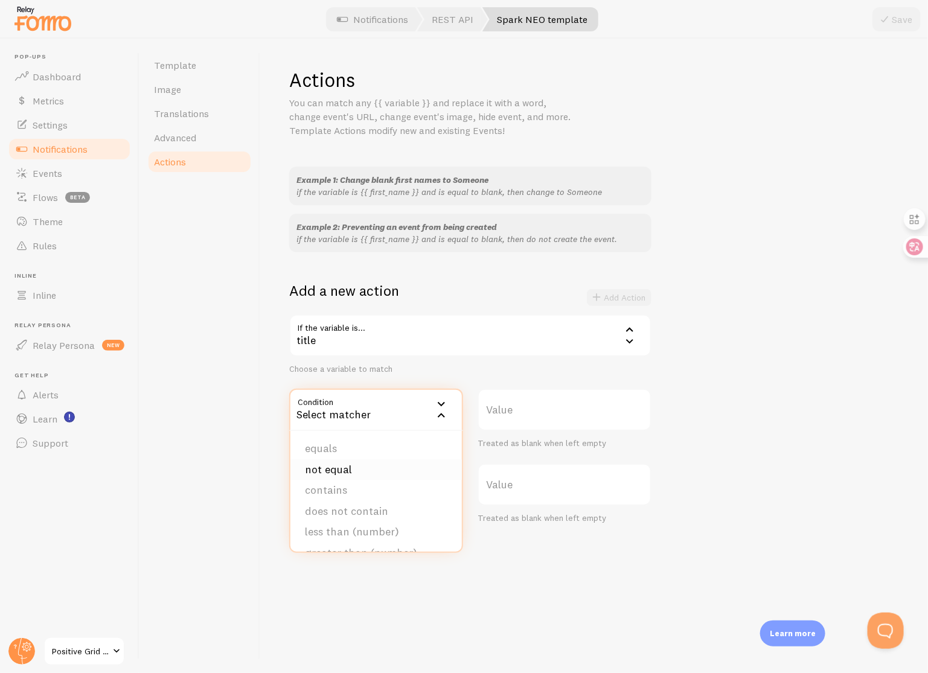
click at [385, 470] on li "not equal" at bounding box center [375, 470] width 171 height 21
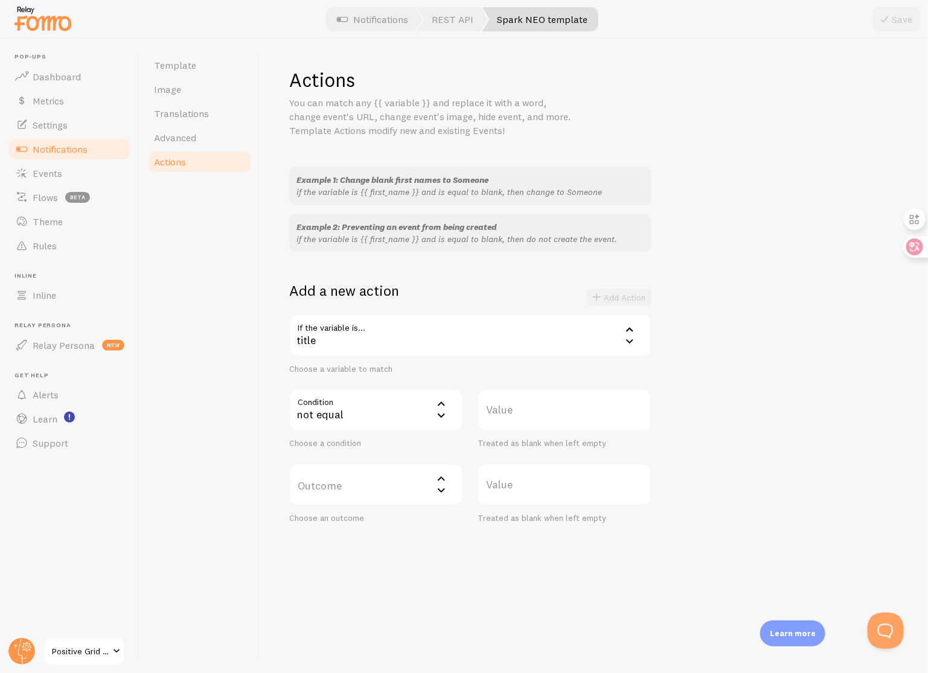
click at [543, 416] on label "Value" at bounding box center [565, 410] width 174 height 42
click at [543, 416] on input "Value" at bounding box center [565, 410] width 174 height 42
type input "Spark NEO"
click at [421, 478] on label "Outcome" at bounding box center [376, 485] width 174 height 42
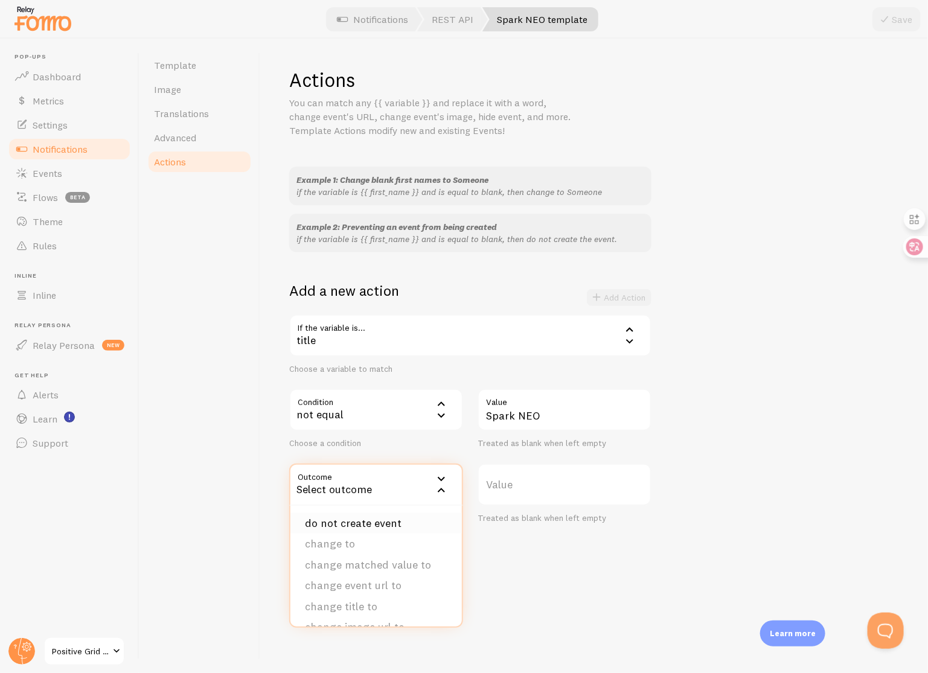
click at [394, 517] on li "do not create event" at bounding box center [375, 523] width 171 height 21
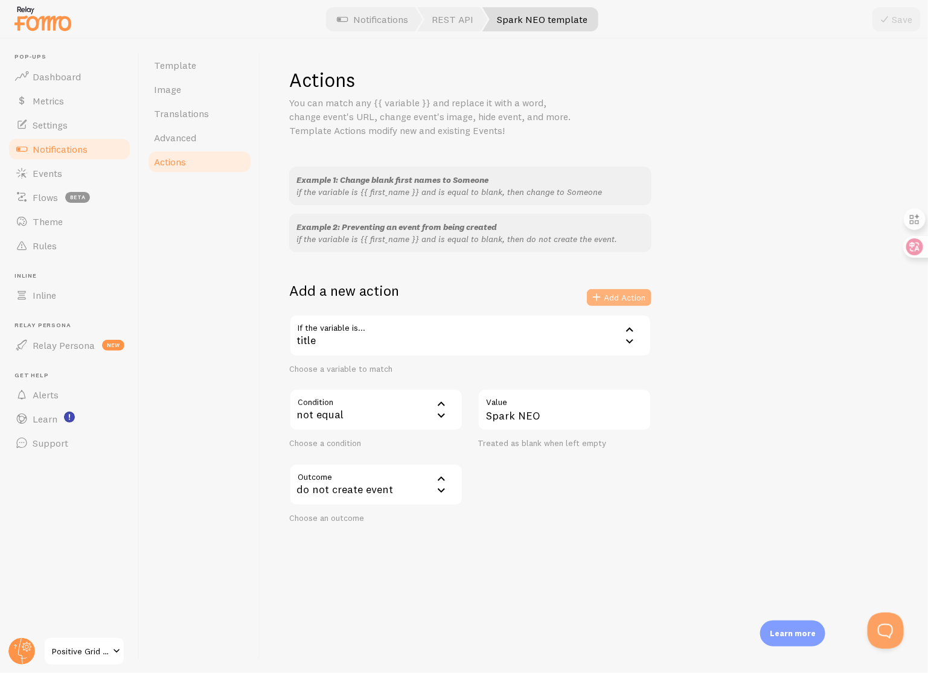
click at [634, 292] on button "Add Action" at bounding box center [619, 297] width 65 height 17
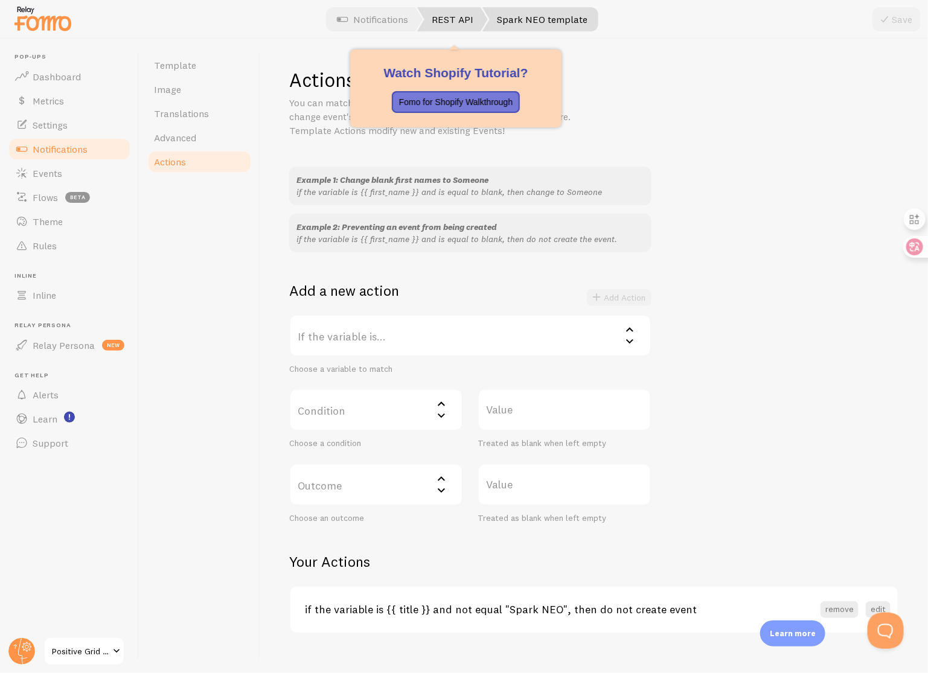
click at [458, 22] on link "REST API" at bounding box center [452, 19] width 71 height 24
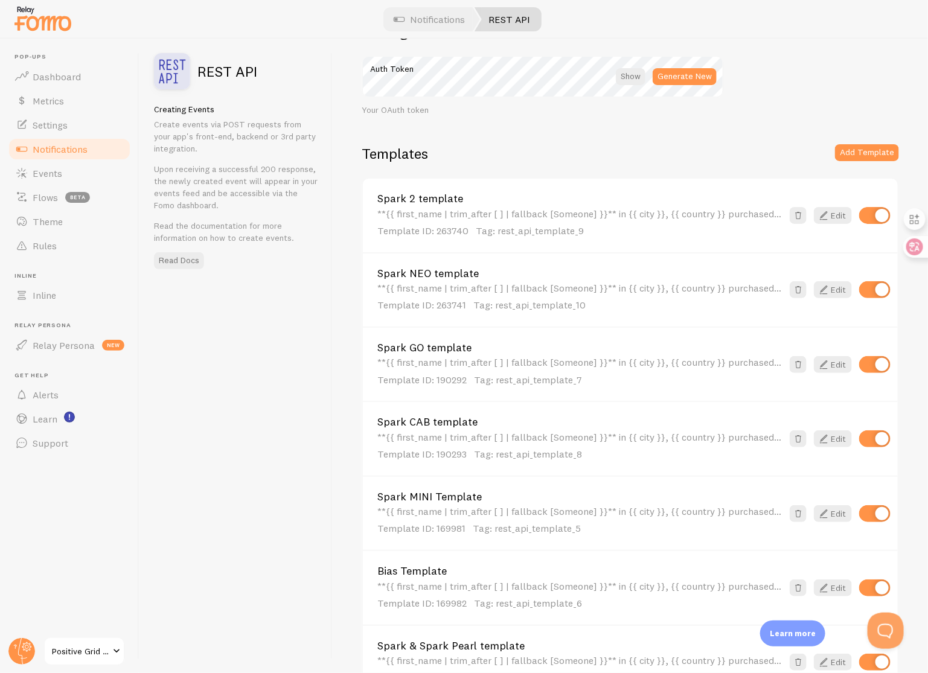
scroll to position [7, 0]
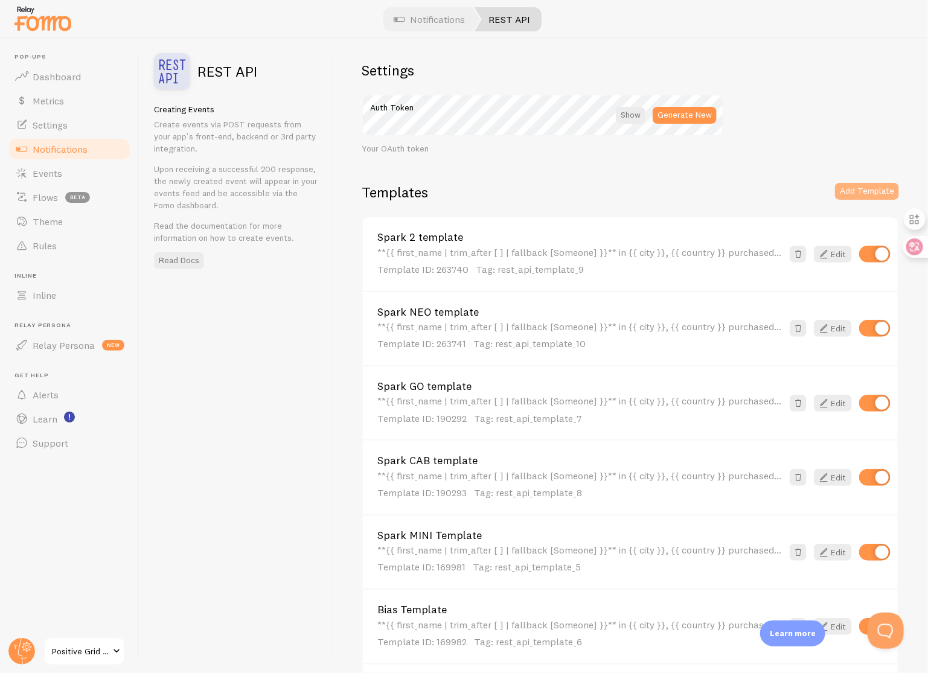
click at [860, 191] on button "Add Template" at bounding box center [867, 191] width 64 height 17
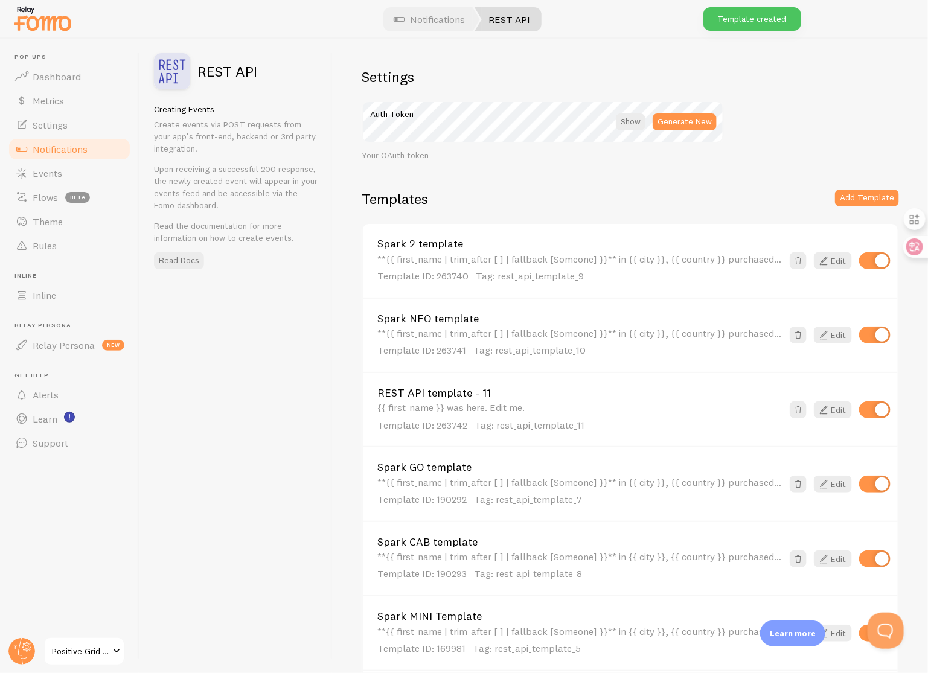
scroll to position [7, 0]
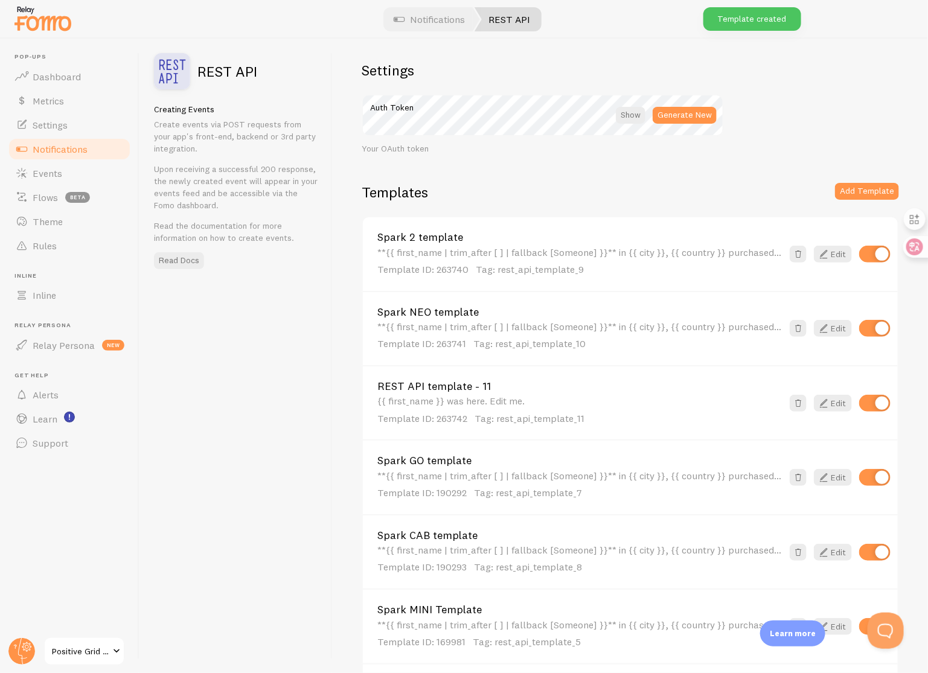
click at [476, 383] on link "REST API template - 11" at bounding box center [579, 386] width 405 height 11
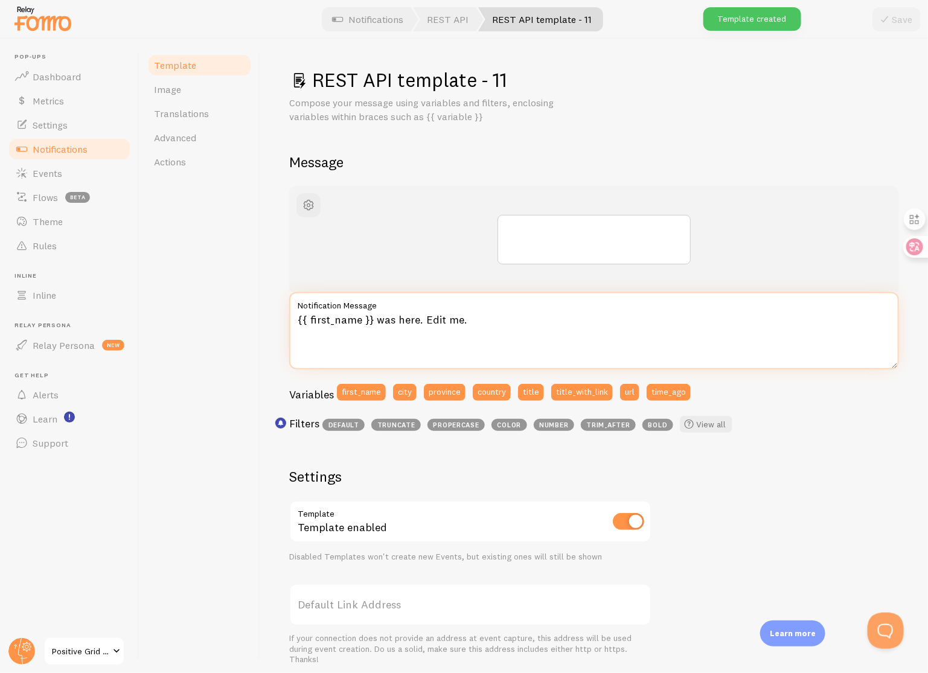
click at [470, 335] on textarea "{{ first_name }} was here. Edit me." at bounding box center [594, 330] width 610 height 77
paste textarea "**{{ first_name | trim_after [ ] | fallback [Someone] }}** in {{ city }}, {{ co…"
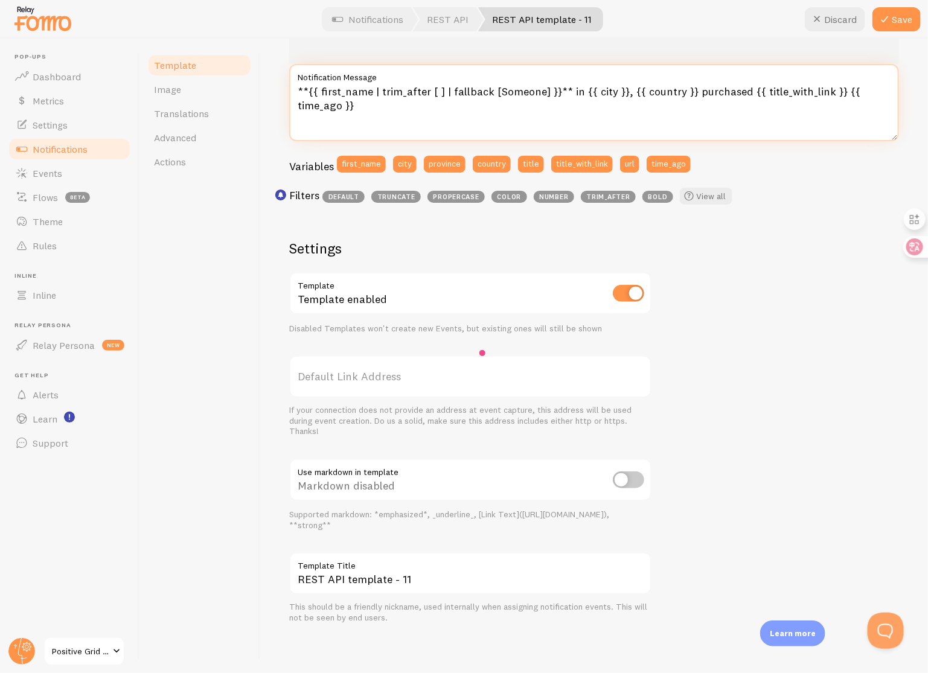
scroll to position [229, 0]
type textarea "**{{ first_name | trim_after [ ] | fallback [Someone] }}** in {{ city }}, {{ co…"
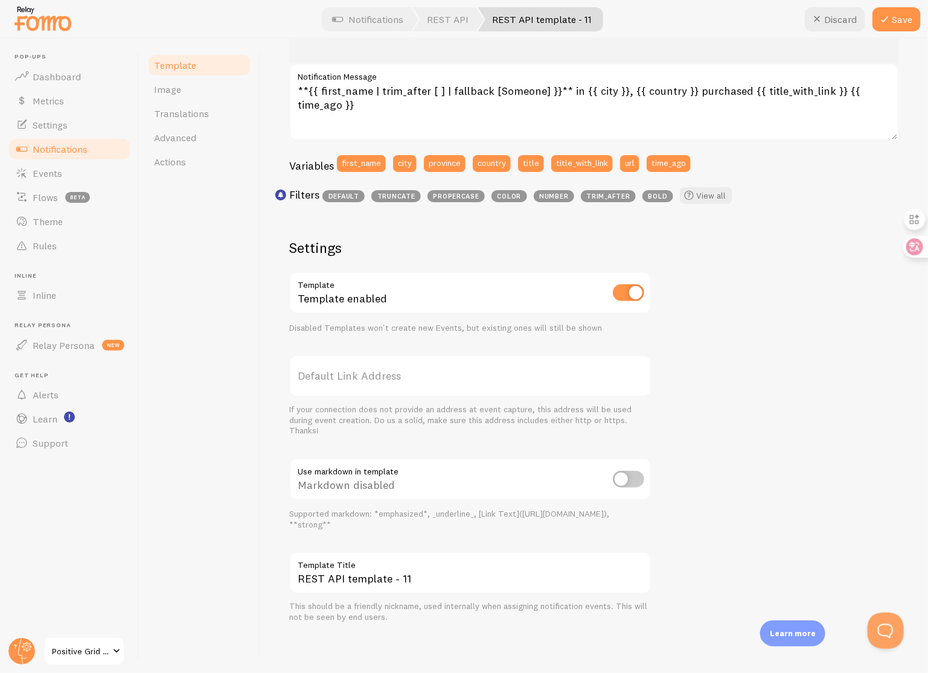
click at [620, 479] on input "checkbox" at bounding box center [628, 479] width 31 height 17
checkbox input "true"
click at [447, 579] on input "REST API template - 11" at bounding box center [470, 573] width 362 height 42
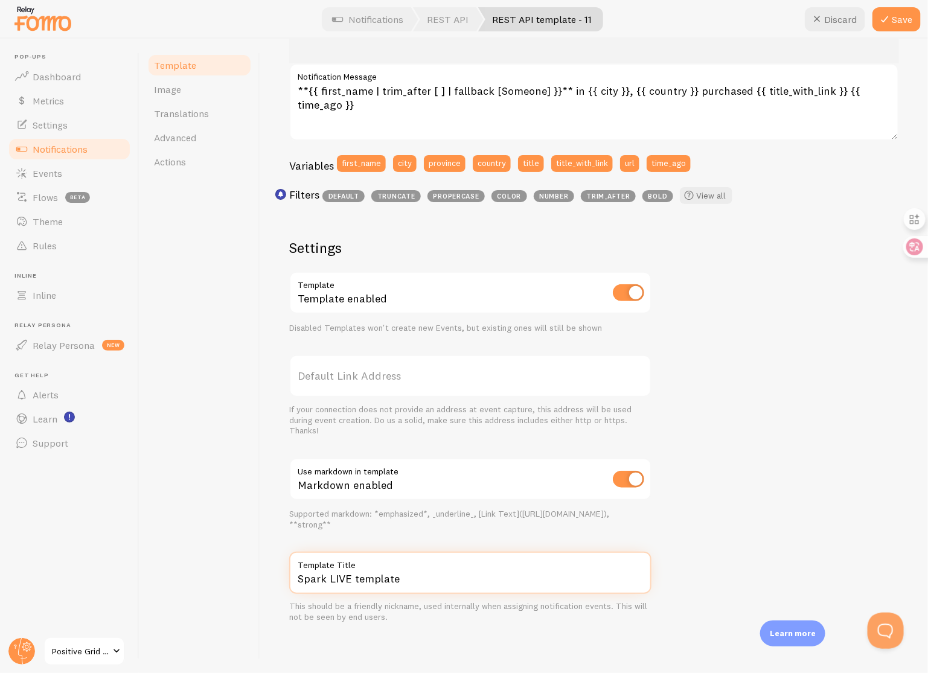
scroll to position [0, 0]
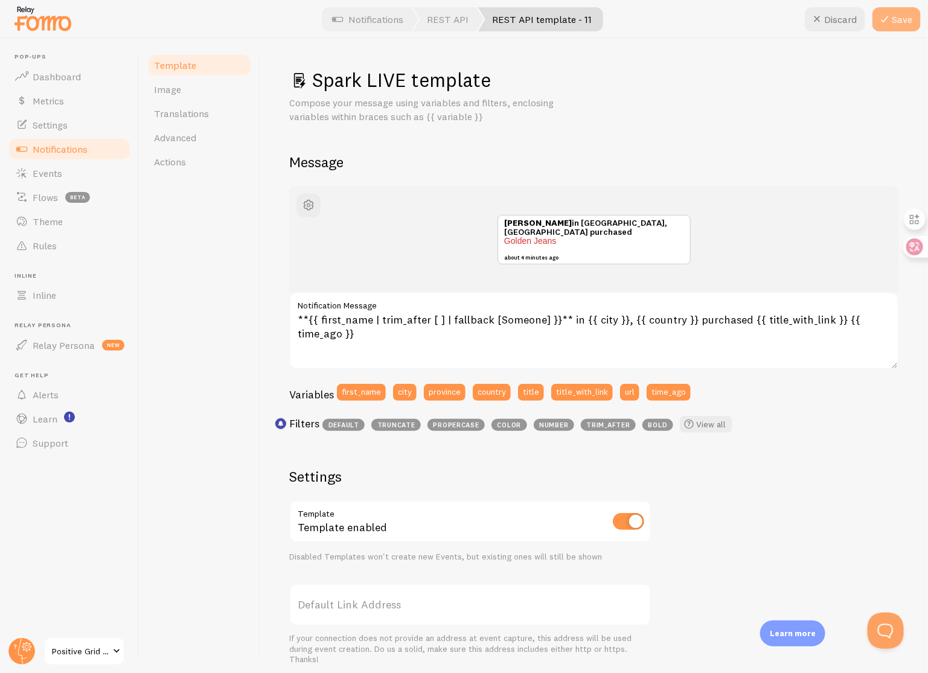
type input "Spark LIVE template"
click at [888, 22] on icon at bounding box center [884, 19] width 14 height 14
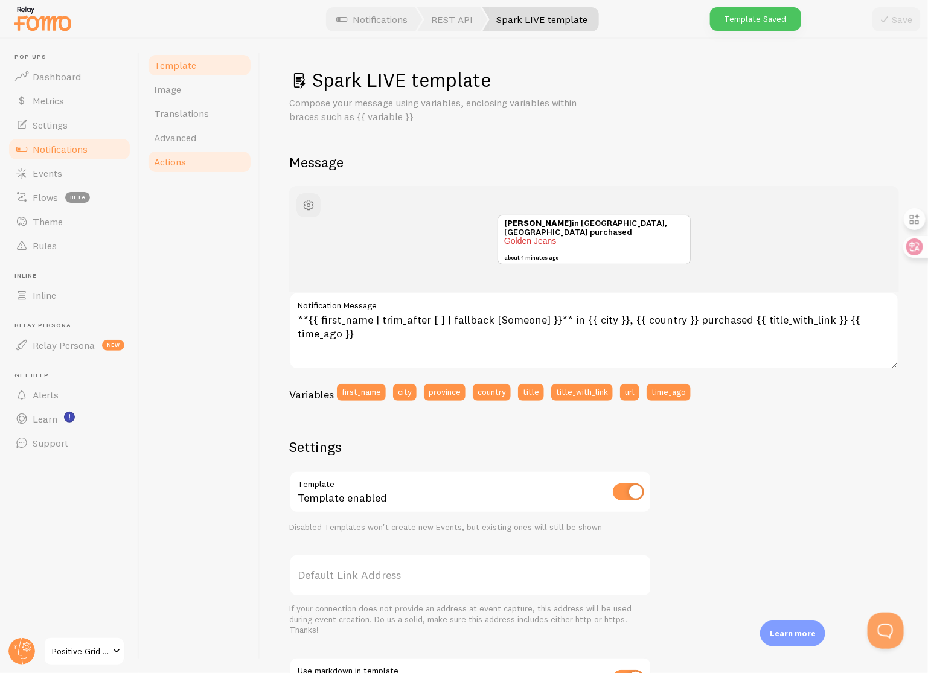
click at [189, 161] on link "Actions" at bounding box center [200, 162] width 106 height 24
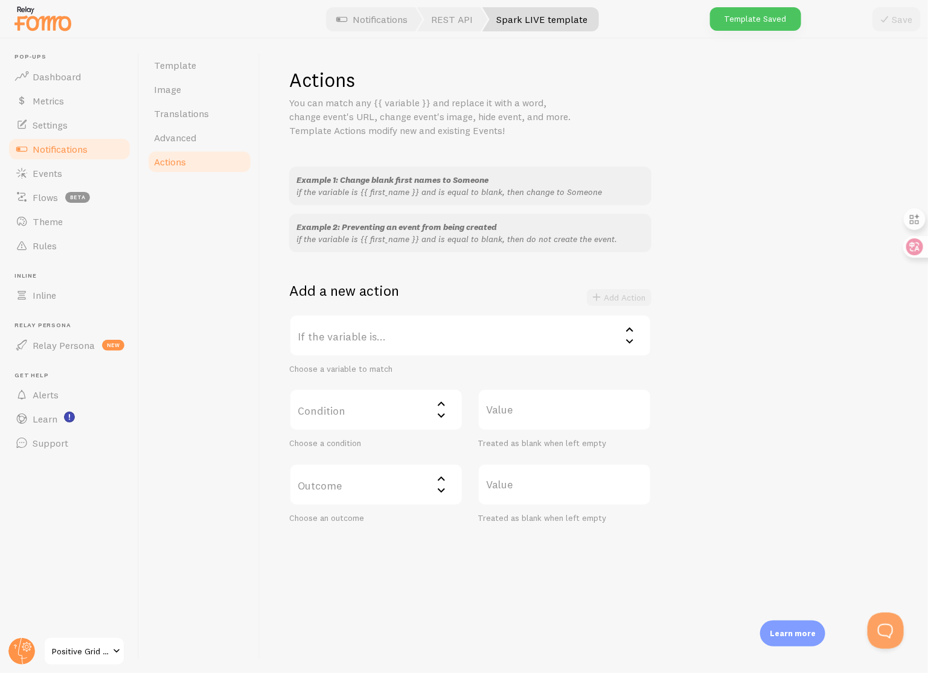
click at [473, 330] on label "If the variable is..." at bounding box center [470, 336] width 362 height 42
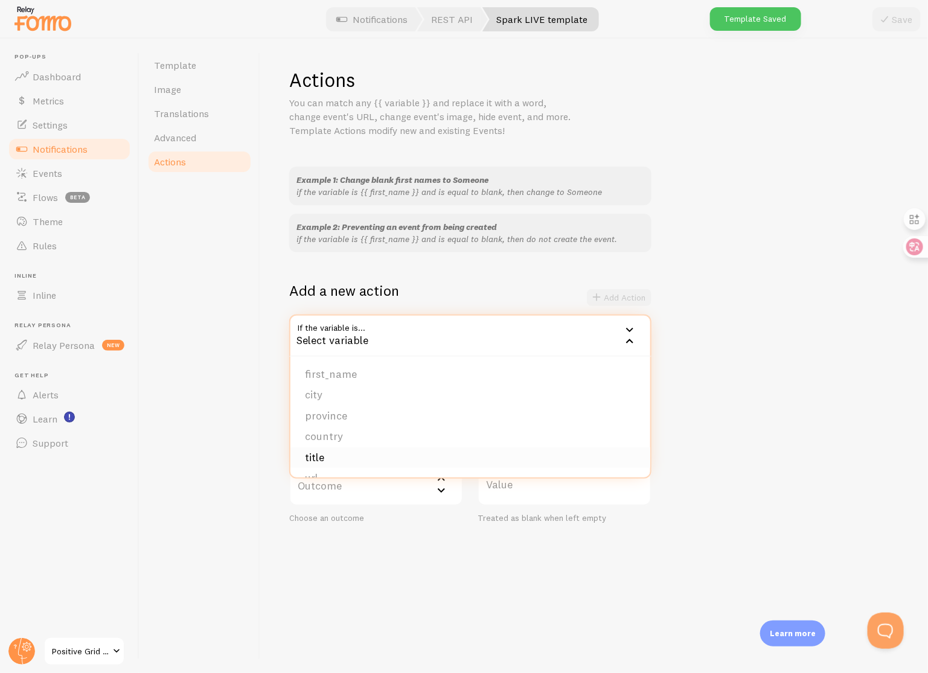
click at [382, 453] on li "title" at bounding box center [470, 457] width 360 height 21
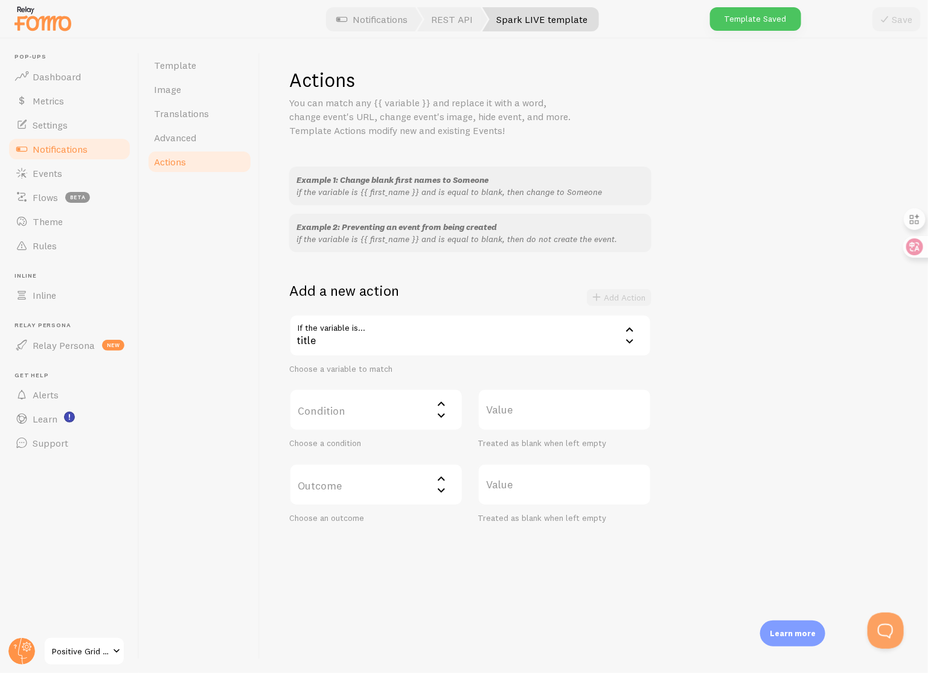
click at [385, 413] on label "Condition" at bounding box center [376, 410] width 174 height 42
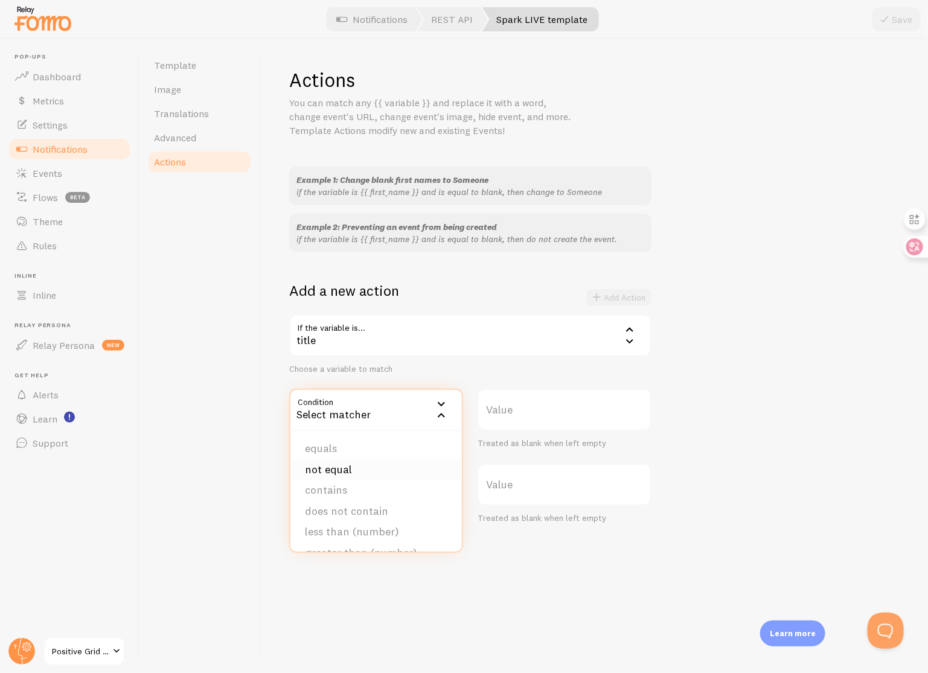
click at [382, 469] on li "not equal" at bounding box center [375, 470] width 171 height 21
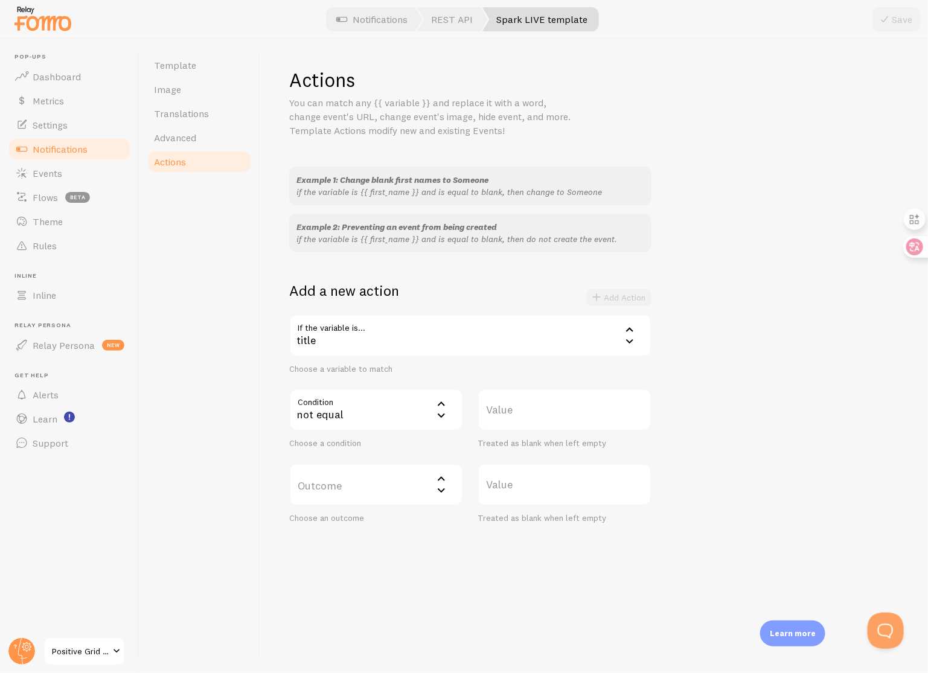
click at [530, 415] on label "Value" at bounding box center [565, 410] width 174 height 42
click at [530, 415] on input "Value" at bounding box center [565, 410] width 174 height 42
type input "Spark LIVE"
click at [407, 493] on label "Outcome" at bounding box center [376, 485] width 174 height 42
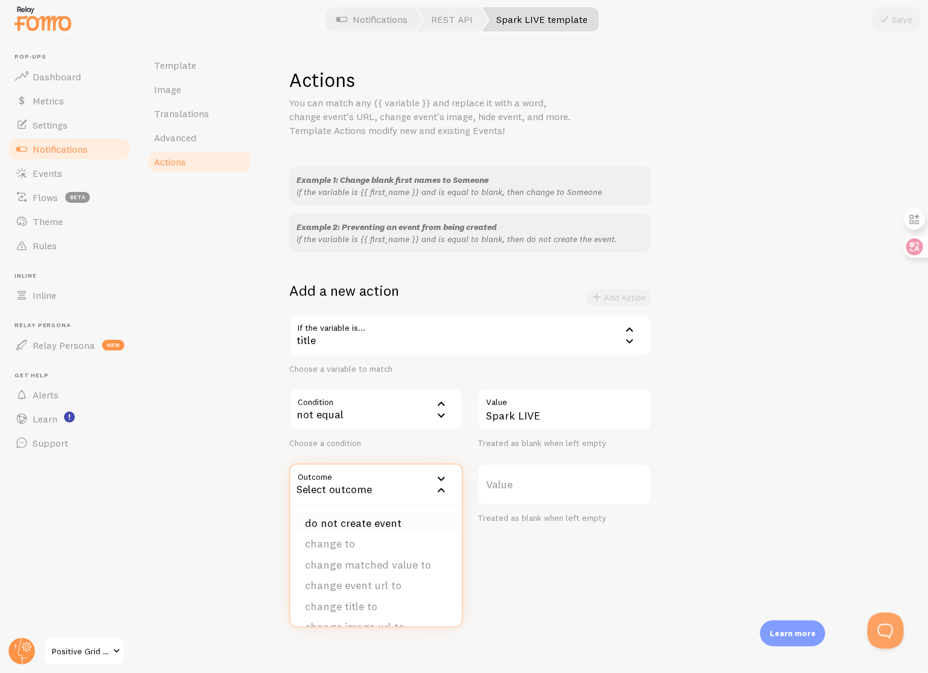
click at [400, 525] on li "do not create event" at bounding box center [375, 523] width 171 height 21
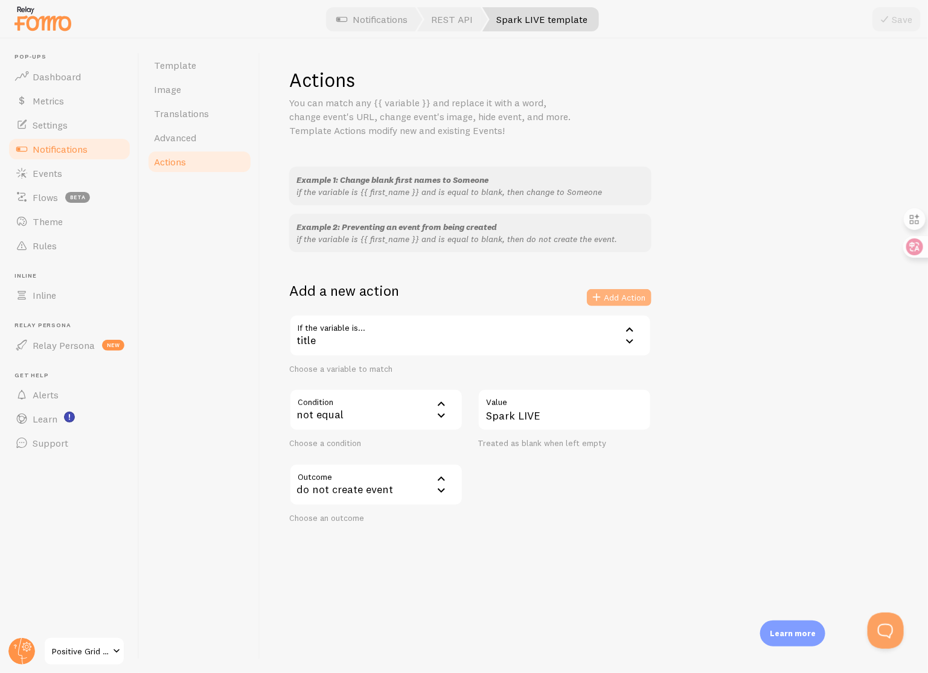
click at [632, 295] on button "Add Action" at bounding box center [619, 297] width 65 height 17
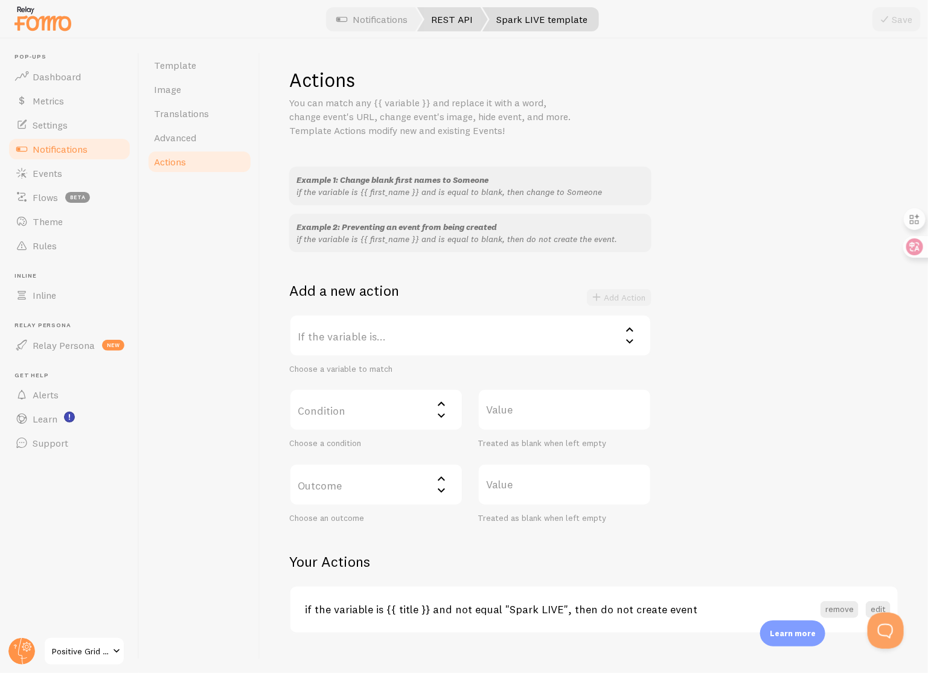
click at [470, 21] on link "REST API" at bounding box center [452, 19] width 71 height 24
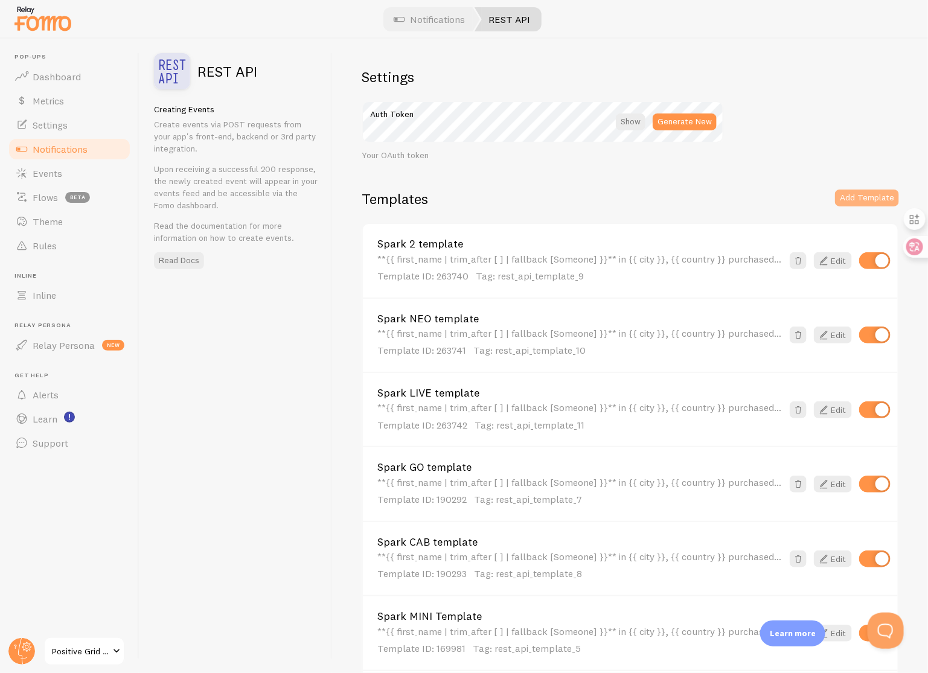
click at [859, 198] on button "Add Template" at bounding box center [867, 198] width 64 height 17
click at [522, 472] on link "REST API template - 12" at bounding box center [579, 467] width 405 height 11
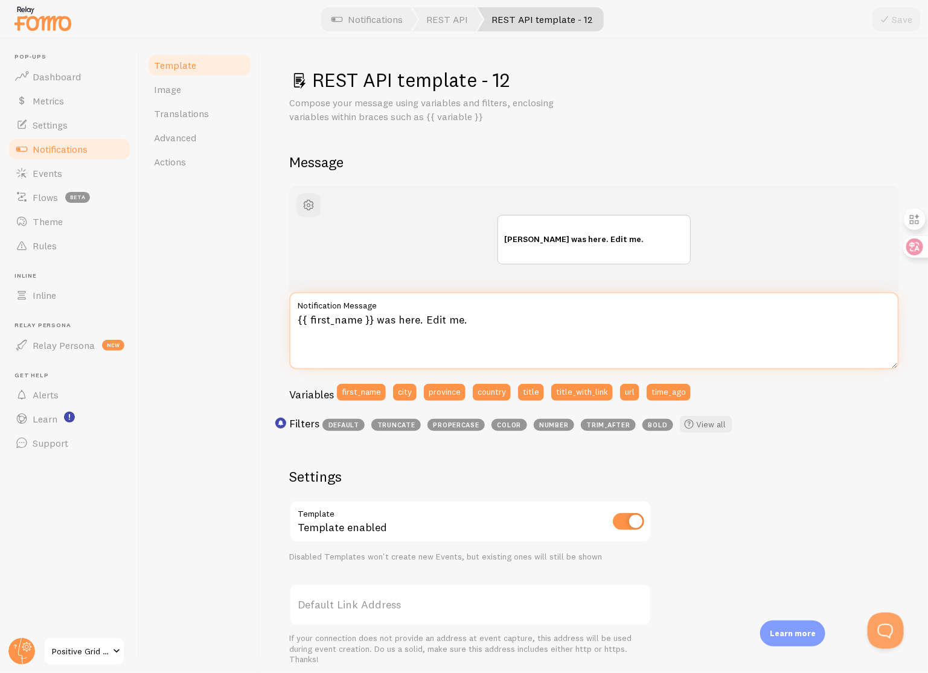
click at [507, 335] on textarea "{{ first_name }} was here. Edit me." at bounding box center [594, 330] width 610 height 77
paste textarea "**{{ first_name | trim_after [ ] | fallback [Someone] }}** in {{ city }}, {{ co…"
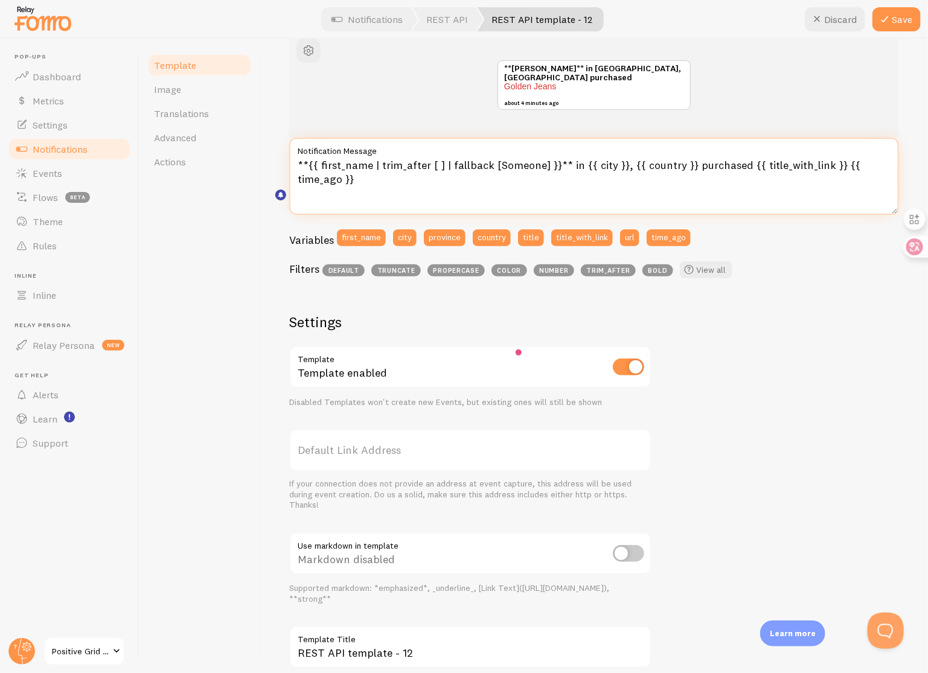
scroll to position [229, 0]
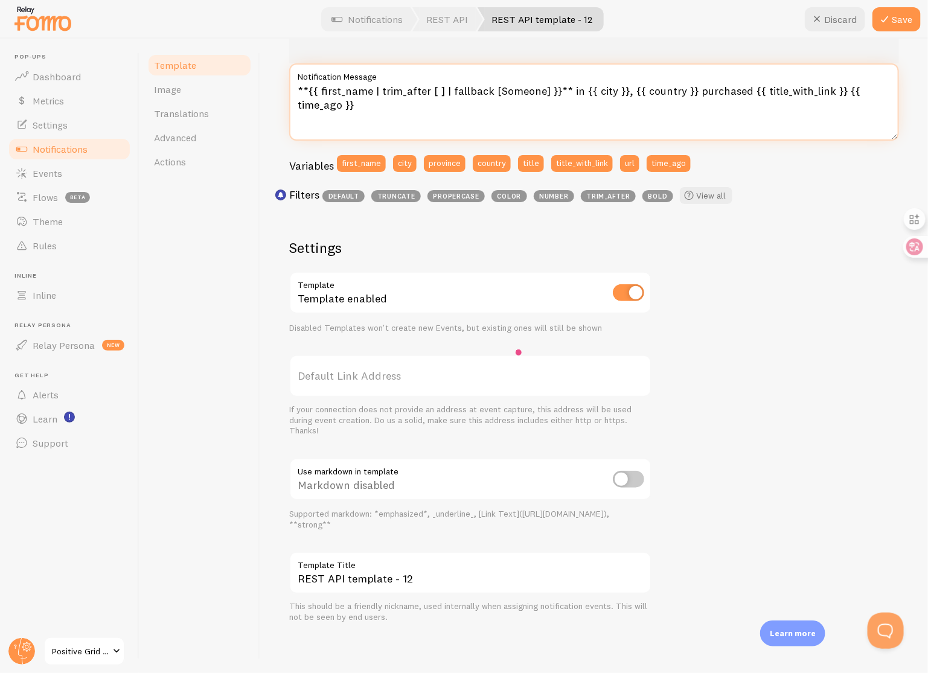
type textarea "**{{ first_name | trim_after [ ] | fallback [Someone] }}** in {{ city }}, {{ co…"
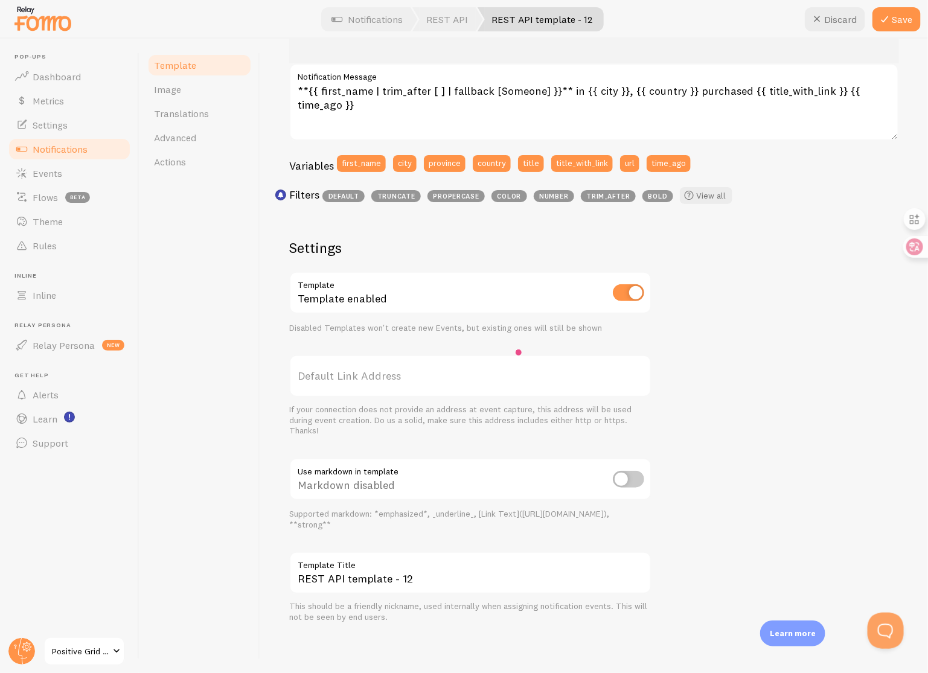
click at [636, 479] on input "checkbox" at bounding box center [628, 479] width 31 height 17
checkbox input "true"
click at [485, 578] on input "REST API template - 12" at bounding box center [470, 573] width 362 height 42
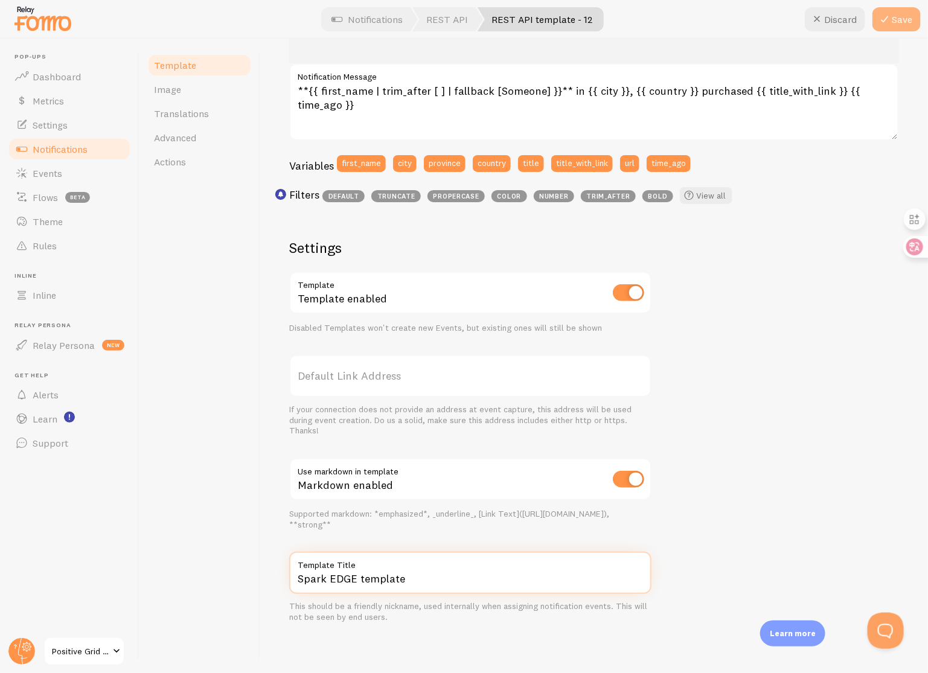
type input "Spark EDGE template"
click at [881, 23] on icon at bounding box center [884, 19] width 14 height 14
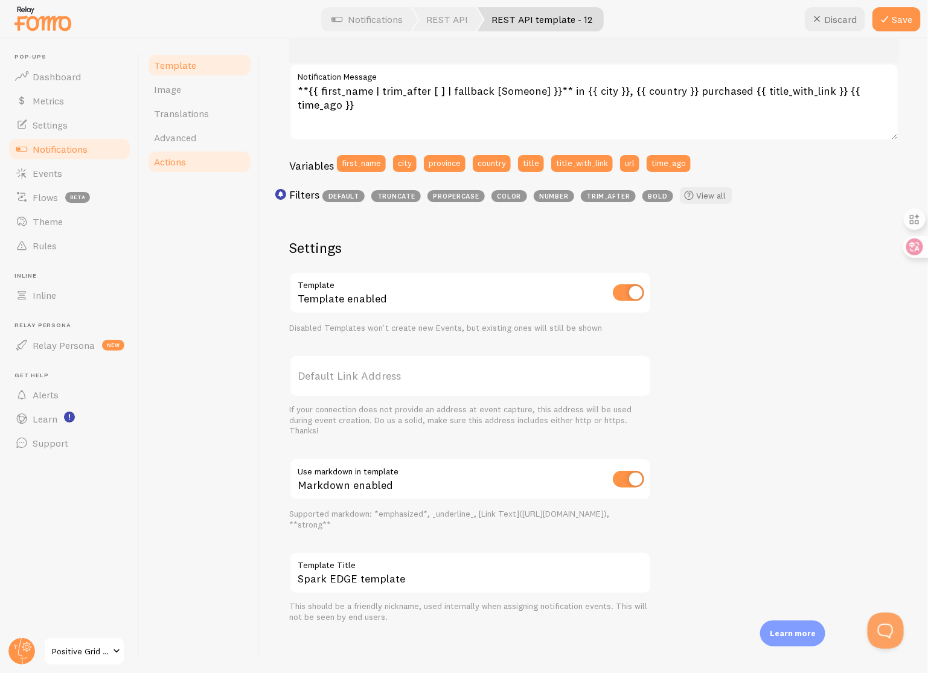
scroll to position [199, 0]
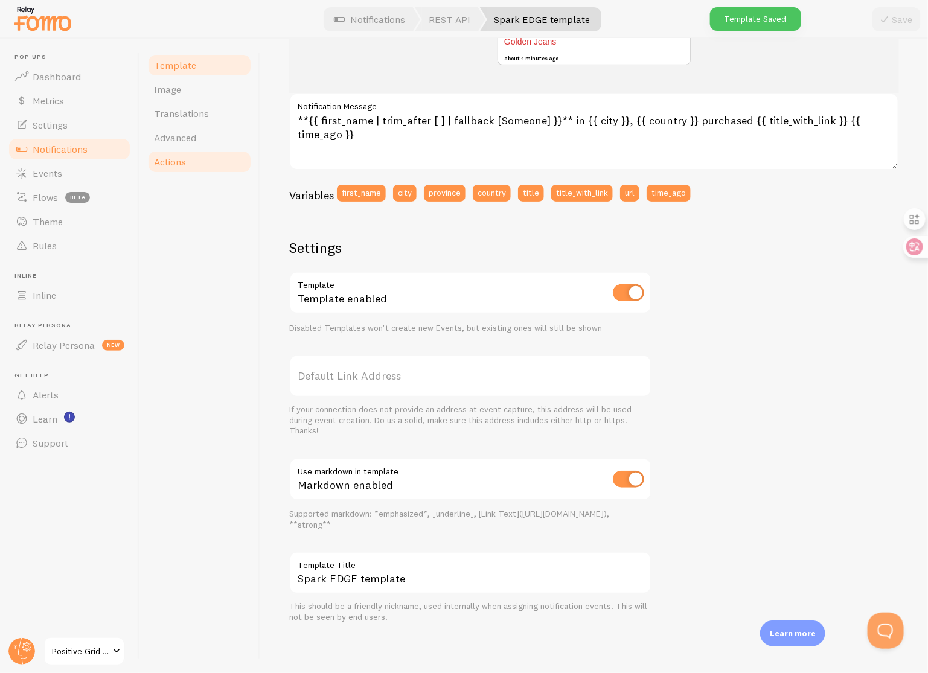
click at [181, 164] on span "Actions" at bounding box center [170, 162] width 32 height 12
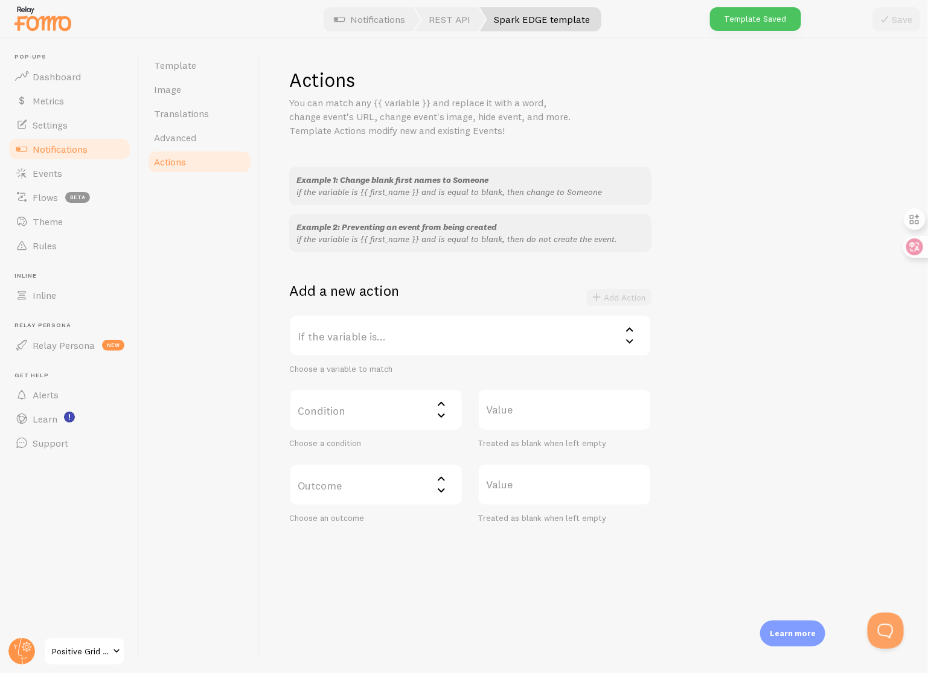
click at [524, 333] on label "If the variable is..." at bounding box center [470, 336] width 362 height 42
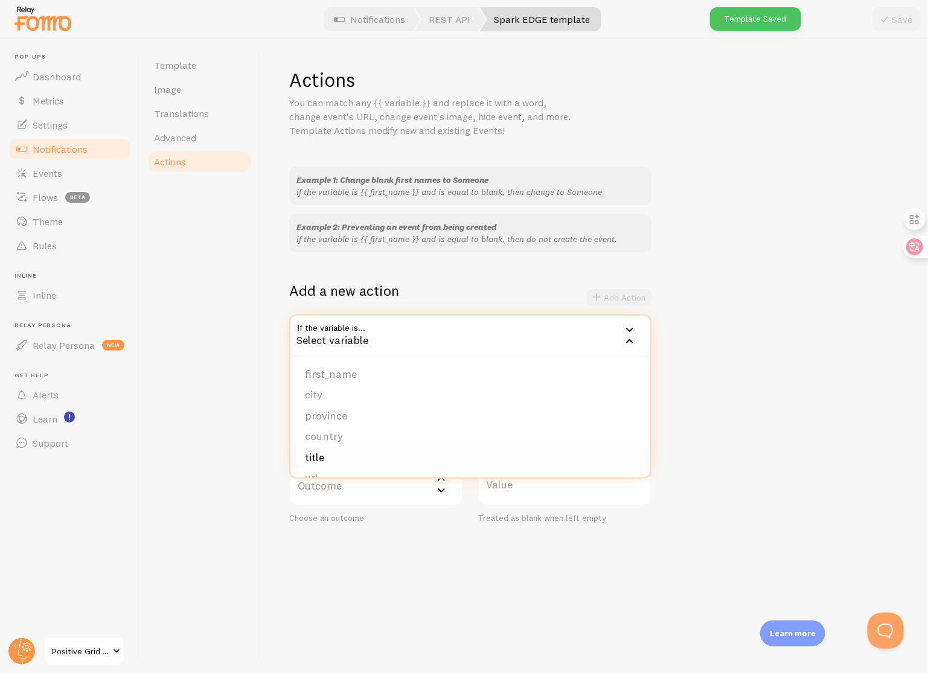
click at [484, 455] on li "title" at bounding box center [470, 457] width 360 height 21
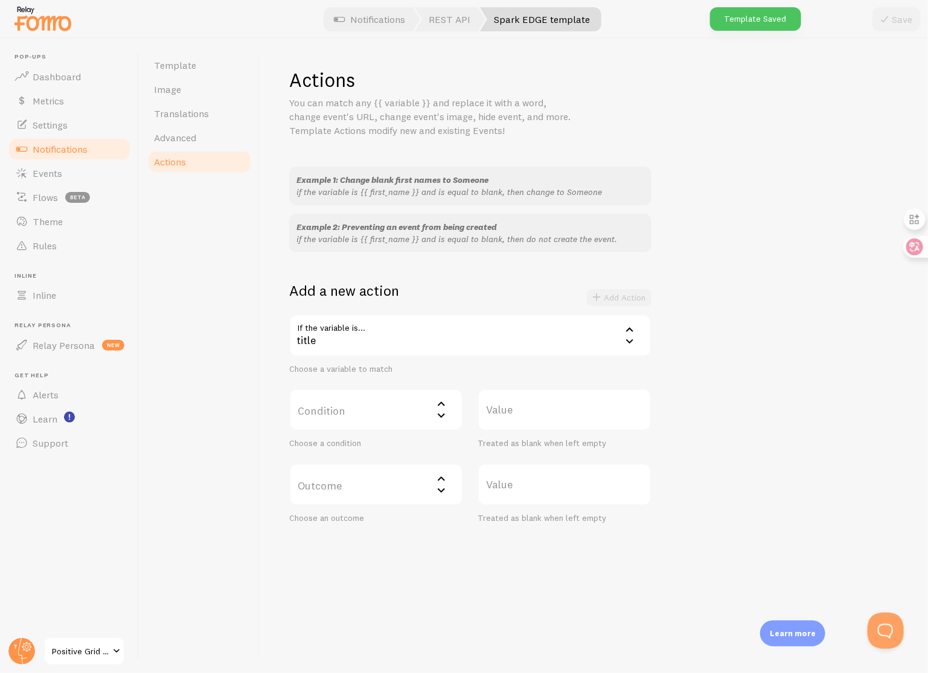
click at [385, 417] on label "Condition" at bounding box center [376, 410] width 174 height 42
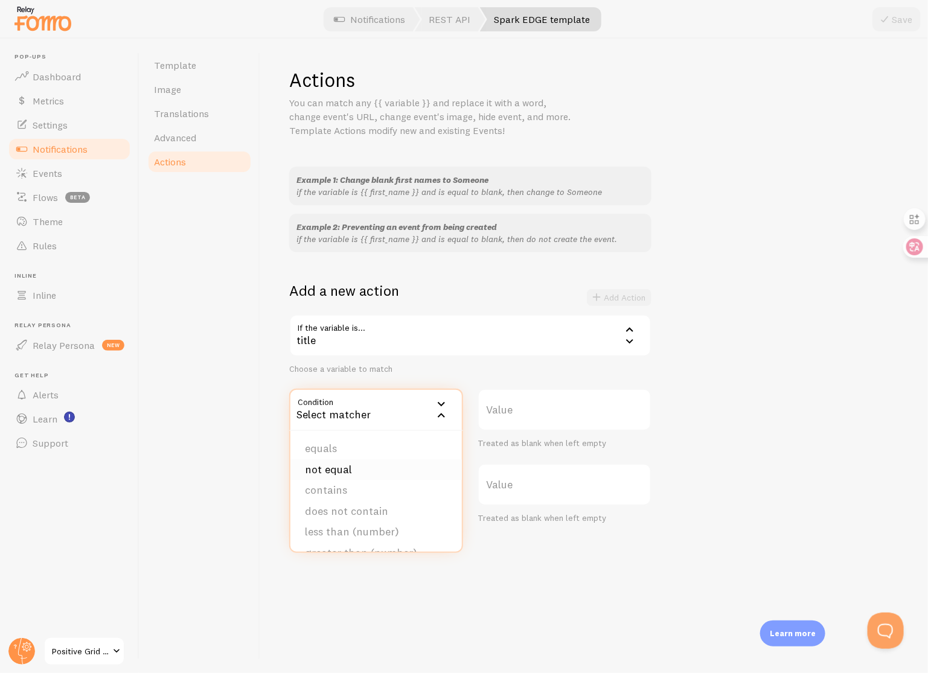
click at [395, 476] on li "not equal" at bounding box center [375, 470] width 171 height 21
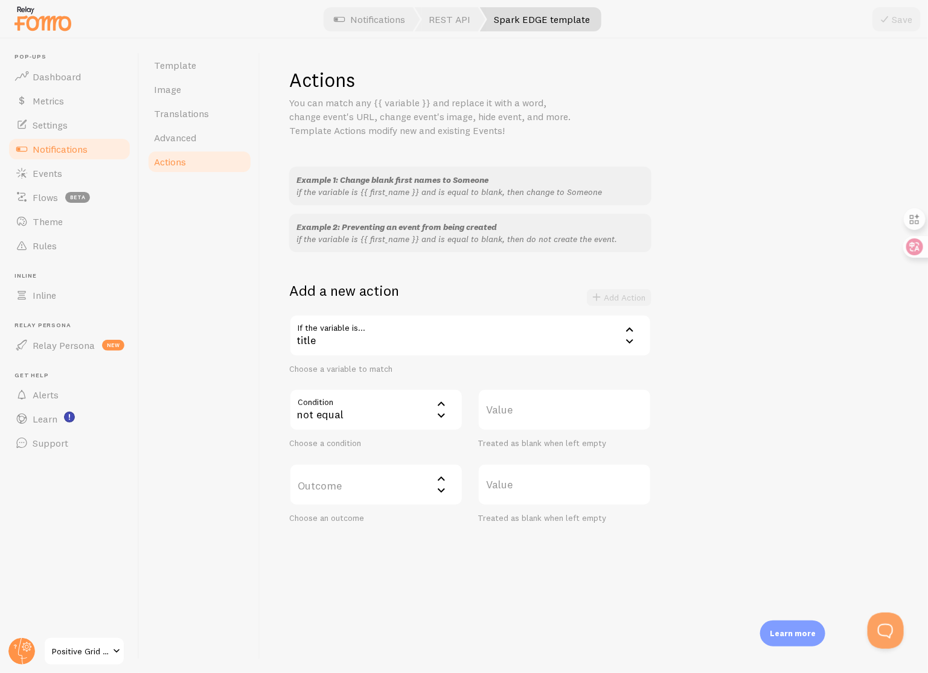
click at [558, 417] on label "Value" at bounding box center [565, 410] width 174 height 42
click at [558, 417] on input "Value" at bounding box center [565, 410] width 174 height 42
type input "Spark EDGE"
click at [378, 482] on label "Outcome" at bounding box center [376, 485] width 174 height 42
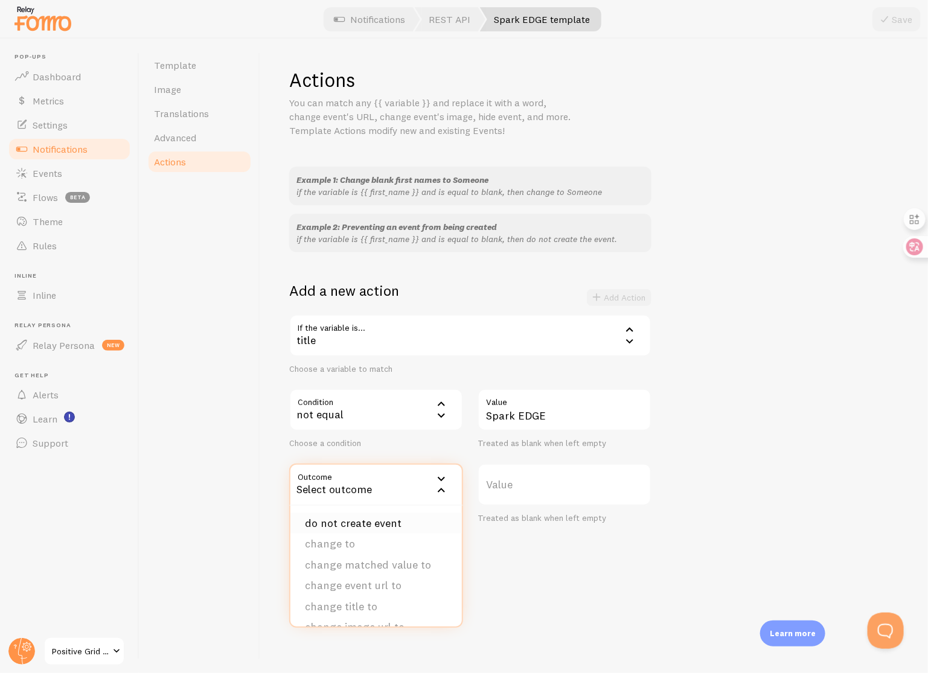
click at [403, 520] on li "do not create event" at bounding box center [375, 523] width 171 height 21
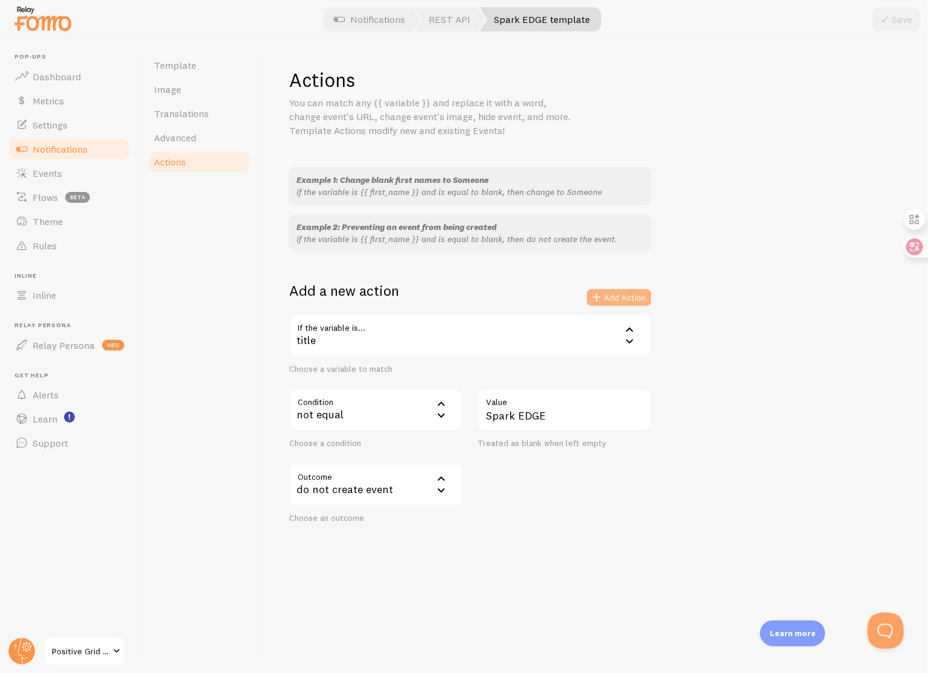
click at [630, 298] on button "Add Action" at bounding box center [619, 297] width 65 height 17
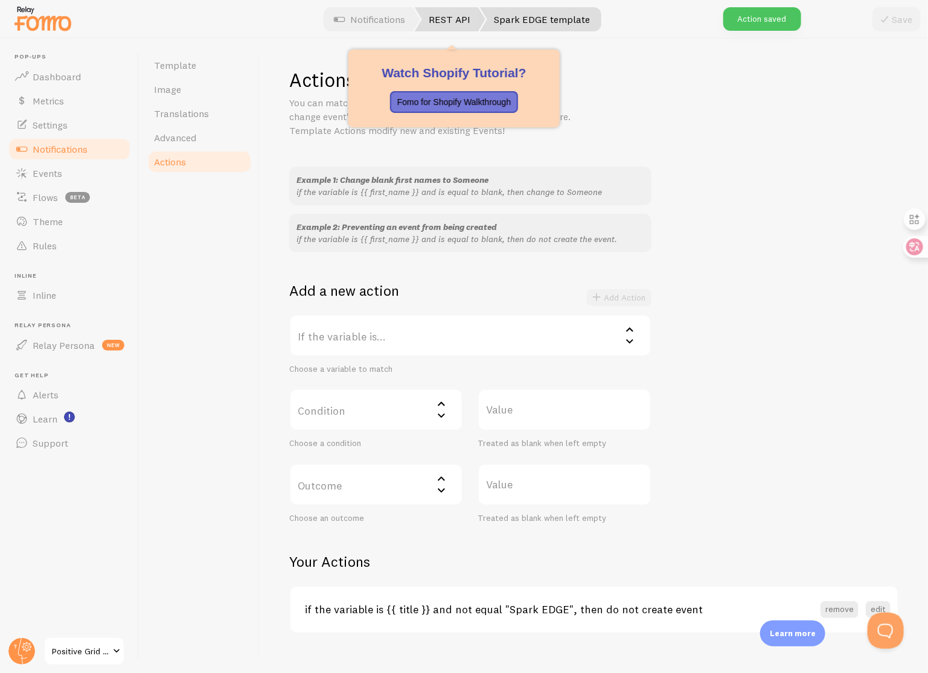
click at [447, 18] on link "REST API" at bounding box center [450, 19] width 71 height 24
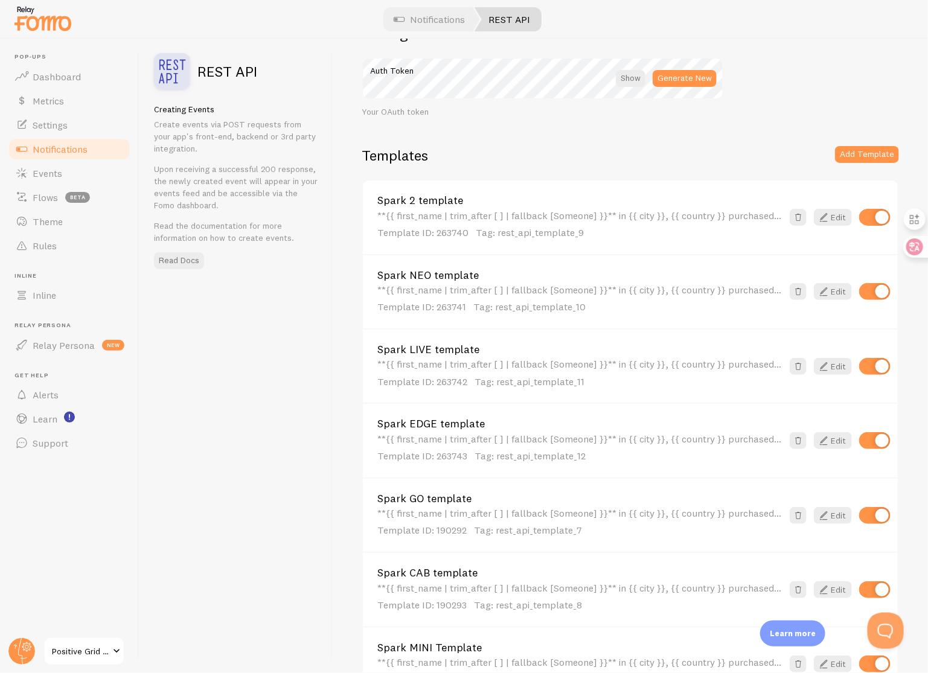
scroll to position [29, 0]
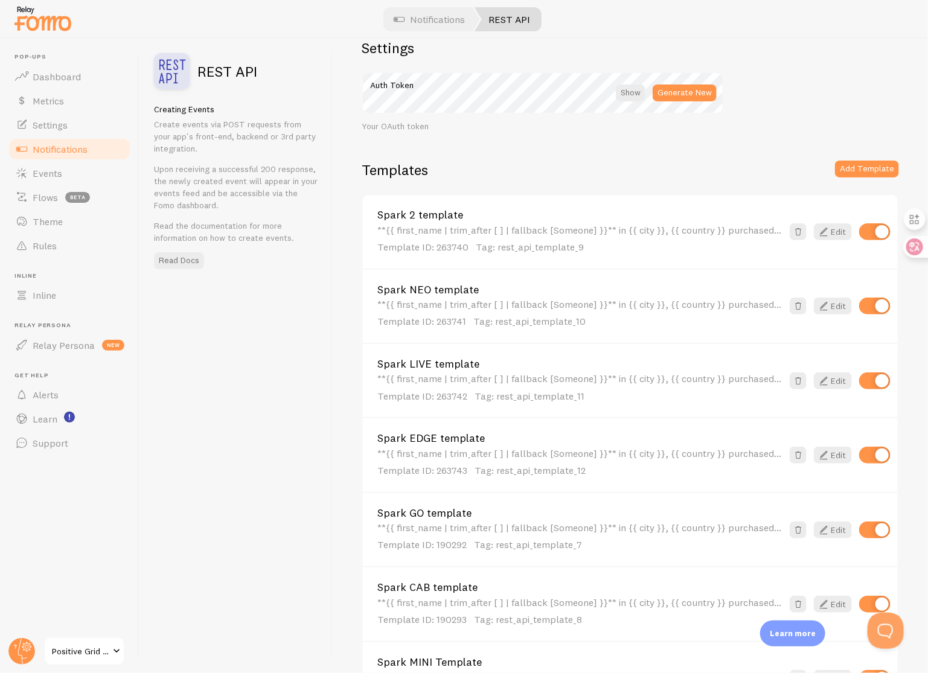
click at [328, 434] on div "REST API Creating Events Create events via POST requests from your app's front-…" at bounding box center [235, 356] width 193 height 635
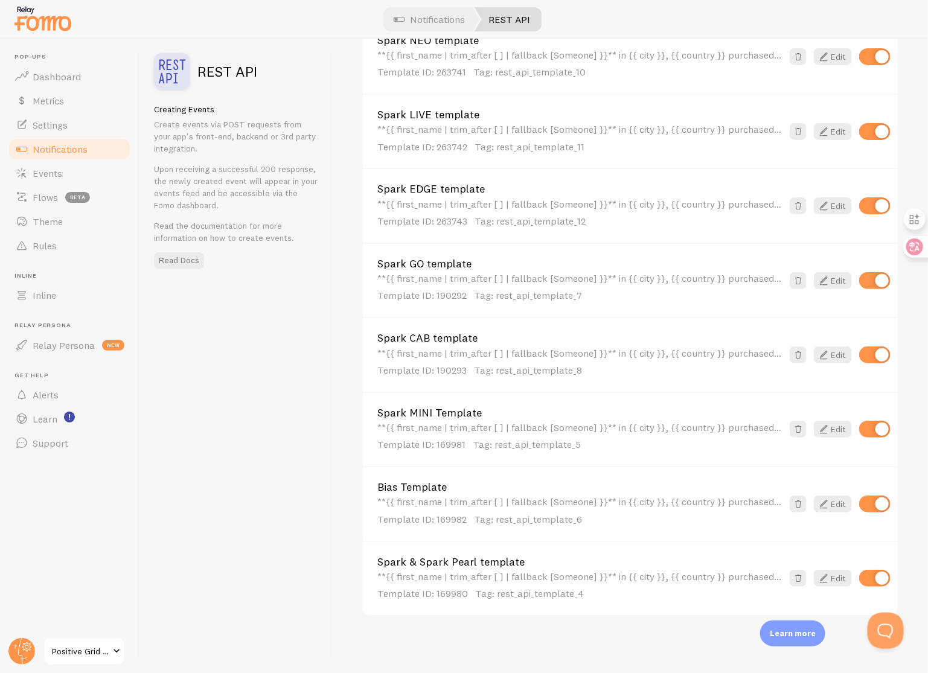
scroll to position [0, 0]
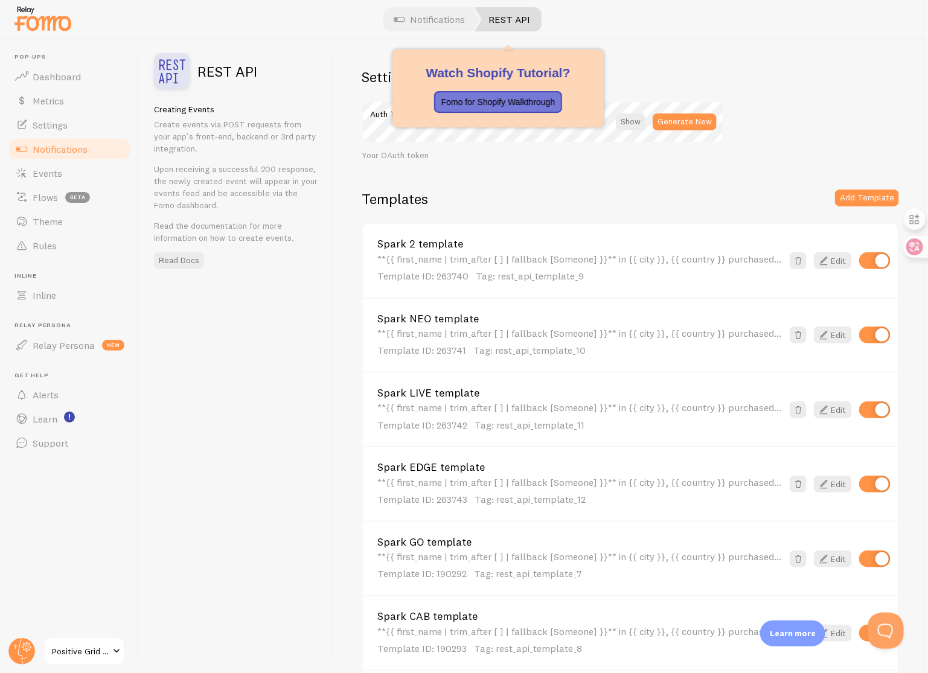
click at [505, 20] on link "REST API" at bounding box center [508, 19] width 67 height 24
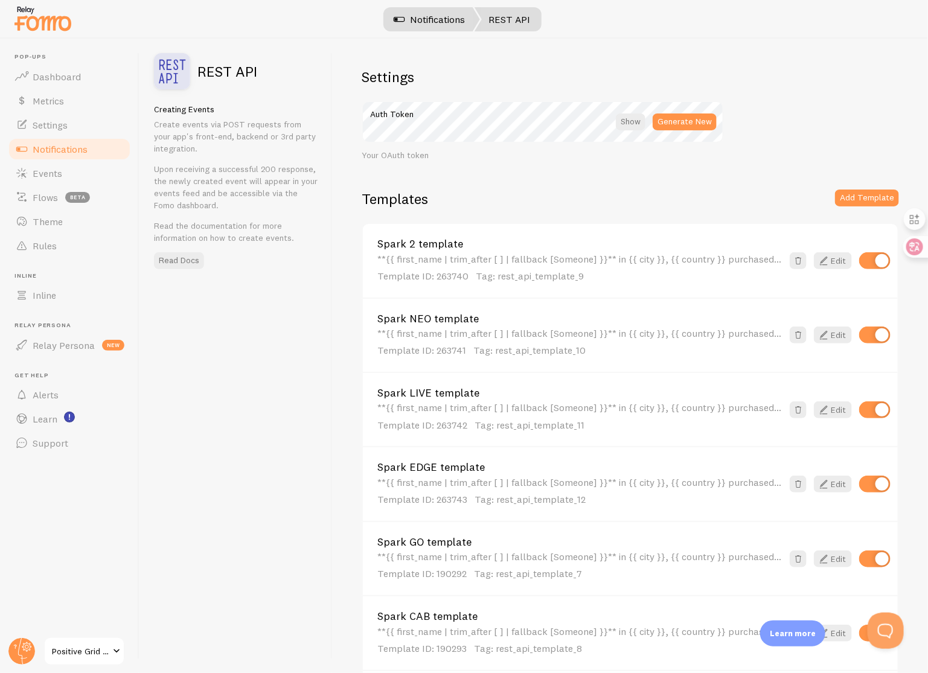
click at [440, 20] on link "Notifications" at bounding box center [430, 19] width 100 height 24
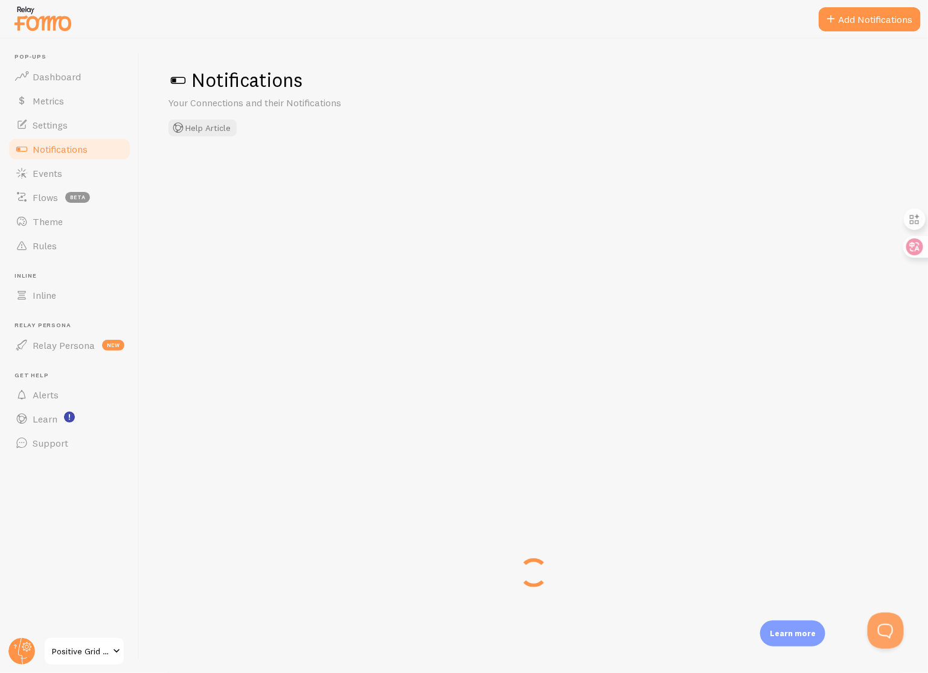
click at [87, 153] on span "Notifications" at bounding box center [60, 149] width 55 height 12
click at [96, 147] on link "Notifications" at bounding box center [69, 149] width 124 height 24
click at [88, 162] on link "Events" at bounding box center [69, 173] width 124 height 24
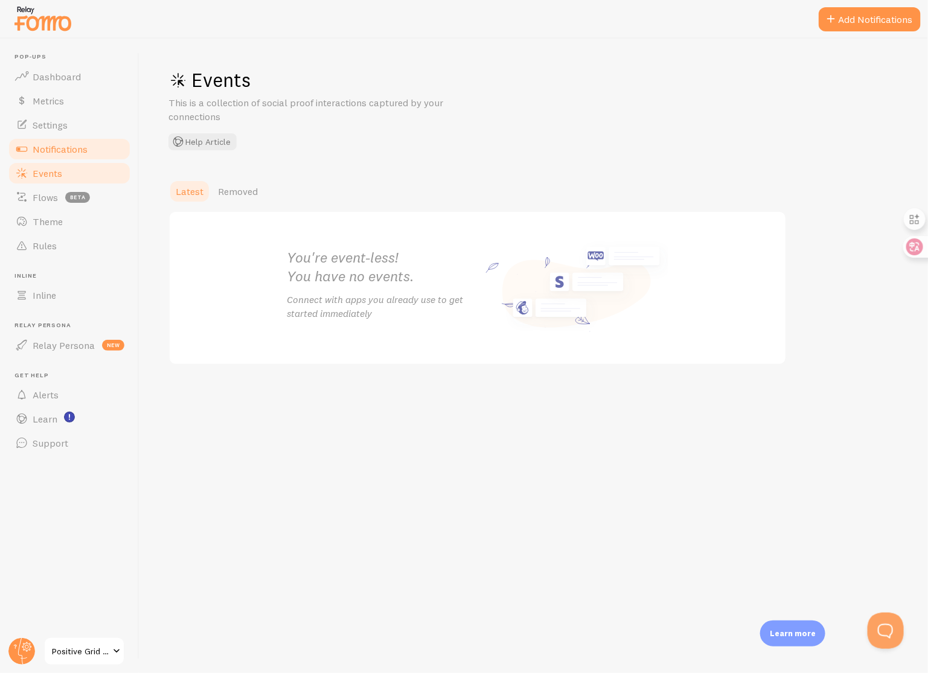
click at [75, 153] on span "Notifications" at bounding box center [60, 149] width 55 height 12
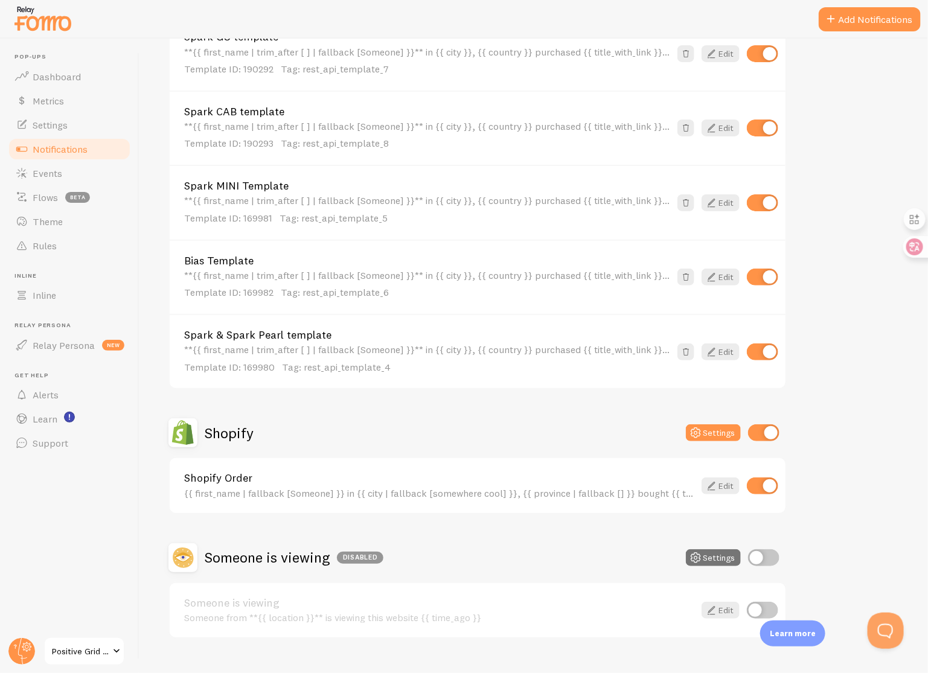
scroll to position [633, 0]
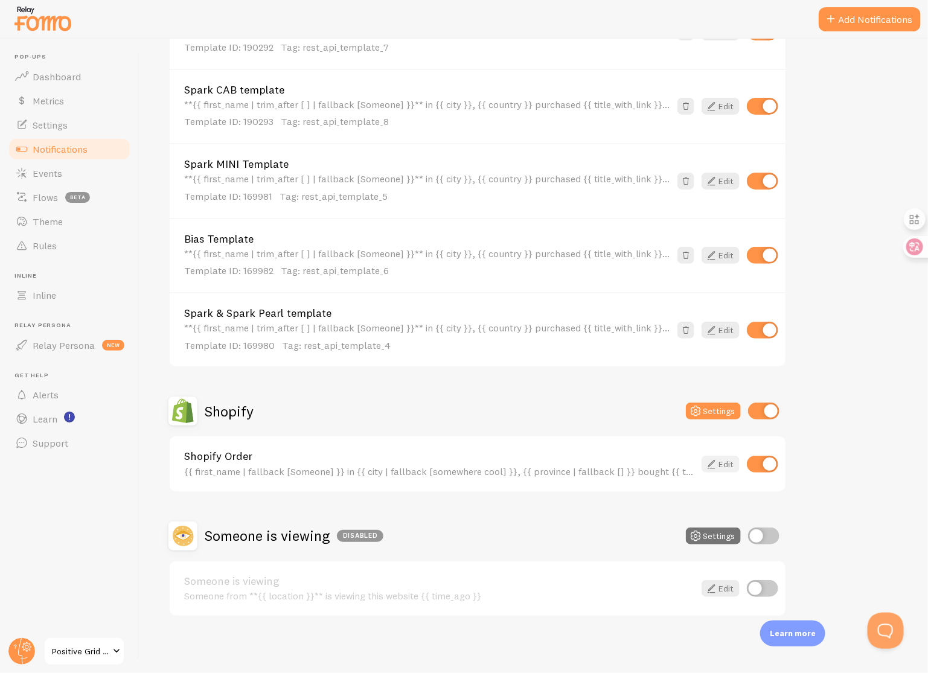
click at [716, 464] on icon at bounding box center [711, 464] width 14 height 14
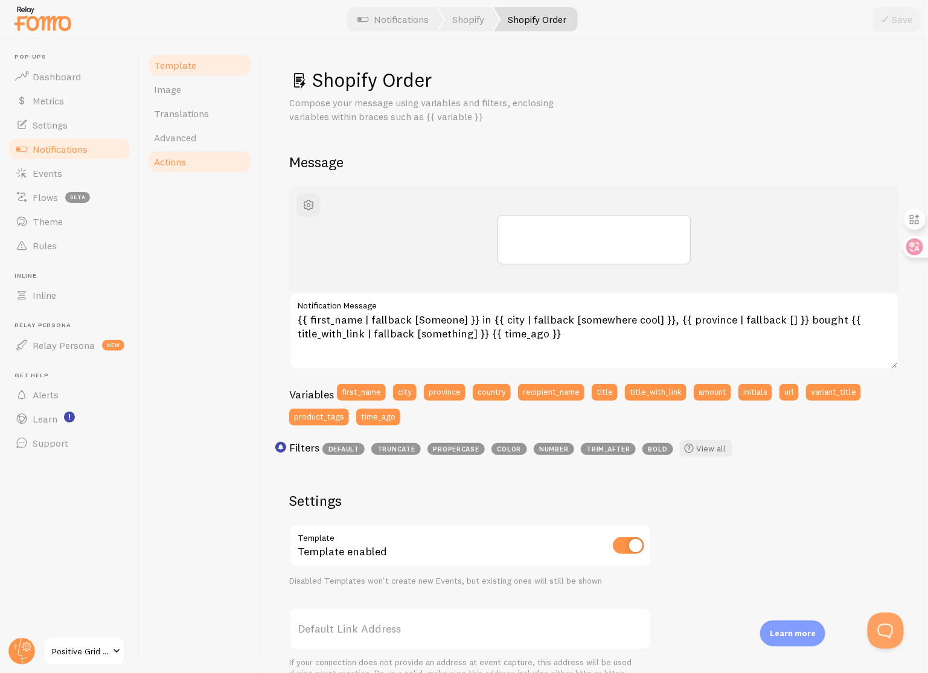
click at [186, 164] on link "Actions" at bounding box center [200, 162] width 106 height 24
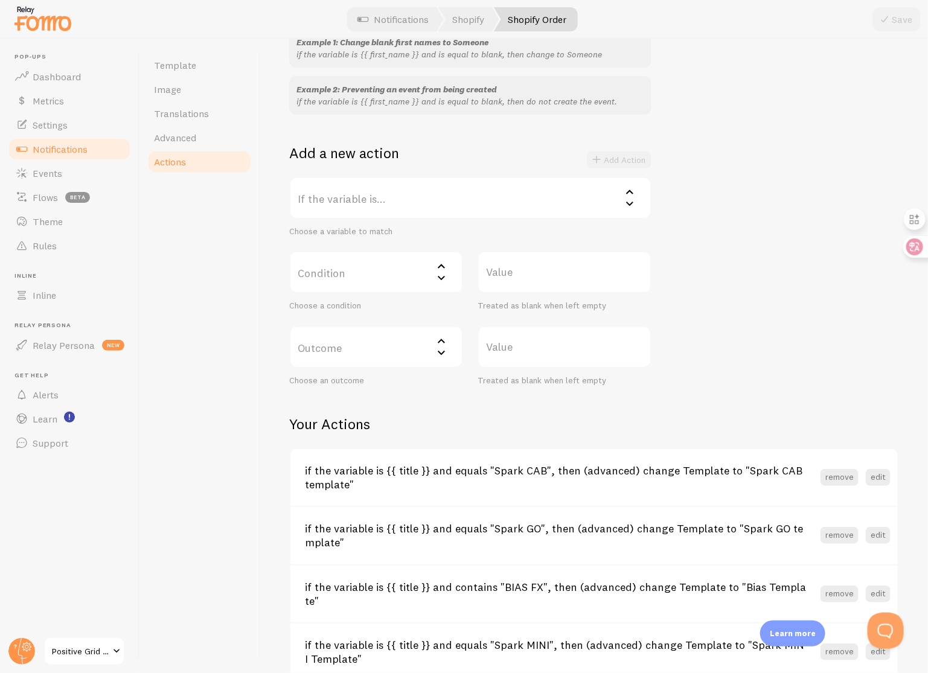
scroll to position [131, 0]
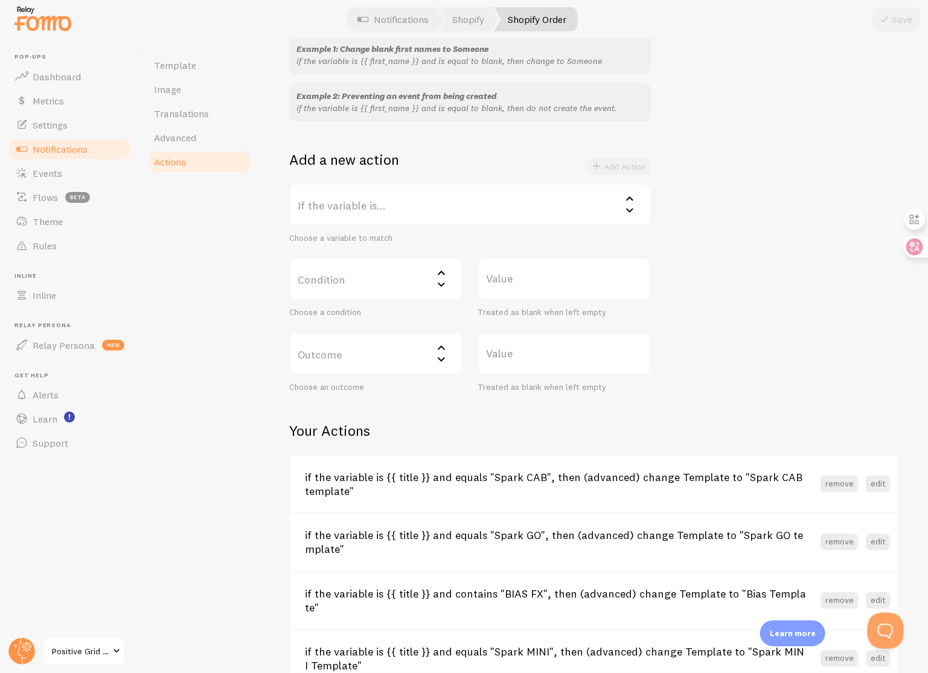
click at [400, 207] on label "If the variable is..." at bounding box center [470, 205] width 362 height 42
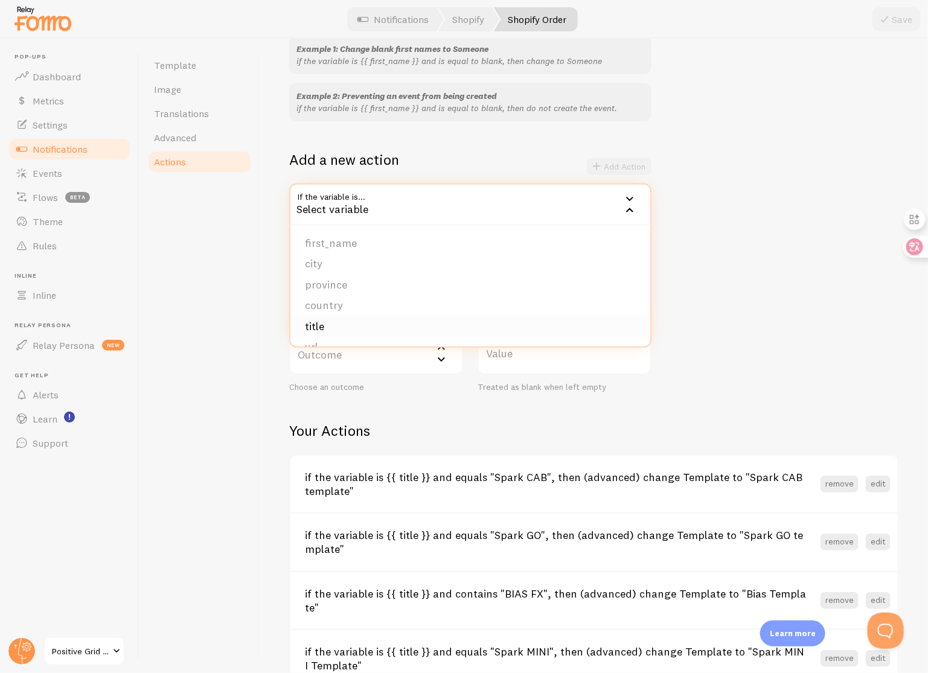
click at [371, 322] on li "title" at bounding box center [470, 326] width 360 height 21
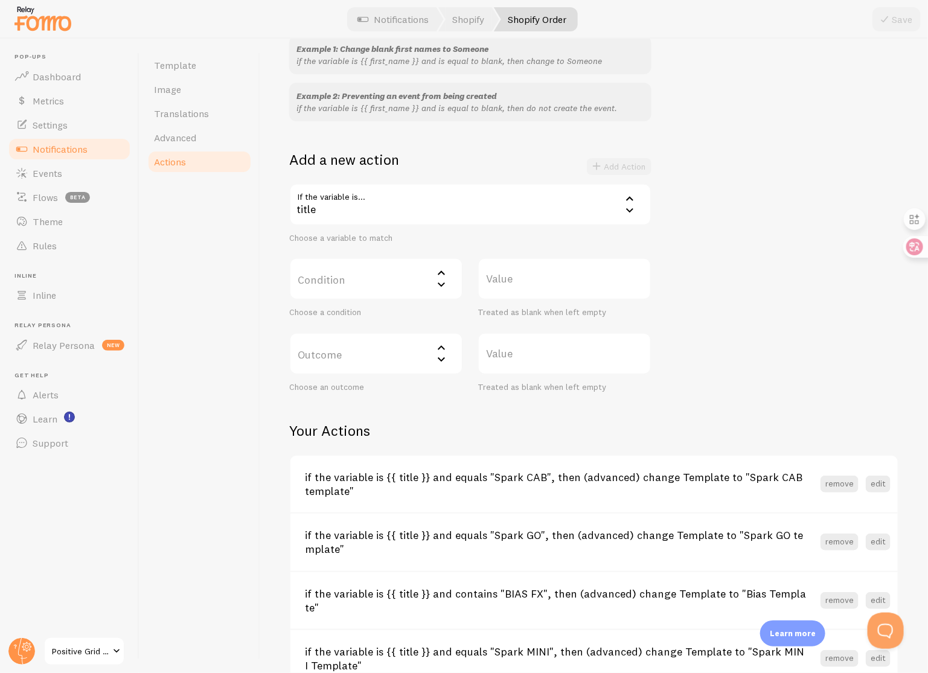
click at [375, 282] on label "Condition" at bounding box center [376, 279] width 174 height 42
click at [375, 318] on li "equals" at bounding box center [375, 317] width 171 height 21
click at [558, 286] on label "Value" at bounding box center [565, 279] width 174 height 42
click at [558, 286] on input "Value" at bounding box center [565, 279] width 174 height 42
type input "Ｓ"
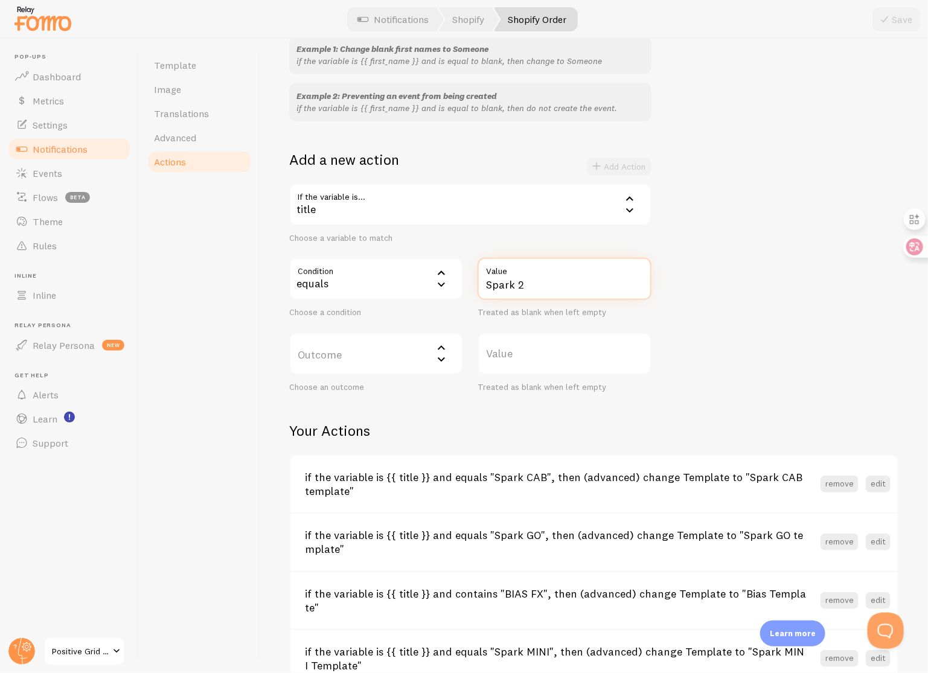
type input "Spark 2"
click at [400, 361] on label "Outcome" at bounding box center [376, 354] width 174 height 42
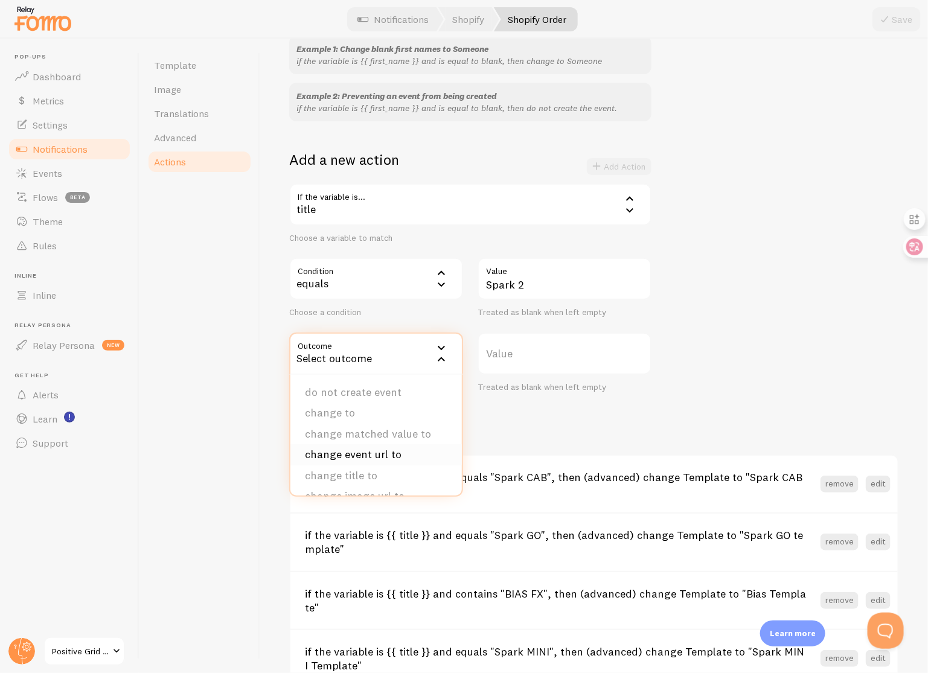
scroll to position [121, 0]
click at [391, 440] on li "(advanced) change Template to" at bounding box center [375, 437] width 171 height 34
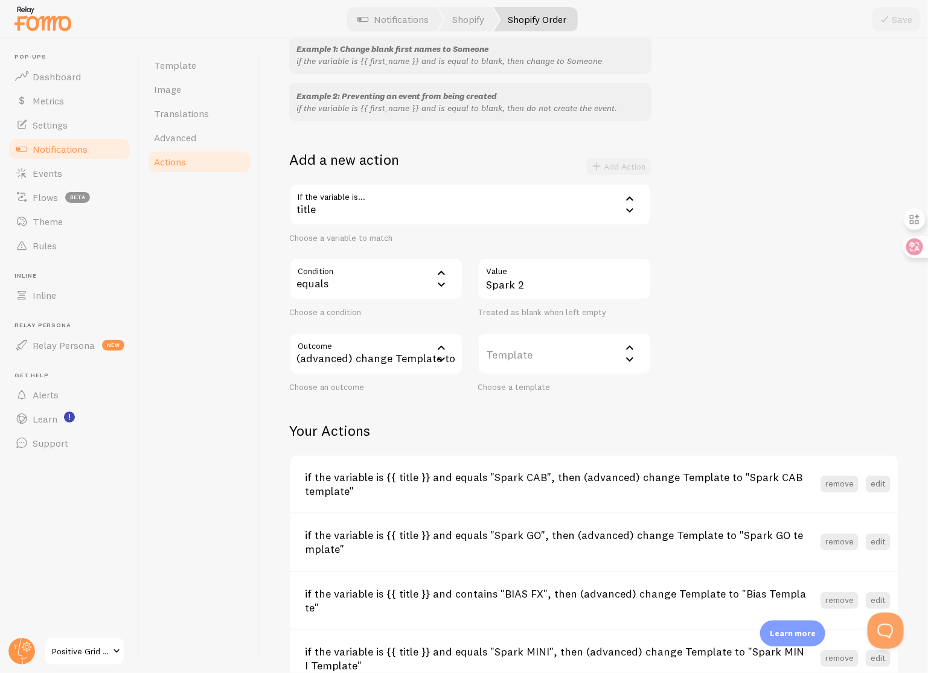
click at [548, 350] on label "Template" at bounding box center [565, 354] width 174 height 42
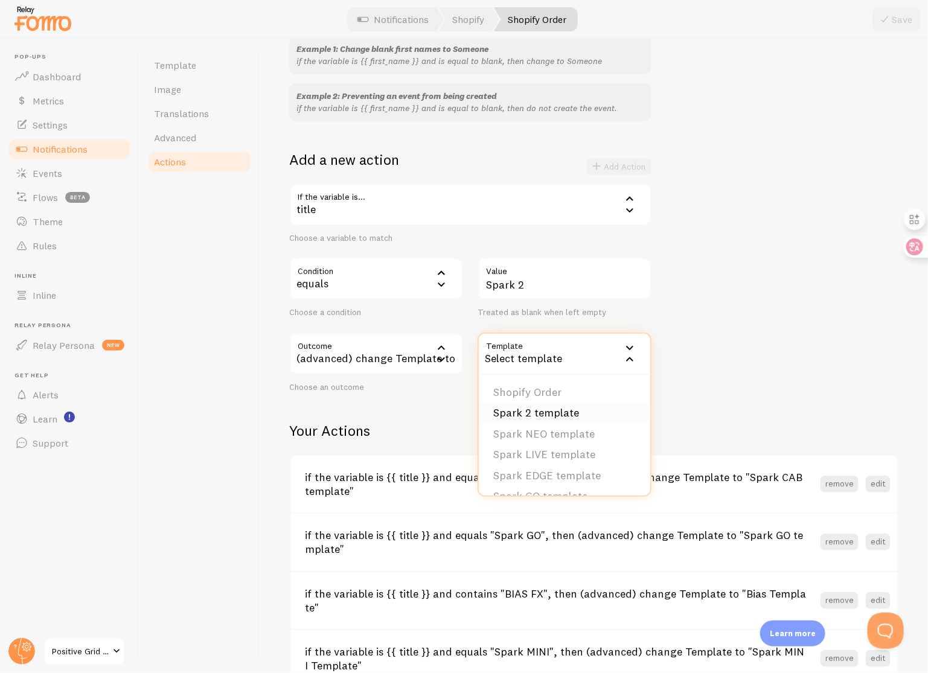
click at [580, 412] on li "Spark 2 template" at bounding box center [564, 413] width 171 height 21
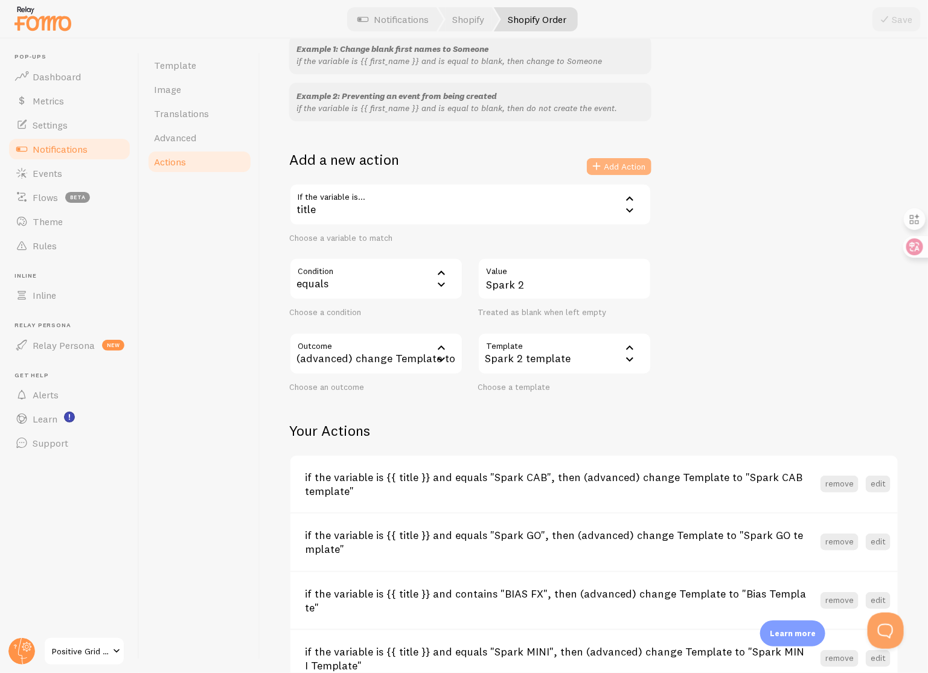
click at [632, 164] on button "Add Action" at bounding box center [619, 166] width 65 height 17
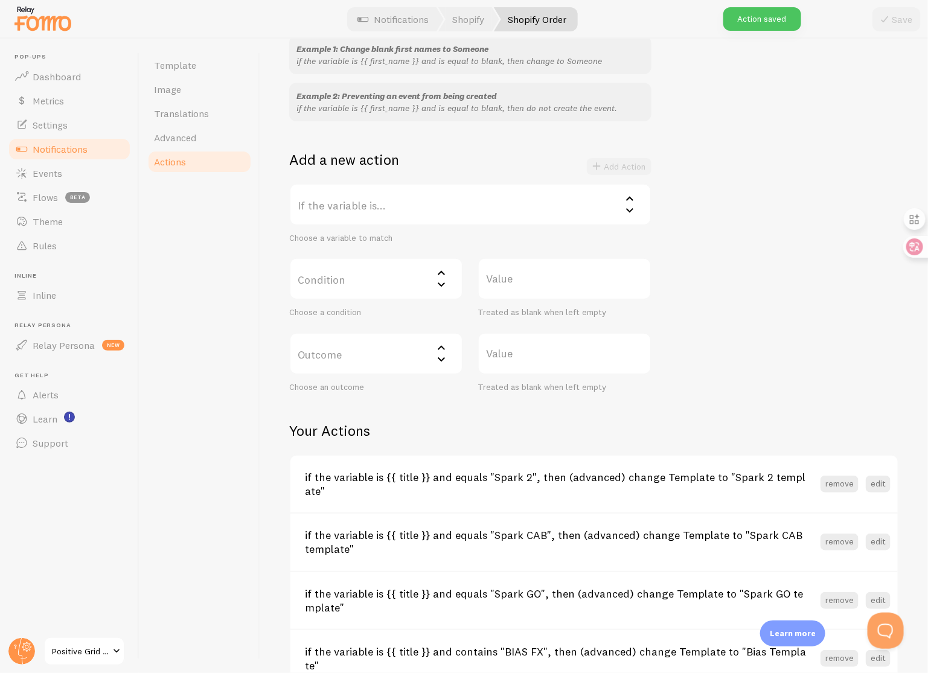
click at [455, 196] on label "If the variable is..." at bounding box center [470, 205] width 362 height 42
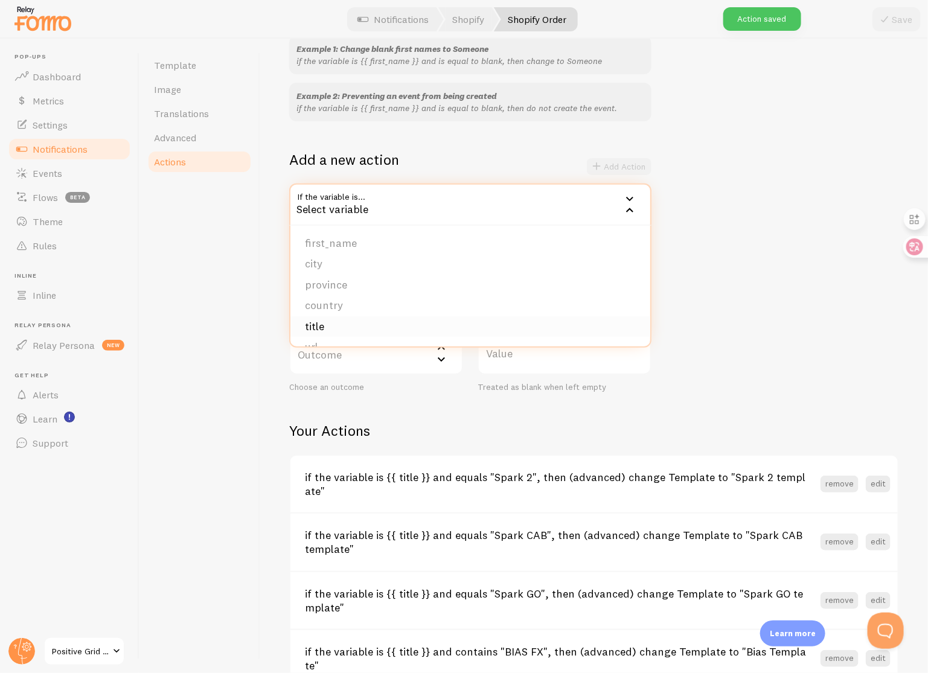
click at [408, 325] on li "title" at bounding box center [470, 326] width 360 height 21
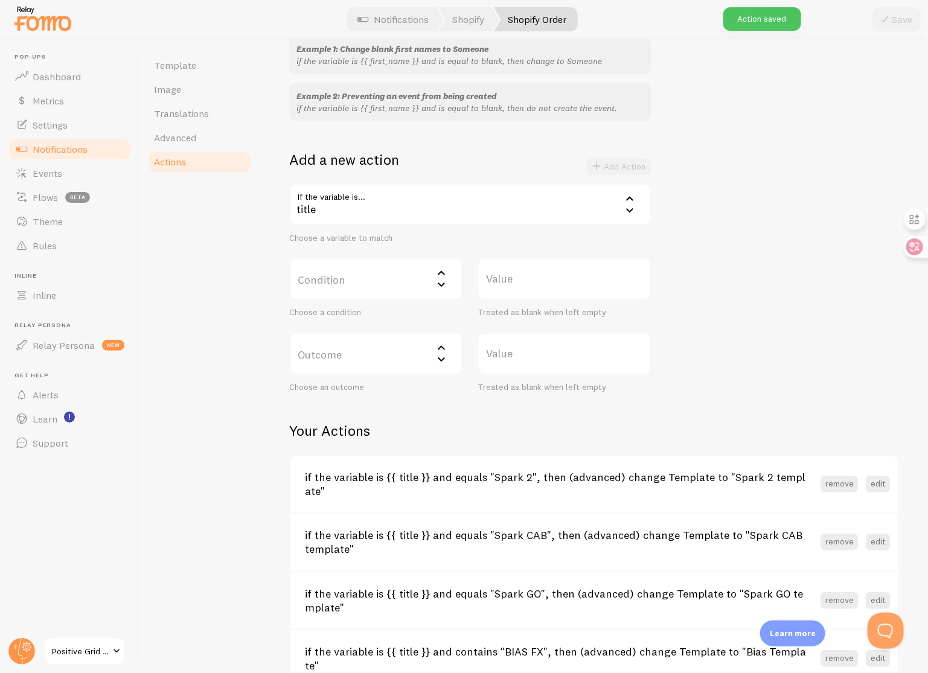
click at [398, 282] on label "Condition" at bounding box center [376, 279] width 174 height 42
click at [389, 314] on li "equals" at bounding box center [375, 317] width 171 height 21
click at [552, 280] on label "Value" at bounding box center [565, 279] width 174 height 42
click at [552, 280] on input "Value" at bounding box center [565, 279] width 174 height 42
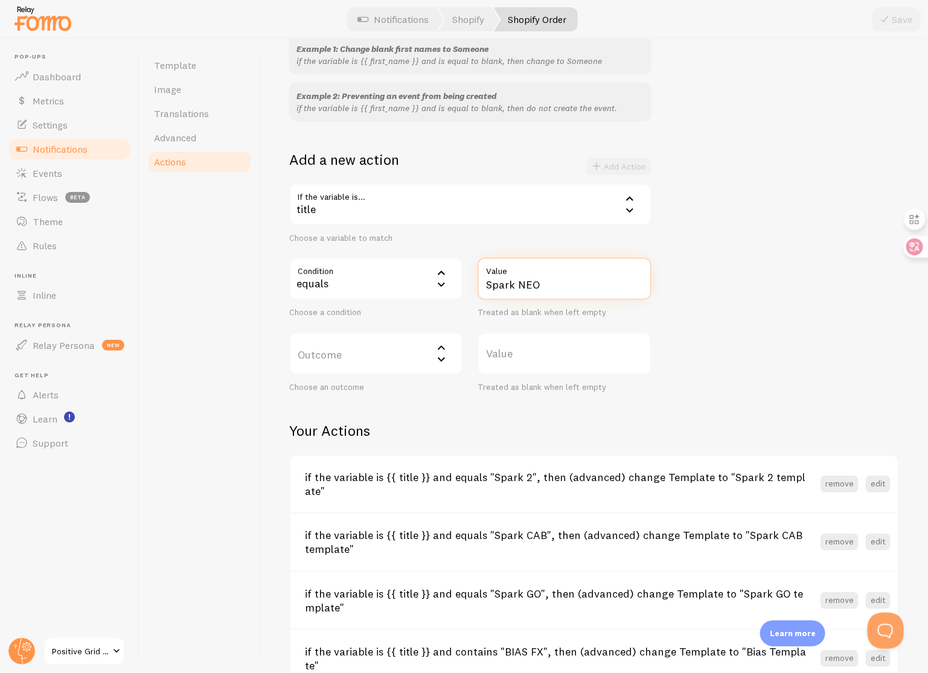
type input "Spark NEO"
click at [412, 356] on label "Outcome" at bounding box center [376, 354] width 174 height 42
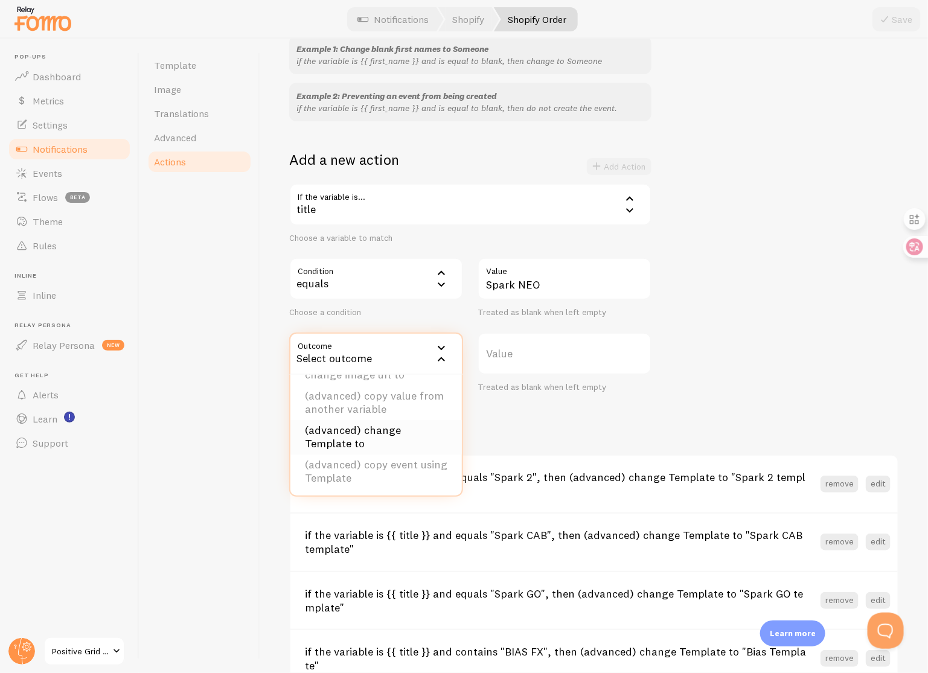
click at [417, 431] on li "(advanced) change Template to" at bounding box center [375, 437] width 171 height 34
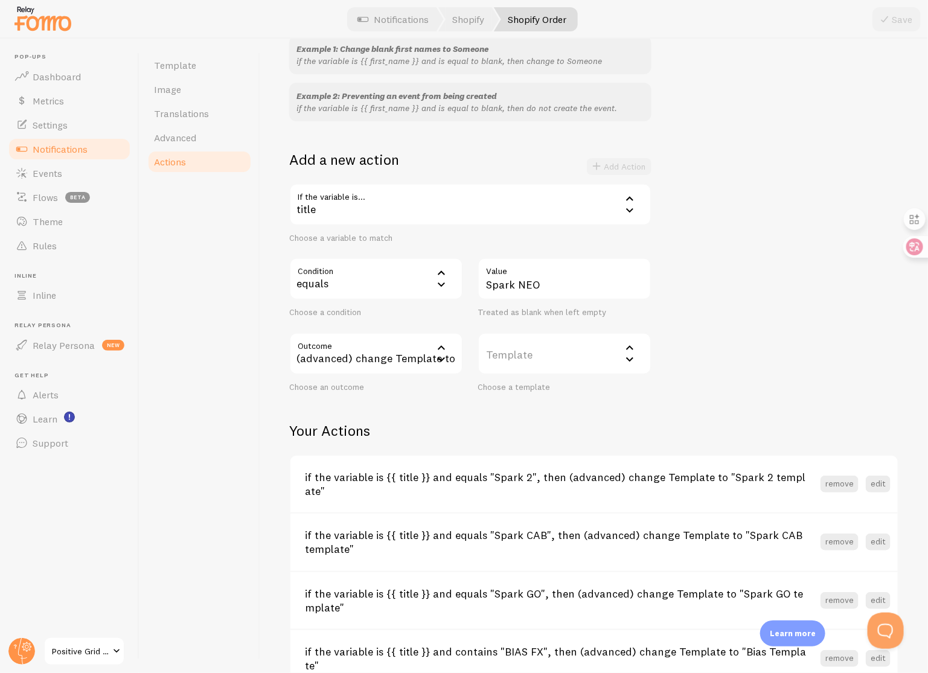
click at [551, 354] on label "Template" at bounding box center [565, 354] width 174 height 42
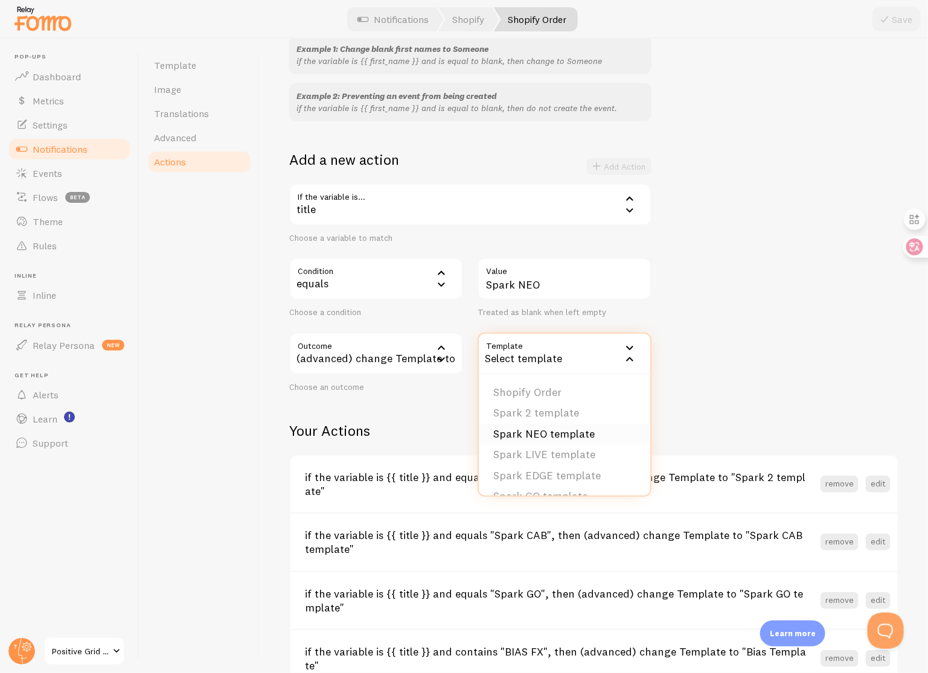
click at [569, 429] on li "Spark NEO template" at bounding box center [564, 434] width 171 height 21
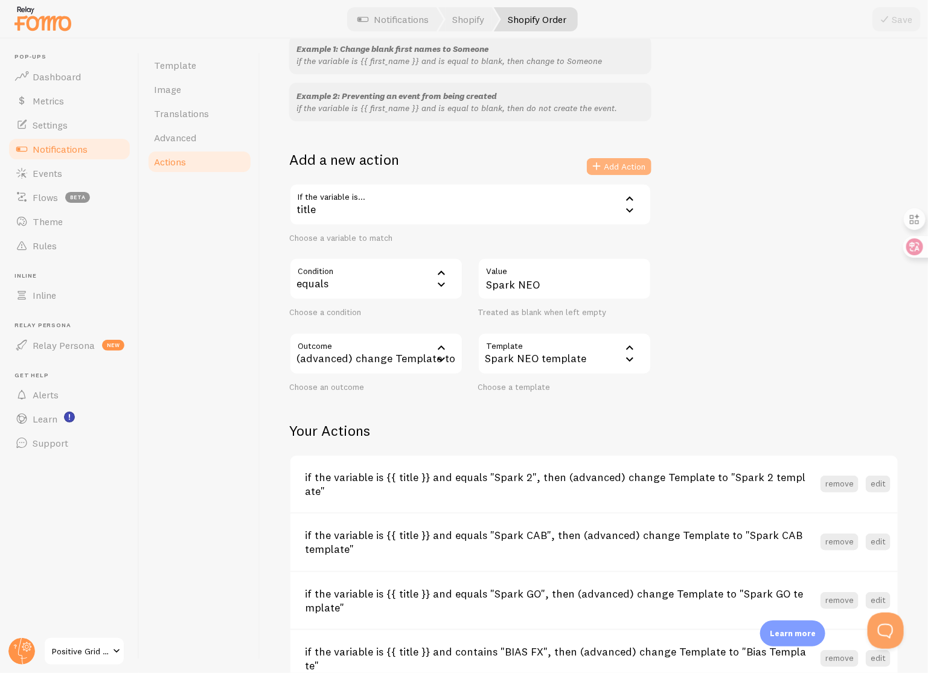
click at [626, 167] on button "Add Action" at bounding box center [619, 166] width 65 height 17
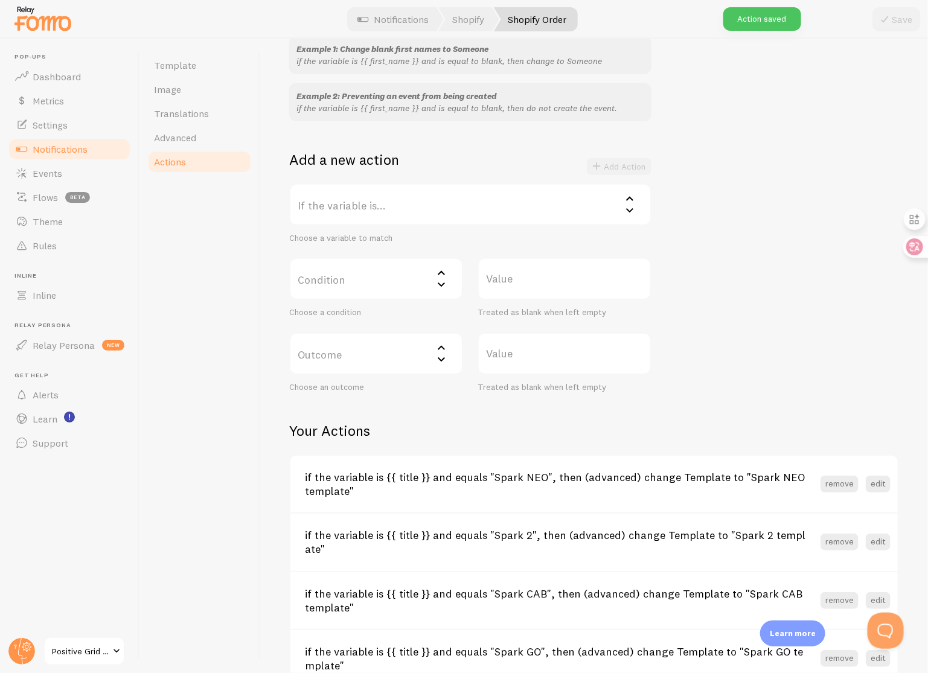
click at [527, 205] on label "If the variable is..." at bounding box center [470, 205] width 362 height 42
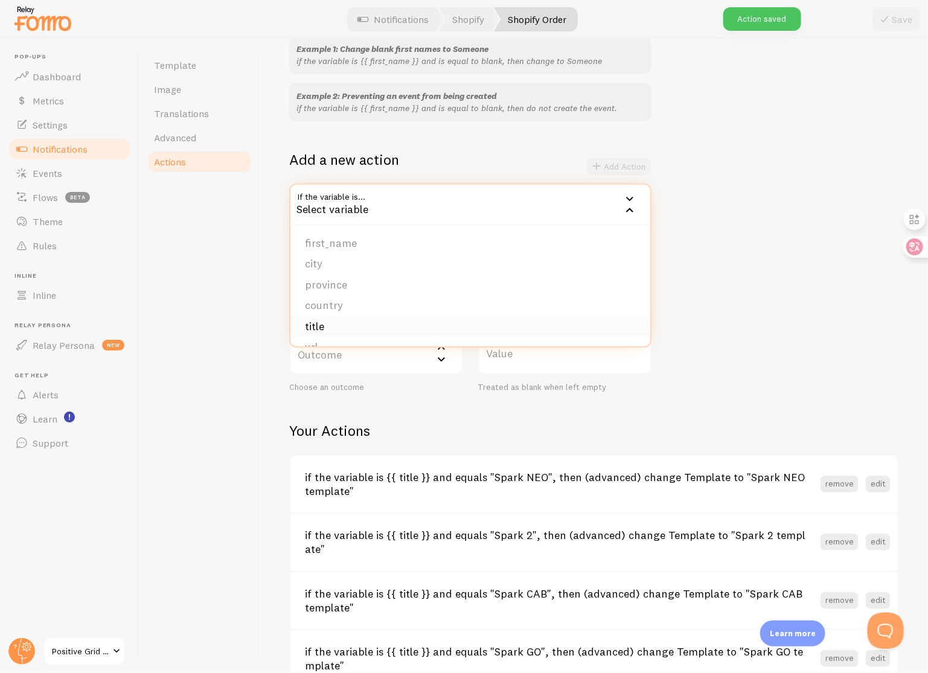
click at [427, 325] on li "title" at bounding box center [470, 326] width 360 height 21
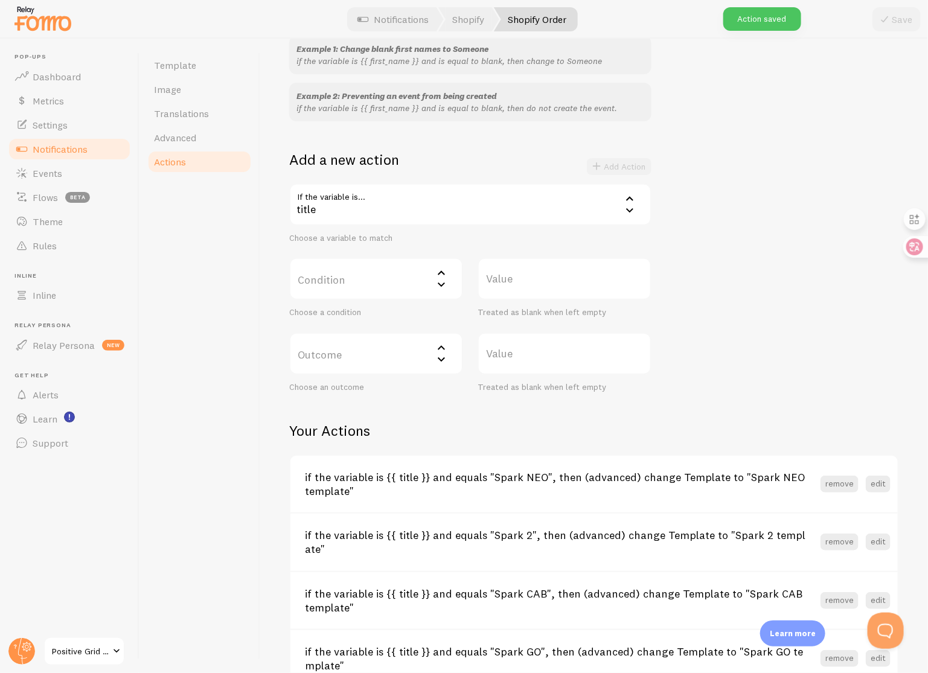
click at [405, 277] on label "Condition" at bounding box center [376, 279] width 174 height 42
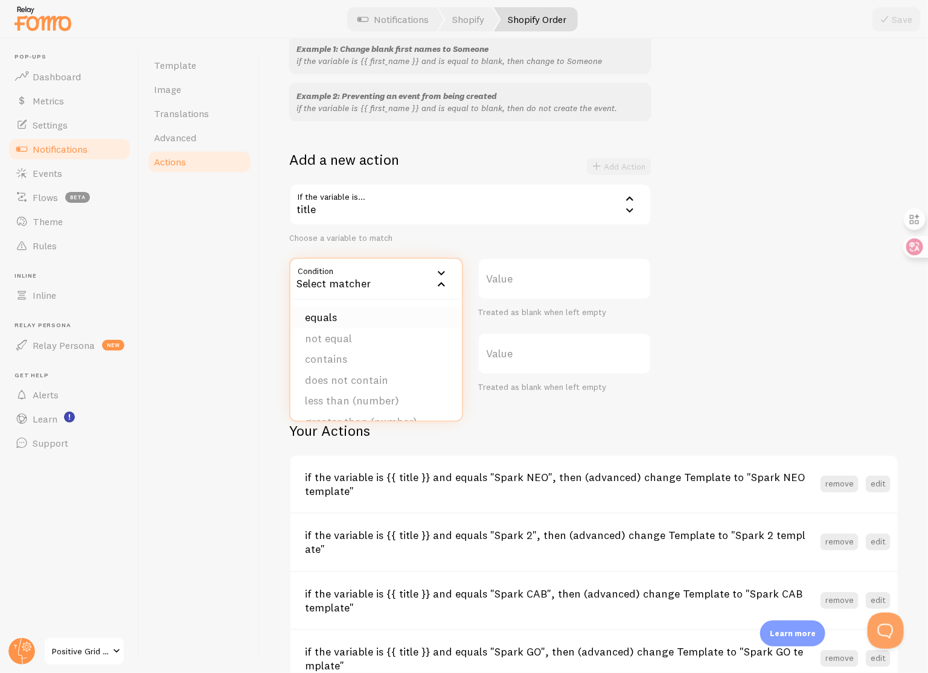
click at [383, 319] on li "equals" at bounding box center [375, 317] width 171 height 21
click at [540, 280] on label "Value" at bounding box center [565, 279] width 174 height 42
click at [540, 280] on input "Value" at bounding box center [565, 279] width 174 height 42
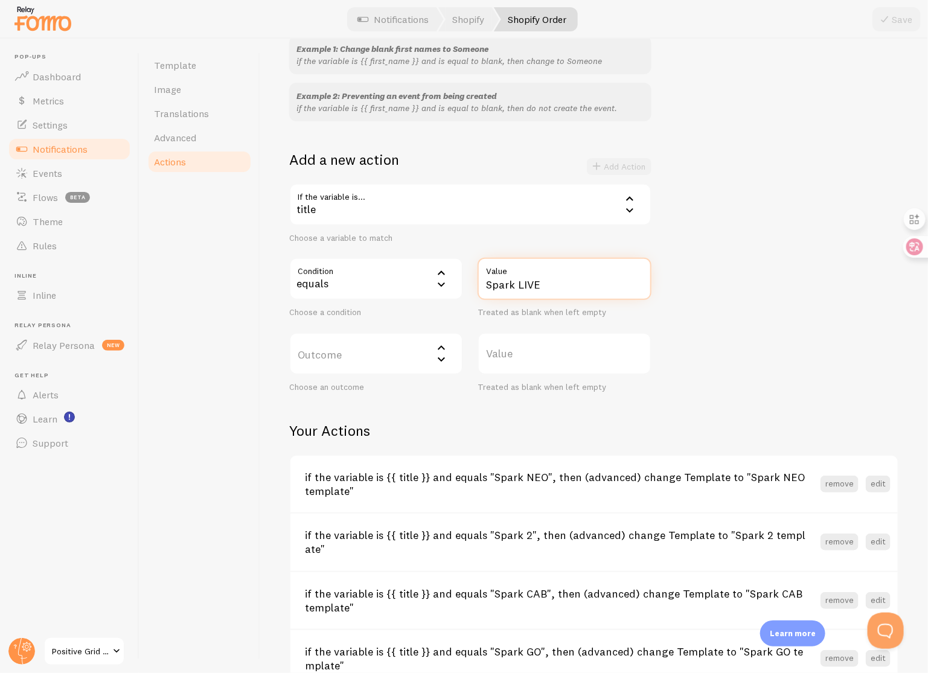
type input "Spark LIVE"
click at [360, 353] on label "Outcome" at bounding box center [376, 354] width 174 height 42
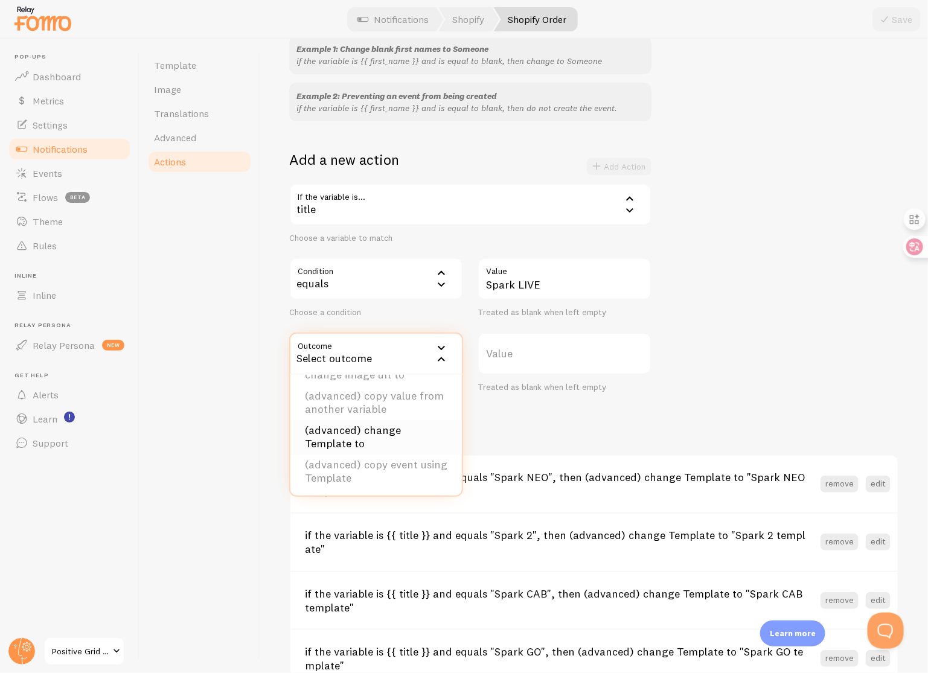
click at [390, 431] on li "(advanced) change Template to" at bounding box center [375, 437] width 171 height 34
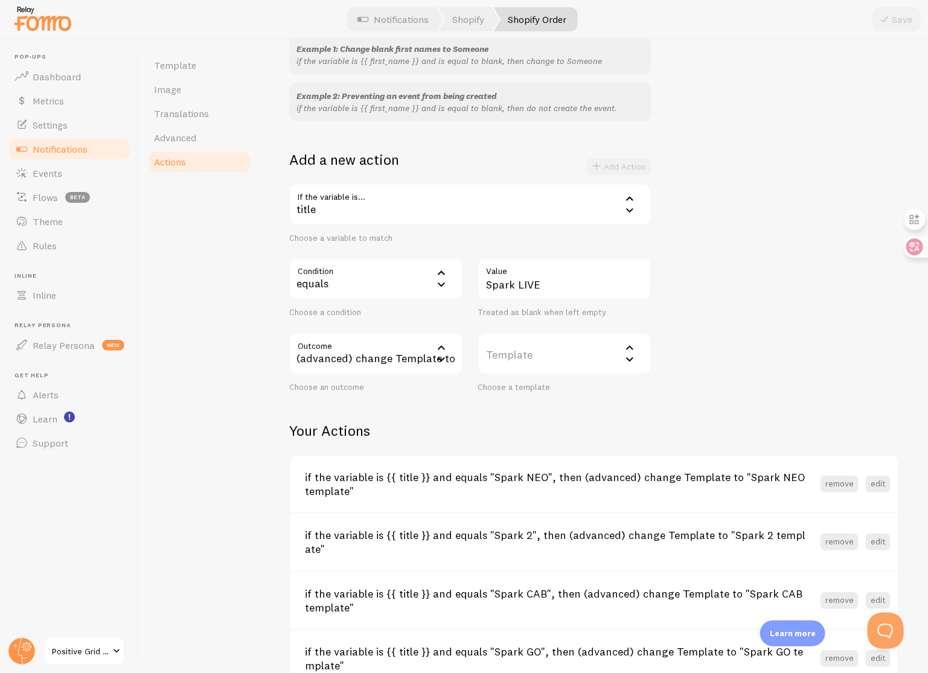
click at [560, 359] on label "Template" at bounding box center [565, 354] width 174 height 42
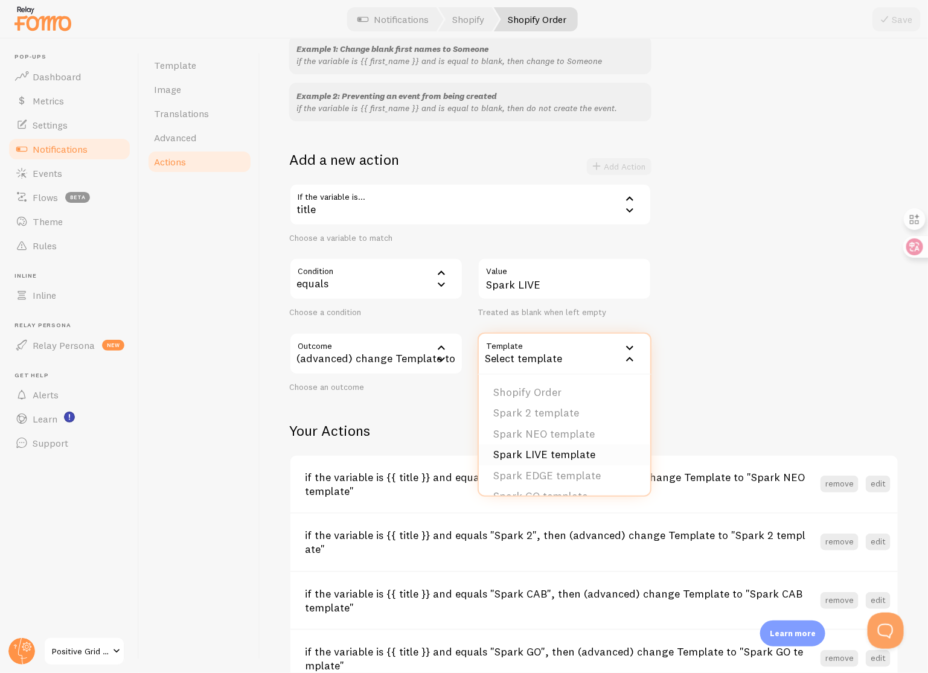
click at [571, 456] on li "Spark LIVE template" at bounding box center [564, 454] width 171 height 21
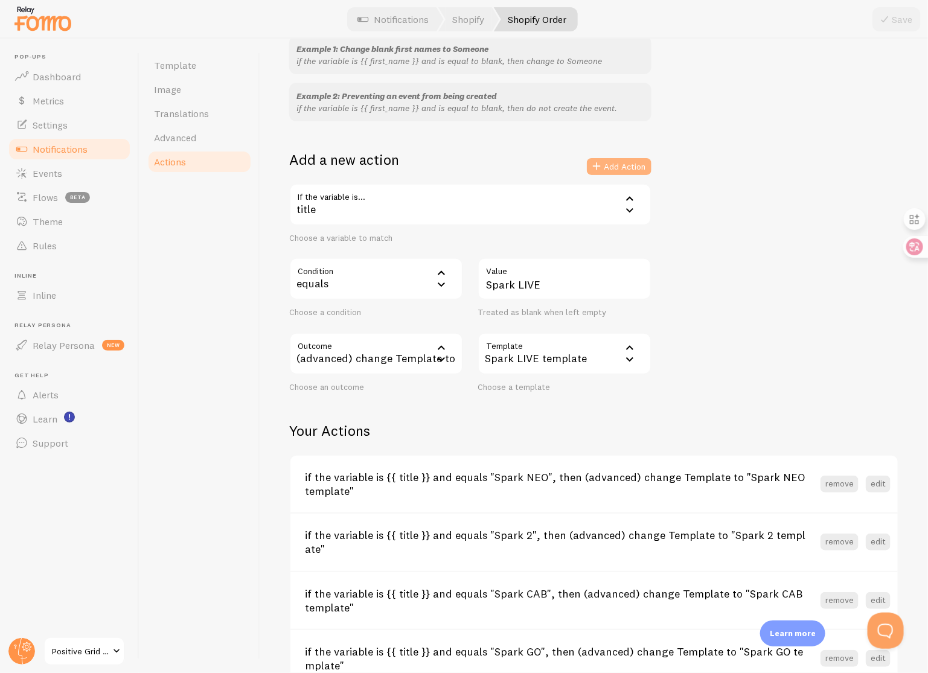
click at [618, 168] on button "Add Action" at bounding box center [619, 166] width 65 height 17
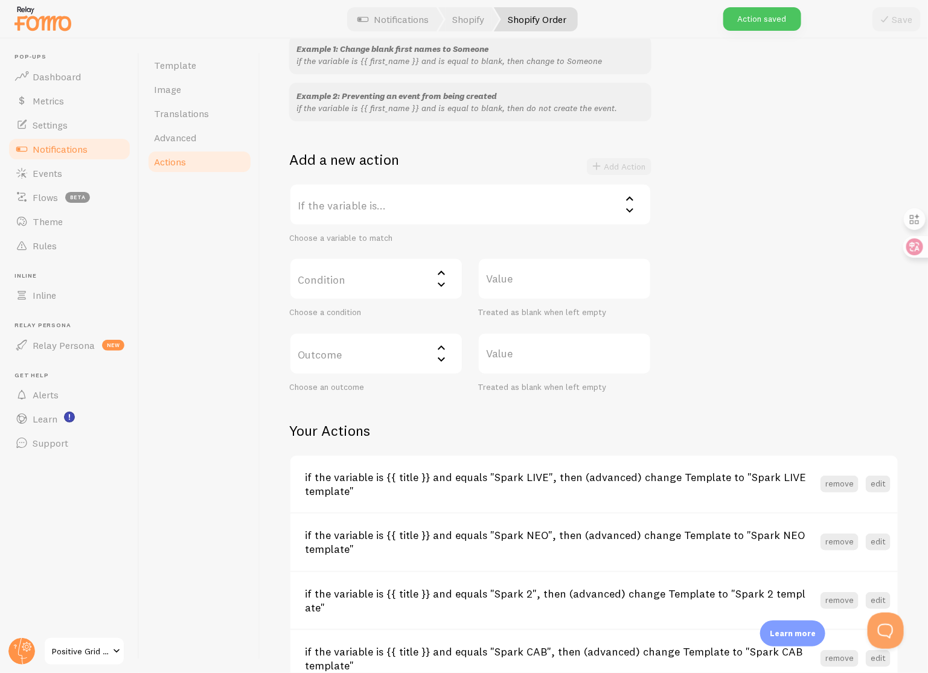
click at [442, 205] on label "If the variable is..." at bounding box center [470, 205] width 362 height 42
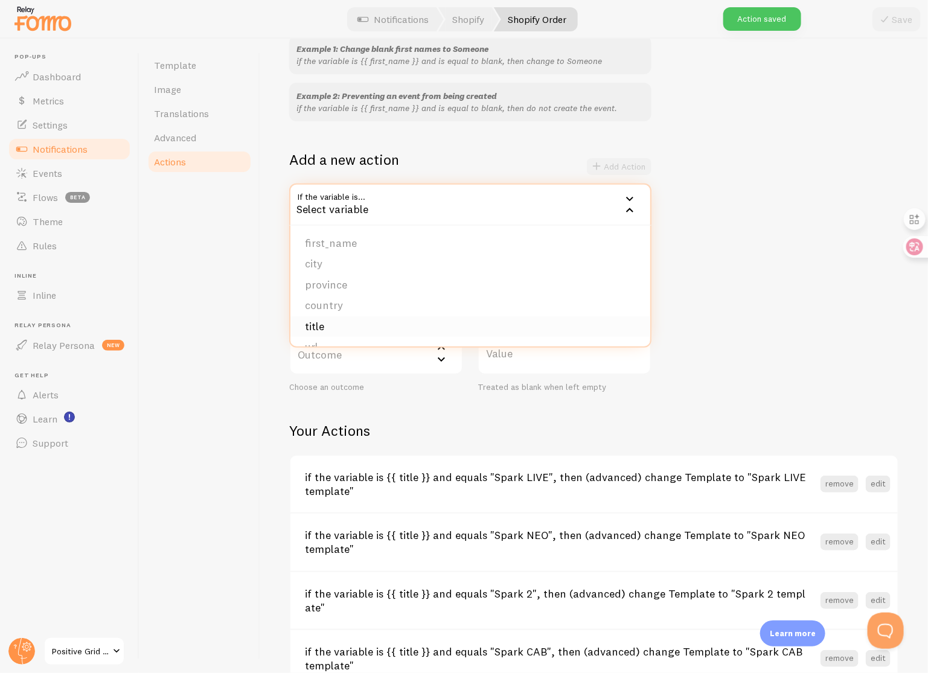
click at [369, 330] on li "title" at bounding box center [470, 326] width 360 height 21
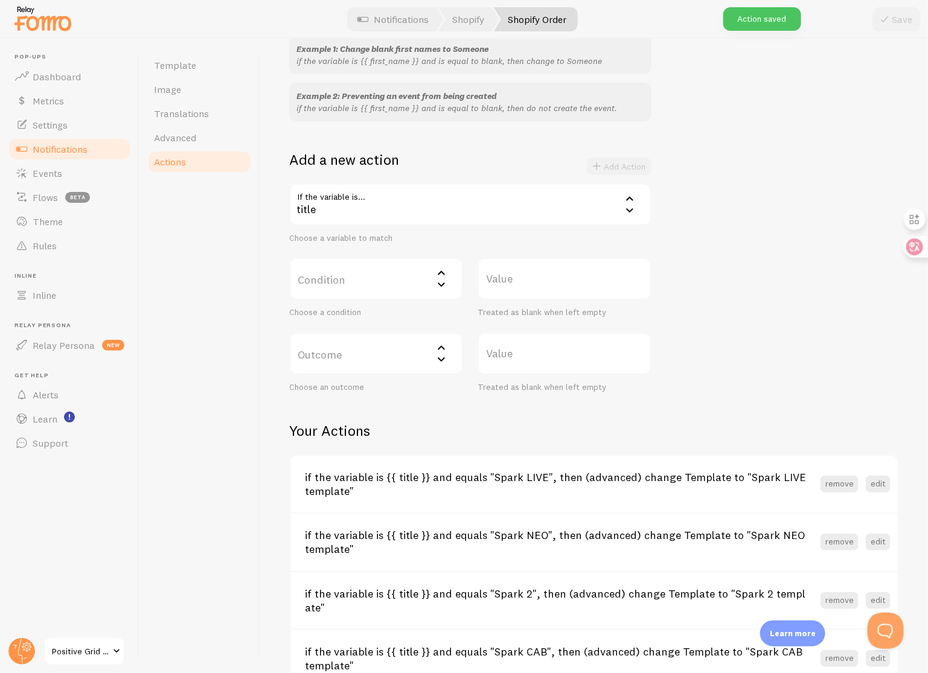
click at [375, 276] on label "Condition" at bounding box center [376, 279] width 174 height 42
click at [371, 312] on li "equals" at bounding box center [375, 317] width 171 height 21
click at [553, 278] on label "Value" at bounding box center [565, 279] width 174 height 42
click at [553, 278] on input "Value" at bounding box center [565, 279] width 174 height 42
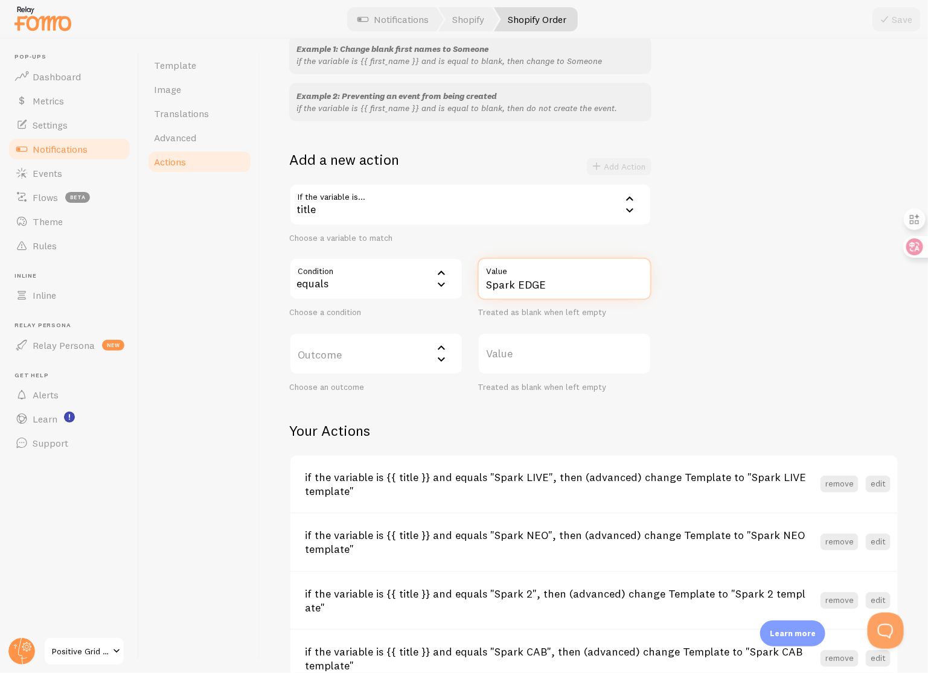
type input "Spark EDGE"
click at [346, 360] on label "Outcome" at bounding box center [376, 354] width 174 height 42
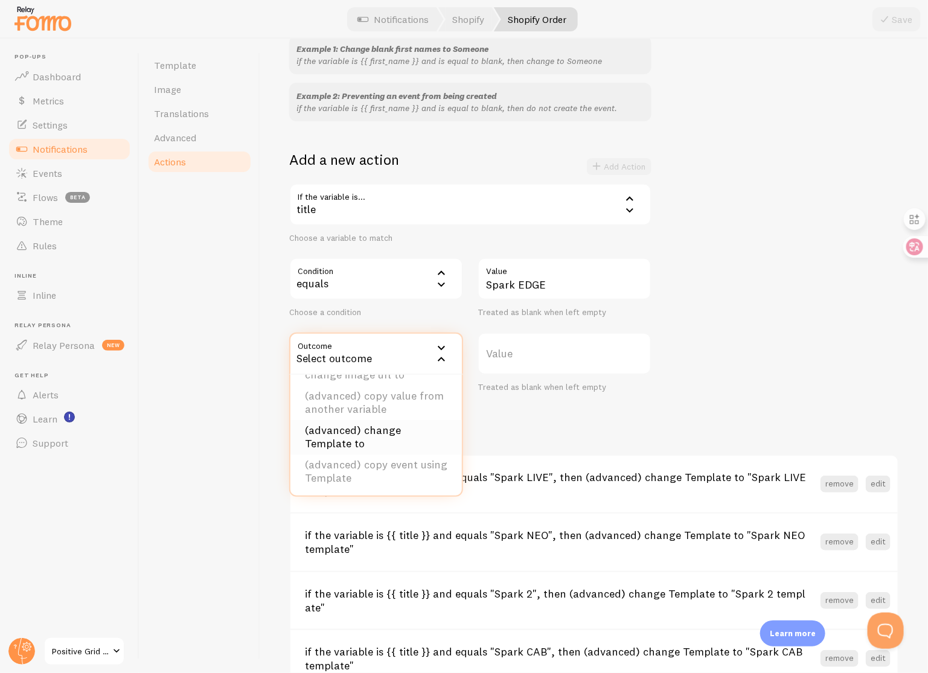
click at [377, 429] on li "(advanced) change Template to" at bounding box center [375, 437] width 171 height 34
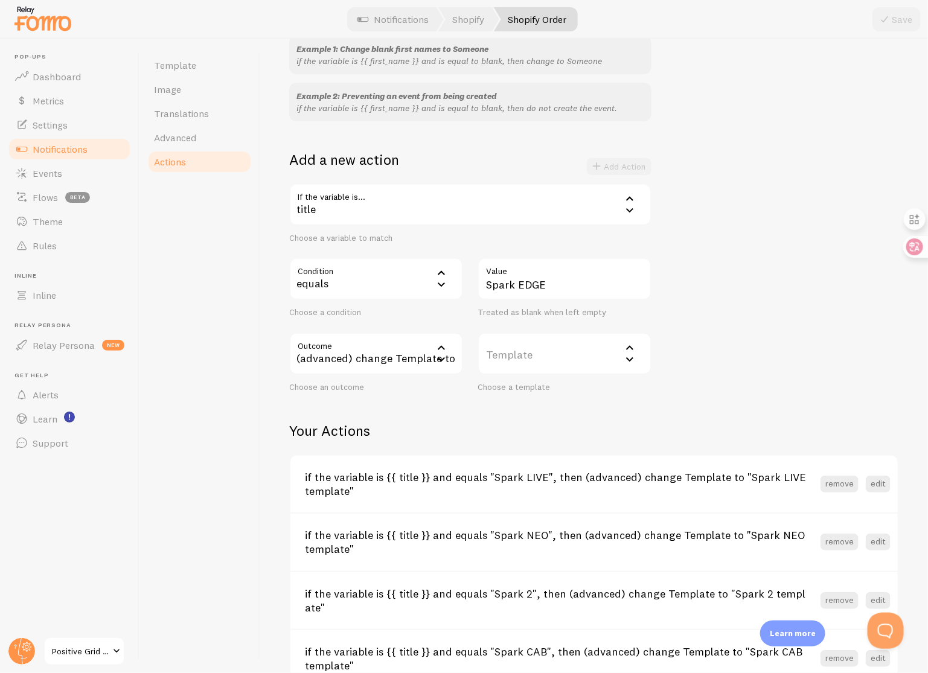
click at [533, 372] on label "Template" at bounding box center [565, 354] width 174 height 42
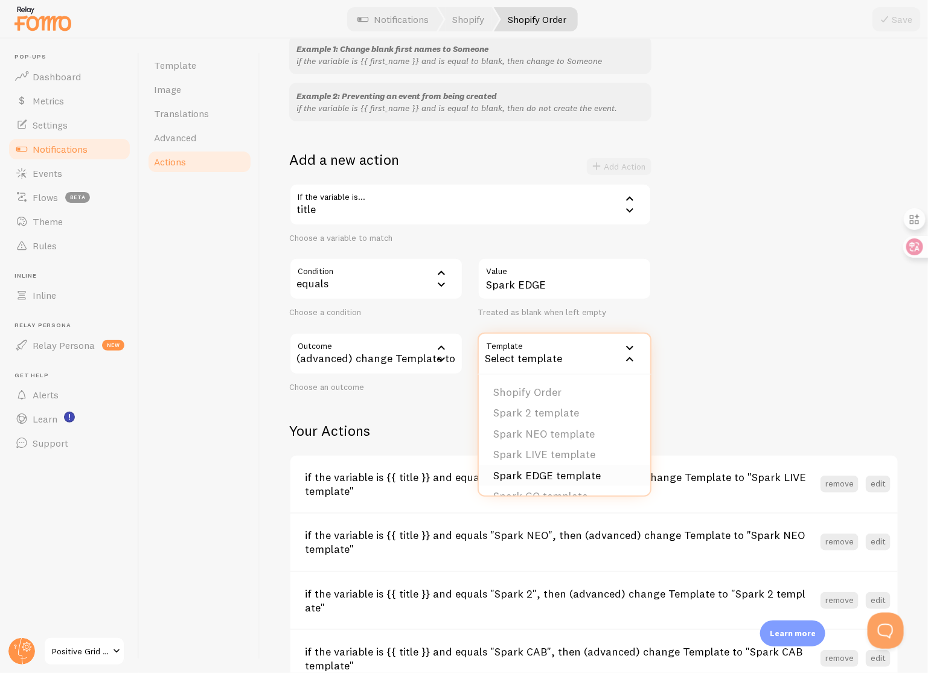
click at [566, 472] on li "Spark EDGE template" at bounding box center [564, 476] width 171 height 21
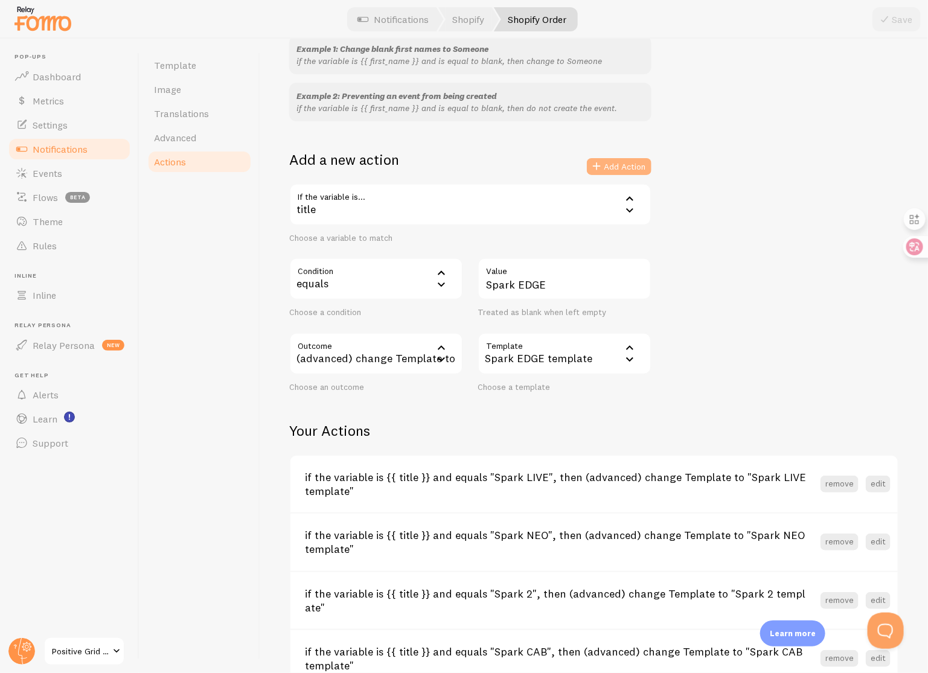
click at [627, 170] on button "Add Action" at bounding box center [619, 166] width 65 height 17
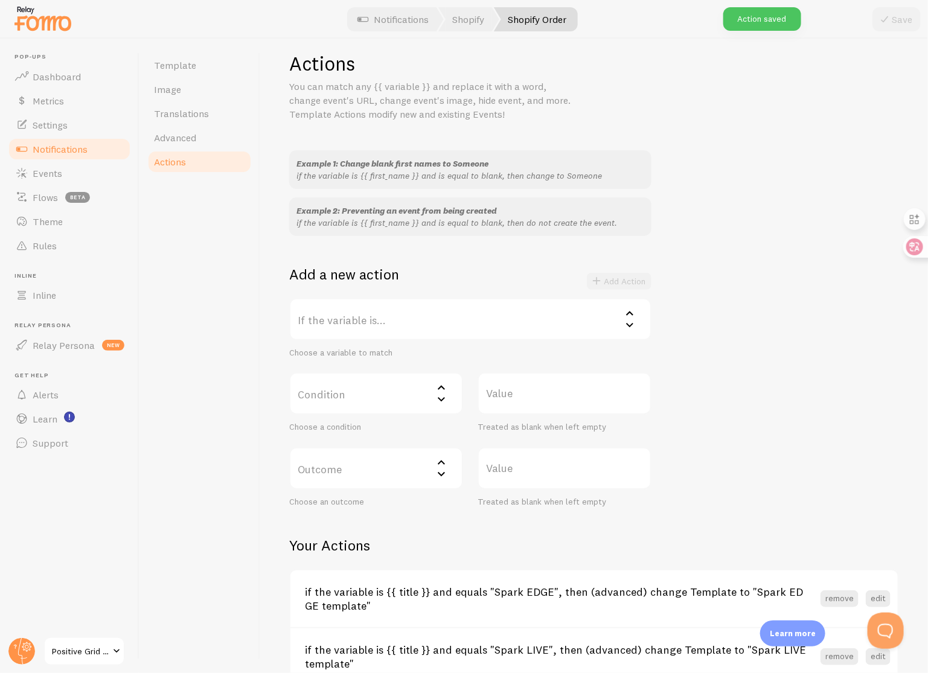
scroll to position [0, 0]
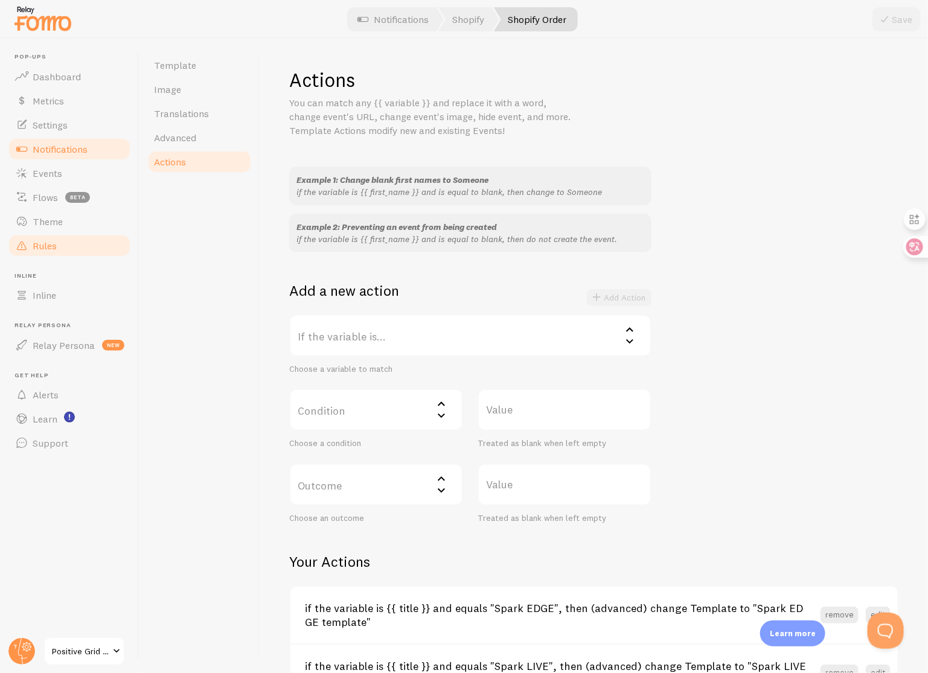
click at [65, 242] on link "Rules" at bounding box center [69, 246] width 124 height 24
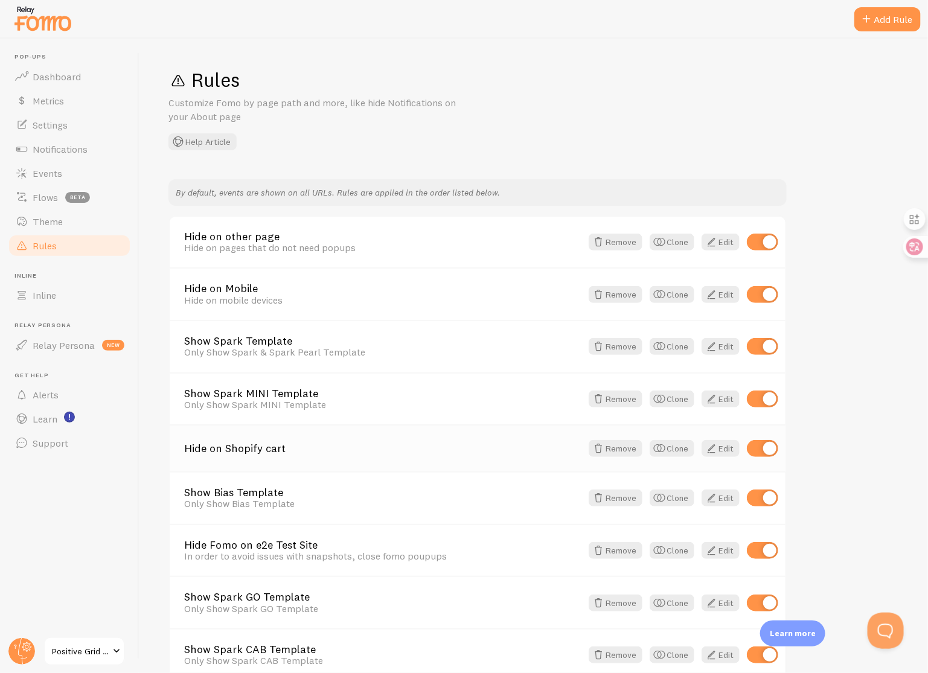
scroll to position [118, 0]
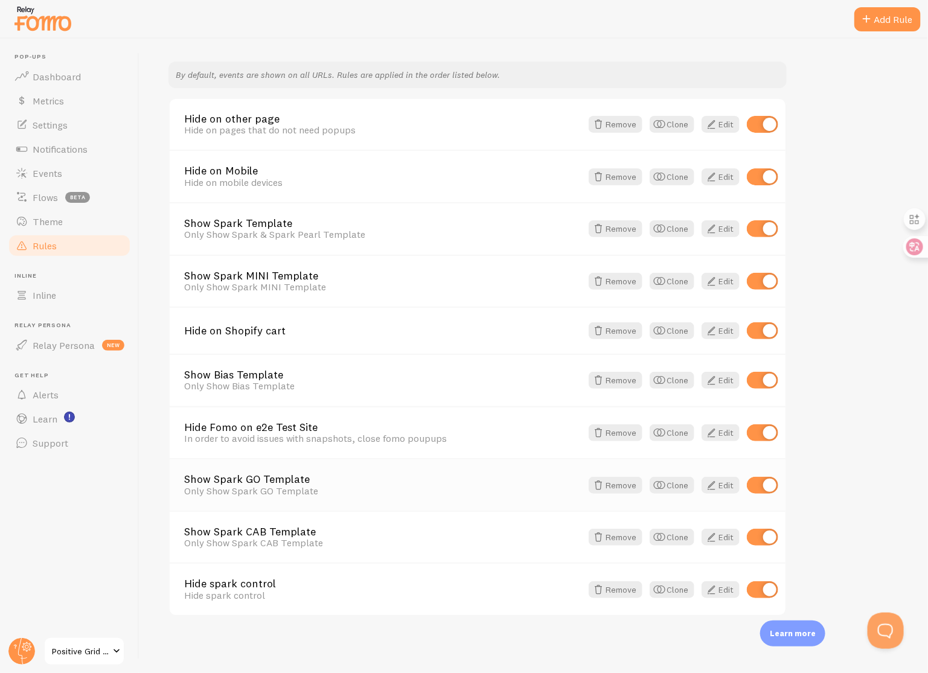
click at [301, 479] on link "Show Spark GO Template" at bounding box center [382, 479] width 397 height 11
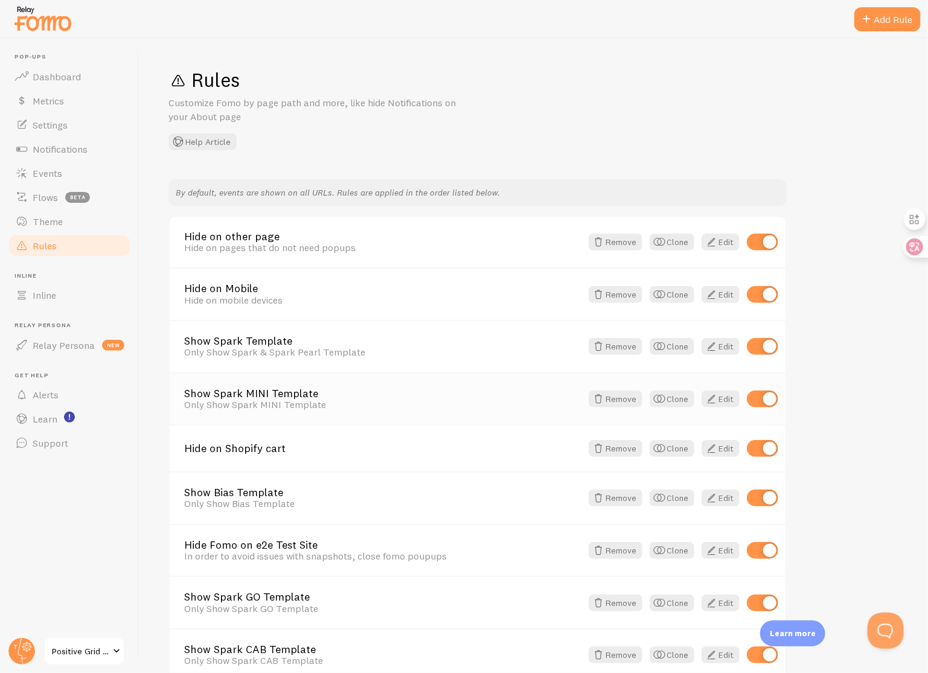
scroll to position [118, 0]
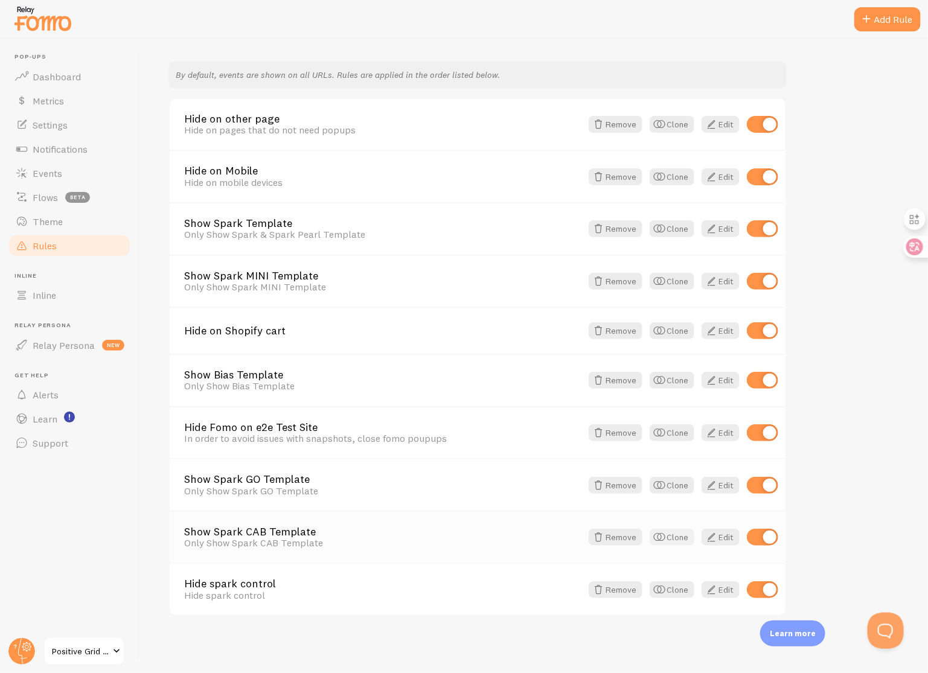
click at [684, 539] on button "Clone" at bounding box center [672, 537] width 45 height 17
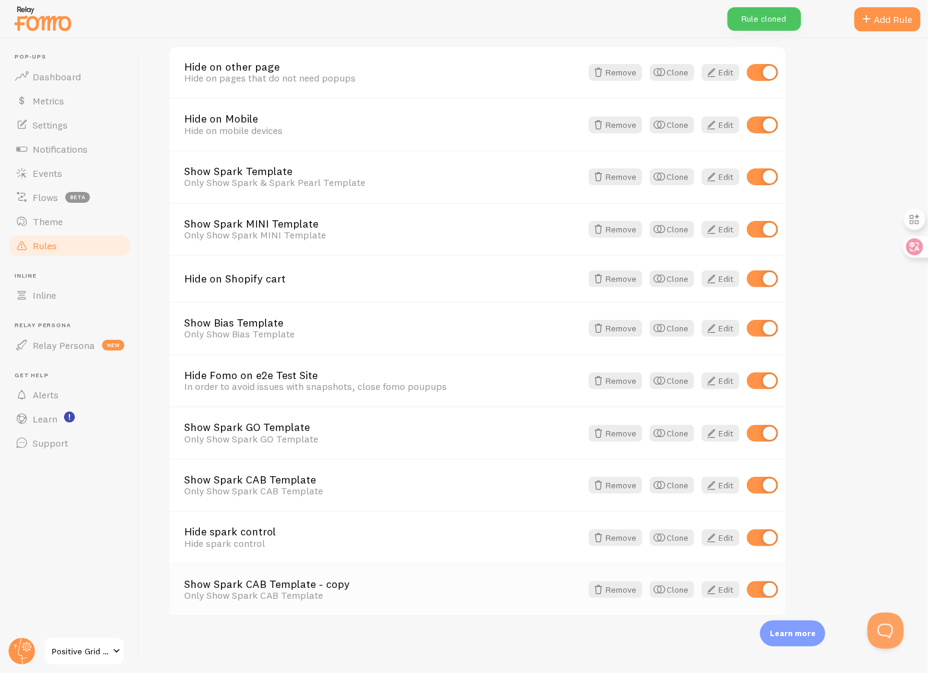
click at [327, 583] on link "Show Spark CAB Template - copy" at bounding box center [382, 584] width 397 height 11
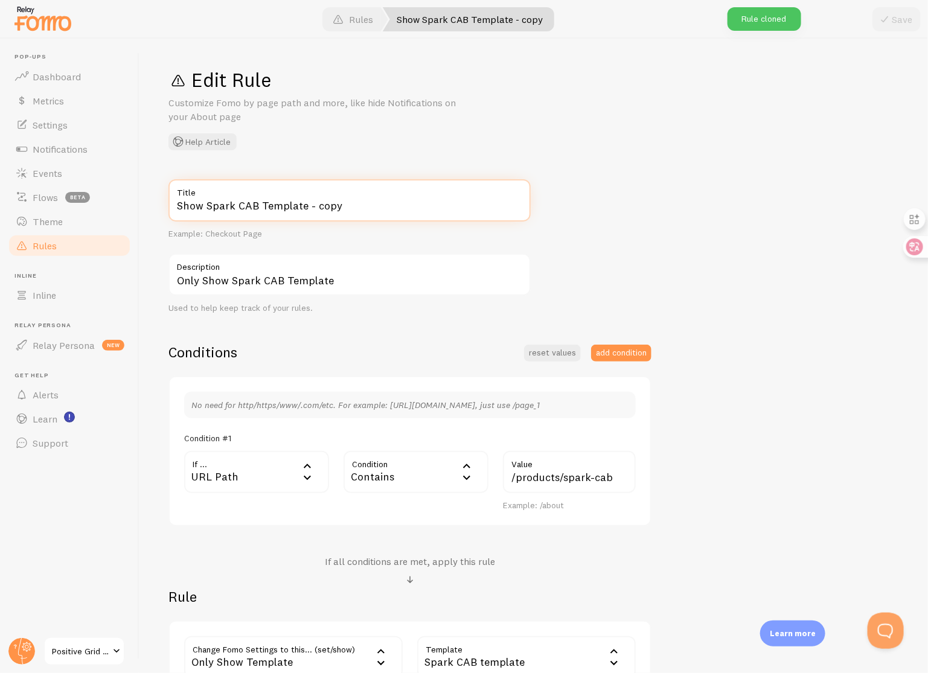
click at [372, 209] on input "Show Spark CAB Template - copy" at bounding box center [349, 200] width 362 height 42
click at [254, 204] on input "Show Spark CAB Template" at bounding box center [349, 200] width 362 height 42
type input "Show Spark 2 Template"
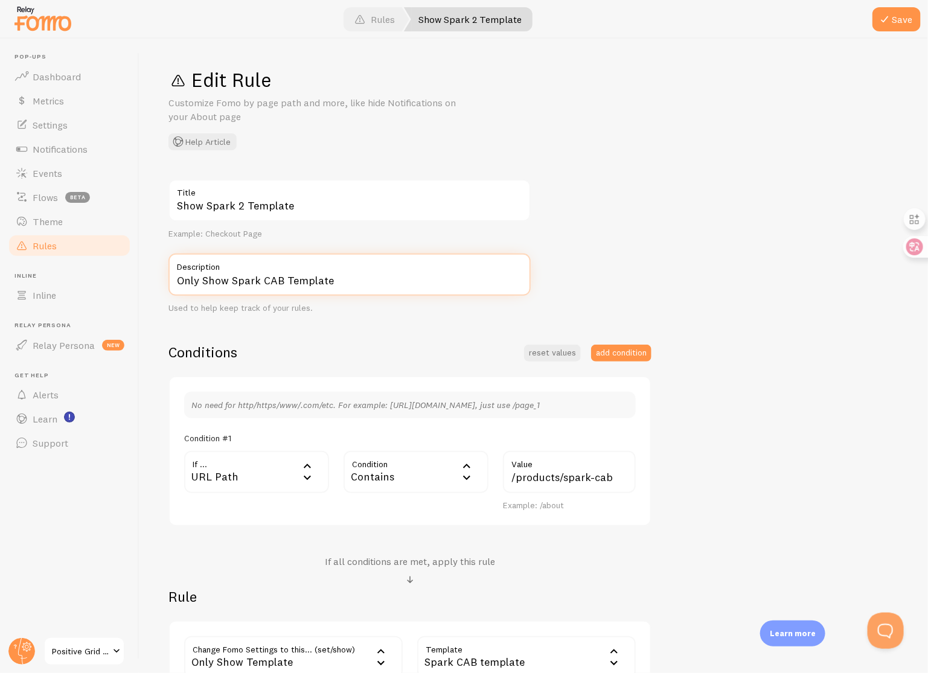
click at [367, 278] on input "Only Show Spark CAB Template" at bounding box center [349, 275] width 362 height 42
click at [280, 280] on input "Only Show Spark CAB Template" at bounding box center [349, 275] width 362 height 42
type input "Only Show Spark 2 Template"
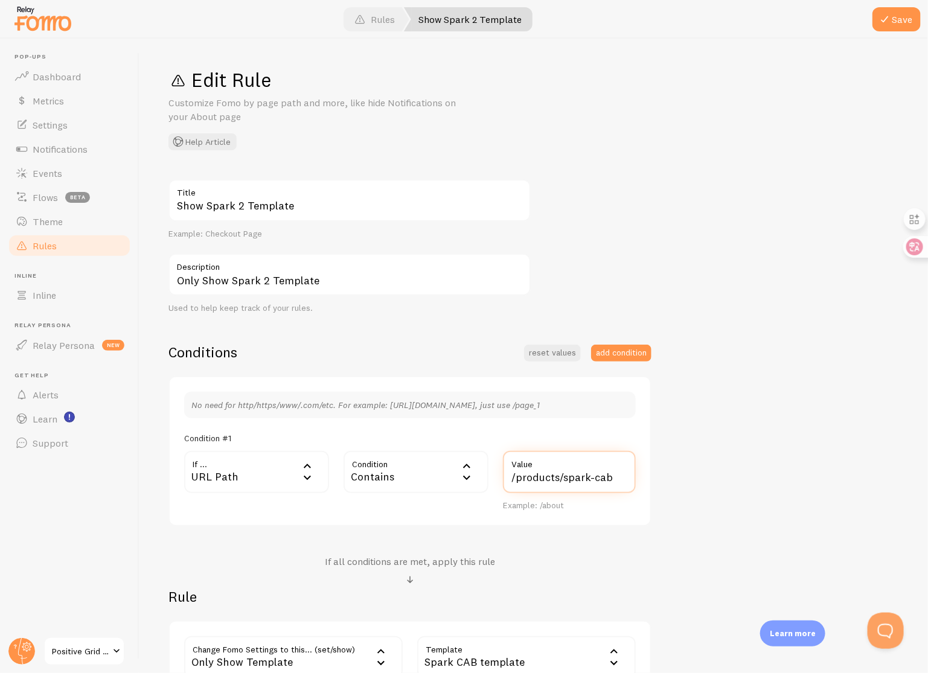
click at [613, 478] on input "/products/spark-cab" at bounding box center [569, 472] width 133 height 42
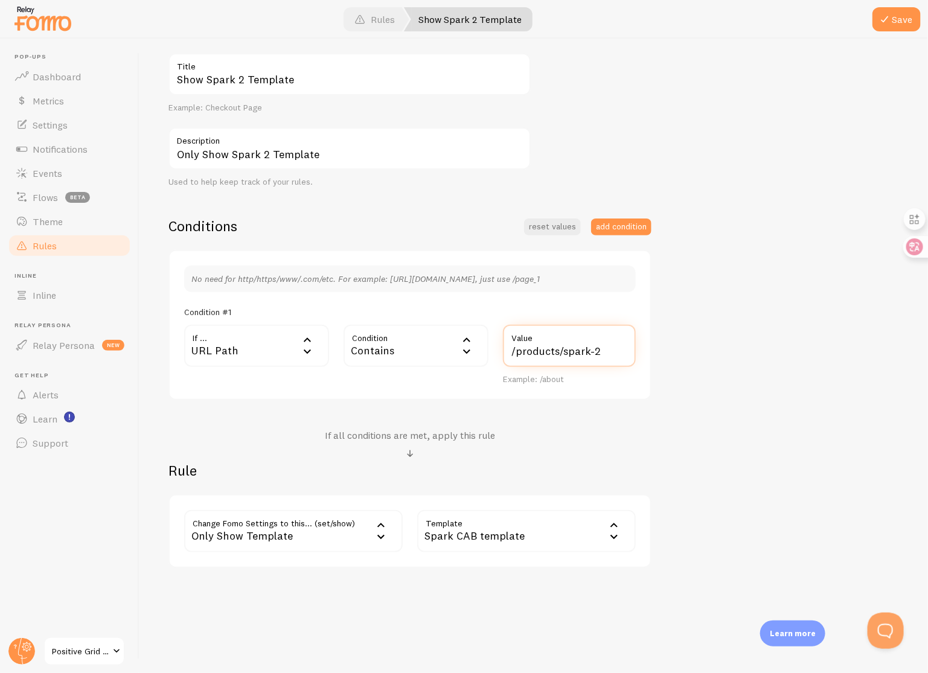
type input "/products/spark-2"
click at [555, 526] on div "Spark CAB template" at bounding box center [526, 531] width 219 height 42
click at [528, 593] on li "Spark 2 template" at bounding box center [526, 590] width 216 height 21
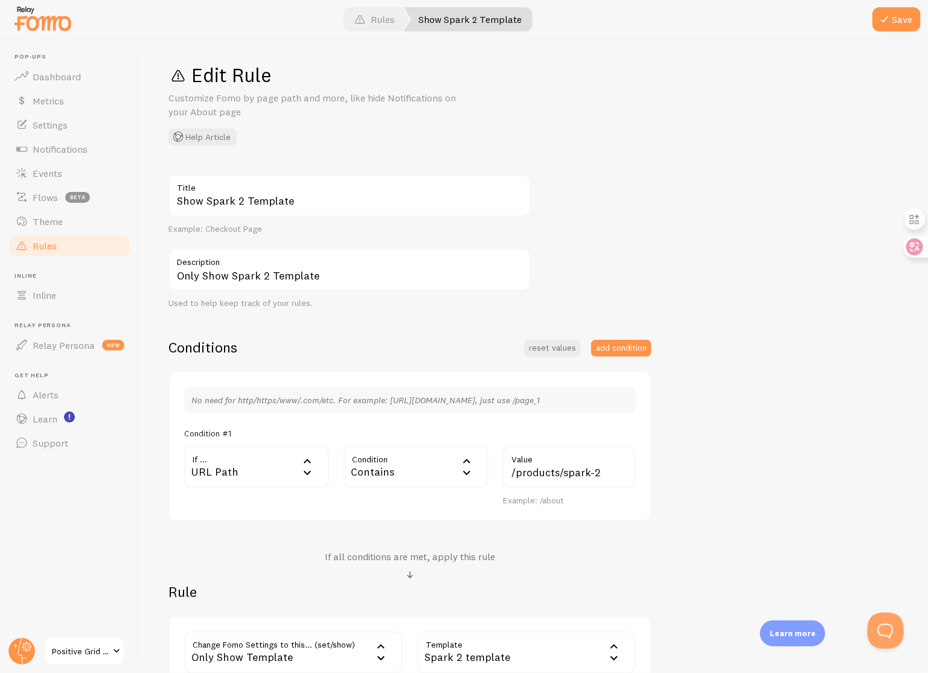
scroll to position [0, 0]
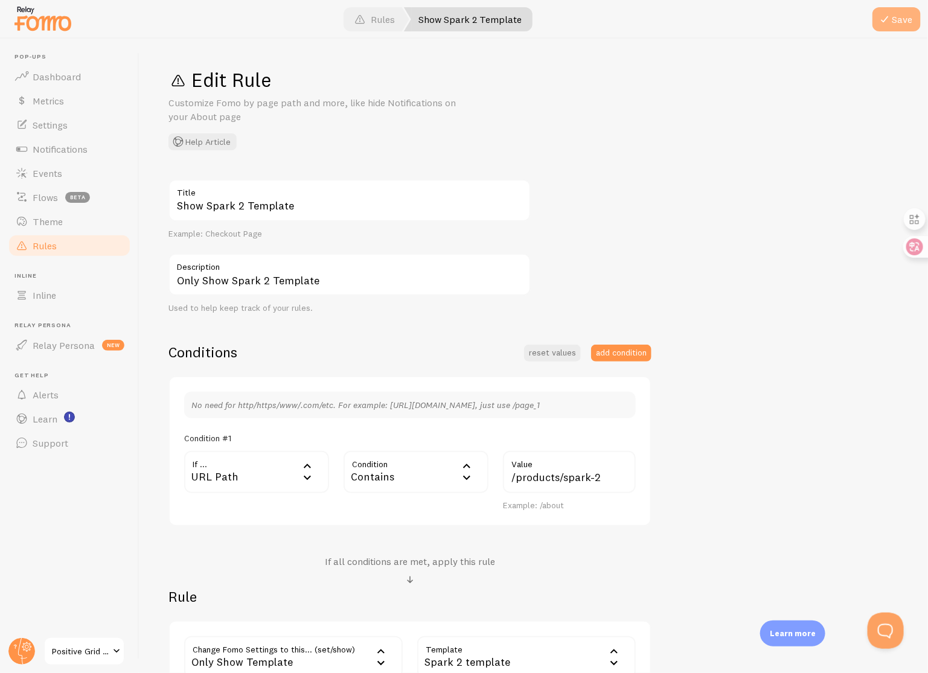
click at [888, 24] on span at bounding box center [884, 19] width 14 height 14
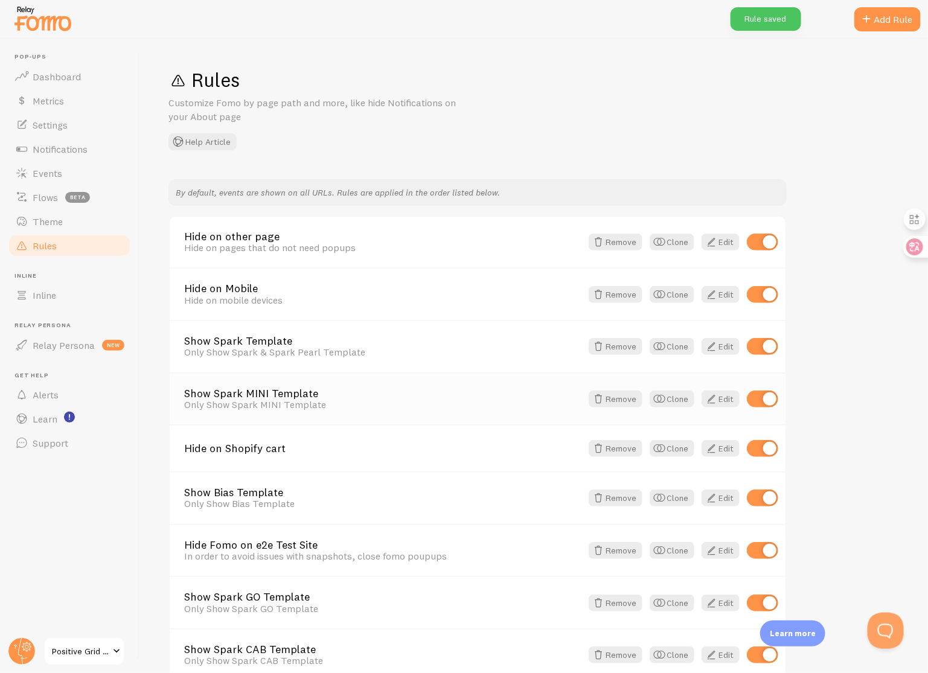
scroll to position [170, 0]
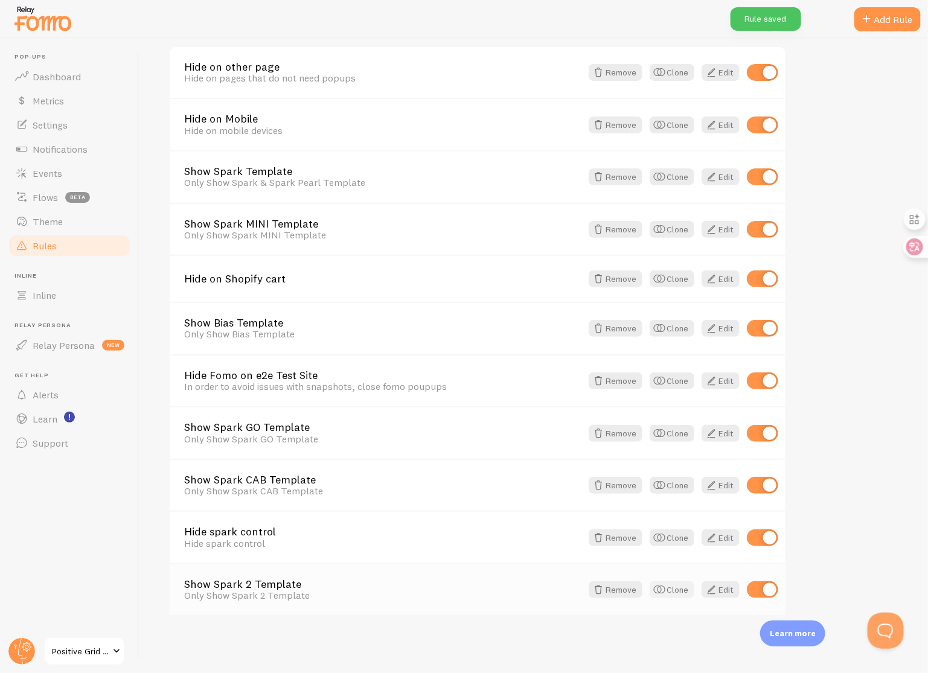
click at [679, 591] on button "Clone" at bounding box center [672, 589] width 45 height 17
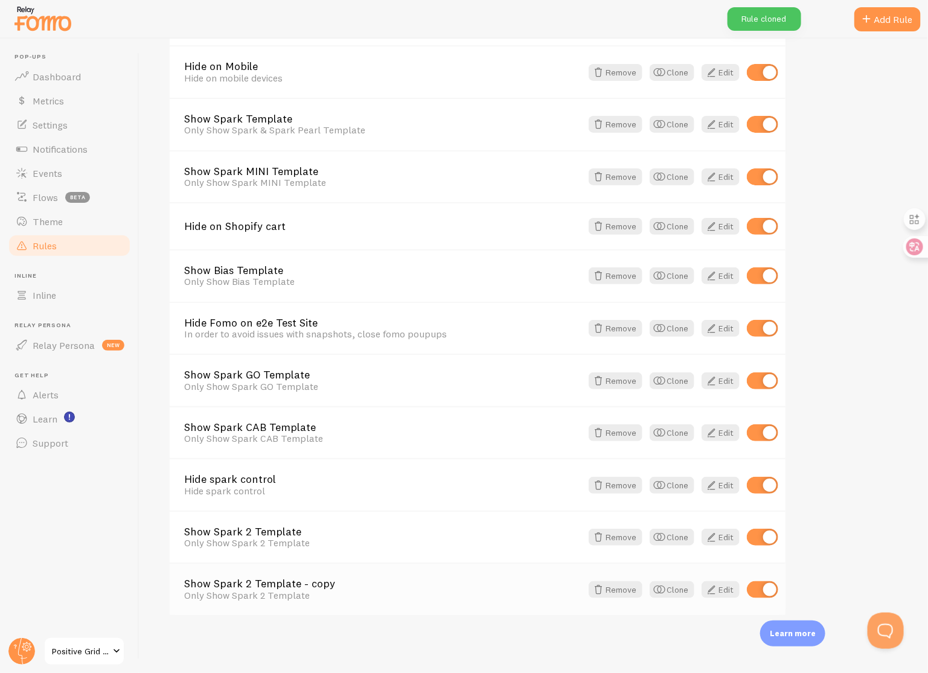
click at [299, 590] on div "Only Show Spark 2 Template" at bounding box center [382, 595] width 397 height 11
click at [301, 585] on link "Show Spark 2 Template - copy" at bounding box center [382, 583] width 397 height 11
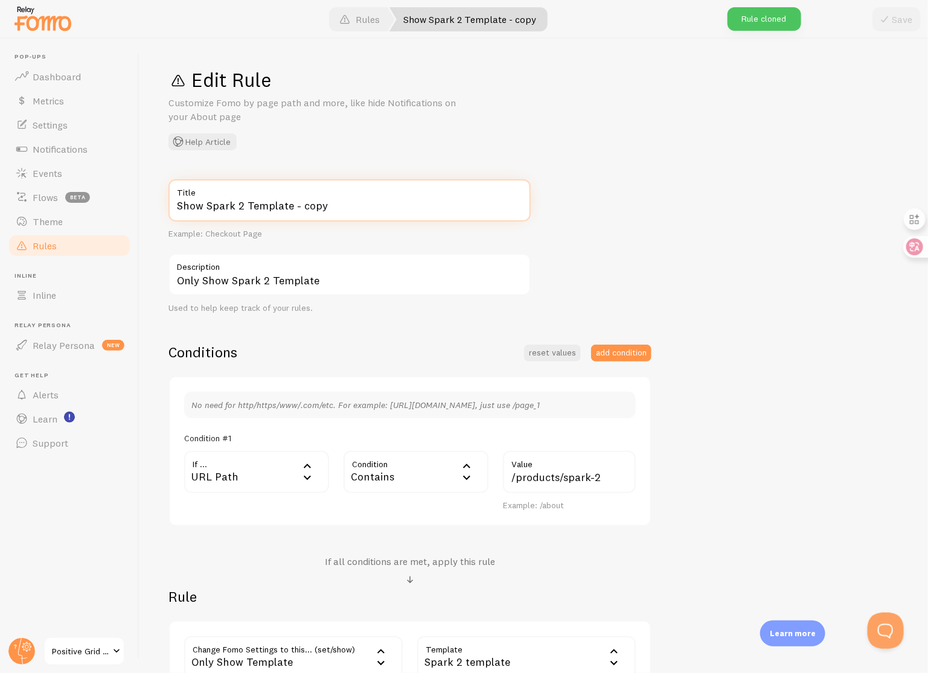
click at [239, 203] on input "Show Spark 2 Template - copy" at bounding box center [349, 200] width 362 height 42
type input "Show Spark NEO Template"
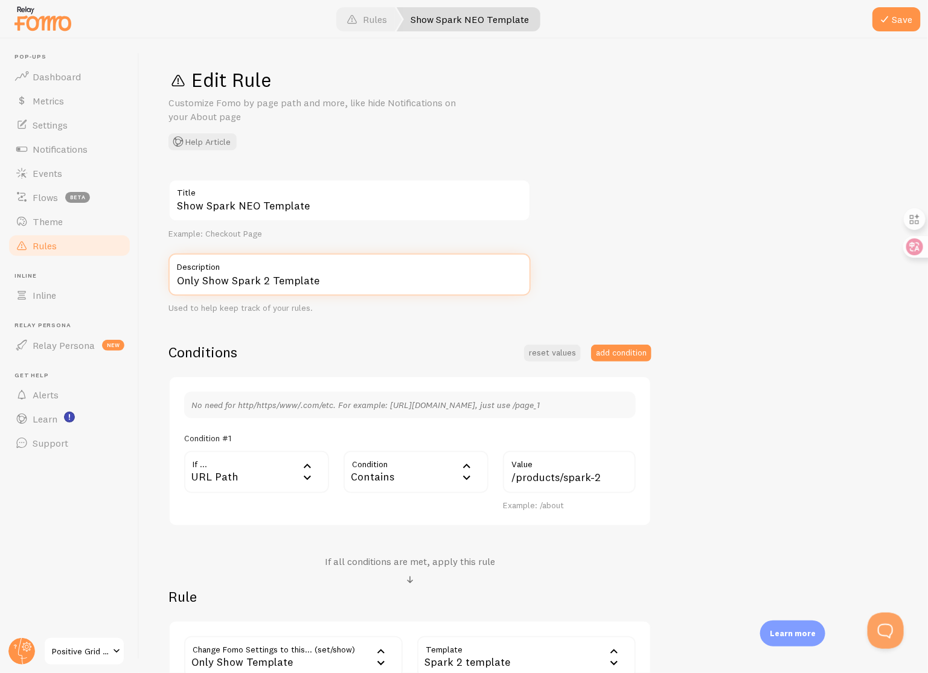
click at [266, 281] on input "Only Show Spark 2 Template" at bounding box center [349, 275] width 362 height 42
type input "Only Show Spark NEO Template"
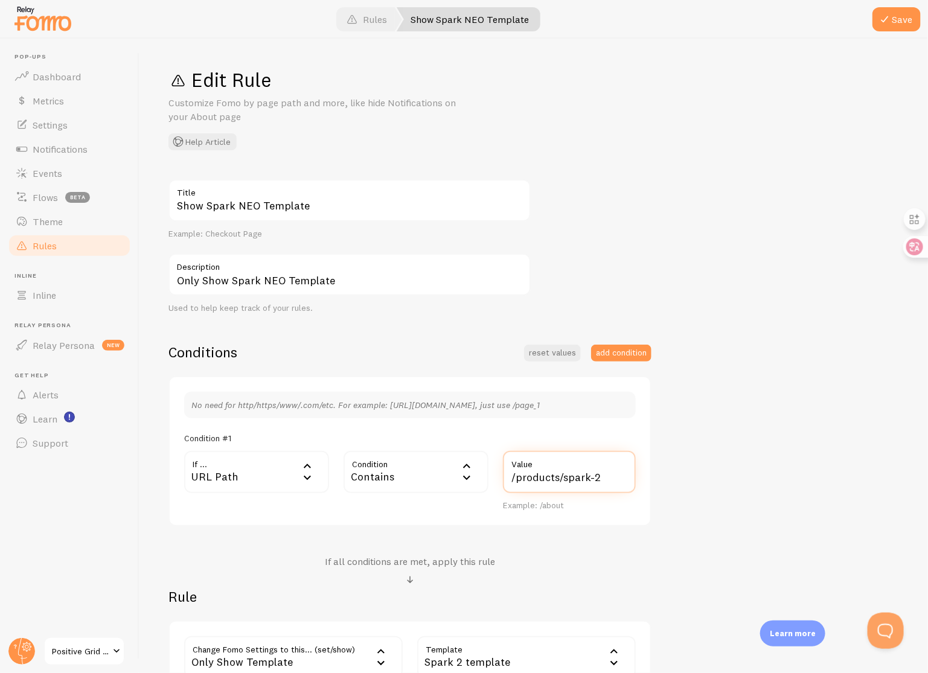
click at [603, 477] on input "/products/spark-2" at bounding box center [569, 472] width 133 height 42
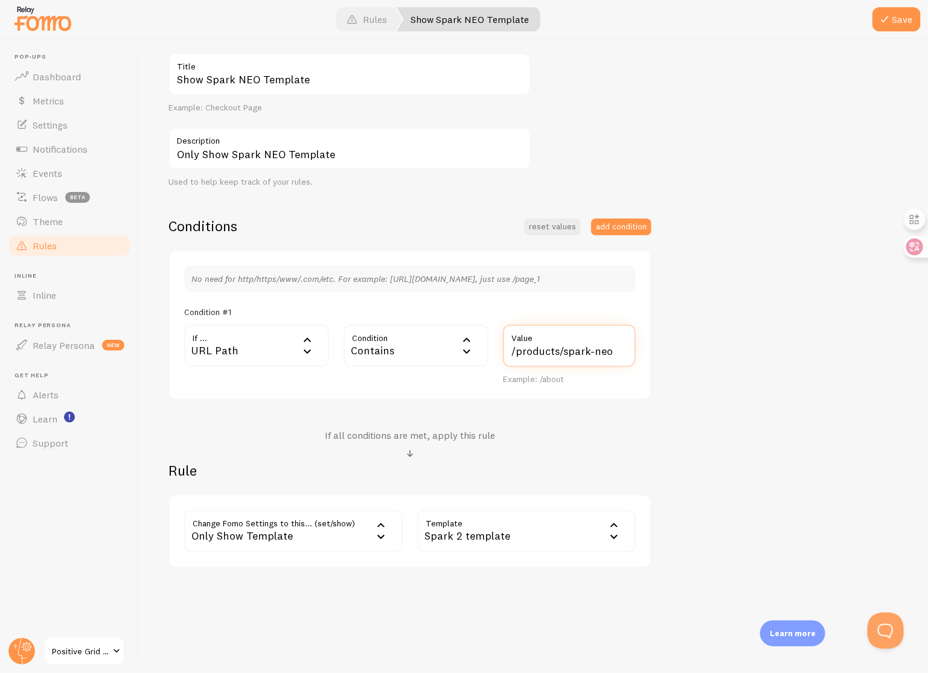
type input "/products/spark-neo"
click at [570, 534] on div "Spark 2 template" at bounding box center [526, 531] width 219 height 42
click at [523, 610] on li "Spark NEO template" at bounding box center [526, 611] width 216 height 21
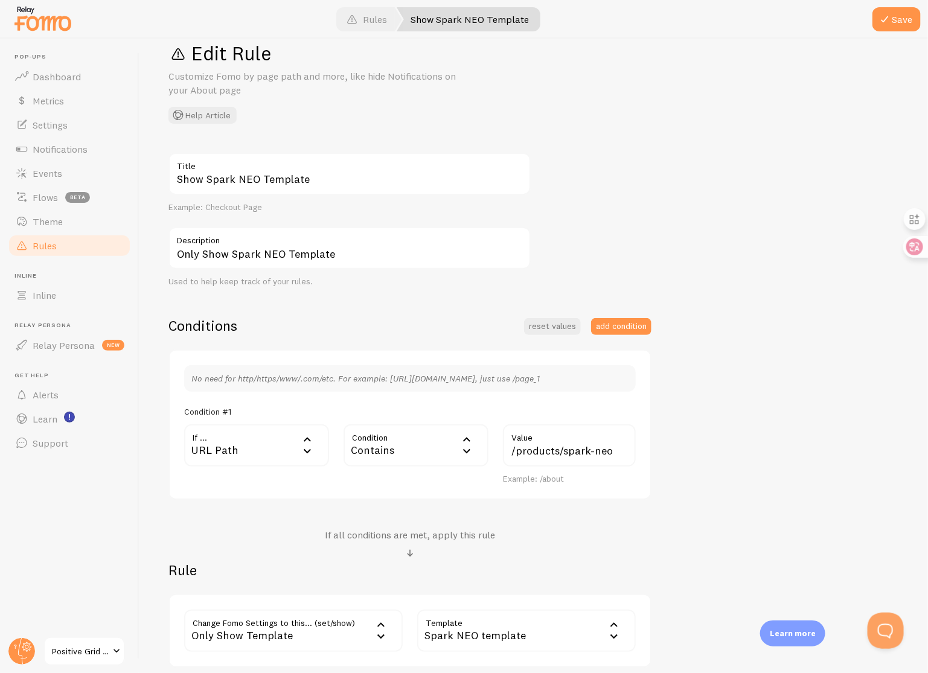
scroll to position [0, 0]
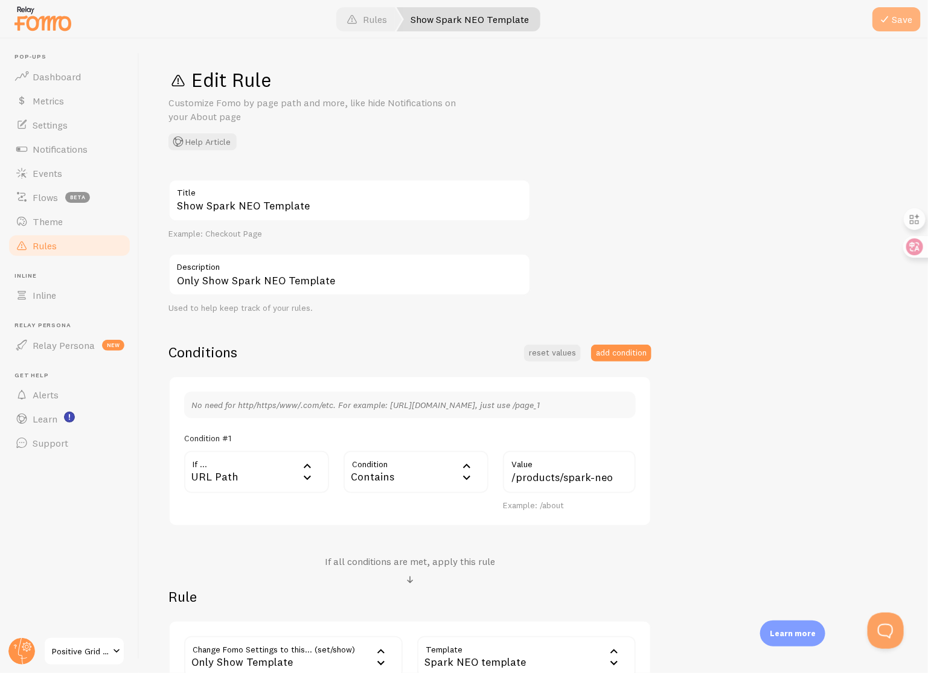
click at [896, 21] on button "Save" at bounding box center [897, 19] width 48 height 24
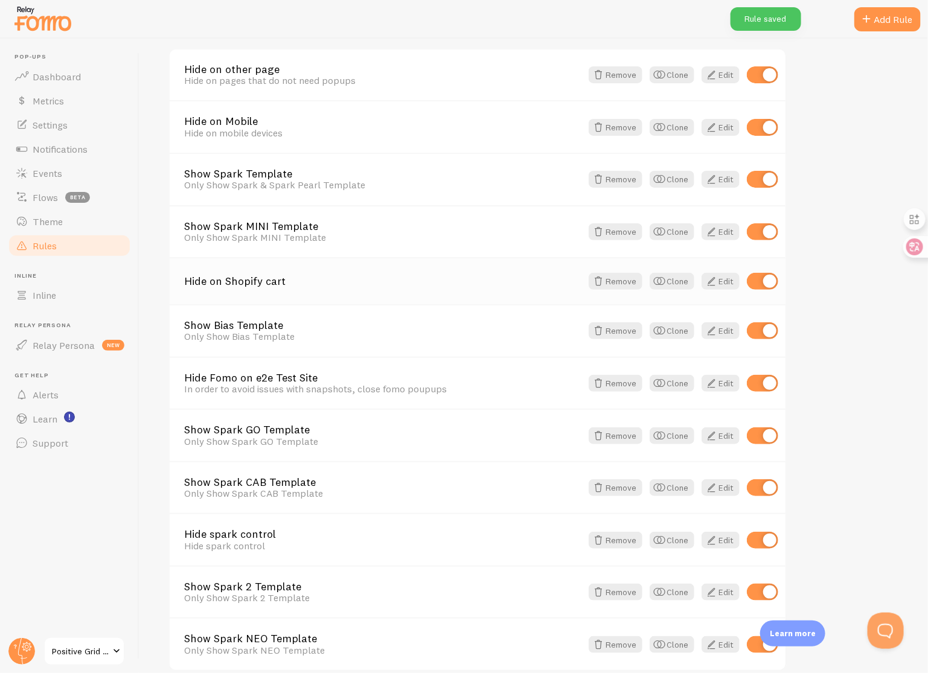
scroll to position [222, 0]
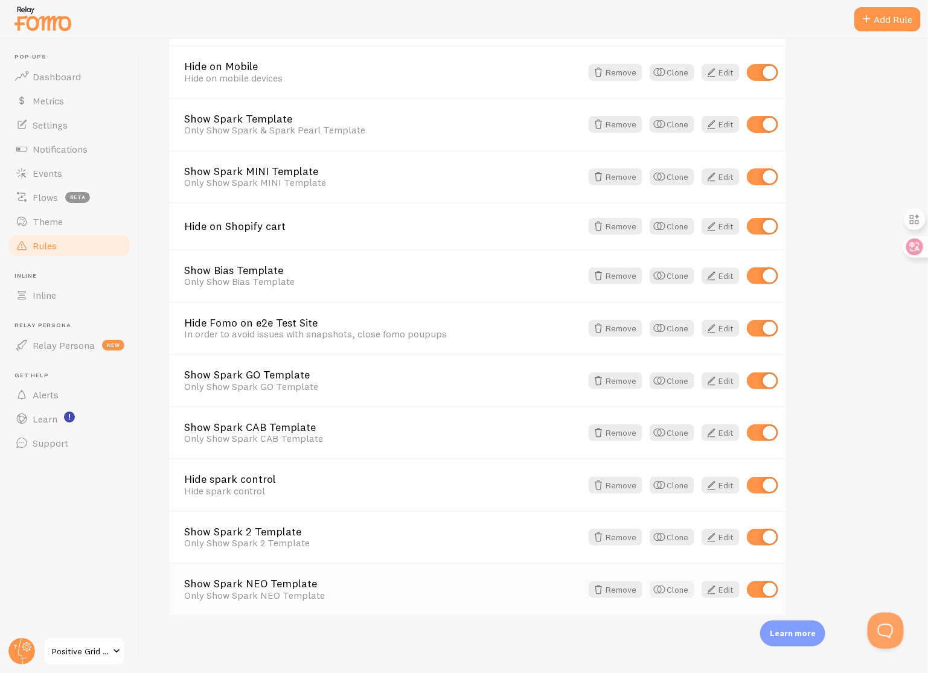
click at [673, 589] on button "Clone" at bounding box center [672, 589] width 45 height 17
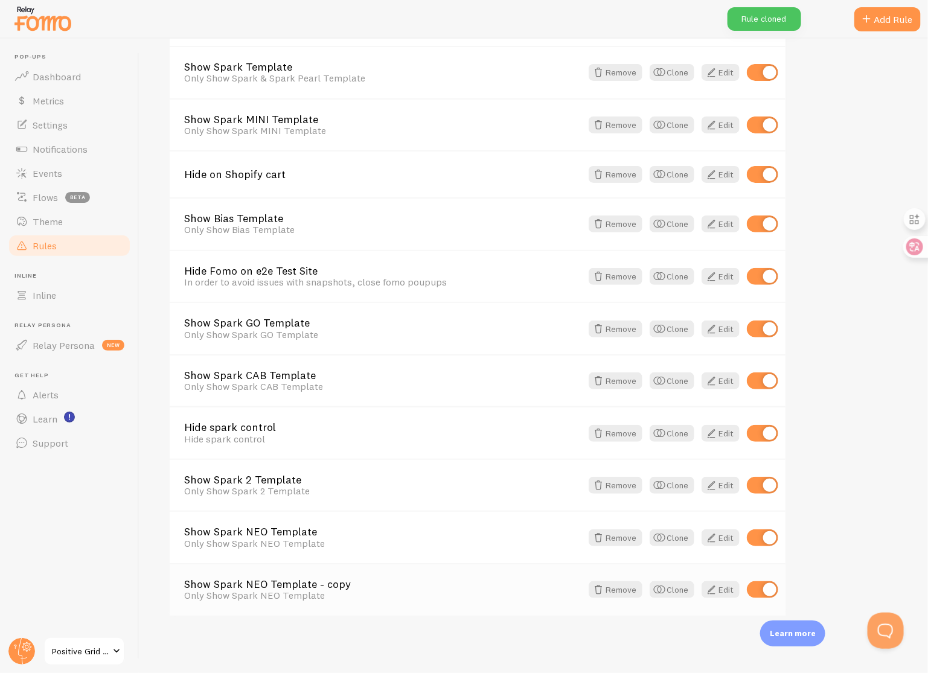
click at [312, 584] on link "Show Spark NEO Template - copy" at bounding box center [382, 584] width 397 height 11
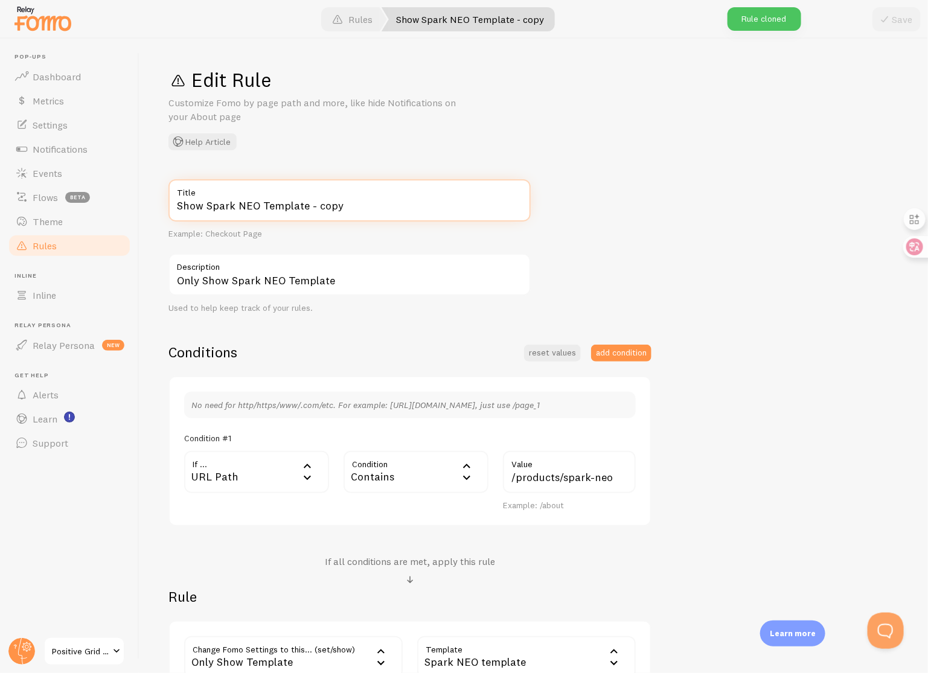
click at [254, 205] on input "Show Spark NEO Template - copy" at bounding box center [349, 200] width 362 height 42
click at [374, 207] on input "Show Spark LIVE Template - copy" at bounding box center [349, 200] width 362 height 42
type input "Show Spark LIVE Template"
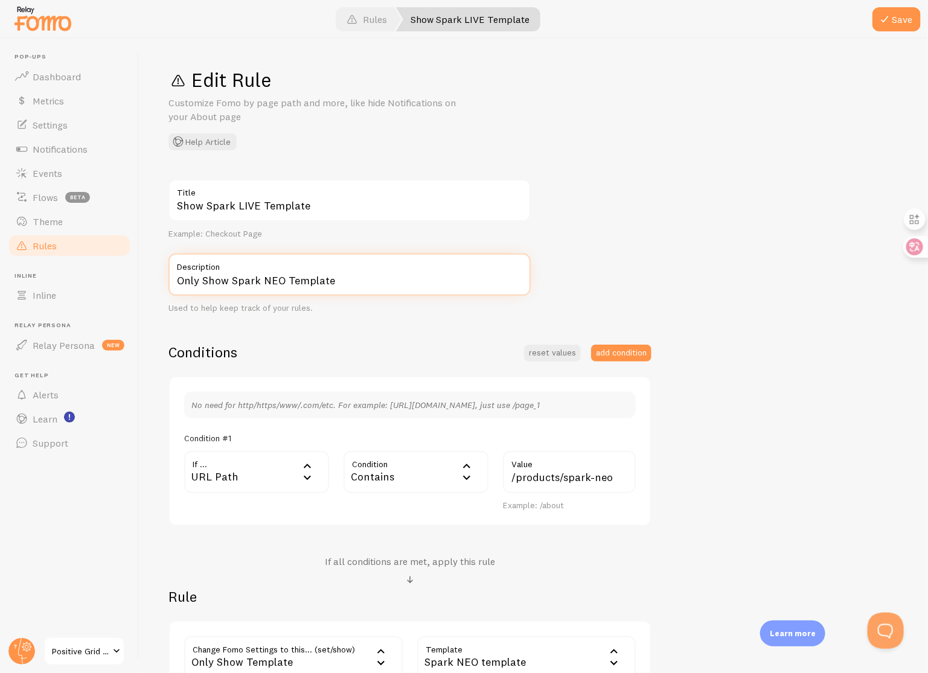
click at [282, 280] on input "Only Show Spark NEO Template" at bounding box center [349, 275] width 362 height 42
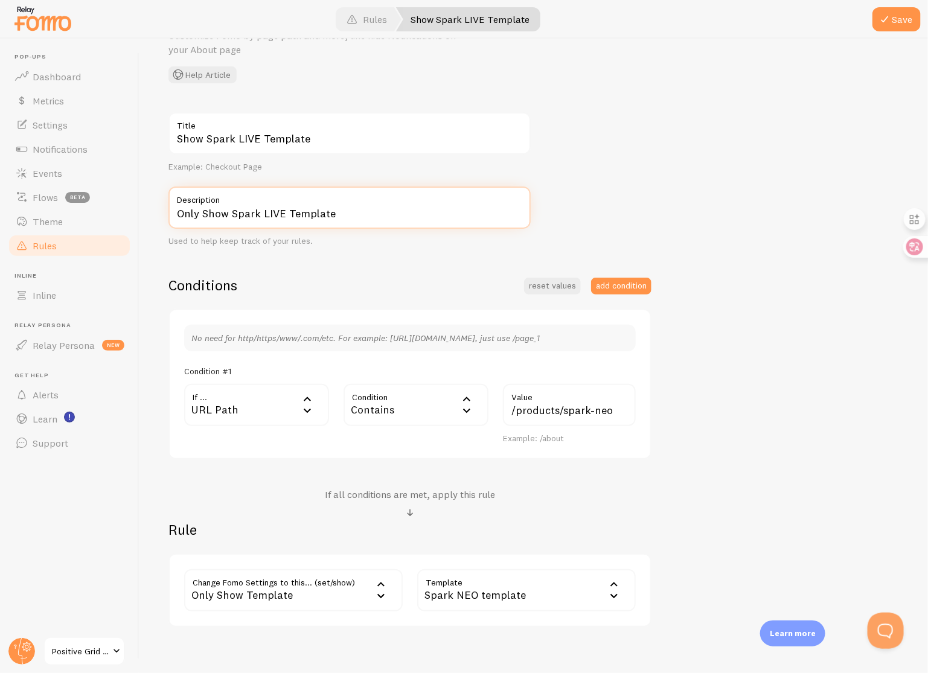
scroll to position [126, 0]
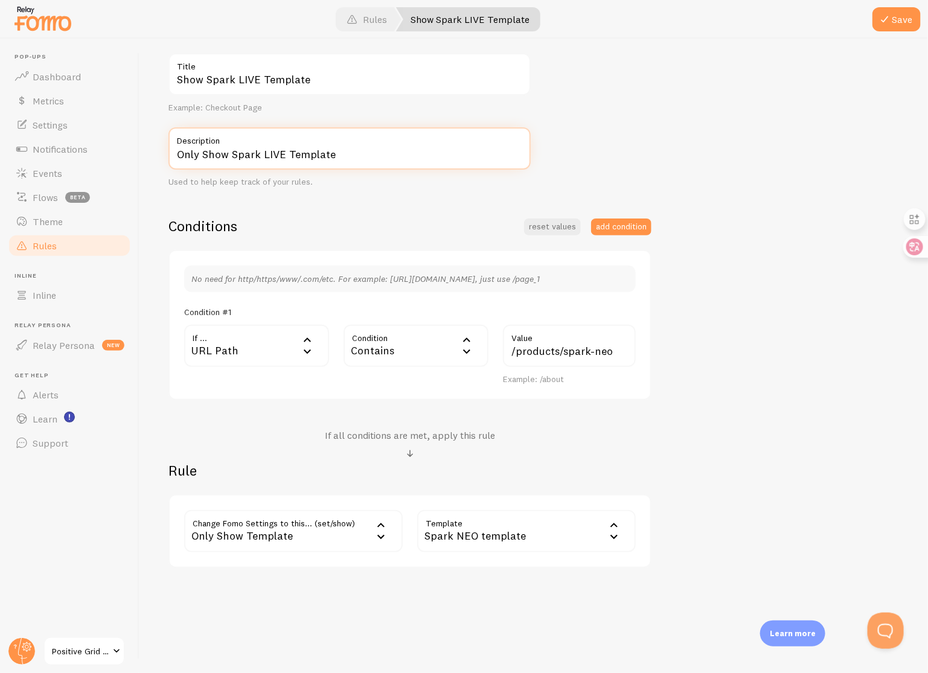
type input "Only Show Spark LIVE Template"
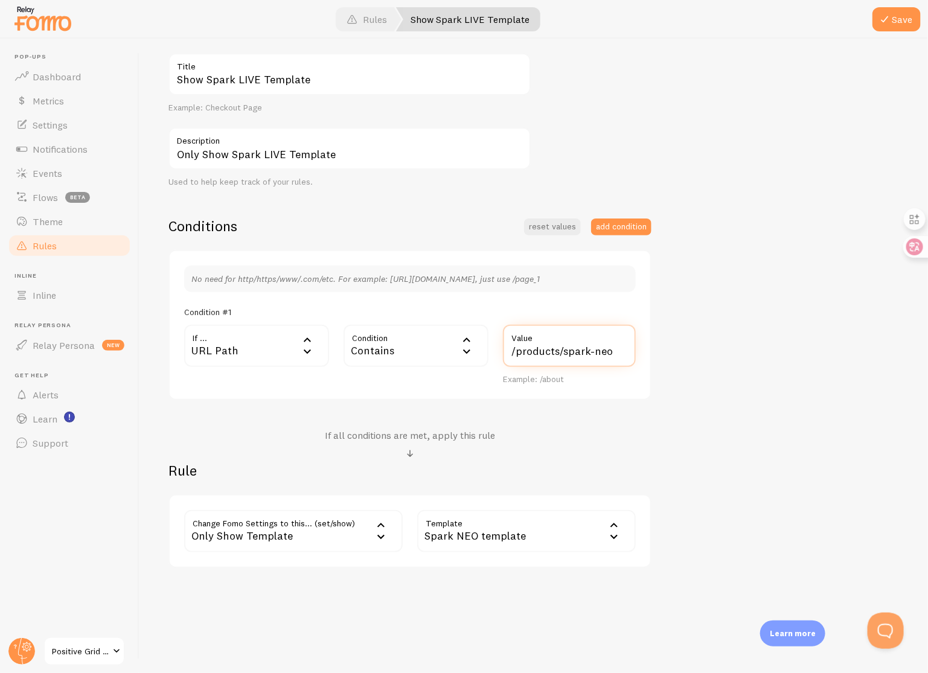
click at [621, 352] on input "/products/spark-neo" at bounding box center [569, 346] width 133 height 42
type input "/products/spark-live"
click at [547, 539] on div "Spark NEO template" at bounding box center [526, 531] width 219 height 42
click at [528, 628] on li "Spark LIVE template" at bounding box center [526, 632] width 216 height 21
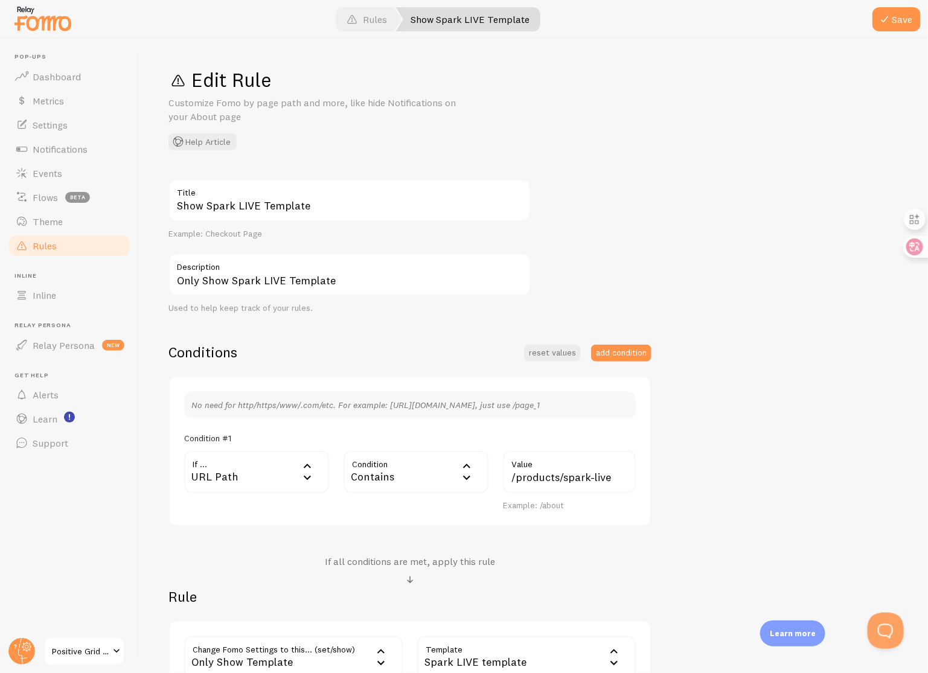
scroll to position [0, 0]
click at [898, 19] on button "Save" at bounding box center [897, 19] width 48 height 24
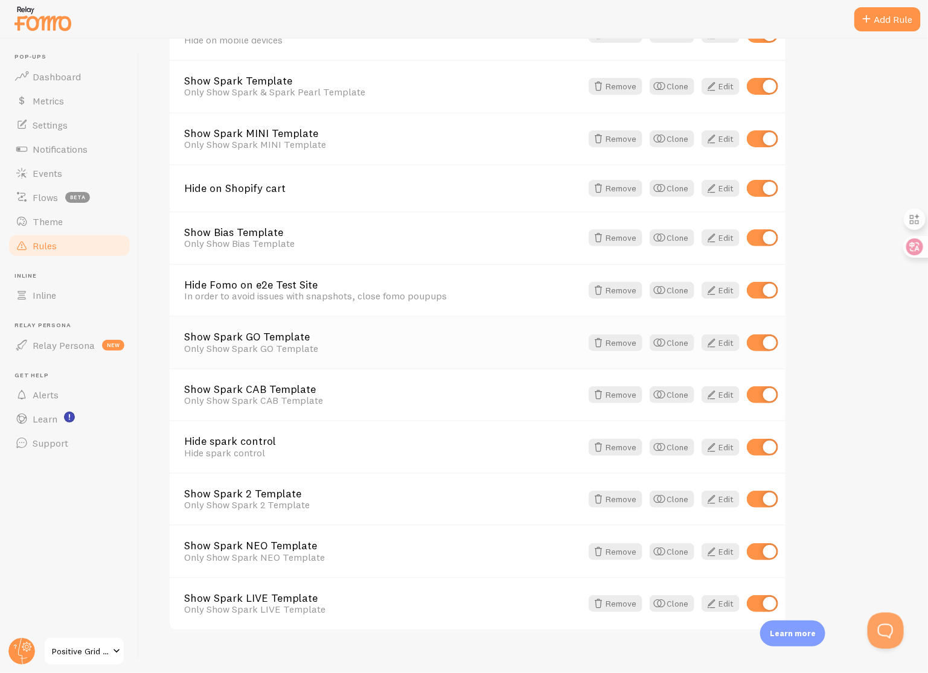
scroll to position [274, 0]
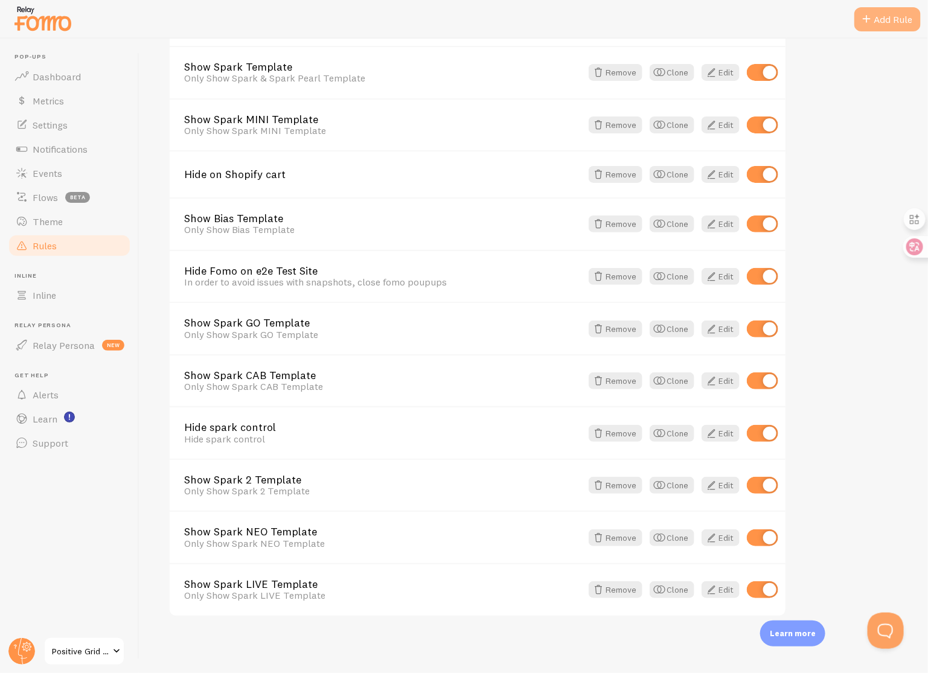
click at [894, 27] on div "Add Rule" at bounding box center [887, 19] width 66 height 24
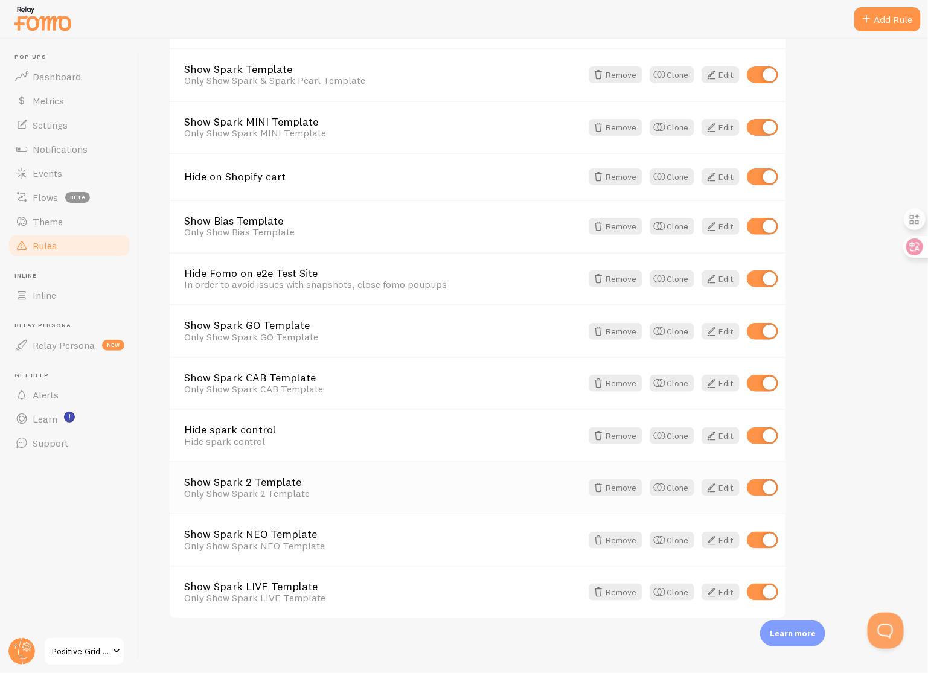
scroll to position [274, 0]
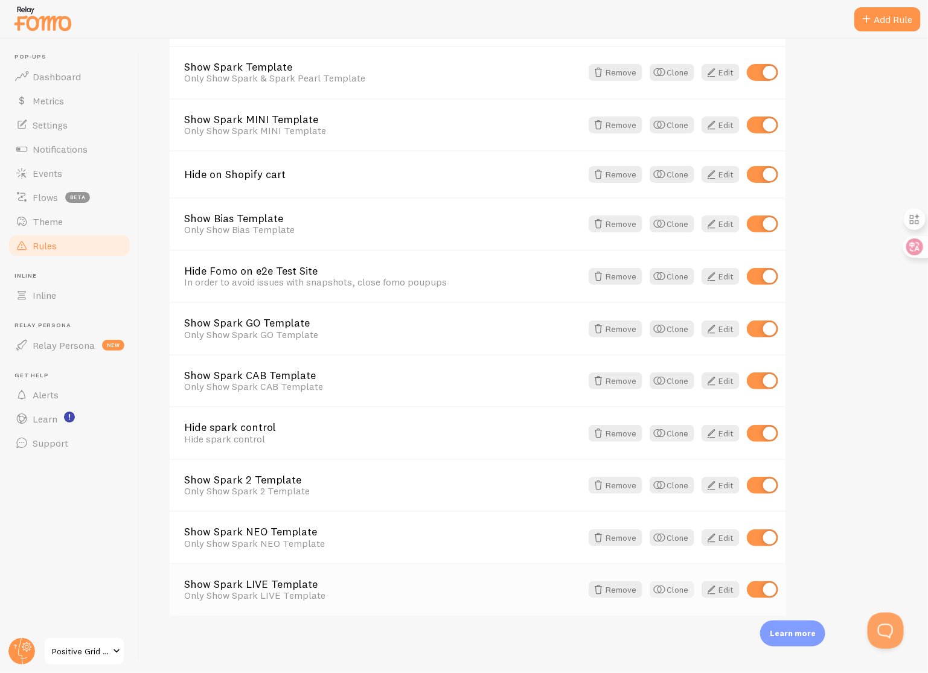
click at [677, 589] on button "Clone" at bounding box center [672, 589] width 45 height 17
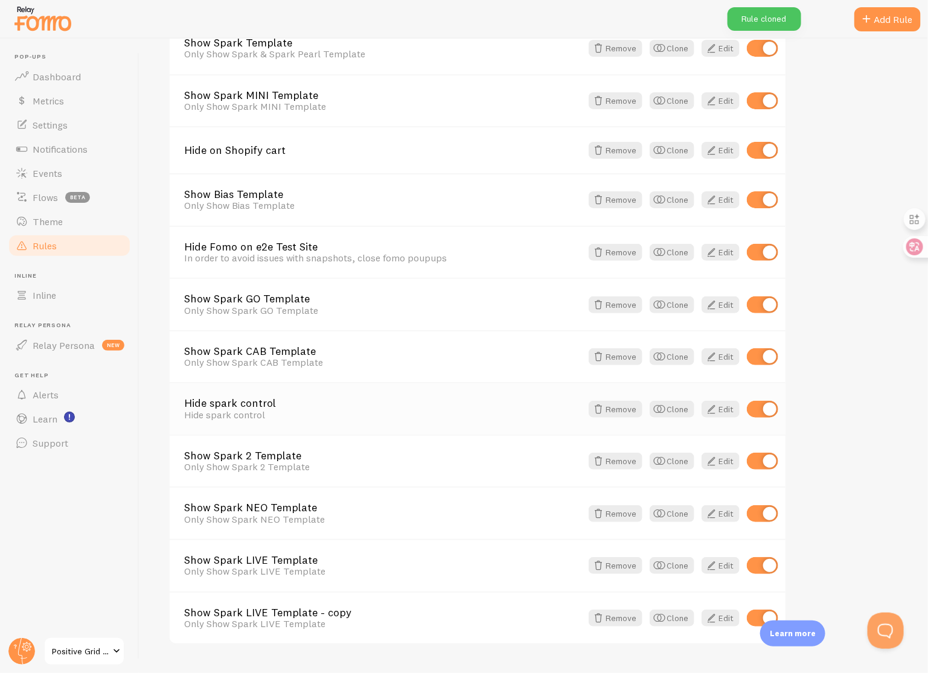
scroll to position [326, 0]
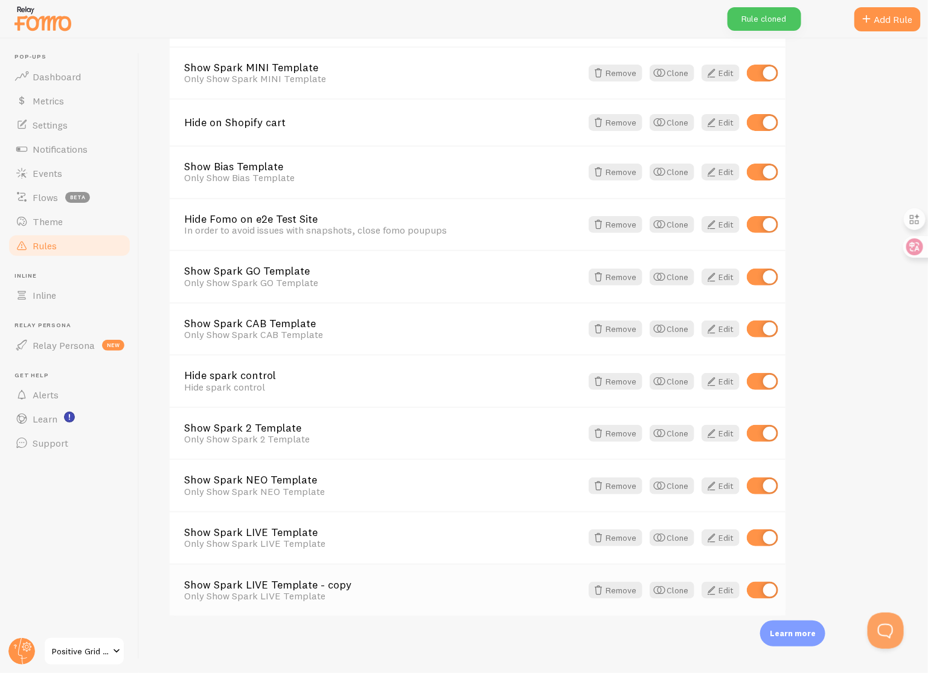
click at [315, 587] on link "Show Spark LIVE Template - copy" at bounding box center [382, 585] width 397 height 11
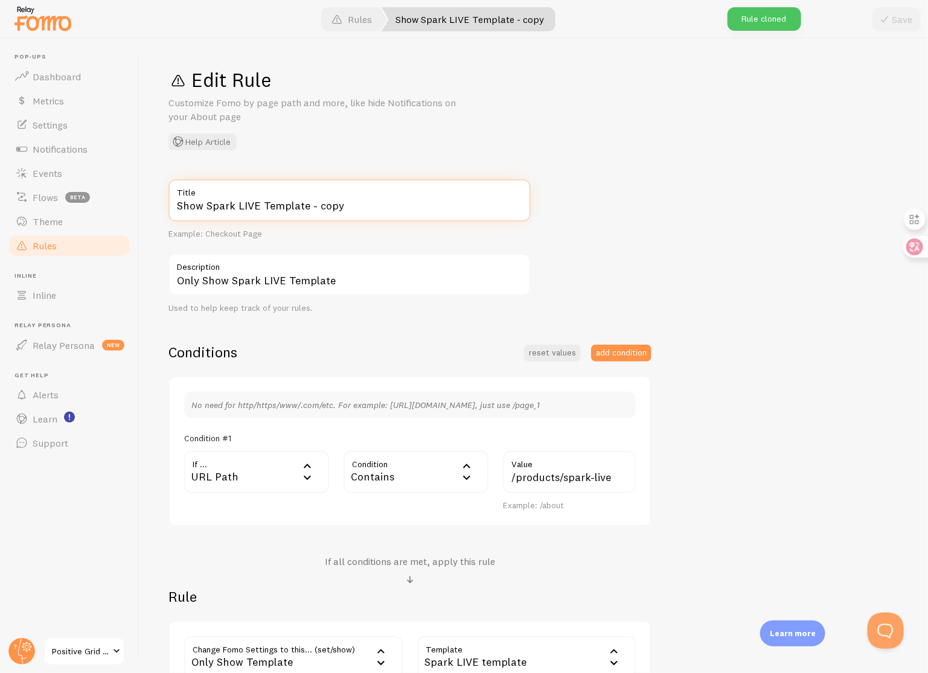
click at [256, 208] on input "Show Spark LIVE Template - copy" at bounding box center [349, 200] width 362 height 42
type input "Show Spark EDGE Template"
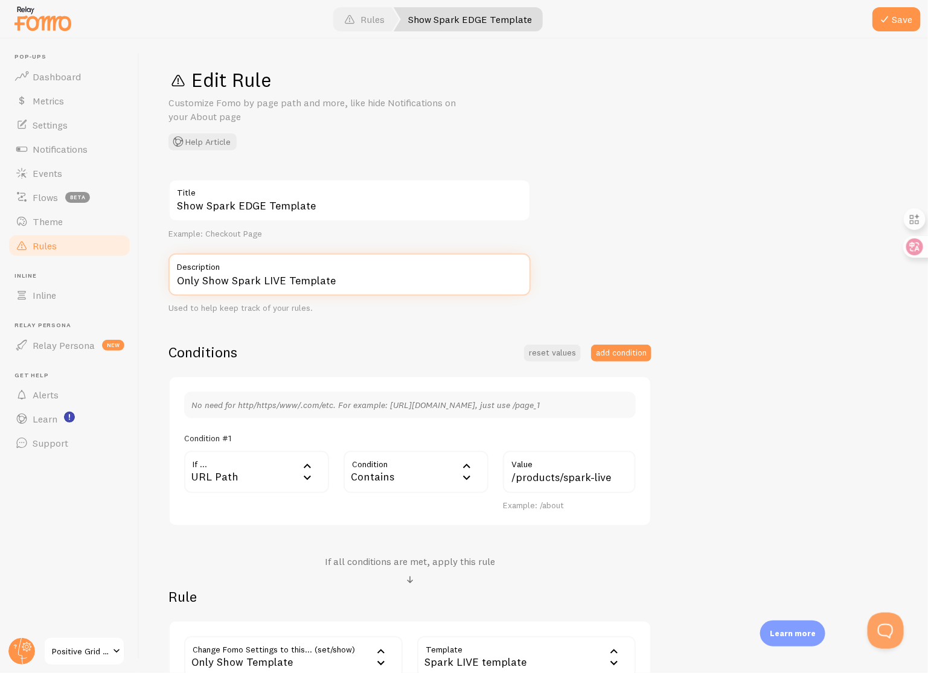
click at [282, 280] on input "Only Show Spark LIVE Template" at bounding box center [349, 275] width 362 height 42
type input "Only Show Spark EDGE Template"
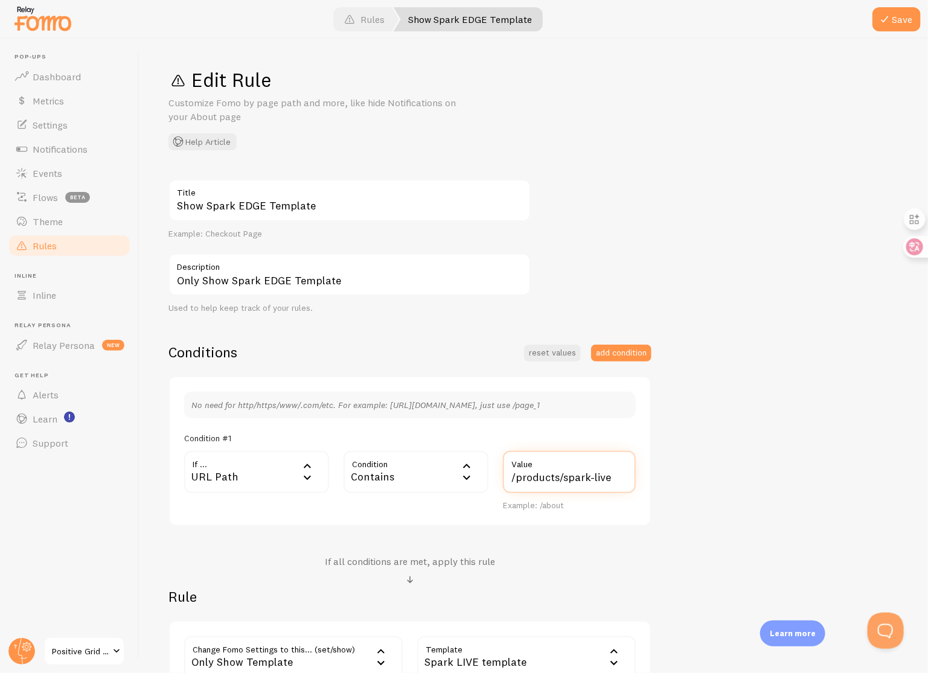
click at [607, 479] on input "/products/spark-live" at bounding box center [569, 472] width 133 height 42
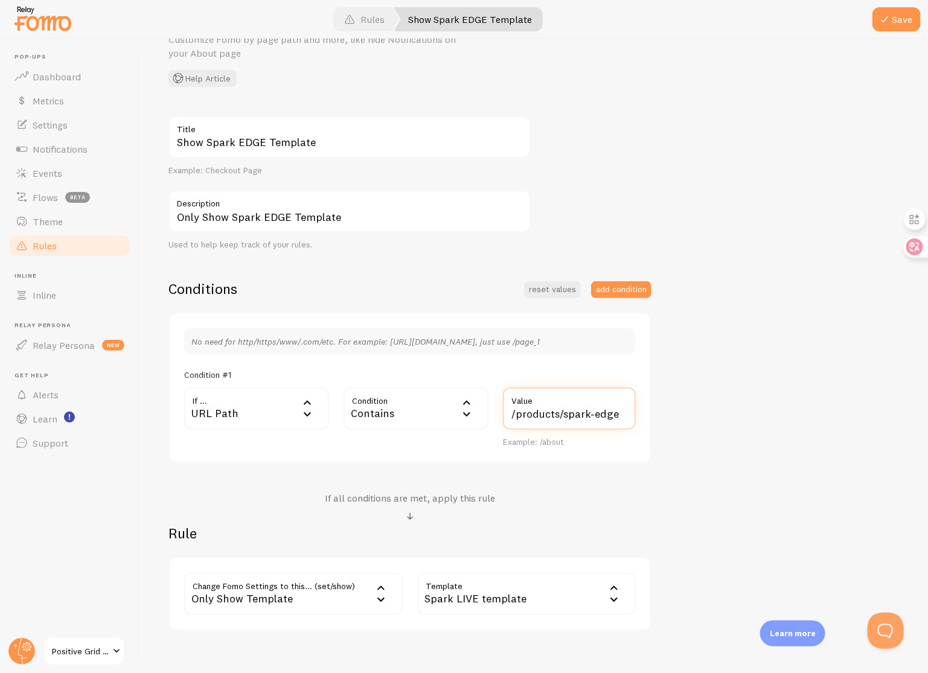
scroll to position [126, 0]
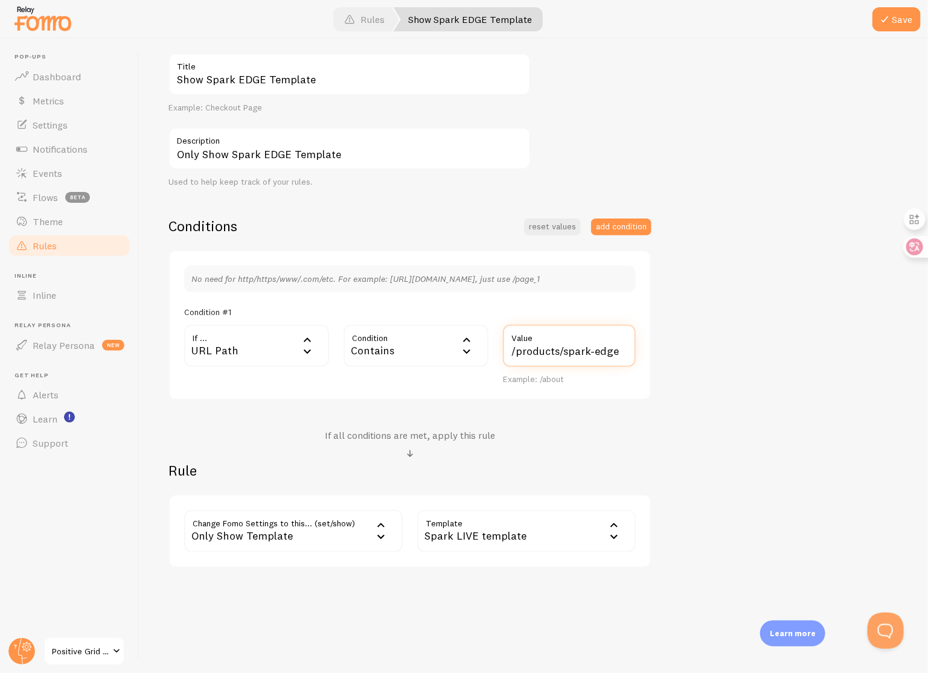
type input "/products/spark-edge"
click at [542, 539] on div "Spark LIVE template" at bounding box center [526, 531] width 219 height 42
click at [536, 648] on li "Spark EDGE template" at bounding box center [526, 653] width 216 height 21
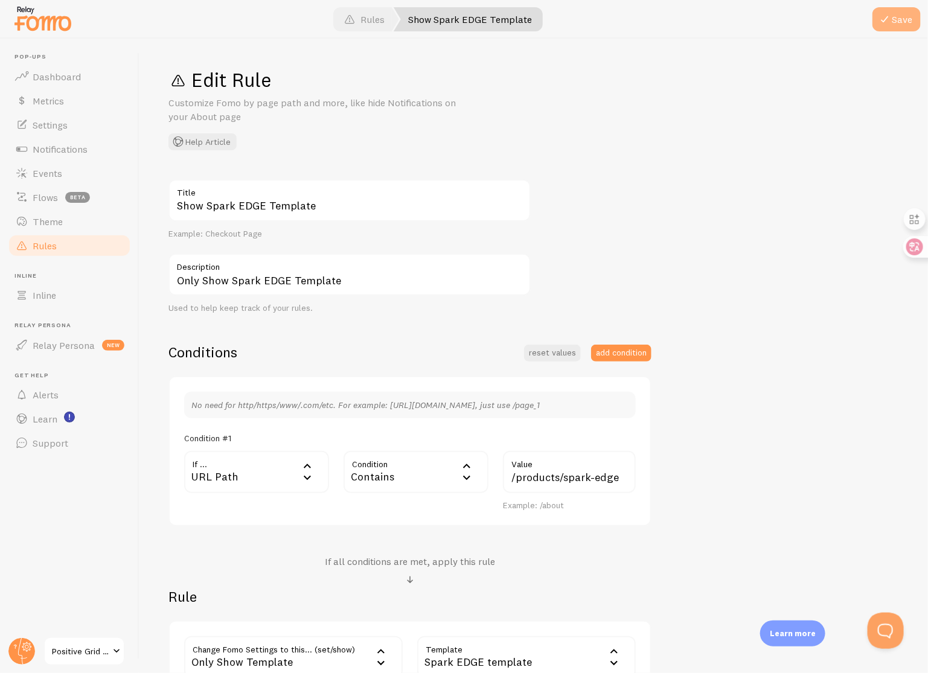
click at [901, 18] on button "Save" at bounding box center [897, 19] width 48 height 24
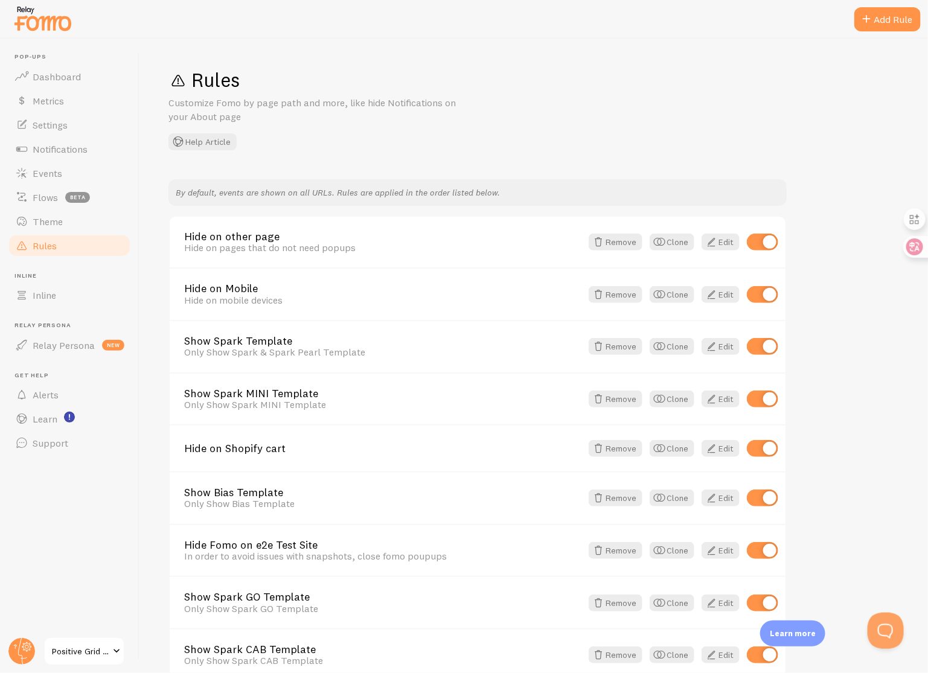
click at [115, 649] on span at bounding box center [116, 651] width 14 height 14
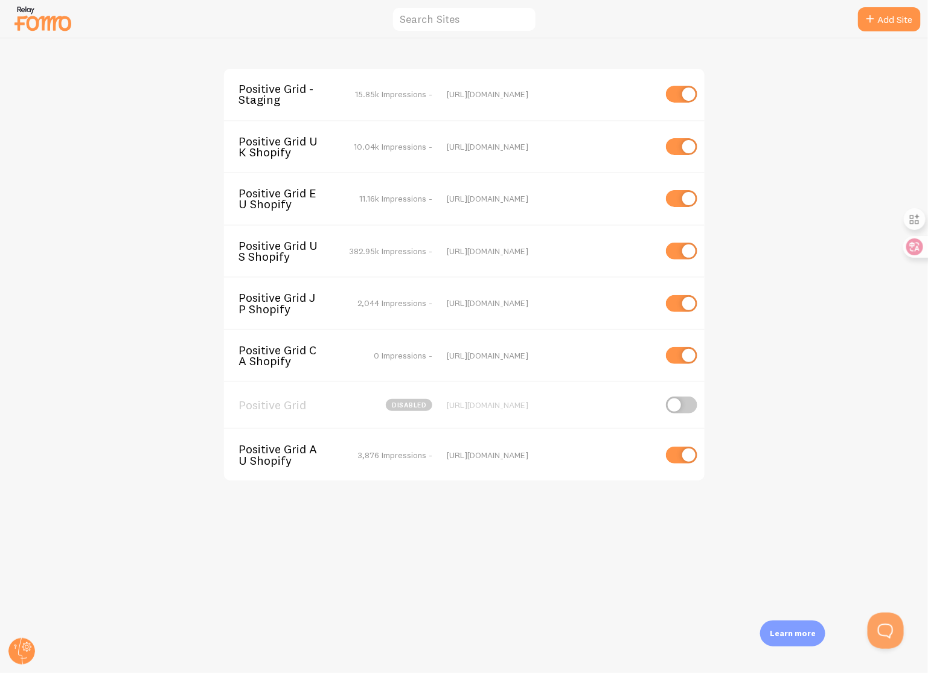
click at [295, 204] on span "Positive Grid EU Shopify" at bounding box center [287, 199] width 97 height 22
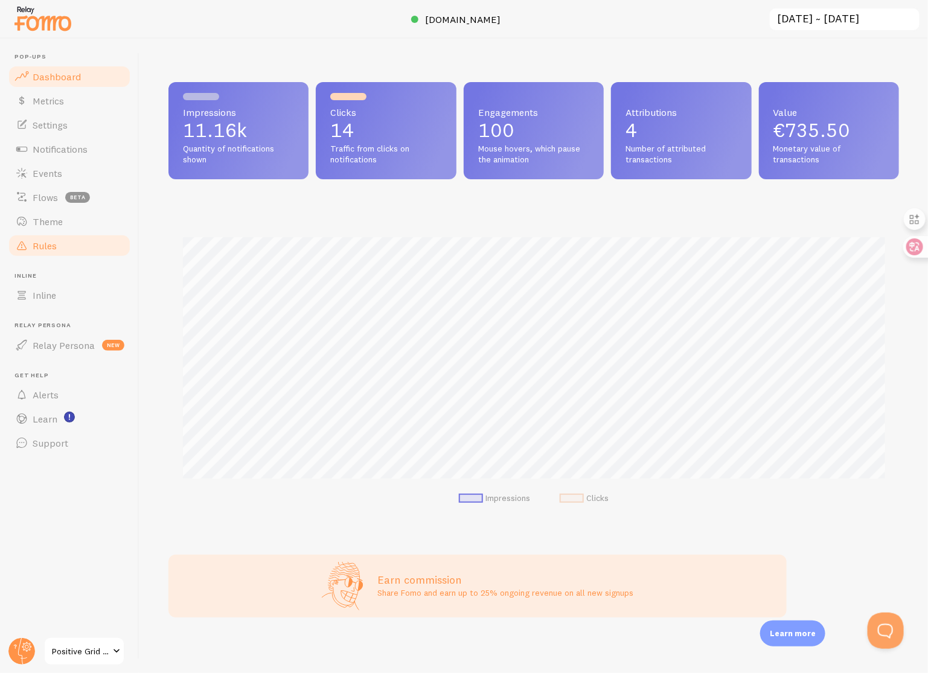
scroll to position [317, 731]
click at [59, 239] on link "Rules" at bounding box center [69, 246] width 124 height 24
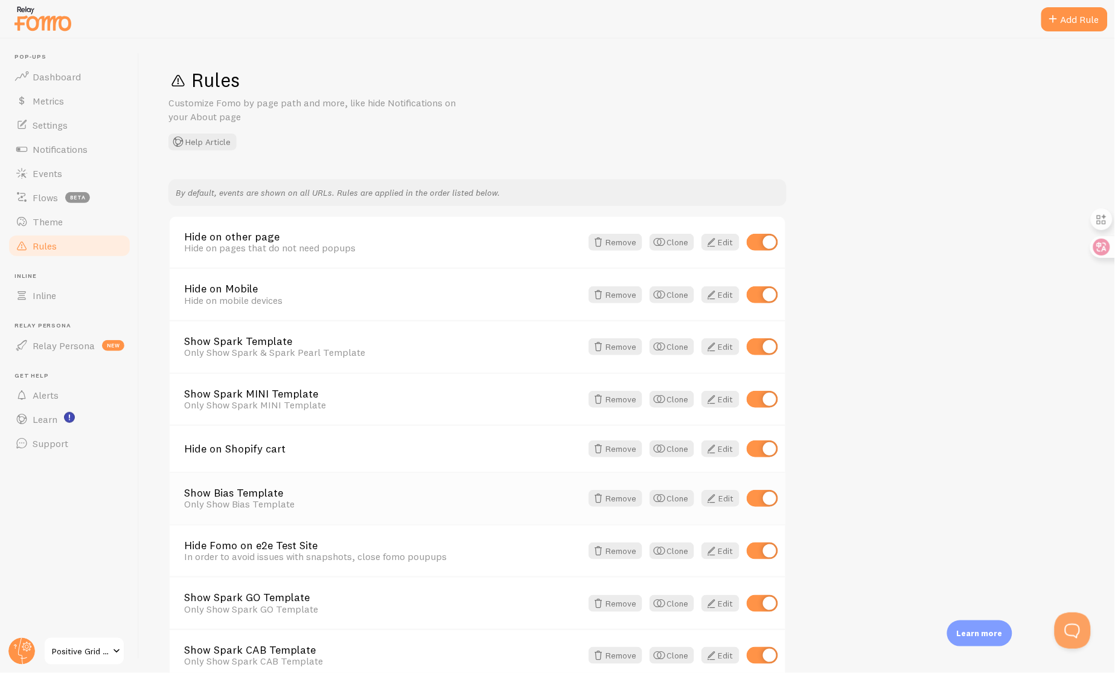
scroll to position [8, 0]
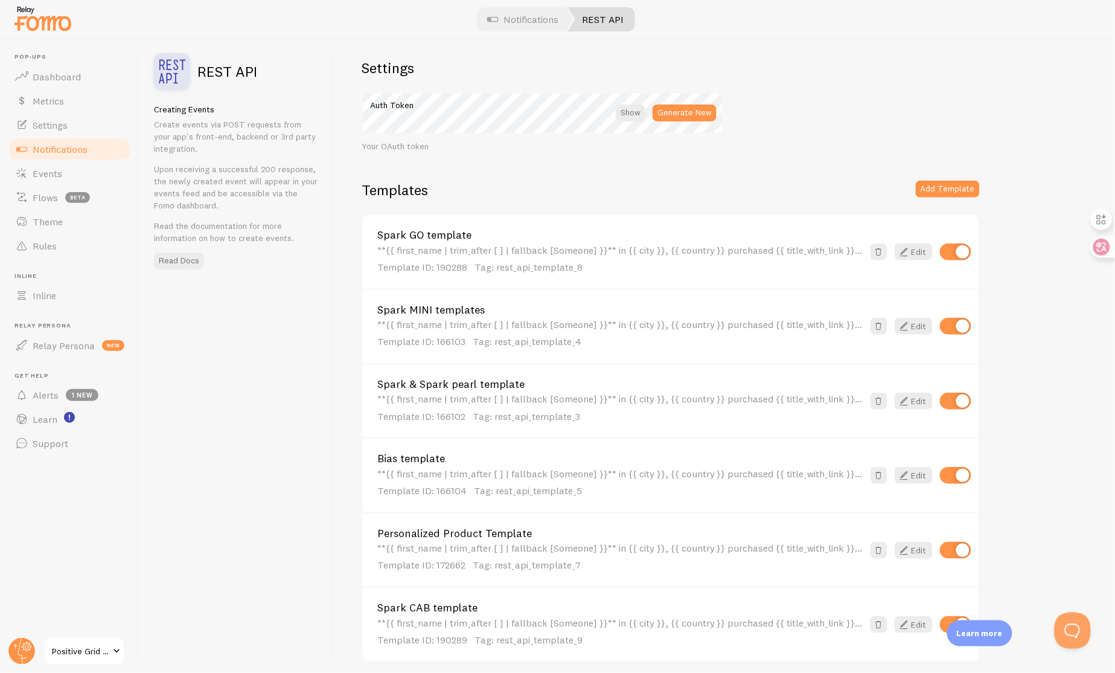
scroll to position [1, 0]
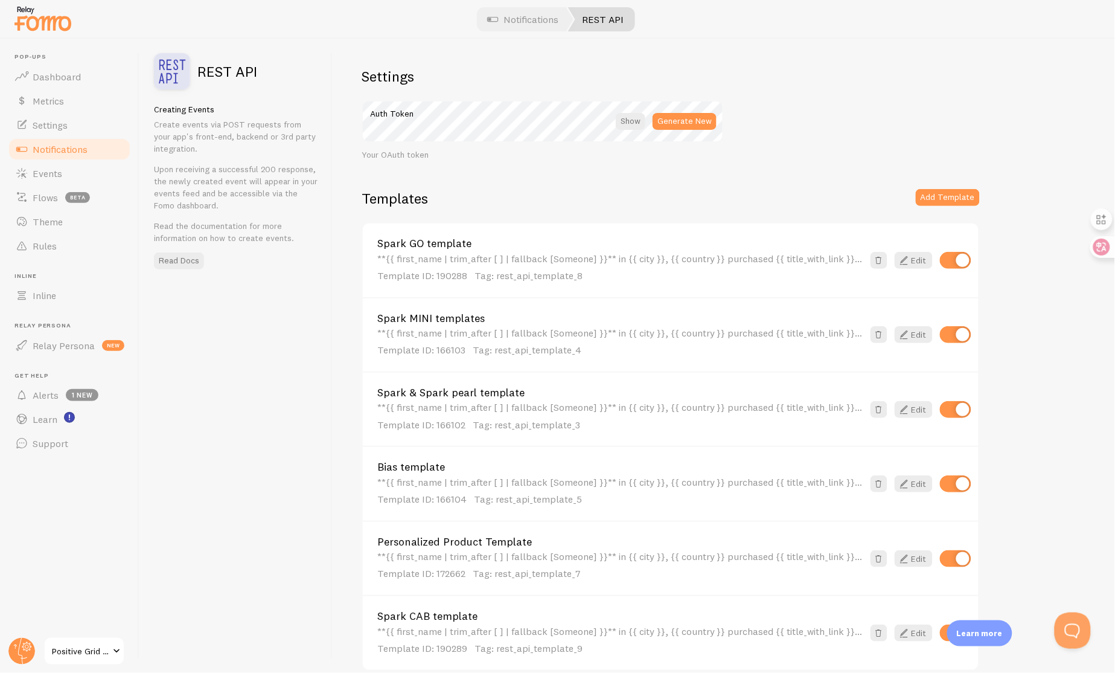
click at [101, 658] on link "Positive Grid - Staging" at bounding box center [84, 650] width 82 height 29
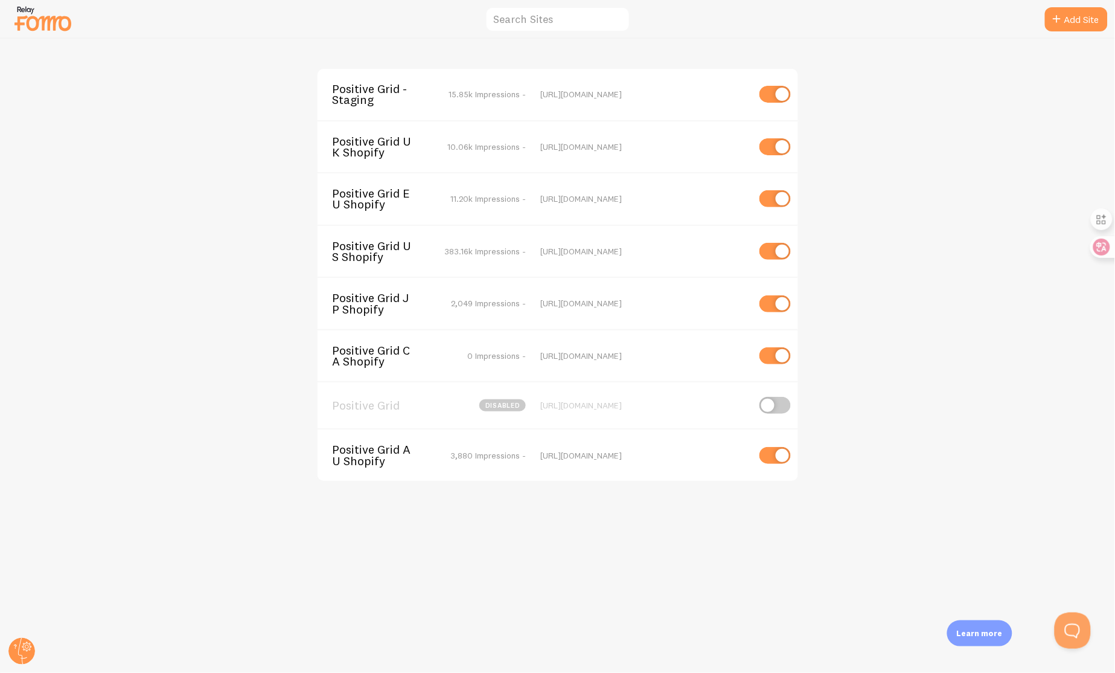
click at [389, 444] on span "Positive Grid AU Shopify" at bounding box center [380, 455] width 97 height 22
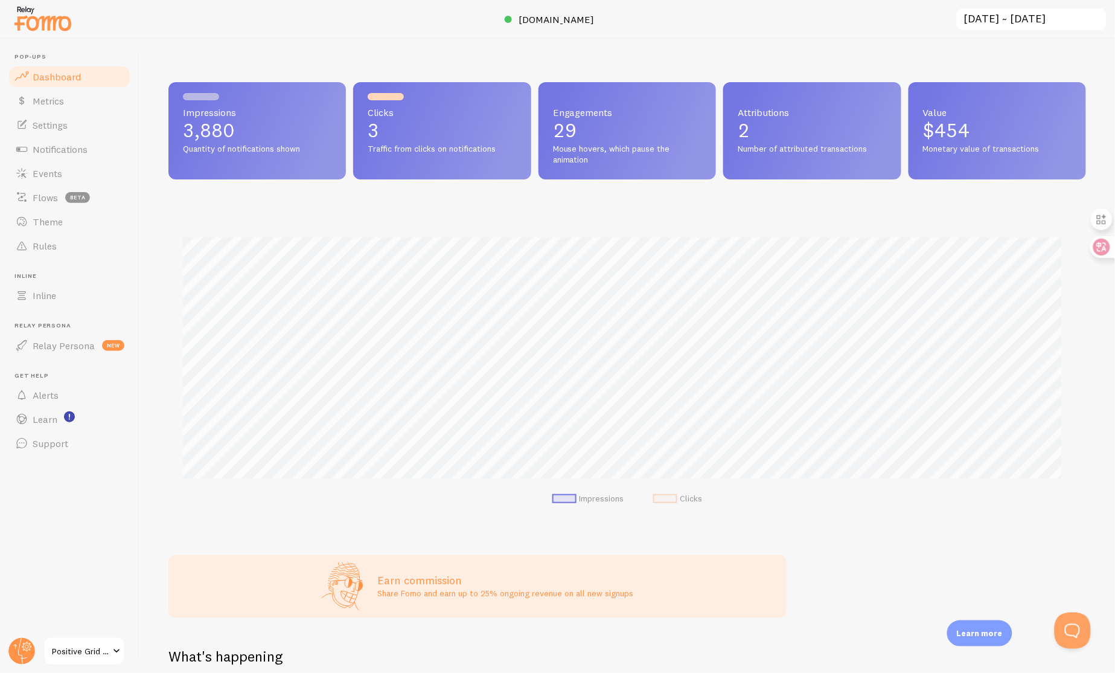
scroll to position [317, 908]
click at [85, 153] on span "Notifications" at bounding box center [60, 149] width 55 height 12
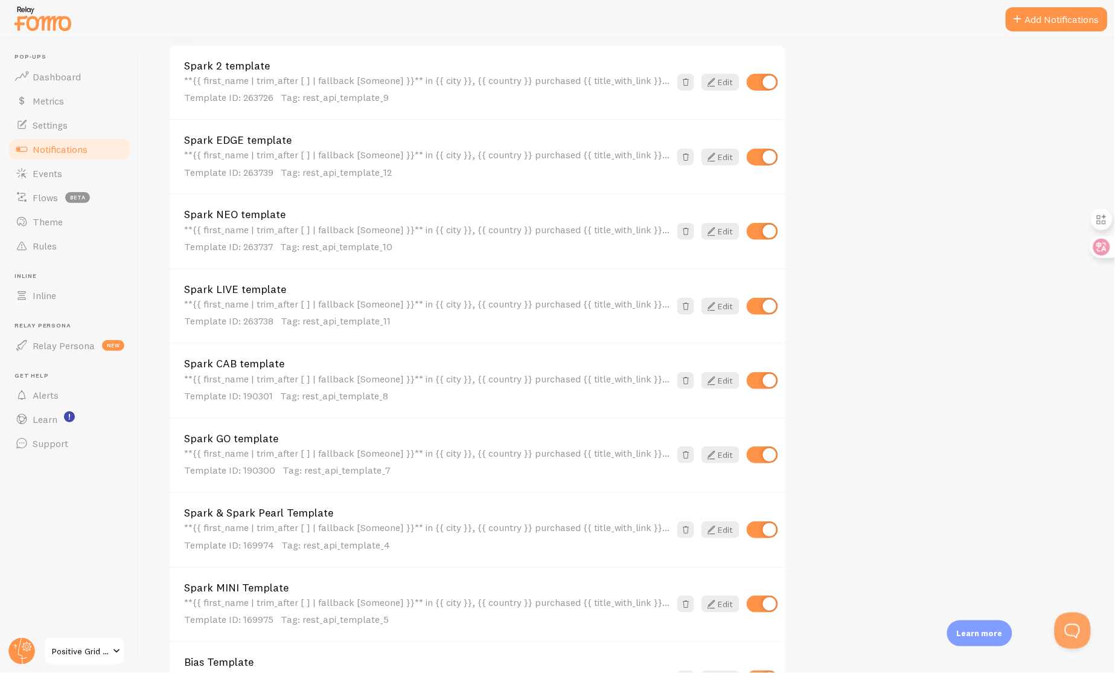
scroll to position [626, 0]
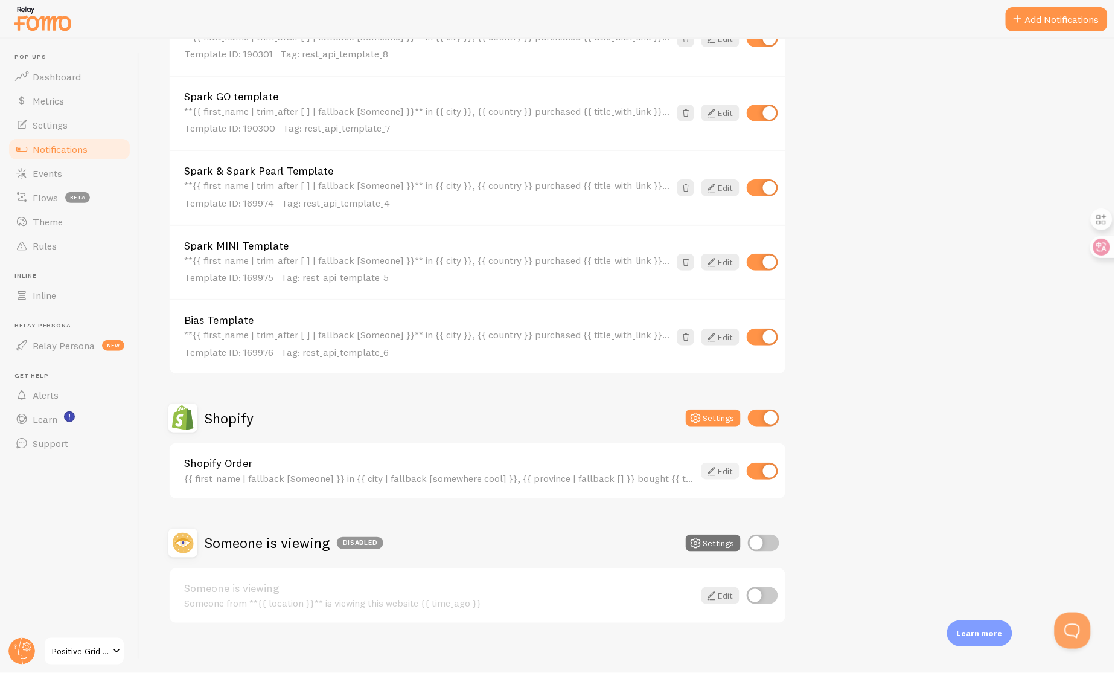
click at [727, 464] on link "Edit" at bounding box center [721, 471] width 38 height 17
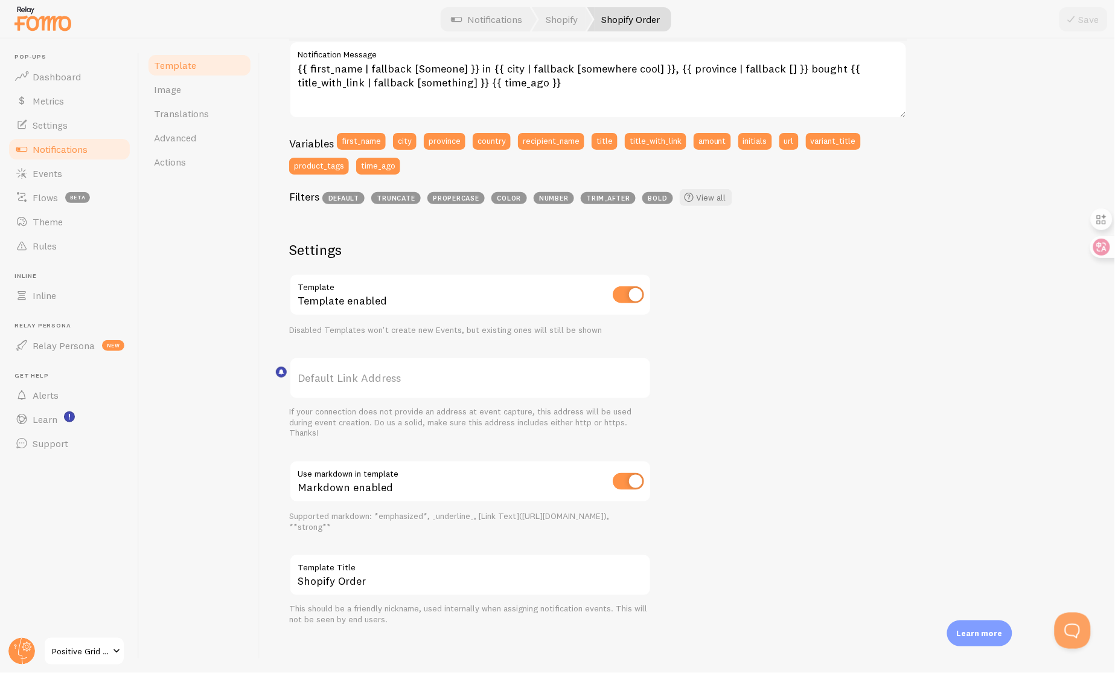
scroll to position [75, 0]
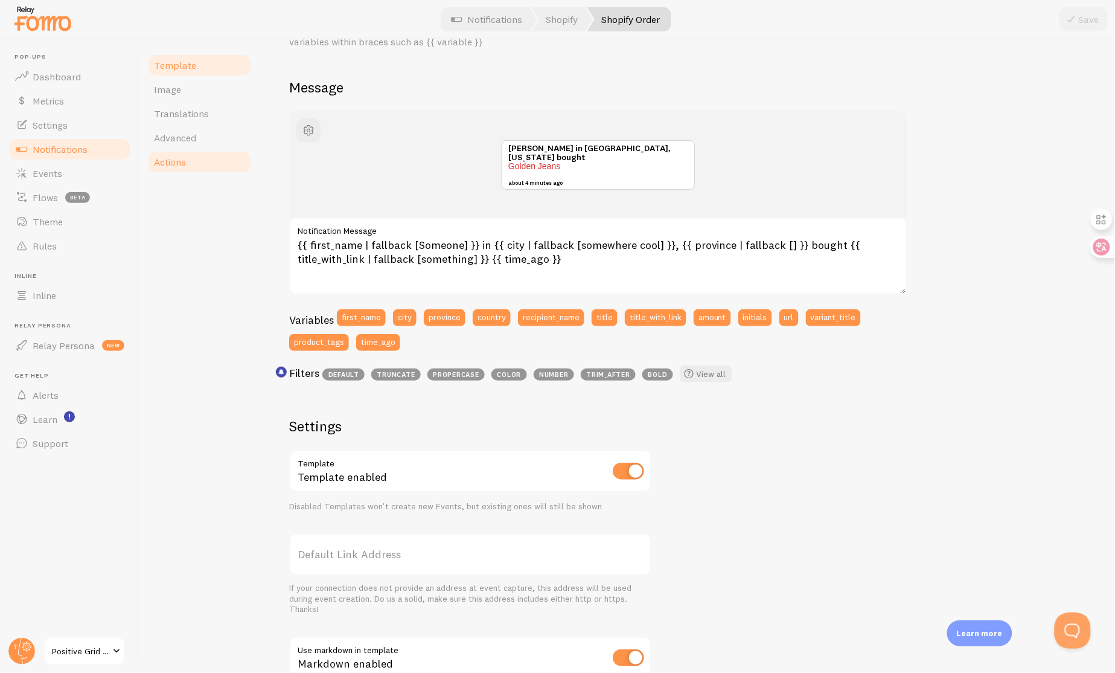
click at [191, 162] on link "Actions" at bounding box center [200, 162] width 106 height 24
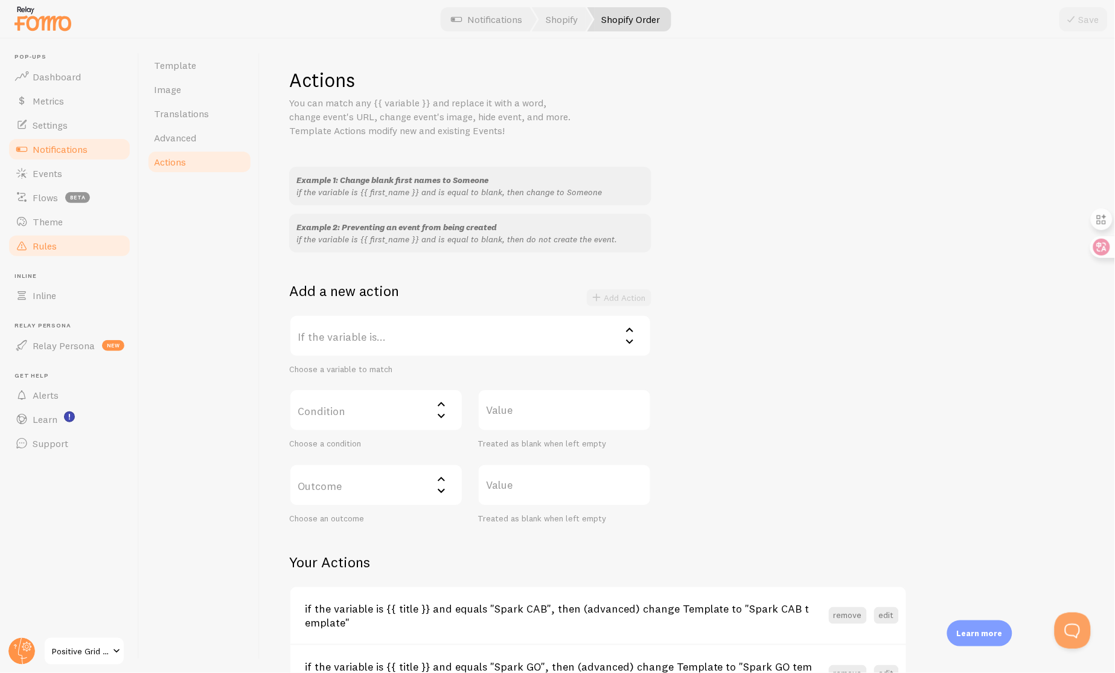
click at [63, 237] on link "Rules" at bounding box center [69, 246] width 124 height 24
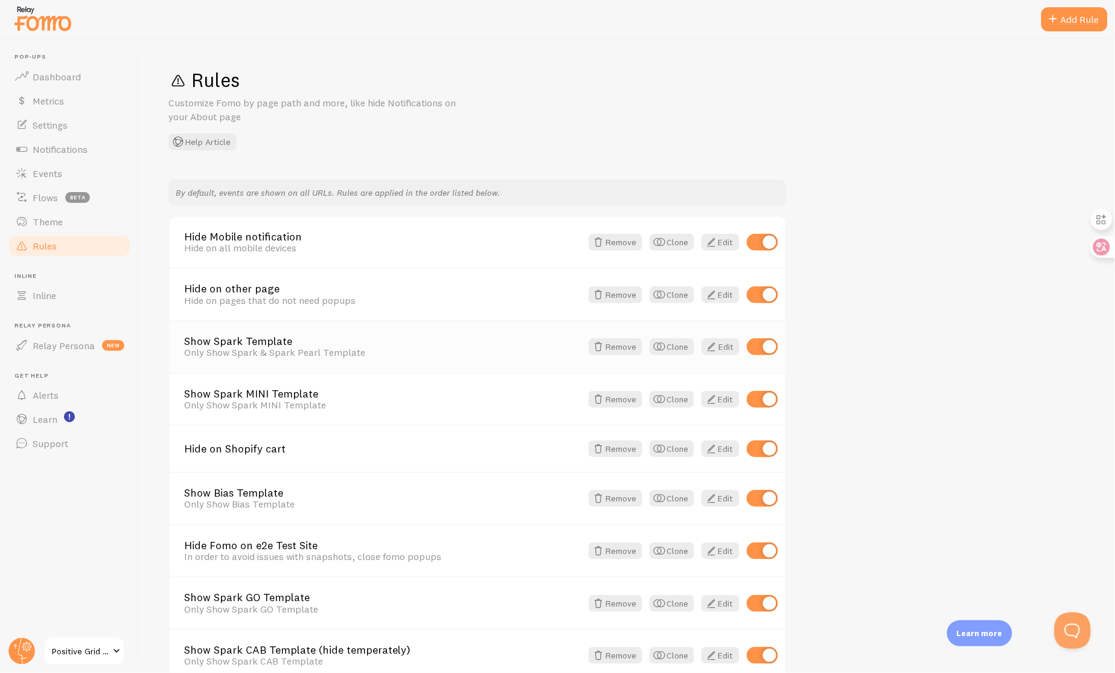
scroll to position [320, 0]
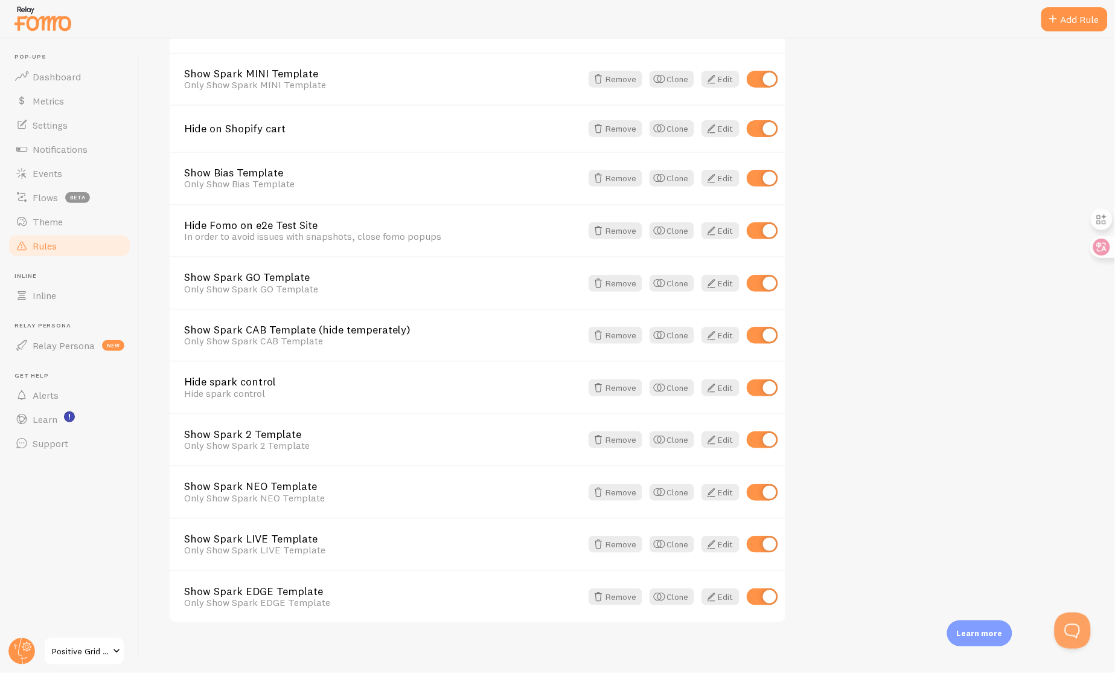
click at [109, 647] on span at bounding box center [116, 651] width 14 height 14
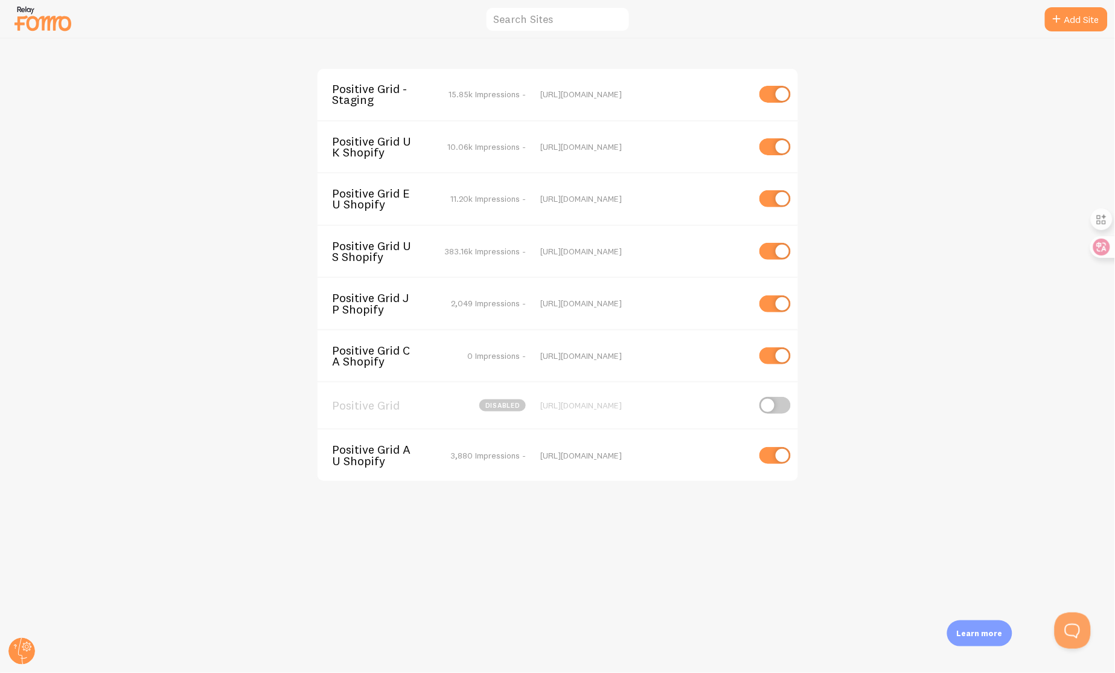
click at [386, 449] on span "Positive Grid AU Shopify" at bounding box center [380, 455] width 97 height 22
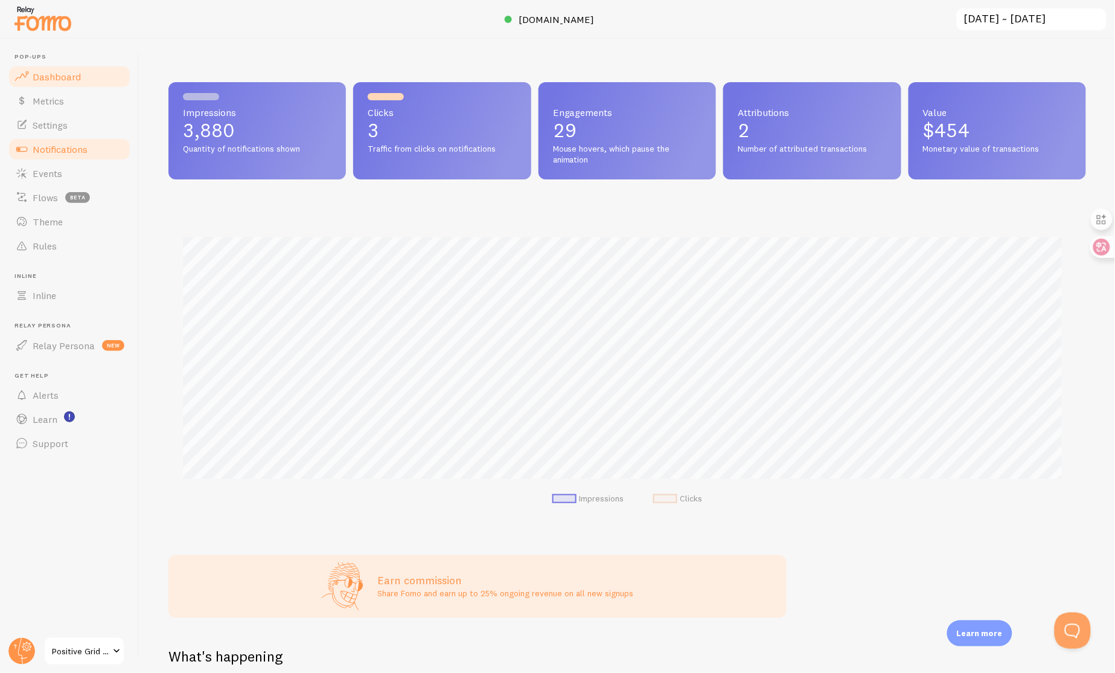
click at [72, 152] on span "Notifications" at bounding box center [60, 149] width 55 height 12
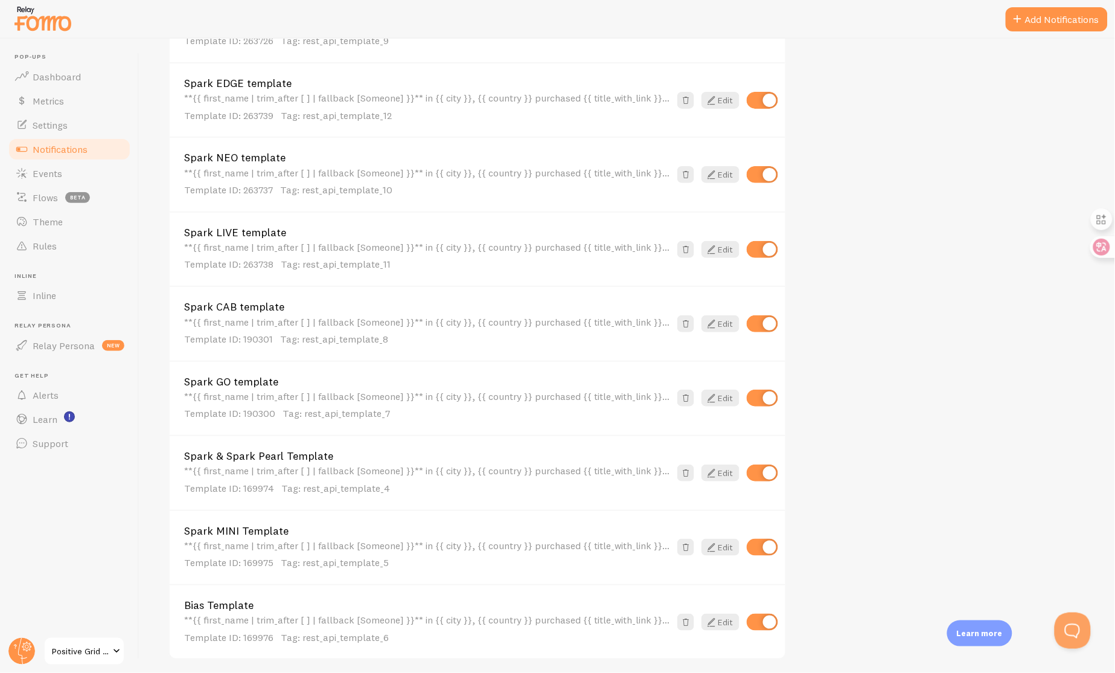
scroll to position [276, 0]
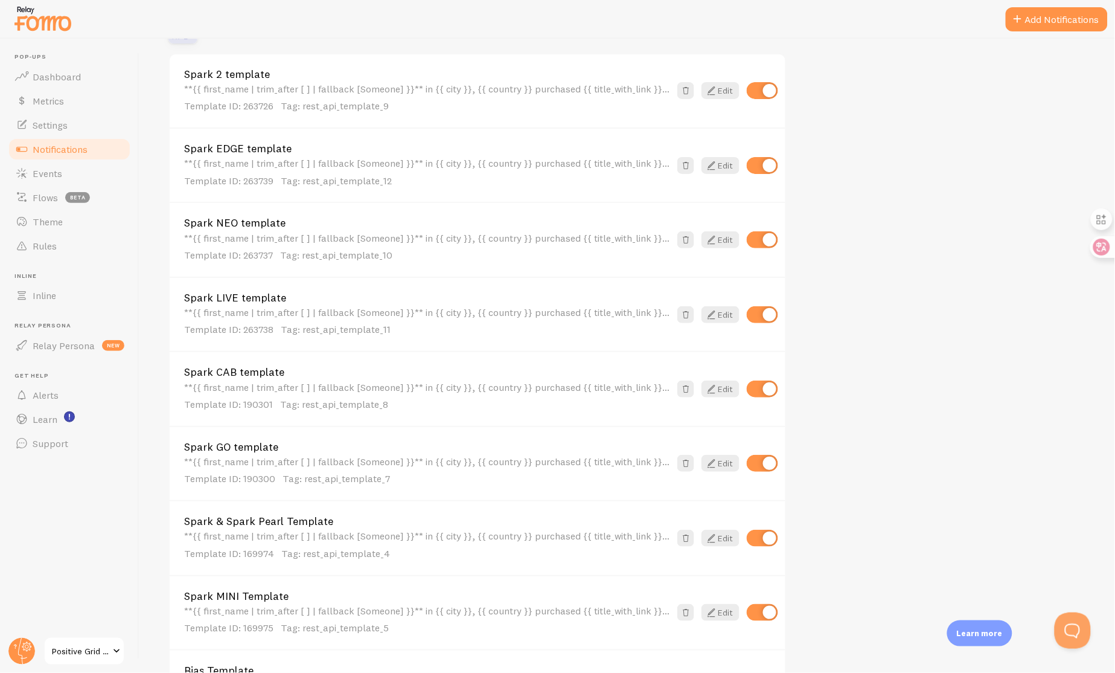
click at [94, 647] on span "Positive Grid AU Shopify" at bounding box center [80, 651] width 57 height 14
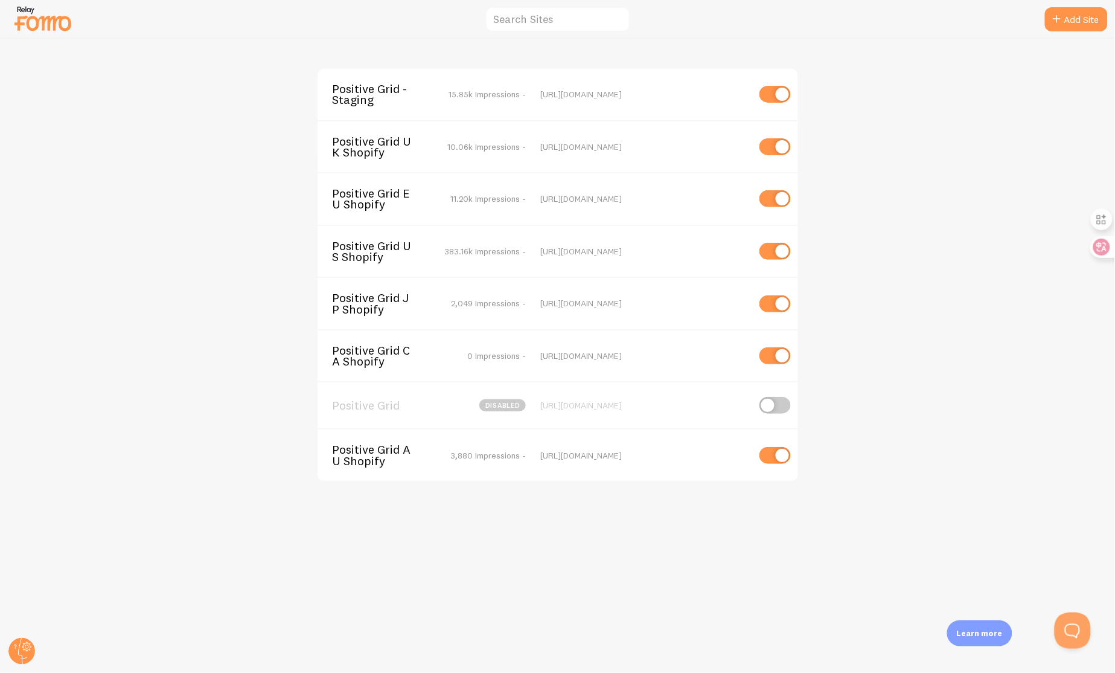
click at [391, 193] on span "Positive Grid EU Shopify" at bounding box center [380, 199] width 97 height 22
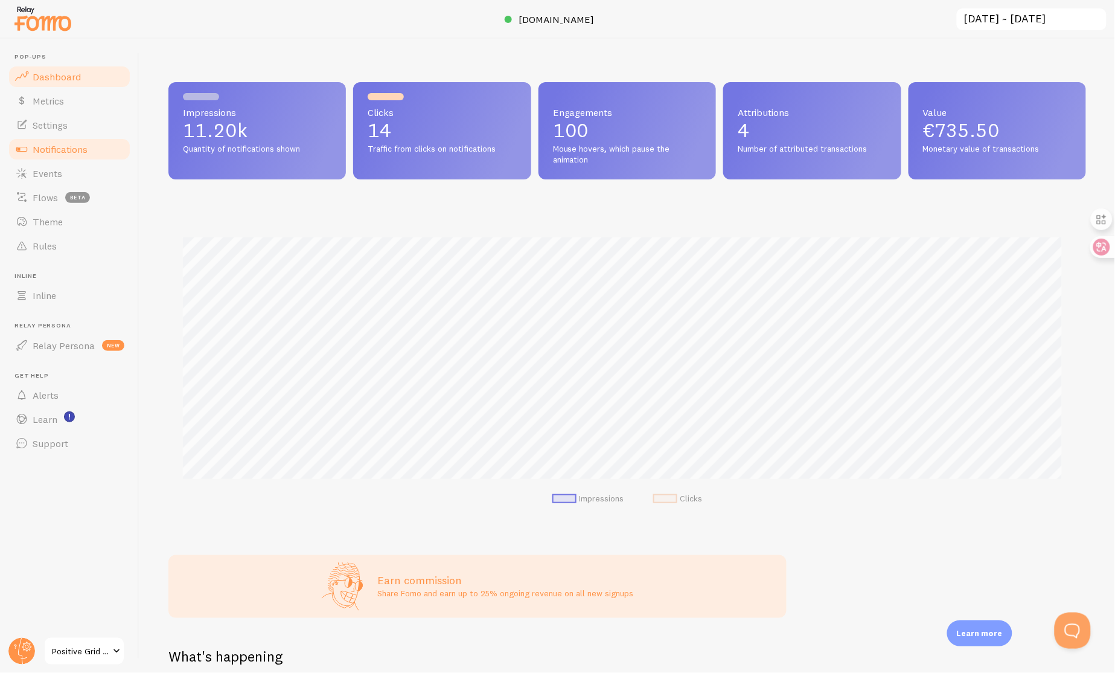
scroll to position [317, 908]
click at [57, 153] on span "Notifications" at bounding box center [60, 149] width 55 height 12
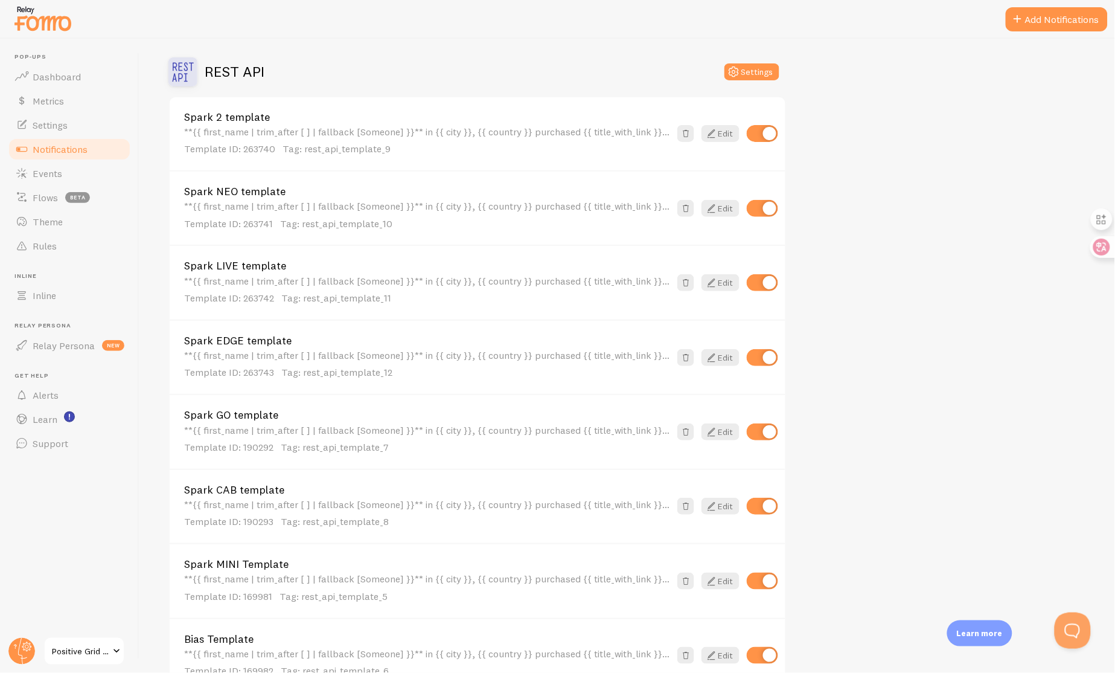
scroll to position [216, 0]
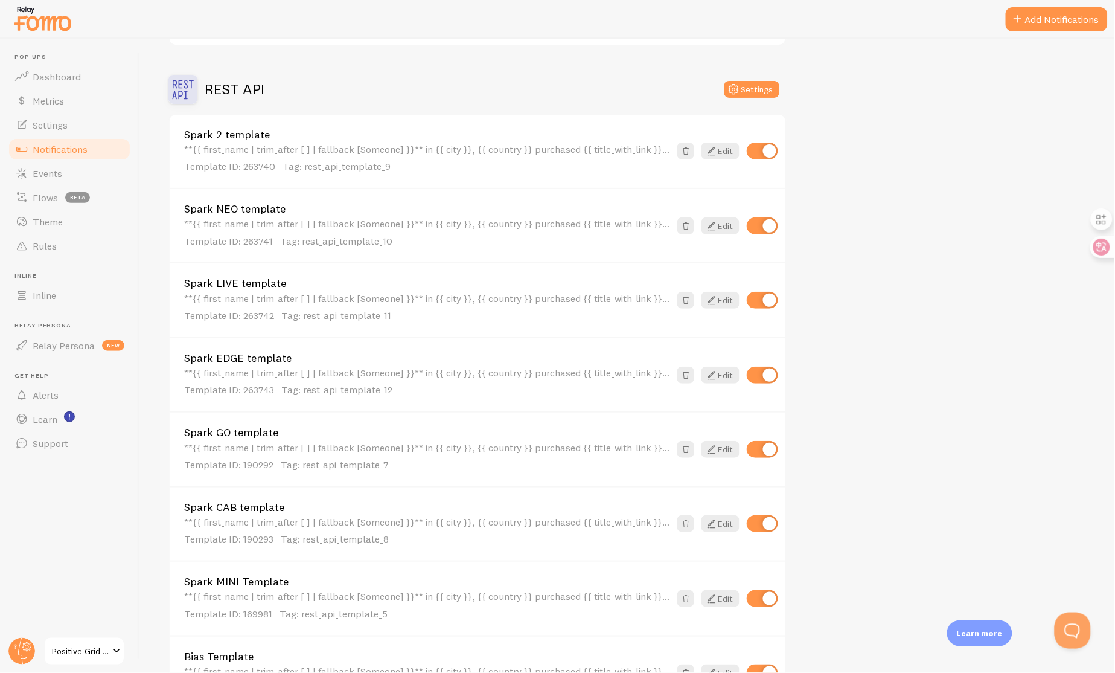
click at [92, 650] on span "Positive Grid EU Shopify" at bounding box center [80, 651] width 57 height 14
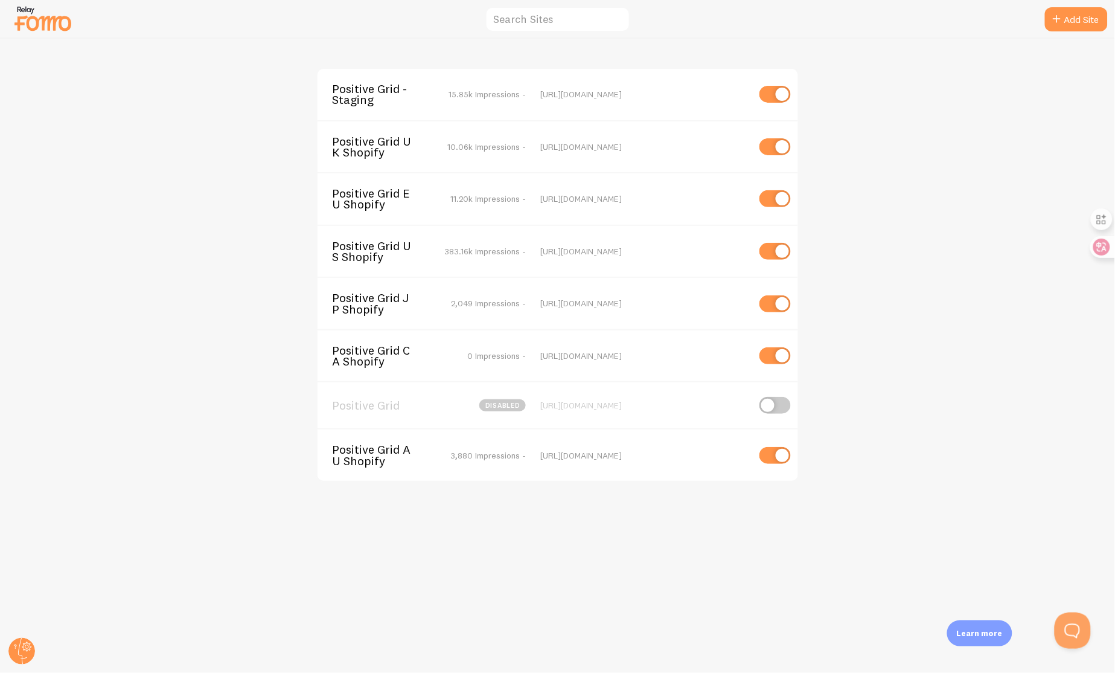
click at [361, 351] on span "Positive Grid CA Shopify" at bounding box center [380, 356] width 97 height 22
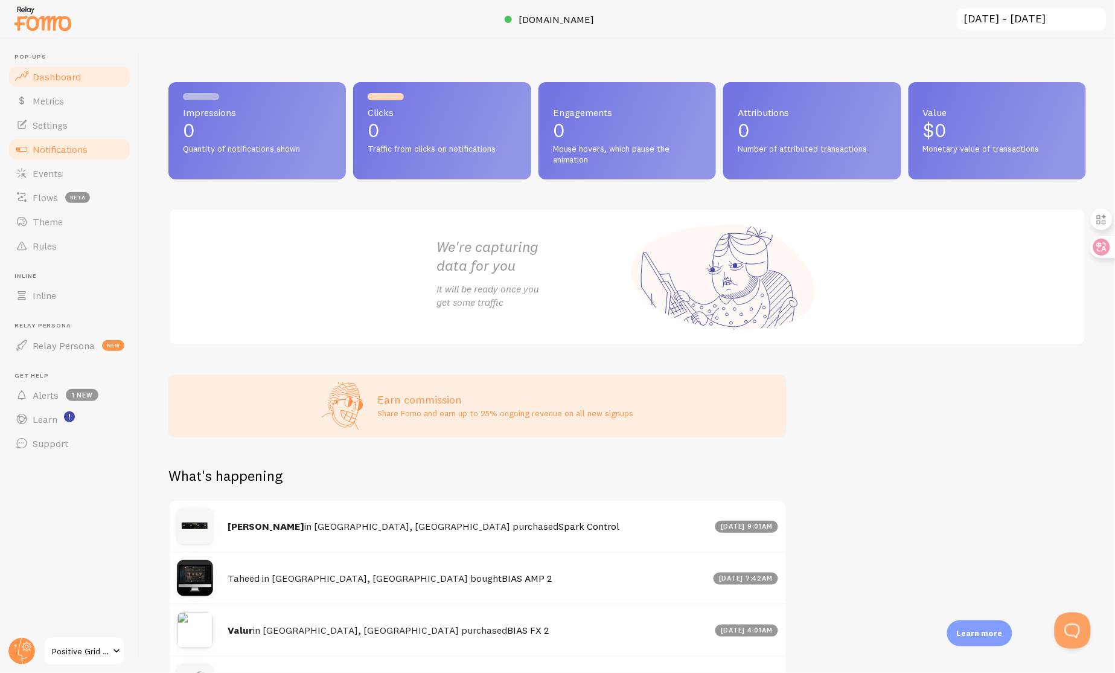
click at [50, 147] on span "Notifications" at bounding box center [60, 149] width 55 height 12
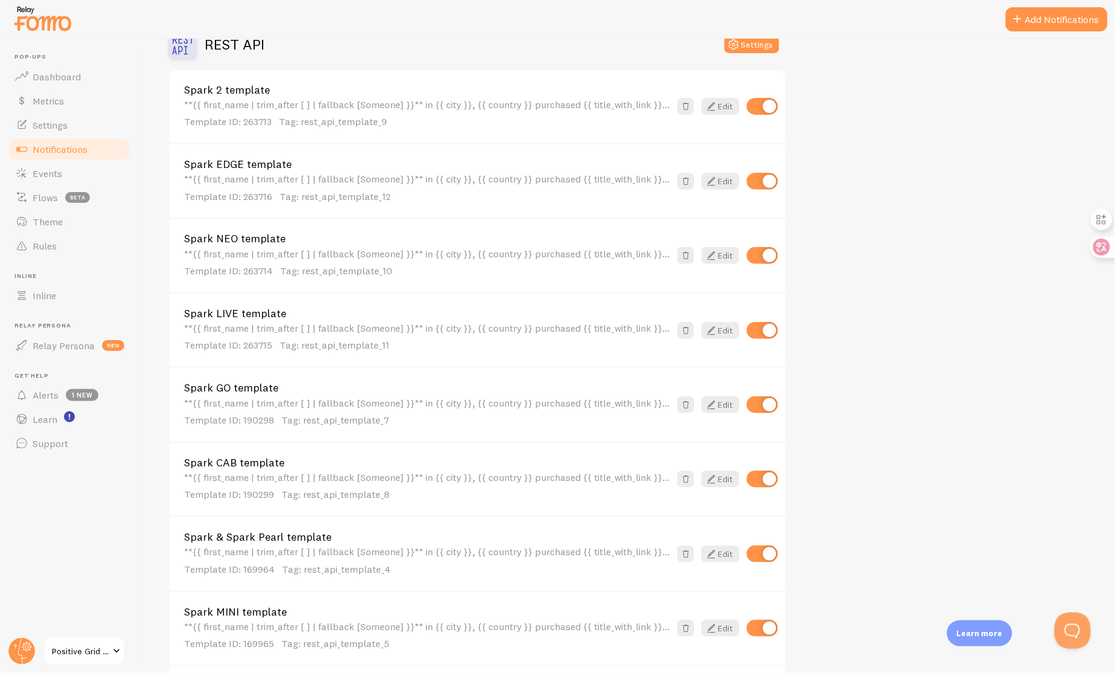
scroll to position [251, 0]
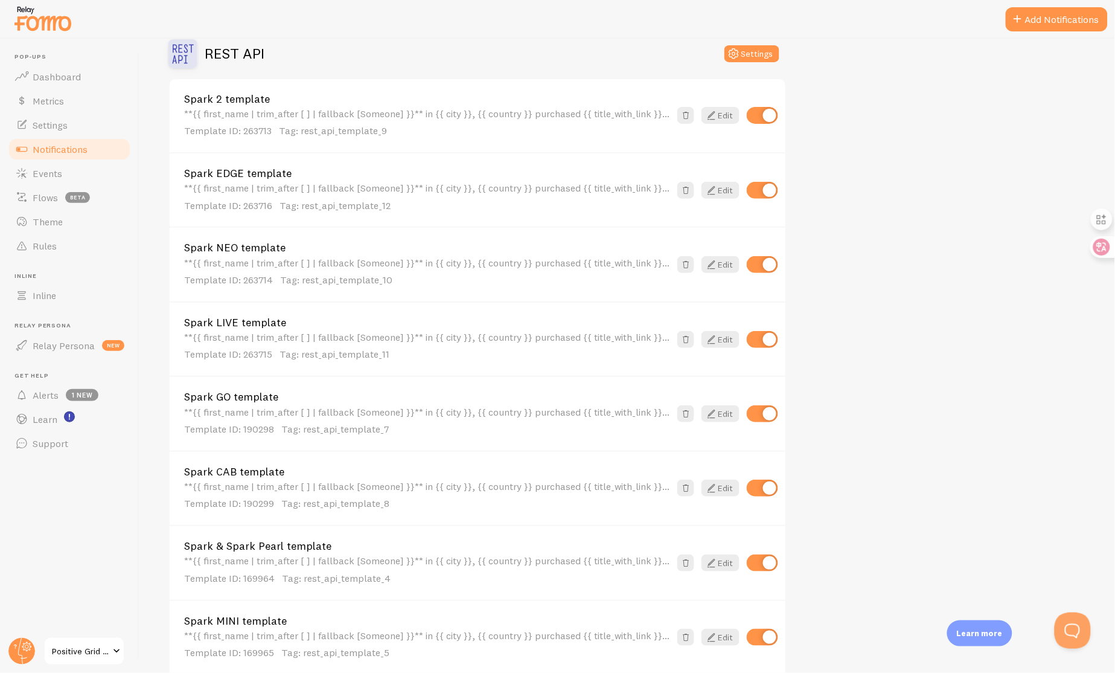
click at [95, 646] on span "Positive Grid CA Shopify" at bounding box center [80, 651] width 57 height 14
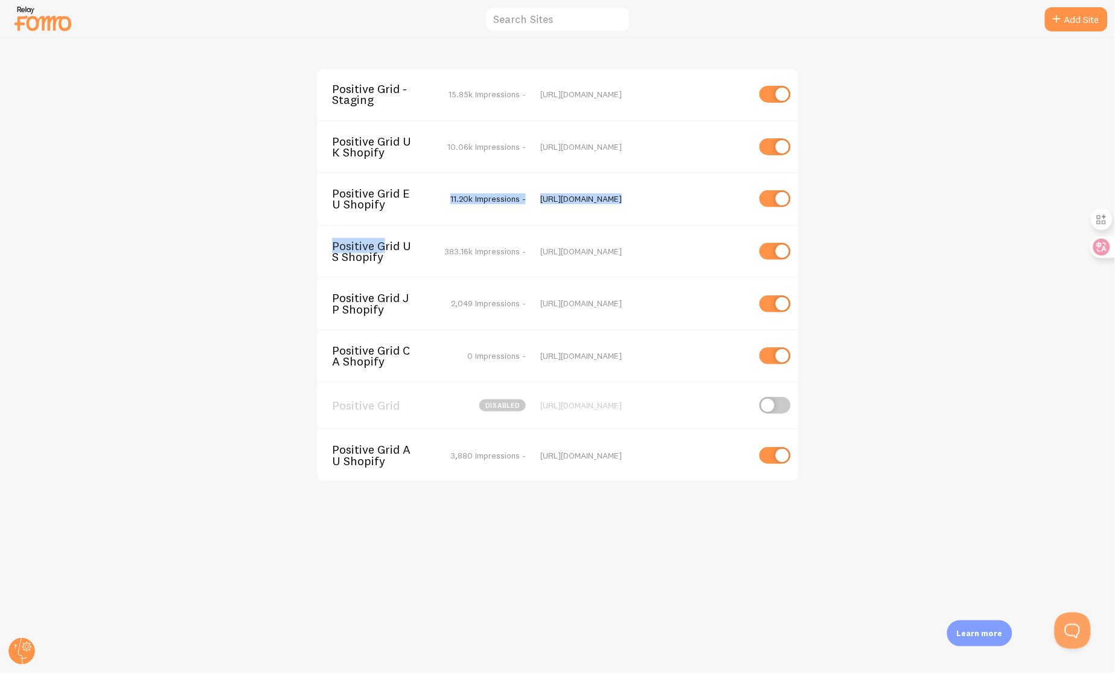
drag, startPoint x: 383, startPoint y: 249, endPoint x: 388, endPoint y: 218, distance: 31.3
click at [388, 218] on div "Positive Grid - Staging 15.85k Impressions - [URL][DOMAIN_NAME] Positive Grid U…" at bounding box center [557, 275] width 483 height 414
click at [382, 138] on span "Positive Grid UK Shopify" at bounding box center [380, 147] width 97 height 22
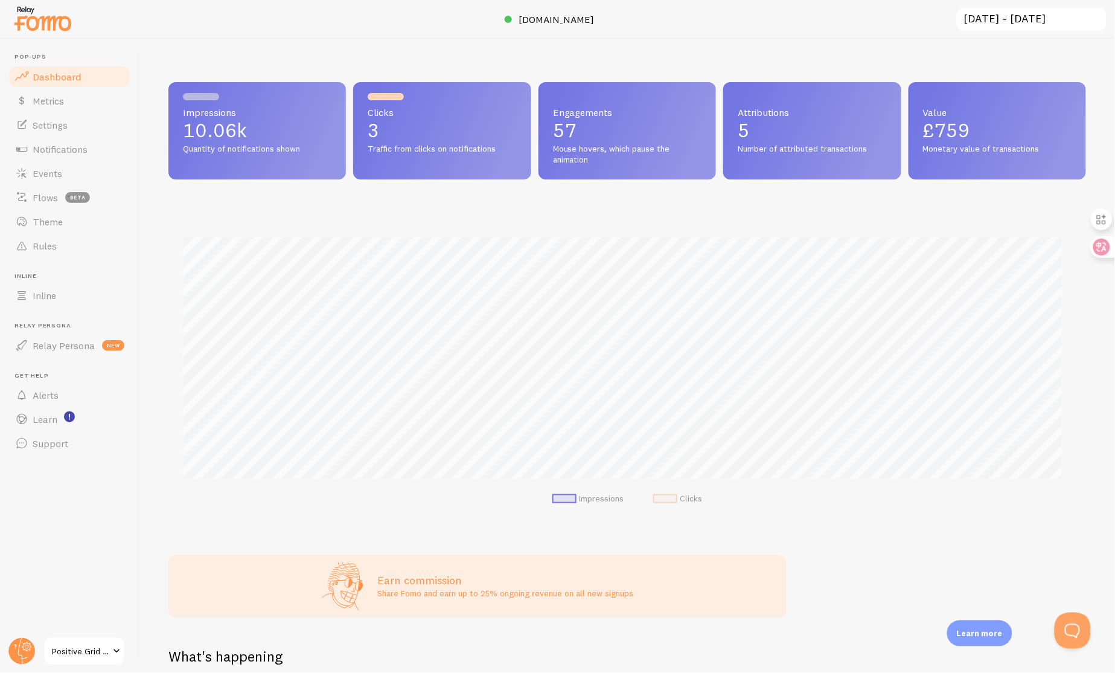
scroll to position [317, 908]
click at [71, 156] on link "Notifications" at bounding box center [69, 149] width 124 height 24
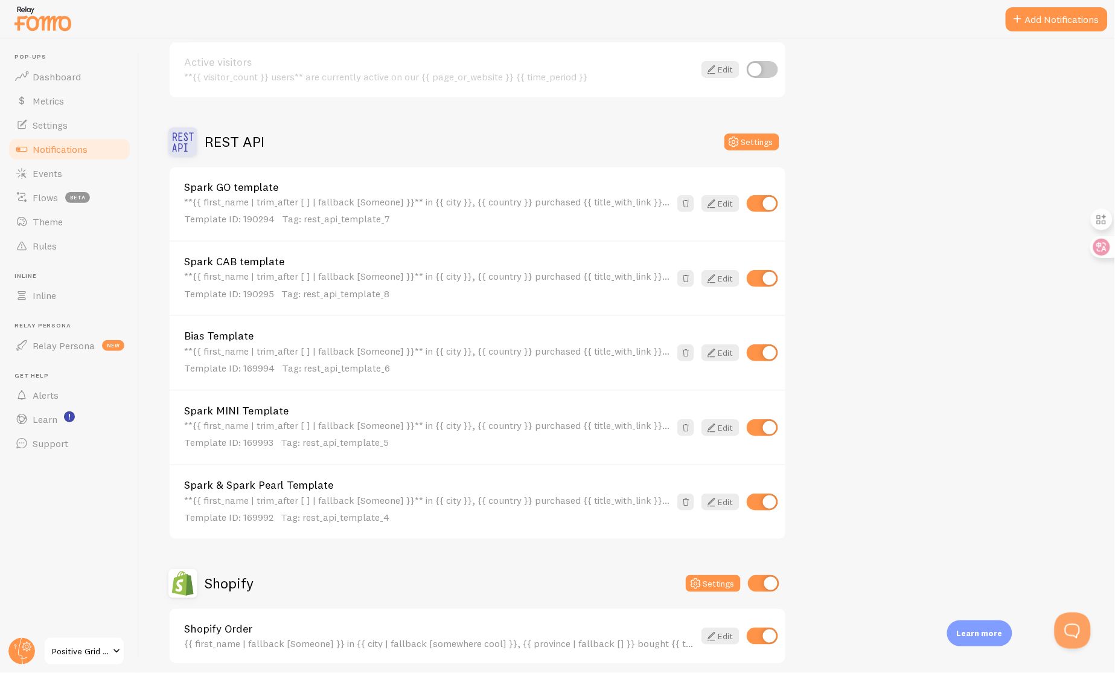
scroll to position [123, 0]
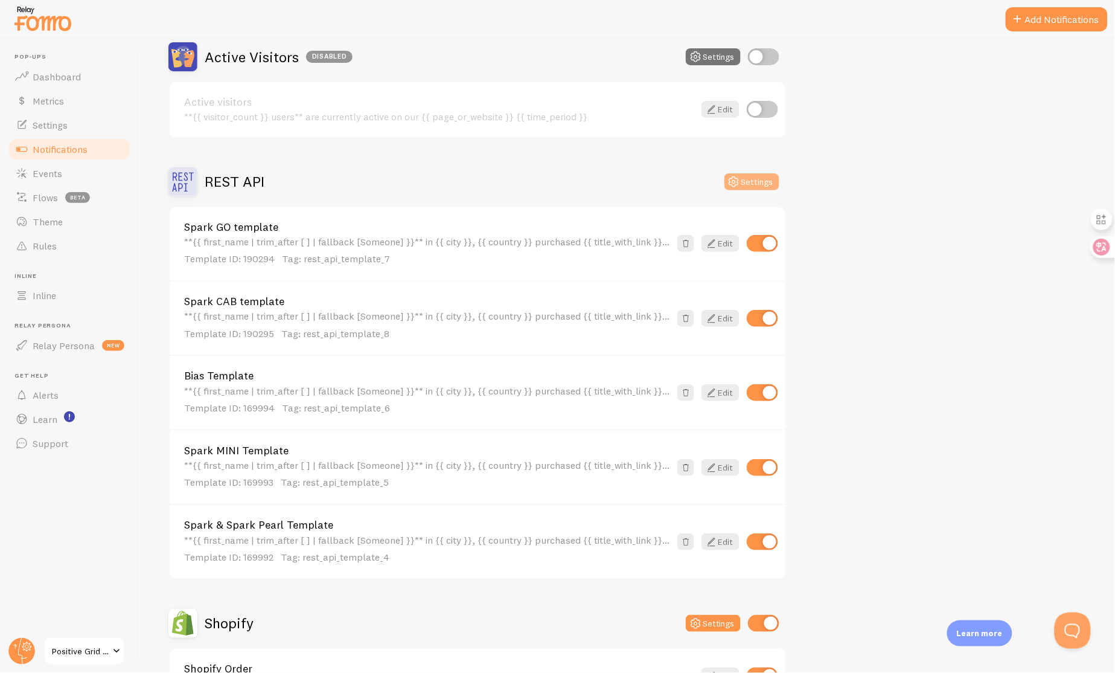
click at [750, 182] on button "Settings" at bounding box center [752, 181] width 55 height 17
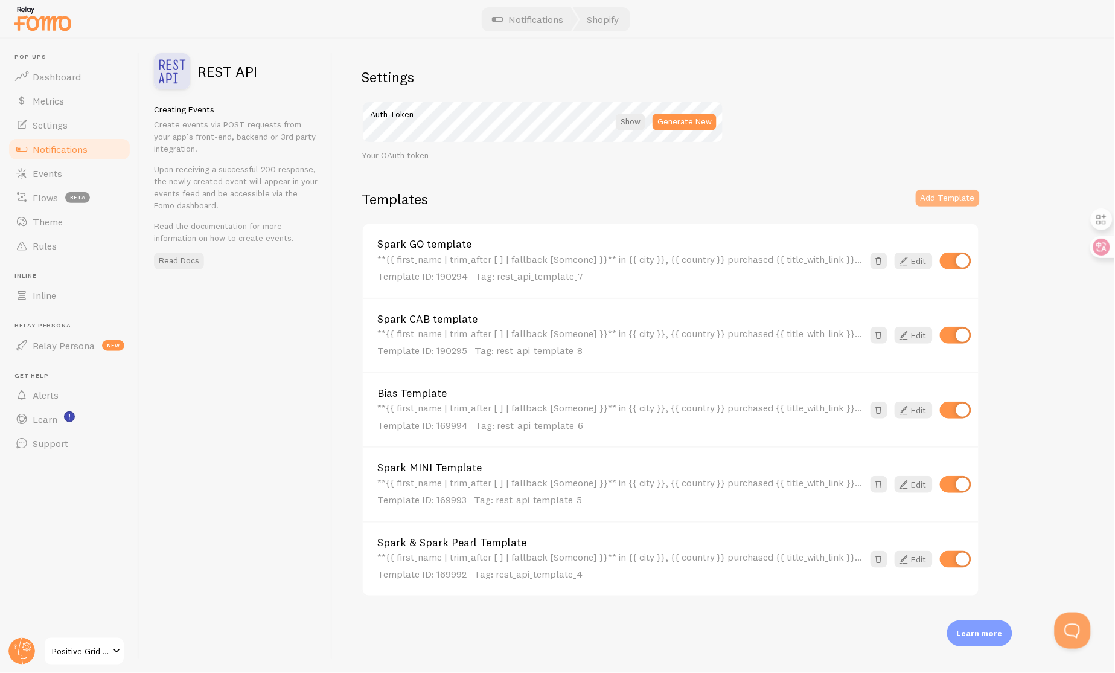
click at [930, 202] on button "Add Template" at bounding box center [948, 198] width 64 height 17
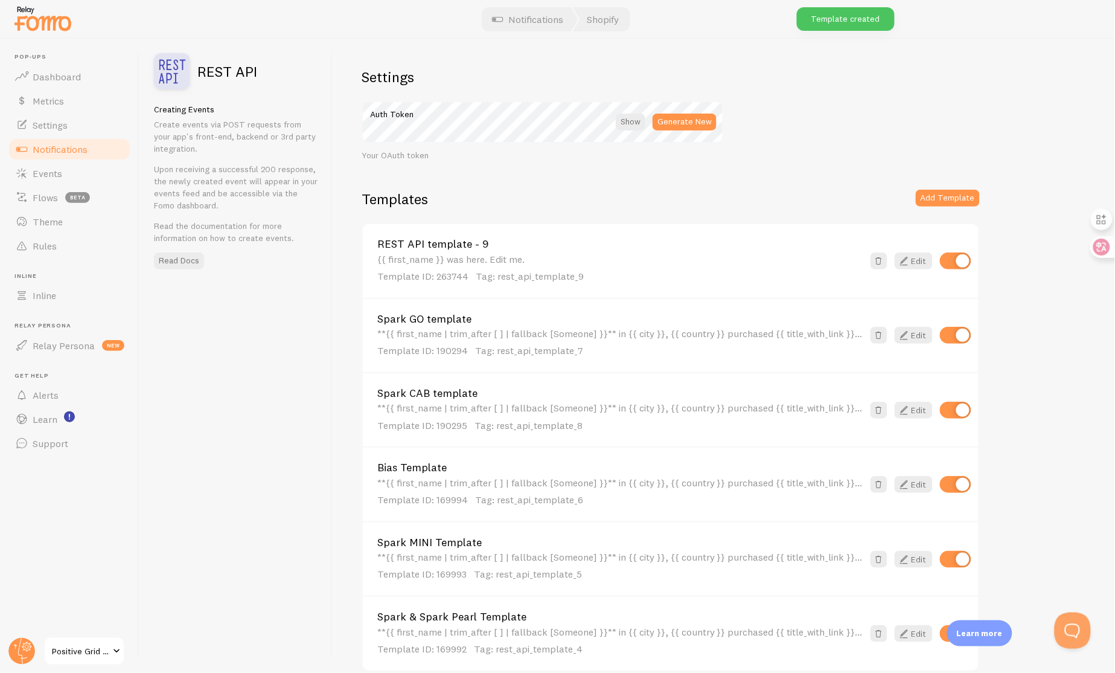
click at [639, 260] on div "{{ first_name }} was here. Edit me. Template ID: 263744 Tag: rest_api_template_9" at bounding box center [620, 269] width 486 height 30
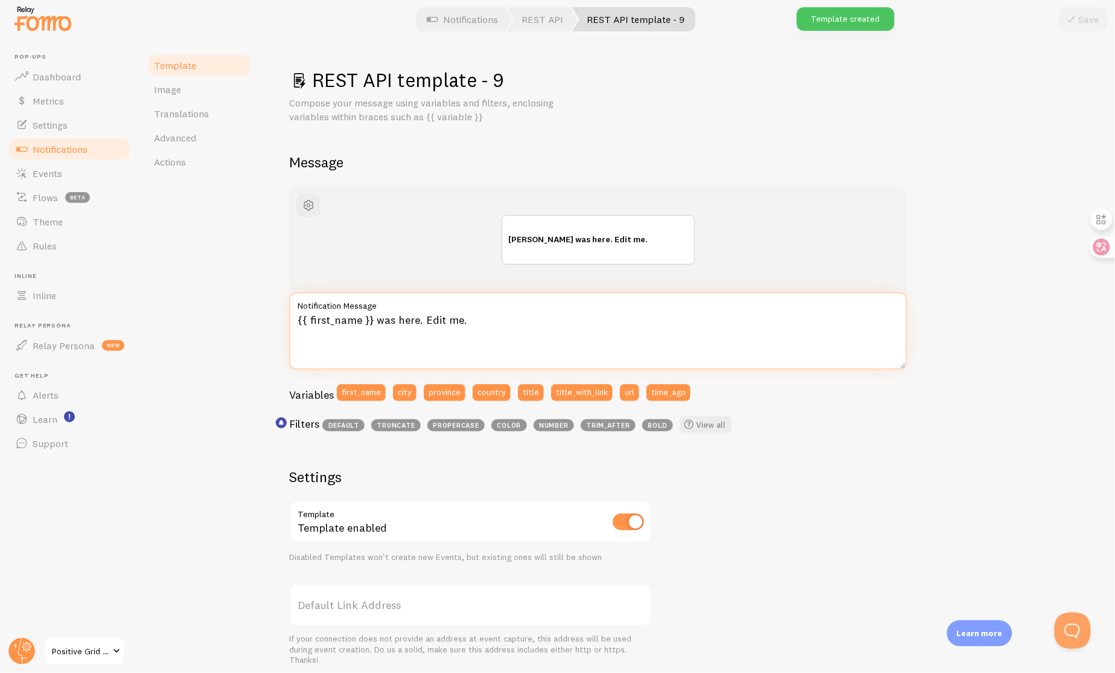
click at [544, 353] on textarea "{{ first_name }} was here. Edit me." at bounding box center [598, 330] width 618 height 77
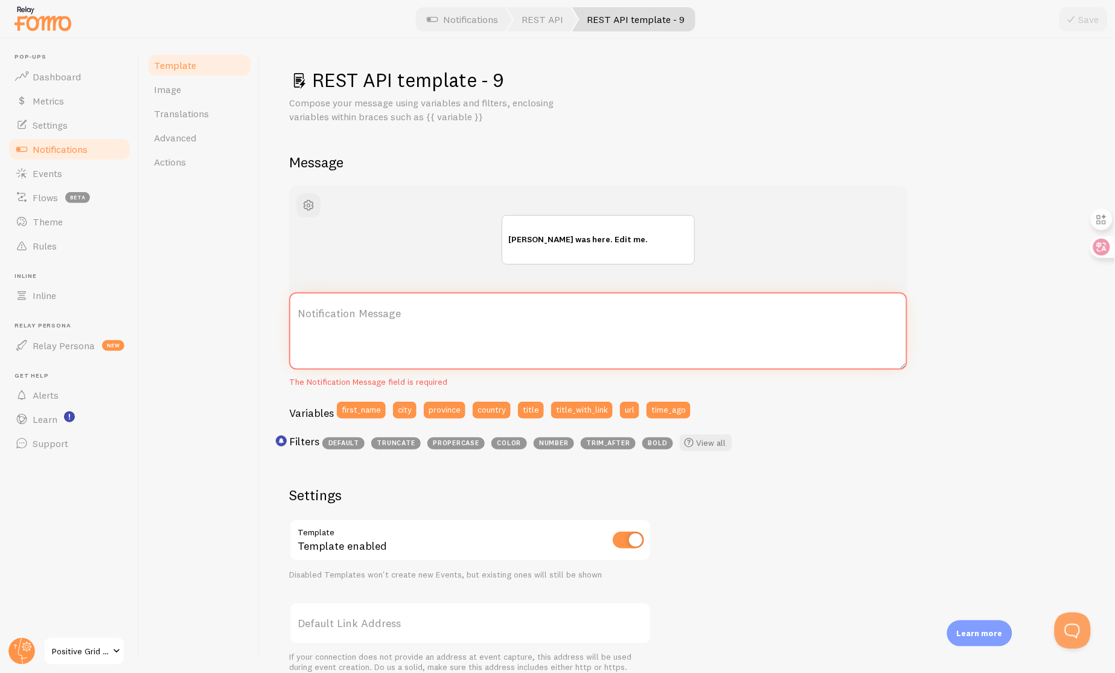
paste textarea "**{{ first_name | trim_after [ ] | fallback [Someone] }}** in {{ city }}, {{ co…"
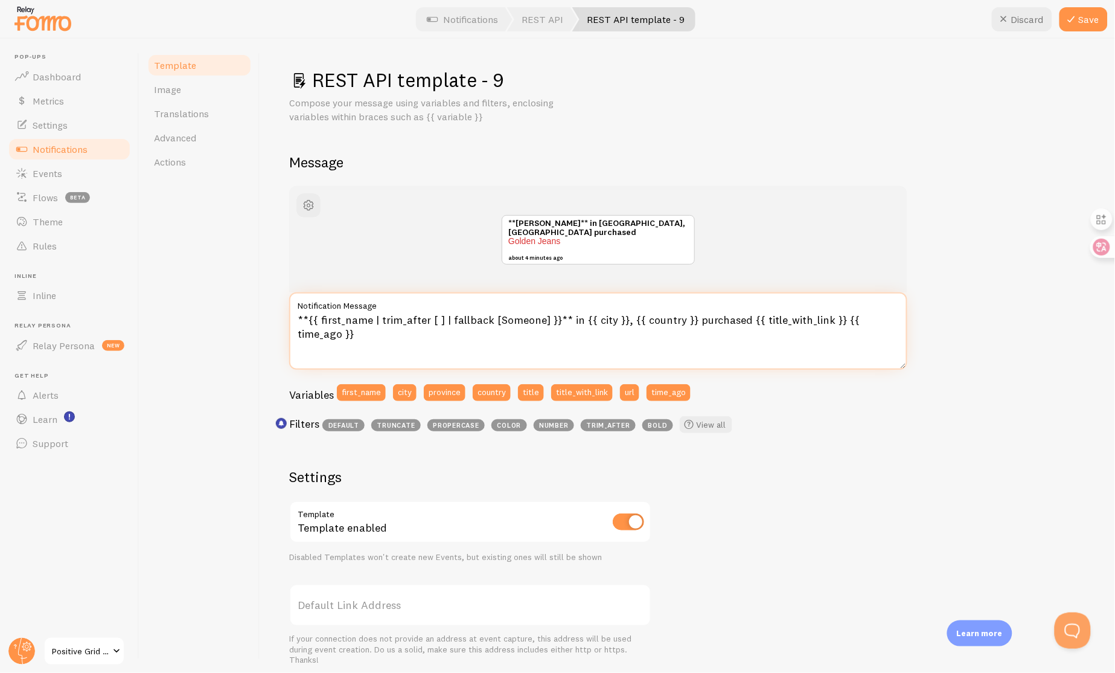
click at [524, 338] on textarea "**{{ first_name | trim_after [ ] | fallback [Someone] }}** in {{ city }}, {{ co…" at bounding box center [598, 330] width 618 height 77
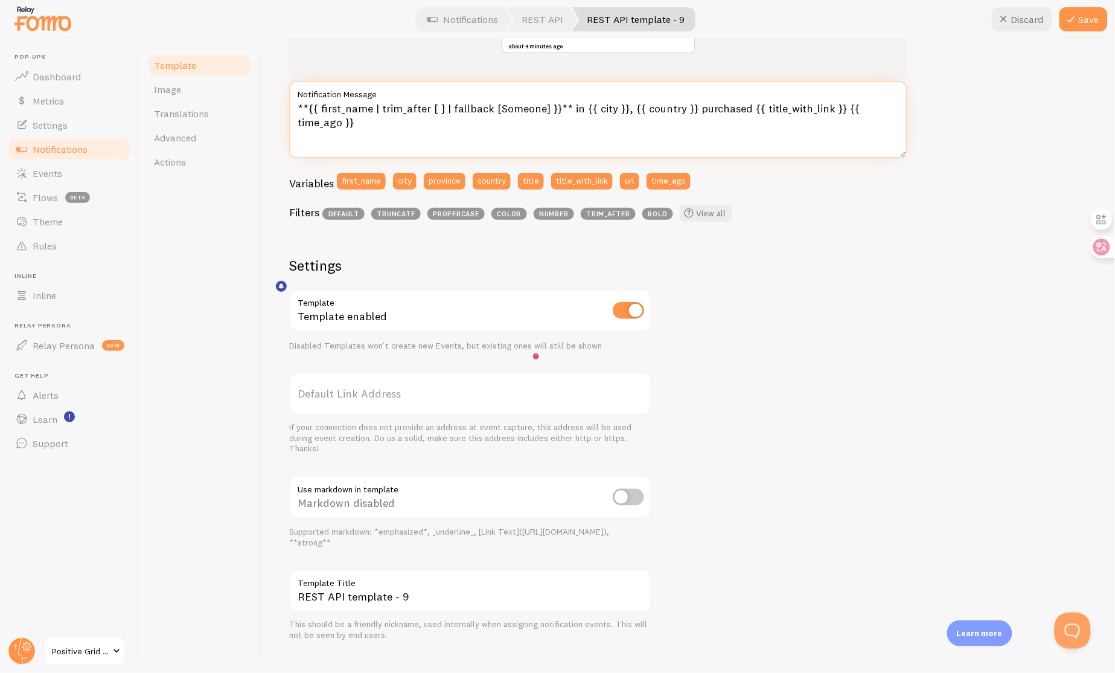
scroll to position [227, 0]
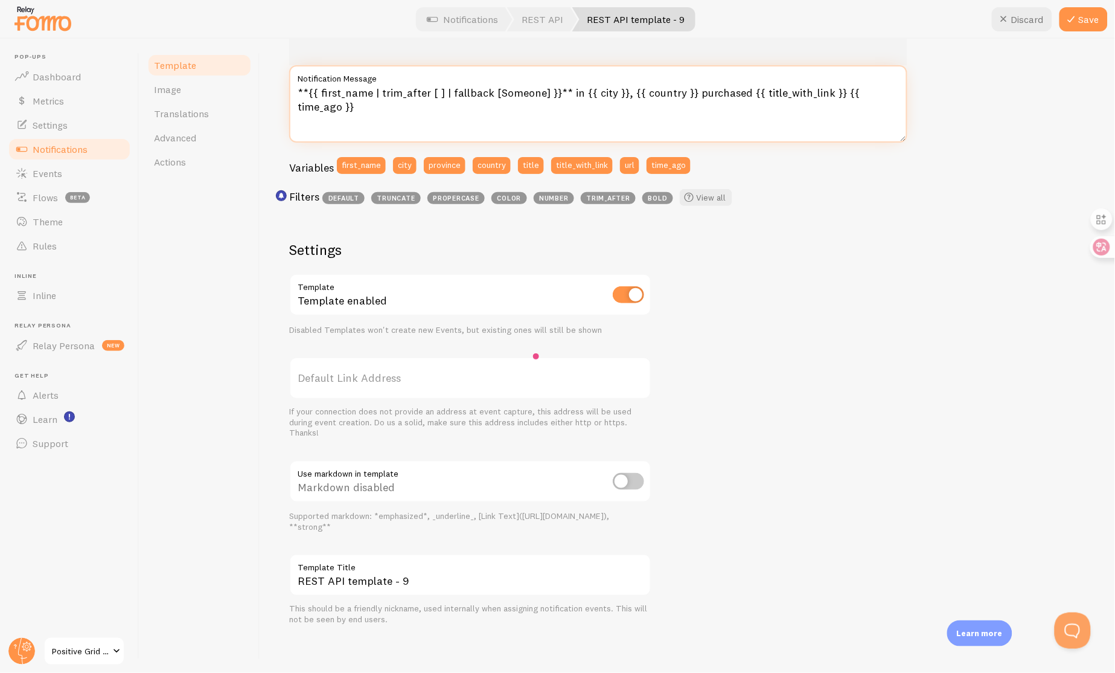
type textarea "**{{ first_name | trim_after [ ] | fallback [Someone] }}** in {{ city }}, {{ co…"
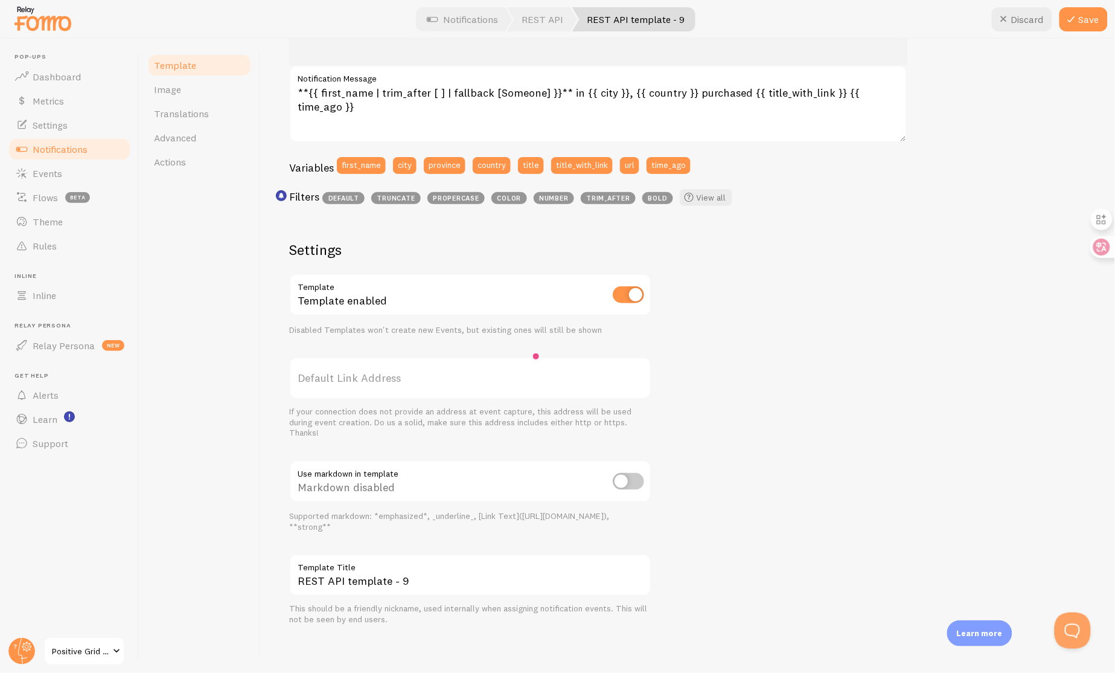
click at [629, 476] on input "checkbox" at bounding box center [628, 481] width 31 height 17
checkbox input "true"
click at [485, 577] on input "REST API template - 9" at bounding box center [470, 575] width 362 height 42
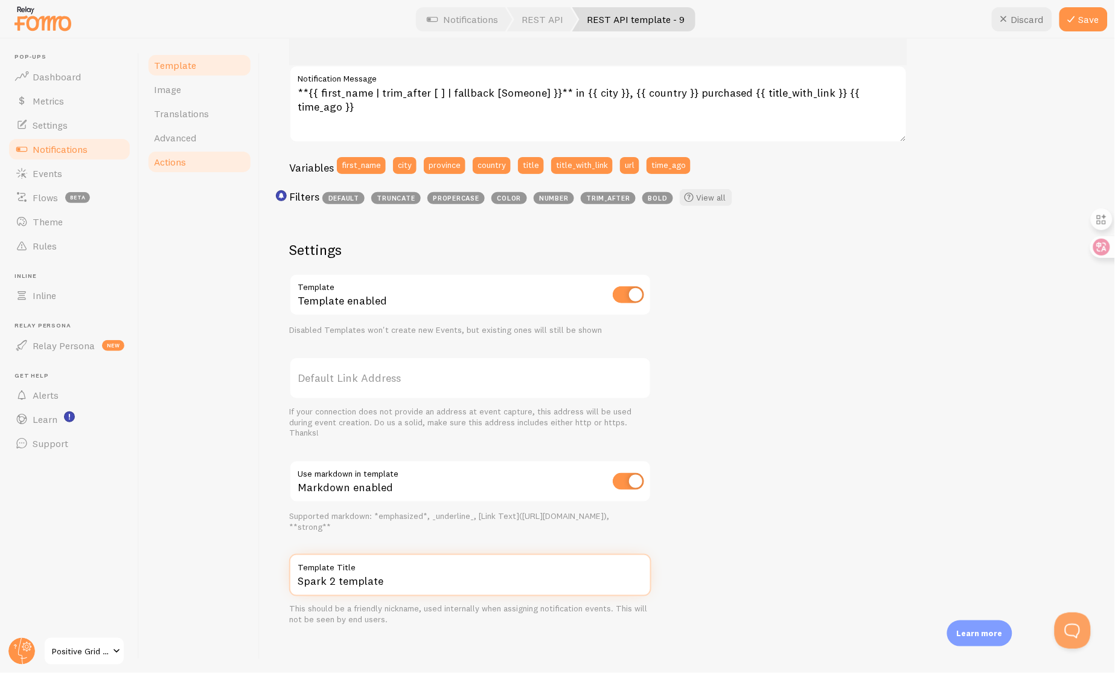
type input "Spark 2 template"
click at [196, 164] on link "Actions" at bounding box center [200, 162] width 106 height 24
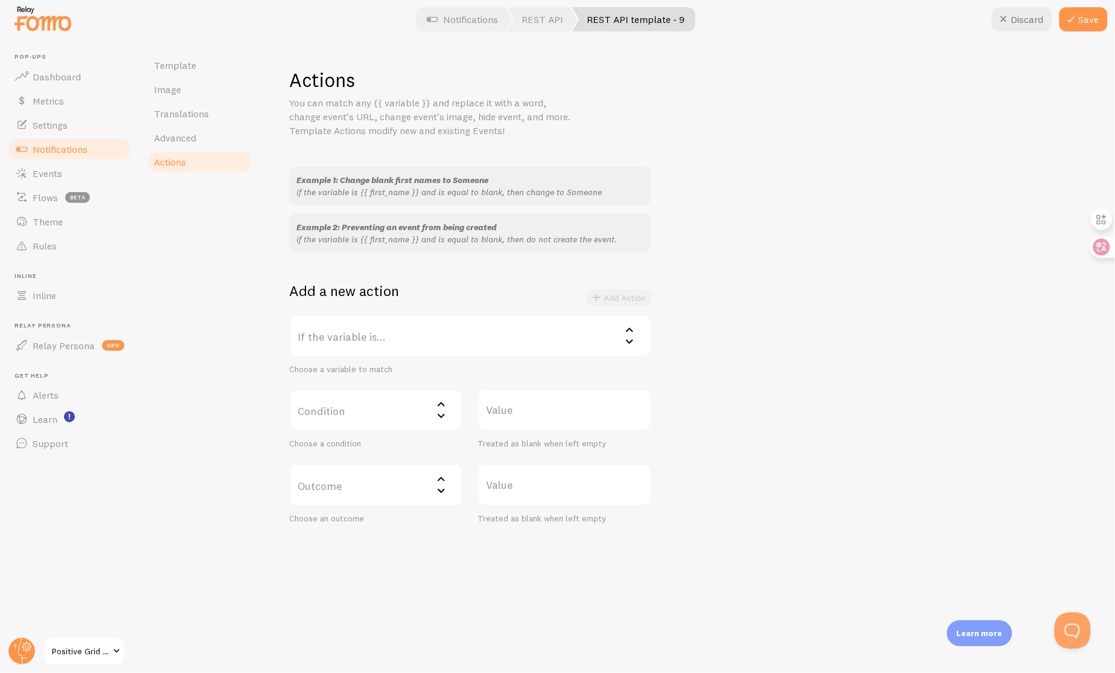
click at [456, 342] on label "If the variable is..." at bounding box center [470, 336] width 362 height 42
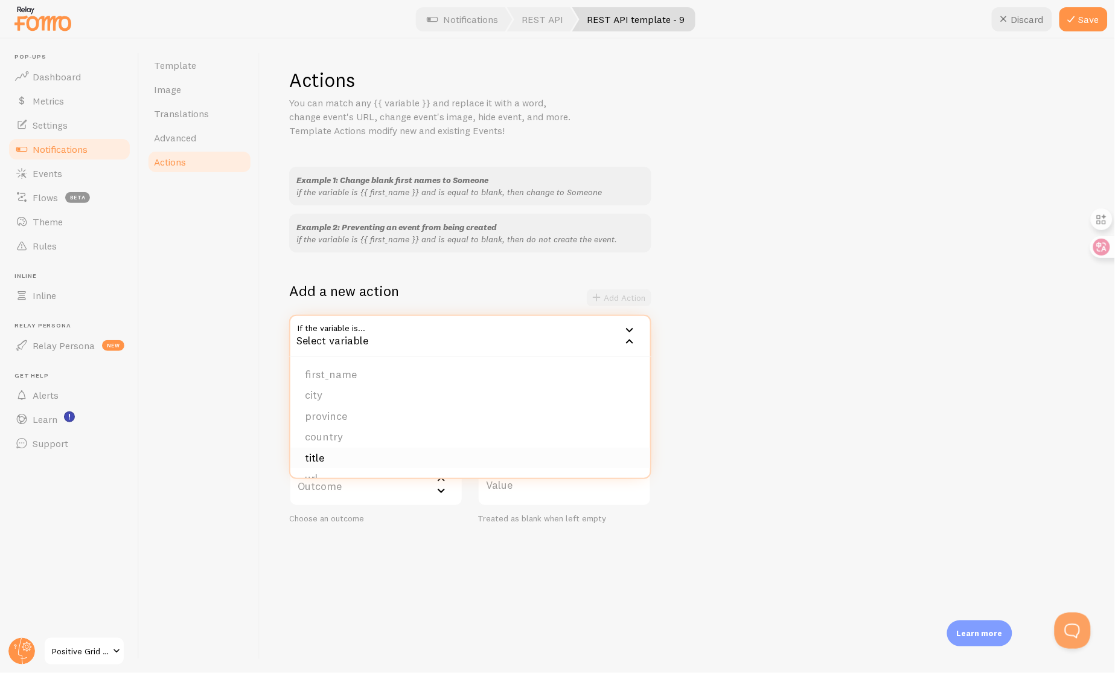
click at [354, 449] on li "title" at bounding box center [470, 457] width 360 height 21
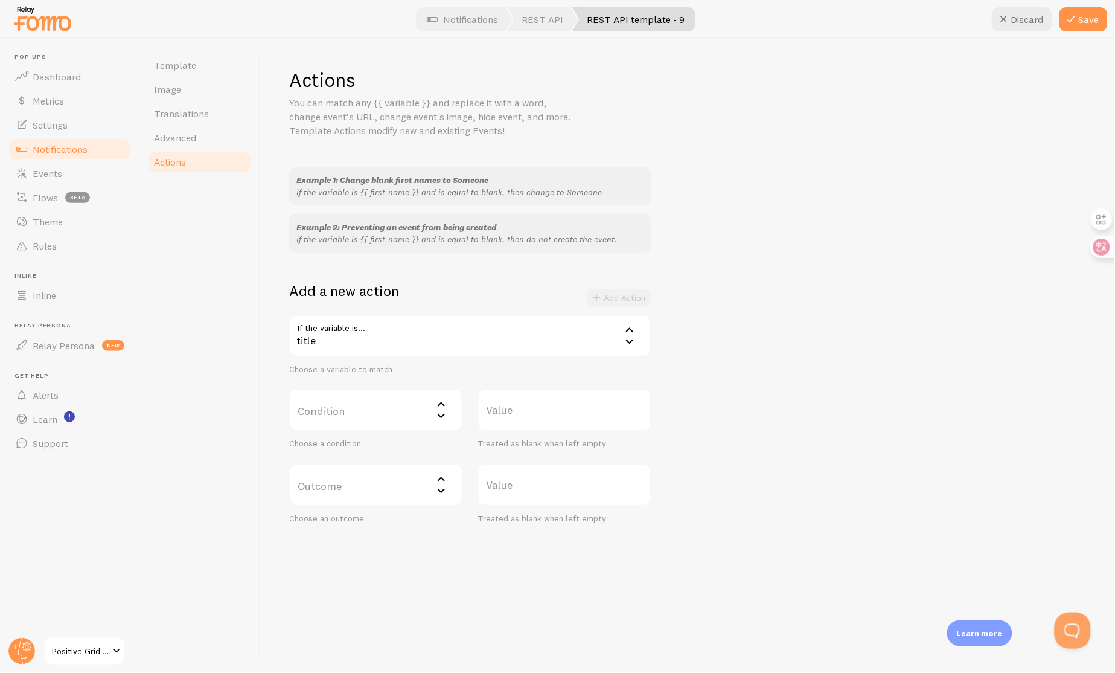
click at [367, 419] on label "Condition" at bounding box center [376, 410] width 174 height 42
click at [374, 460] on li "not equal" at bounding box center [375, 470] width 171 height 21
click at [543, 423] on label "Value" at bounding box center [565, 410] width 174 height 42
click at [543, 423] on input "Value" at bounding box center [565, 410] width 174 height 42
type input "Spark 2"
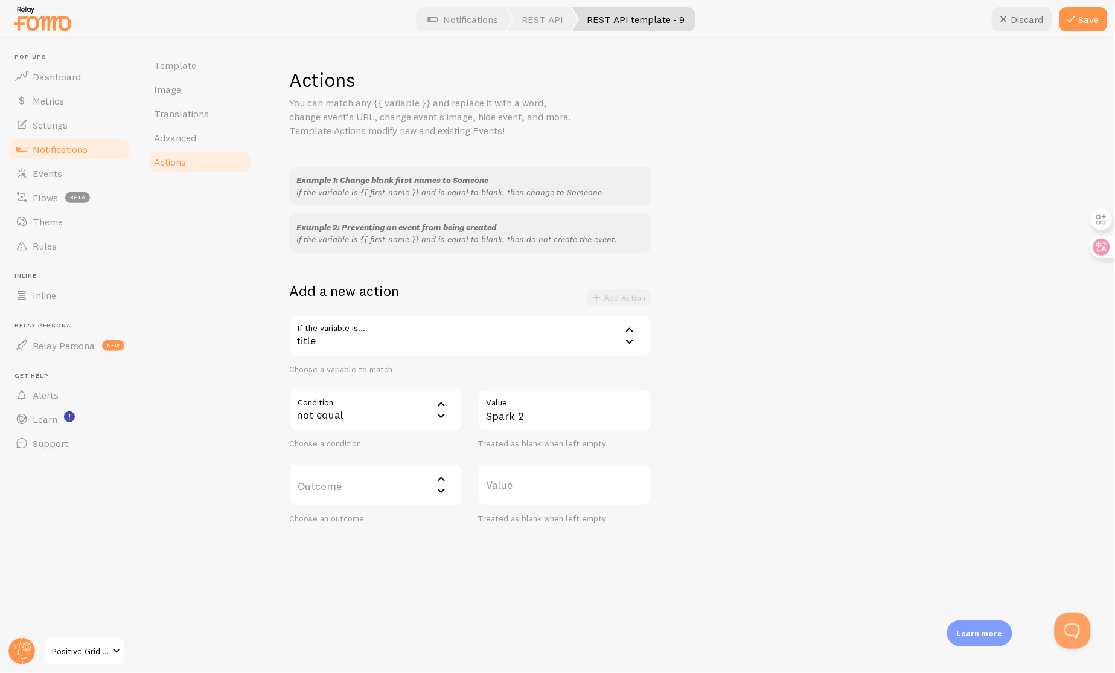
click at [401, 485] on label "Outcome" at bounding box center [376, 485] width 174 height 42
click at [391, 518] on li "do not create event" at bounding box center [375, 523] width 171 height 21
click at [828, 409] on div "Example 1: Change blank first names to Someone if the variable is {{ first_name…" at bounding box center [687, 345] width 797 height 357
click at [1081, 23] on button "Save" at bounding box center [1084, 19] width 48 height 24
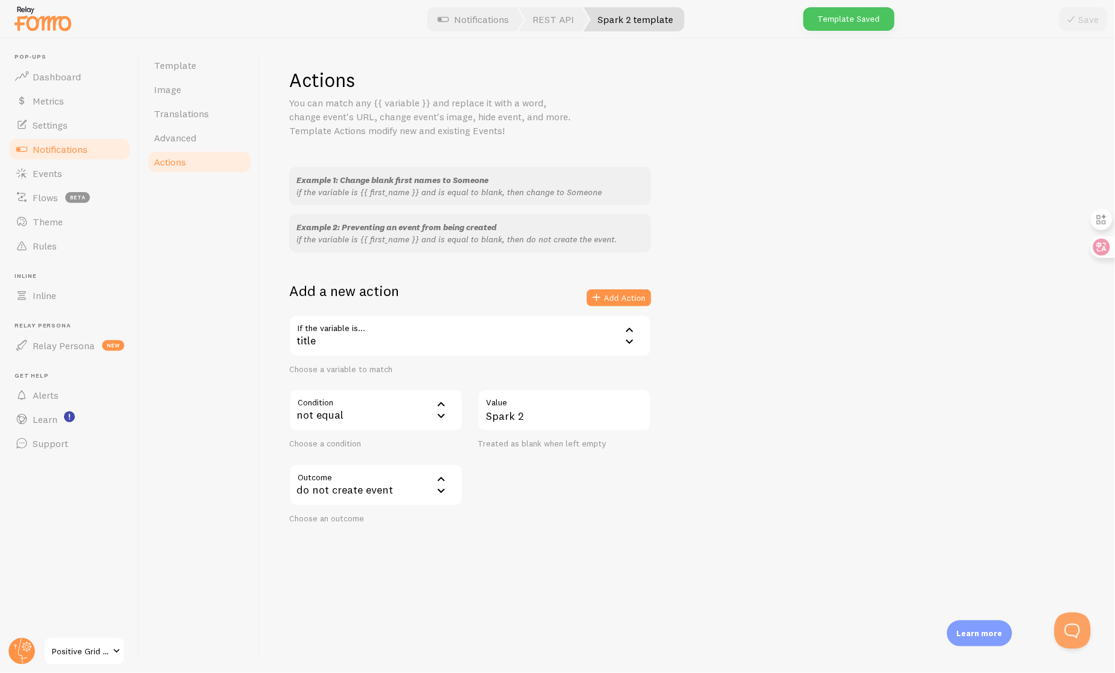
click at [212, 161] on link "Actions" at bounding box center [200, 162] width 106 height 24
click at [200, 167] on link "Actions" at bounding box center [200, 162] width 106 height 24
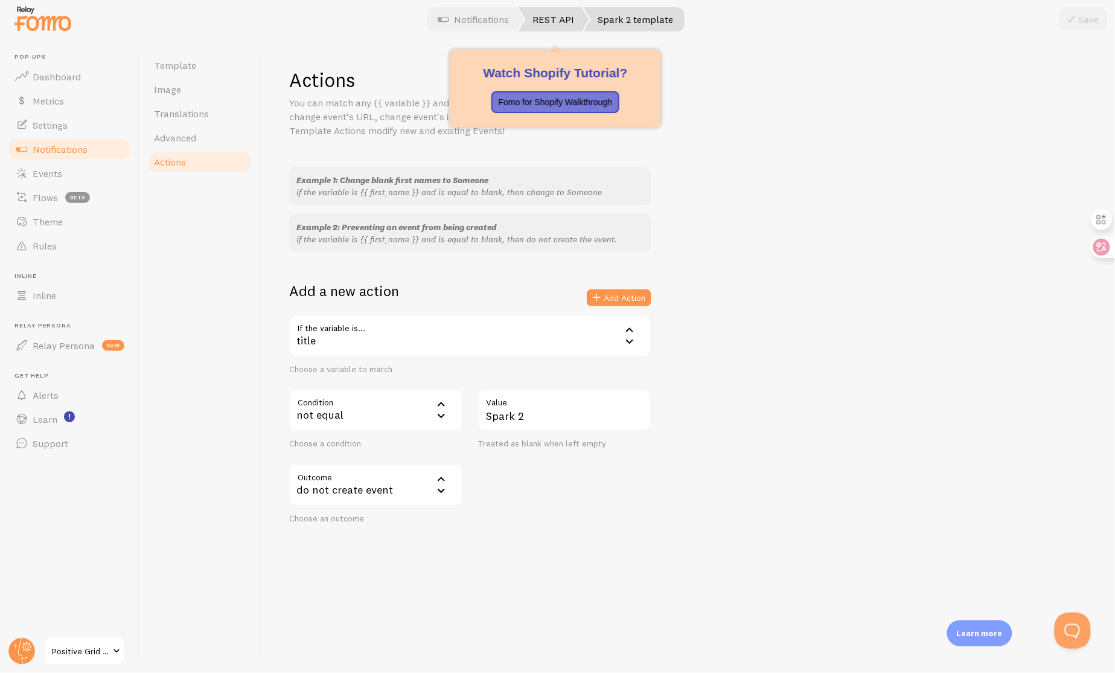
click at [537, 19] on link "REST API" at bounding box center [554, 19] width 71 height 24
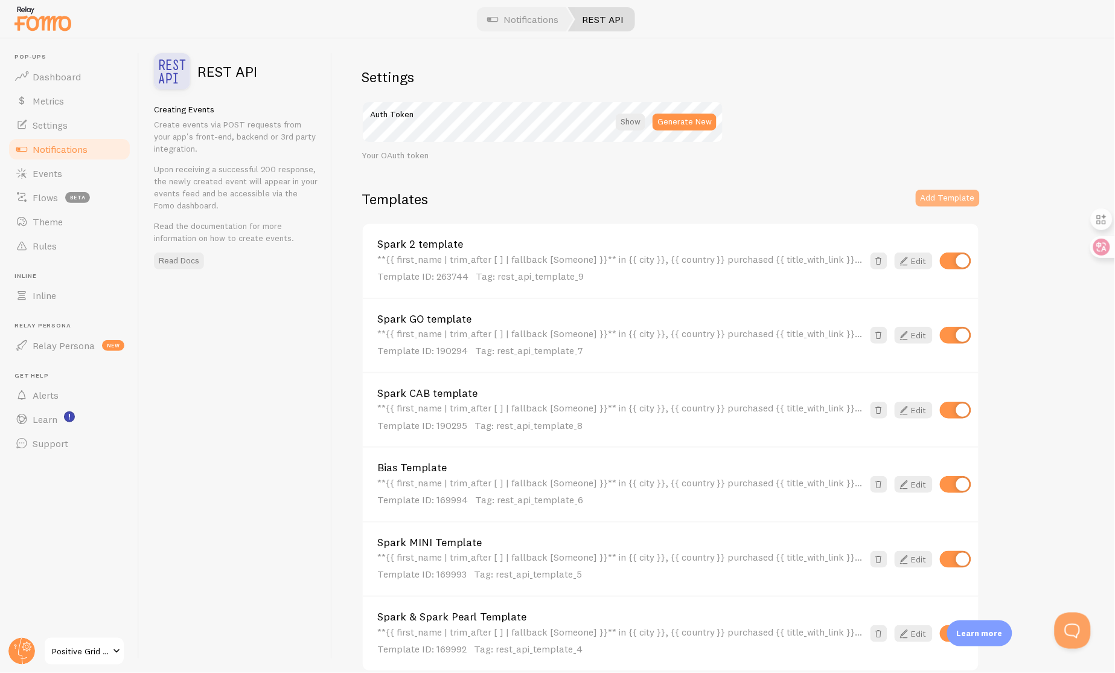
click at [940, 196] on button "Add Template" at bounding box center [948, 198] width 64 height 17
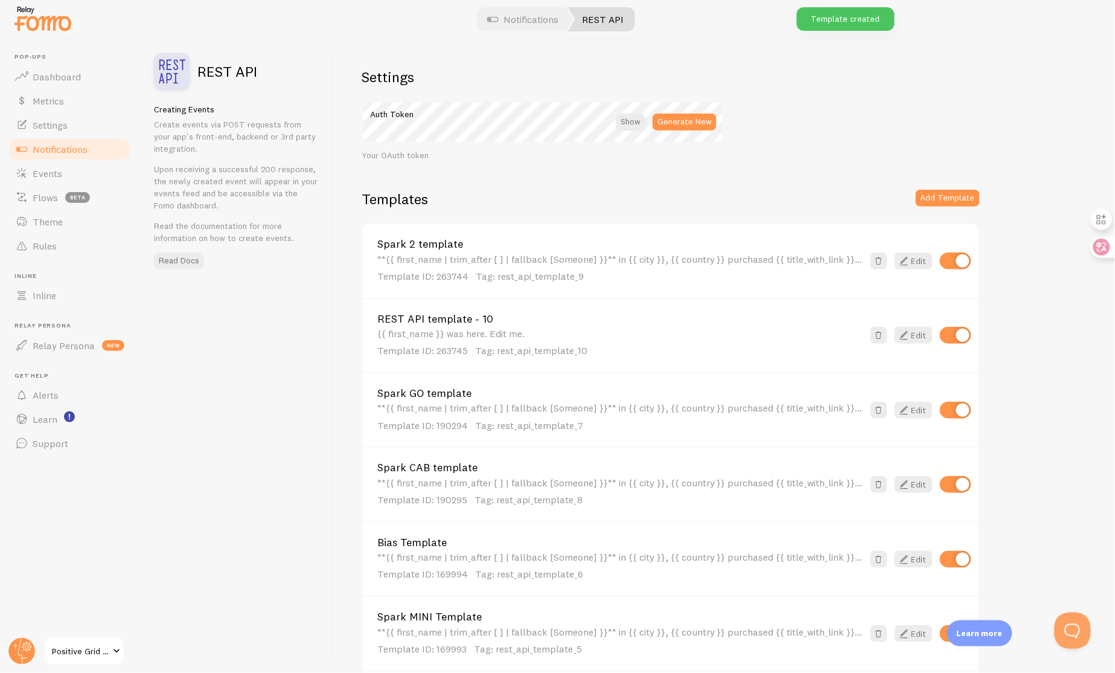
click at [517, 322] on link "REST API template - 10" at bounding box center [620, 318] width 486 height 11
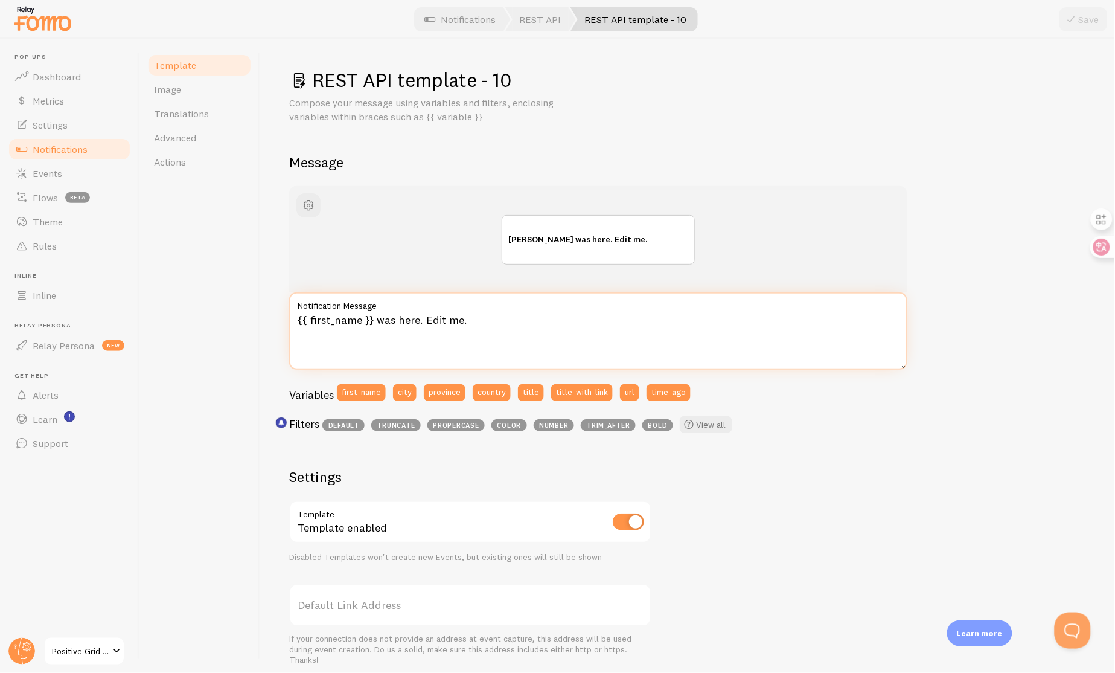
click at [498, 324] on textarea "{{ first_name }} was here. Edit me." at bounding box center [598, 330] width 618 height 77
paste textarea "**{{ first_name | trim_after [ ] | fallback [Someone] }}** in {{ city }}, {{ co…"
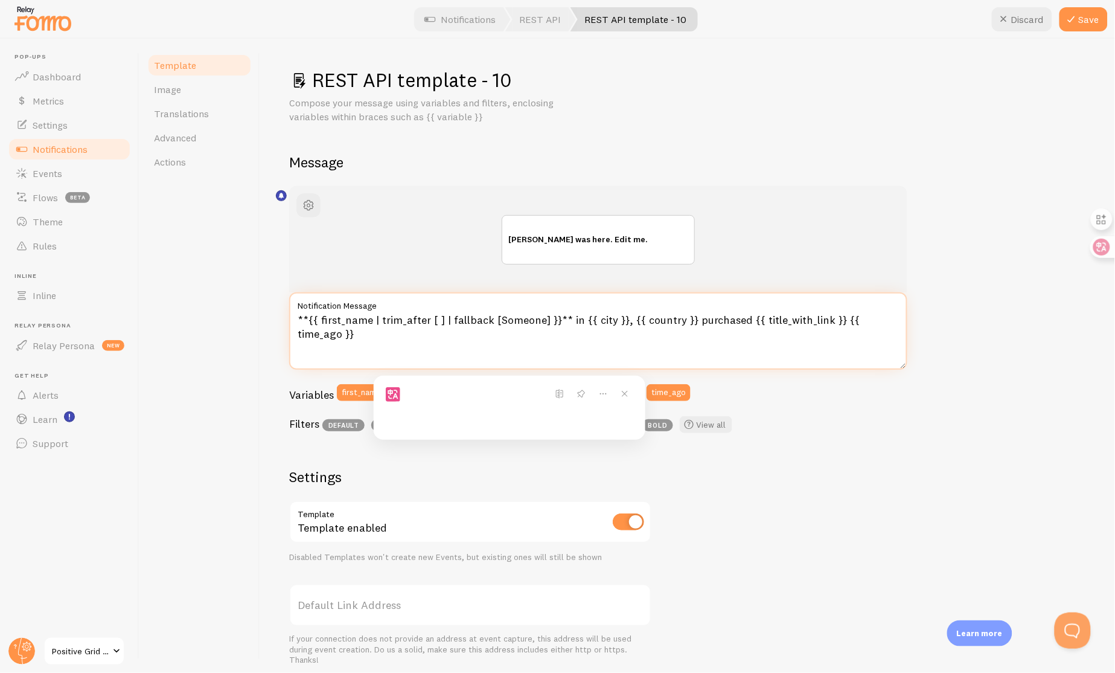
scroll to position [227, 0]
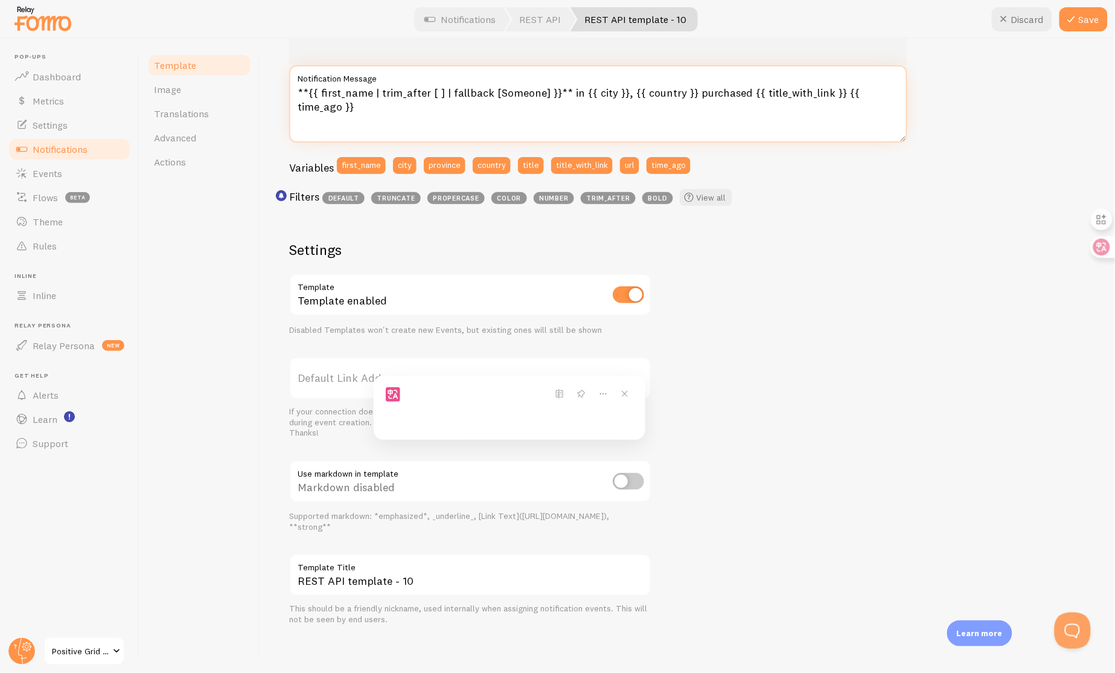
type textarea "**{{ first_name | trim_after [ ] | fallback [Someone] }}** in {{ city }}, {{ co…"
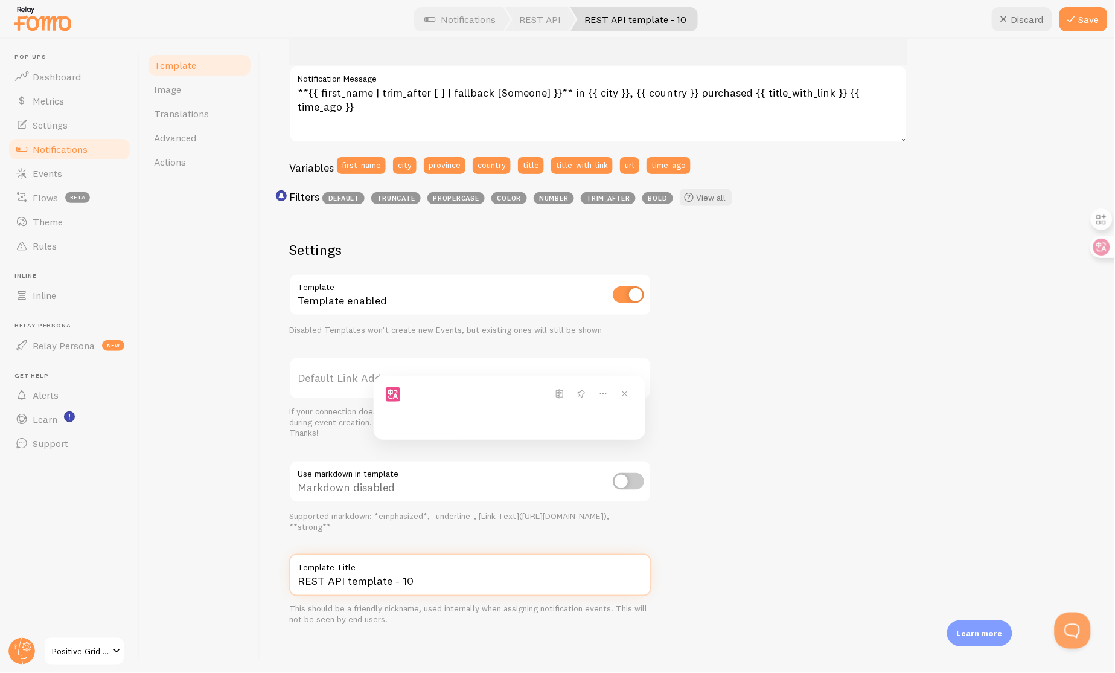
click at [465, 580] on input "REST API template - 10" at bounding box center [470, 575] width 362 height 42
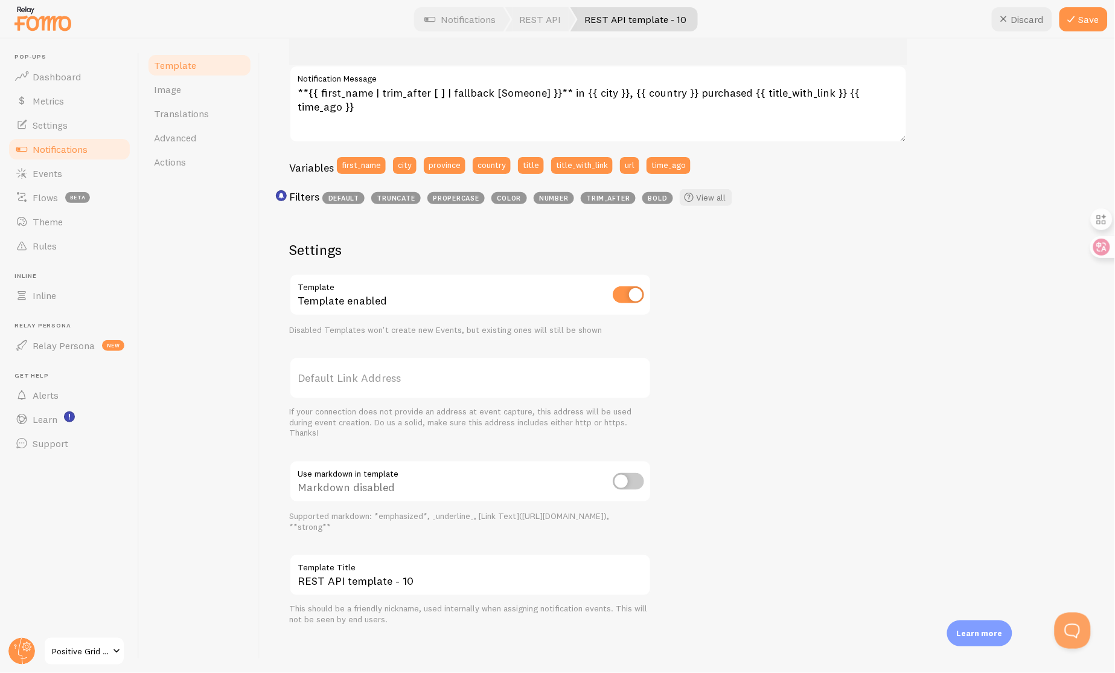
click at [619, 470] on div "Markdown disabled" at bounding box center [470, 482] width 362 height 44
drag, startPoint x: 605, startPoint y: 490, endPoint x: 612, endPoint y: 486, distance: 7.9
click at [606, 490] on div "Markdown disabled" at bounding box center [470, 482] width 362 height 44
click at [615, 484] on input "checkbox" at bounding box center [628, 481] width 31 height 17
checkbox input "true"
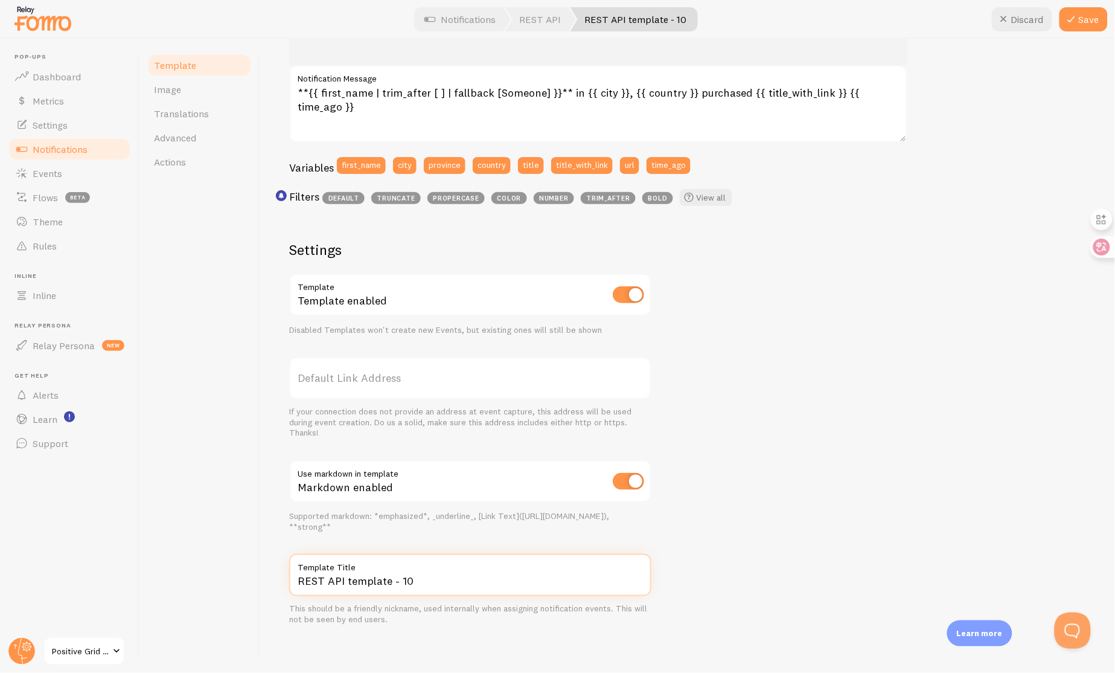
click at [457, 572] on input "REST API template - 10" at bounding box center [470, 575] width 362 height 42
type input "Spark NEO template"
click at [171, 156] on span "Actions" at bounding box center [170, 162] width 32 height 12
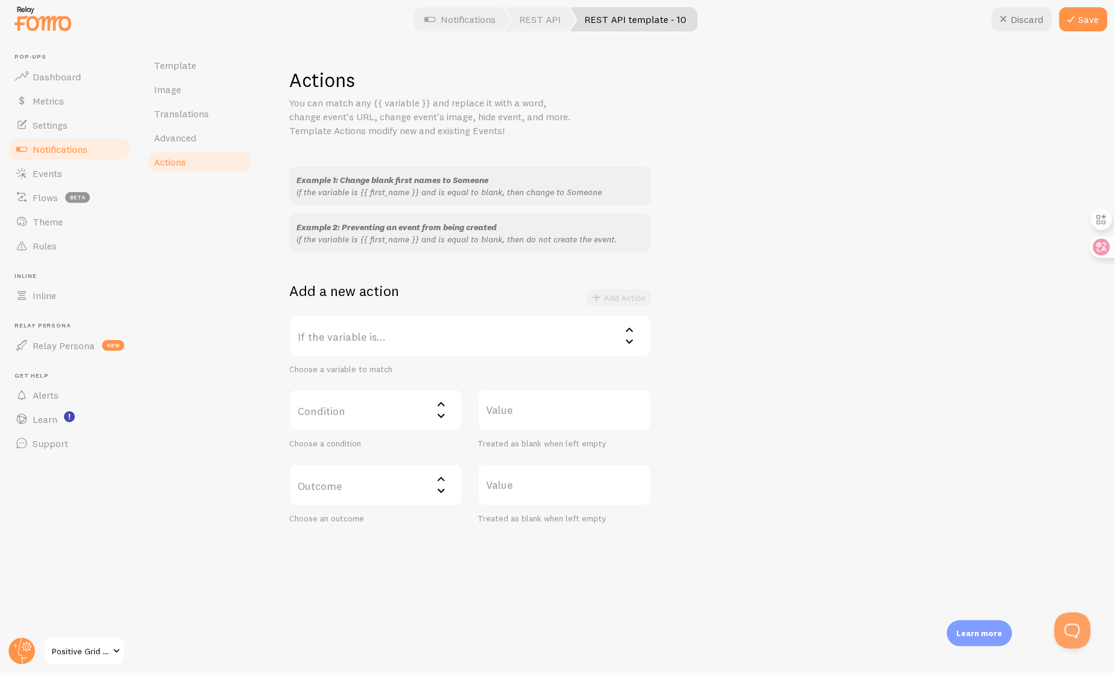
click at [484, 344] on label "If the variable is..." at bounding box center [470, 336] width 362 height 42
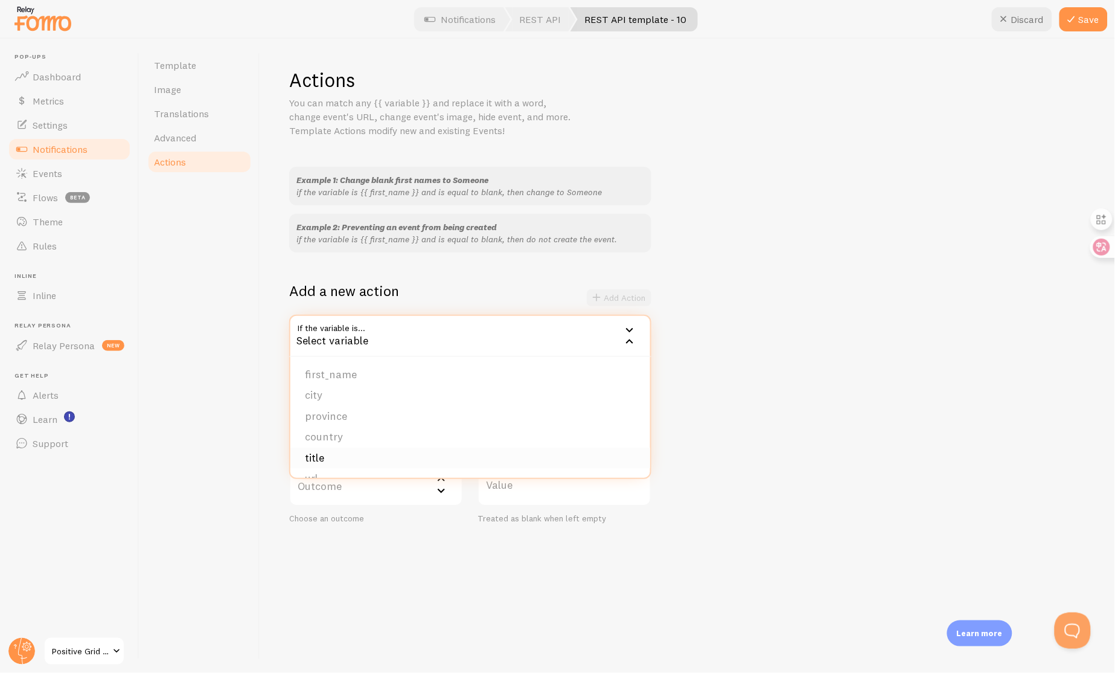
click at [404, 458] on li "title" at bounding box center [470, 457] width 360 height 21
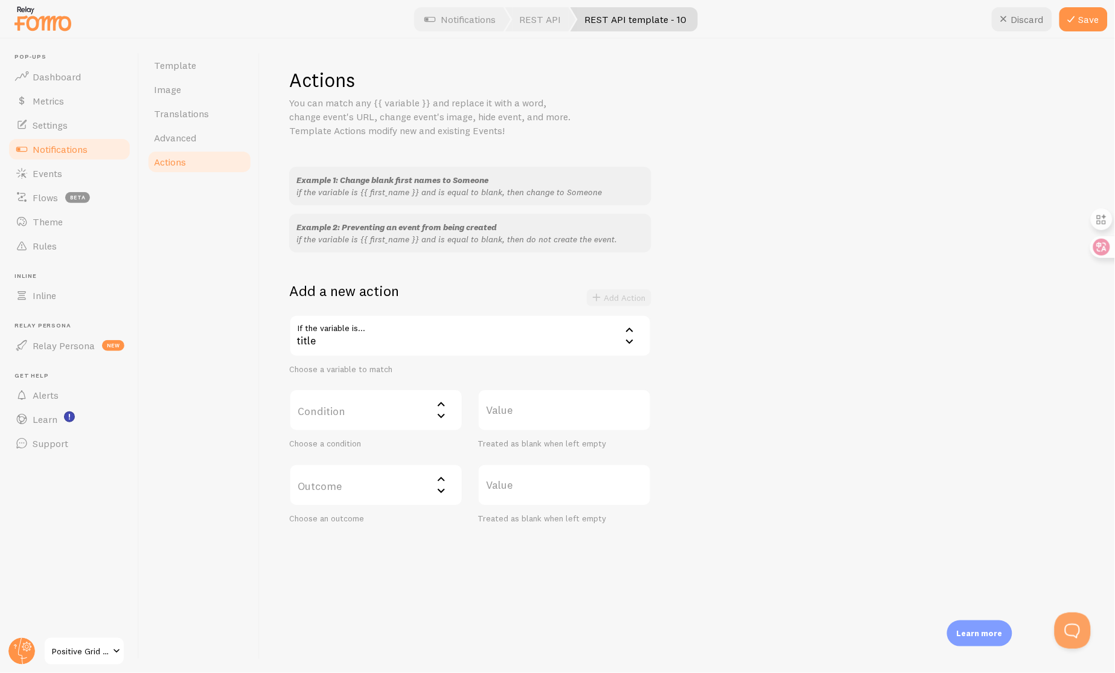
click at [409, 405] on label "Condition" at bounding box center [376, 410] width 174 height 42
click at [388, 468] on li "not equal" at bounding box center [375, 470] width 171 height 21
click at [574, 412] on label "Value" at bounding box center [565, 410] width 174 height 42
click at [574, 412] on input "Value" at bounding box center [565, 410] width 174 height 42
type input "Spark NEO"
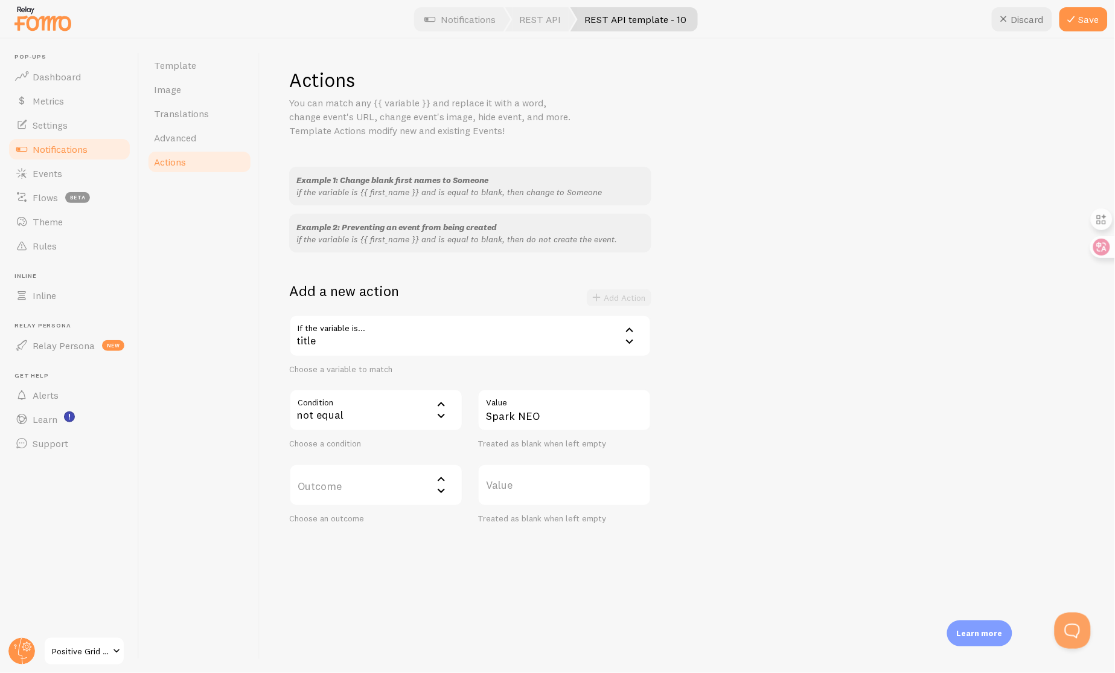
click at [391, 489] on label "Outcome" at bounding box center [376, 485] width 174 height 42
click at [386, 523] on li "do not create event" at bounding box center [375, 523] width 171 height 21
click at [900, 370] on div "Example 1: Change blank first names to Someone if the variable is {{ first_name…" at bounding box center [687, 345] width 797 height 357
click at [1073, 27] on button "Save" at bounding box center [1084, 19] width 48 height 24
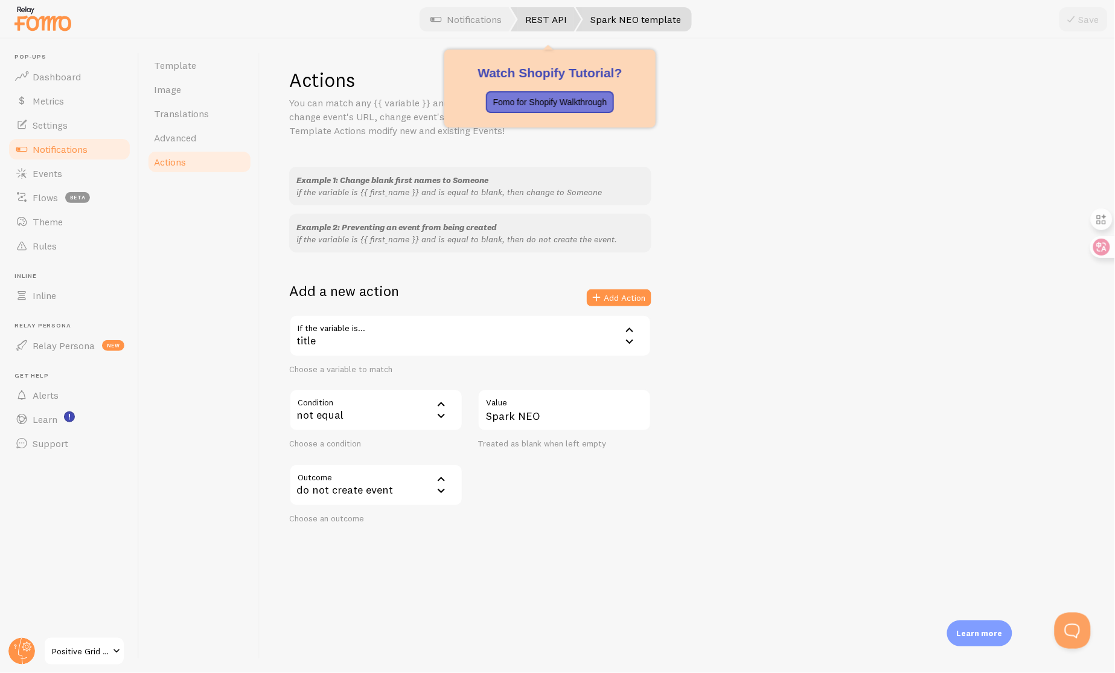
click at [546, 21] on link "REST API" at bounding box center [546, 19] width 71 height 24
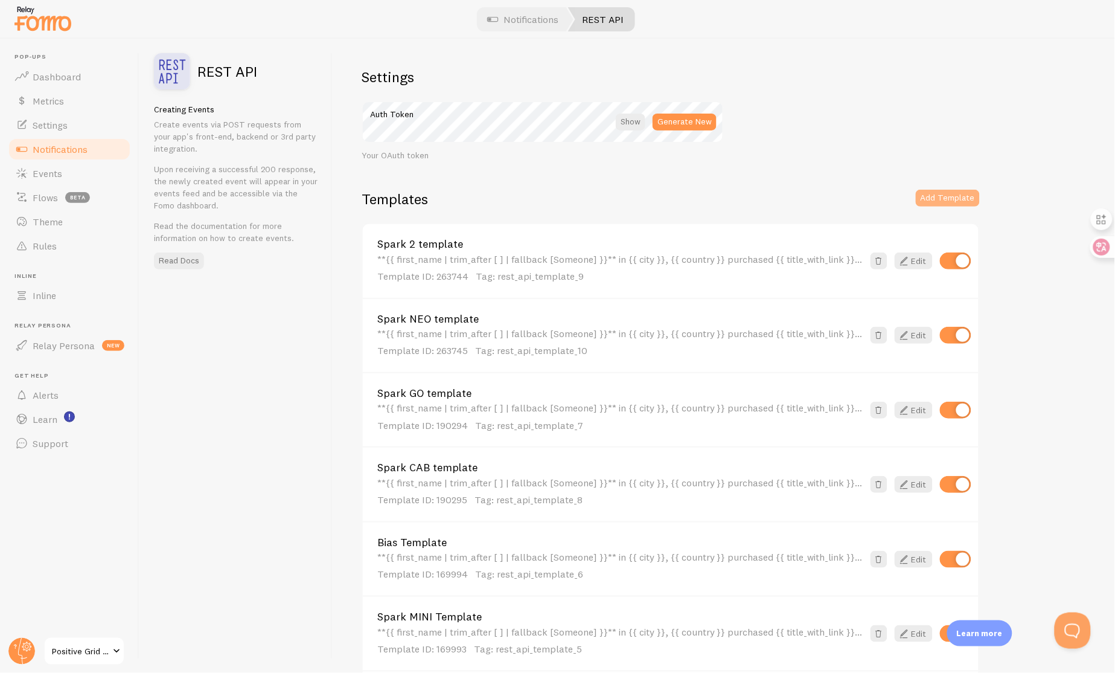
click at [959, 193] on button "Add Template" at bounding box center [948, 198] width 64 height 17
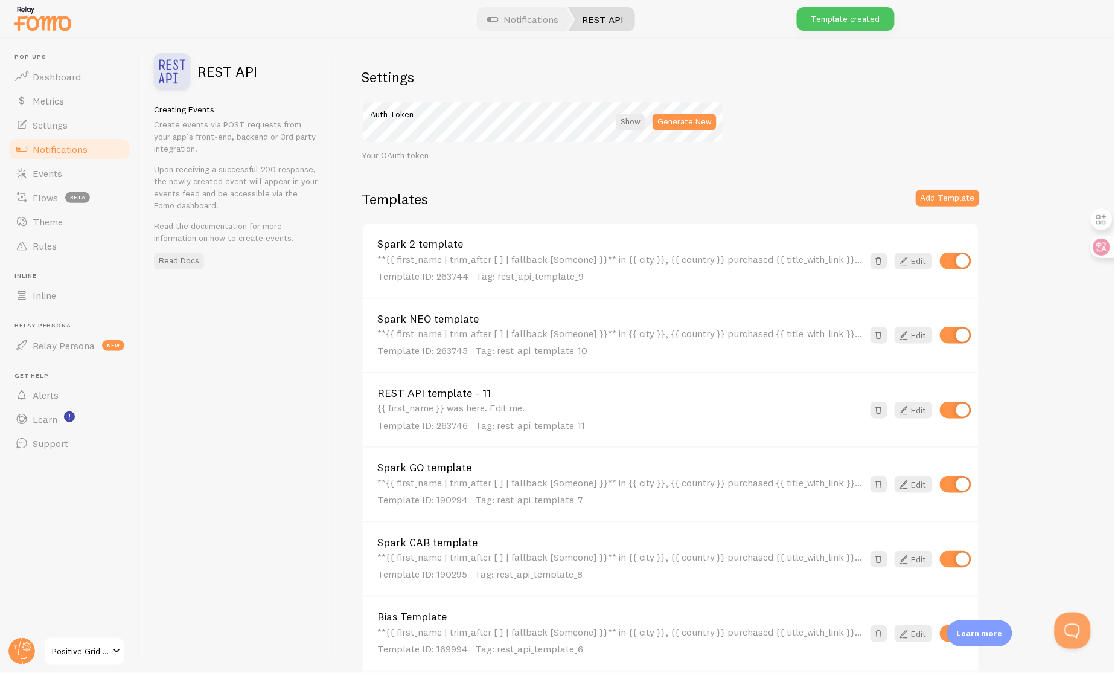
click at [478, 388] on link "REST API template - 11" at bounding box center [620, 393] width 486 height 11
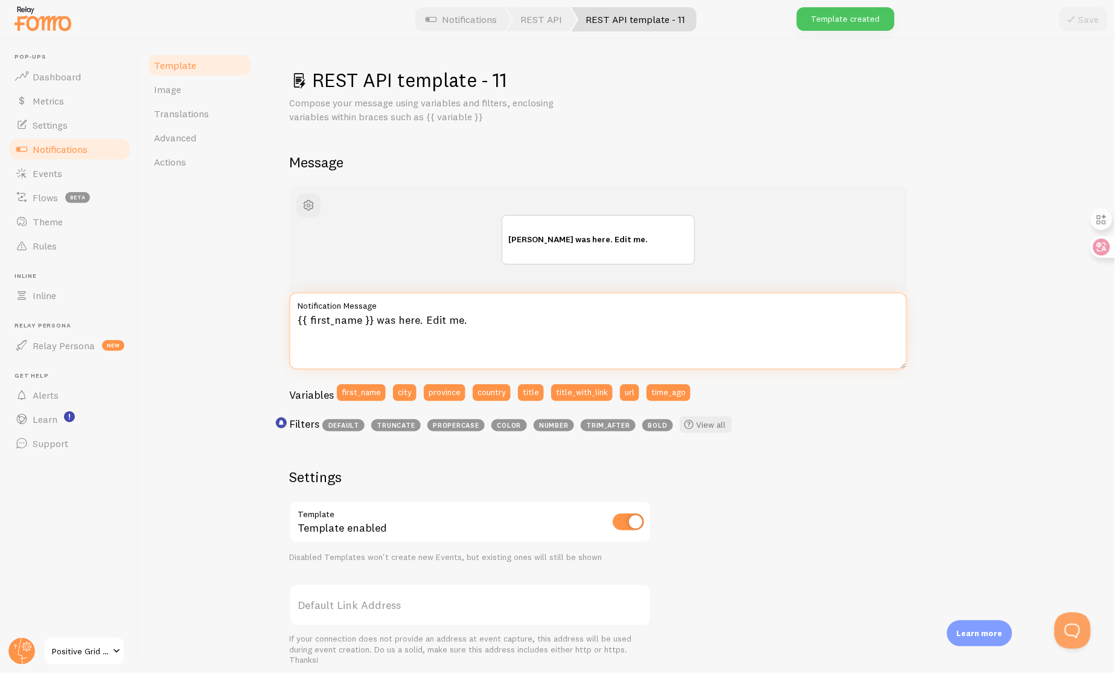
click at [450, 328] on textarea "{{ first_name }} was here. Edit me." at bounding box center [598, 330] width 618 height 77
paste textarea "**{{ first_name | trim_after [ ] | fallback [Someone] }}** in {{ city }}, {{ co…"
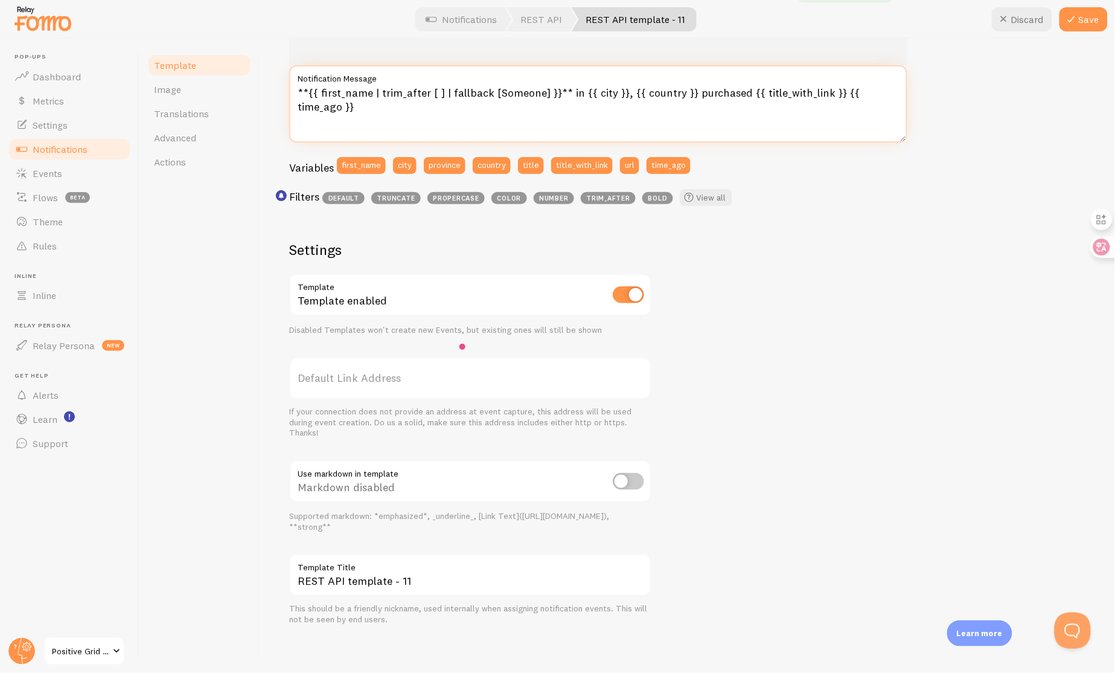
type textarea "**{{ first_name | trim_after [ ] | fallback [Someone] }}** in {{ city }}, {{ co…"
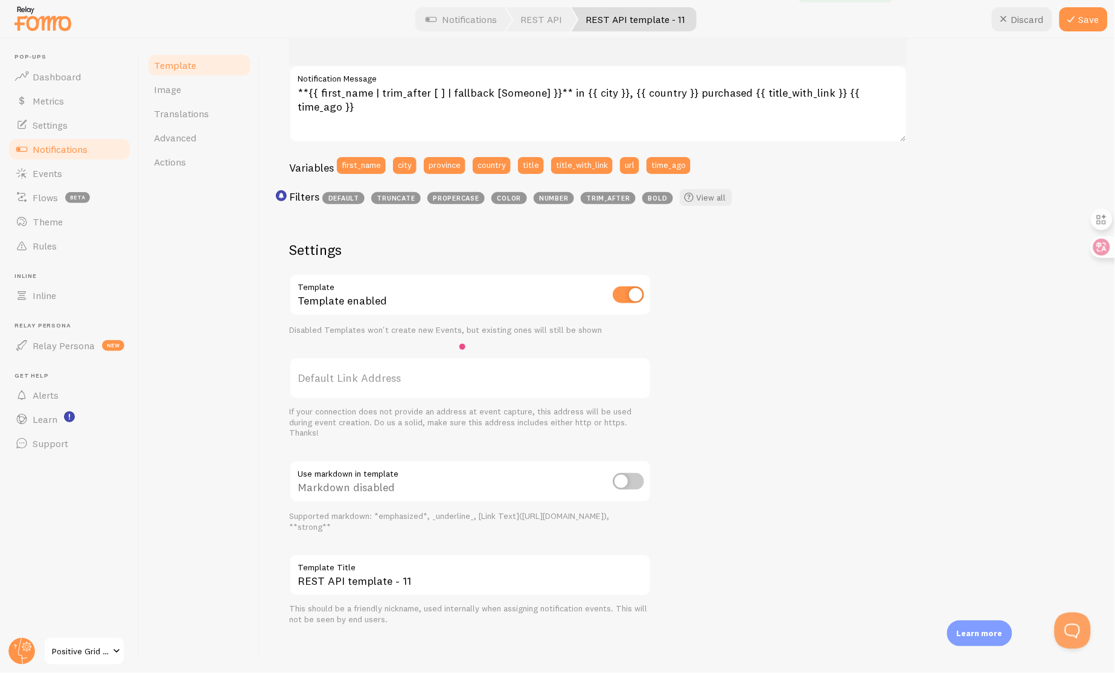
click at [629, 476] on input "checkbox" at bounding box center [628, 481] width 31 height 17
checkbox input "true"
click at [341, 583] on input "REST API template - 11" at bounding box center [470, 575] width 362 height 42
click at [452, 574] on input "REST API template - 11" at bounding box center [470, 575] width 362 height 42
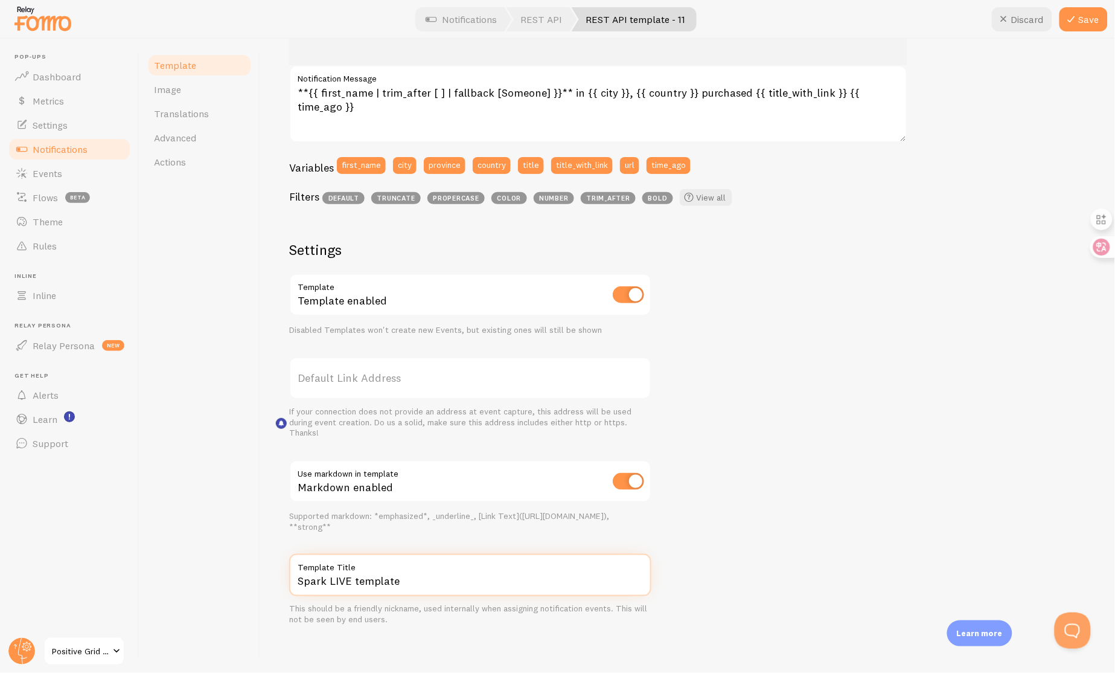
scroll to position [0, 0]
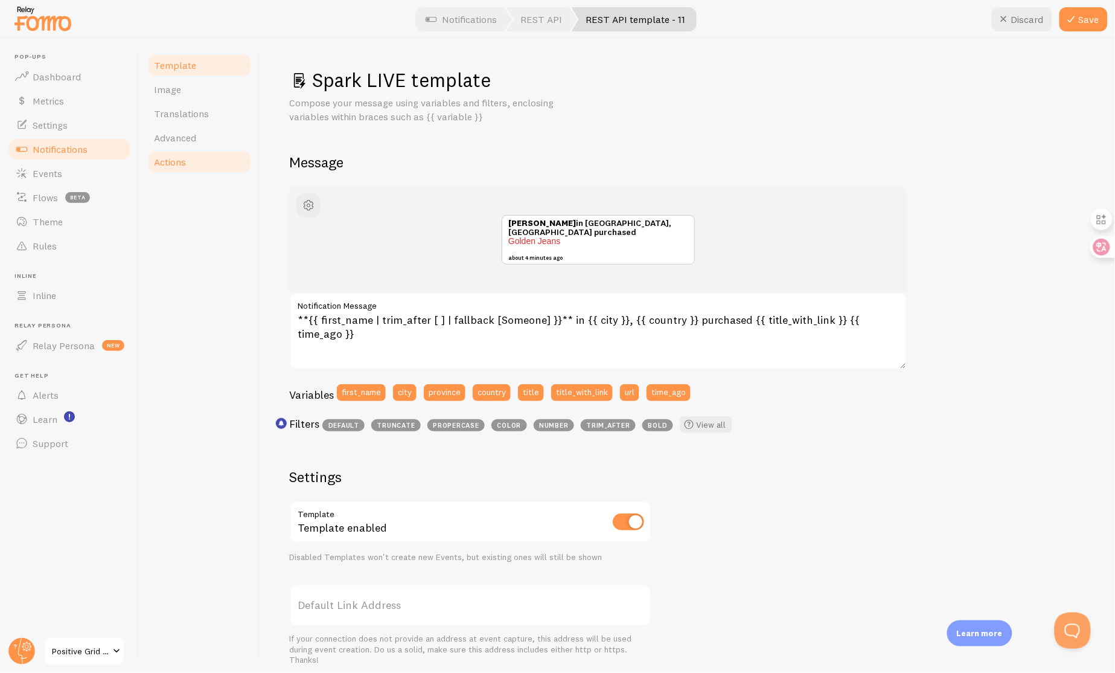
type input "Spark LIVE template"
click at [205, 160] on link "Actions" at bounding box center [200, 162] width 106 height 24
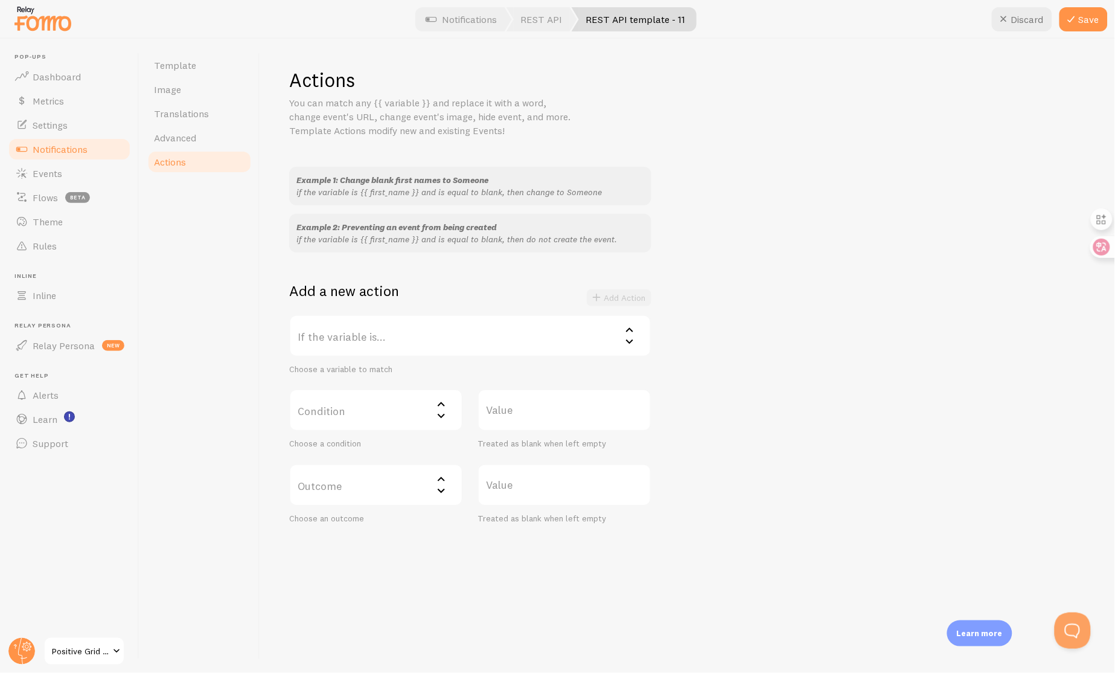
click at [467, 339] on label "If the variable is..." at bounding box center [470, 336] width 362 height 42
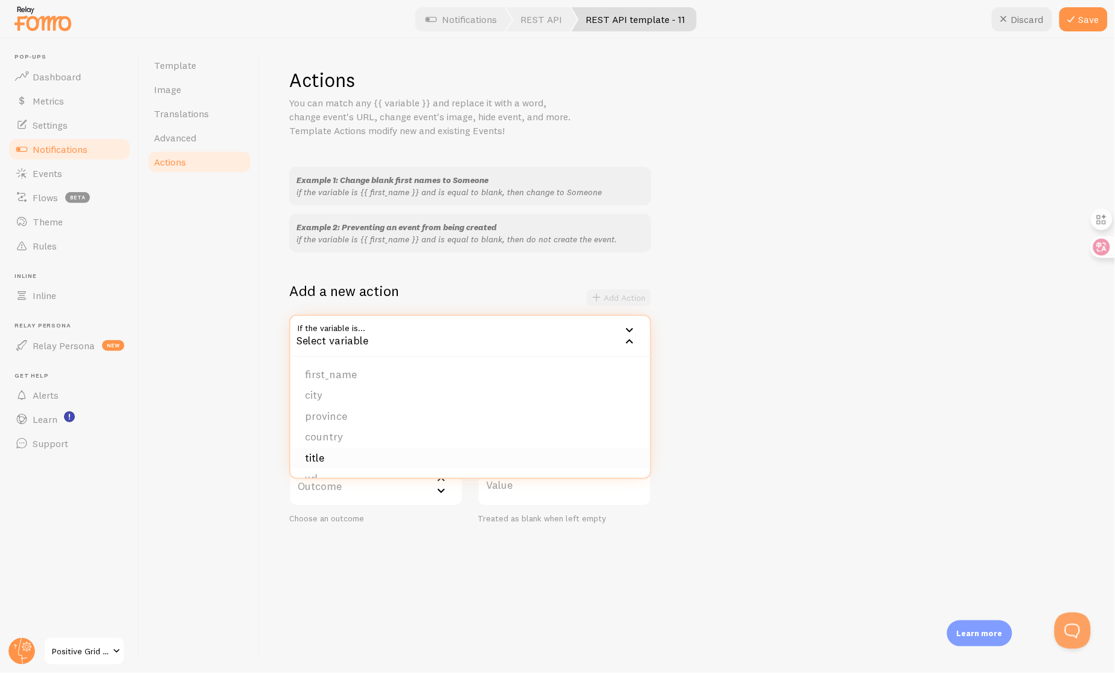
click at [374, 449] on li "title" at bounding box center [470, 457] width 360 height 21
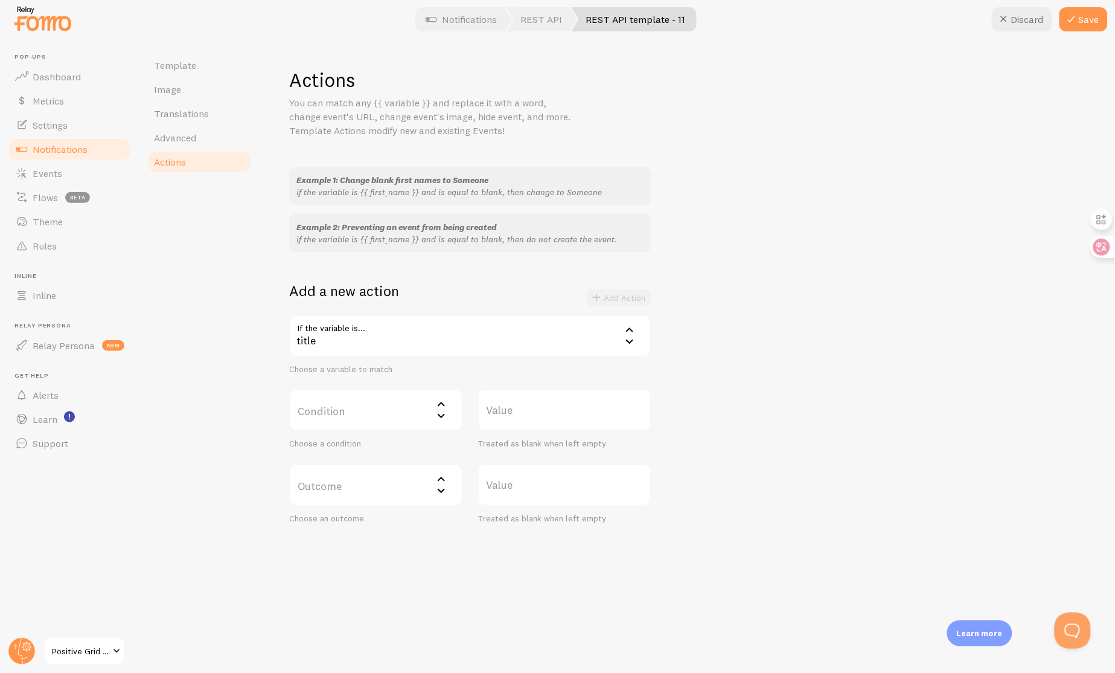
click at [394, 415] on label "Condition" at bounding box center [376, 410] width 174 height 42
click at [392, 460] on li "not equal" at bounding box center [375, 470] width 171 height 21
click at [559, 417] on label "Value" at bounding box center [565, 410] width 174 height 42
click at [559, 417] on input "Value" at bounding box center [565, 410] width 174 height 42
type input "Spark LIVE"
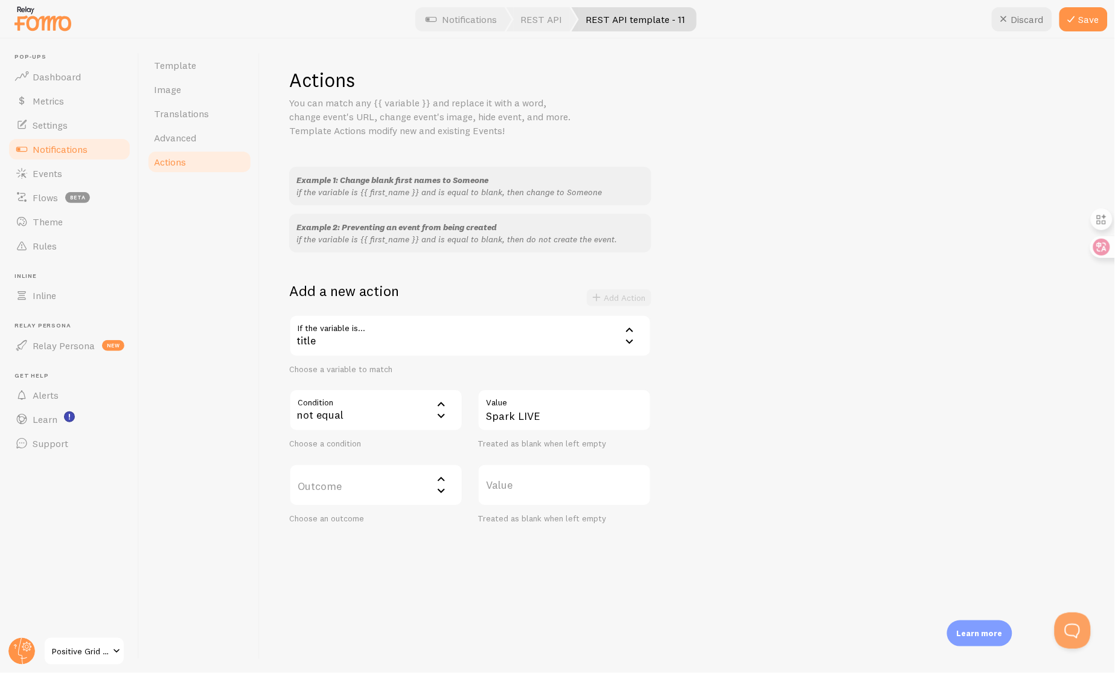
click at [408, 475] on label "Outcome" at bounding box center [376, 485] width 174 height 42
click at [403, 518] on li "do not create event" at bounding box center [375, 523] width 171 height 21
click at [1078, 25] on icon at bounding box center [1072, 19] width 14 height 14
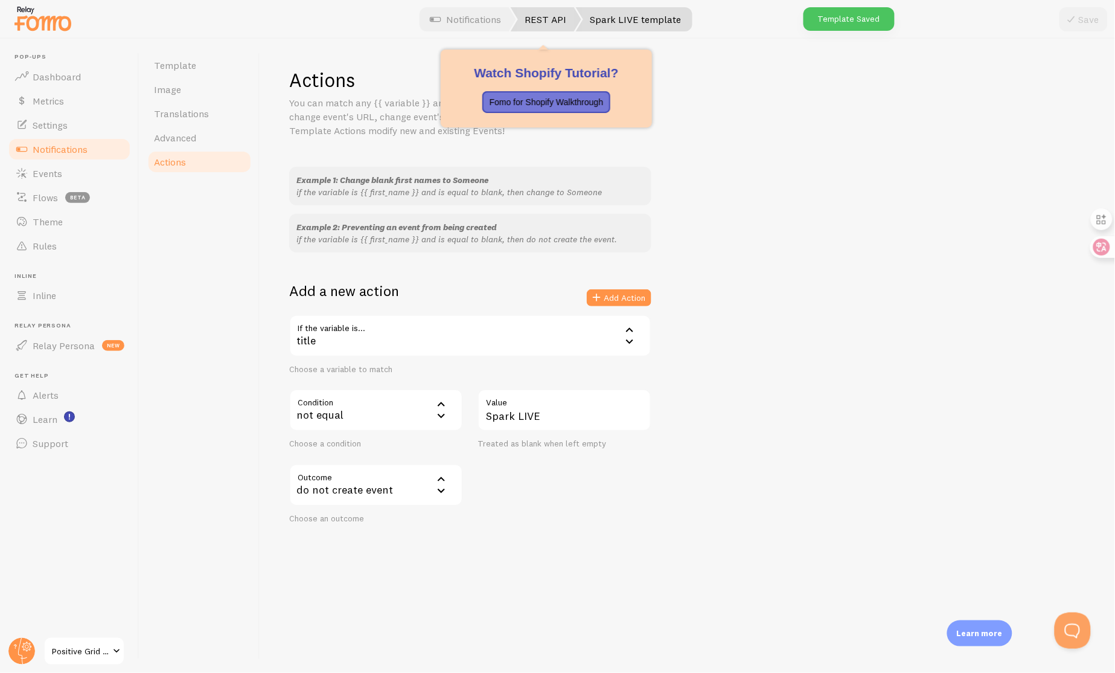
click at [541, 20] on link "REST API" at bounding box center [546, 19] width 71 height 24
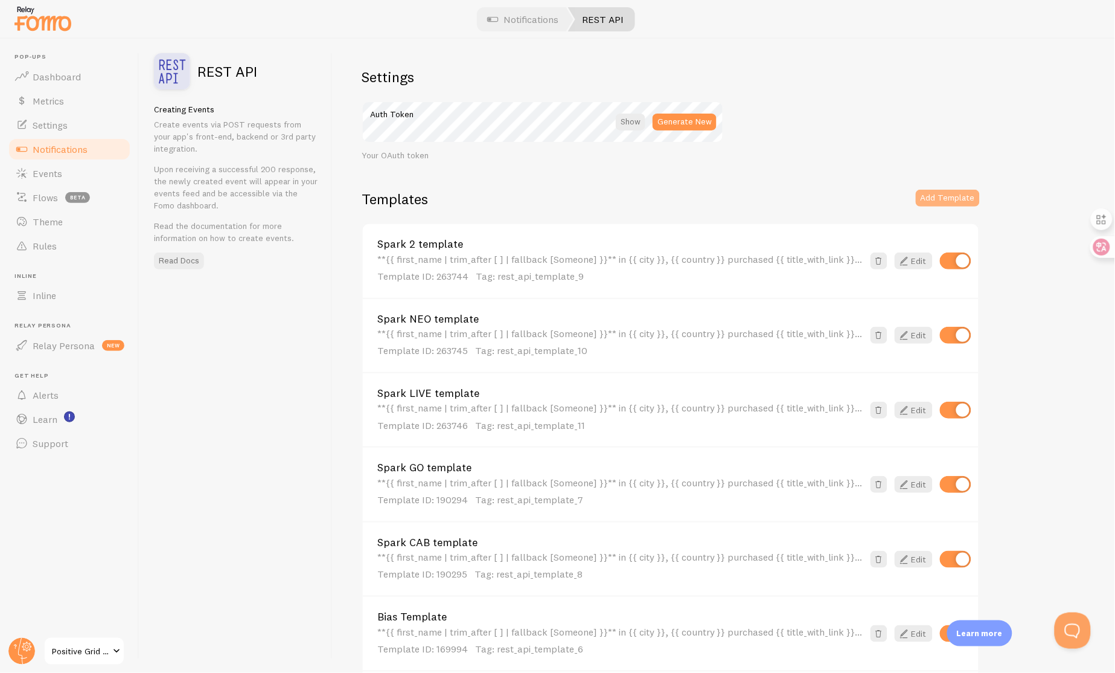
click at [955, 196] on button "Add Template" at bounding box center [948, 198] width 64 height 17
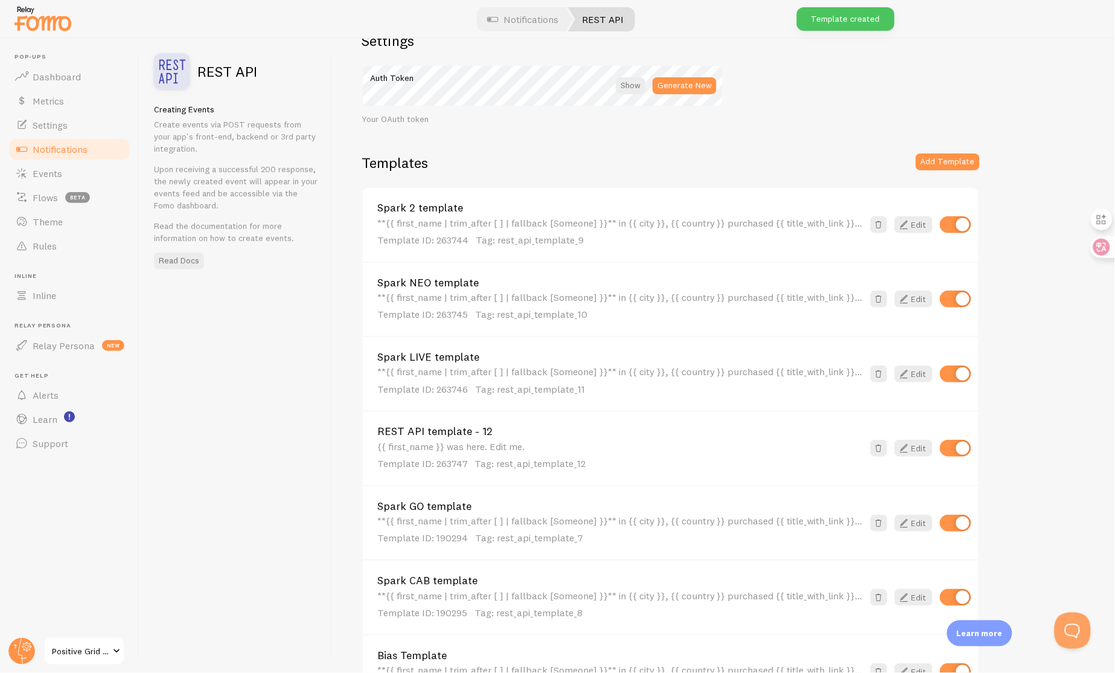
click at [490, 441] on div "{{ first_name }} was here. Edit me. Template ID: 263747 Tag: rest_api_template_…" at bounding box center [620, 456] width 486 height 30
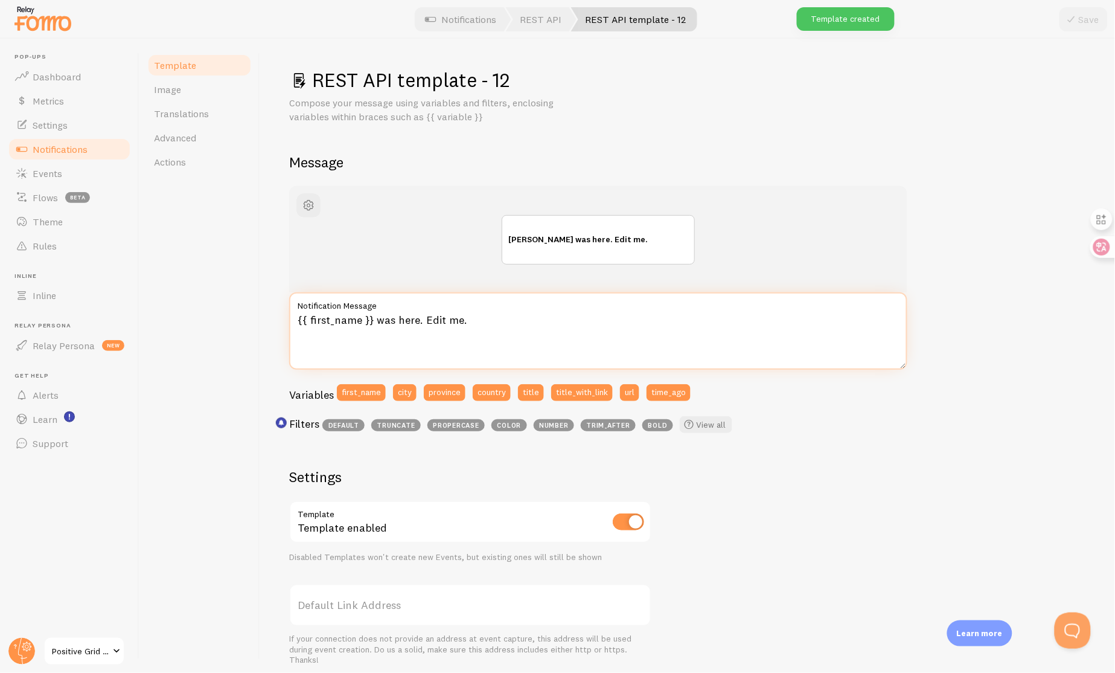
click at [464, 325] on textarea "{{ first_name }} was here. Edit me." at bounding box center [598, 330] width 618 height 77
paste textarea "**{{ first_name | trim_after [ ] | fallback [Someone] }}** in {{ city }}, {{ co…"
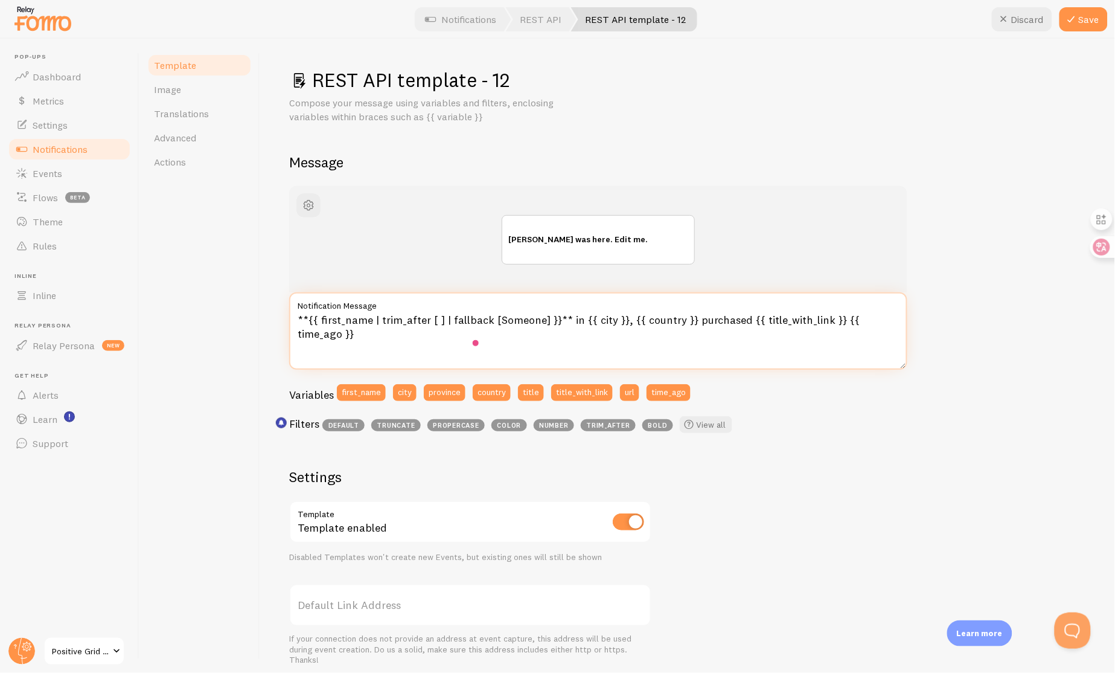
scroll to position [227, 0]
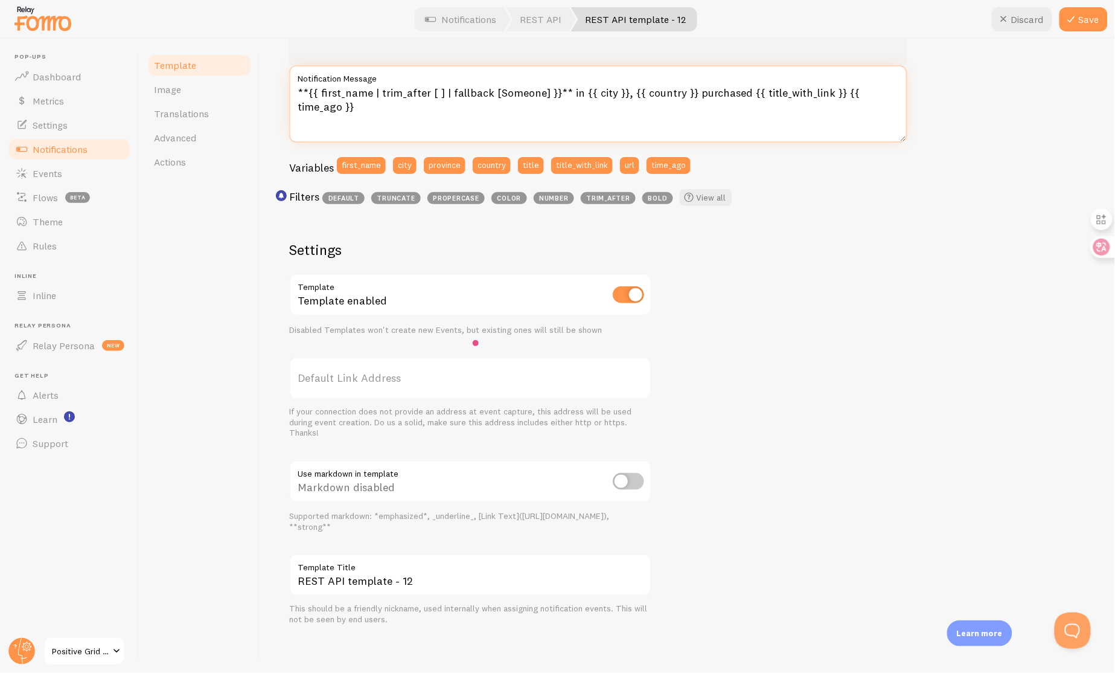
type textarea "**{{ first_name | trim_after [ ] | fallback [Someone] }}** in {{ city }}, {{ co…"
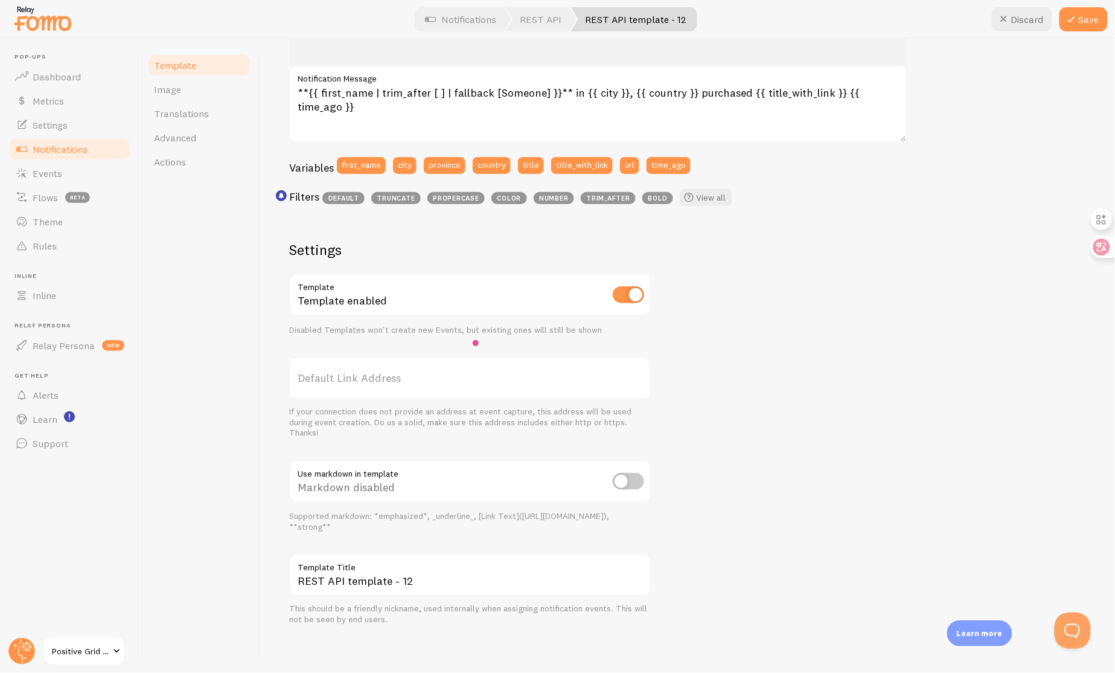
click at [627, 480] on input "checkbox" at bounding box center [628, 481] width 31 height 17
checkbox input "true"
click at [437, 576] on input "REST API template - 12" at bounding box center [470, 575] width 362 height 42
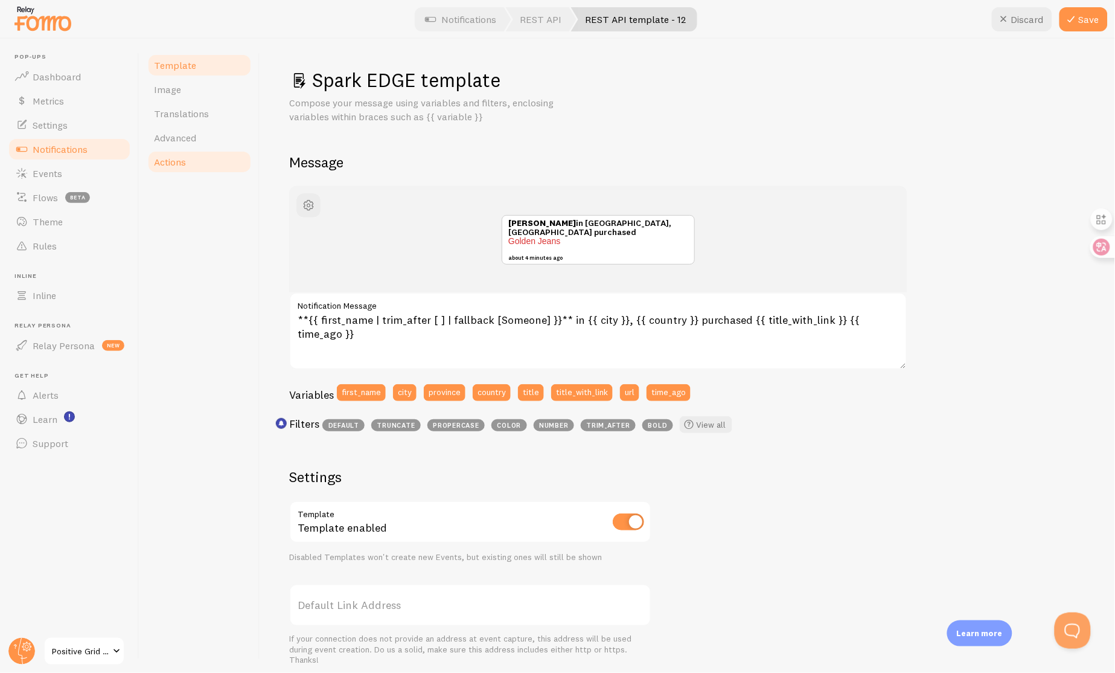
type input "Spark EDGE template"
click at [172, 164] on span "Actions" at bounding box center [170, 162] width 32 height 12
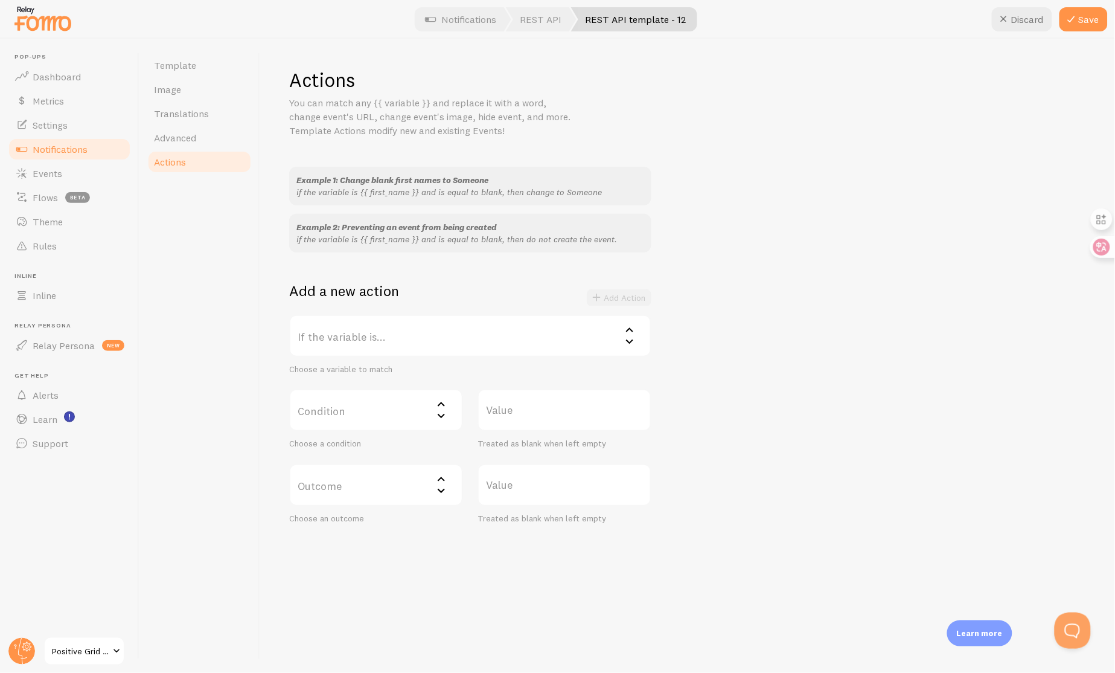
click at [450, 327] on label "If the variable is..." at bounding box center [470, 336] width 362 height 42
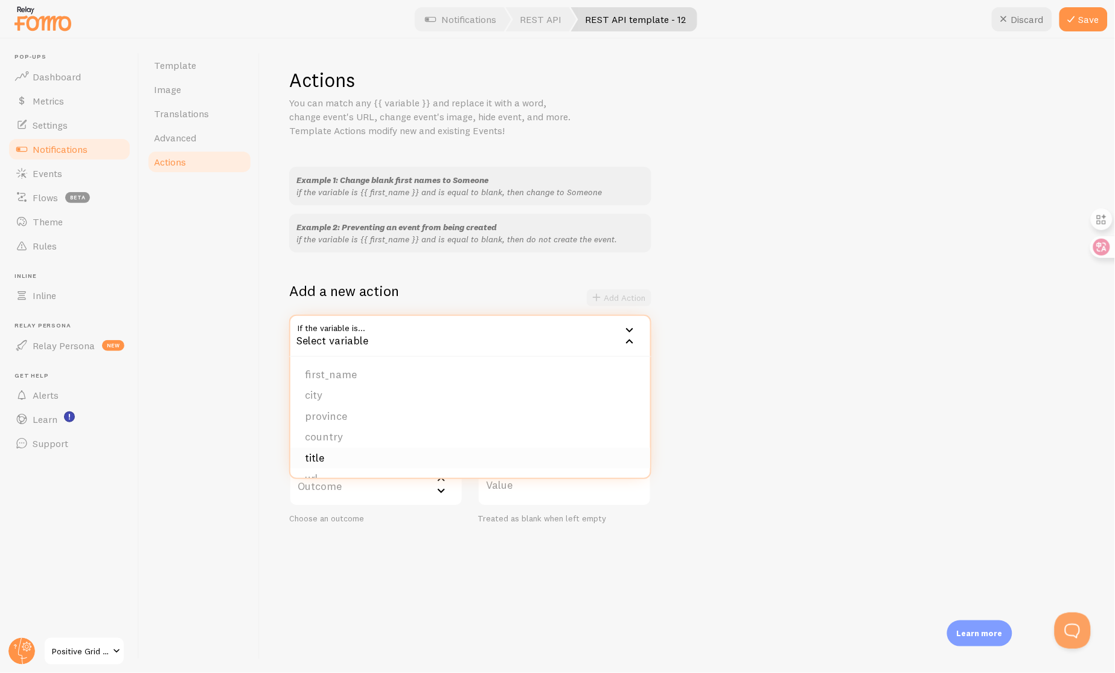
click at [334, 453] on li "title" at bounding box center [470, 457] width 360 height 21
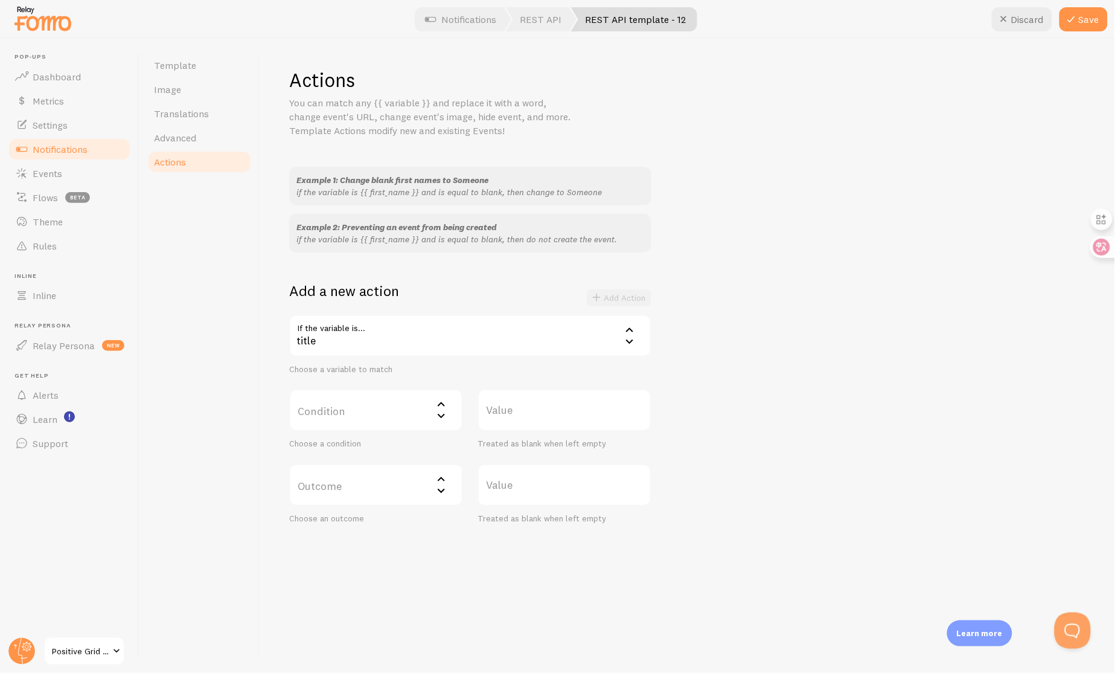
drag, startPoint x: 359, startPoint y: 434, endPoint x: 357, endPoint y: 418, distance: 15.2
click at [359, 432] on div "Condition Select matcher equals not equal contains does not contain less than (…" at bounding box center [376, 419] width 174 height 60
click at [357, 417] on label "Condition" at bounding box center [376, 410] width 174 height 42
click at [364, 470] on li "not equal" at bounding box center [375, 470] width 171 height 21
click at [558, 422] on label "Value" at bounding box center [565, 410] width 174 height 42
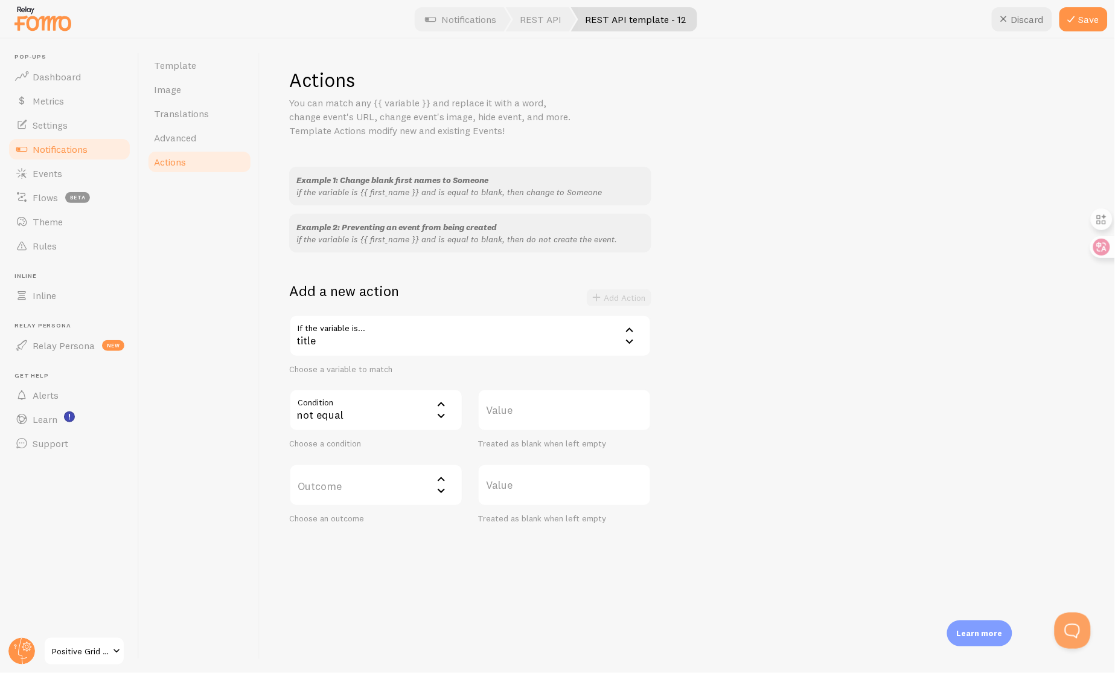
click at [558, 422] on input "Value" at bounding box center [565, 410] width 174 height 42
click at [560, 409] on label "Value" at bounding box center [565, 410] width 174 height 42
click at [560, 409] on input "Value" at bounding box center [565, 410] width 174 height 42
type input "Spark EDGE"
click at [395, 486] on label "Outcome" at bounding box center [376, 485] width 174 height 42
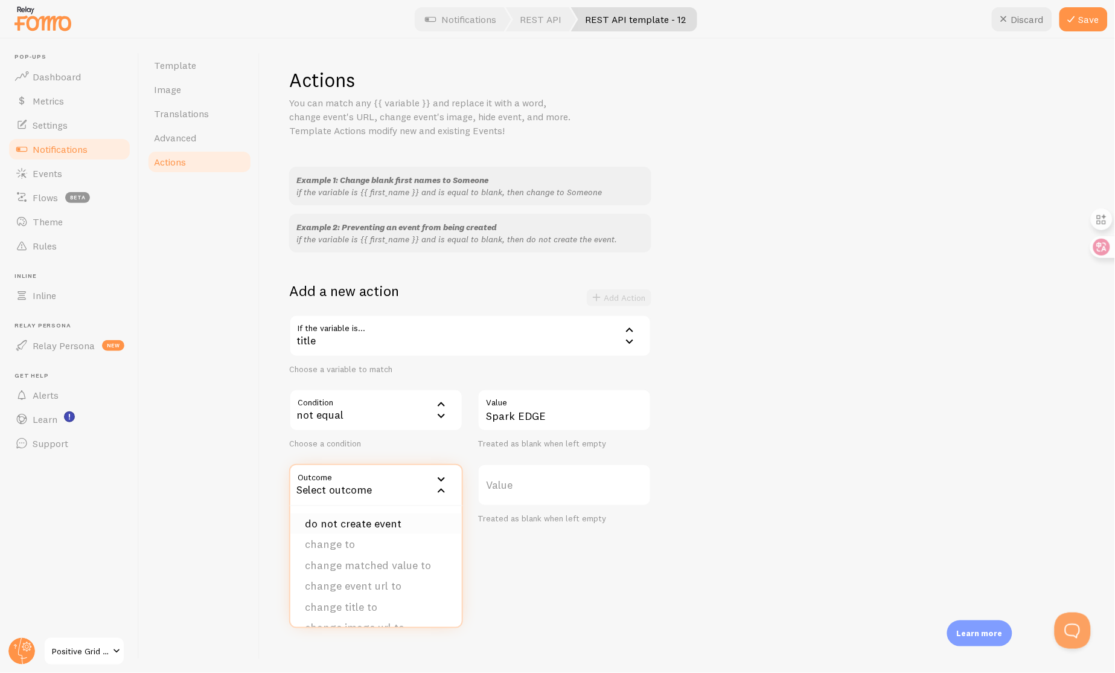
click at [399, 522] on li "do not create event" at bounding box center [375, 523] width 171 height 21
click at [713, 411] on div "Example 1: Change blank first names to Someone if the variable is {{ first_name…" at bounding box center [687, 345] width 797 height 357
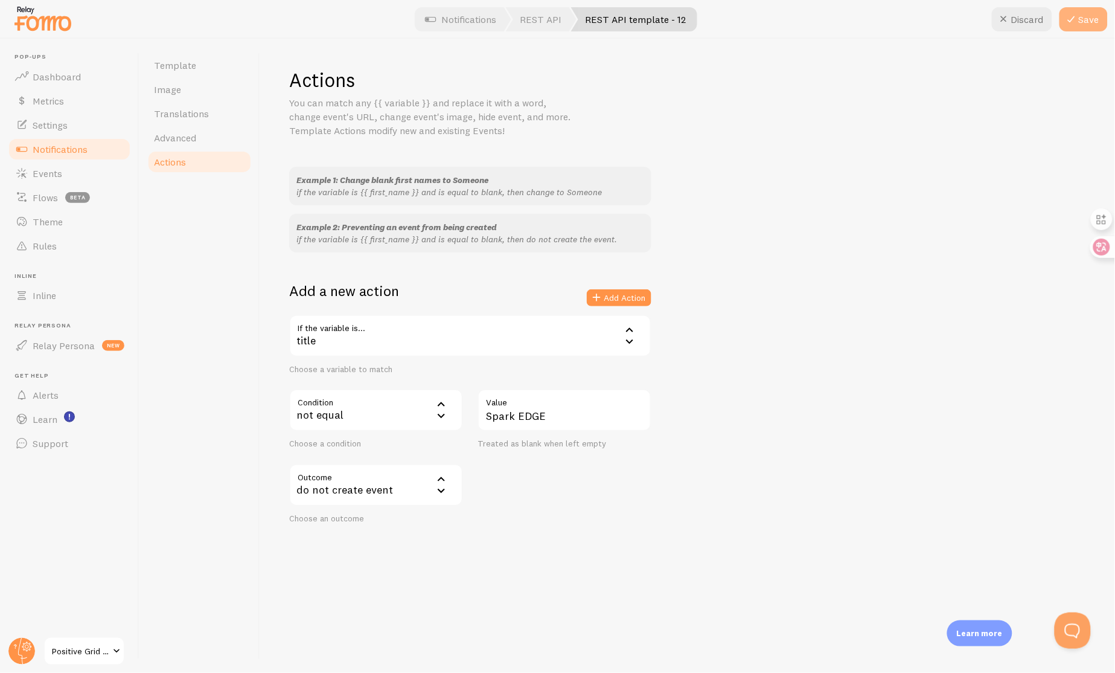
click at [1076, 18] on icon at bounding box center [1072, 19] width 14 height 14
click at [95, 148] on link "Notifications" at bounding box center [69, 149] width 124 height 24
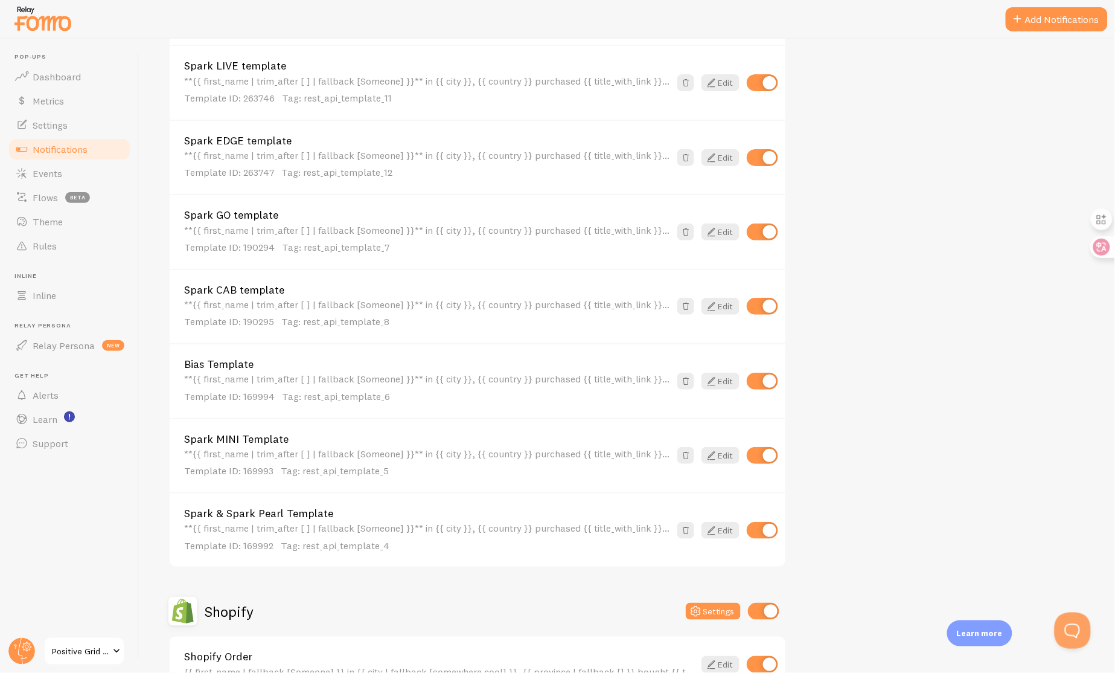
scroll to position [563, 0]
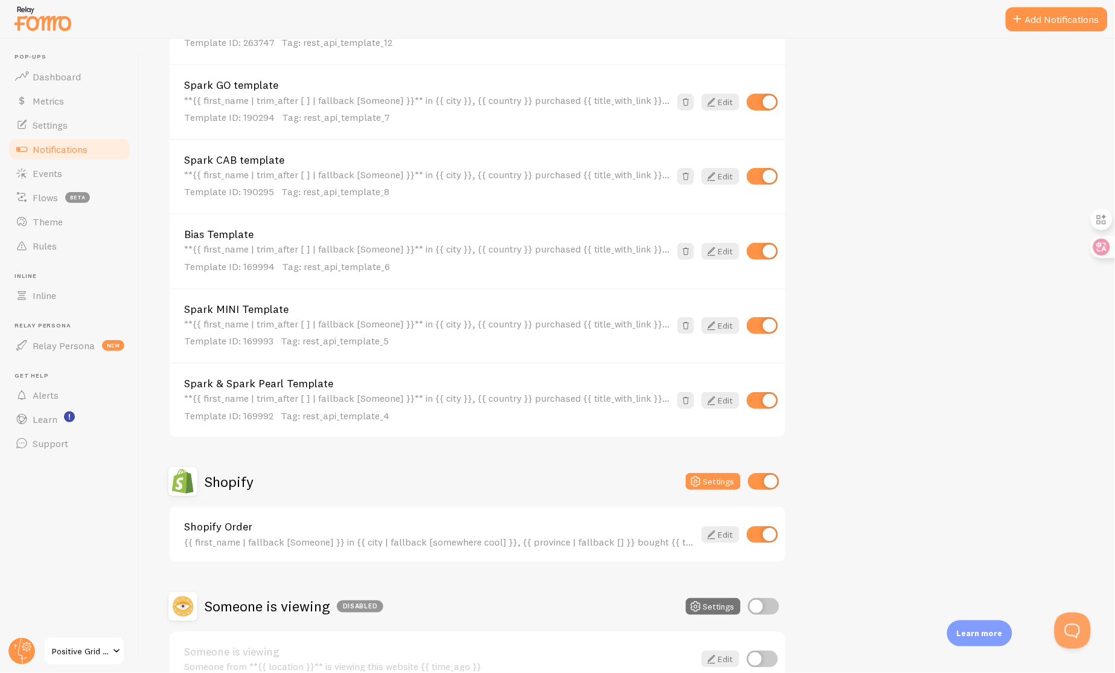
click at [475, 536] on div "{{ first_name | fallback [Someone] }} in {{ city | fallback [somewhere cool] }}…" at bounding box center [439, 541] width 510 height 11
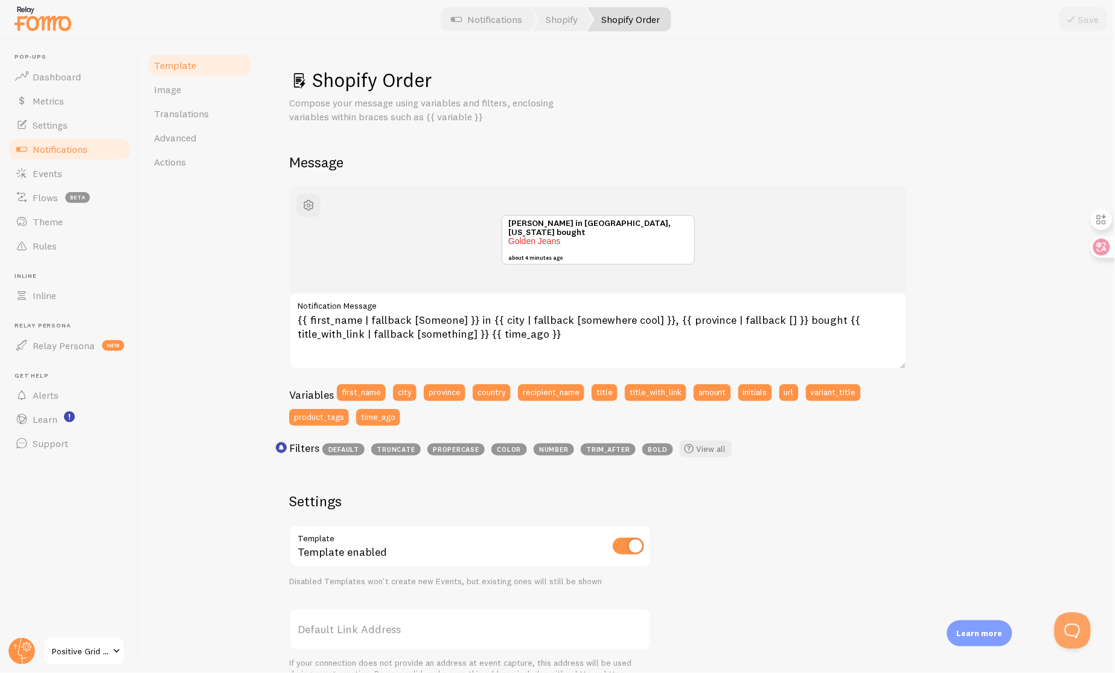
click at [197, 65] on link "Template" at bounding box center [200, 65] width 106 height 24
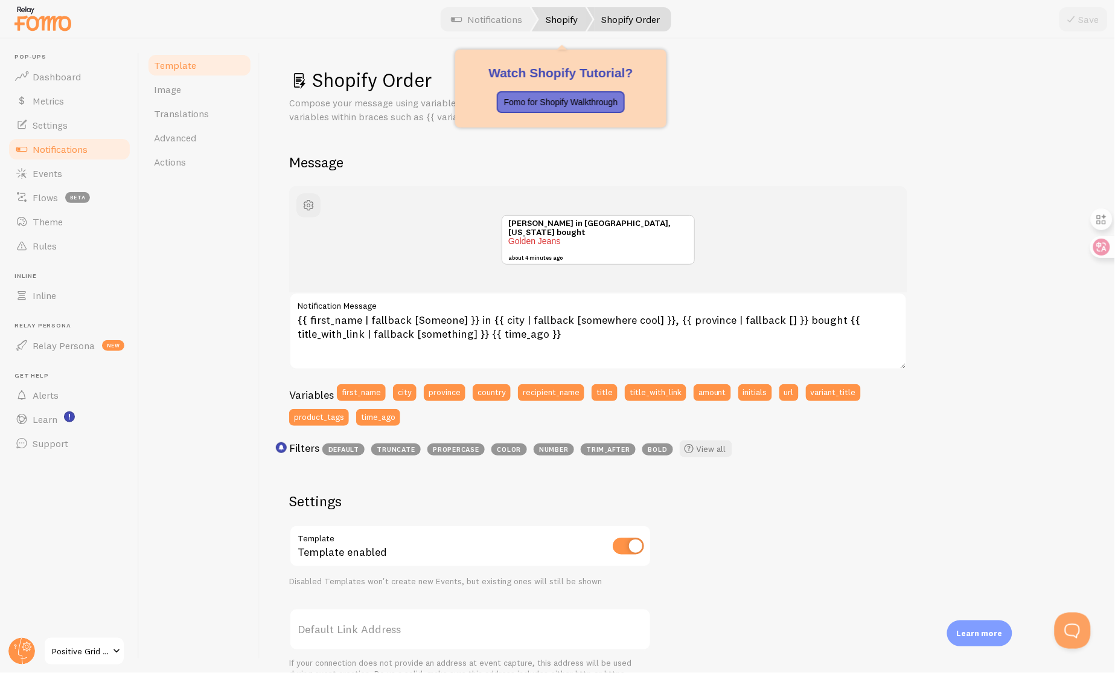
click at [565, 20] on link "Shopify" at bounding box center [562, 19] width 61 height 24
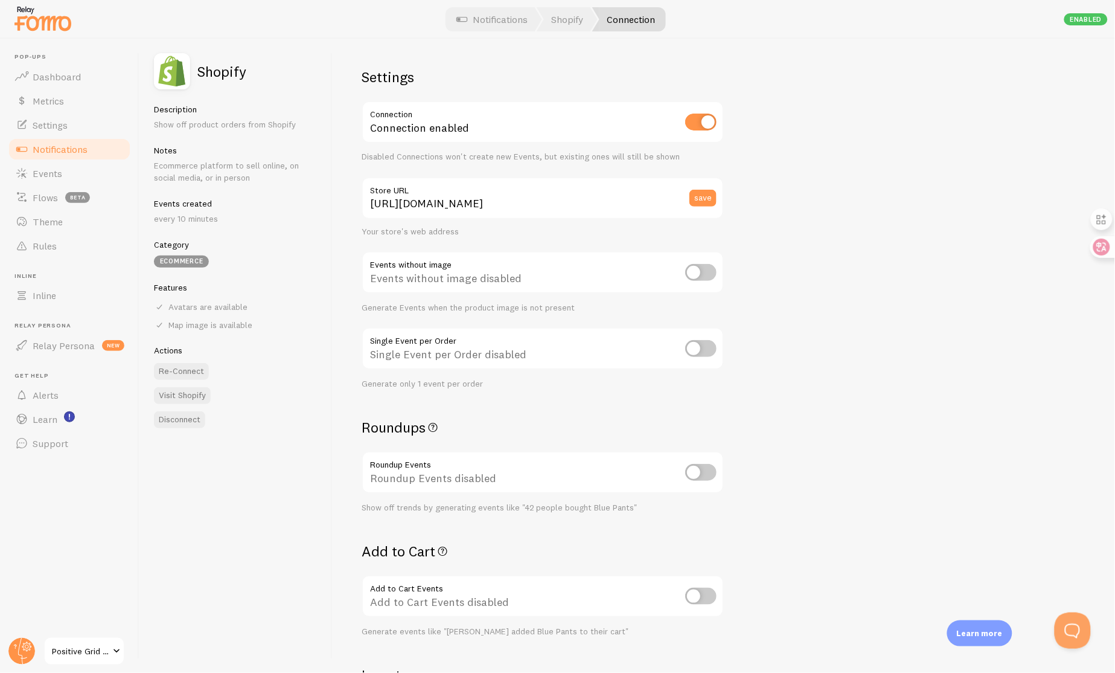
click at [45, 148] on span "Notifications" at bounding box center [60, 149] width 55 height 12
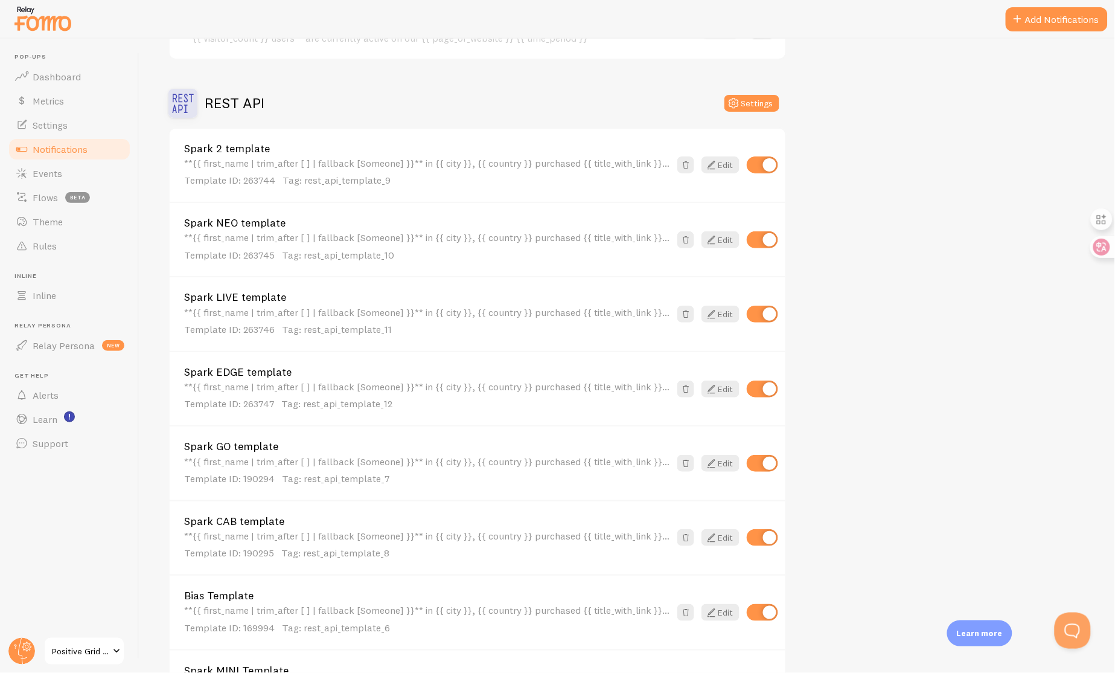
scroll to position [626, 0]
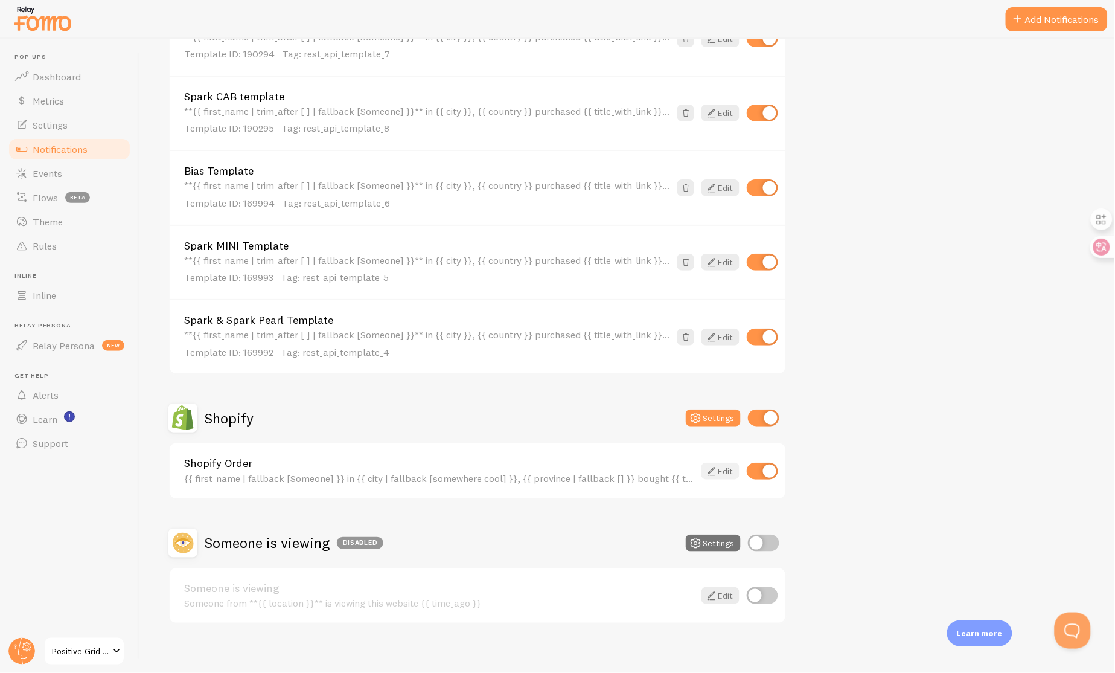
click at [717, 464] on icon at bounding box center [711, 471] width 14 height 14
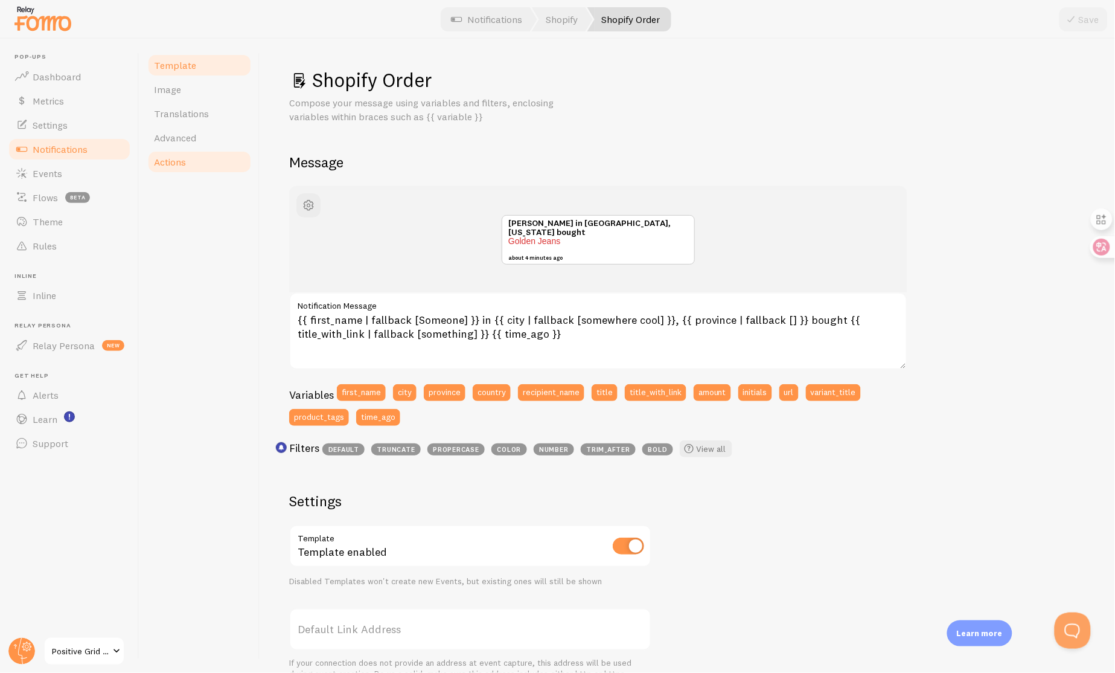
click at [191, 168] on link "Actions" at bounding box center [200, 162] width 106 height 24
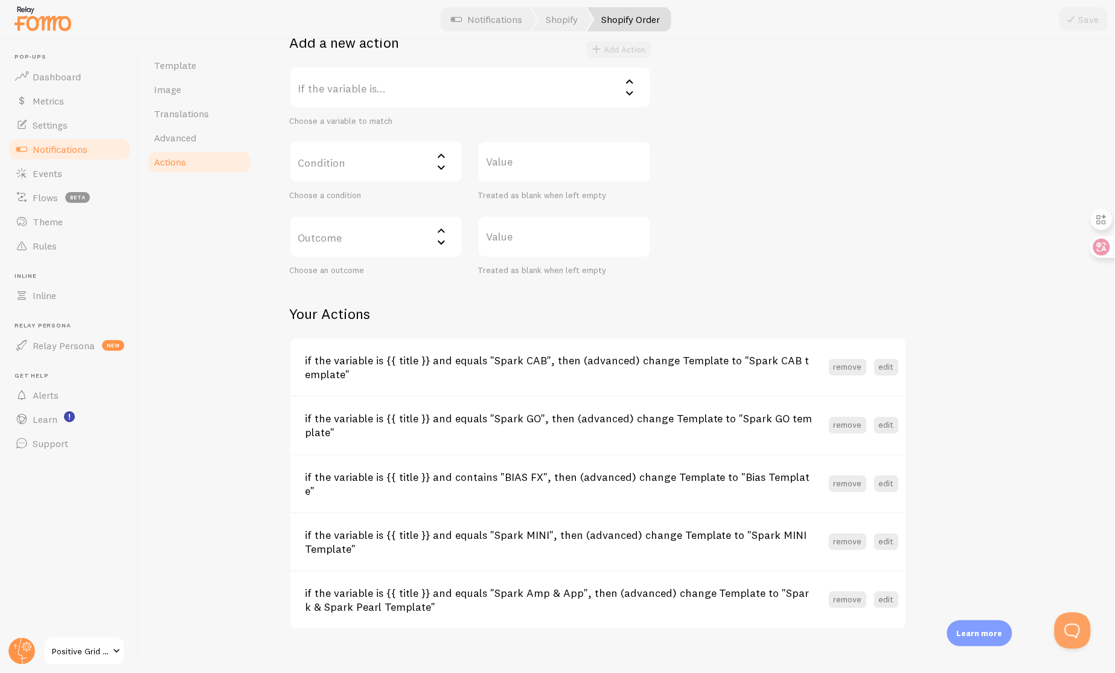
scroll to position [70, 0]
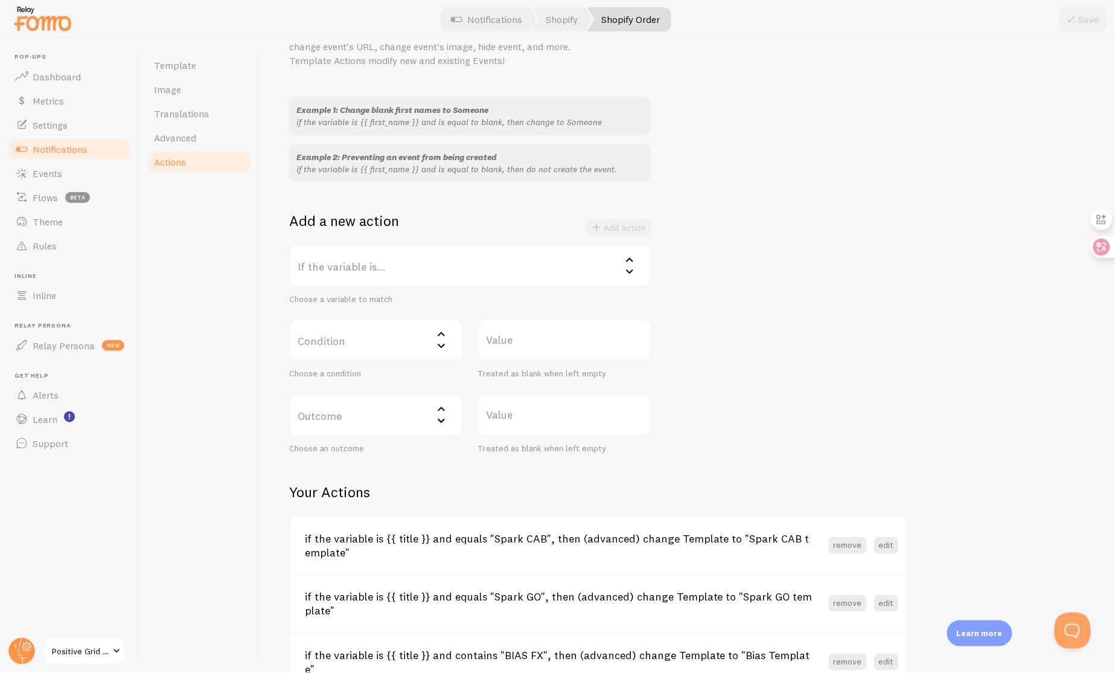
click at [386, 274] on label "If the variable is..." at bounding box center [470, 266] width 362 height 42
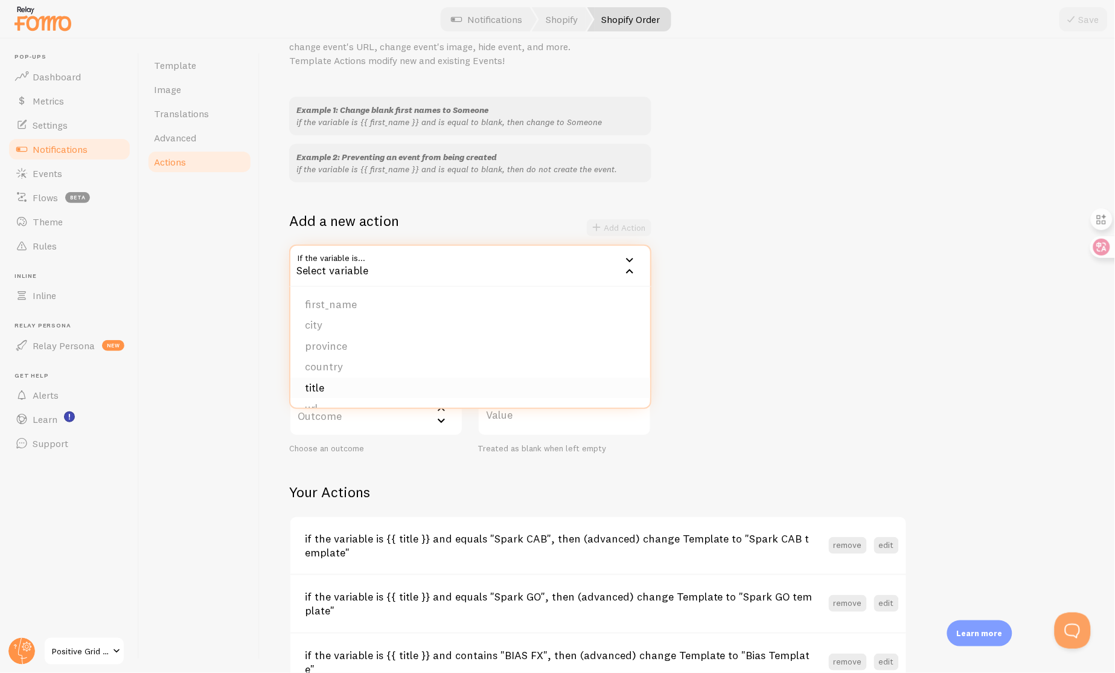
click at [359, 380] on li "title" at bounding box center [470, 387] width 360 height 21
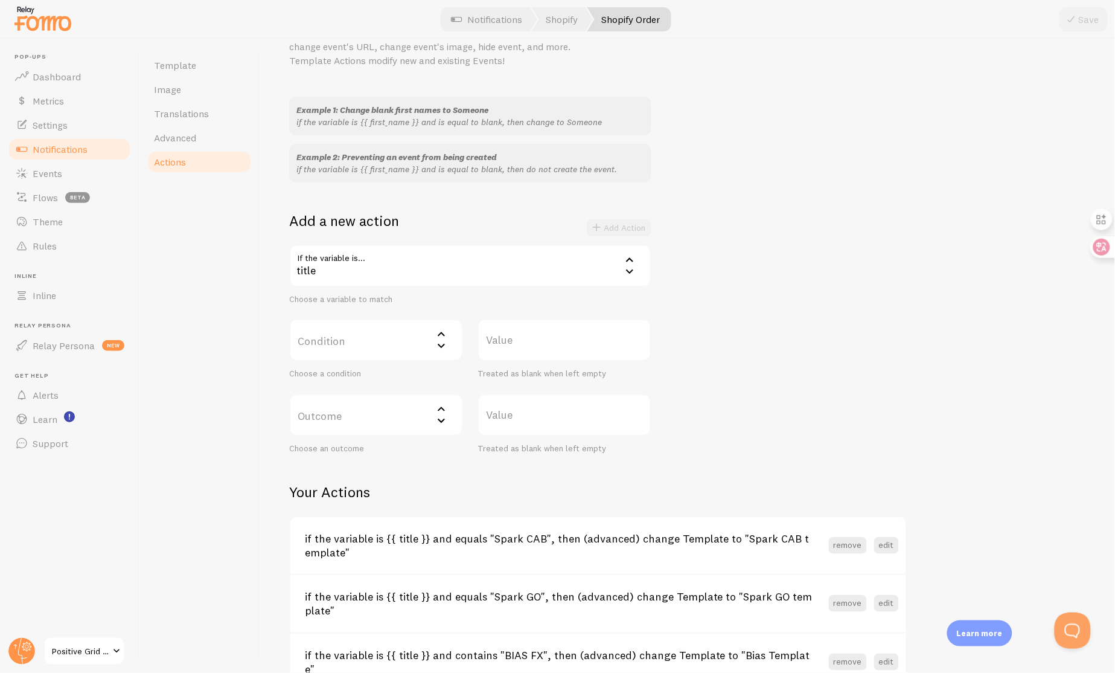
click at [365, 344] on label "Condition" at bounding box center [376, 340] width 174 height 42
click at [365, 373] on li "equals" at bounding box center [375, 378] width 171 height 21
click at [527, 330] on label "Value" at bounding box center [565, 340] width 174 height 42
click at [527, 330] on input "Value" at bounding box center [565, 340] width 174 height 42
type input "Spark 2"
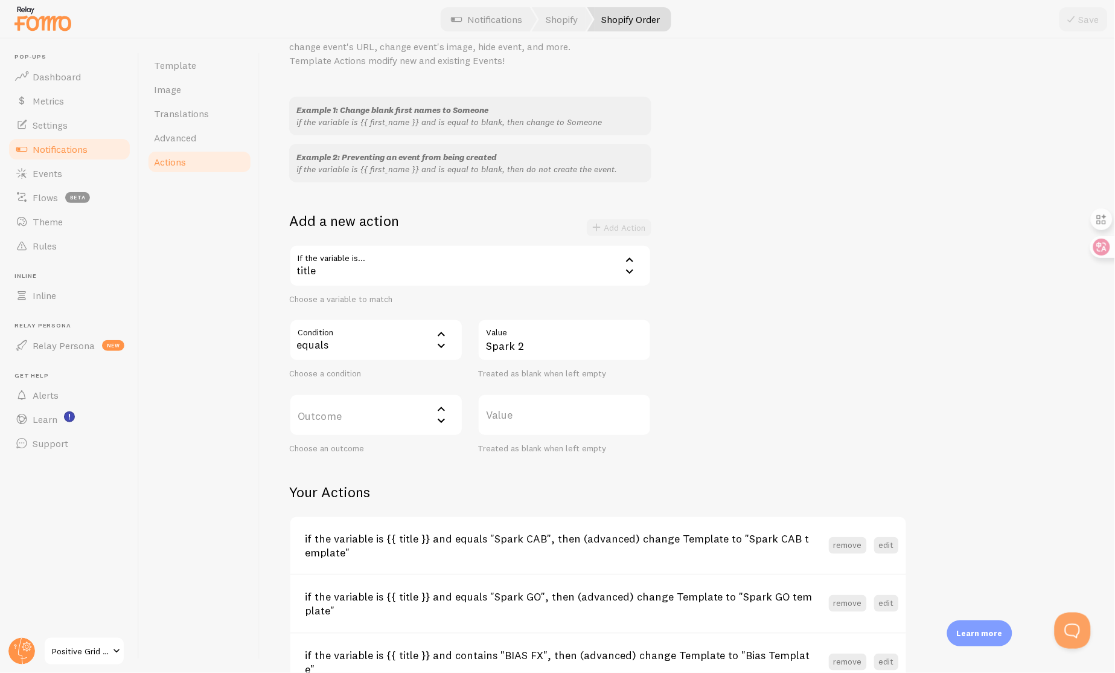
click at [395, 411] on label "Outcome" at bounding box center [376, 415] width 174 height 42
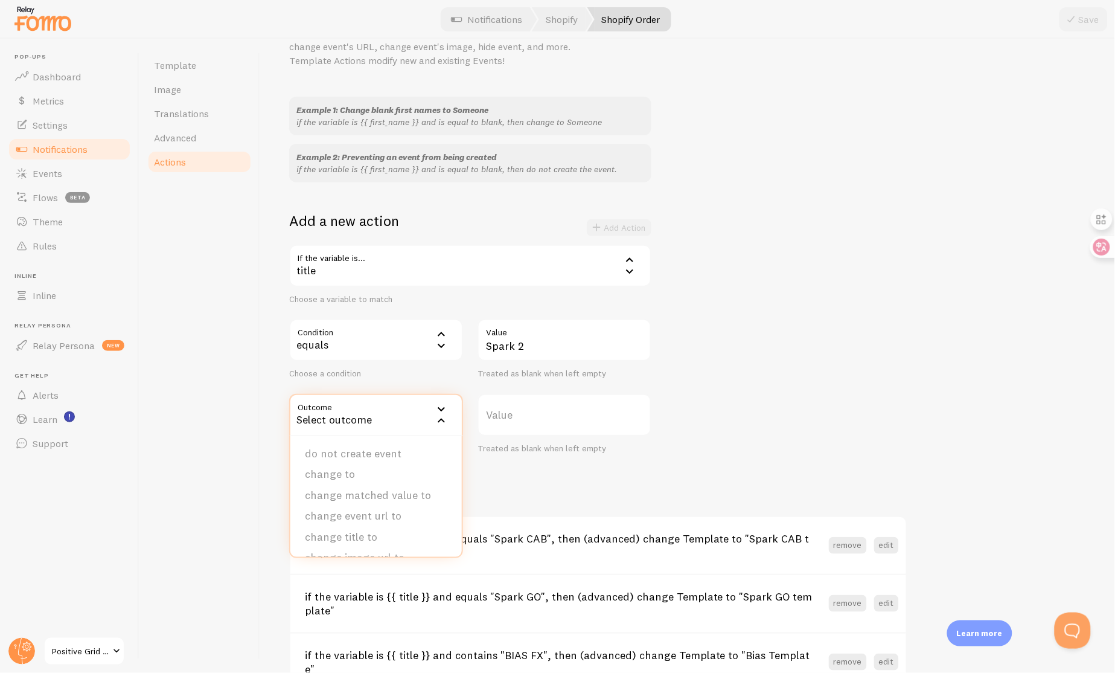
scroll to position [122, 0]
click at [390, 497] on li "(advanced) change Template to" at bounding box center [375, 498] width 171 height 34
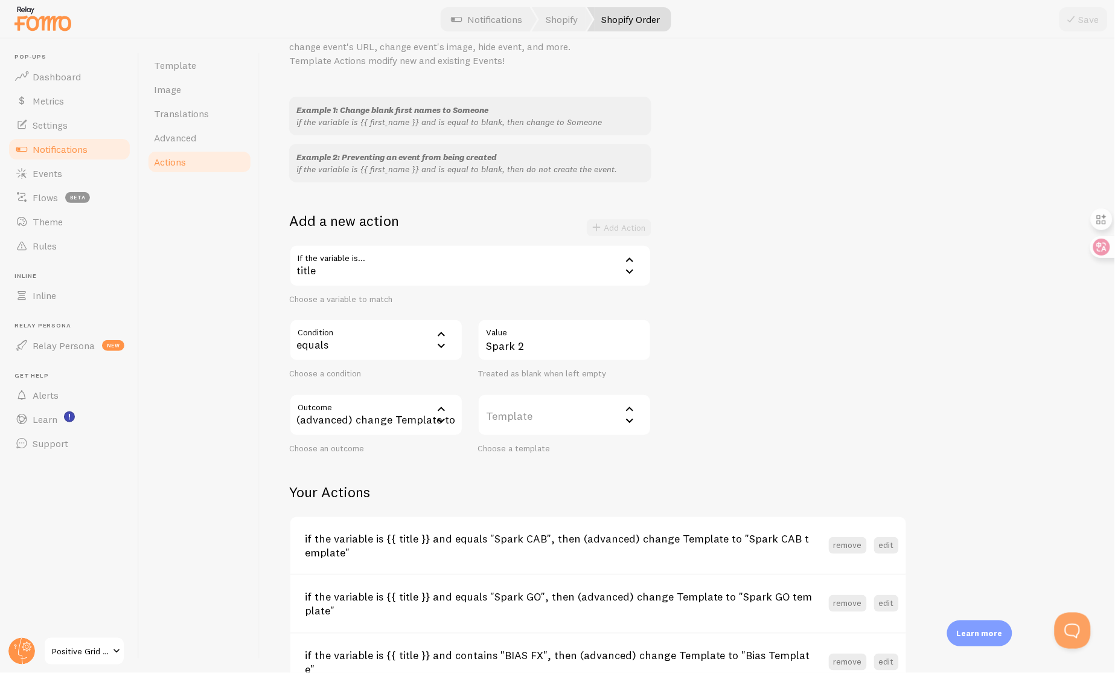
click at [542, 421] on label "Template" at bounding box center [565, 415] width 174 height 42
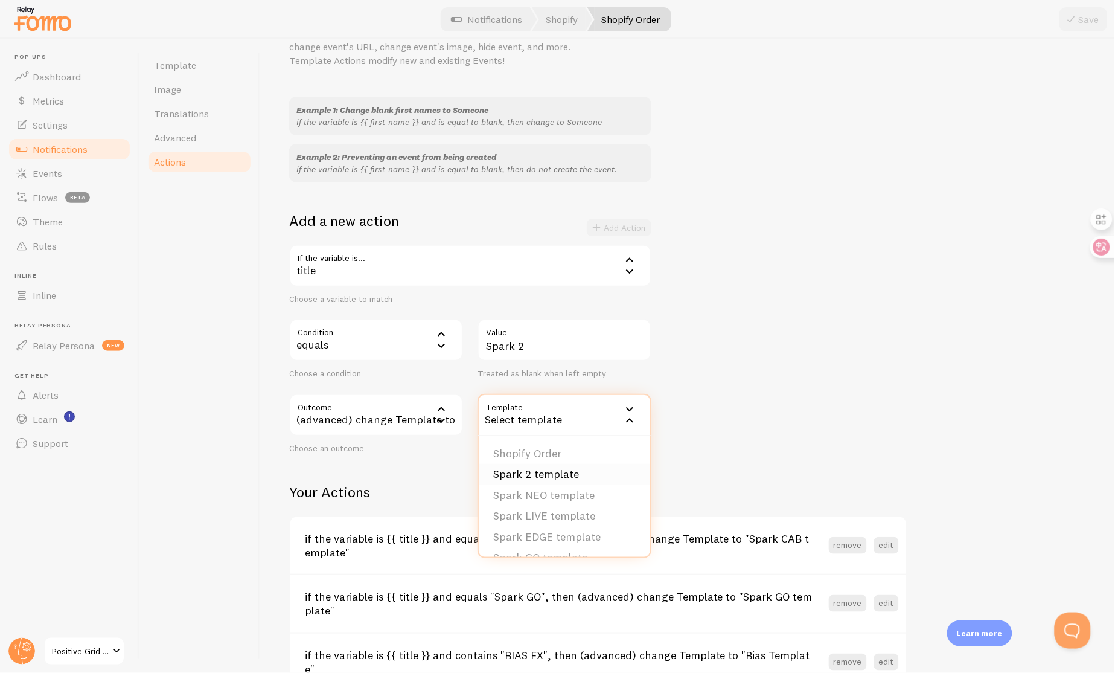
click at [560, 467] on li "Spark 2 template" at bounding box center [564, 474] width 171 height 21
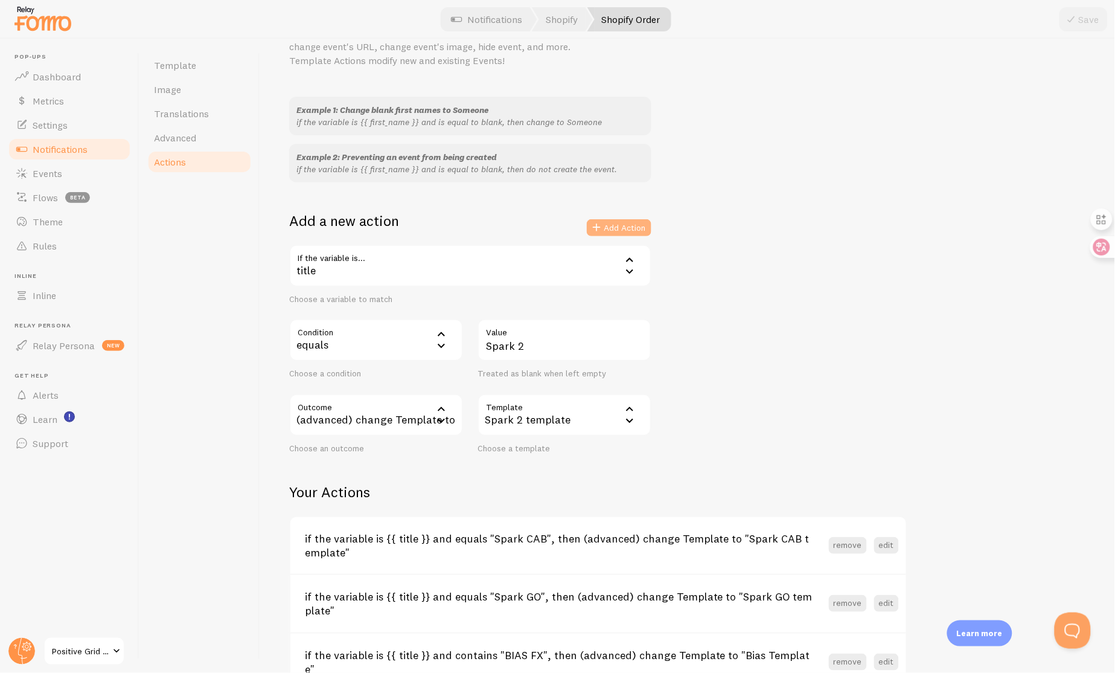
click at [632, 225] on button "Add Action" at bounding box center [619, 227] width 65 height 17
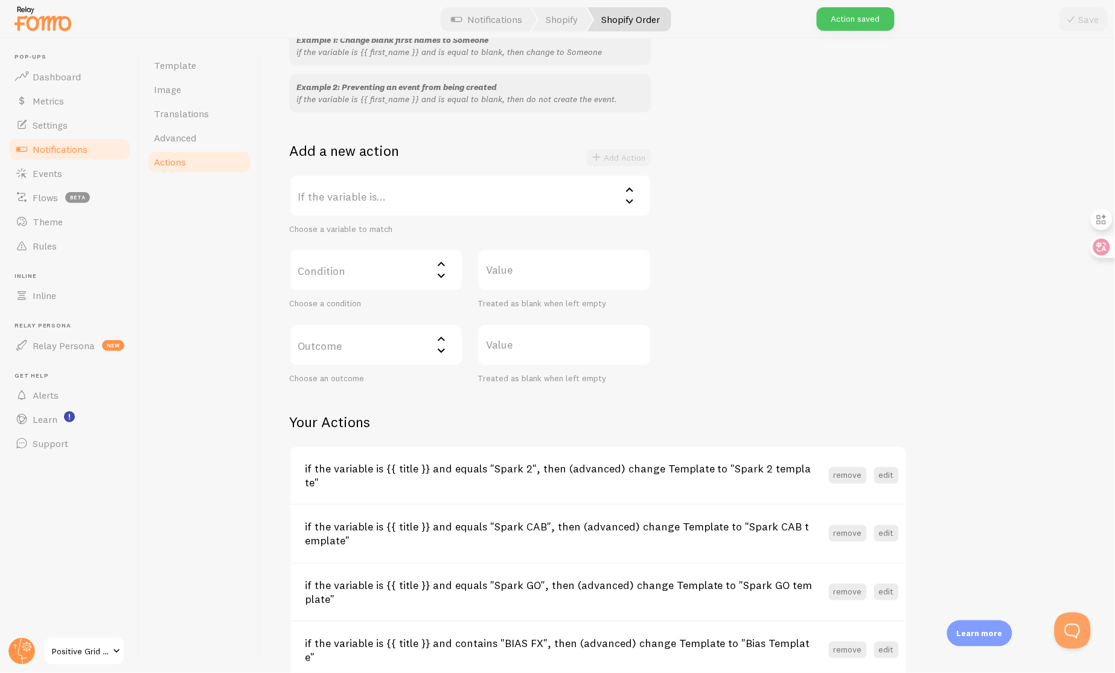
scroll to position [27, 0]
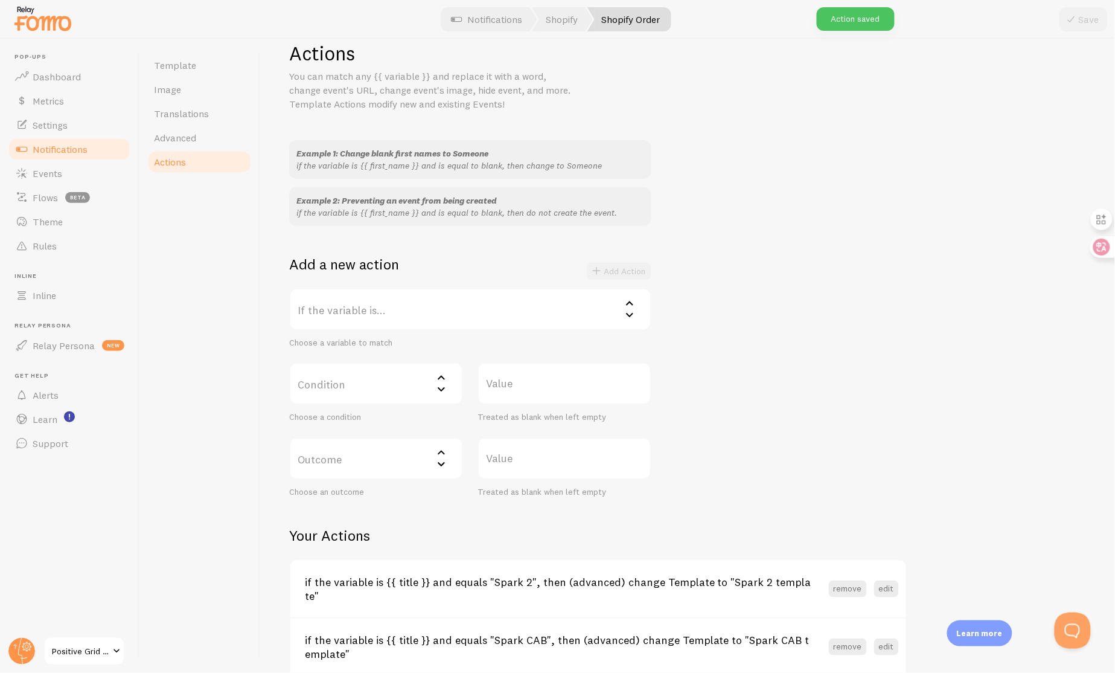
click at [470, 304] on label "If the variable is..." at bounding box center [470, 309] width 362 height 42
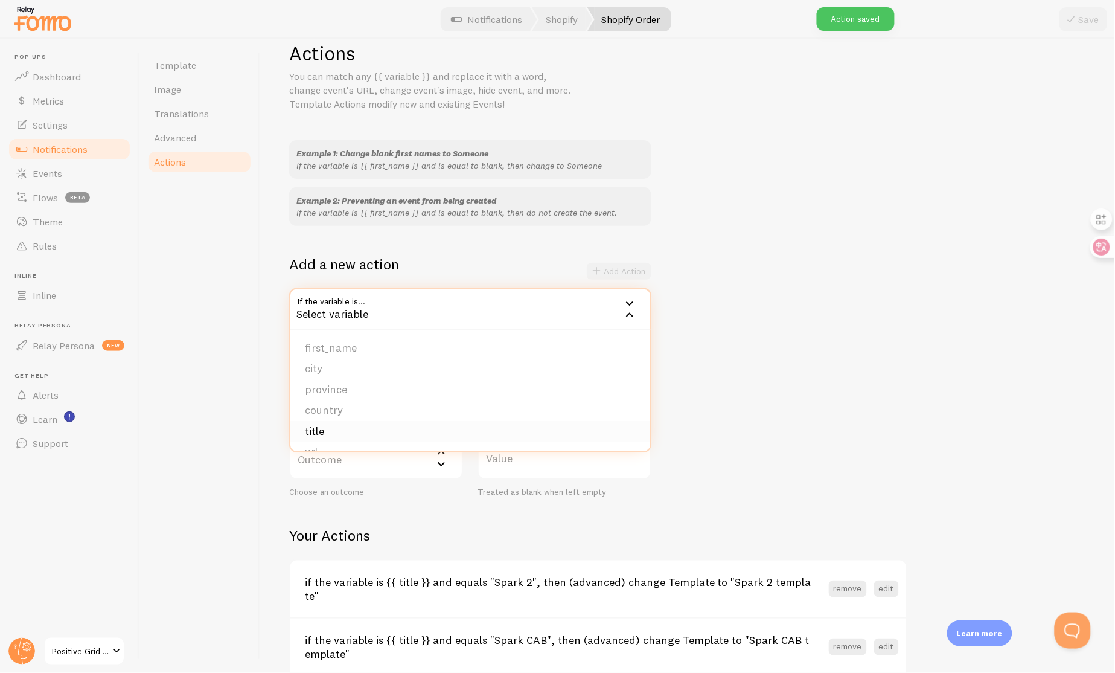
click at [394, 429] on li "title" at bounding box center [470, 431] width 360 height 21
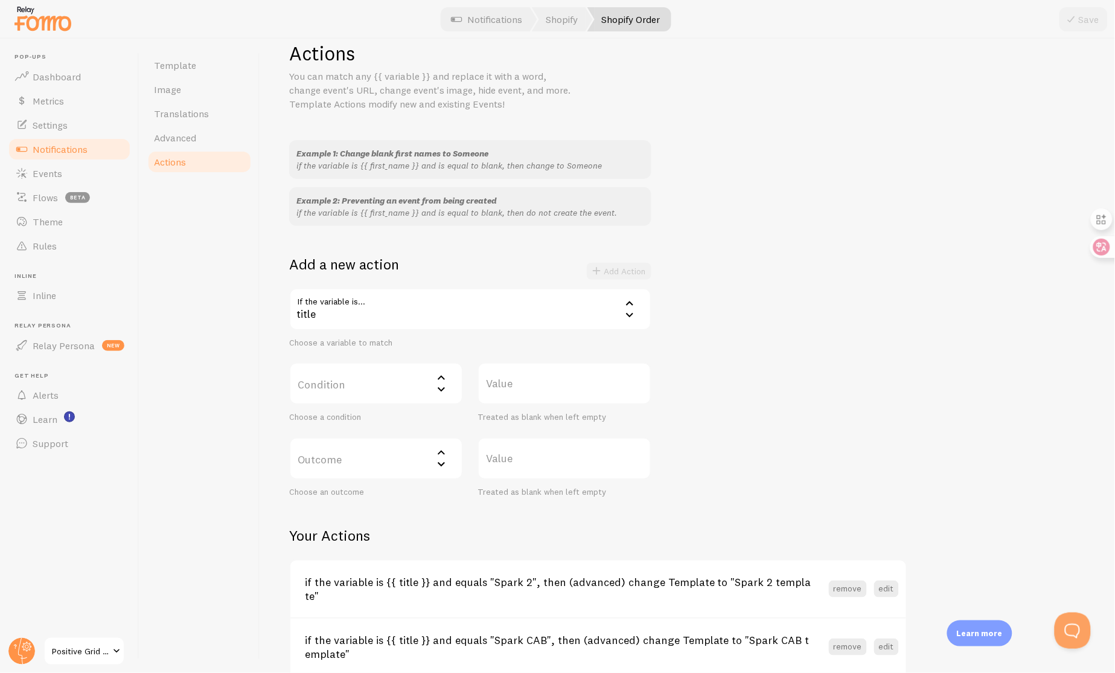
click at [405, 377] on label "Condition" at bounding box center [376, 383] width 174 height 42
click at [394, 415] on li "equals" at bounding box center [375, 422] width 171 height 21
click at [537, 388] on label "Value" at bounding box center [565, 383] width 174 height 42
click at [537, 388] on input "Value" at bounding box center [565, 383] width 174 height 42
type input "Spark NEO"
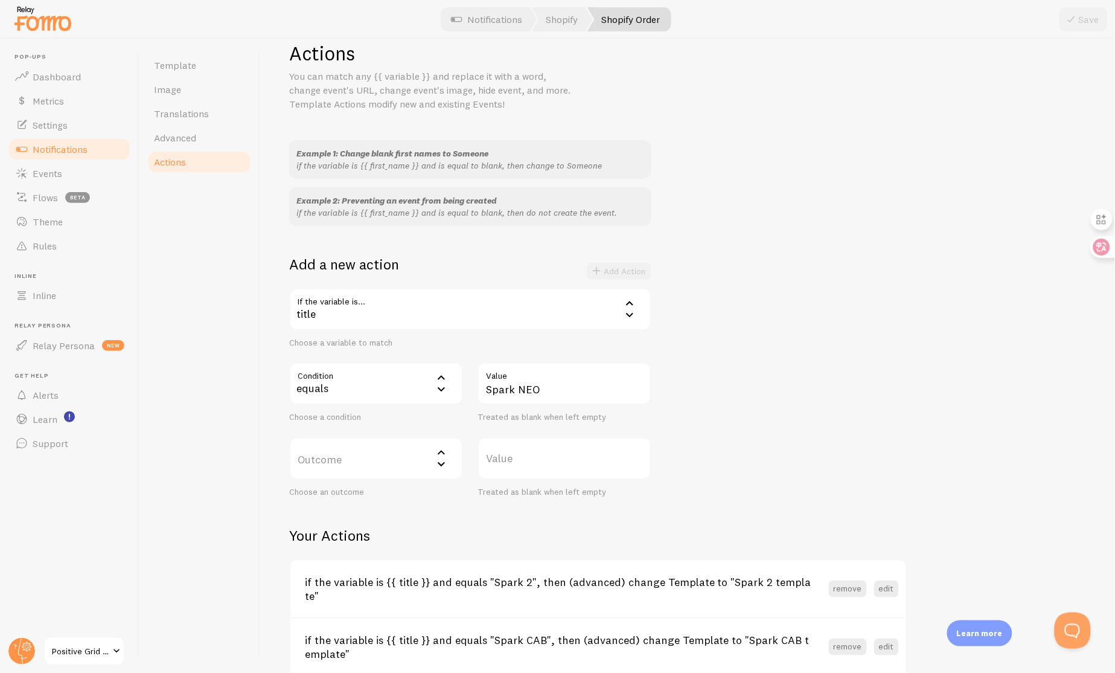
click at [355, 456] on label "Outcome" at bounding box center [376, 458] width 174 height 42
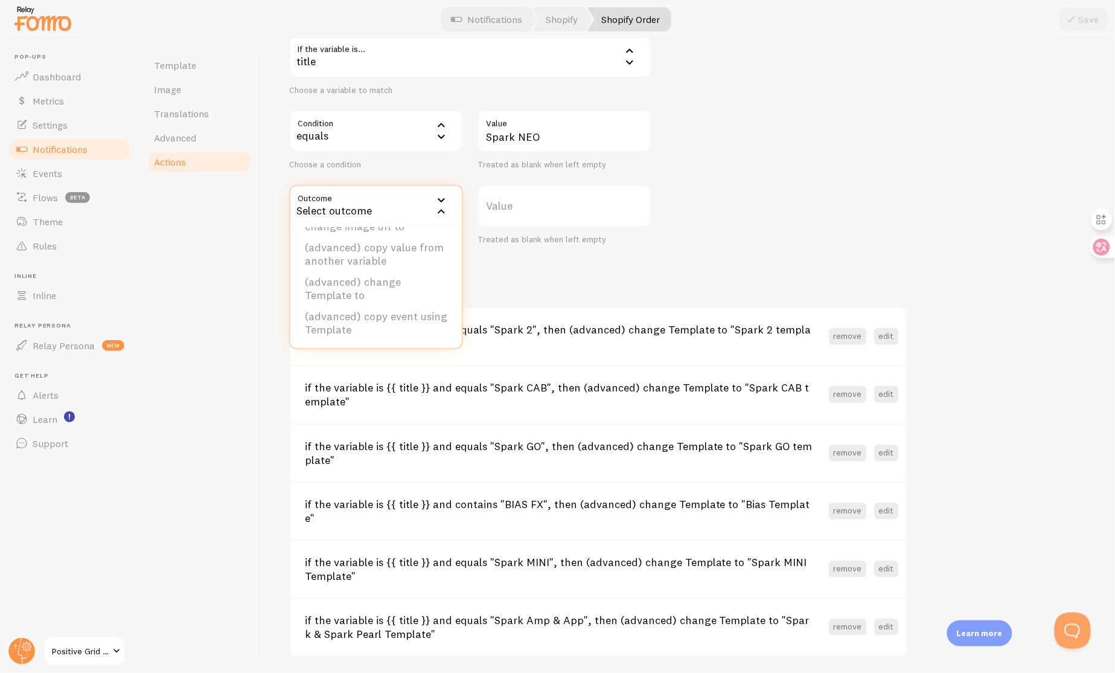
scroll to position [294, 0]
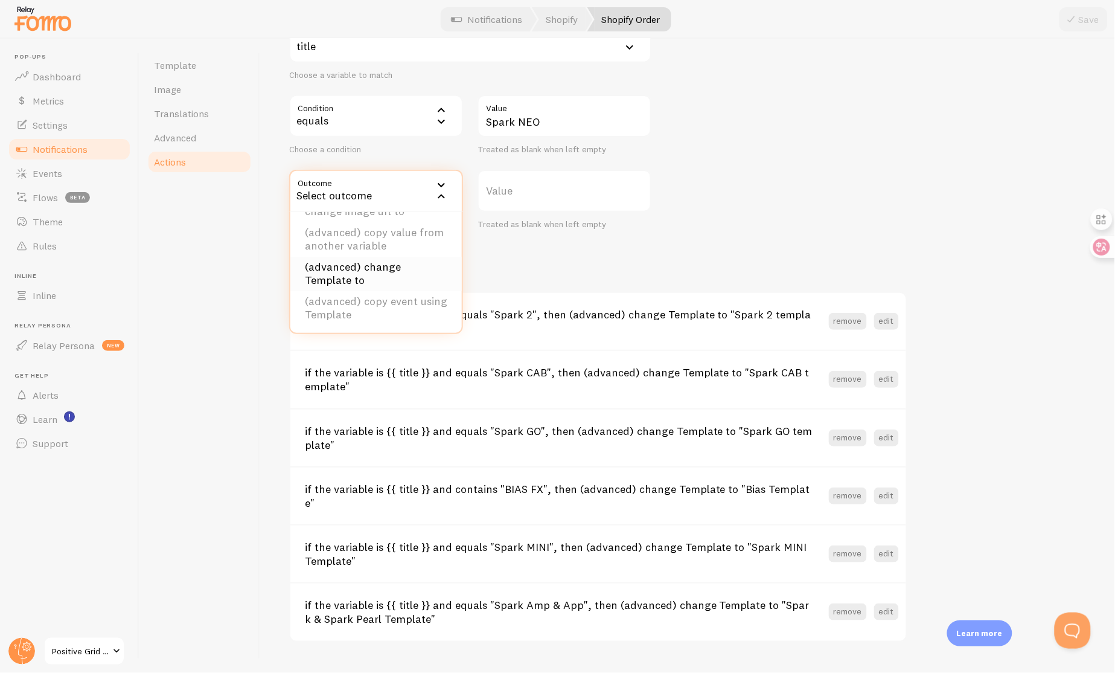
click at [380, 275] on li "(advanced) change Template to" at bounding box center [375, 274] width 171 height 34
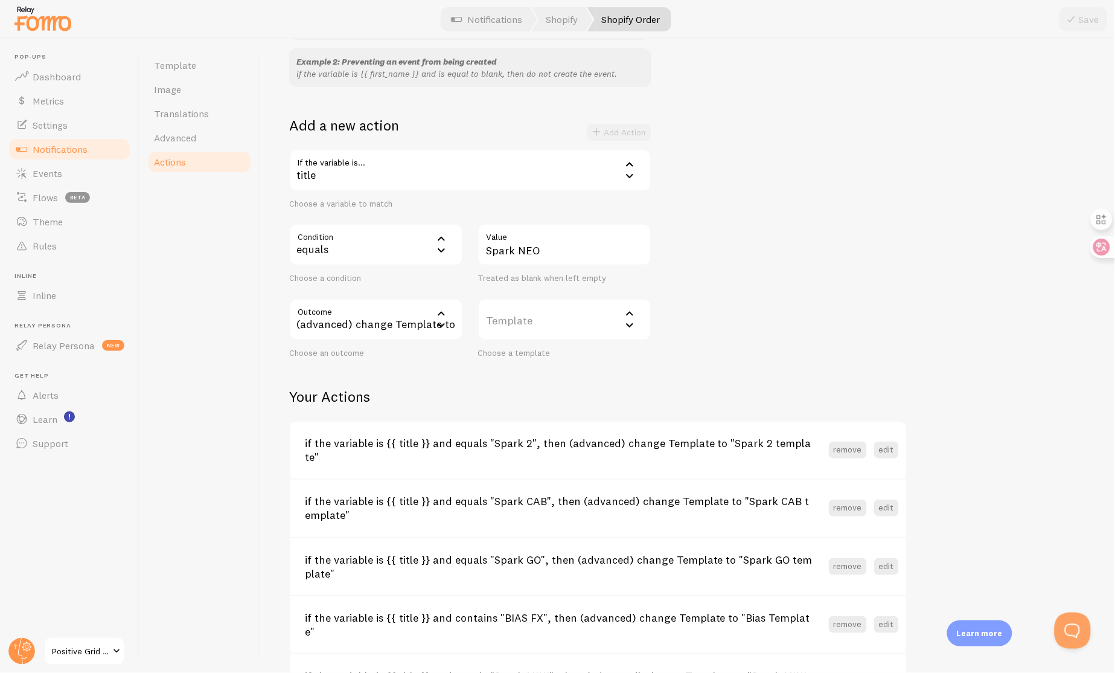
scroll to position [157, 0]
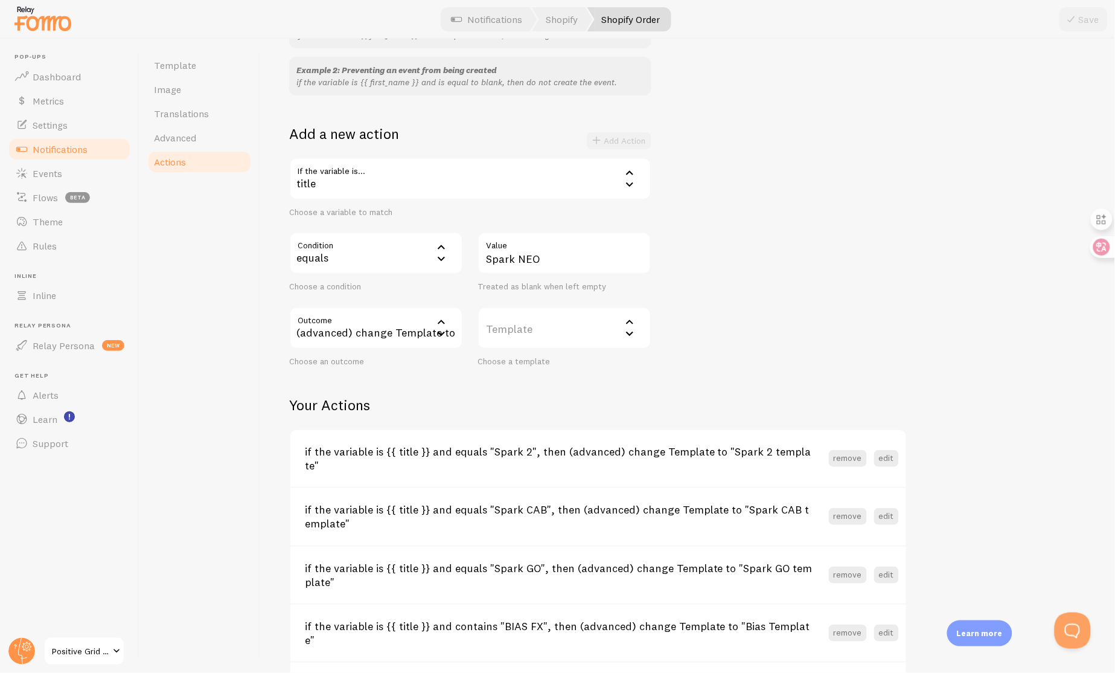
click at [579, 318] on label "Template" at bounding box center [565, 328] width 174 height 42
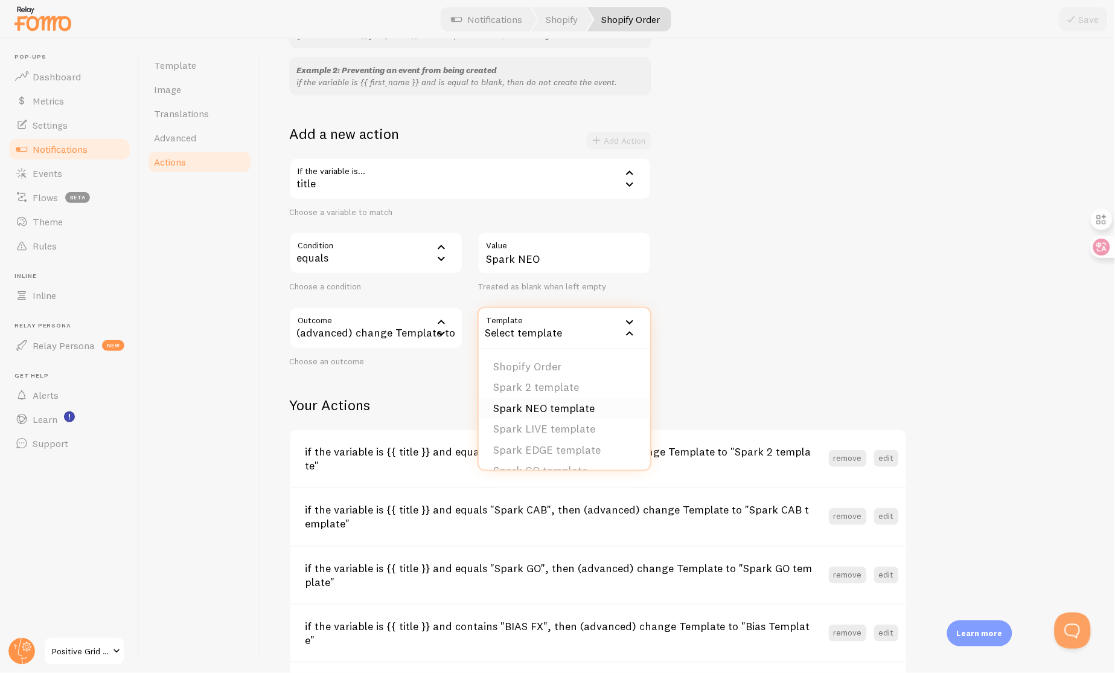
click at [566, 403] on li "Spark NEO template" at bounding box center [564, 408] width 171 height 21
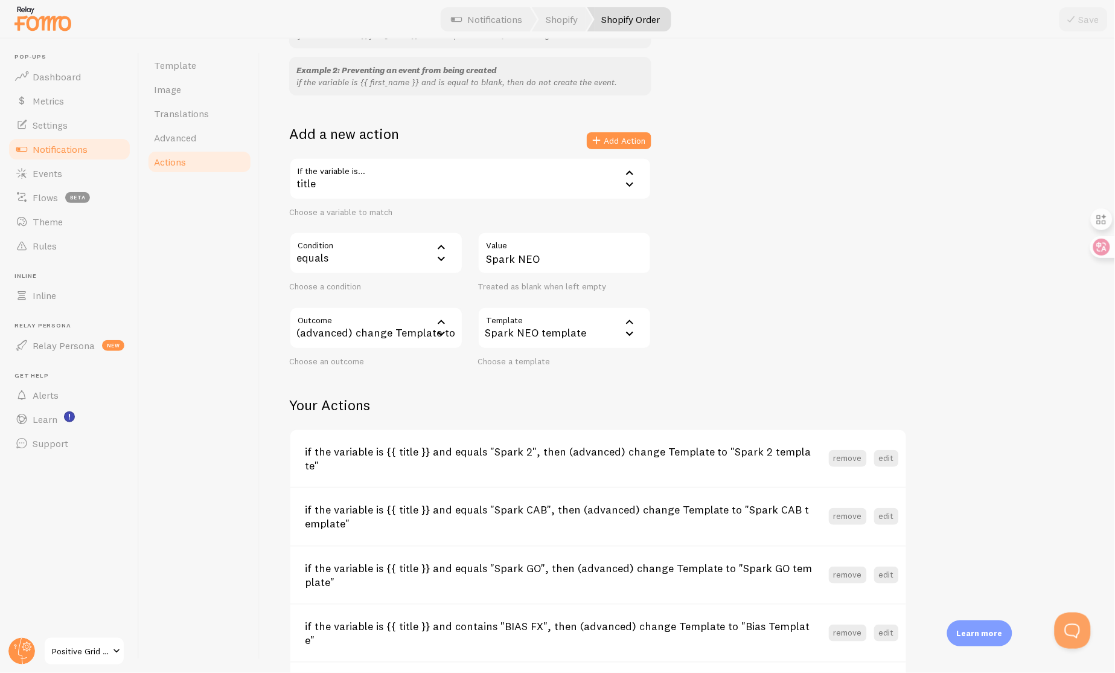
scroll to position [107, 0]
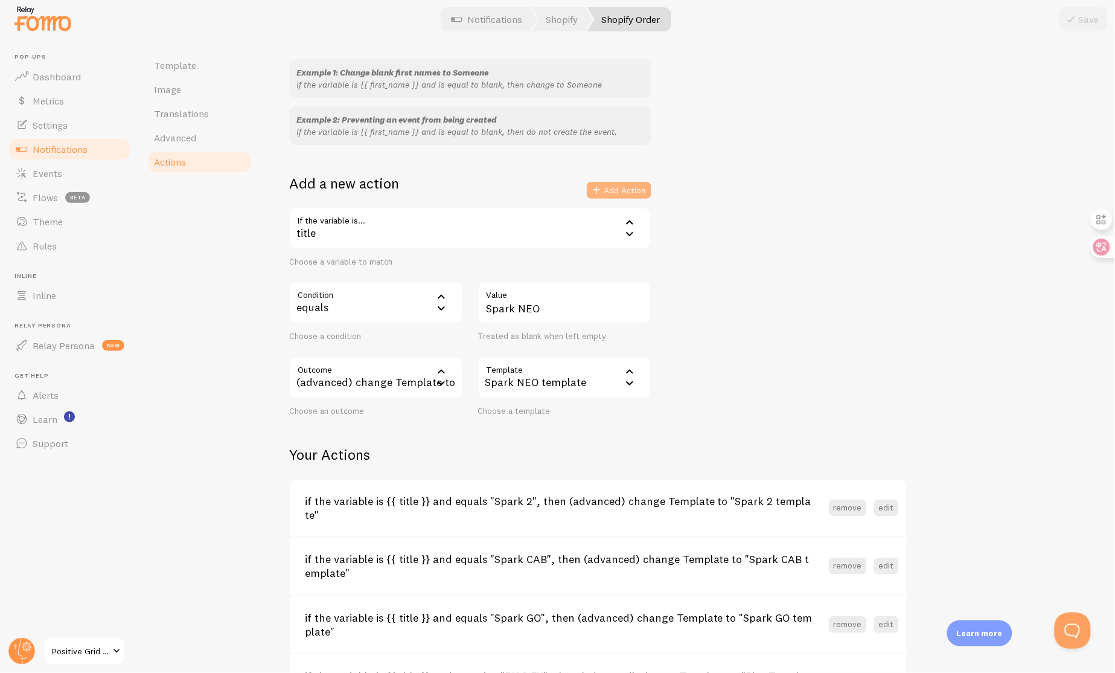
click at [613, 191] on button "Add Action" at bounding box center [619, 190] width 65 height 17
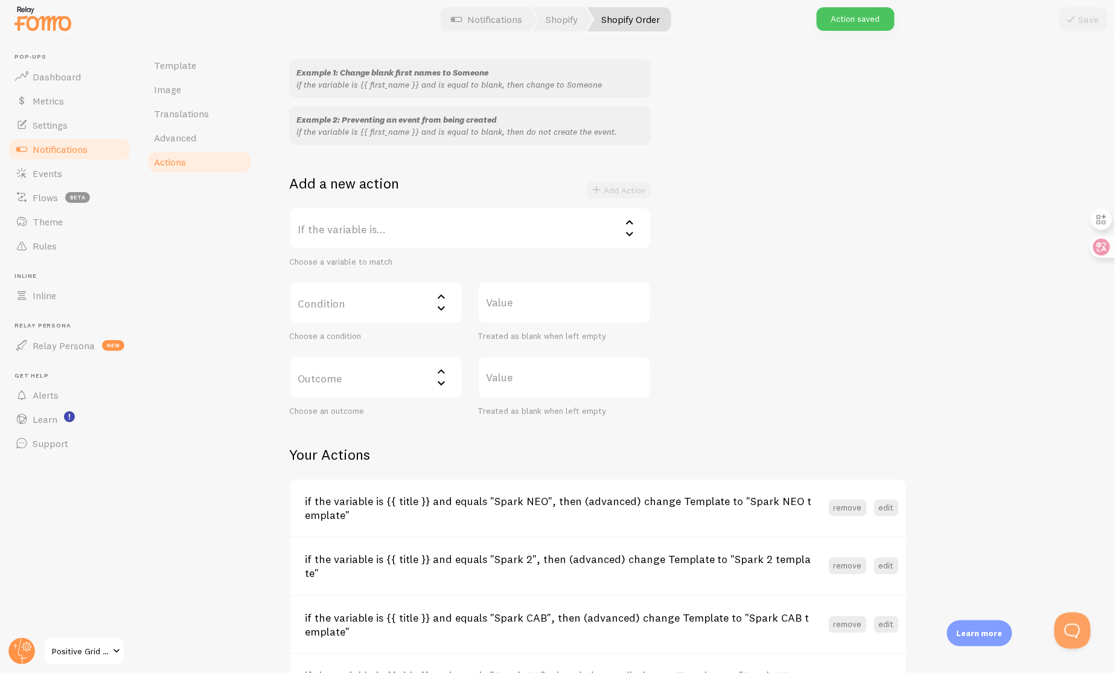
click at [380, 226] on label "If the variable is..." at bounding box center [470, 228] width 362 height 42
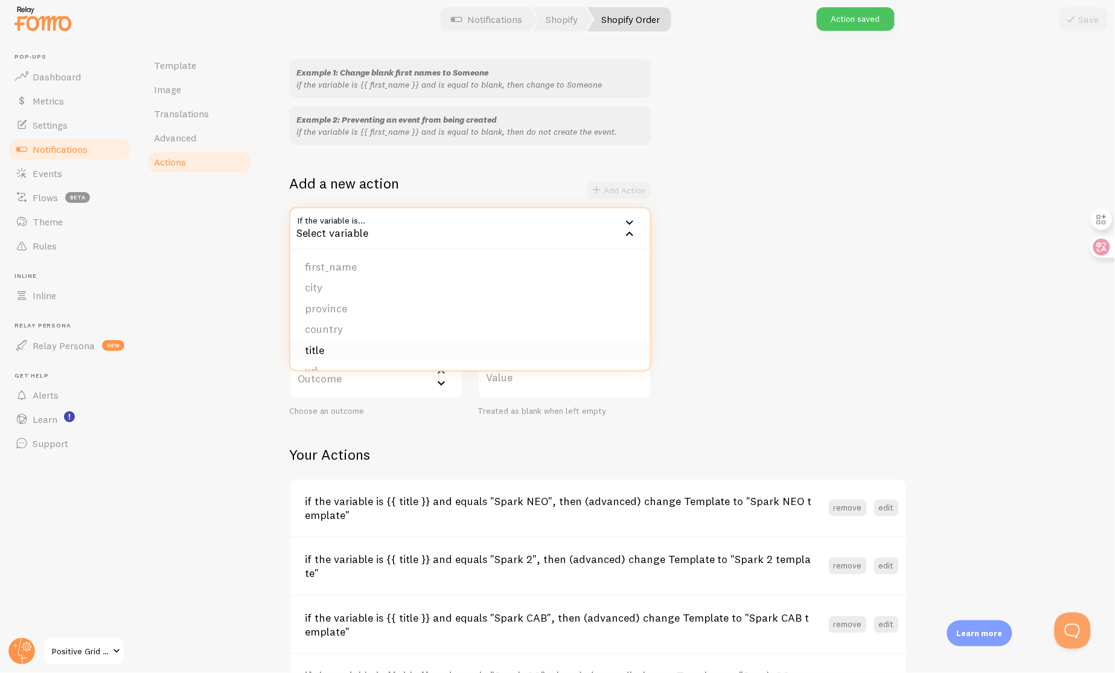
click at [342, 349] on li "title" at bounding box center [470, 350] width 360 height 21
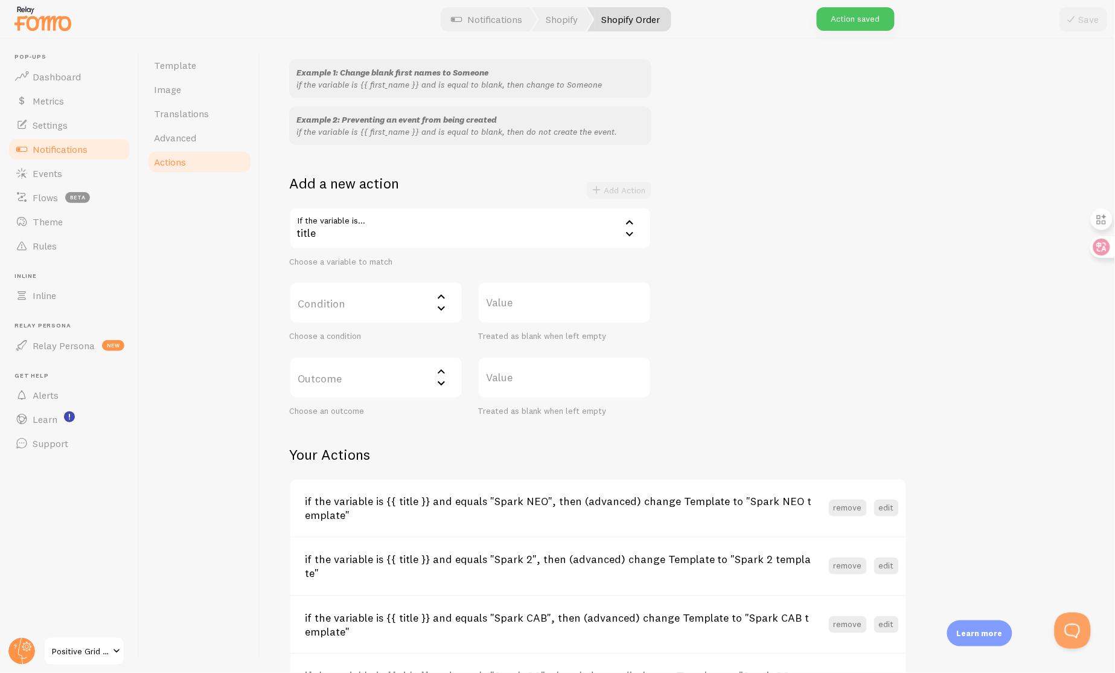
click at [377, 309] on label "Condition" at bounding box center [376, 302] width 174 height 42
drag, startPoint x: 373, startPoint y: 341, endPoint x: 394, endPoint y: 333, distance: 21.8
click at [373, 341] on li "equals" at bounding box center [375, 341] width 171 height 21
click at [538, 299] on label "Value" at bounding box center [565, 302] width 174 height 42
click at [538, 299] on input "Value" at bounding box center [565, 302] width 174 height 42
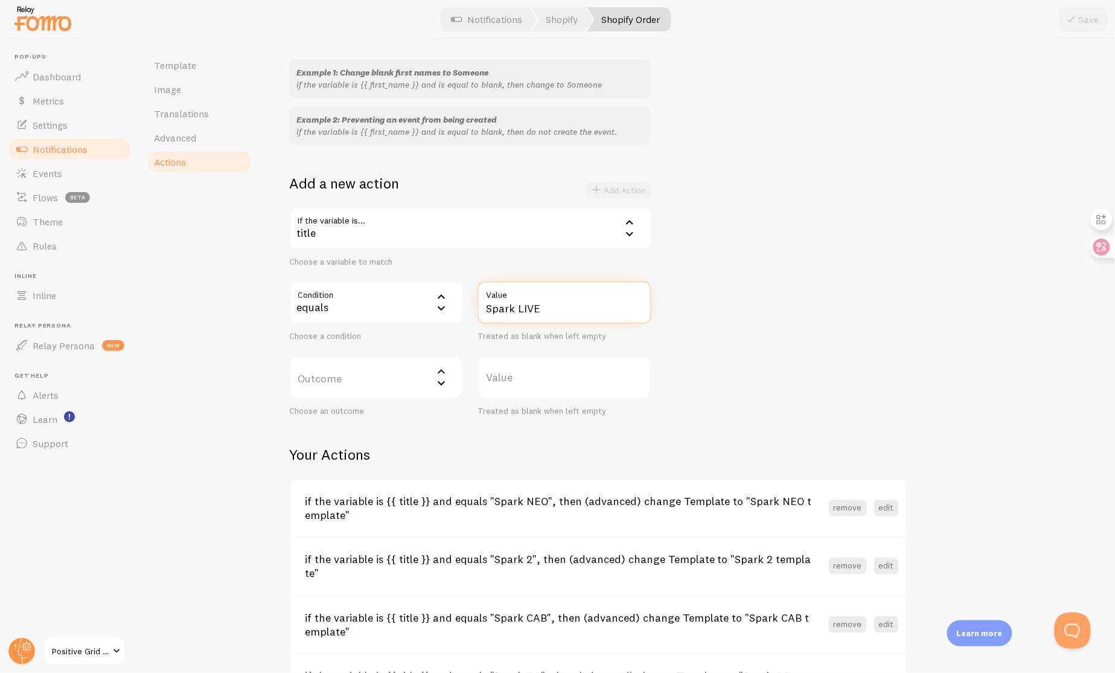
type input "Spark LIVE"
click at [396, 379] on label "Outcome" at bounding box center [376, 377] width 174 height 42
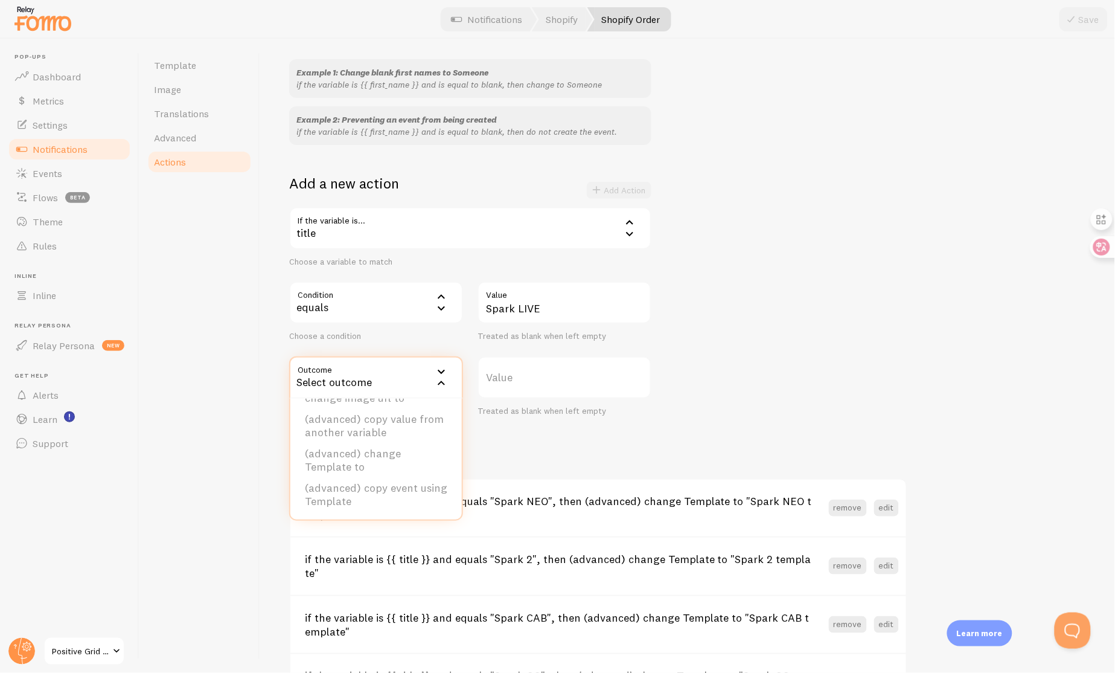
scroll to position [352, 0]
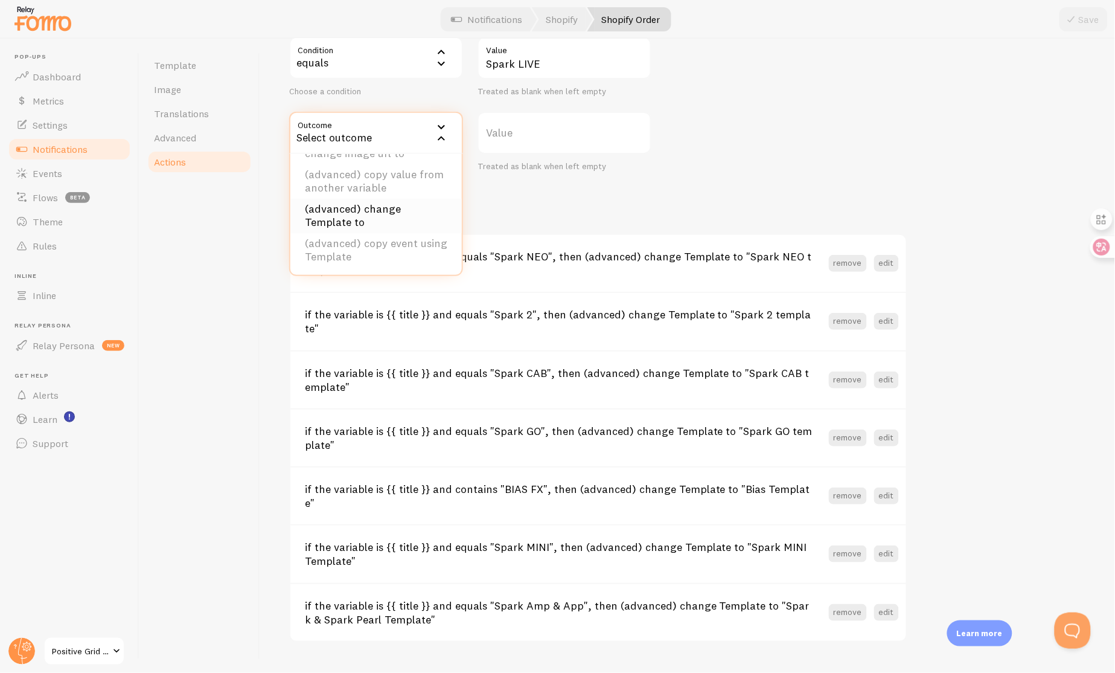
click at [398, 224] on li "(advanced) change Template to" at bounding box center [375, 216] width 171 height 34
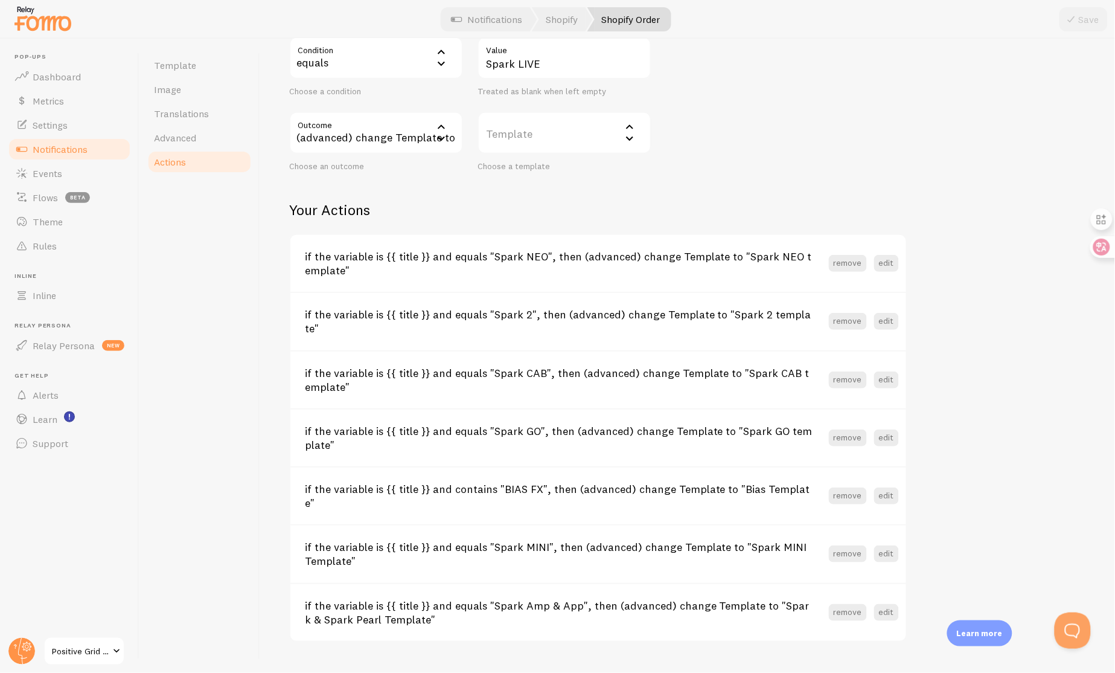
click at [540, 133] on label "Template" at bounding box center [565, 133] width 174 height 42
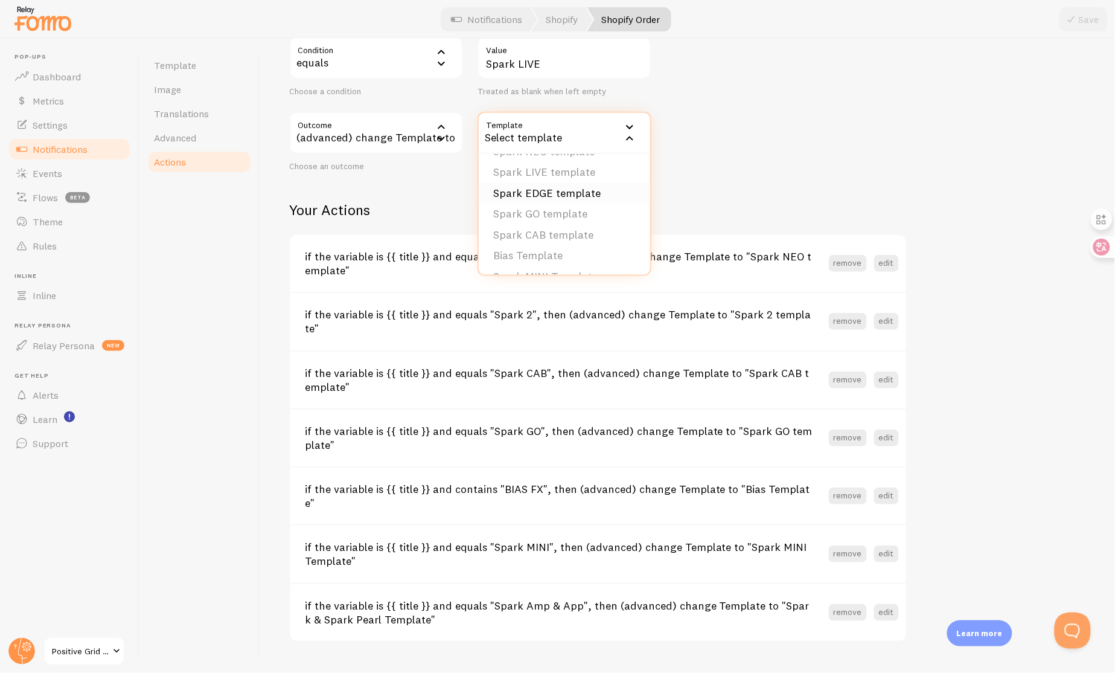
scroll to position [53, 0]
click at [573, 188] on li "Spark LIVE template" at bounding box center [564, 181] width 171 height 21
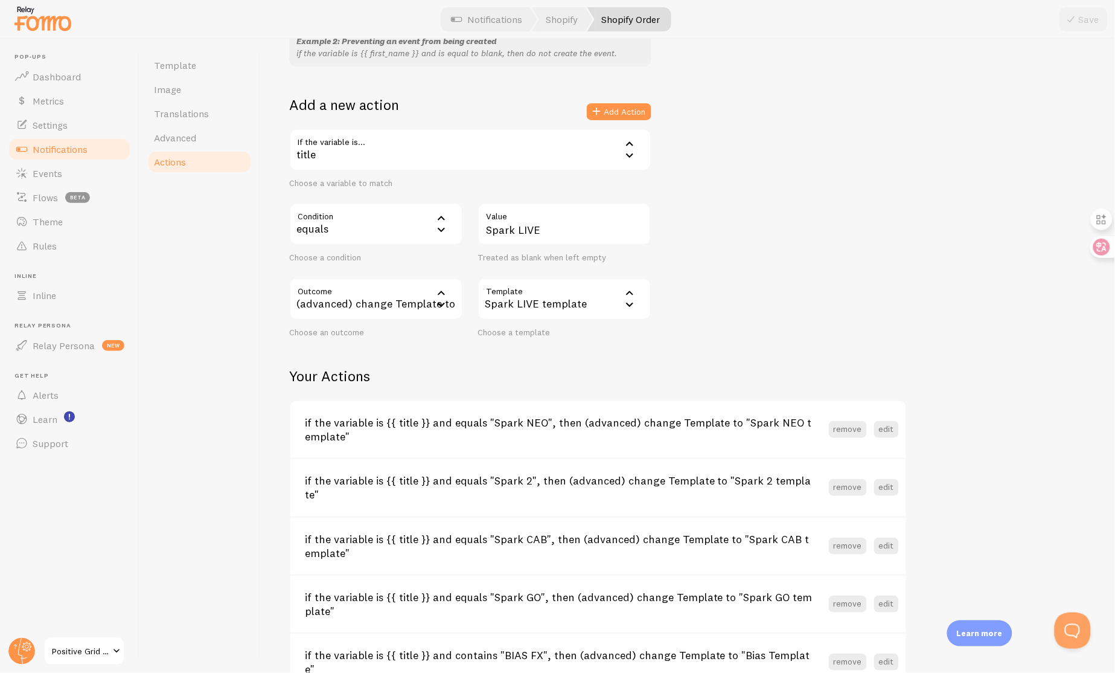
scroll to position [37, 0]
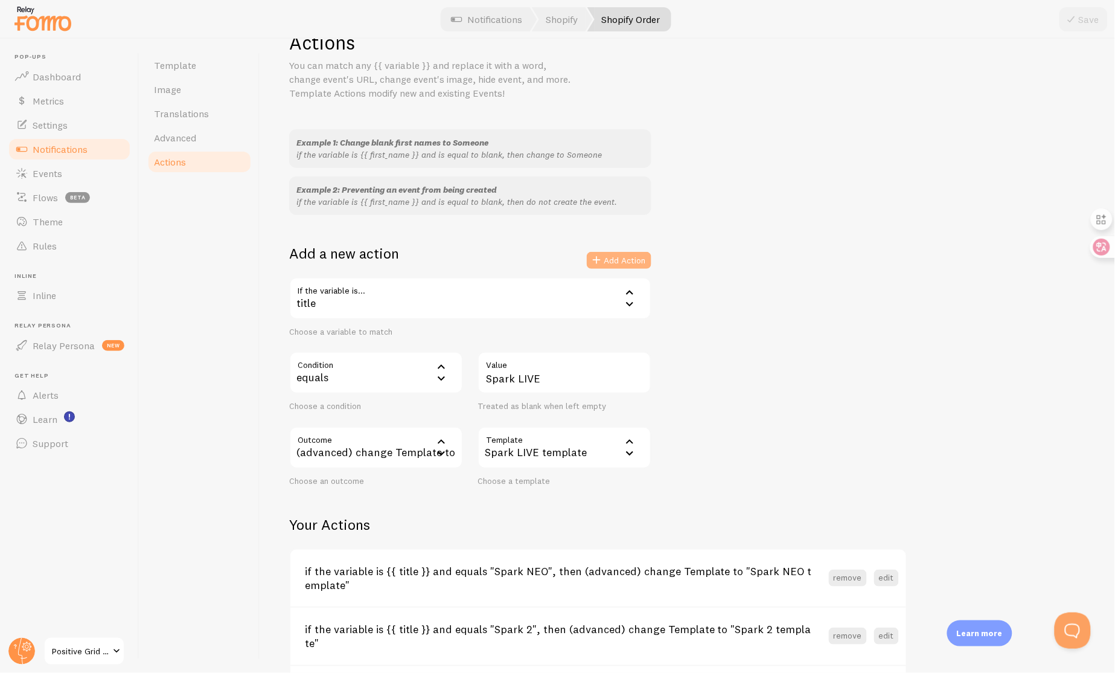
click at [629, 261] on button "Add Action" at bounding box center [619, 260] width 65 height 17
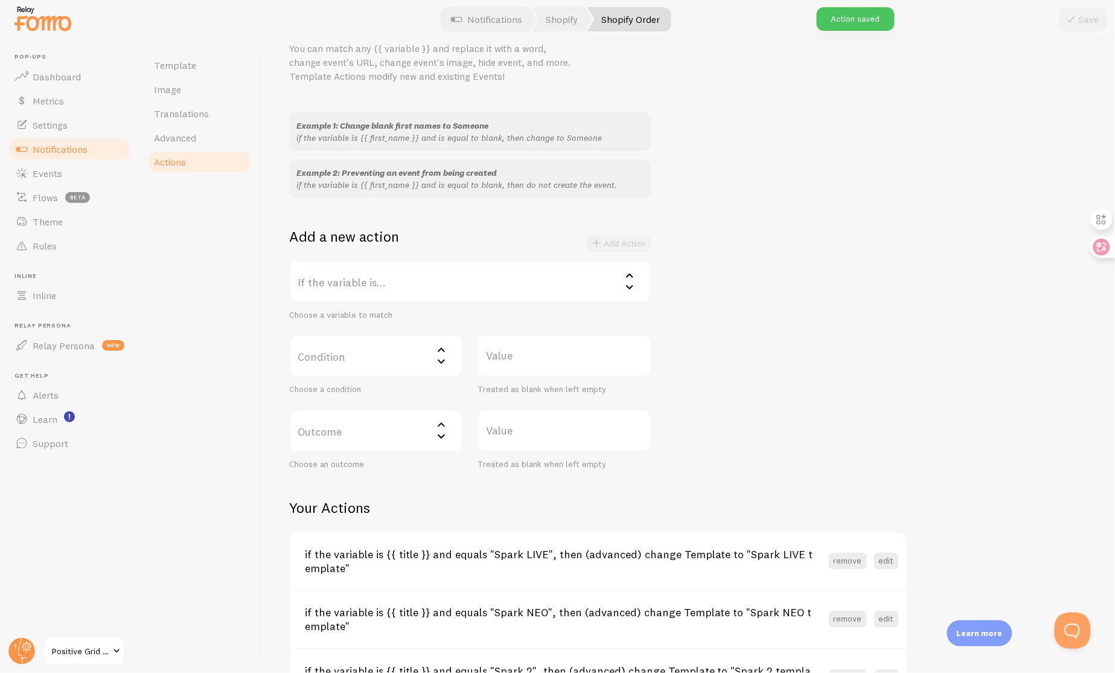
scroll to position [63, 0]
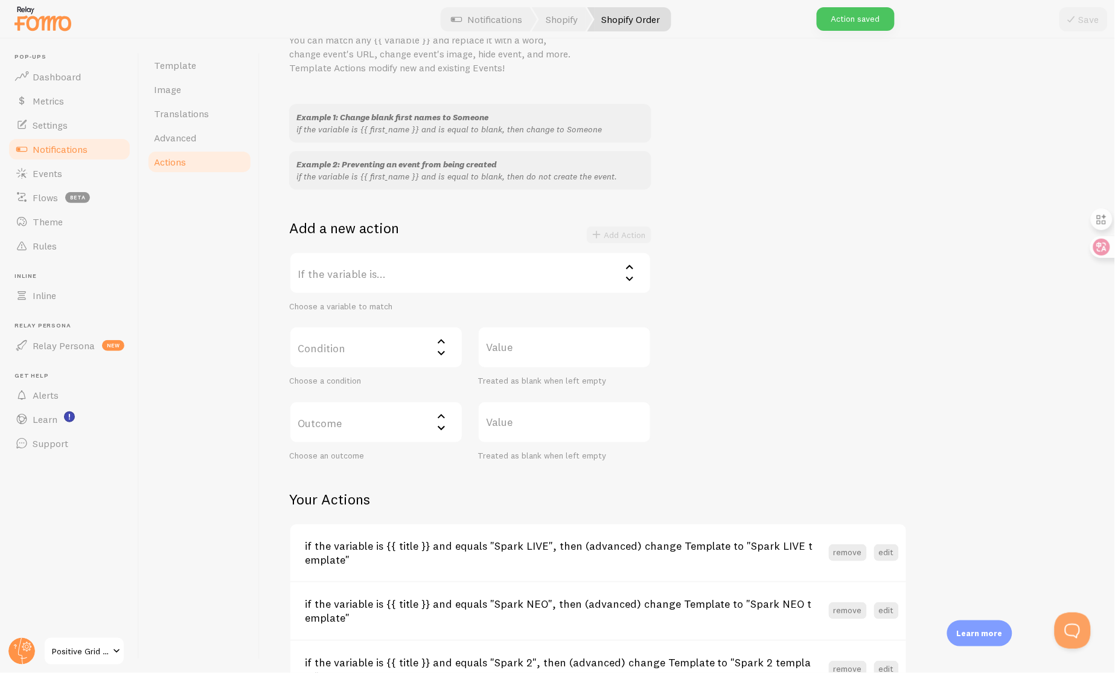
click at [424, 268] on label "If the variable is..." at bounding box center [470, 273] width 362 height 42
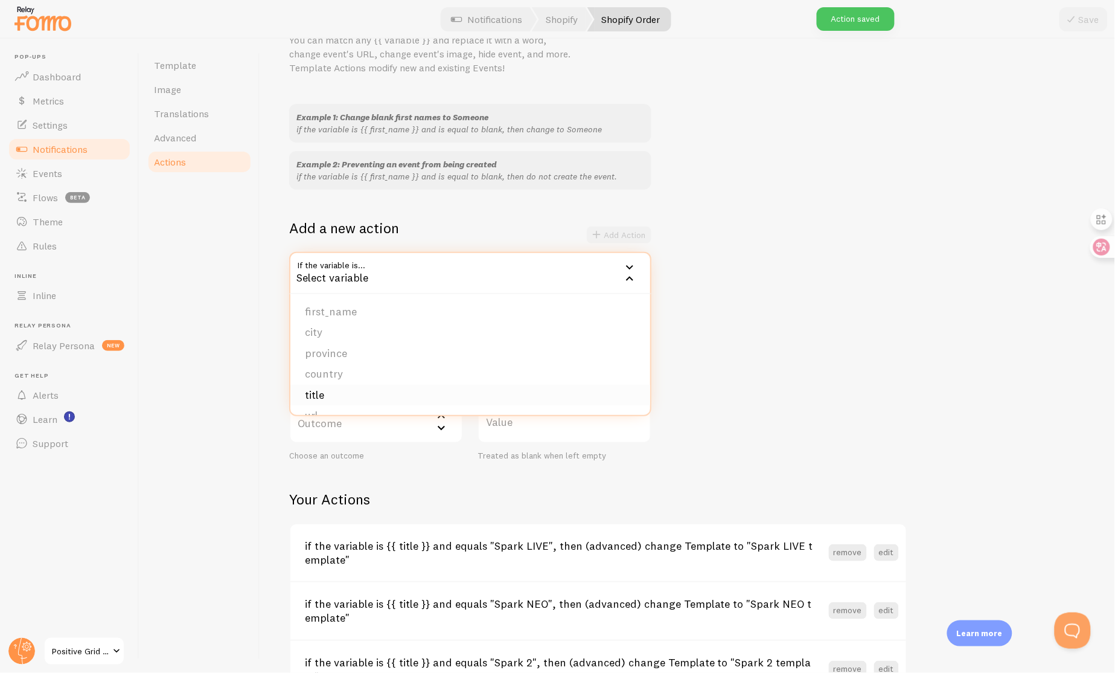
click at [374, 388] on li "title" at bounding box center [470, 395] width 360 height 21
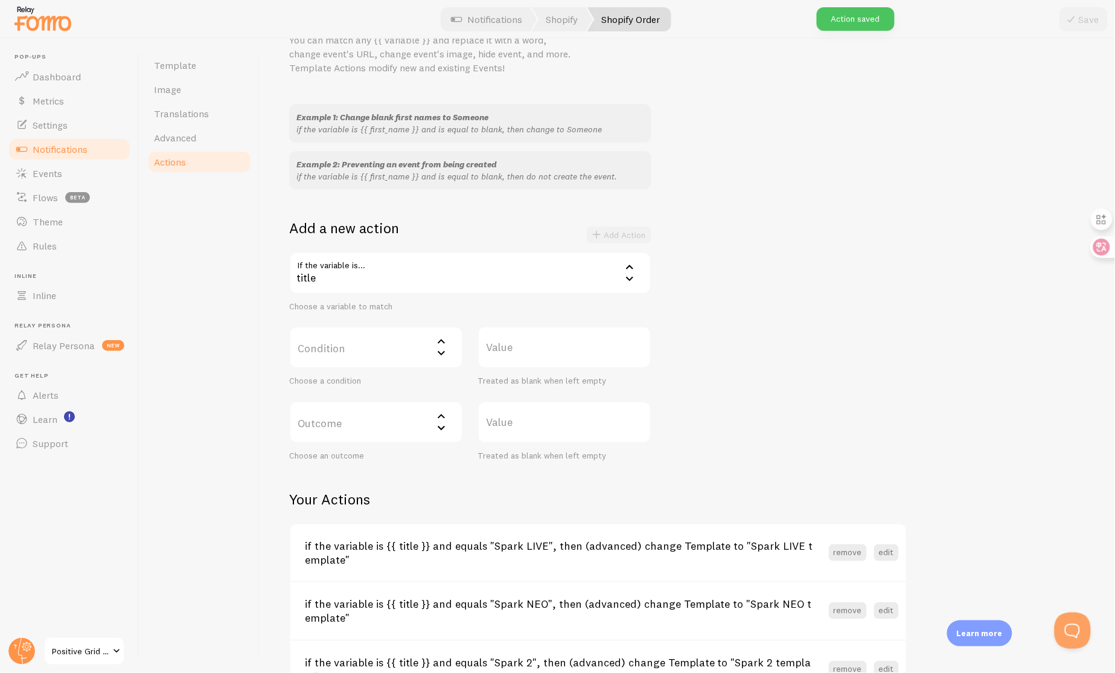
click at [381, 341] on label "Condition" at bounding box center [376, 347] width 174 height 42
click at [374, 380] on li "equals" at bounding box center [375, 386] width 171 height 21
click at [542, 348] on label "Value" at bounding box center [565, 347] width 174 height 42
click at [542, 348] on input "Value" at bounding box center [565, 347] width 174 height 42
type input "Spark EDGE"
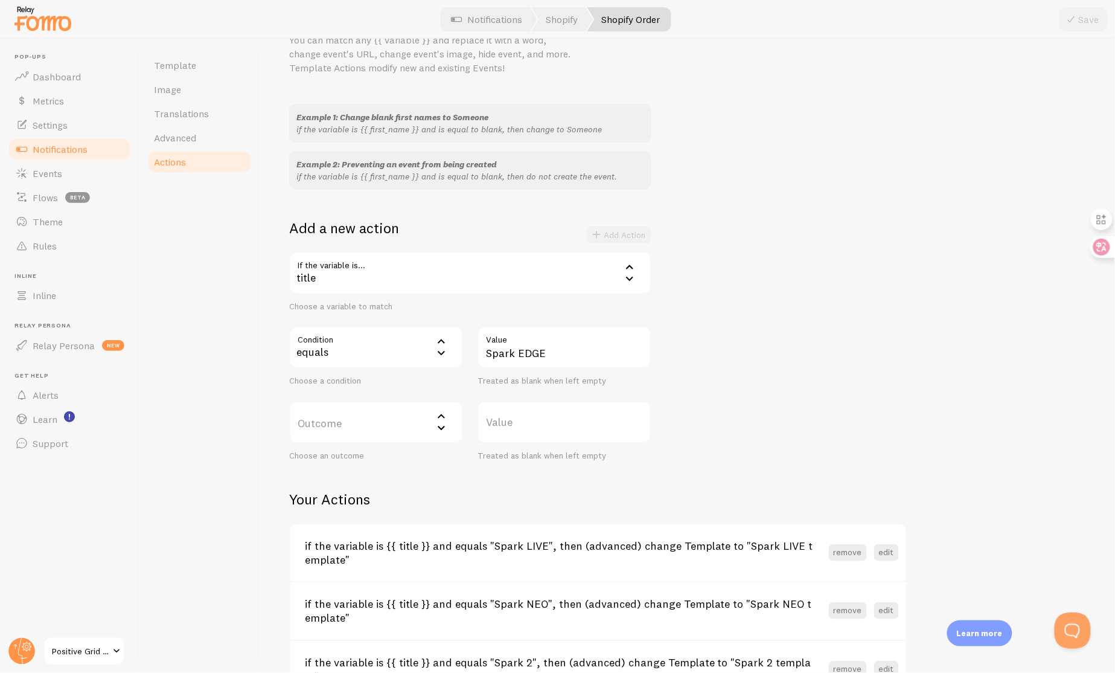
click at [387, 421] on label "Outcome" at bounding box center [376, 422] width 174 height 42
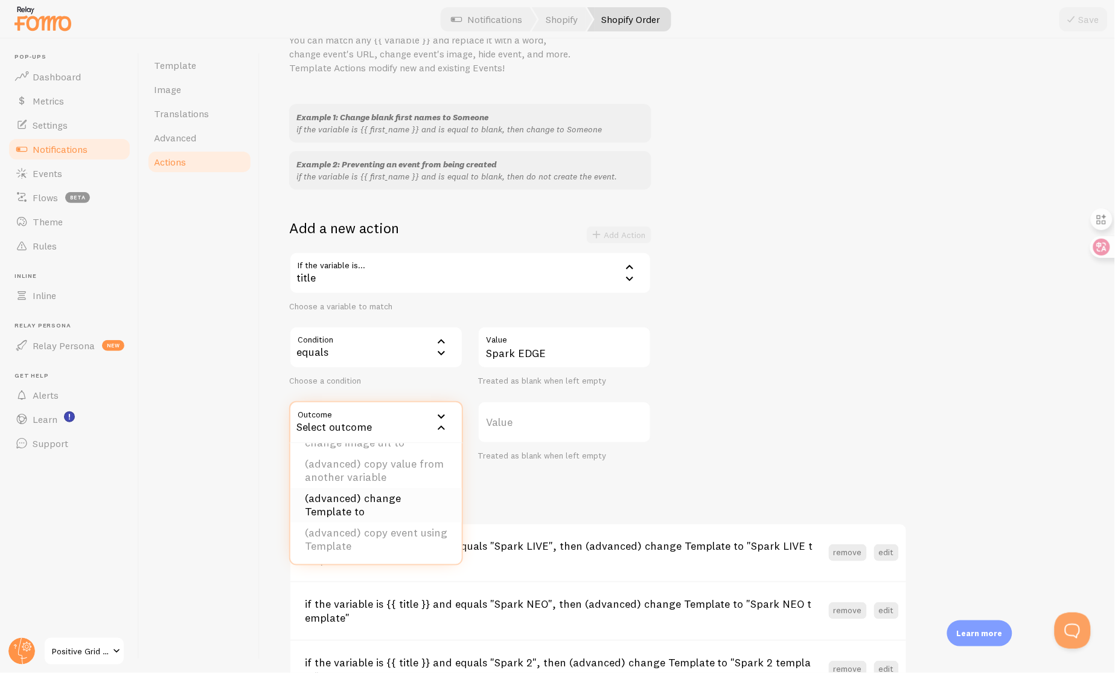
click at [391, 505] on li "(advanced) change Template to" at bounding box center [375, 505] width 171 height 34
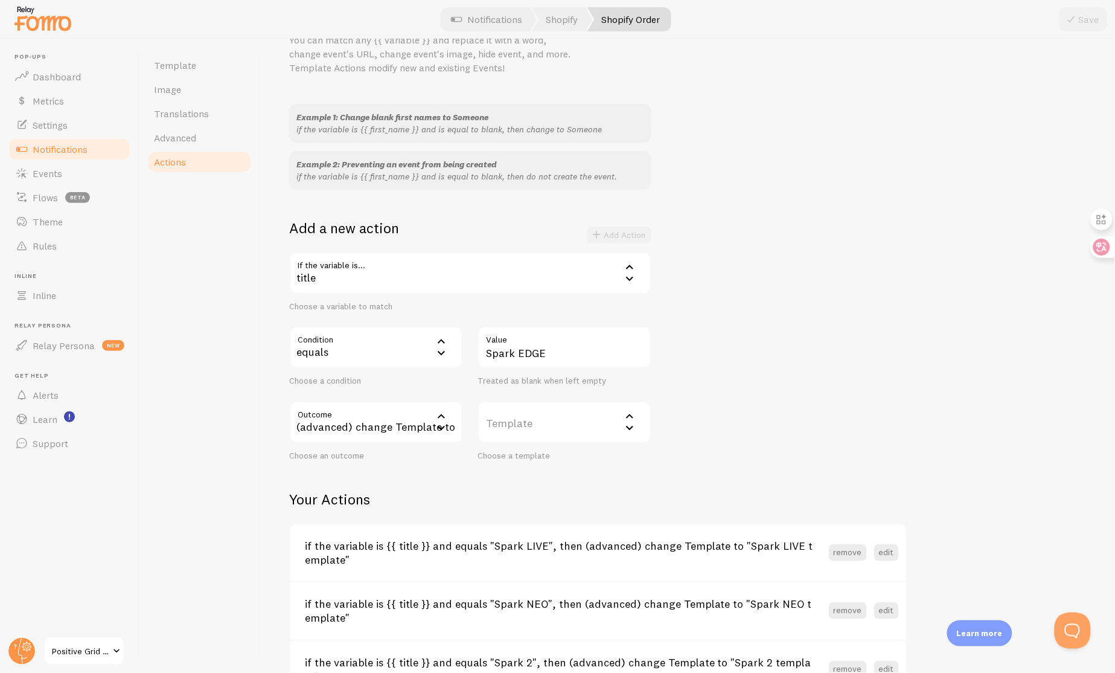
click at [543, 425] on label "Template" at bounding box center [565, 422] width 174 height 42
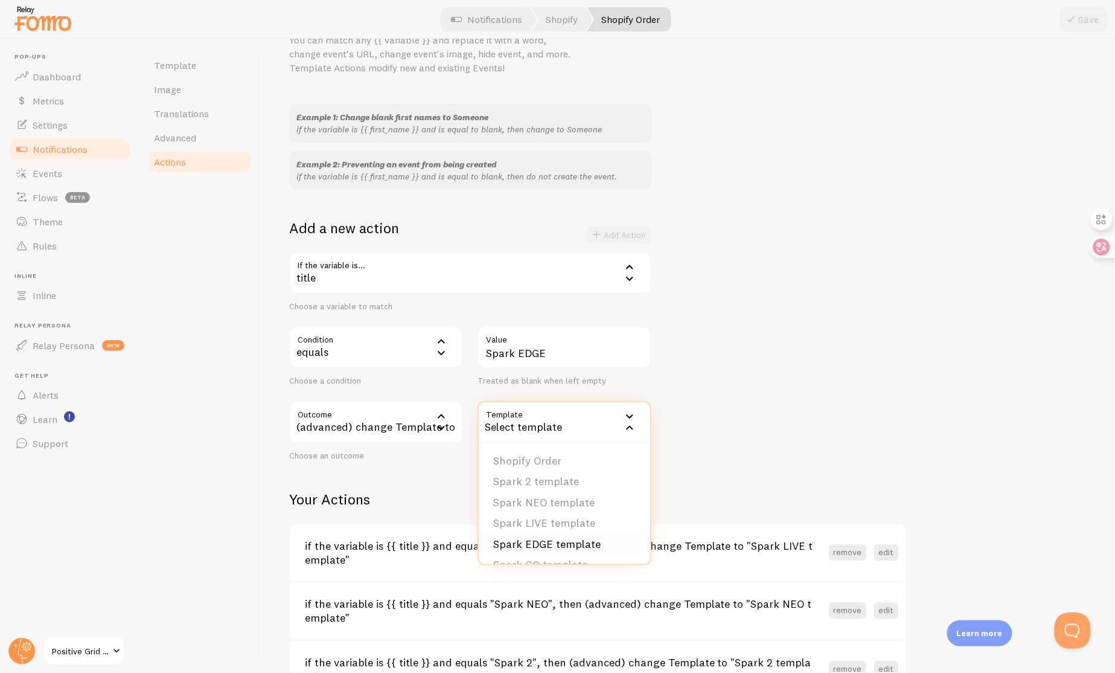
click at [581, 537] on li "Spark EDGE template" at bounding box center [564, 544] width 171 height 21
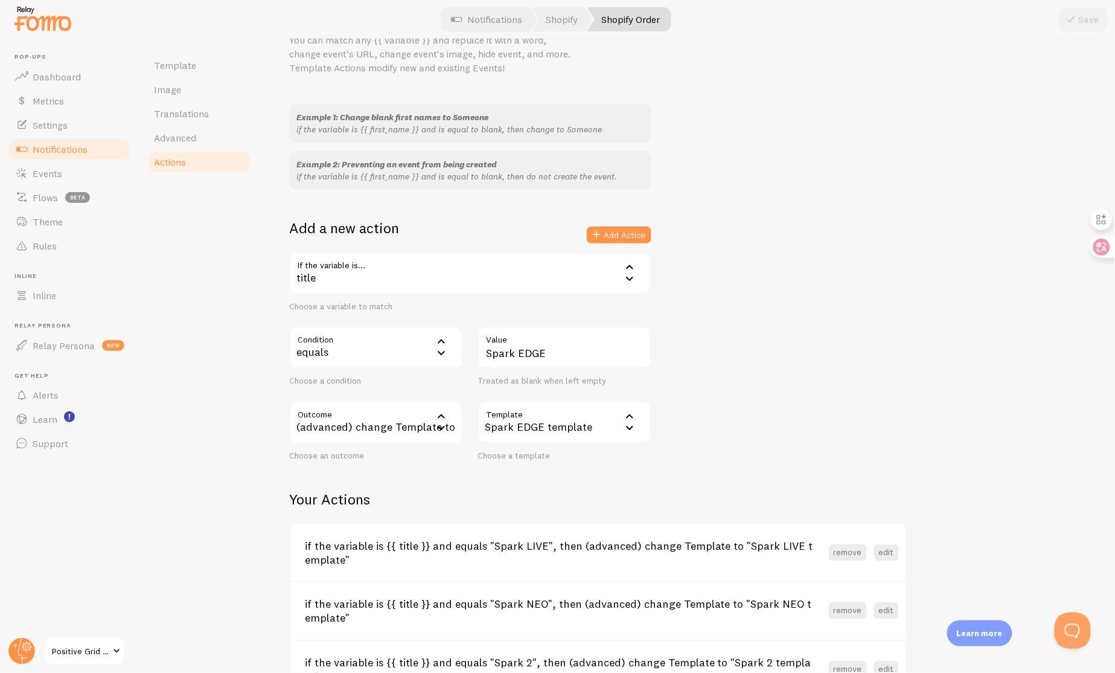
click at [748, 374] on div "Example 1: Change blank first names to Someone if the variable is {{ first_name…" at bounding box center [687, 282] width 797 height 357
click at [609, 239] on button "Add Action" at bounding box center [619, 234] width 65 height 17
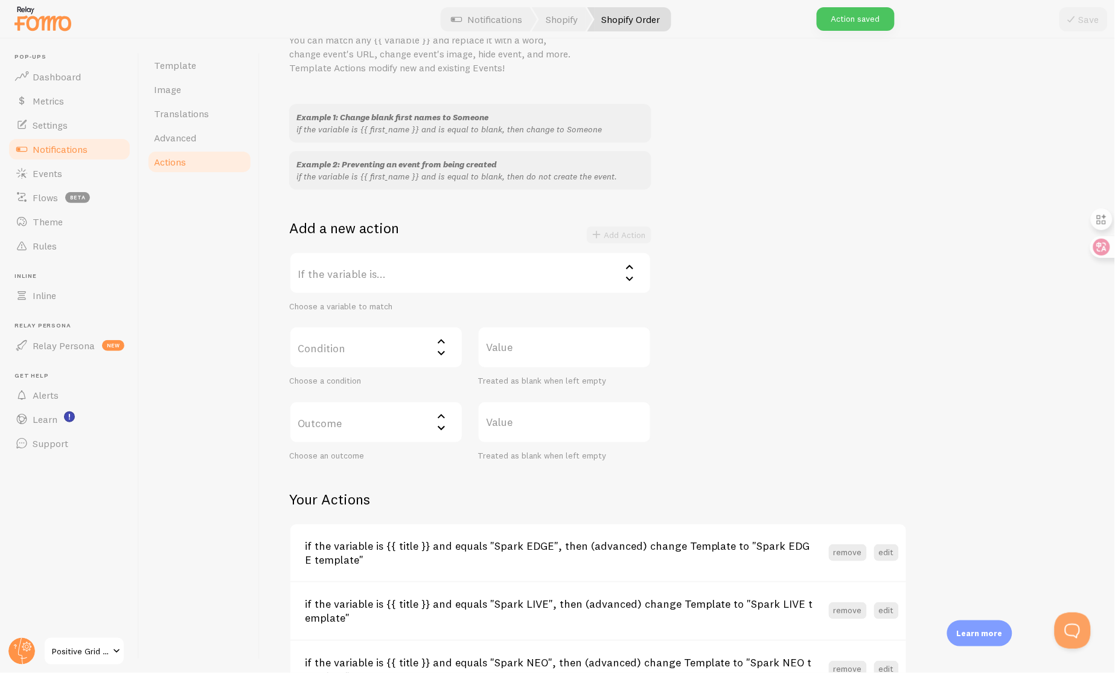
click at [804, 339] on div "Example 1: Change blank first names to Someone if the variable is {{ first_name…" at bounding box center [687, 282] width 797 height 357
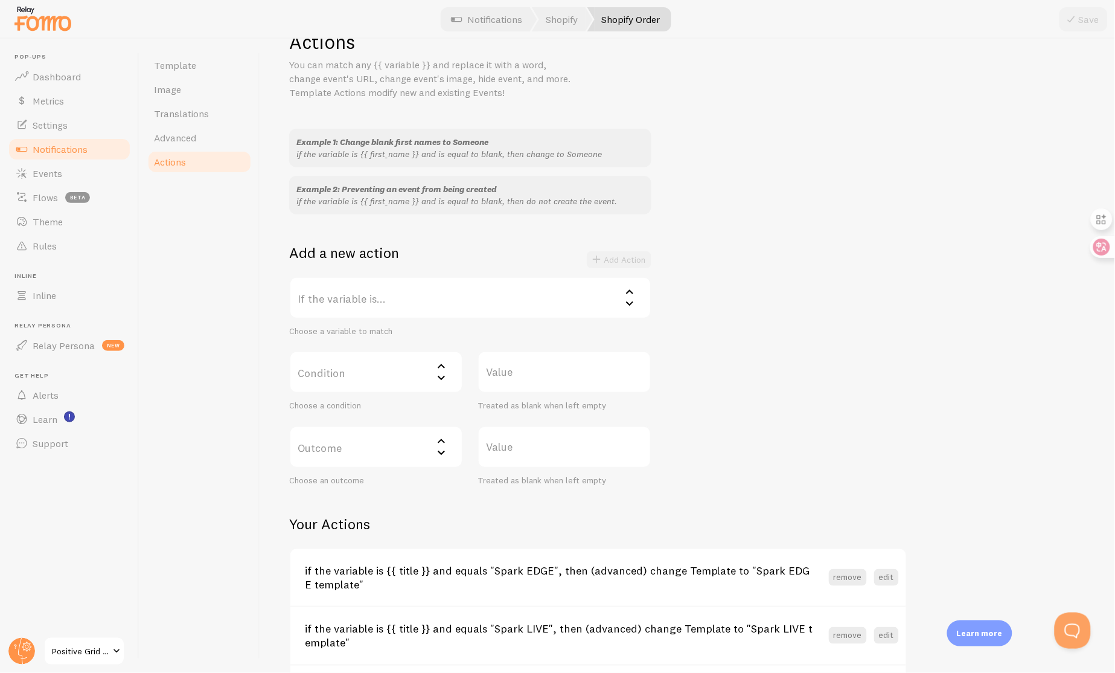
scroll to position [0, 0]
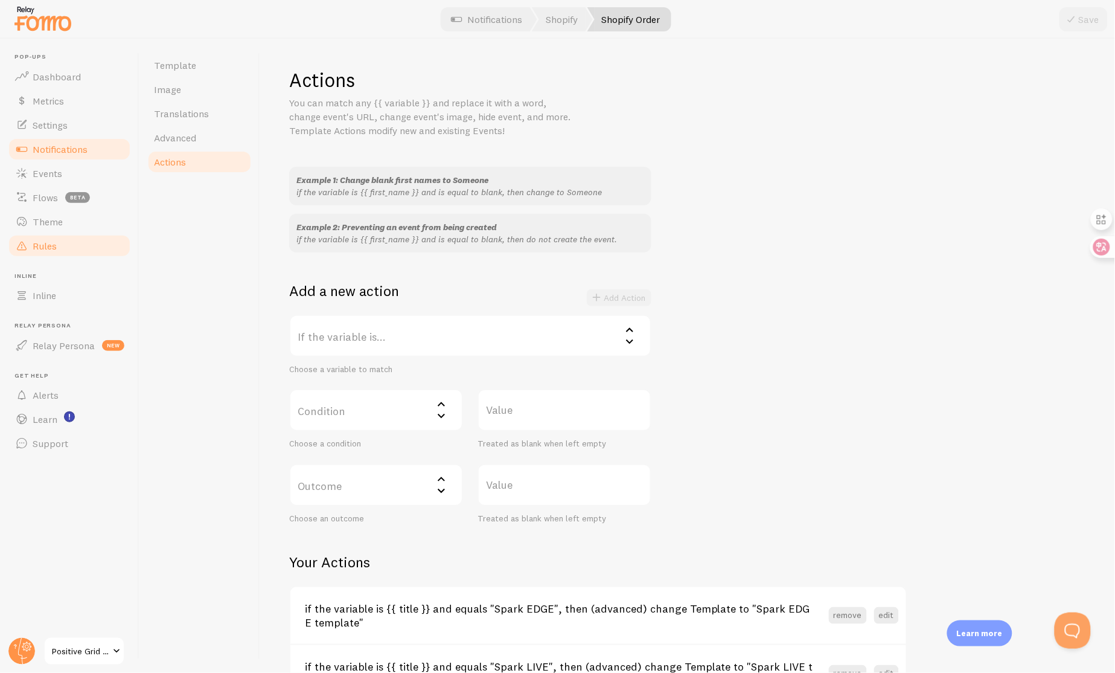
click at [40, 248] on span "Rules" at bounding box center [45, 246] width 24 height 12
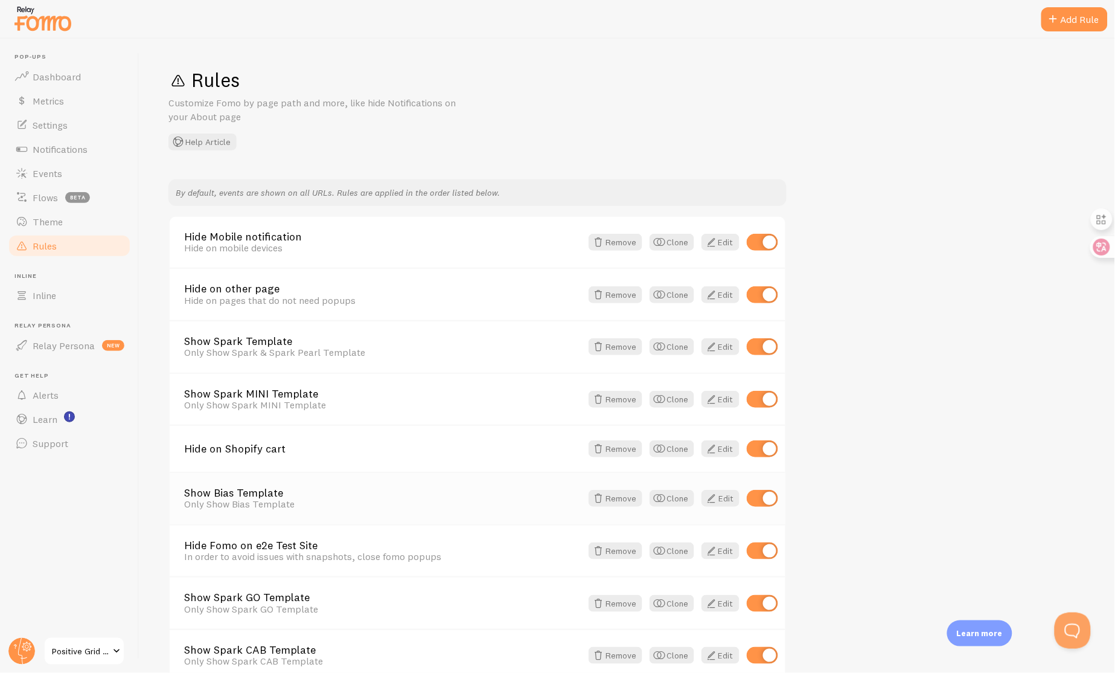
scroll to position [113, 0]
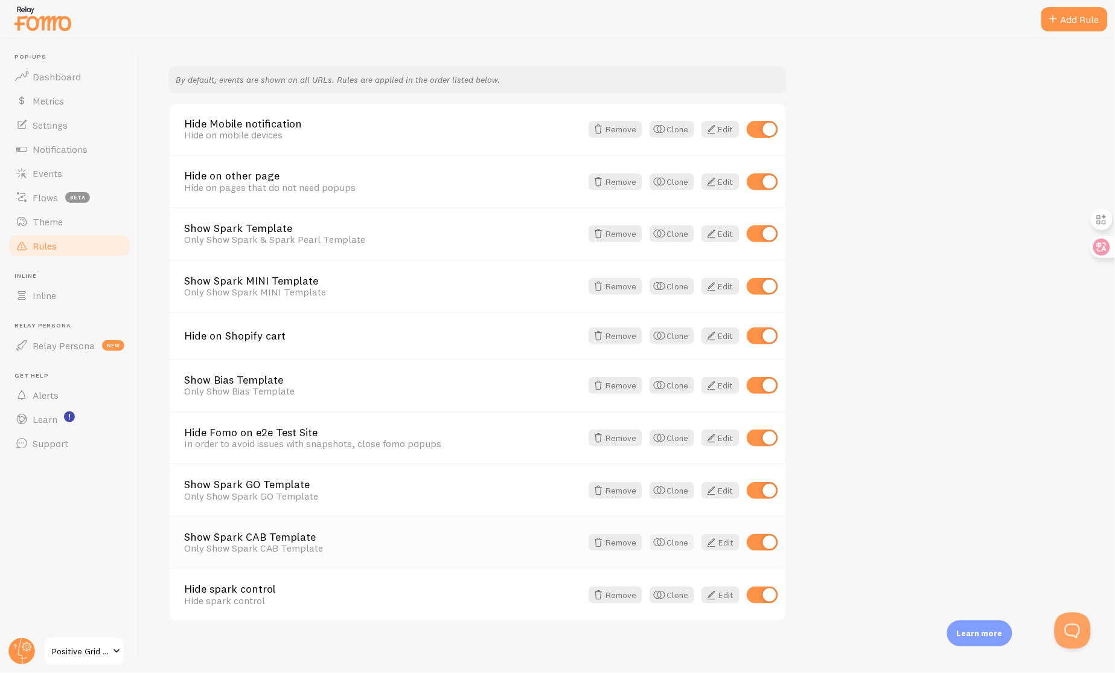
click at [684, 537] on button "Clone" at bounding box center [672, 542] width 45 height 17
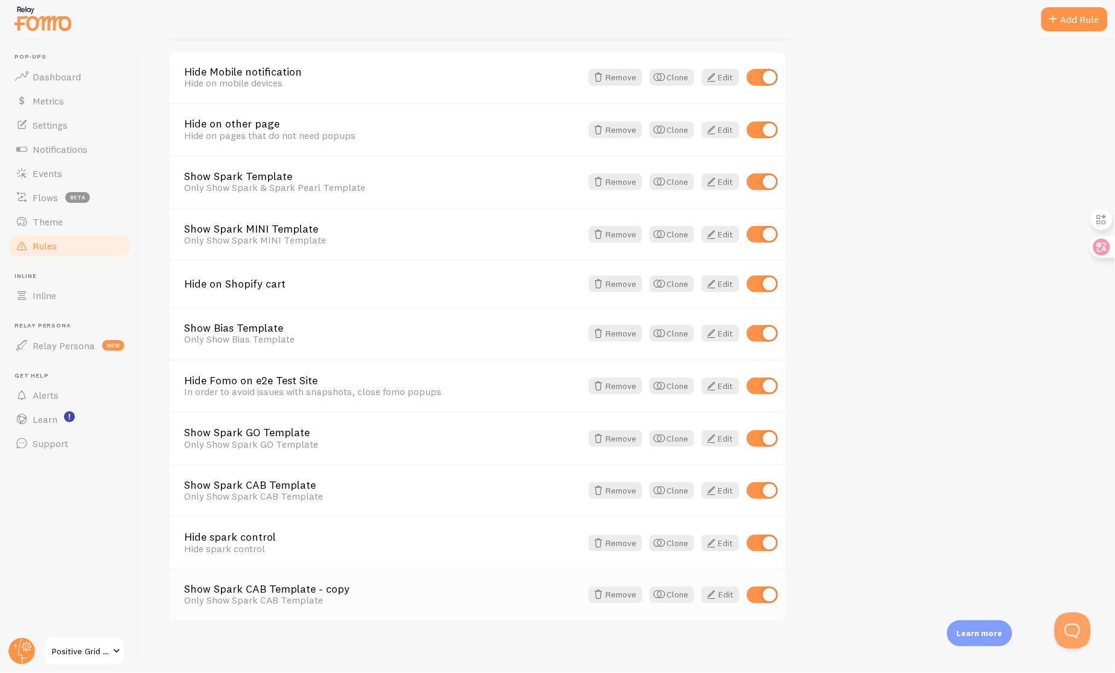
click at [336, 587] on link "Show Spark CAB Template - copy" at bounding box center [382, 589] width 397 height 11
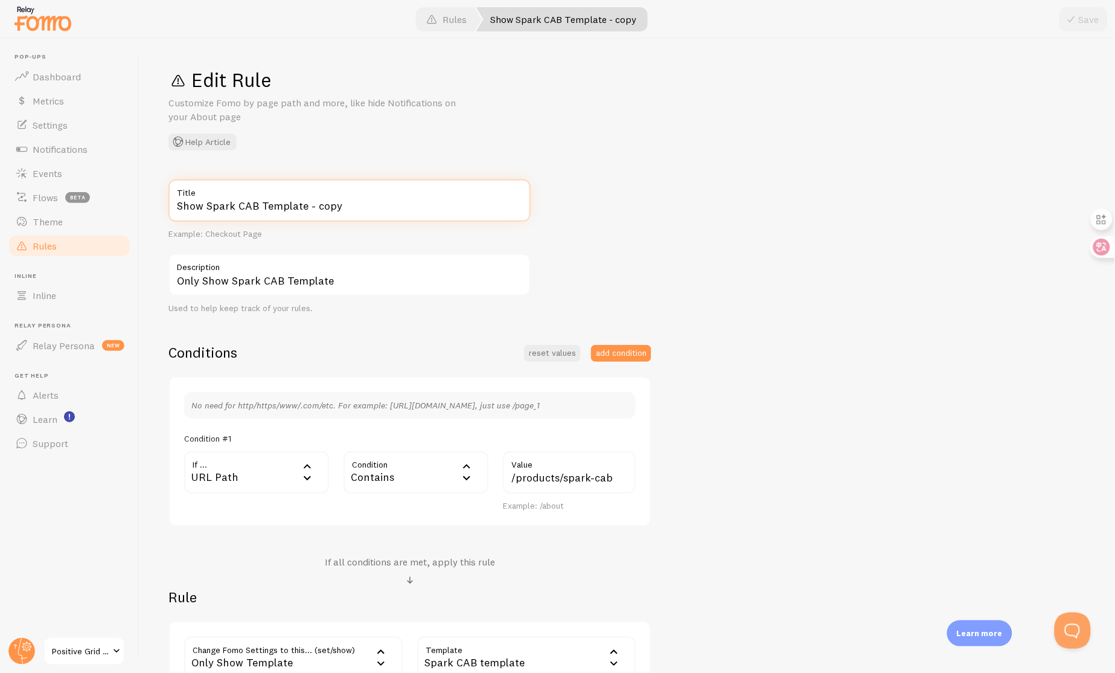
click at [354, 211] on input "Show Spark CAB Template - copy" at bounding box center [349, 200] width 362 height 42
click at [255, 205] on input "Show Spark CAB Template" at bounding box center [349, 200] width 362 height 42
click at [1060, 7] on button "Save" at bounding box center [1084, 19] width 48 height 24
type input "Show Spark Template"
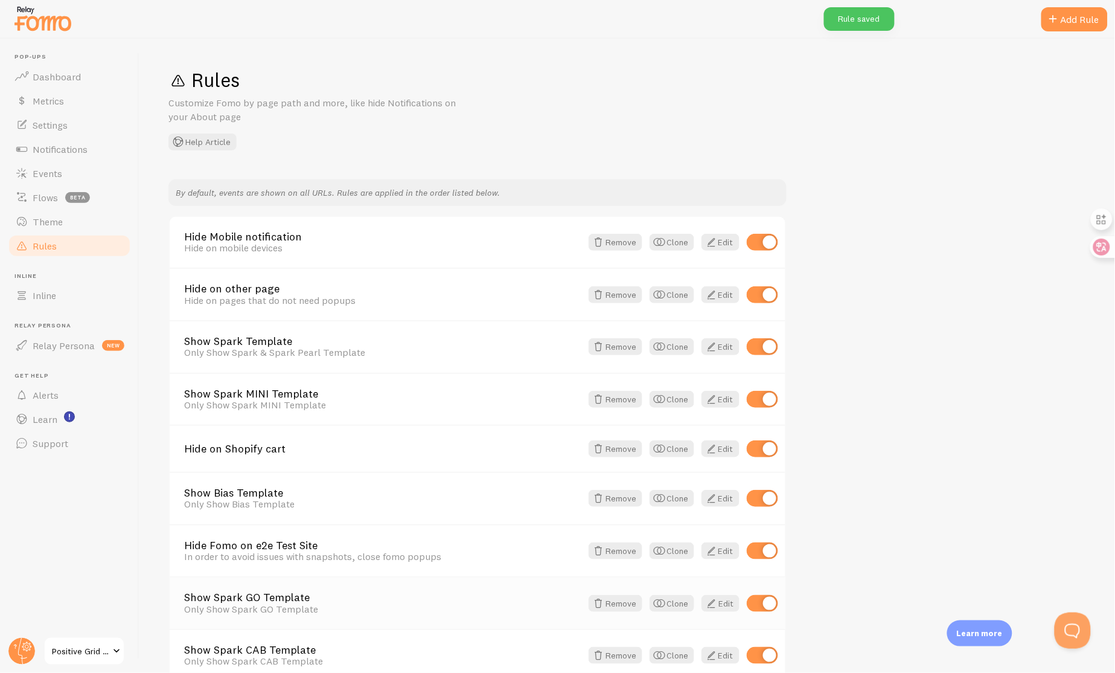
scroll to position [165, 0]
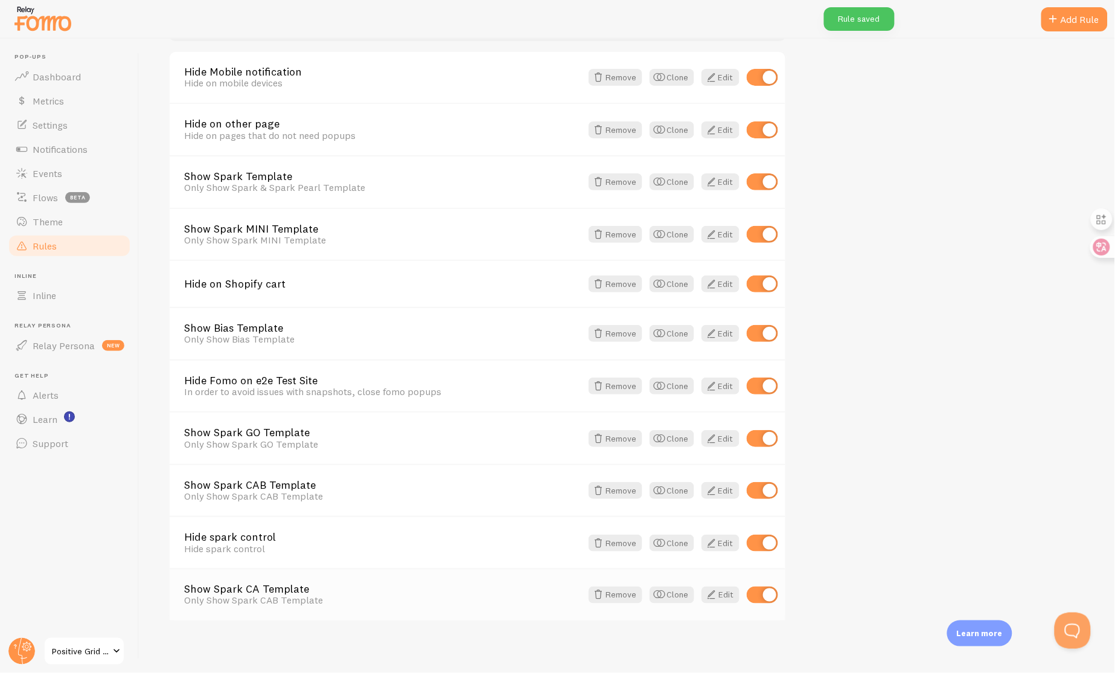
click at [295, 584] on link "Show Spark CA Template" at bounding box center [382, 589] width 397 height 11
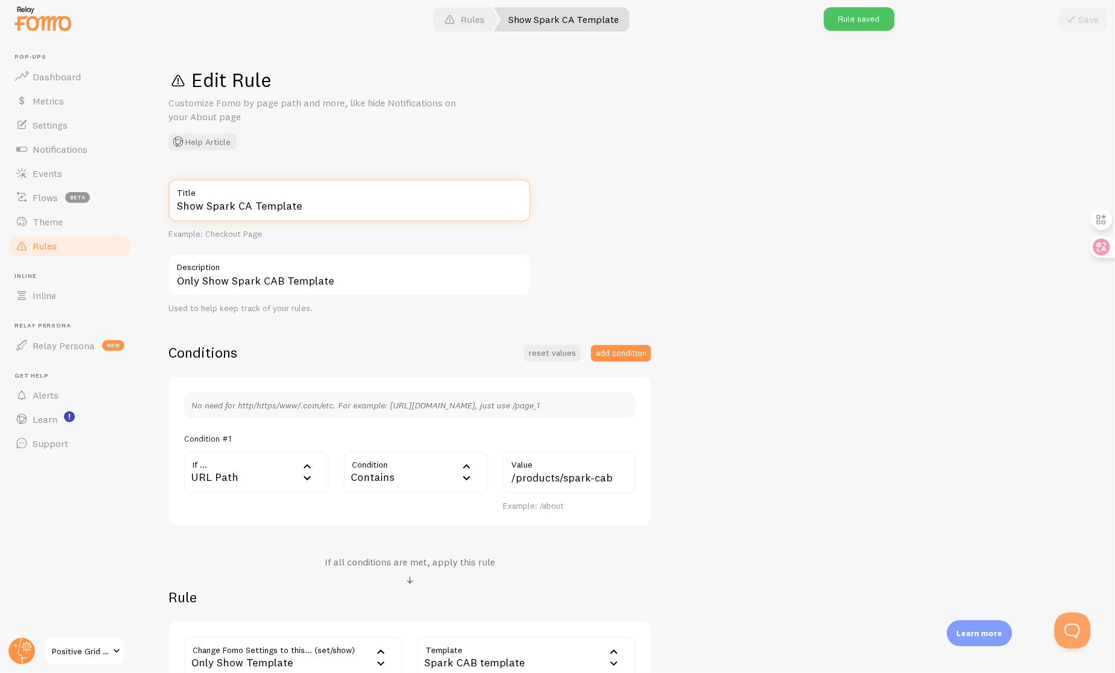
click at [246, 203] on input "Show Spark CA Template" at bounding box center [349, 200] width 362 height 42
type input "Show Spark 2 Template"
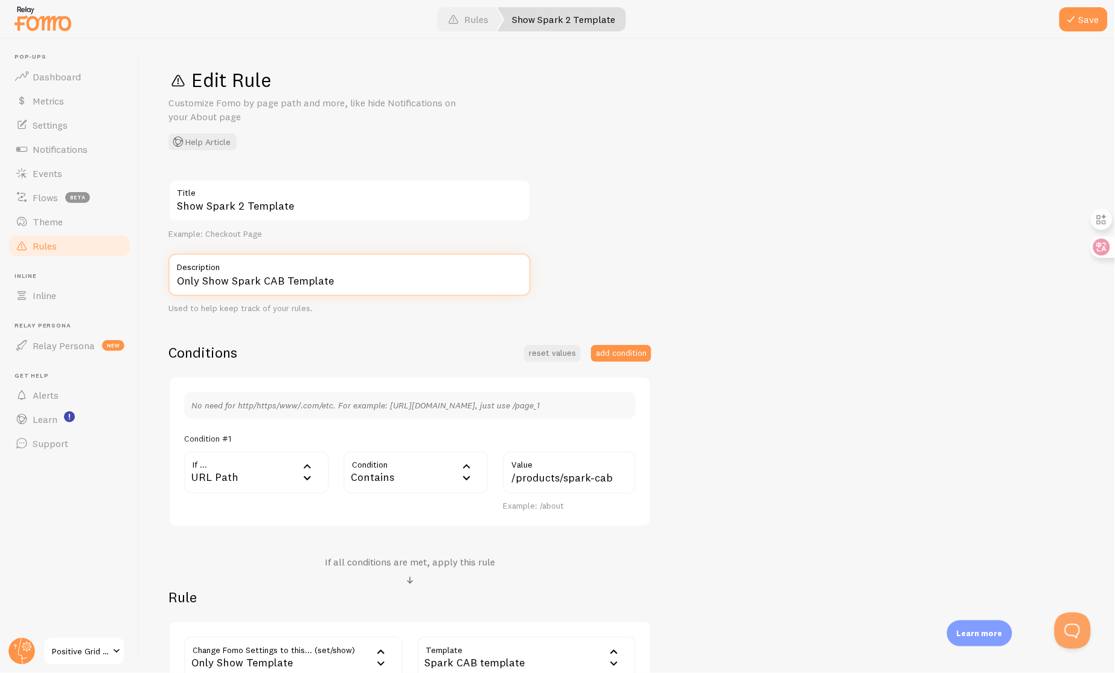
click at [280, 281] on input "Only Show Spark CAB Template" at bounding box center [349, 275] width 362 height 42
type input "Only Show Spark 2 Template"
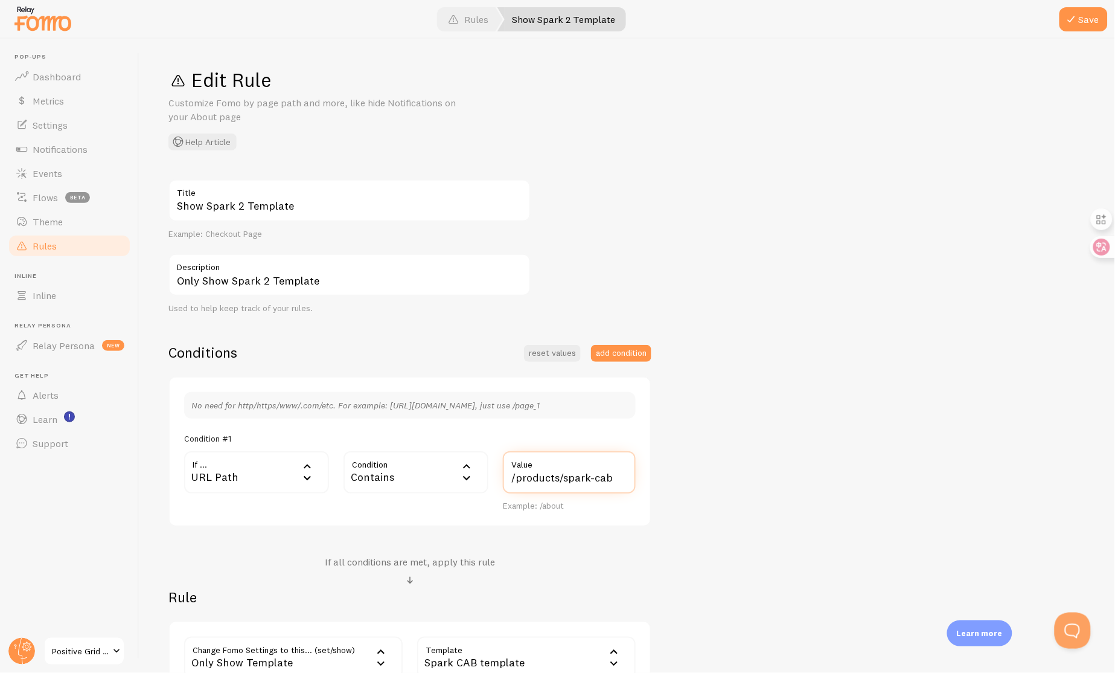
click at [613, 475] on input "/products/spark-cab" at bounding box center [569, 472] width 133 height 42
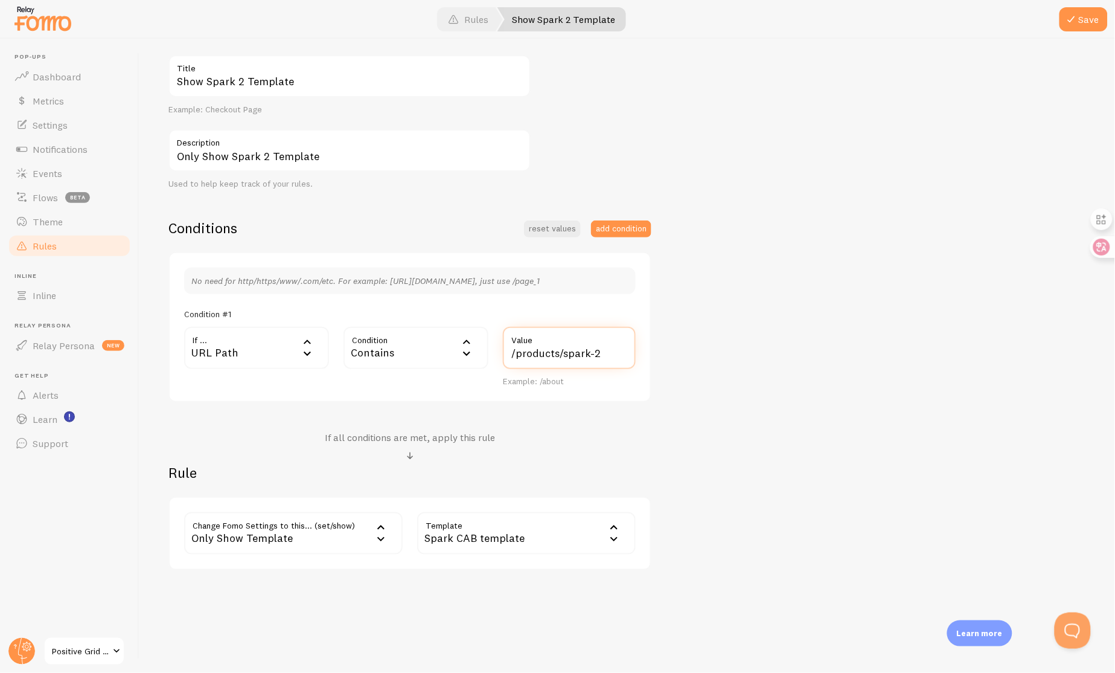
type input "/products/spark-2"
click at [536, 537] on div "Spark CAB template" at bounding box center [526, 533] width 219 height 42
click at [527, 594] on li "Spark 2 template" at bounding box center [526, 592] width 216 height 21
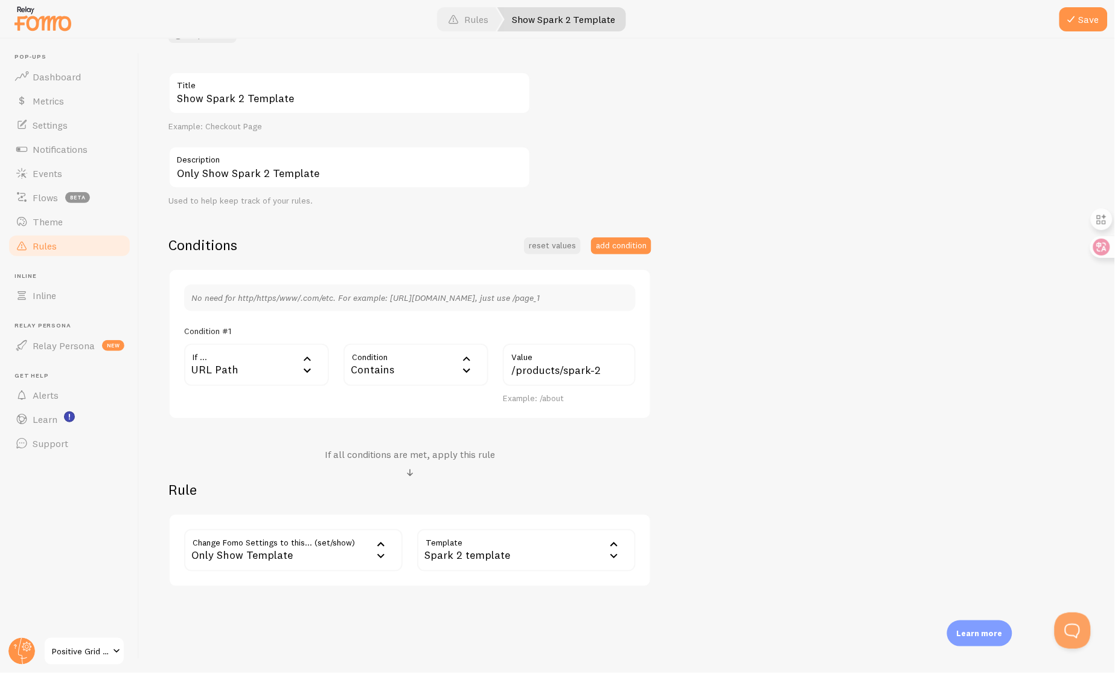
scroll to position [0, 0]
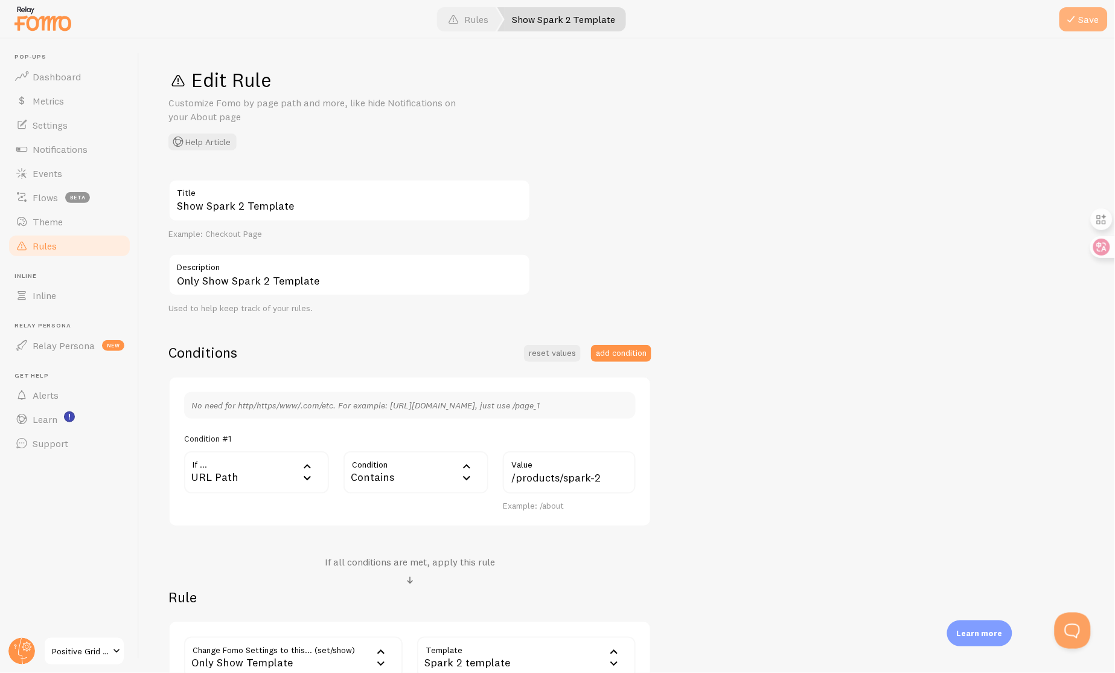
click at [1075, 11] on button "Save" at bounding box center [1084, 19] width 48 height 24
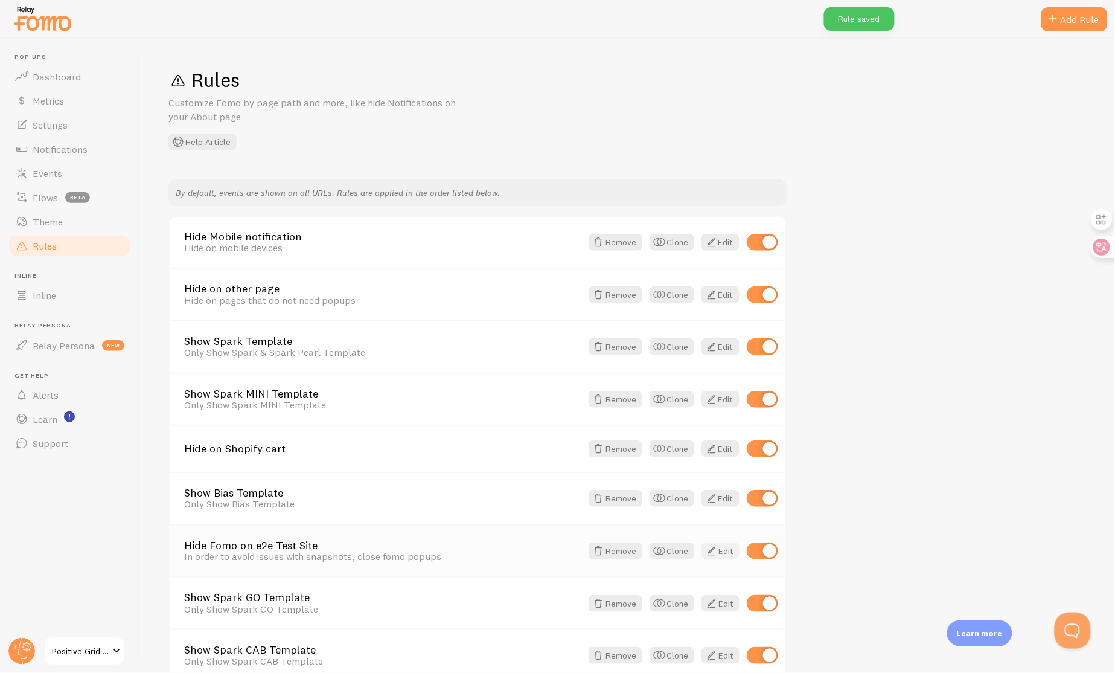
scroll to position [165, 0]
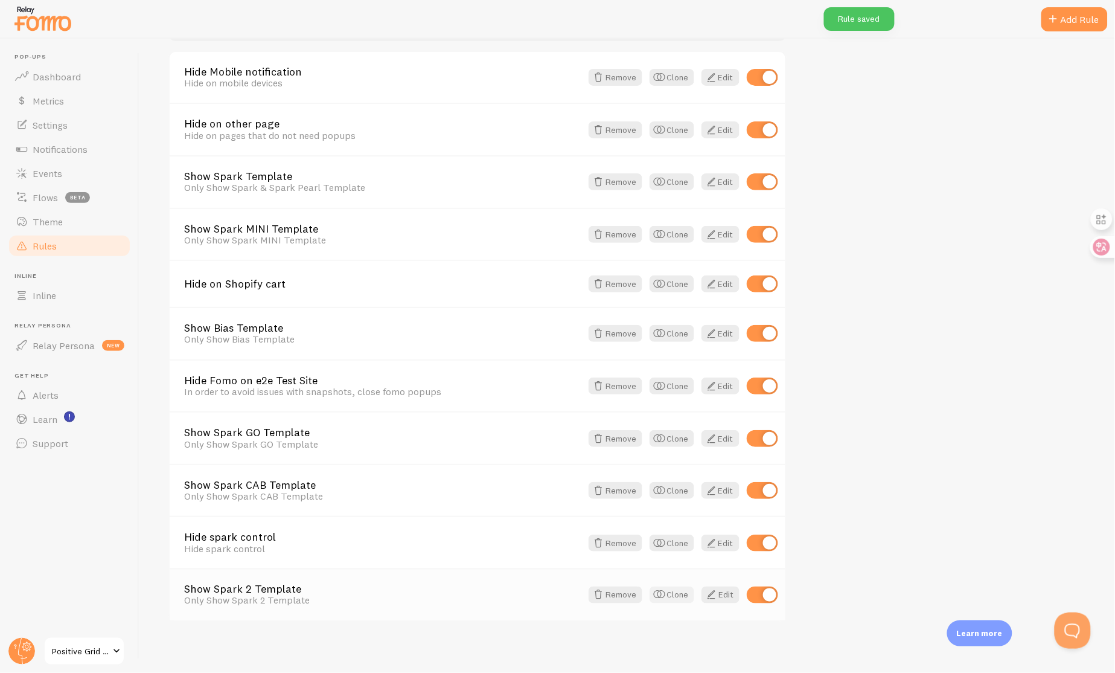
click at [688, 594] on button "Clone" at bounding box center [672, 594] width 45 height 17
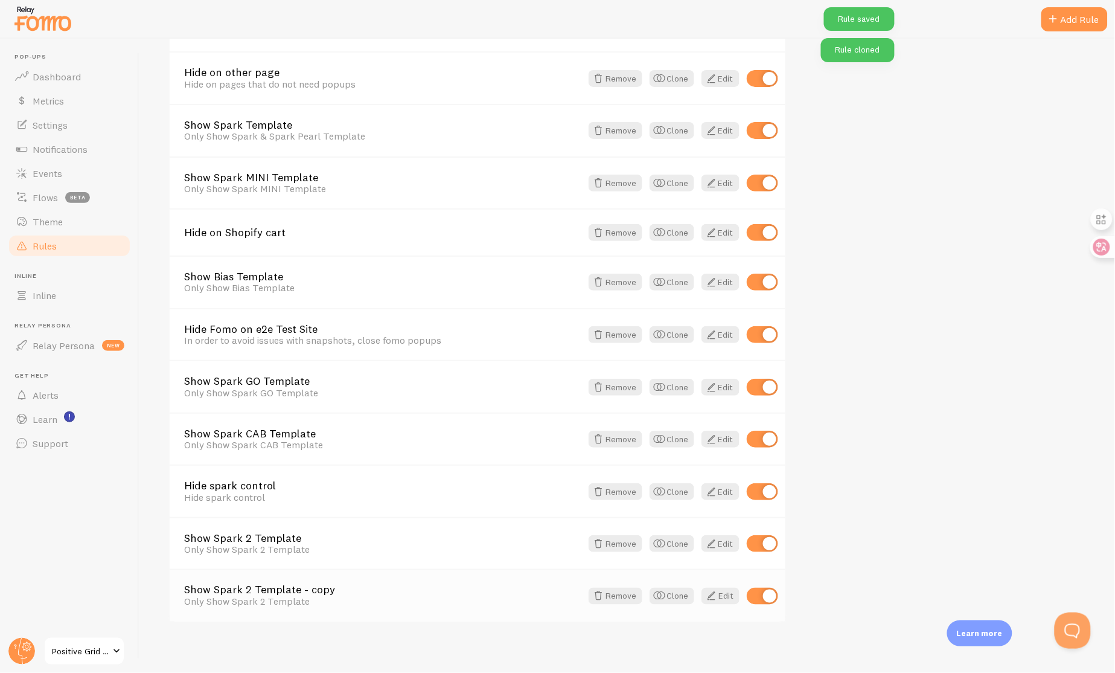
click at [307, 584] on link "Show Spark 2 Template - copy" at bounding box center [382, 589] width 397 height 11
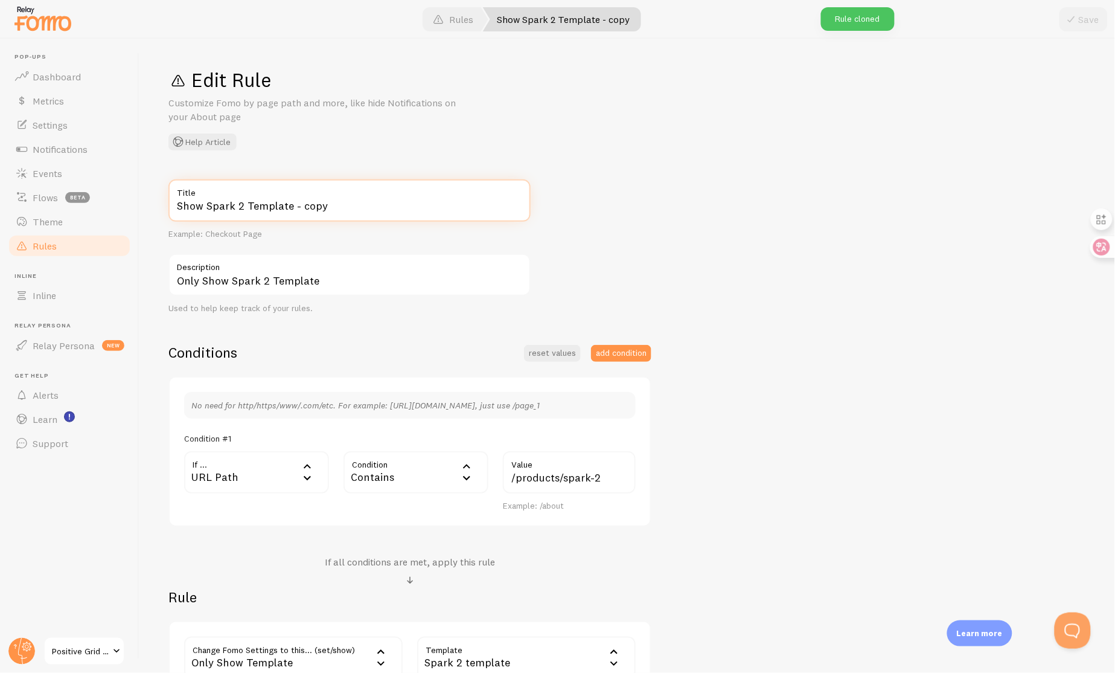
click at [240, 211] on input "Show Spark 2 Template - copy" at bounding box center [349, 200] width 362 height 42
type input "Show Spark NEO Template"
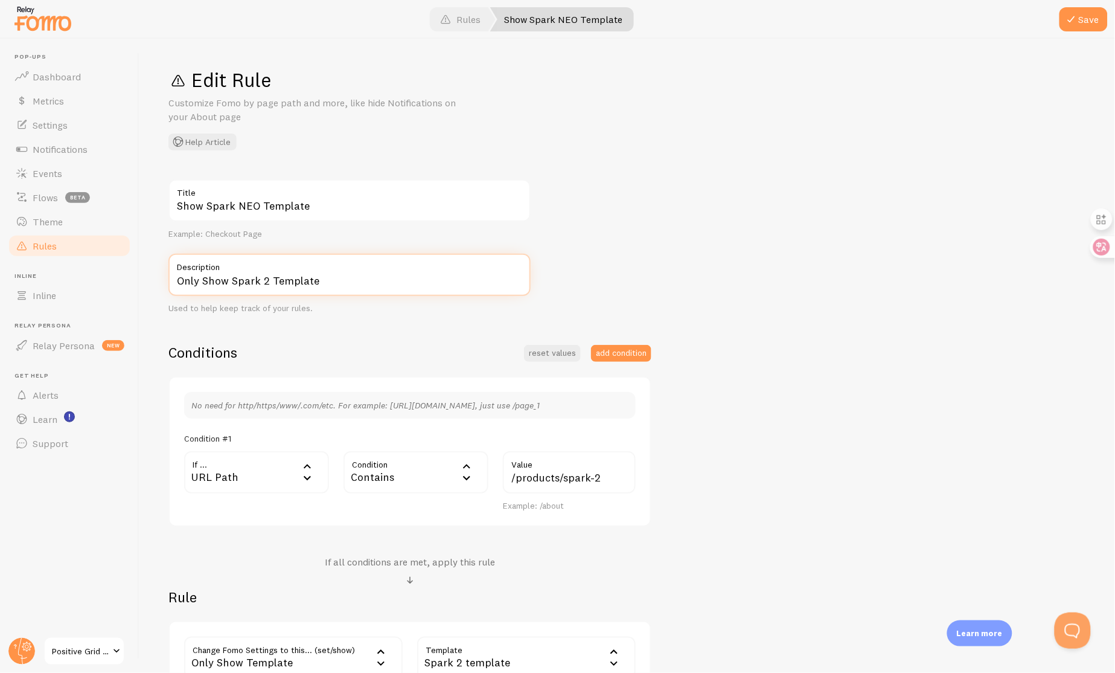
click at [267, 278] on input "Only Show Spark 2 Template" at bounding box center [349, 275] width 362 height 42
type input "Only Show Spark NEO Template"
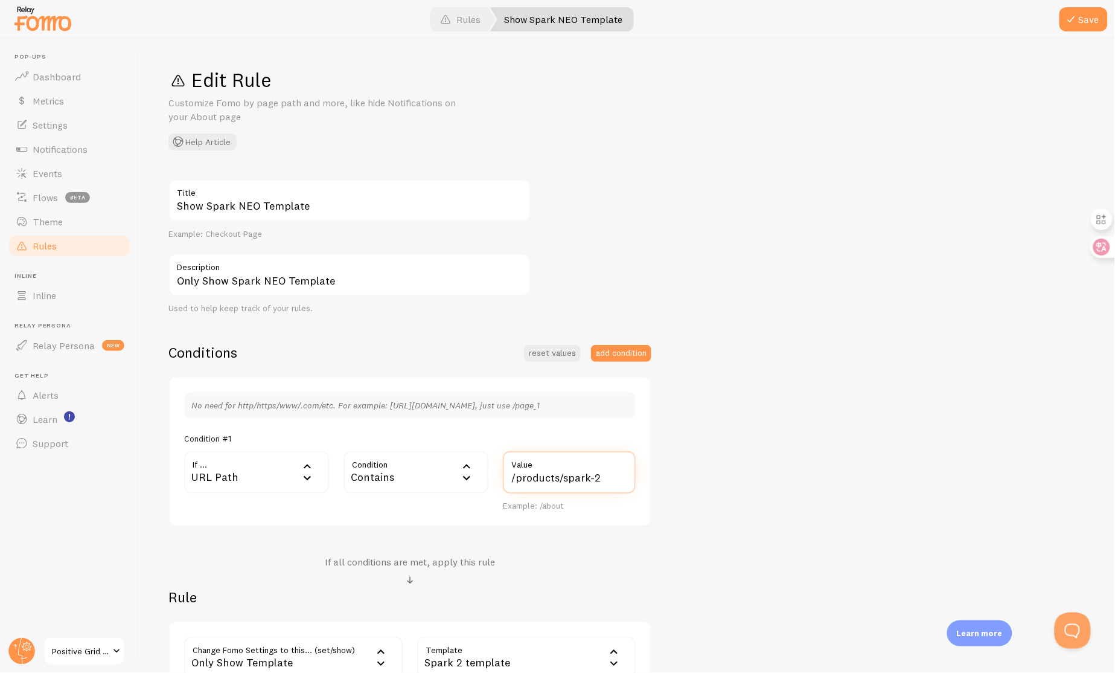
click at [599, 475] on input "/products/spark-2" at bounding box center [569, 472] width 133 height 42
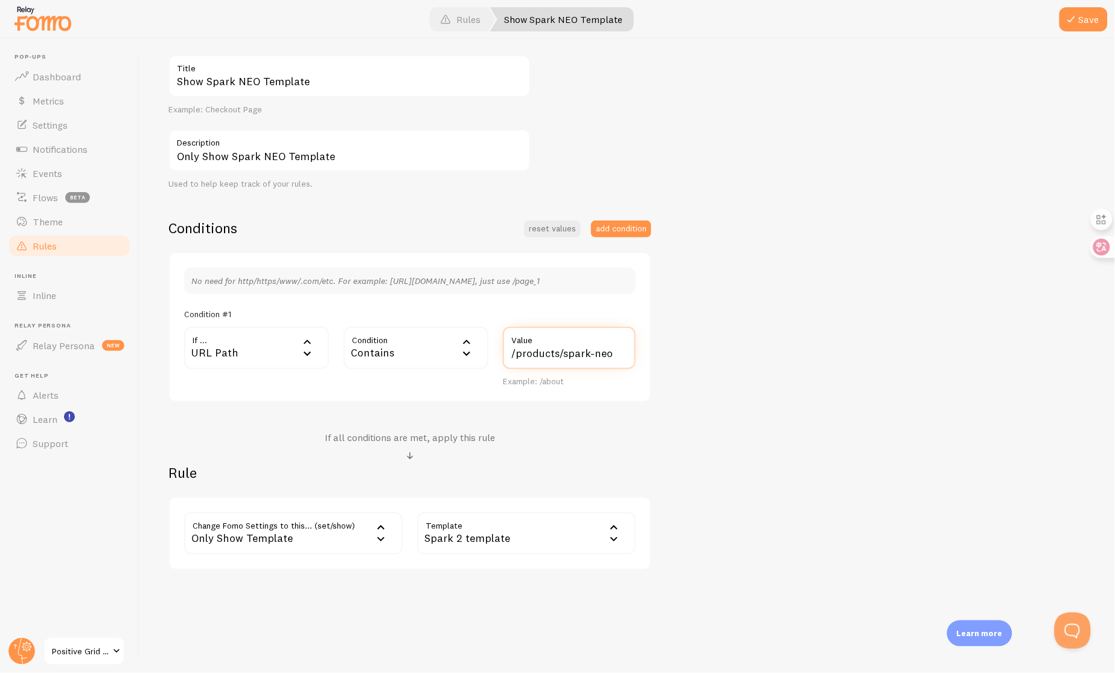
type input "/products/spark-neo"
click at [572, 537] on div "Spark 2 template" at bounding box center [526, 533] width 219 height 42
click at [535, 603] on li "Spark NEO template" at bounding box center [526, 613] width 216 height 21
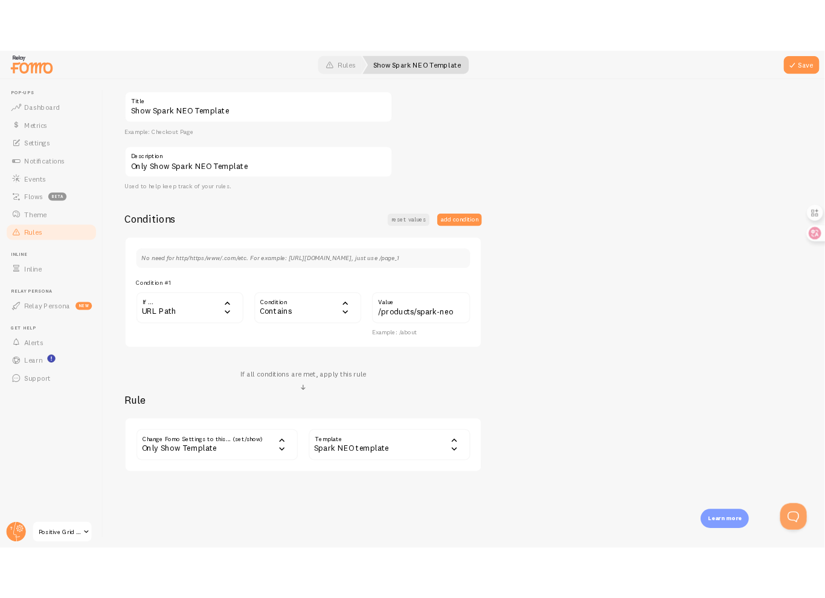
scroll to position [0, 0]
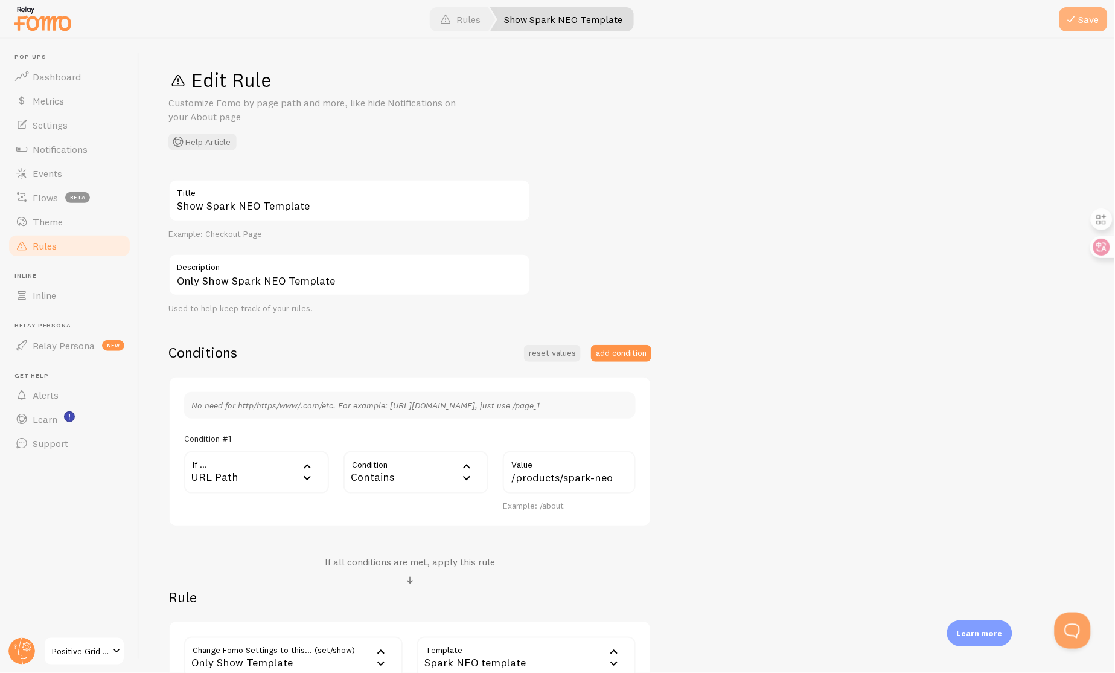
click at [1086, 21] on button "Save" at bounding box center [1084, 19] width 48 height 24
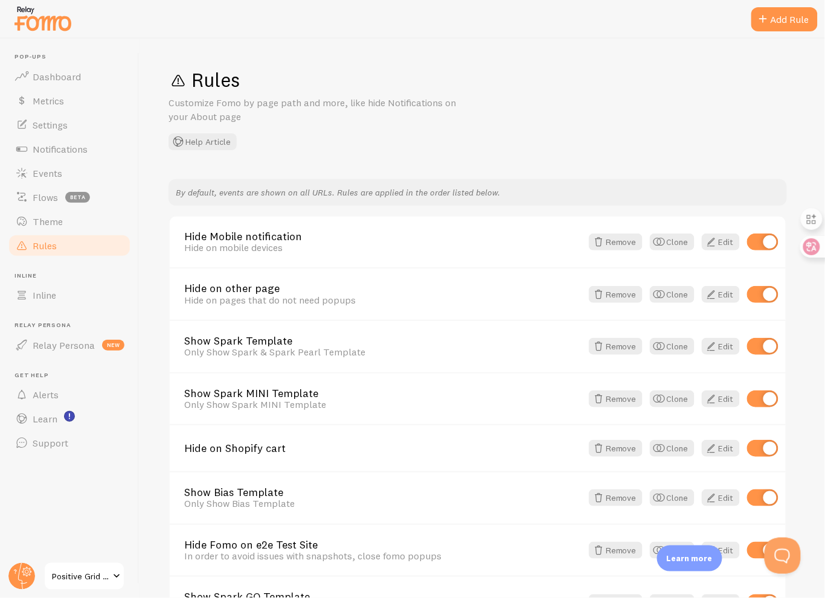
scroll to position [295, 0]
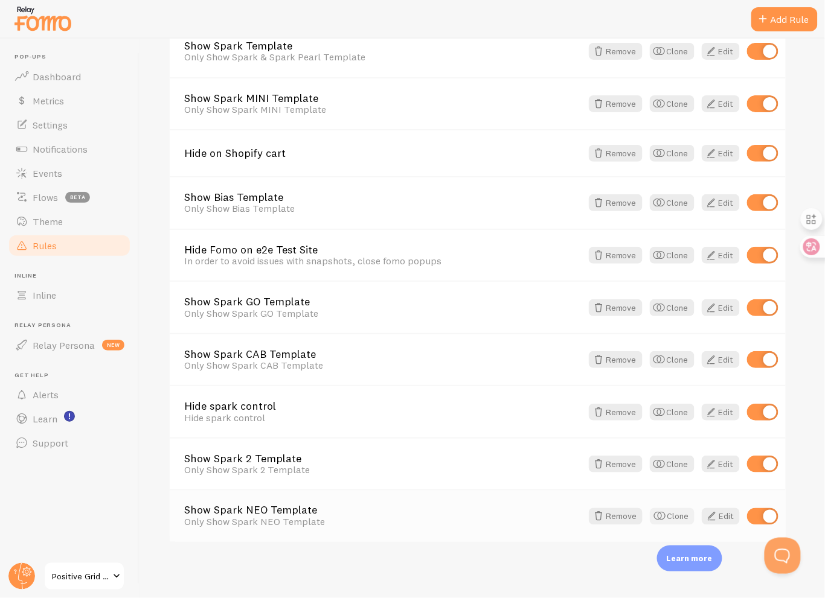
click at [682, 517] on button "Clone" at bounding box center [672, 516] width 45 height 17
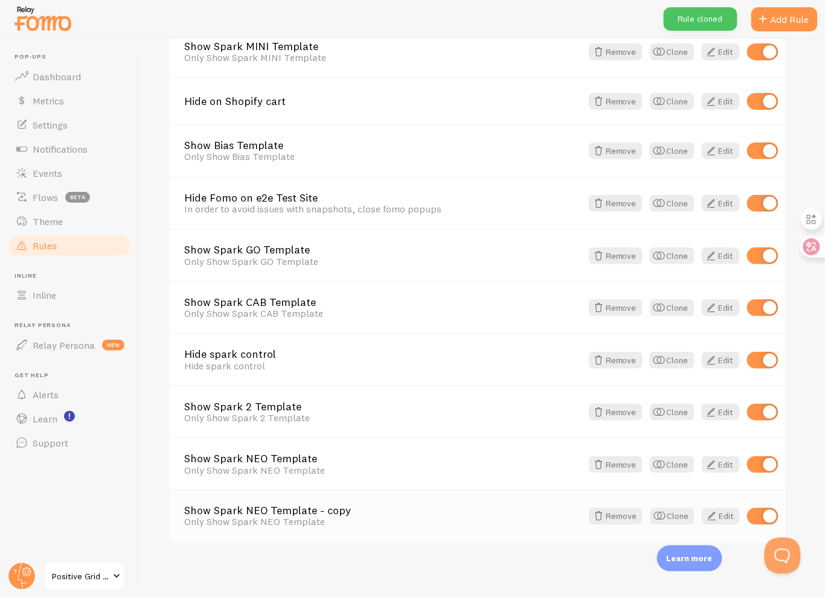
click at [325, 506] on link "Show Spark NEO Template - copy" at bounding box center [382, 511] width 397 height 11
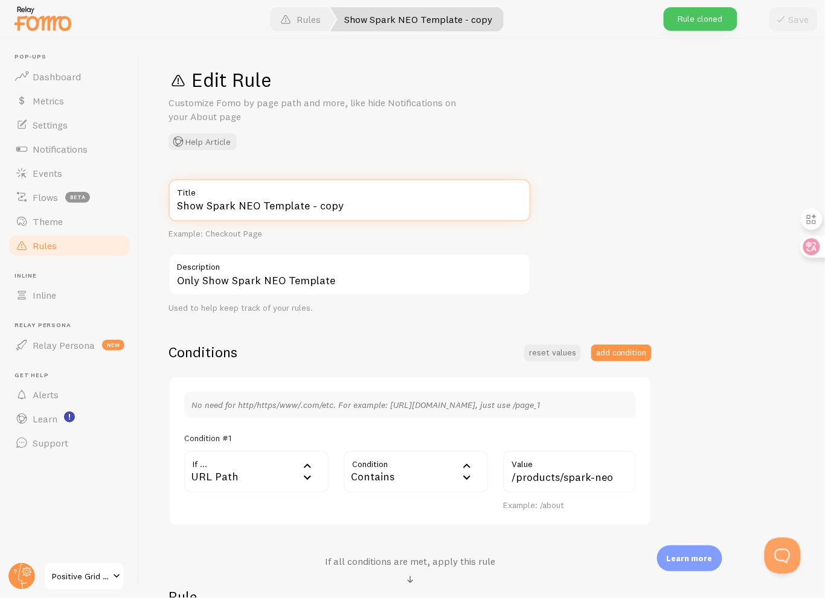
click at [378, 211] on input "Show Spark NEO Template - copy" at bounding box center [349, 200] width 362 height 42
click at [254, 211] on input "Show Spark NEO Template" at bounding box center [349, 200] width 362 height 42
click at [246, 208] on input "Show Spark LIVE Template" at bounding box center [349, 200] width 362 height 42
type input "Show Spark LIVE Template"
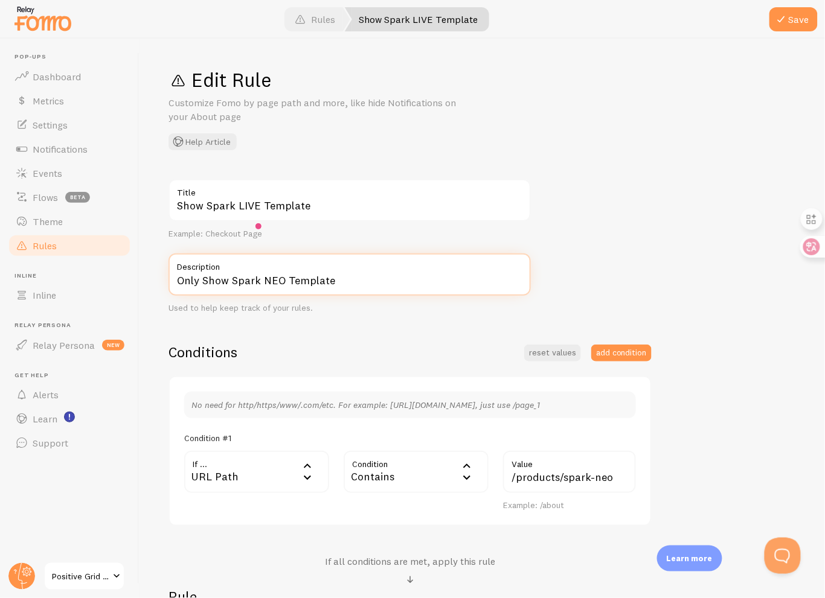
click at [278, 284] on input "Only Show Spark NEO Template" at bounding box center [349, 275] width 362 height 42
paste input "LIVE"
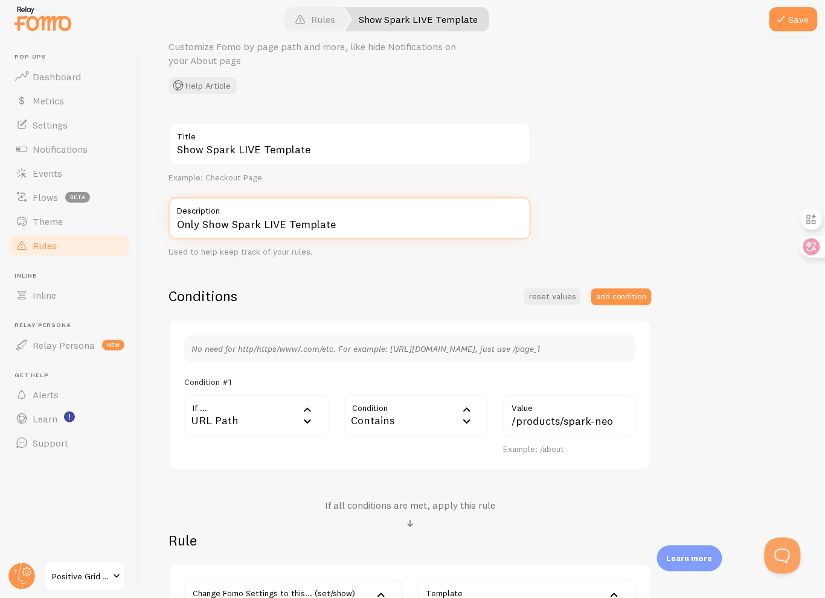
scroll to position [130, 0]
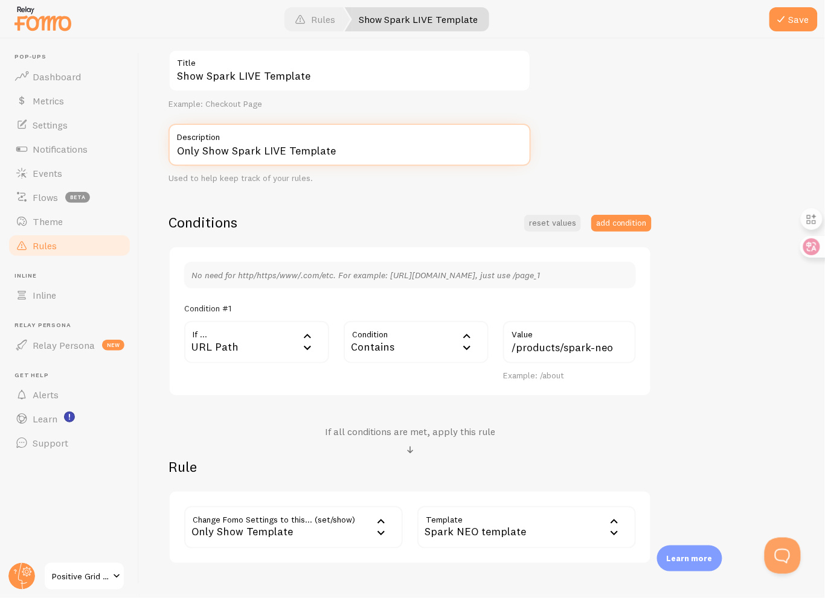
type input "Only Show Spark LIVE Template"
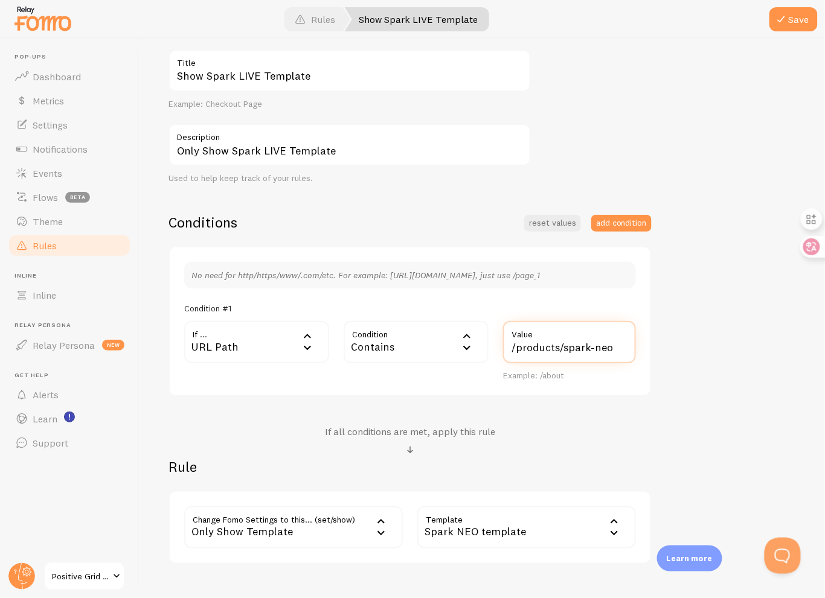
click at [607, 351] on input "/products/spark-neo" at bounding box center [569, 342] width 133 height 42
type input "/products/spark-live"
click at [568, 521] on div "Spark NEO template" at bounding box center [526, 528] width 219 height 42
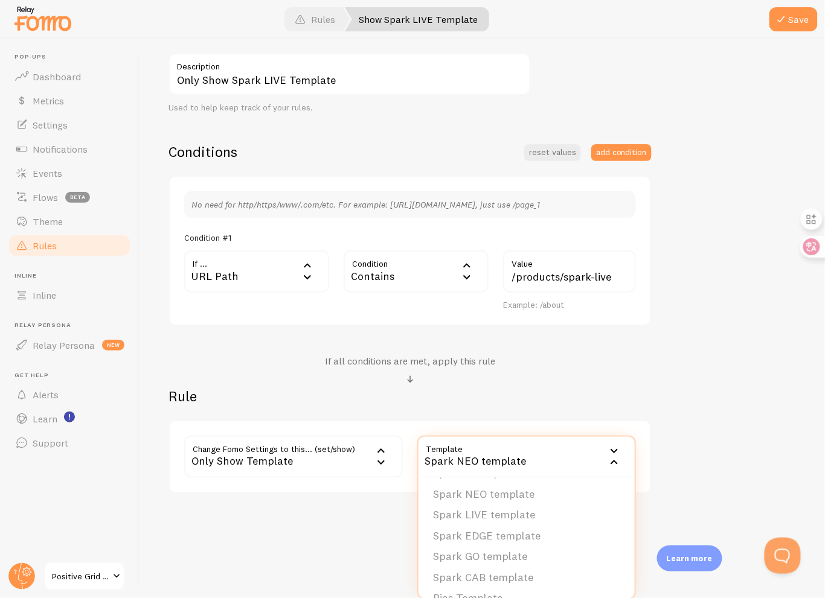
scroll to position [26, 0]
click at [525, 527] on li "Spark LIVE template" at bounding box center [526, 532] width 216 height 21
click at [575, 402] on h2 "Rule" at bounding box center [409, 396] width 483 height 19
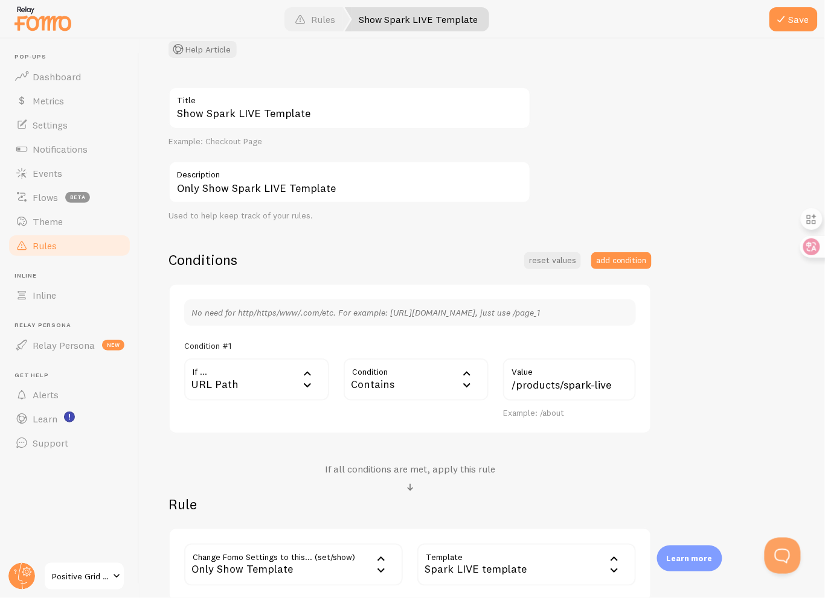
scroll to position [43, 0]
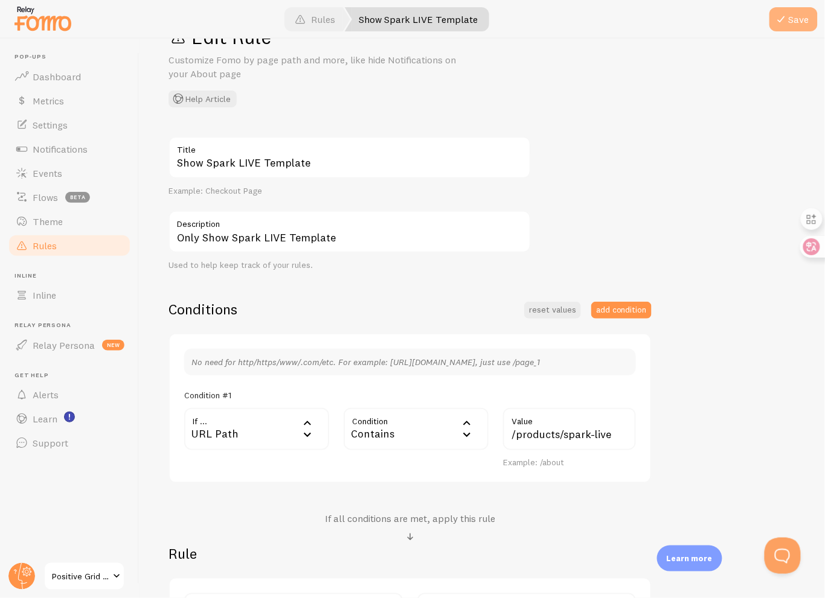
click at [788, 21] on span at bounding box center [781, 19] width 14 height 14
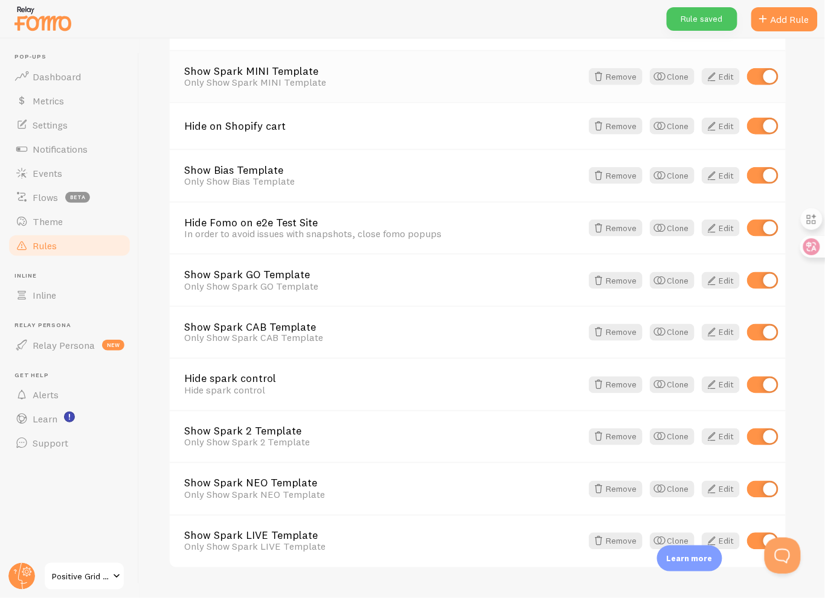
scroll to position [347, 0]
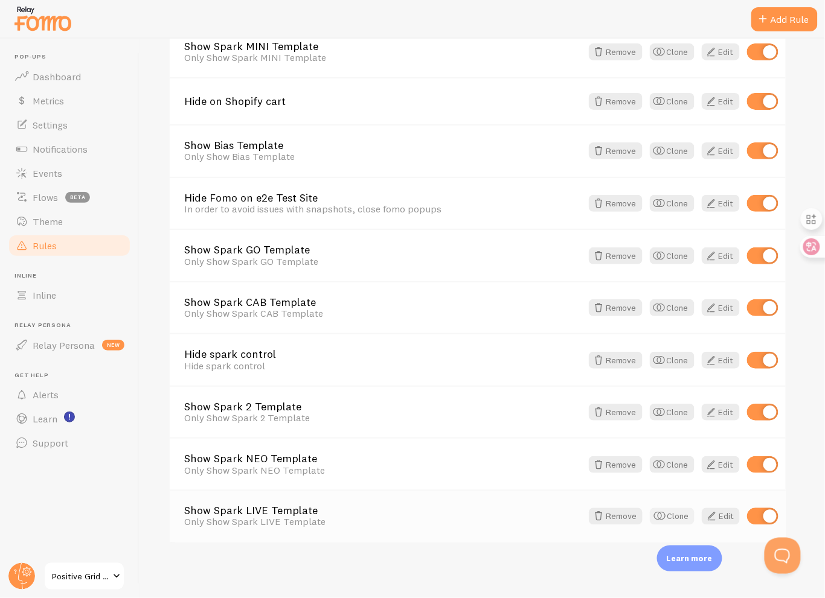
click at [671, 520] on button "Clone" at bounding box center [672, 516] width 45 height 17
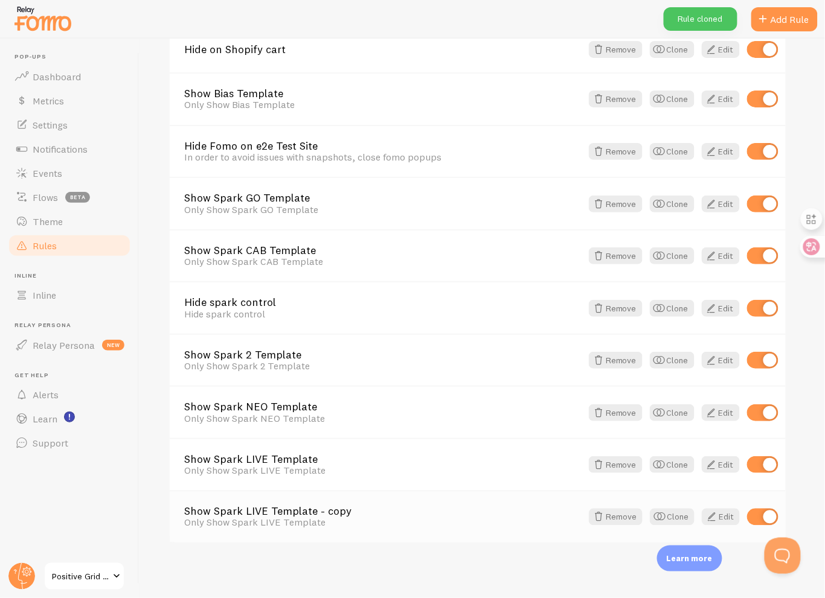
click at [283, 510] on link "Show Spark LIVE Template - copy" at bounding box center [382, 512] width 397 height 11
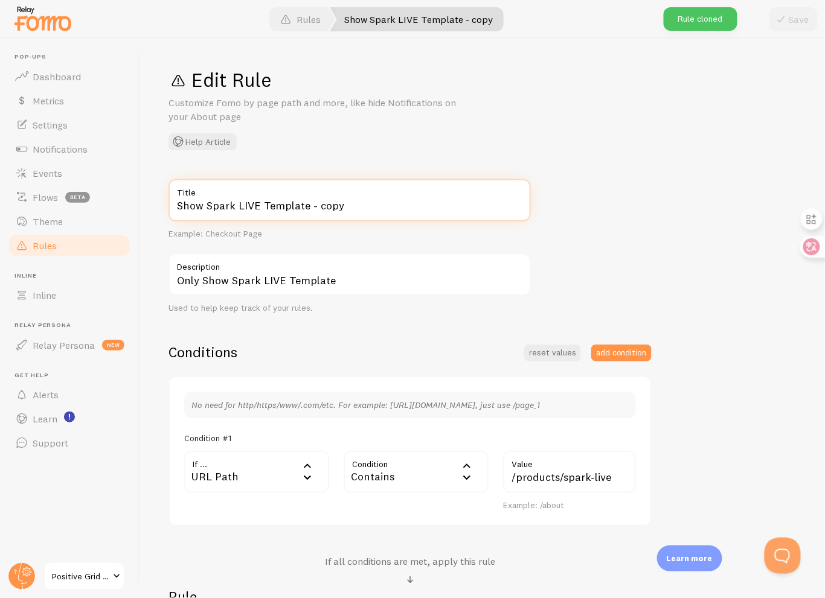
click at [359, 205] on input "Show Spark LIVE Template - copy" at bounding box center [349, 200] width 362 height 42
click at [259, 207] on input "Show Spark LIVE Template" at bounding box center [349, 200] width 362 height 42
type input "Show Spark EDGE Template"
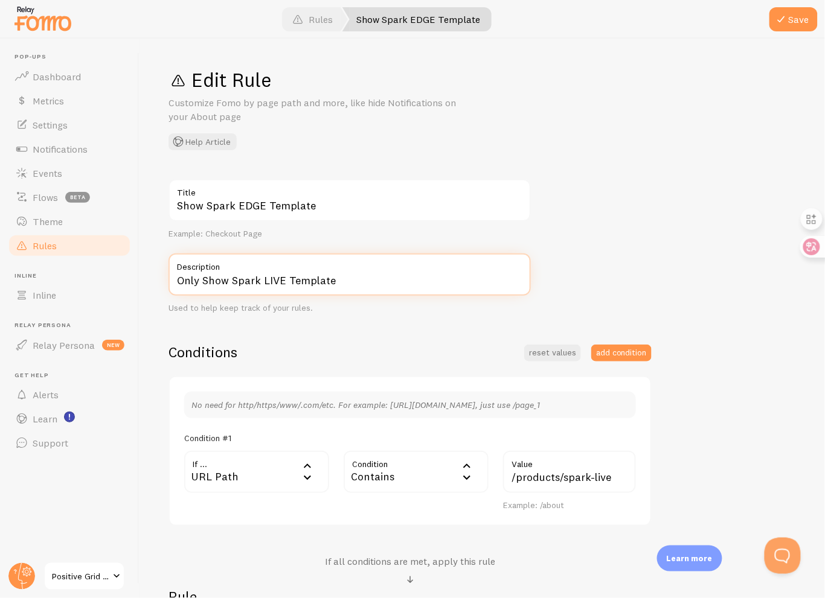
click at [283, 283] on input "Only Show Spark LIVE Template" at bounding box center [349, 275] width 362 height 42
type input "Only Show Spark EDGE Template"
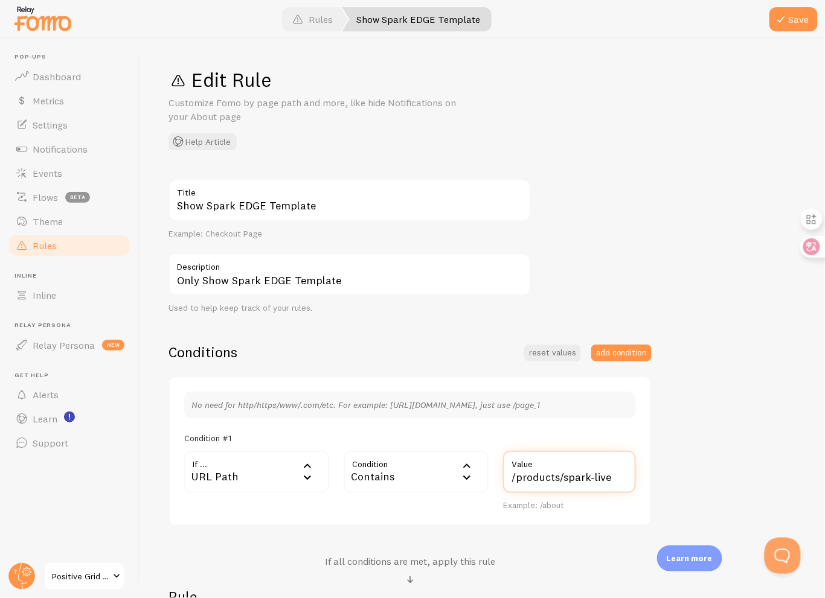
click at [607, 474] on input "/products/spark-live" at bounding box center [569, 472] width 133 height 42
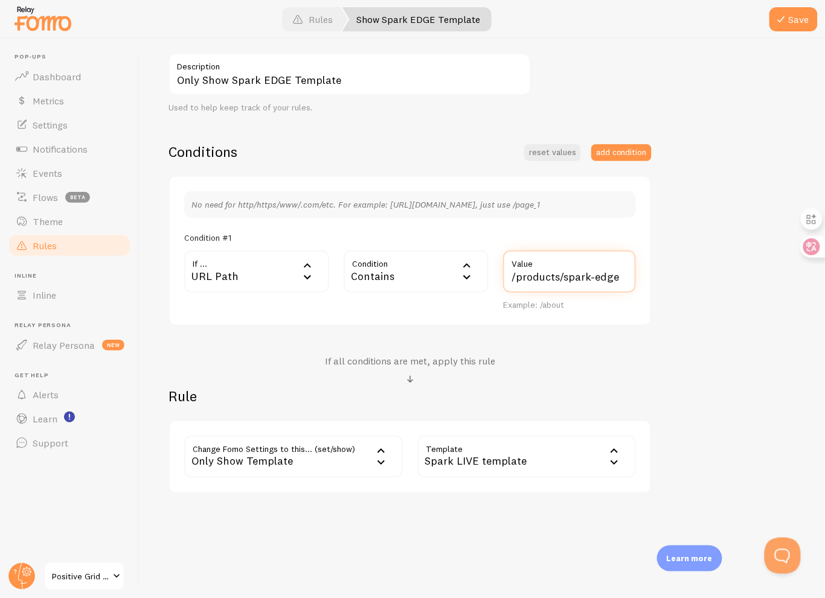
type input "/products/spark-edge"
click at [562, 455] on div "Spark LIVE template" at bounding box center [526, 457] width 219 height 42
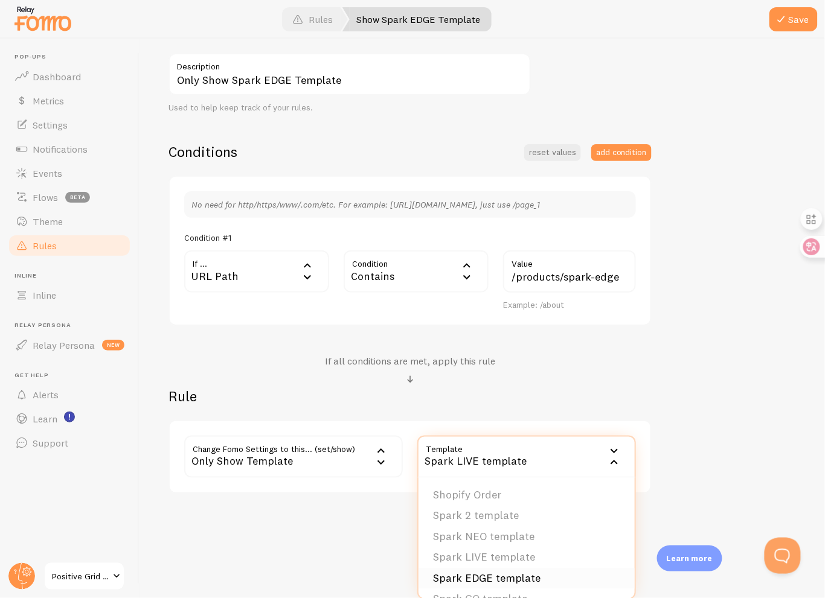
click at [510, 575] on li "Spark EDGE template" at bounding box center [526, 579] width 216 height 21
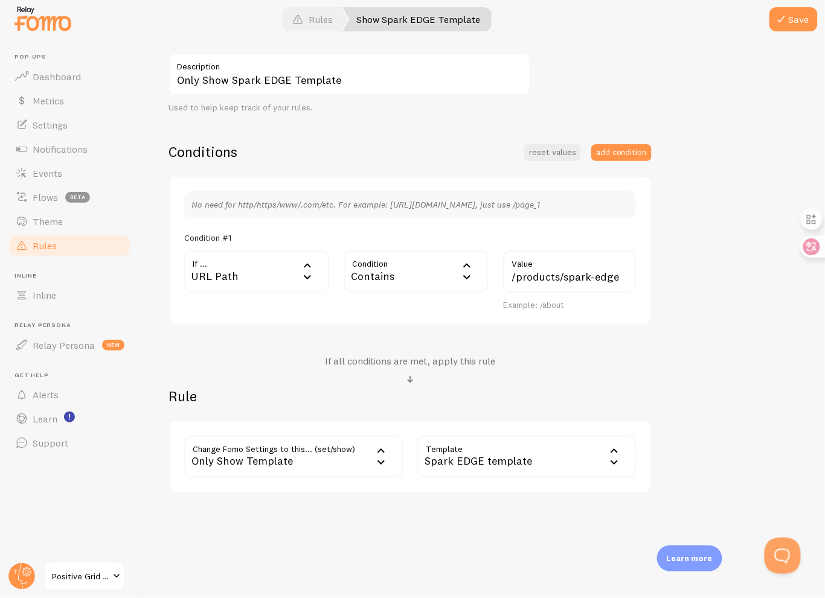
scroll to position [0, 0]
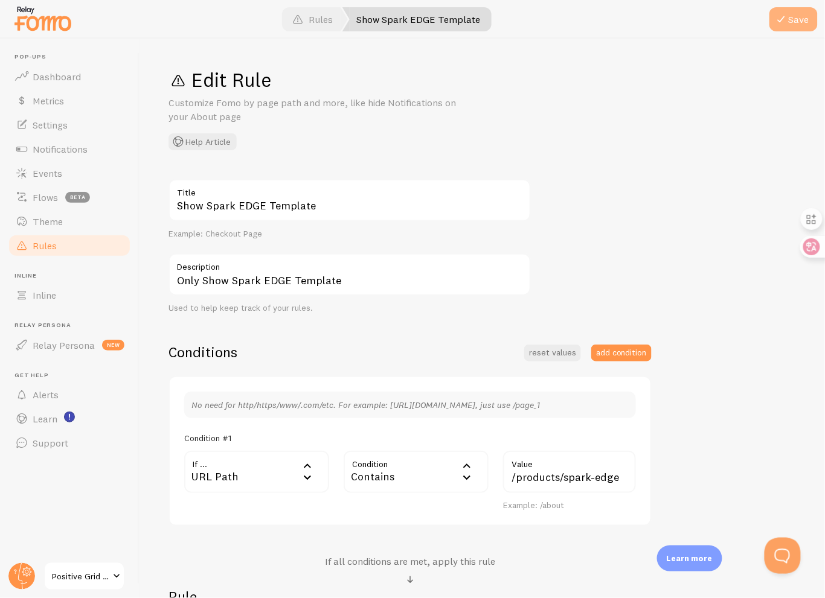
click at [798, 23] on button "Save" at bounding box center [793, 19] width 48 height 24
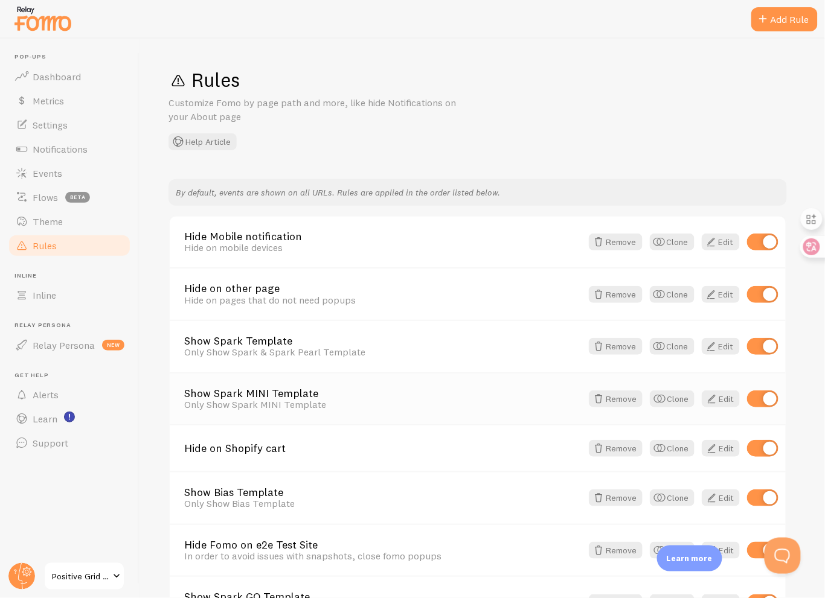
scroll to position [36, 0]
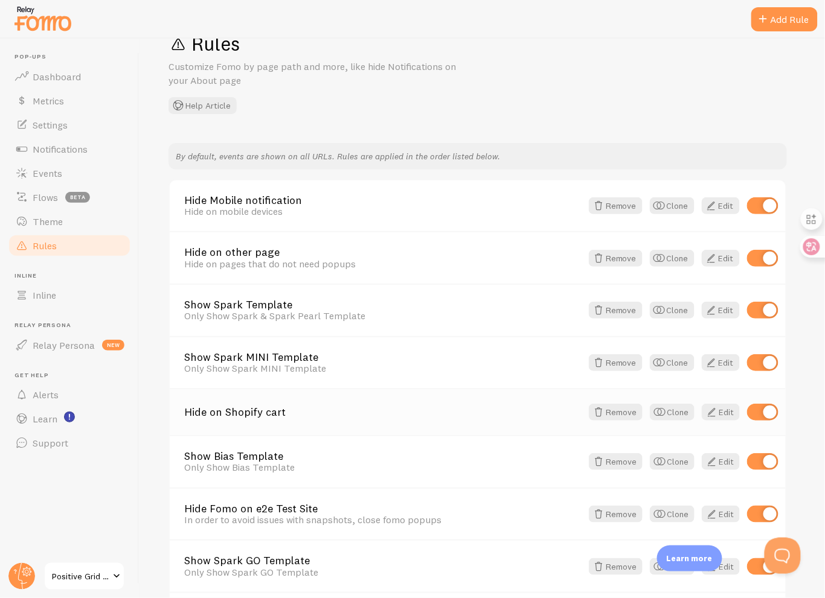
click at [752, 406] on input "checkbox" at bounding box center [762, 412] width 31 height 17
checkbox input "false"
click at [66, 568] on link "Positive Grid UK Shopify" at bounding box center [84, 576] width 82 height 29
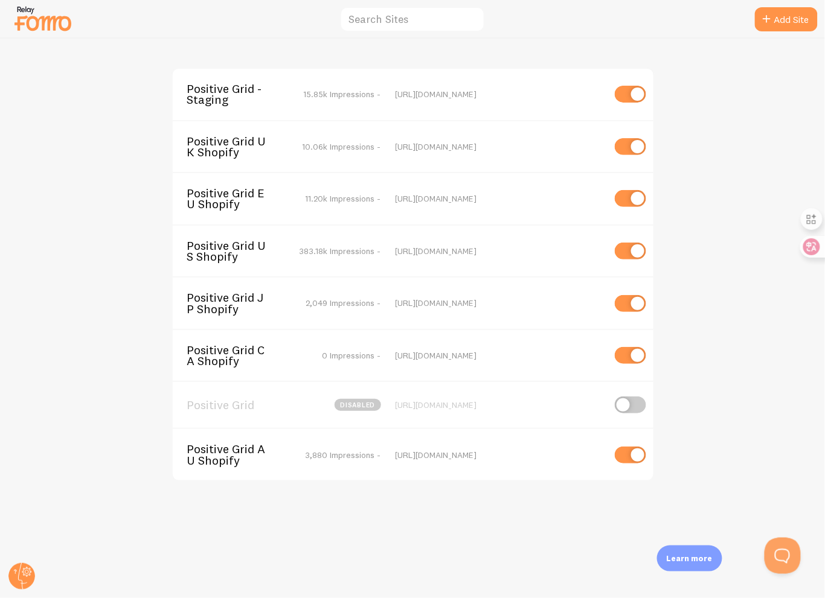
click at [212, 462] on span "Positive Grid AU Shopify" at bounding box center [235, 455] width 97 height 22
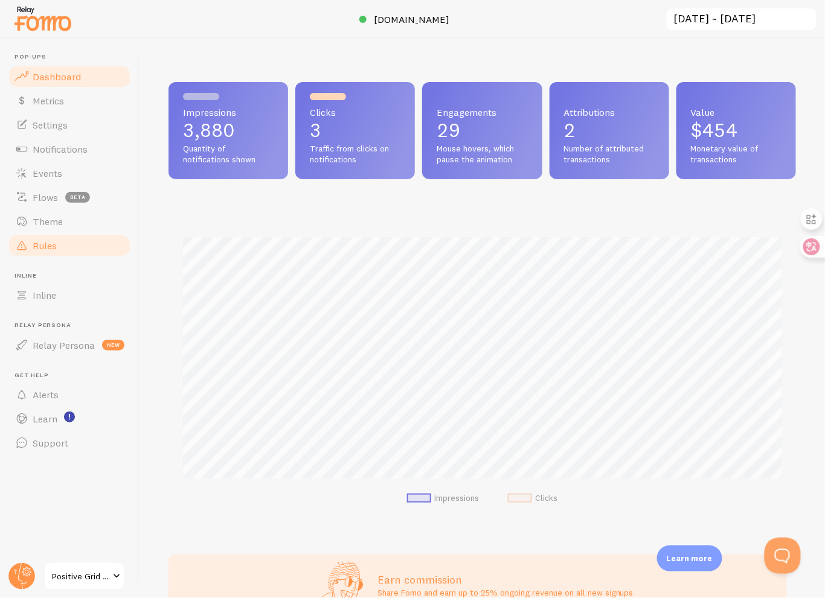
scroll to position [317, 628]
click at [76, 254] on link "Rules" at bounding box center [69, 246] width 124 height 24
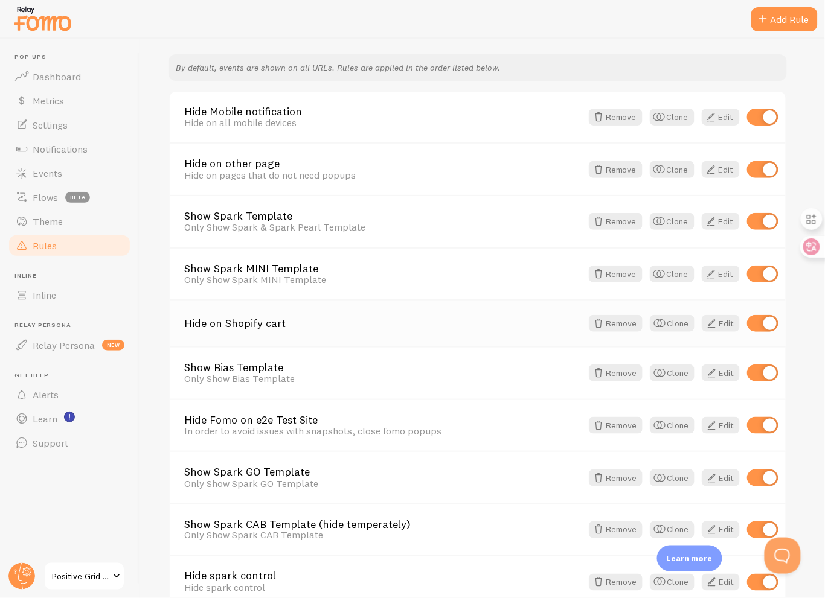
scroll to position [121, 0]
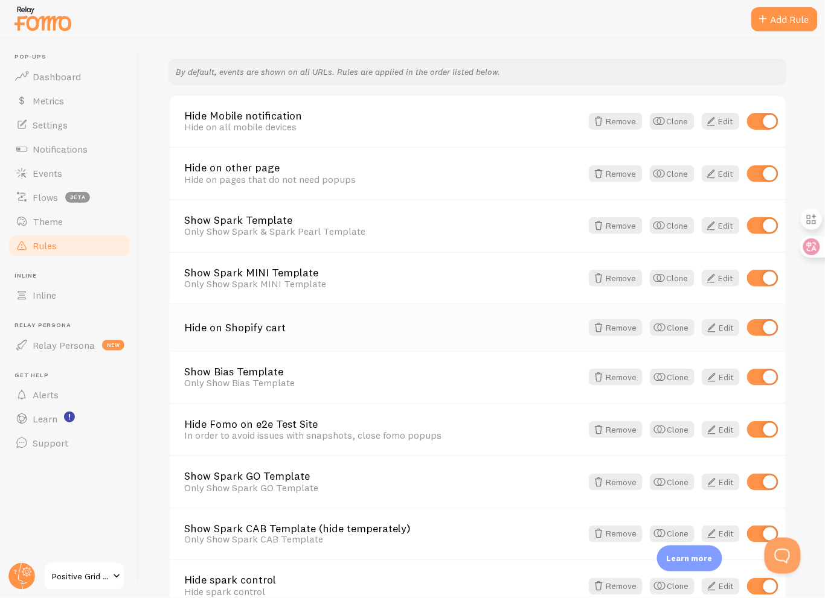
click at [764, 321] on input "checkbox" at bounding box center [762, 327] width 31 height 17
checkbox input "false"
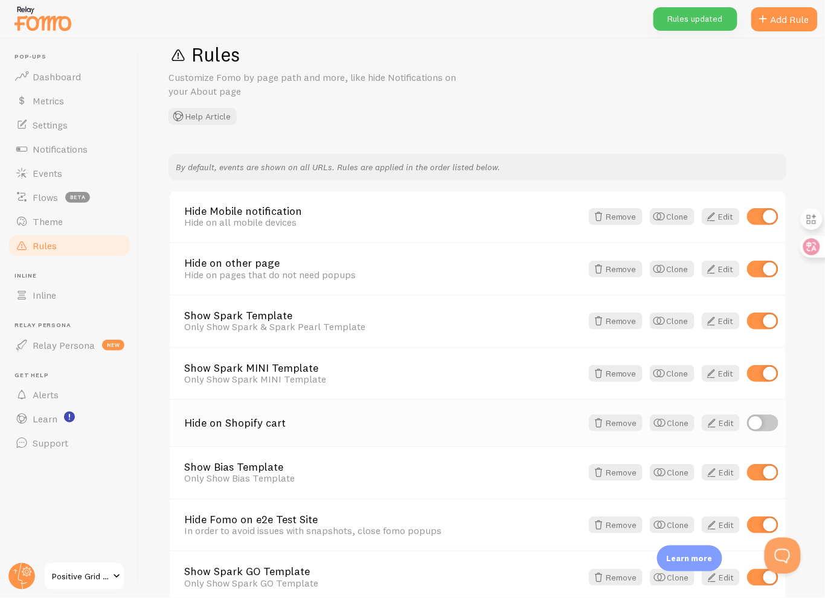
scroll to position [399, 0]
